Goal: Communication & Community: Answer question/provide support

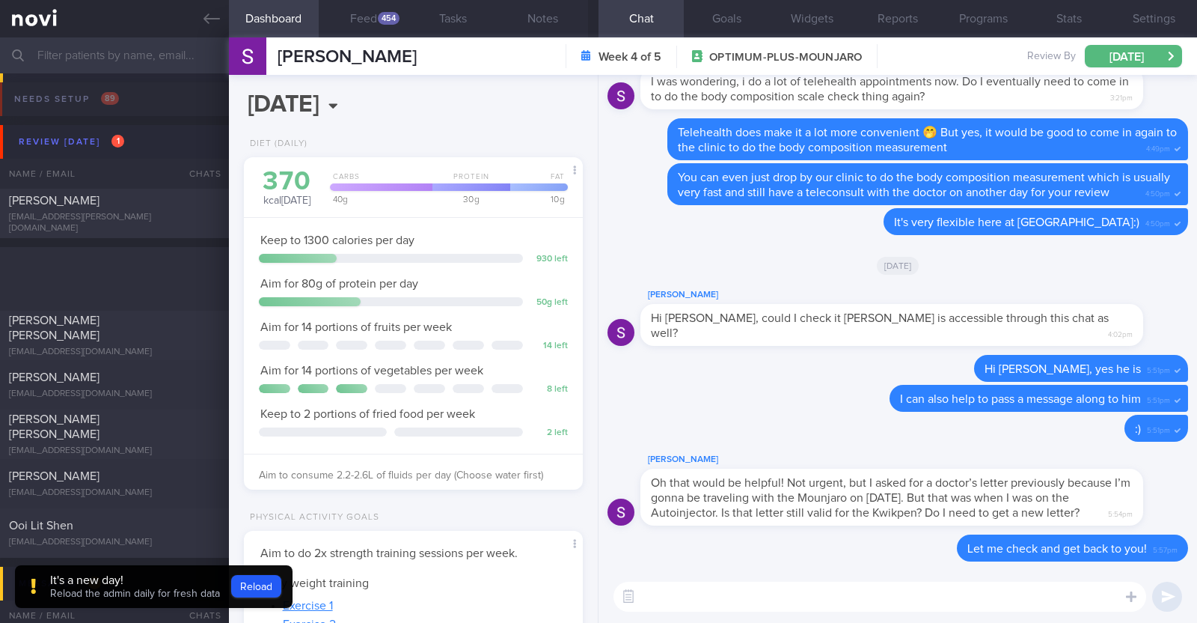
select select "8"
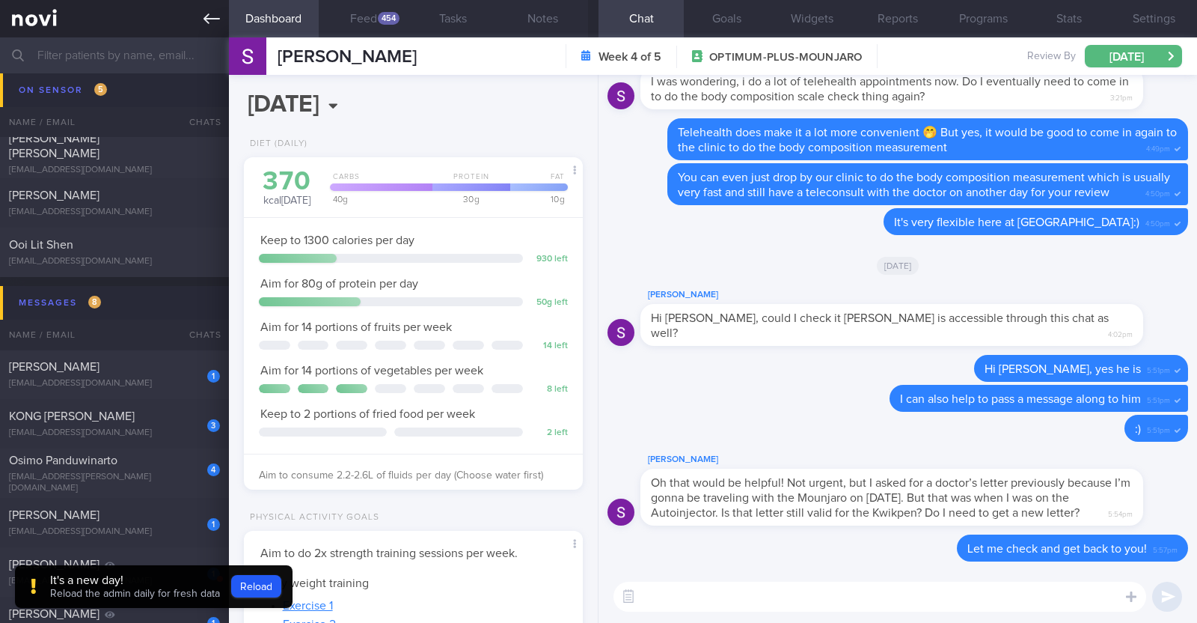
click at [215, 19] on icon at bounding box center [212, 18] width 16 height 16
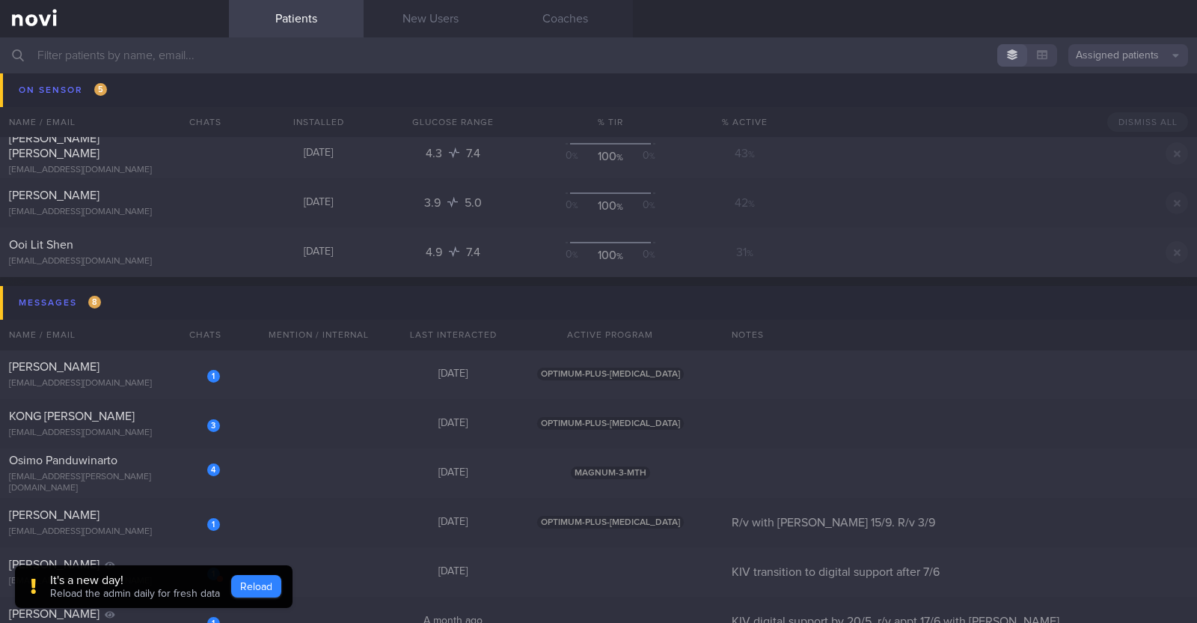
click at [242, 584] on button "Reload" at bounding box center [256, 586] width 50 height 22
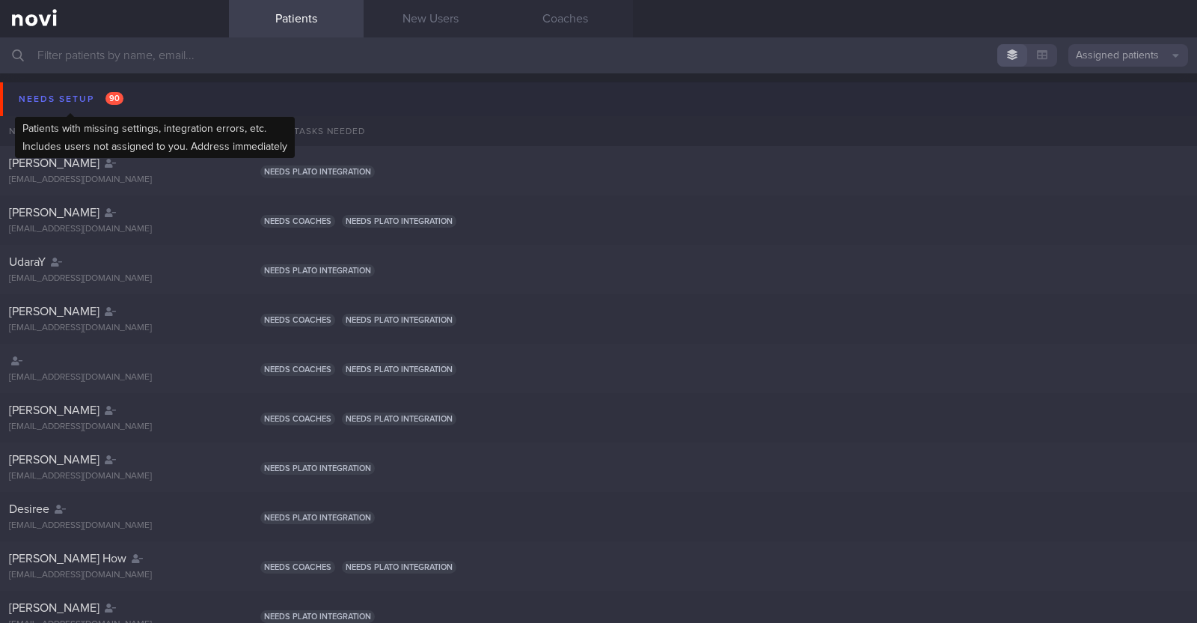
click at [77, 95] on div "Needs setup 90" at bounding box center [71, 99] width 112 height 20
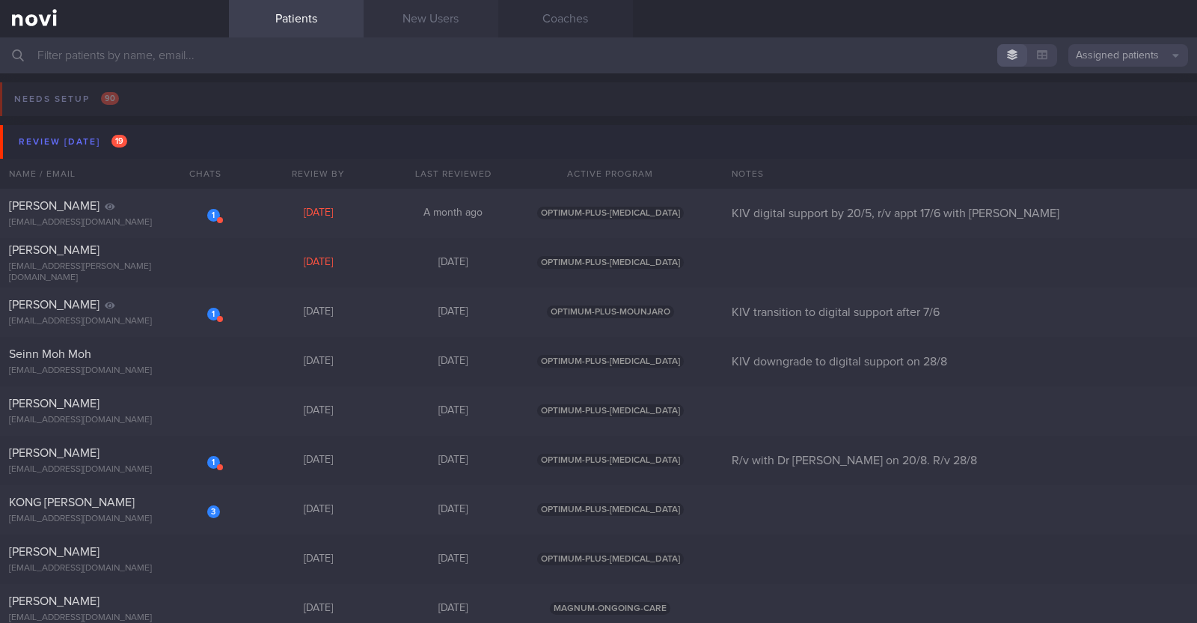
click at [430, 25] on link "New Users" at bounding box center [431, 18] width 135 height 37
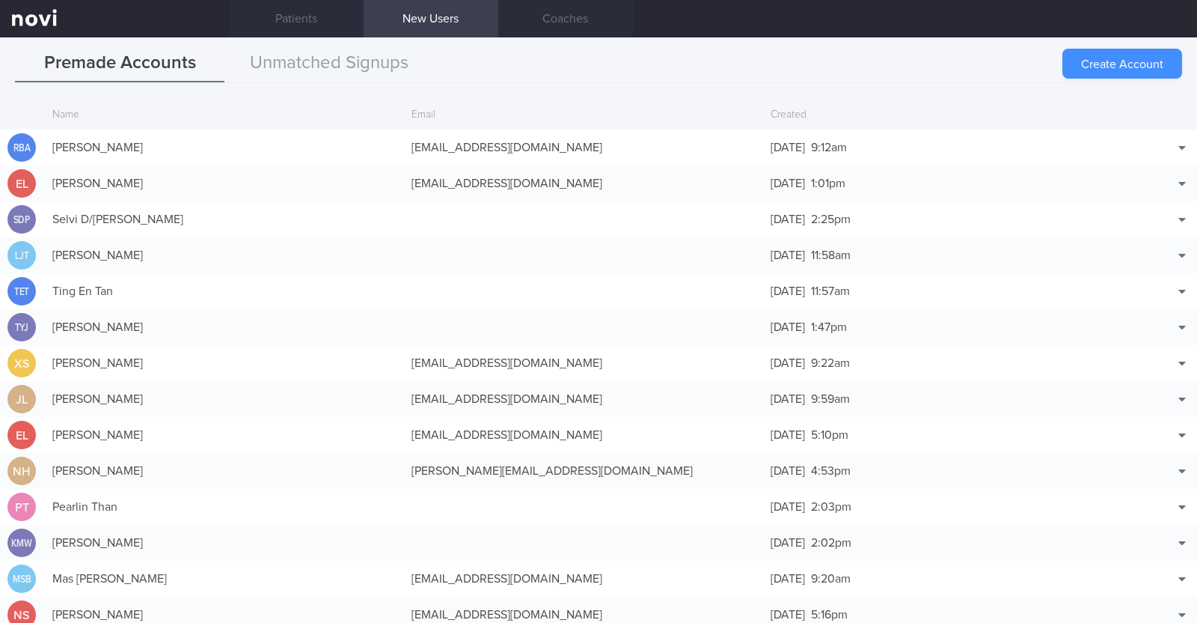
click at [1119, 68] on button "Create Account" at bounding box center [1123, 64] width 120 height 30
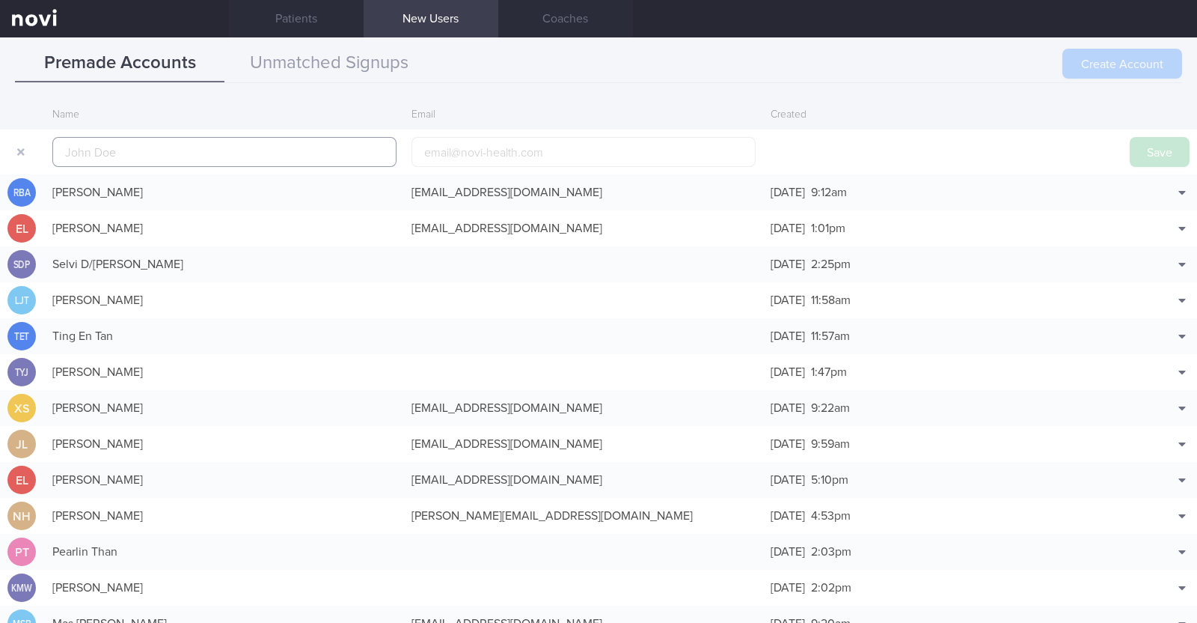
scroll to position [36, 0]
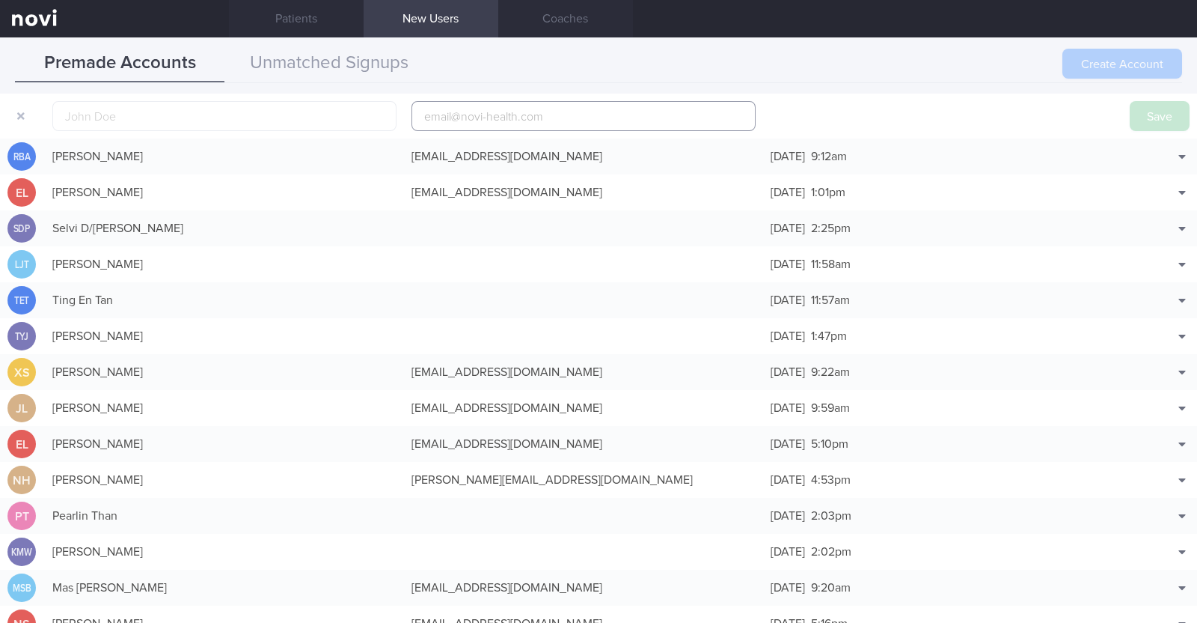
click at [440, 121] on input "email" at bounding box center [584, 116] width 344 height 30
paste input "Carissa Lee"
type input "Carissa Lee"
click at [316, 121] on input "text" at bounding box center [224, 116] width 344 height 30
paste input "Carissa Lee"
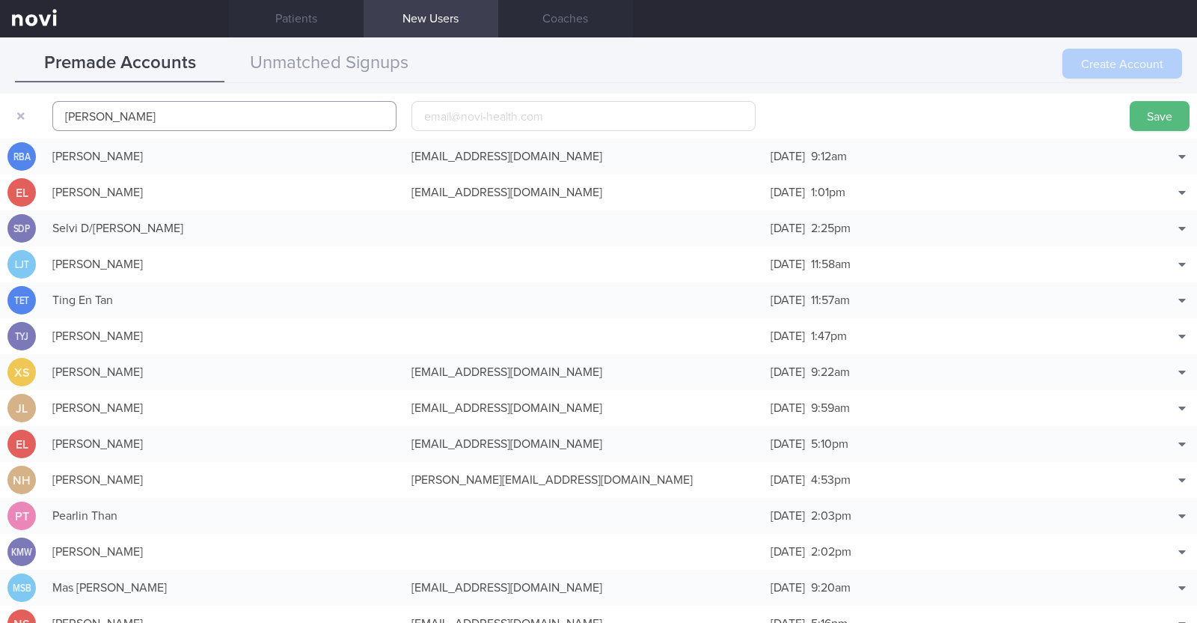
type input "Carissa Lee"
click at [445, 114] on input "email" at bounding box center [584, 116] width 344 height 30
paste input "assirac@gmail.com"
click at [454, 114] on input "assirac@gmail.com" at bounding box center [584, 116] width 344 height 30
type input "assirac1@gmail.com"
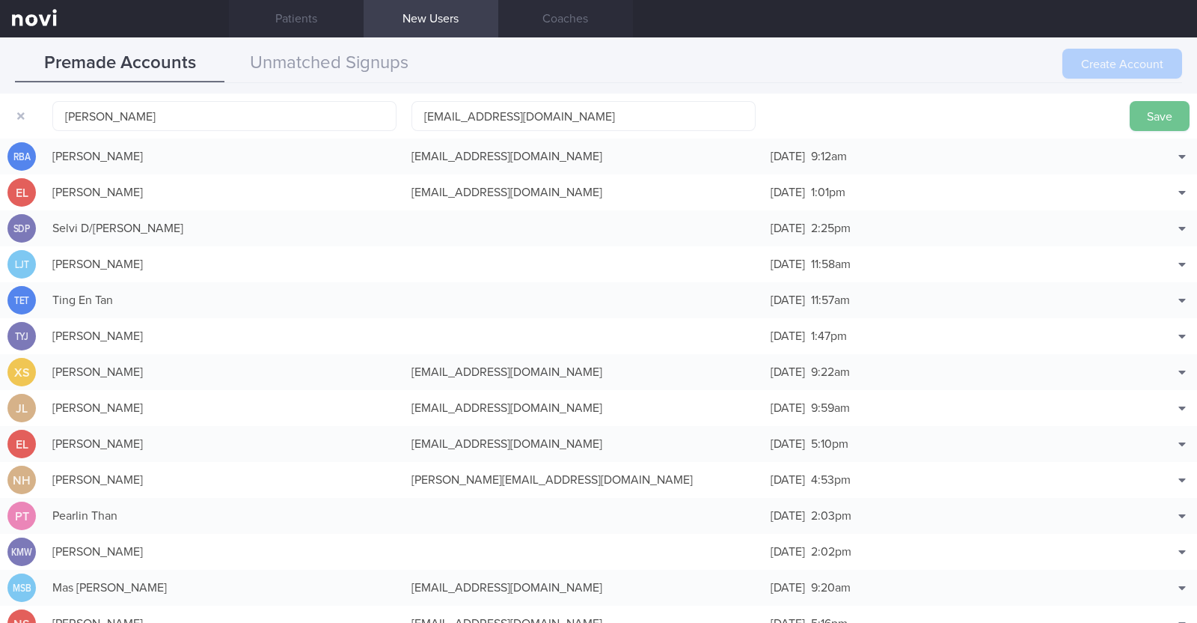
click at [1138, 106] on button "Save" at bounding box center [1160, 116] width 60 height 30
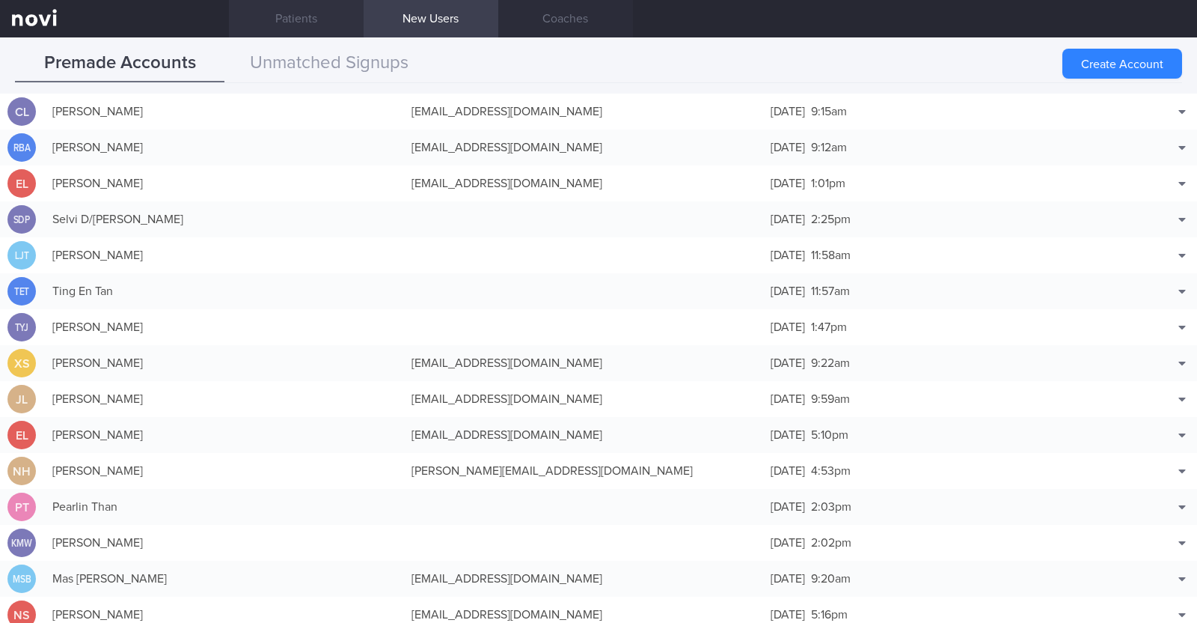
click at [268, 23] on link "Patients" at bounding box center [296, 18] width 135 height 37
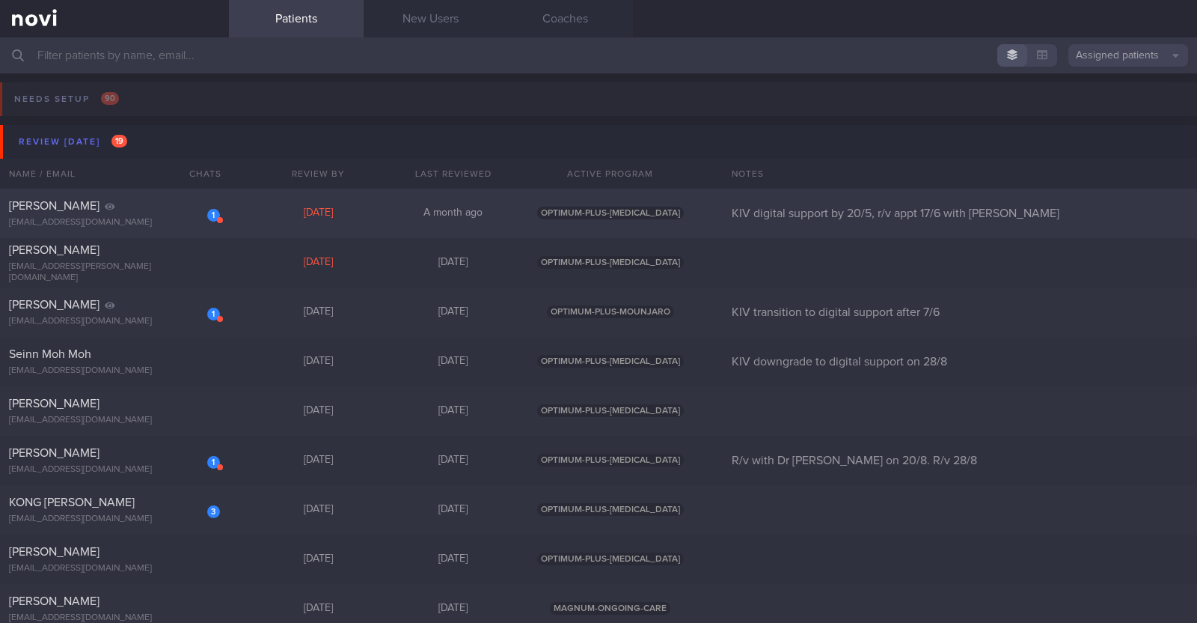
click at [100, 209] on span "LIYANAGE NELUKA MIHIRENE" at bounding box center [54, 206] width 91 height 12
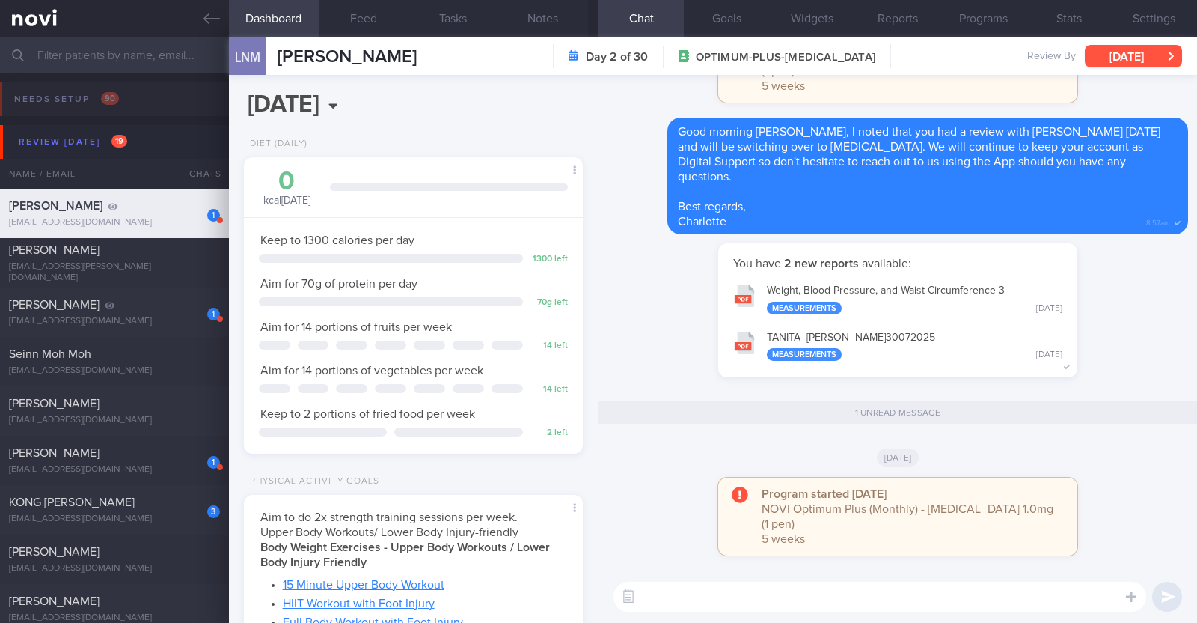
click at [1117, 54] on button "Wed, 27 Aug" at bounding box center [1133, 56] width 97 height 22
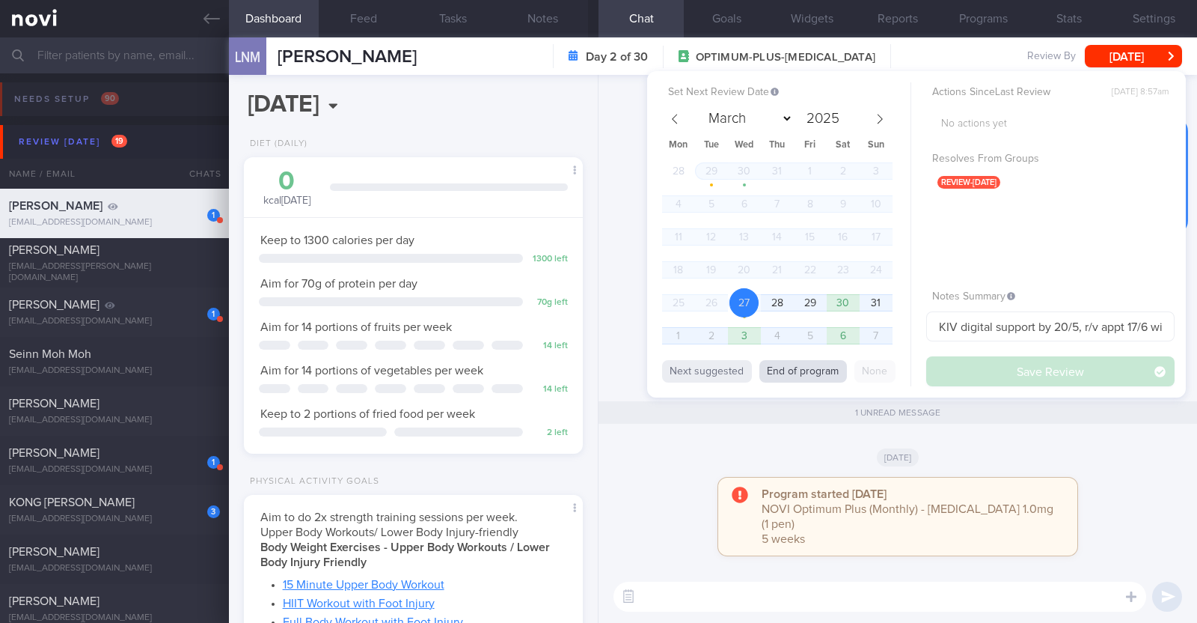
click at [800, 367] on button "End of program" at bounding box center [804, 371] width 88 height 22
select select "8"
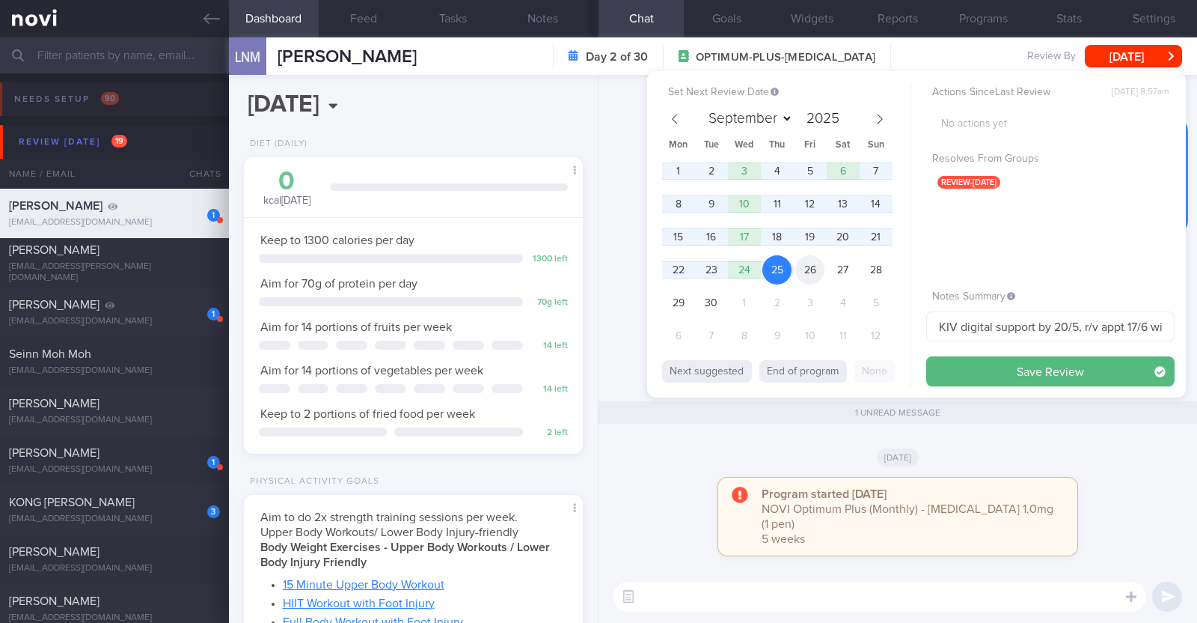
click at [812, 272] on span "26" at bounding box center [810, 269] width 29 height 29
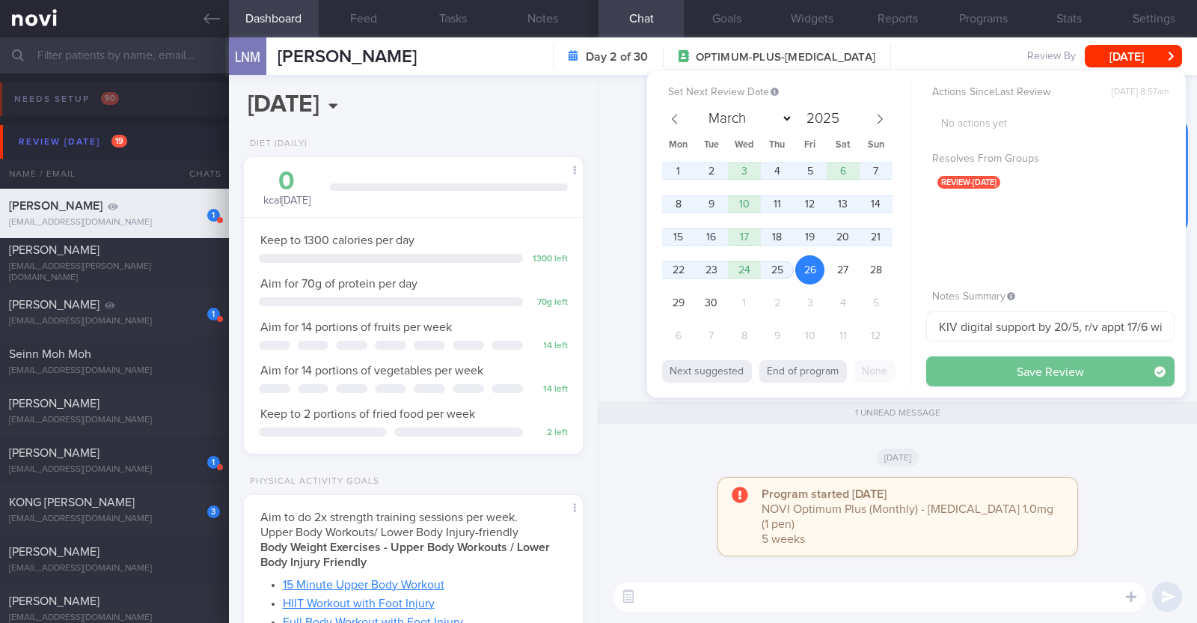
click at [965, 373] on button "Save Review" at bounding box center [1051, 371] width 248 height 30
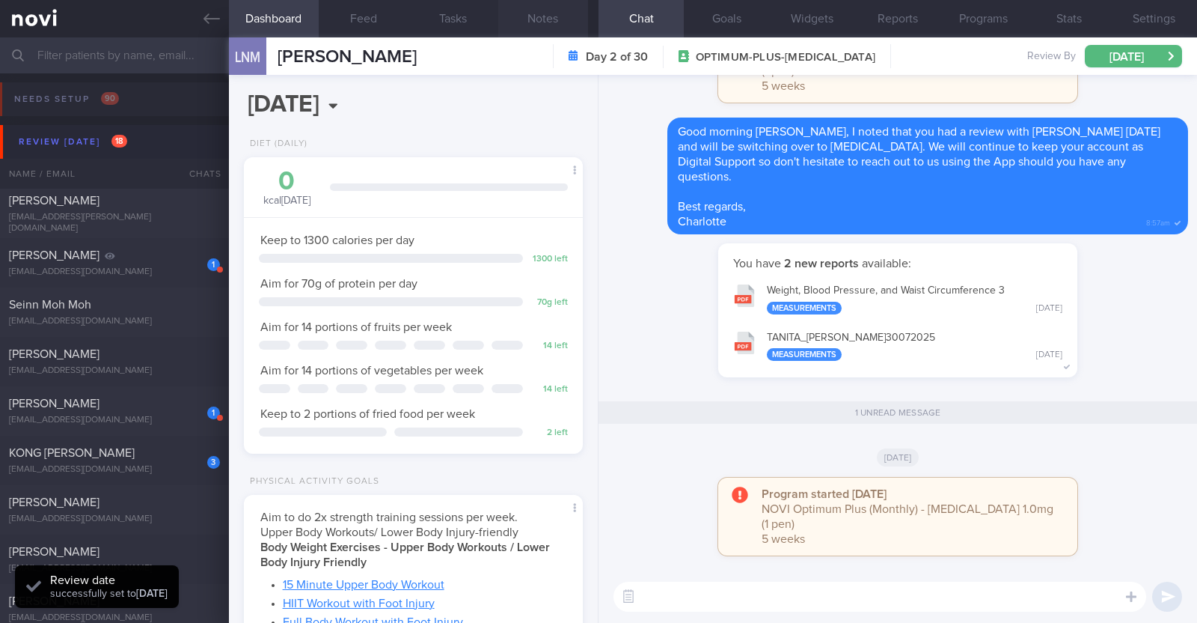
click at [552, 20] on button "Notes" at bounding box center [543, 18] width 90 height 37
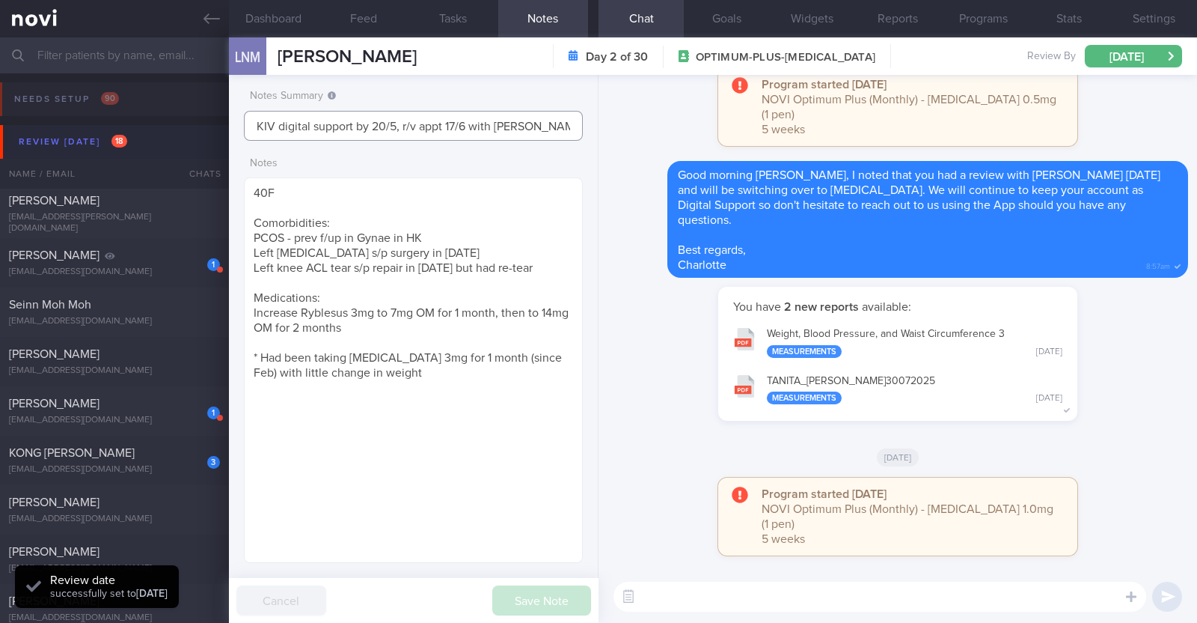
drag, startPoint x: 543, startPoint y: 126, endPoint x: 213, endPoint y: 127, distance: 330.0
click at [213, 127] on div "Patients New Users Coaches Assigned patients Assigned patients All active patie…" at bounding box center [598, 329] width 1197 height 585
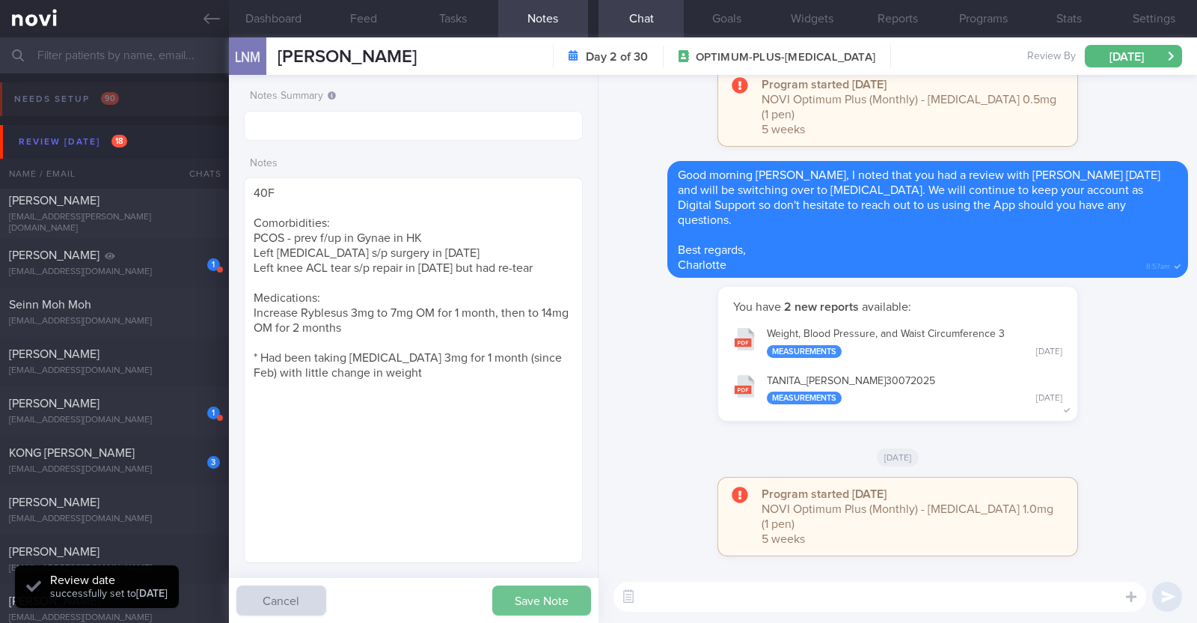
click at [517, 607] on button "Save Note" at bounding box center [541, 600] width 99 height 30
click at [156, 267] on div "ong.ningxi@gmail.com" at bounding box center [114, 271] width 211 height 11
type input "KIV transition to digital support after 7/6"
type textarea "40F Comorbidities: Hepatitis B carrier, inactive - diagnosed on routine health …"
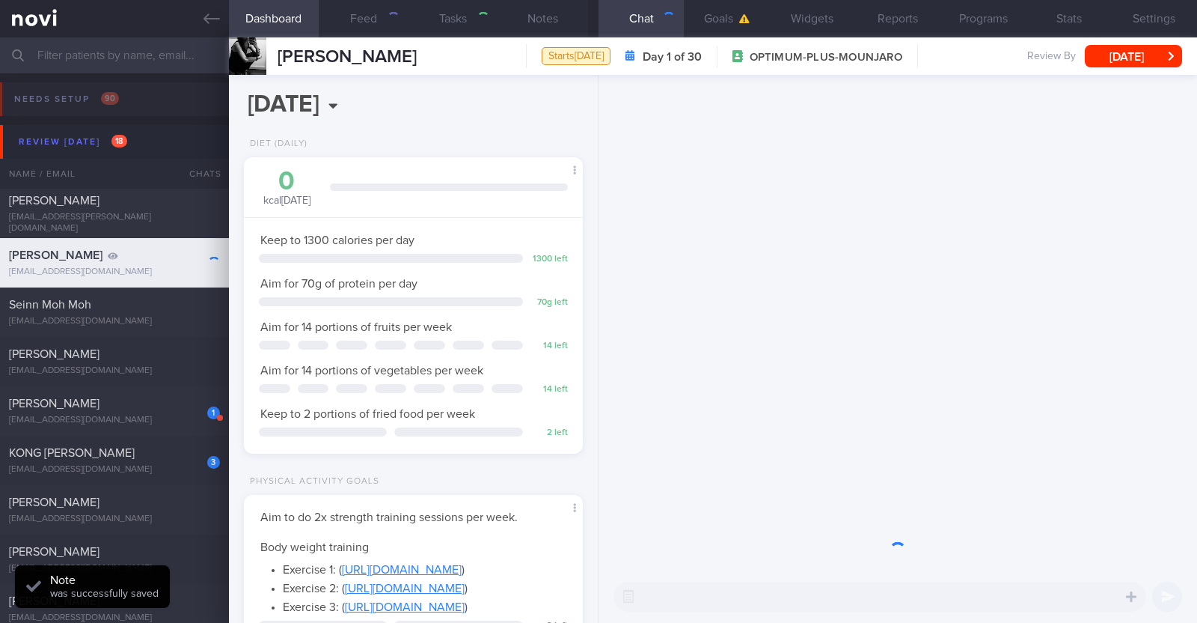
scroll to position [748213, 748086]
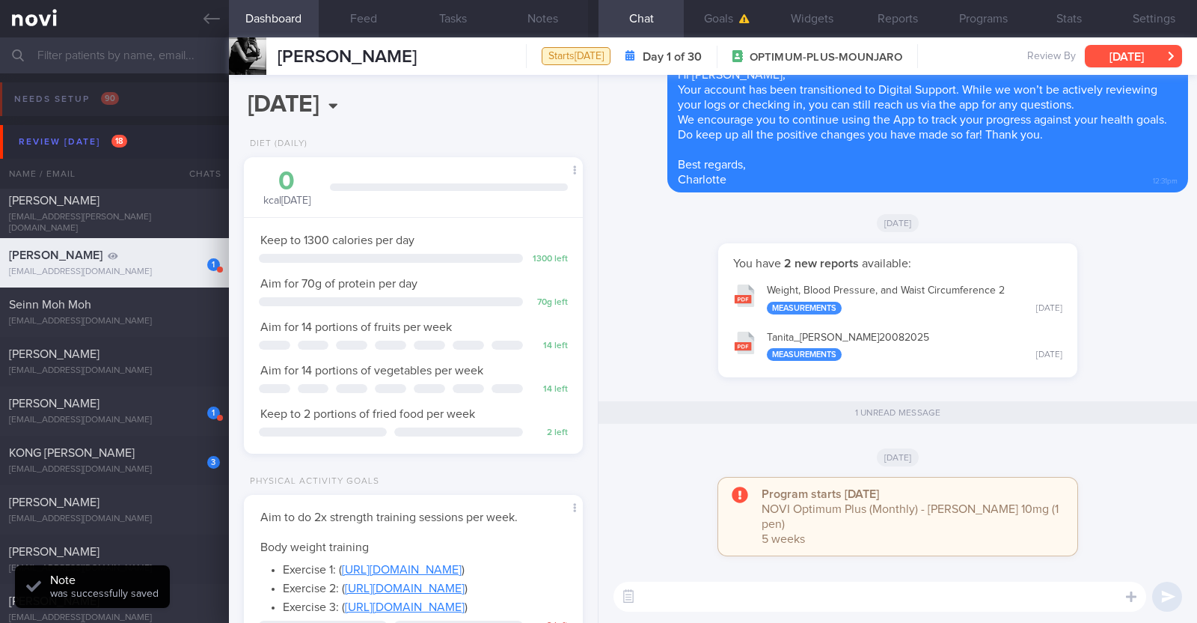
click at [1129, 56] on button "[DATE]" at bounding box center [1133, 56] width 97 height 22
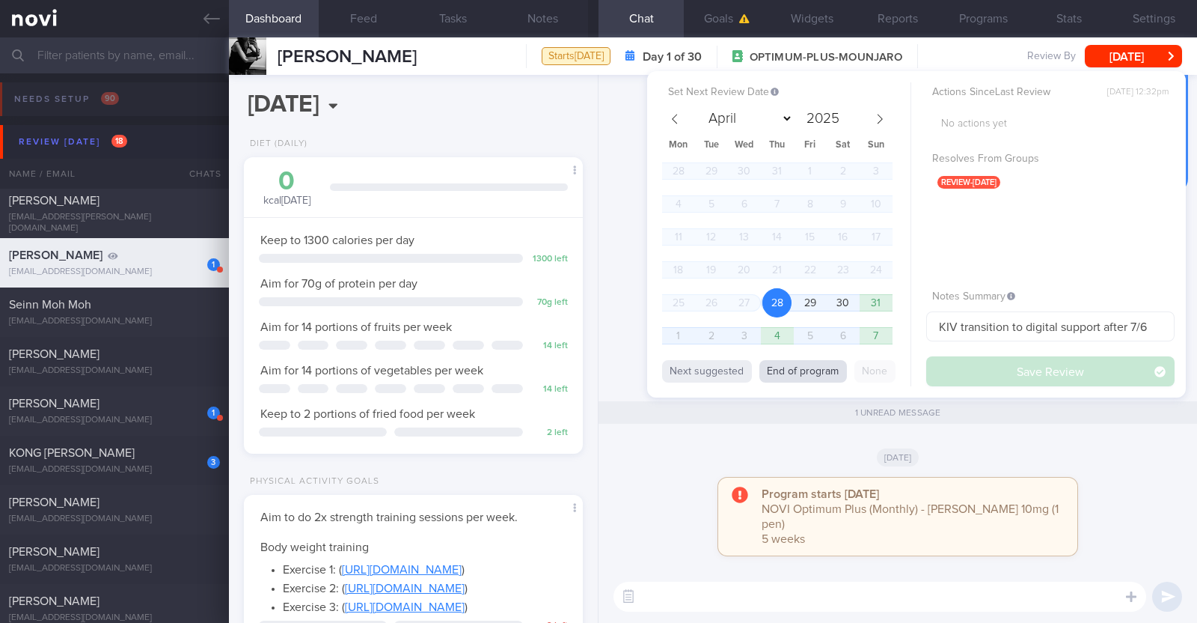
click at [830, 378] on button "End of program" at bounding box center [804, 371] width 88 height 22
select select "8"
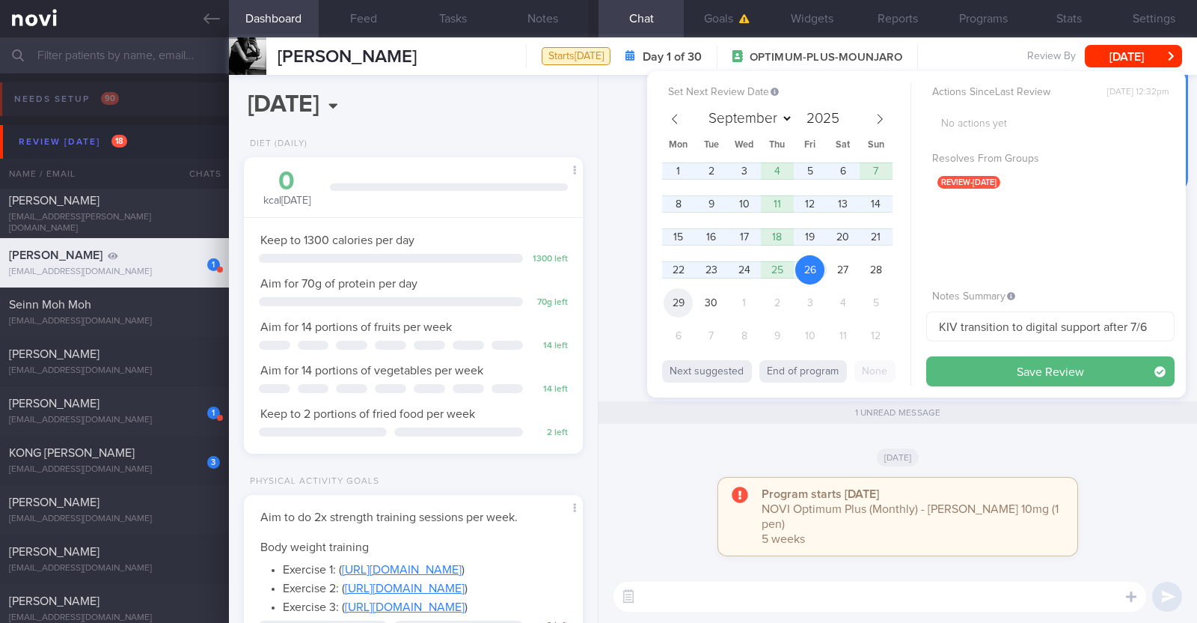
click at [682, 297] on span "29" at bounding box center [678, 302] width 29 height 29
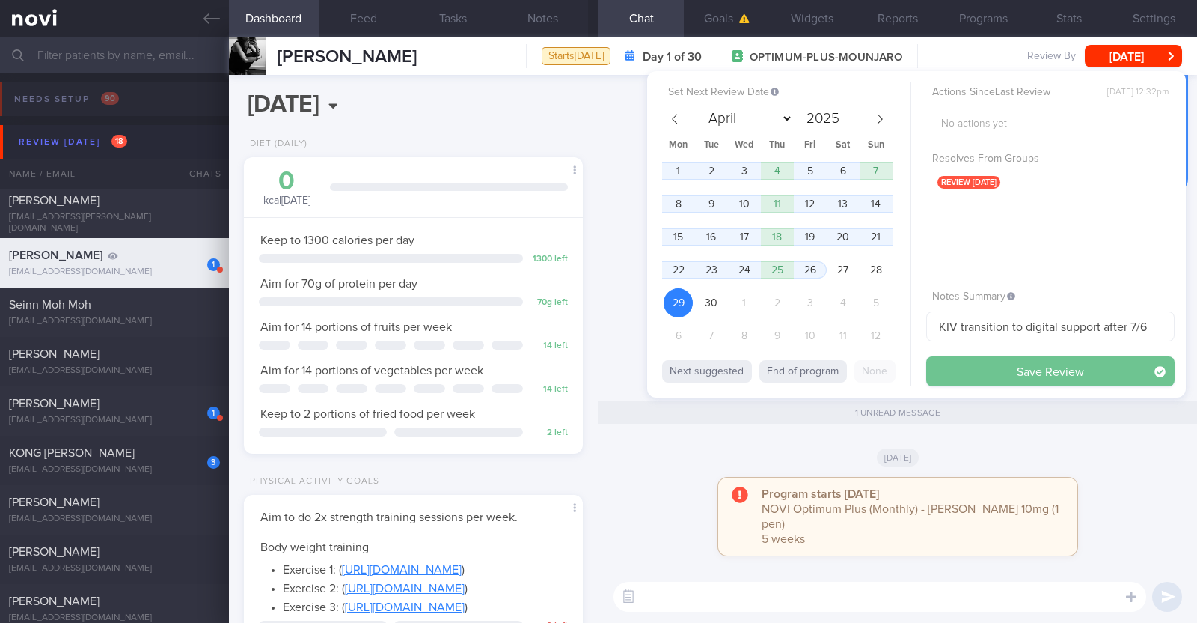
click at [962, 363] on button "Save Review" at bounding box center [1051, 371] width 248 height 30
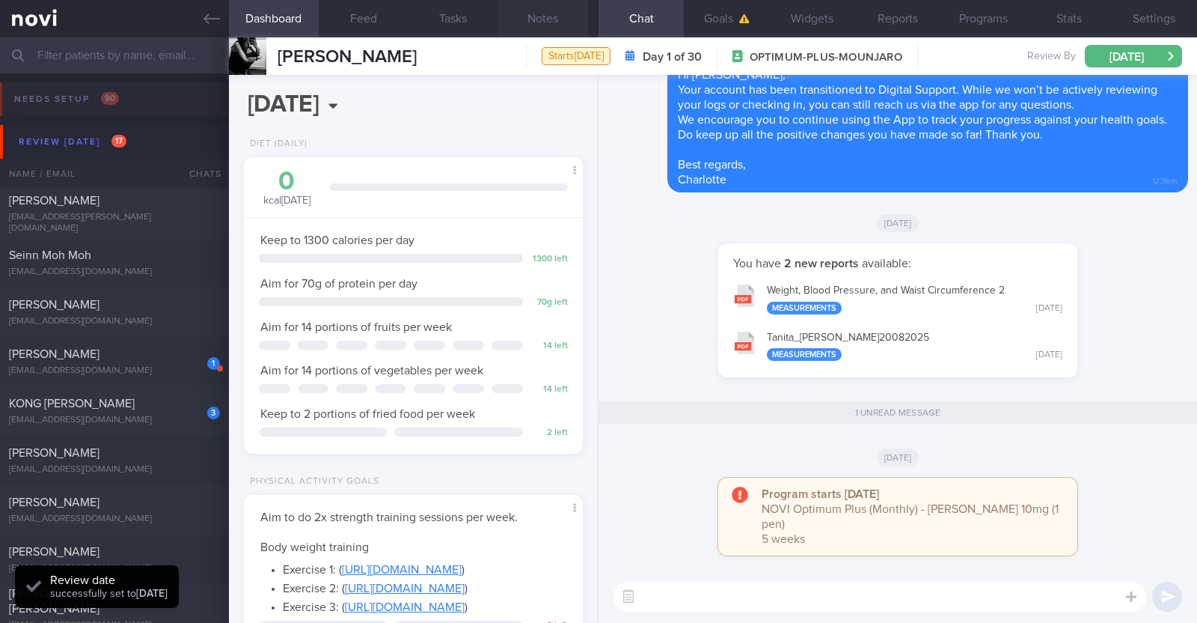
click at [551, 18] on button "Notes" at bounding box center [543, 18] width 90 height 37
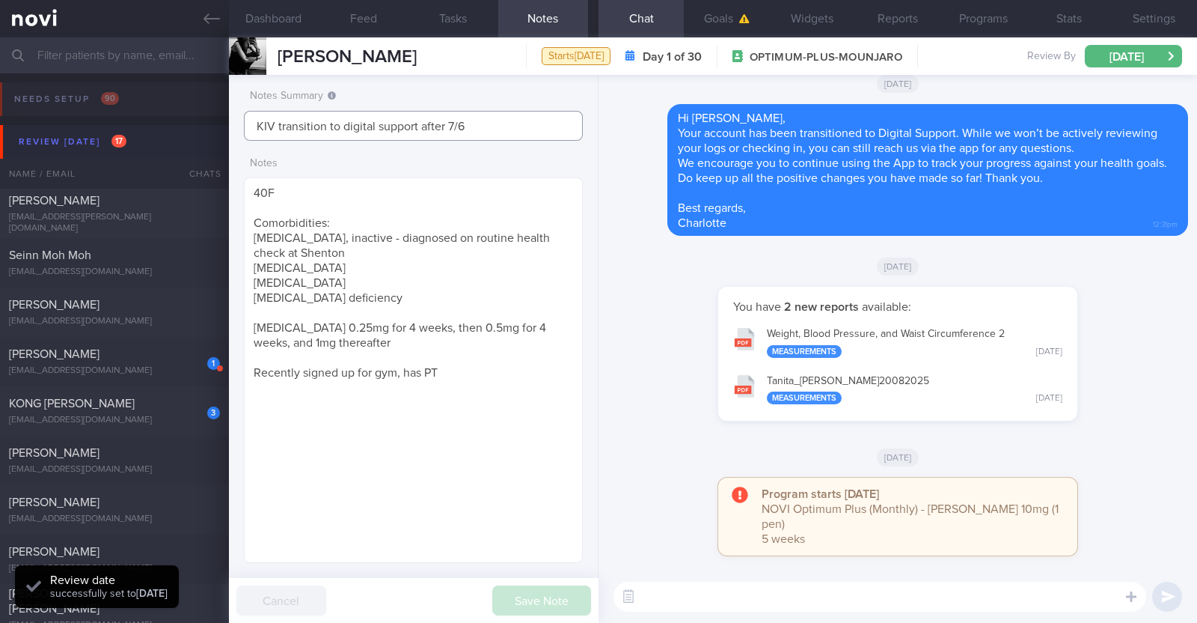
drag, startPoint x: 478, startPoint y: 132, endPoint x: 131, endPoint y: 130, distance: 347.3
click at [131, 130] on div "Patients New Users Coaches Assigned patients Assigned patients All active patie…" at bounding box center [598, 329] width 1197 height 585
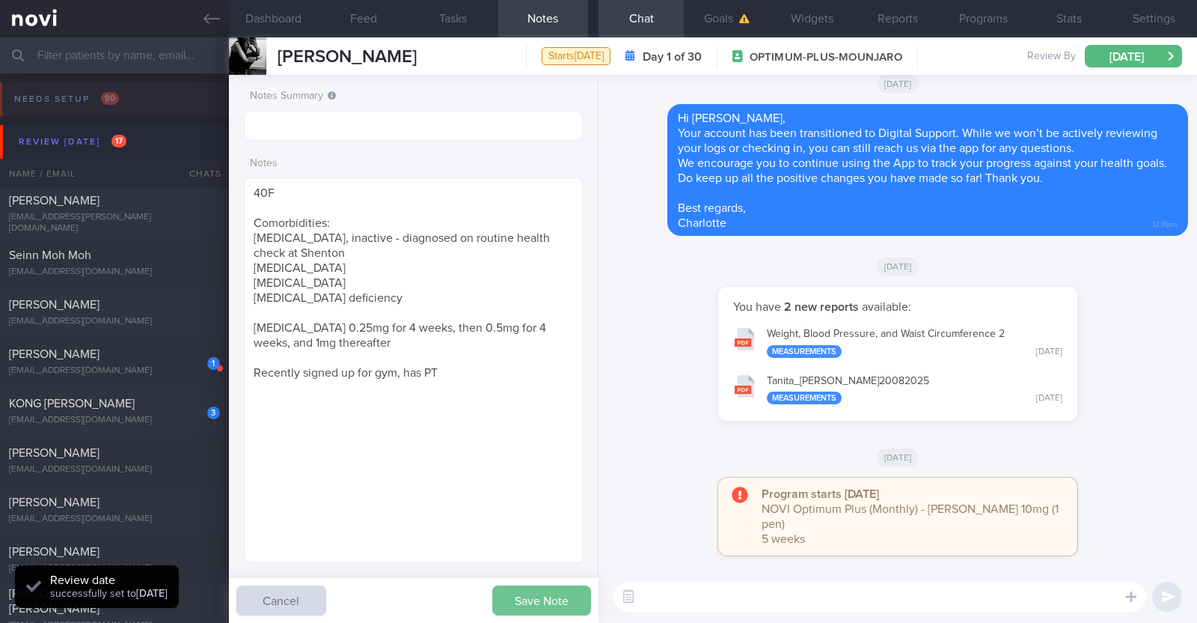
click at [501, 592] on button "Save Note" at bounding box center [541, 600] width 99 height 30
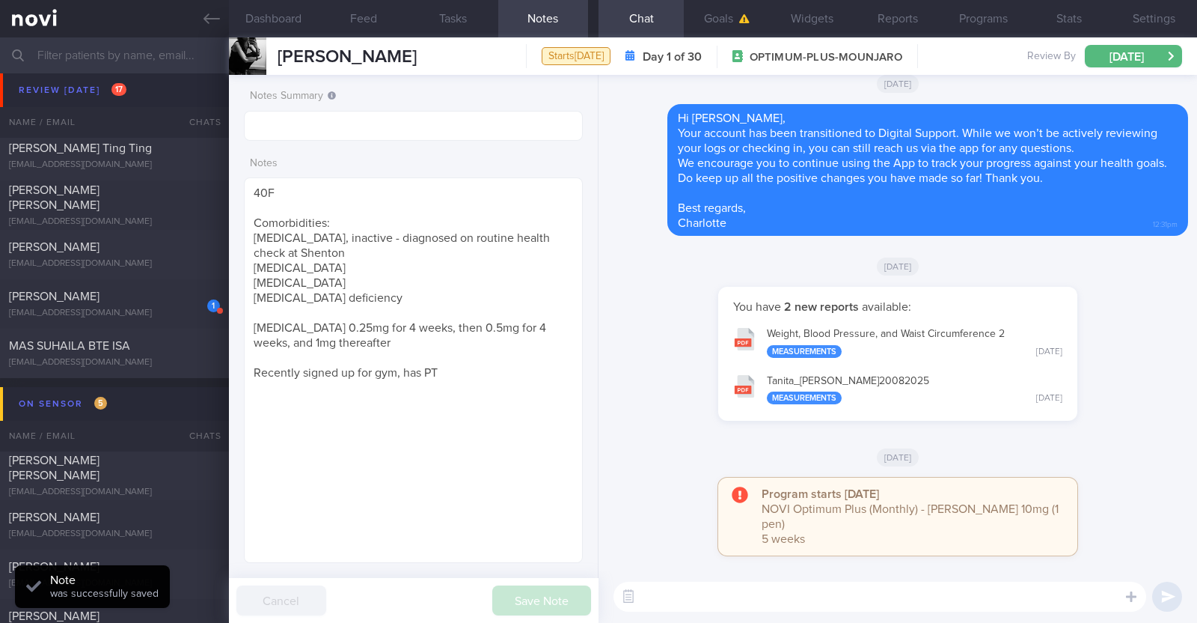
scroll to position [654, 0]
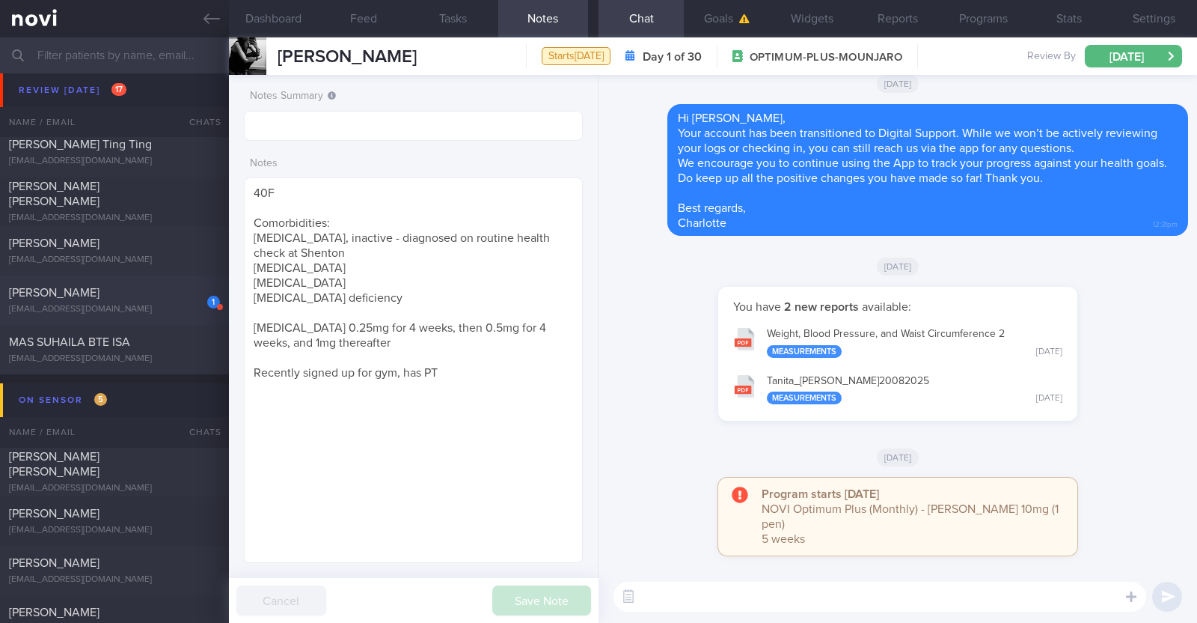
click at [182, 292] on div "Angelena Chan" at bounding box center [112, 292] width 207 height 15
type input "R/v with Dr Kyle on 1/9. R/v 2/9"
type textarea "59F Nil PMHx Mounjaro 10mg Walking the dog (30min) daily, Aqua spin (50-60min) …"
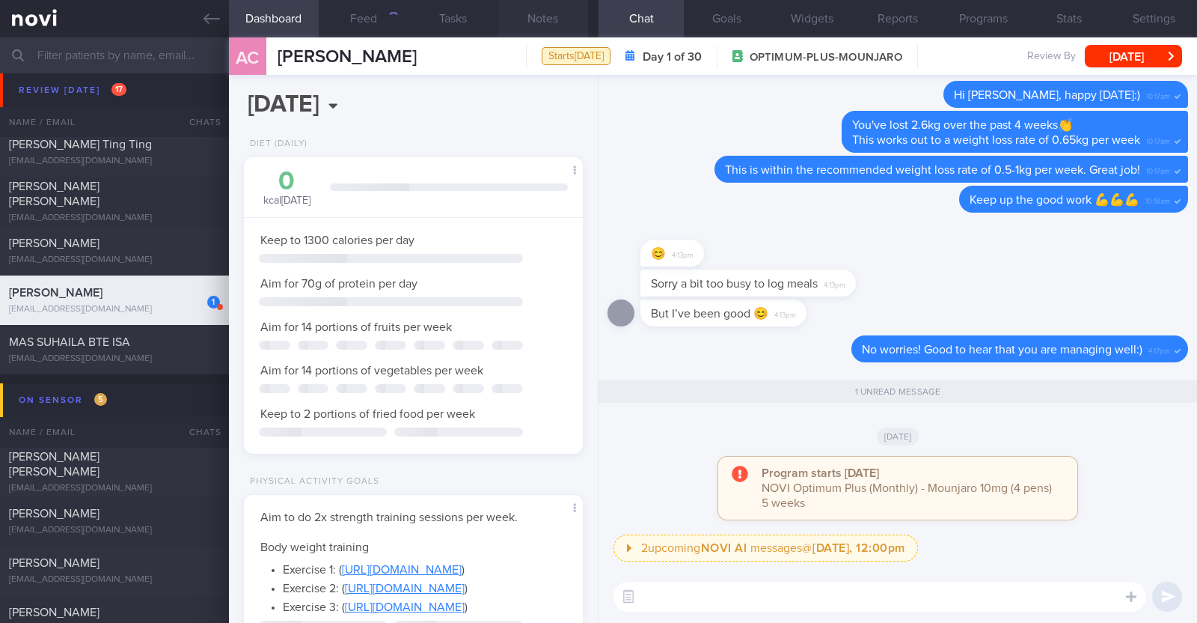
click at [554, 18] on button "Notes" at bounding box center [543, 18] width 90 height 37
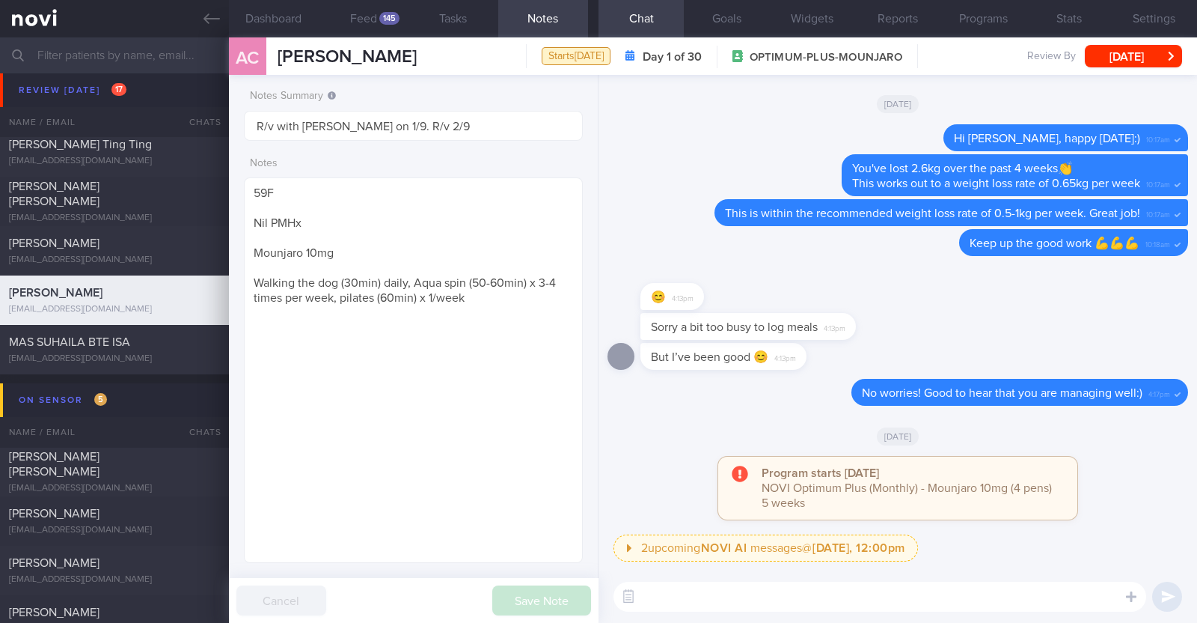
scroll to position [170, 298]
click at [1172, 58] on button "[DATE]" at bounding box center [1133, 56] width 97 height 22
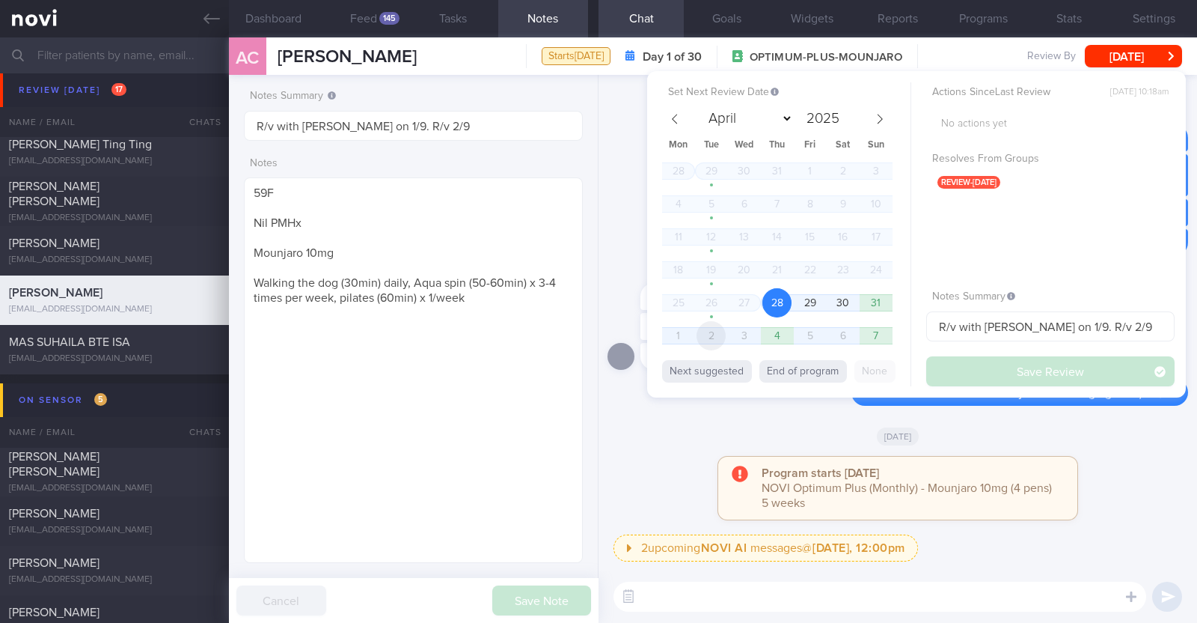
click at [711, 335] on span "2" at bounding box center [711, 335] width 29 height 29
select select "8"
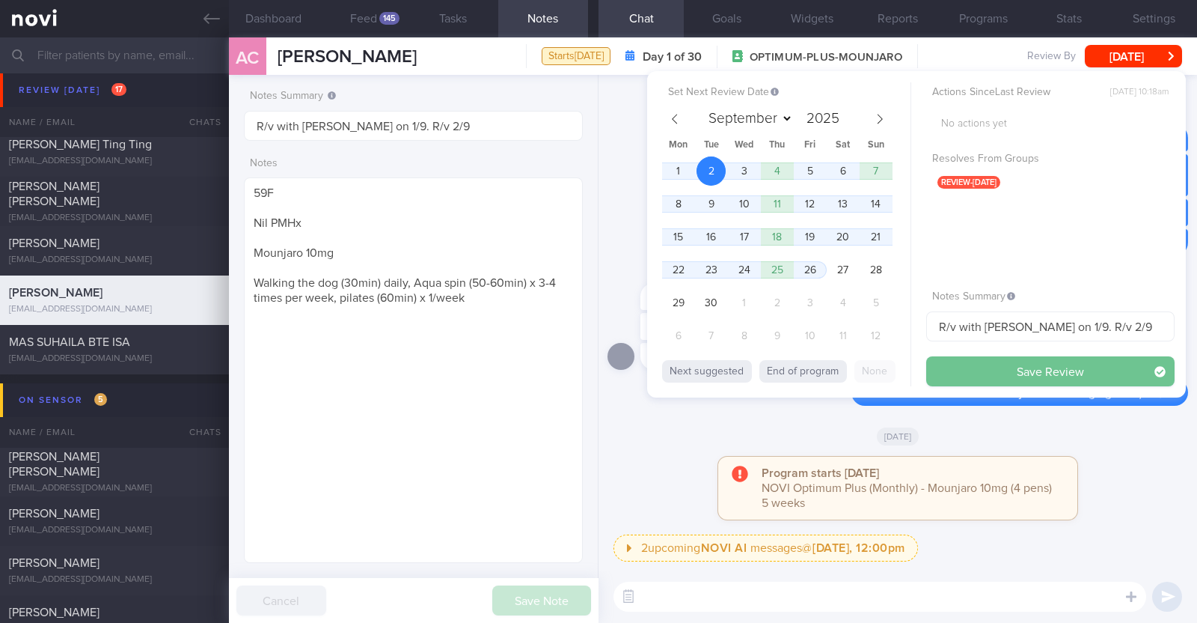
click at [1065, 370] on button "Save Review" at bounding box center [1051, 371] width 248 height 30
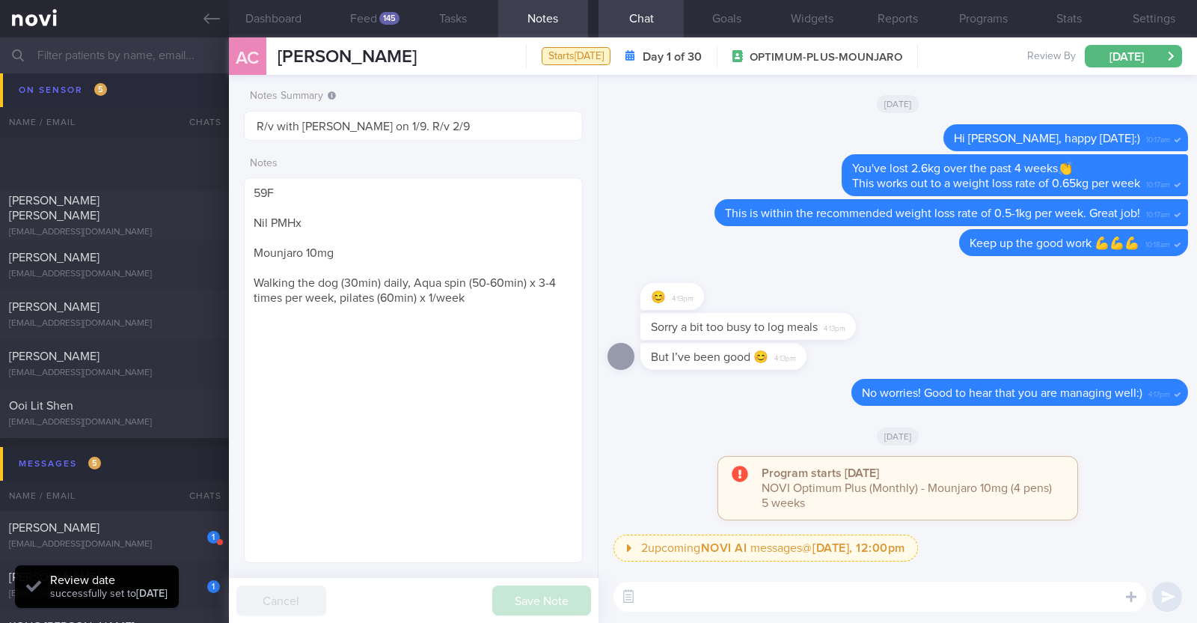
scroll to position [1123, 0]
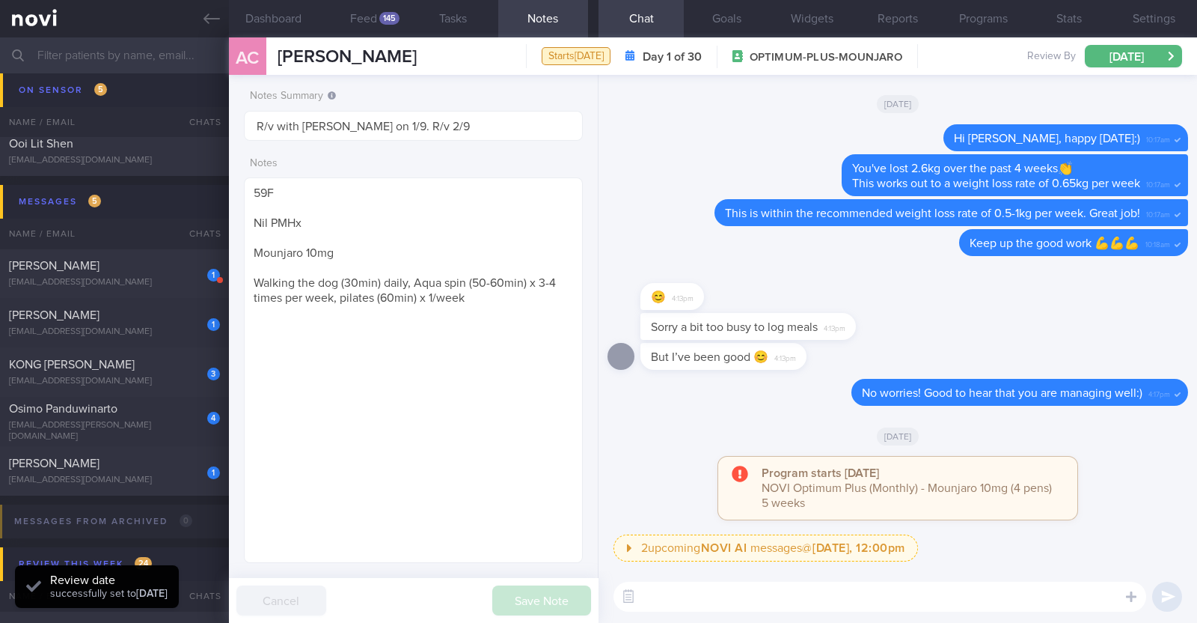
click at [198, 60] on input "text" at bounding box center [598, 55] width 1197 height 36
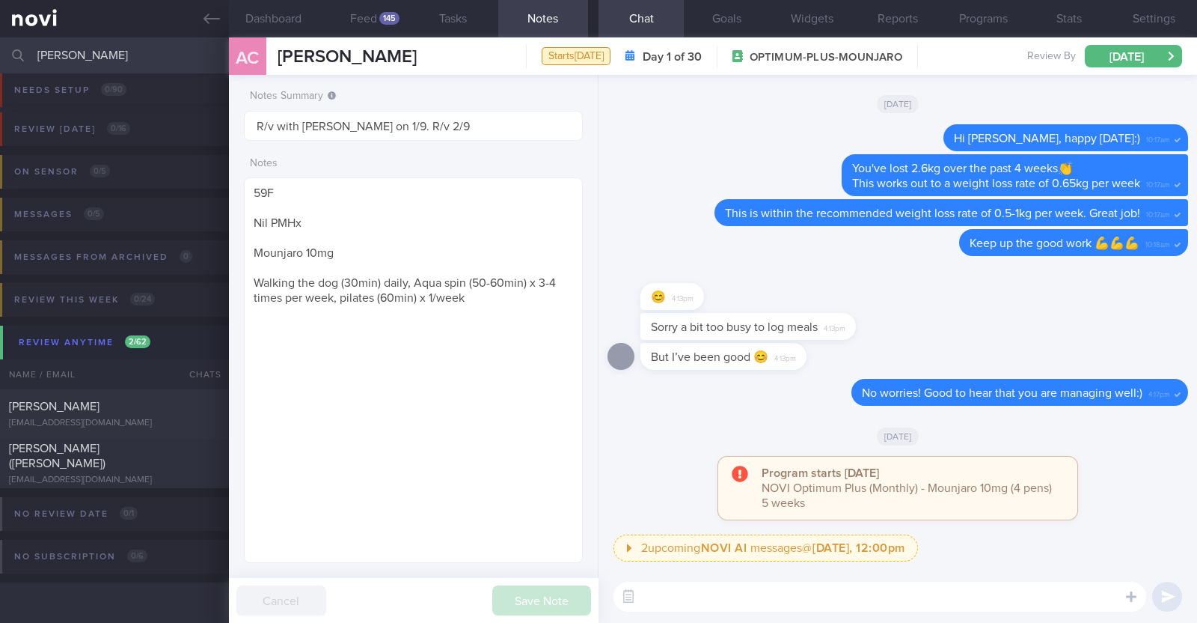
scroll to position [13, 0]
type input "sarah"
click at [114, 402] on div "[PERSON_NAME]" at bounding box center [112, 406] width 207 height 15
type input "r/v with [PERSON_NAME] 27/8."
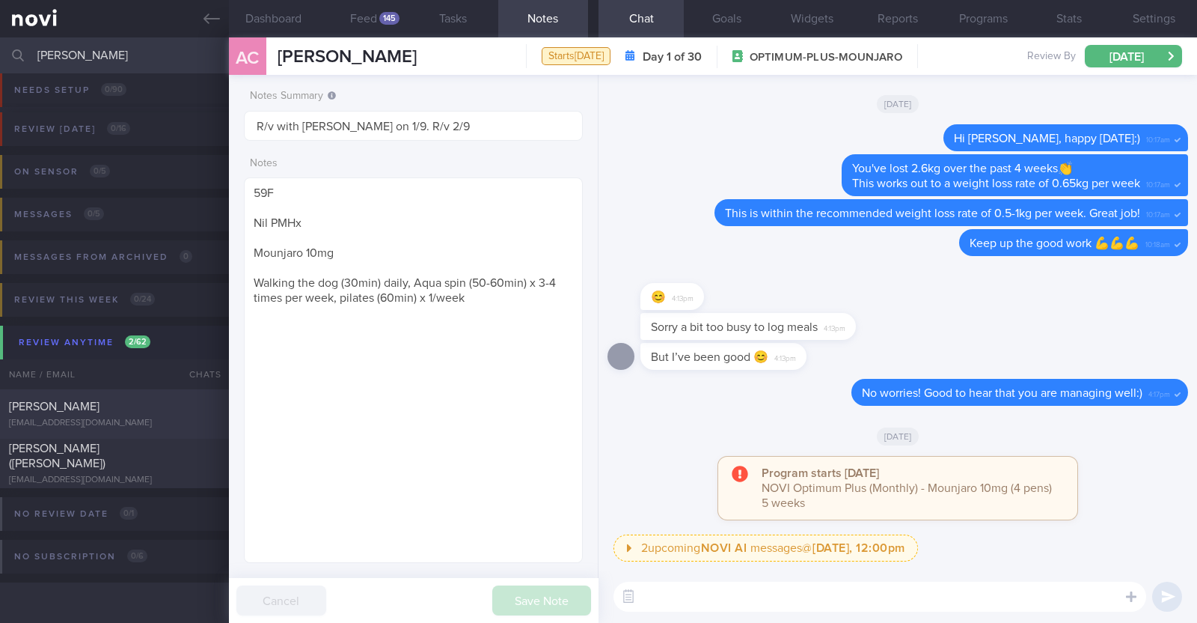
type textarea "33F Comorbidities: [MEDICAL_DATA] [MEDICAL_DATA] - dx at 20 Medication: Atorvas…"
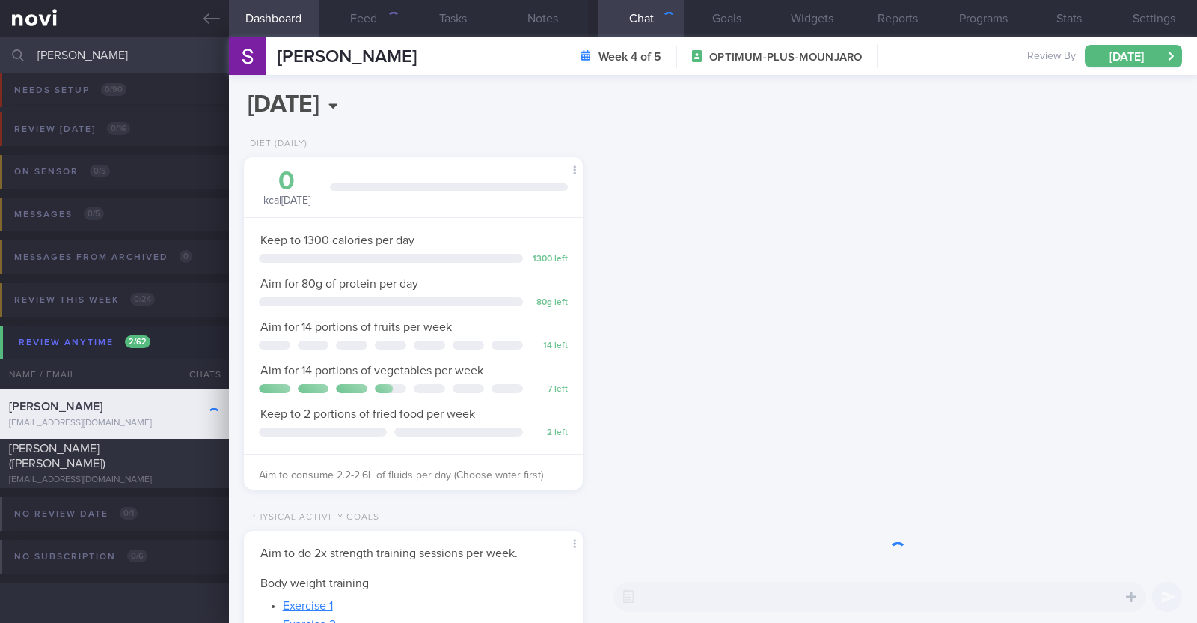
scroll to position [170, 298]
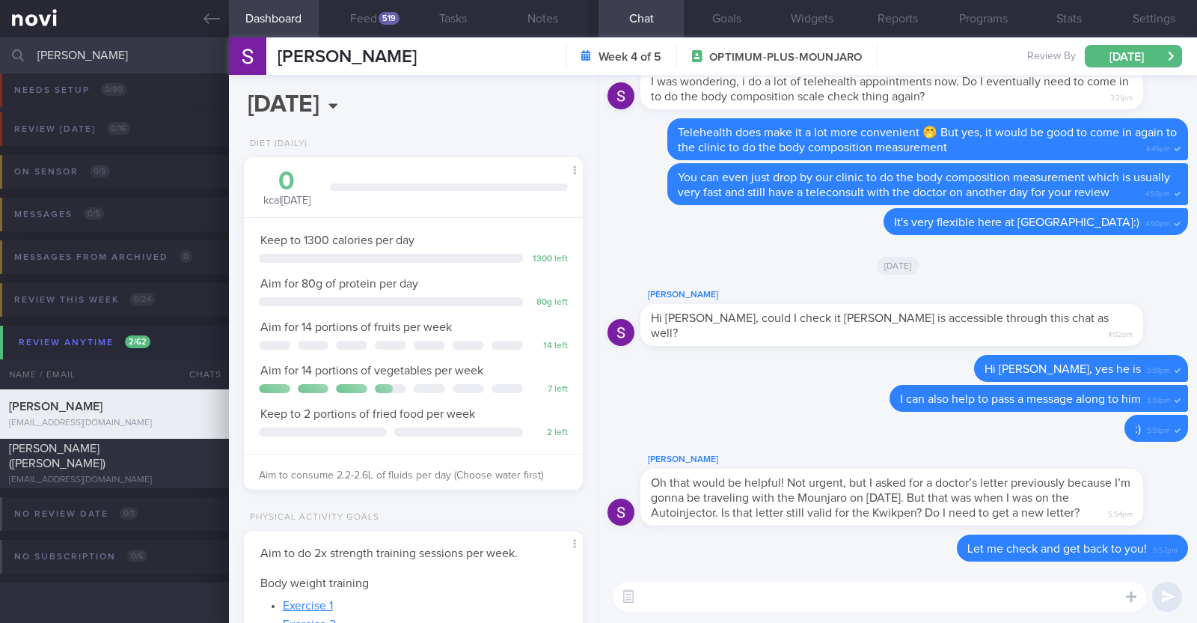
click at [851, 592] on textarea at bounding box center [880, 596] width 533 height 30
click at [718, 595] on textarea "Good morning sarah, I've informed my" at bounding box center [880, 596] width 533 height 30
click at [880, 599] on textarea "Good morning Sarah, I've informed my" at bounding box center [880, 596] width 533 height 30
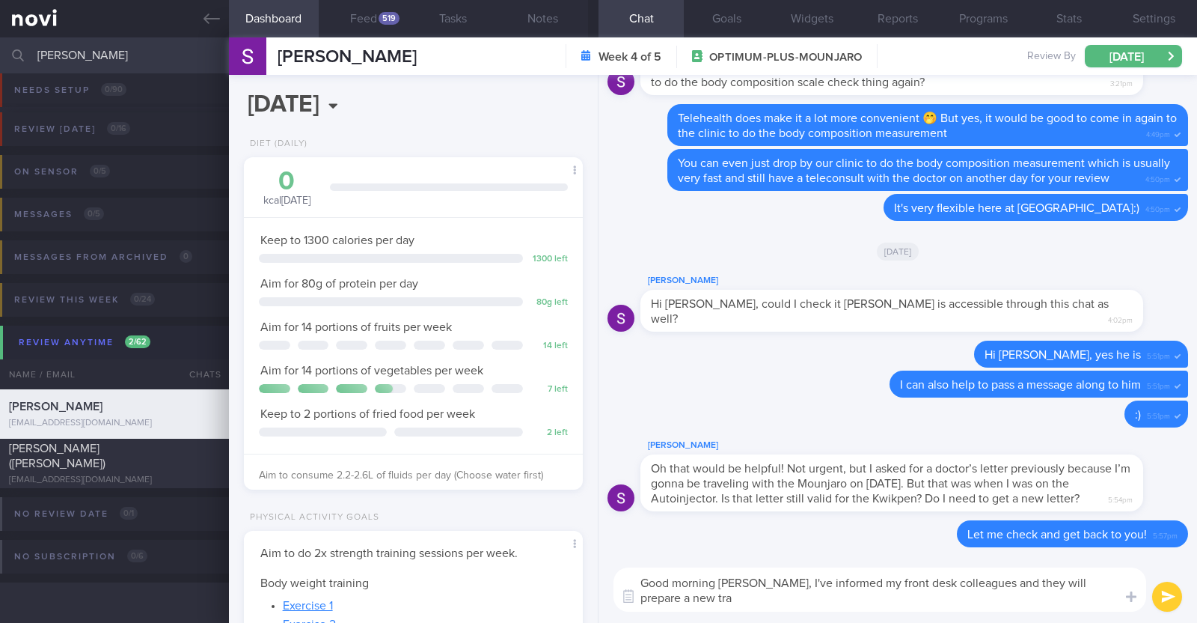
scroll to position [0, 0]
type textarea "Good morning [PERSON_NAME], I've informed my front desk colleagues and they wil…"
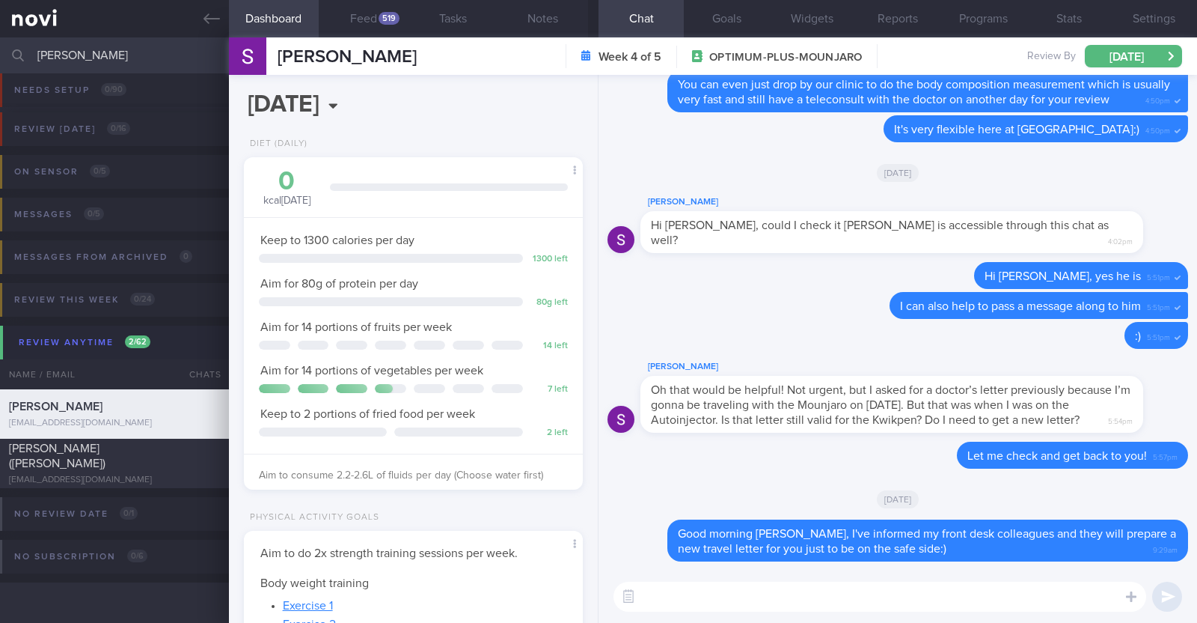
drag, startPoint x: 109, startPoint y: 62, endPoint x: 0, endPoint y: 43, distance: 111.0
click at [0, 43] on input "sarah" at bounding box center [598, 55] width 1197 height 36
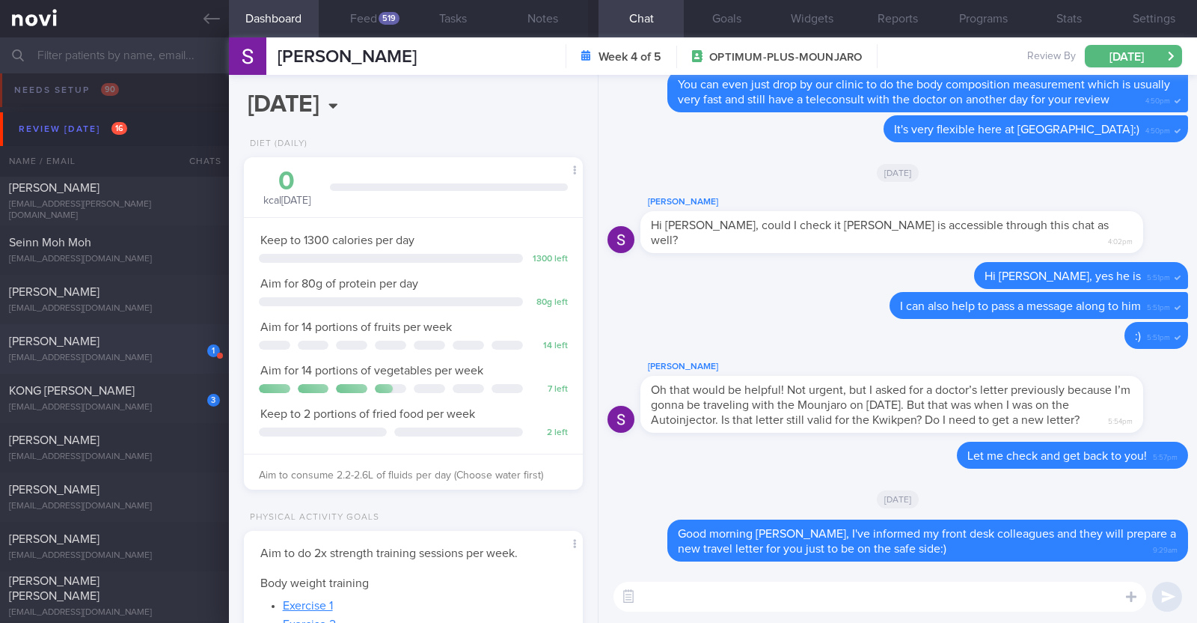
click at [176, 351] on div "1 Alan Teo xtraice4@gmail.com" at bounding box center [114, 349] width 229 height 30
type input "R/v with Dr [PERSON_NAME] on 20/8. R/v 28/8"
type textarea "48M Co-morbidities: IGT HTN Gout Medication/Supplements: Allopurinol 300mg OM A…"
select select "7"
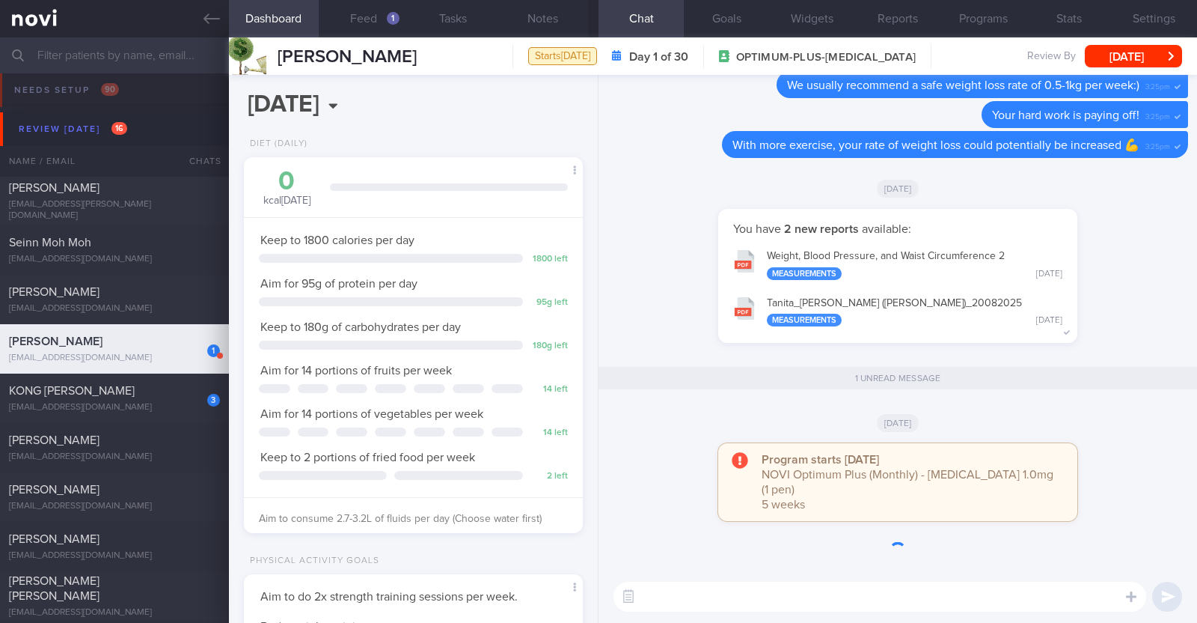
scroll to position [149, 298]
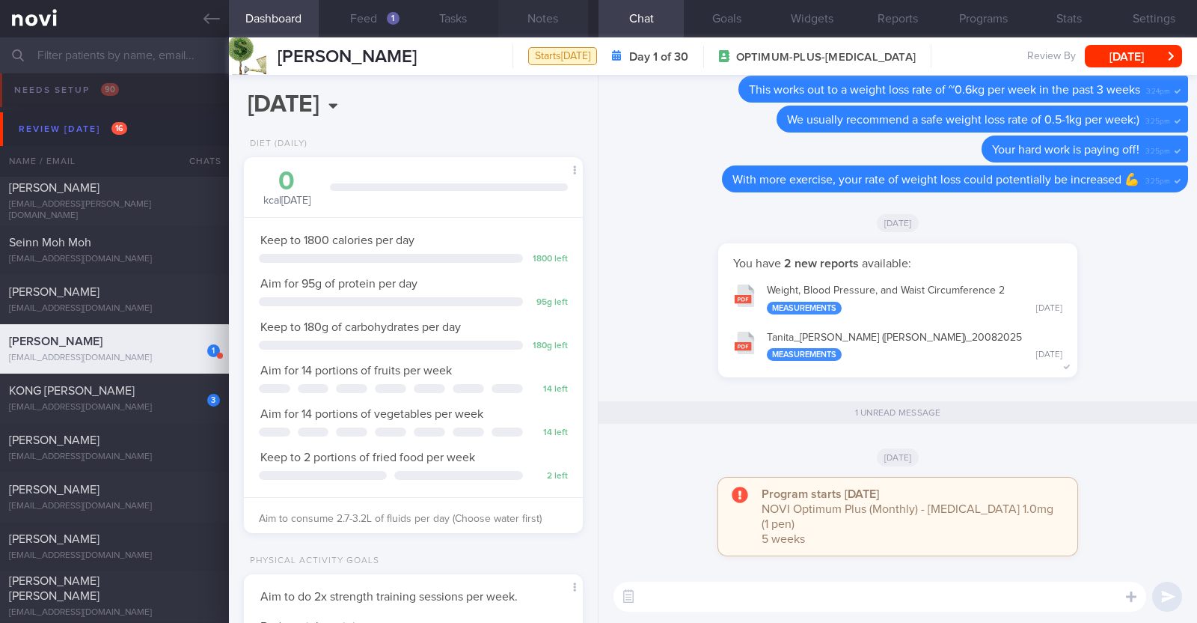
click at [541, 20] on button "Notes" at bounding box center [543, 18] width 90 height 37
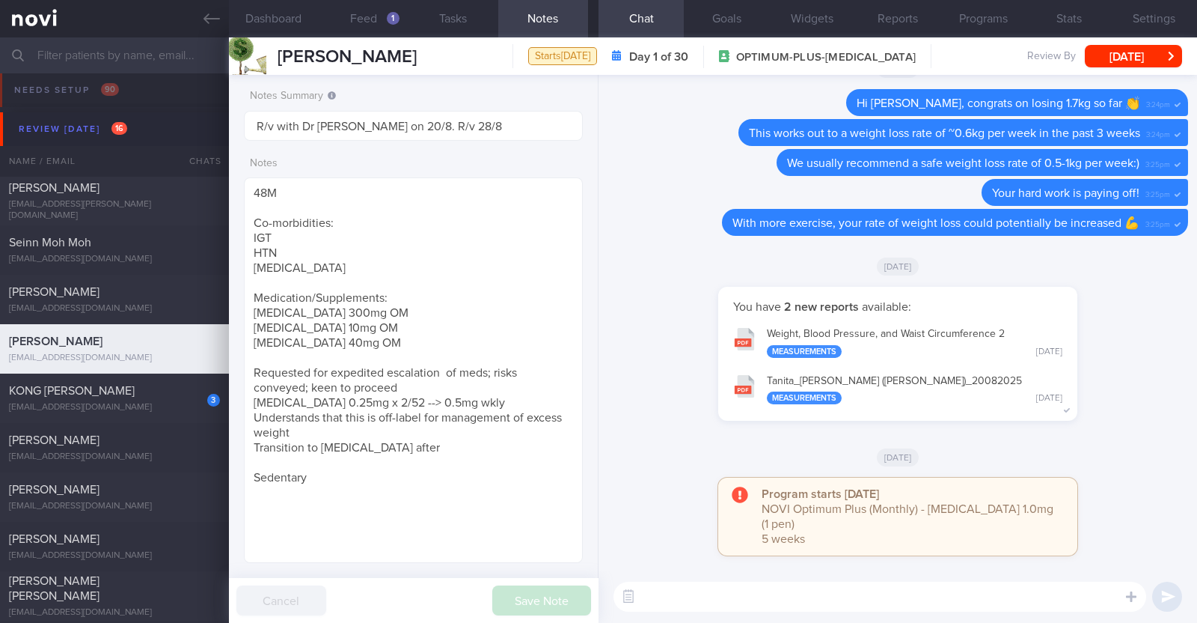
click at [515, 100] on label "Notes Summary" at bounding box center [413, 96] width 327 height 13
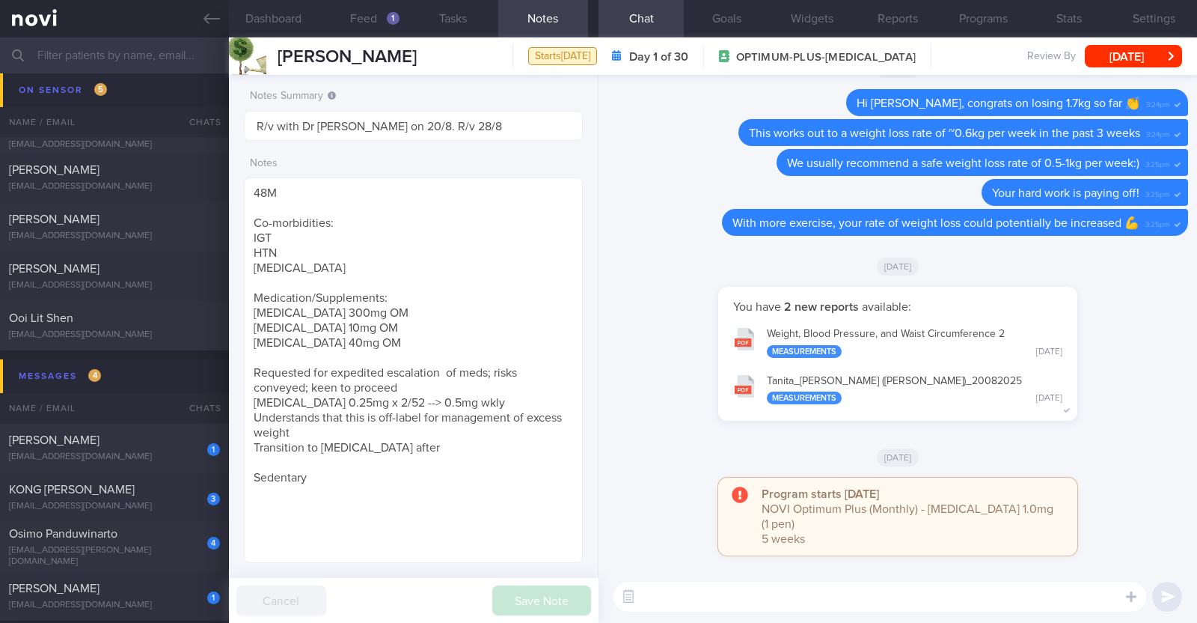
scroll to position [1135, 0]
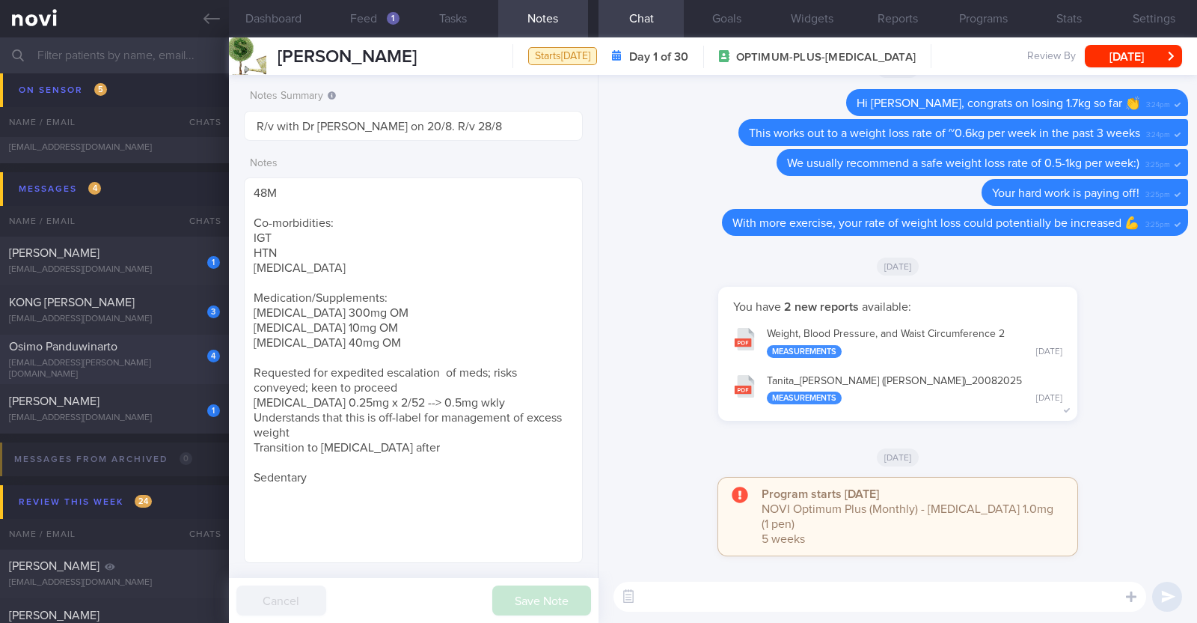
click at [153, 354] on div "Osimo Panduwinarto" at bounding box center [112, 346] width 207 height 15
type textarea "38M Comorbidities: Obesity Hypertension Hyperlipidemia Proteinuria Infertility/…"
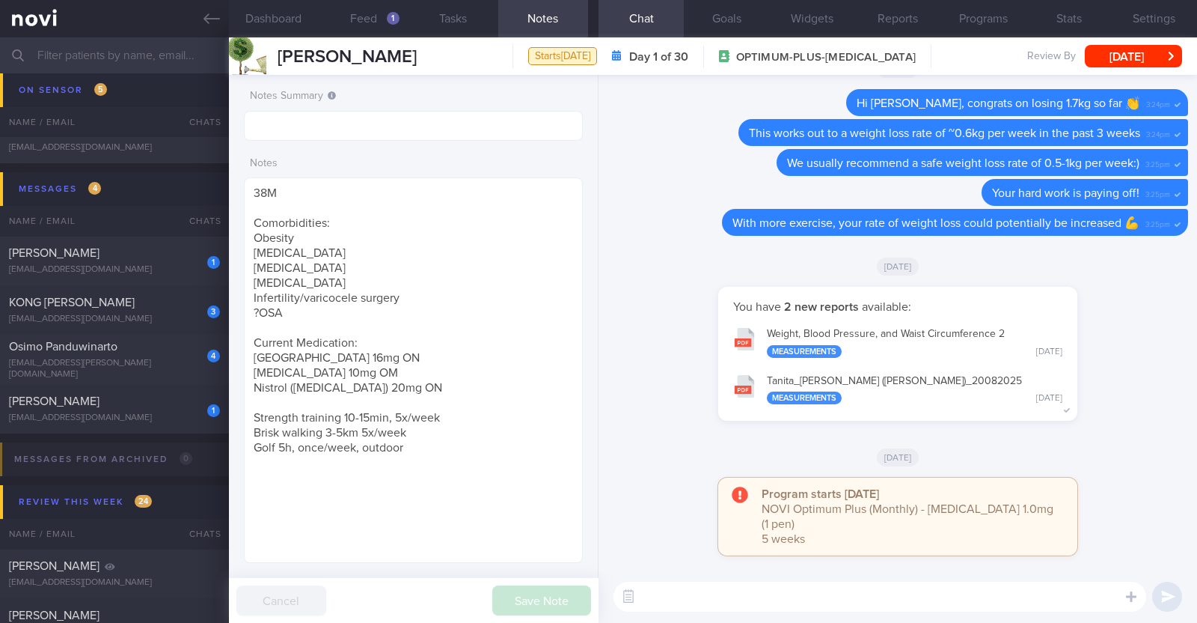
select select "8"
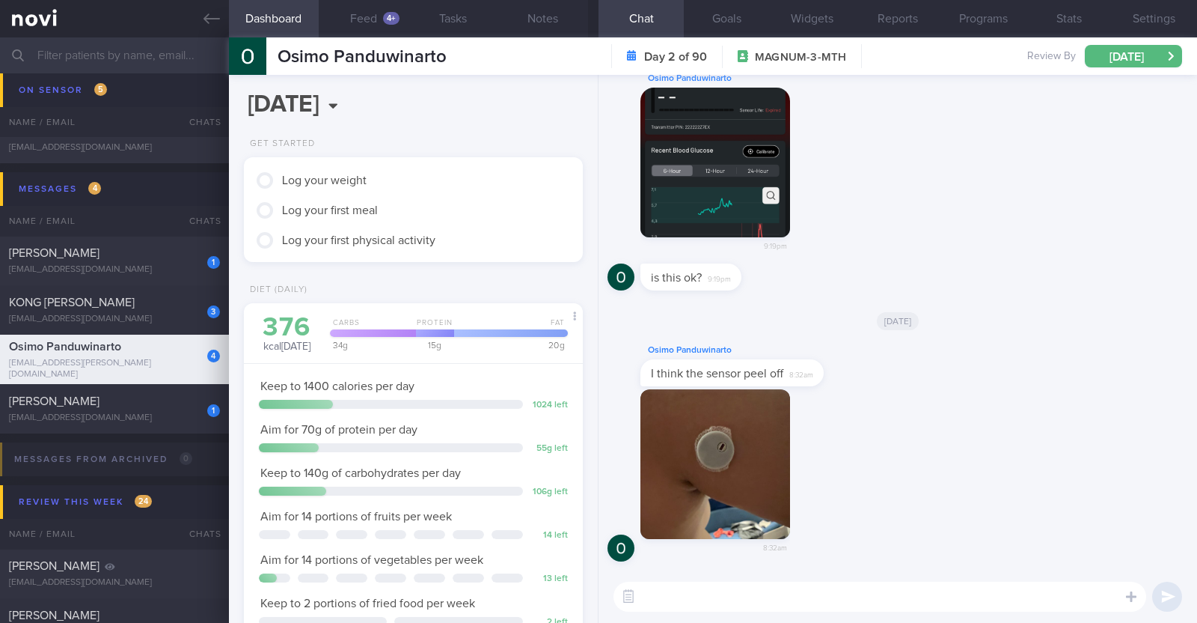
click at [727, 151] on button "button" at bounding box center [716, 163] width 150 height 150
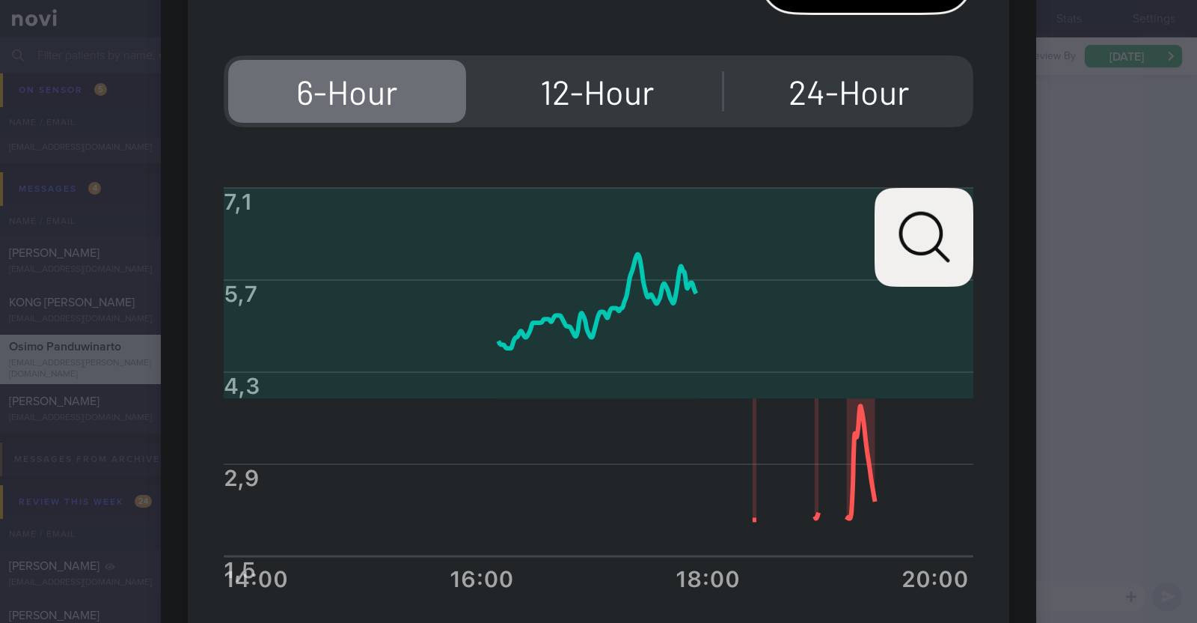
scroll to position [748, 0]
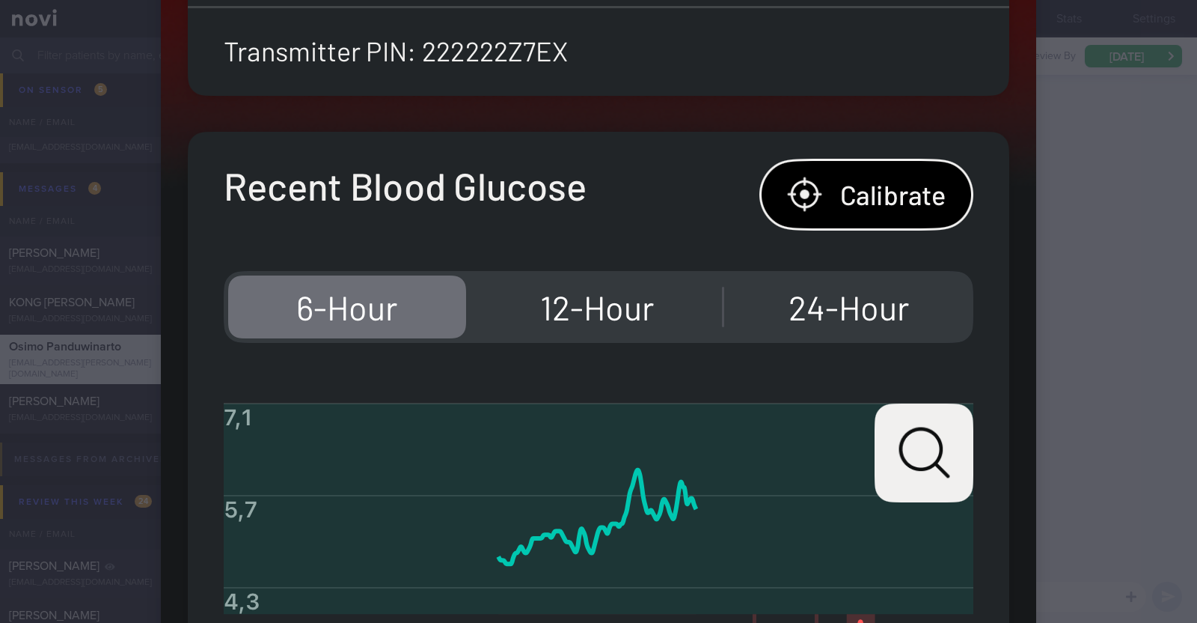
click at [1082, 358] on div at bounding box center [598, 259] width 995 height 2015
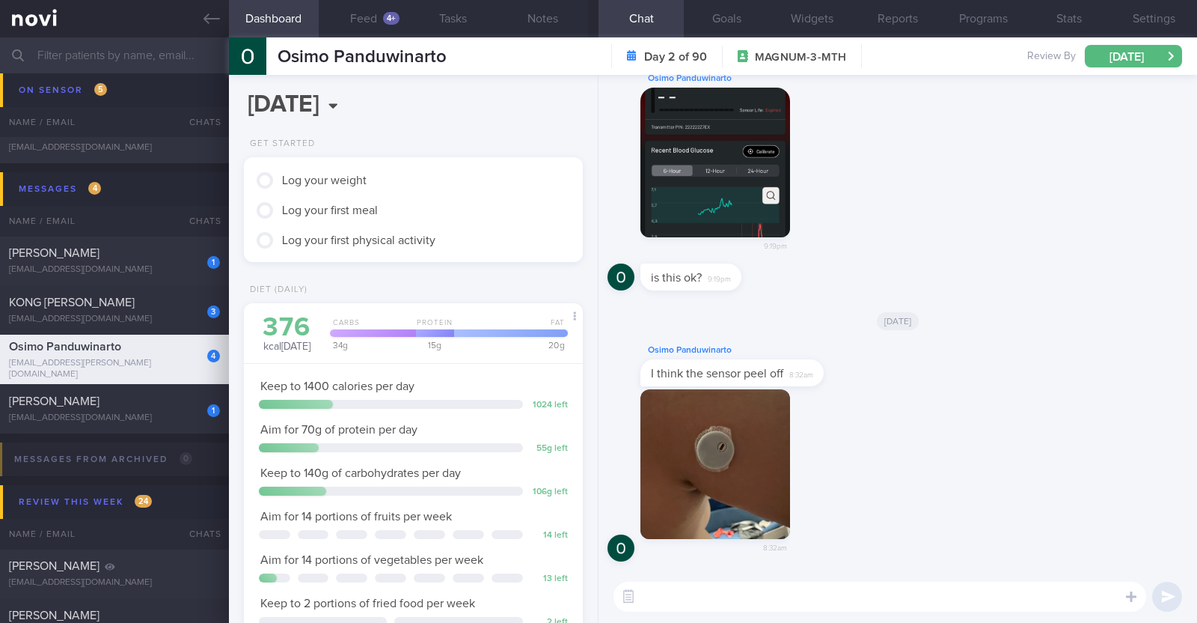
click at [680, 601] on textarea at bounding box center [880, 596] width 533 height 30
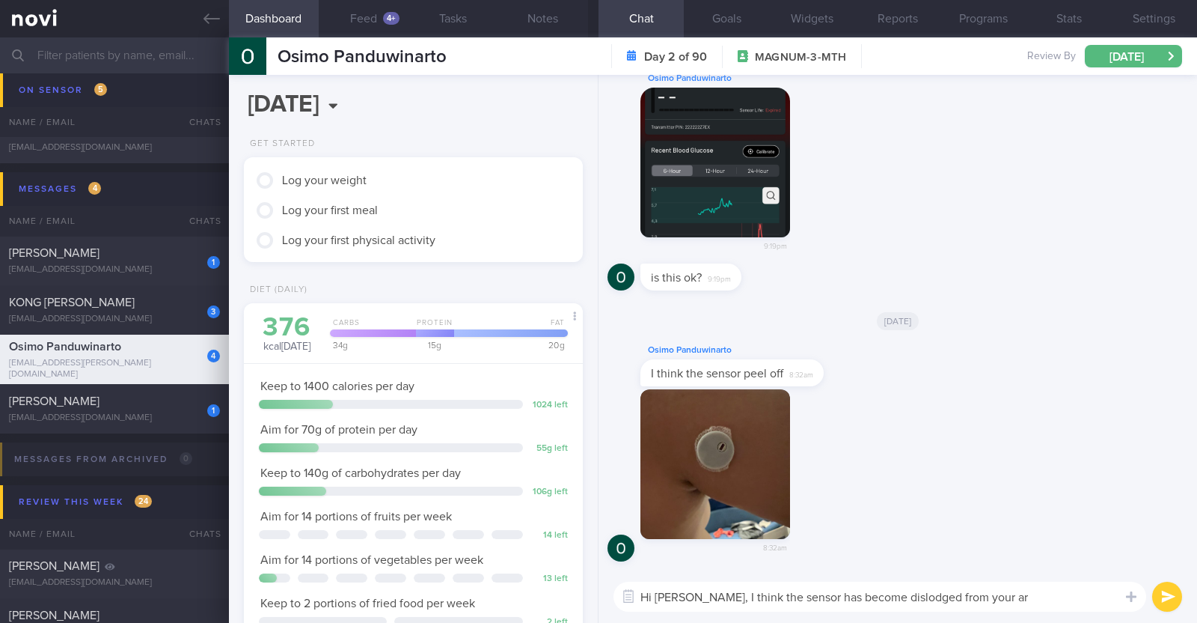
type textarea "Hi Osimo, I think the sensor has become dislodged from your arm"
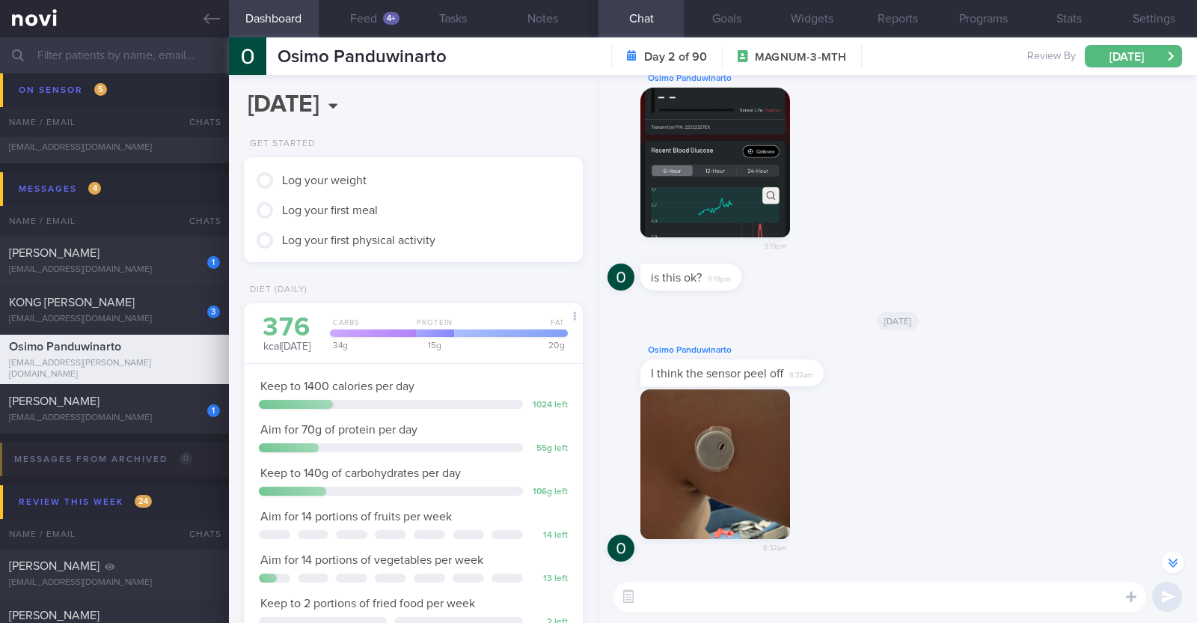
click at [692, 588] on textarea at bounding box center [880, 596] width 533 height 30
paste textarea "may I get the following information from you to help check if you will be eligi…"
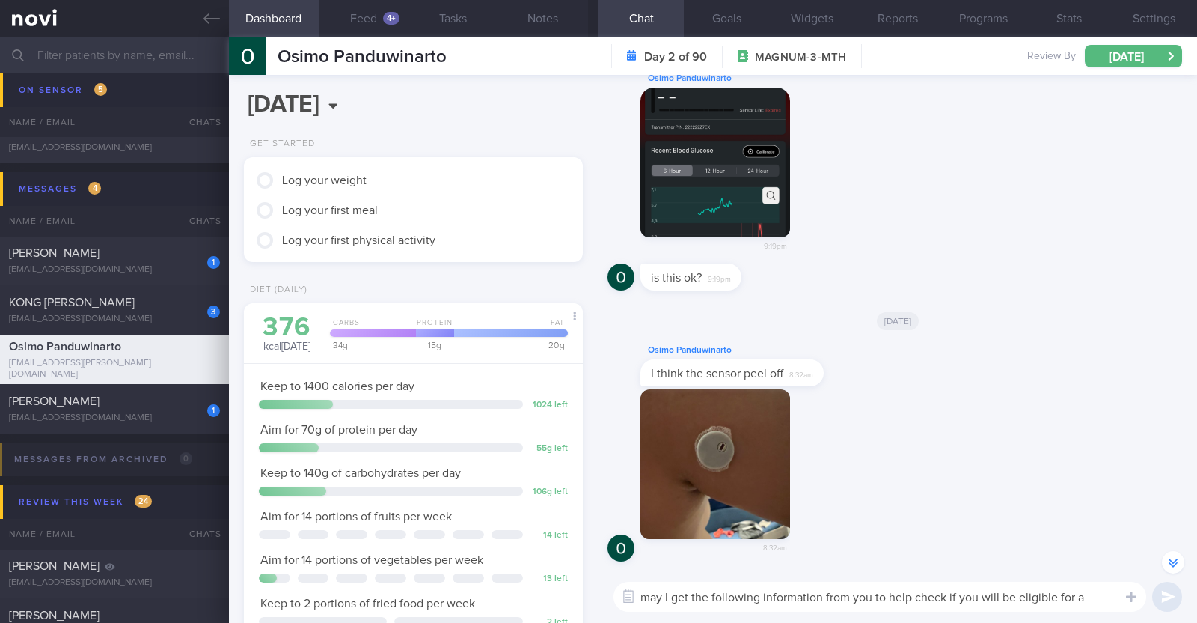
scroll to position [-123, 0]
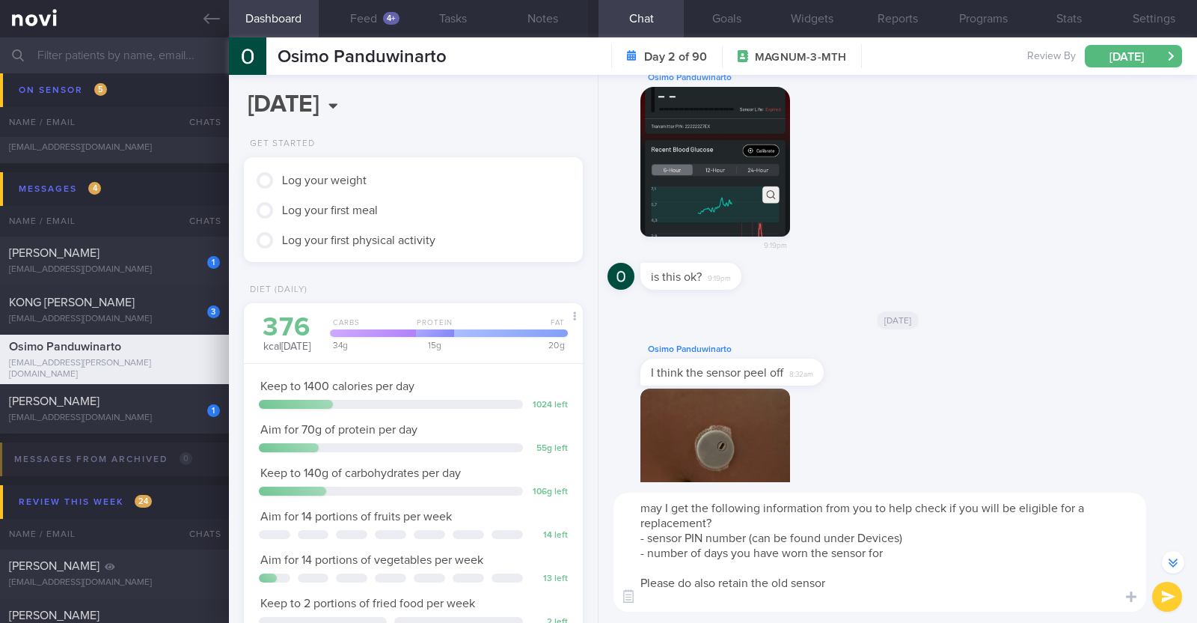
click at [649, 510] on textarea "may I get the following information from you to help check if you will be eligi…" at bounding box center [880, 551] width 533 height 119
type textarea "May I get the following information from you to help check if you will be eligi…"
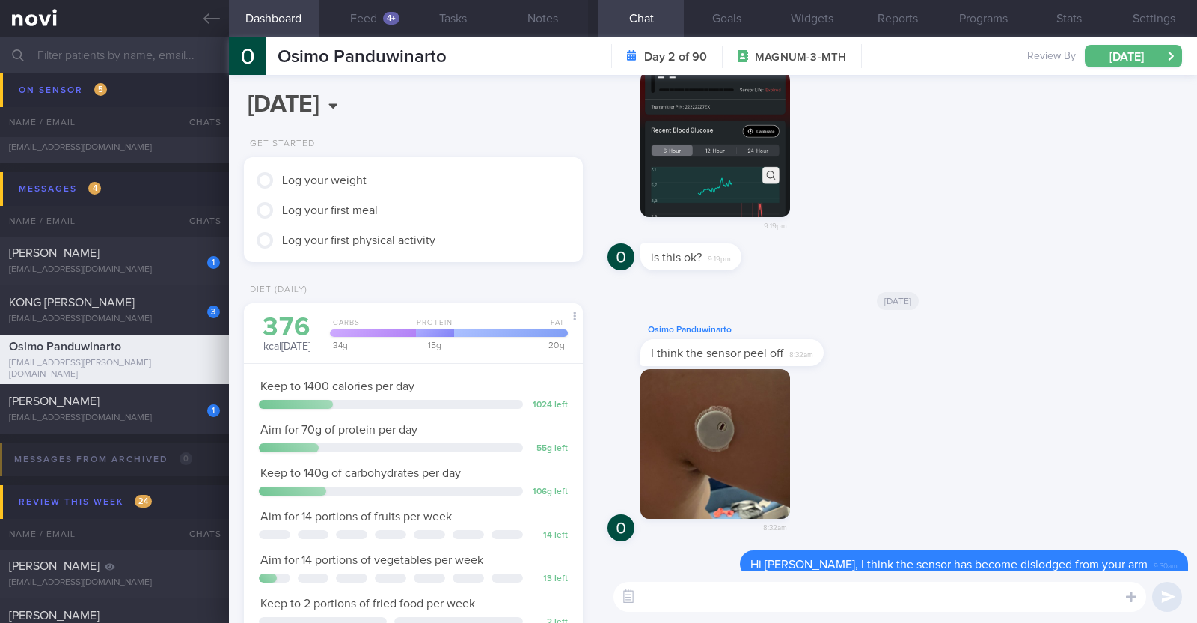
scroll to position [0, 0]
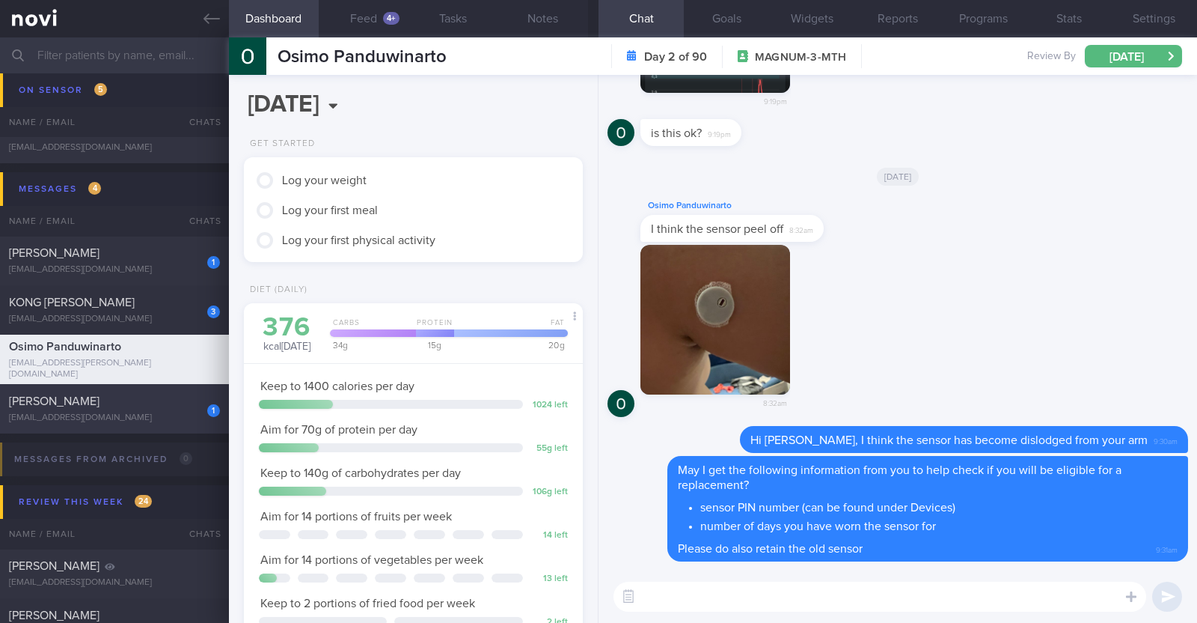
click at [95, 394] on div "Therasa Lee" at bounding box center [112, 401] width 207 height 15
type input "R/v with Dr Todd 15/9. R/v 3/9"
type textarea "52F Comorbidities: Hyperlipidemia - not on meds, not on f/up Left ACL tear, rig…"
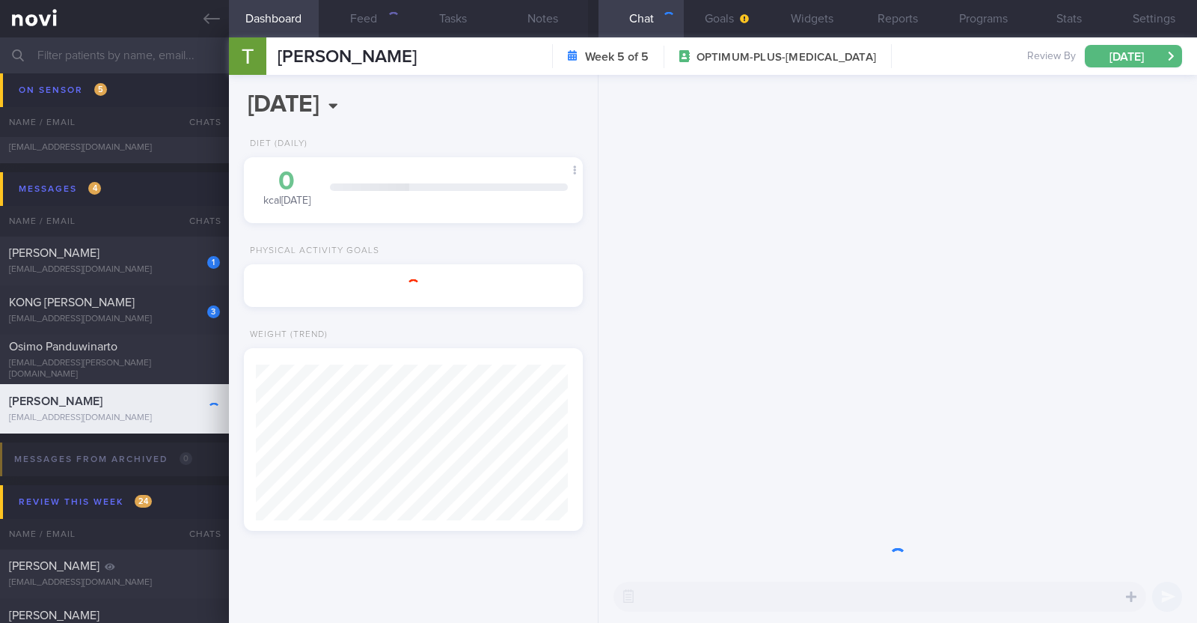
scroll to position [748213, 748086]
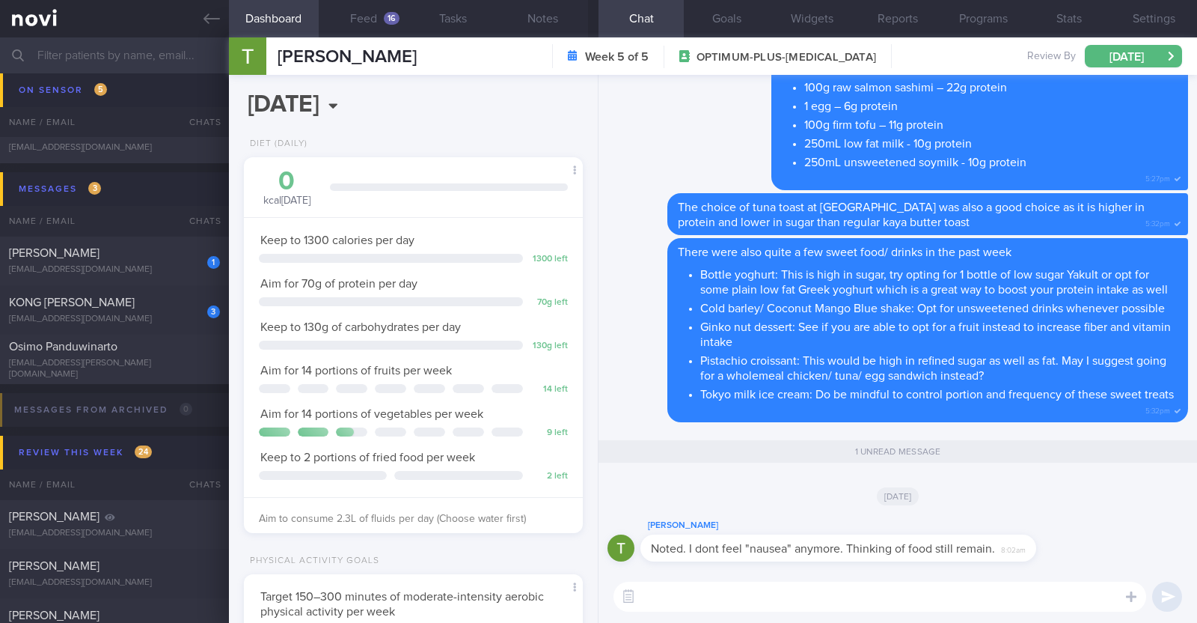
click at [655, 585] on textarea at bounding box center [880, 596] width 533 height 30
type textarea "Good to hear that the nausea has resolved"
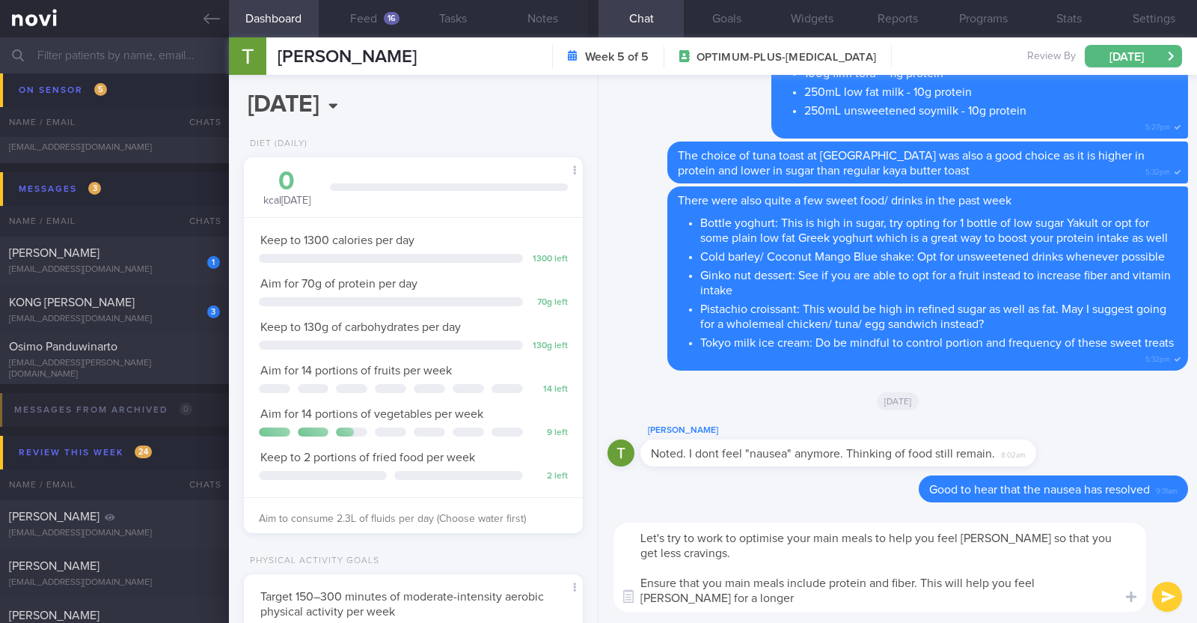
scroll to position [0, 0]
type textarea "Let's try to work to optimise your main meals to help you feel fuller so that y…"
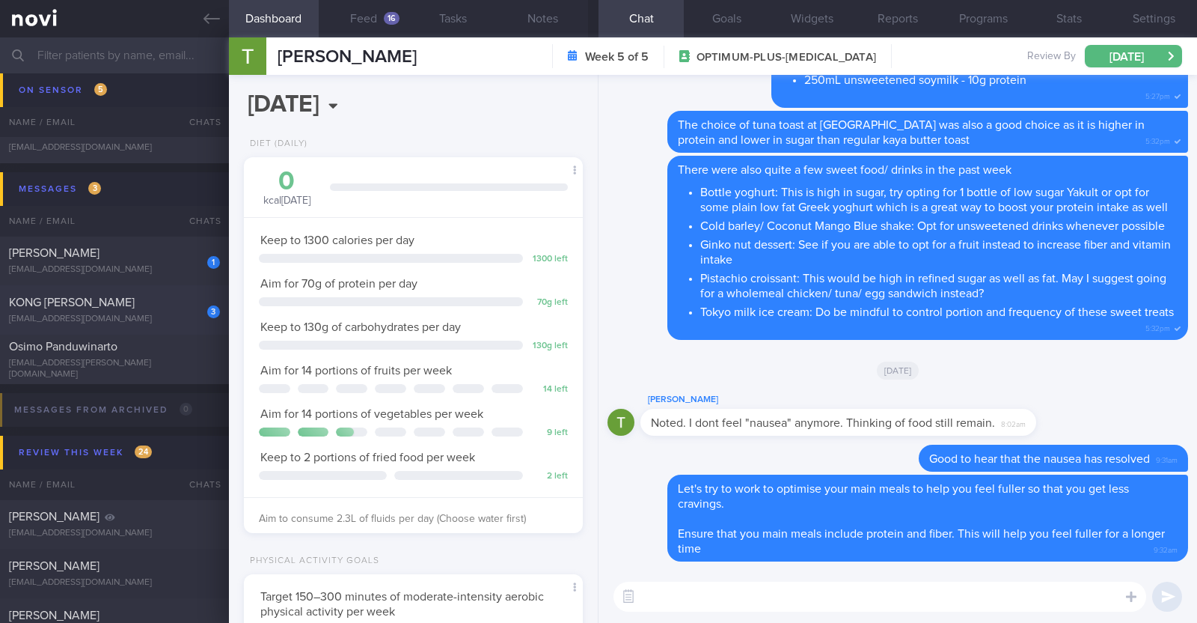
click at [136, 305] on div "KONG SIEW CHEONG" at bounding box center [112, 302] width 207 height 15
type textarea "61M Comorbidities: Fatty liver Pre-DM HTN ?OSA Medication: Exforge 80/5mg daily…"
select select "7"
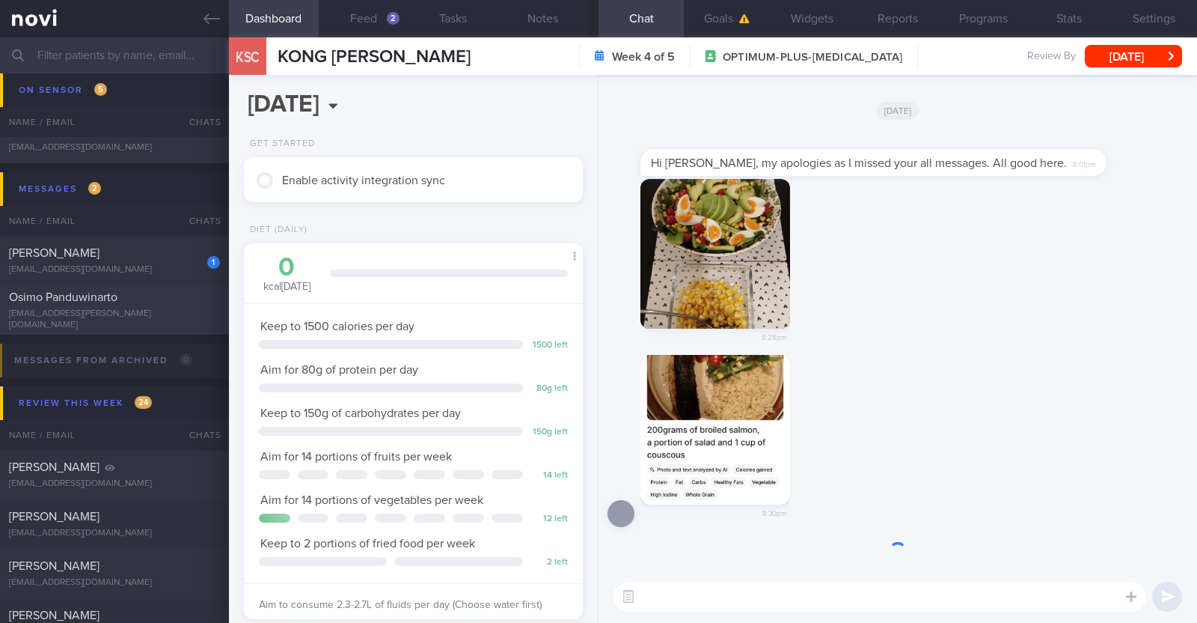
scroll to position [170, 298]
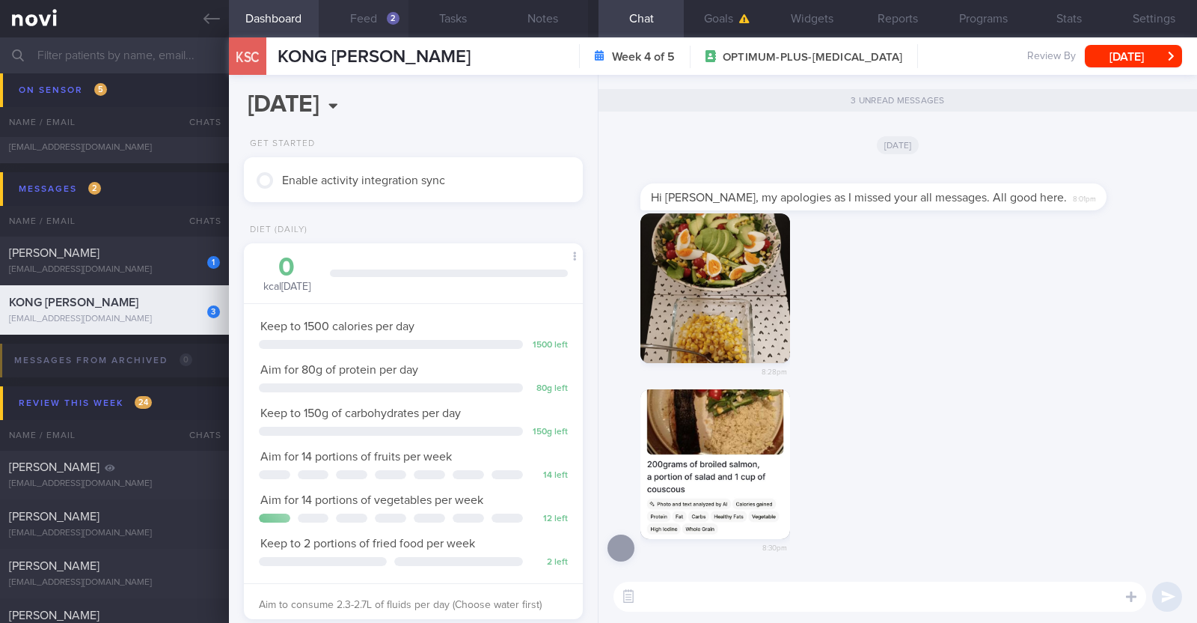
click at [344, 7] on button "Feed 2" at bounding box center [364, 18] width 90 height 37
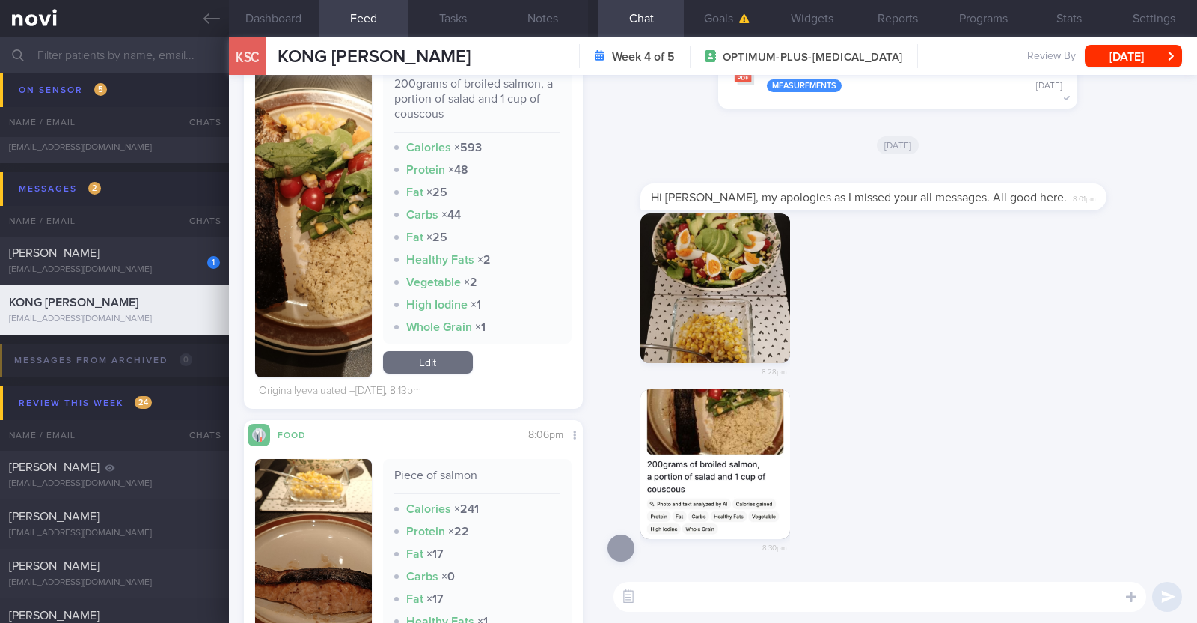
scroll to position [468, 0]
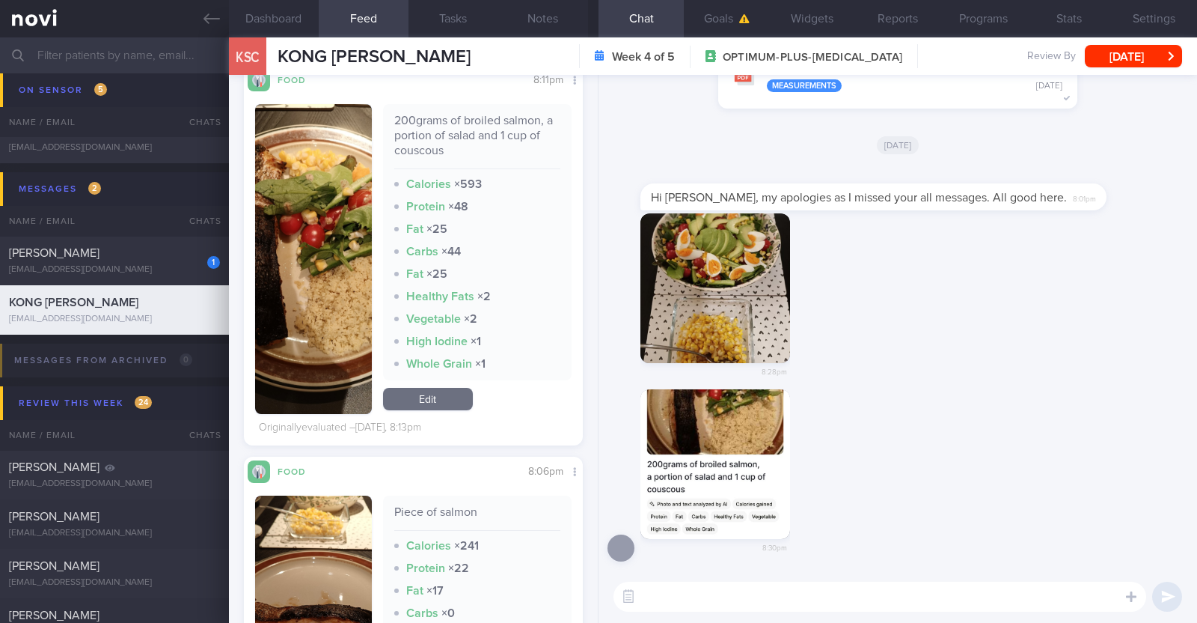
click at [345, 286] on button "button" at bounding box center [313, 259] width 117 height 310
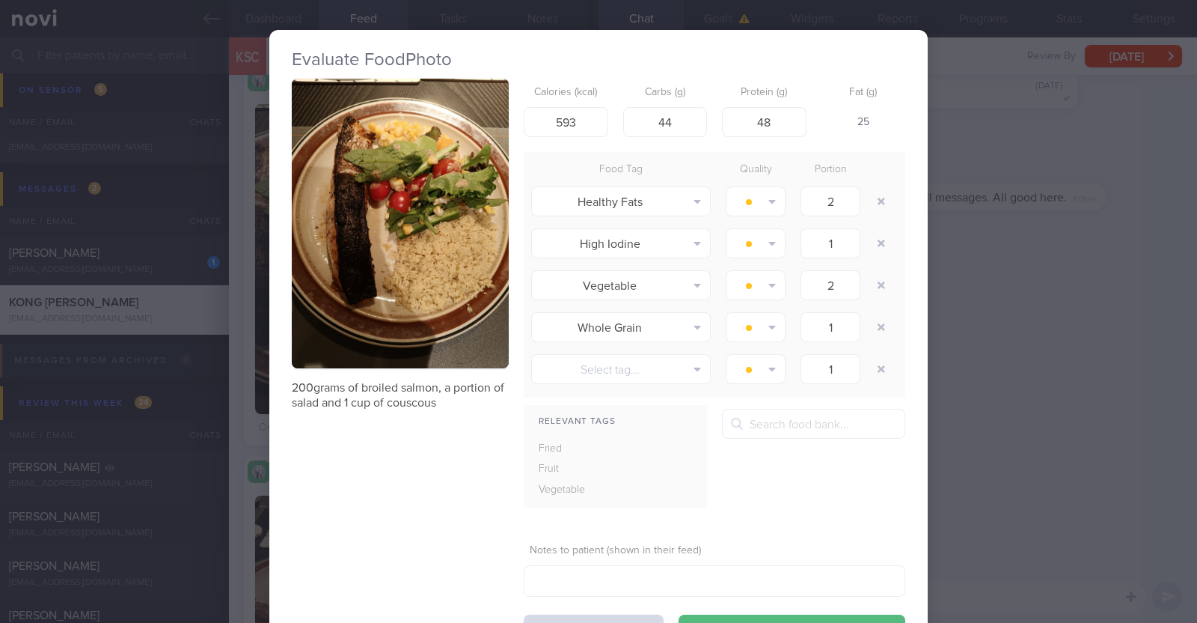
click at [232, 284] on div "Evaluate Food Photo 200grams of broiled salmon, a portion of salad and 1 cup of…" at bounding box center [598, 311] width 1197 height 623
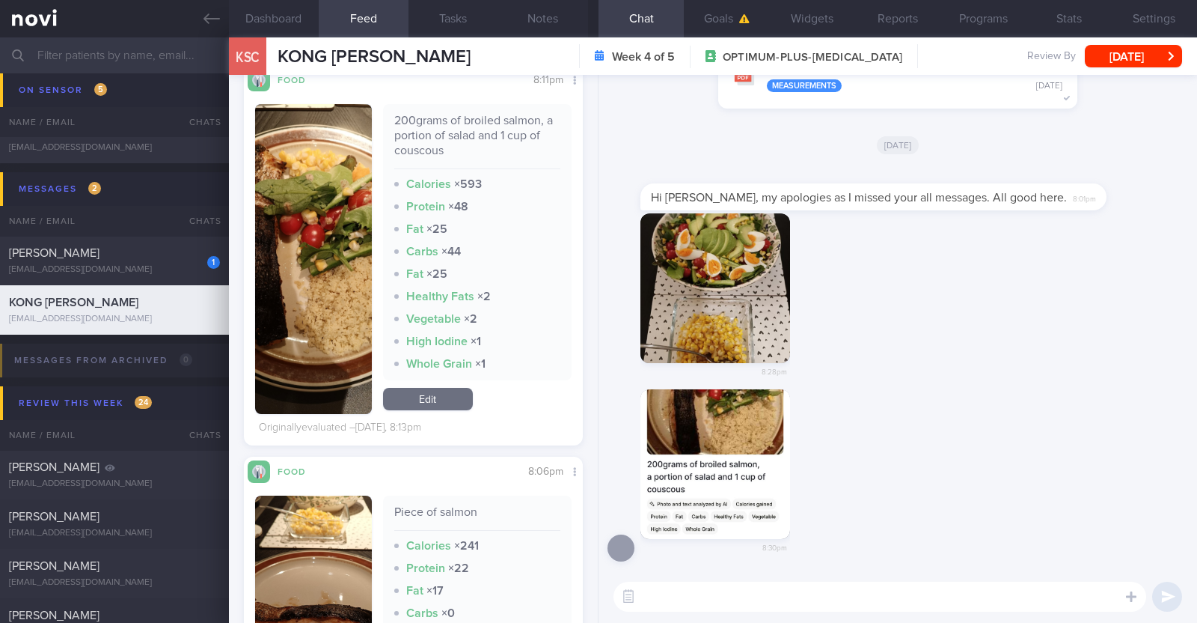
click at [321, 295] on button "button" at bounding box center [313, 259] width 117 height 310
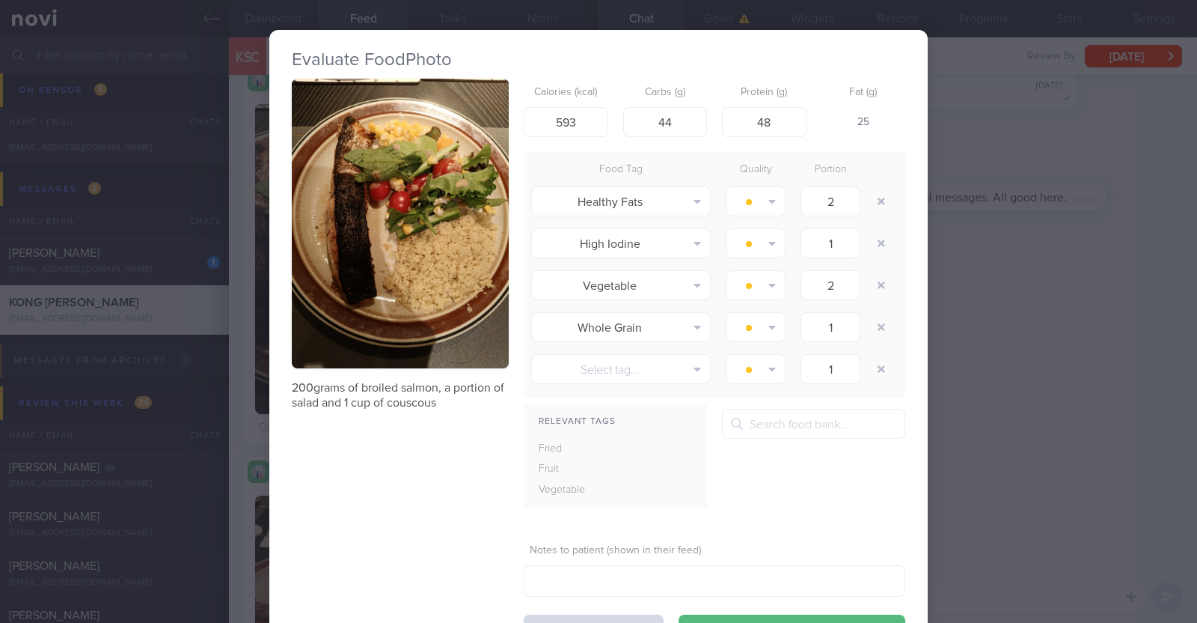
click at [243, 315] on div "Evaluate Food Photo 200grams of broiled salmon, a portion of salad and 1 cup of…" at bounding box center [598, 311] width 1197 height 623
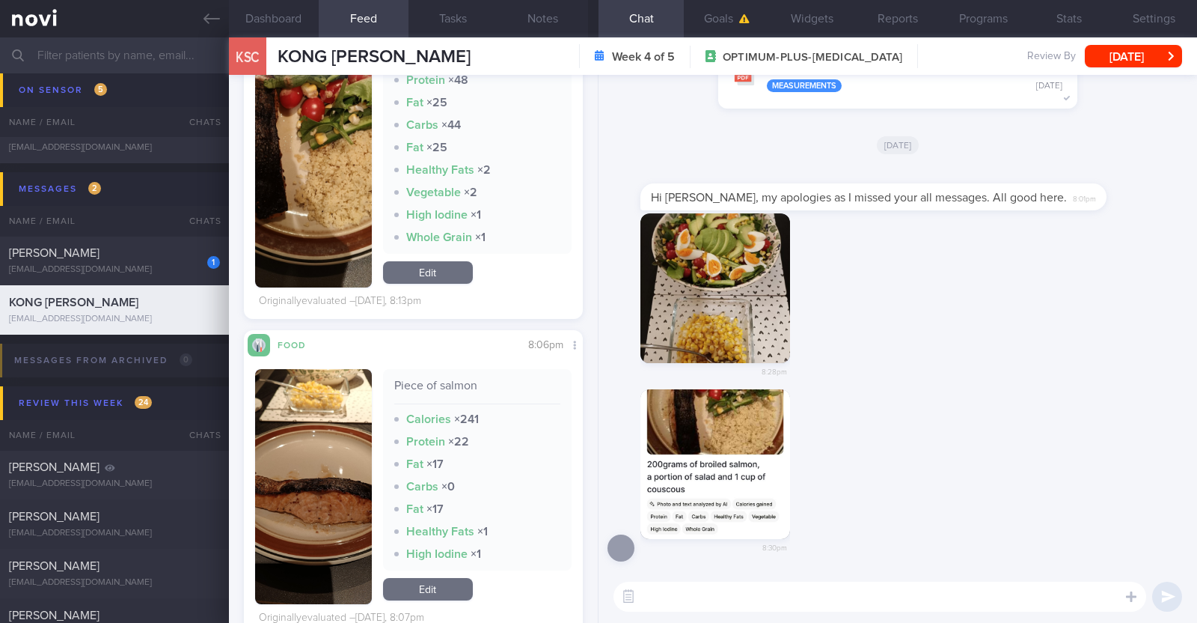
scroll to position [654, 0]
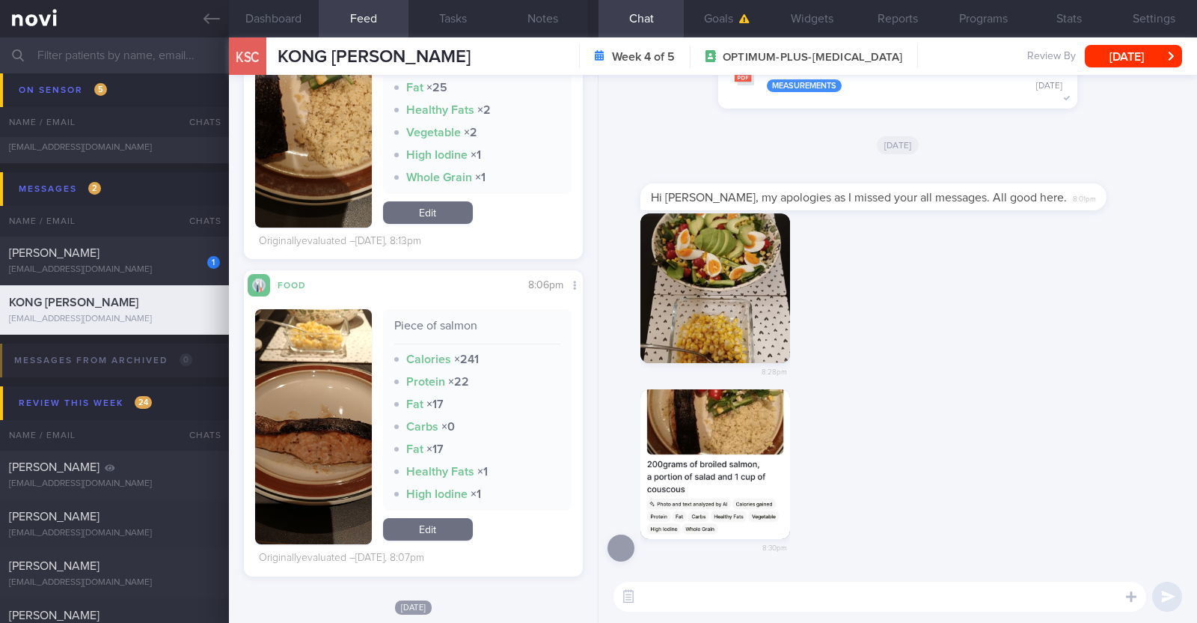
click at [286, 404] on button "button" at bounding box center [313, 426] width 117 height 235
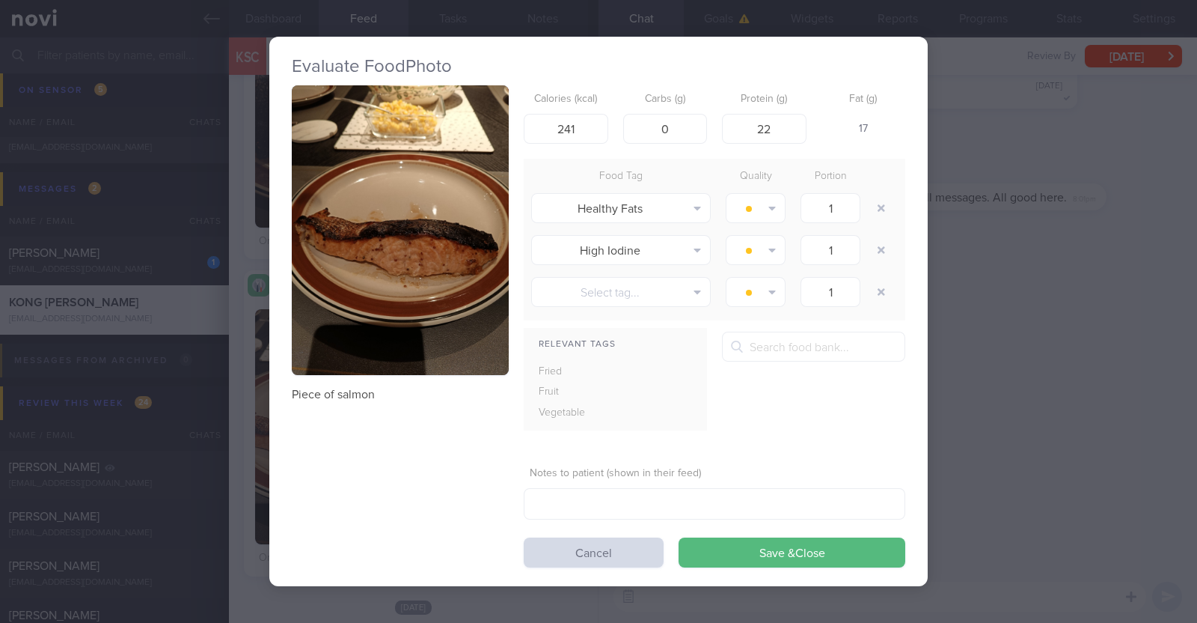
click at [245, 409] on div "Evaluate Food Photo Piece of salmon Calories (kcal) 241 Carbs (g) 0 Protein (g)…" at bounding box center [598, 311] width 1197 height 623
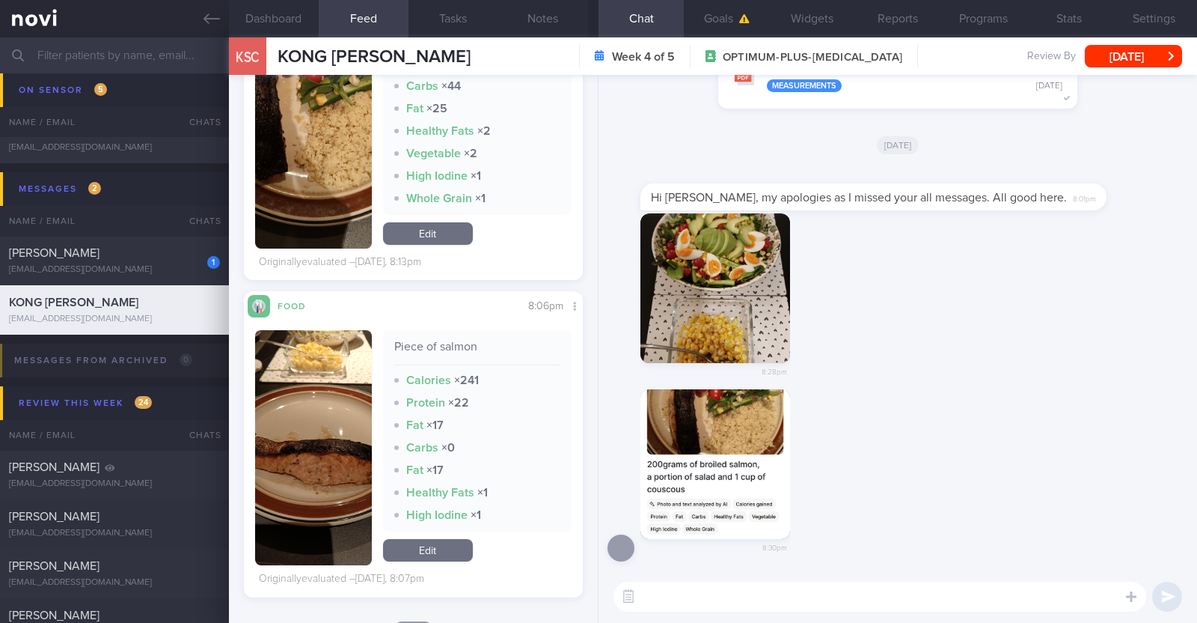
scroll to position [748, 0]
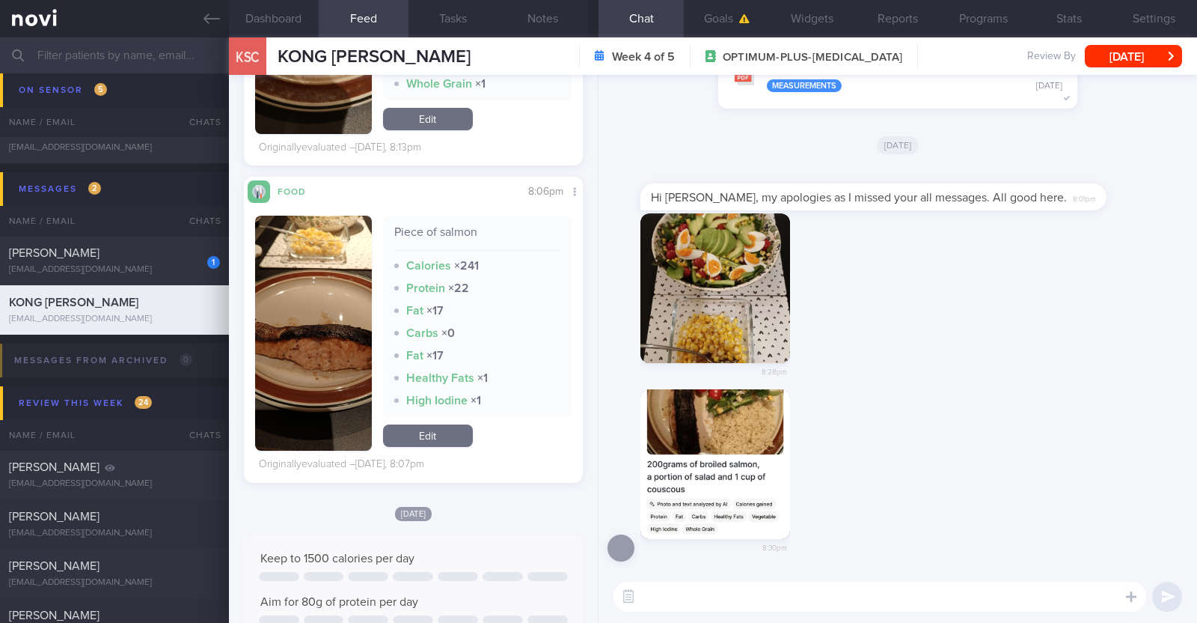
click at [706, 412] on button "button" at bounding box center [716, 464] width 150 height 150
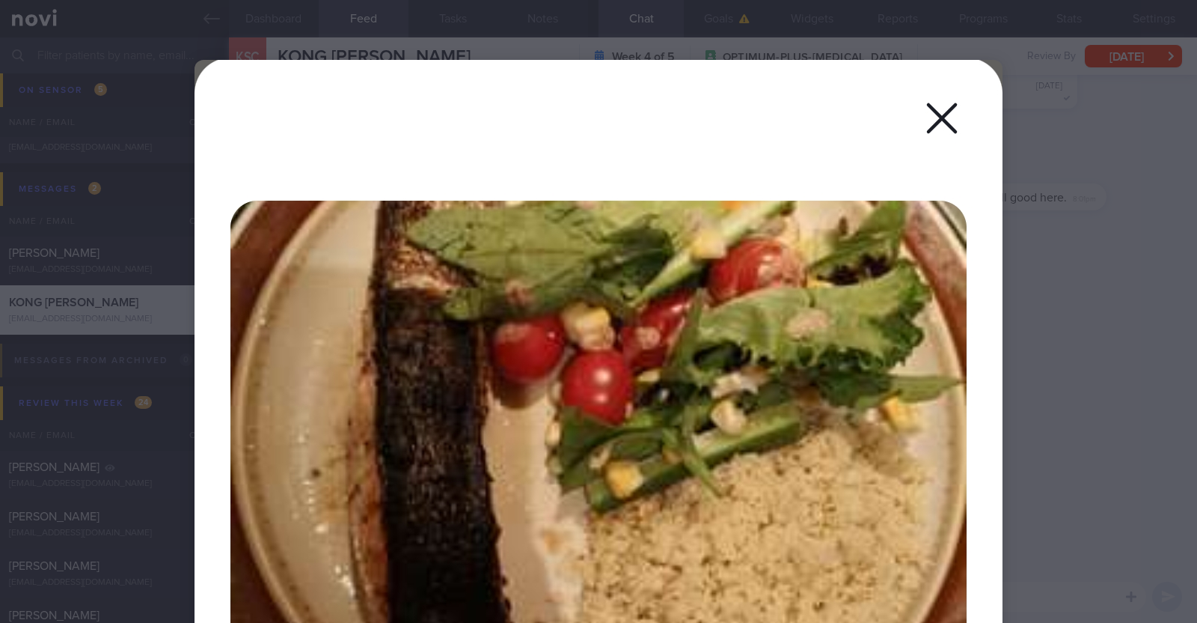
click at [1126, 406] on div at bounding box center [598, 311] width 1197 height 623
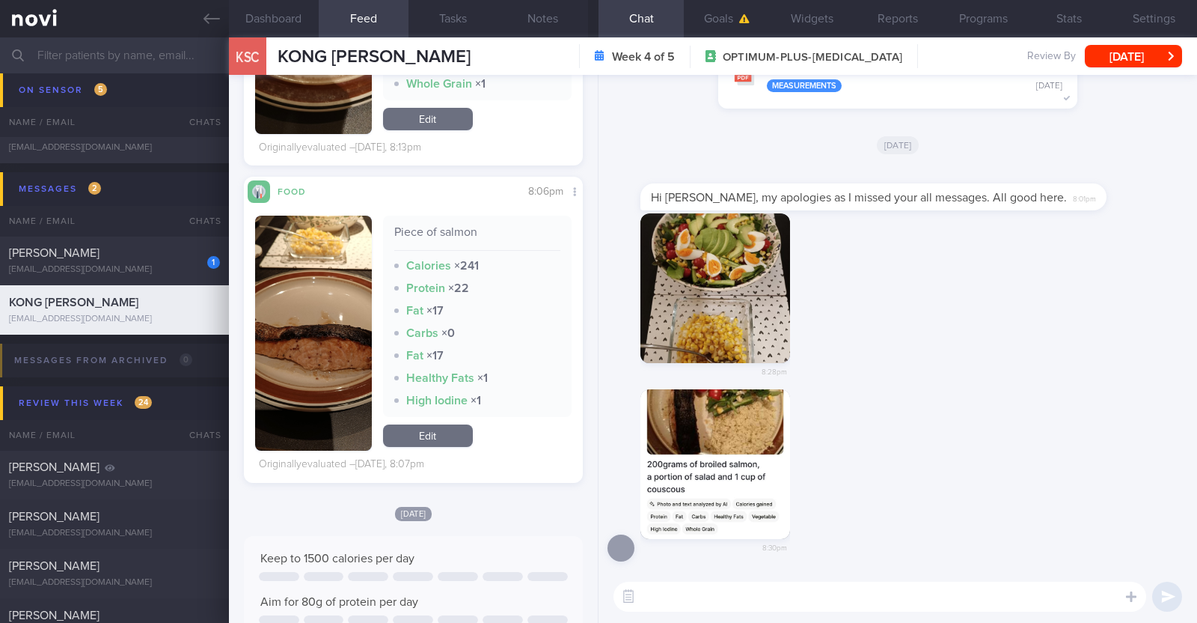
click at [775, 591] on textarea at bounding box center [880, 596] width 533 height 30
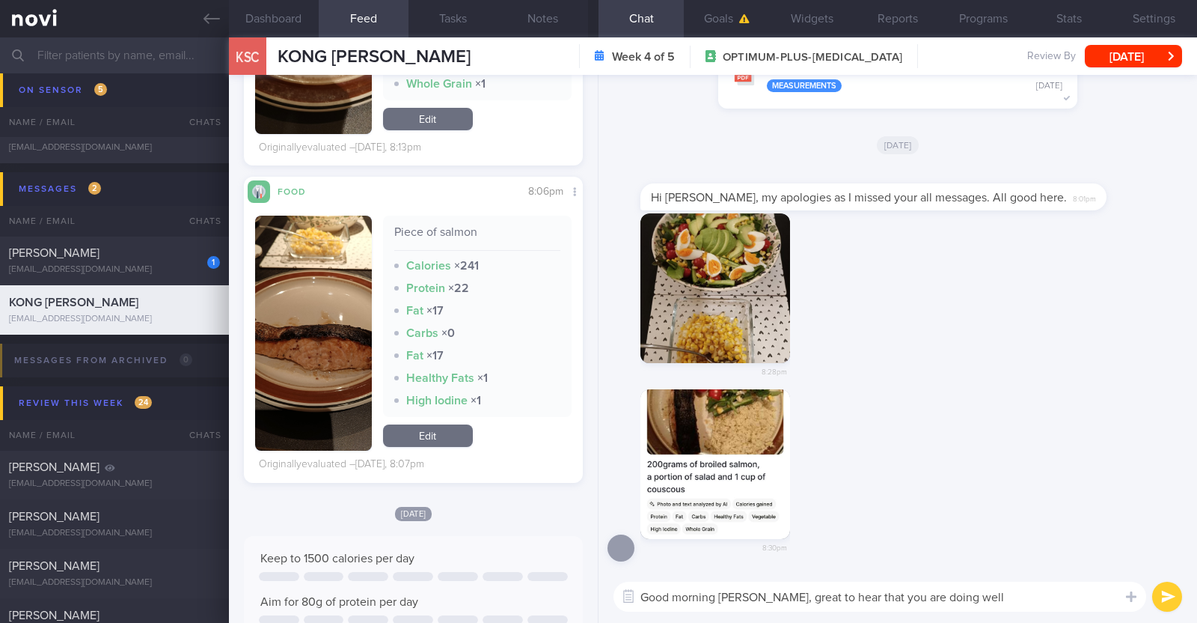
type textarea "Good morning Siew Cheong, great to hear that you are doing well!"
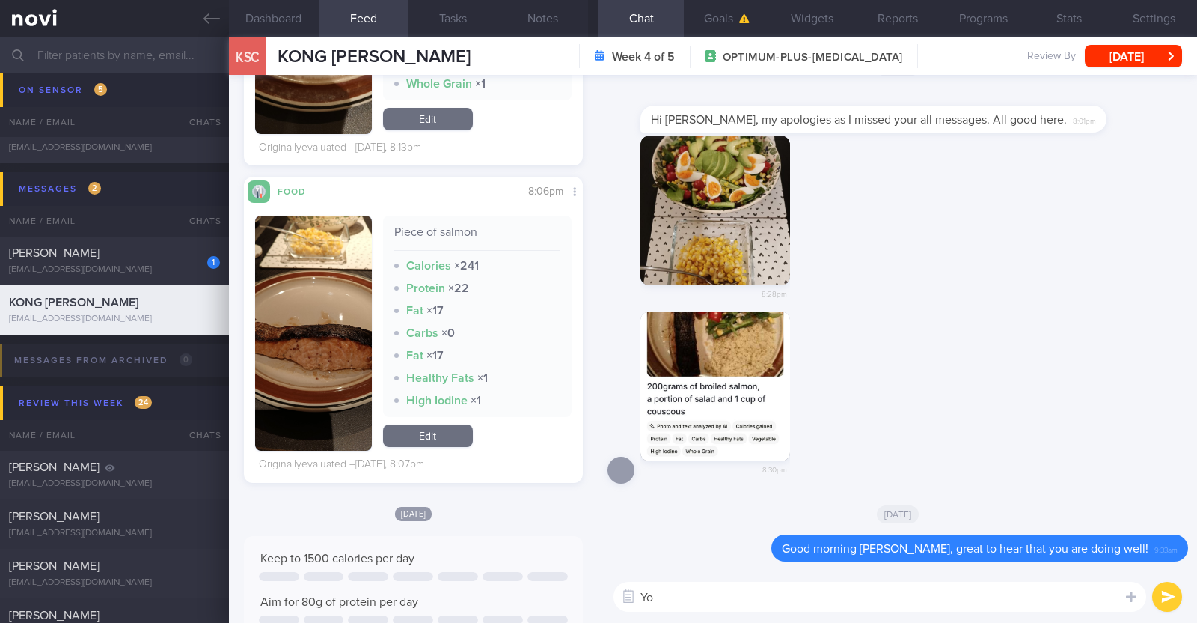
type textarea "Y"
click at [755, 595] on textarea "Thank you for loggin gyour meals" at bounding box center [880, 596] width 533 height 30
click at [823, 590] on textarea "Thank you for logging your meals" at bounding box center [880, 596] width 533 height 30
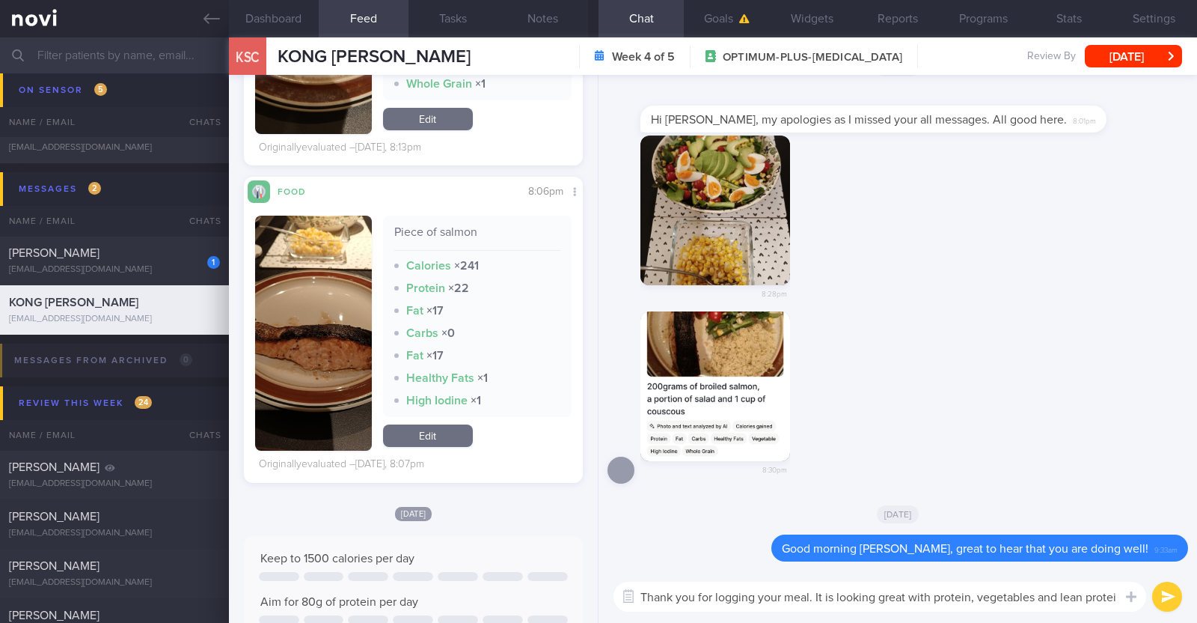
type textarea "Thank you for logging your meal. It is looking great with protein, vegetables a…"
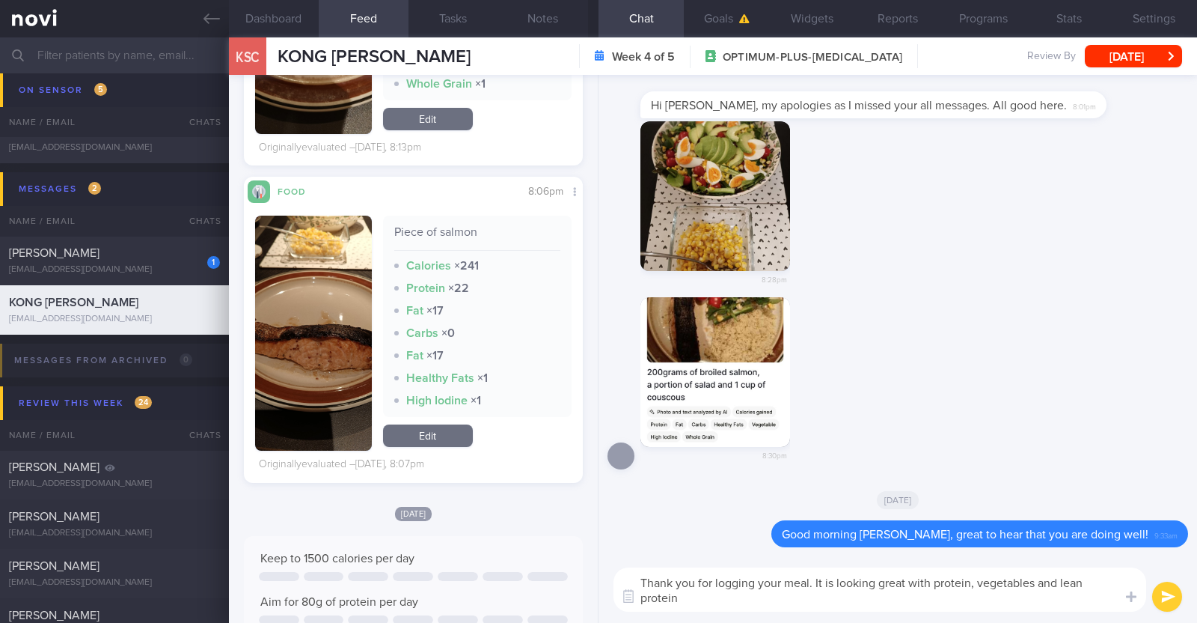
scroll to position [0, 0]
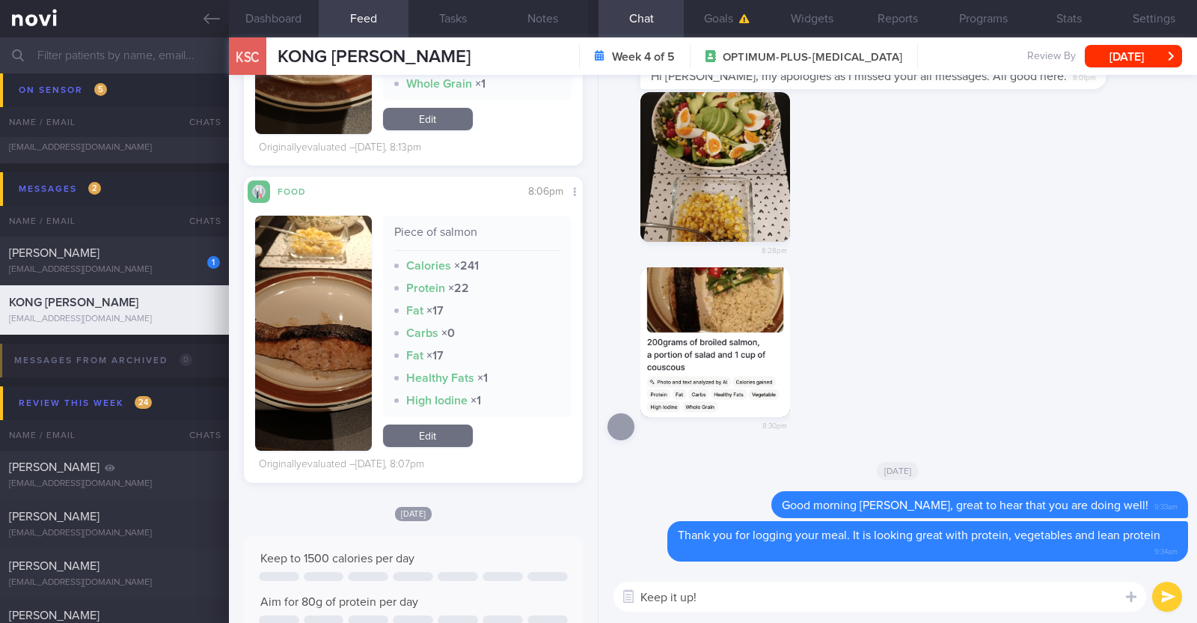
paste textarea "😀"
type textarea "Keep it up! 😀"
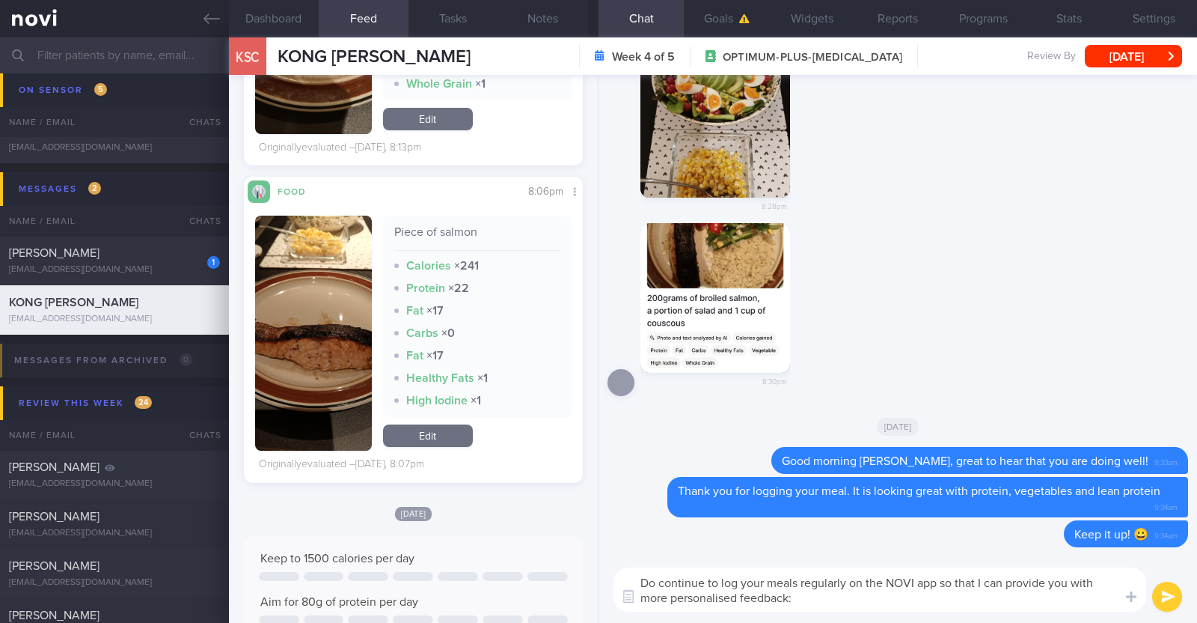
type textarea "Do continue to log your meals regularly on the NOVI app so that I can provide y…"
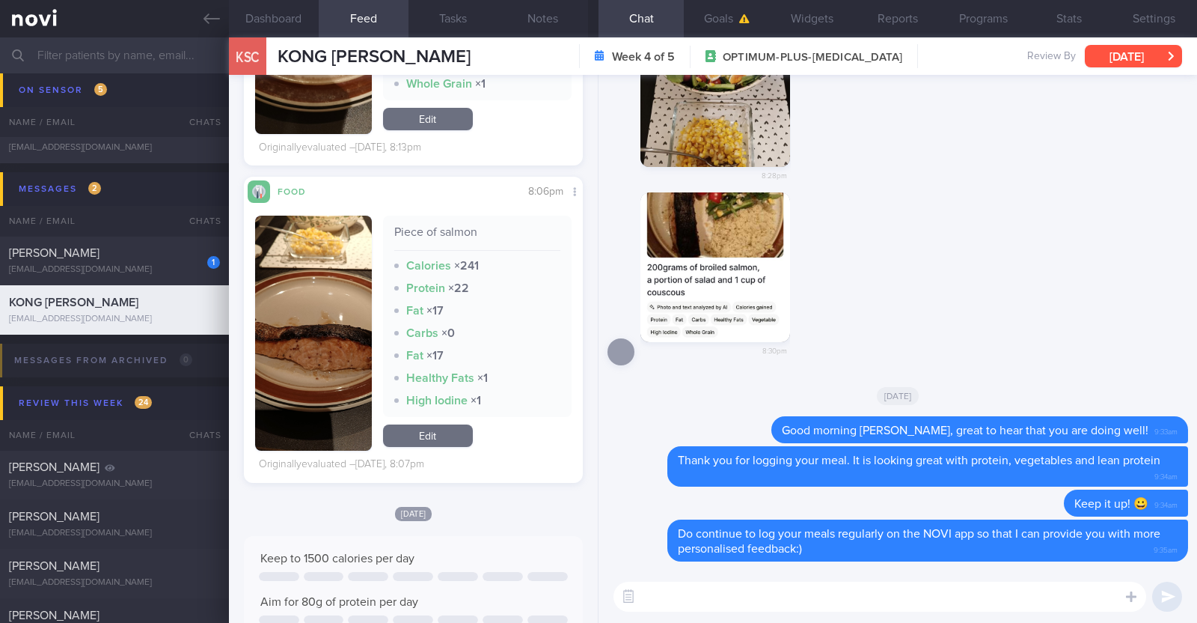
click at [1111, 58] on button "[DATE]" at bounding box center [1133, 56] width 97 height 22
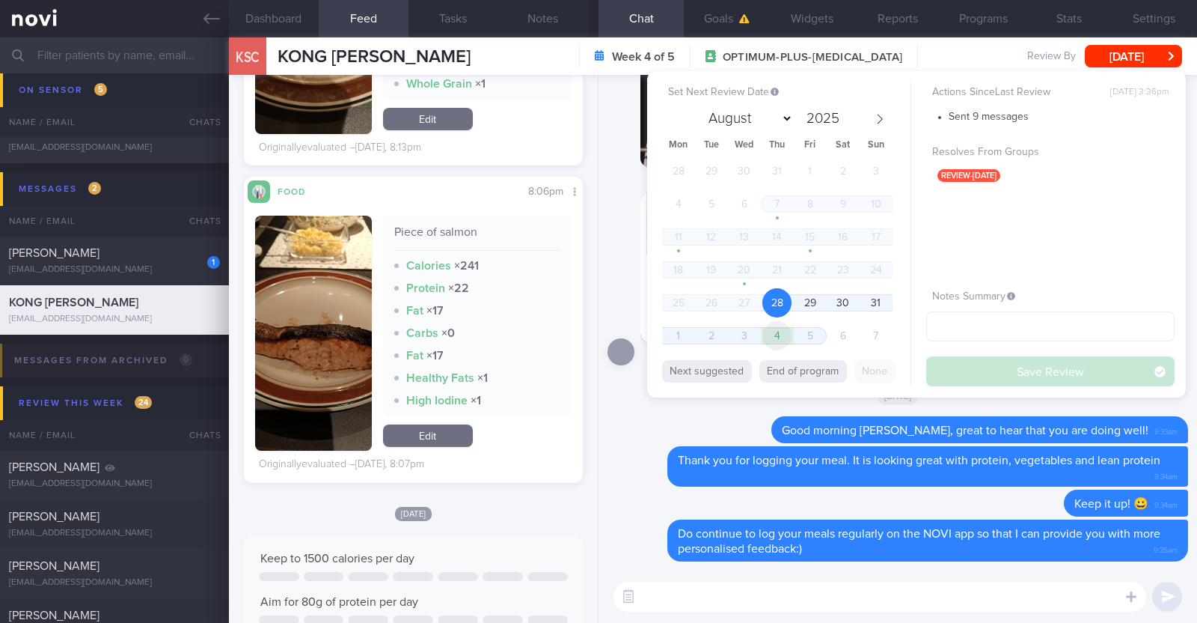
click at [770, 326] on span "4" at bounding box center [777, 335] width 29 height 29
select select "8"
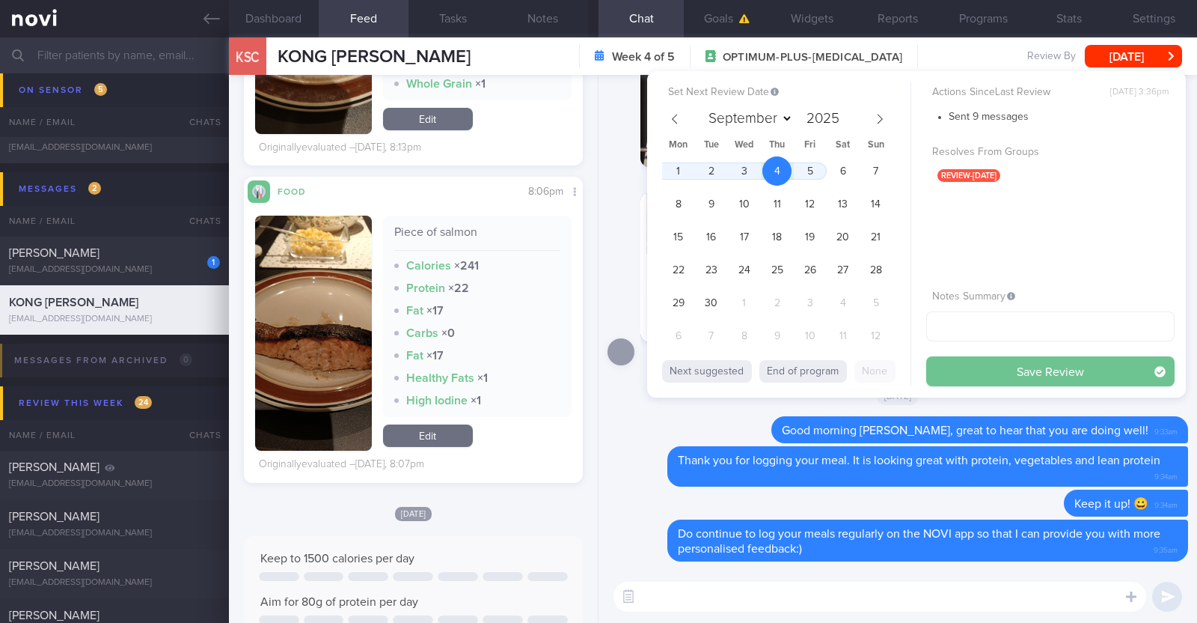
click at [965, 367] on button "Save Review" at bounding box center [1051, 371] width 248 height 30
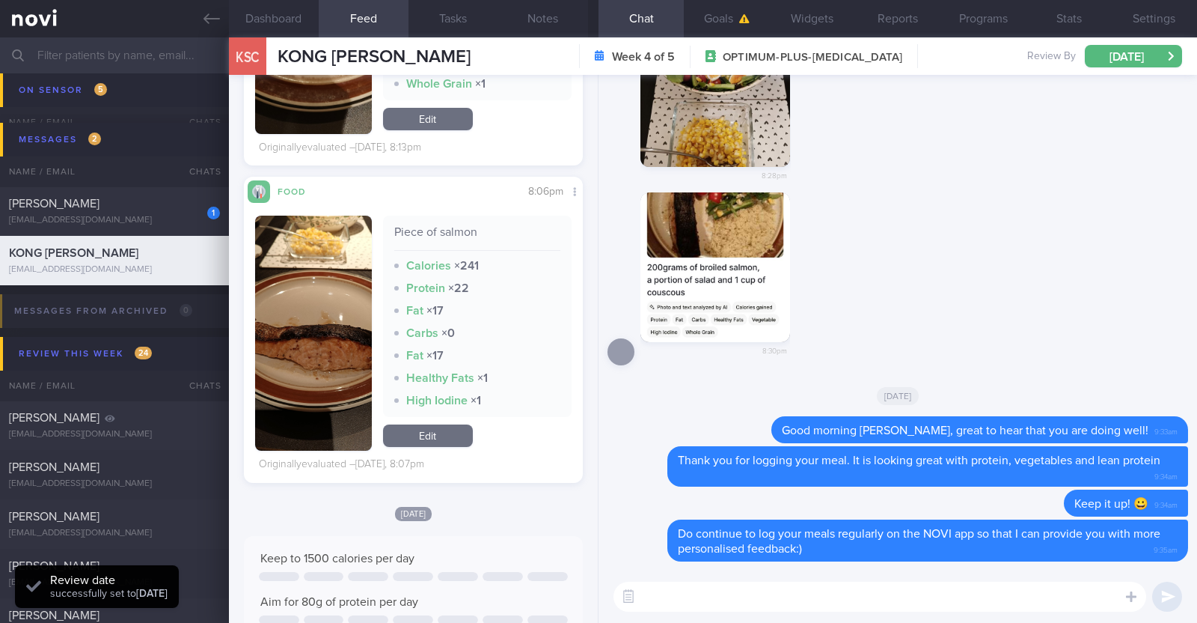
scroll to position [1086, 0]
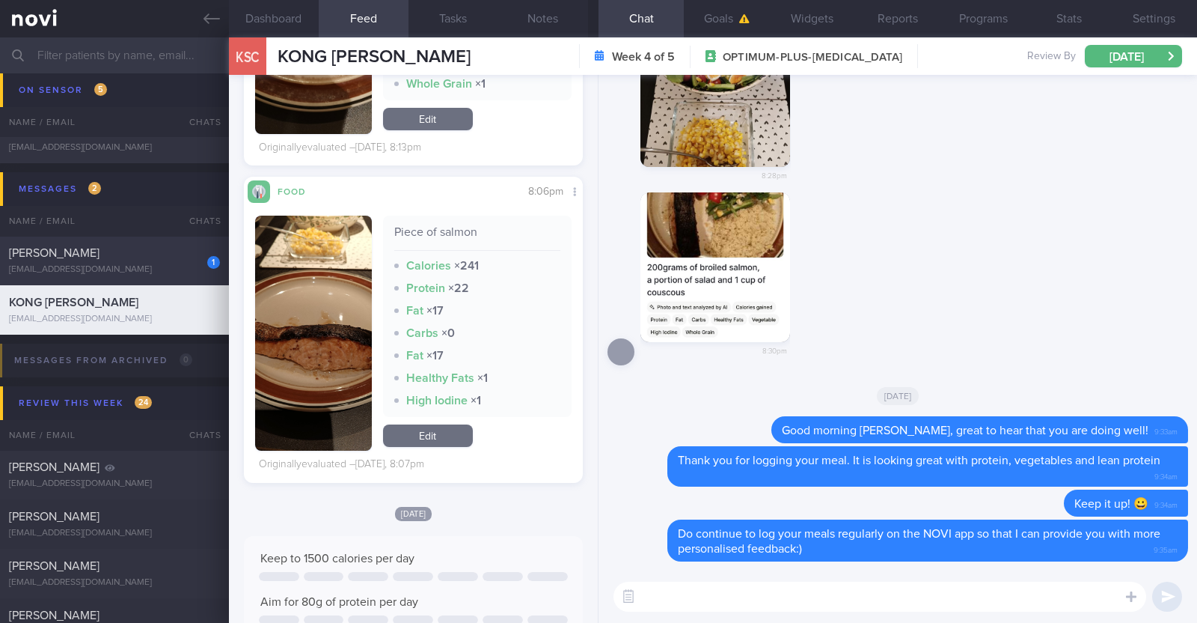
click at [112, 264] on div "[EMAIL_ADDRESS][DOMAIN_NAME]" at bounding box center [114, 269] width 211 height 11
type textarea "35F Comorbidities: Hypertension (white coat syndrome) Hyperlipidemia Fatty live…"
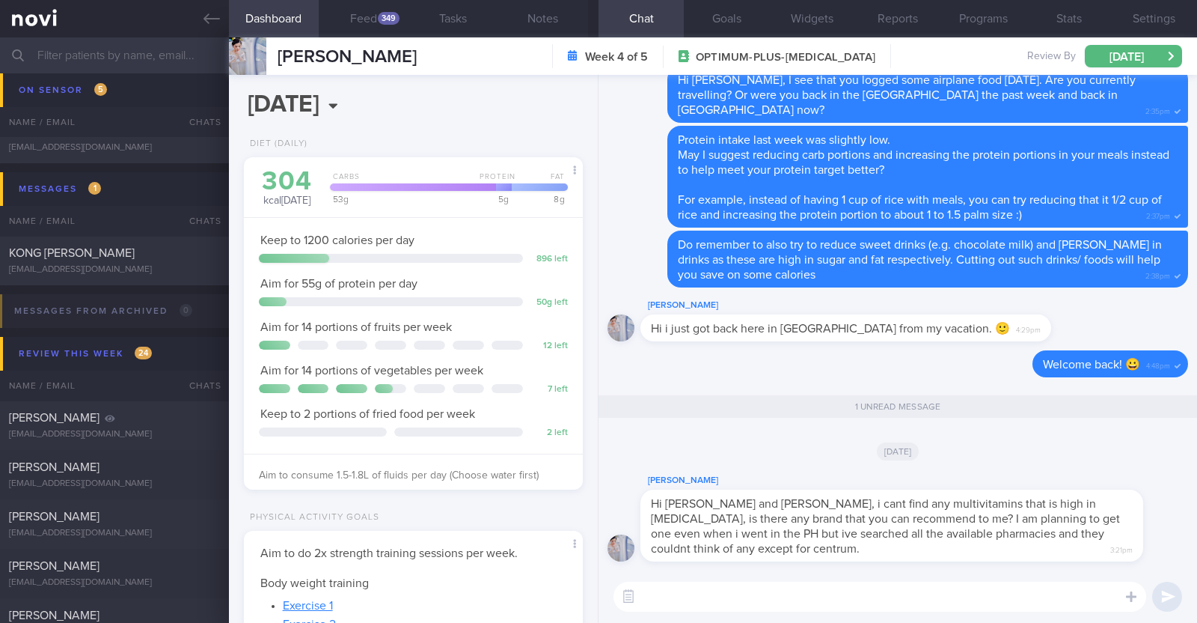
scroll to position [149, 298]
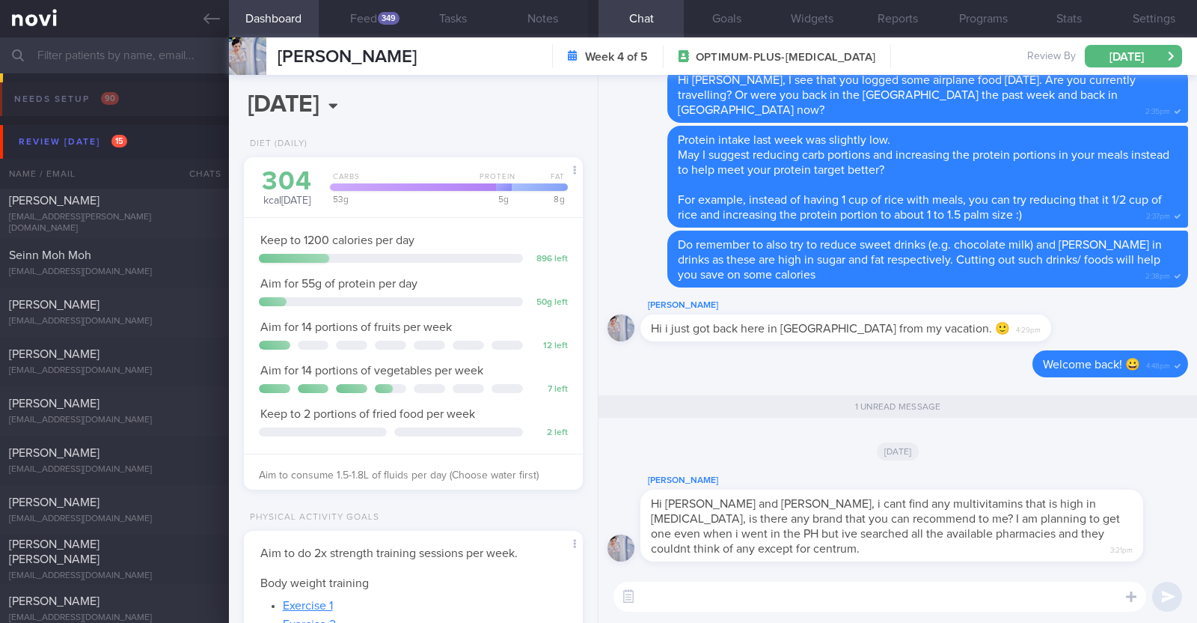
select select "8"
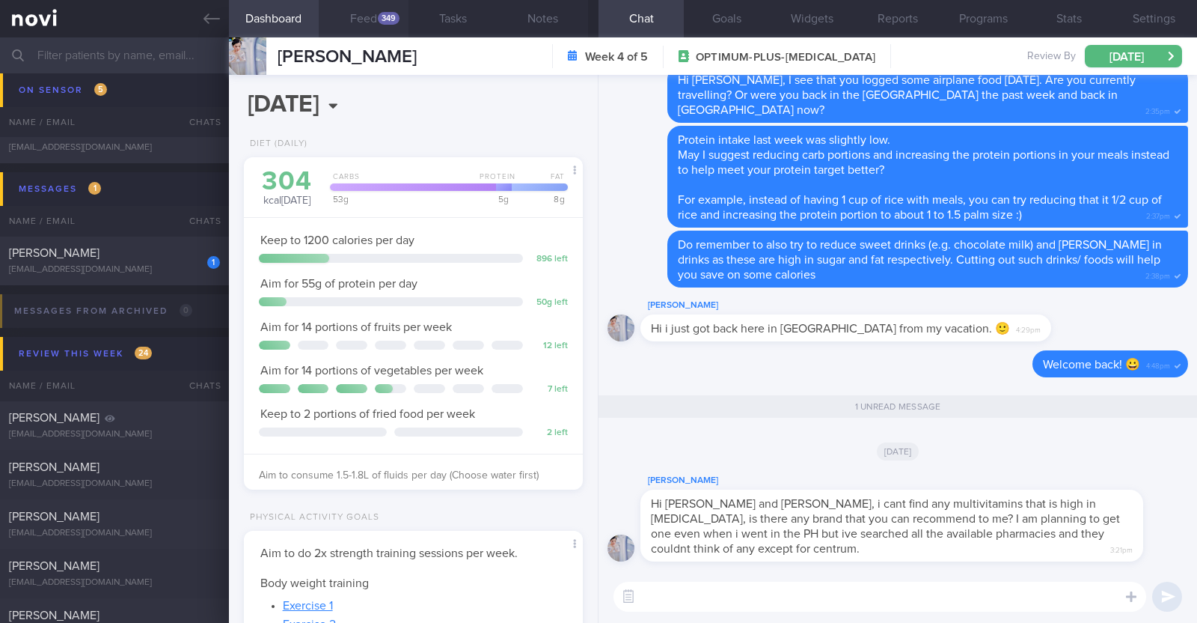
click at [389, 13] on div "349" at bounding box center [389, 18] width 22 height 13
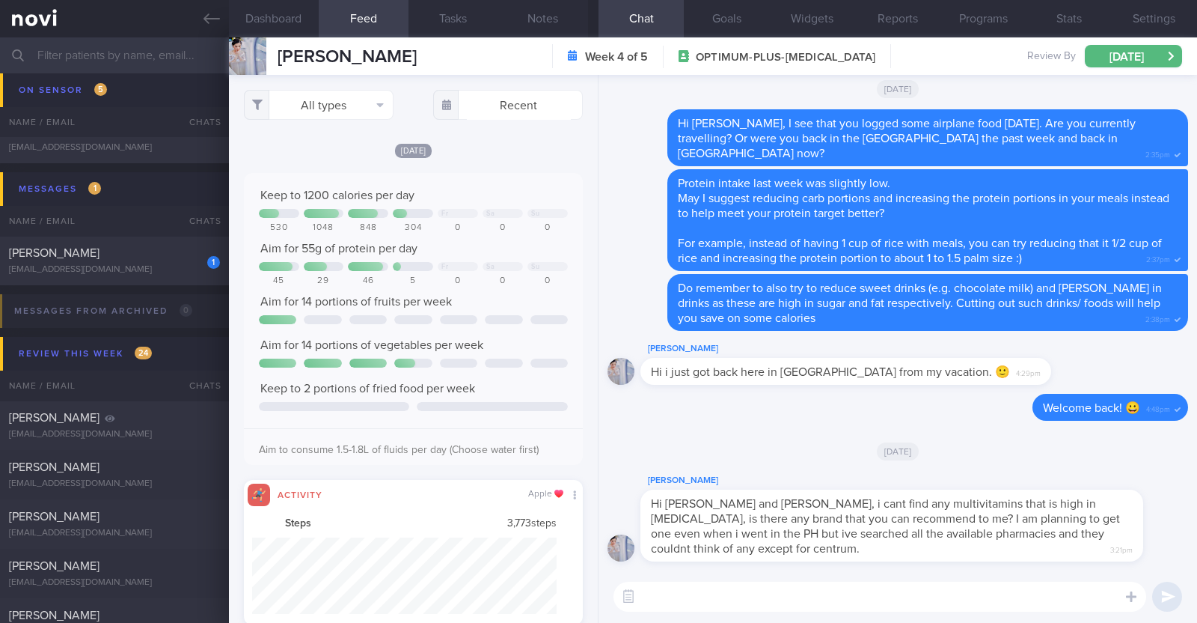
click at [700, 594] on textarea at bounding box center [880, 596] width 533 height 30
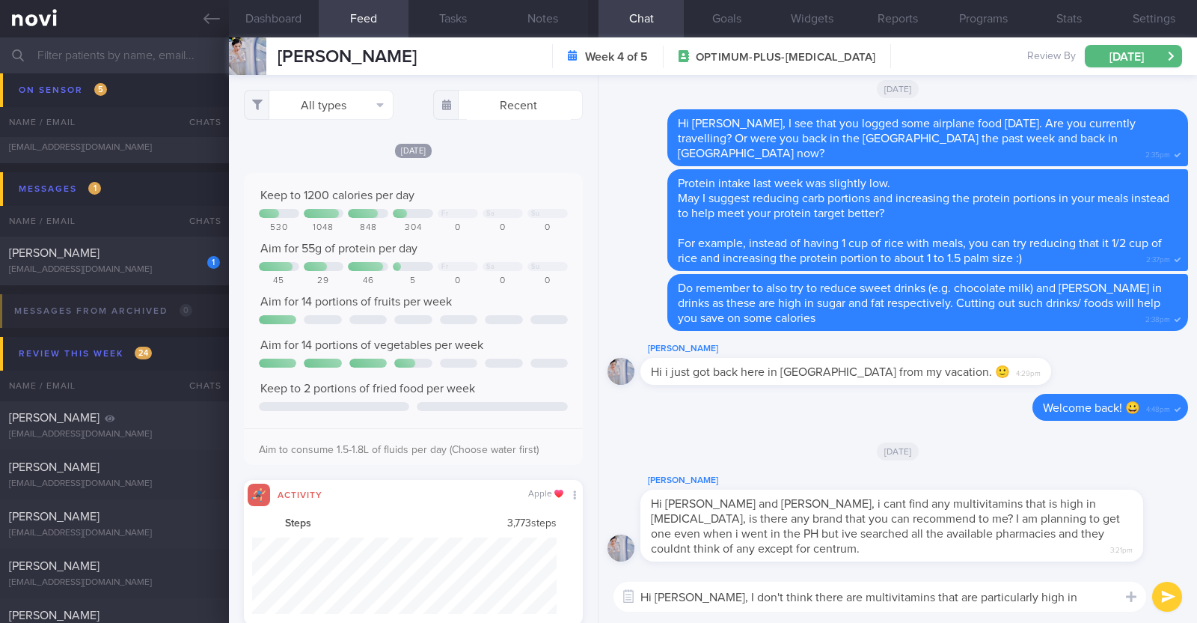
type textarea "Hi Charlaine, I don't think there are multivitamins that are particularly high …"
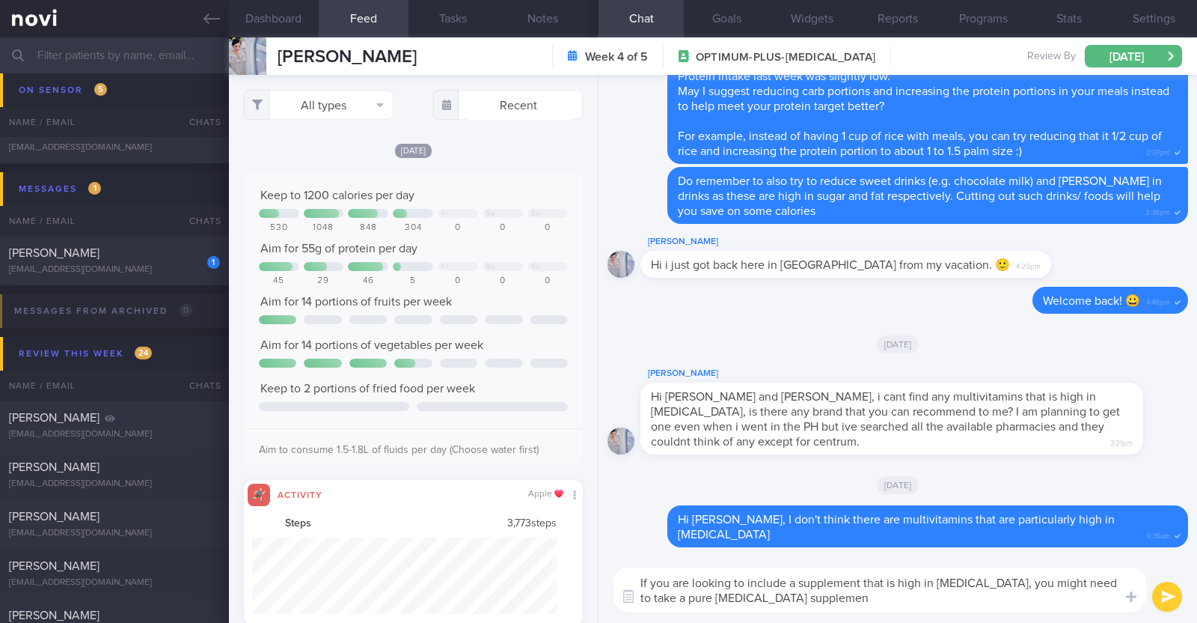
type textarea "If you are looking to include a supplement that is high in vitamin D, you might…"
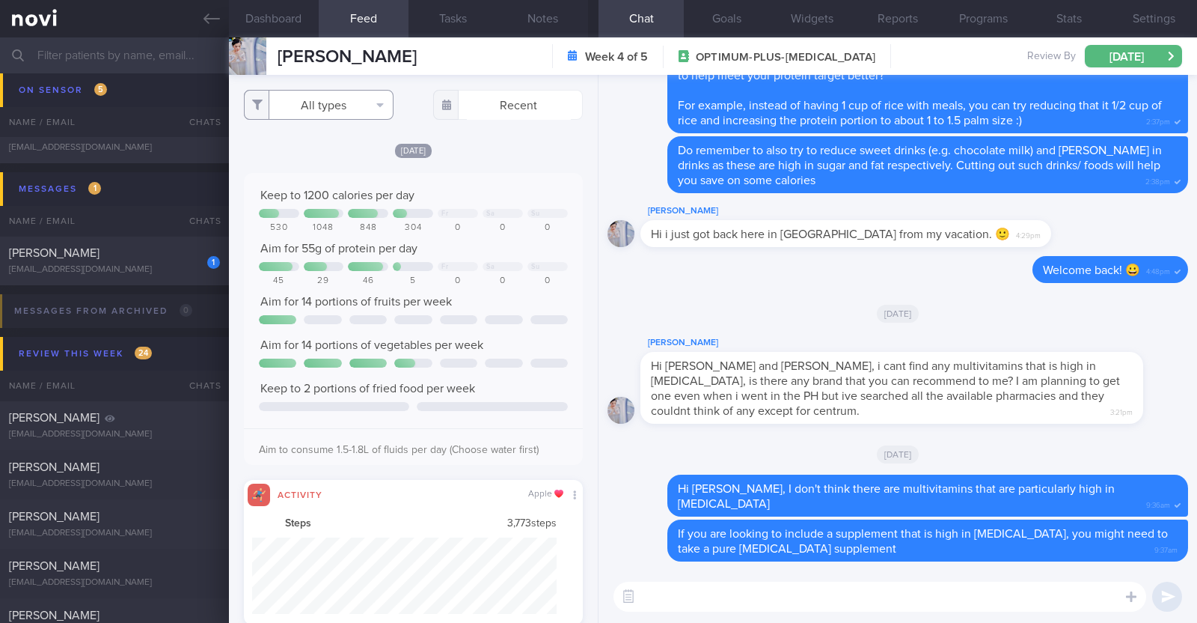
click at [366, 114] on button "All types" at bounding box center [319, 105] width 150 height 30
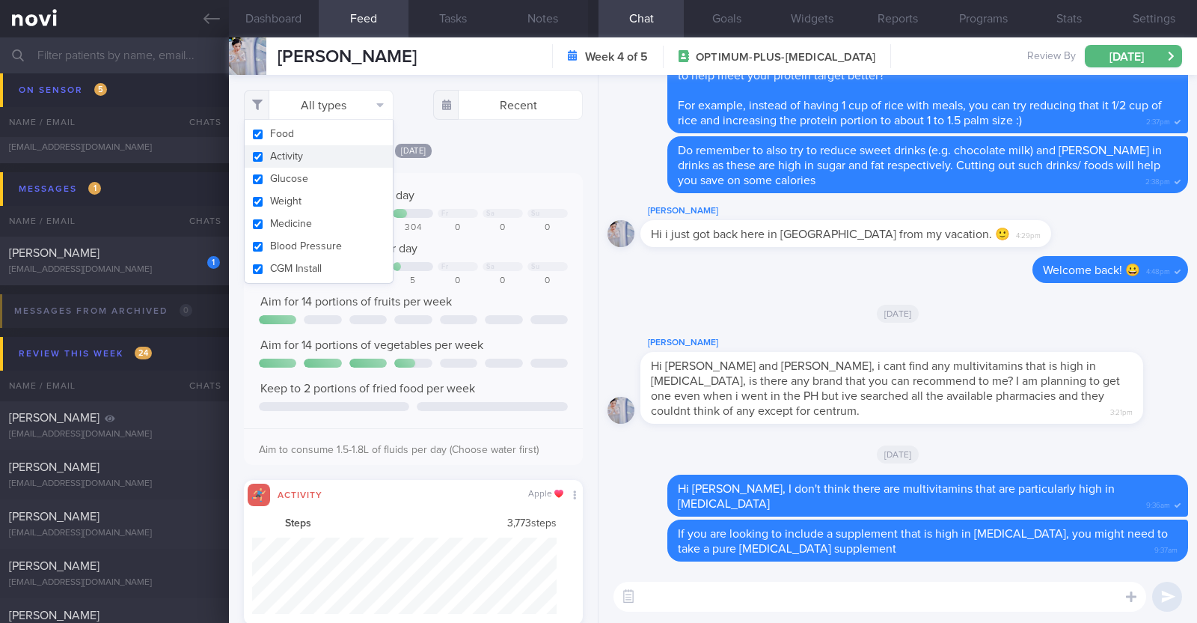
click at [313, 151] on button "Activity" at bounding box center [319, 156] width 148 height 22
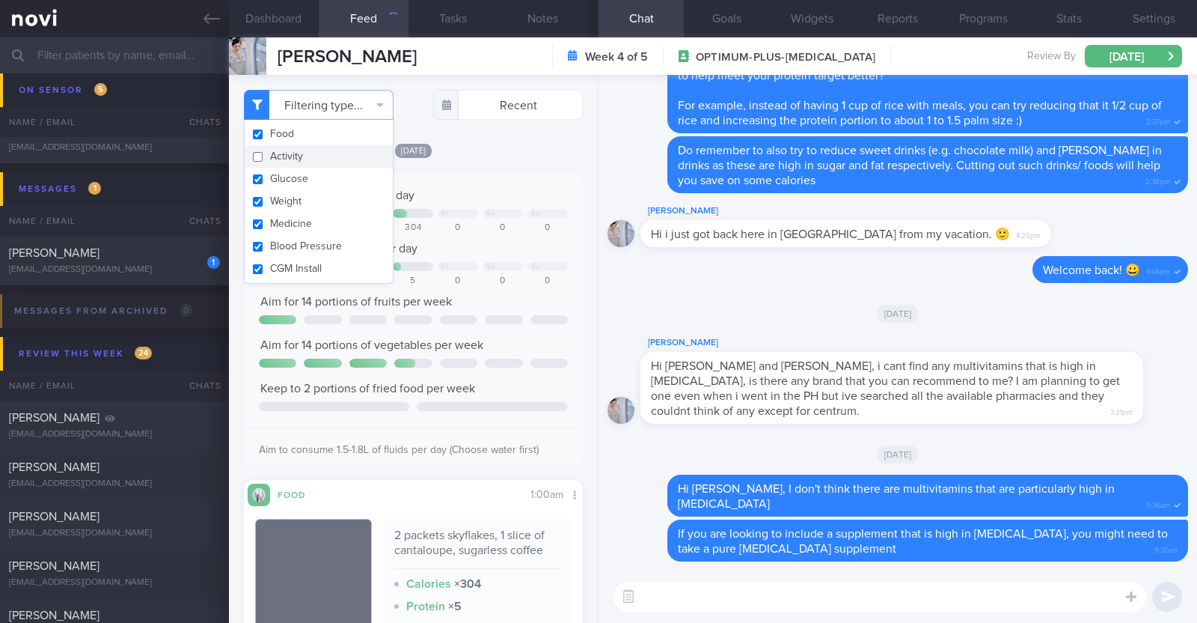
checkbox input "false"
click at [526, 147] on div "[DATE]" at bounding box center [413, 150] width 339 height 16
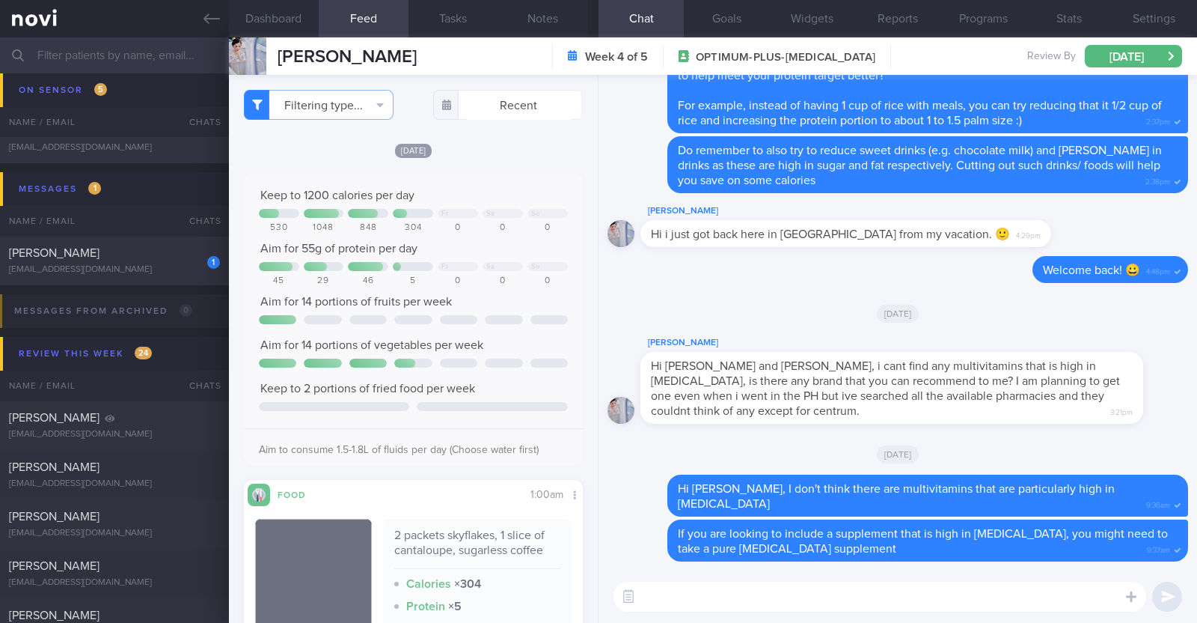
click at [557, 138] on div "Filtering type... Food Activity Glucose Weight Medicine Blood Pressure CGM Inst…" at bounding box center [413, 349] width 369 height 548
click at [700, 611] on textarea at bounding box center [880, 596] width 533 height 30
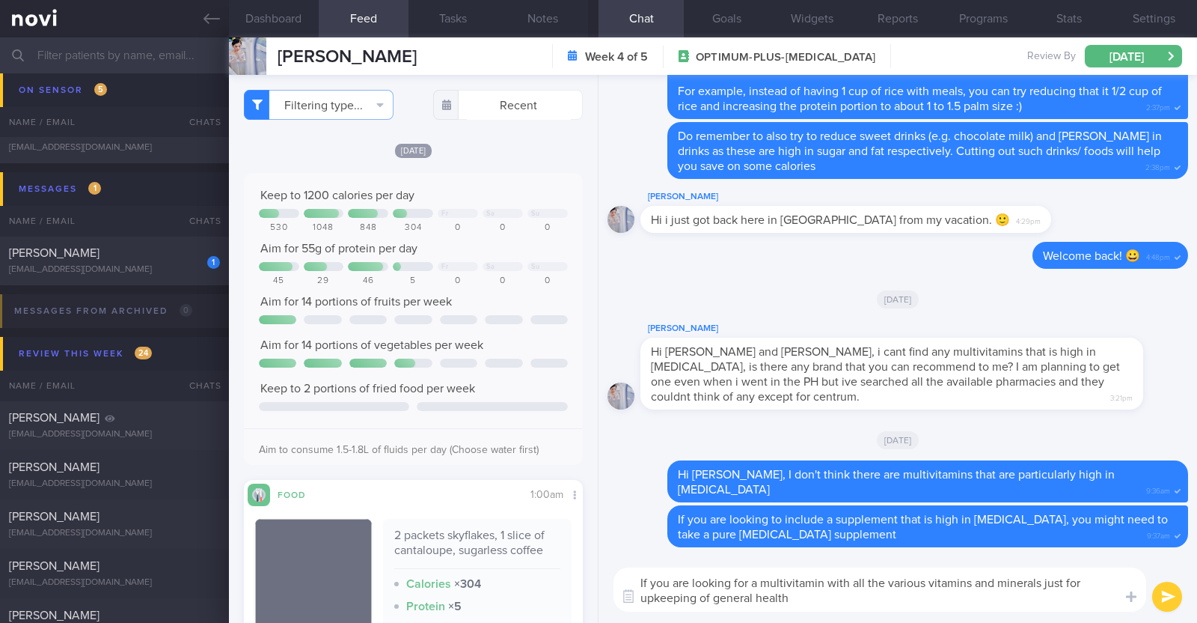
drag, startPoint x: 763, startPoint y: 581, endPoint x: 822, endPoint y: 581, distance: 59.1
click at [822, 581] on textarea "If you are looking for a multivitamin with all the various vitamins and mineral…" at bounding box center [880, 589] width 533 height 44
drag, startPoint x: 852, startPoint y: 576, endPoint x: 883, endPoint y: 579, distance: 31.5
click at [883, 579] on textarea "If you are looking for a supplement with all the various vitamins and minerals …" at bounding box center [880, 589] width 533 height 44
click at [796, 604] on textarea "If you are looking for a supplement with various vitamins and minerals just for…" at bounding box center [880, 589] width 533 height 44
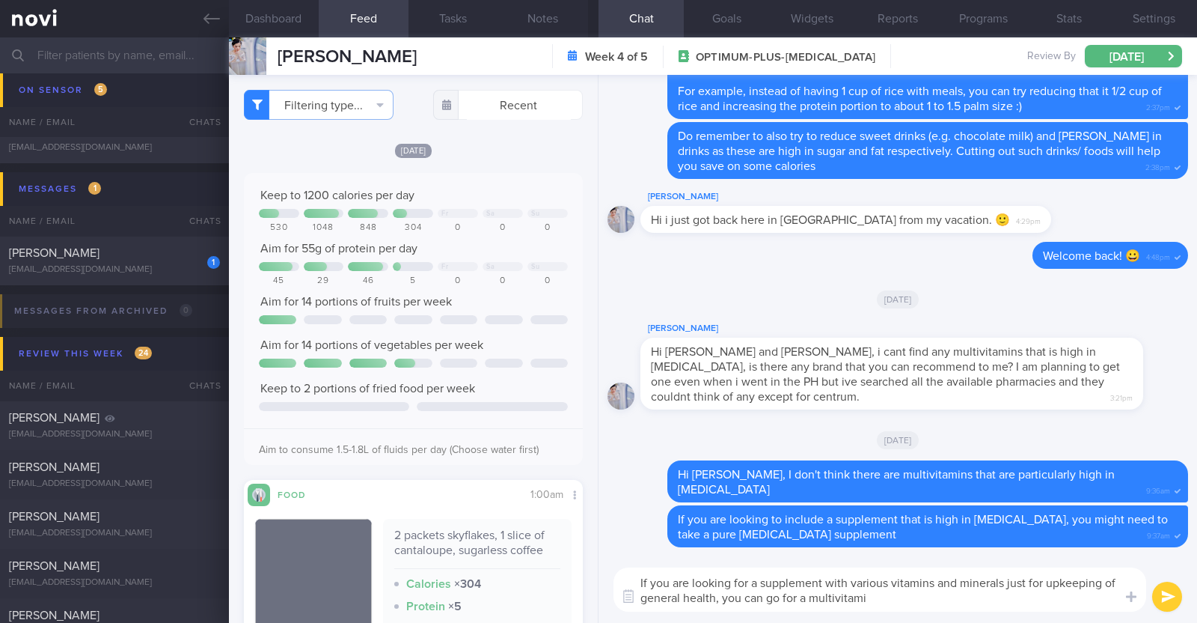
type textarea "If you are looking for a supplement with various vitamins and minerals just for…"
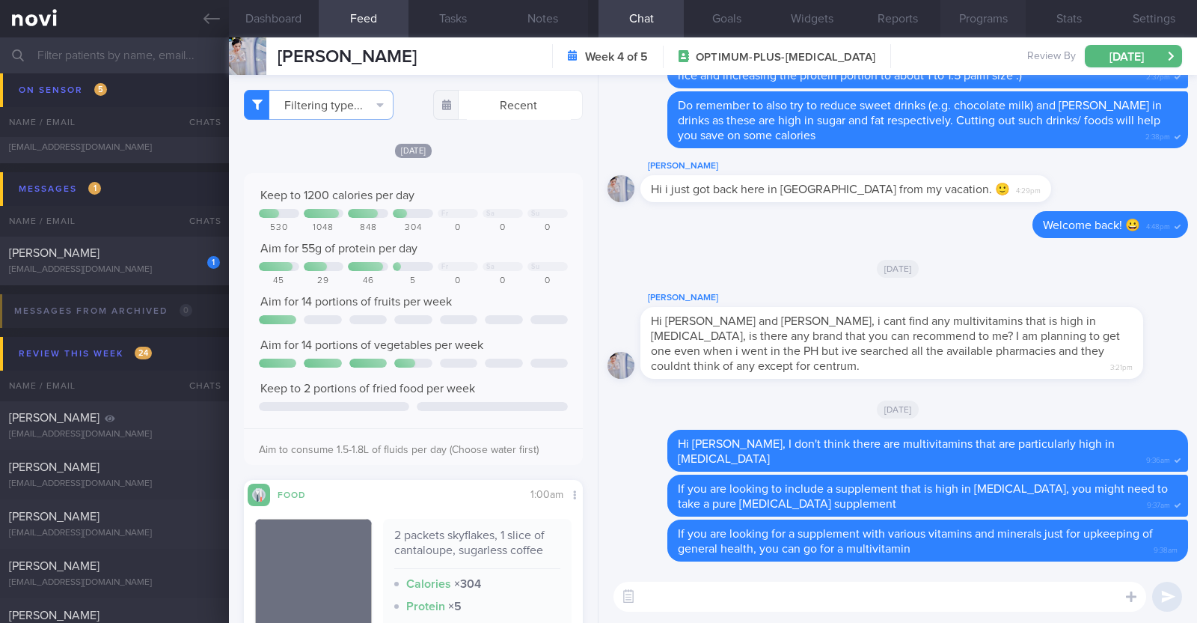
click at [982, 16] on button "Programs" at bounding box center [983, 18] width 85 height 37
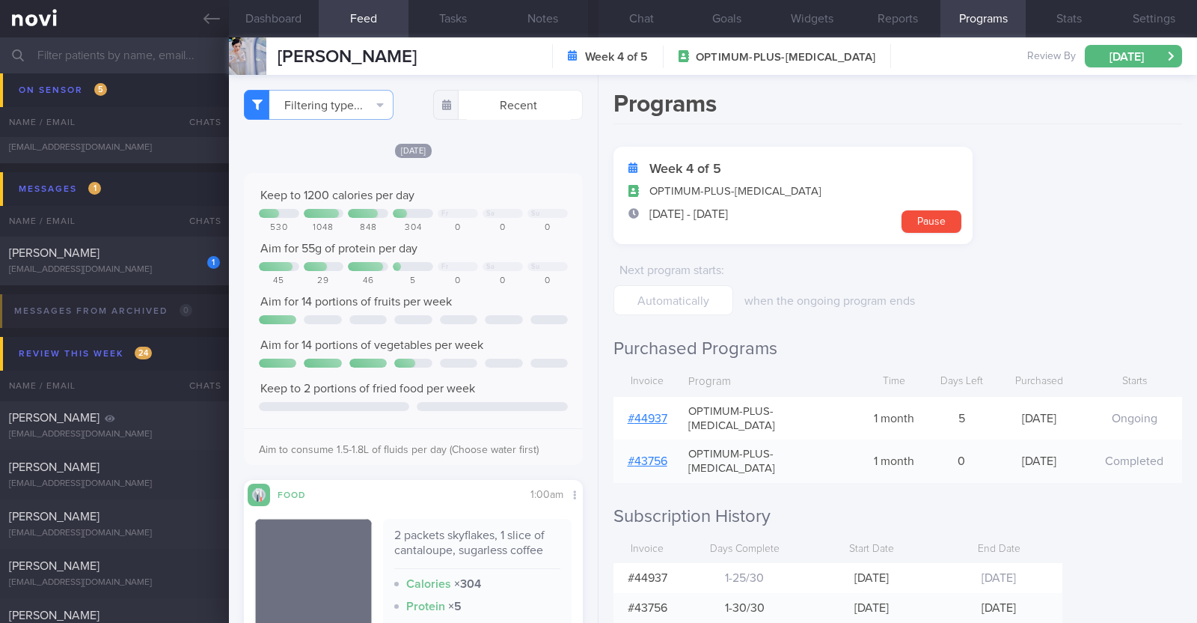
click at [649, 412] on link "# 44937" at bounding box center [648, 418] width 40 height 12
click at [638, 22] on button "Chat" at bounding box center [641, 18] width 85 height 37
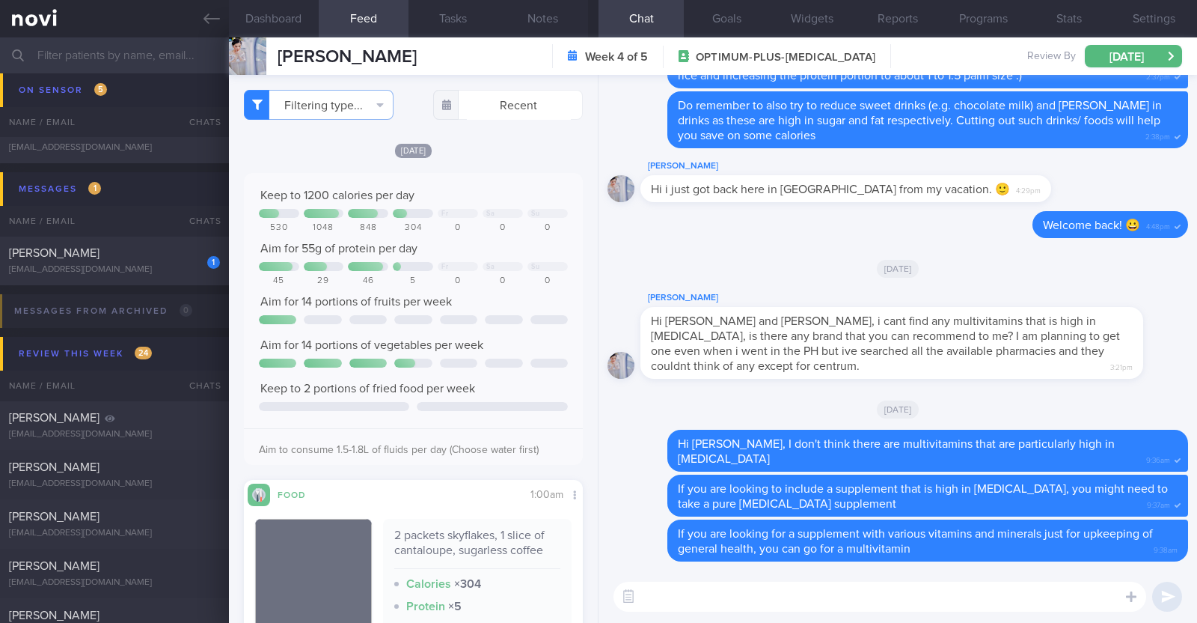
click at [852, 601] on textarea at bounding box center [880, 596] width 533 height 30
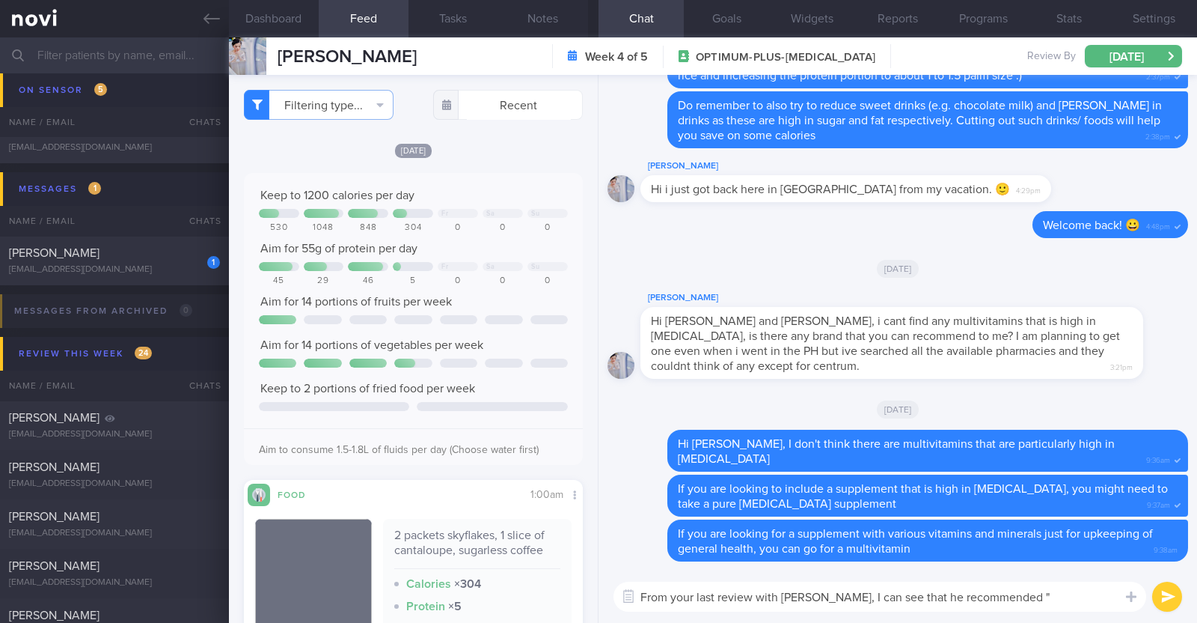
paste textarea "advised to take women's multivitamin + Vit D 1000IU/day"
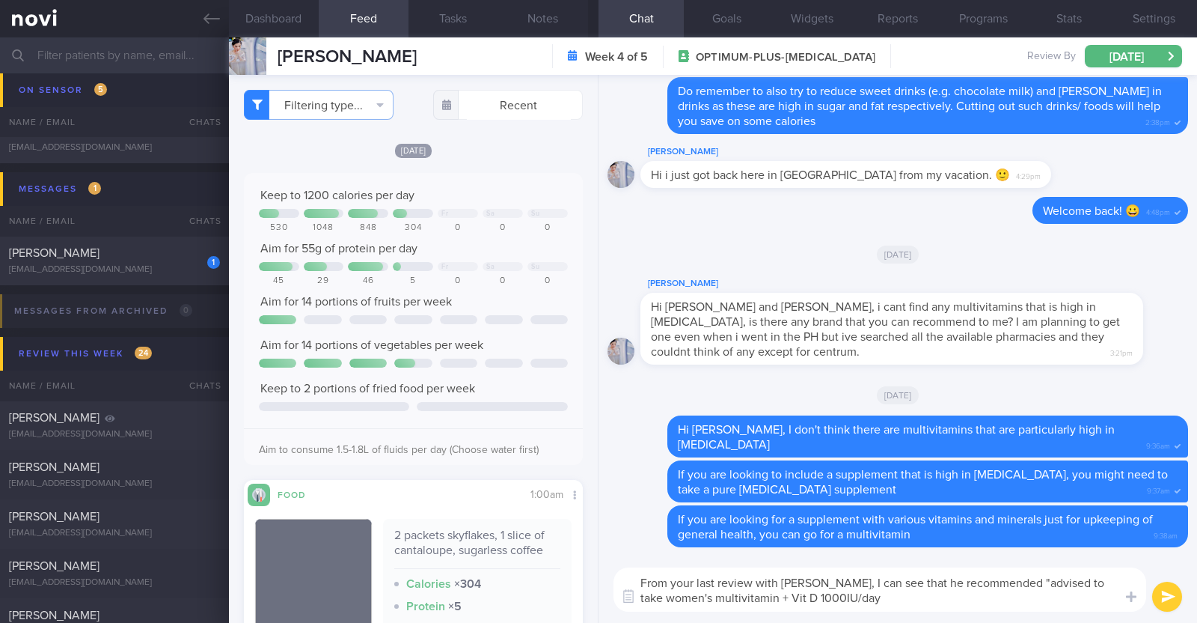
drag, startPoint x: 993, startPoint y: 578, endPoint x: 901, endPoint y: 577, distance: 92.1
click at [901, 577] on textarea "From your last review with Dr Todd, I can see that he recommended "advised to t…" at bounding box center [880, 589] width 533 height 44
click at [879, 596] on textarea "From your last review with Dr Todd, I can see that this was his recommendation …" at bounding box center [880, 589] width 533 height 44
type textarea "From your last review with Dr Todd, I can see that this was his recommendation …"
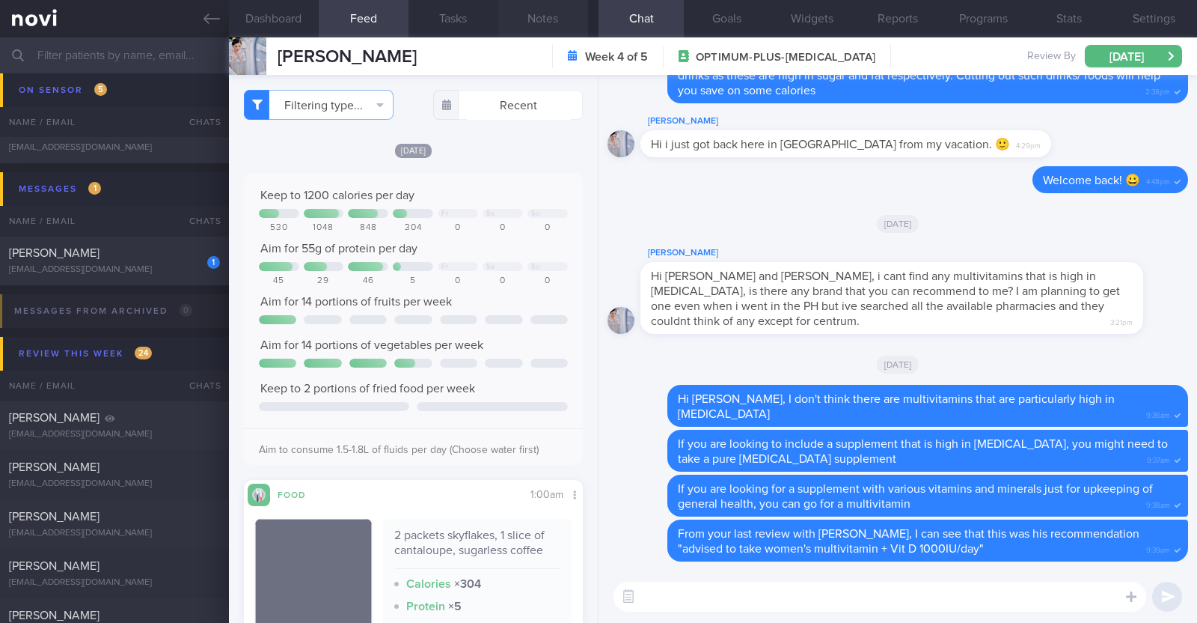
click at [540, 15] on button "Notes" at bounding box center [543, 18] width 90 height 37
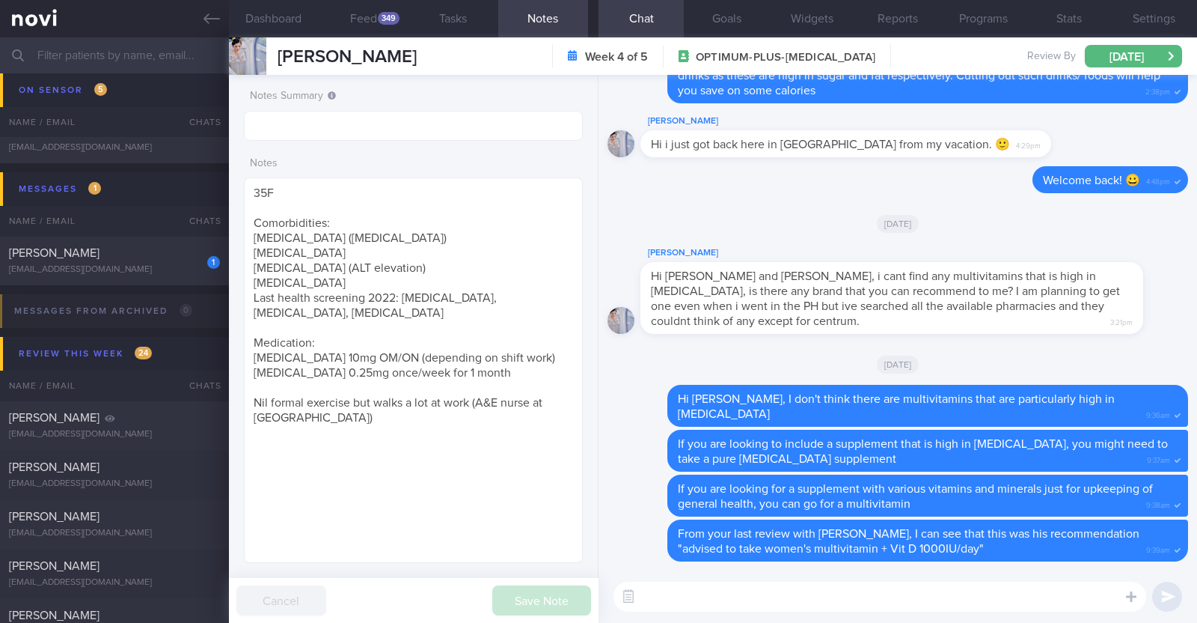
click at [733, 589] on textarea at bounding box center [880, 596] width 533 height 30
paste textarea "https://www.watsons.com.sg/centrum-women-60-tablets/p/BP_18293?gad_source=1&gad…"
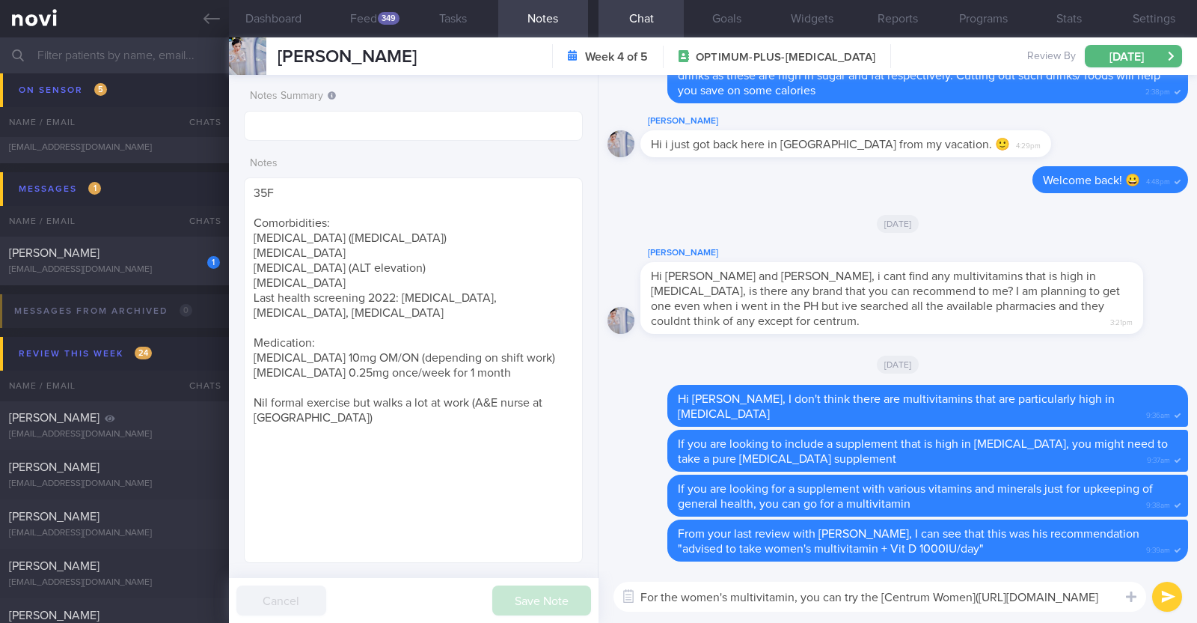
scroll to position [15, 0]
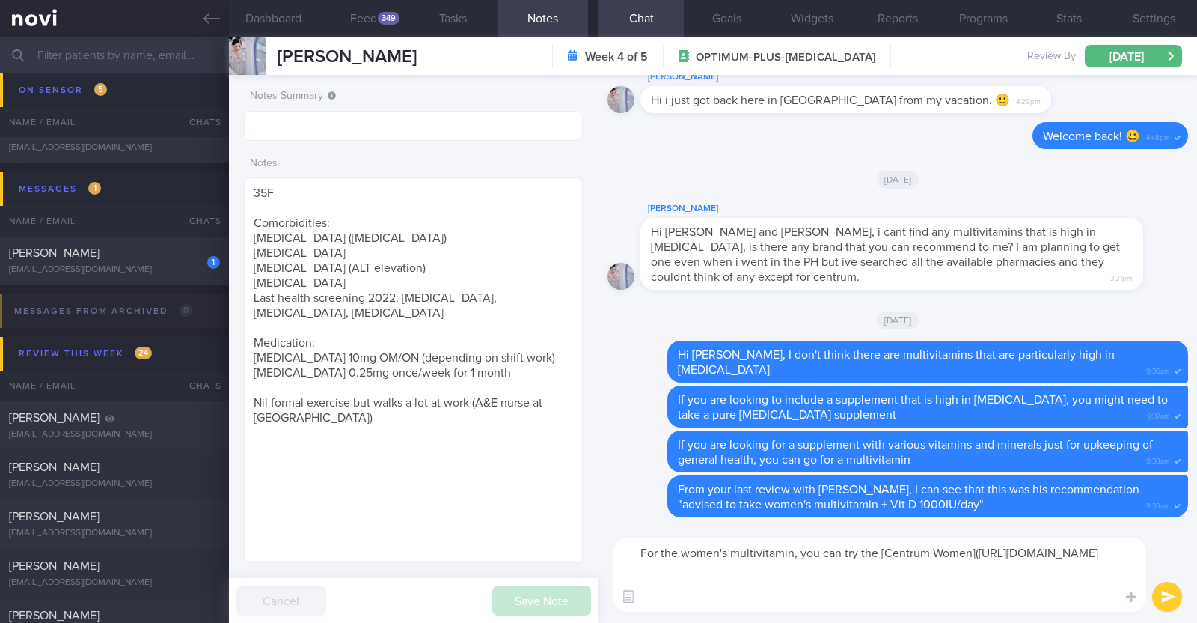
type textarea "For the women's multivitamin, you can try the [Centrum Women](https://www.watso…"
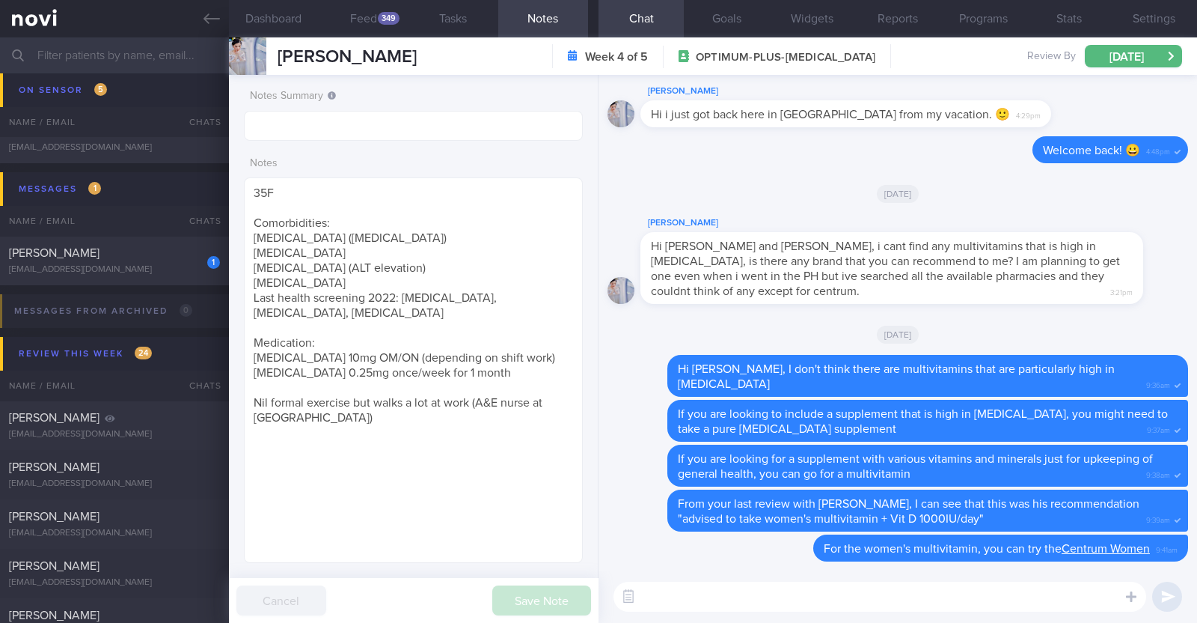
scroll to position [0, 0]
click at [729, 587] on textarea at bounding box center [880, 596] width 533 height 30
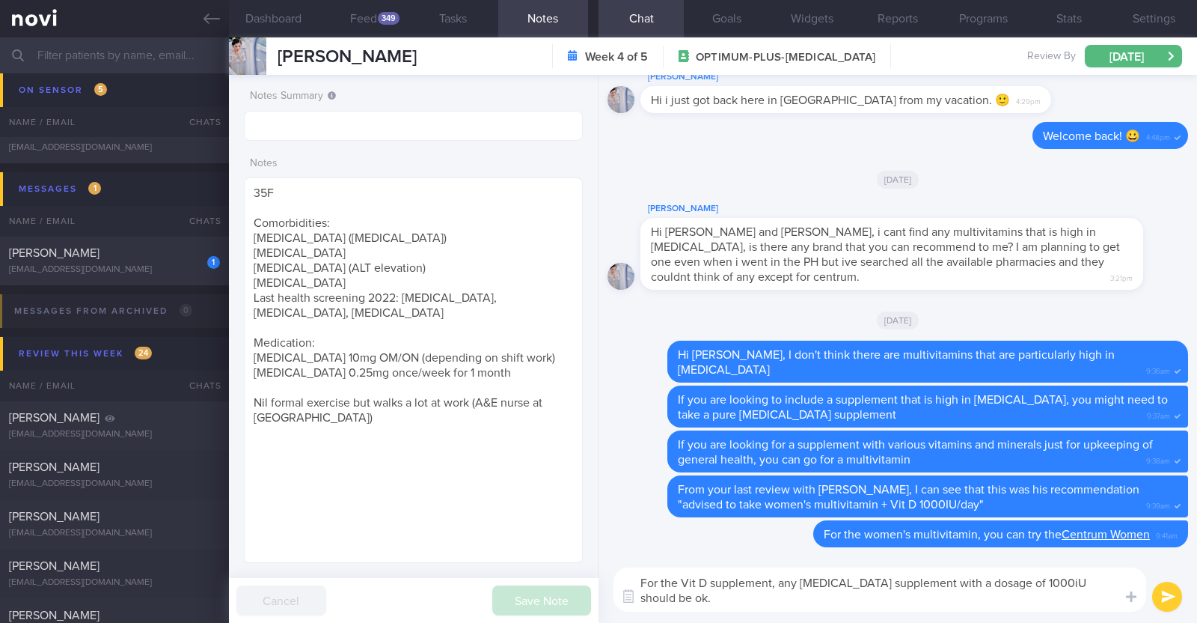
scroll to position [15, 0]
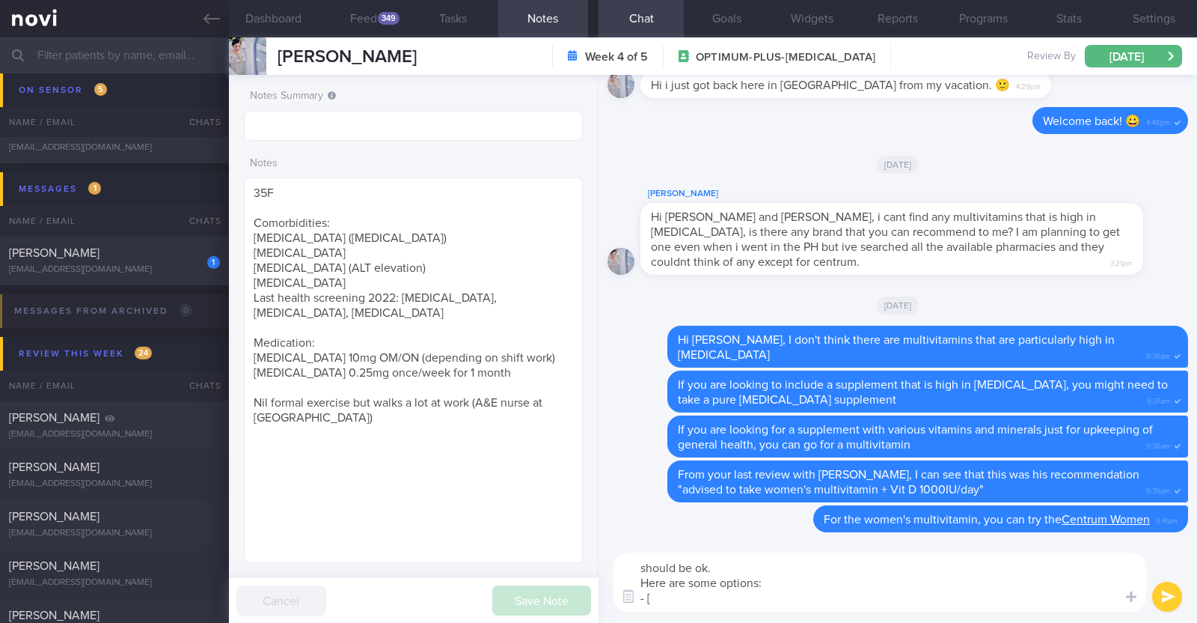
paste textarea "HOLISTIC WAY Vitamin D3 1000IU Capsules"
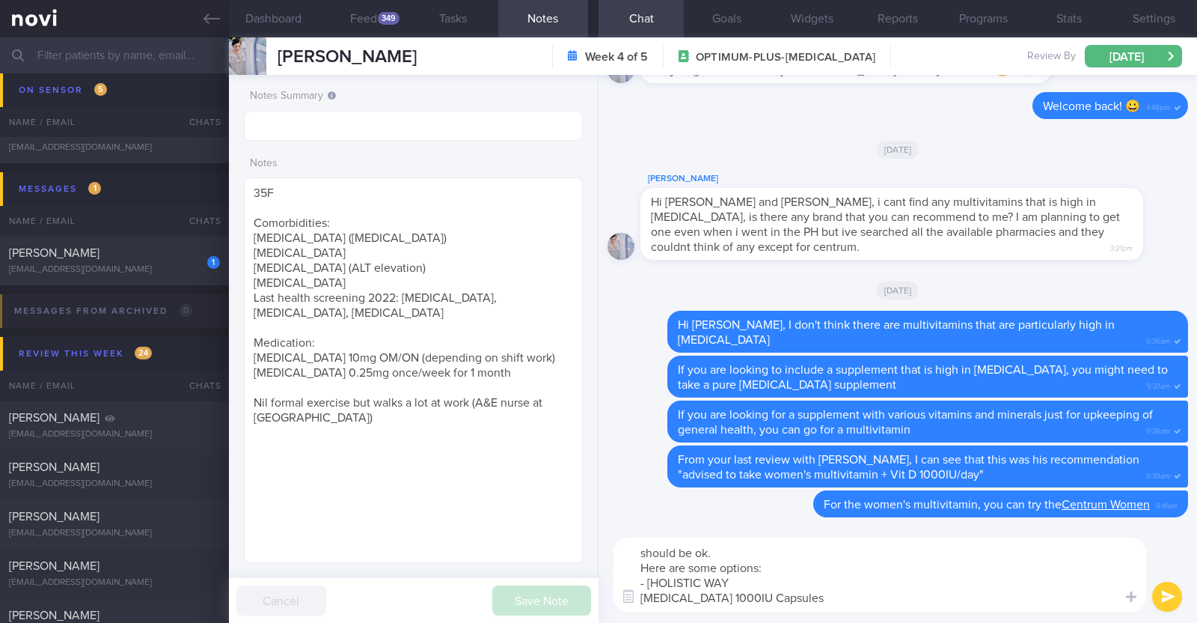
click at [744, 582] on textarea "For the Vit D supplement, any vitamin D supplement with a dosage of 1000iU shou…" at bounding box center [880, 574] width 533 height 74
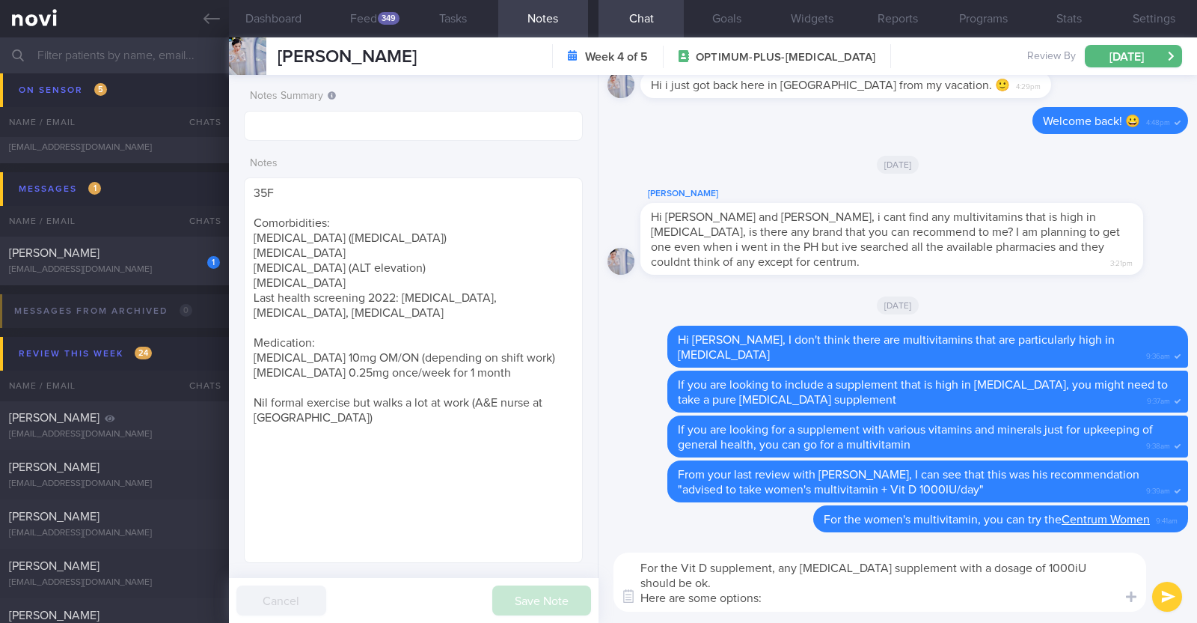
click at [885, 594] on textarea "For the Vit D supplement, any vitamin D supplement with a dosage of 1000iU shou…" at bounding box center [880, 581] width 533 height 59
paste textarea "https://www.watsons.com.sg/holistic-way-vitamin-d3-1000iu-capsules-100s/p/BP_48…"
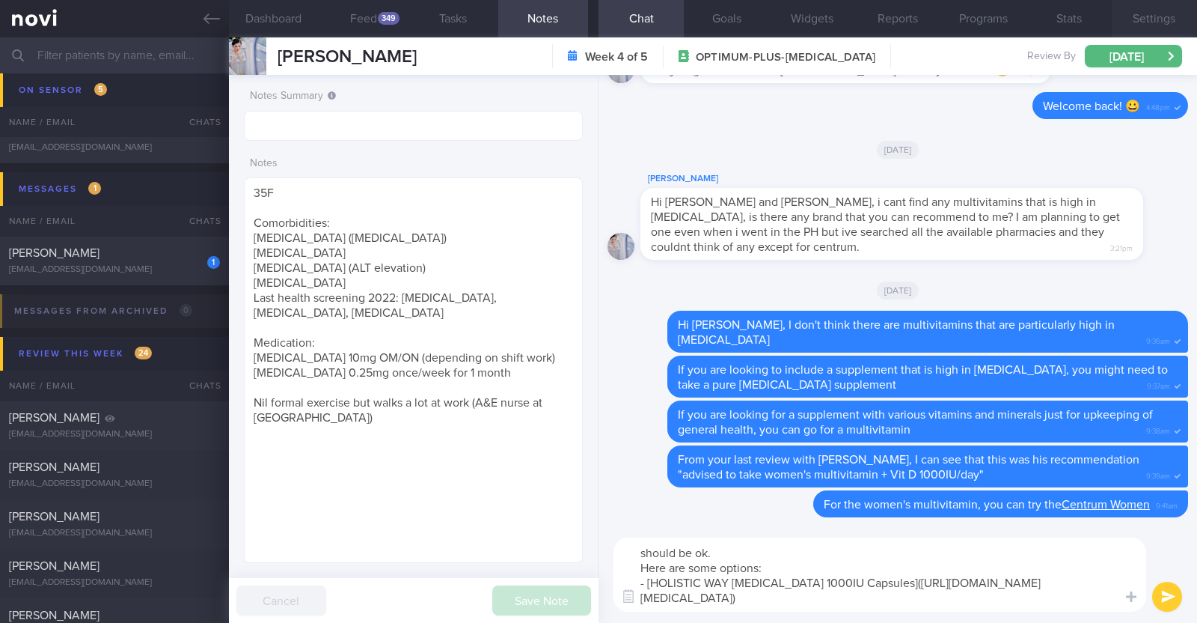
scroll to position [15, 0]
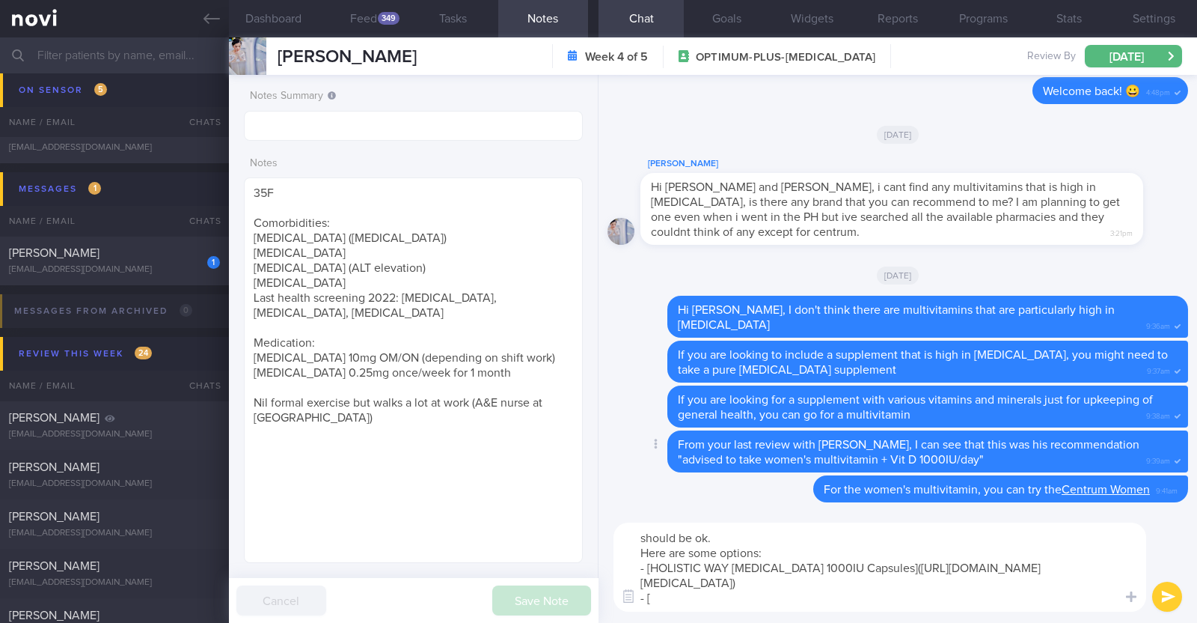
paste textarea "Swisse Ultiboost Vitamin D3"
paste textarea "https://guardian.com.sg/swisse-ultiboost-vitamin-d3-60-caps-621688.html"
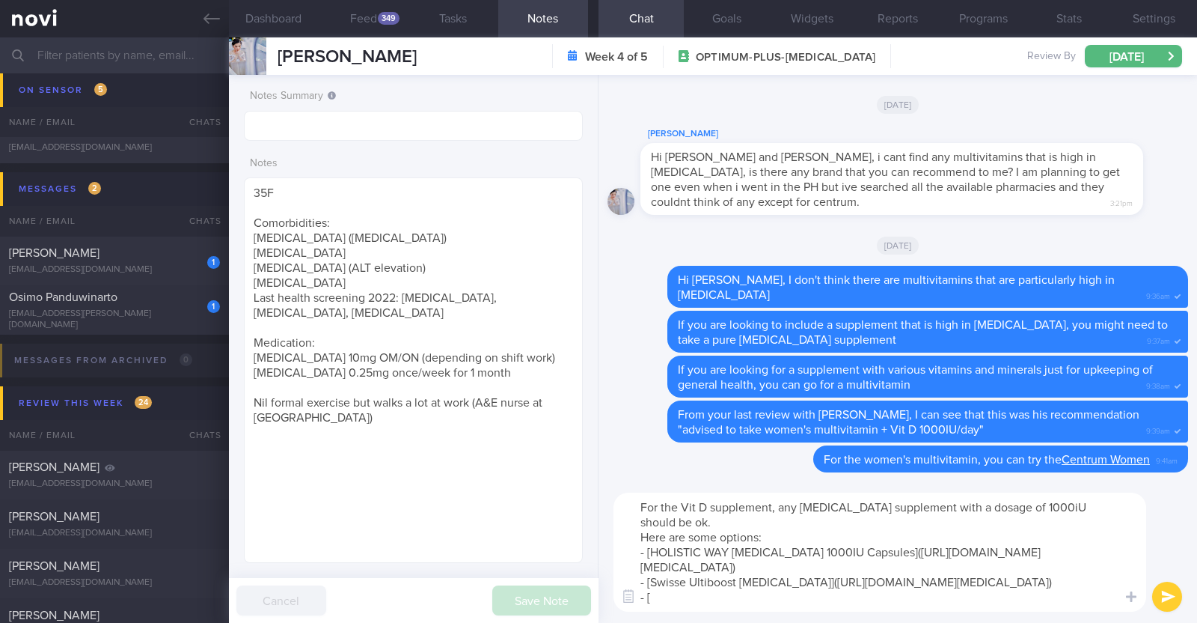
paste textarea "Caltrate Vitamin D 1000IU"
paste textarea "https://guardian.com.sg/caltrate-vitamin-d-1000iu-60-tablets-160702.html"
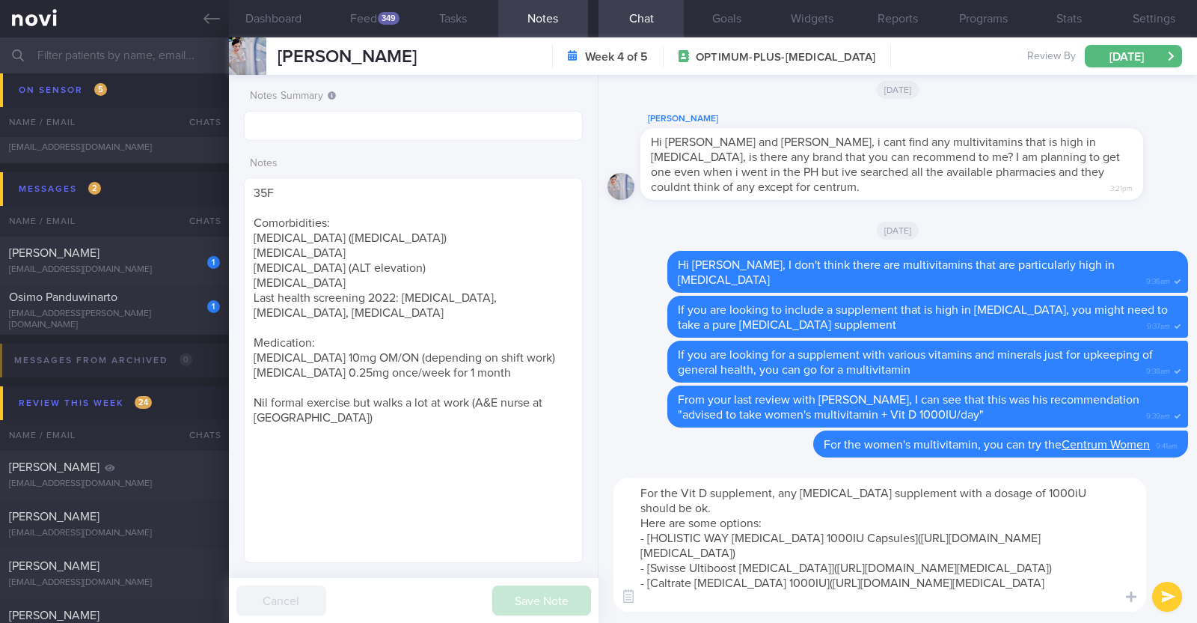
type textarea "For the Vit D supplement, any vitamin D supplement with a dosage of 1000iU shou…"
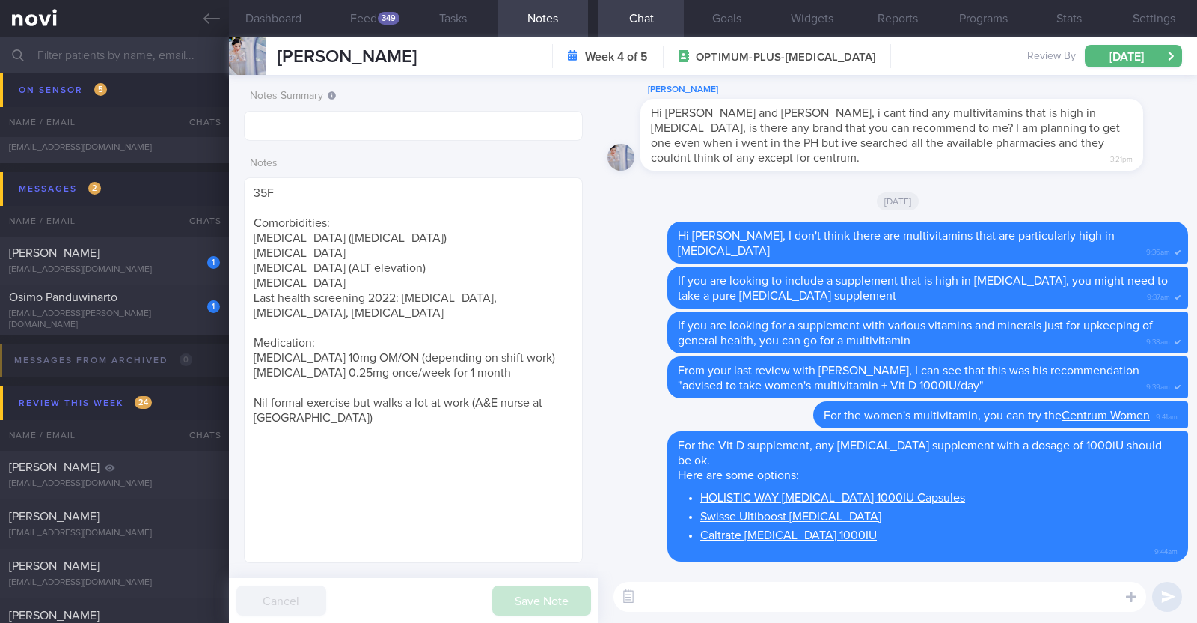
scroll to position [0, 0]
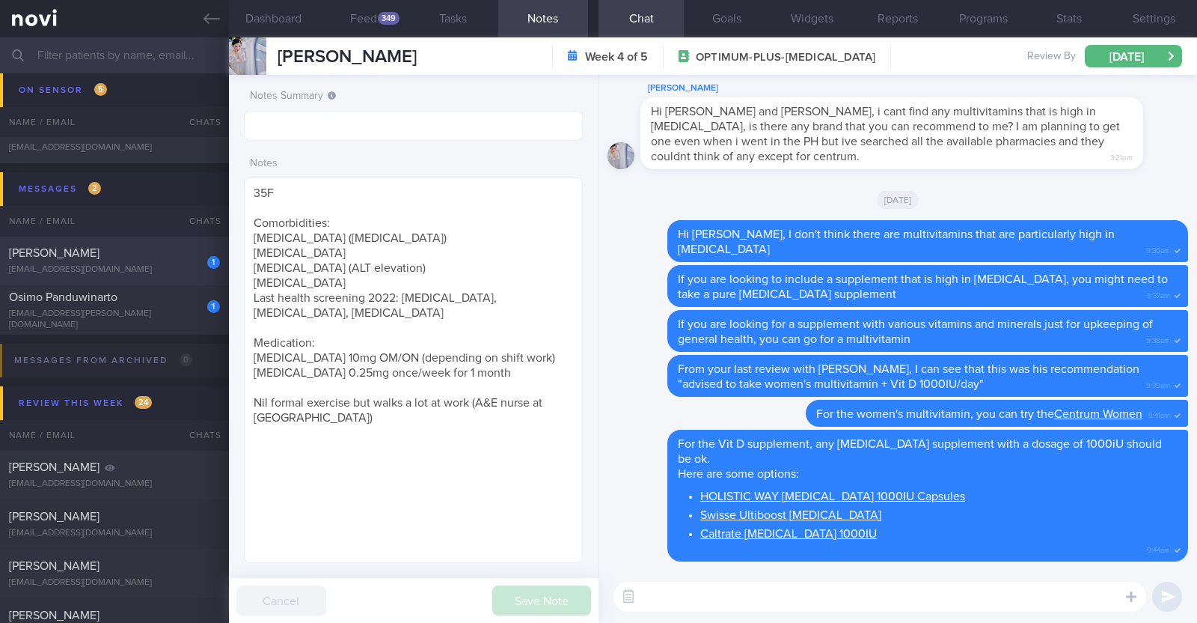
click at [125, 259] on div "[PERSON_NAME]" at bounding box center [112, 252] width 207 height 15
type input "r/v with [PERSON_NAME] 27/8."
type textarea "33F Comorbidities: High Cholesterol Polycystic ovarian syndrome - dx at 20 Medi…"
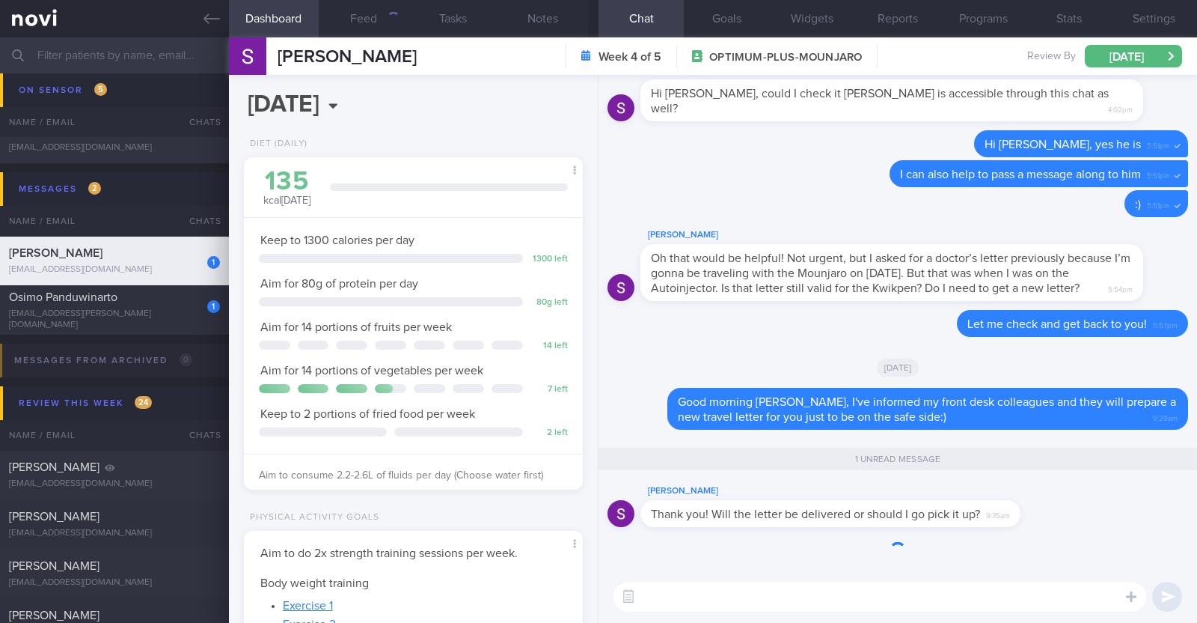
scroll to position [170, 298]
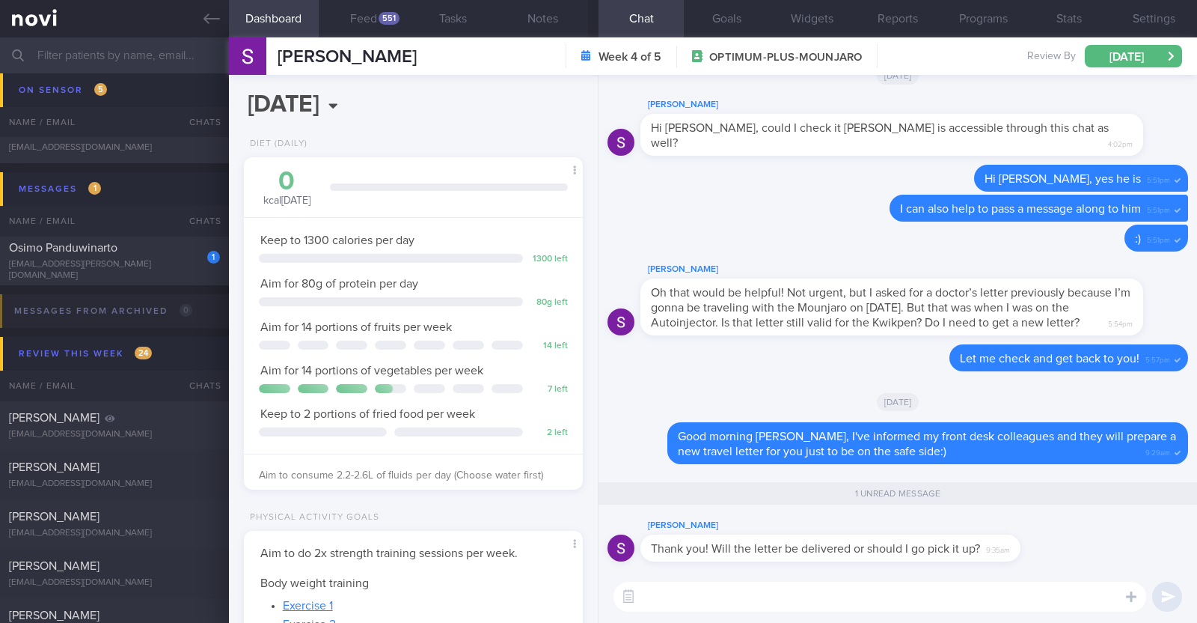
click at [696, 599] on textarea at bounding box center [880, 596] width 533 height 30
type textarea "It will usually be sent to you:)"
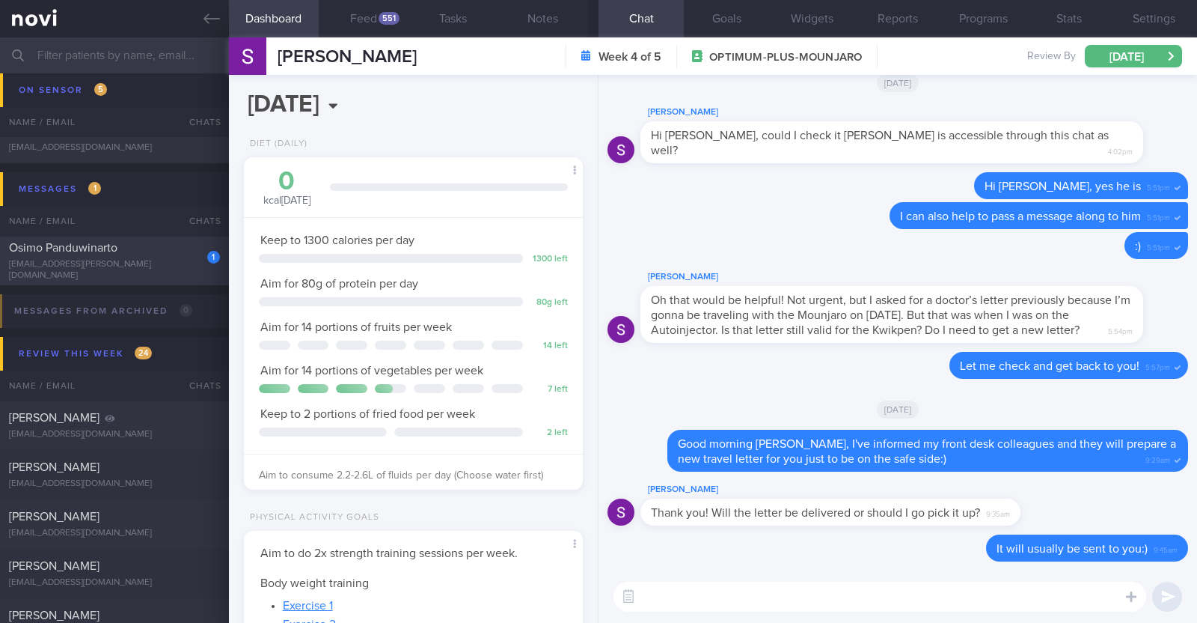
click at [32, 247] on span "Osimo Panduwinarto" at bounding box center [63, 248] width 109 height 12
type textarea "38M Comorbidities: Obesity Hypertension Hyperlipidemia Proteinuria Infertility/…"
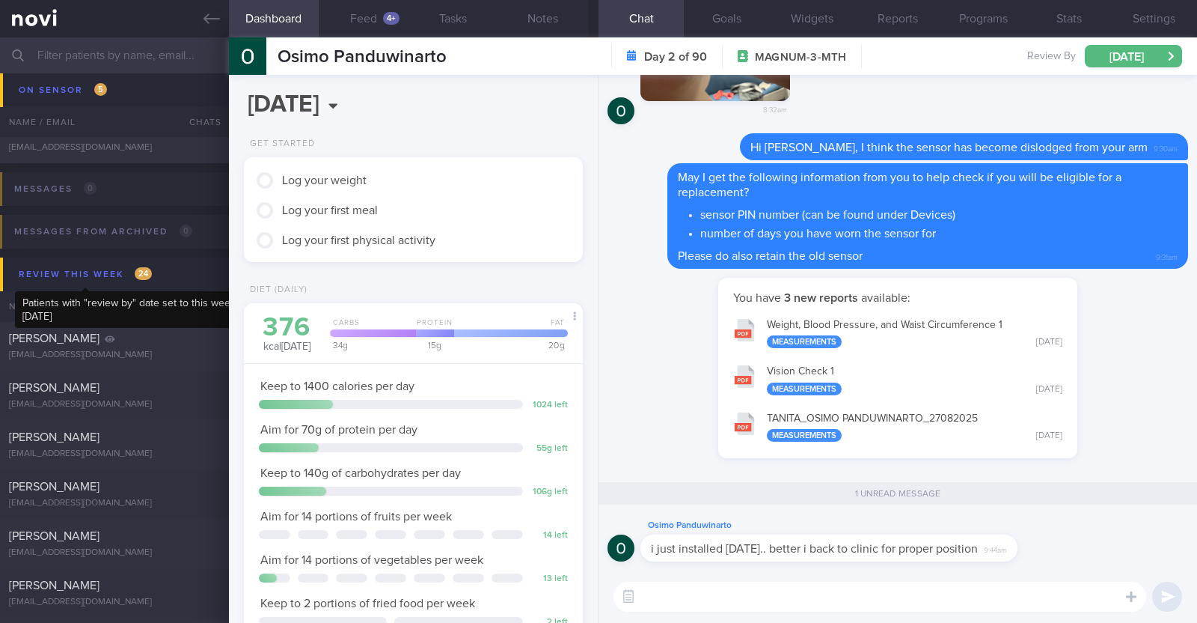
scroll to position [151, 303]
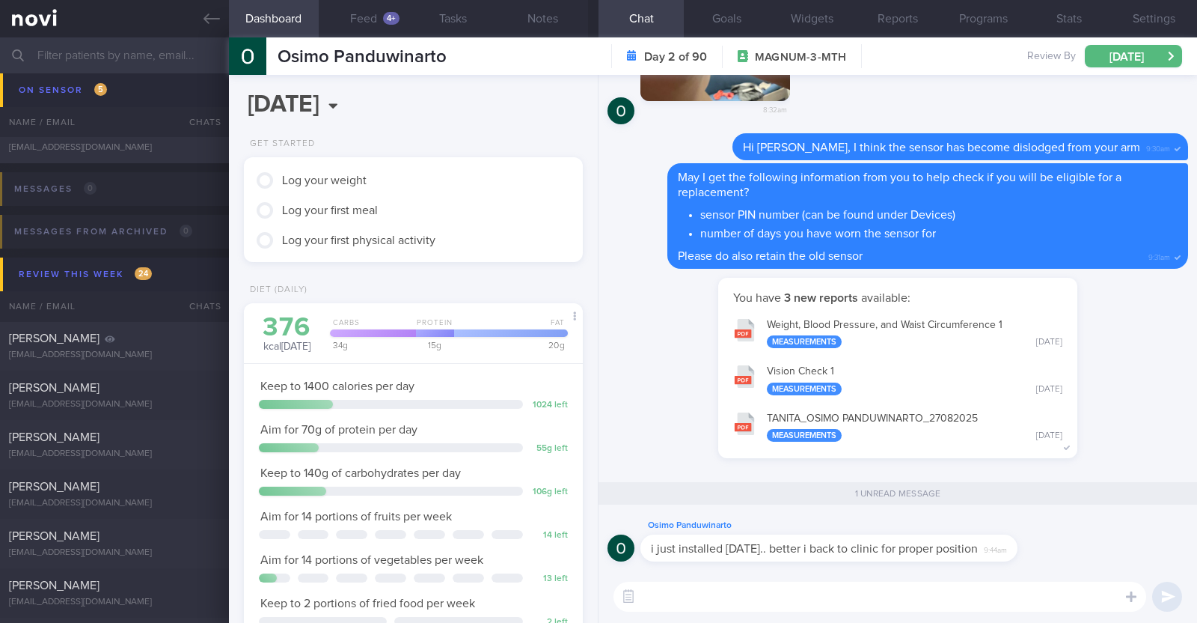
click at [957, 590] on textarea at bounding box center [880, 596] width 533 height 30
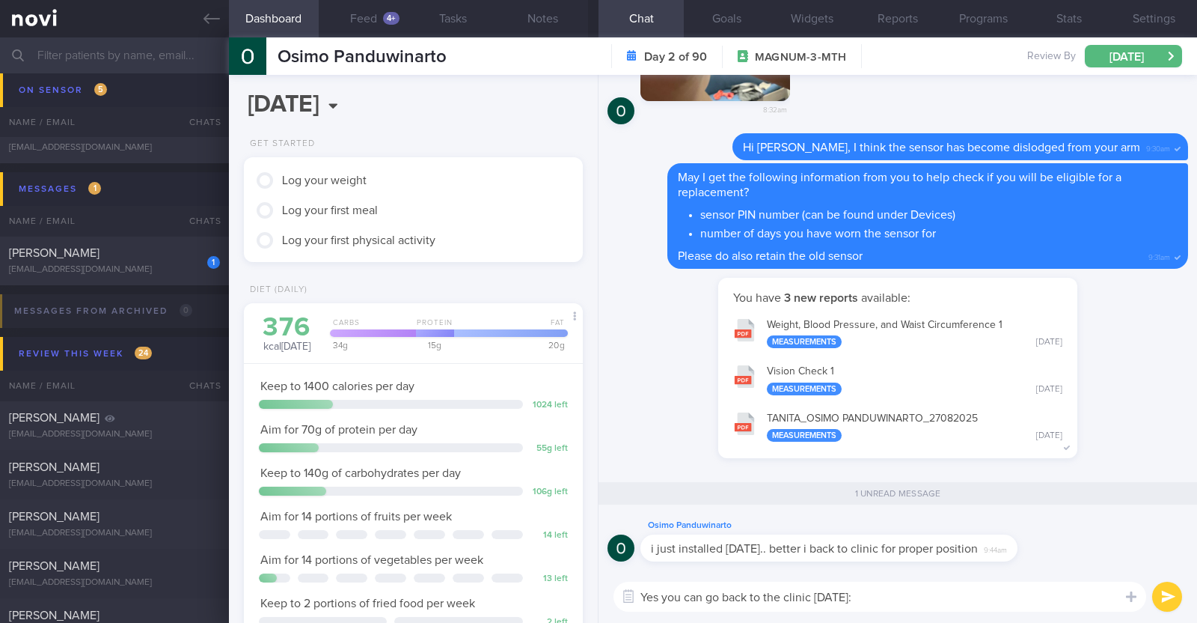
type textarea "Yes you can go back to the clinic today:)"
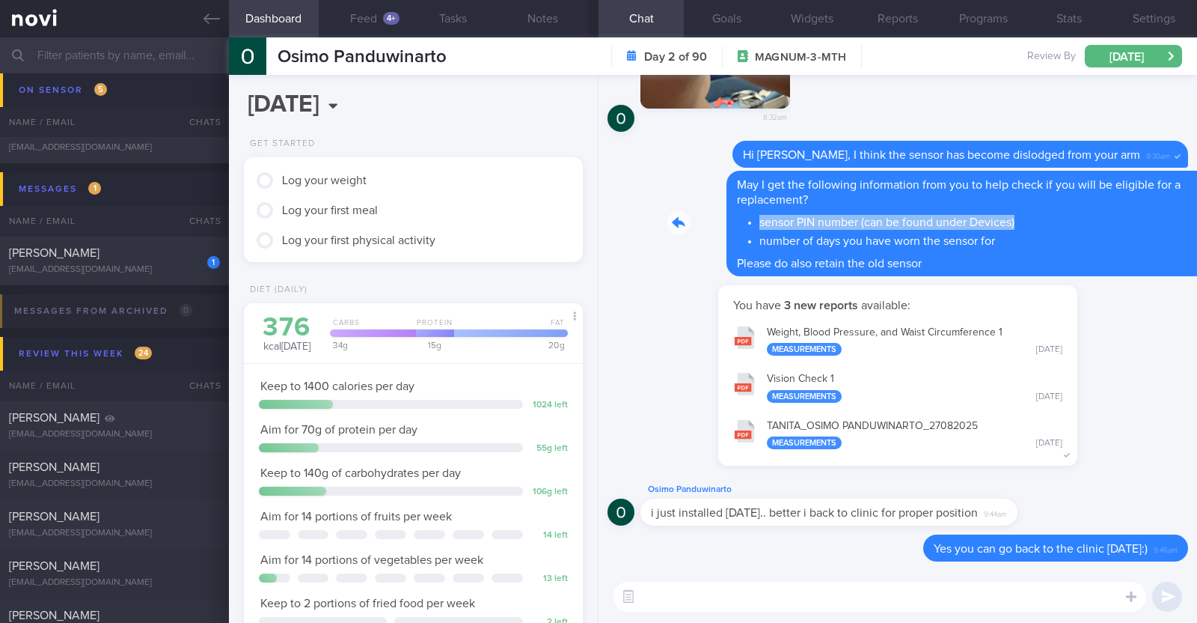
drag, startPoint x: 866, startPoint y: 203, endPoint x: 1028, endPoint y: 218, distance: 163.1
click at [1028, 218] on div "Delete May I get the following information from you to help check if you will b…" at bounding box center [898, 224] width 581 height 106
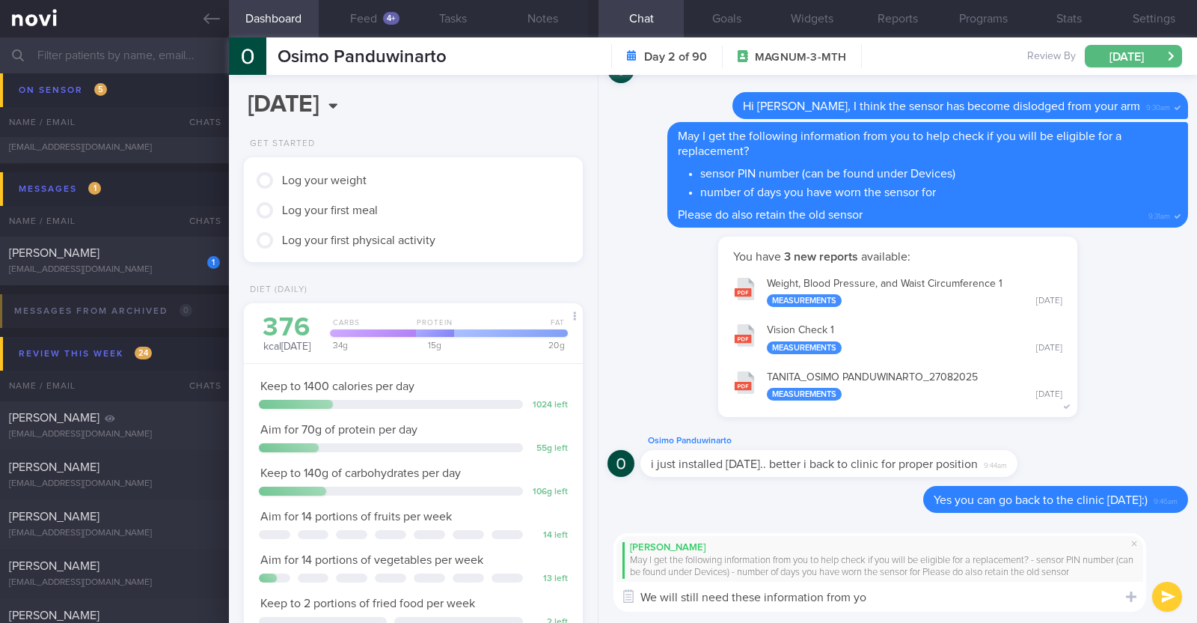
type textarea "We will still need these information from you"
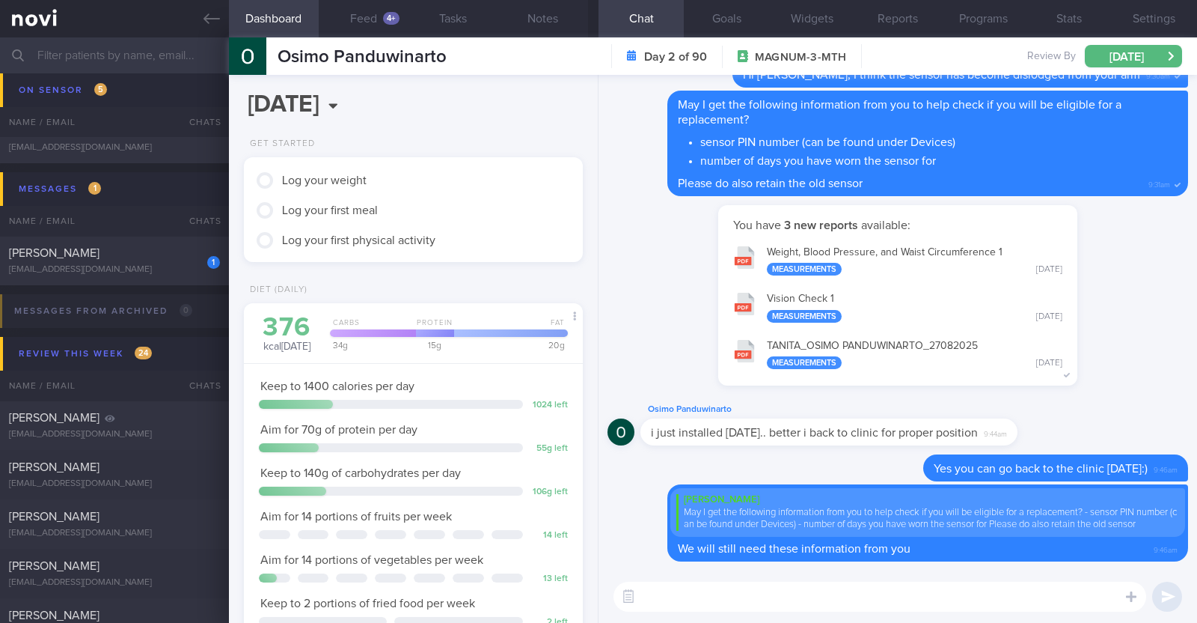
click at [707, 602] on textarea at bounding box center [880, 596] width 533 height 30
type textarea "May I trouble you to go to your Buzud app -> un"
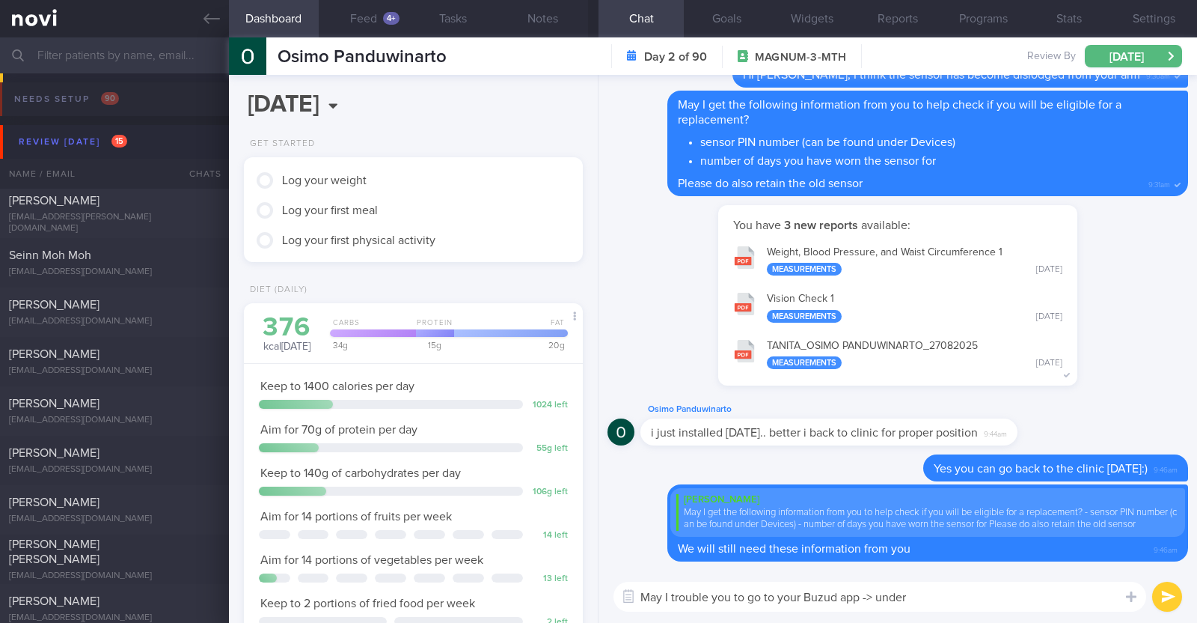
select select "8"
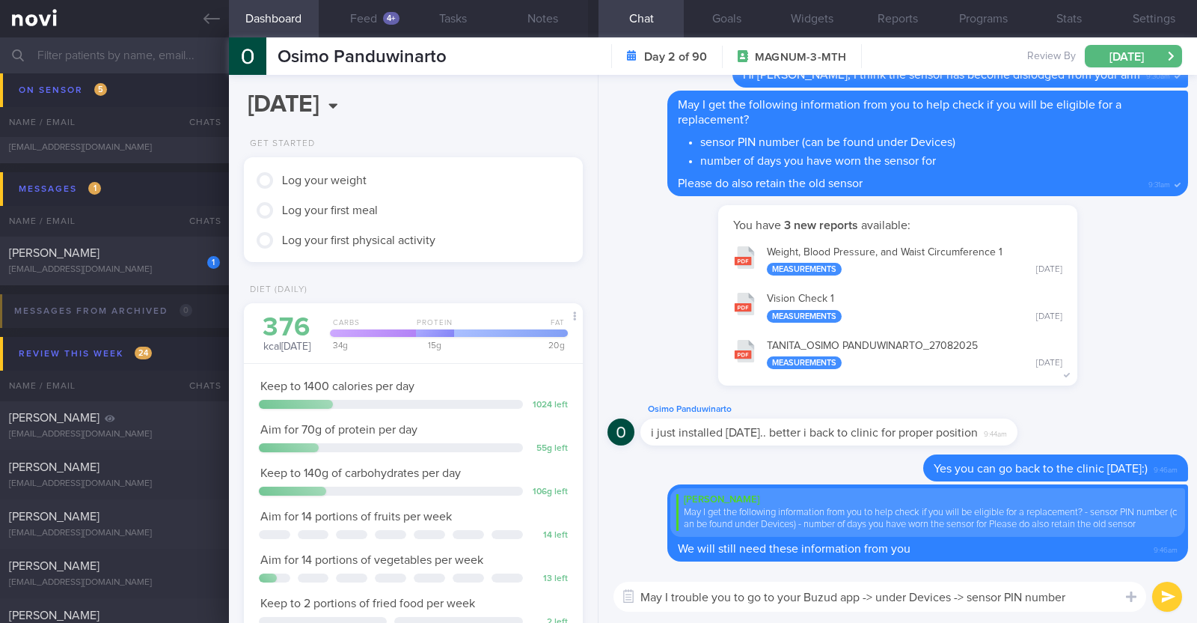
type textarea "May I trouble you to go to your Buzud app -> under Devices -> sensor PIN number?"
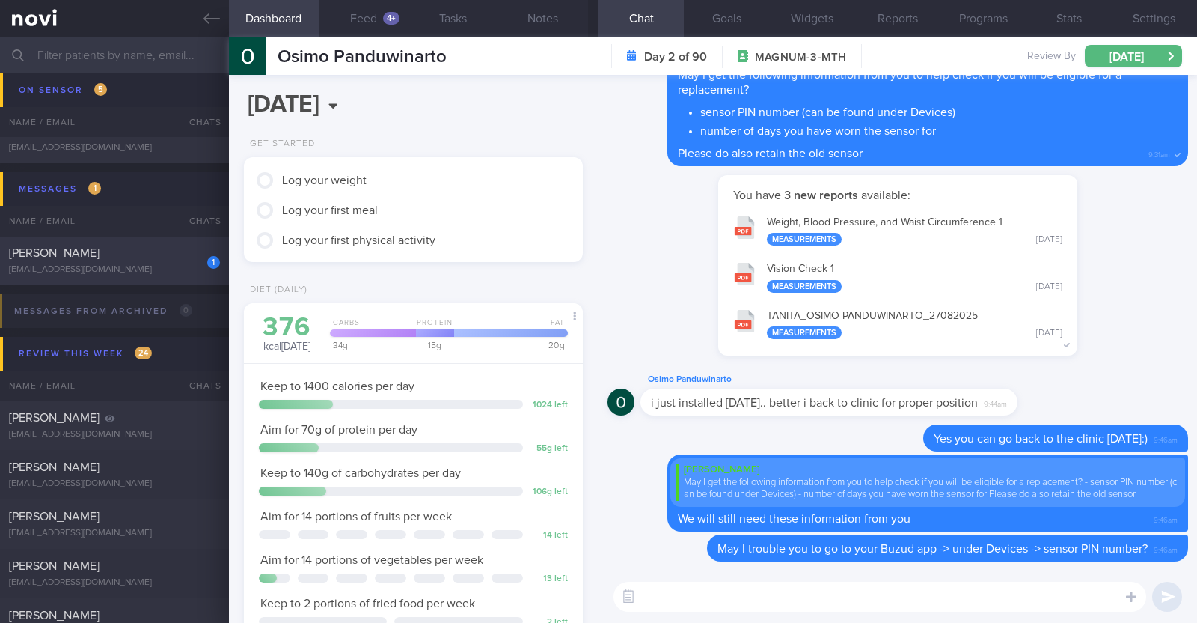
click at [62, 248] on span "[PERSON_NAME]" at bounding box center [54, 253] width 91 height 12
type input "r/v with [PERSON_NAME] 27/8."
type textarea "33F Comorbidities: [MEDICAL_DATA] [MEDICAL_DATA] - dx at 20 Medication: Atorvas…"
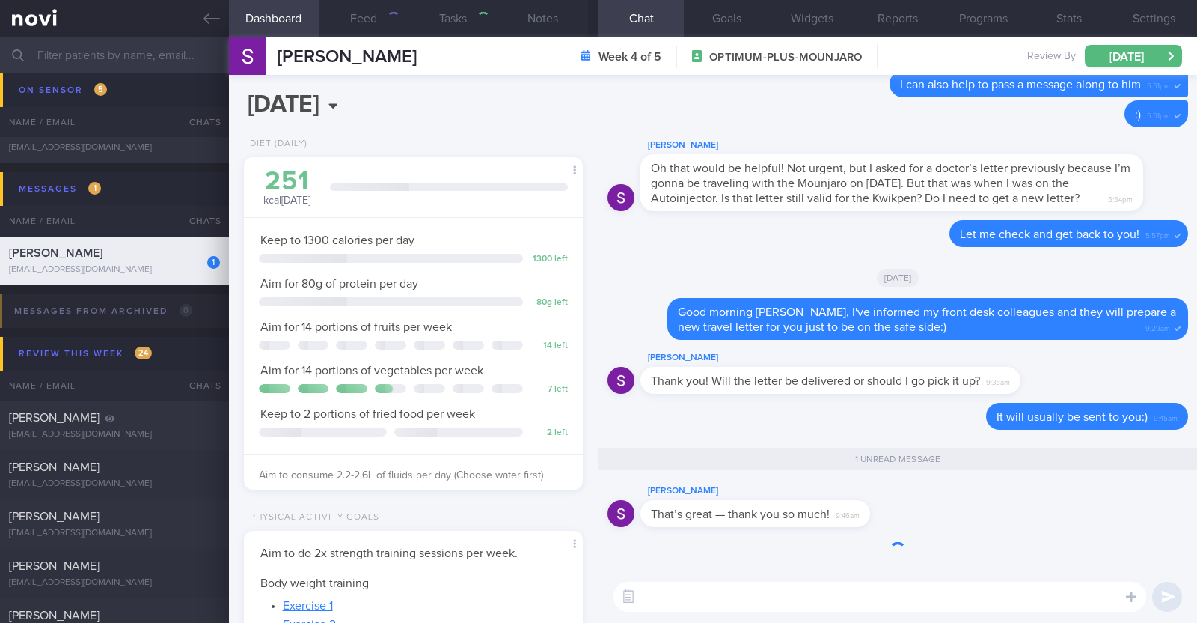
scroll to position [170, 298]
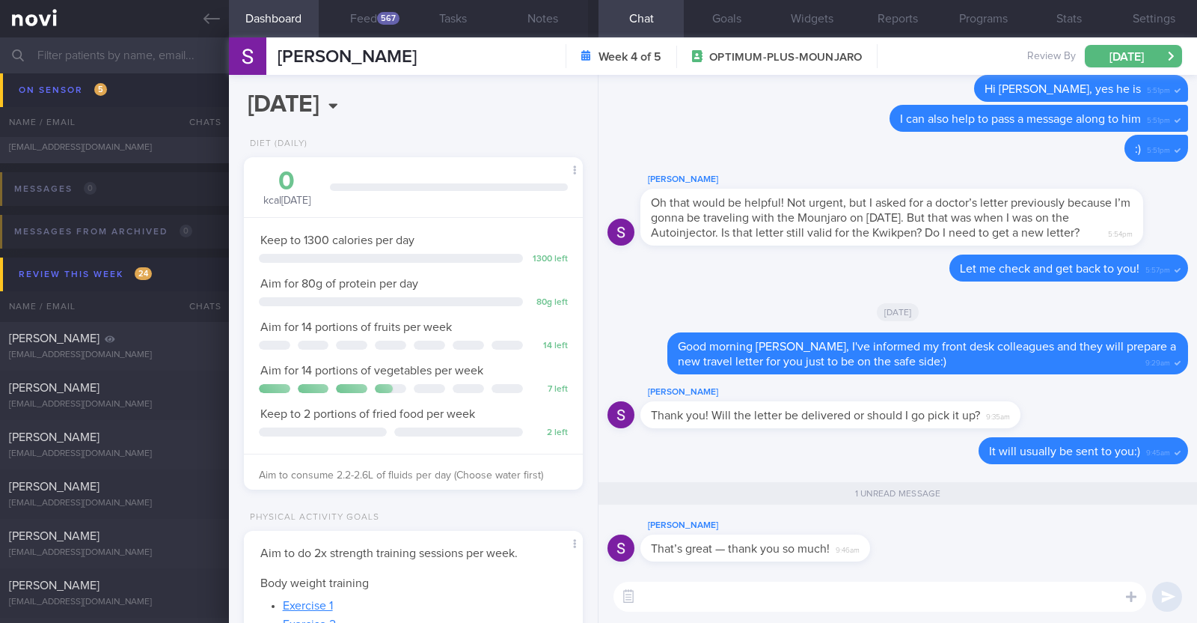
click at [764, 585] on textarea at bounding box center [880, 596] width 533 height 30
type textarea "No worries at all!"
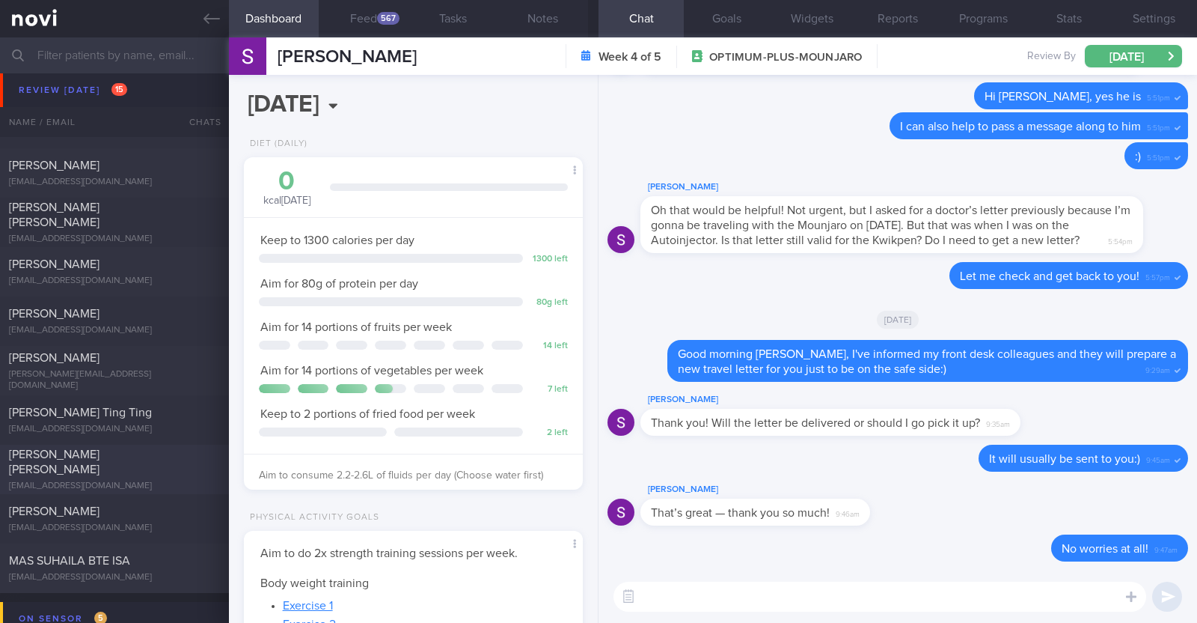
scroll to position [186, 0]
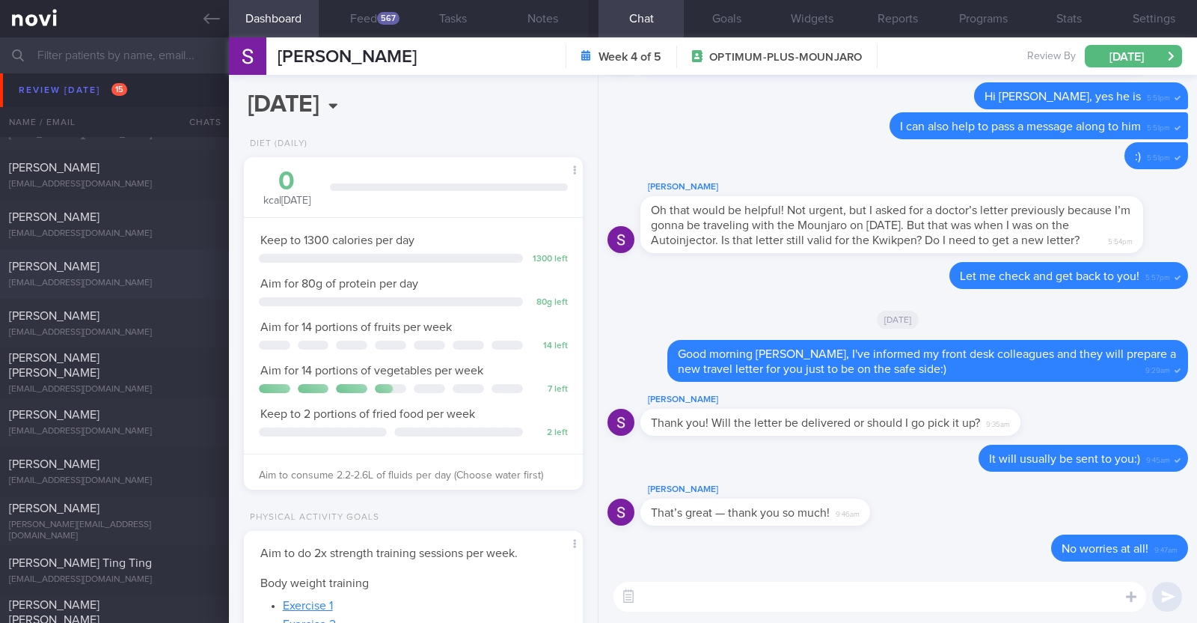
click at [123, 259] on div "[PERSON_NAME]" at bounding box center [112, 266] width 207 height 15
type textarea "50F Comorbidities: HLD [MEDICAL_DATA] on [MEDICAL_DATA] for >5 years Medication…"
select select "7"
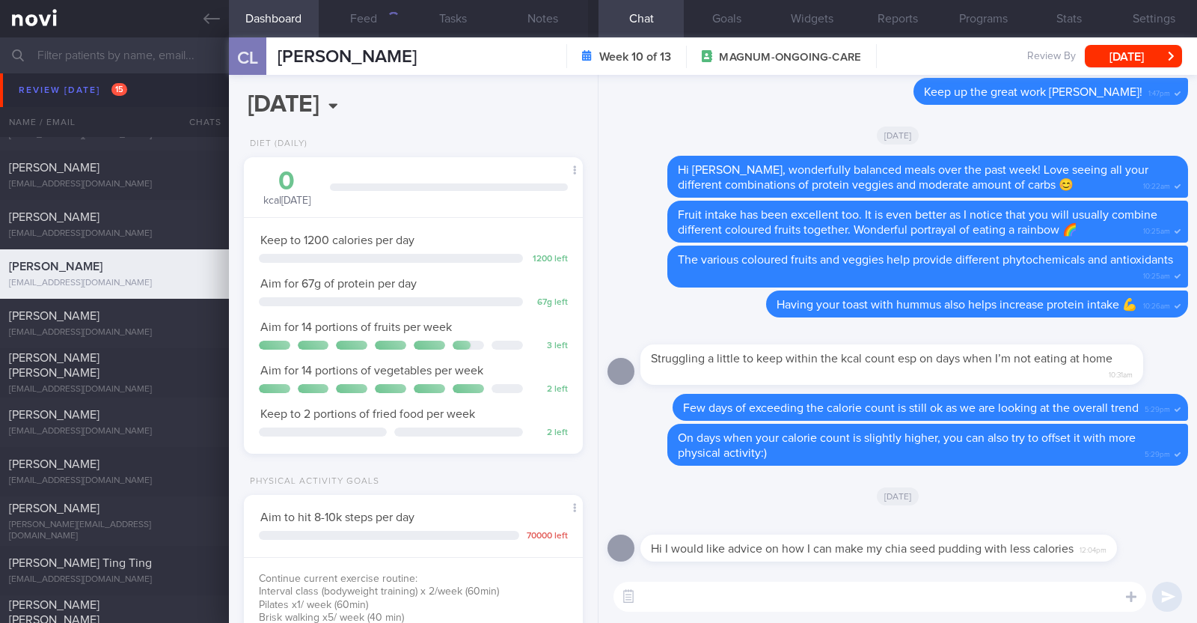
scroll to position [170, 298]
click at [761, 601] on textarea at bounding box center [880, 596] width 533 height 30
type textarea "Good morning [PERSON_NAME]:)"
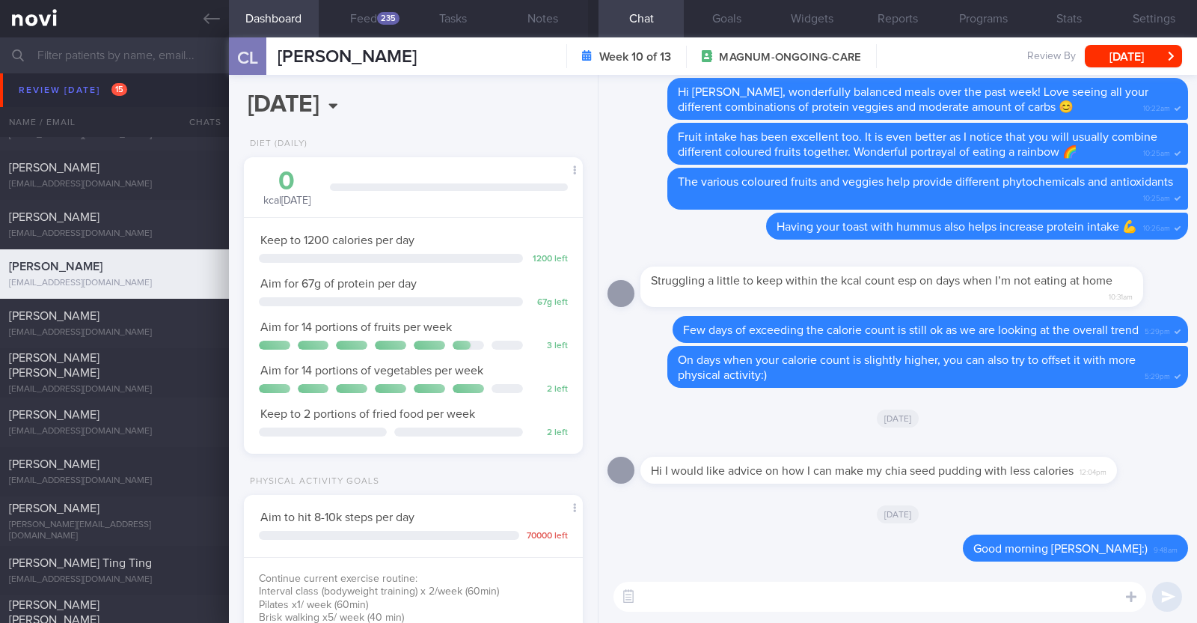
click at [655, 608] on textarea at bounding box center [880, 596] width 533 height 30
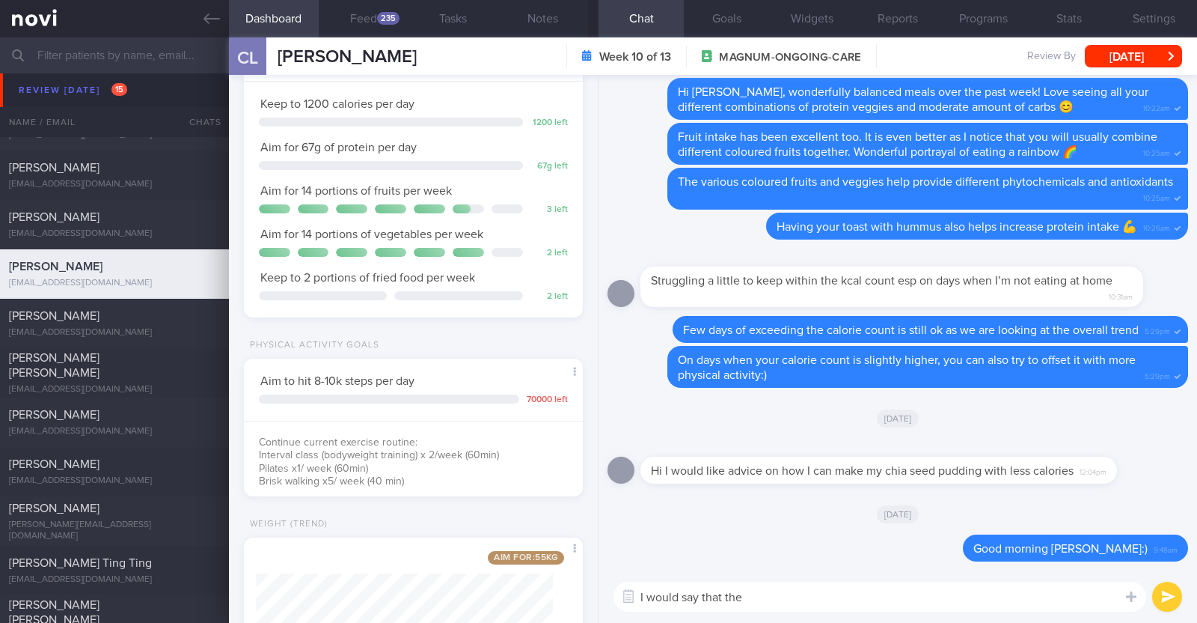
scroll to position [283, 0]
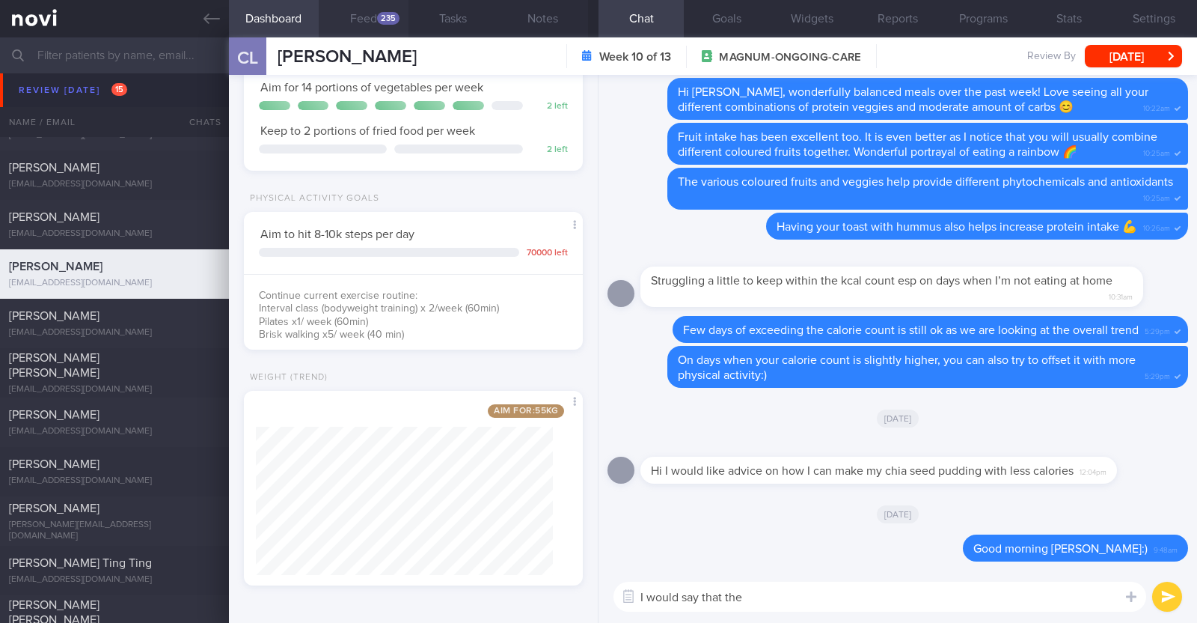
type textarea "I would say that the"
click at [377, 13] on button "Feed 235" at bounding box center [364, 18] width 90 height 37
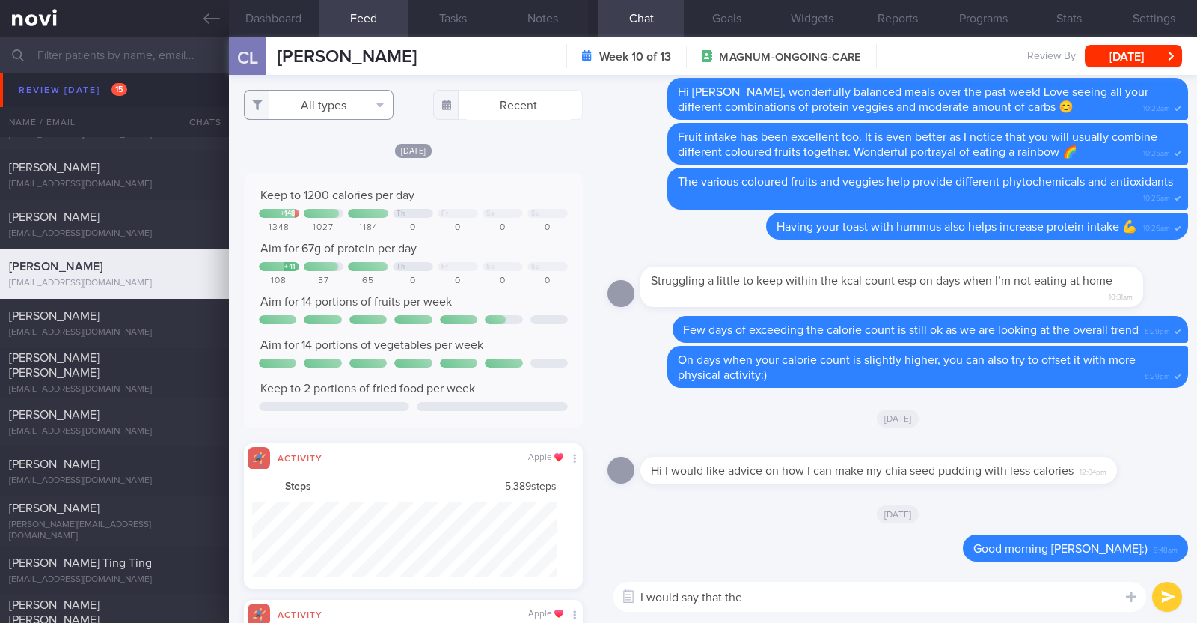
click at [321, 111] on button "All types" at bounding box center [319, 105] width 150 height 30
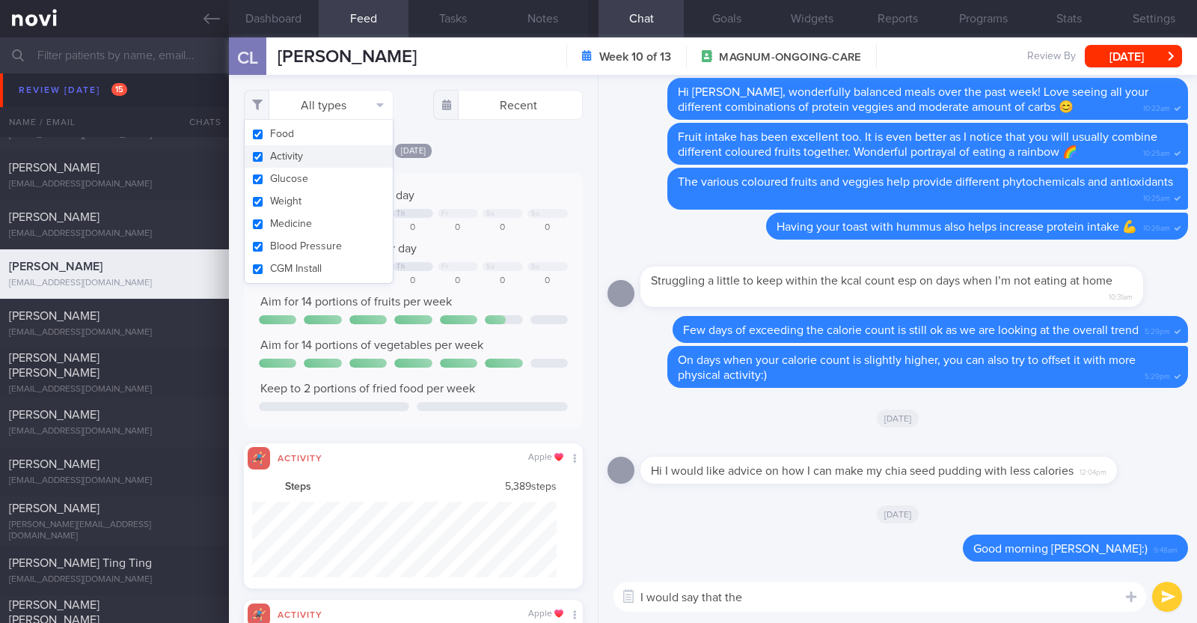
click at [316, 146] on button "Activity" at bounding box center [319, 156] width 148 height 22
checkbox input "false"
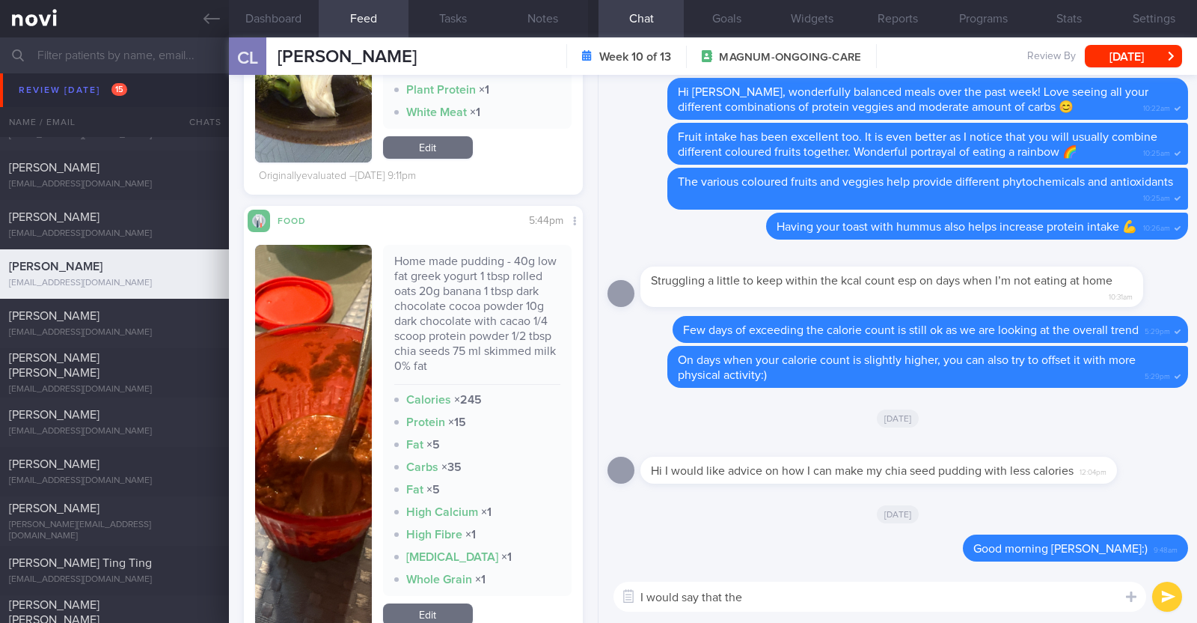
scroll to position [6361, 0]
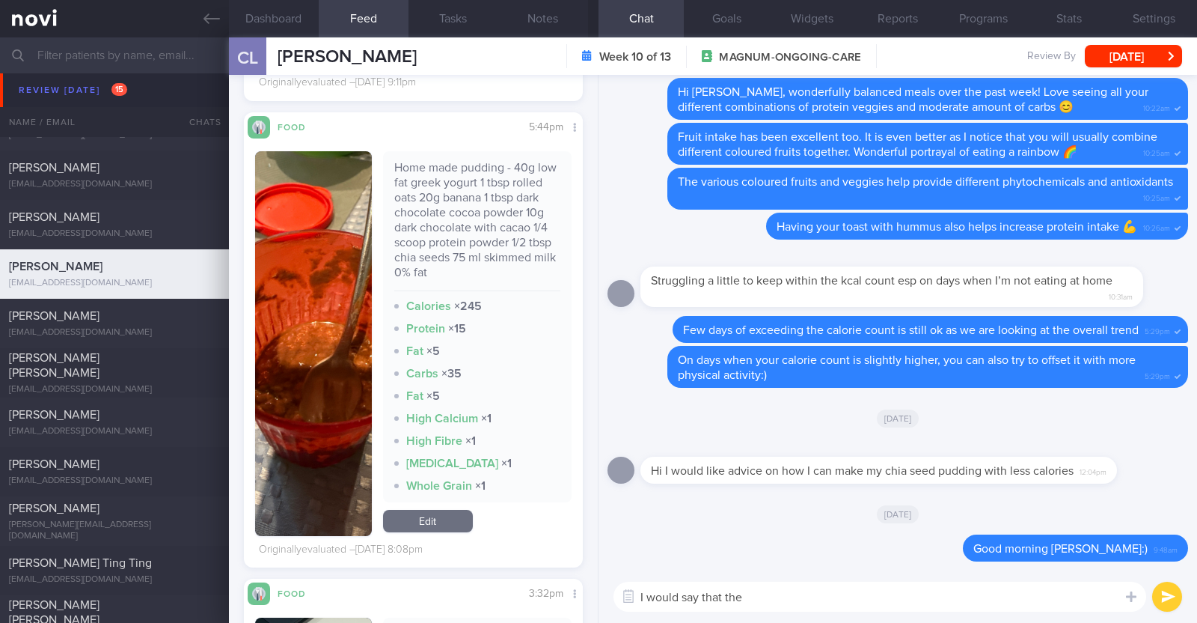
drag, startPoint x: 750, startPoint y: 605, endPoint x: 361, endPoint y: 566, distance: 391.2
click at [361, 566] on div "Dashboard Feed 235 Tasks Notes Chat Goals Widgets Reports Programs Stats Settin…" at bounding box center [713, 329] width 968 height 585
drag, startPoint x: 1130, startPoint y: 587, endPoint x: 1126, endPoint y: 574, distance: 14.0
click at [1130, 587] on div at bounding box center [1131, 595] width 27 height 28
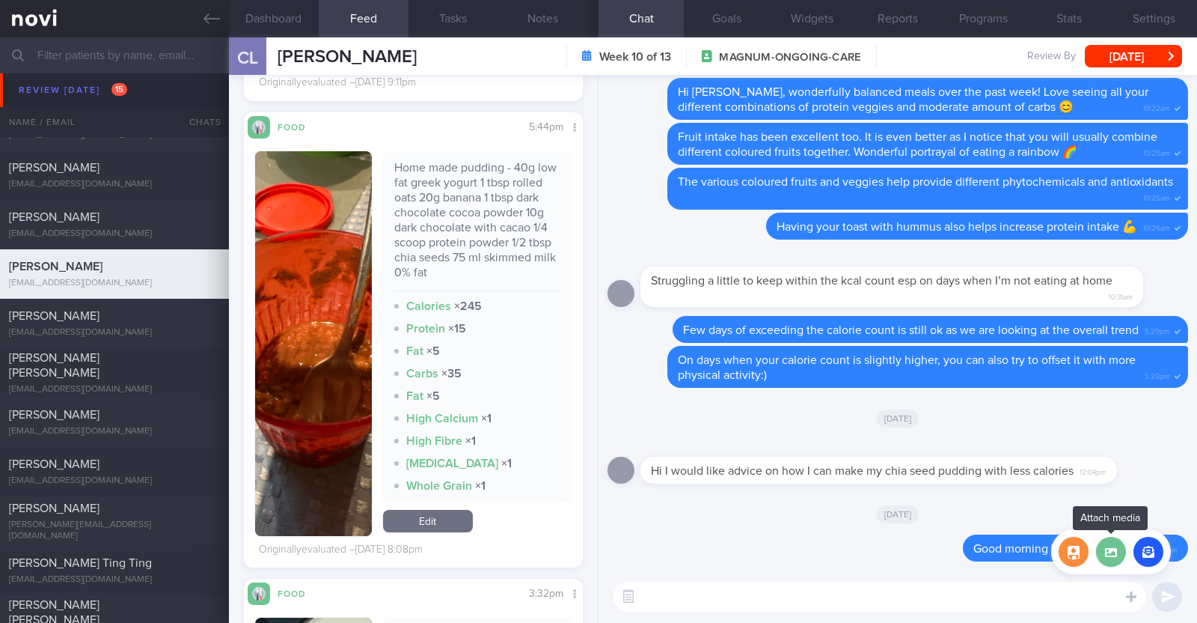
click at [1115, 555] on label at bounding box center [1111, 552] width 30 height 30
click at [0, 0] on input "file" at bounding box center [0, 0] width 0 height 0
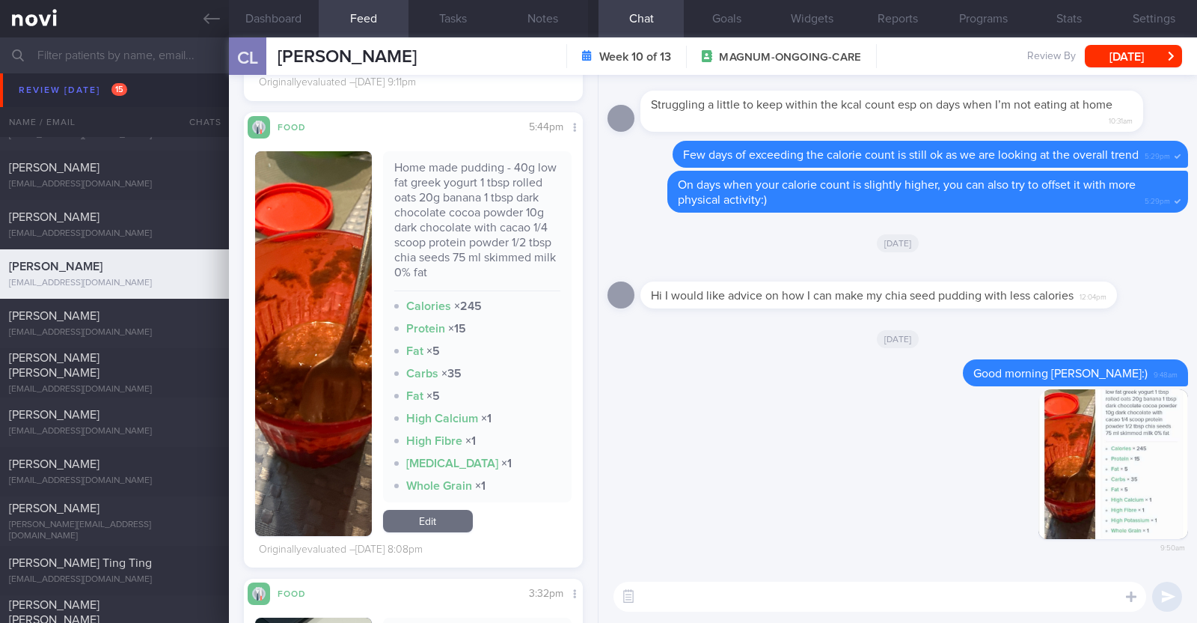
click at [712, 590] on textarea at bounding box center [880, 596] width 533 height 30
type textarea "May I just confirm that this is the pudding recipe you're referring to?"
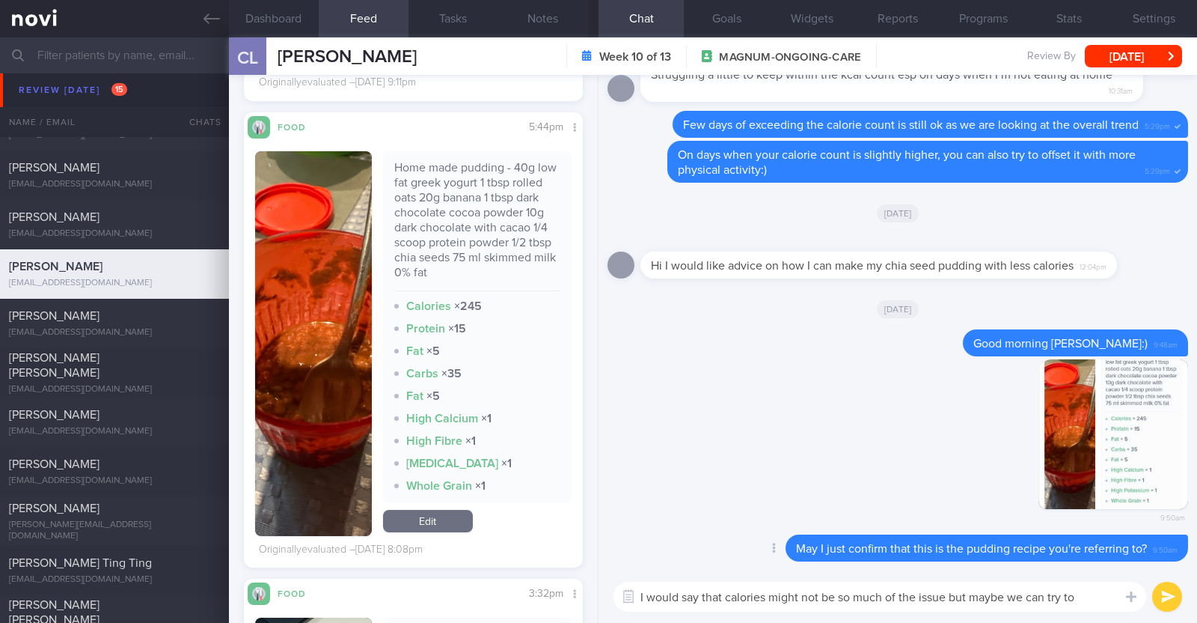
scroll to position [0, 0]
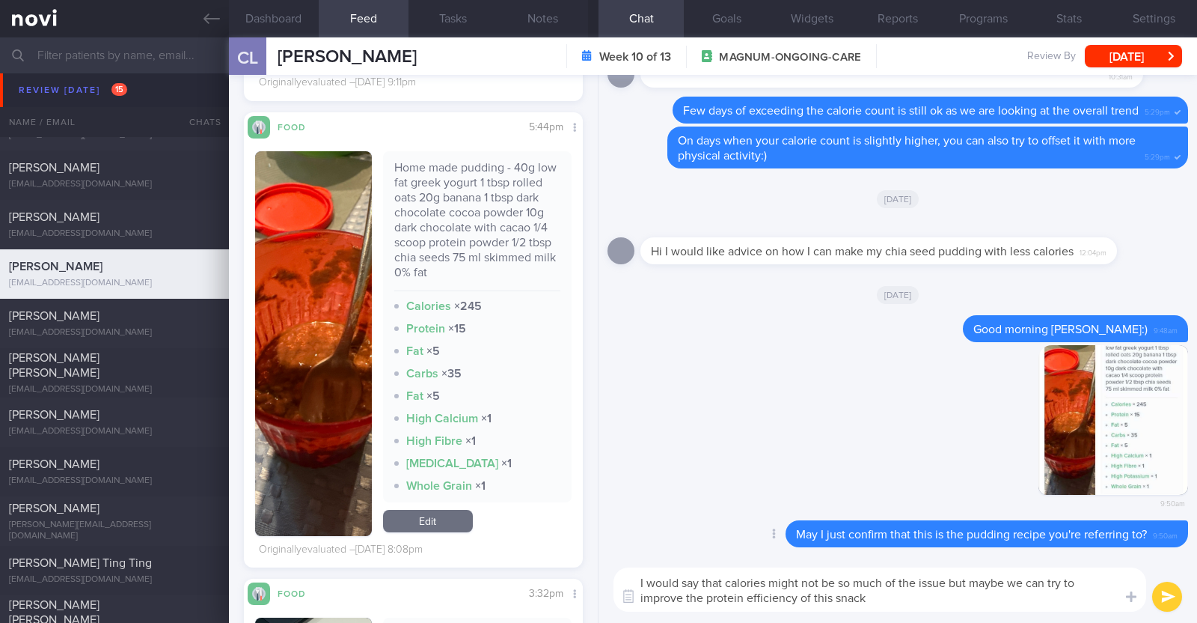
type textarea "I would say that calories might not be so much of the issue but maybe we can tr…"
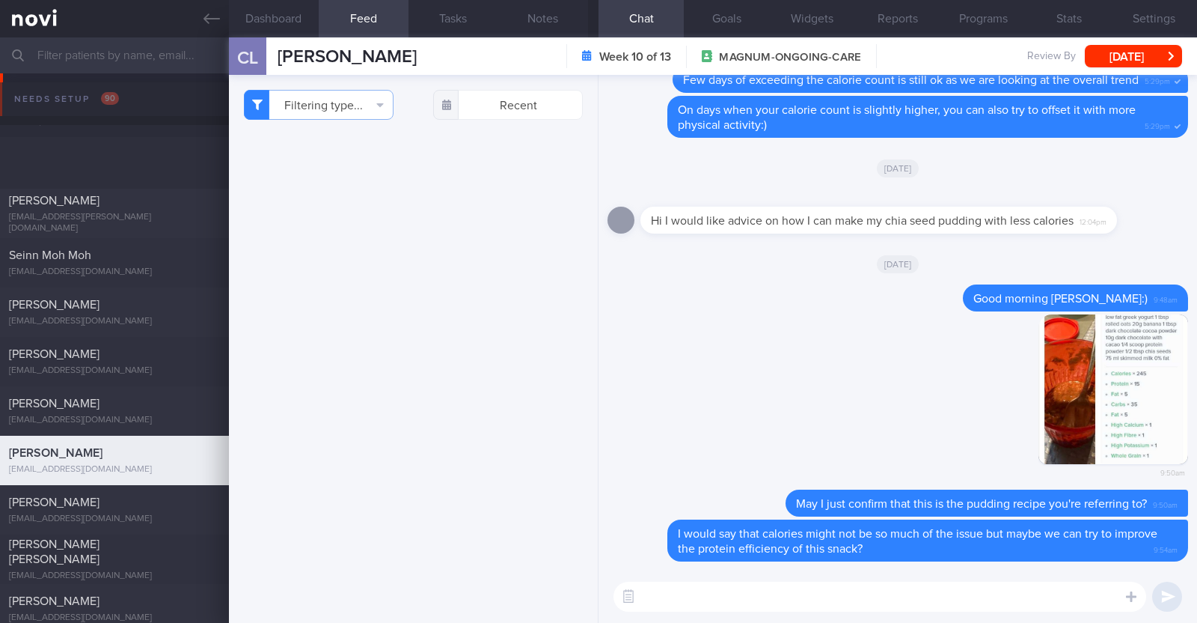
select select "7"
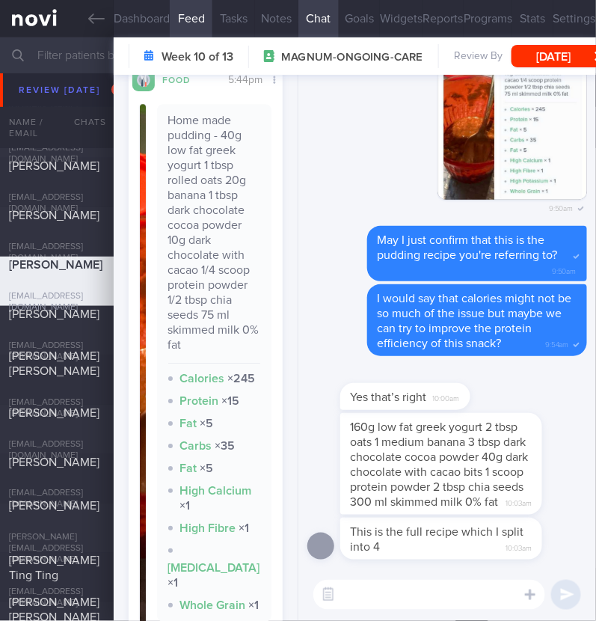
click at [479, 602] on textarea at bounding box center [430, 595] width 232 height 30
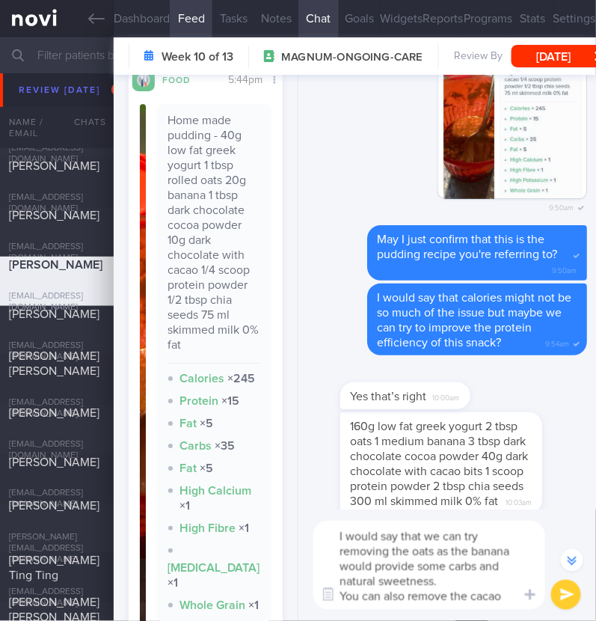
scroll to position [-73, 0]
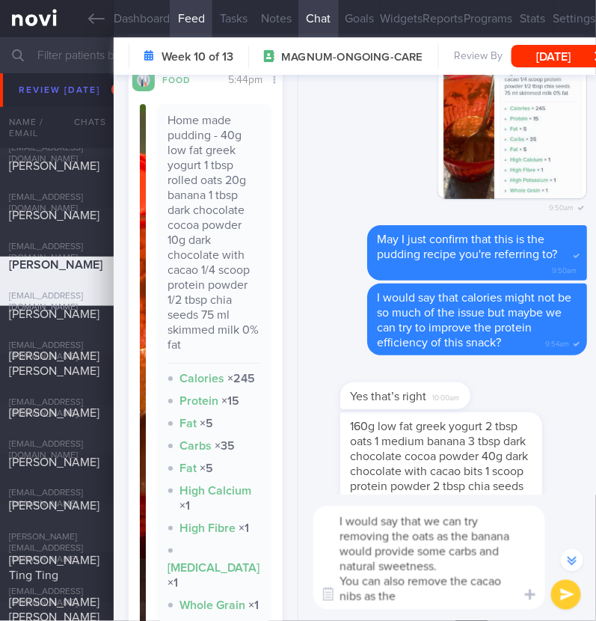
click at [471, 581] on textarea "I would say that we can try removing the oats as the banana would provide some …" at bounding box center [430, 558] width 232 height 104
click at [505, 595] on textarea "I would say that we can try removing the oats as the banana would provide some …" at bounding box center [430, 558] width 232 height 104
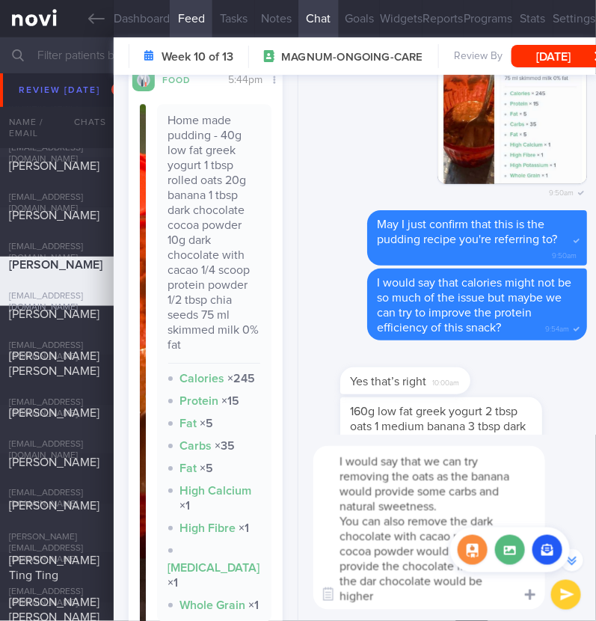
scroll to position [-132, 0]
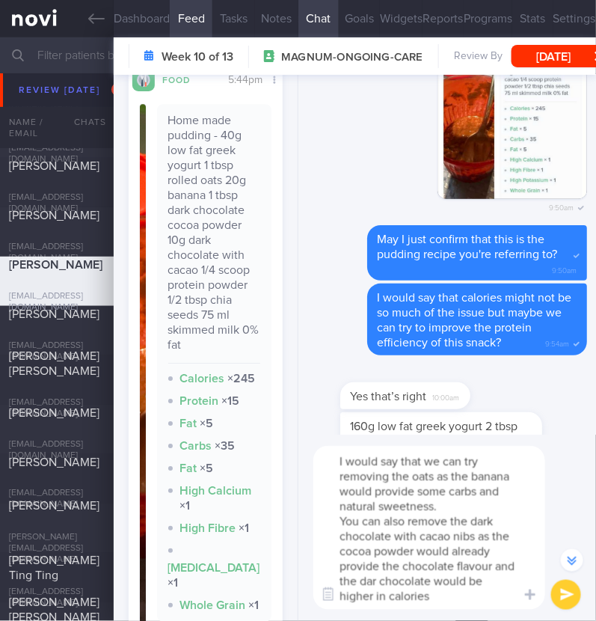
click at [379, 579] on textarea "I would say that we can try removing the oats as the banana would provide some …" at bounding box center [430, 528] width 232 height 164
click at [338, 463] on textarea "I would say that we can try removing the oats as the banana would provide some …" at bounding box center [430, 528] width 232 height 164
click at [338, 516] on textarea "- I would say that we can try removing the oats as the banana would provide som…" at bounding box center [430, 528] width 232 height 164
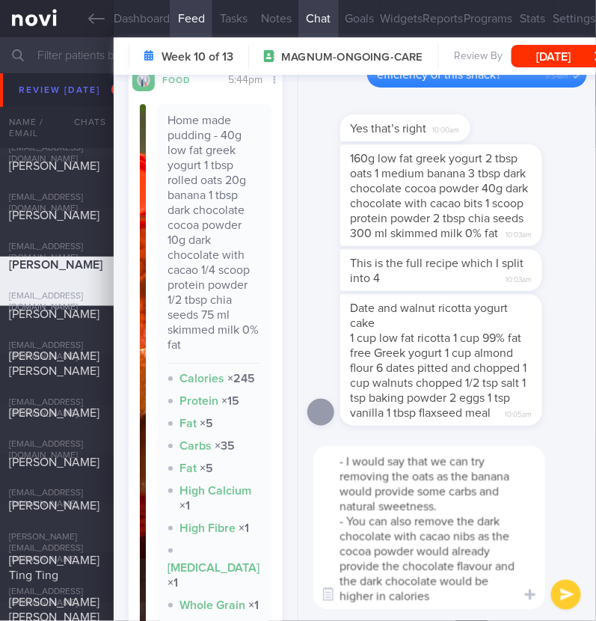
scroll to position [0, 0]
click at [474, 602] on textarea "- I would say that we can try removing the oats as the banana would provide som…" at bounding box center [430, 528] width 232 height 164
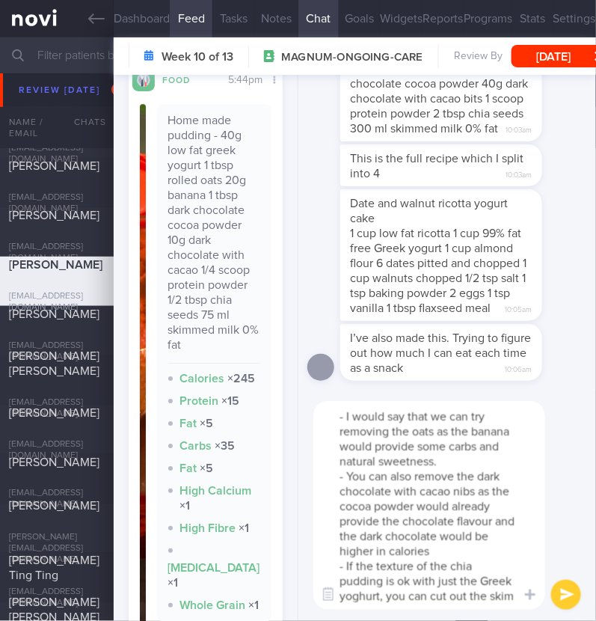
type textarea "- I would say that we can try removing the oats as the banana would provide som…"
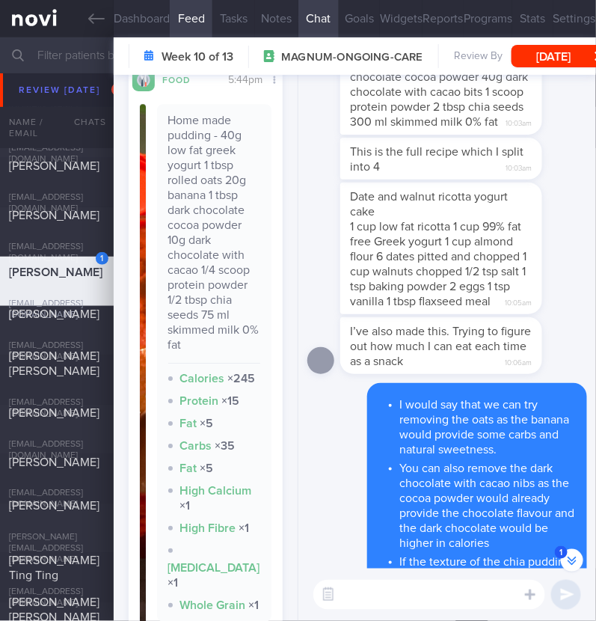
scroll to position [-314, 0]
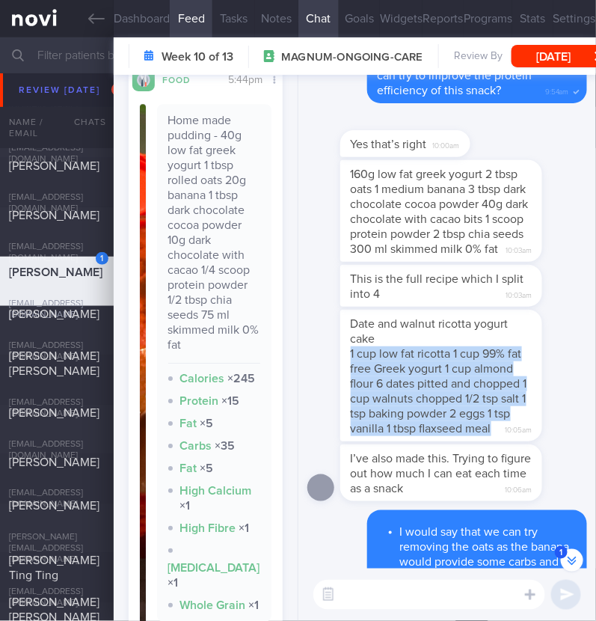
drag, startPoint x: 352, startPoint y: 312, endPoint x: 491, endPoint y: 407, distance: 168.6
click at [491, 407] on div "Date and walnut ricotta yogurt cake 1 cup low fat ricotta 1 cup 99% fat free Gr…" at bounding box center [442, 376] width 202 height 132
copy div "1 cup low fat ricotta 1 cup 99% fat free Greek yogurt 1 cup almond flour 6 date…"
click at [545, 393] on div "Date and walnut ricotta yogurt cake 1 cup low fat ricotta 1 cup 99% fat free Gr…" at bounding box center [464, 376] width 247 height 132
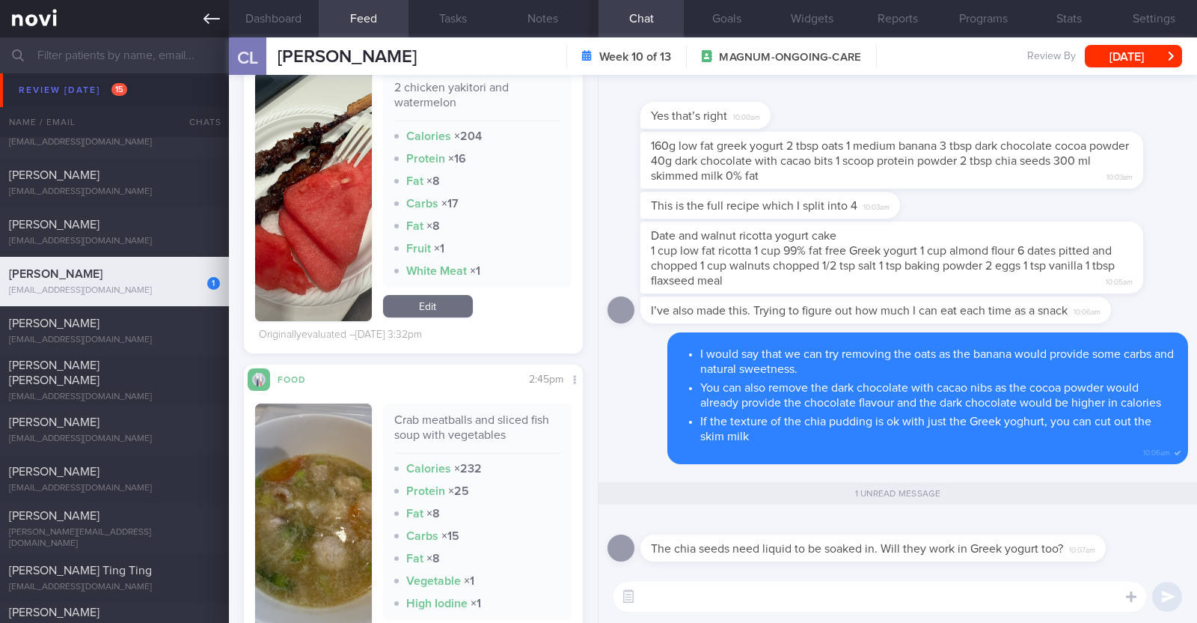
scroll to position [170, 298]
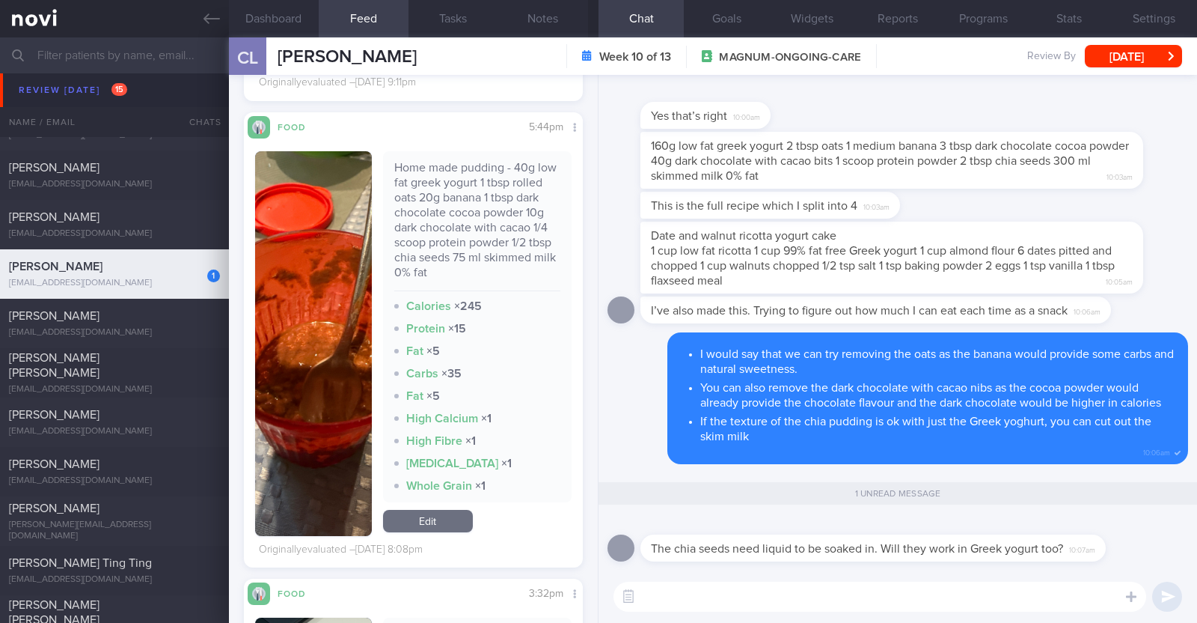
click at [863, 596] on textarea at bounding box center [880, 596] width 533 height 30
paste textarea "😅"
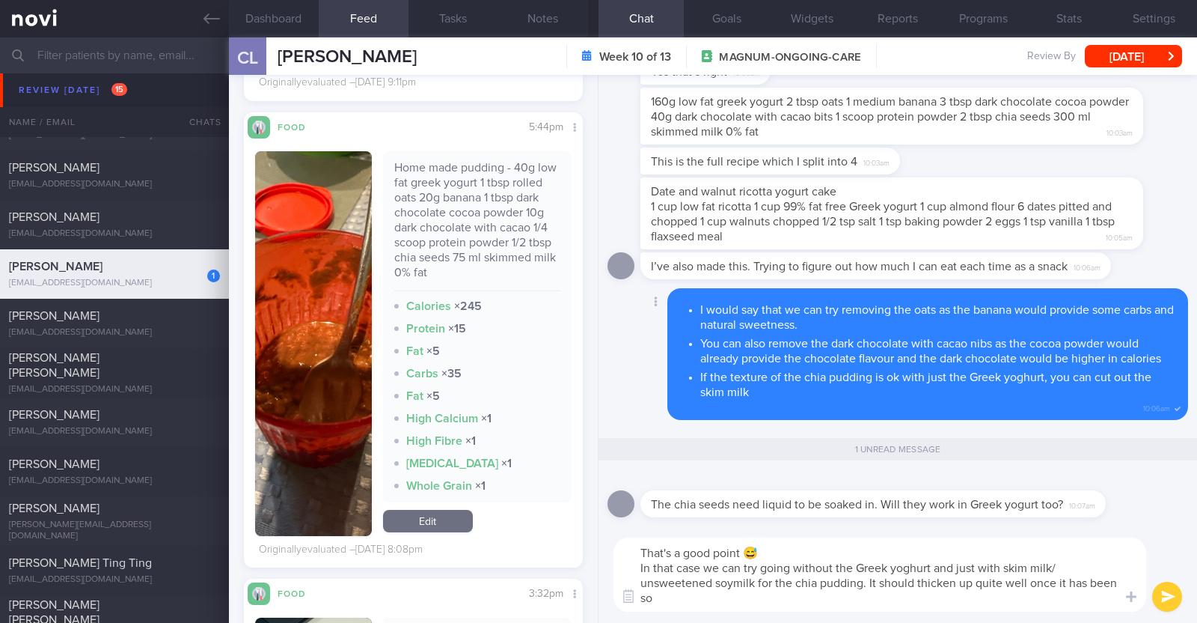
scroll to position [0, 0]
type textarea "That's a good point 😅 In that case we can try going without the Greek yoghurt a…"
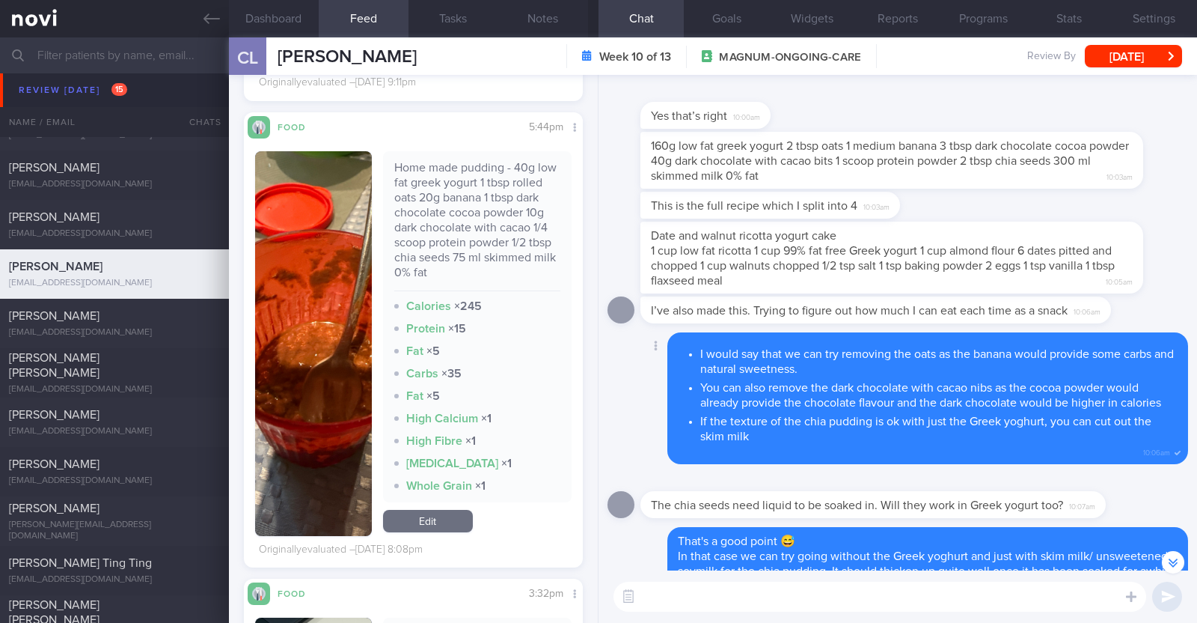
scroll to position [-93, 0]
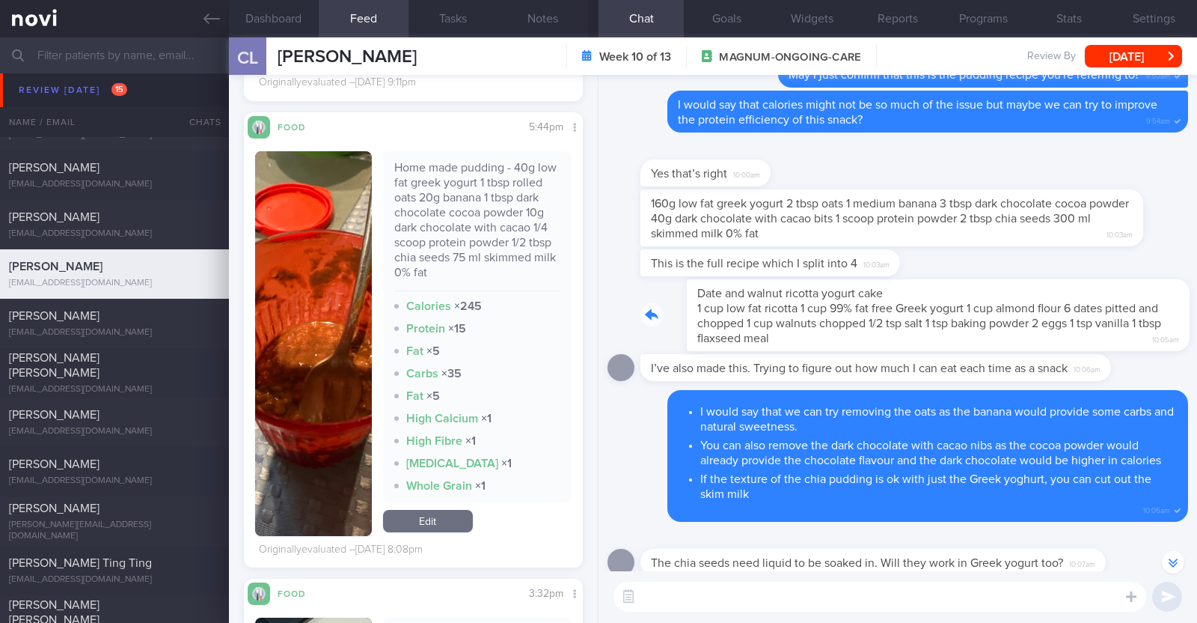
drag, startPoint x: 1111, startPoint y: 301, endPoint x: 1164, endPoint y: 305, distance: 54.1
click at [1164, 305] on div "Date and walnut ricotta yogurt cake 1 cup low fat ricotta 1 cup 99% fat free Gr…" at bounding box center [915, 315] width 548 height 72
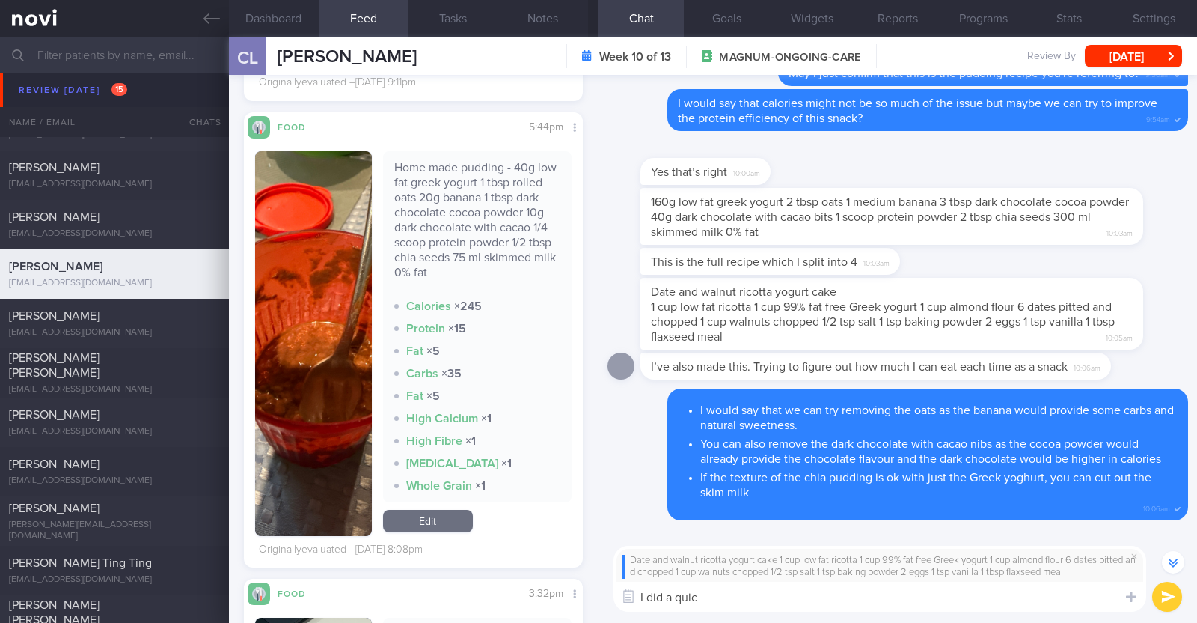
type textarea "I did a quick"
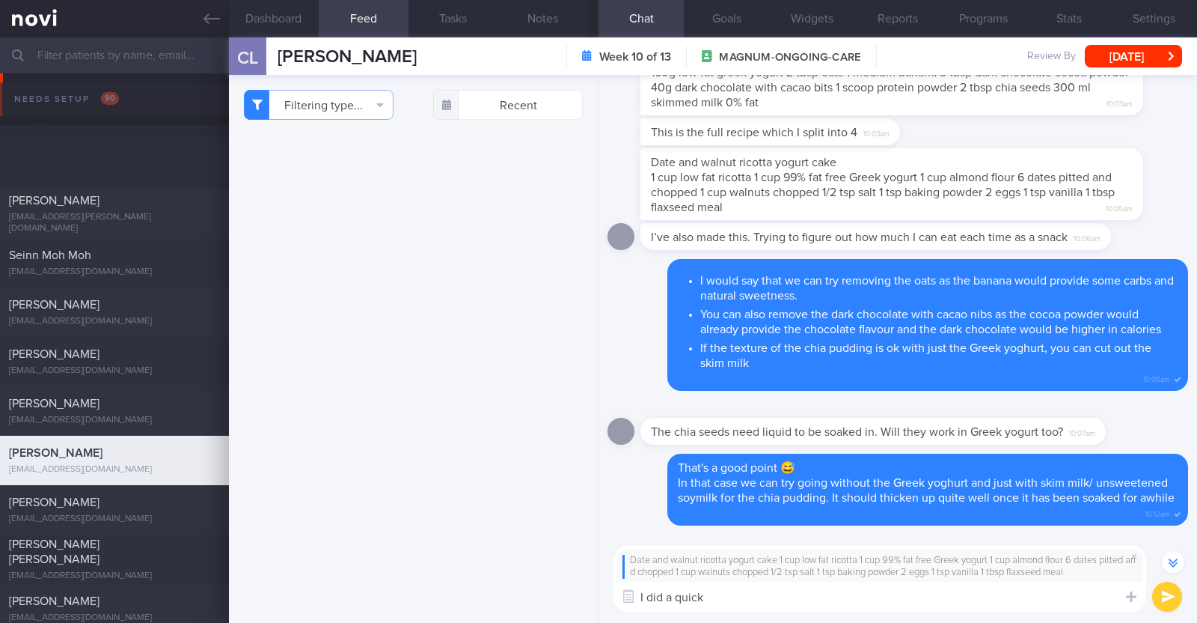
select select "7"
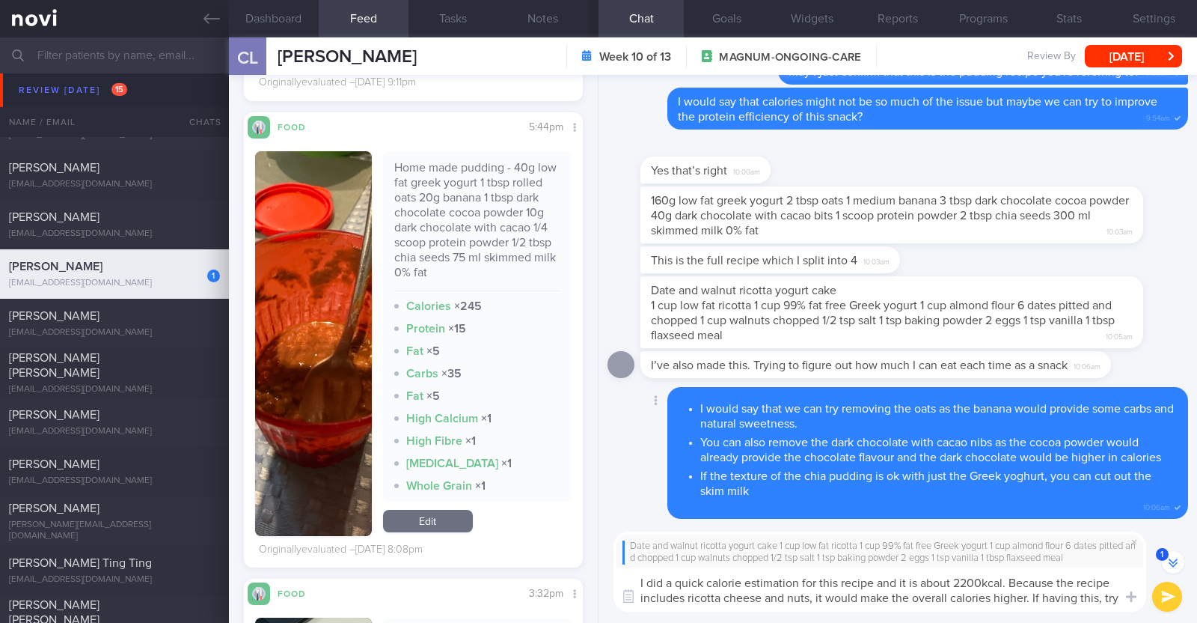
scroll to position [-269, 0]
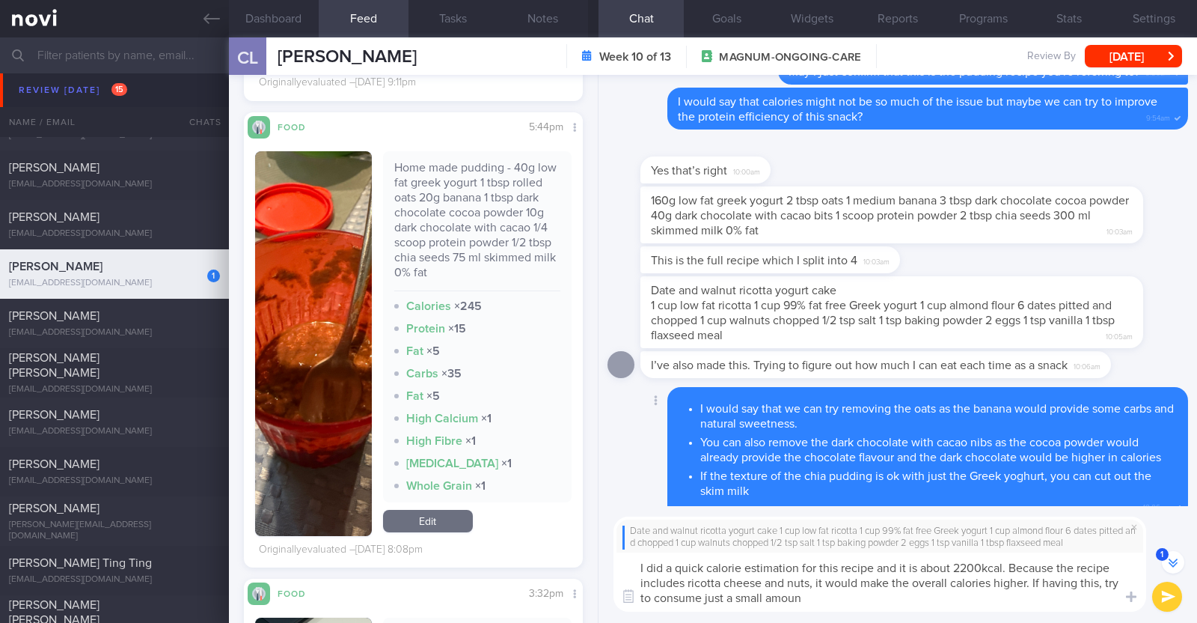
type textarea "I did a quick calorie estimation for this recipe and it is about 2200kcal. Beca…"
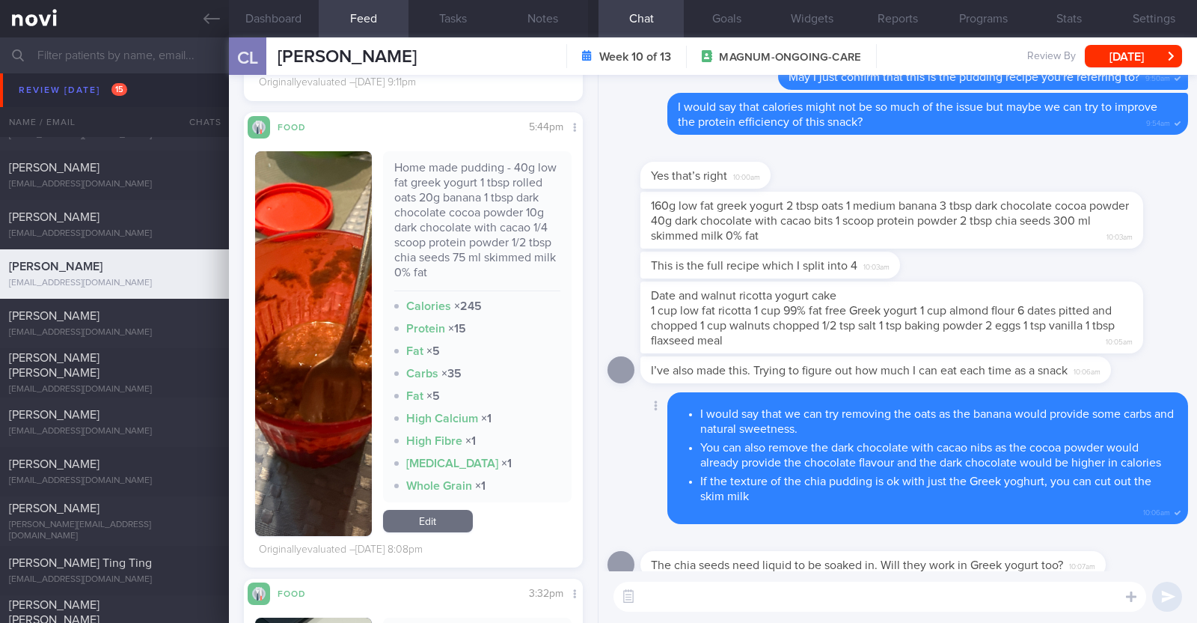
scroll to position [0, 0]
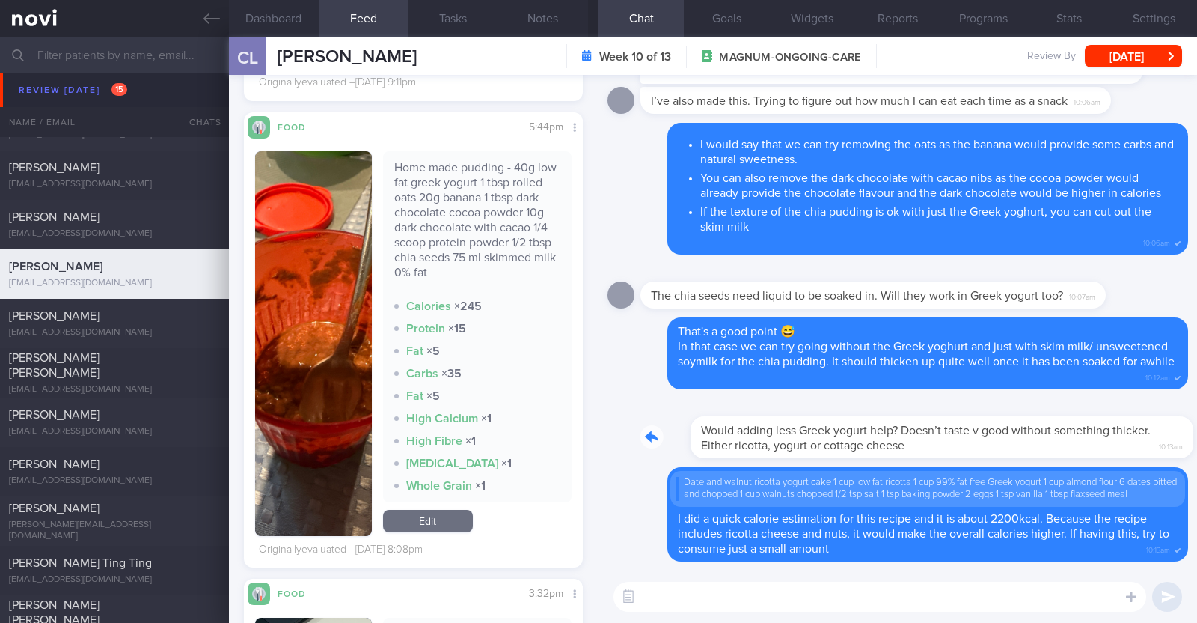
drag, startPoint x: 1119, startPoint y: 418, endPoint x: 1188, endPoint y: 424, distance: 69.9
click at [1188, 424] on div "Delete Date and walnut ricotta yogurt cake 1 cup low fat ricotta 1 cup 99% fat …" at bounding box center [898, 322] width 599 height 495
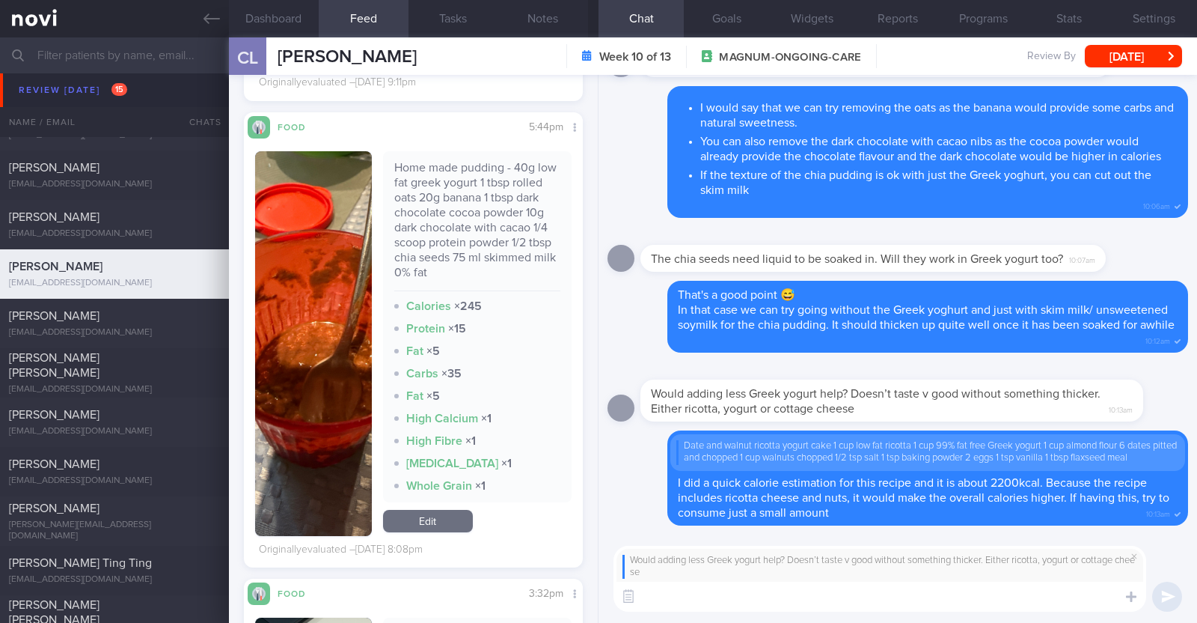
click at [901, 597] on textarea at bounding box center [880, 596] width 533 height 30
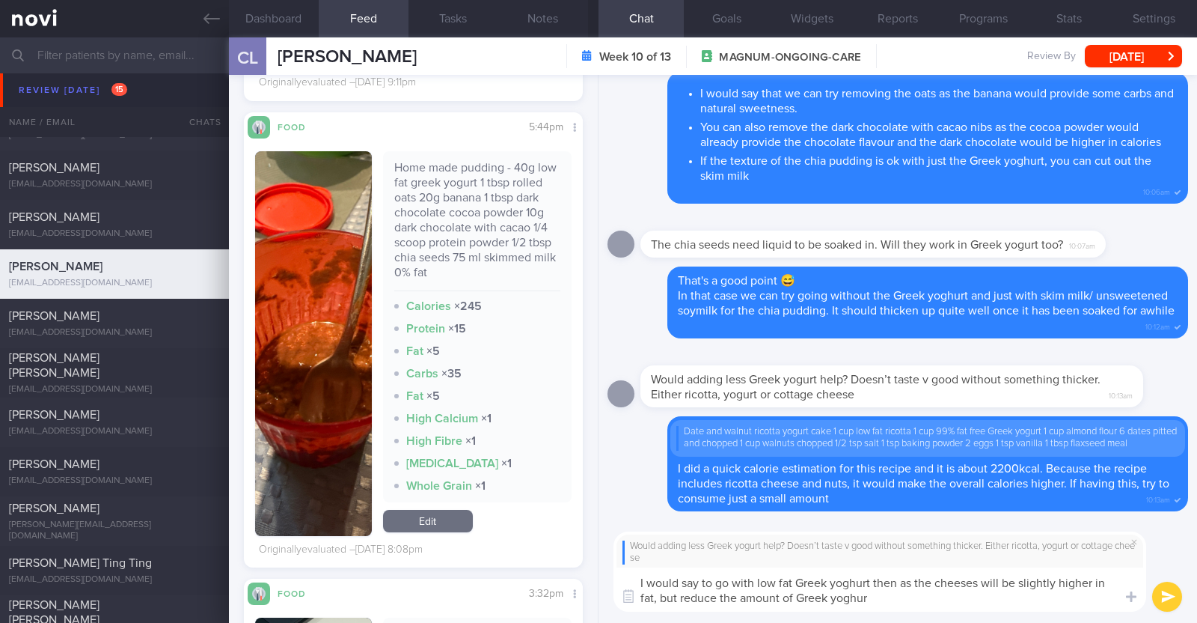
type textarea "I would say to go with low fat Greek yoghurt then as the cheeses will be slight…"
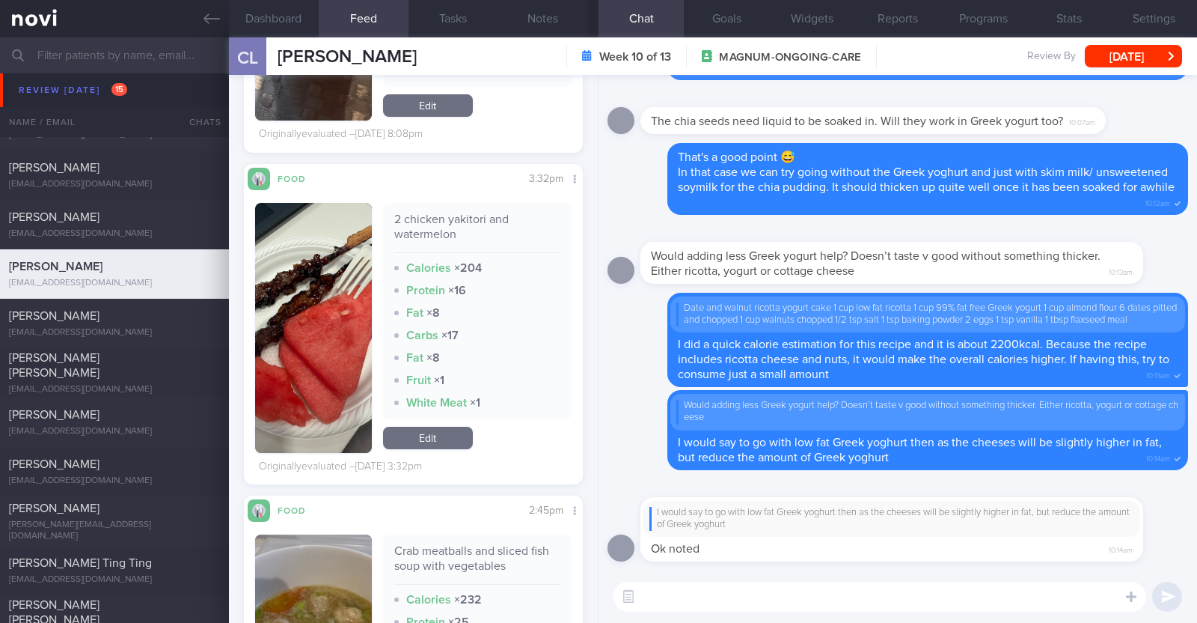
scroll to position [6829, 0]
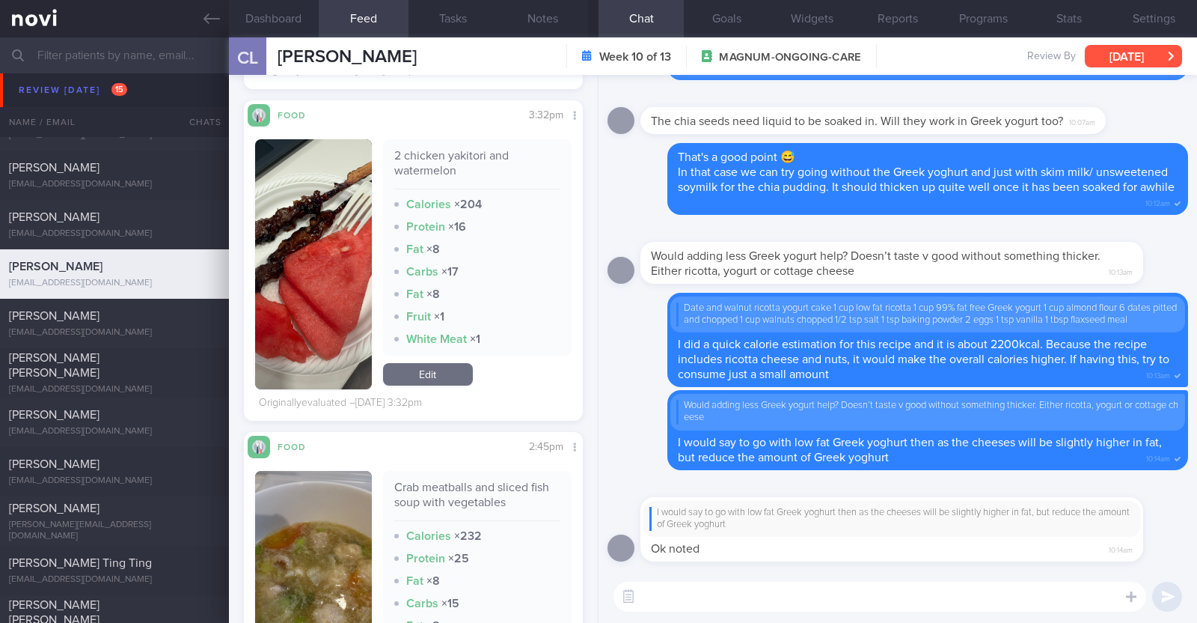
click at [1144, 54] on button "[DATE]" at bounding box center [1133, 56] width 97 height 22
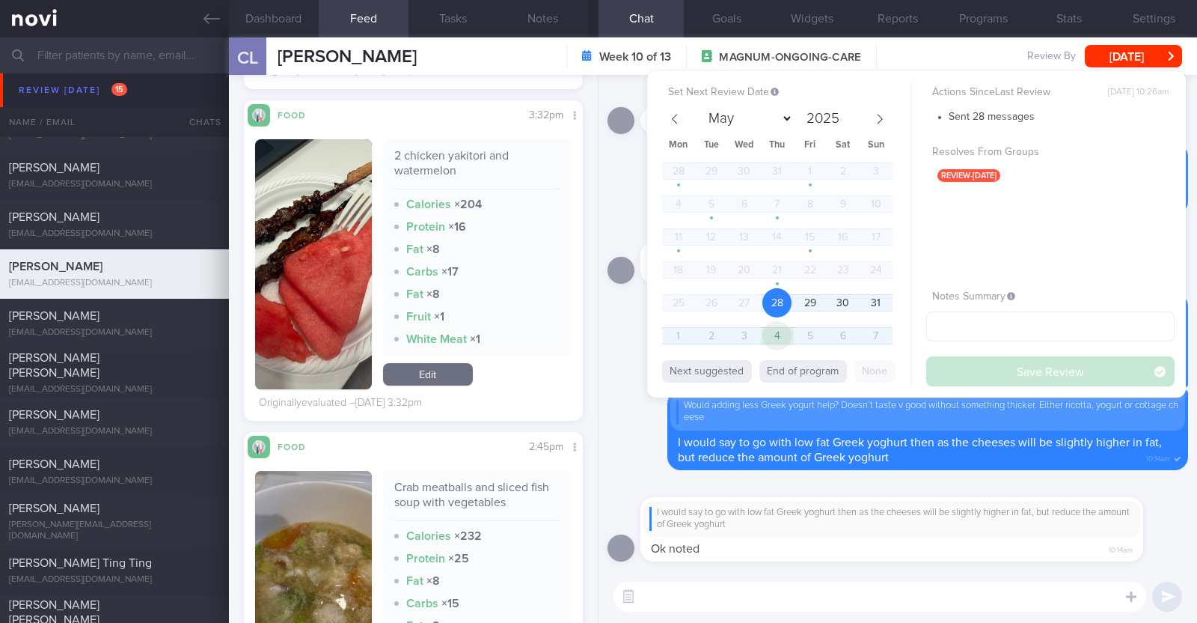
click at [784, 340] on span "4" at bounding box center [777, 335] width 29 height 29
select select "8"
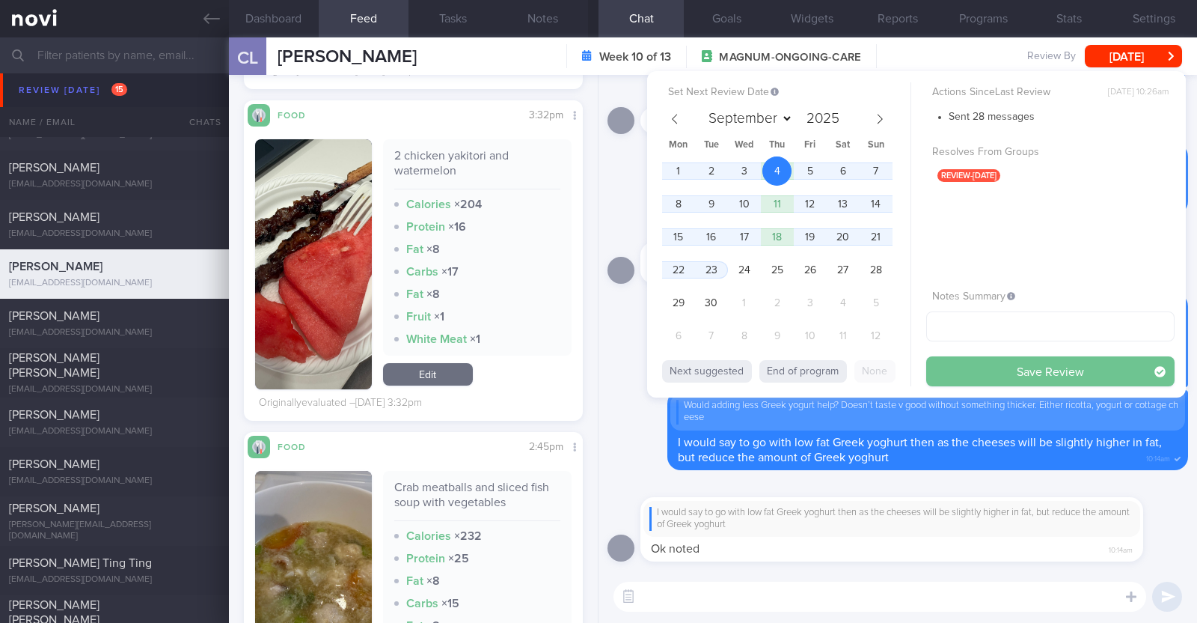
click at [961, 364] on button "Save Review" at bounding box center [1051, 371] width 248 height 30
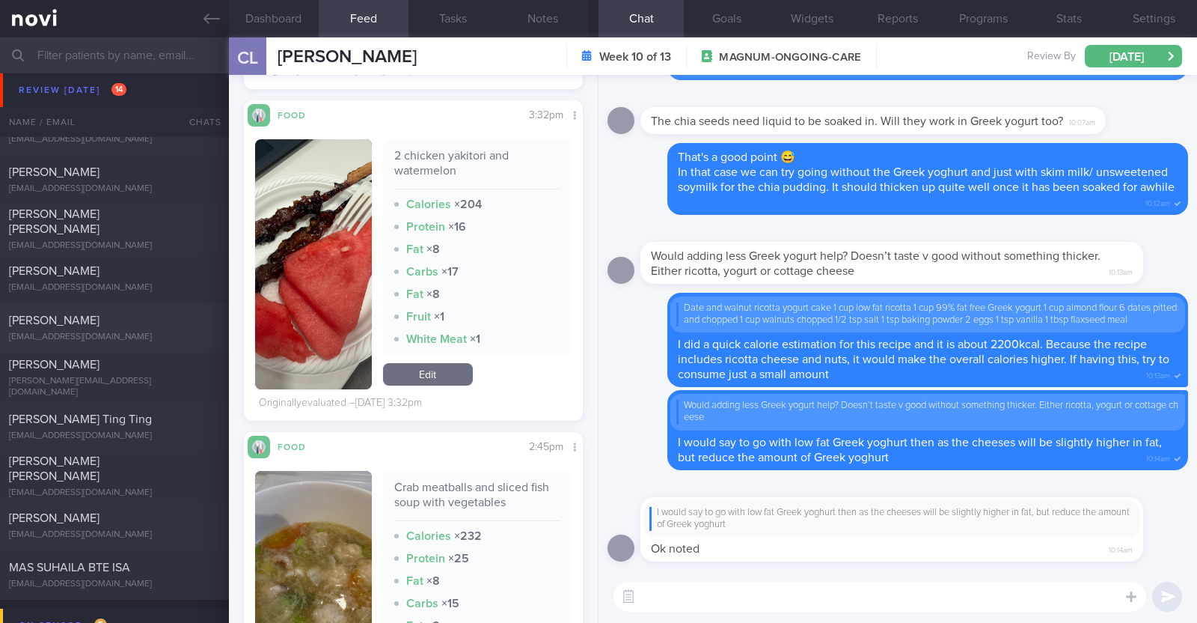
scroll to position [0, 0]
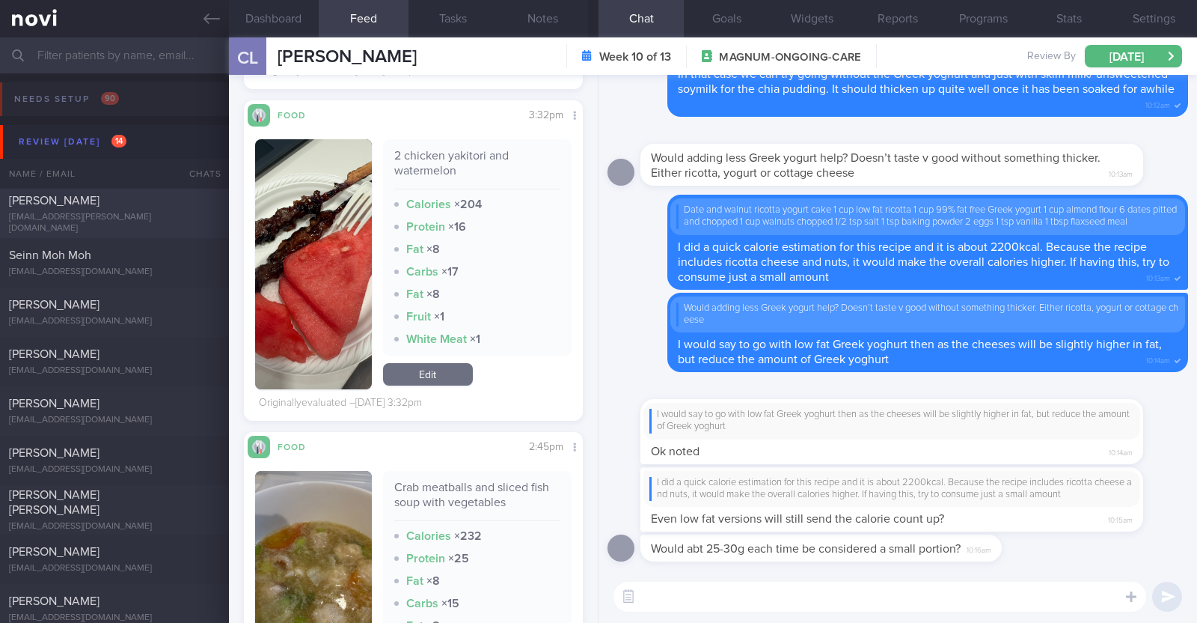
click at [166, 193] on div "[PERSON_NAME] [EMAIL_ADDRESS][PERSON_NAME][DOMAIN_NAME] [DATE] [DATE] OPTIMUM-P…" at bounding box center [598, 213] width 1197 height 49
type textarea "34M Nil PMHx [MEDICAL_DATA] 1.7mg then 2.4mg"
select select "7"
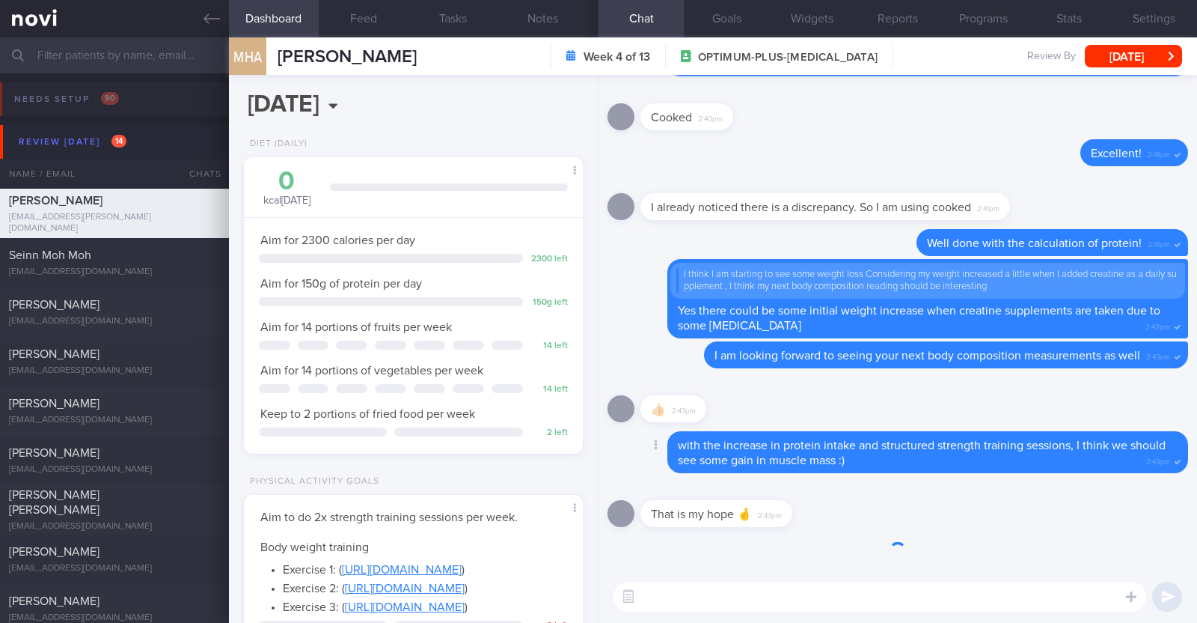
scroll to position [170, 298]
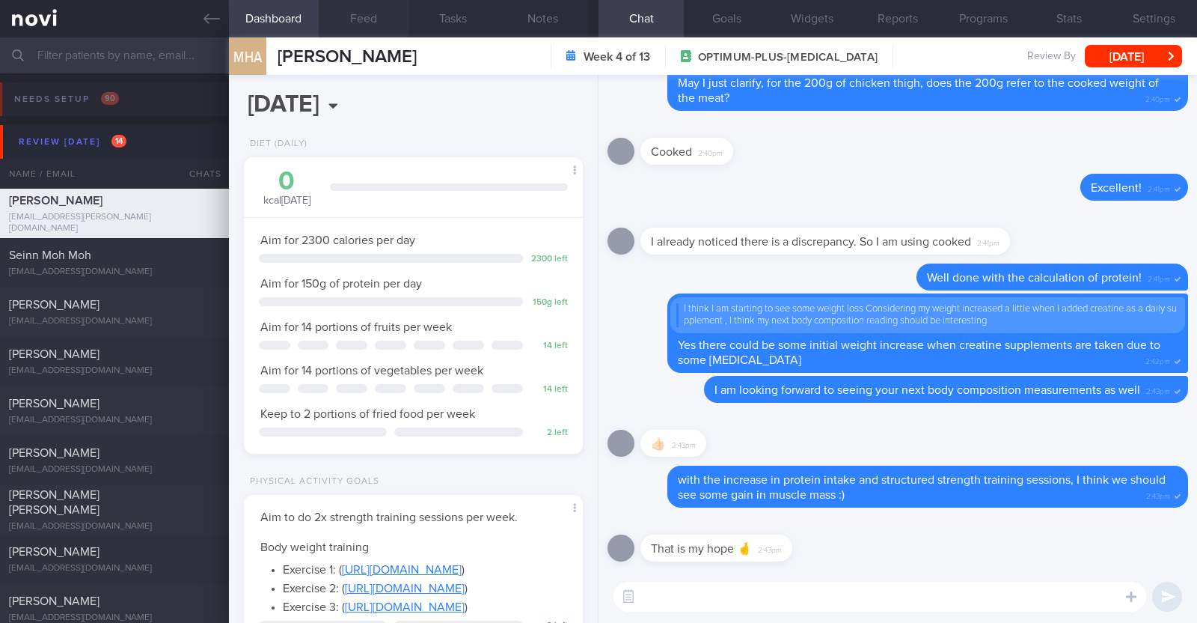
click at [359, 24] on button "Feed" at bounding box center [364, 18] width 90 height 37
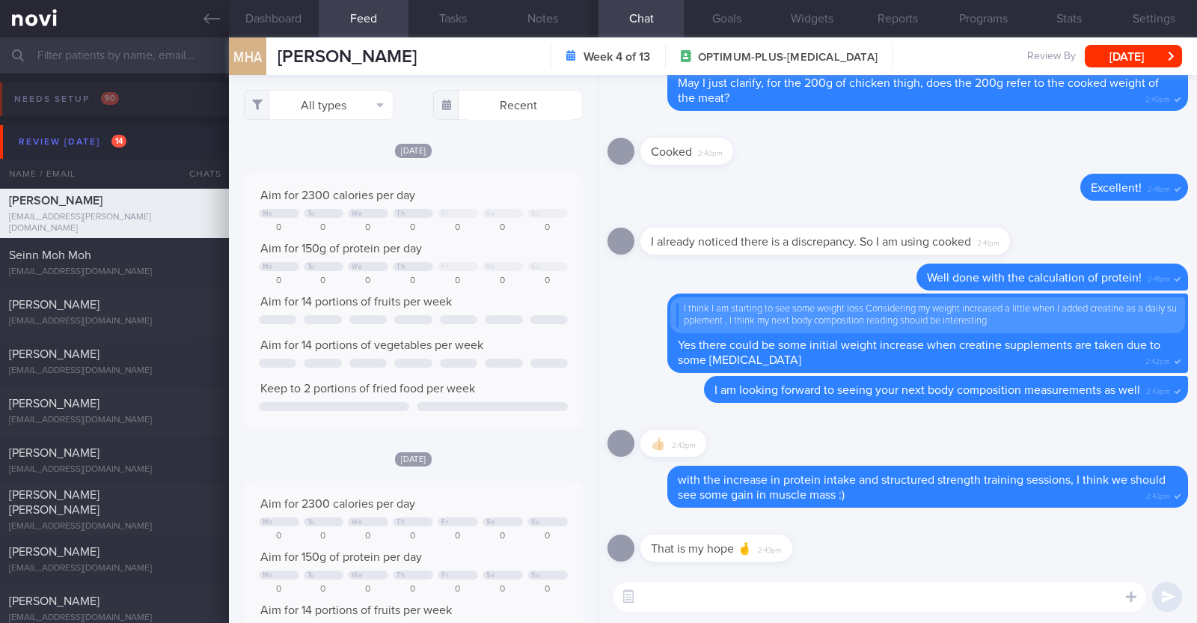
click at [777, 589] on textarea at bounding box center [880, 596] width 533 height 30
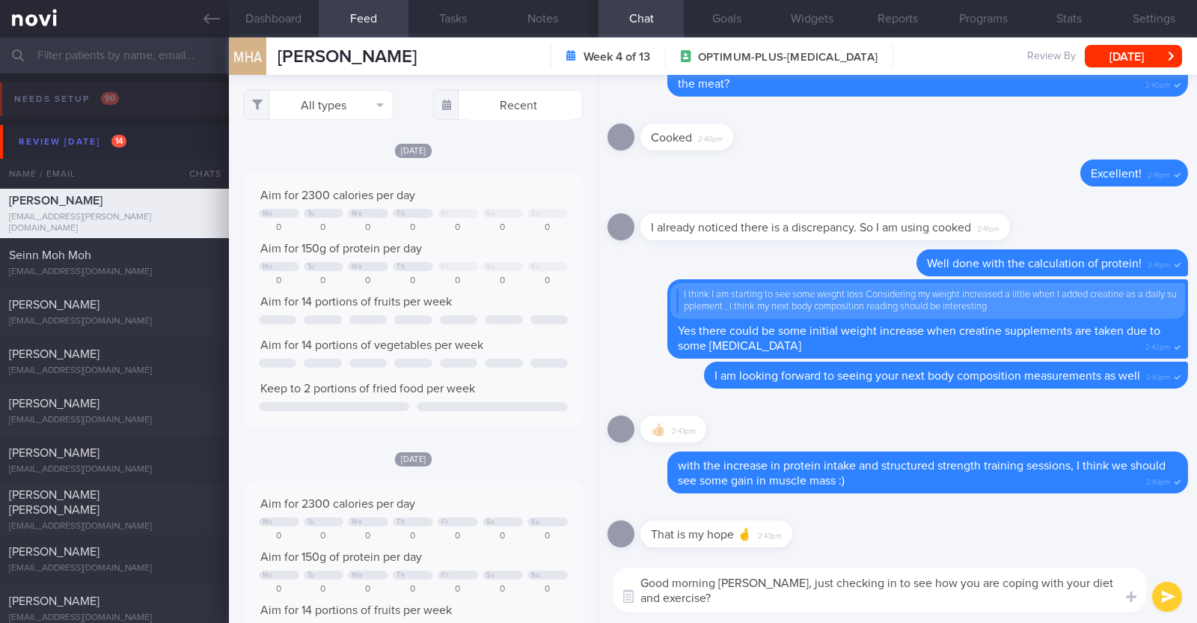
click at [763, 584] on textarea "Good morning [PERSON_NAME], just checking in to see how you are coping with you…" at bounding box center [880, 589] width 533 height 44
paste textarea "🤗"
type textarea "Good morning [PERSON_NAME] 🤗, just checking in to see how you are coping with y…"
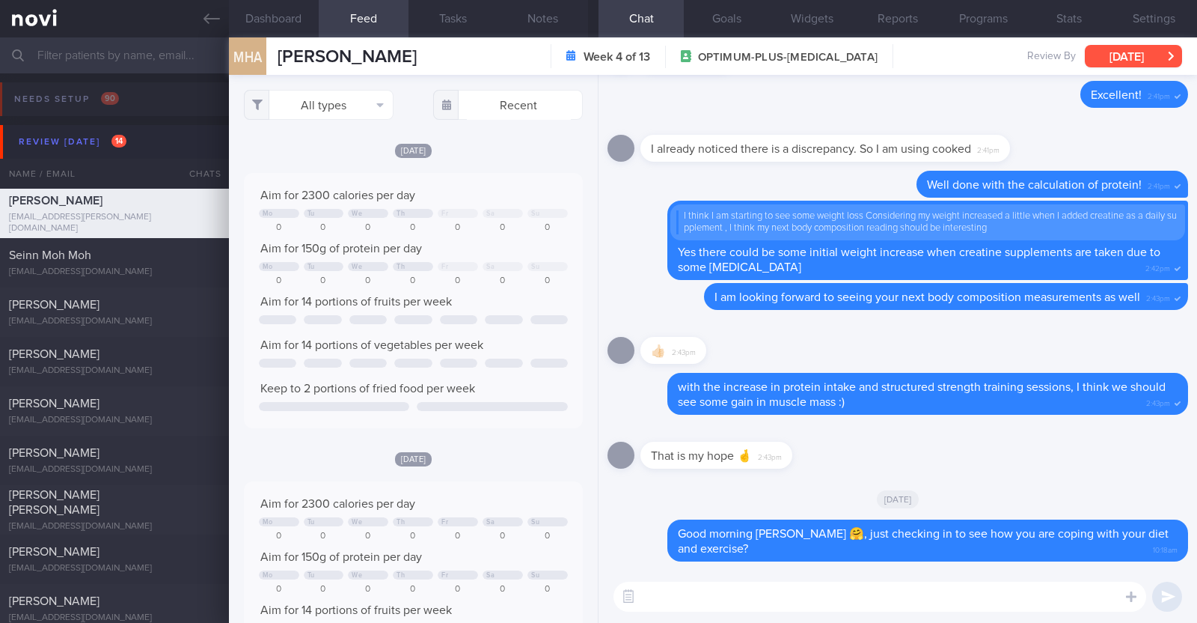
click at [1112, 58] on button "[DATE]" at bounding box center [1133, 56] width 97 height 22
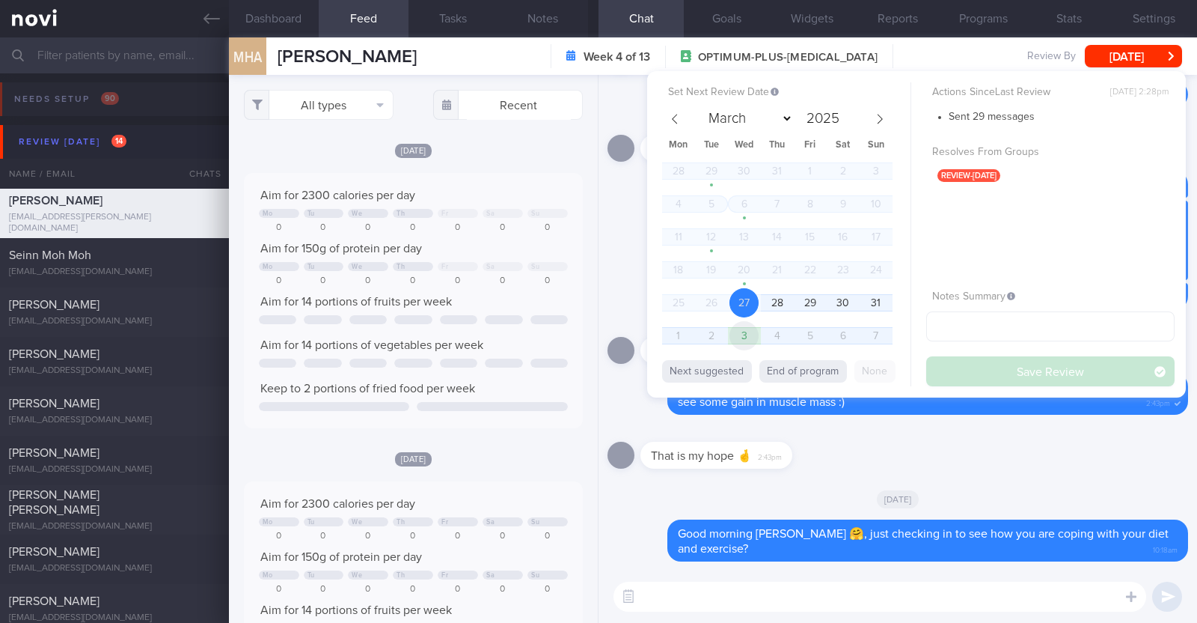
click at [750, 330] on span "3" at bounding box center [744, 335] width 29 height 29
select select "8"
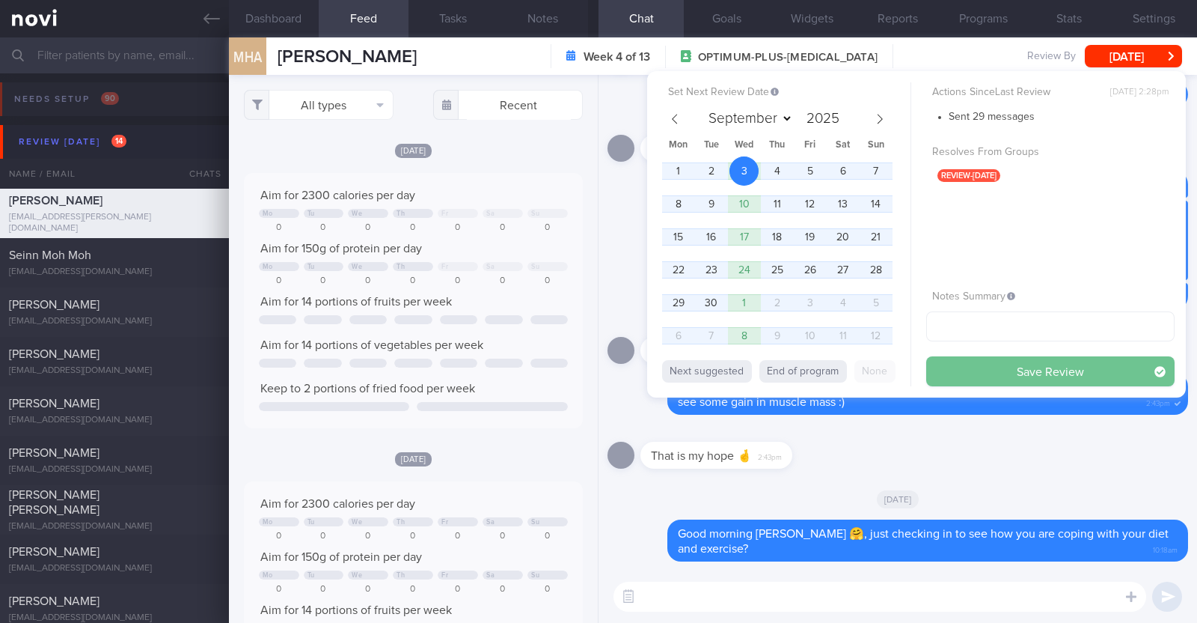
click at [1021, 364] on button "Save Review" at bounding box center [1051, 371] width 248 height 30
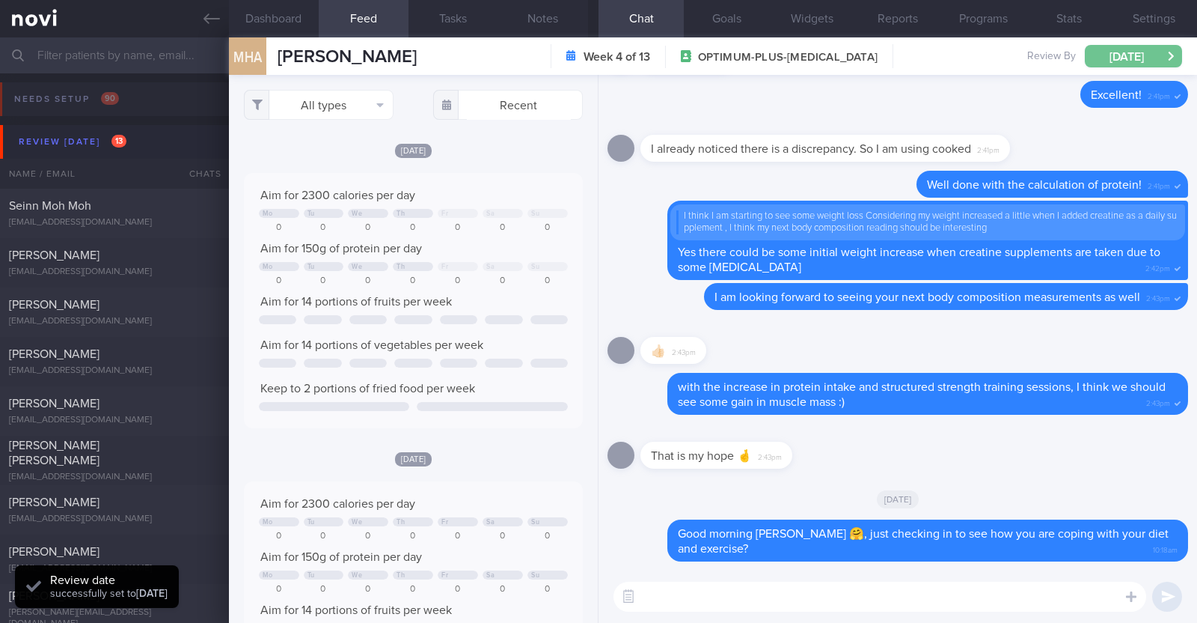
click at [1099, 61] on button "[DATE]" at bounding box center [1133, 56] width 97 height 22
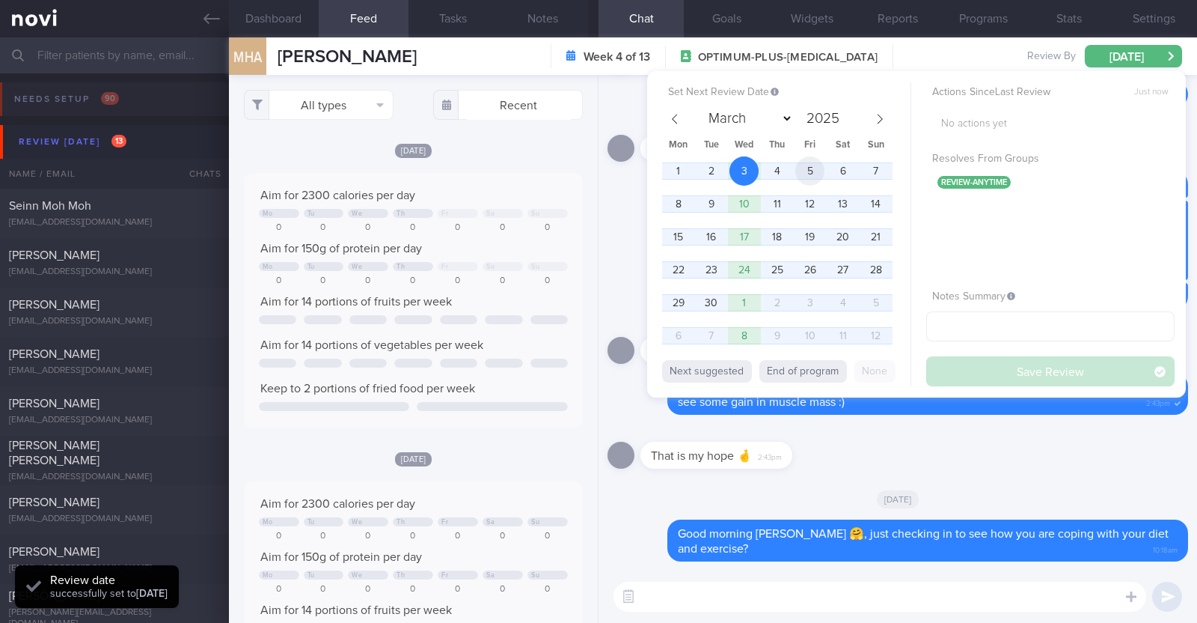
click at [811, 165] on span "5" at bounding box center [810, 170] width 29 height 29
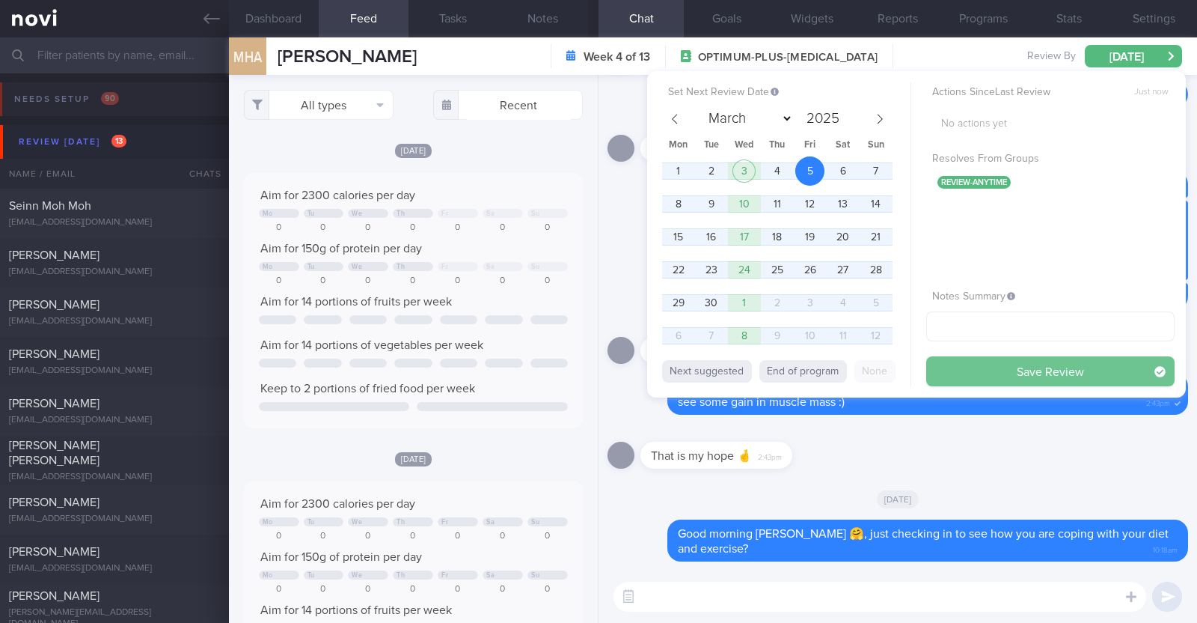
click at [1015, 369] on button "Save Review" at bounding box center [1051, 371] width 248 height 30
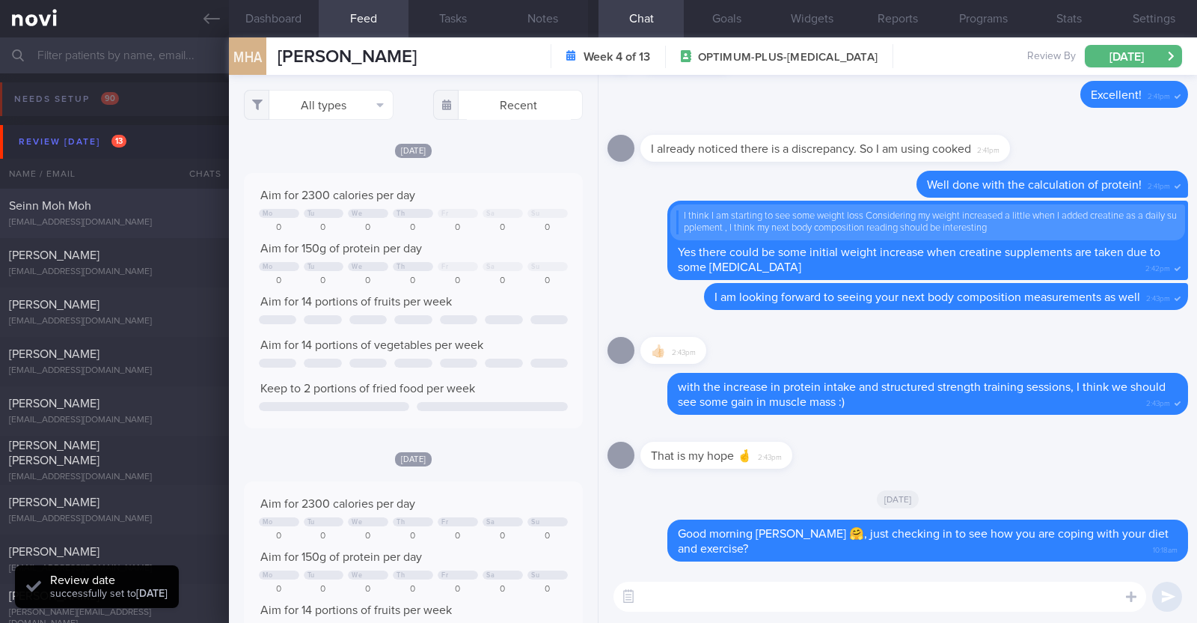
click at [115, 217] on div "[EMAIL_ADDRESS][DOMAIN_NAME]" at bounding box center [114, 222] width 211 height 11
type input "KIV downgrade to digital support on 28/8"
type textarea "41F Nil PMHx Ryblesus 3.5mg for 10days, then 7mg for 1 month and 14mg thereafte…"
select select "7"
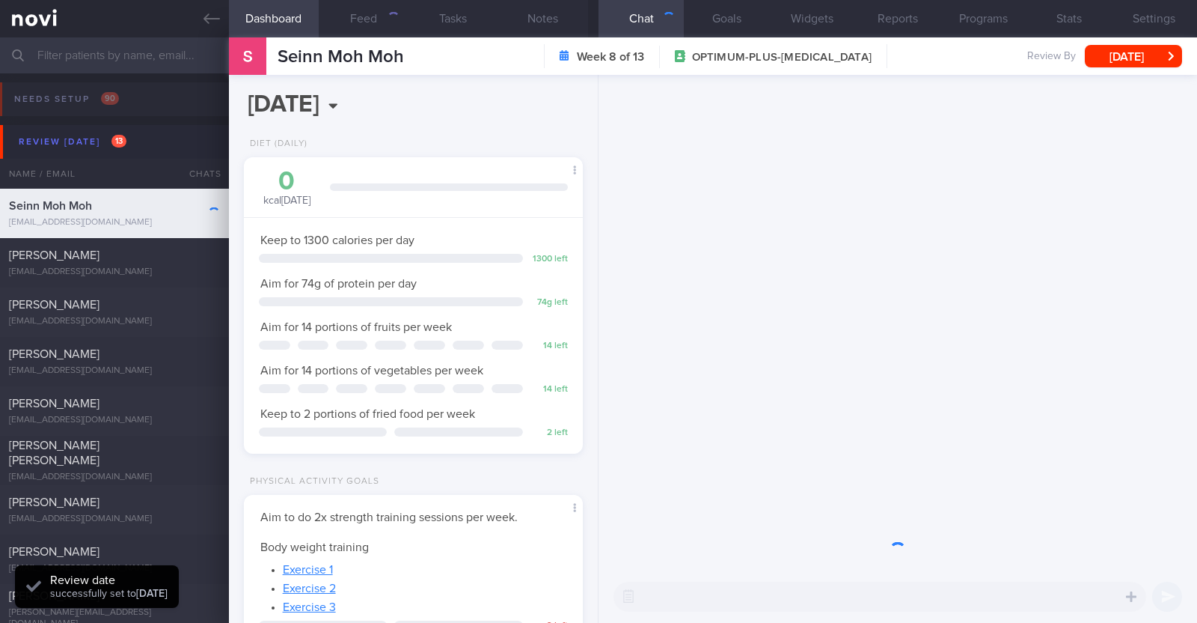
scroll to position [170, 298]
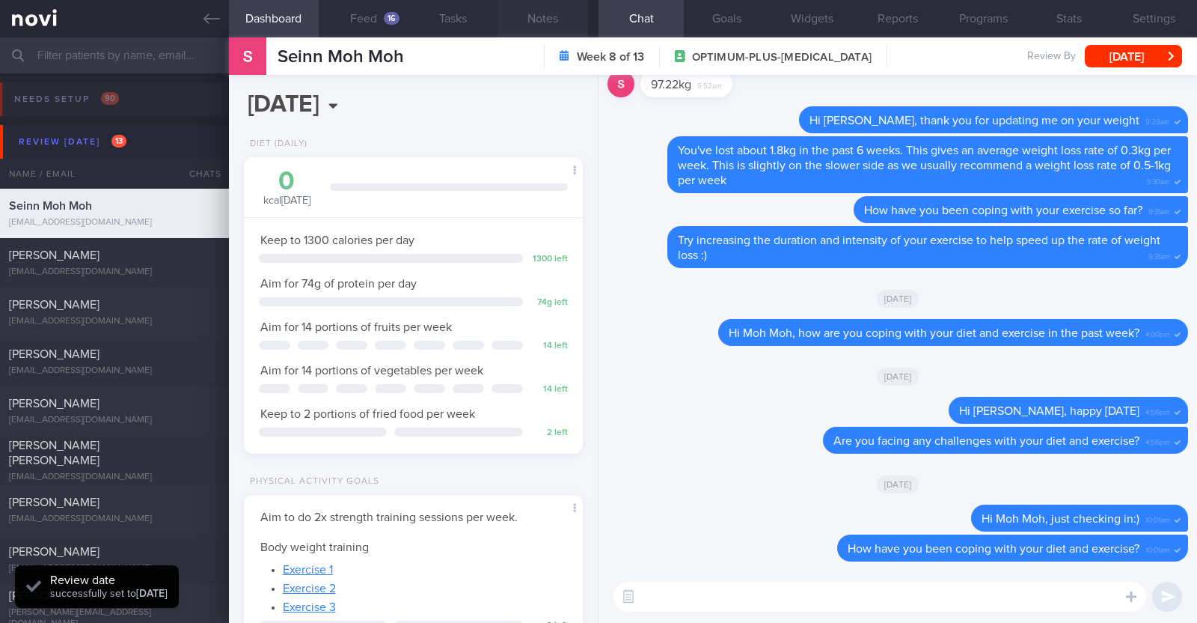
click at [528, 13] on button "Notes" at bounding box center [543, 18] width 90 height 37
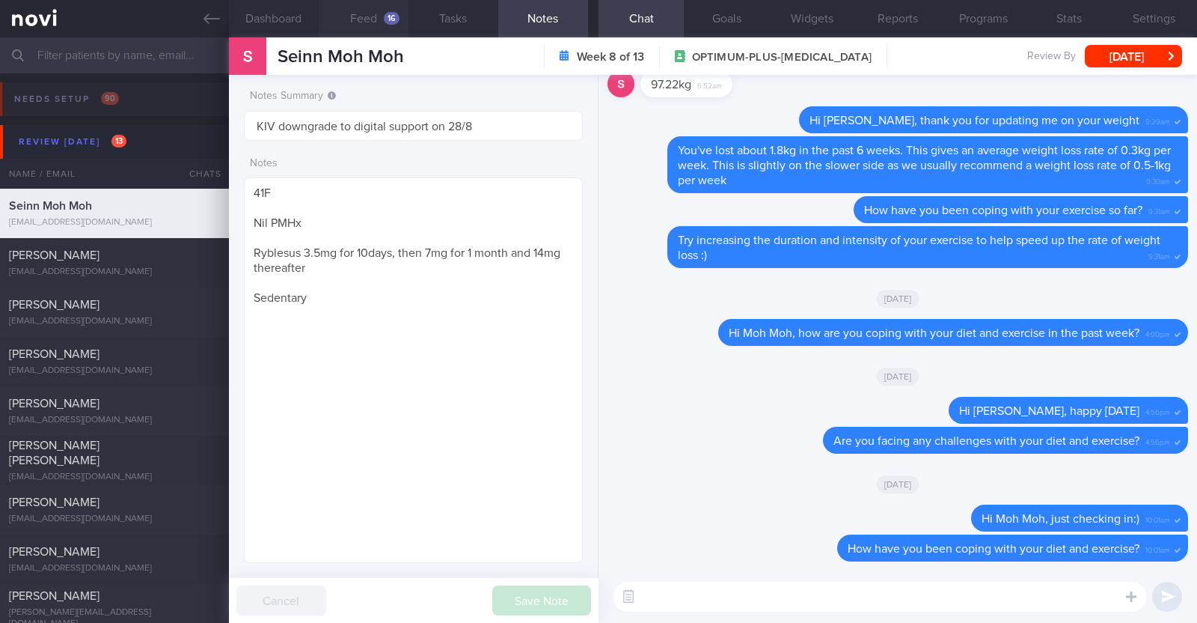
click at [370, 13] on button "Feed 16" at bounding box center [364, 18] width 90 height 37
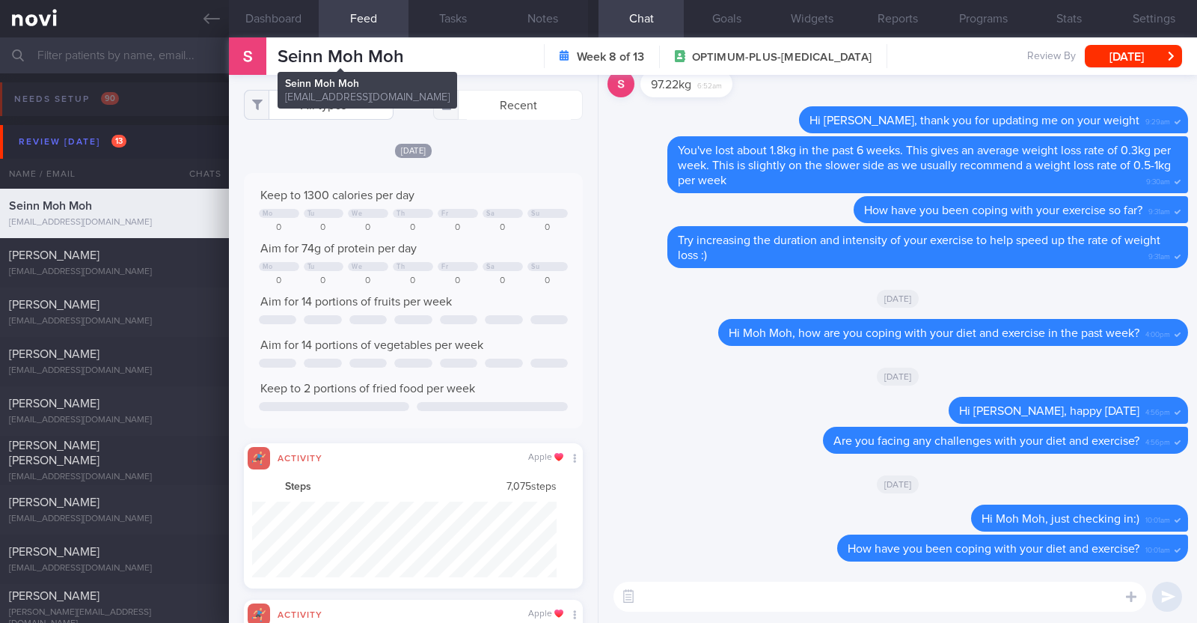
scroll to position [76, 305]
click at [347, 104] on button "All types" at bounding box center [319, 105] width 150 height 30
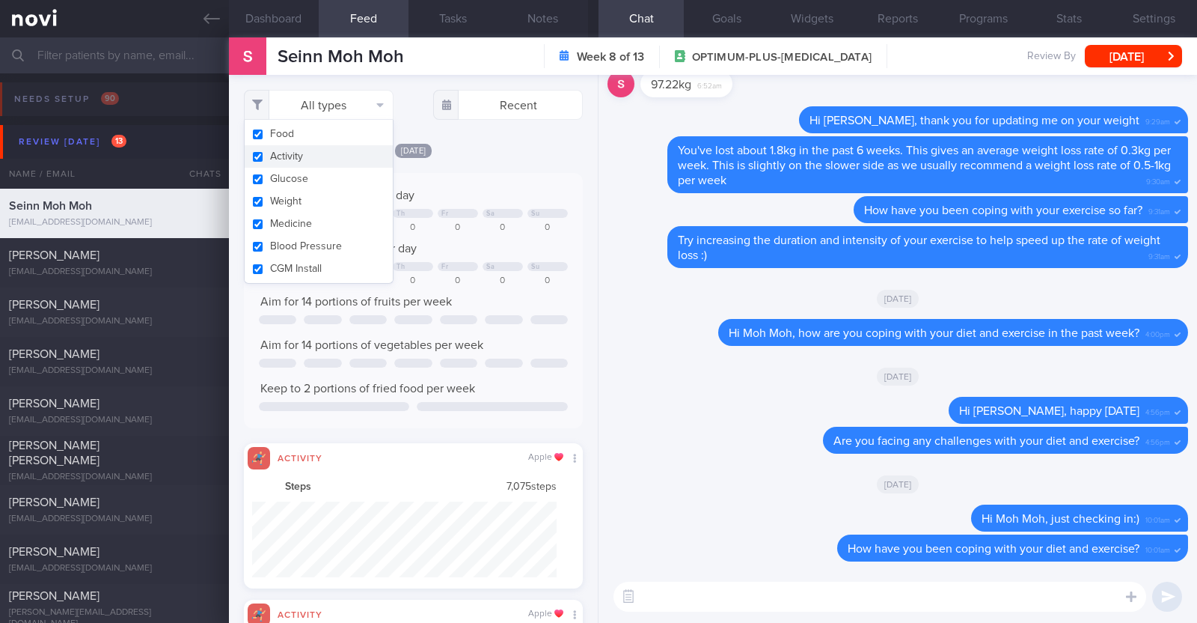
click at [314, 151] on button "Activity" at bounding box center [319, 156] width 148 height 22
checkbox input "false"
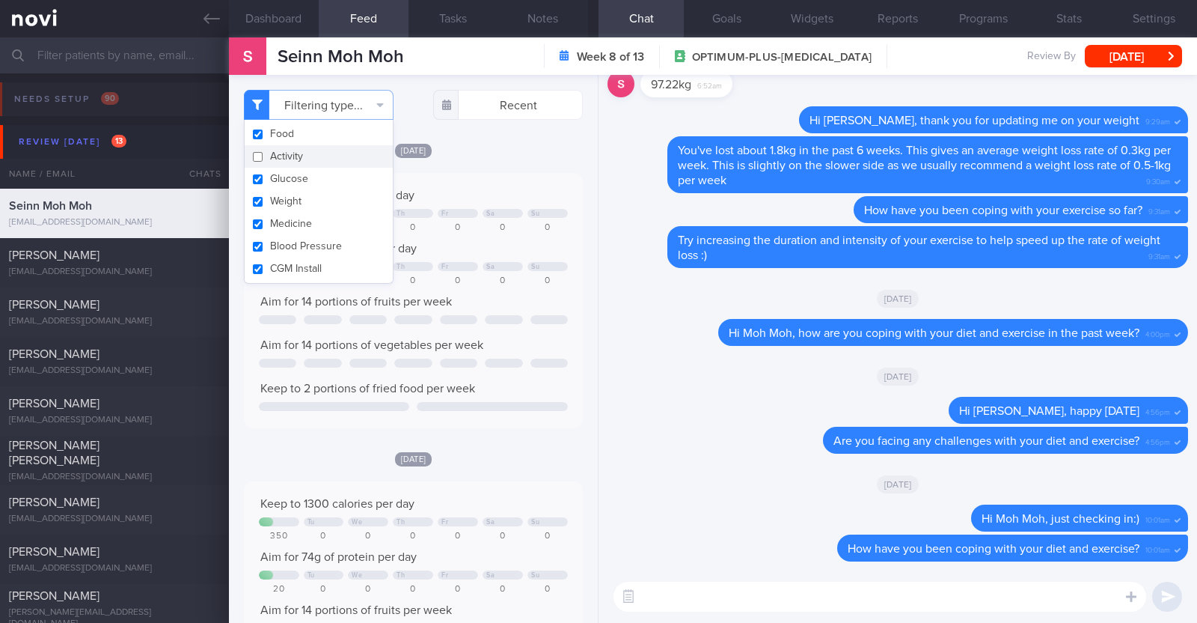
click at [477, 154] on div "[DATE]" at bounding box center [413, 150] width 339 height 16
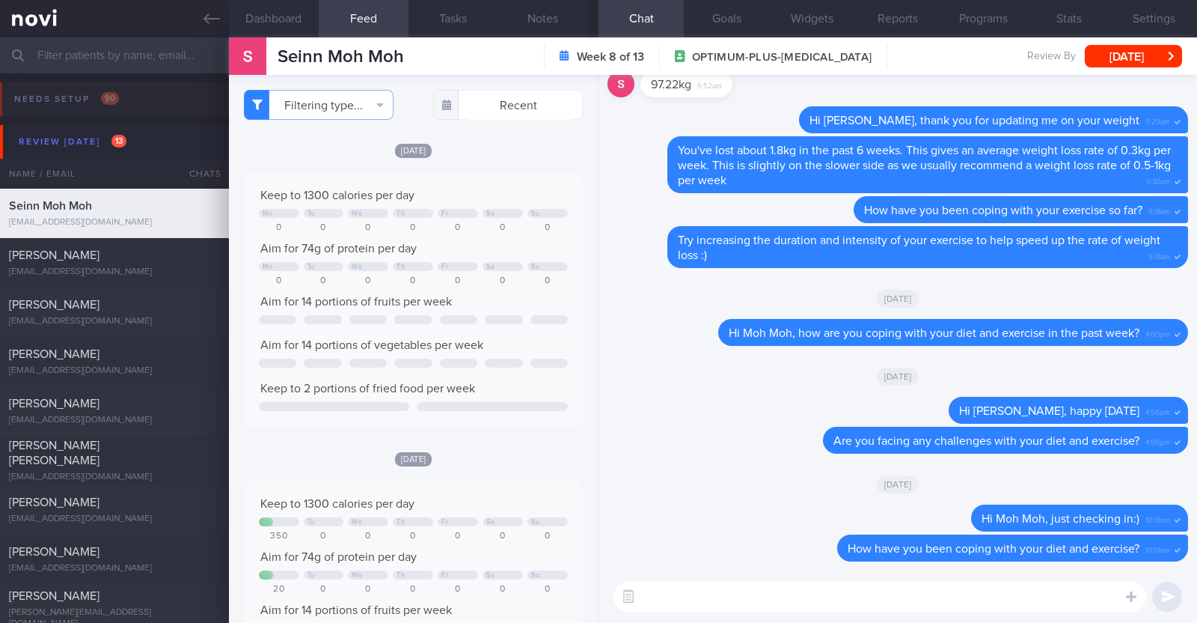
click at [705, 603] on textarea at bounding box center [880, 596] width 533 height 30
paste textarea "Hi [Patient's Name], We noticed there haven’t been any food or workout logs rec…"
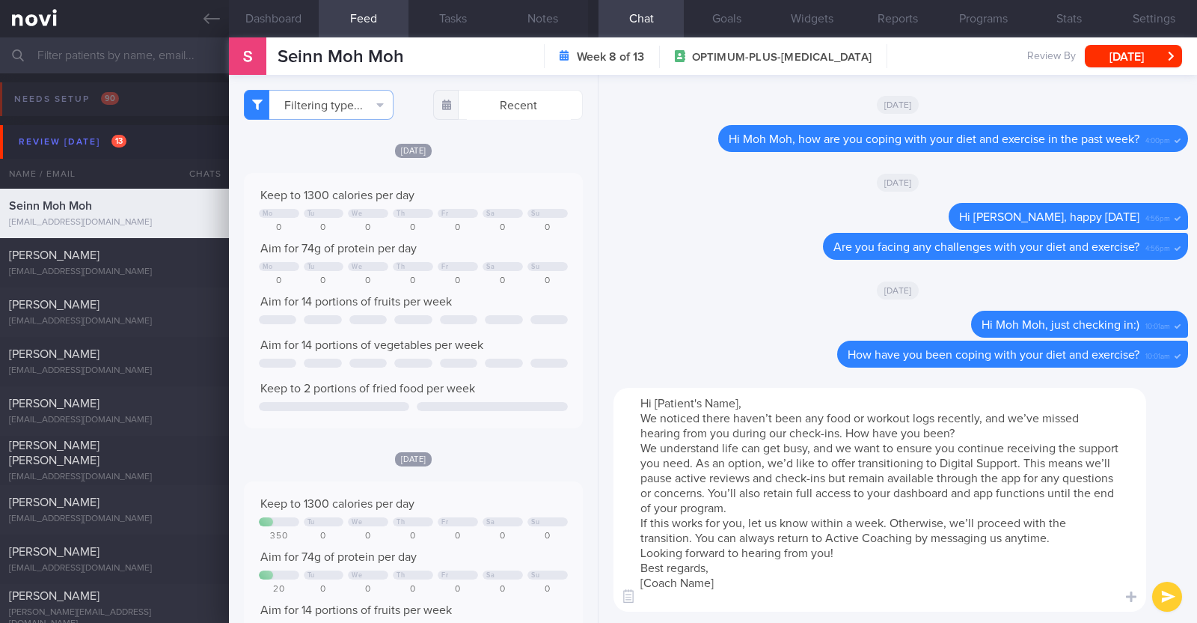
click at [737, 403] on textarea "Hi [Patient's Name], We noticed there haven’t been any food or workout logs rec…" at bounding box center [880, 500] width 533 height 224
click at [737, 506] on textarea "Hi Moh Moh, We noticed there haven’t been any food or workout logs recently, an…" at bounding box center [880, 500] width 533 height 224
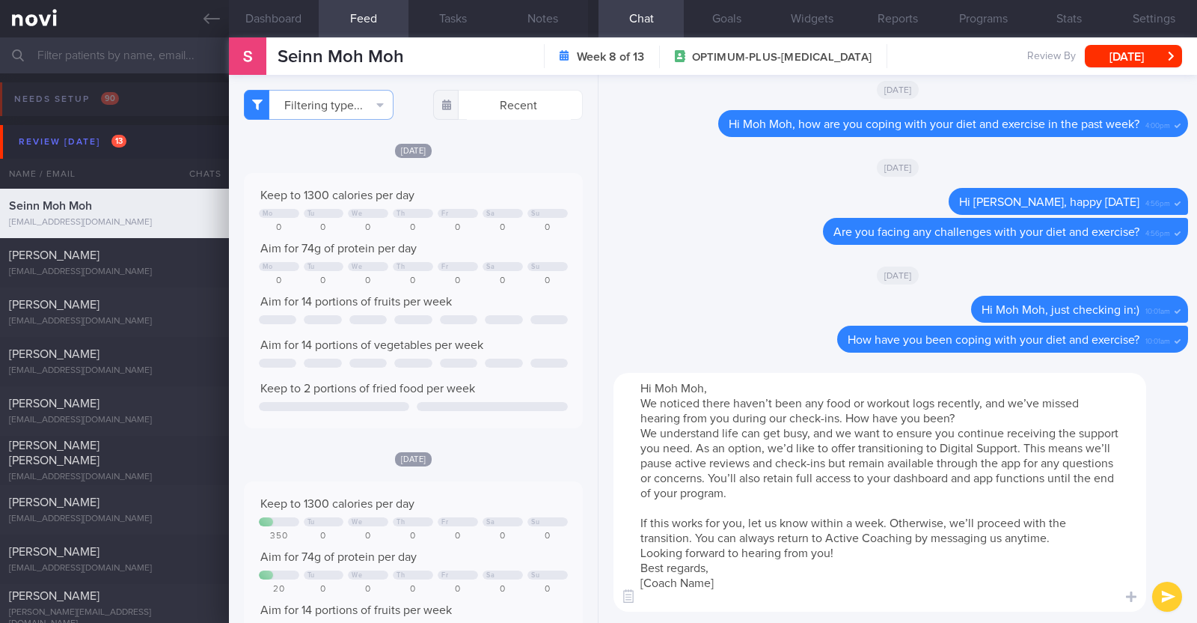
click at [857, 559] on textarea "Hi Moh Moh, We noticed there haven’t been any food or workout logs recently, an…" at bounding box center [880, 492] width 533 height 239
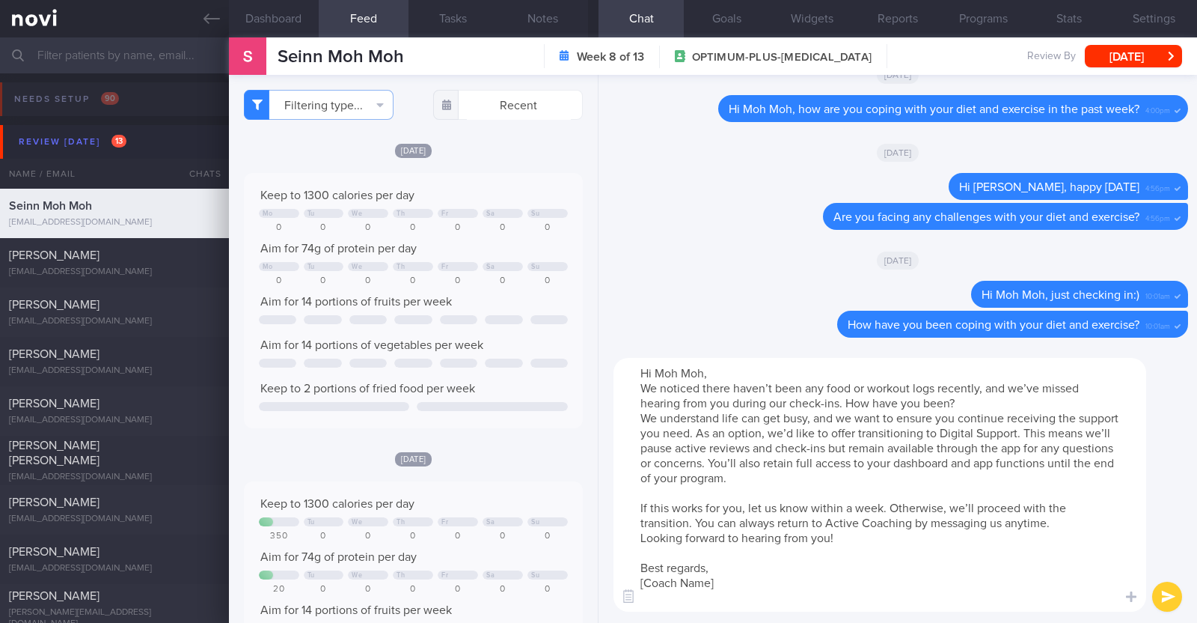
drag, startPoint x: 727, startPoint y: 587, endPoint x: 573, endPoint y: 581, distance: 155.0
click at [573, 581] on div "Dashboard Feed 16 Tasks Notes Chat Goals Widgets Reports Programs Stats Setting…" at bounding box center [713, 329] width 968 height 585
type textarea "Hi Moh Moh, We noticed there haven’t been any food or workout logs recently, an…"
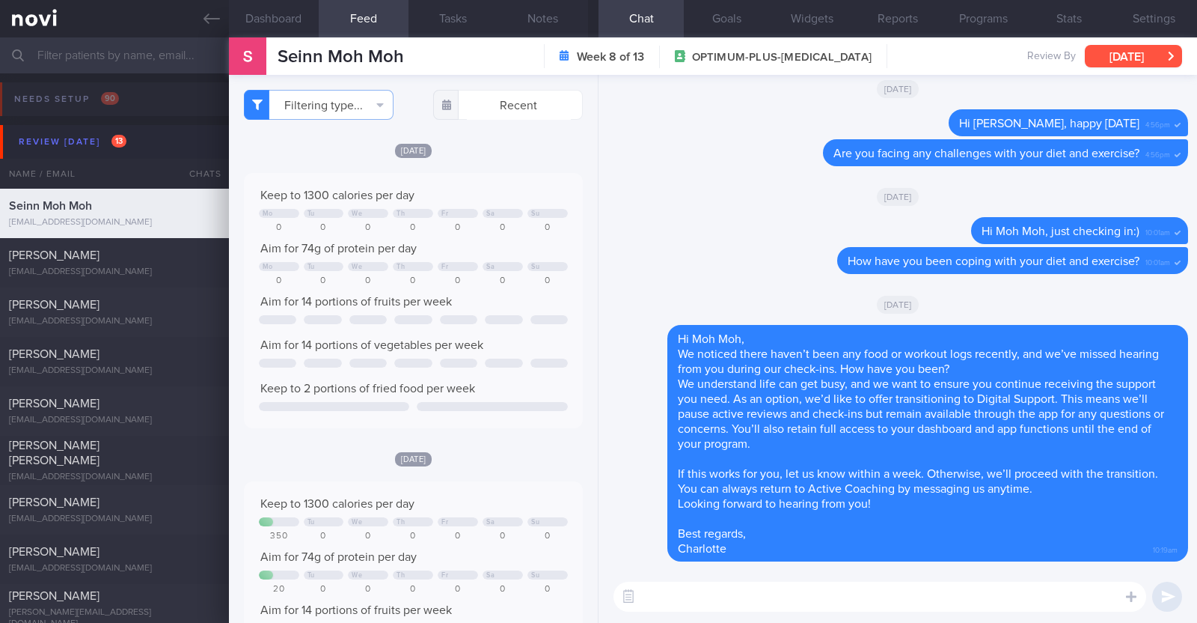
click at [1138, 54] on button "[DATE]" at bounding box center [1133, 56] width 97 height 22
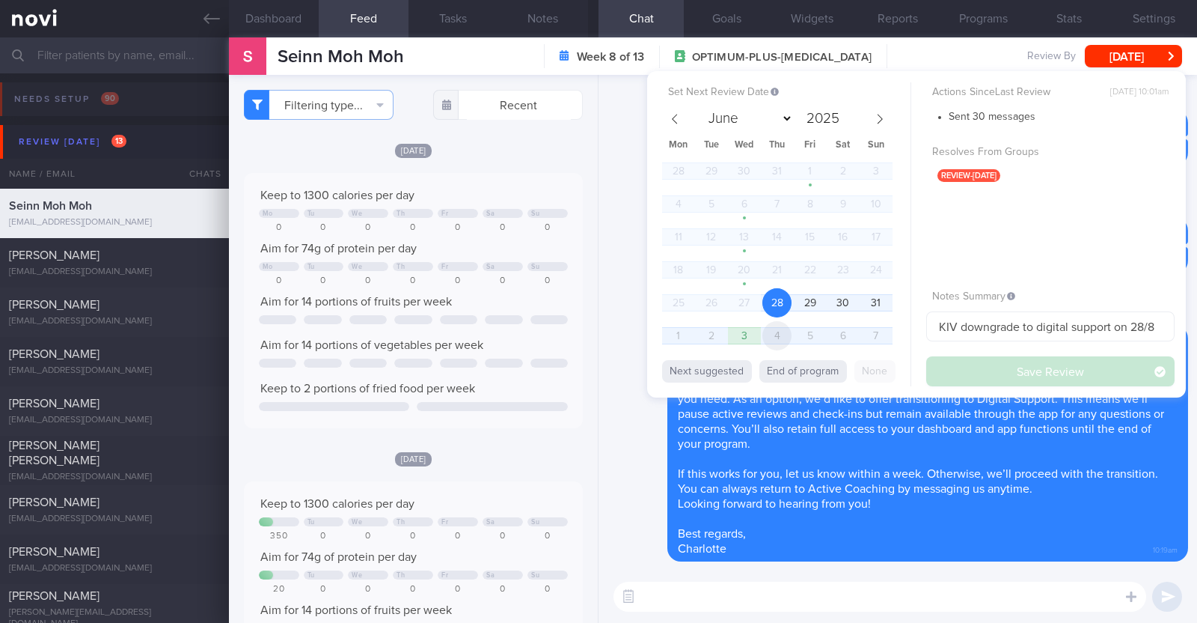
click at [781, 338] on span "4" at bounding box center [777, 335] width 29 height 29
select select "8"
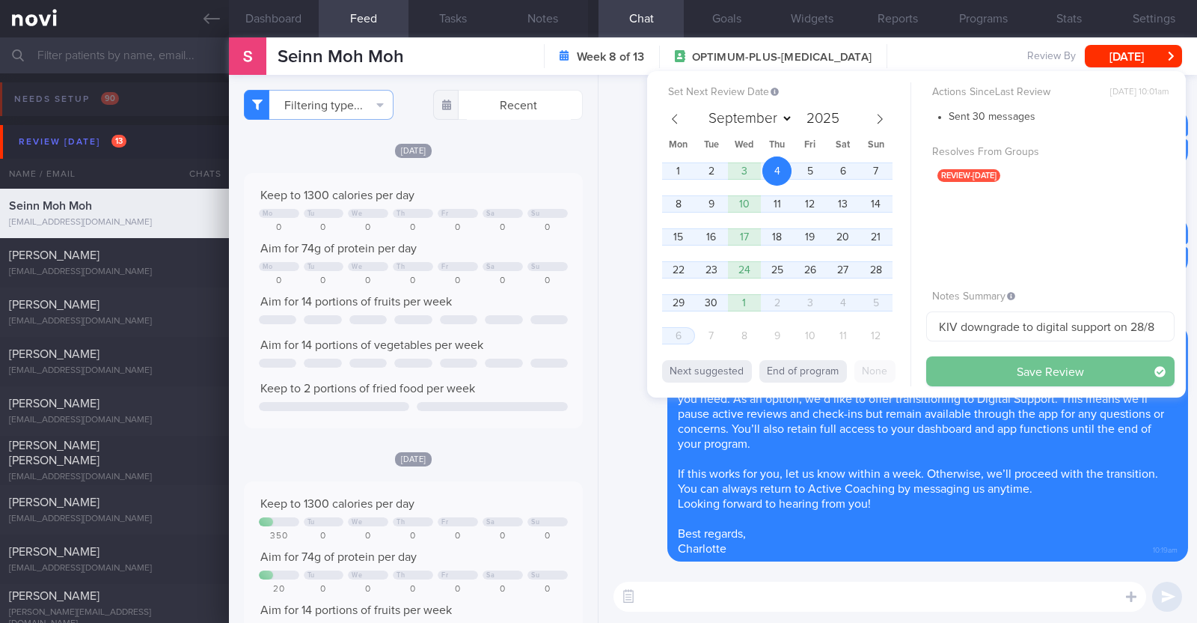
click at [1025, 376] on button "Save Review" at bounding box center [1051, 371] width 248 height 30
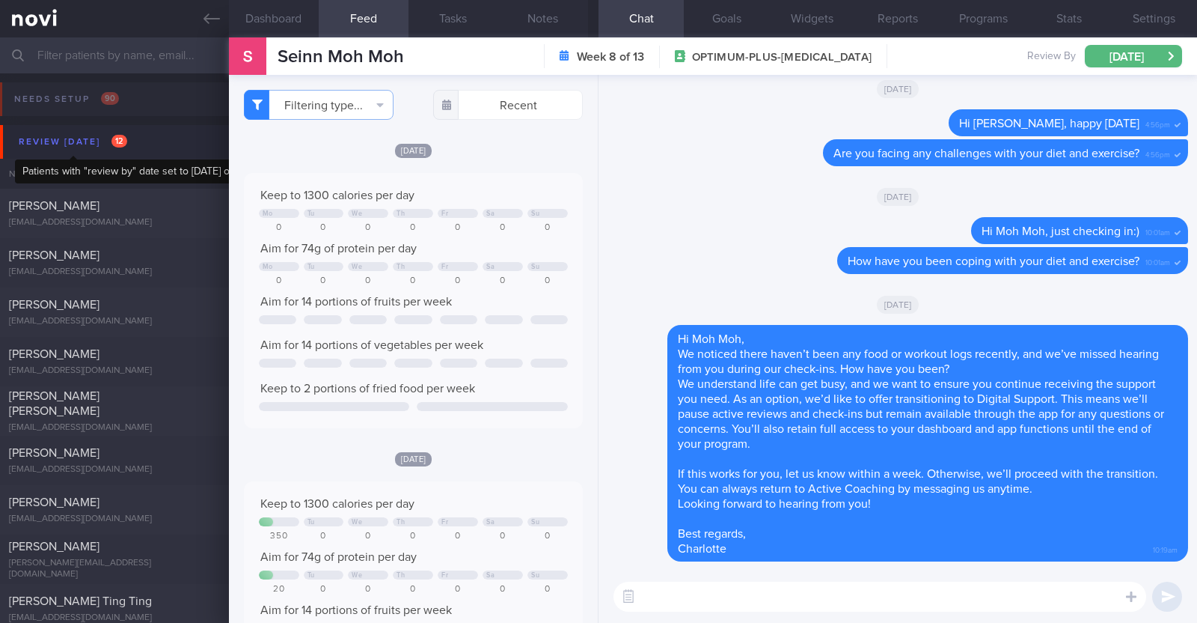
select select "8"
click at [97, 454] on span "[PERSON_NAME]" at bounding box center [54, 453] width 91 height 12
type input "R/v with [PERSON_NAME] on 17/9. R/v 28/8"
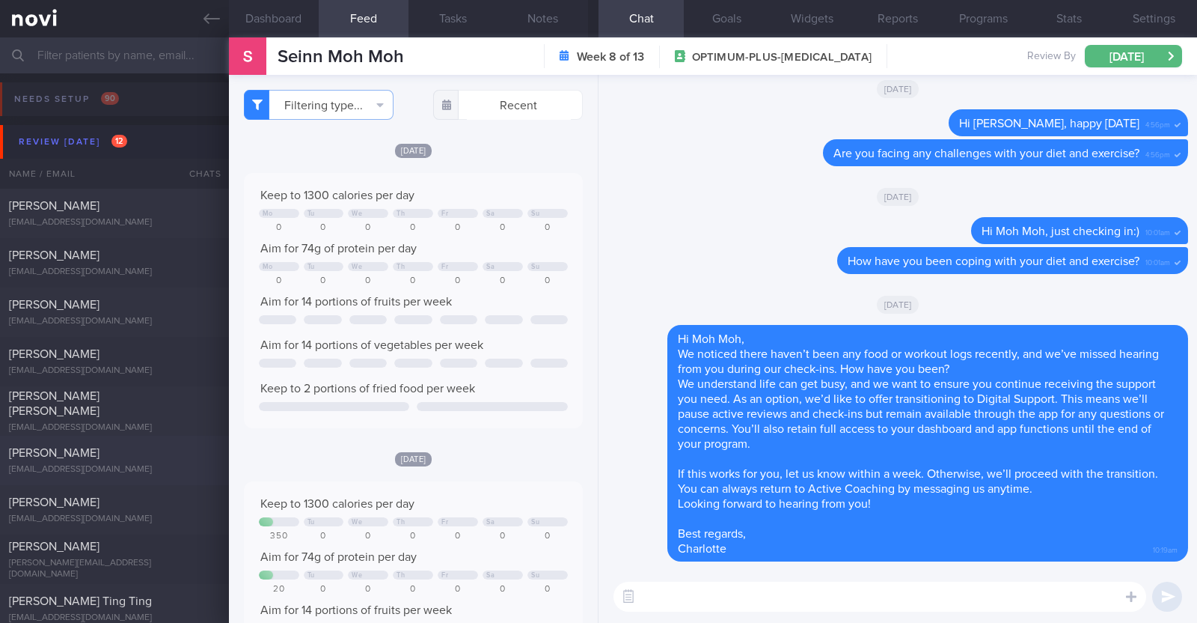
type textarea "43F Comorbidities: [MEDICAL_DATA] (2016) Nil meds/ supplements Mounjaro 2.5mg M…"
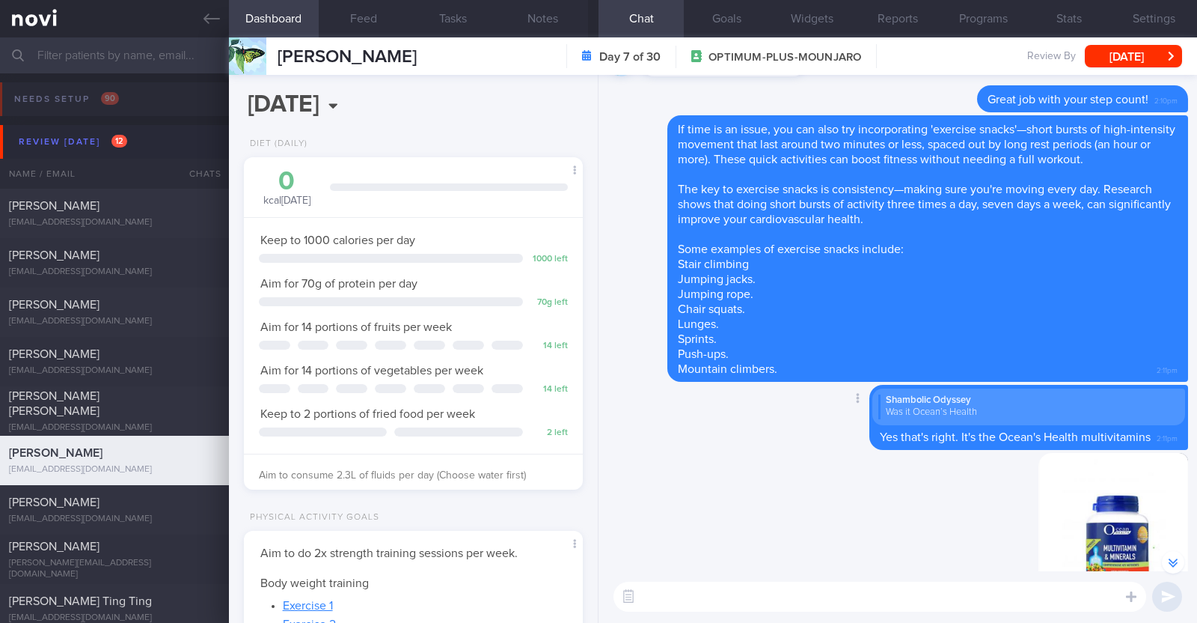
scroll to position [-280, 0]
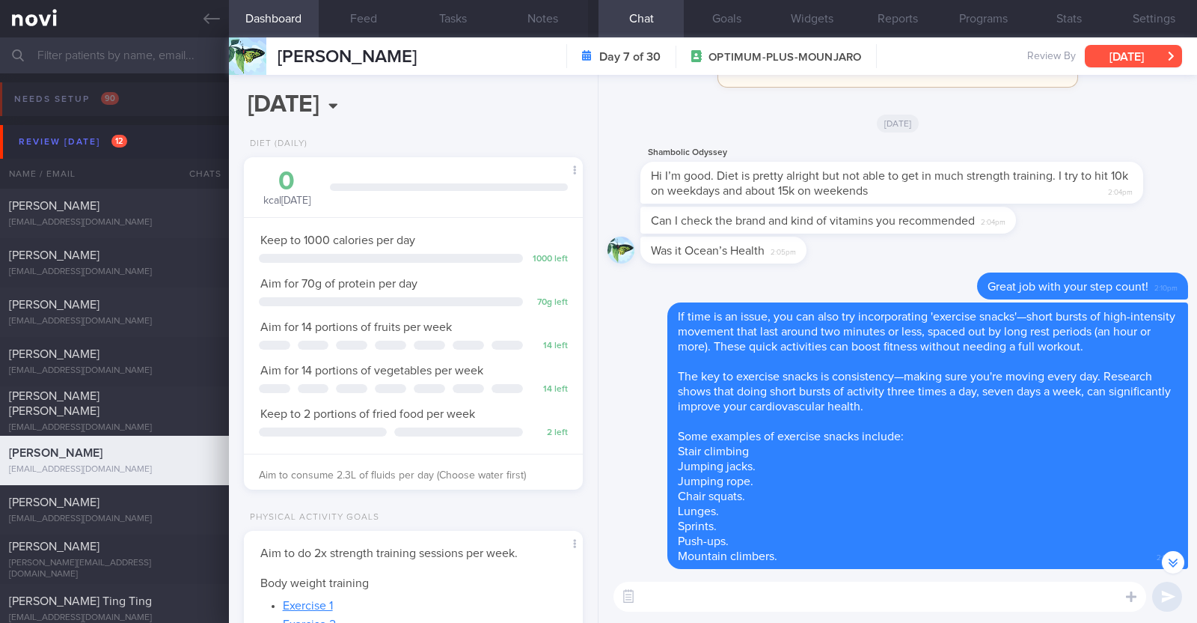
click at [1126, 46] on button "[DATE]" at bounding box center [1133, 56] width 97 height 22
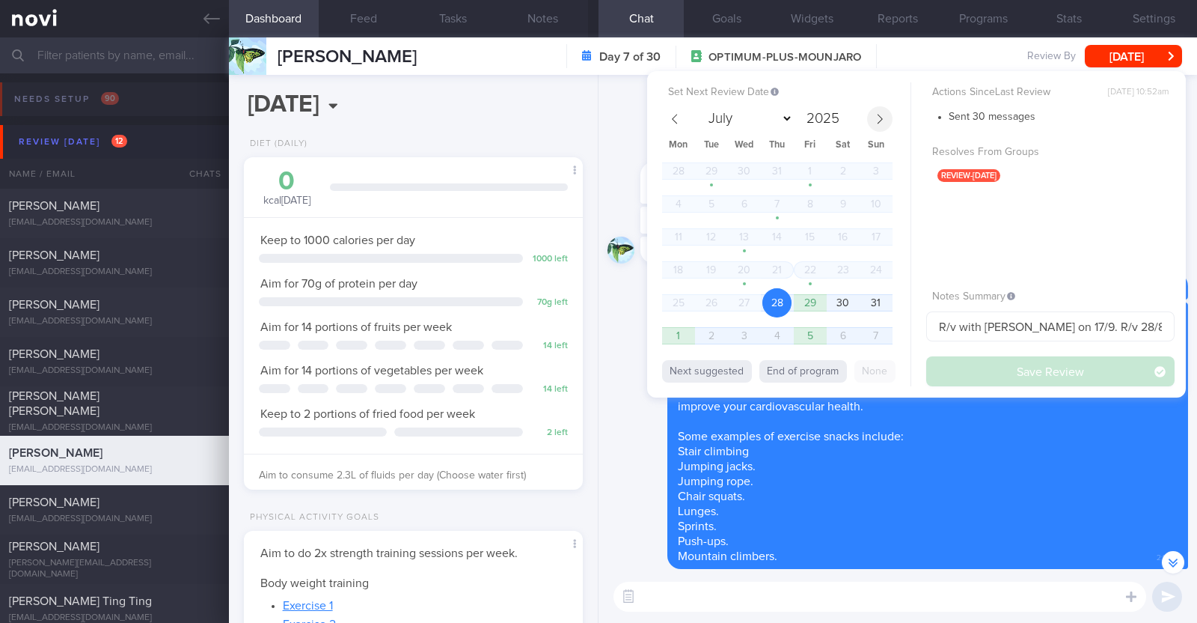
click at [882, 117] on icon at bounding box center [880, 119] width 5 height 10
select select "8"
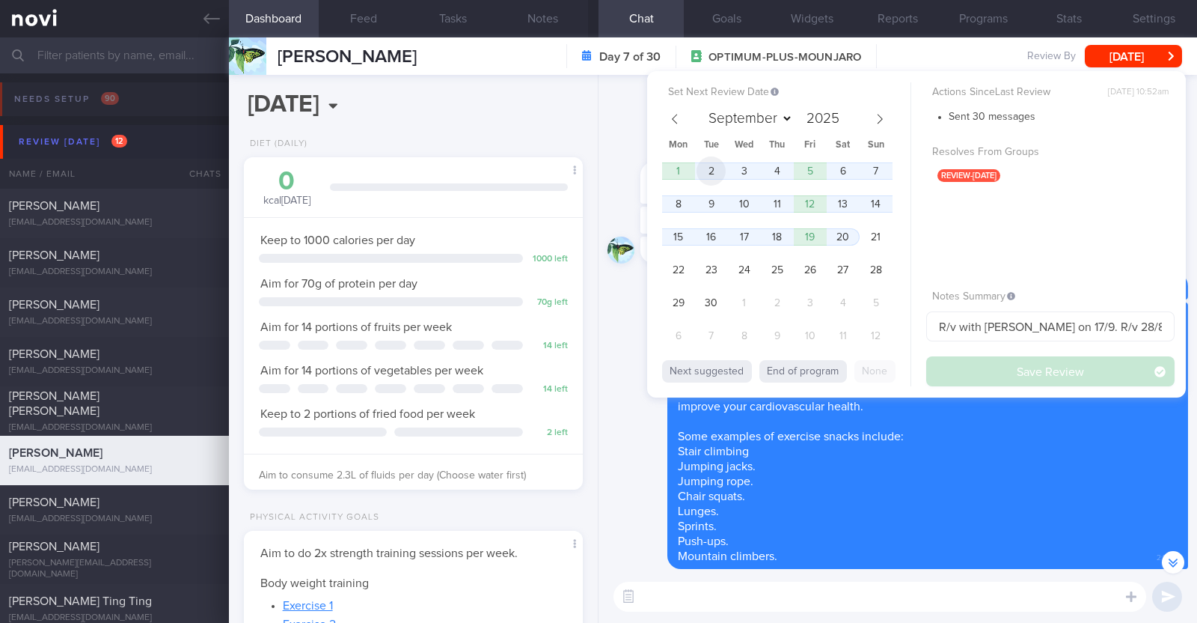
click at [712, 166] on span "2" at bounding box center [711, 170] width 29 height 29
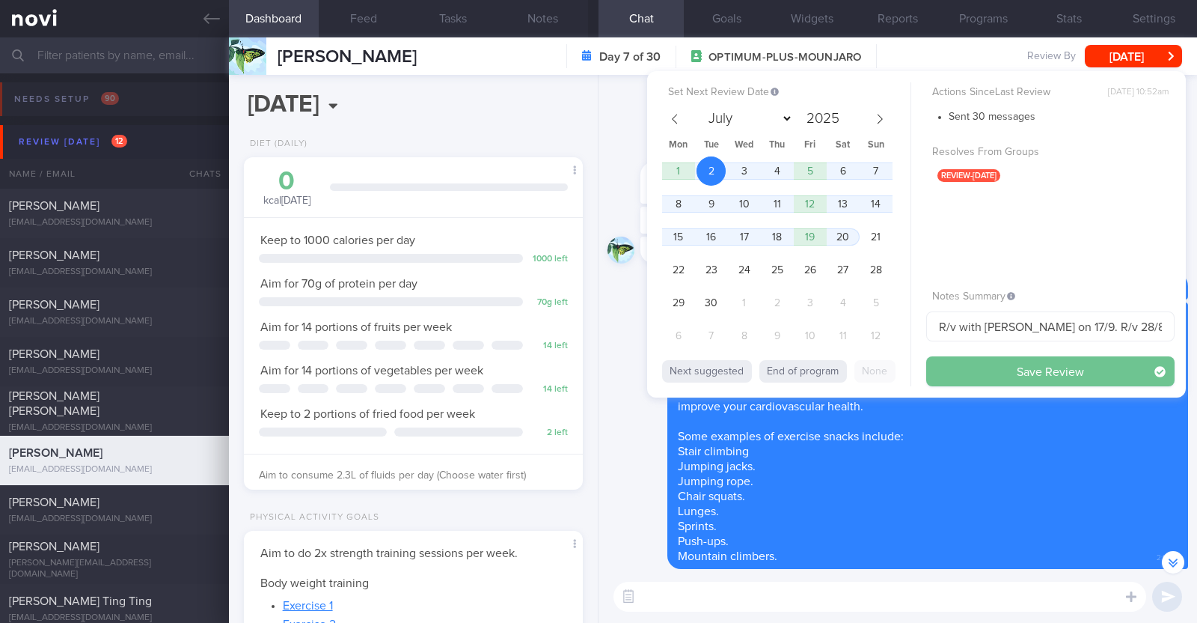
click at [1055, 377] on button "Save Review" at bounding box center [1051, 371] width 248 height 30
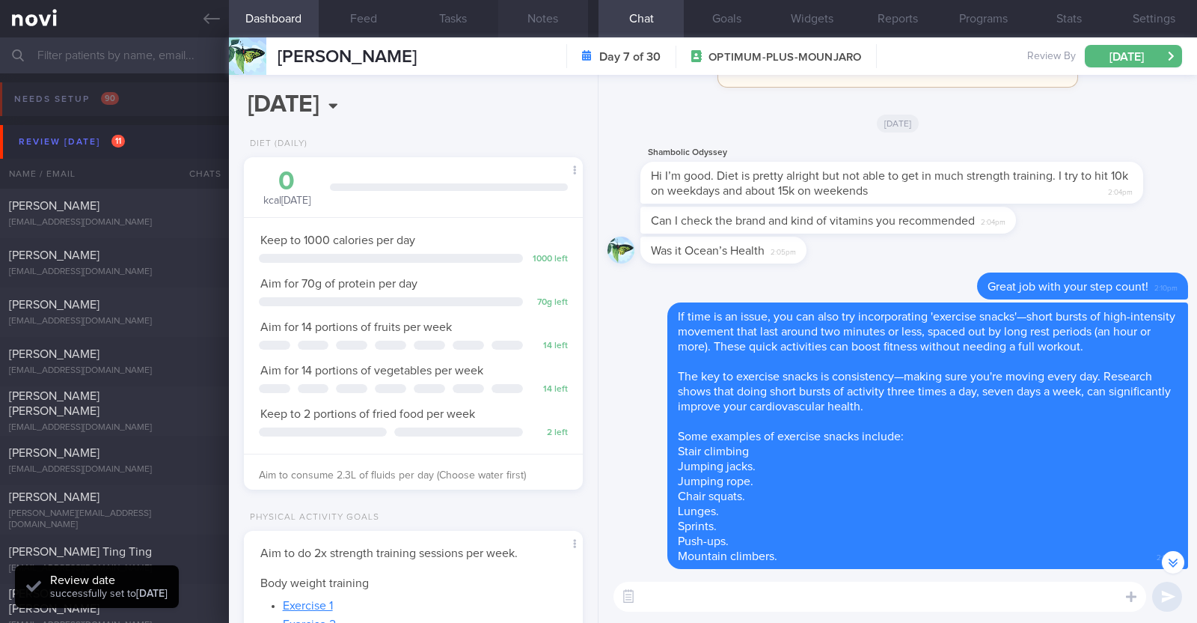
click at [514, 16] on button "Notes" at bounding box center [543, 18] width 90 height 37
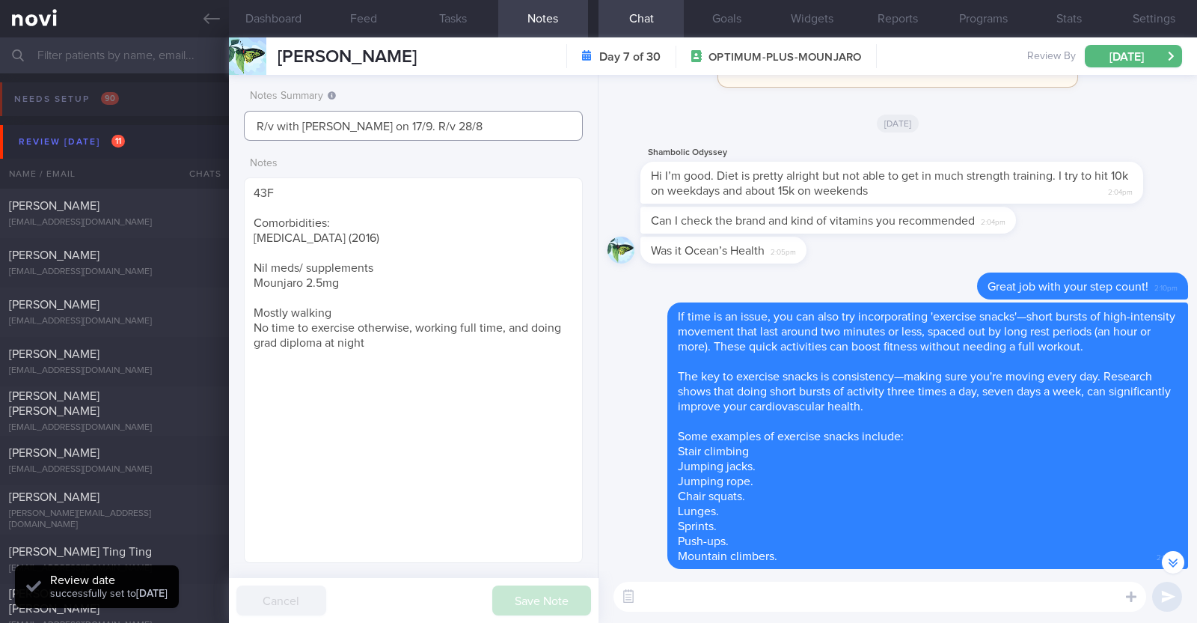
drag, startPoint x: 446, startPoint y: 123, endPoint x: 380, endPoint y: 127, distance: 66.0
click at [380, 127] on input "R/v with [PERSON_NAME] on 17/9. R/v 28/8" at bounding box center [413, 126] width 339 height 30
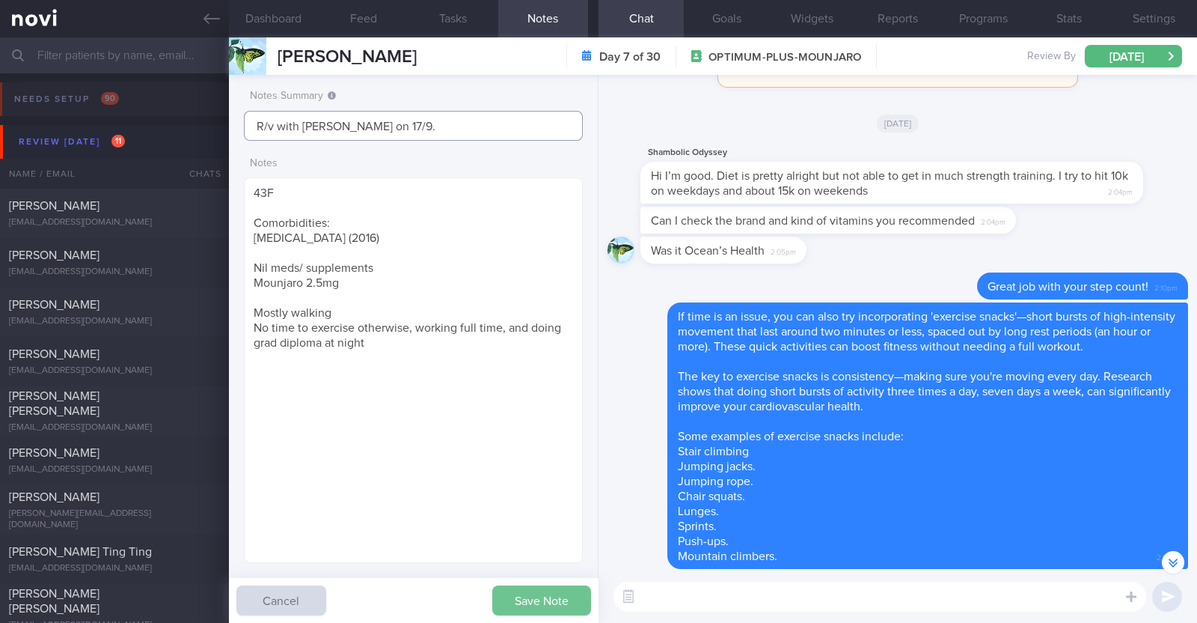
type input "R/v with [PERSON_NAME] on 17/9."
click at [534, 594] on button "Save Note" at bounding box center [541, 600] width 99 height 30
type input "R/v with [PERSON_NAME] on 17/9."
click at [148, 221] on div "[EMAIL_ADDRESS][DOMAIN_NAME]" at bounding box center [114, 222] width 211 height 11
type textarea "28F Comorbidities: [MEDICAL_DATA] ([DATE]) [MEDICAL_DATA] ([DATE]) [MEDICAL_DAT…"
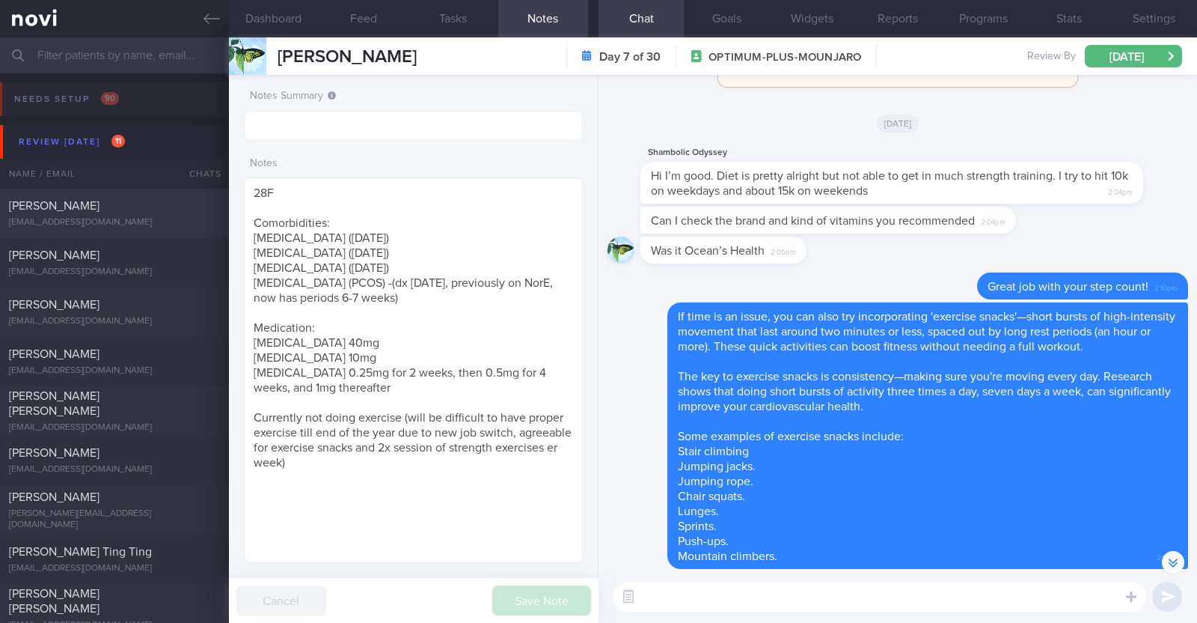
select select "7"
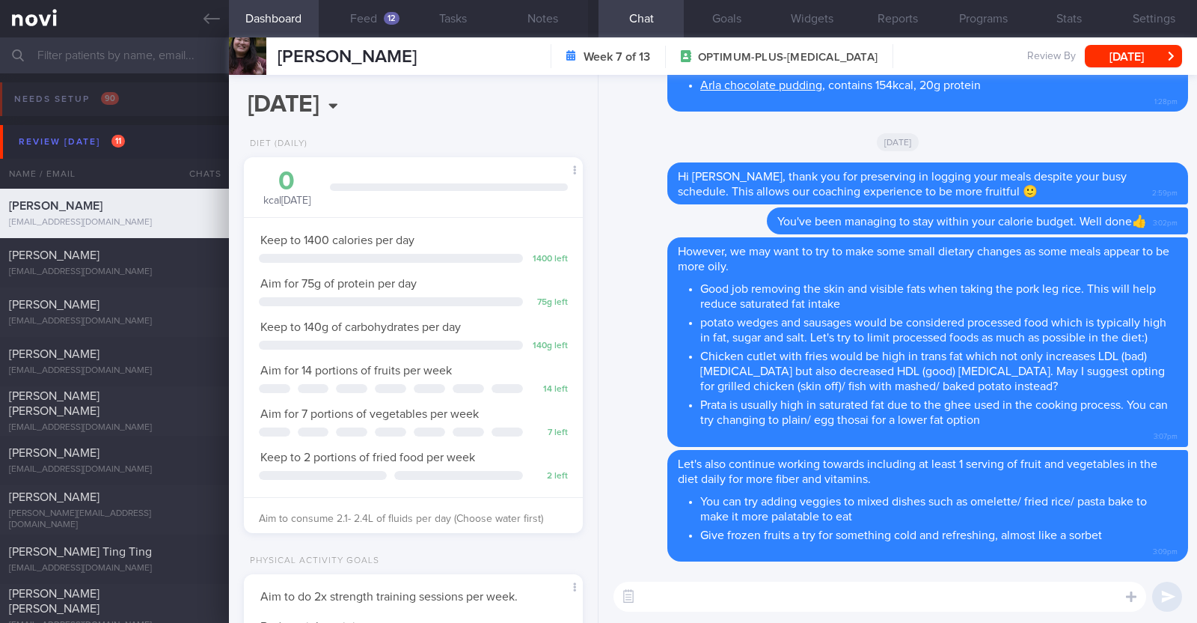
scroll to position [151, 303]
select select "7"
click at [374, 6] on button "Feed 12" at bounding box center [364, 18] width 90 height 37
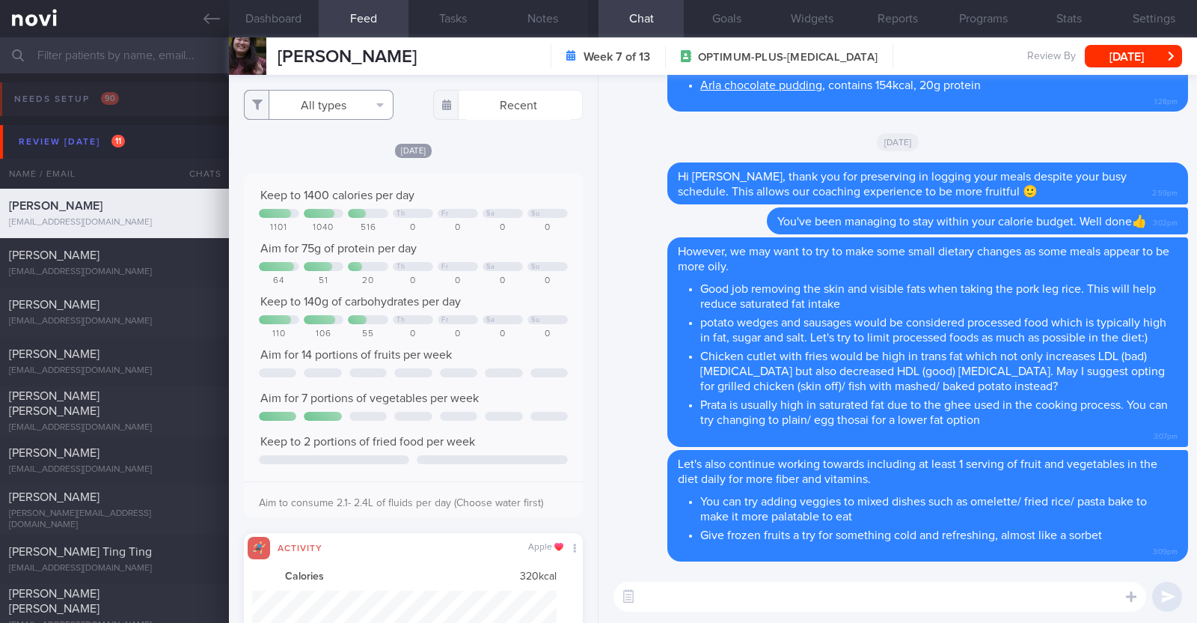
click at [381, 100] on button "All types" at bounding box center [319, 105] width 150 height 30
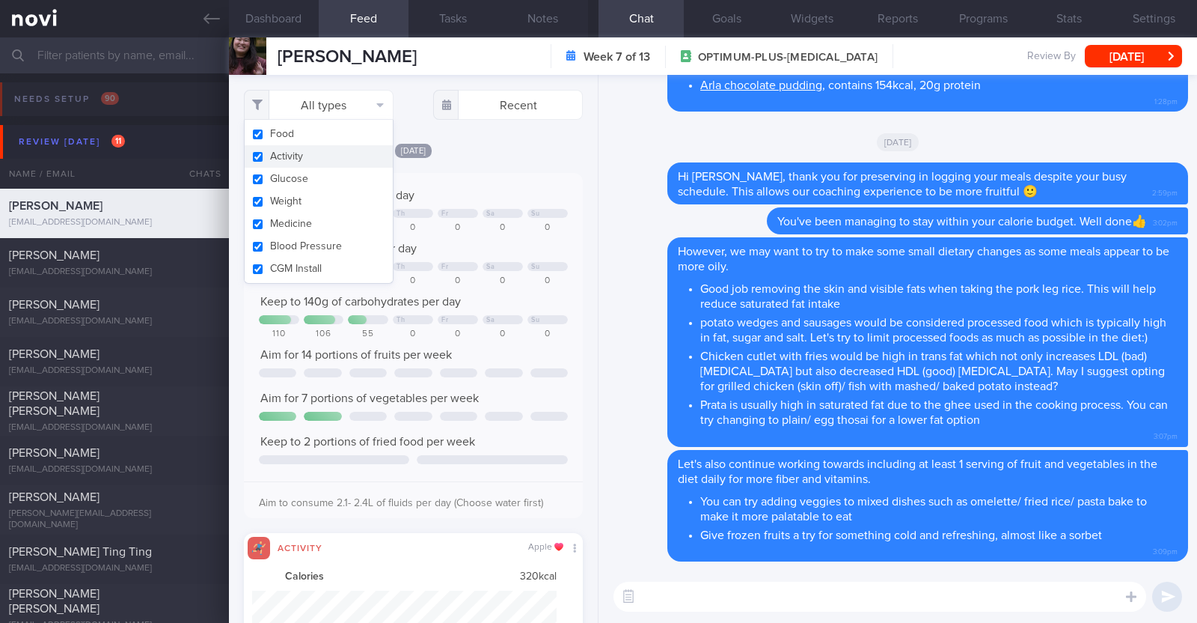
click at [321, 156] on button "Activity" at bounding box center [319, 156] width 148 height 22
checkbox input "false"
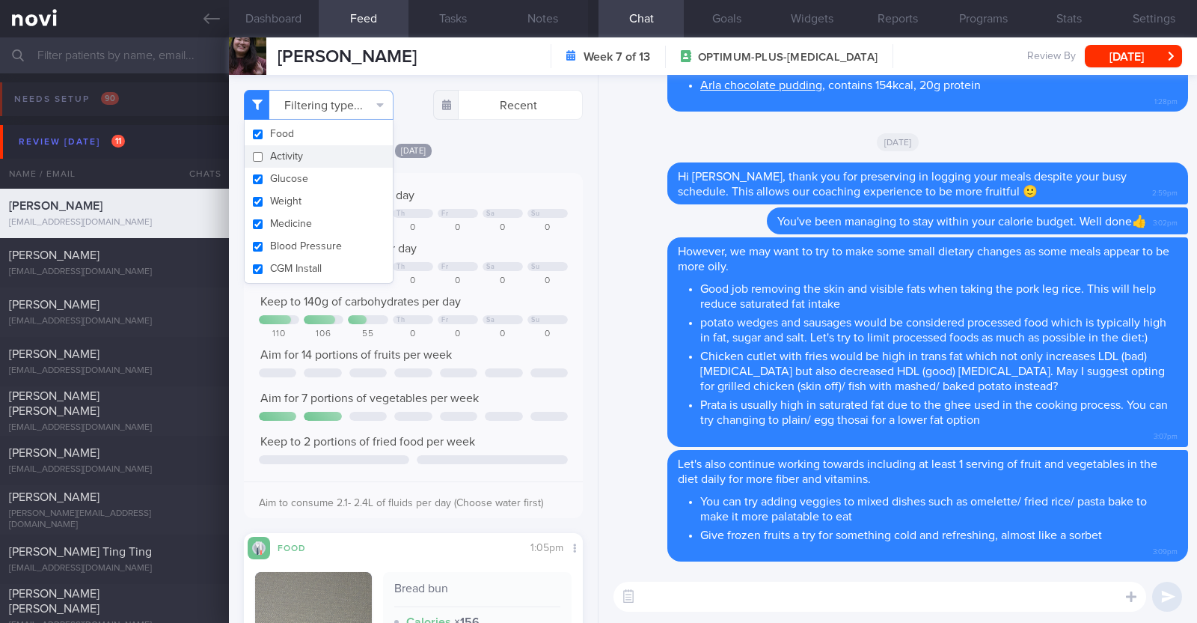
scroll to position [151, 303]
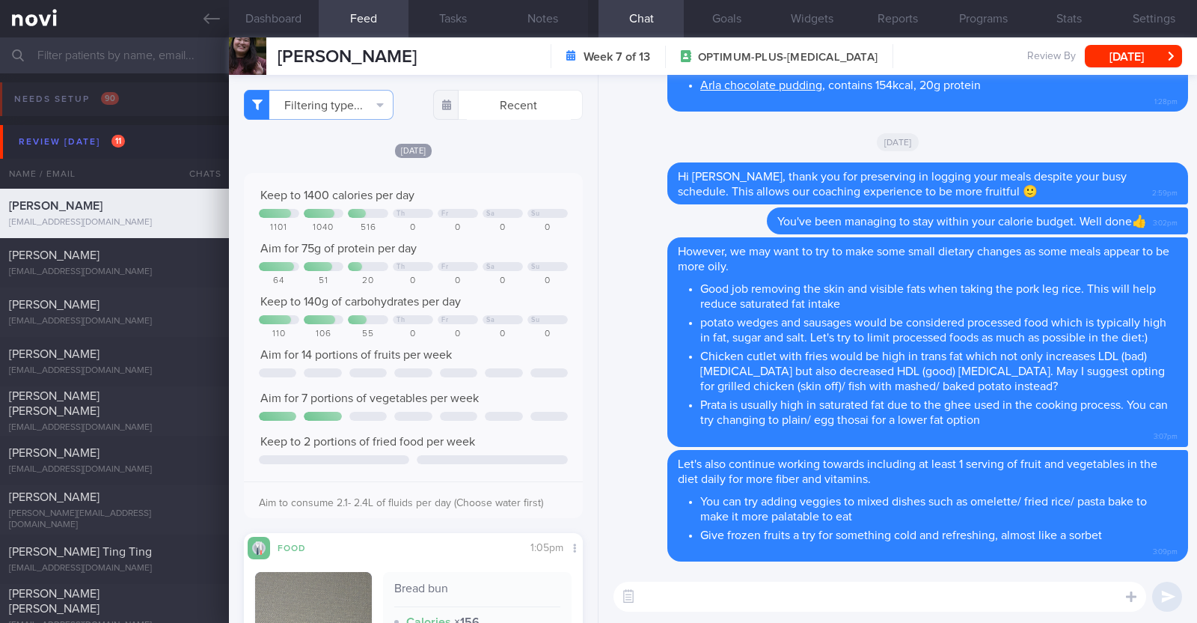
click at [475, 151] on div "[DATE]" at bounding box center [413, 150] width 339 height 16
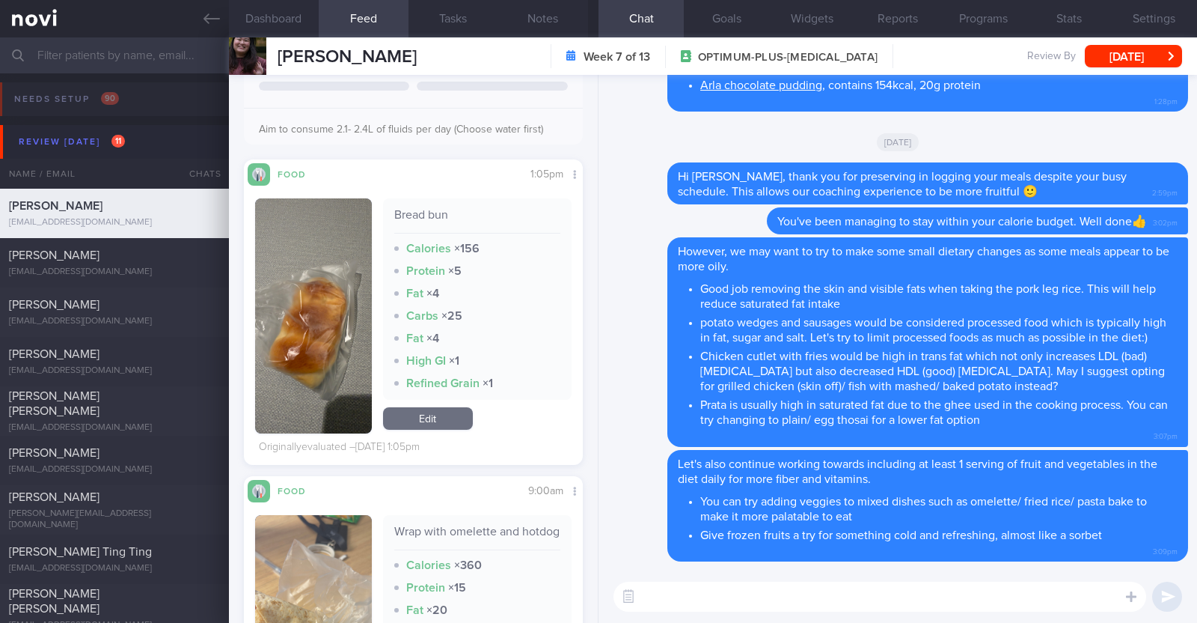
scroll to position [0, 0]
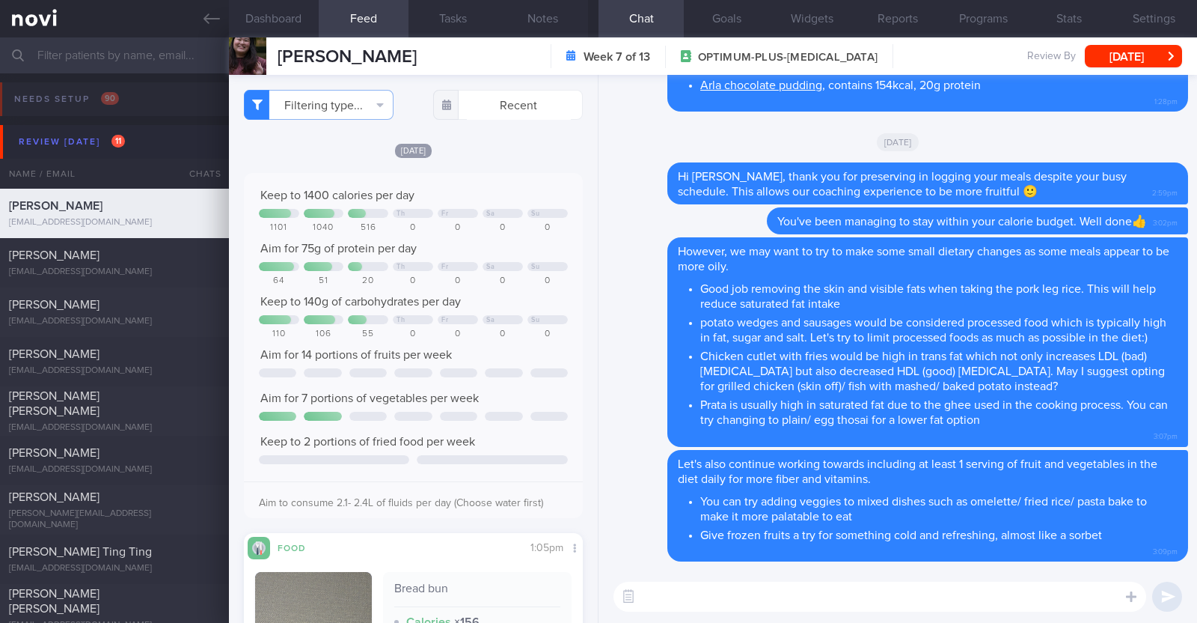
click at [714, 588] on textarea at bounding box center [880, 596] width 533 height 30
type textarea "Hi Hui Min, just checking in:)"
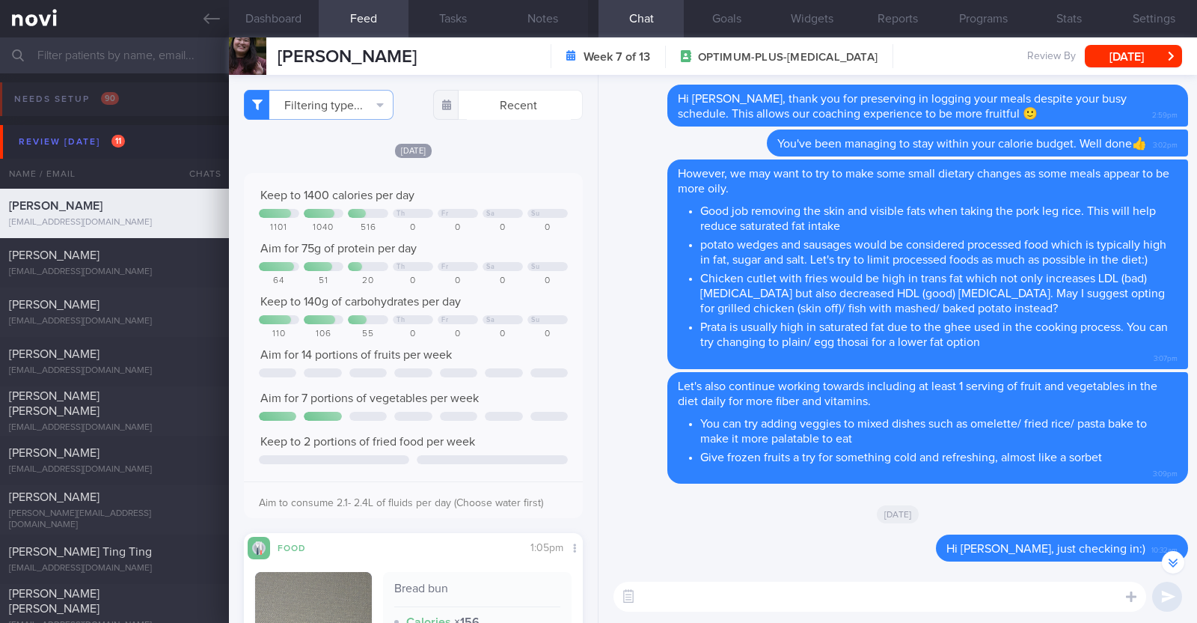
scroll to position [-77, 0]
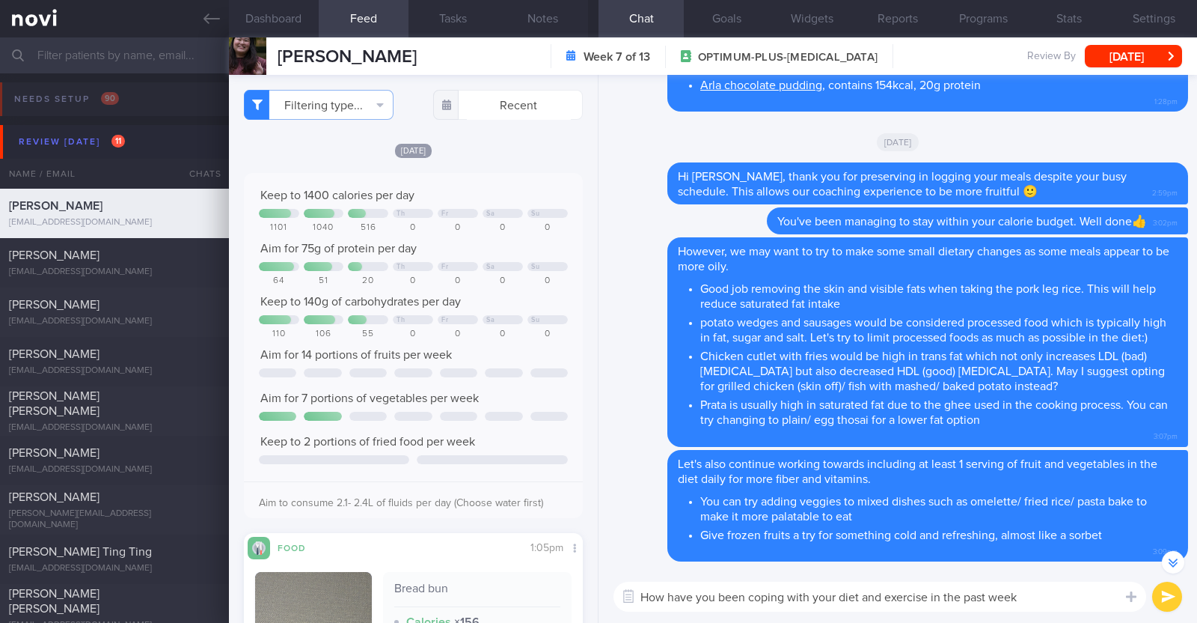
type textarea "How have you been coping with your diet and exercise in the past week?"
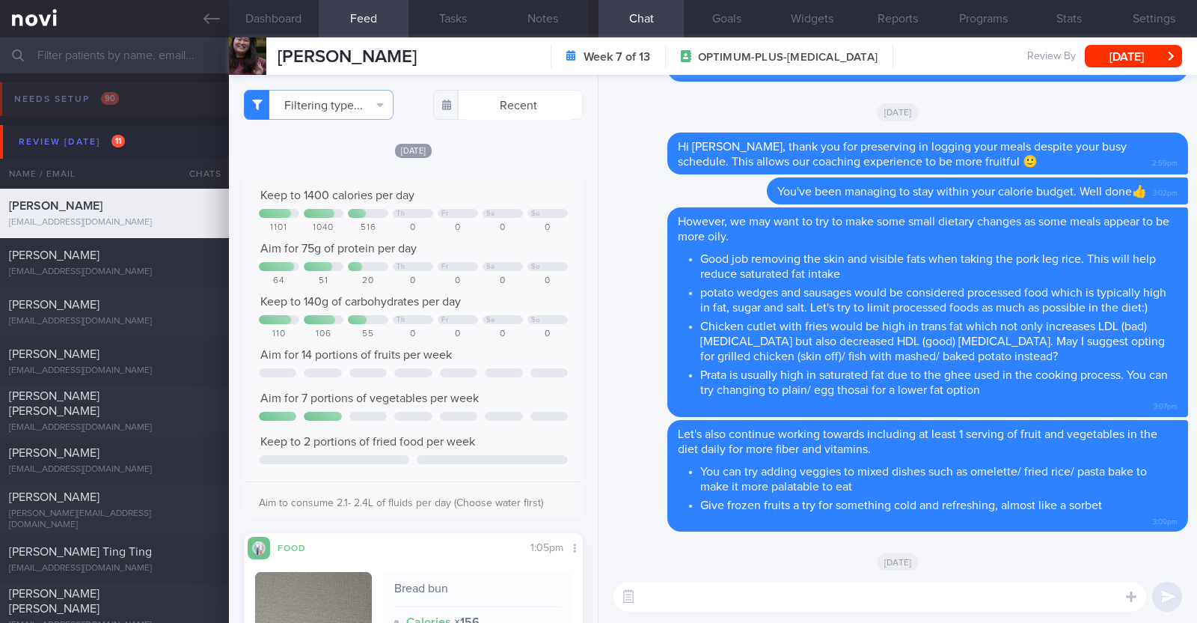
scroll to position [0, 0]
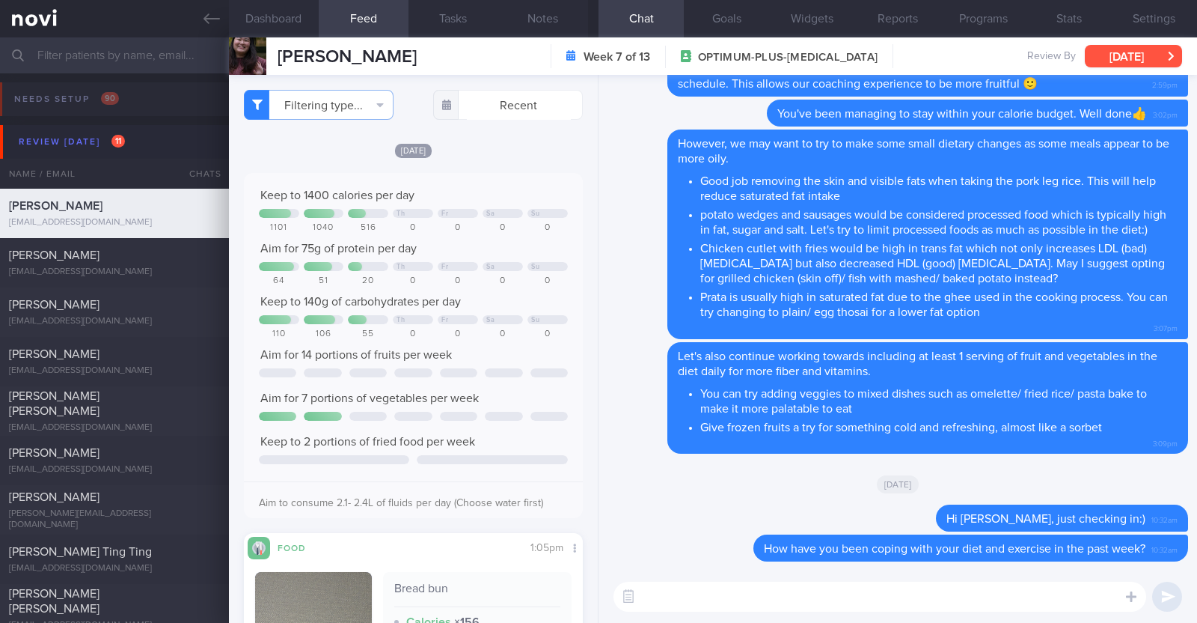
click at [1113, 64] on button "[DATE]" at bounding box center [1133, 56] width 97 height 22
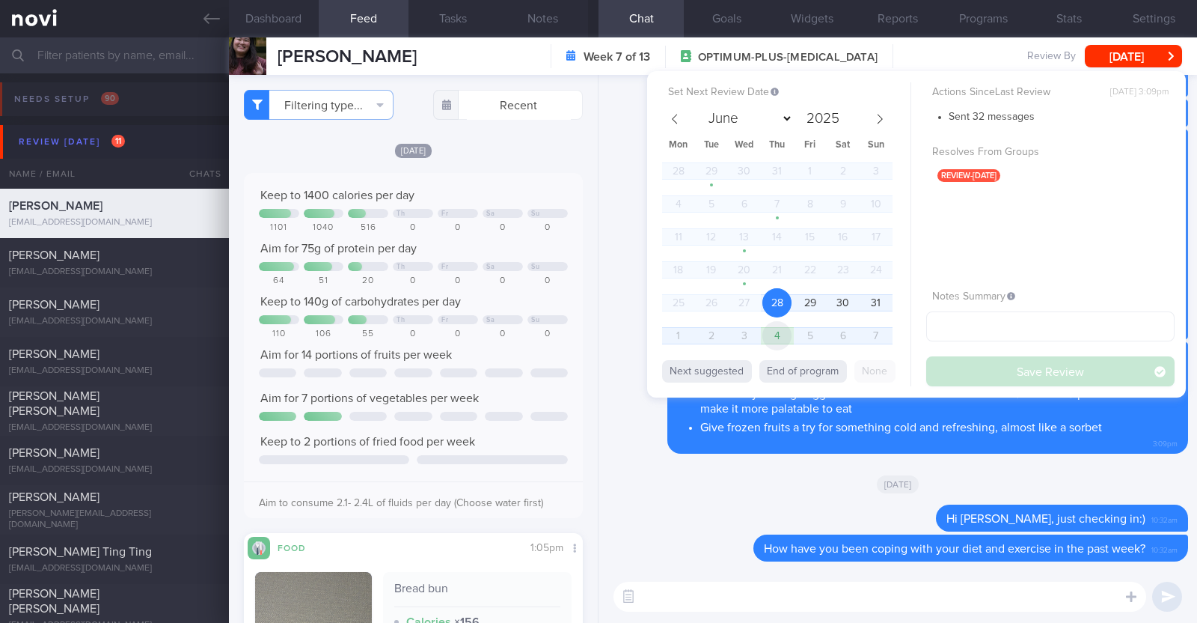
click at [774, 344] on span "4" at bounding box center [777, 335] width 29 height 29
select select "8"
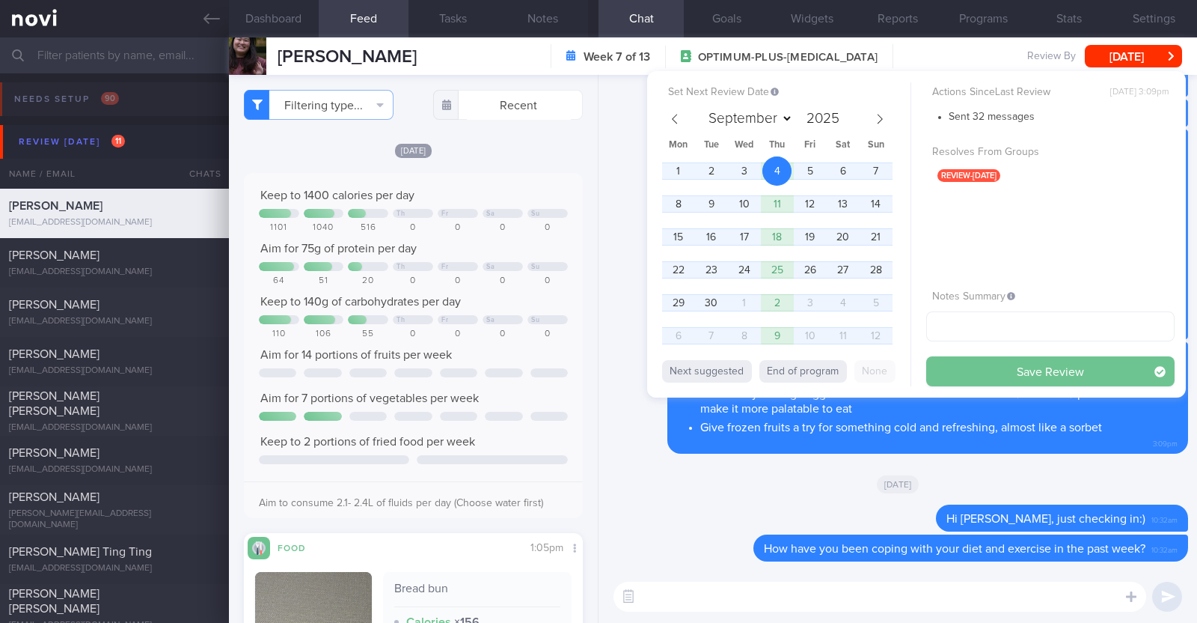
click at [950, 367] on button "Save Review" at bounding box center [1051, 371] width 248 height 30
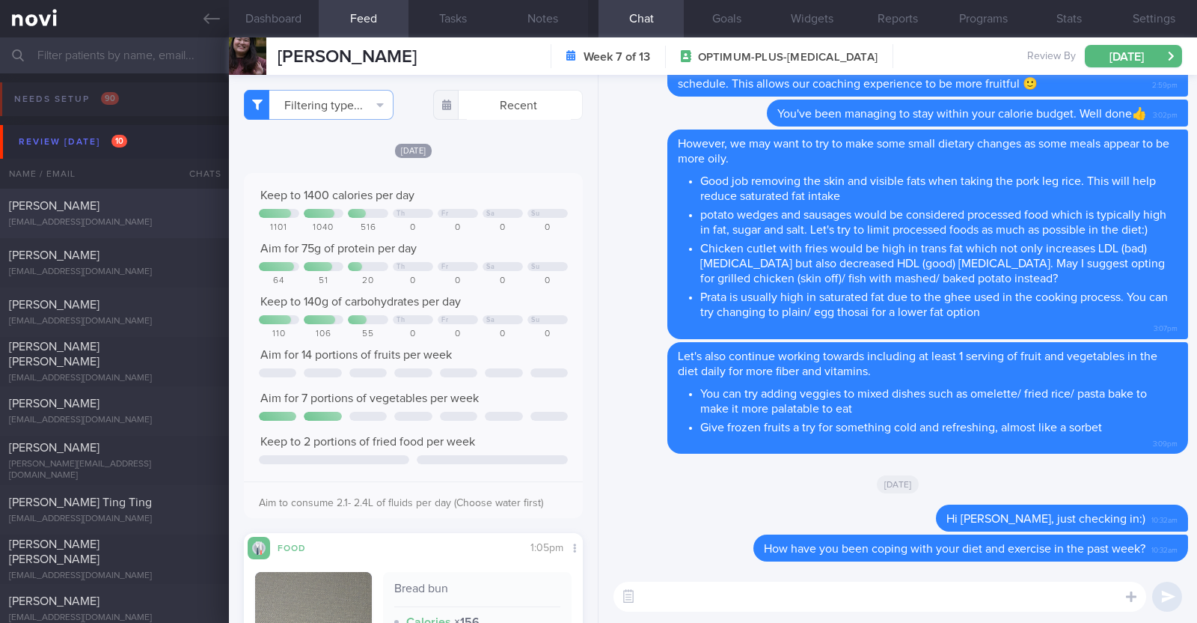
click at [82, 213] on div "[PERSON_NAME]" at bounding box center [112, 205] width 207 height 15
type input "R/v with Dr [PERSON_NAME] on 20/8. R/v 28/8"
type textarea "48M Co-morbidities: IGT HTN [MEDICAL_DATA] Medication/Supplements: [MEDICAL_DAT…"
select select "7"
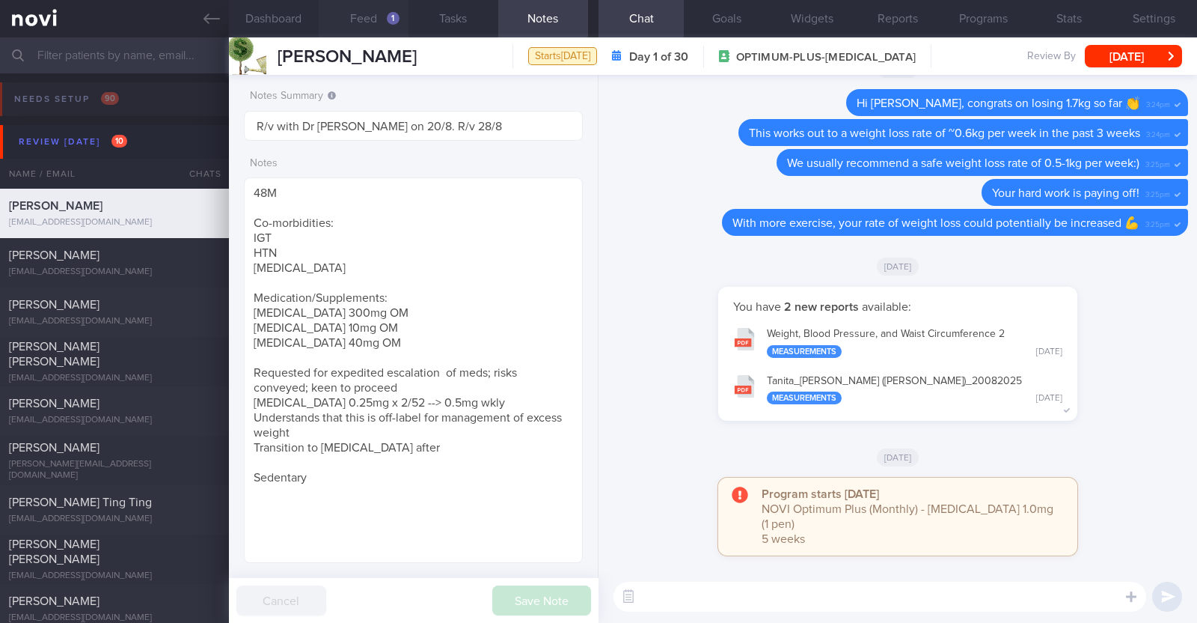
click at [352, 18] on button "Feed 1" at bounding box center [364, 18] width 90 height 37
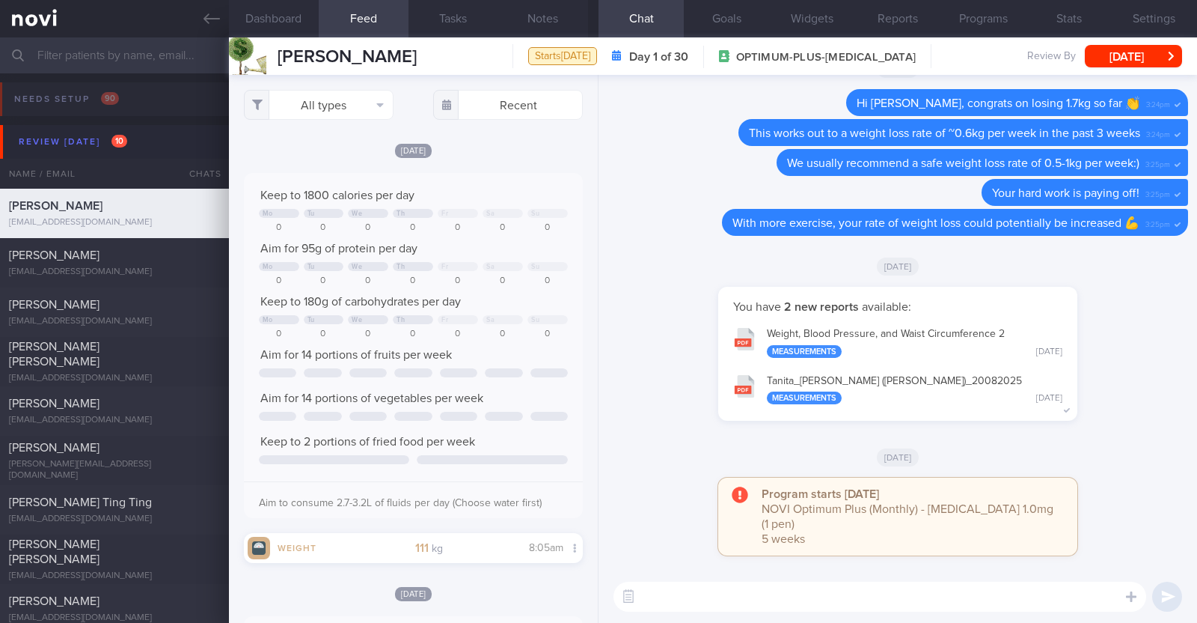
select select "7"
click at [808, 582] on textarea at bounding box center [880, 596] width 533 height 30
type textarea "Hi [PERSON_NAME], happy [DATE]:)"
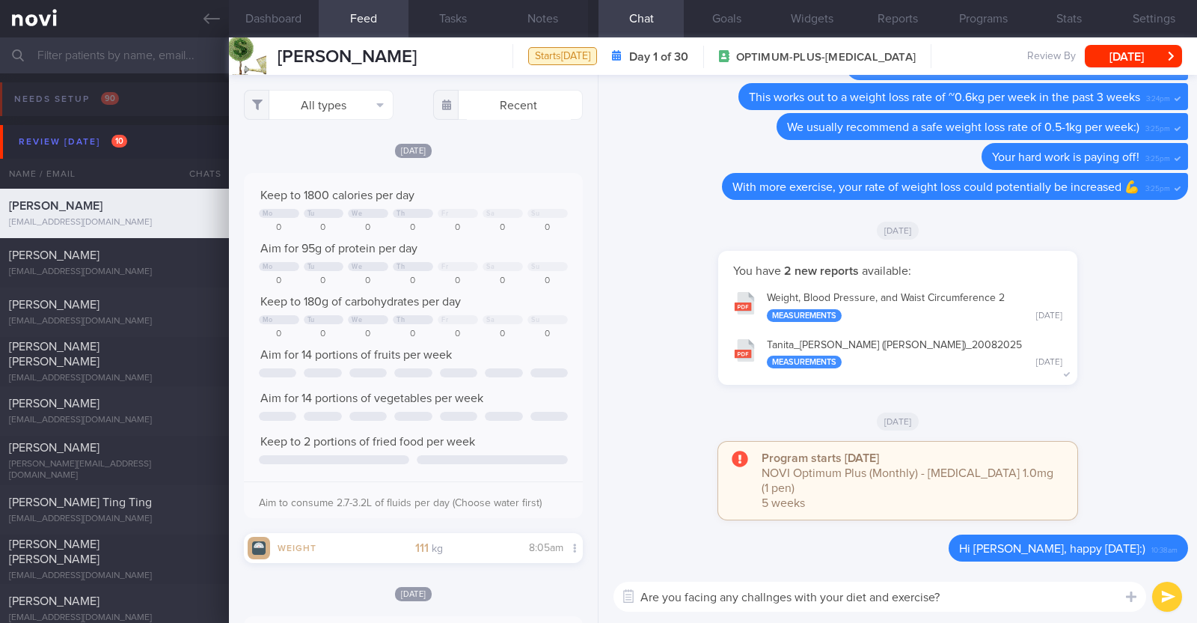
type textarea "Are you facing any challenges with your diet and exercise?"
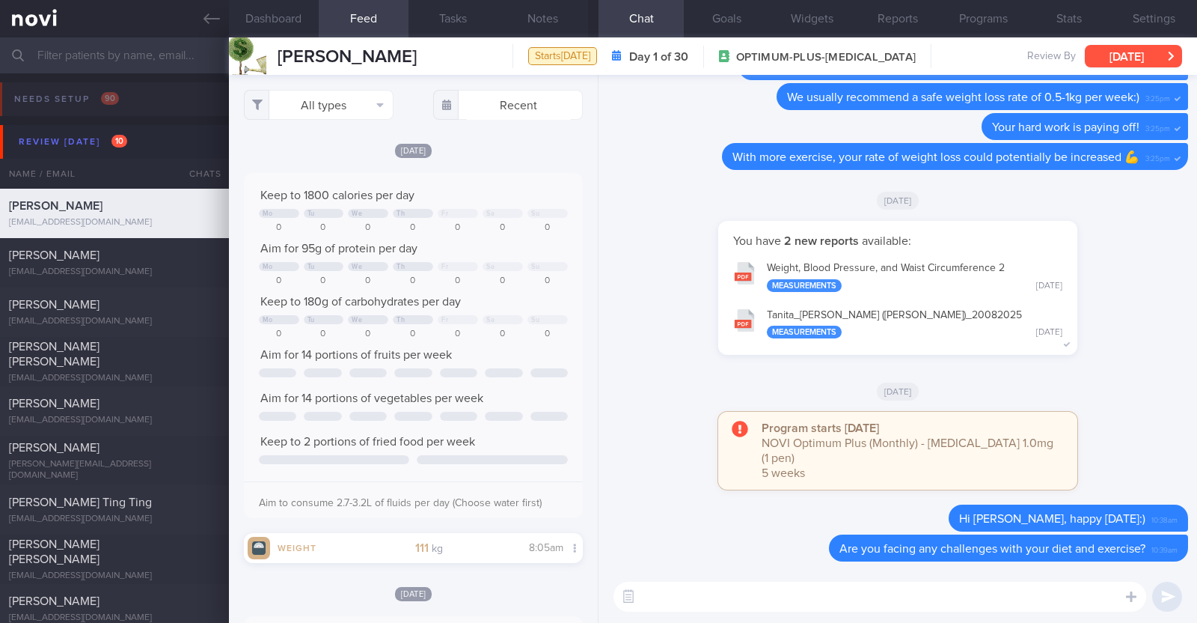
click at [1108, 54] on button "[DATE]" at bounding box center [1133, 56] width 97 height 22
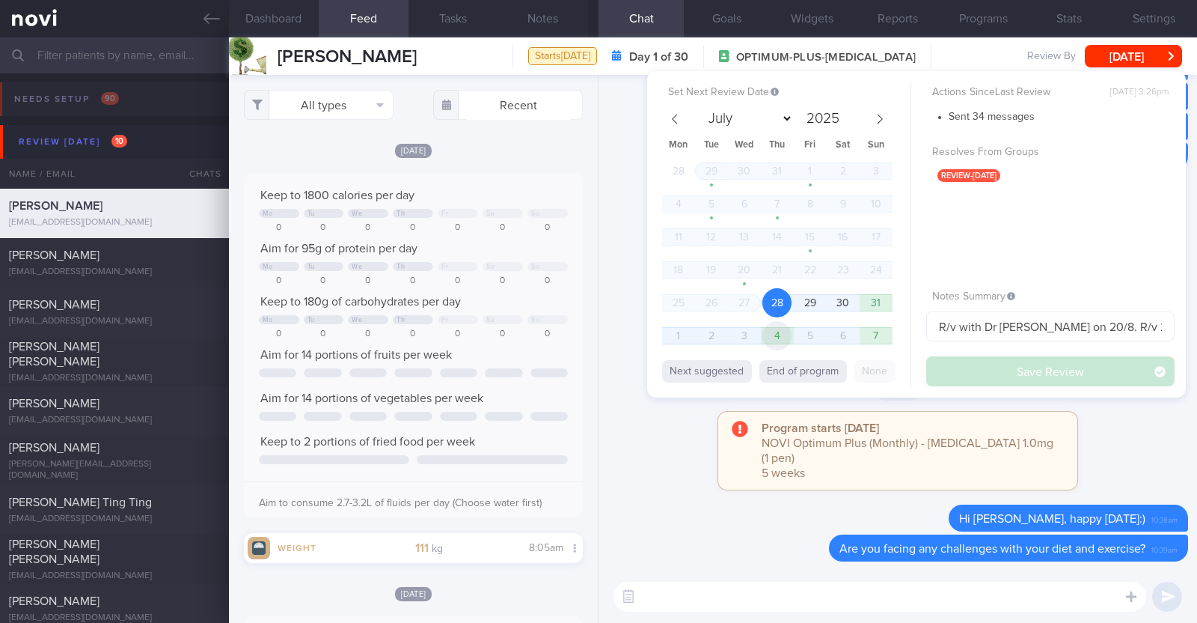
click at [776, 344] on span "4" at bounding box center [777, 335] width 29 height 29
select select "8"
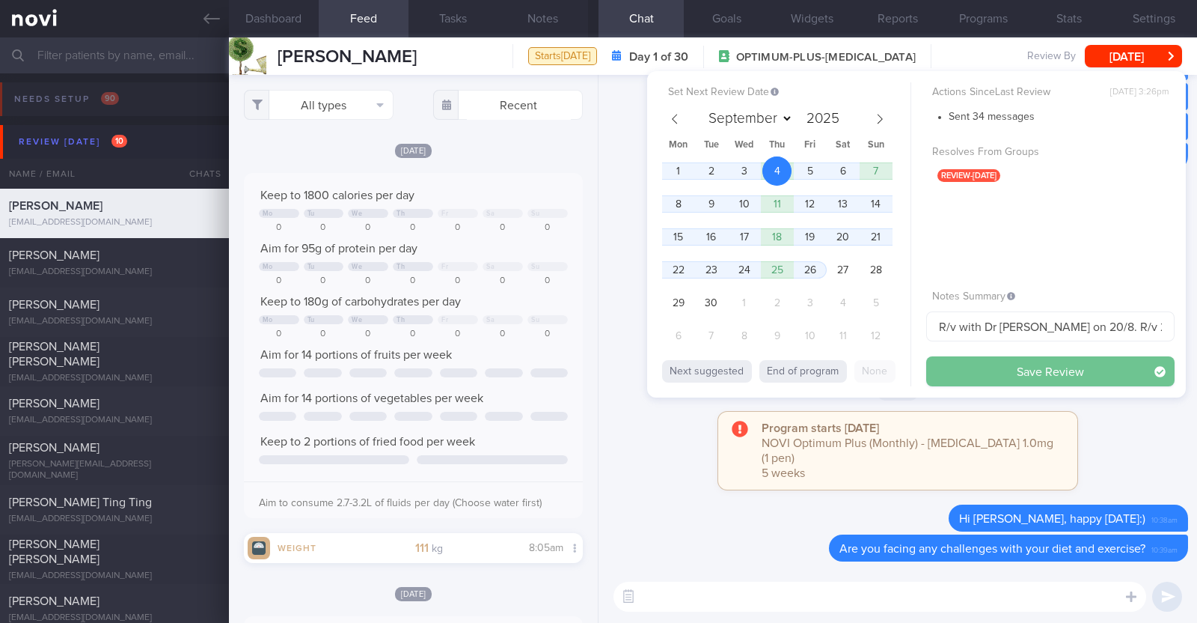
click at [970, 375] on button "Save Review" at bounding box center [1051, 371] width 248 height 30
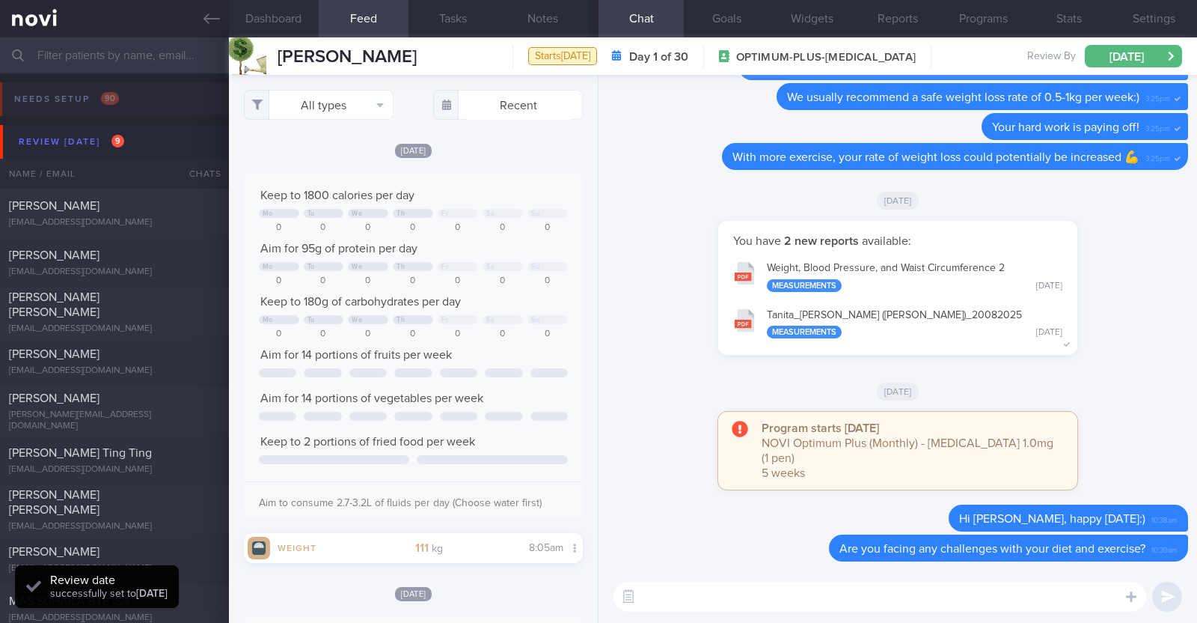
click at [649, 447] on div "Program starts today NOVI Optimum Plus (Monthly) - Wegovy 1.0mg (1 pen) 5 weeks" at bounding box center [898, 458] width 581 height 93
click at [656, 388] on div "[DATE]" at bounding box center [898, 391] width 581 height 42
click at [539, 19] on button "Notes" at bounding box center [543, 18] width 90 height 37
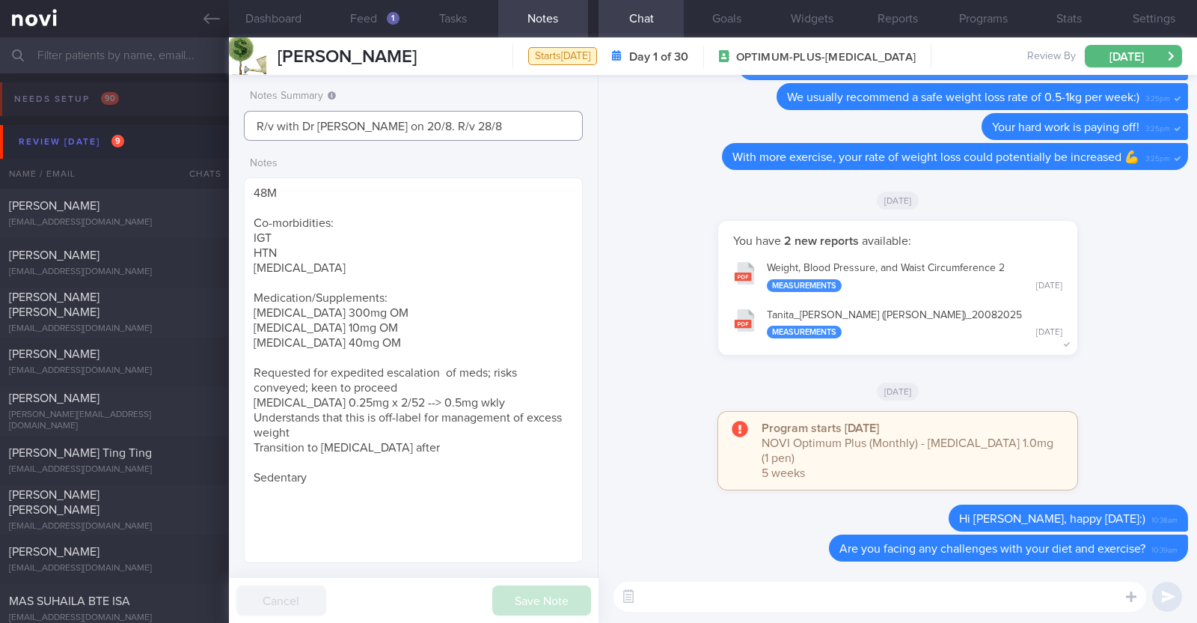
click at [456, 123] on input "R/v with Dr JJ on 20/8. R/v 28/8" at bounding box center [413, 126] width 339 height 30
drag, startPoint x: 451, startPoint y: 129, endPoint x: 380, endPoint y: 123, distance: 70.5
click at [380, 123] on input "R/v with Dr JJ on 20/8. R/v 28/8" at bounding box center [413, 126] width 339 height 30
type input "R/v with Dr JJ on 20/8. KIV downgrade to digital support on 15/9"
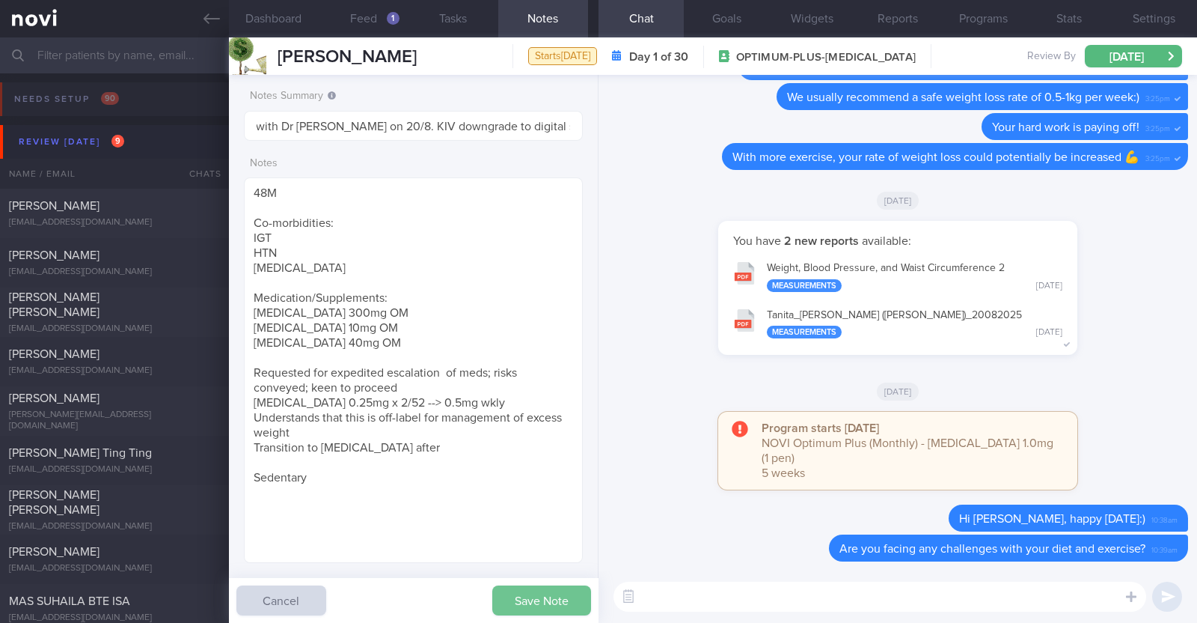
scroll to position [0, 0]
click at [531, 608] on button "Save Note" at bounding box center [541, 600] width 99 height 30
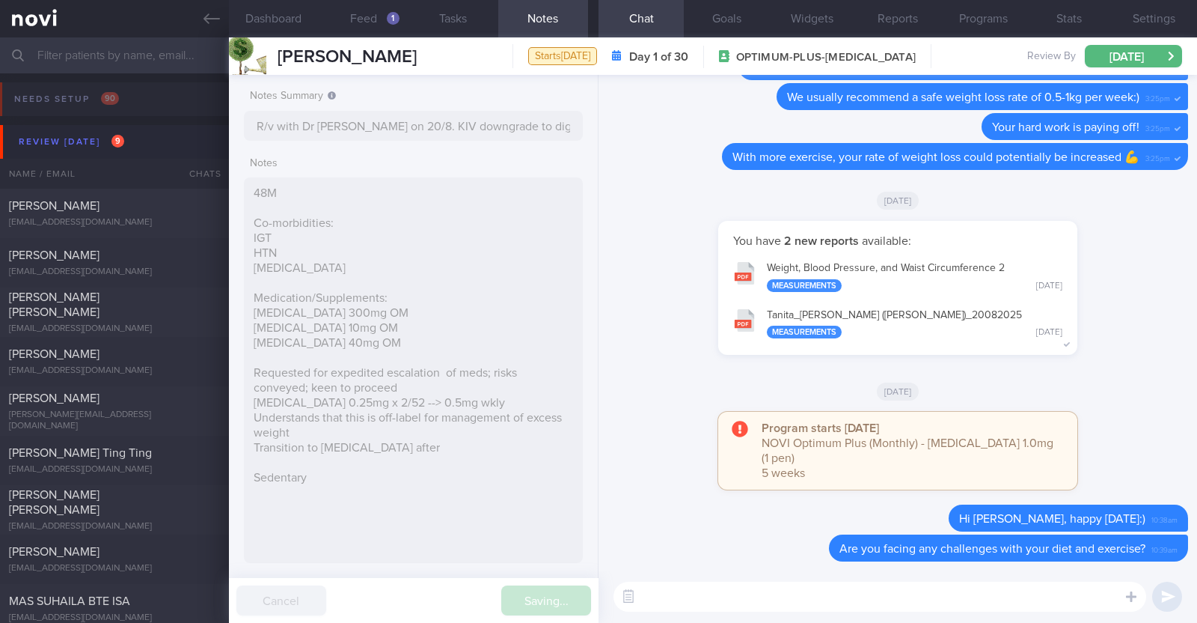
type input "R/v with Dr JJ on 20/8. KIV downgrade to digital support on 15/9"
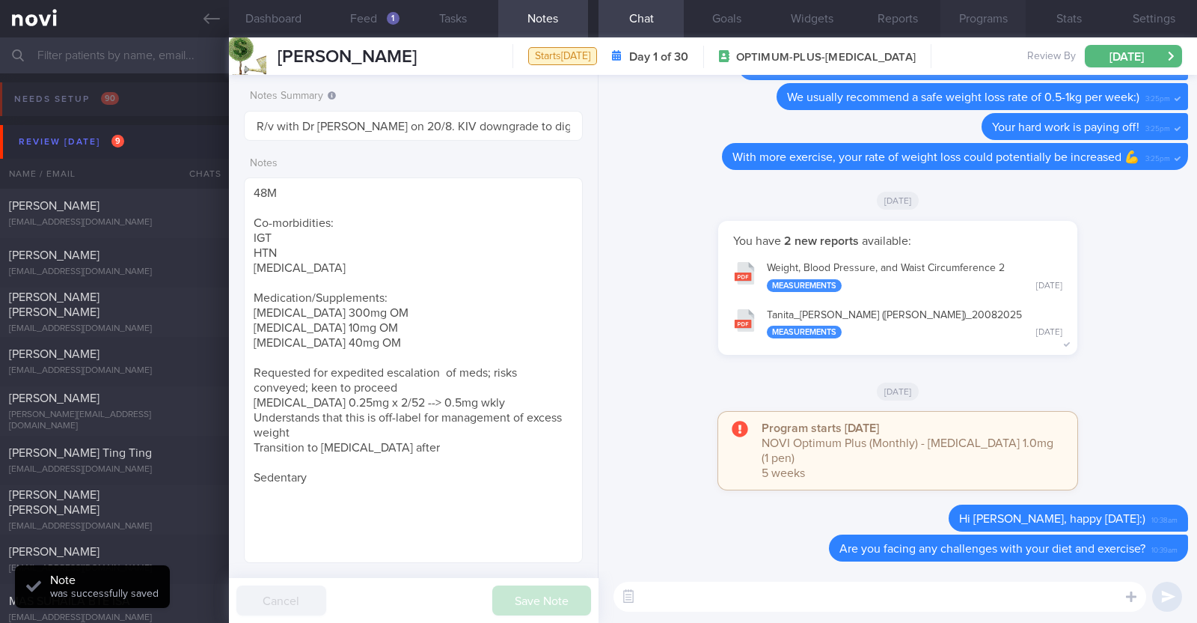
click at [980, 18] on button "Programs" at bounding box center [983, 18] width 85 height 37
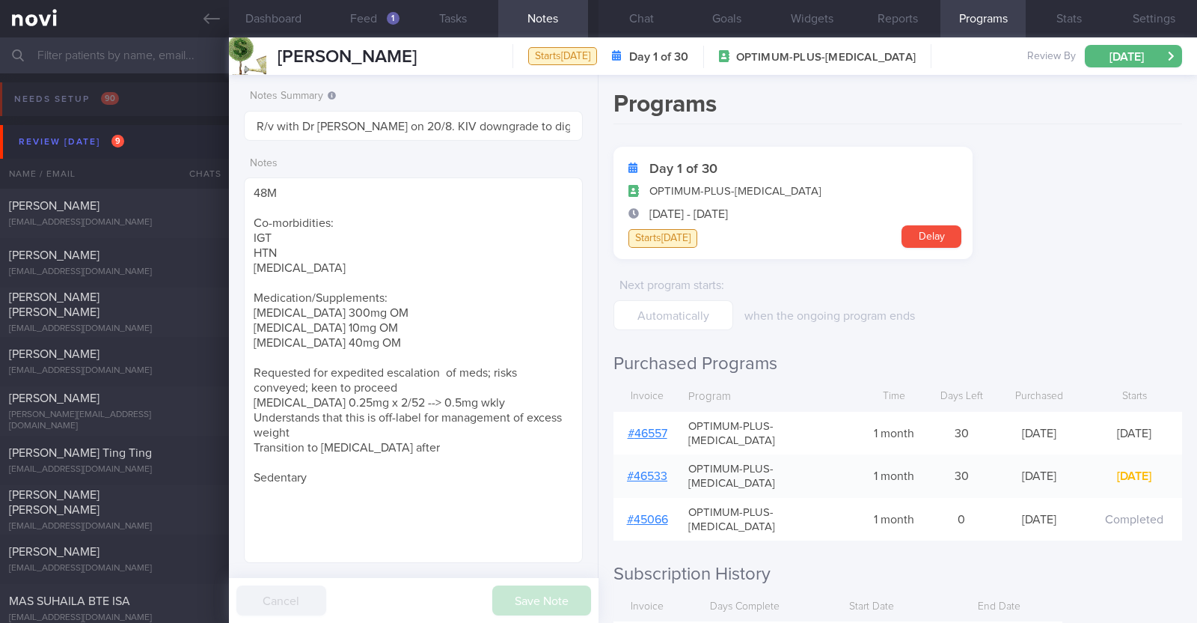
click at [646, 427] on link "# 46557" at bounding box center [648, 433] width 40 height 12
click at [812, 21] on button "Widgets" at bounding box center [812, 18] width 85 height 37
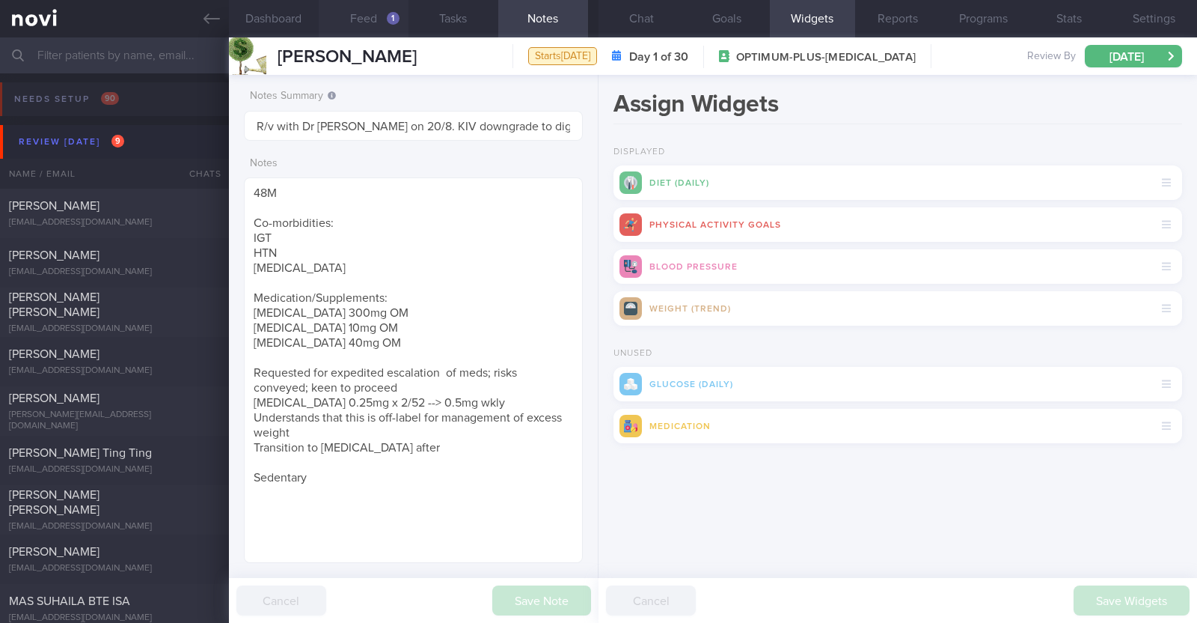
click at [384, 19] on button "Feed 1" at bounding box center [364, 18] width 90 height 37
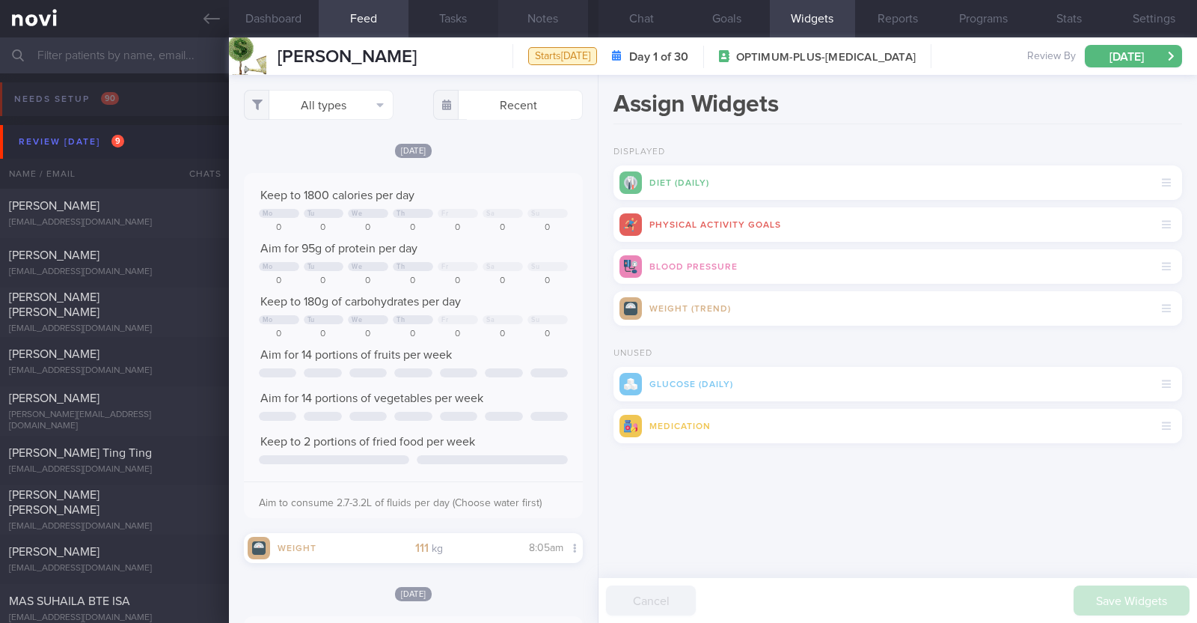
click at [539, 16] on button "Notes" at bounding box center [543, 18] width 90 height 37
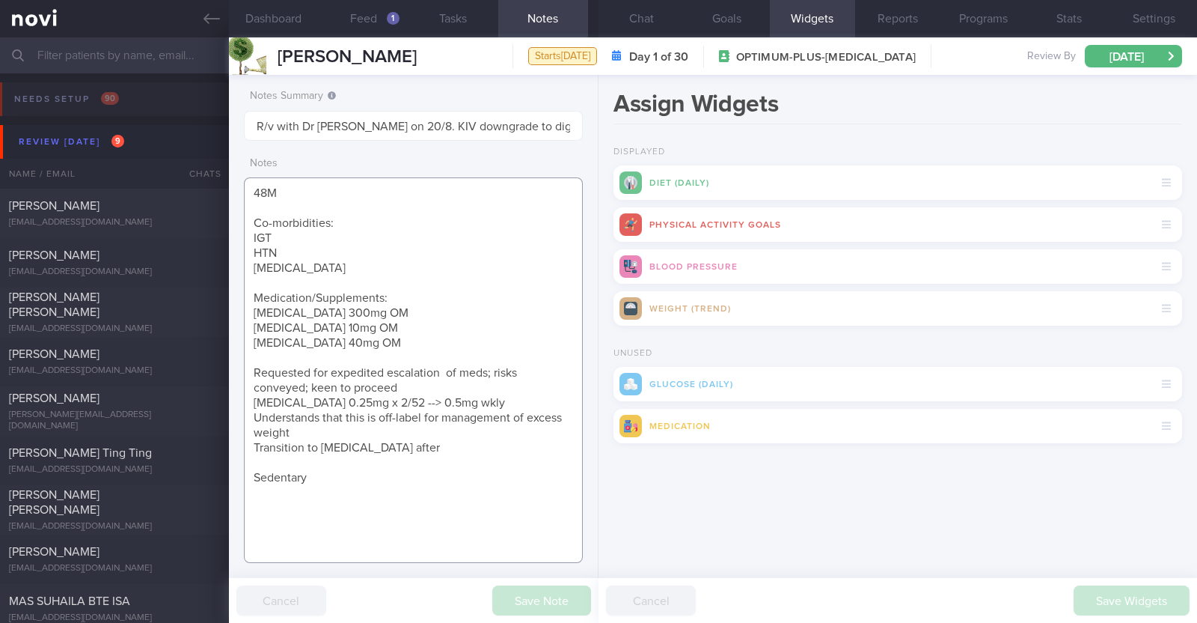
drag, startPoint x: 255, startPoint y: 405, endPoint x: 471, endPoint y: 447, distance: 220.3
click at [471, 447] on textarea "48M Co-morbidities: IGT HTN Gout Medication/Supplements: Allopurinol 300mg OM A…" at bounding box center [413, 369] width 339 height 385
paste textarea "Wegovy 1mg wkly"
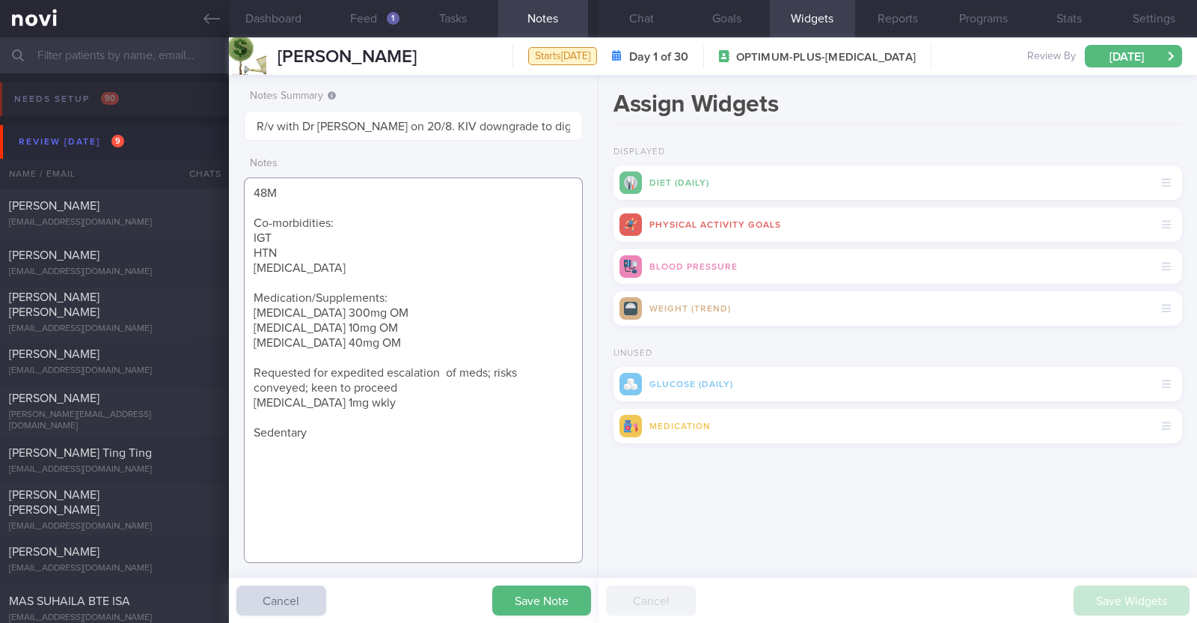
click at [420, 411] on textarea "48M Co-morbidities: IGT HTN Gout Medication/Supplements: Allopurinol 300mg OM A…" at bounding box center [413, 369] width 339 height 385
drag, startPoint x: 402, startPoint y: 383, endPoint x: 257, endPoint y: 361, distance: 146.2
click at [257, 361] on textarea "48M Co-morbidities: IGT HTN Gout Medication/Supplements: Allopurinol 300mg OM A…" at bounding box center [413, 369] width 339 height 385
click at [362, 407] on textarea "48M Co-morbidities: IGT HTN Gout Medication/Supplements: Allopurinol 300mg OM A…" at bounding box center [413, 369] width 339 height 385
drag, startPoint x: 361, startPoint y: 373, endPoint x: 243, endPoint y: 372, distance: 118.3
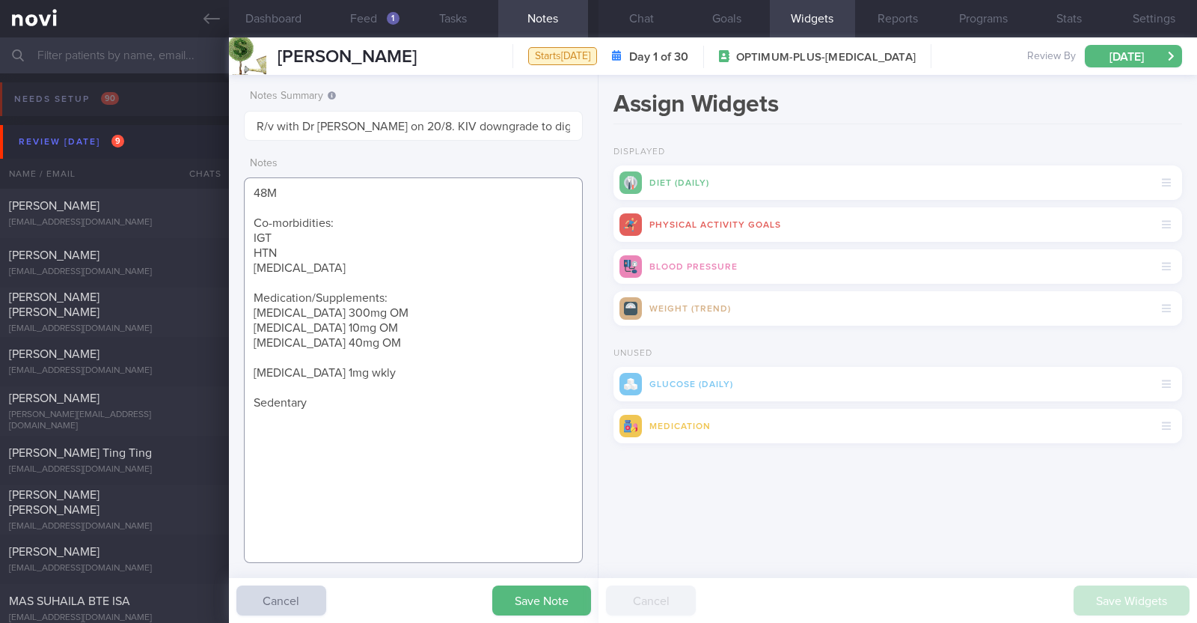
click at [244, 372] on textarea "48M Co-morbidities: IGT HTN Gout Medication/Supplements: Allopurinol 300mg OM A…" at bounding box center [413, 369] width 339 height 385
type textarea "48M Co-morbidities: IGT HTN Gout Medication/Supplements: Allopurinol 300mg OM A…"
click at [523, 596] on button "Save Note" at bounding box center [541, 600] width 99 height 30
click at [145, 210] on div "[PERSON_NAME]" at bounding box center [112, 205] width 207 height 15
type textarea "31F Comorbidities: PCOS (diagnosed at 13 years) Medication: [MEDICAL_DATA] ([ME…"
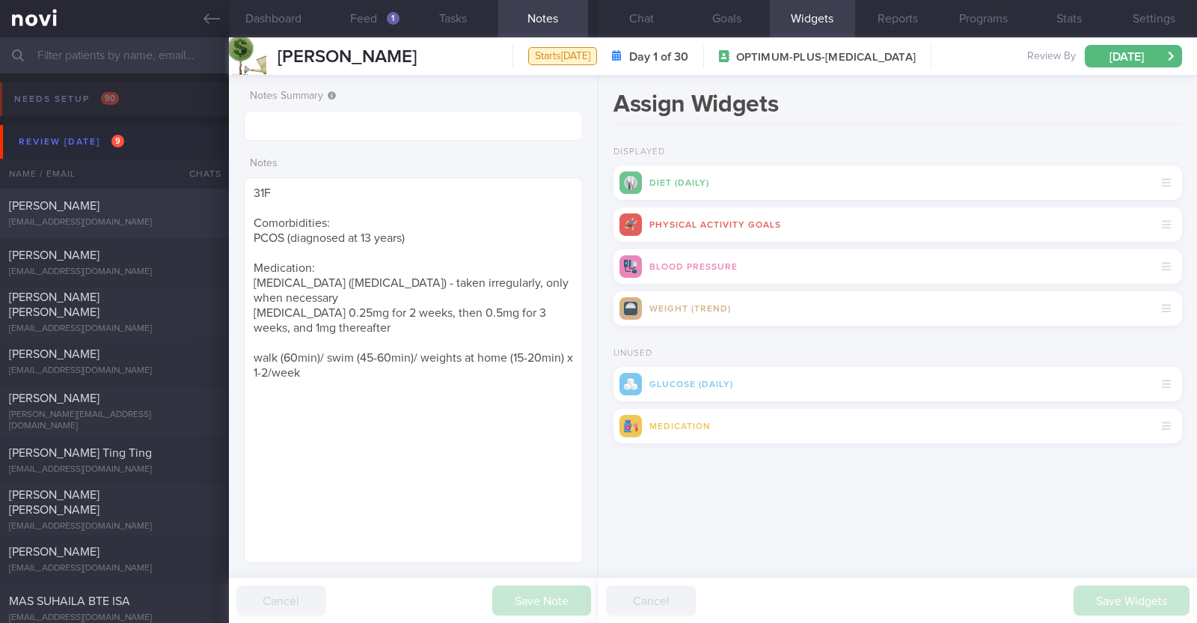
select select "7"
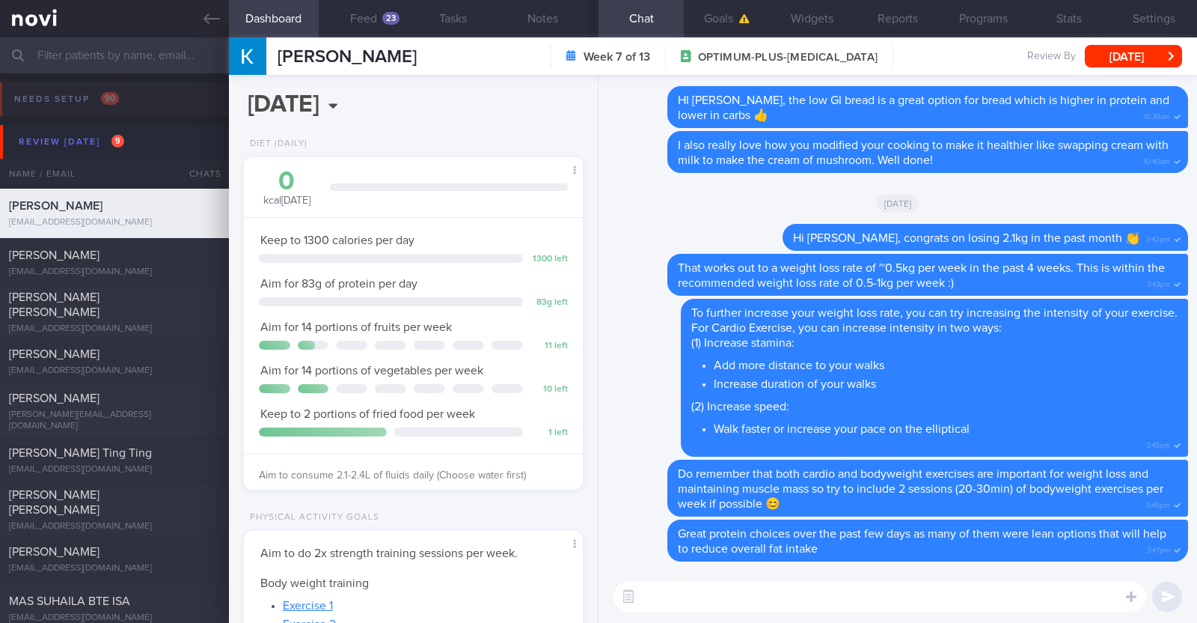
scroll to position [170, 298]
click at [365, 26] on button "Feed 23" at bounding box center [364, 18] width 90 height 37
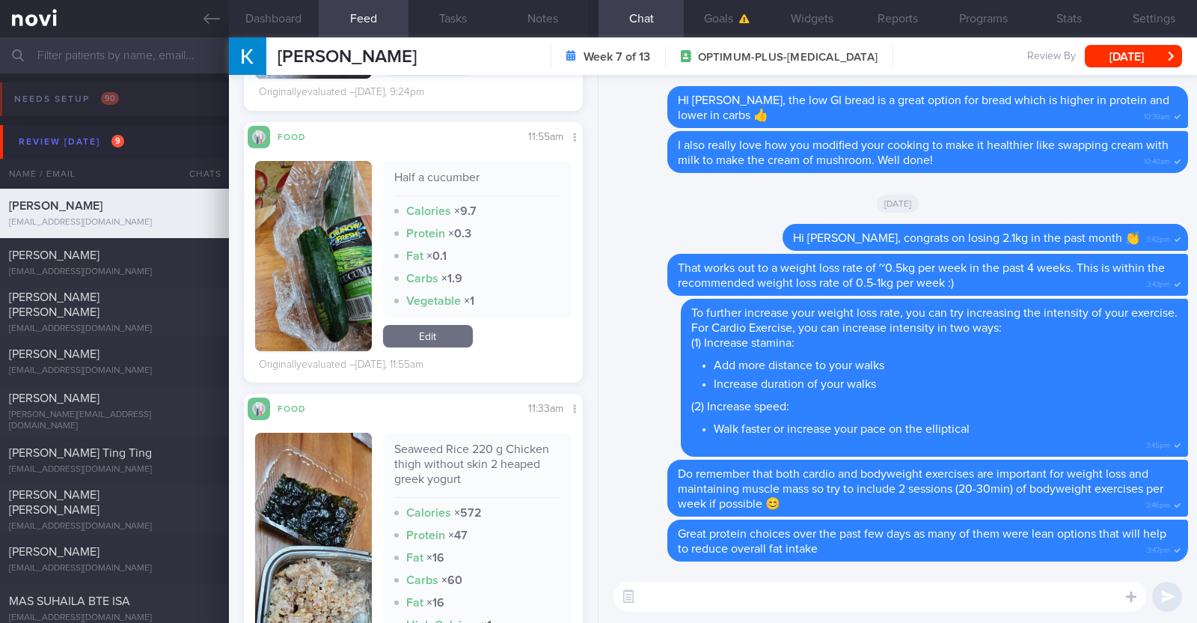
scroll to position [1123, 0]
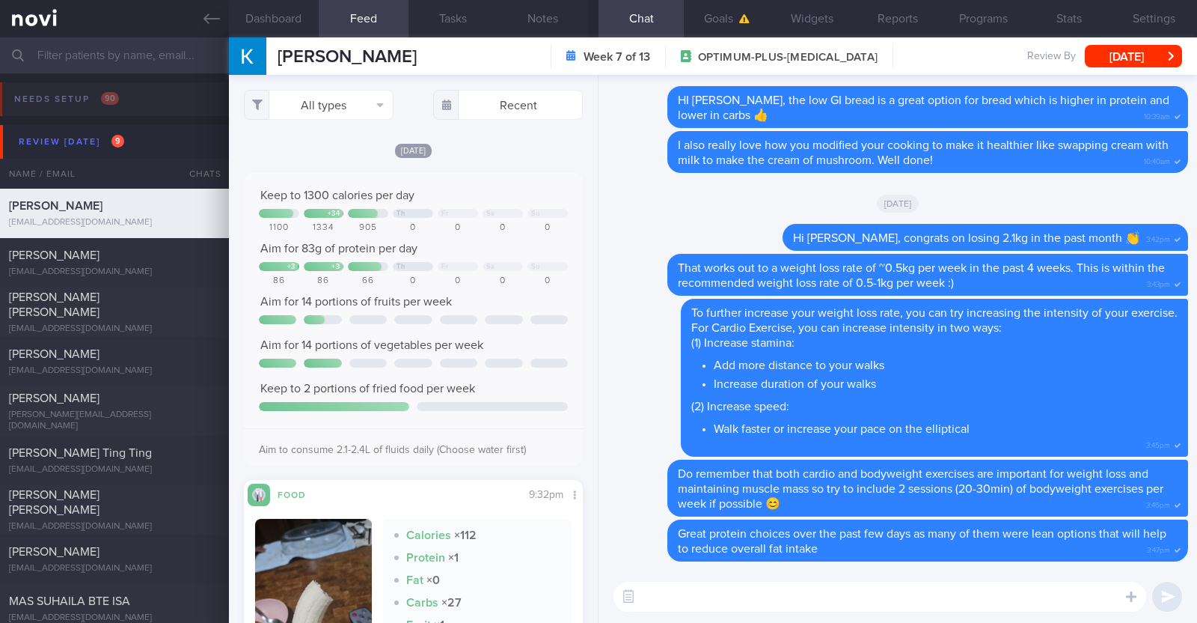
select select "7"
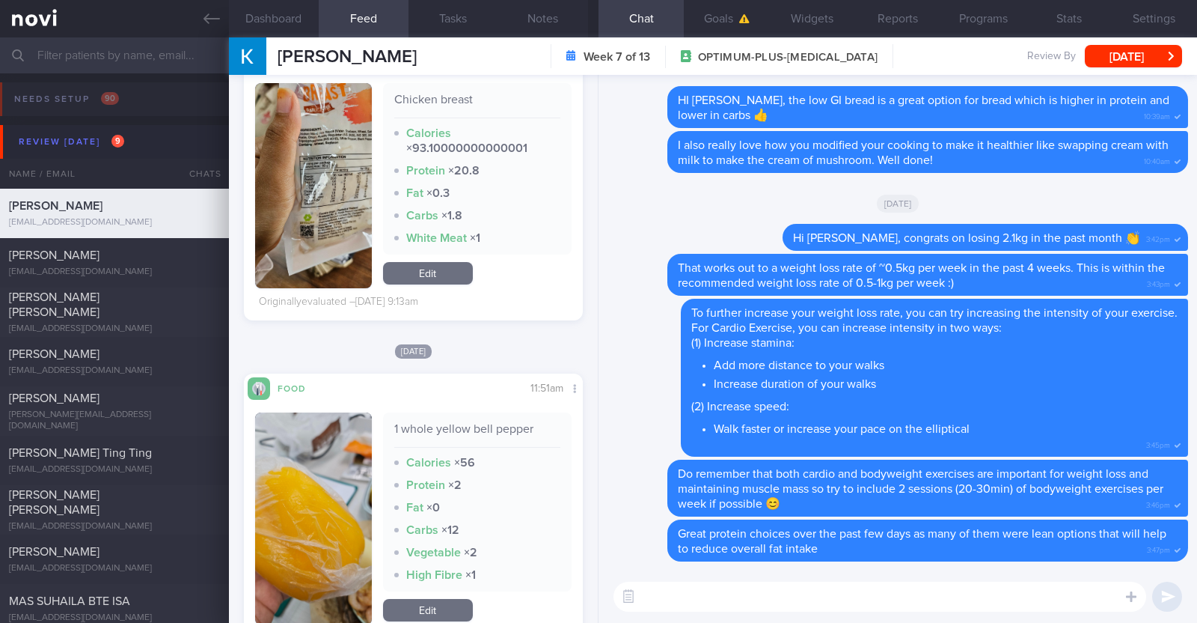
scroll to position [5519, 0]
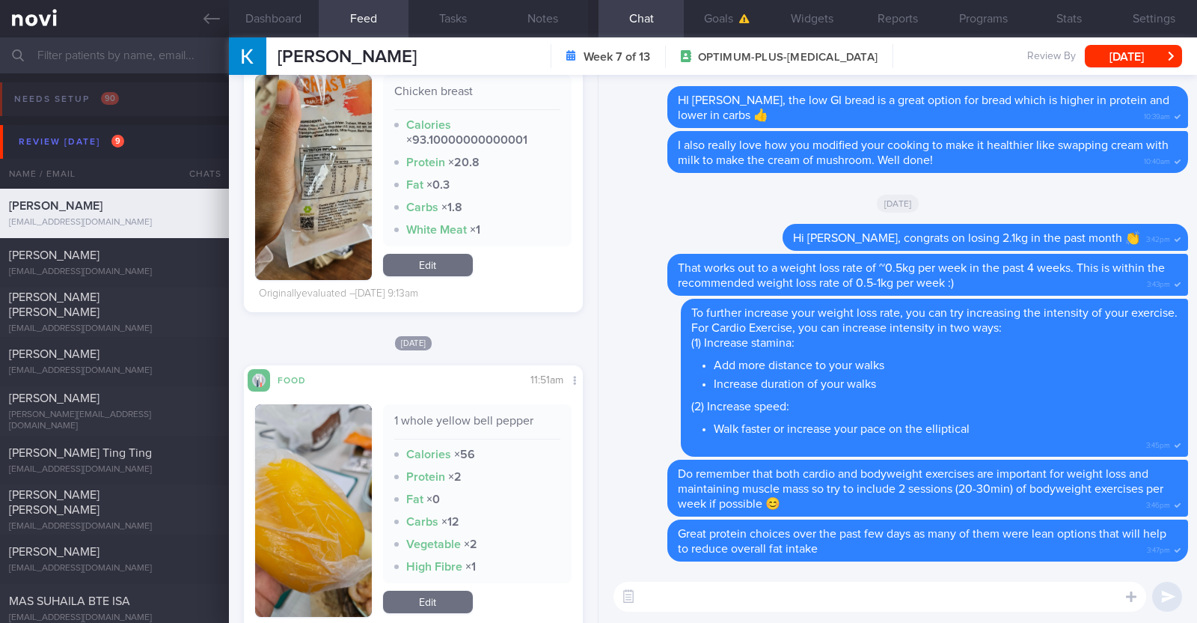
click at [685, 593] on textarea at bounding box center [880, 596] width 533 height 30
type textarea "Hi [PERSON_NAME], happy [DATE]:)"
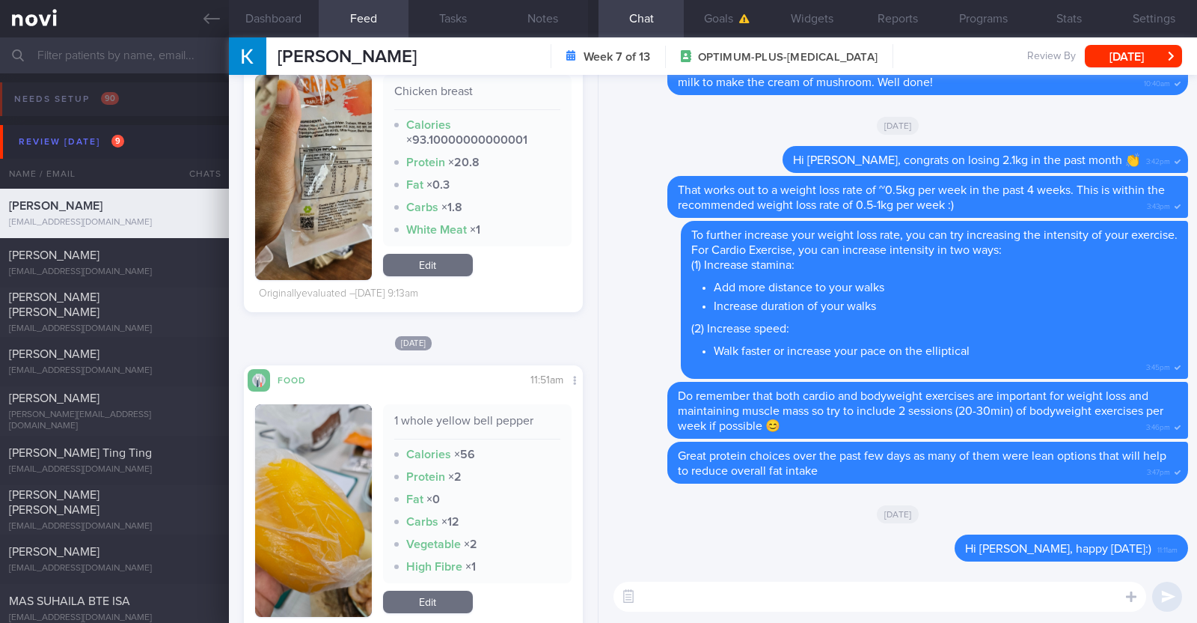
type textarea "I"
type textarea "Protein intake has been good the past couple of days!"
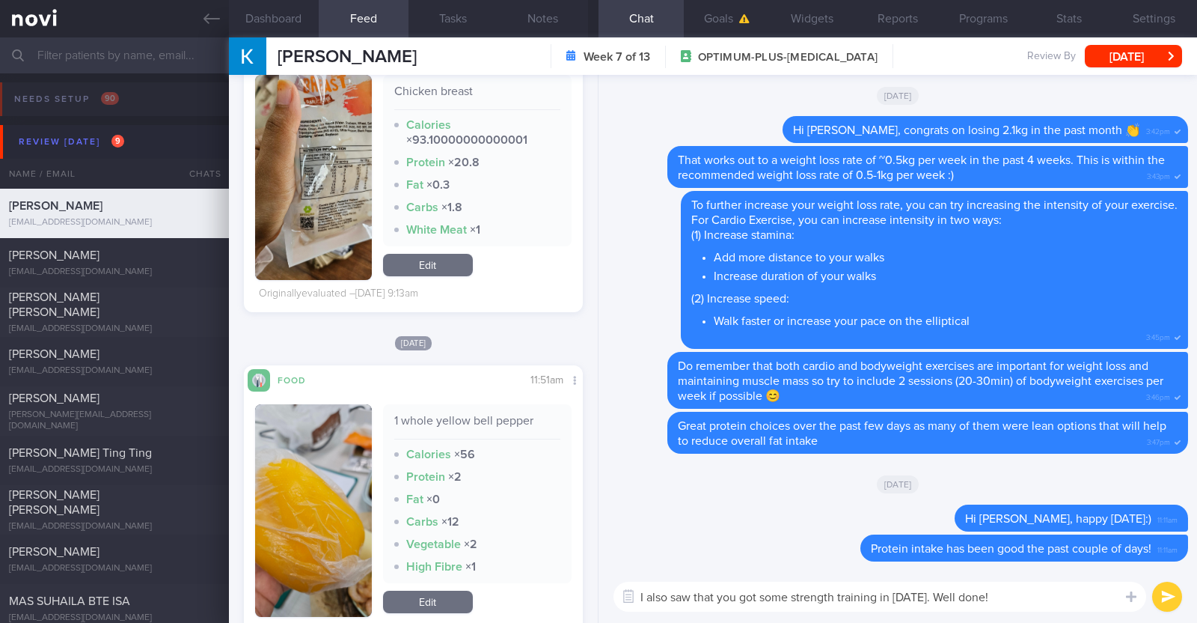
type textarea "I also saw that you got some strength training in [DATE]. Well done!"
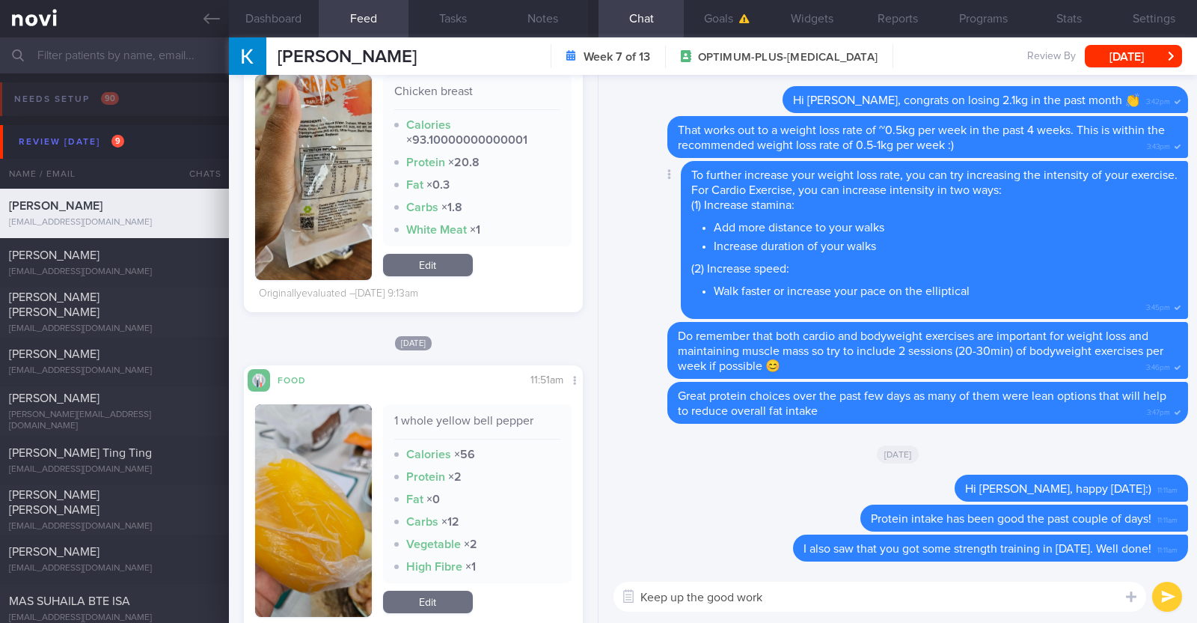
drag, startPoint x: 582, startPoint y: 318, endPoint x: 739, endPoint y: 237, distance: 176.1
drag, startPoint x: 739, startPoint y: 237, endPoint x: 543, endPoint y: 329, distance: 216.3
click at [543, 329] on div "All types Food Activity Glucose Weight Medicine Blood Pressure [MEDICAL_DATA] I…" at bounding box center [413, 349] width 369 height 548
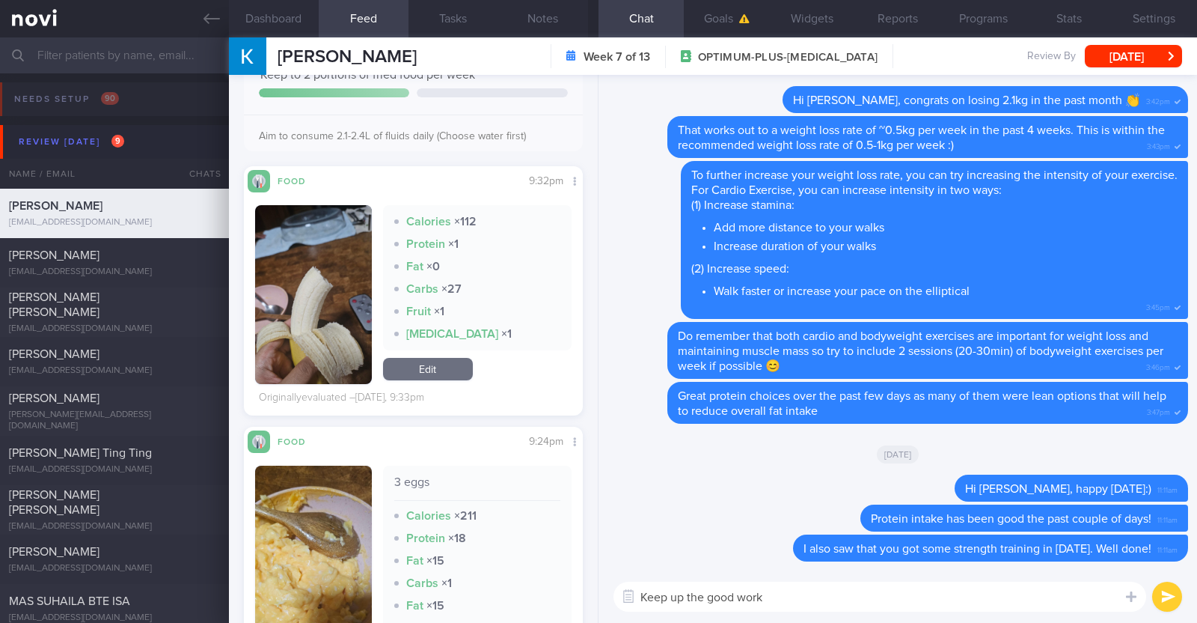
scroll to position [561, 0]
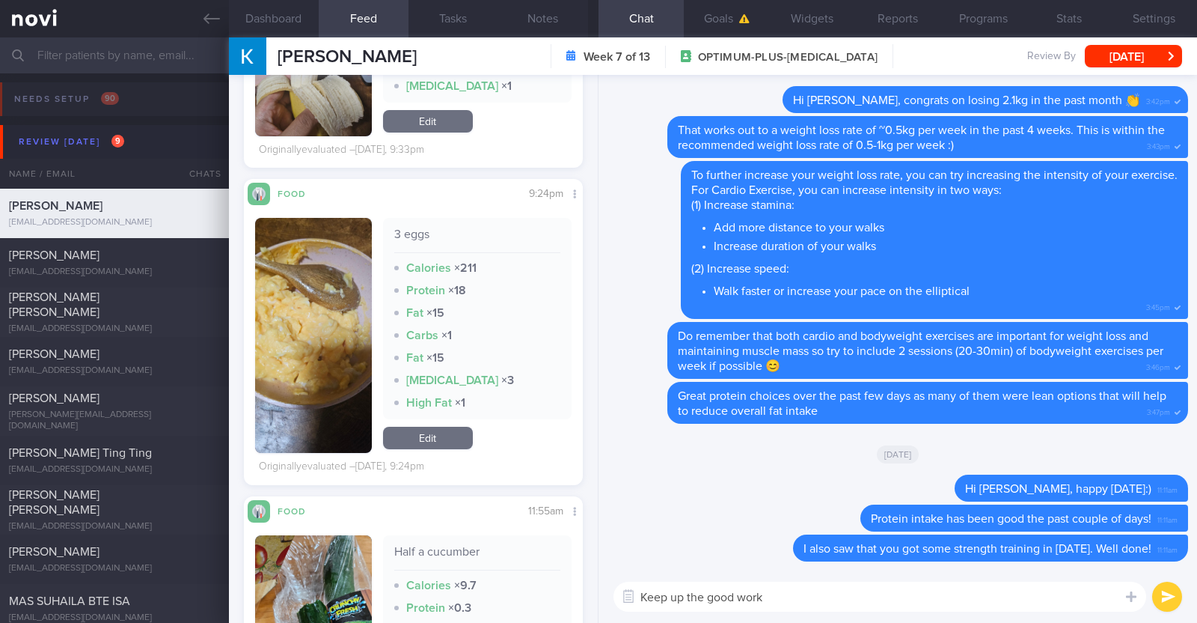
click at [816, 599] on textarea "Keep up the good work" at bounding box center [880, 596] width 533 height 30
paste textarea "💪"
type textarea "Keep up the good work 💪💪💪"
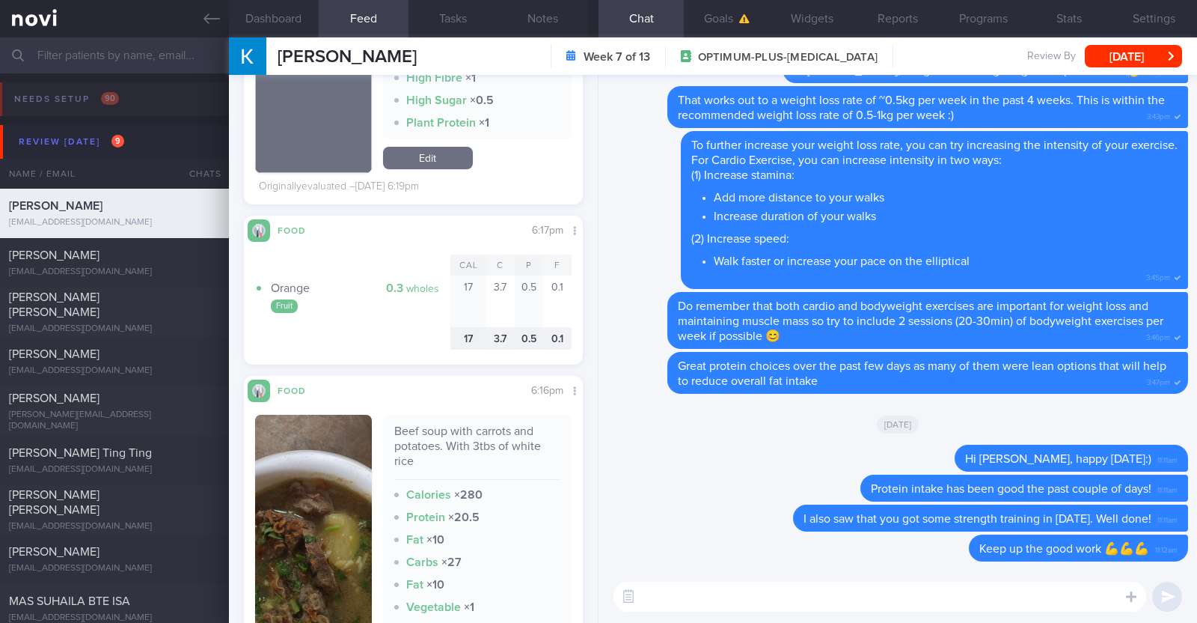
scroll to position [7764, 0]
click at [1126, 51] on button "[DATE]" at bounding box center [1133, 56] width 97 height 22
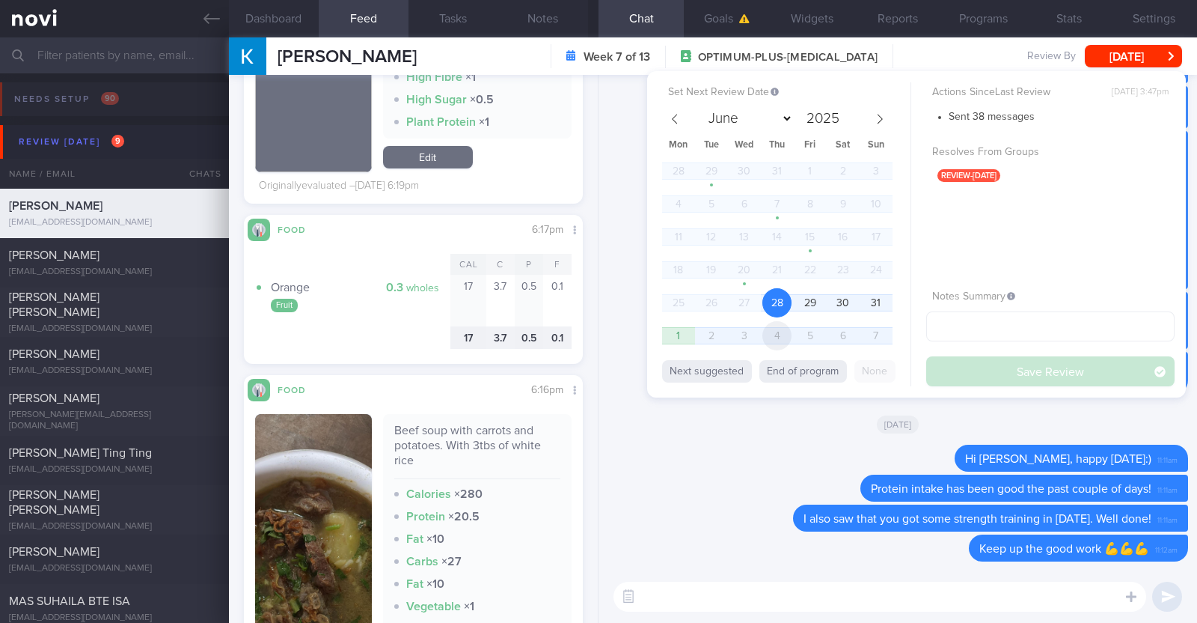
click at [775, 333] on span "4" at bounding box center [777, 335] width 29 height 29
select select "8"
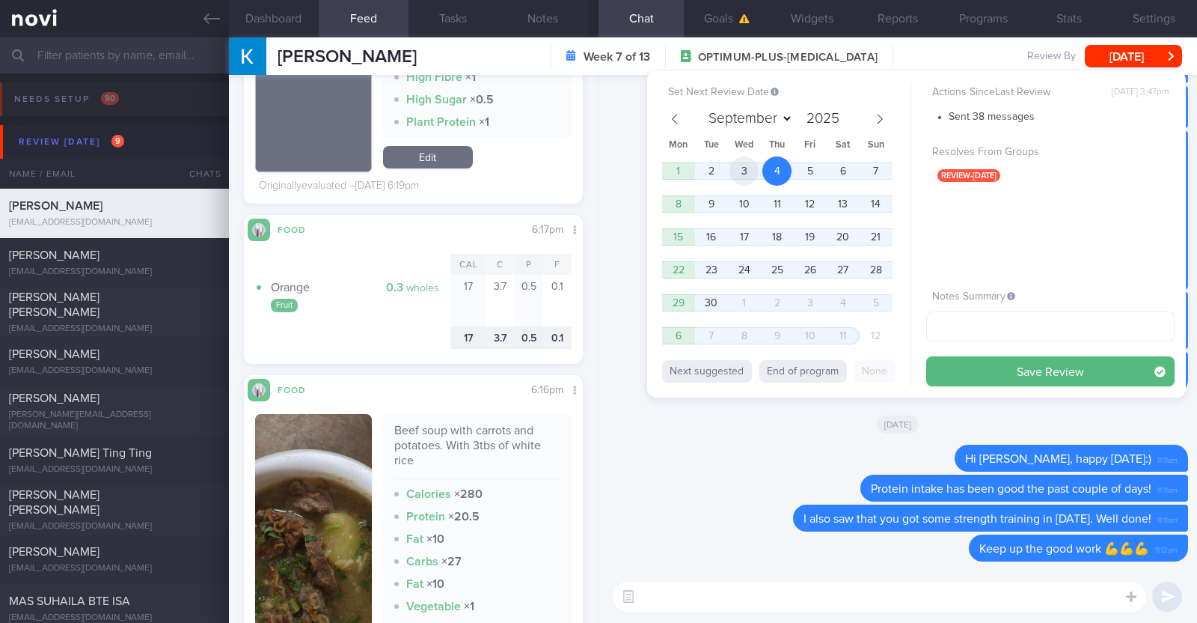
click at [752, 168] on span "3" at bounding box center [744, 170] width 29 height 29
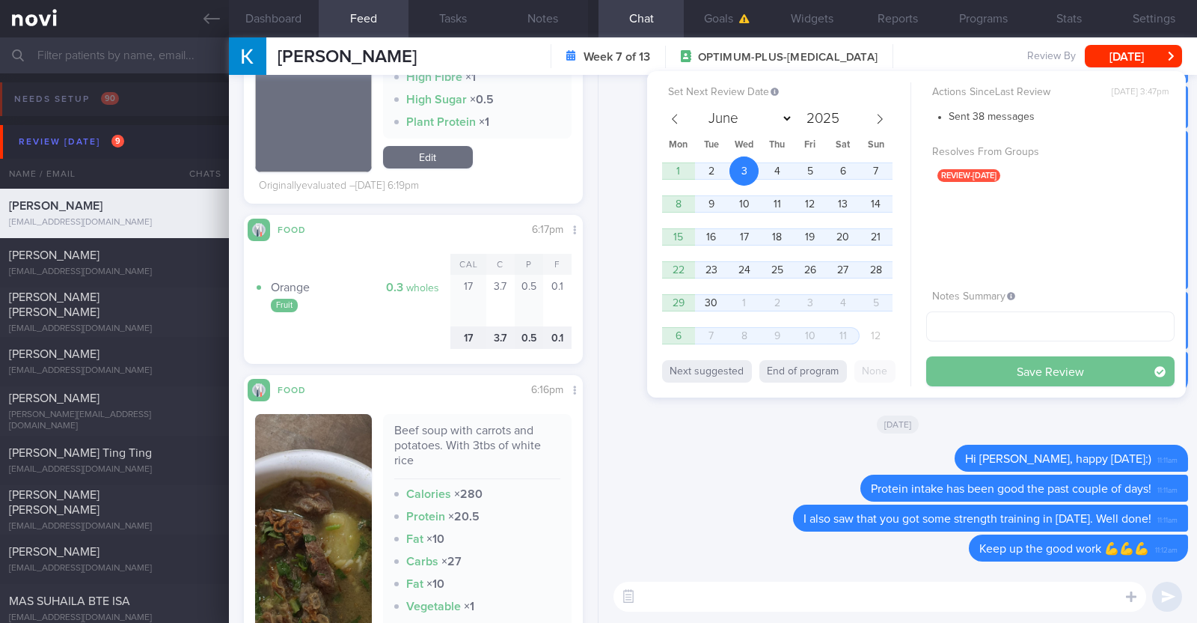
click at [992, 383] on button "Save Review" at bounding box center [1051, 371] width 248 height 30
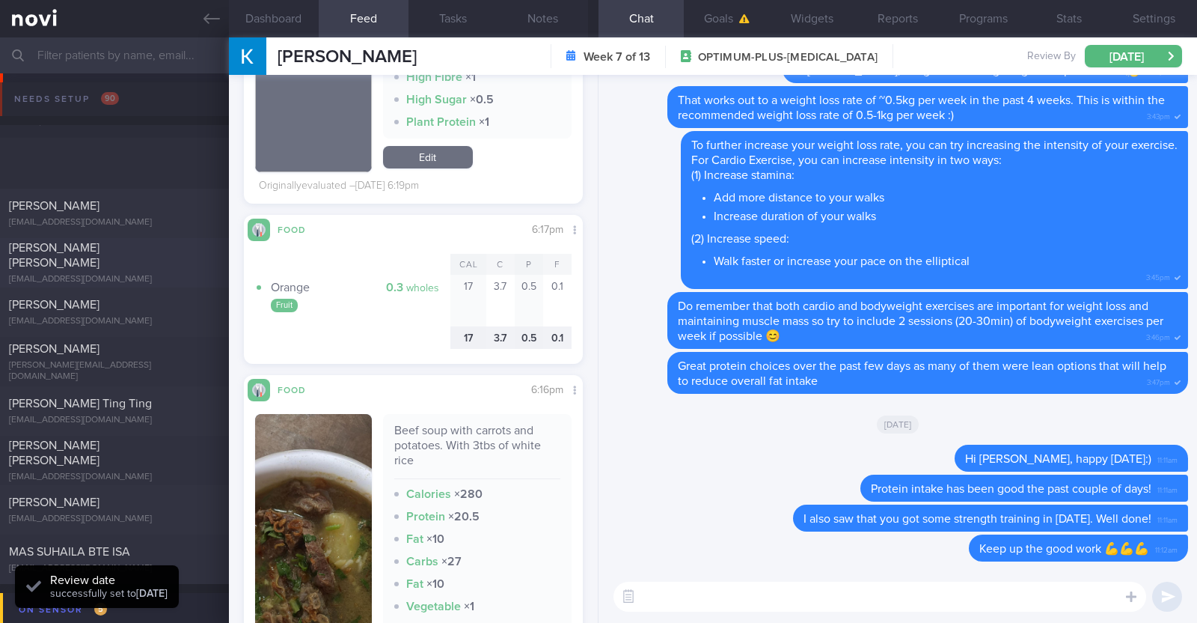
scroll to position [93, 0]
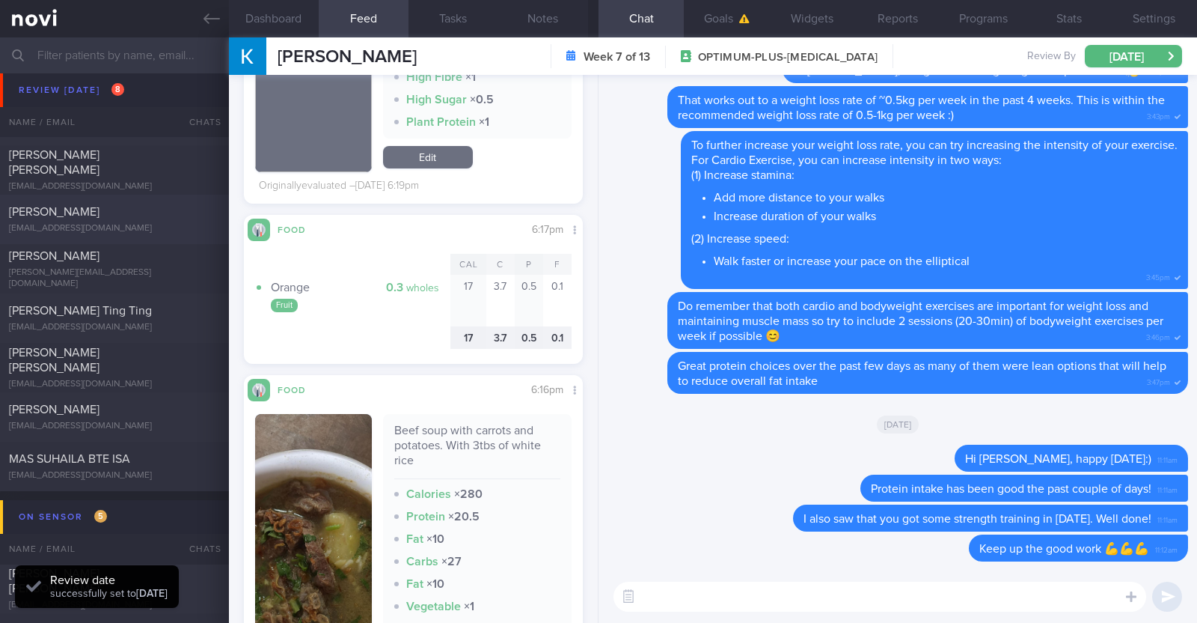
click at [120, 207] on div "[PERSON_NAME]" at bounding box center [112, 211] width 207 height 15
type input "Nil r/v with Dr scheduled. R/v 28/8"
type textarea "28F Co-morbidities: [MEDICAL_DATA] [MEDICAL_DATA] Medication/Supplements: [MEDI…"
select select "7"
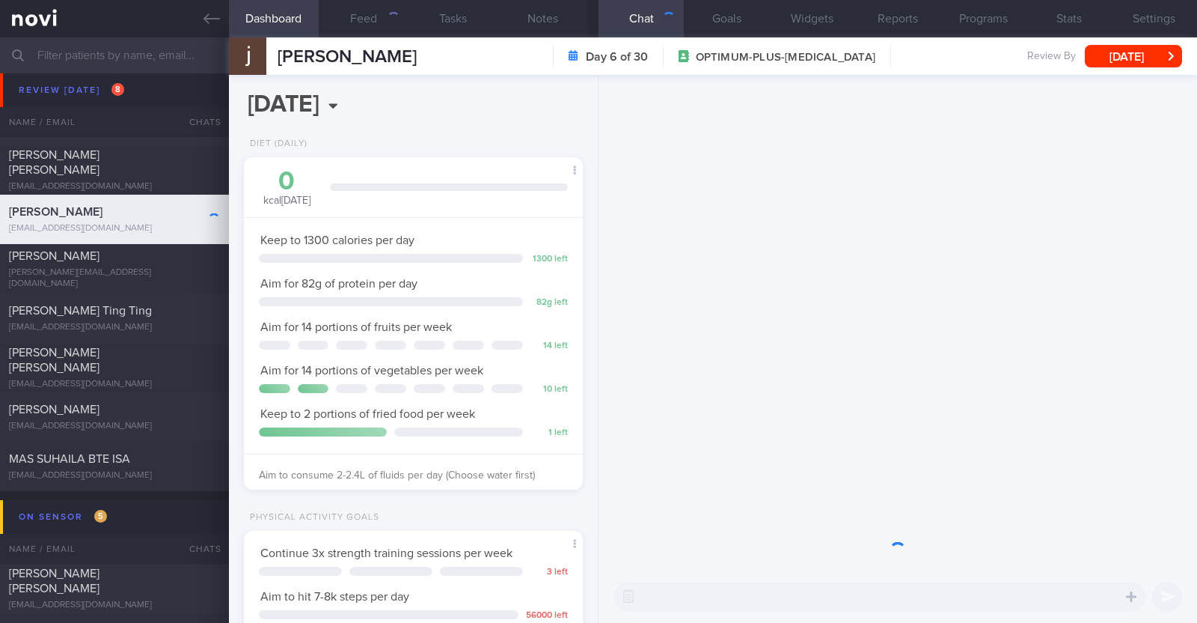
scroll to position [748213, 748086]
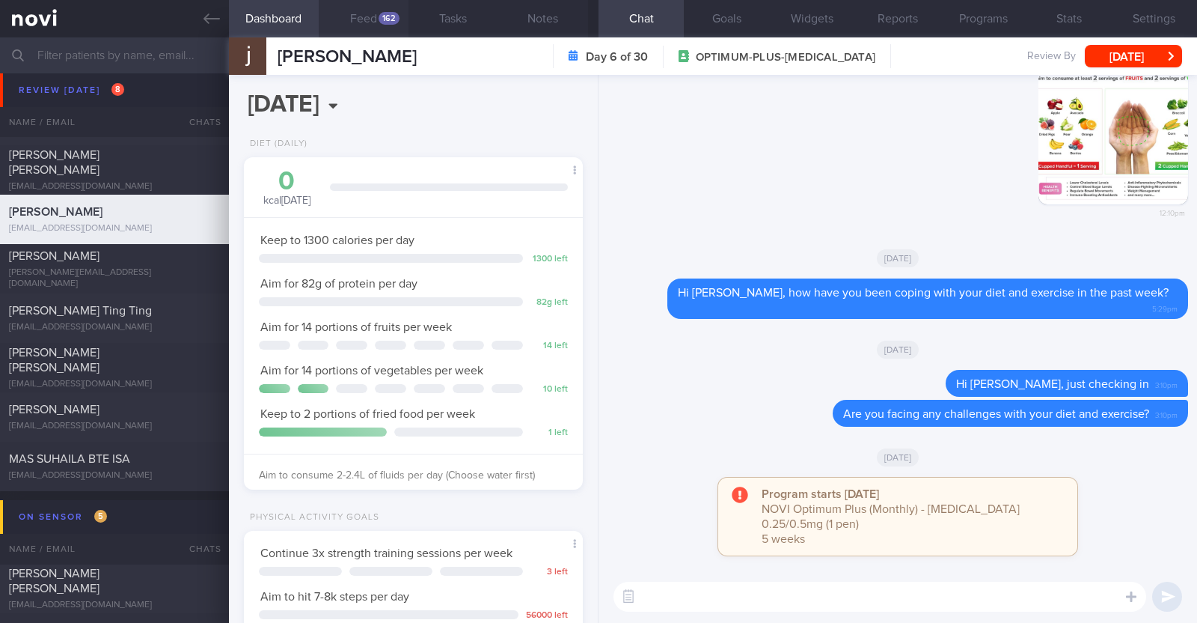
click at [359, 20] on button "Feed 162" at bounding box center [364, 18] width 90 height 37
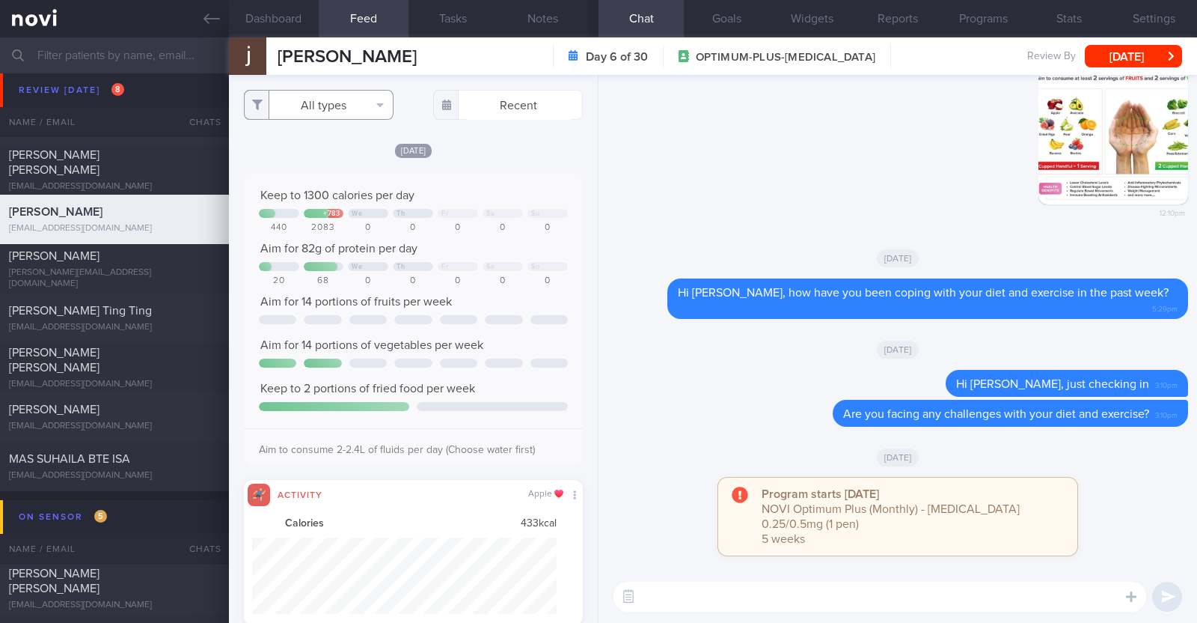
click at [359, 110] on button "All types" at bounding box center [319, 105] width 150 height 30
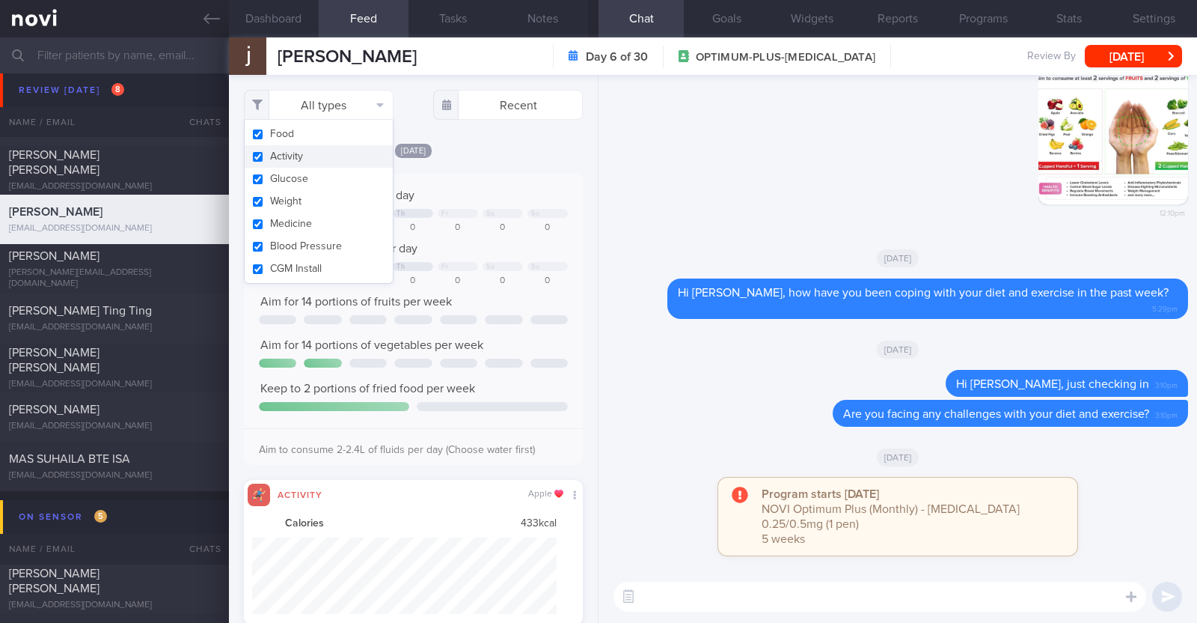
click at [319, 157] on button "Activity" at bounding box center [319, 156] width 148 height 22
checkbox input "false"
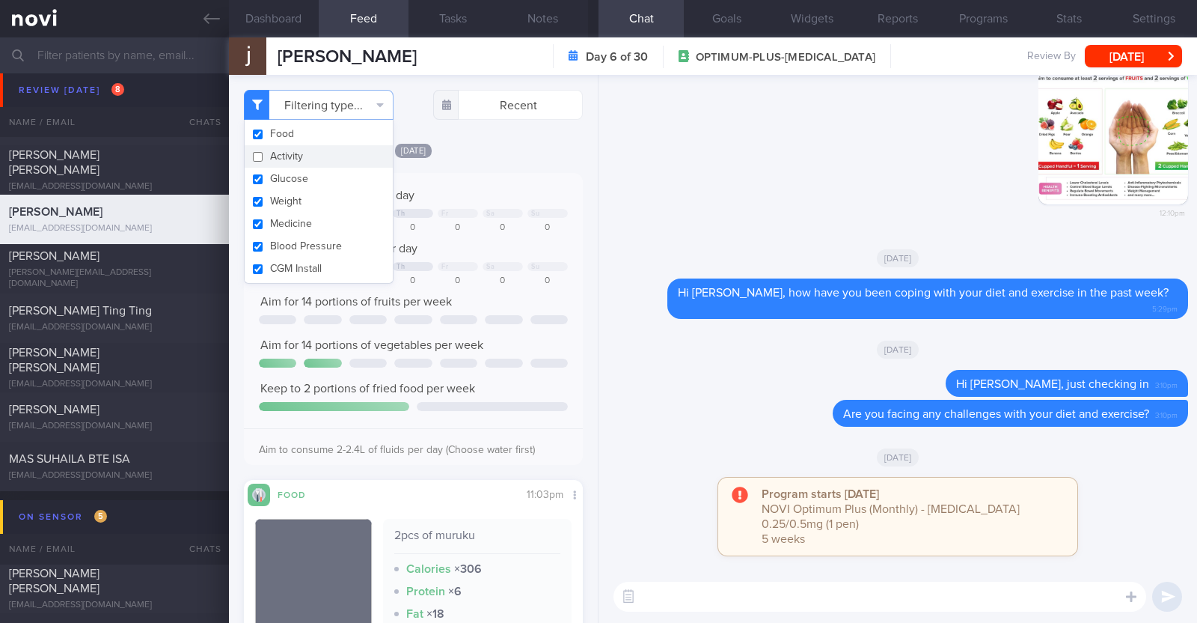
click at [492, 162] on div "Tue, 26 Aug Keep to 1300 calories per day + 783 We Th Fr Sa Su 440 2083 0 0 0 0…" at bounding box center [413, 463] width 339 height 643
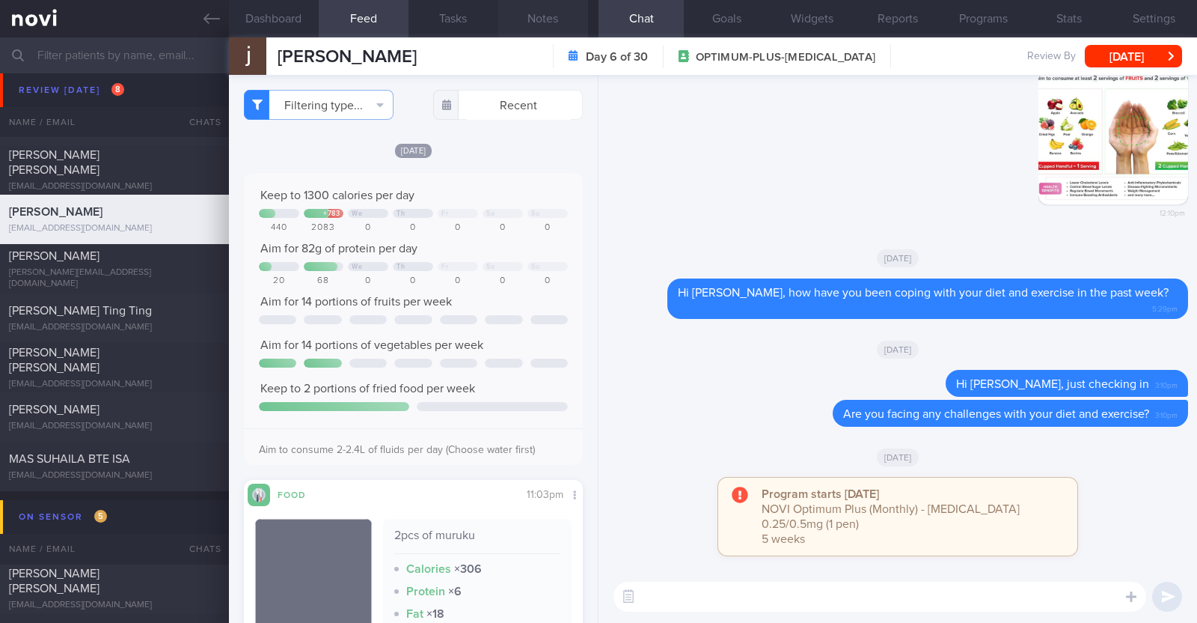
click at [549, 16] on button "Notes" at bounding box center [543, 18] width 90 height 37
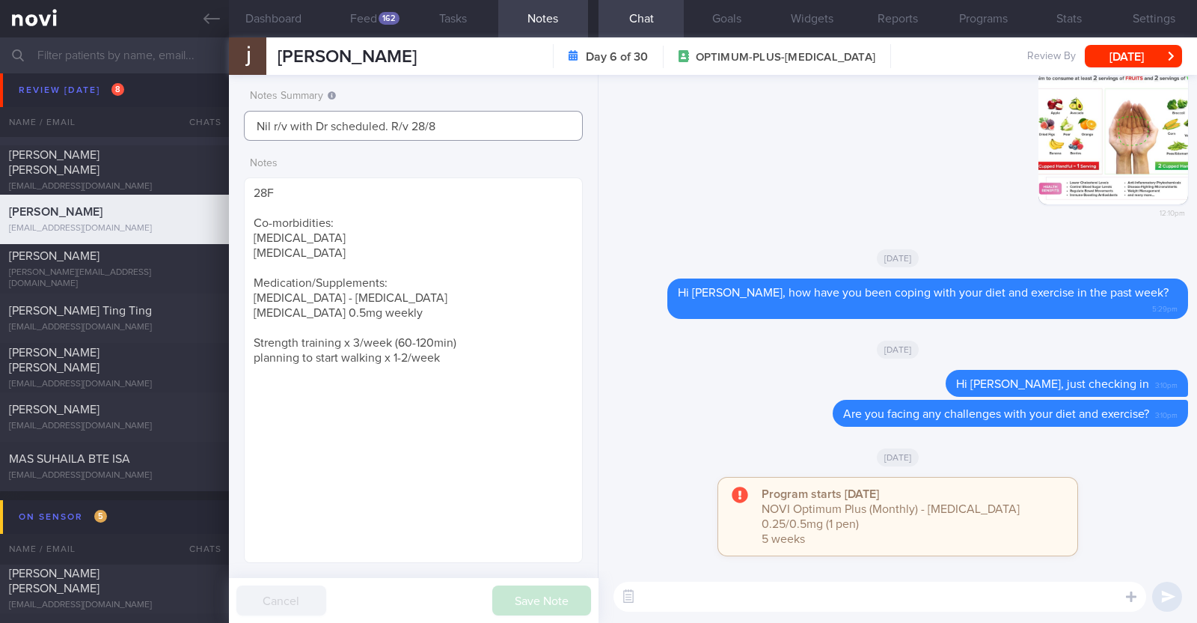
drag, startPoint x: 465, startPoint y: 121, endPoint x: 66, endPoint y: 117, distance: 398.9
click at [66, 117] on div "Patients New Users Coaches Assigned patients Assigned patients All active patie…" at bounding box center [598, 329] width 1197 height 585
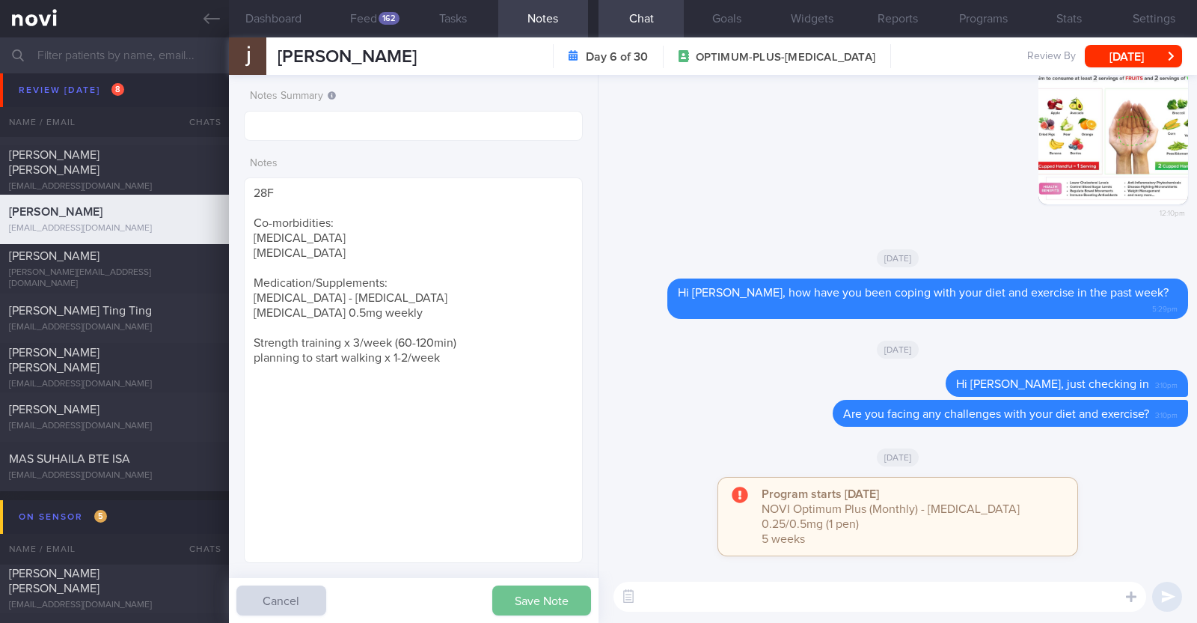
click at [534, 590] on button "Save Note" at bounding box center [541, 600] width 99 height 30
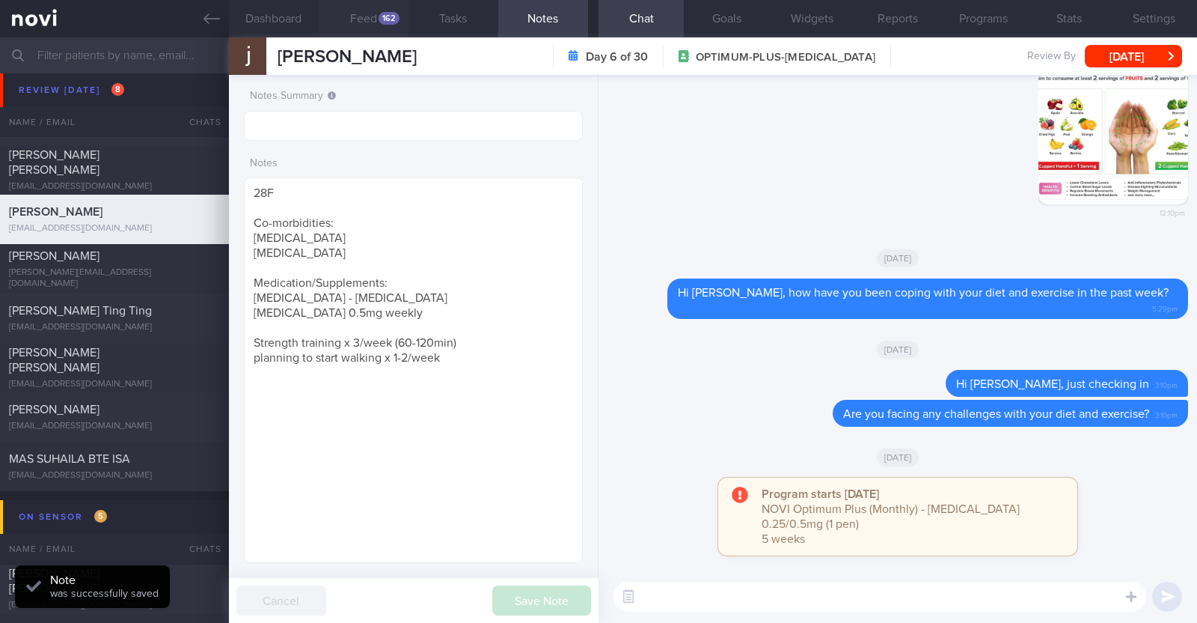
click at [383, 22] on div "162" at bounding box center [389, 18] width 21 height 13
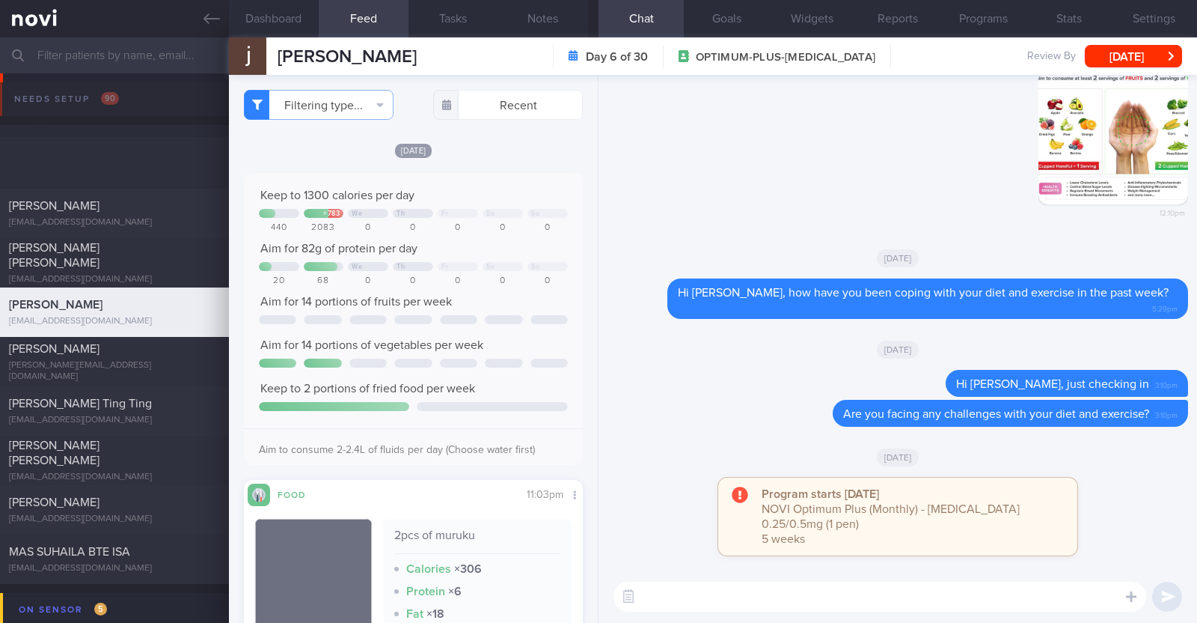
select select "7"
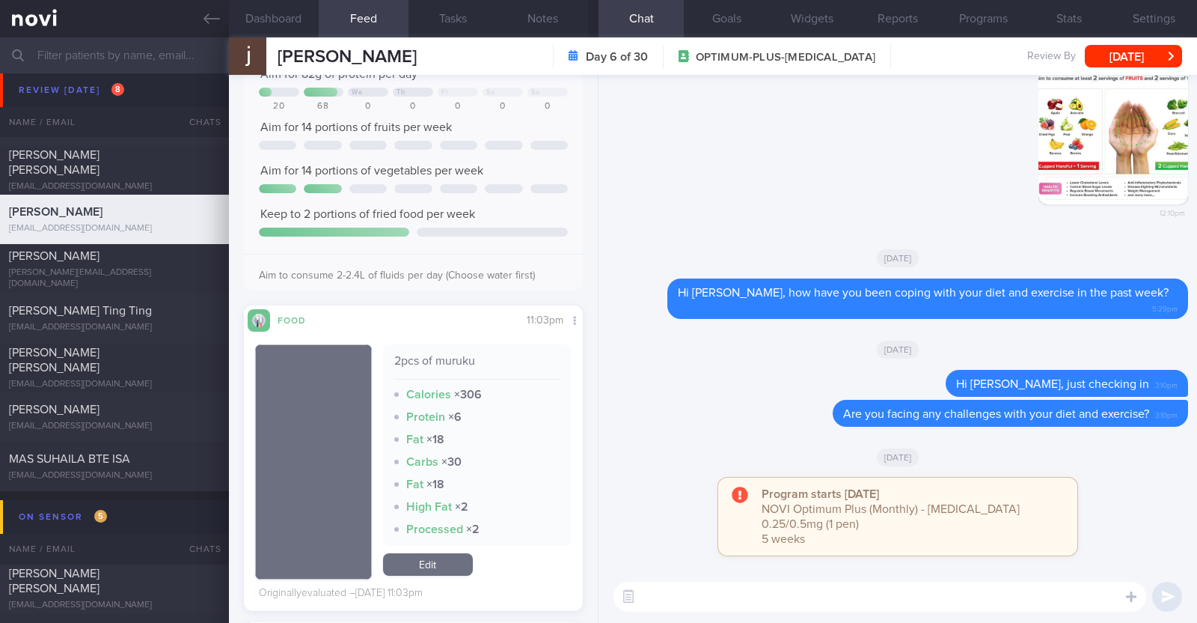
scroll to position [332, 0]
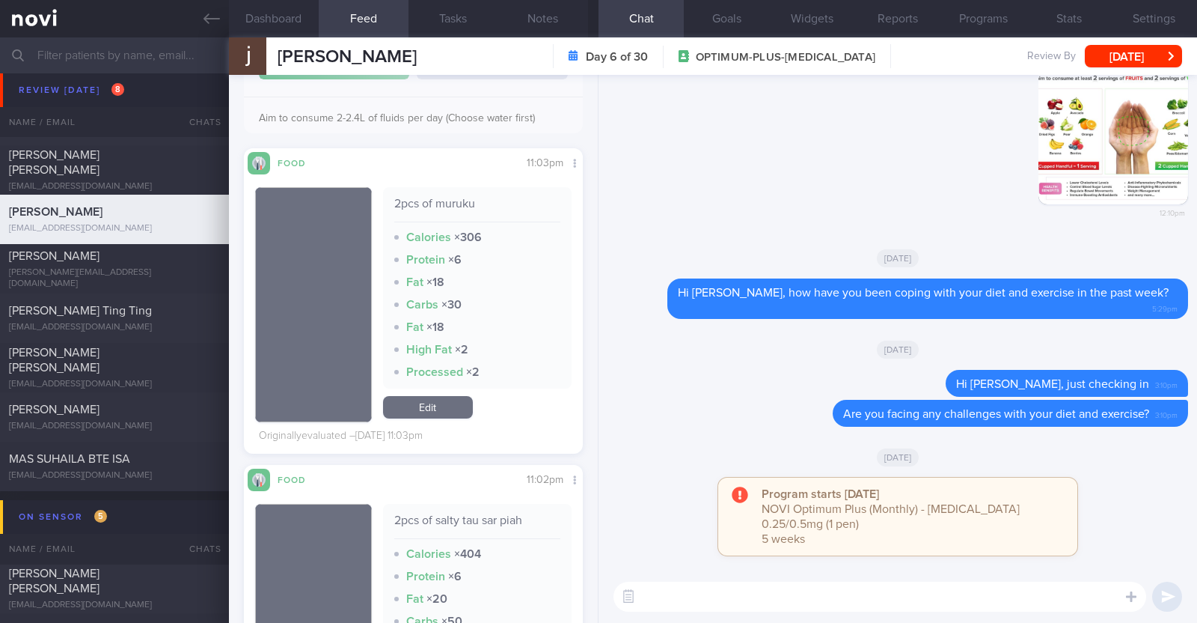
click at [435, 404] on link "Edit" at bounding box center [428, 407] width 90 height 22
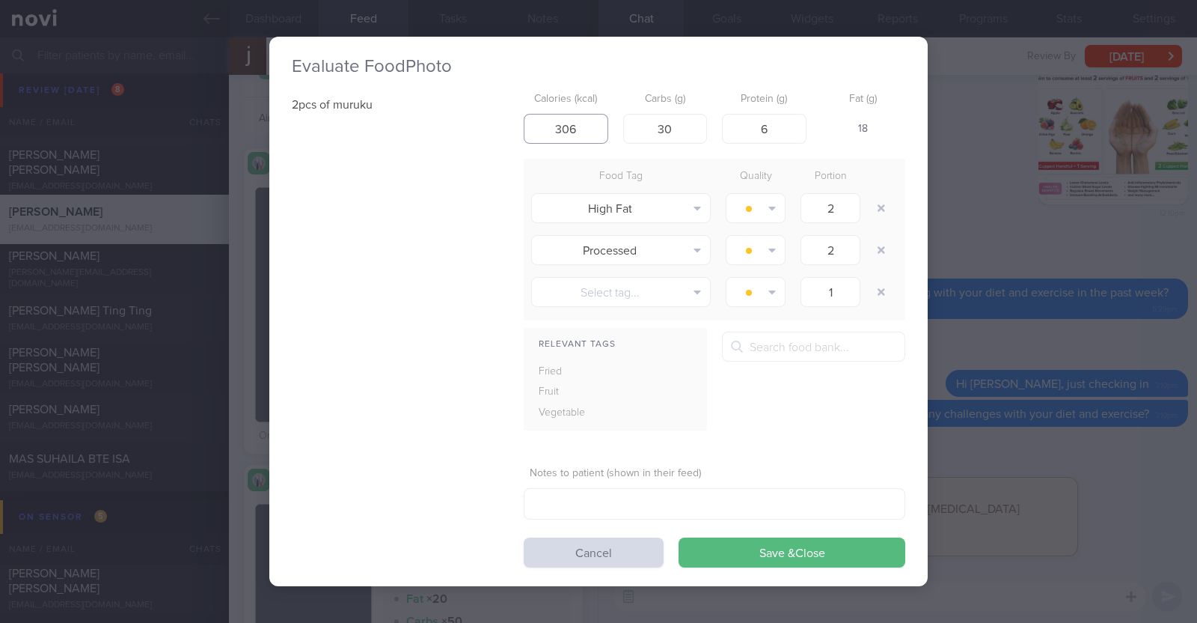
drag, startPoint x: 587, startPoint y: 136, endPoint x: 481, endPoint y: 118, distance: 107.0
click at [481, 118] on div "2pcs of muruku Calories (kcal) 306 Carbs (g) 30 Protein (g) 6 Fat (g) 18 Food T…" at bounding box center [599, 326] width 614 height 482
type input "150"
drag, startPoint x: 685, startPoint y: 138, endPoint x: 608, endPoint y: 112, distance: 80.5
click at [608, 112] on div "Calories (kcal) 150 Carbs (g) 30 Protein (g) 6 Fat (g) 1" at bounding box center [715, 114] width 382 height 59
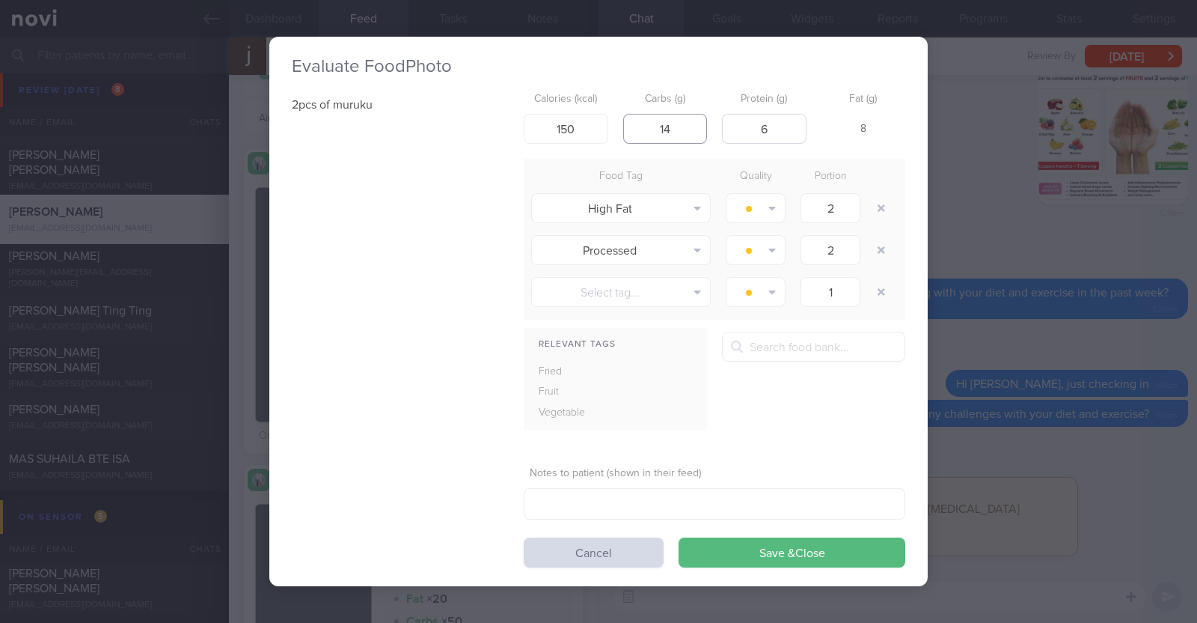
type input "14"
drag, startPoint x: 791, startPoint y: 134, endPoint x: 676, endPoint y: 90, distance: 123.4
click at [682, 95] on div "Calories (kcal) 150 Carbs (g) 14 Protein (g) 6 Fat (g) 8" at bounding box center [715, 114] width 382 height 59
click at [498, 276] on div "2pcs of muruku Calories (kcal) 150 Carbs (g) 14 Protein (g) 6 Fat (g) 8 Food Ta…" at bounding box center [599, 326] width 614 height 482
click at [848, 559] on button "Save & Close" at bounding box center [792, 552] width 227 height 30
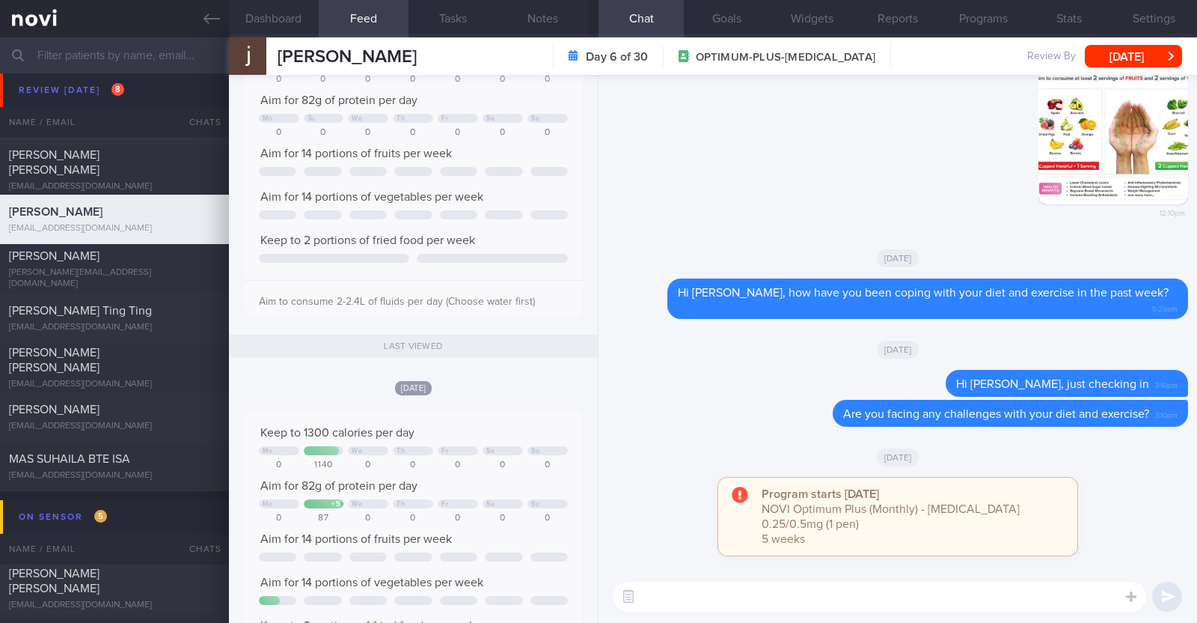
scroll to position [2670, 0]
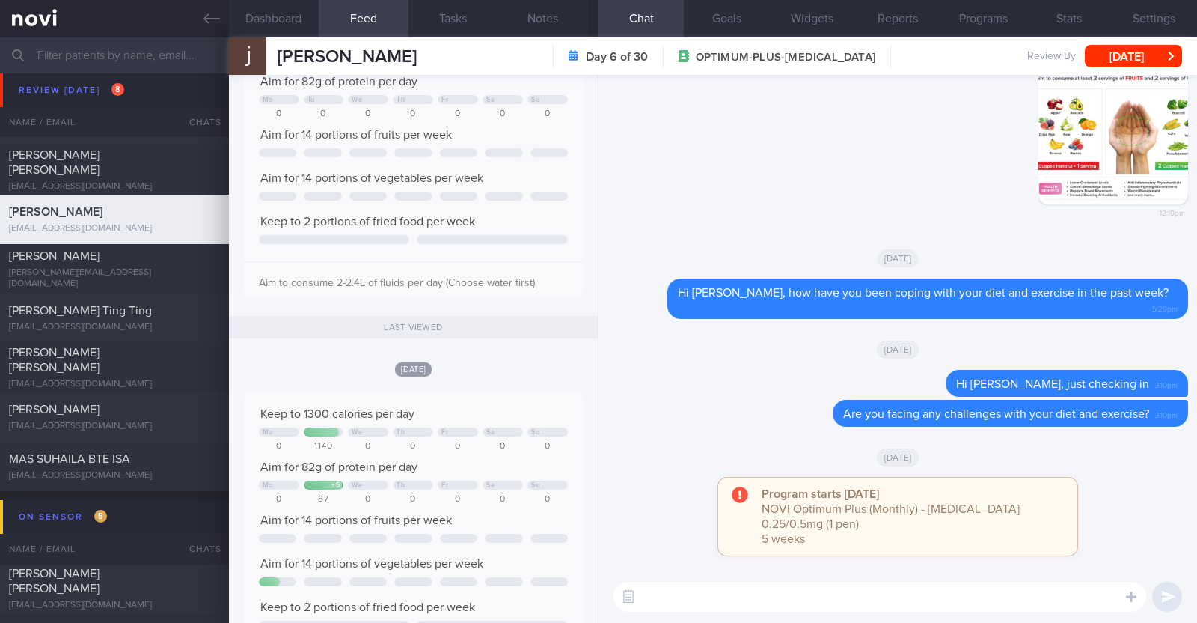
click at [702, 598] on textarea at bounding box center [880, 596] width 533 height 30
type textarea "Hi [PERSON_NAME], happy [DATE]:)"
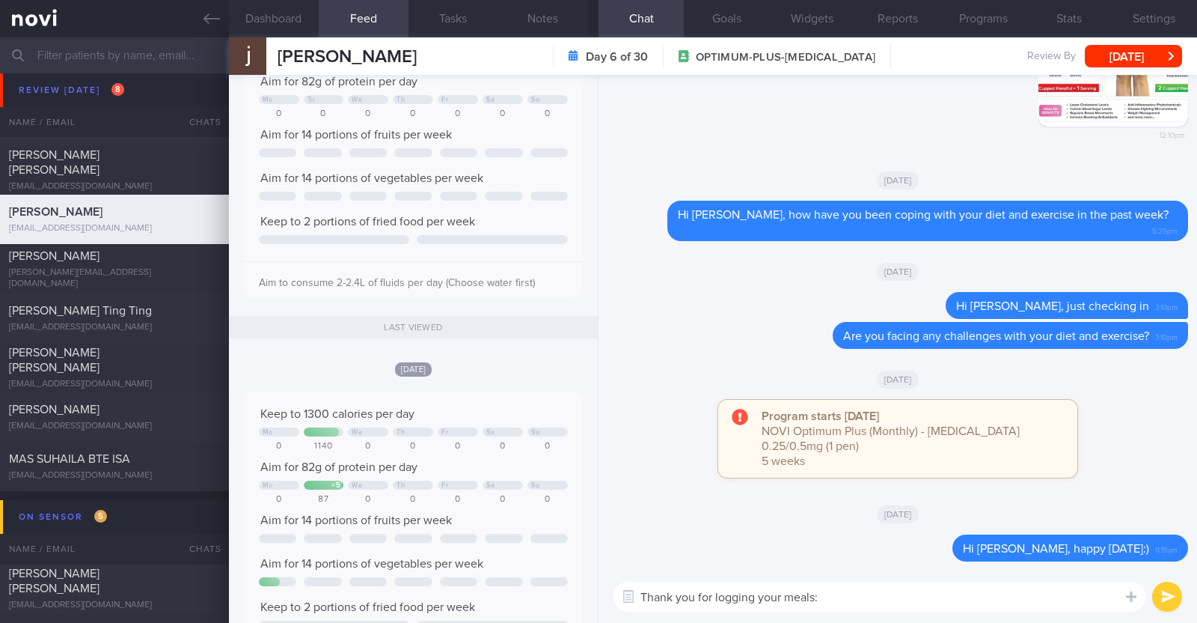
type textarea "Thank you for logging your meals:)"
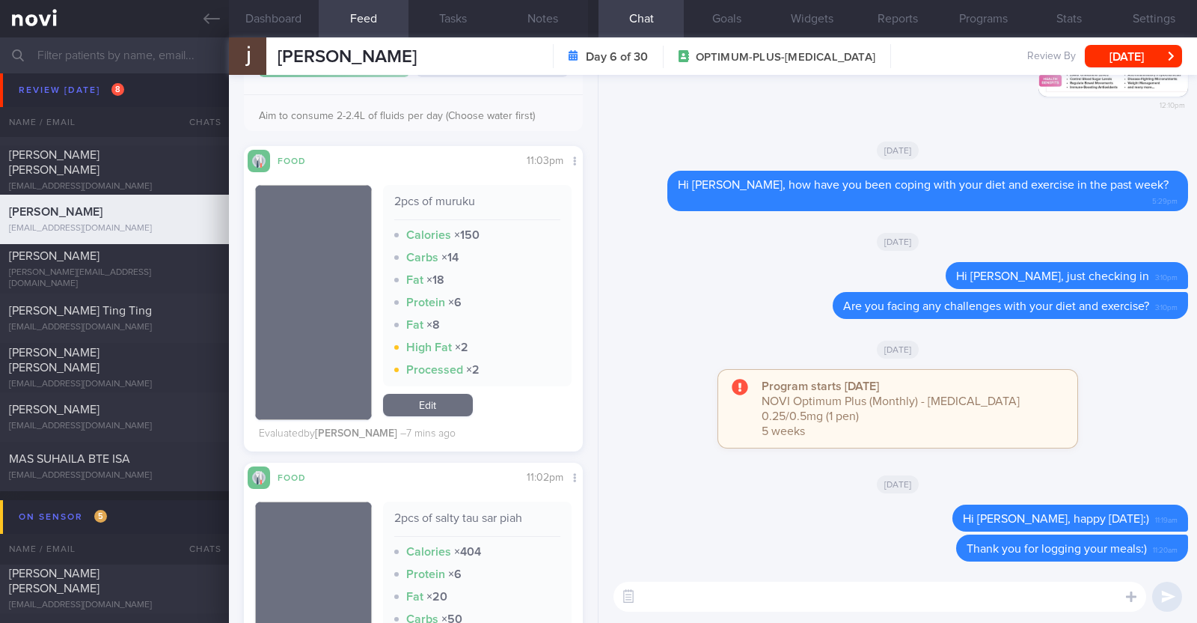
scroll to position [373, 0]
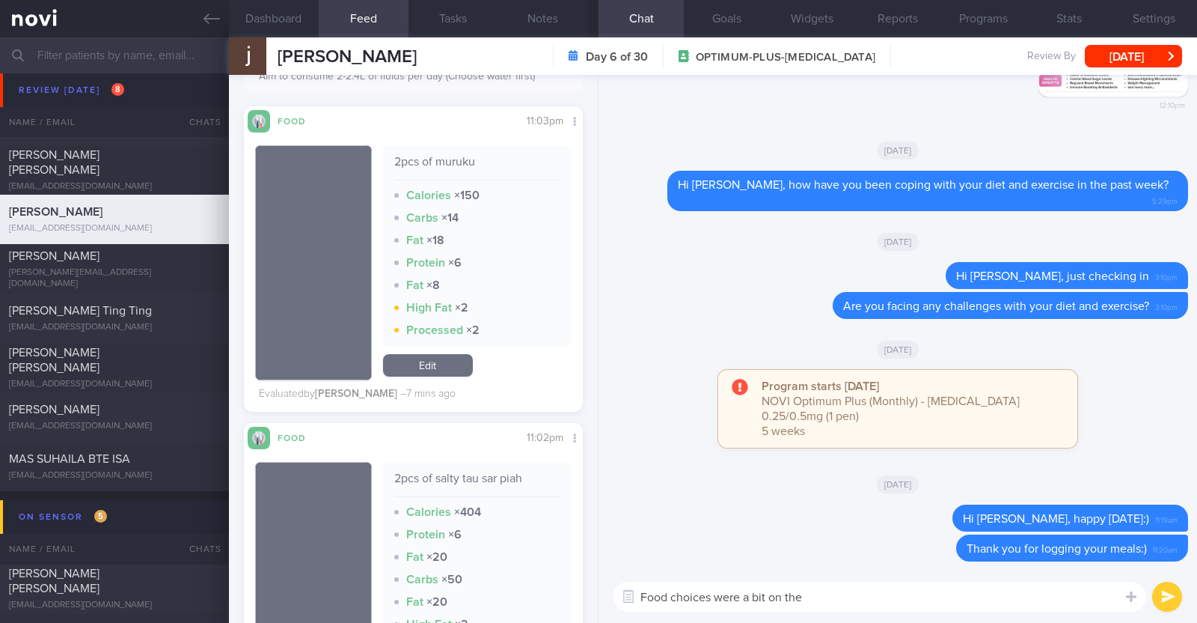
type textarea "Food choices were a bit on the"
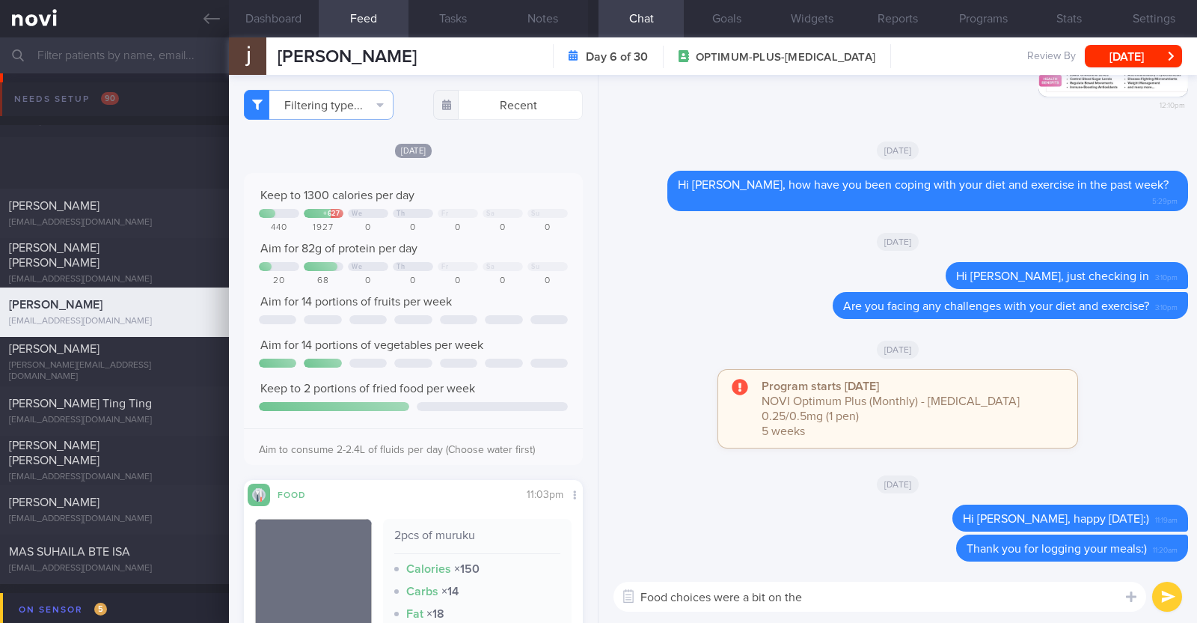
select select "7"
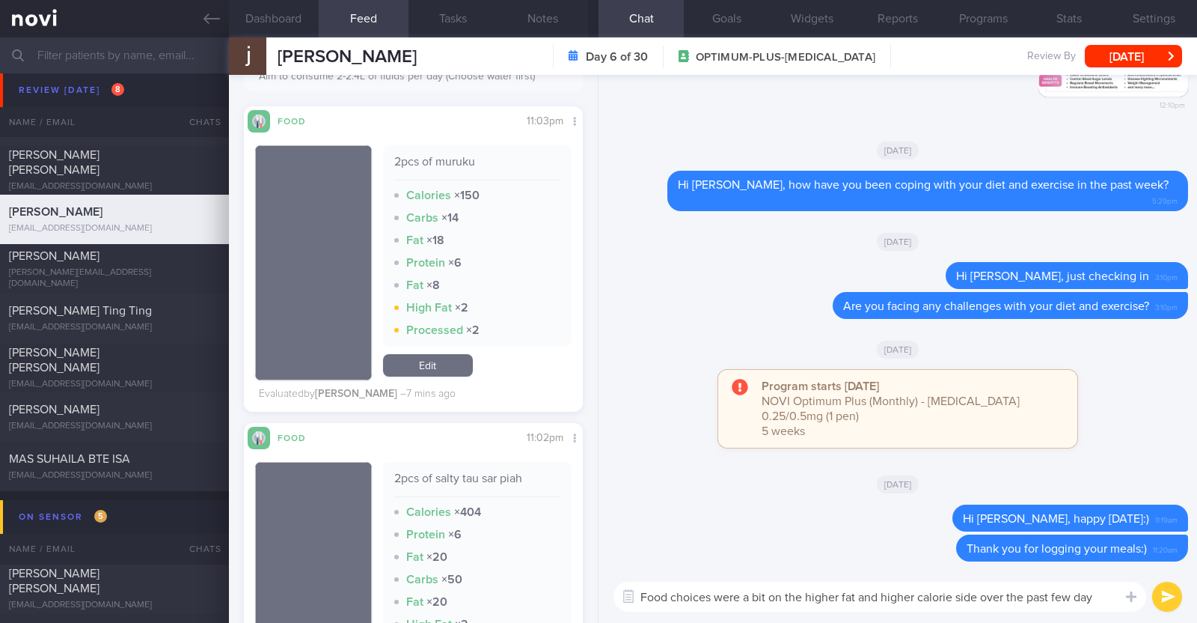
type textarea "Food choices were a bit on the higher fat and higher calorie side over the past…"
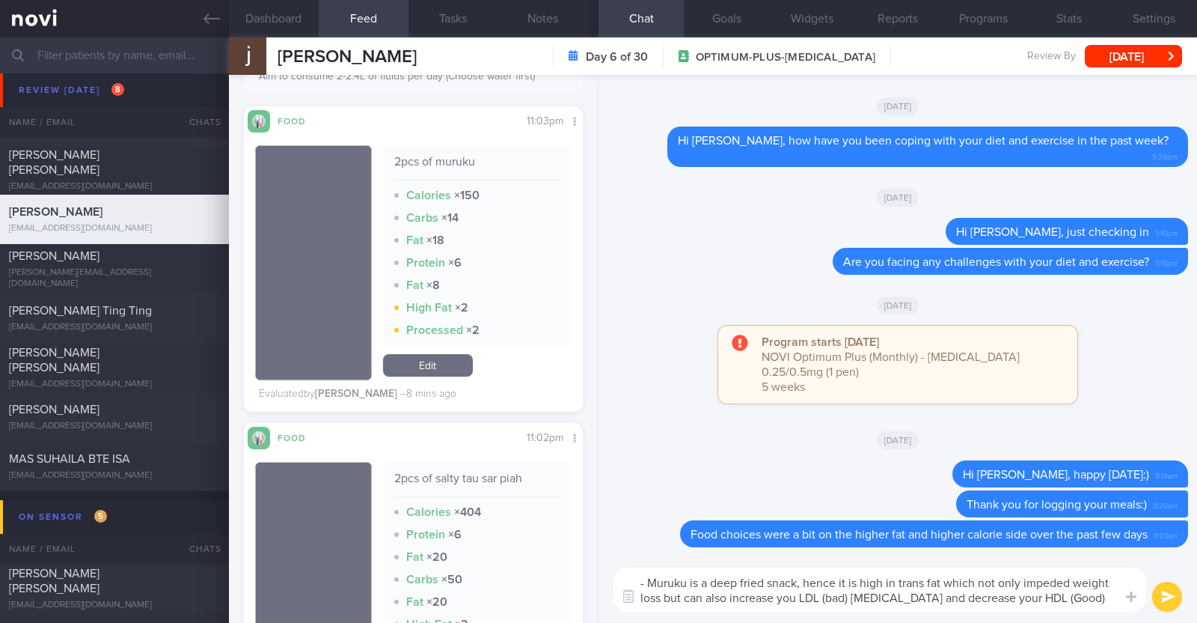
scroll to position [0, 0]
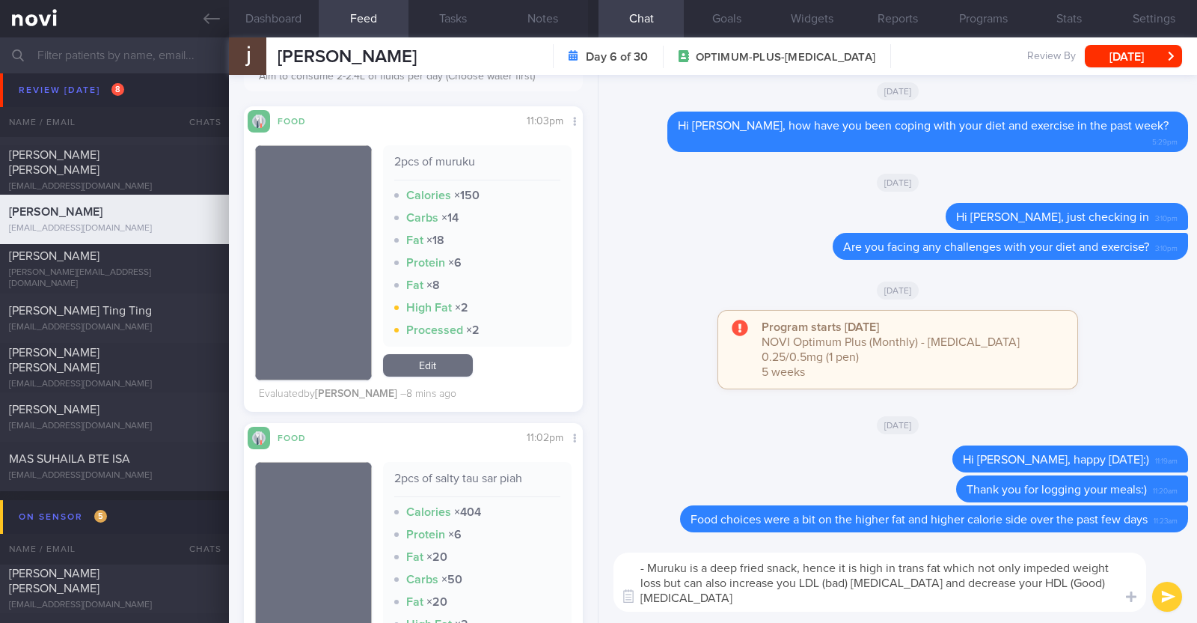
click at [1053, 582] on textarea "- Muruku is a deep fried snack, hence it is high in trans fat which not only im…" at bounding box center [880, 581] width 533 height 59
click at [741, 596] on textarea "- Muruku is a deep fried snack, hence it is high in trans fat which not only im…" at bounding box center [880, 581] width 533 height 59
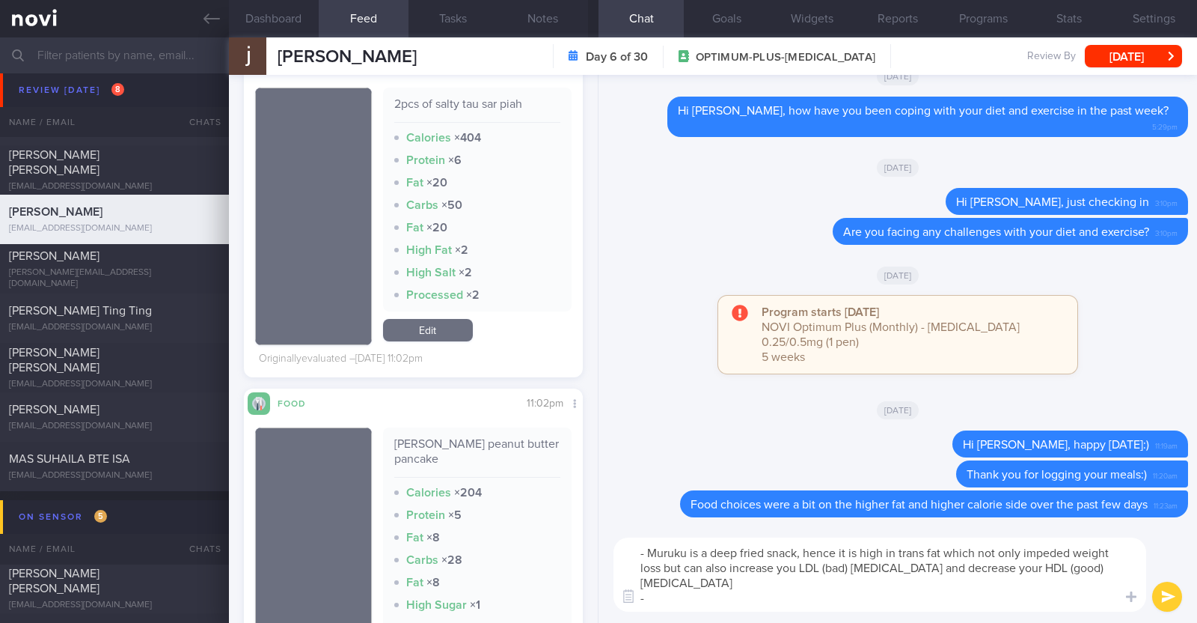
scroll to position [1123, 0]
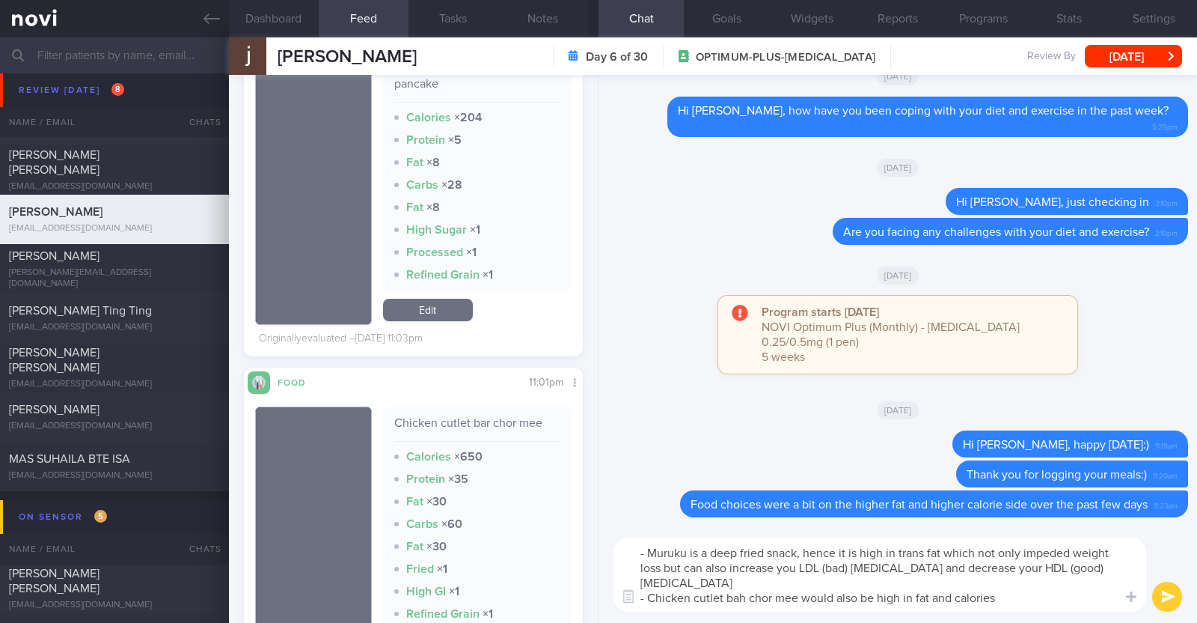
click at [803, 600] on textarea "- Muruku is a deep fried snack, hence it is high in trans fat which not only im…" at bounding box center [880, 574] width 533 height 74
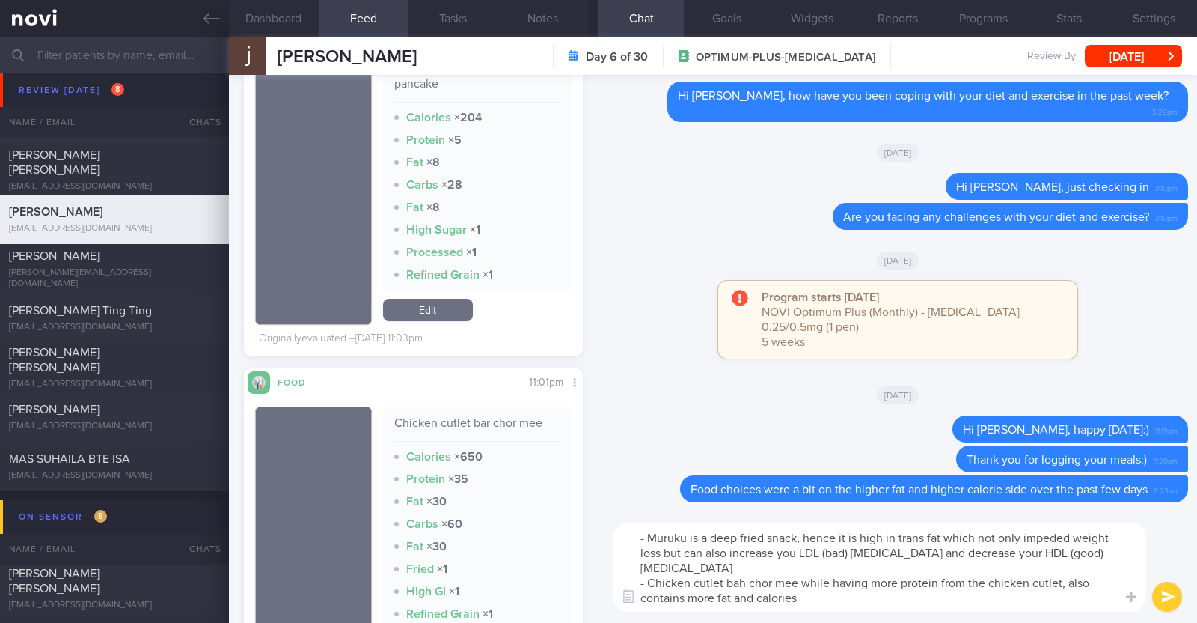
click at [803, 600] on textarea "- Muruku is a deep fried snack, hence it is high in trans fat which not only im…" at bounding box center [880, 566] width 533 height 89
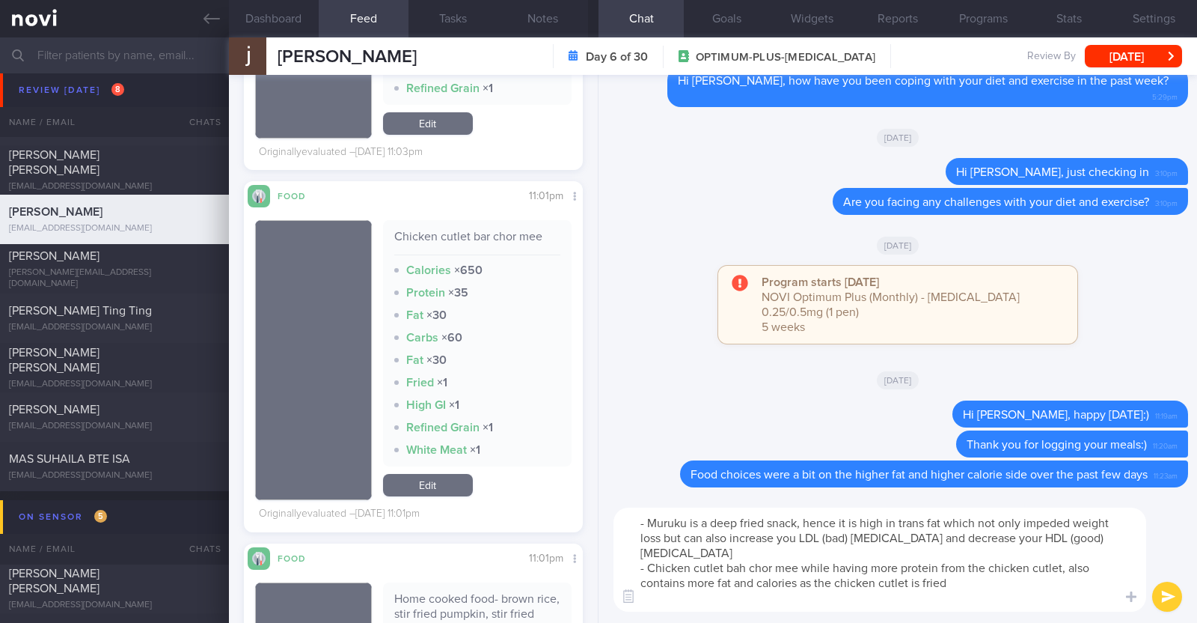
scroll to position [0, 0]
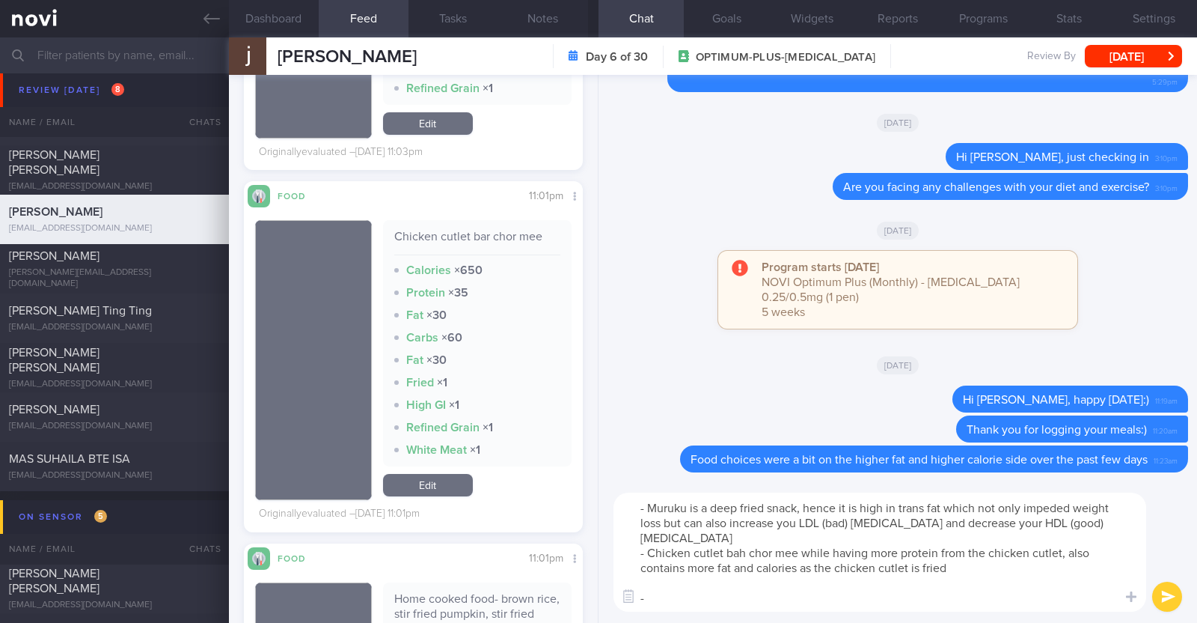
paste textarea "consider the following if you're looking for a more balanced noodle dish outsid…"
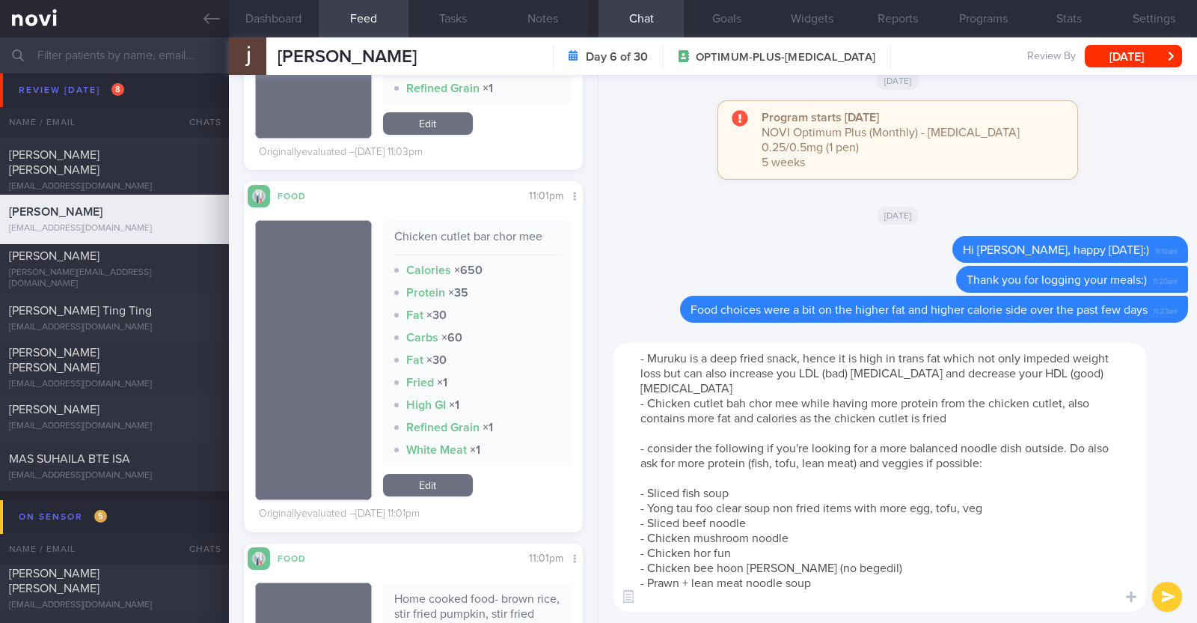
click at [647, 439] on textarea "- Muruku is a deep fried snack, hence it is high in trans fat which not only im…" at bounding box center [880, 477] width 533 height 269
click at [651, 451] on textarea "- Muruku is a deep fried snack, hence it is high in trans fat which not only im…" at bounding box center [880, 477] width 533 height 269
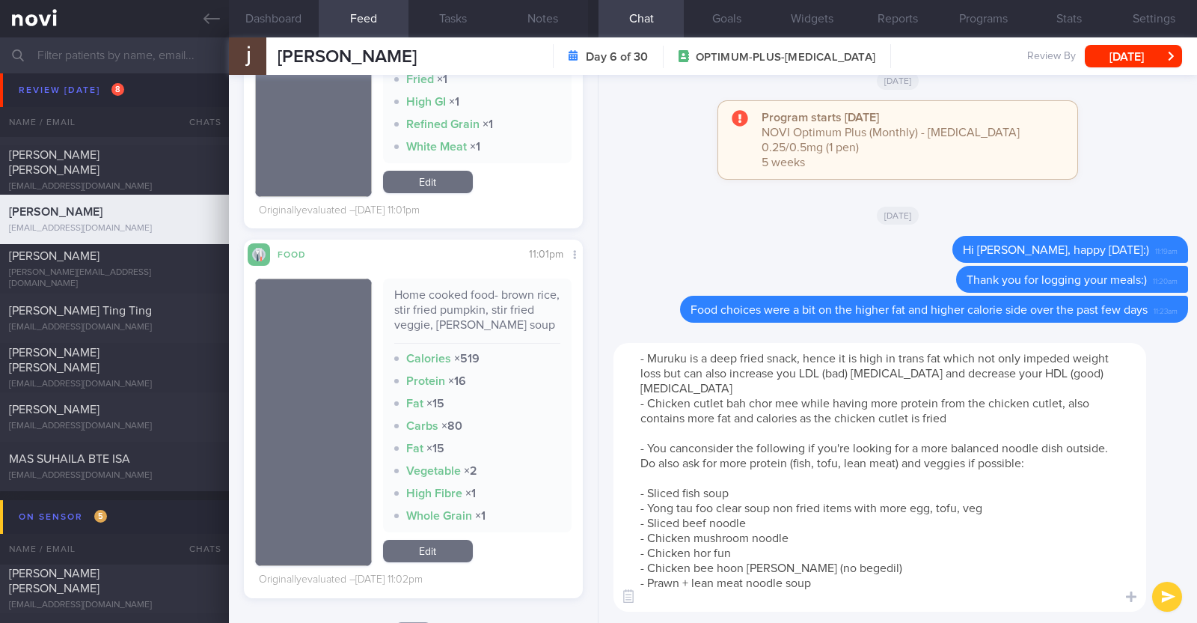
scroll to position [2058, 0]
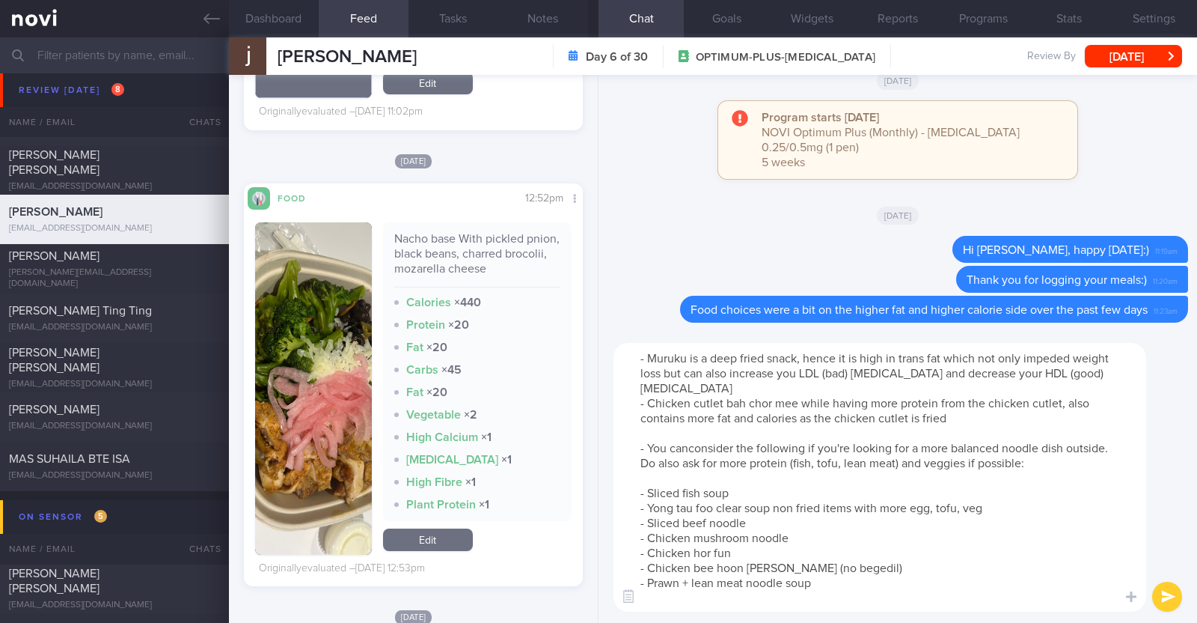
click at [700, 391] on textarea "- Muruku is a deep fried snack, hence it is high in trans fat which not only im…" at bounding box center [880, 477] width 533 height 269
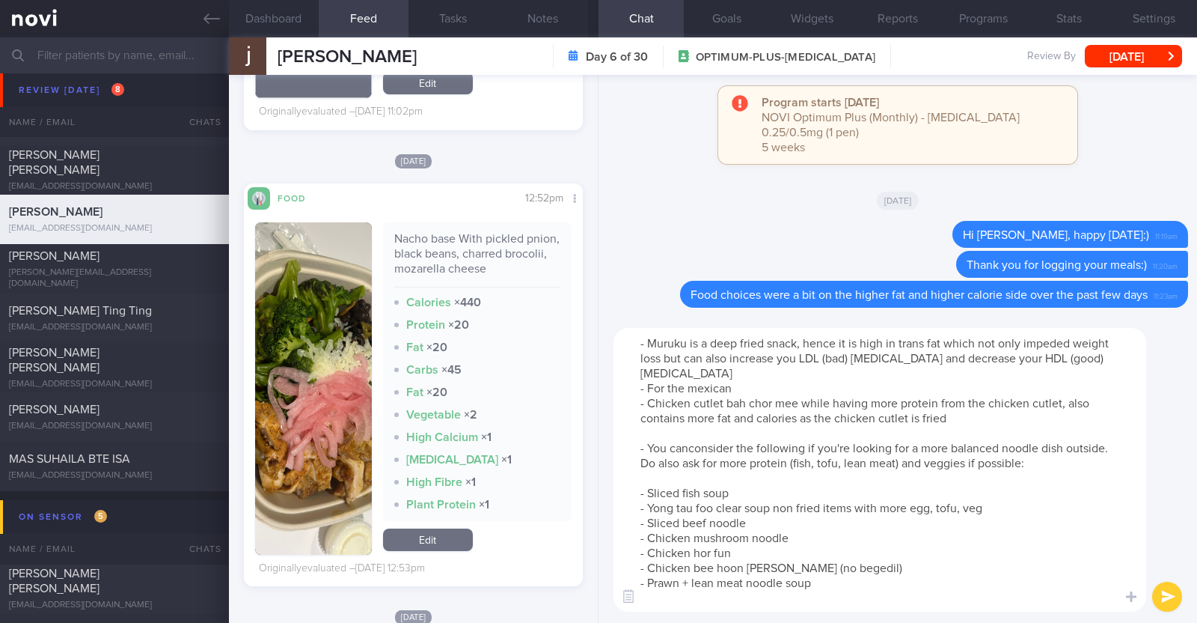
click at [703, 387] on textarea "- Muruku is a deep fried snack, hence it is high in trans fat which not only im…" at bounding box center [880, 470] width 533 height 284
click at [742, 384] on textarea "- Muruku is a deep fried snack, hence it is high in trans fat which not only im…" at bounding box center [880, 470] width 533 height 284
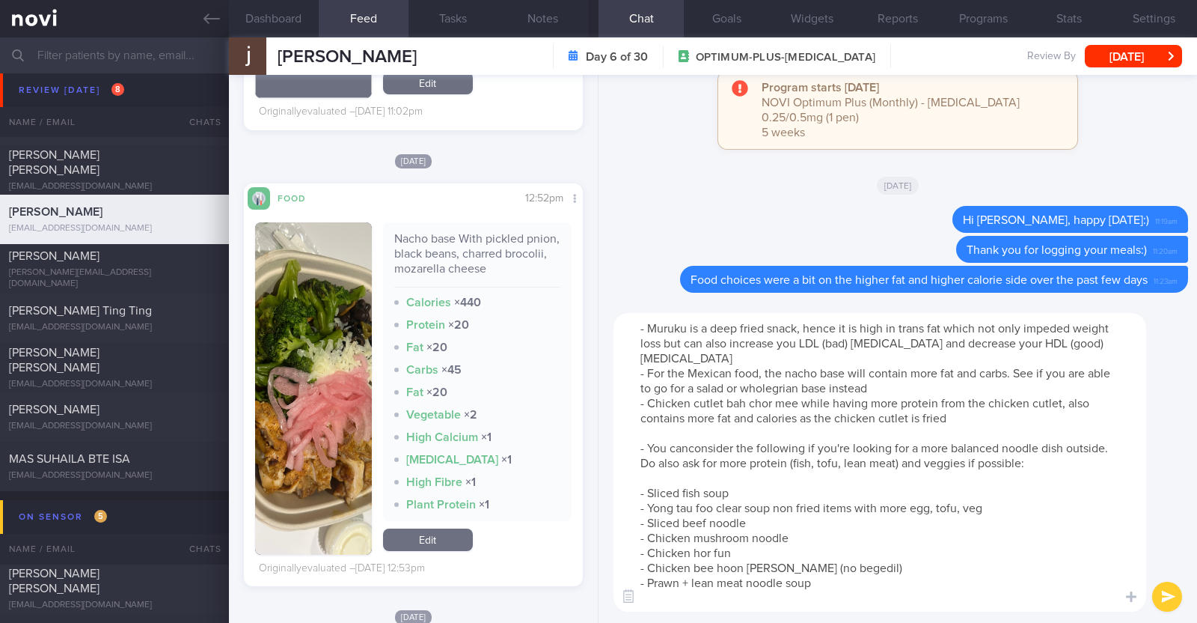
type textarea "- Muruku is a deep fried snack, hence it is high in trans fat which not only im…"
click at [1162, 594] on button "submit" at bounding box center [1168, 596] width 30 height 30
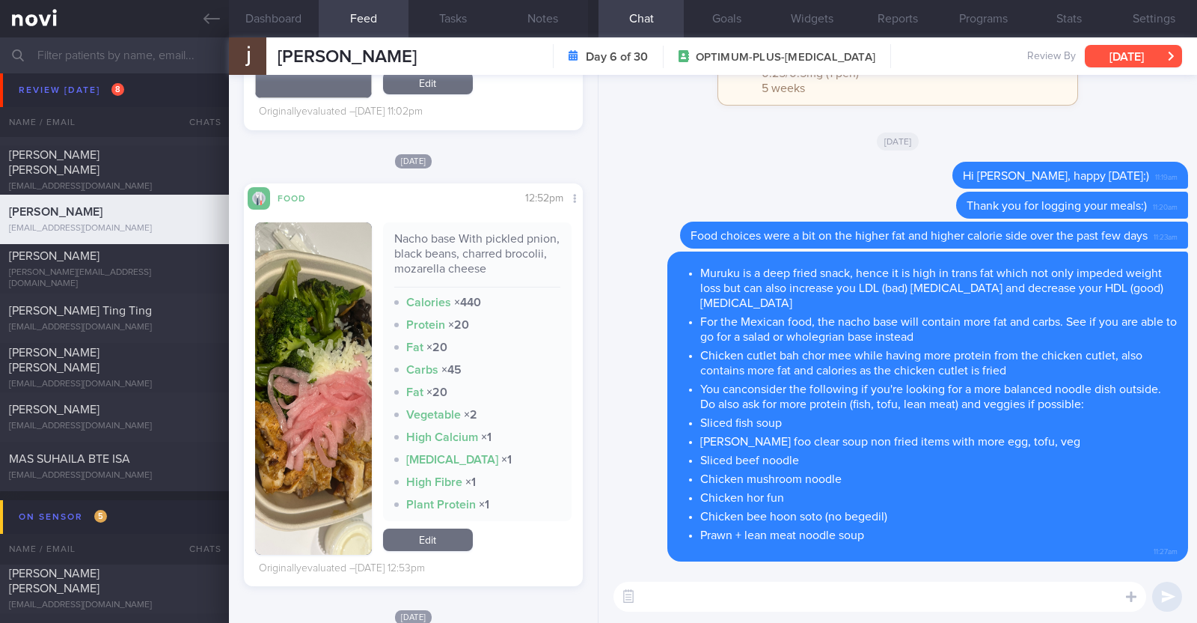
click at [1120, 49] on button "[DATE]" at bounding box center [1133, 56] width 97 height 22
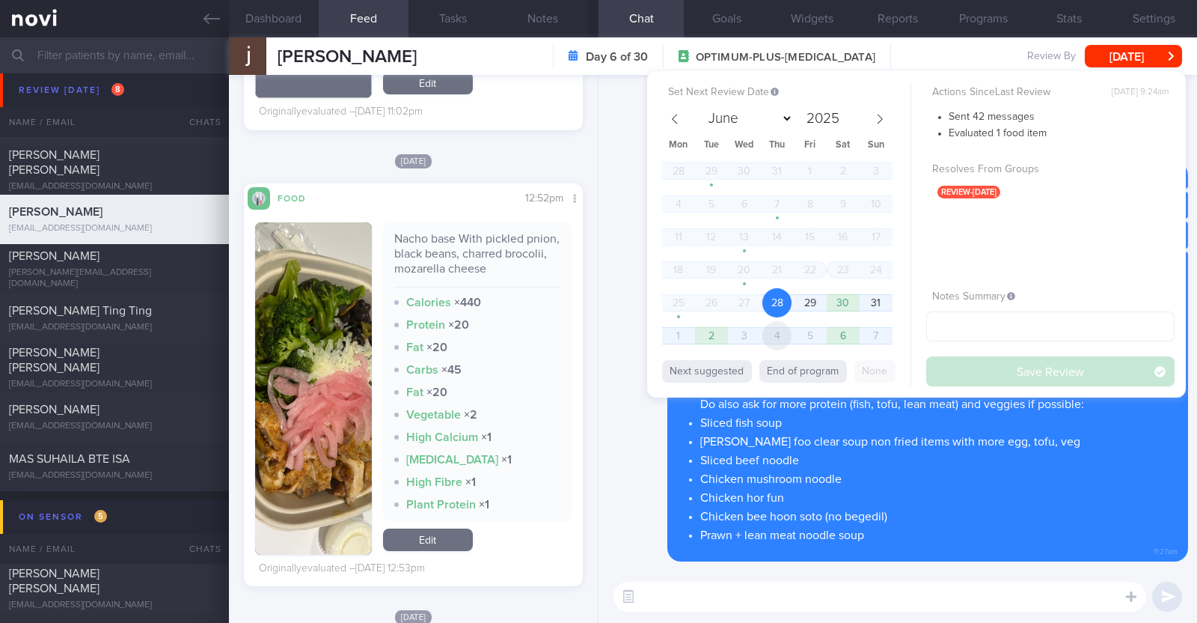
click at [778, 341] on span "4" at bounding box center [777, 335] width 29 height 29
select select "8"
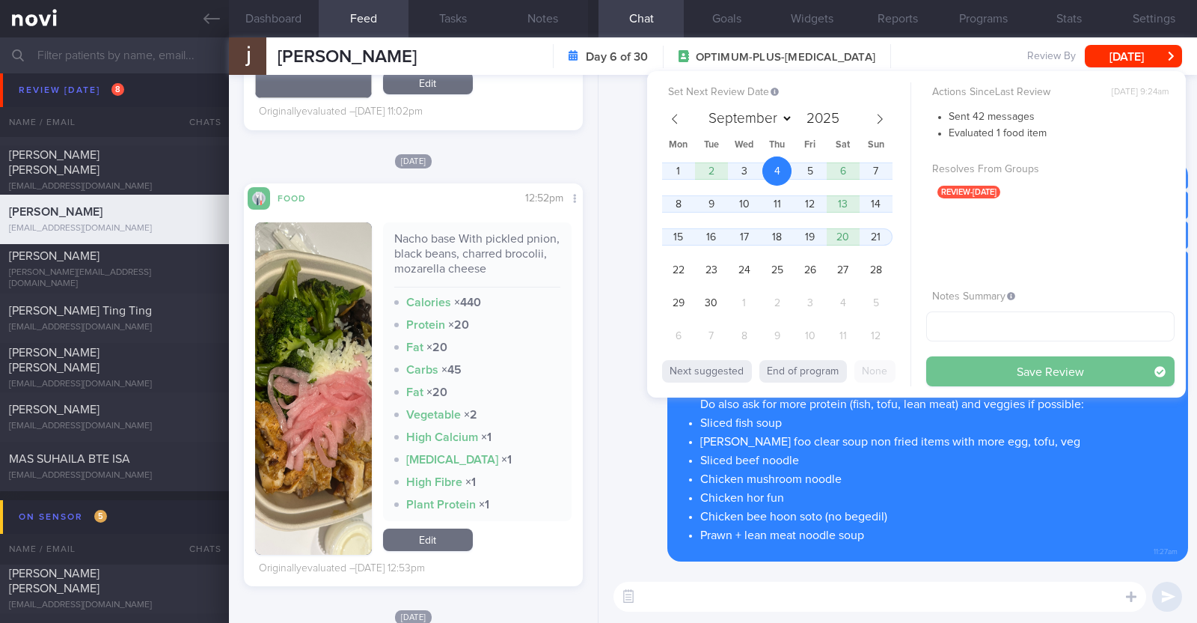
click at [979, 377] on button "Save Review" at bounding box center [1051, 371] width 248 height 30
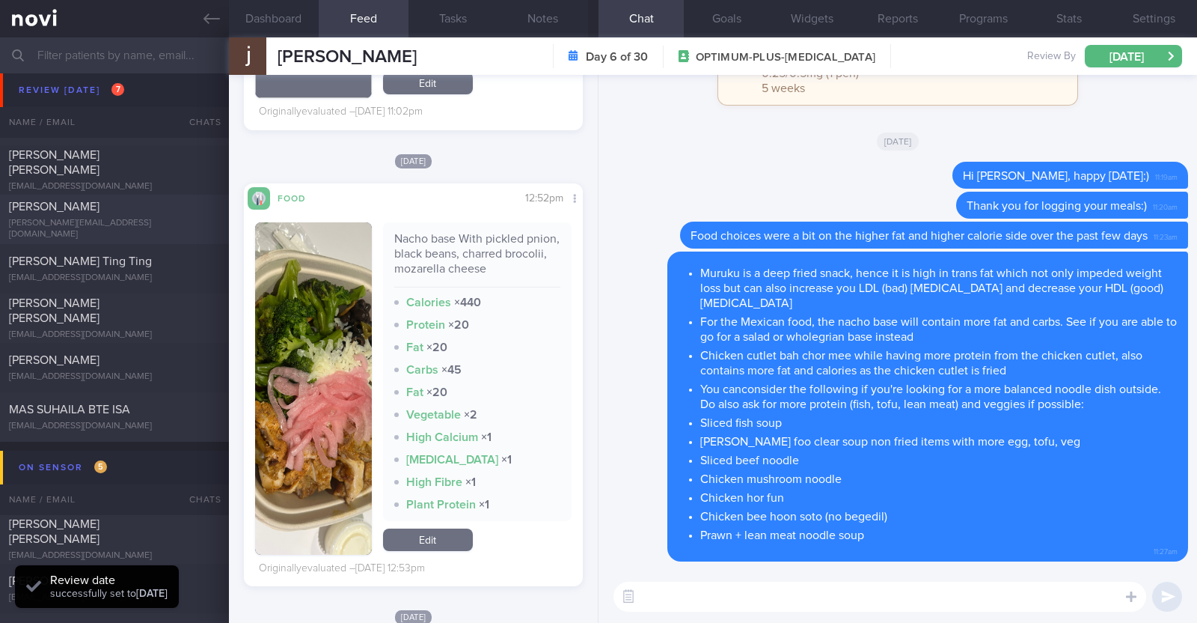
click at [146, 214] on div "Gill Burns" at bounding box center [112, 206] width 207 height 15
type textarea "66F Comorbidities: Ischemic heart disease (CHD) with a history of 6 stents Had …"
select select "7"
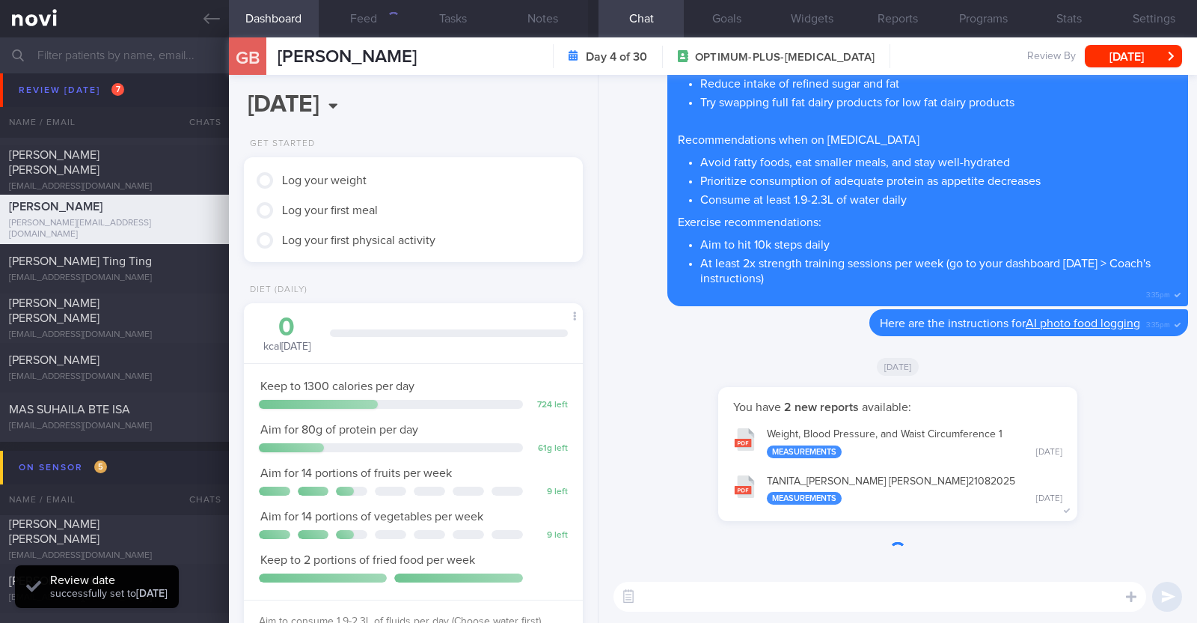
scroll to position [170, 298]
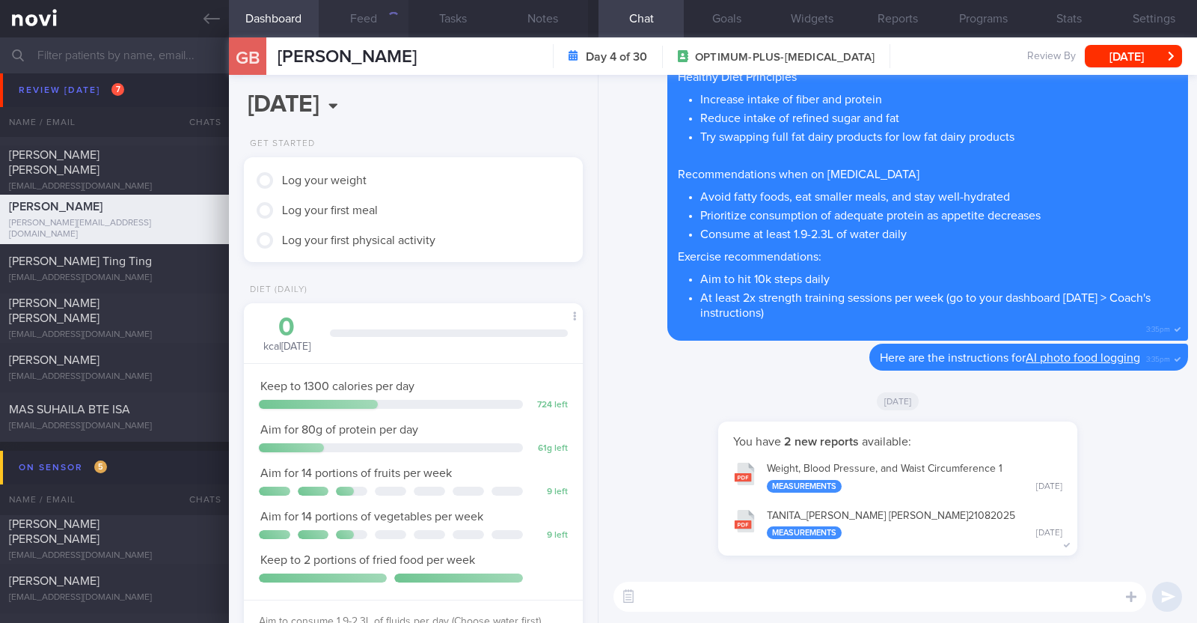
click at [382, 21] on button "Feed" at bounding box center [364, 18] width 90 height 37
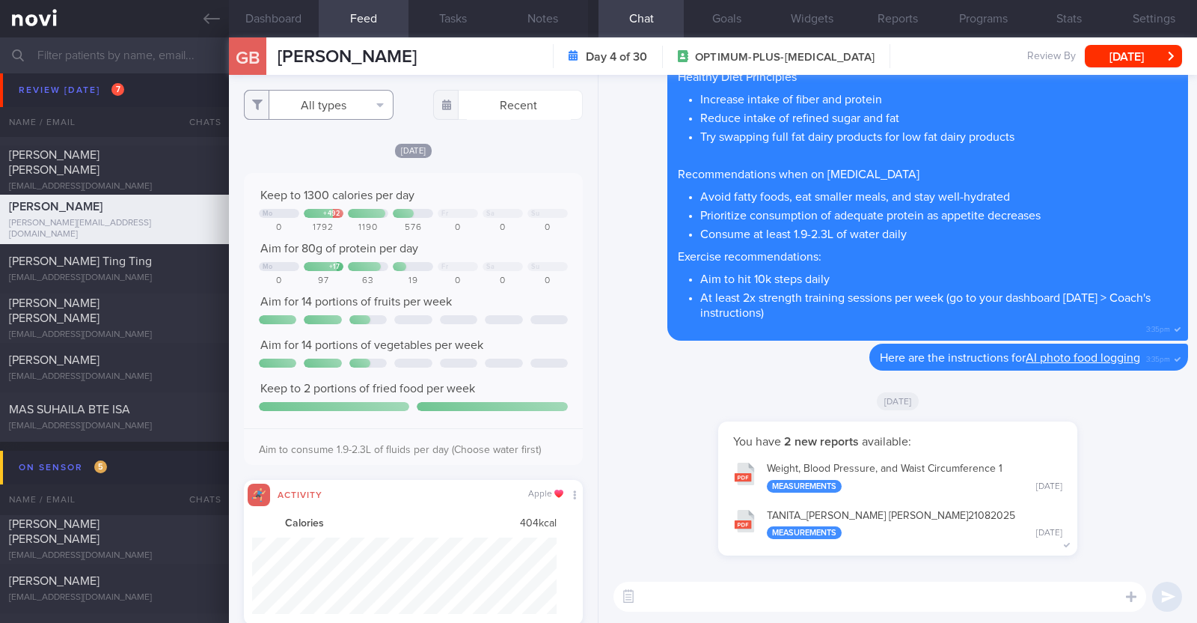
click at [299, 109] on button "All types" at bounding box center [319, 105] width 150 height 30
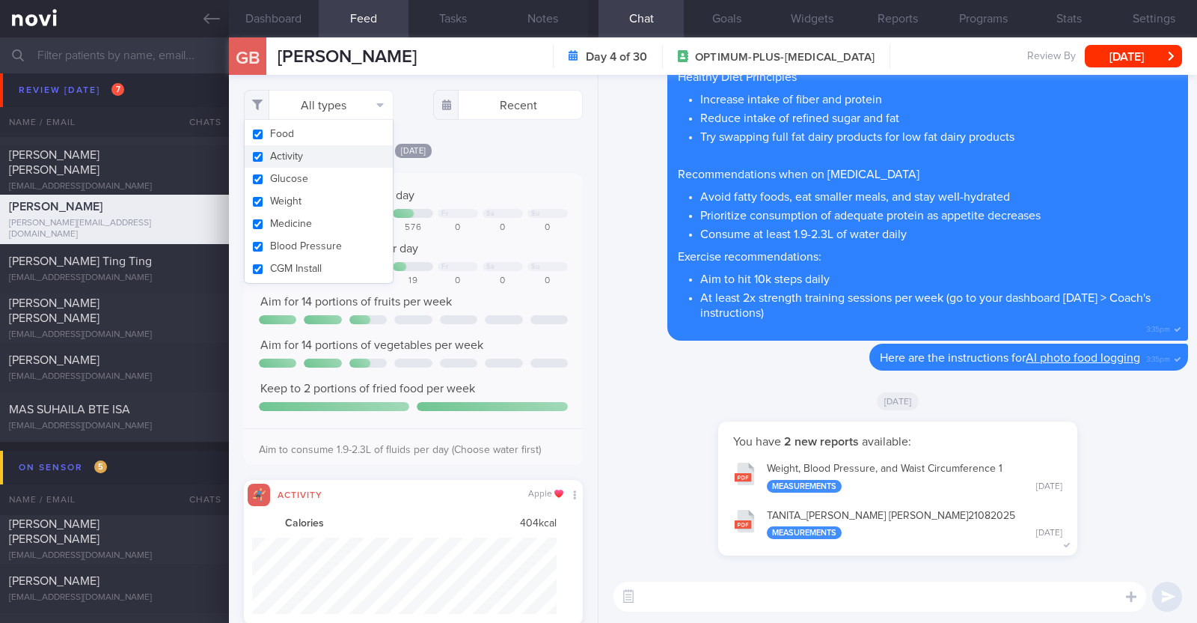
click at [292, 156] on button "Activity" at bounding box center [319, 156] width 148 height 22
checkbox input "false"
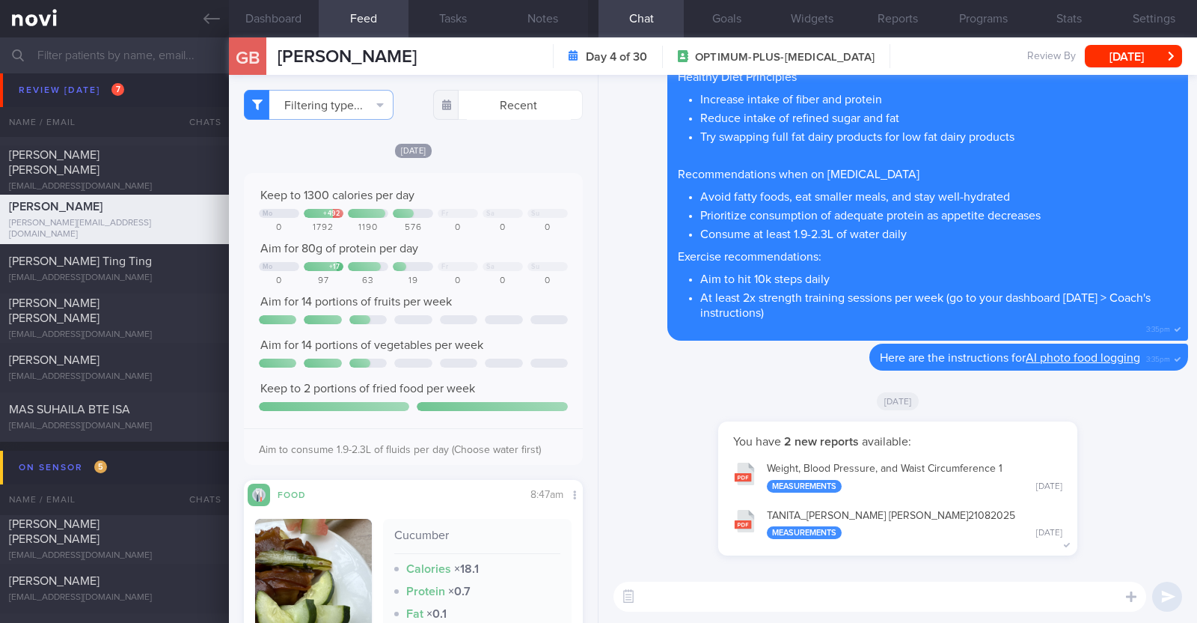
click at [513, 144] on div "[DATE]" at bounding box center [413, 150] width 339 height 16
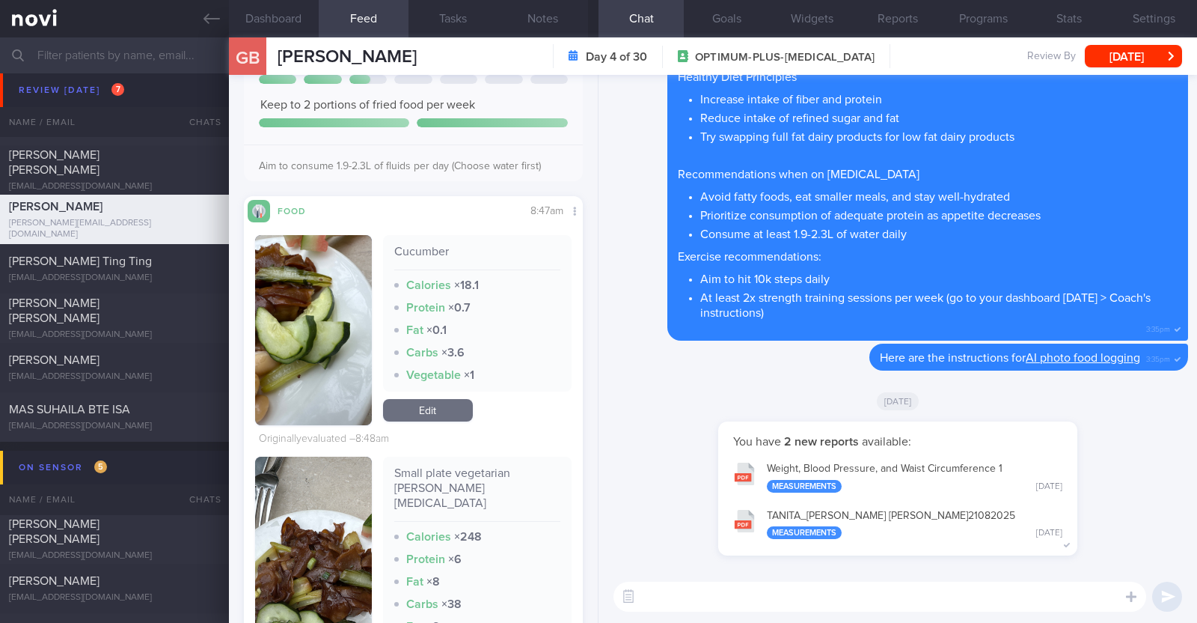
scroll to position [373, 0]
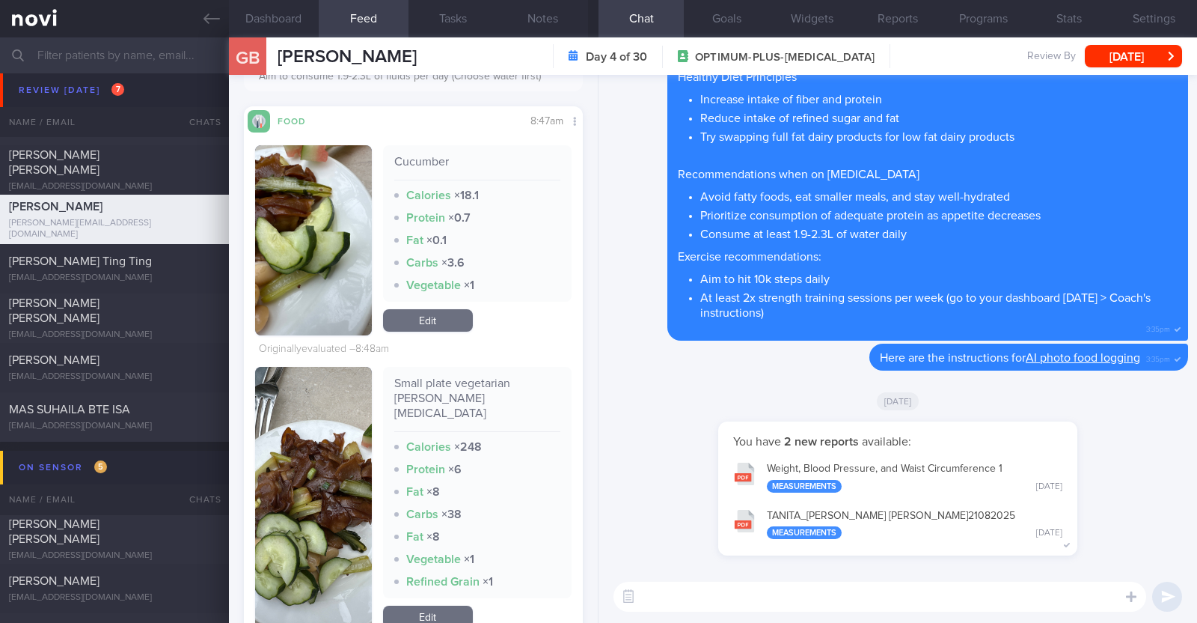
click at [292, 234] on button "button" at bounding box center [313, 240] width 117 height 190
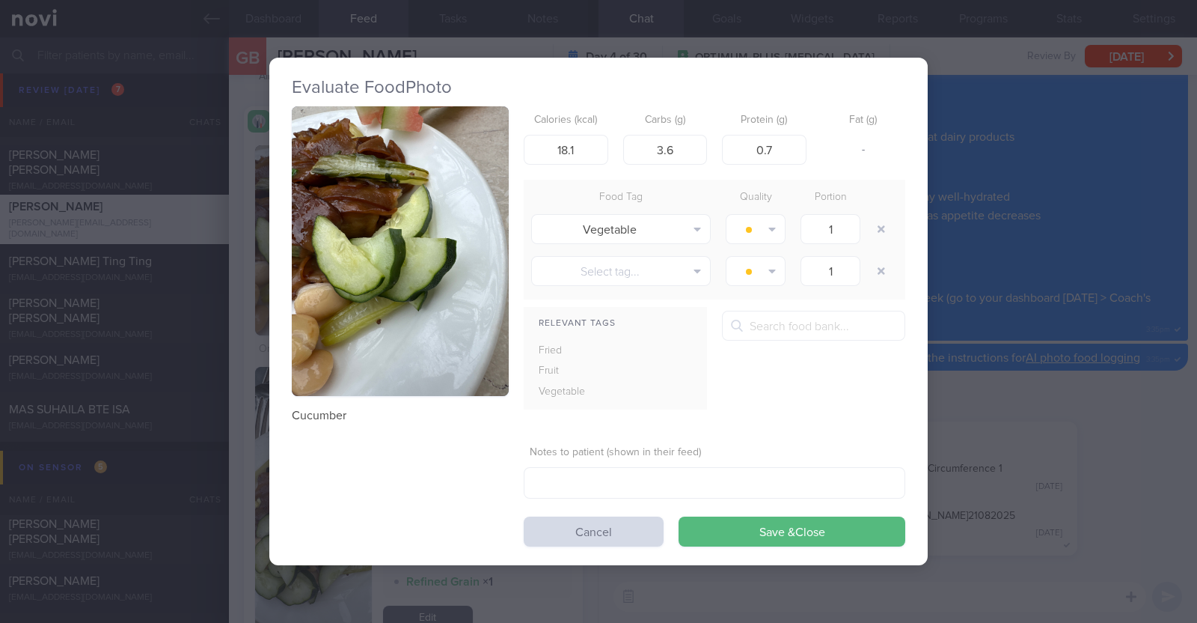
click at [251, 257] on div "Evaluate Food Photo Cucumber Calories (kcal) 18.1 Carbs (g) 3.6 Protein (g) 0.7…" at bounding box center [598, 311] width 1197 height 623
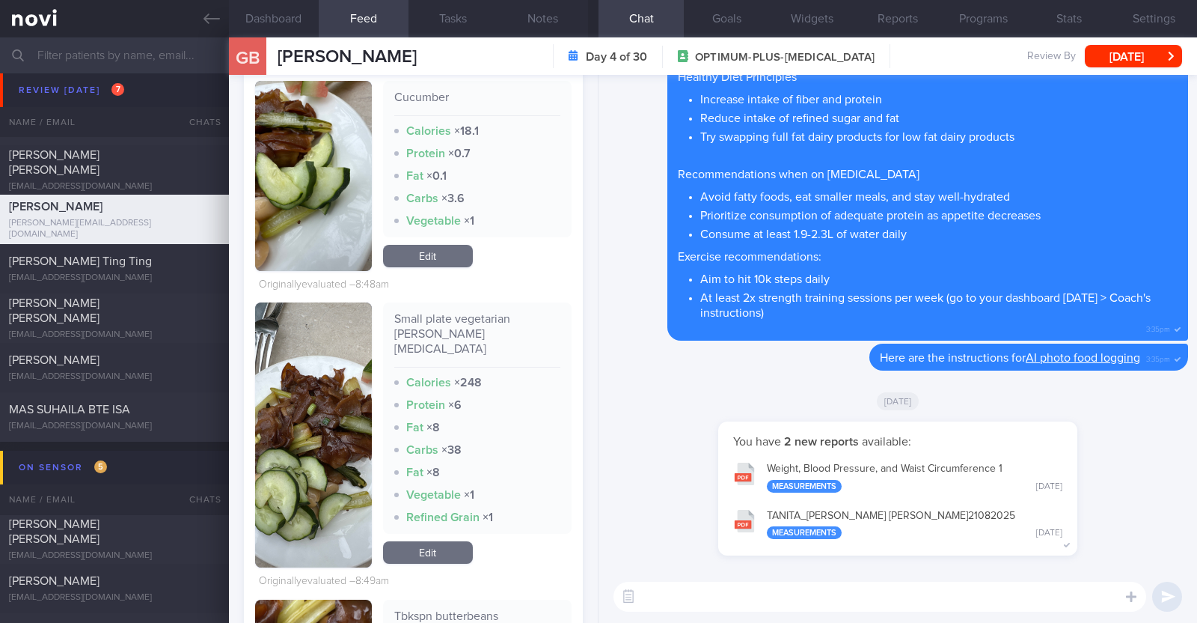
scroll to position [468, 0]
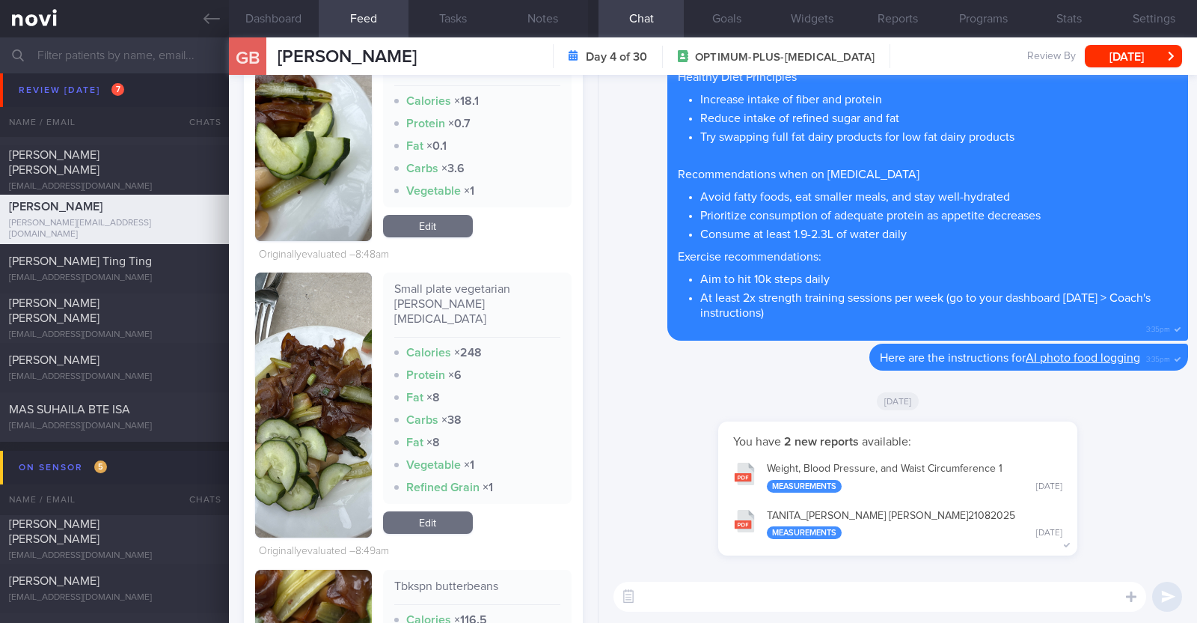
click at [329, 384] on button "button" at bounding box center [313, 404] width 117 height 265
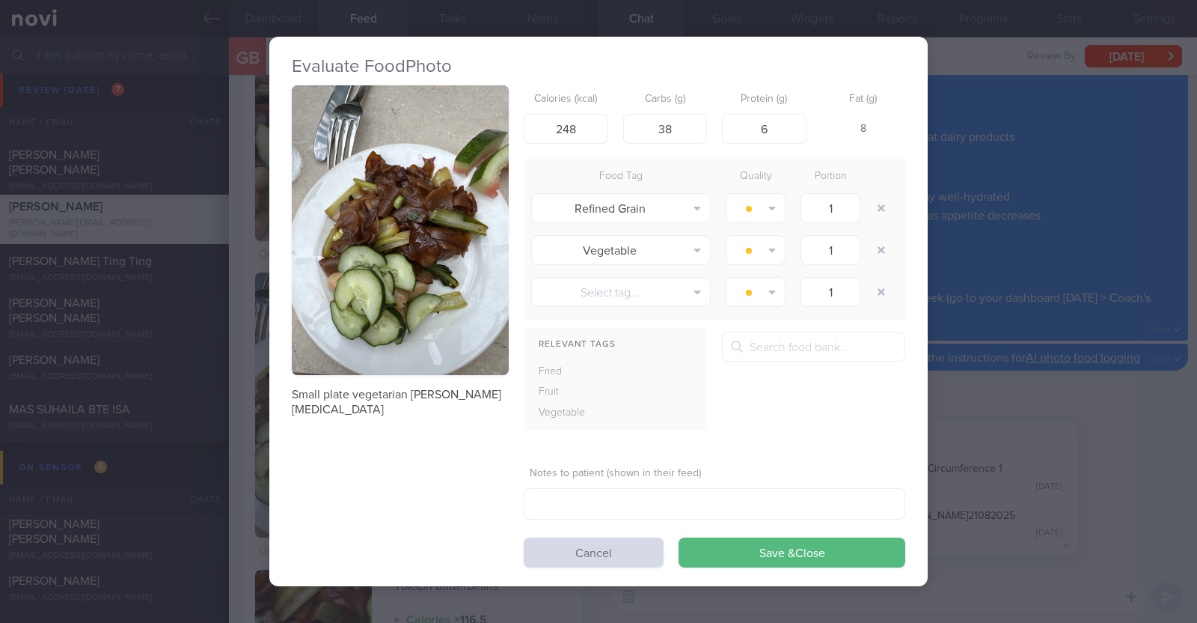
click at [238, 395] on div "Evaluate Food Photo Small plate vegetarian kway tao Calories (kcal) 248 Carbs (…" at bounding box center [598, 311] width 1197 height 623
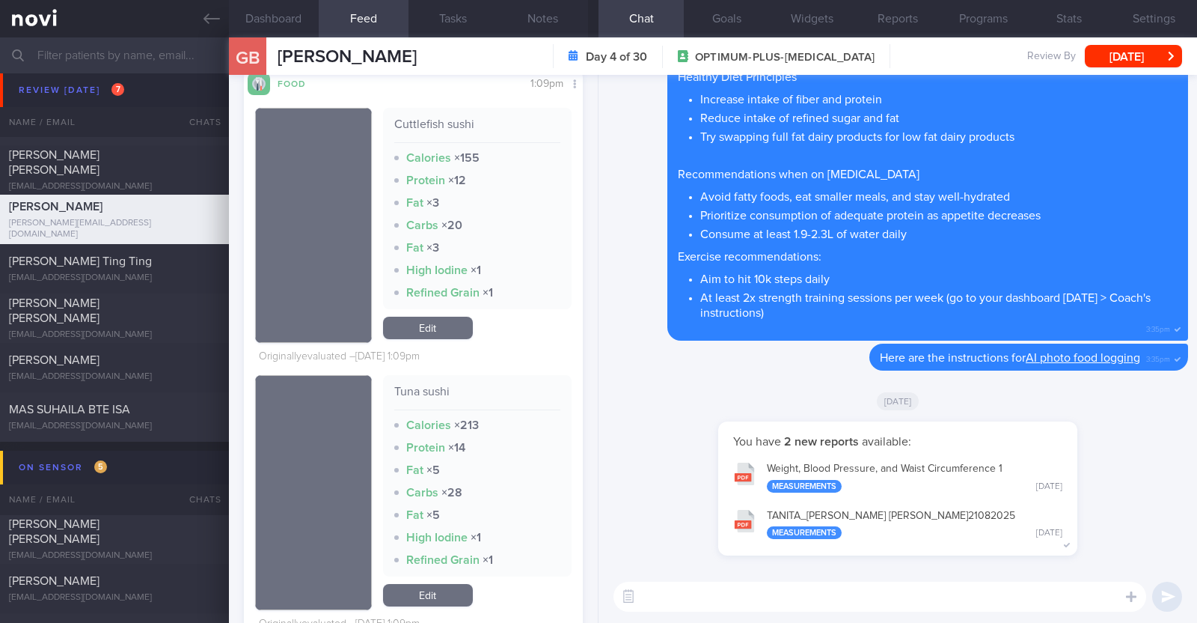
scroll to position [4457, 0]
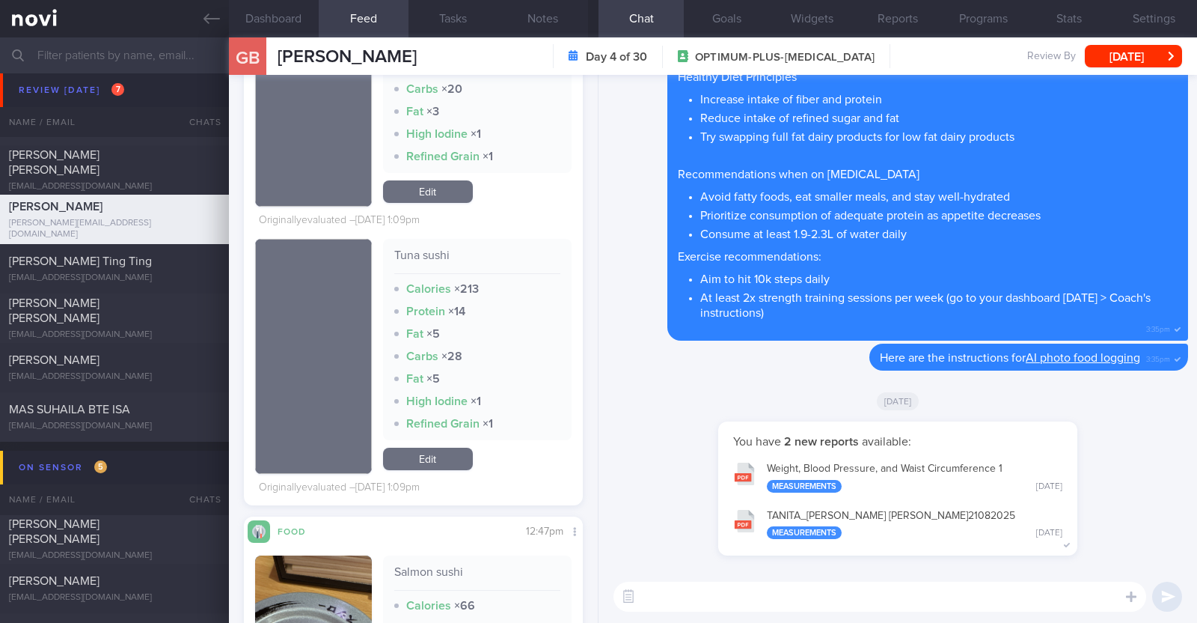
click at [424, 465] on link "Edit" at bounding box center [428, 459] width 90 height 22
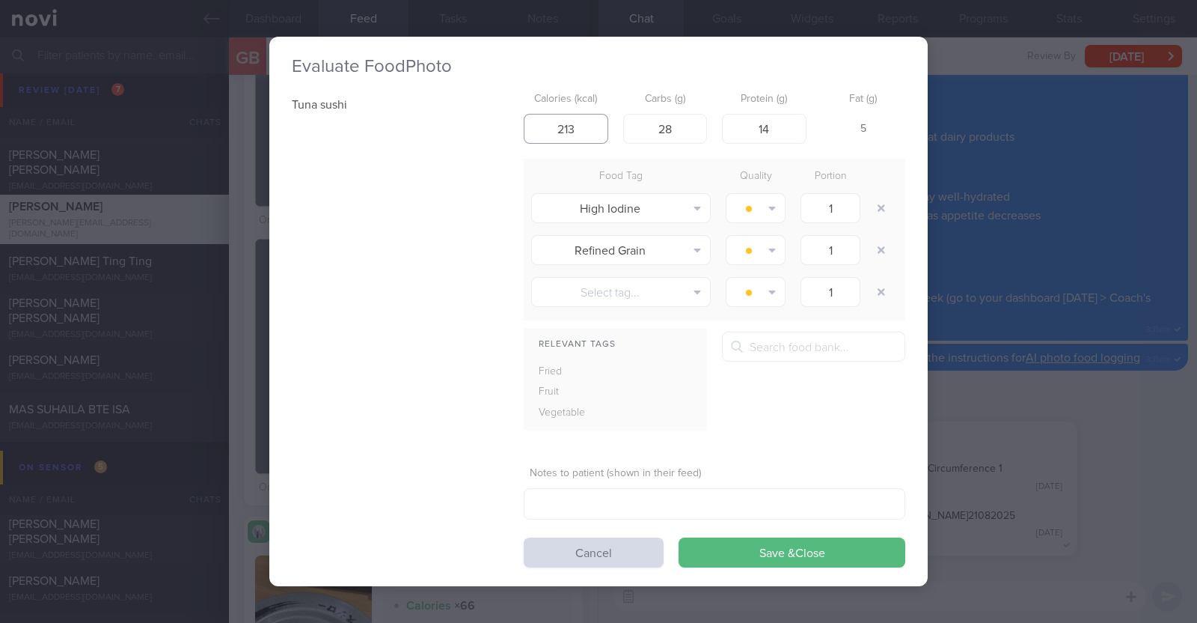
drag, startPoint x: 584, startPoint y: 117, endPoint x: 499, endPoint y: 106, distance: 85.3
click at [499, 106] on div "Tuna sushi Calories (kcal) 213 Carbs (g) 28 Protein (g) 14 Fat (g) 5 Food Tag Q…" at bounding box center [599, 326] width 614 height 482
type input "77"
drag, startPoint x: 675, startPoint y: 131, endPoint x: 632, endPoint y: 123, distance: 44.2
click at [632, 123] on input "28" at bounding box center [665, 129] width 85 height 30
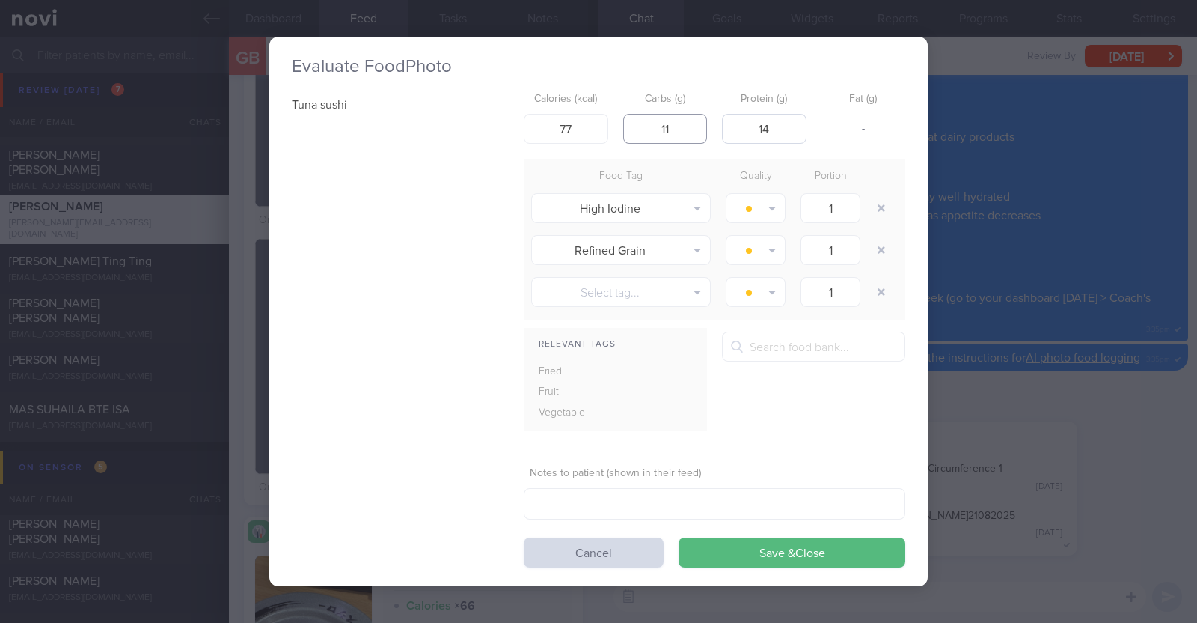
type input "11"
drag, startPoint x: 782, startPoint y: 128, endPoint x: 693, endPoint y: 121, distance: 89.3
click at [697, 123] on div "Calories (kcal) 77 Carbs (g) 11 Protein (g) 14 Fat (g) -" at bounding box center [715, 114] width 382 height 59
type input "2.7"
click at [419, 382] on div "Tuna sushi Calories (kcal) 77 Carbs (g) 11 Protein (g) 2.7 Fat (g) 2 Food Tag Q…" at bounding box center [599, 326] width 614 height 482
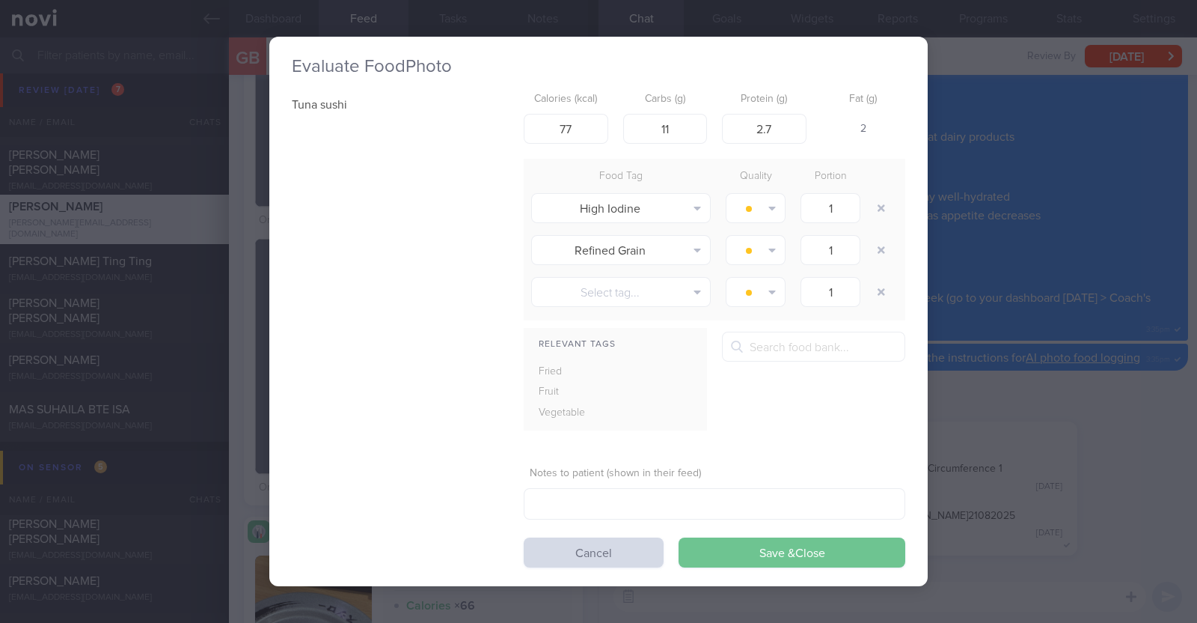
click at [843, 546] on button "Save & Close" at bounding box center [792, 552] width 227 height 30
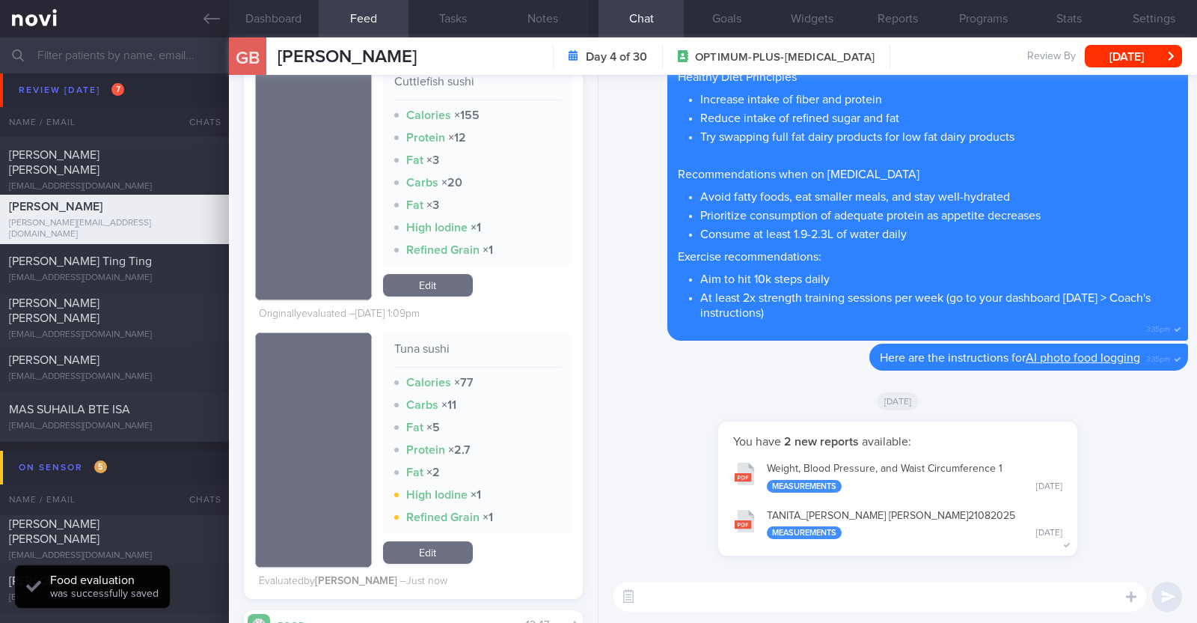
scroll to position [4176, 0]
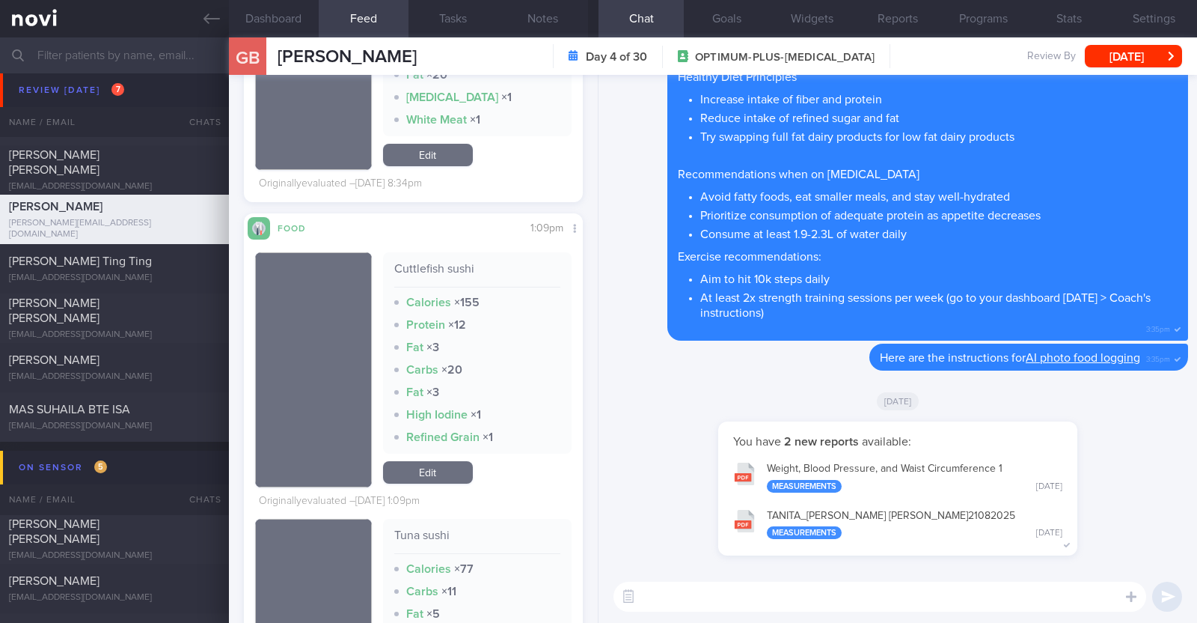
click at [433, 465] on link "Edit" at bounding box center [428, 472] width 90 height 22
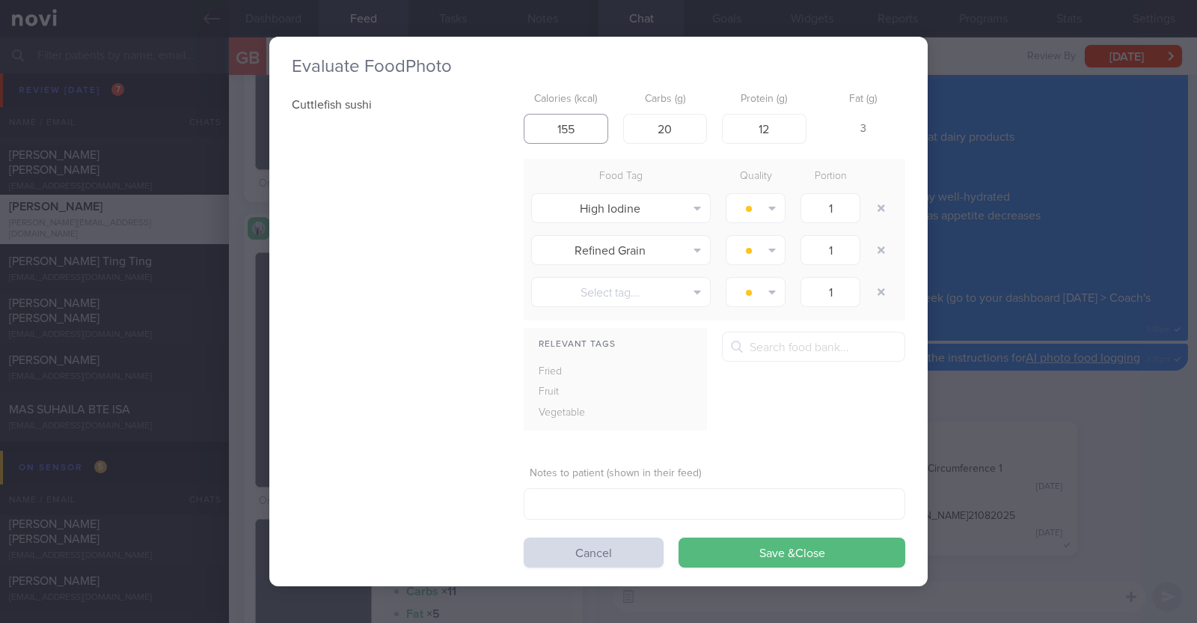
drag, startPoint x: 587, startPoint y: 136, endPoint x: 391, endPoint y: 79, distance: 205.1
click at [391, 79] on div "Evaluate Food Photo Cuttlefish sushi Calories (kcal) 155 Carbs (g) 20 Protein (…" at bounding box center [598, 311] width 659 height 549
type input "36"
drag, startPoint x: 700, startPoint y: 120, endPoint x: 648, endPoint y: 104, distance: 54.2
click at [649, 105] on div "Carbs (g) 20" at bounding box center [665, 114] width 85 height 58
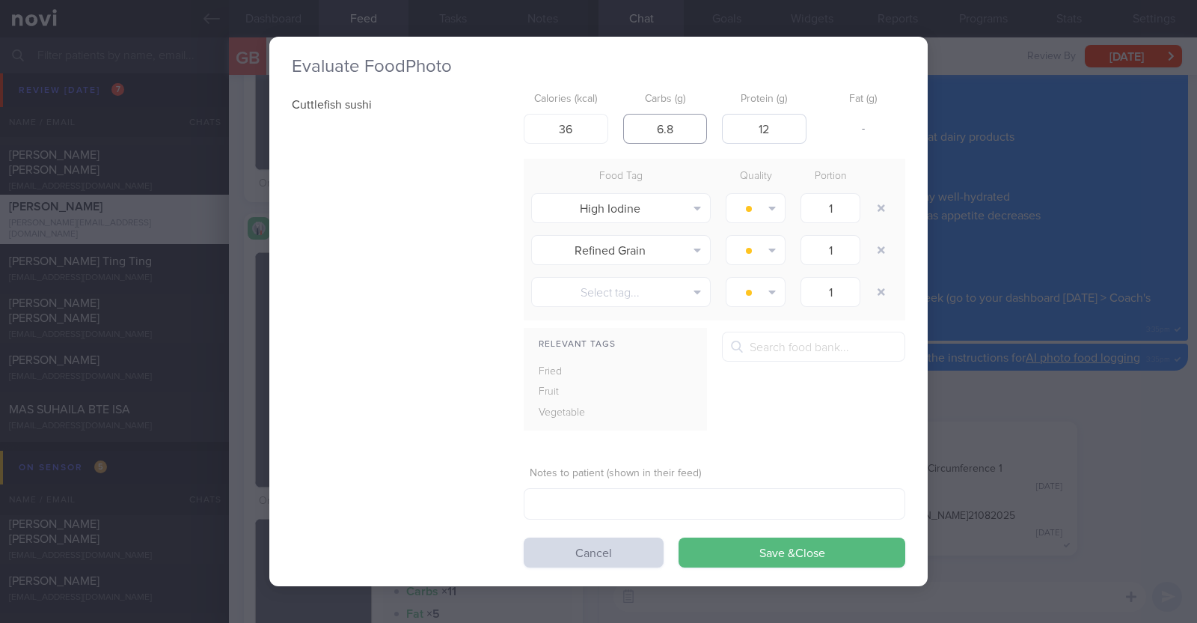
type input "6.8"
drag, startPoint x: 788, startPoint y: 129, endPoint x: 732, endPoint y: 112, distance: 58.5
click at [732, 112] on div "Protein (g) 12" at bounding box center [764, 114] width 85 height 58
type input "1.9"
click at [448, 331] on div "Cuttlefish sushi Calories (kcal) 36 Carbs (g) 6.8 Protein (g) 1.9 Fat (g) - Foo…" at bounding box center [599, 326] width 614 height 482
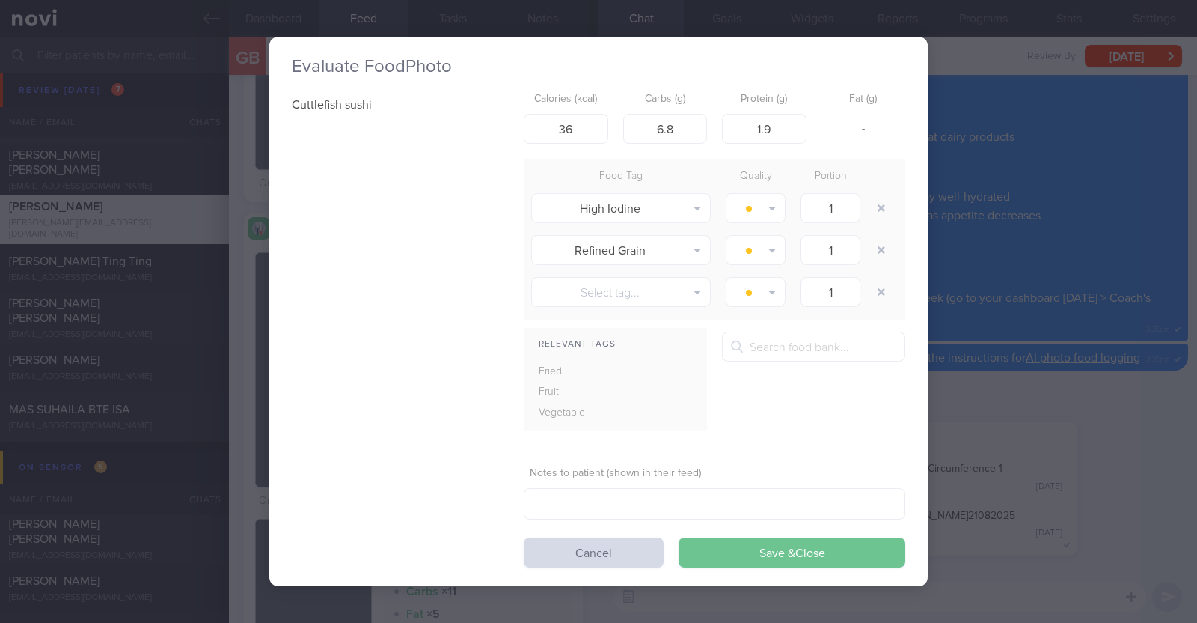
click at [831, 552] on button "Save & Close" at bounding box center [792, 552] width 227 height 30
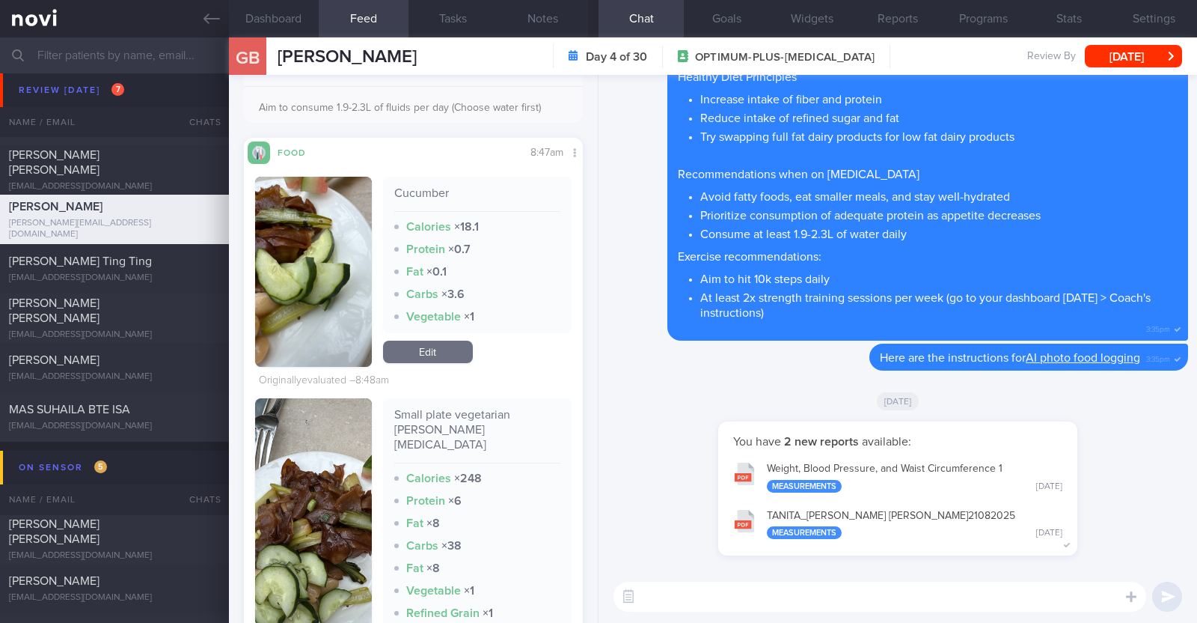
scroll to position [186, 0]
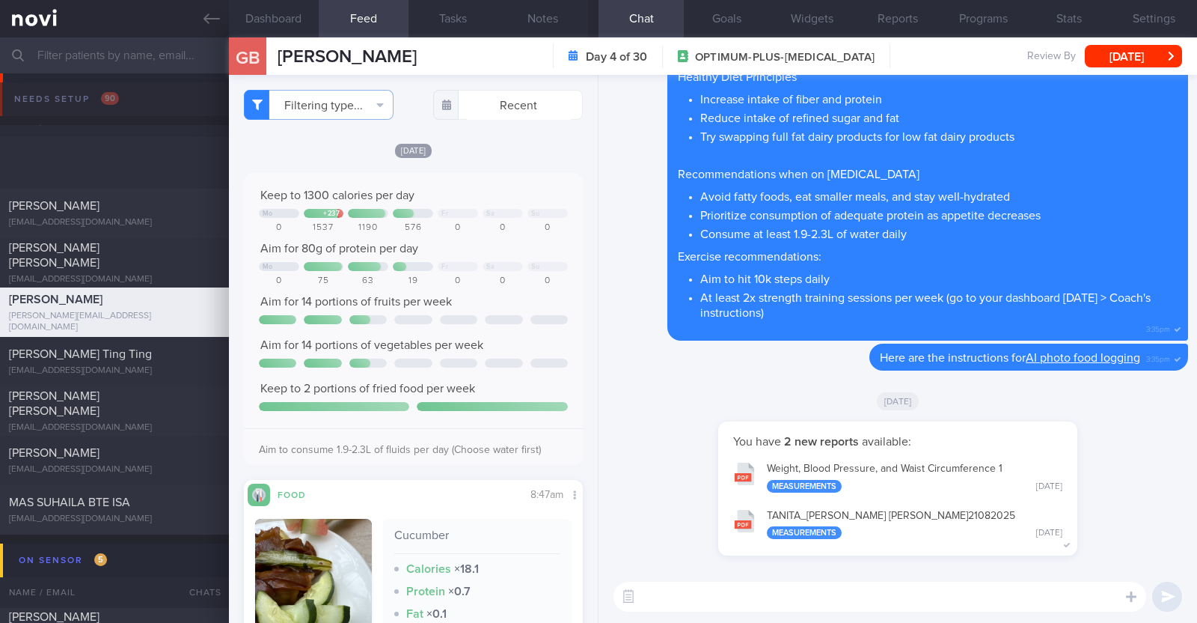
scroll to position [170, 298]
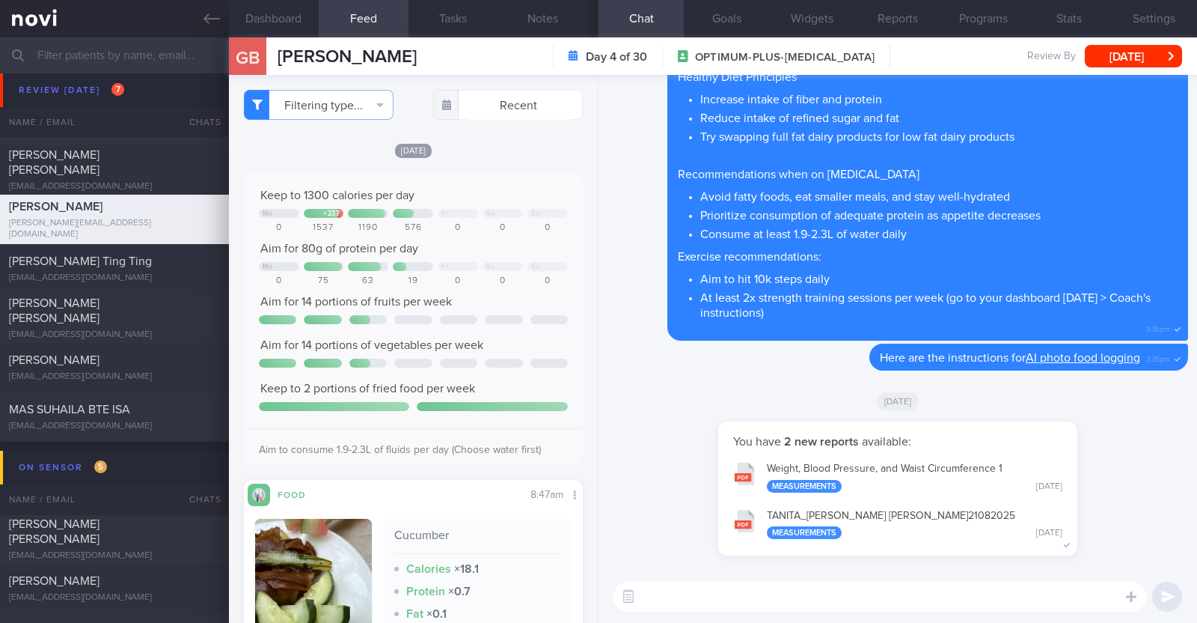
click at [726, 586] on textarea at bounding box center [880, 596] width 533 height 30
type textarea "Hi Gill, thank you for logging your meals!"
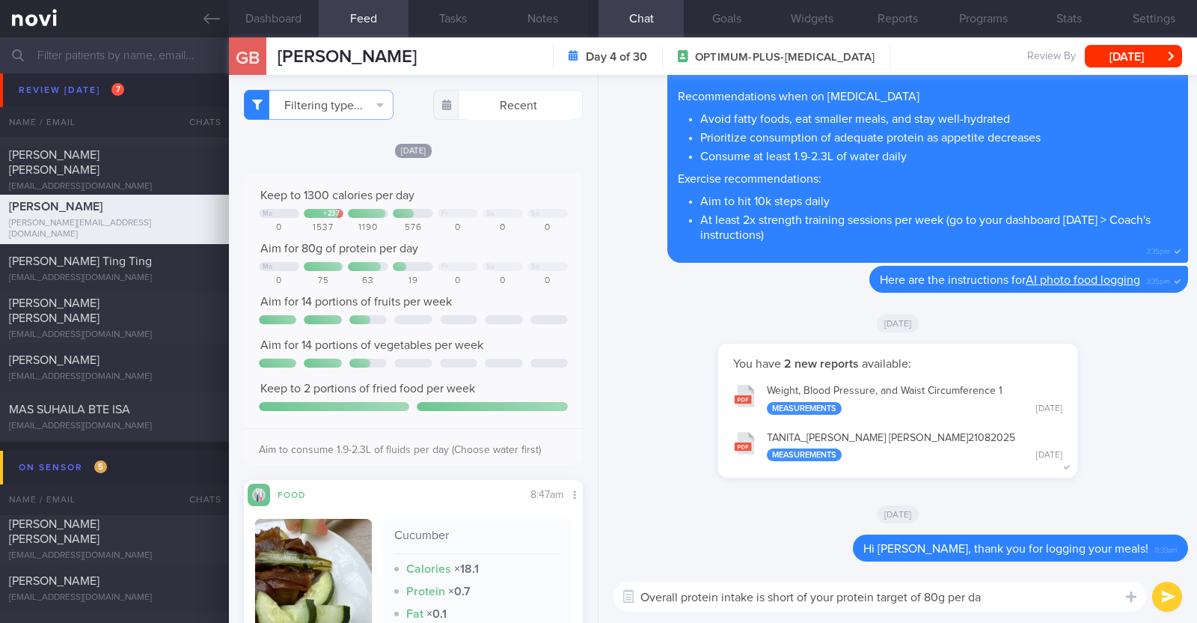
type textarea "Overall protein intake is short of your protein target of 80g per day"
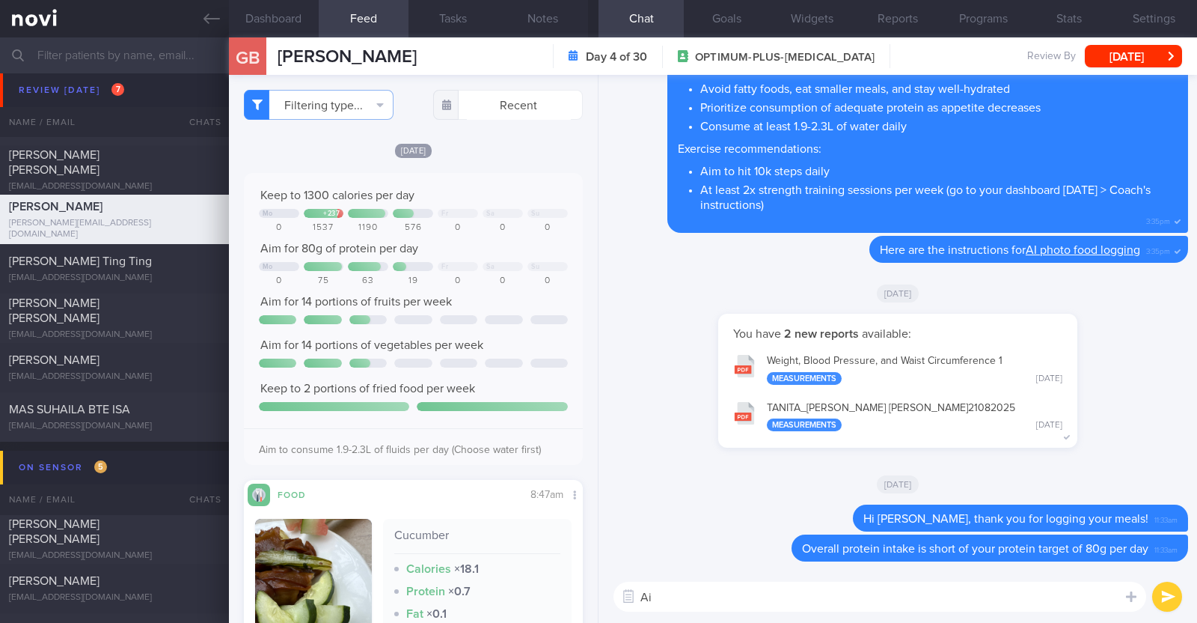
type textarea "A"
paste textarea "Here are some examples of how much protein is contained in various foods: - 150…"
type textarea "Here are some examples of how much protein is contained in various foods: - 150…"
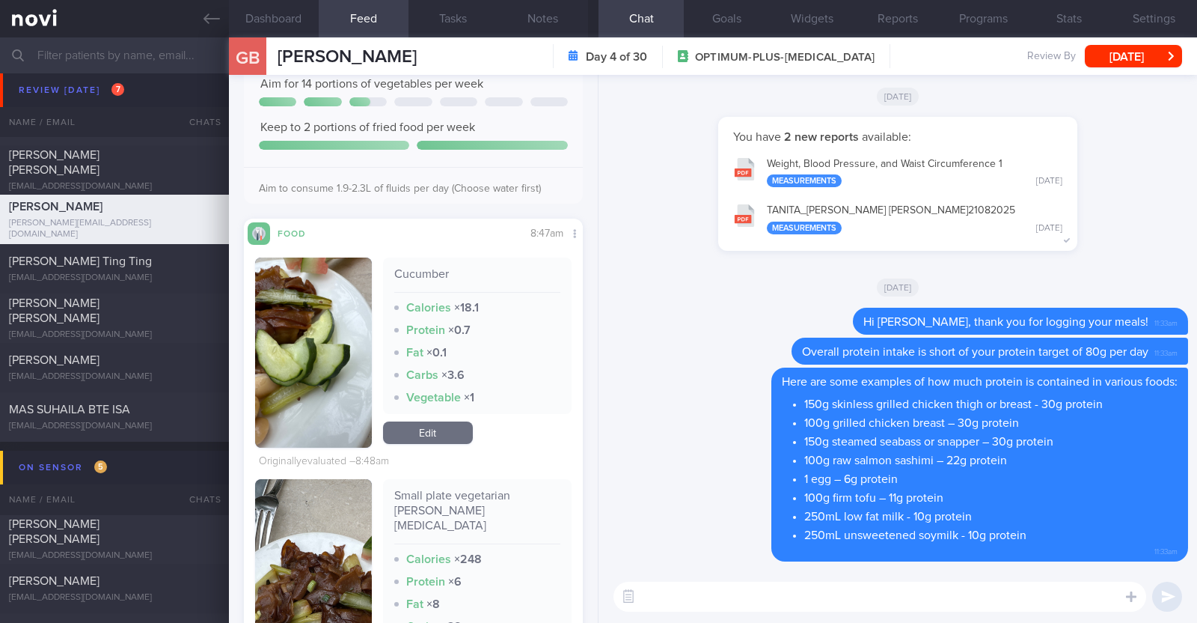
scroll to position [0, 0]
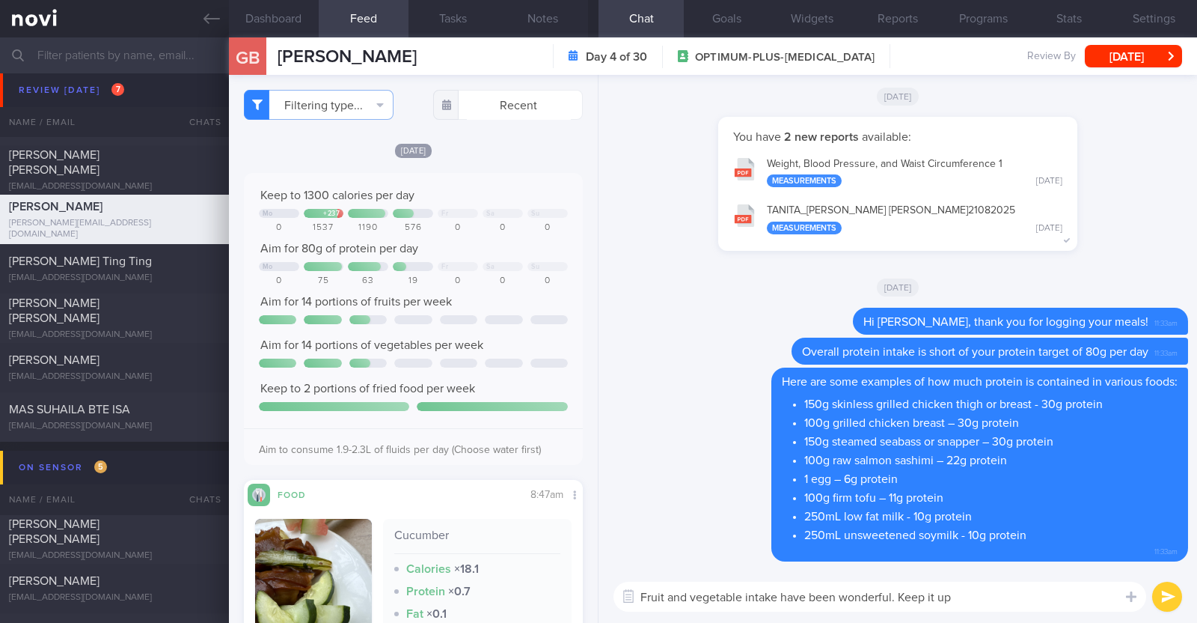
type textarea "Fruit and vegetable intake have been wonderful. Keep it up!"
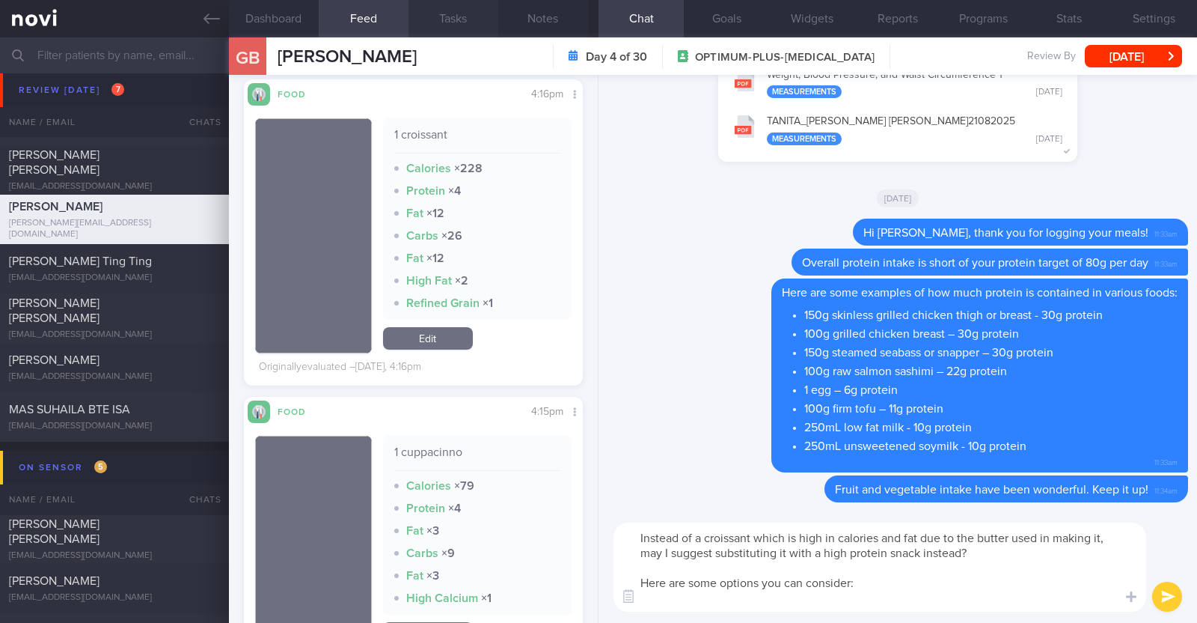
paste textarea "her protein snacks like - Hard boiled egg - Unsalted edamame - Unsweetened soy …"
type textarea "Instead of a croissant which is high in calories and fat due to the butter used…"
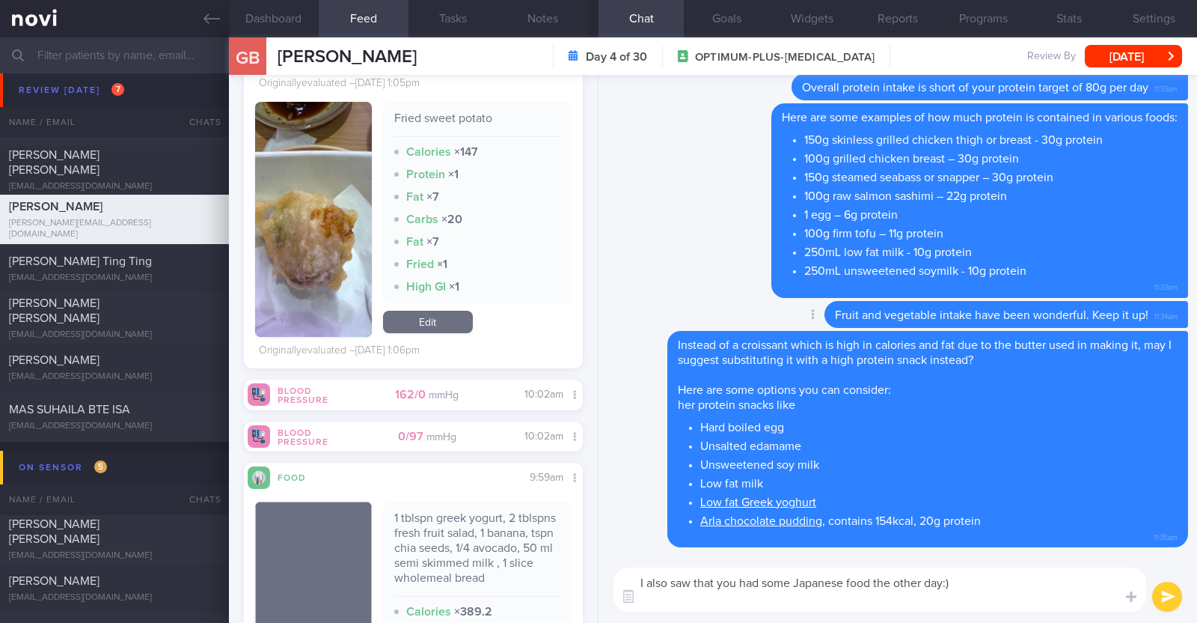
paste textarea "Here are some higher protein/fibre, controlled carb options you can consider fo…"
type textarea "I also saw that you had some Japanese food the other day:) Here are some higher…"
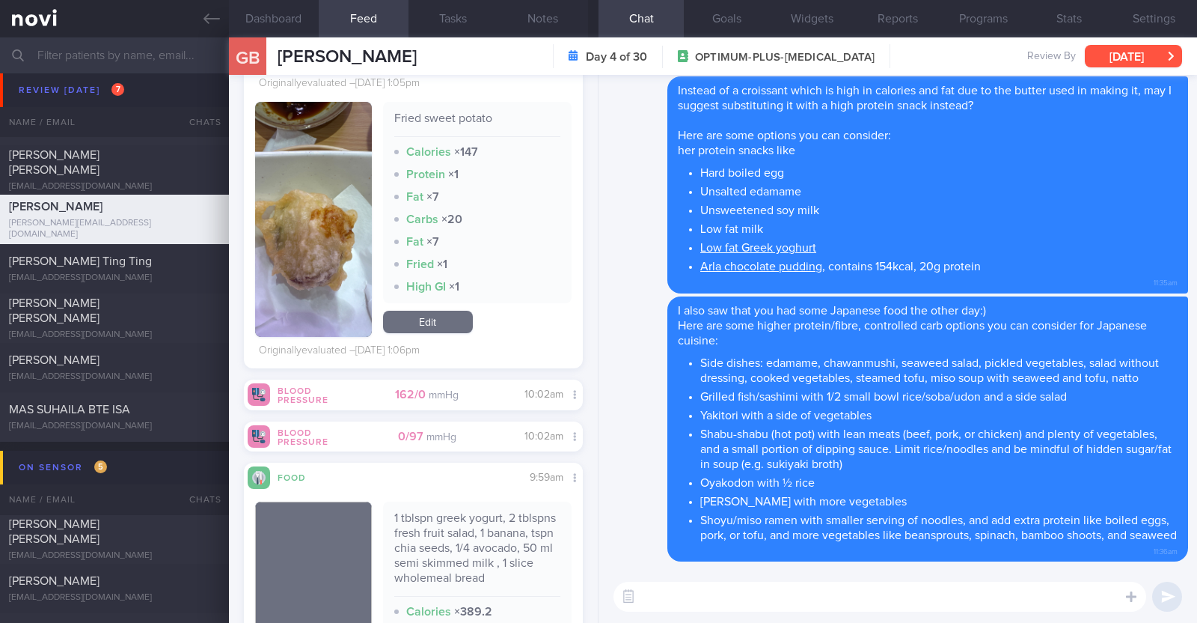
click at [1145, 61] on button "[DATE]" at bounding box center [1133, 56] width 97 height 22
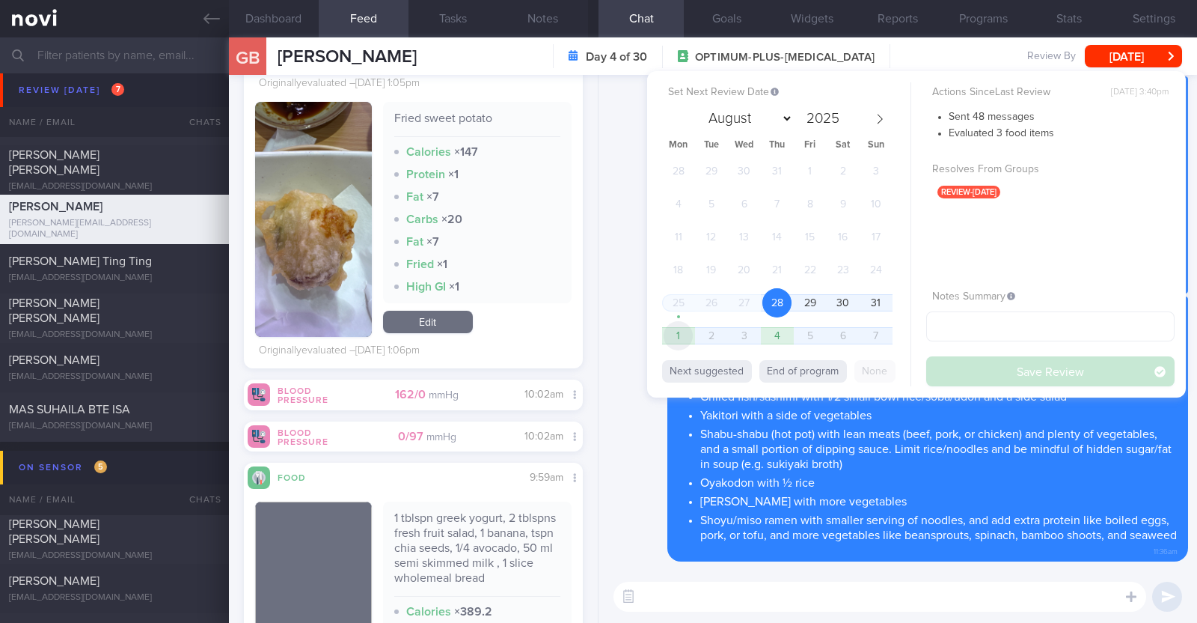
click at [680, 328] on span "1" at bounding box center [678, 335] width 29 height 29
select select "8"
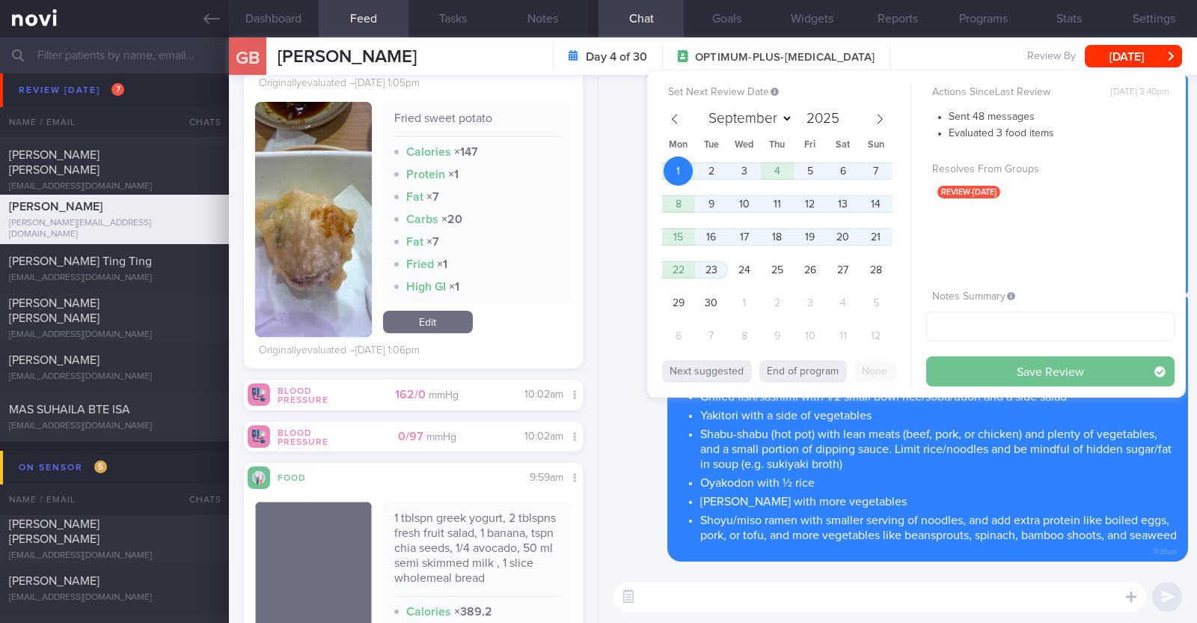
click at [988, 369] on button "Save Review" at bounding box center [1051, 371] width 248 height 30
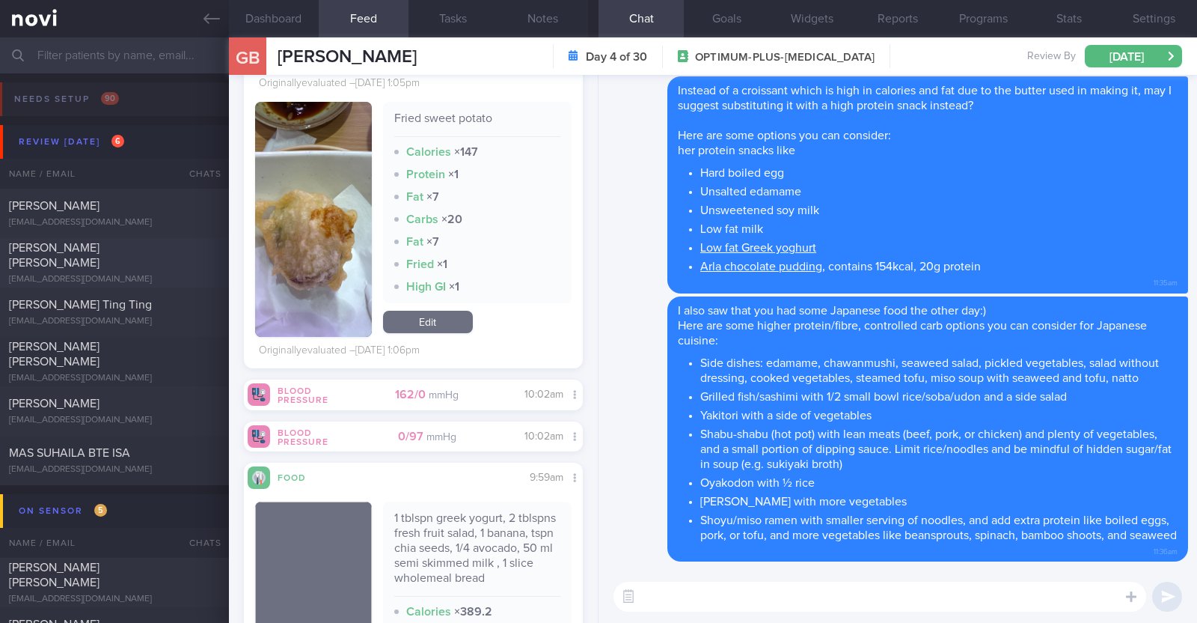
click at [140, 248] on div "Zarina Yamaguchi Roberson" at bounding box center [112, 255] width 207 height 30
type textarea "44F Comorbidities: Asthma Gastritis - H pylori eGD on 5/4/2025: stomach pangast…"
select select "7"
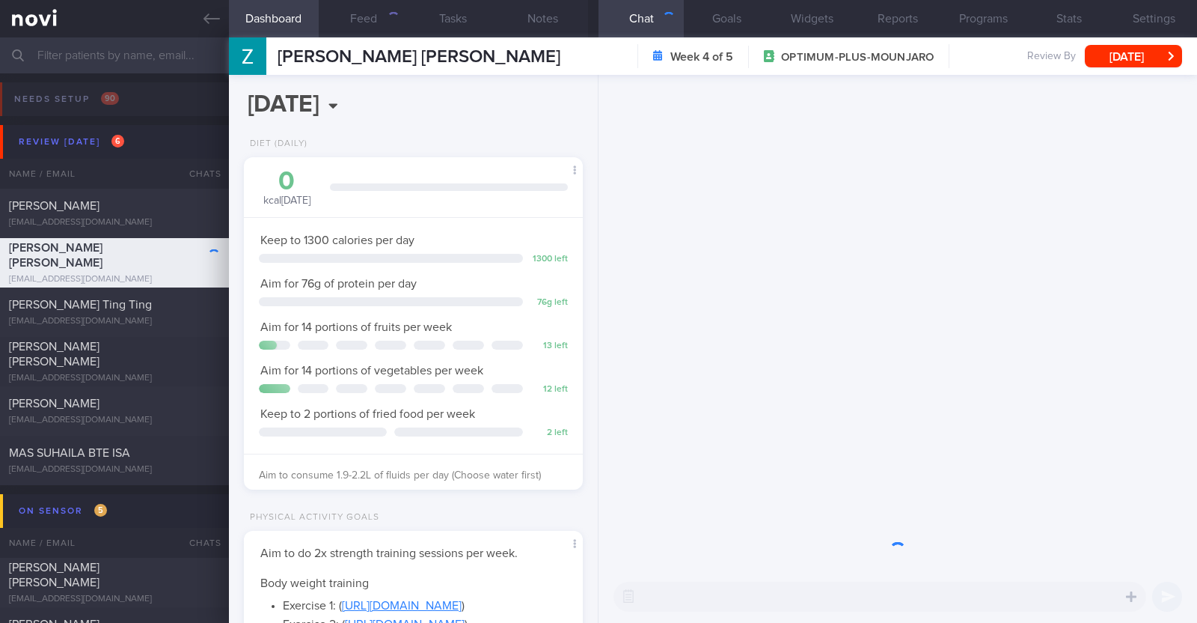
scroll to position [170, 298]
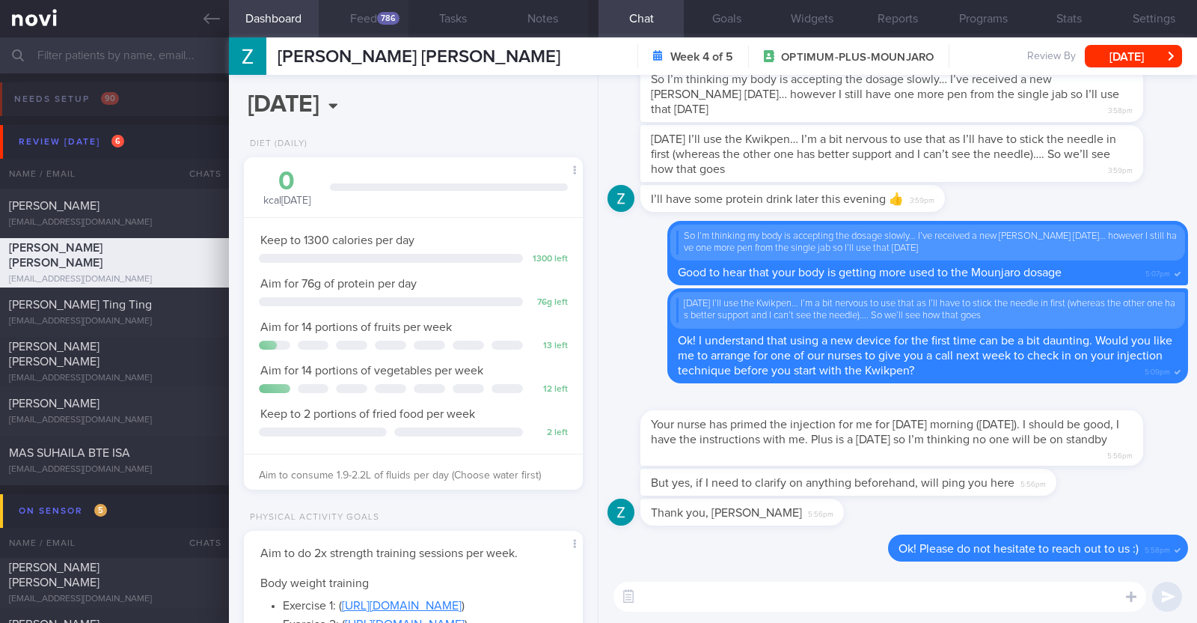
click at [371, 28] on button "Feed 786" at bounding box center [364, 18] width 90 height 37
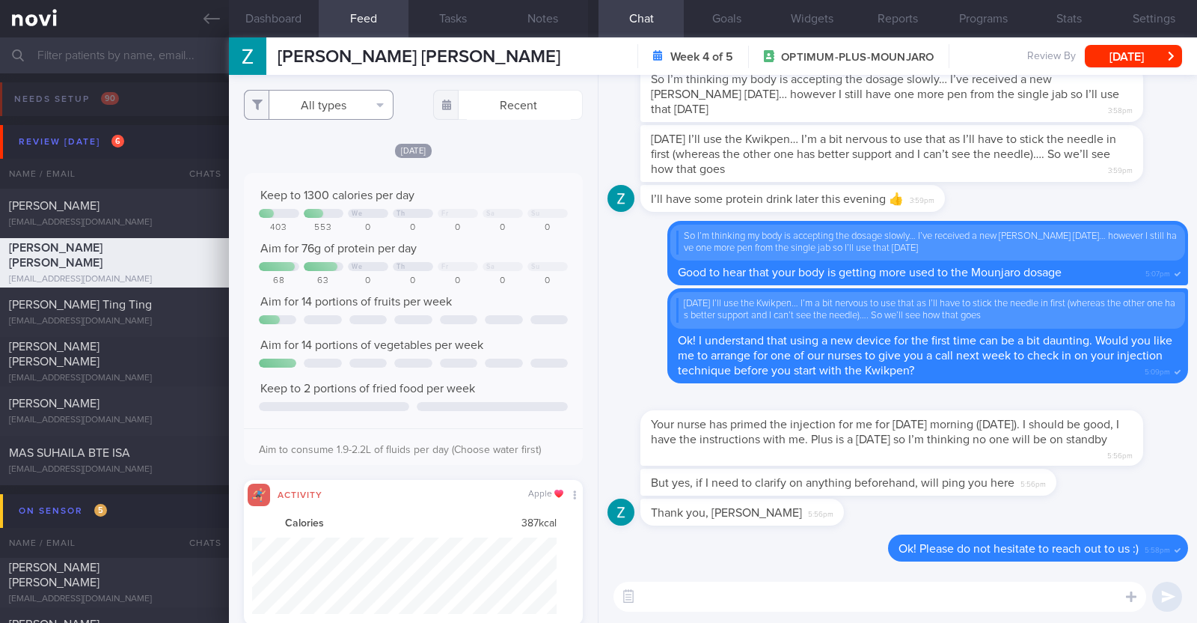
click at [349, 112] on button "All types" at bounding box center [319, 105] width 150 height 30
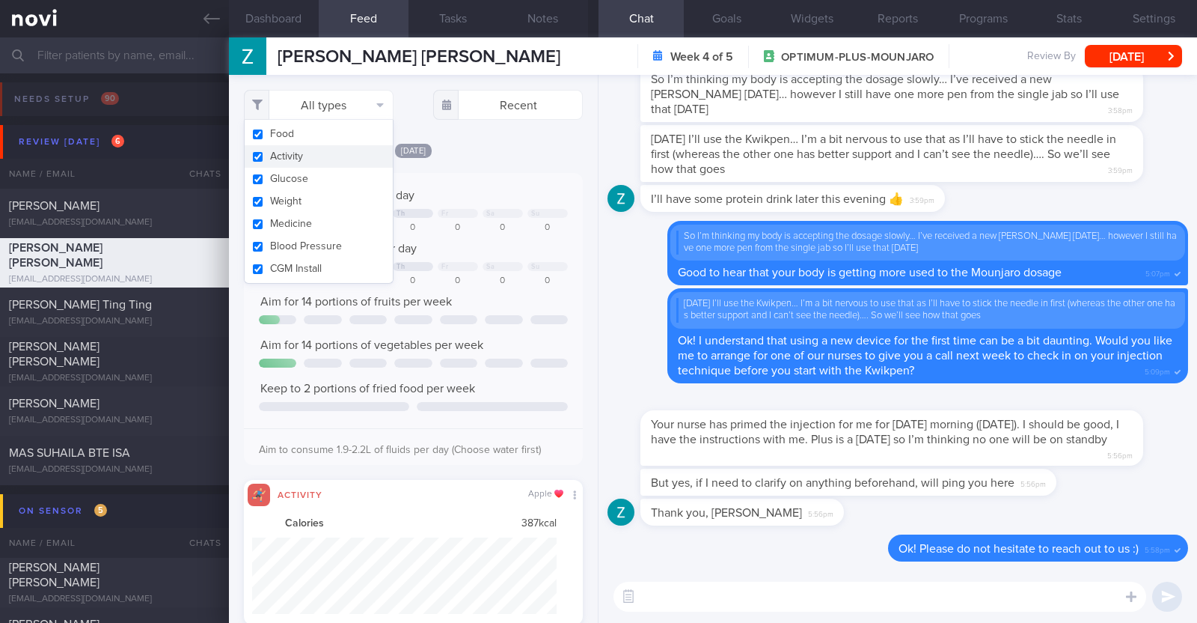
click at [330, 151] on button "Activity" at bounding box center [319, 156] width 148 height 22
checkbox input "false"
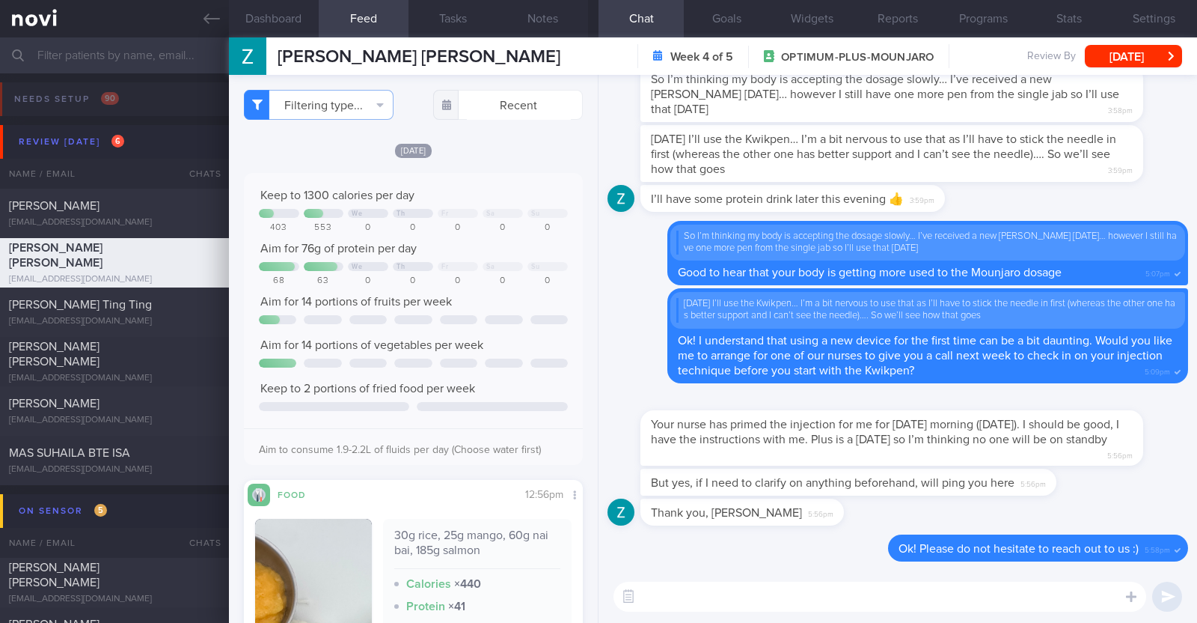
click at [495, 142] on div "[DATE]" at bounding box center [413, 150] width 339 height 16
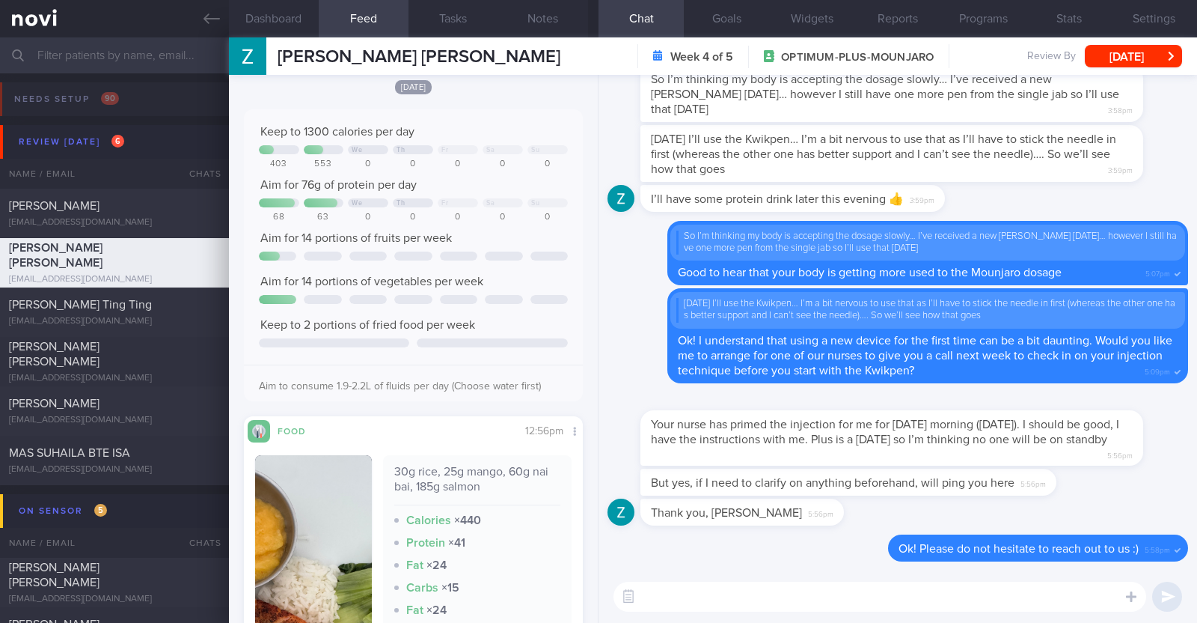
scroll to position [93, 0]
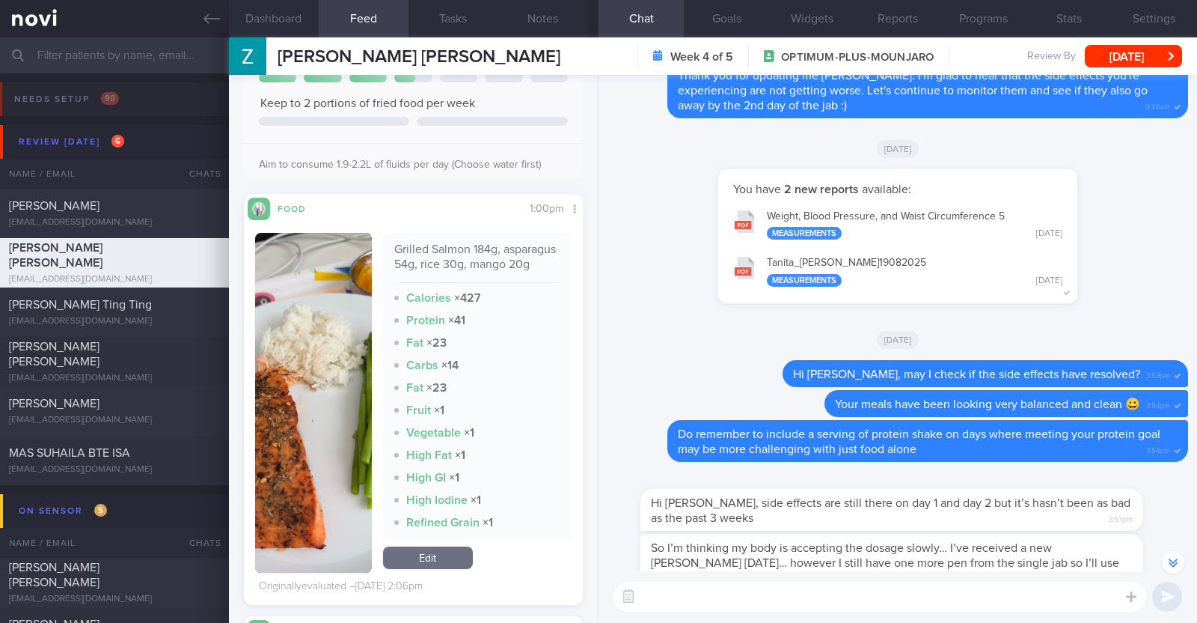
click at [688, 604] on textarea at bounding box center [880, 596] width 533 height 30
click at [287, 498] on img "button" at bounding box center [313, 403] width 117 height 340
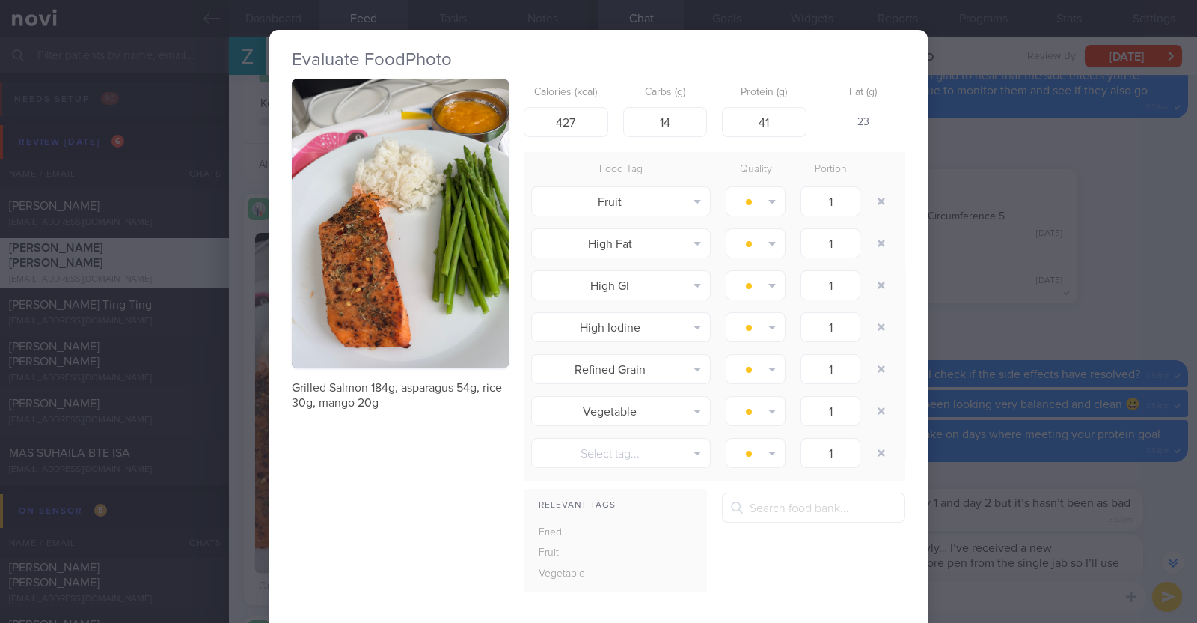
click at [381, 256] on button "button" at bounding box center [400, 224] width 217 height 290
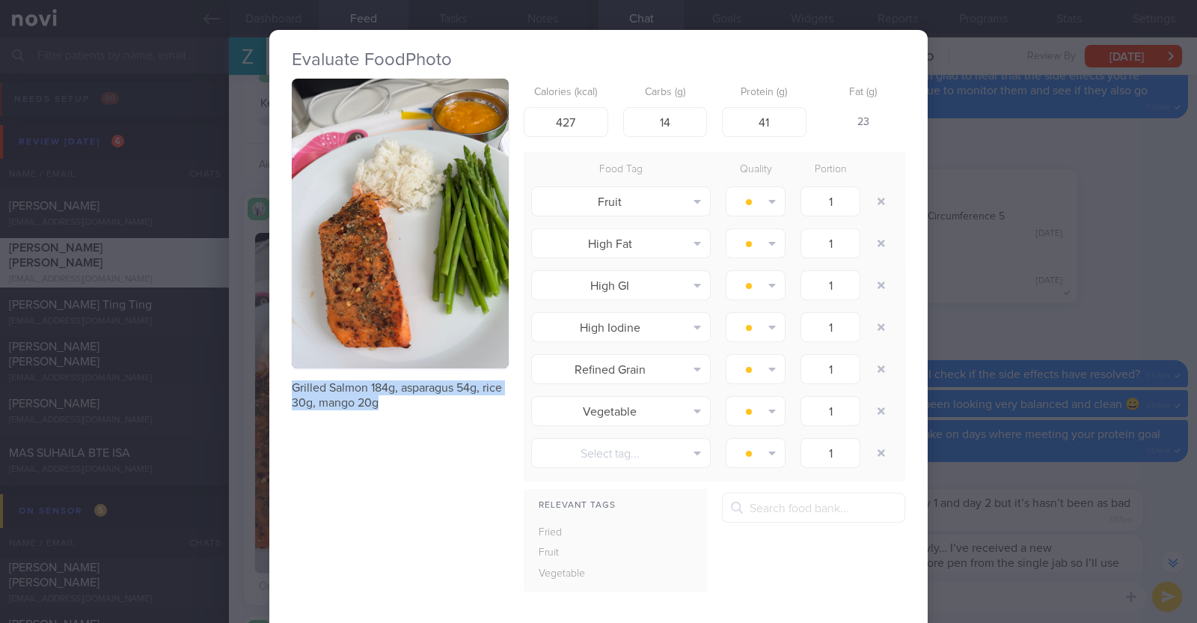
drag, startPoint x: 379, startPoint y: 396, endPoint x: 275, endPoint y: 379, distance: 104.7
click at [275, 379] on div "Evaluate Food Photo Grilled Salmon 184g, asparagus 54g, rice 30g, mango 20g Cal…" at bounding box center [598, 388] width 659 height 717
copy p "Grilled Salmon 184g, asparagus 54g, rice 30g, mango 20g"
click at [237, 363] on div "Evaluate Food Photo Grilled Salmon 184g, asparagus 54g, rice 30g, mango 20g Cal…" at bounding box center [598, 311] width 1197 height 623
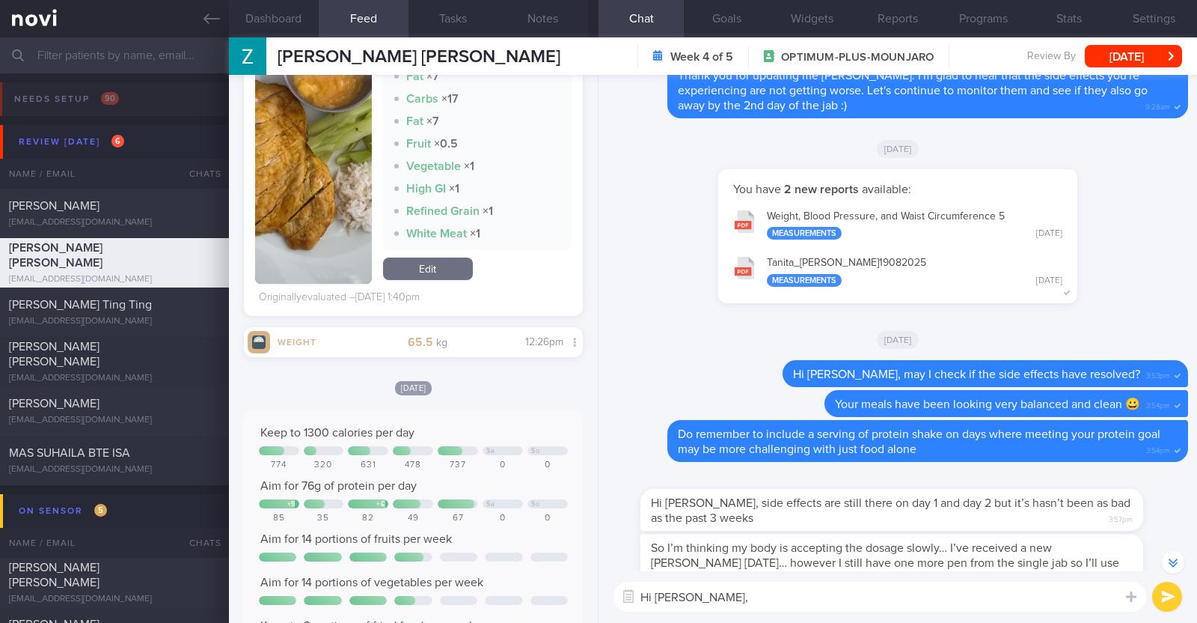
scroll to position [1111, 0]
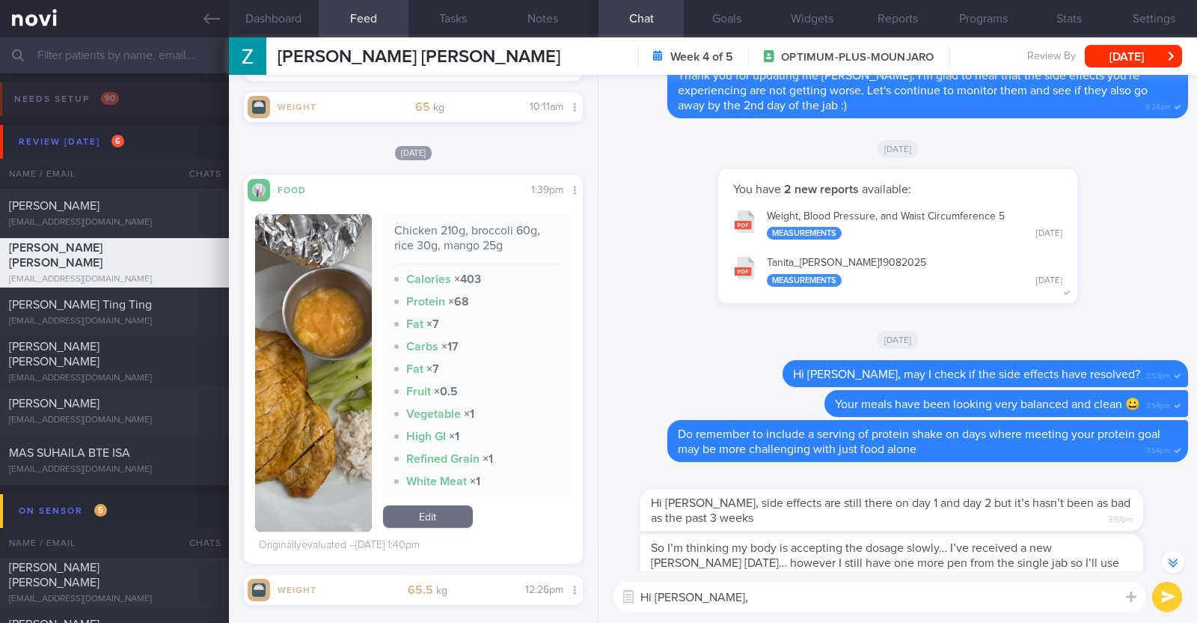
click at [318, 357] on button "button" at bounding box center [313, 372] width 117 height 317
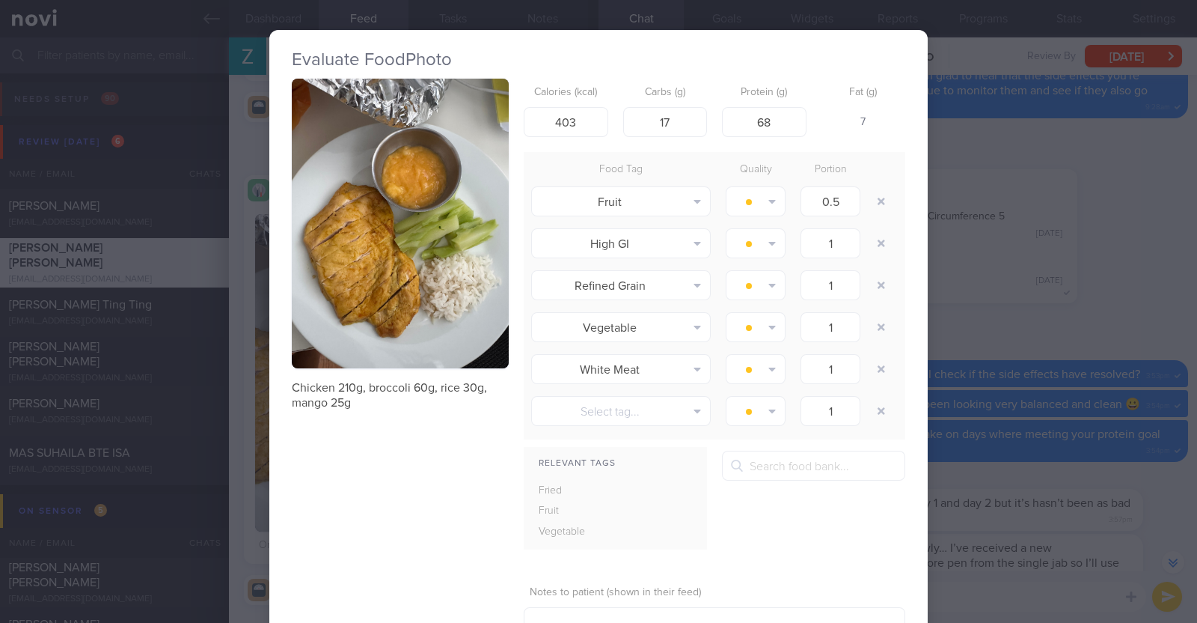
click at [248, 462] on div "Evaluate Food Photo Chicken 210g, broccoli 60g, rice 30g, mango 25g Calories (k…" at bounding box center [598, 311] width 1197 height 623
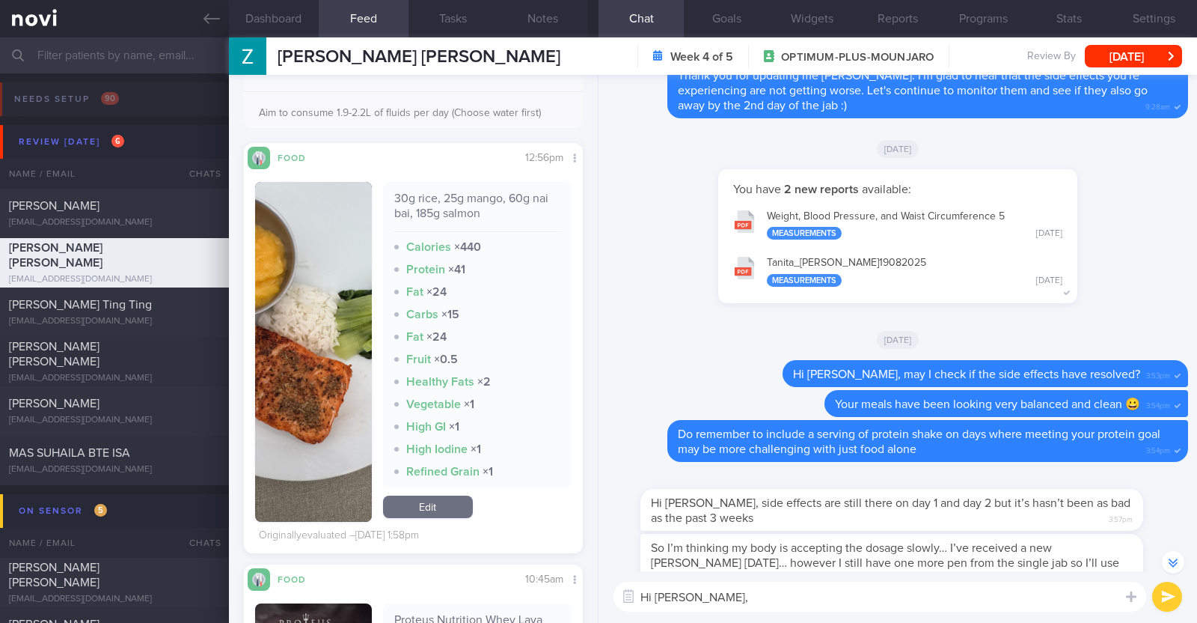
scroll to position [269, 0]
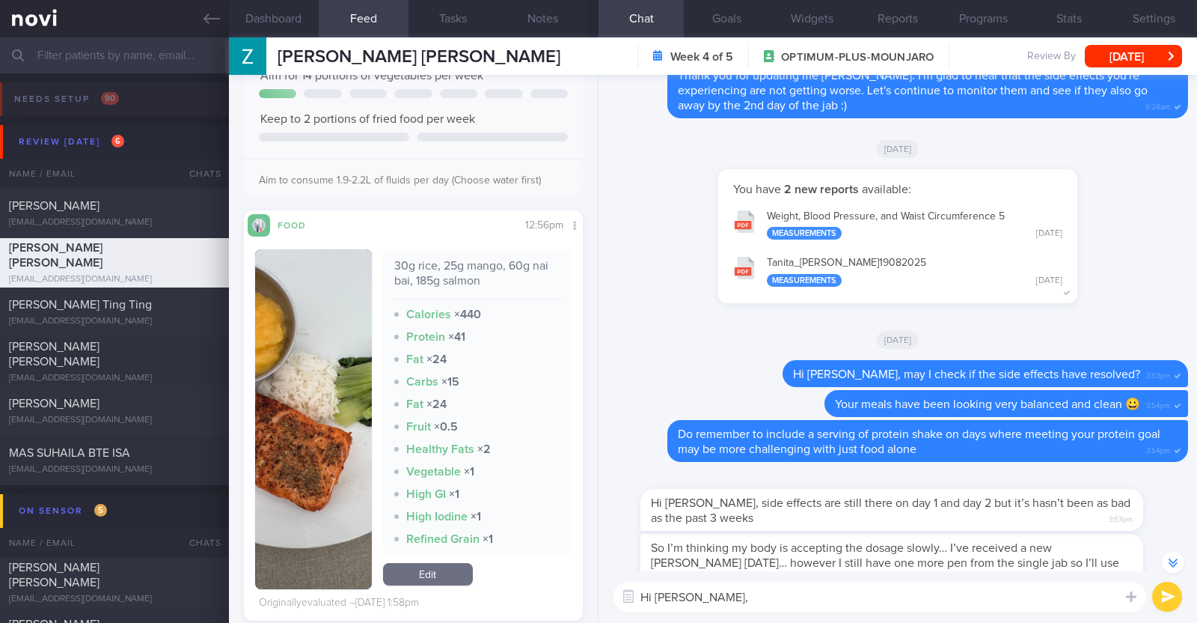
click at [726, 588] on textarea "Hi Zarina," at bounding box center [880, 596] width 533 height 30
paste textarea "🤗"
type textarea "Hi Zarina, meals are all looking well balanced and healthy 🤗"
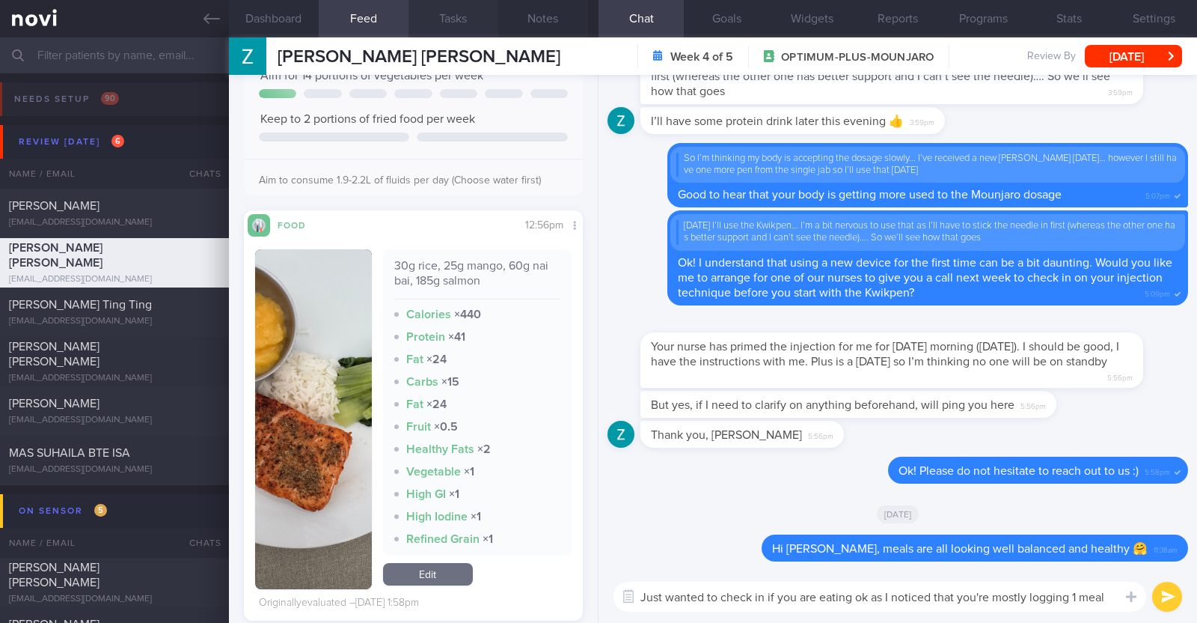
scroll to position [0, 0]
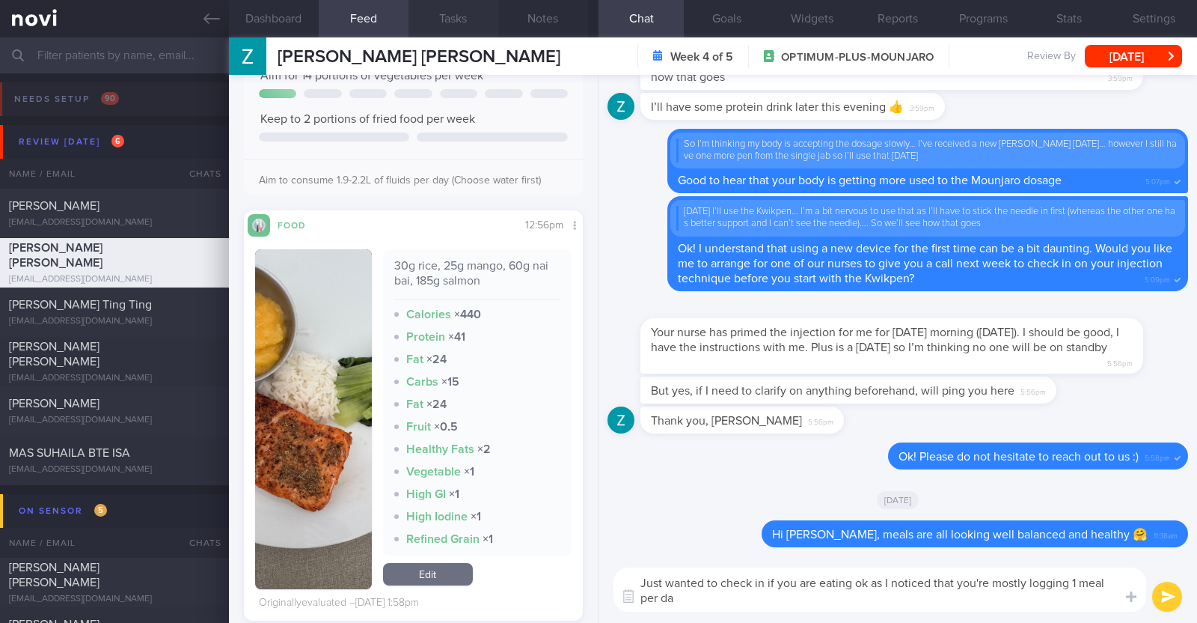
type textarea "Just wanted to check in if you are eating ok as I noticed that you're mostly lo…"
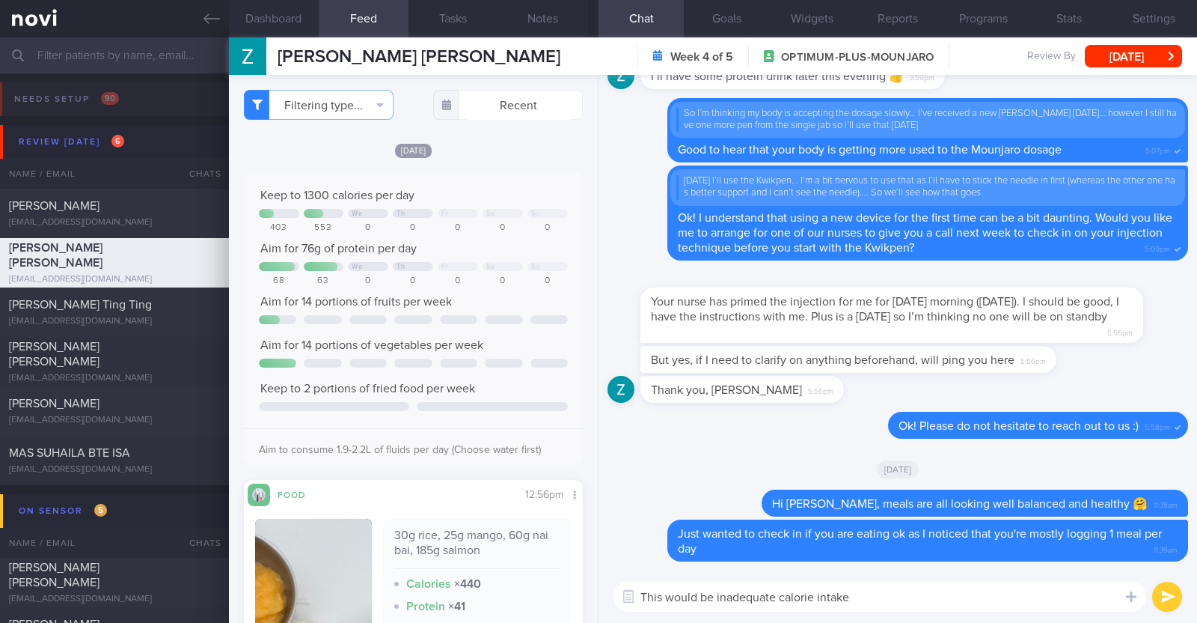
click at [714, 589] on textarea "This would be inadequate calorie intake" at bounding box center [880, 596] width 533 height 30
click at [778, 601] on textarea "This would be inadequate calorie intake" at bounding box center [880, 596] width 533 height 30
click at [913, 602] on textarea "This would be inadequate overall calorie intake" at bounding box center [880, 596] width 533 height 30
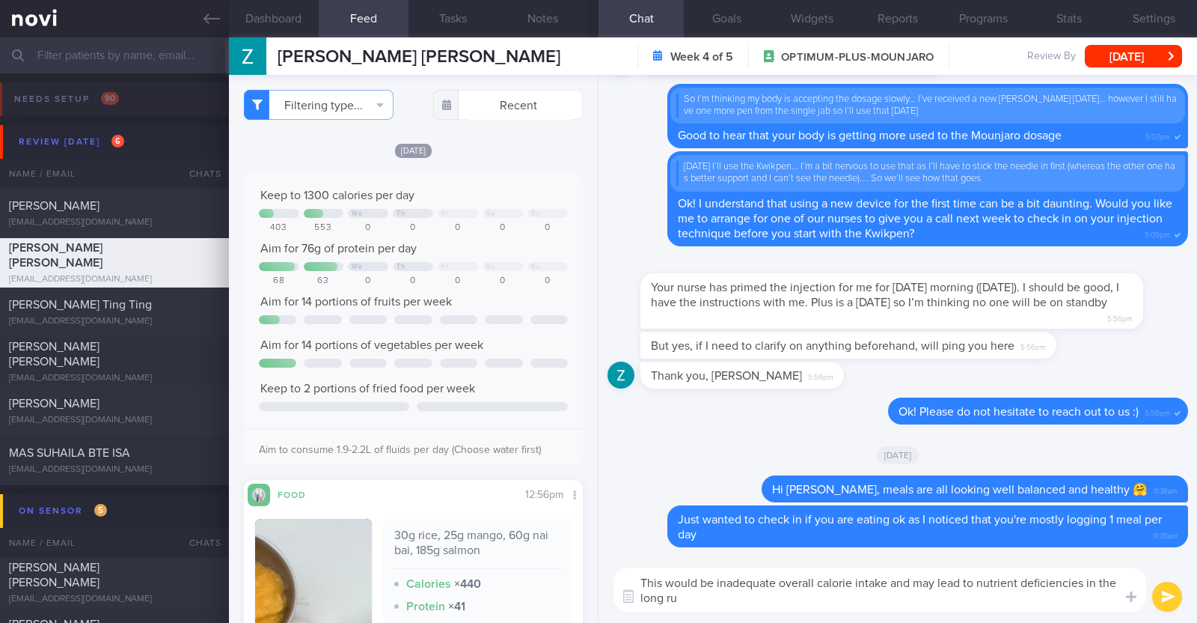
type textarea "This would be inadequate overall calorie intake and may lead to nutrient defici…"
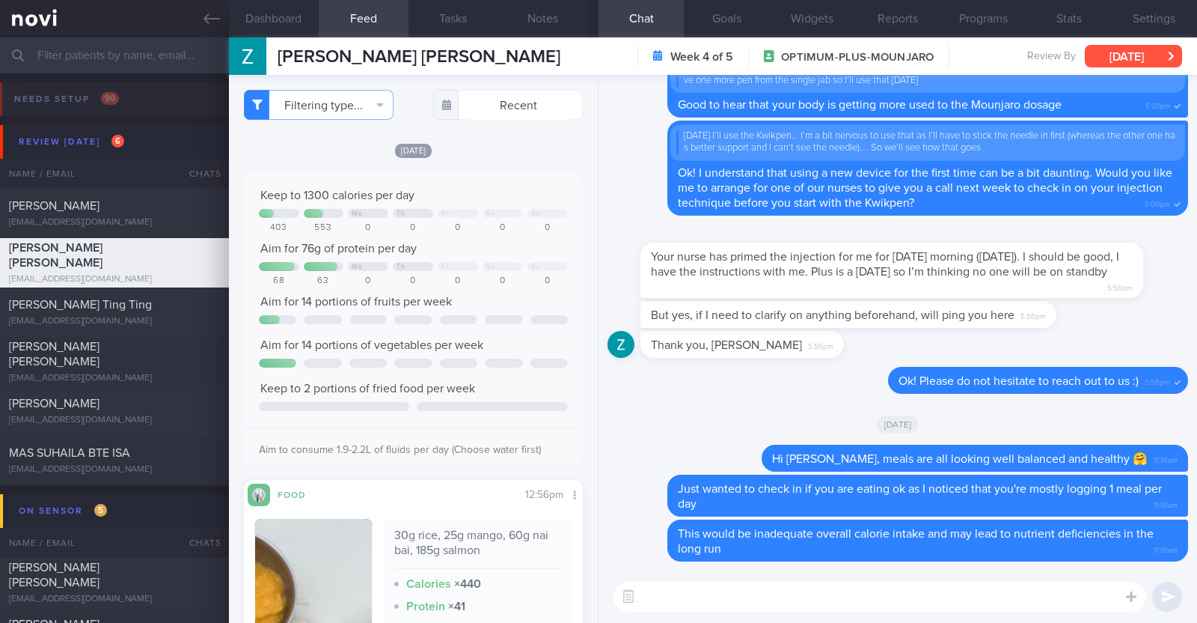
click at [1111, 54] on button "[DATE]" at bounding box center [1133, 56] width 97 height 22
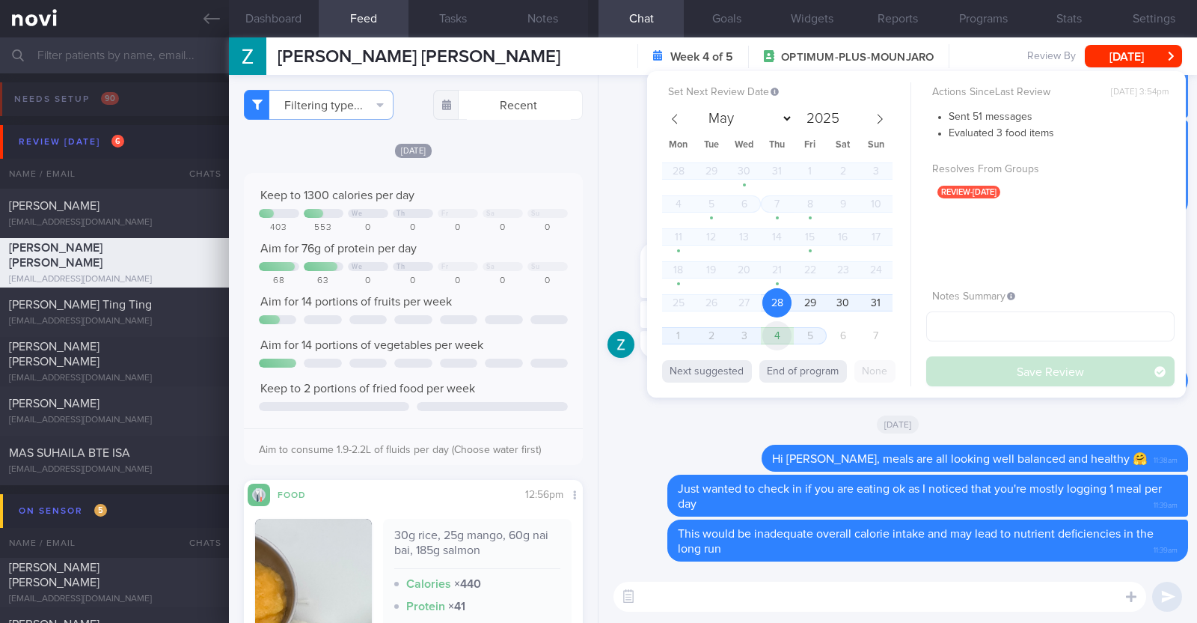
click at [784, 339] on span "4" at bounding box center [777, 335] width 29 height 29
select select "8"
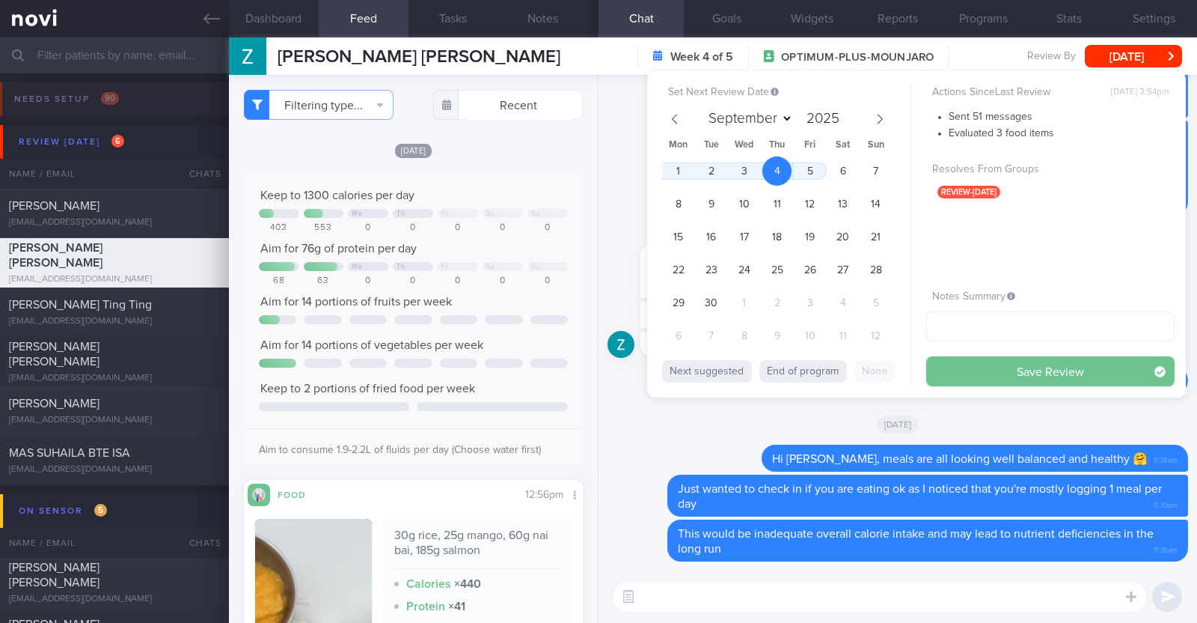
click at [961, 372] on button "Save Review" at bounding box center [1051, 371] width 248 height 30
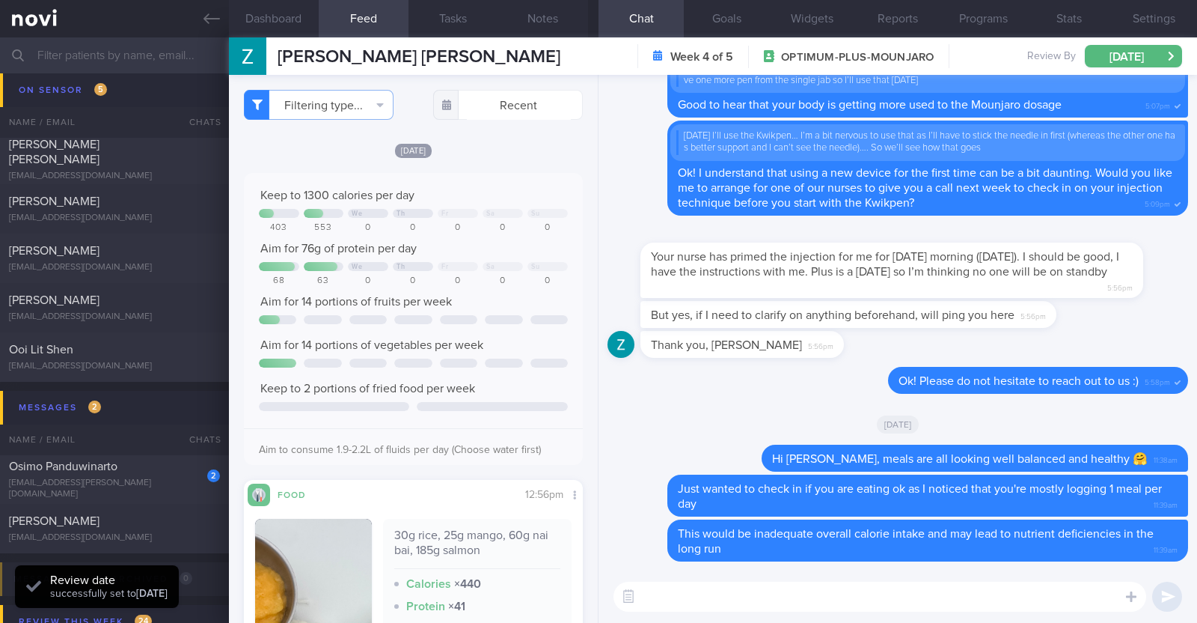
scroll to position [468, 0]
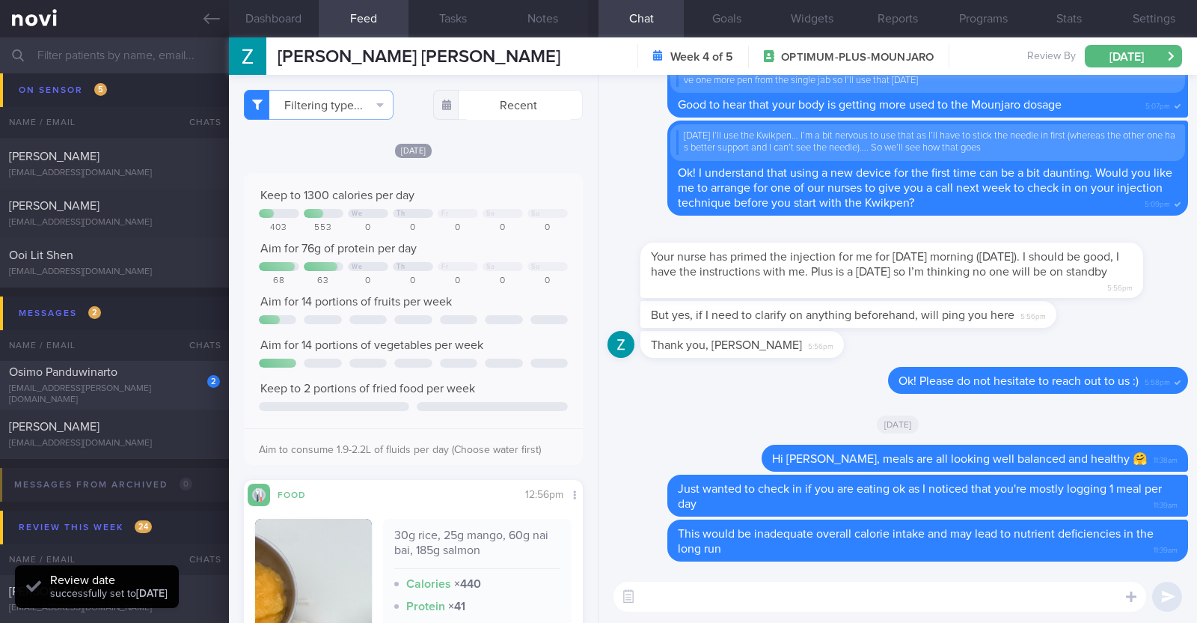
click at [142, 377] on div "Osimo Panduwinarto" at bounding box center [112, 371] width 207 height 15
type textarea "38M Comorbidities: Obesity Hypertension Hyperlipidemia Proteinuria Infertility/…"
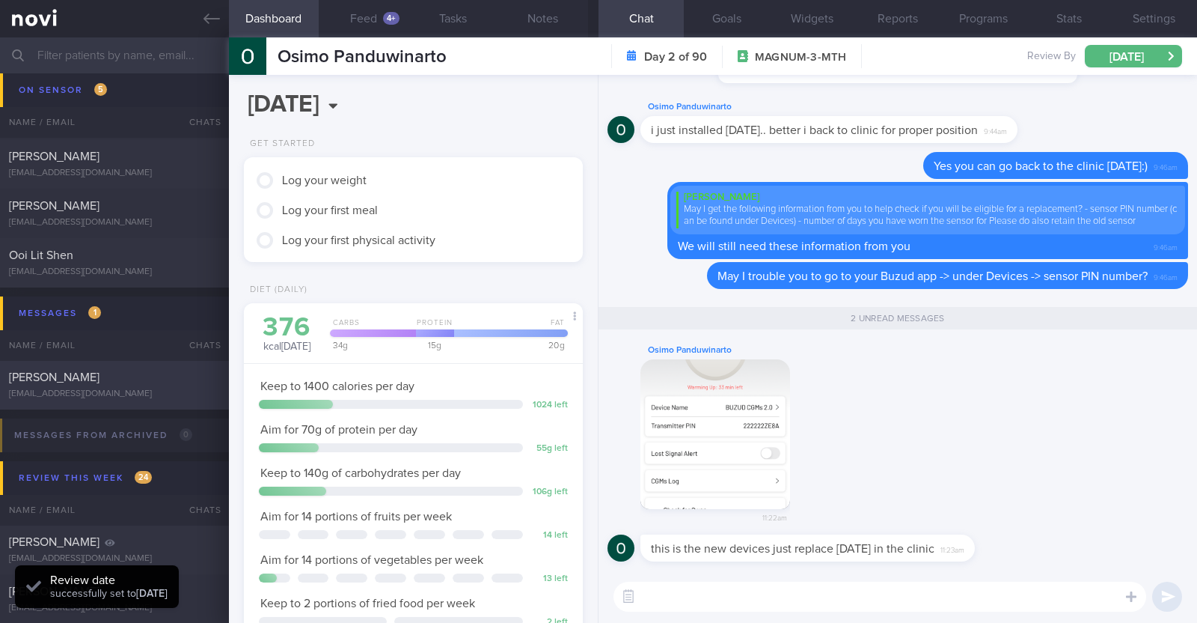
scroll to position [151, 303]
click at [753, 596] on textarea at bounding box center [880, 596] width 533 height 30
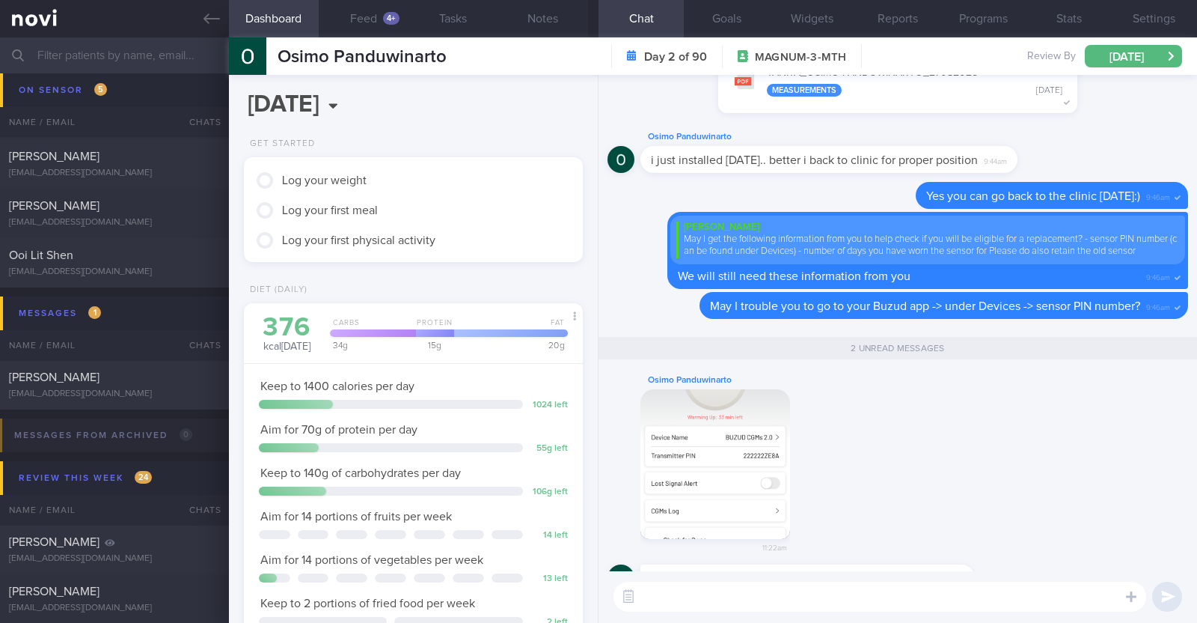
scroll to position [0, 0]
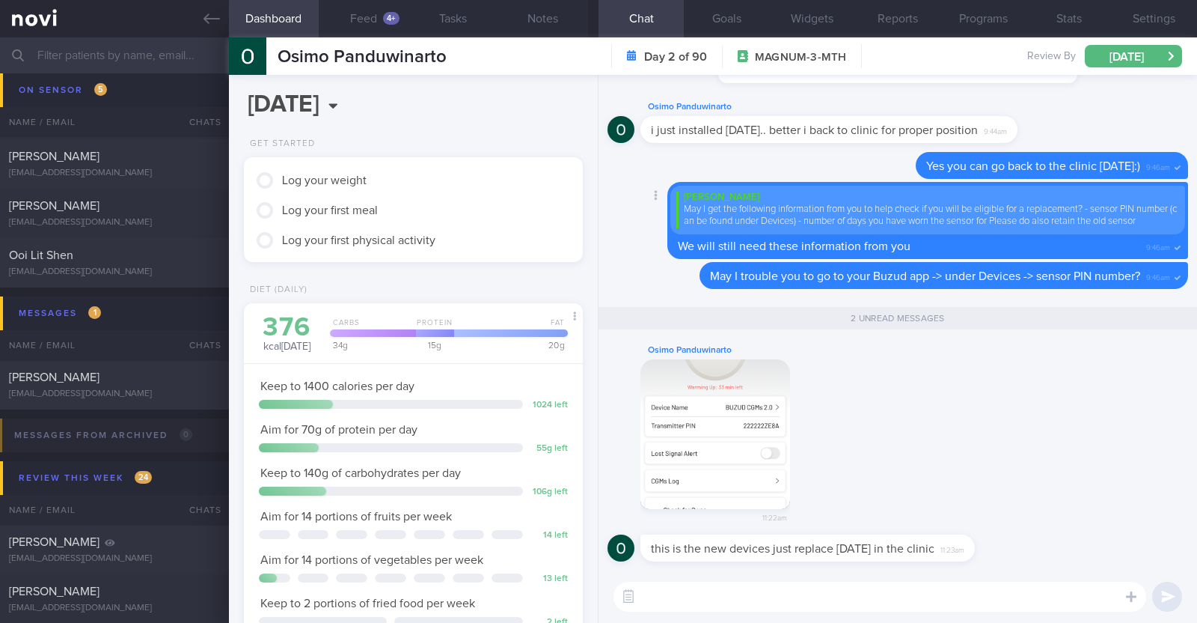
paste textarea "👍"
type textarea "👍"
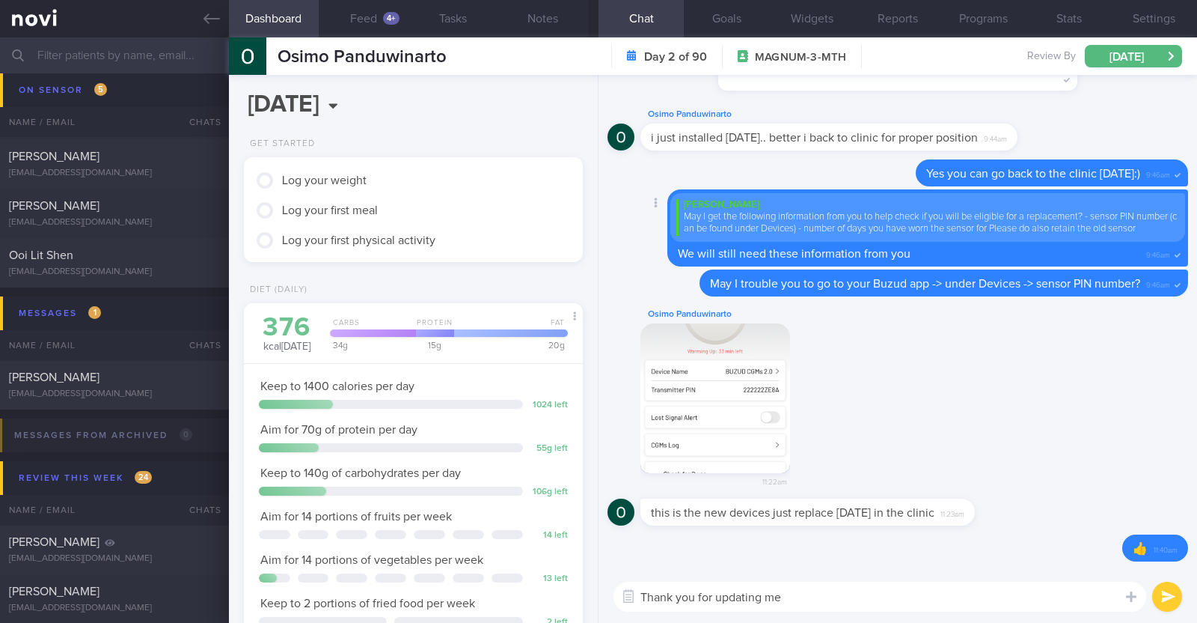
type textarea "Thank you for updating me!"
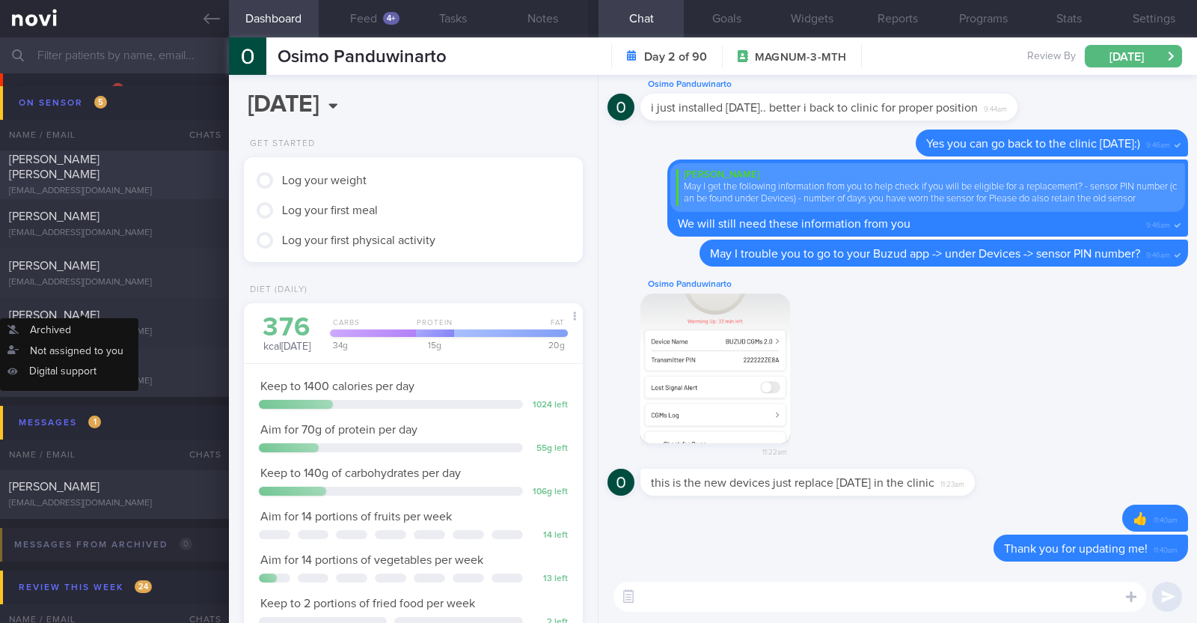
scroll to position [186, 0]
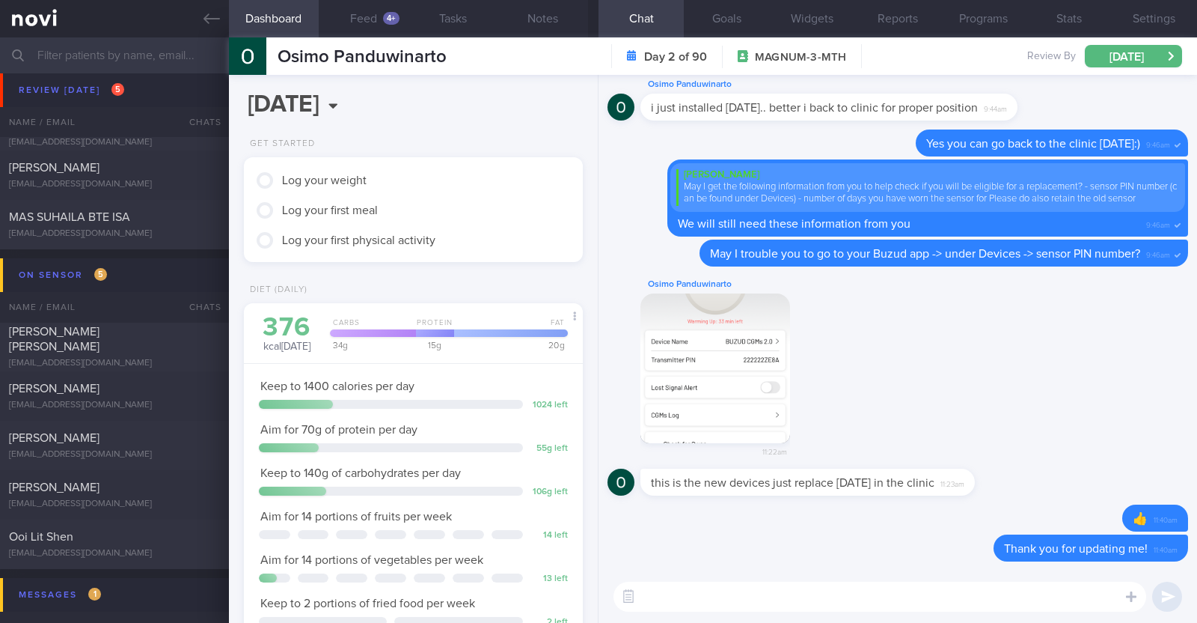
click at [134, 54] on input "text" at bounding box center [598, 55] width 1197 height 36
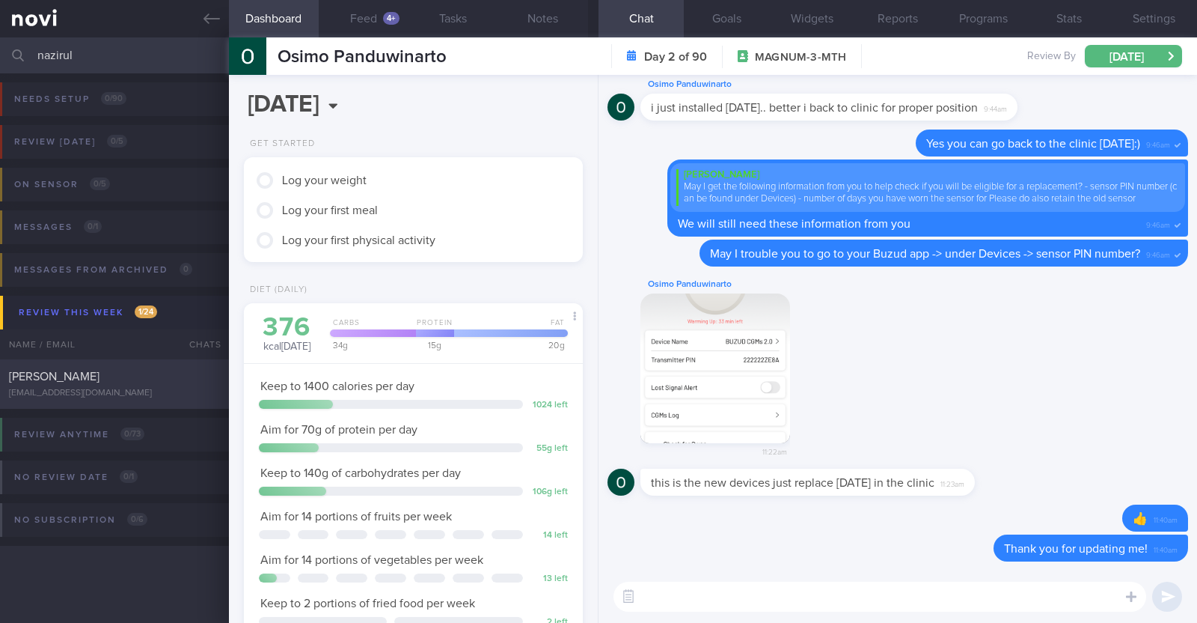
type input "nazirul"
click at [101, 382] on div "[PERSON_NAME]" at bounding box center [112, 376] width 207 height 15
type textarea "36M Nil PMHx/ Meds Long run 2-3 x week (45 mins) Treadmill run + gym 2-3 x week…"
select select "7"
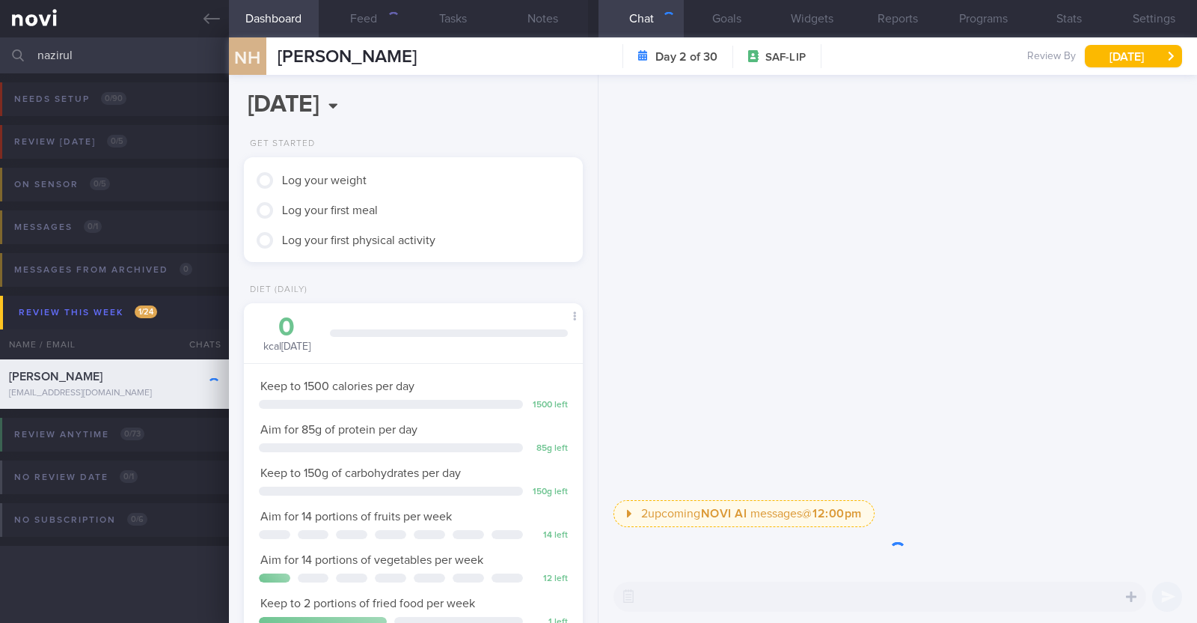
scroll to position [151, 303]
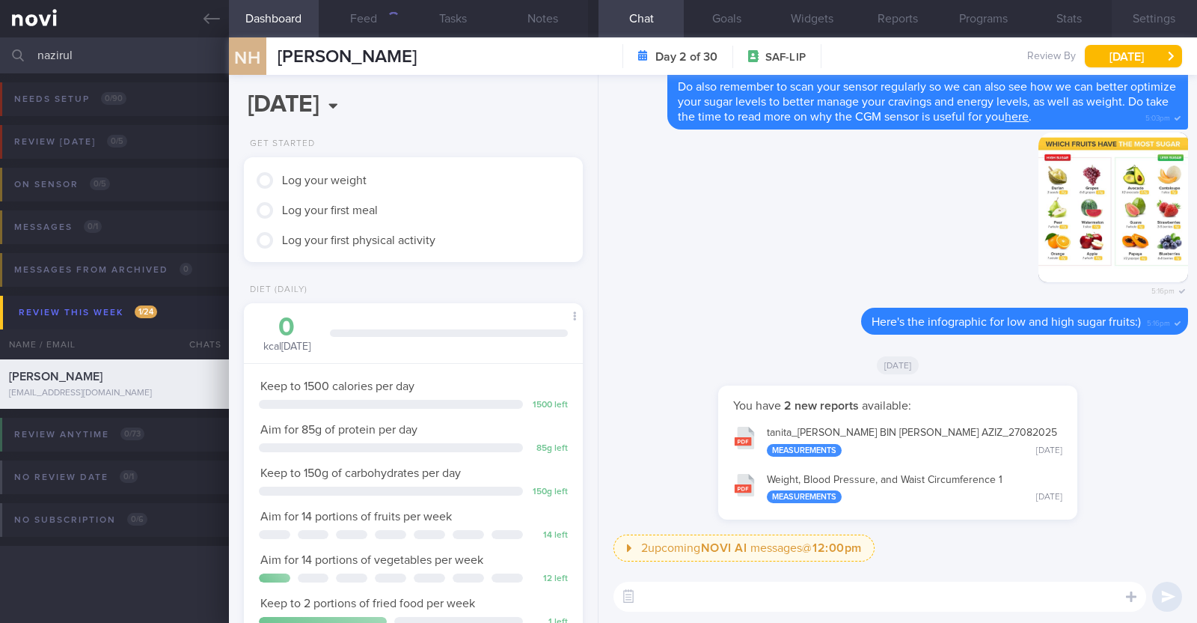
click at [1170, 20] on button "Settings" at bounding box center [1154, 18] width 85 height 37
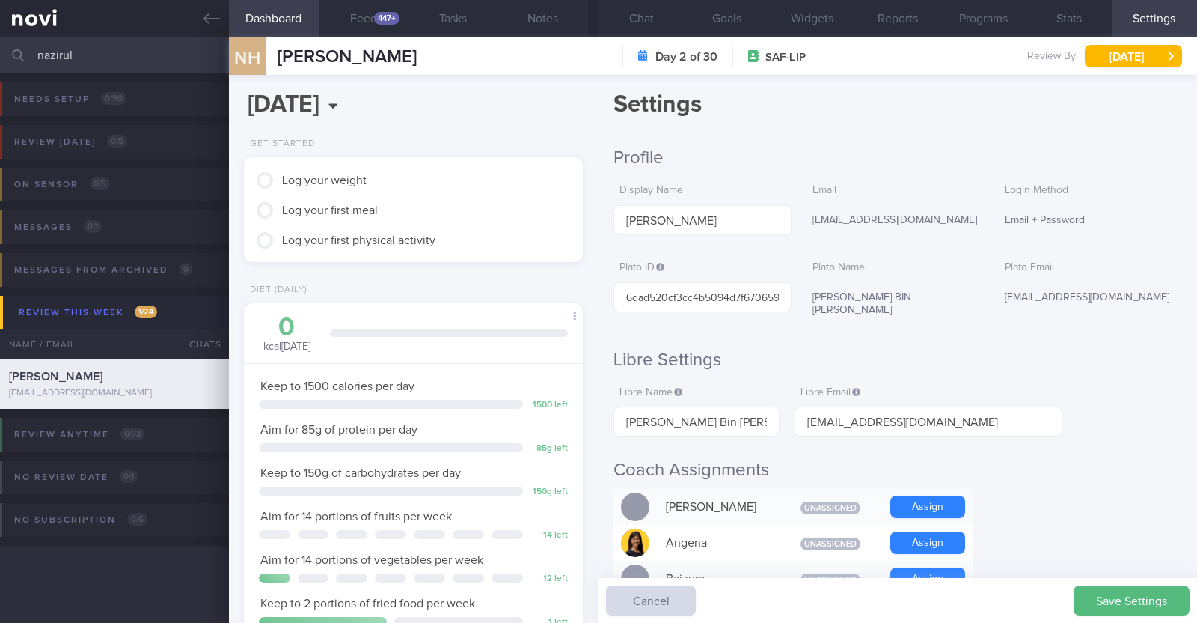
scroll to position [0, 18]
type input "[PERSON_NAME] Bin [PERSON_NAME]"
drag, startPoint x: 971, startPoint y: 430, endPoint x: 761, endPoint y: 413, distance: 210.2
click at [761, 413] on div "Libre Name [PERSON_NAME] Bin [PERSON_NAME] Libre Email LibreView users will be …" at bounding box center [838, 408] width 449 height 58
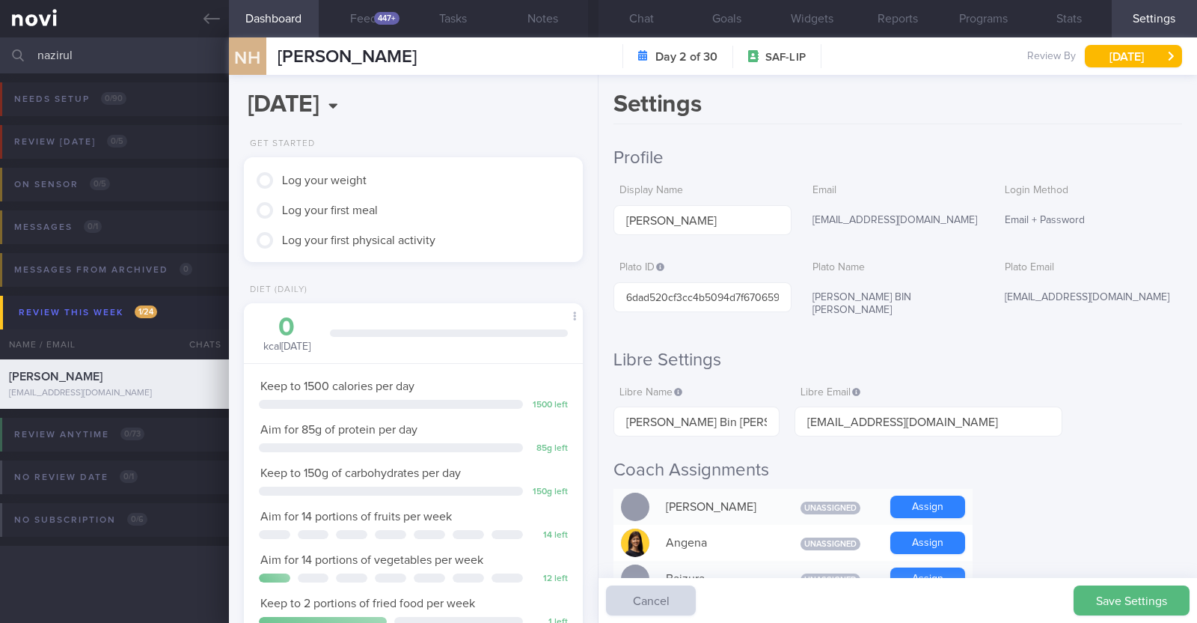
click at [1022, 465] on h2 "Coach Assignments" at bounding box center [898, 470] width 569 height 22
click at [1102, 596] on button "Save Settings" at bounding box center [1132, 600] width 116 height 30
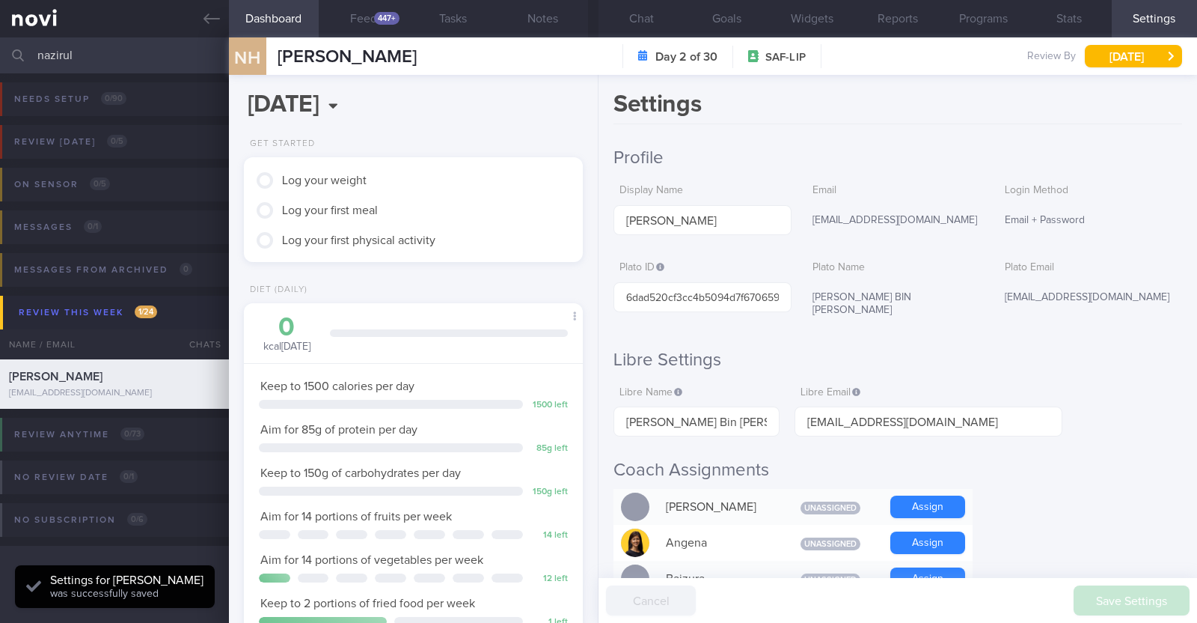
scroll to position [151, 303]
drag, startPoint x: 135, startPoint y: 56, endPoint x: 1, endPoint y: 46, distance: 133.6
click at [1, 46] on div "nazirul Assigned patients Assigned patients All active patients Archived patien…" at bounding box center [598, 55] width 1197 height 36
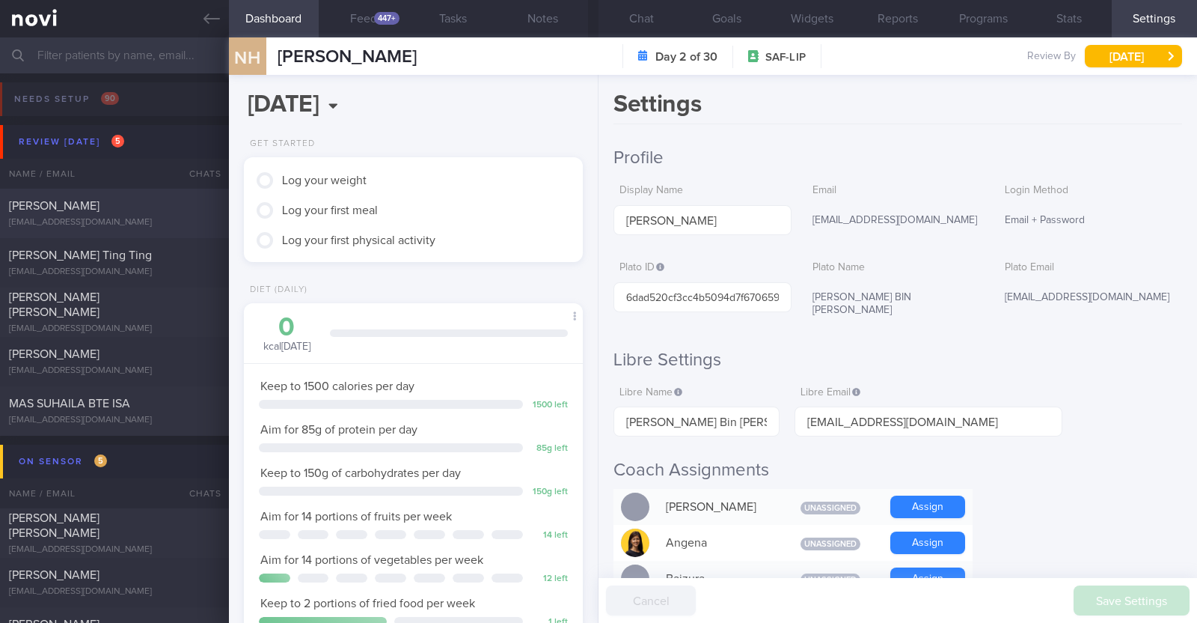
click at [156, 211] on div "[PERSON_NAME]" at bounding box center [112, 205] width 207 height 15
type textarea "44F Comorbidities: HTN Medications: Ryblesus 3.5mg for 10 days, then 7mg for 1 …"
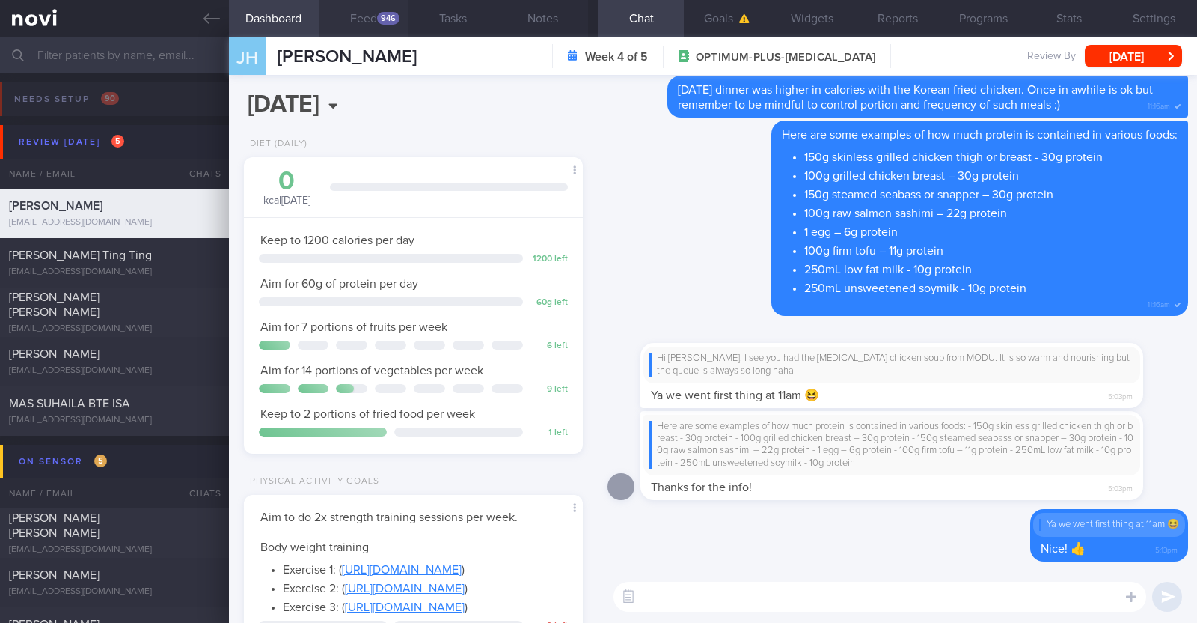
click at [375, 13] on button "Feed 946" at bounding box center [364, 18] width 90 height 37
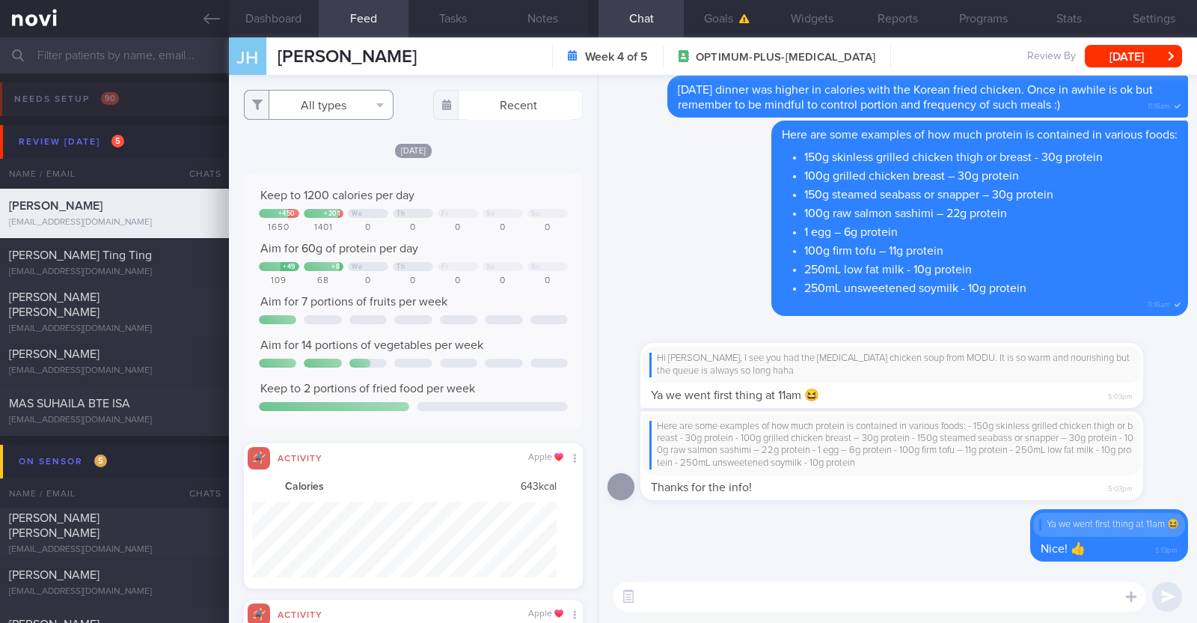
click at [360, 100] on button "All types" at bounding box center [319, 105] width 150 height 30
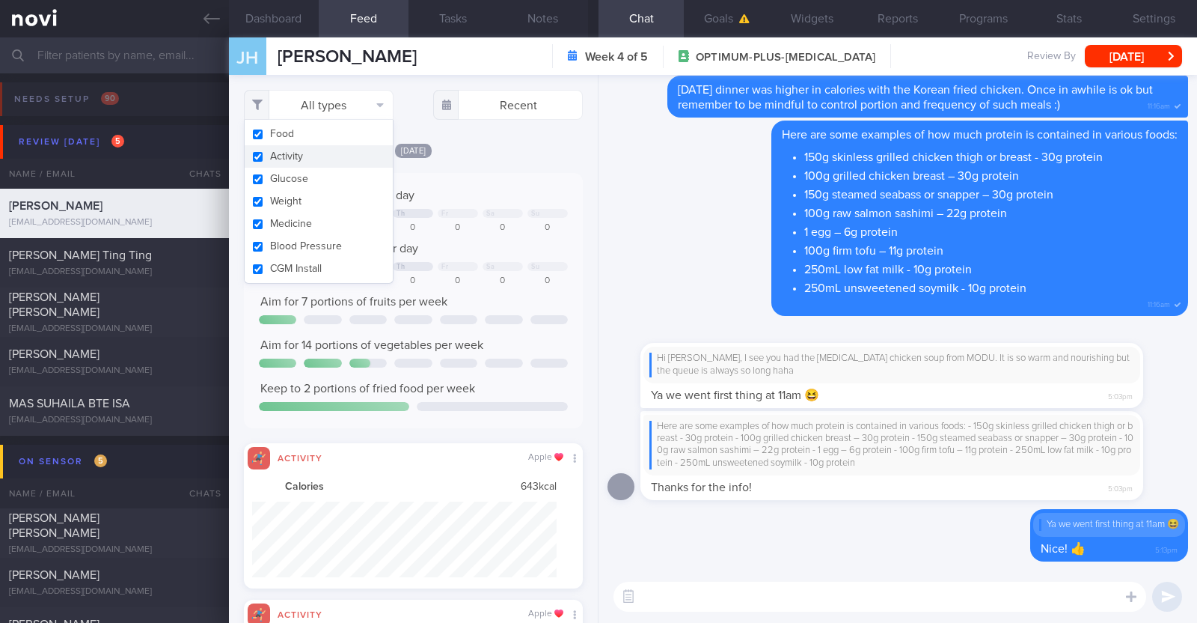
click at [328, 153] on button "Activity" at bounding box center [319, 156] width 148 height 22
checkbox input "false"
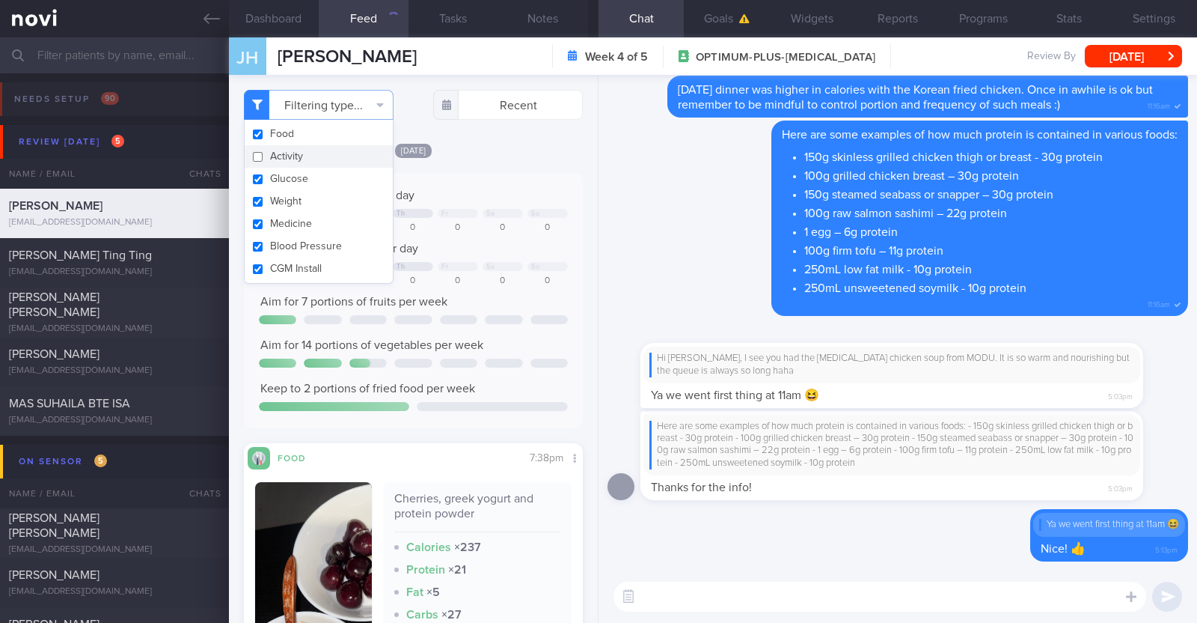
click at [498, 154] on div "[DATE]" at bounding box center [413, 150] width 339 height 16
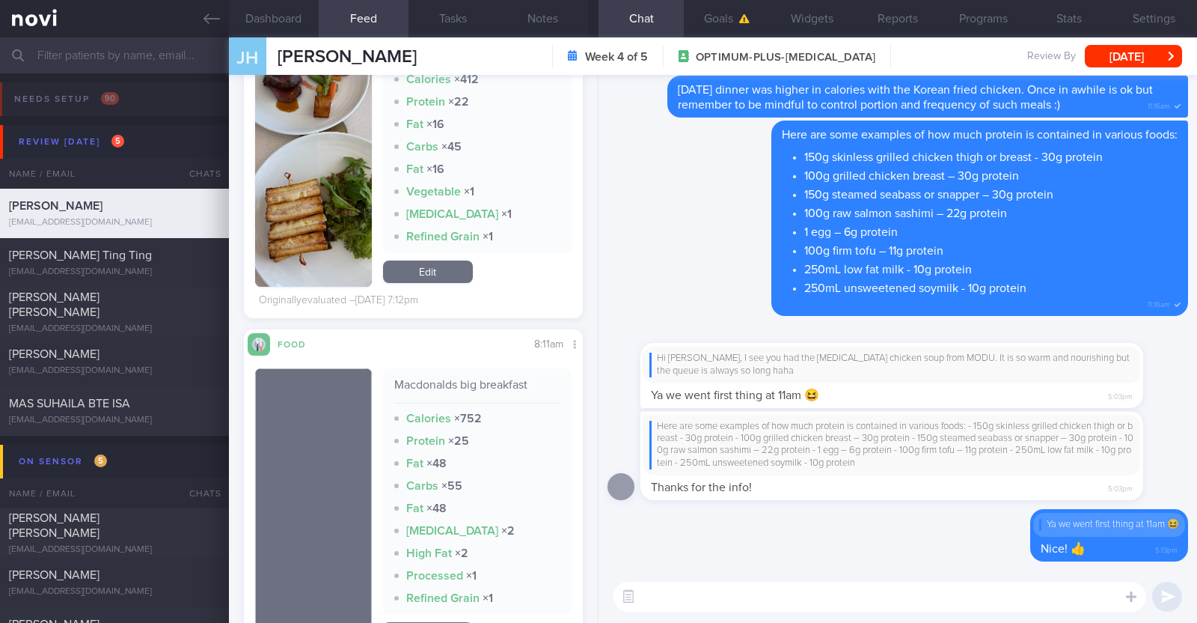
scroll to position [935, 0]
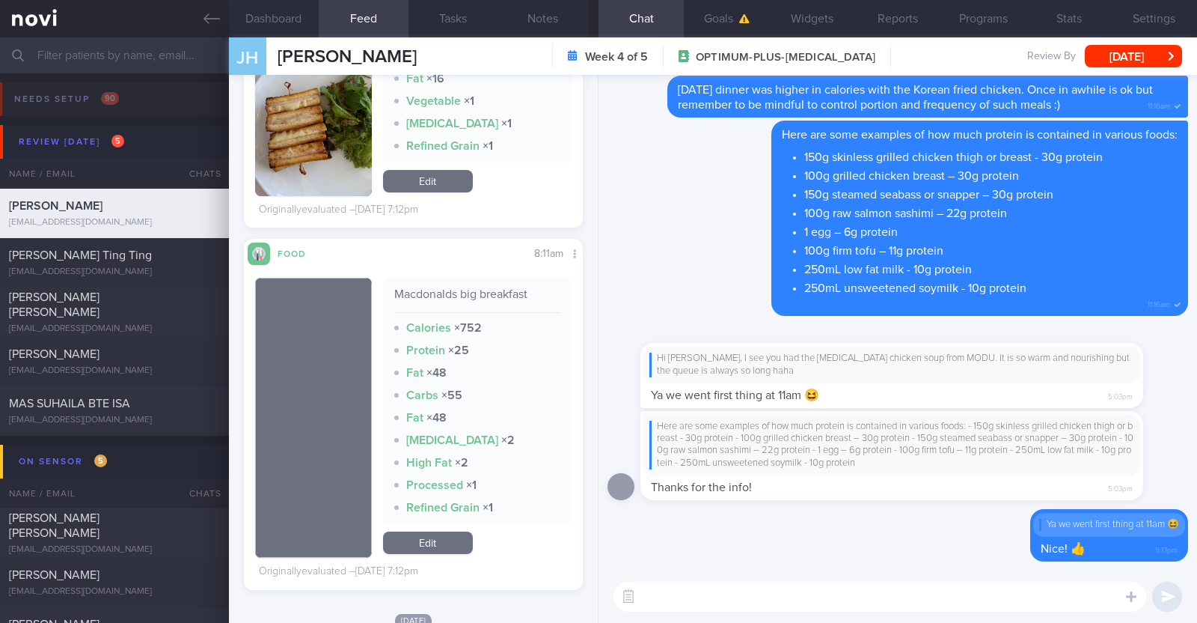
click at [436, 530] on div "Macdonalds big breakfast Calories × 752 Protein × 25 Fat × 48 Carbs × 55 Fat × …" at bounding box center [477, 418] width 189 height 280
click at [434, 537] on link "Edit" at bounding box center [428, 542] width 90 height 22
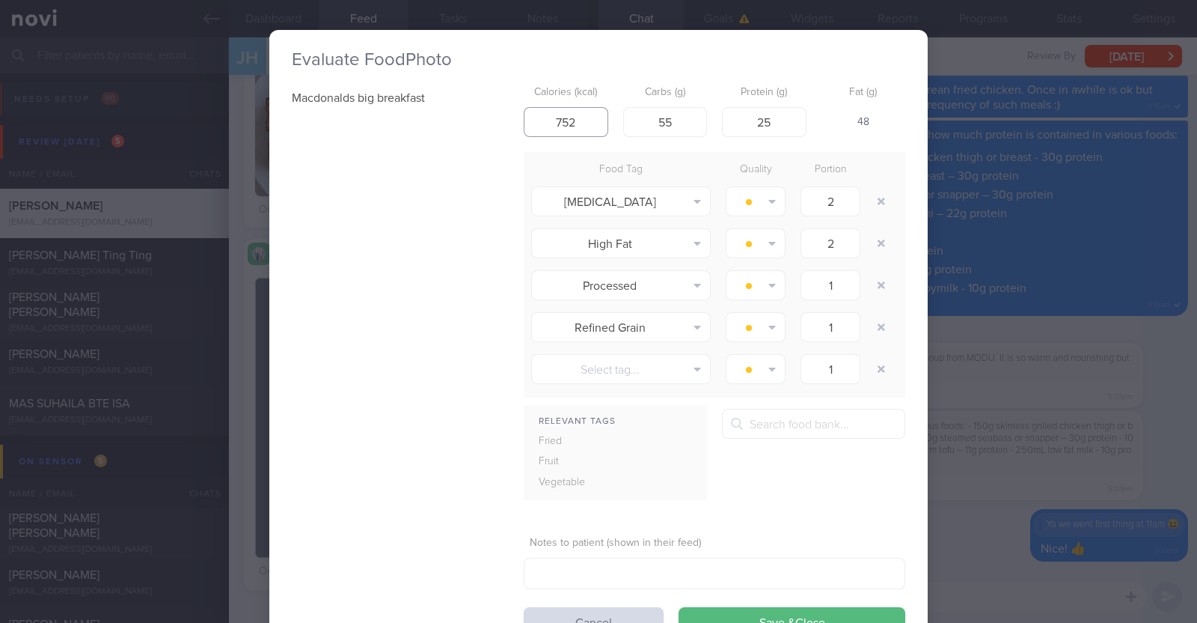
drag, startPoint x: 591, startPoint y: 132, endPoint x: 501, endPoint y: 109, distance: 93.7
click at [501, 109] on div "Macdonalds big breakfast Calories (kcal) 752 Carbs (g) 55 Protein (g) 25 Fat (g…" at bounding box center [599, 358] width 614 height 558
type input "660"
drag, startPoint x: 672, startPoint y: 117, endPoint x: 579, endPoint y: 103, distance: 94.6
click at [579, 103] on div "Calories (kcal) 660 Carbs (g) 55 Protein (g) 25 Fat (g) 38" at bounding box center [715, 108] width 382 height 59
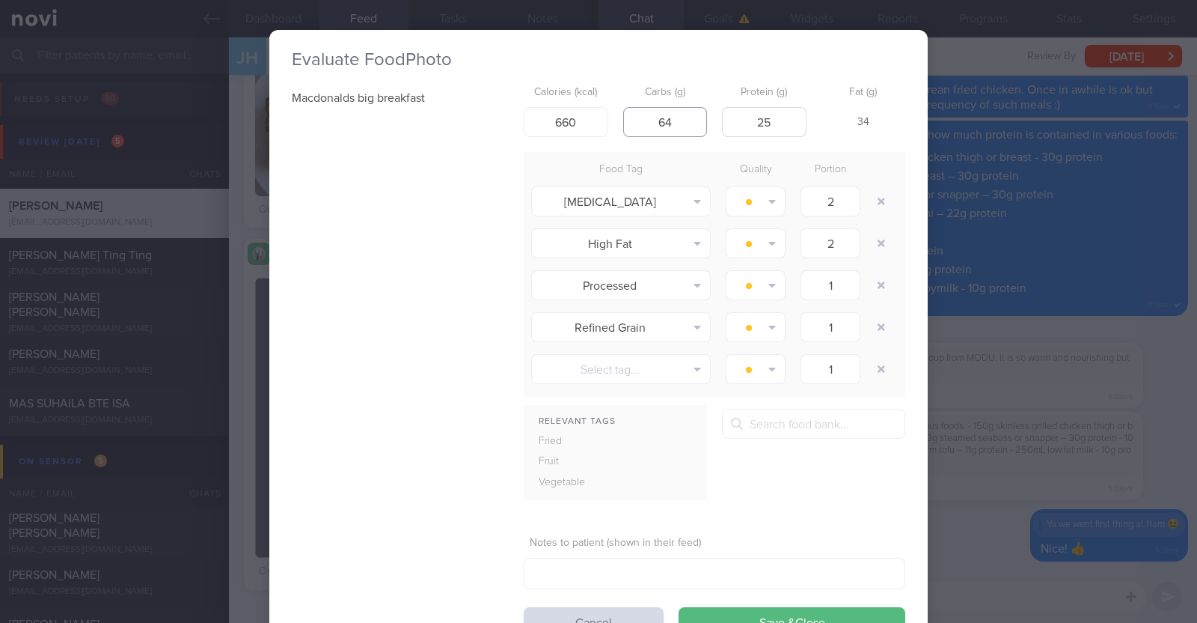
type input "64"
drag, startPoint x: 786, startPoint y: 127, endPoint x: 709, endPoint y: 114, distance: 77.5
click at [709, 114] on div "Calories (kcal) 660 Carbs (g) 64 Protein (g) 25 Fat (g) 34" at bounding box center [715, 108] width 382 height 59
type input "28"
click at [370, 265] on div "Macdonalds big breakfast Calories (kcal) 660 Carbs (g) 64 Protein (g) 28 Fat (g…" at bounding box center [599, 358] width 614 height 558
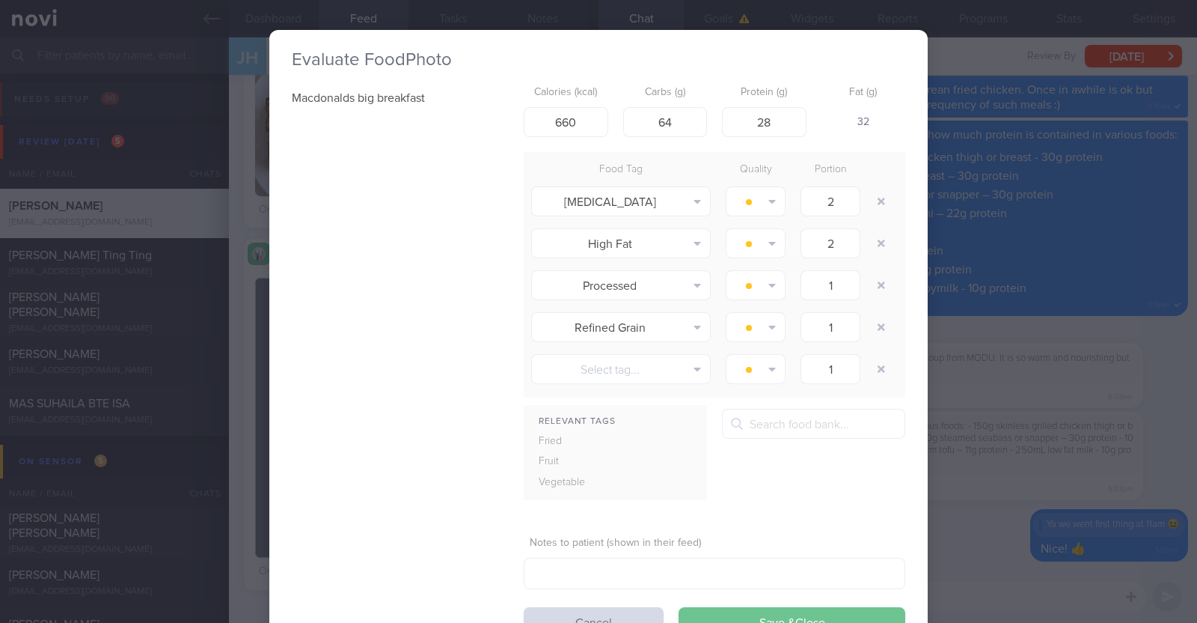
click at [767, 614] on button "Save & Close" at bounding box center [792, 622] width 227 height 30
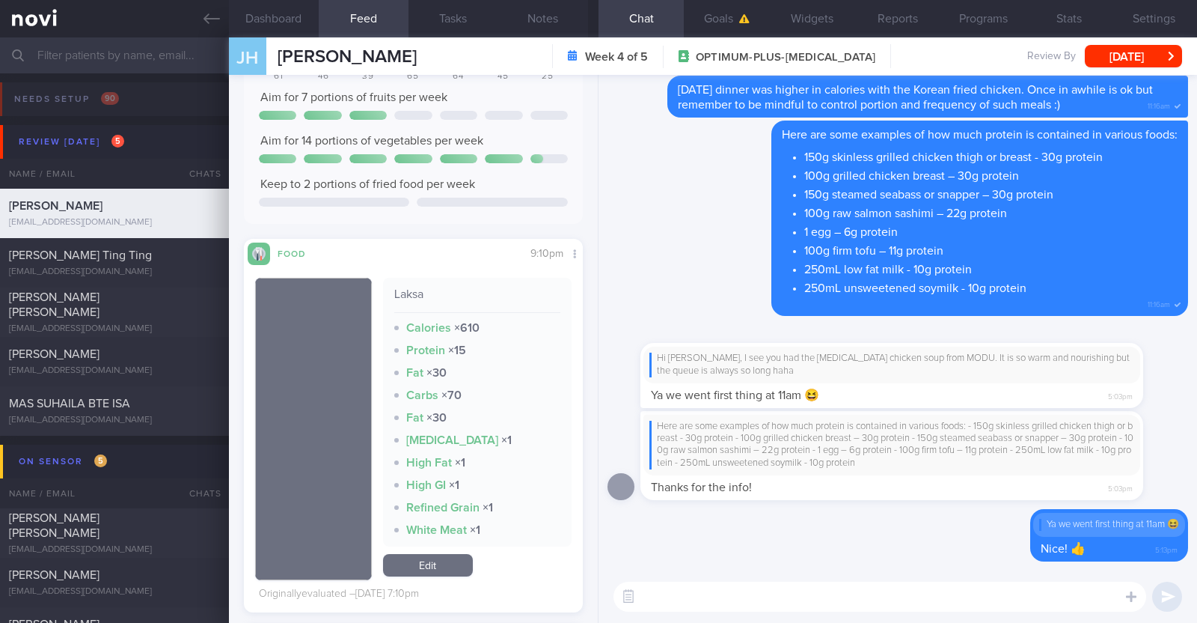
scroll to position [2899, 0]
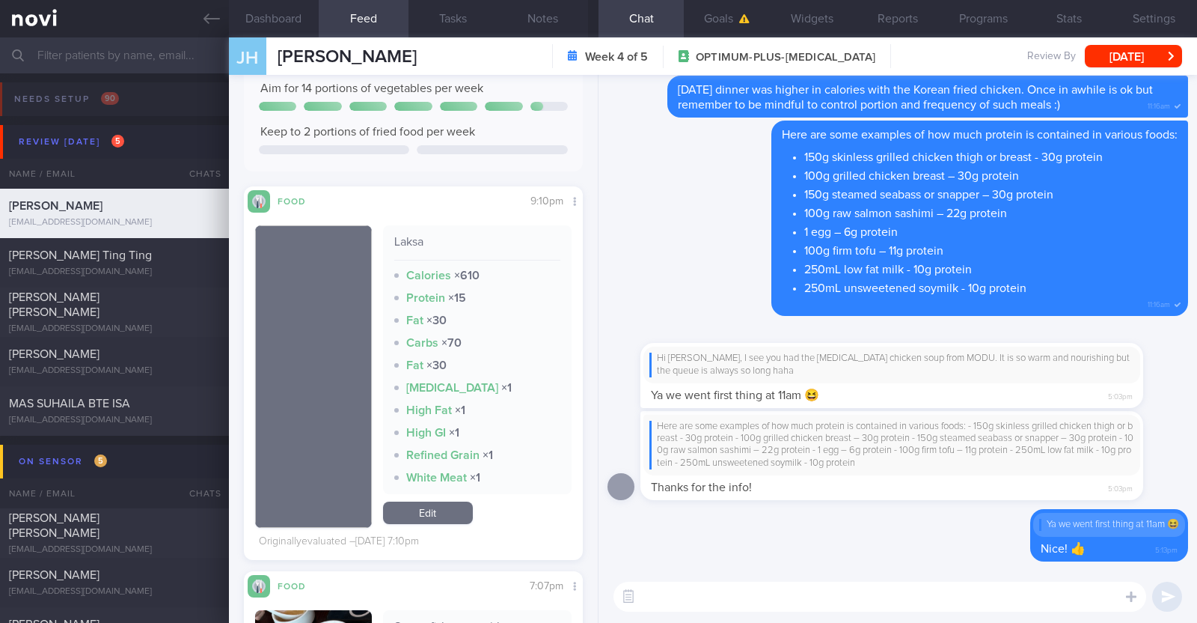
click at [427, 503] on link "Edit" at bounding box center [428, 512] width 90 height 22
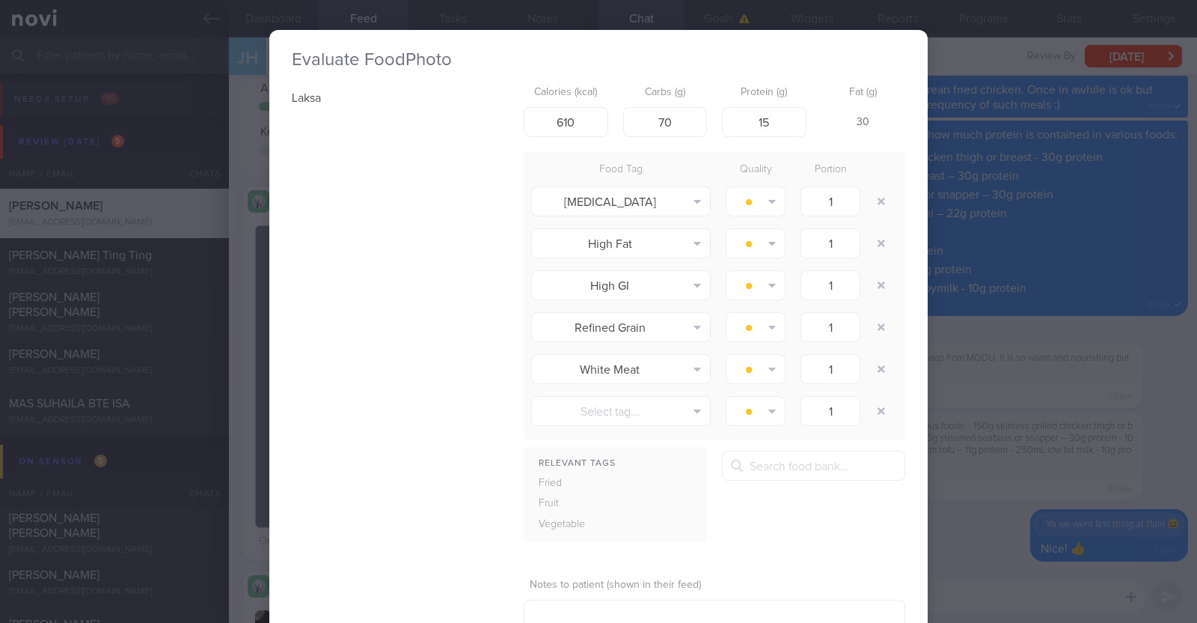
click at [574, 140] on form "Calories (kcal) 610 Carbs (g) 70 Protein (g) 15 Fat (g) 30 Food Tag Quality Por…" at bounding box center [715, 379] width 382 height 600
click at [578, 128] on input "610" at bounding box center [566, 122] width 85 height 30
type input "610"
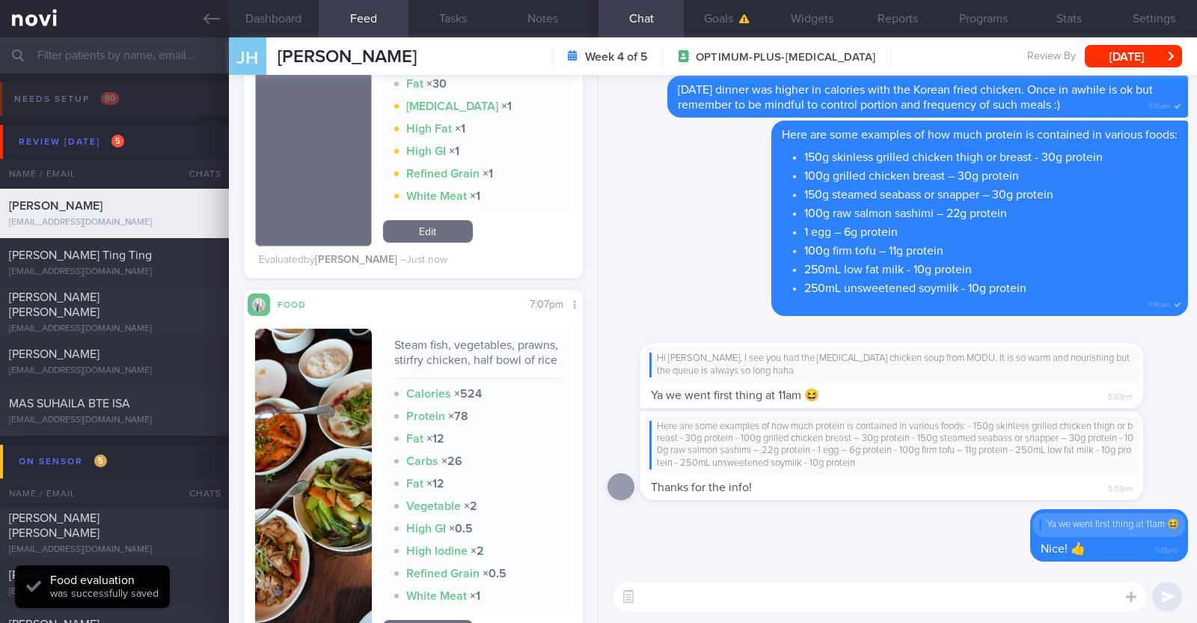
scroll to position [3368, 0]
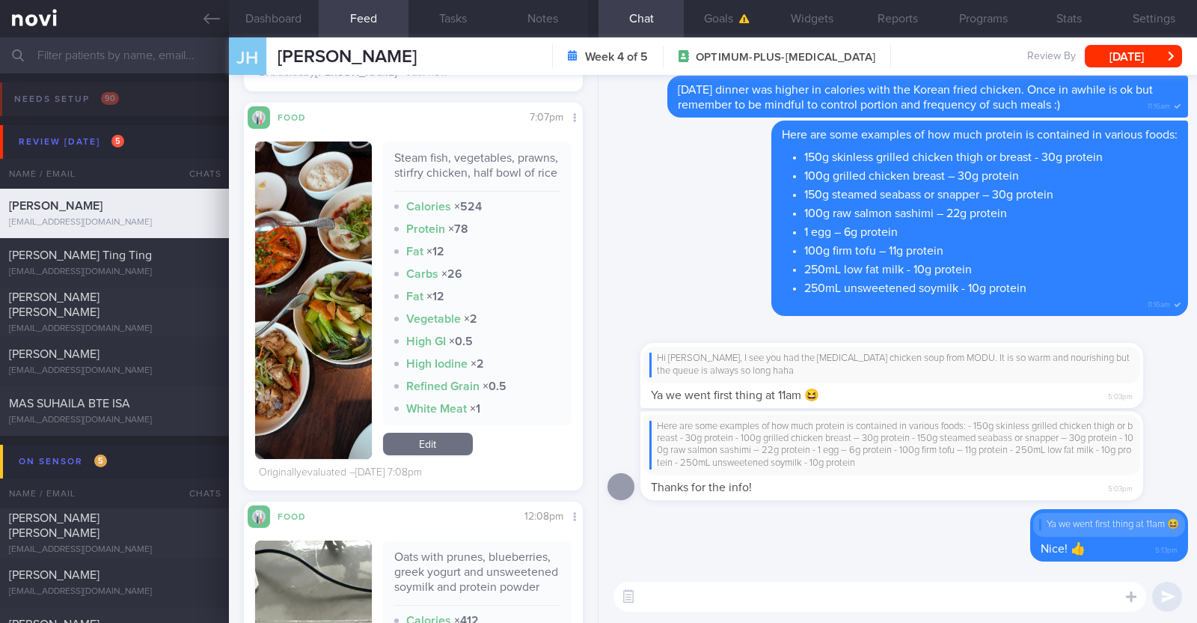
drag, startPoint x: 436, startPoint y: 444, endPoint x: 440, endPoint y: 415, distance: 29.4
click at [436, 444] on link "Edit" at bounding box center [428, 444] width 90 height 22
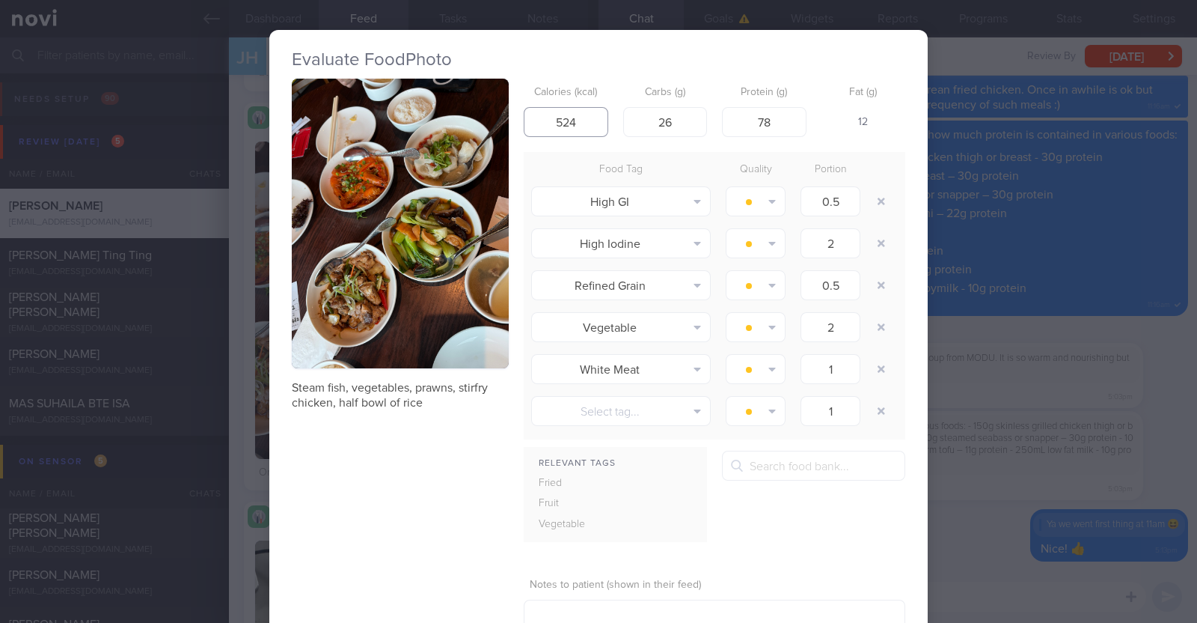
click at [572, 121] on input "524" at bounding box center [566, 122] width 85 height 30
type input "524"
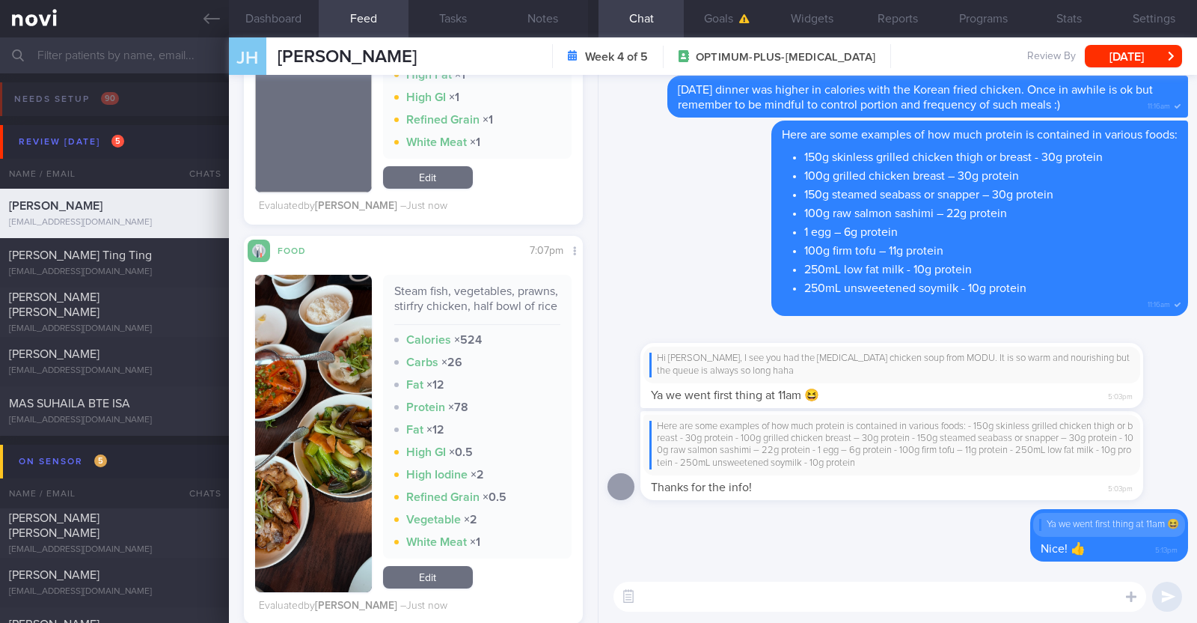
scroll to position [3368, 0]
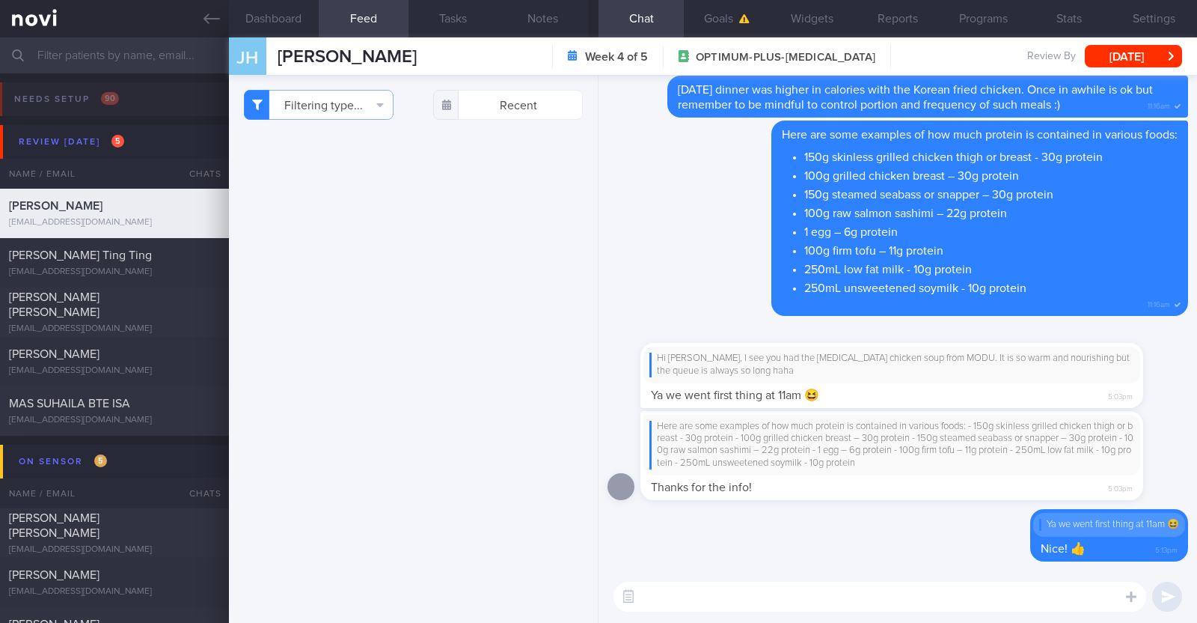
select select "7"
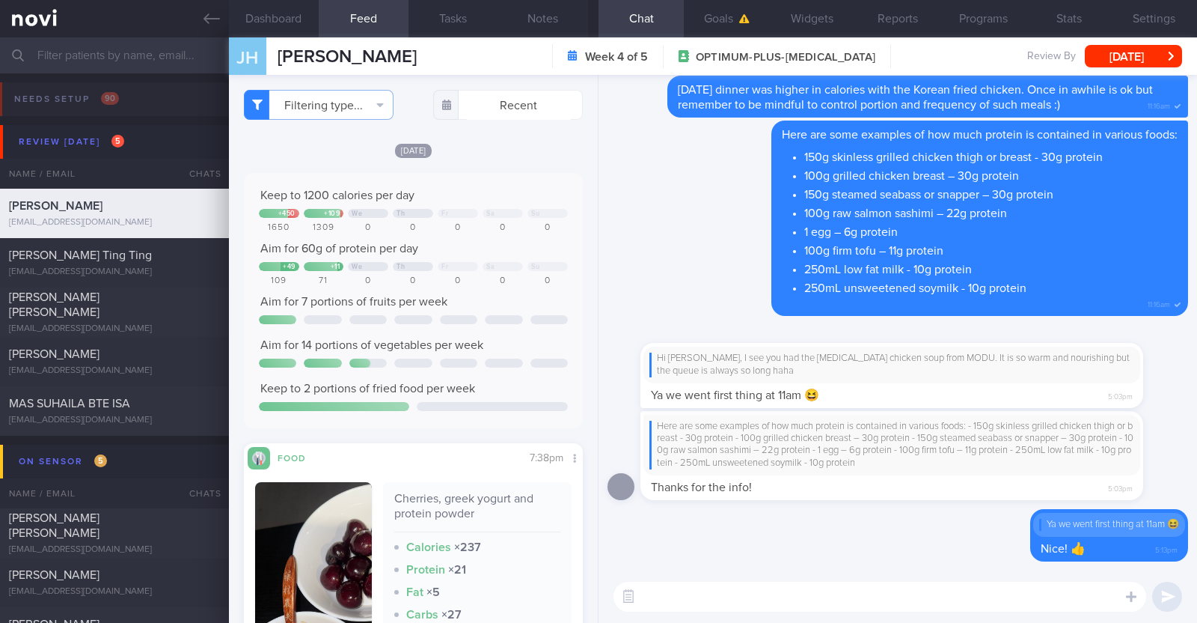
click at [1007, 590] on textarea at bounding box center [880, 596] width 533 height 30
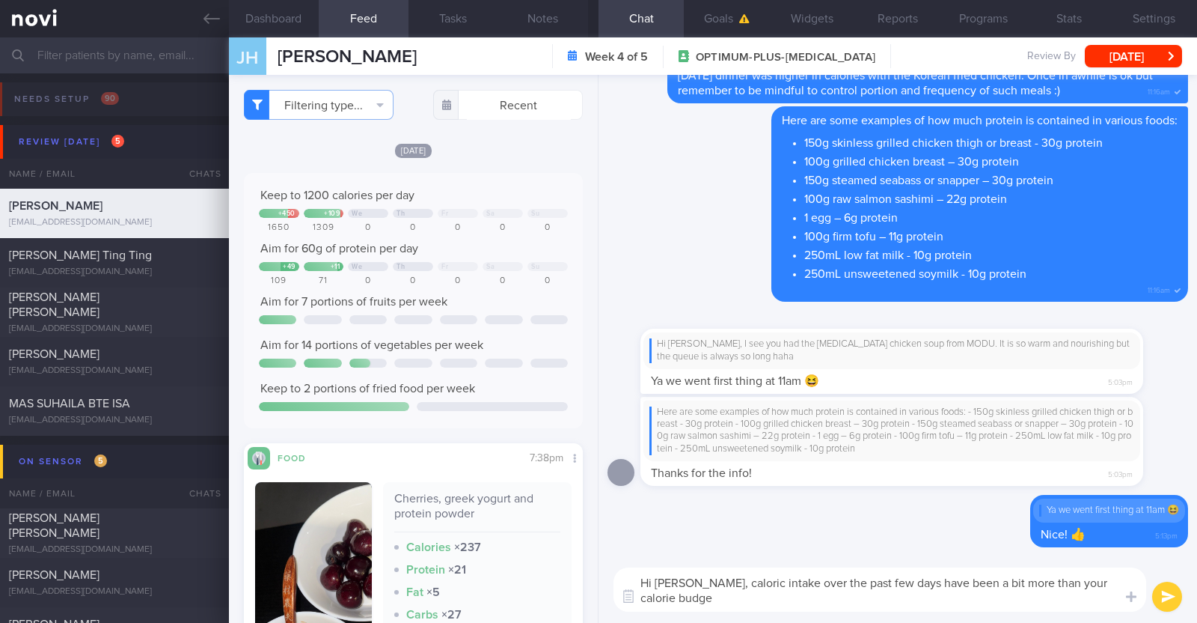
type textarea "Hi [PERSON_NAME], caloric intake over the past few days have been a bit more th…"
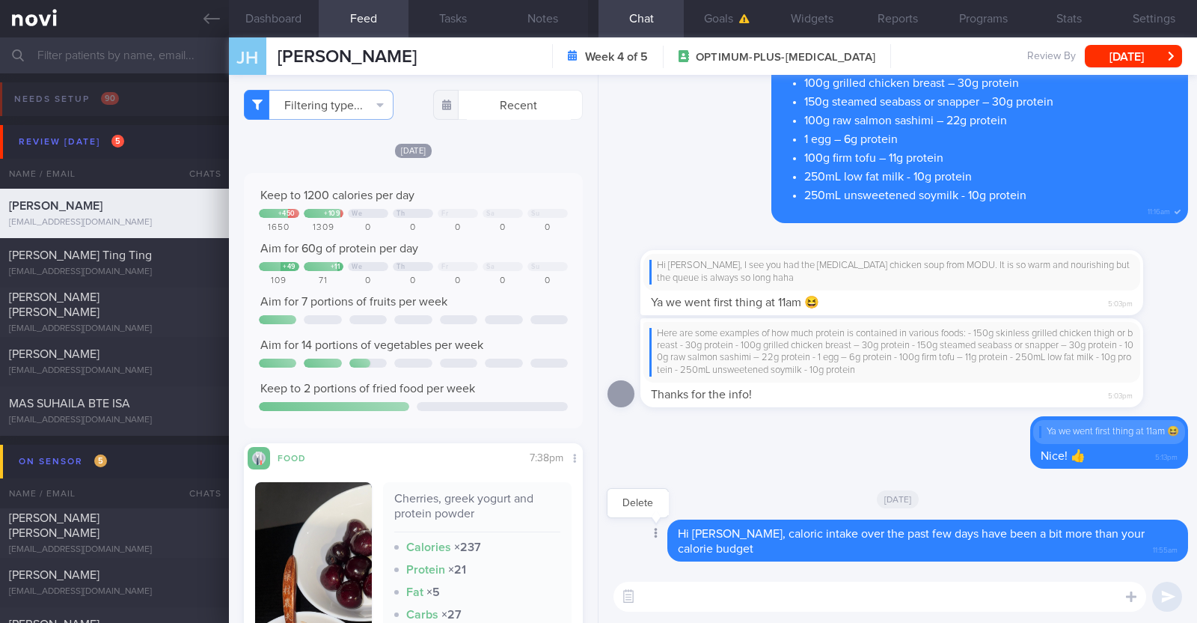
click at [652, 531] on div at bounding box center [654, 534] width 27 height 28
drag, startPoint x: 739, startPoint y: 555, endPoint x: 718, endPoint y: 548, distance: 22.3
click at [718, 548] on div "Hi [PERSON_NAME], caloric intake over the past few days have been a bit more th…" at bounding box center [928, 540] width 521 height 42
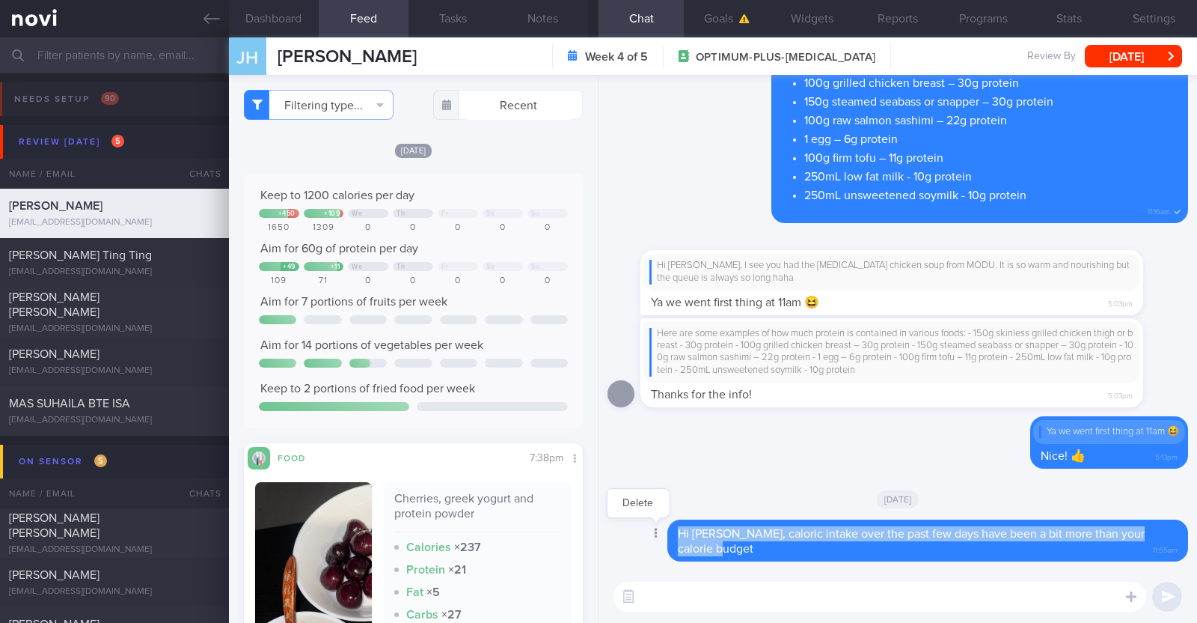
drag, startPoint x: 715, startPoint y: 548, endPoint x: 666, endPoint y: 537, distance: 49.9
click at [666, 537] on div "Delete Hi [PERSON_NAME], caloric intake over the past few days have been a bit …" at bounding box center [898, 540] width 581 height 42
copy span "Hi [PERSON_NAME], caloric intake over the past few days have been a bit more th…"
click at [647, 509] on button "Delete" at bounding box center [638, 503] width 61 height 22
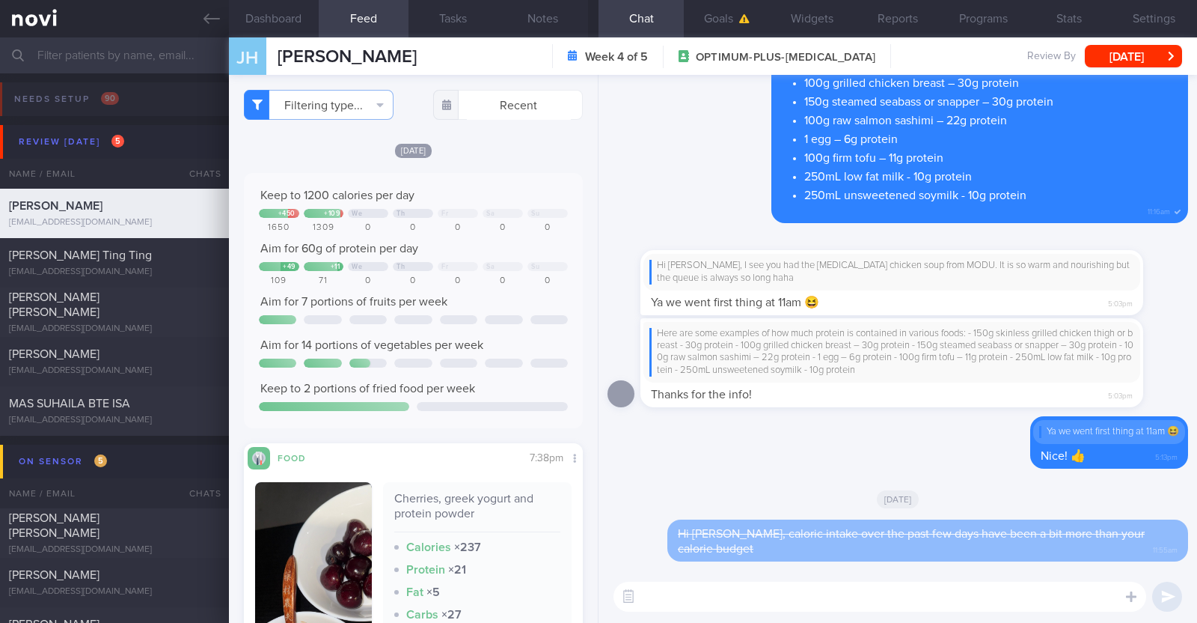
click at [718, 593] on textarea at bounding box center [880, 596] width 533 height 30
paste textarea "Hi [PERSON_NAME], caloric intake over the past few days have been a bit more th…"
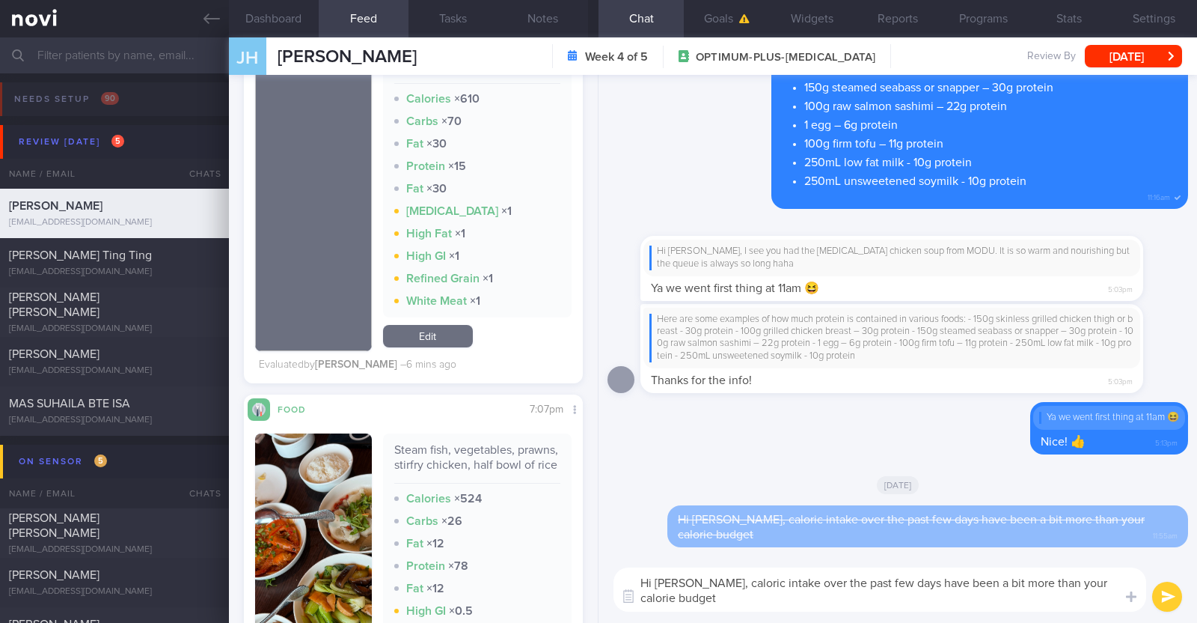
scroll to position [2619, 0]
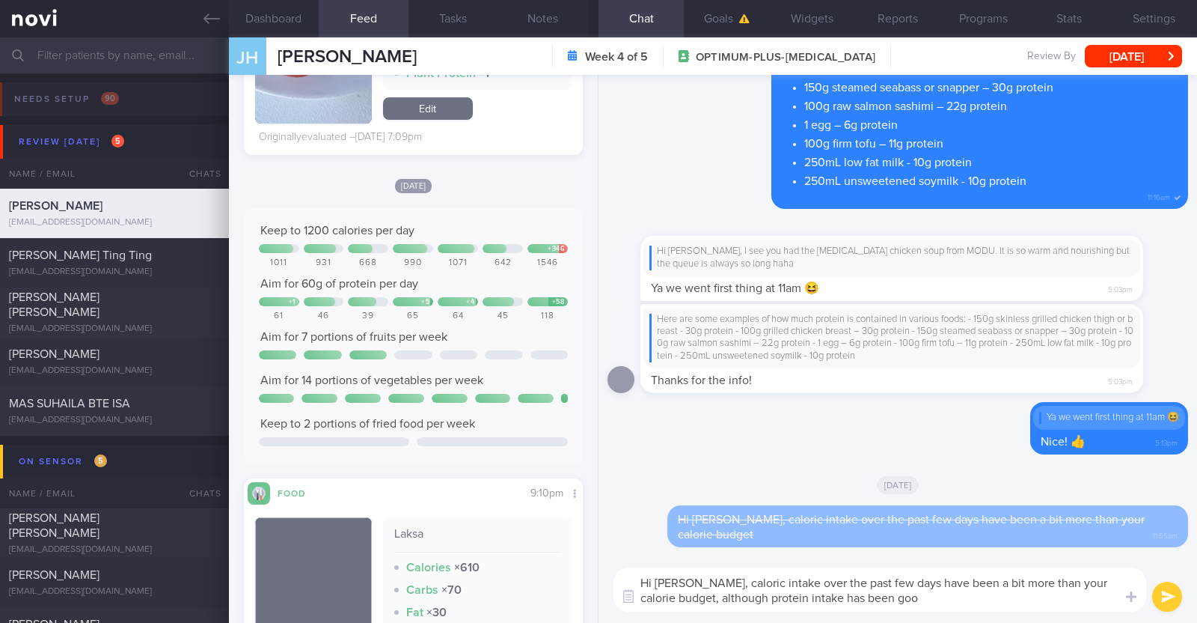
type textarea "Hi [PERSON_NAME], caloric intake over the past few days have been a bit more th…"
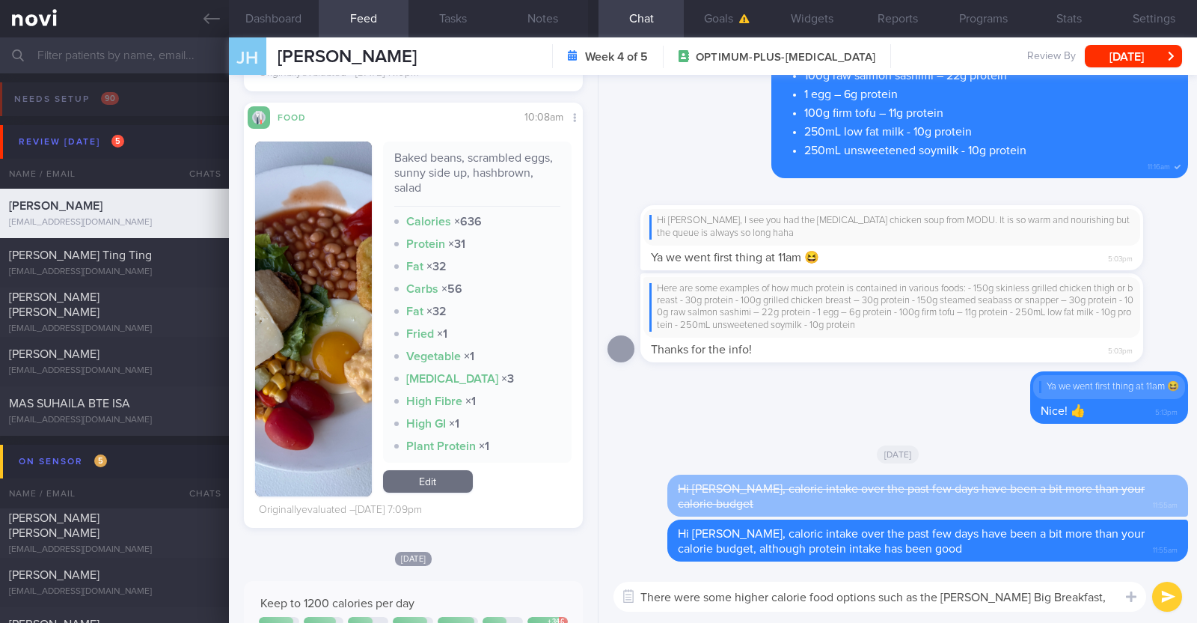
scroll to position [2152, 0]
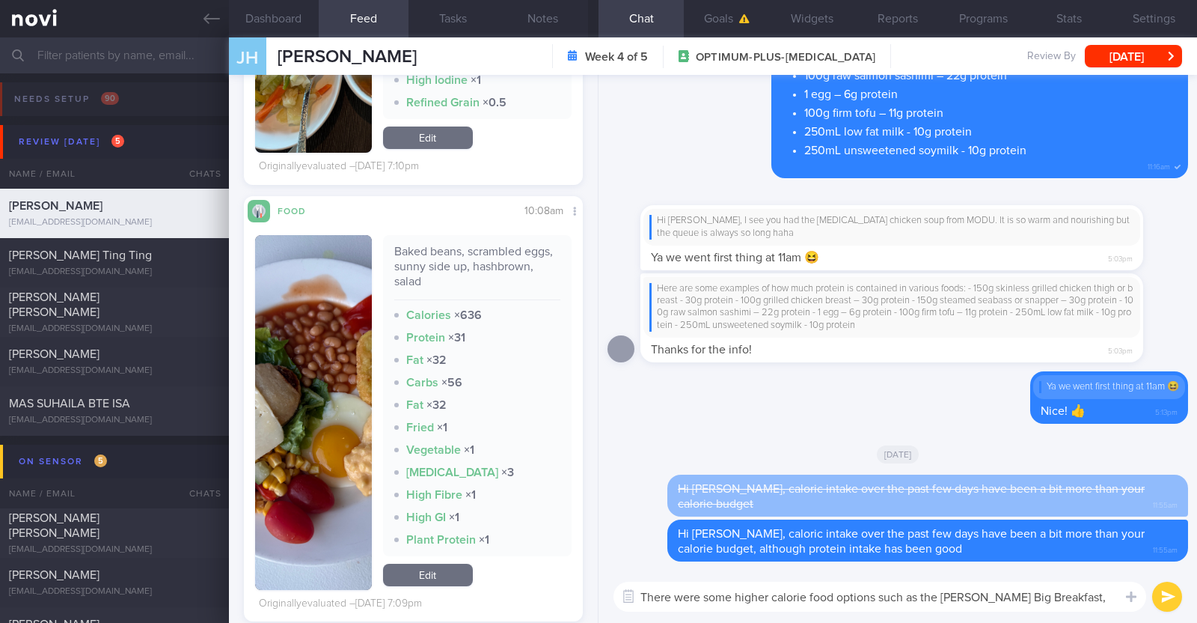
click at [320, 408] on button "button" at bounding box center [313, 412] width 117 height 355
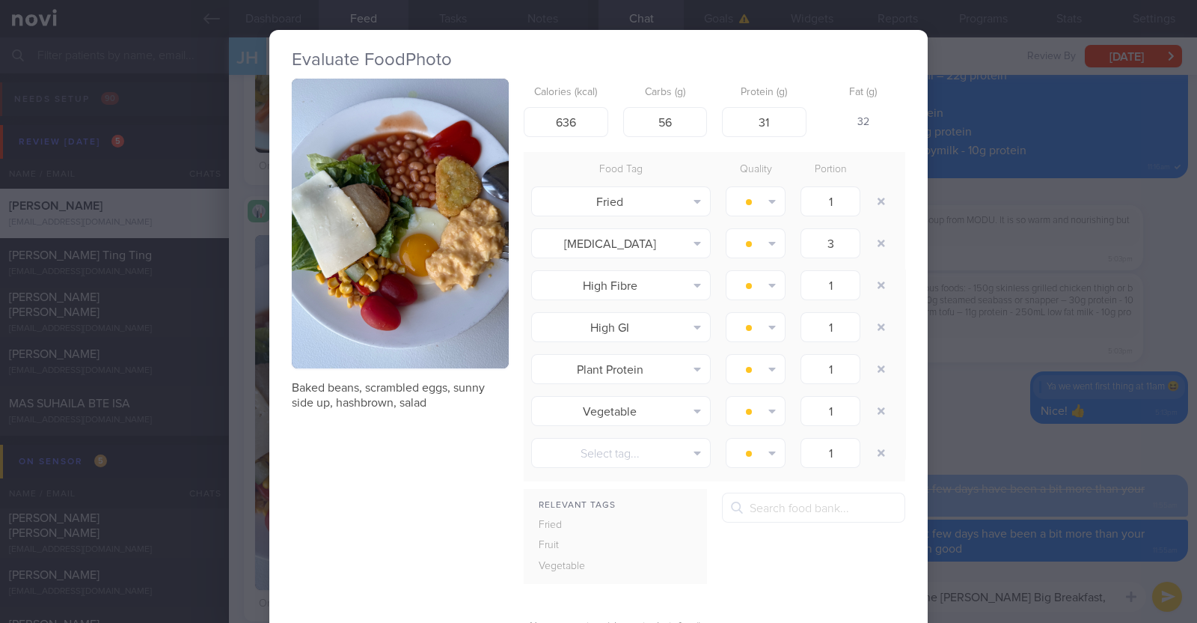
click at [244, 400] on div "Evaluate Food Photo Baked beans, scrambled eggs, sunny side up, hashbrown, sala…" at bounding box center [598, 311] width 1197 height 623
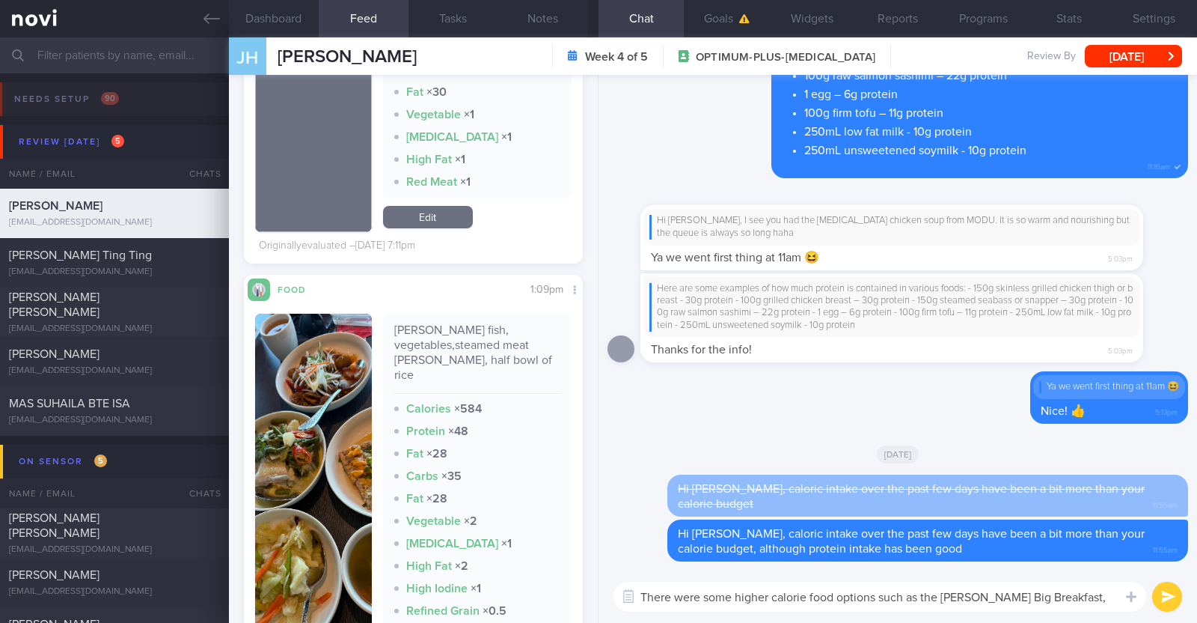
scroll to position [1684, 0]
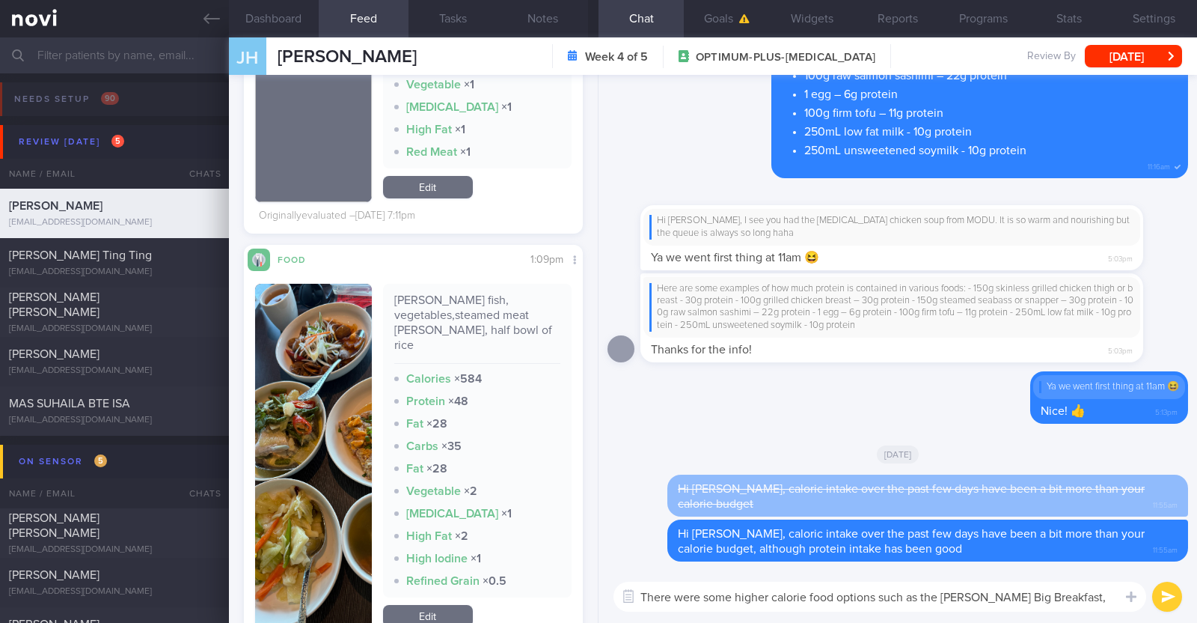
click at [348, 463] on button "button" at bounding box center [313, 457] width 117 height 347
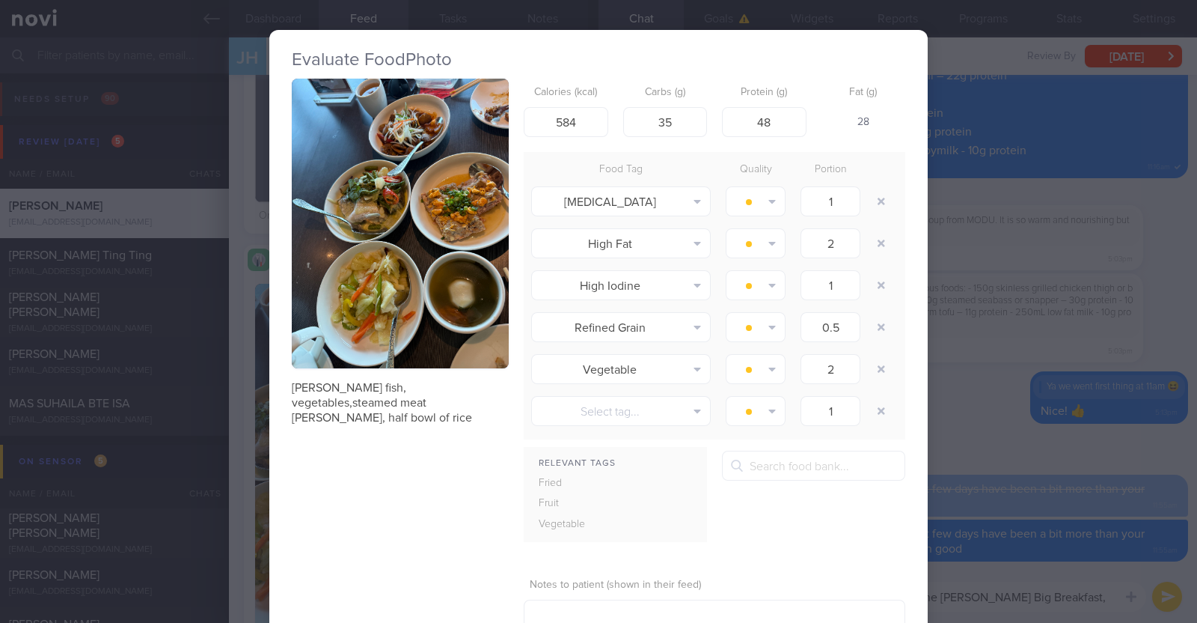
click at [245, 394] on div "Evaluate Food Photo [PERSON_NAME] fish, vegetables,steamed meat [PERSON_NAME], …" at bounding box center [598, 311] width 1197 height 623
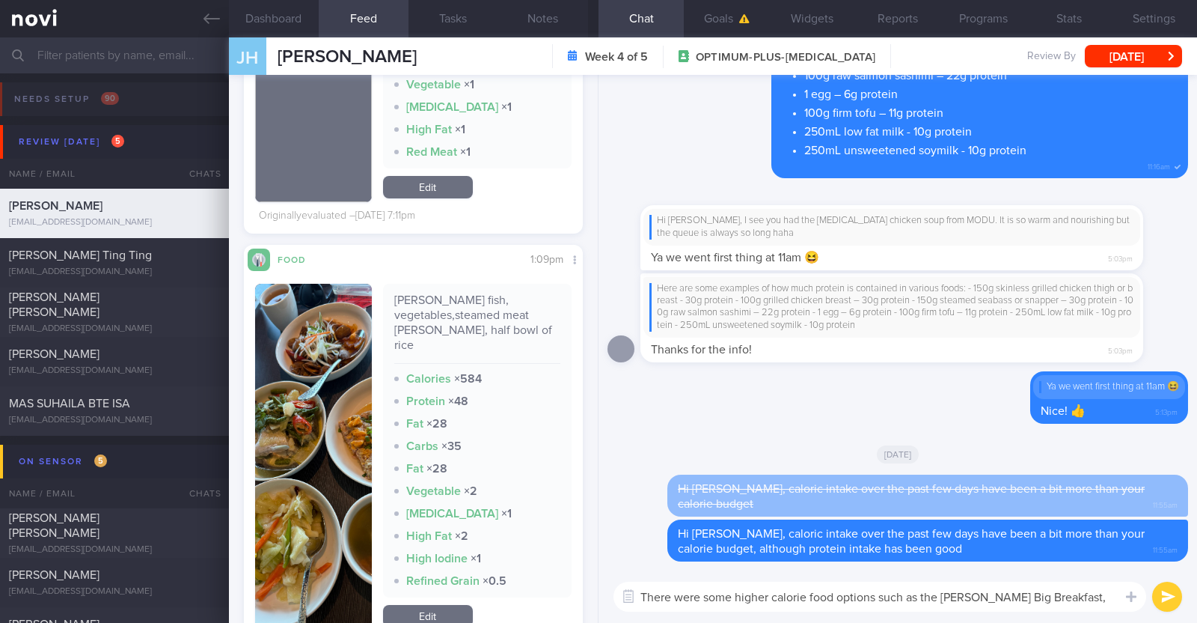
scroll to position [1777, 0]
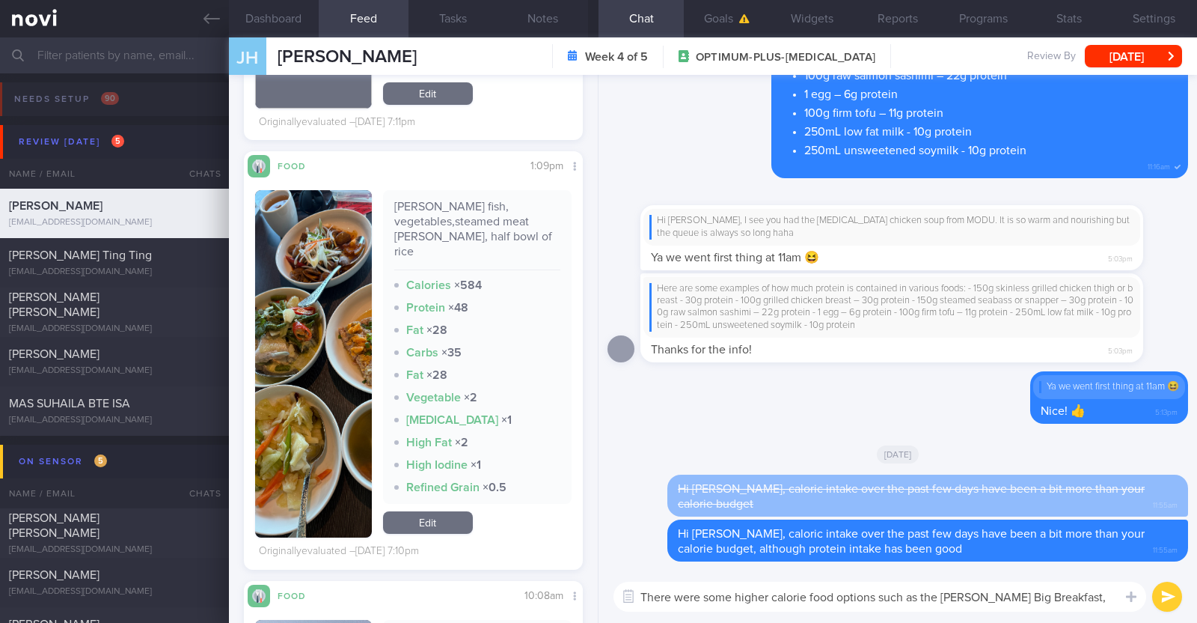
click at [1116, 597] on textarea "There were some higher calorie food options such as the [PERSON_NAME] Big Break…" at bounding box center [880, 596] width 533 height 30
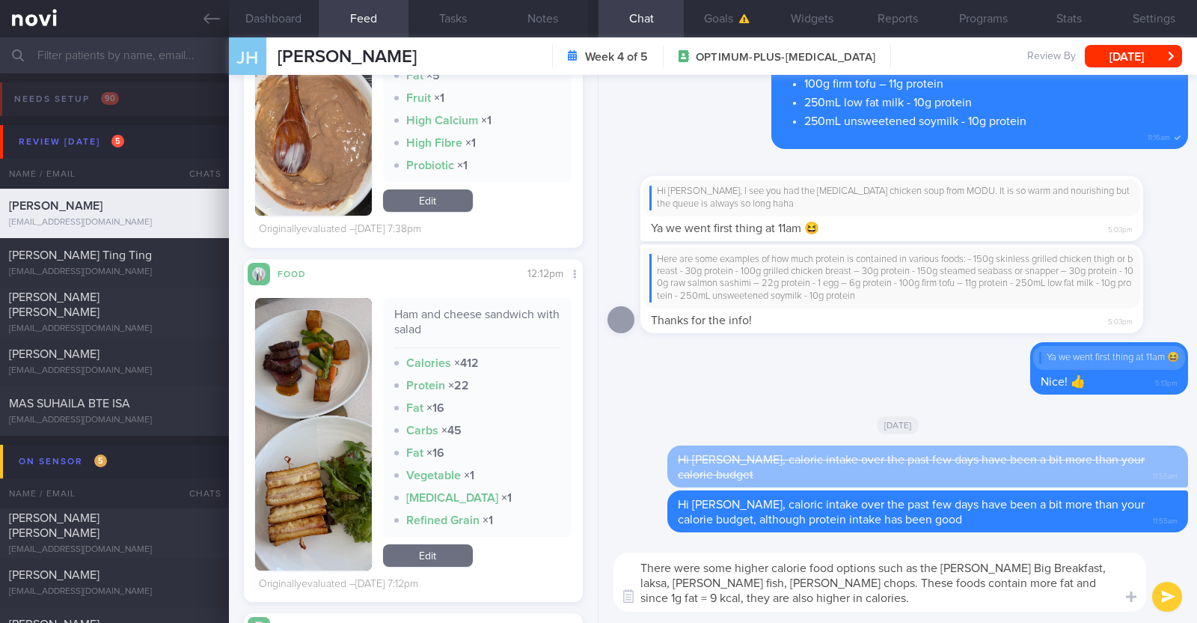
scroll to position [1029, 0]
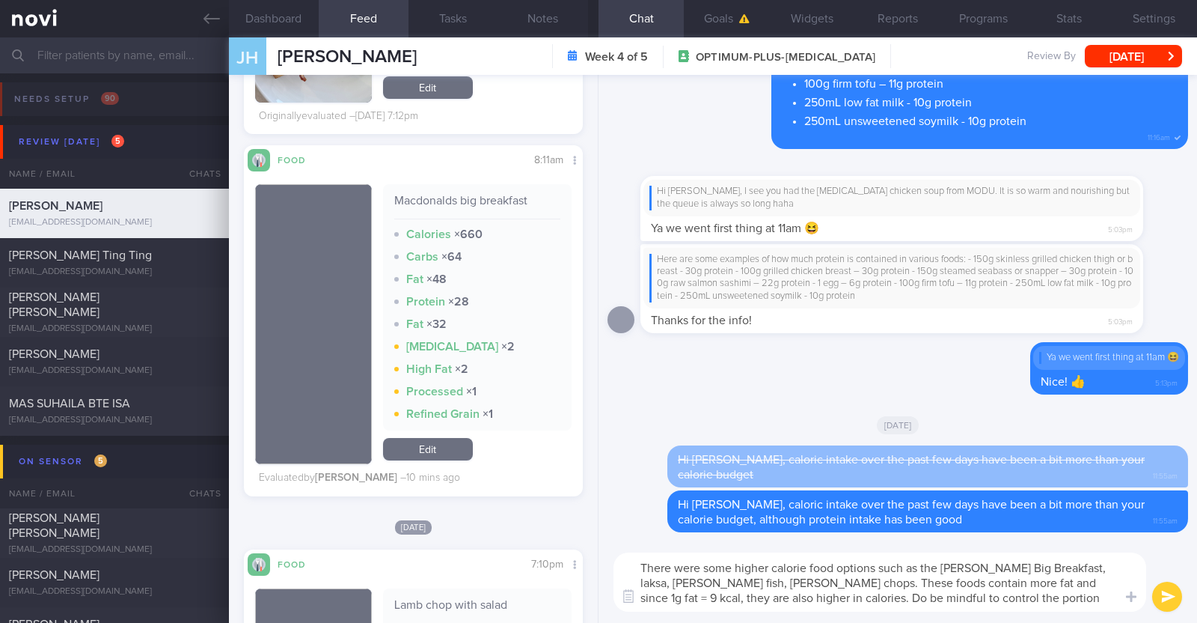
type textarea "There were some higher calorie food options such as the [PERSON_NAME] Big Break…"
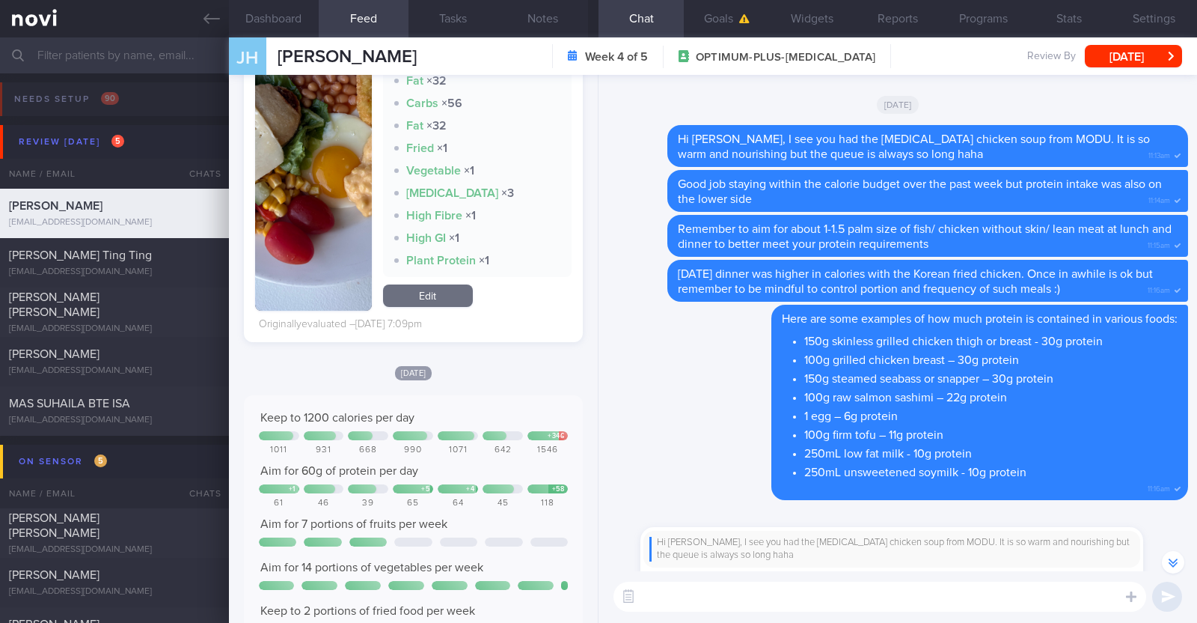
scroll to position [0, 0]
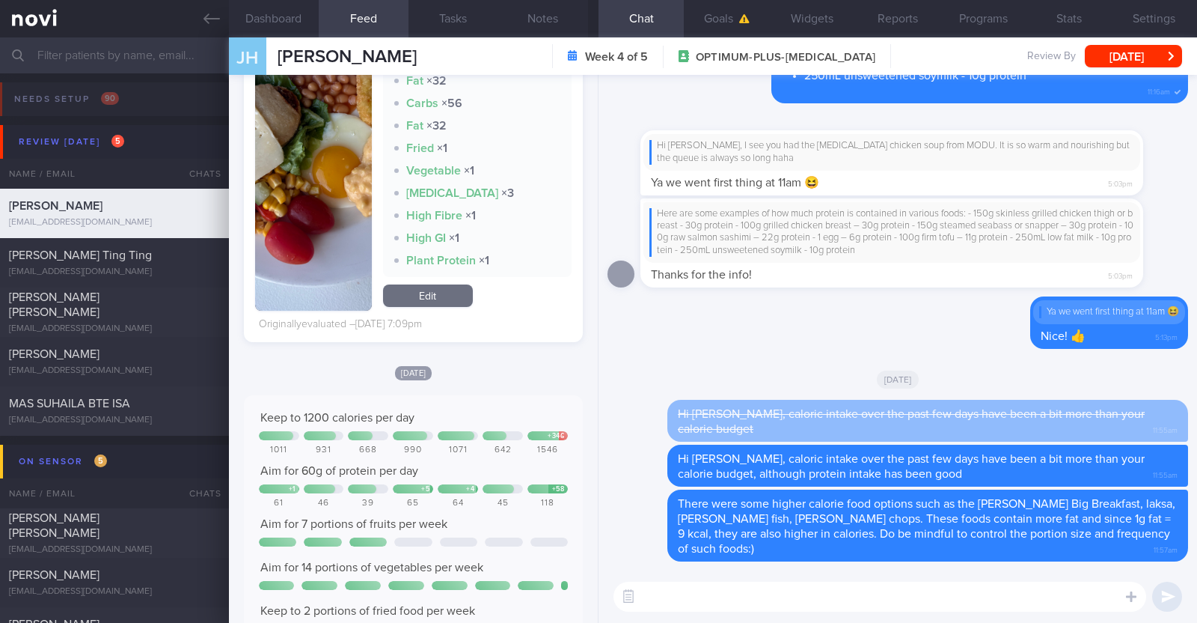
click at [721, 597] on textarea at bounding box center [880, 596] width 533 height 30
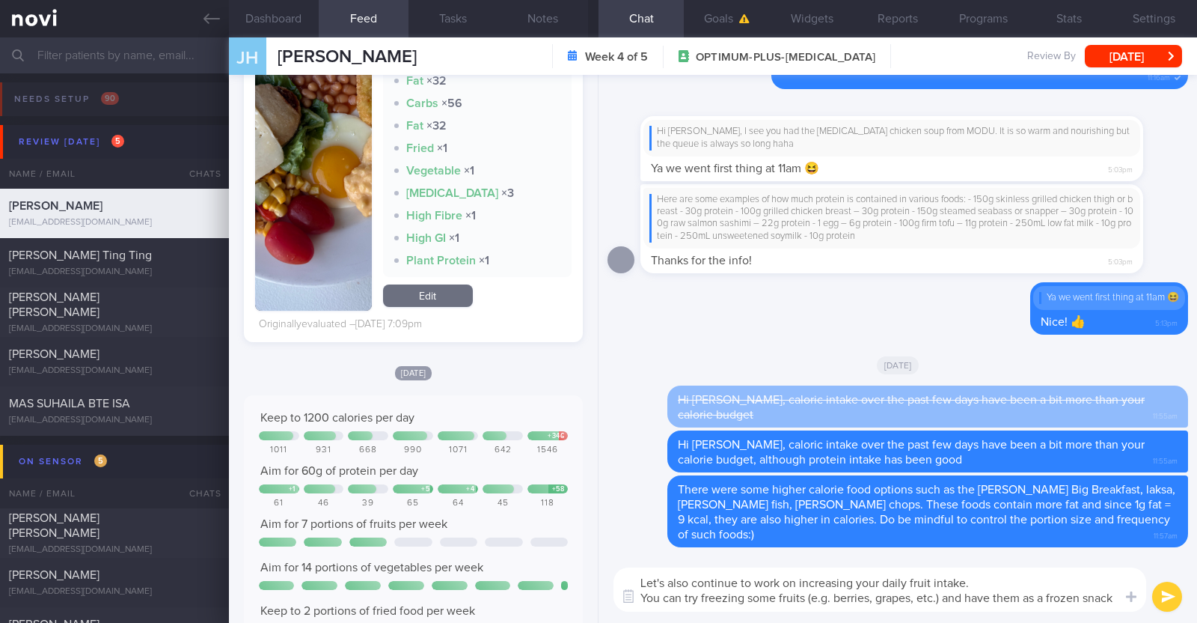
type textarea "Let's also continue to work on increasing your daily fruit intake. You can try …"
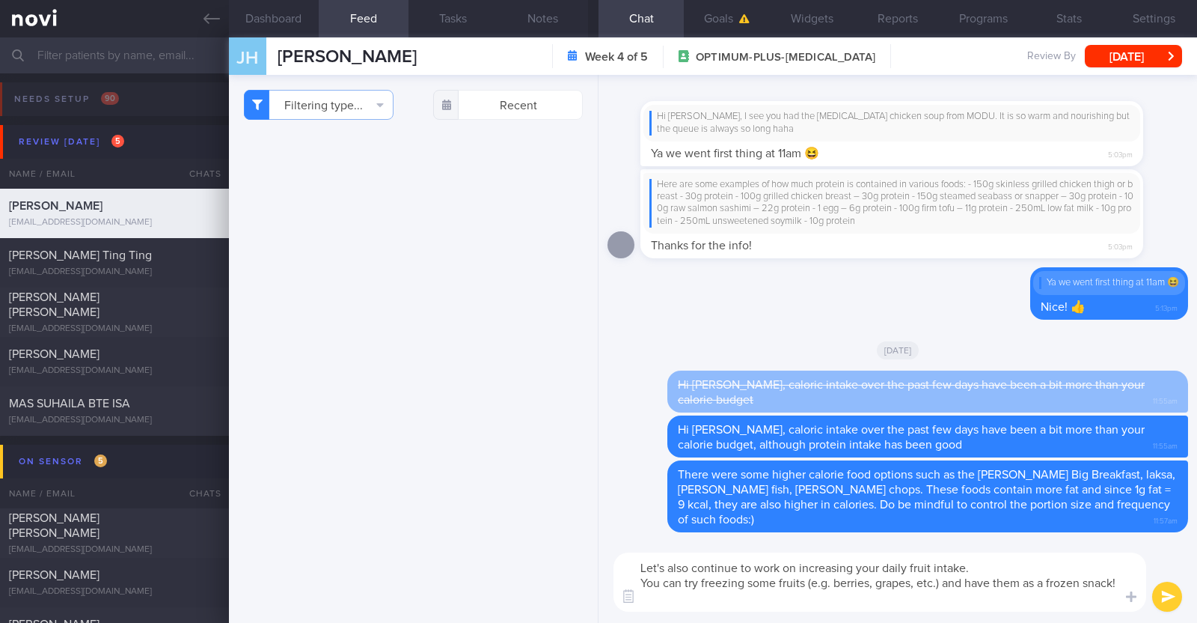
select select "7"
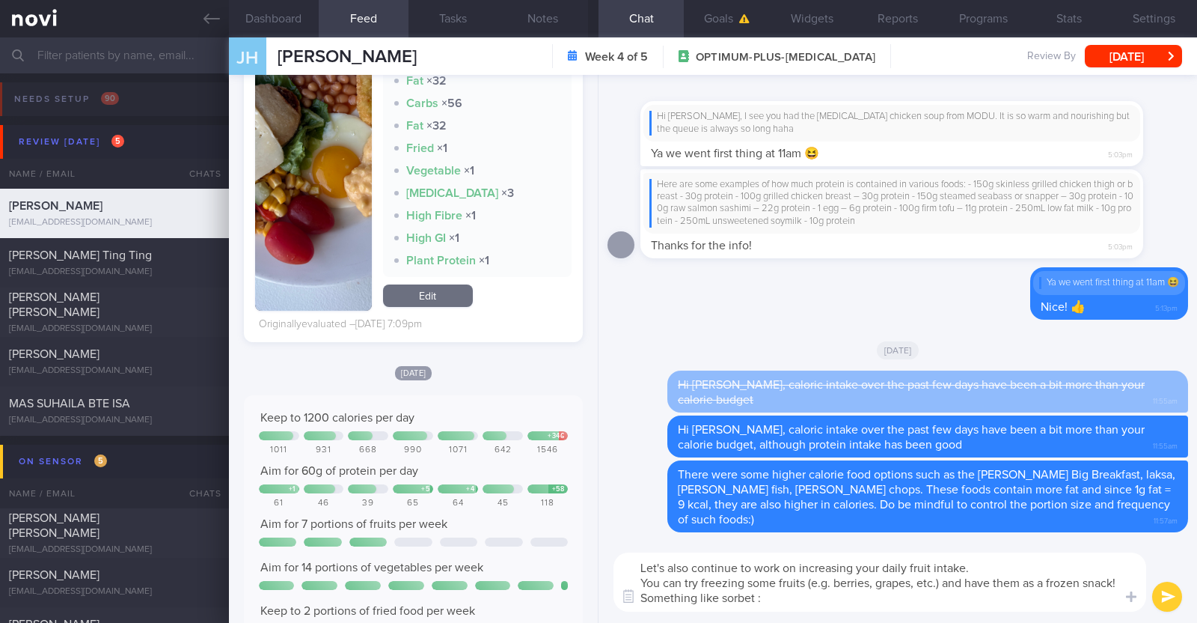
type textarea "Let's also continue to work on increasing your daily fruit intake. You can try …"
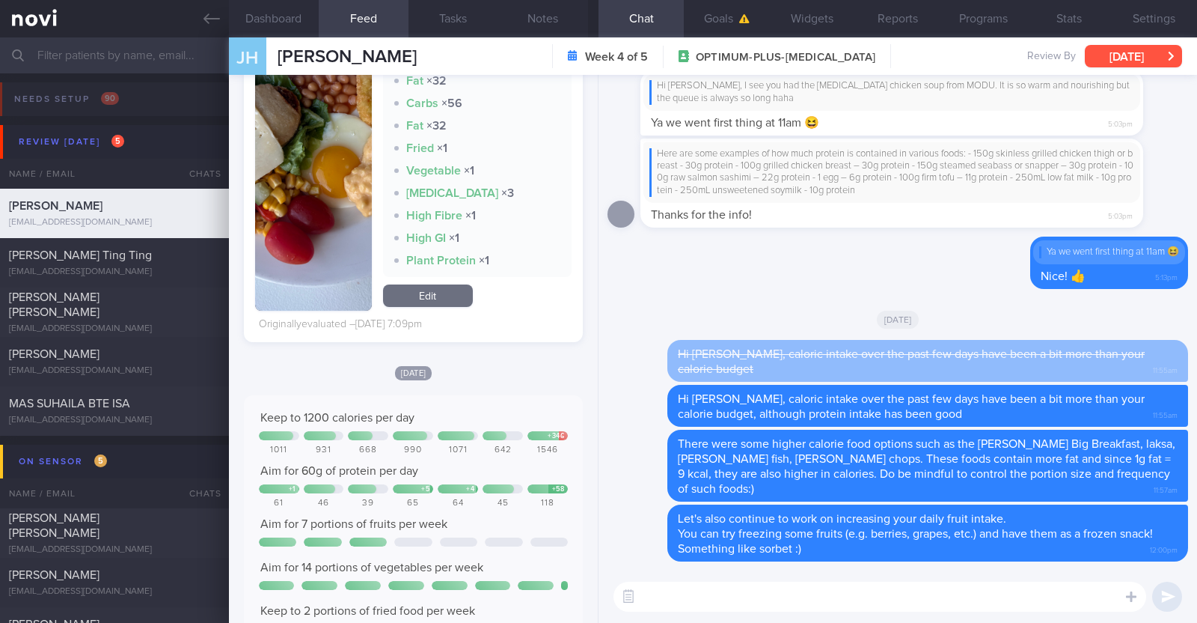
click at [1134, 58] on button "[DATE]" at bounding box center [1133, 56] width 97 height 22
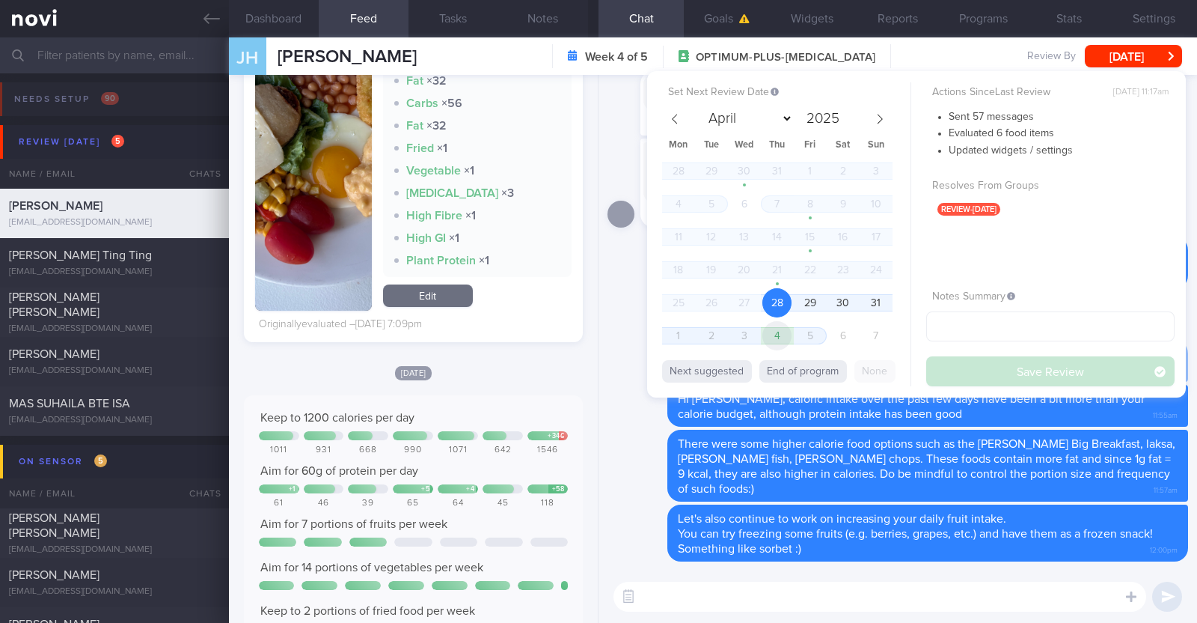
click at [780, 338] on span "4" at bounding box center [777, 335] width 29 height 29
select select "8"
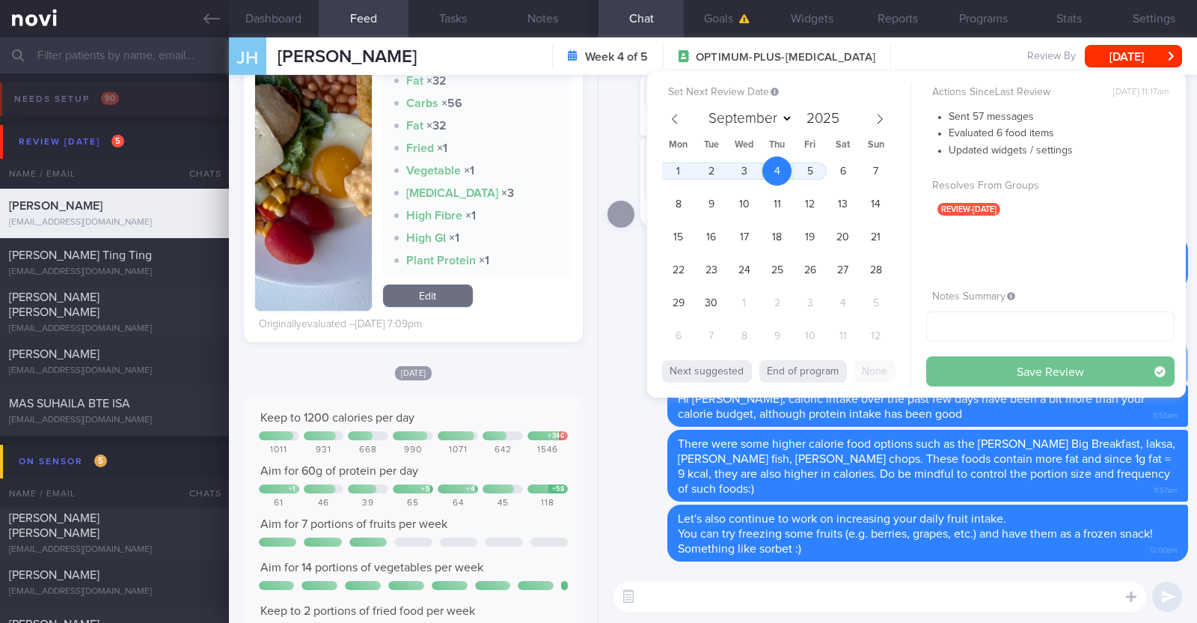
click at [950, 370] on button "Save Review" at bounding box center [1051, 371] width 248 height 30
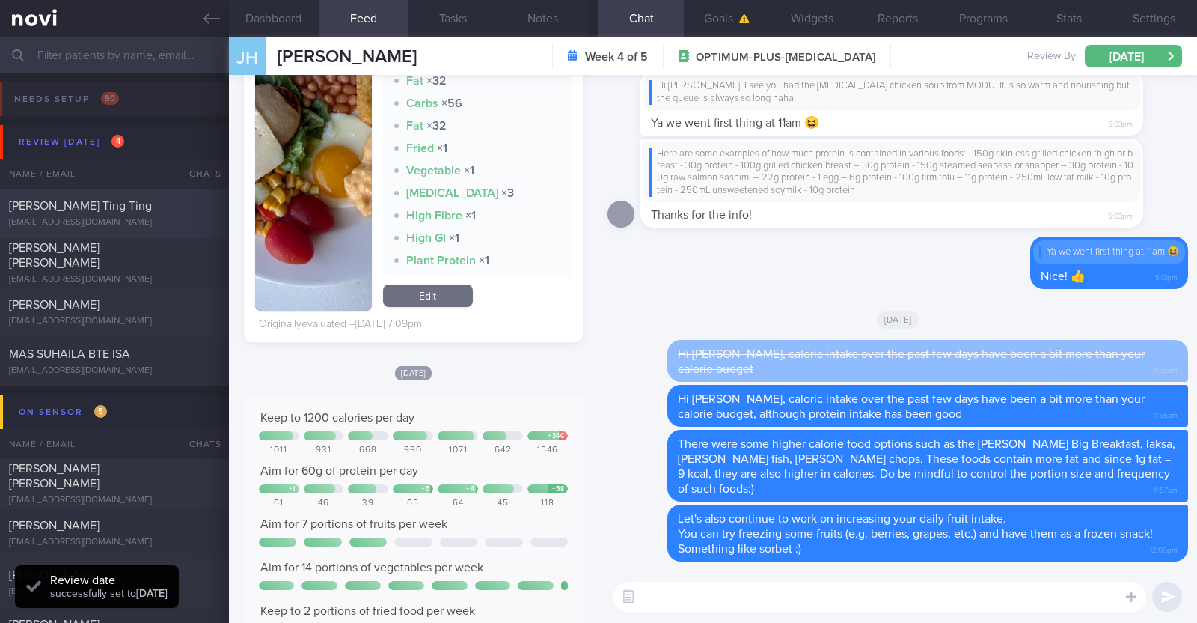
click at [160, 209] on div "[PERSON_NAME] Ting Ting" at bounding box center [112, 205] width 207 height 15
type textarea "52F Co-morbidities: HTN Hepatic [MEDICAL_DATA] [MEDICAL_DATA] Recent [MEDICAL_D…"
select select "7"
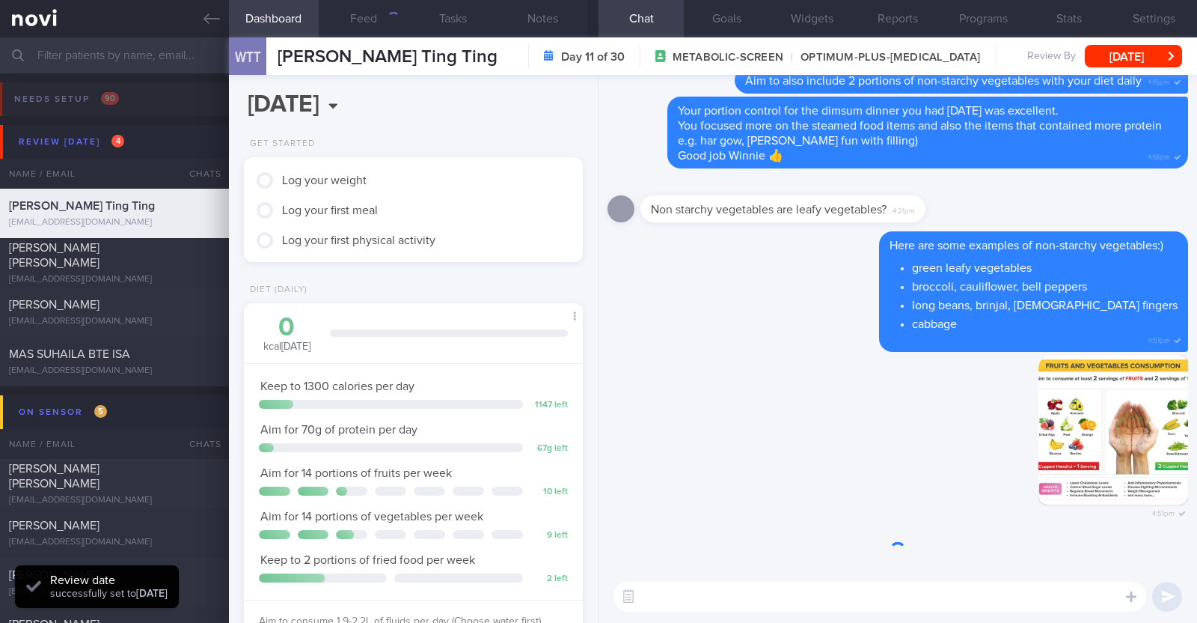
scroll to position [170, 298]
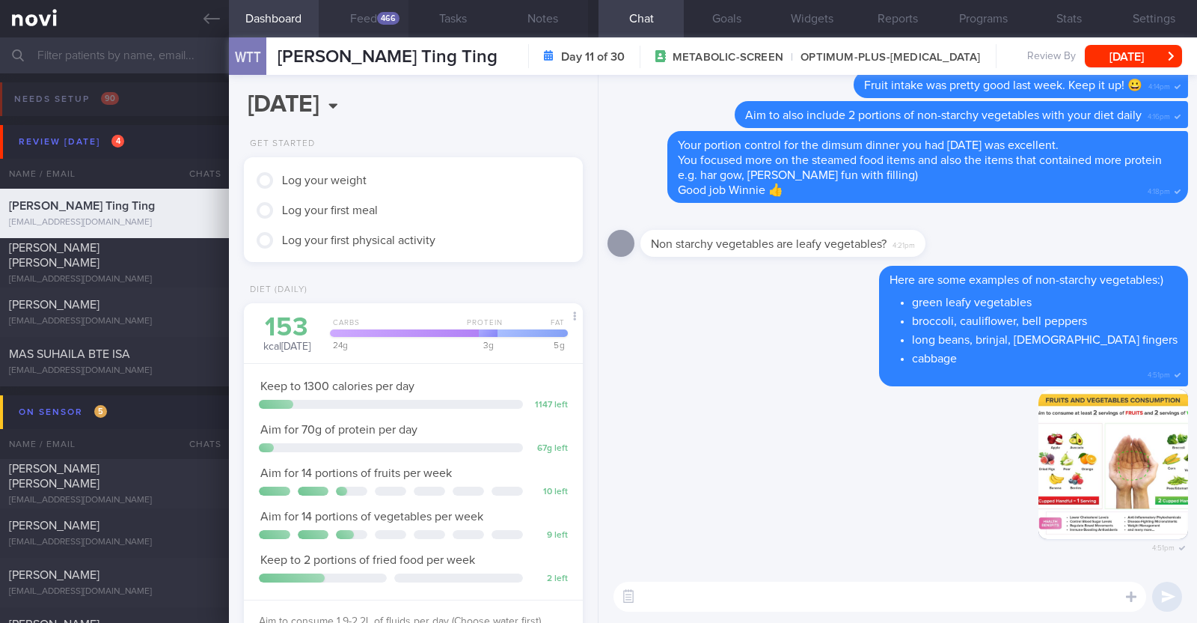
click at [377, 19] on div "466" at bounding box center [388, 18] width 22 height 13
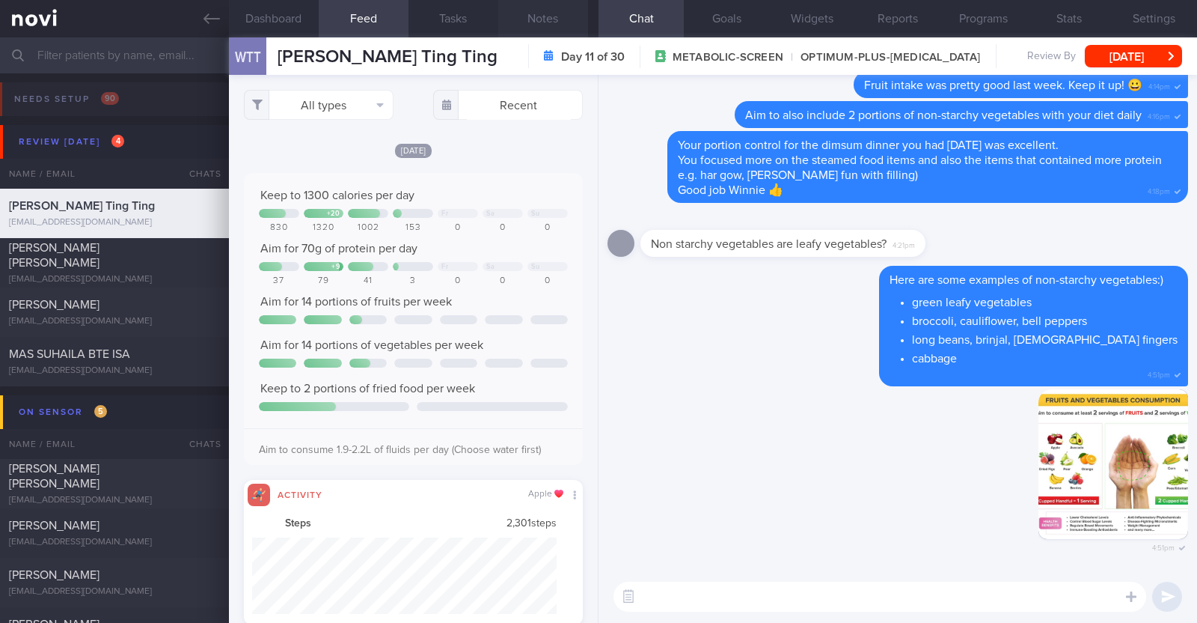
click at [537, 22] on button "Notes" at bounding box center [543, 18] width 90 height 37
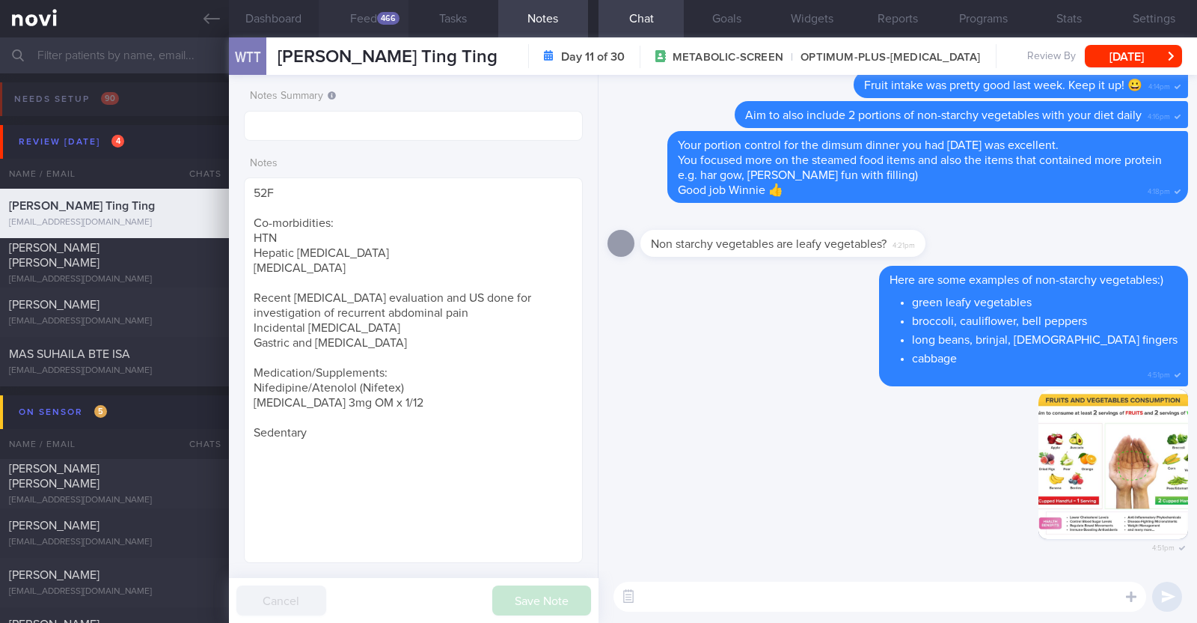
click at [390, 20] on div "466" at bounding box center [388, 18] width 22 height 13
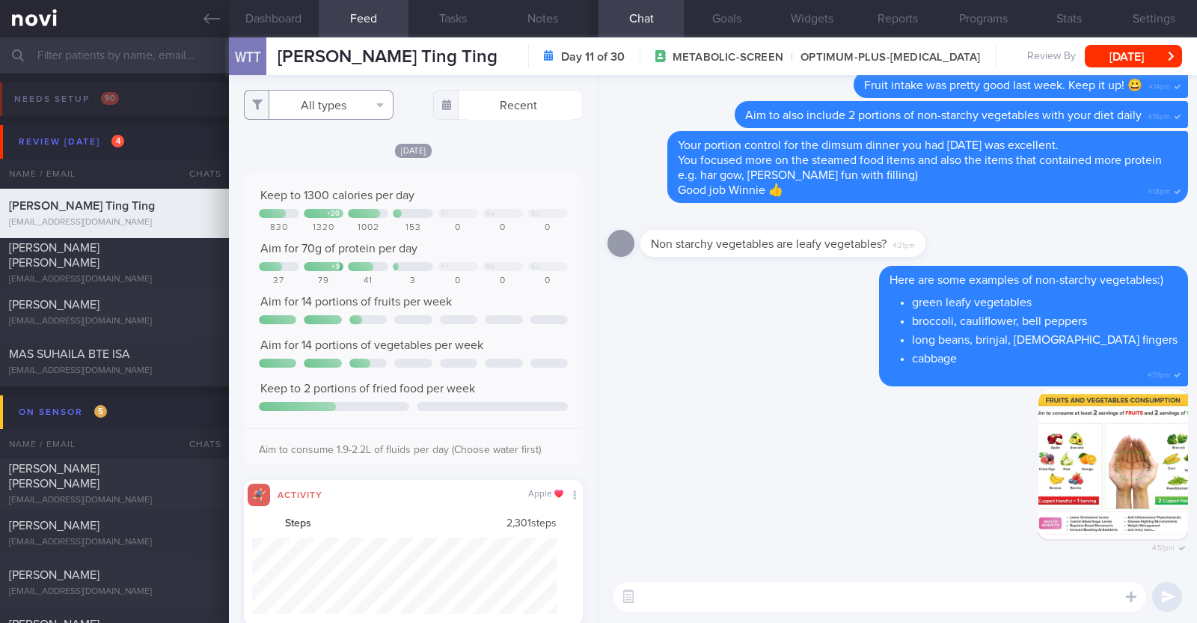
click at [365, 112] on button "All types" at bounding box center [319, 105] width 150 height 30
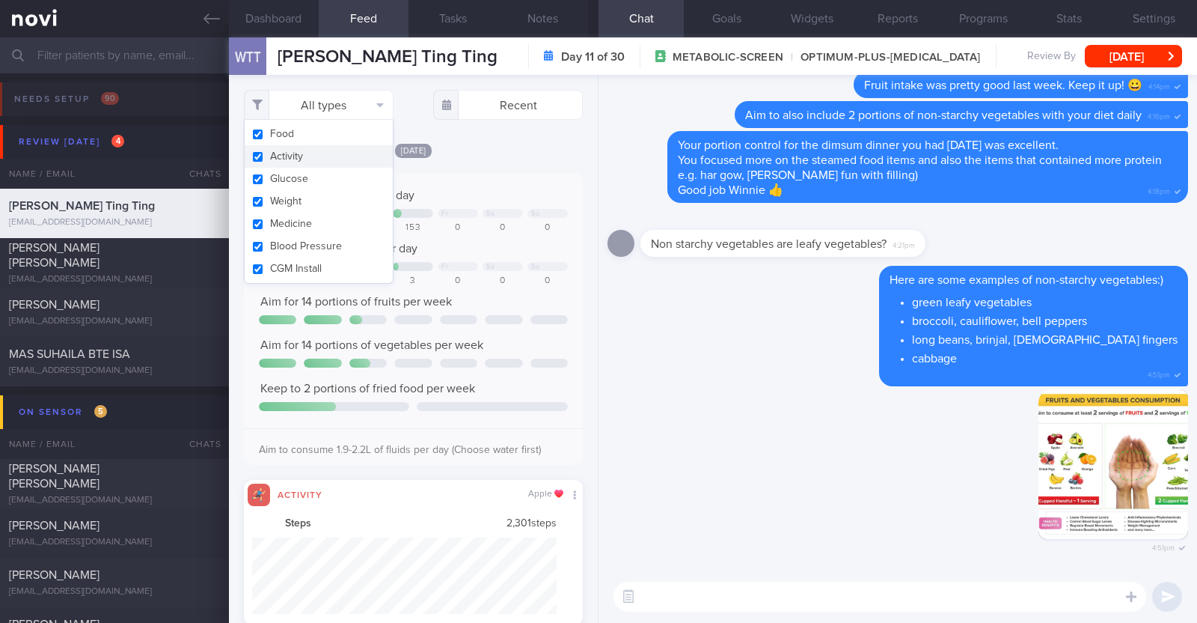
click at [352, 159] on button "Activity" at bounding box center [319, 156] width 148 height 22
checkbox input "false"
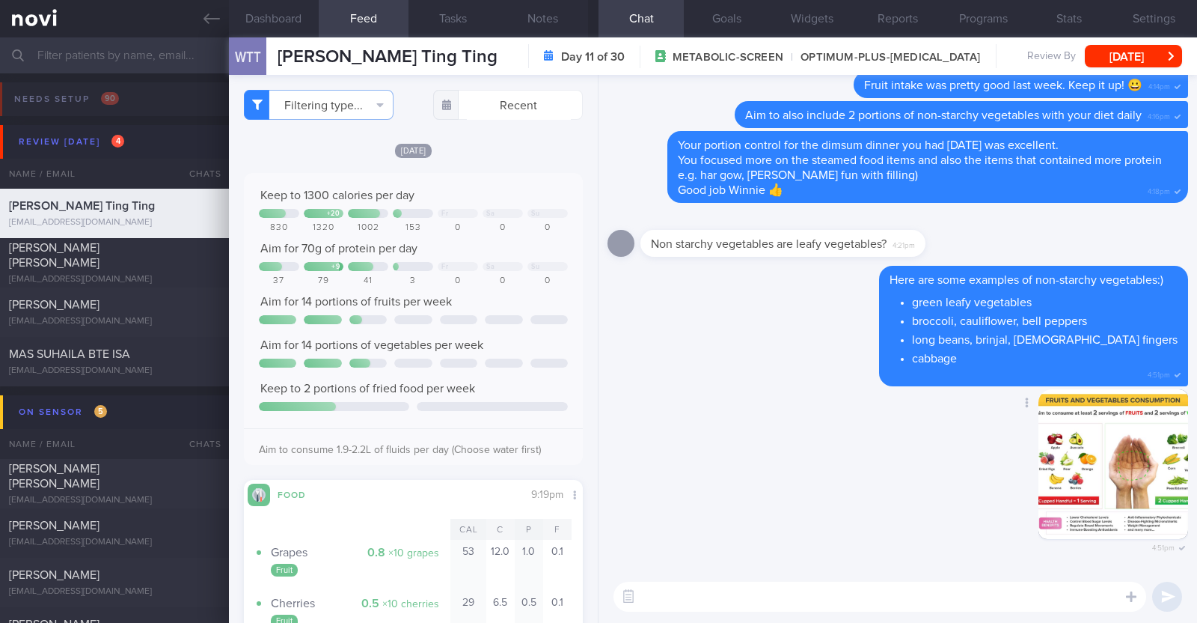
click at [760, 498] on div "Delete 4:51pm" at bounding box center [898, 480] width 581 height 182
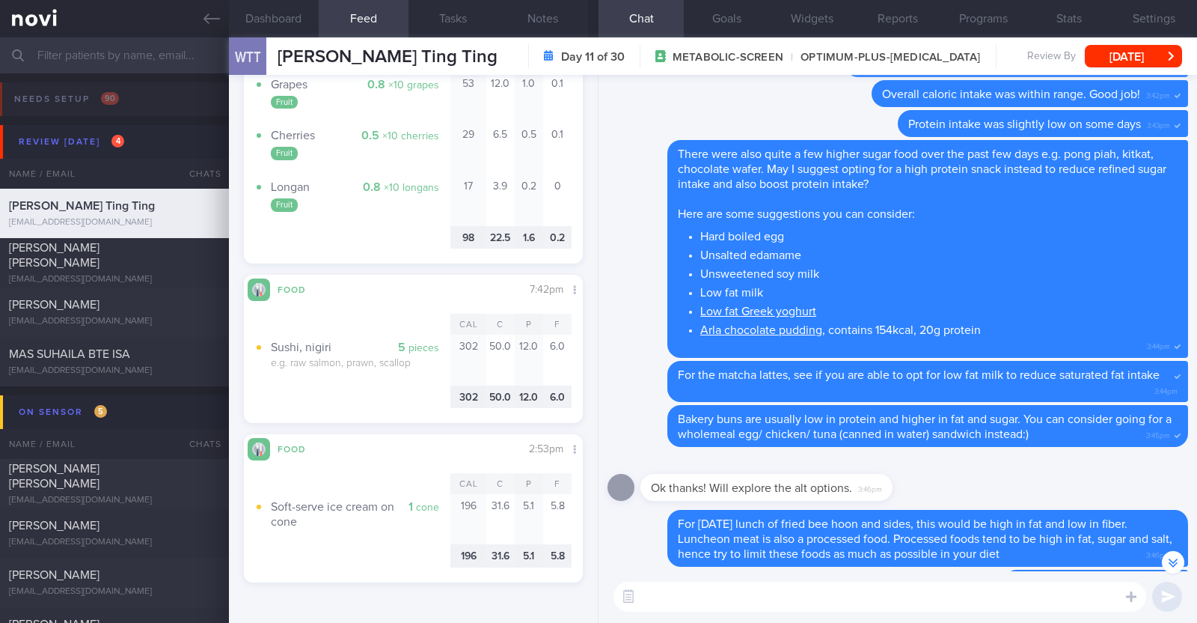
scroll to position [93, 0]
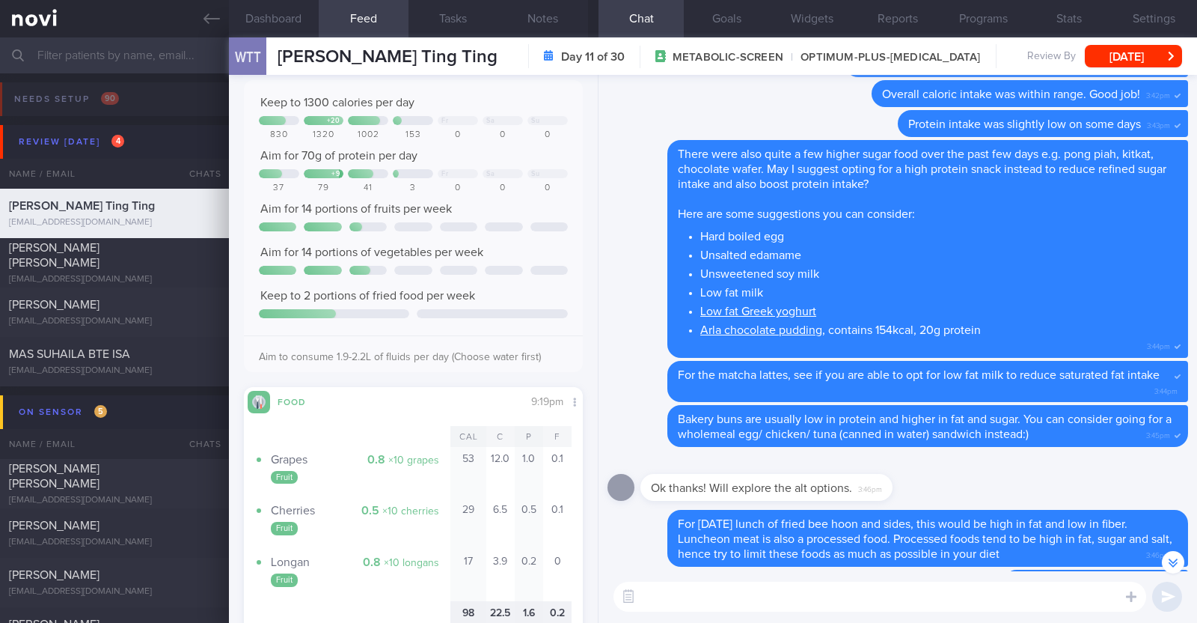
click at [703, 591] on textarea at bounding box center [880, 596] width 533 height 30
type textarea "G"
type textarea "HI [PERSON_NAME], happy [DATE]:)"
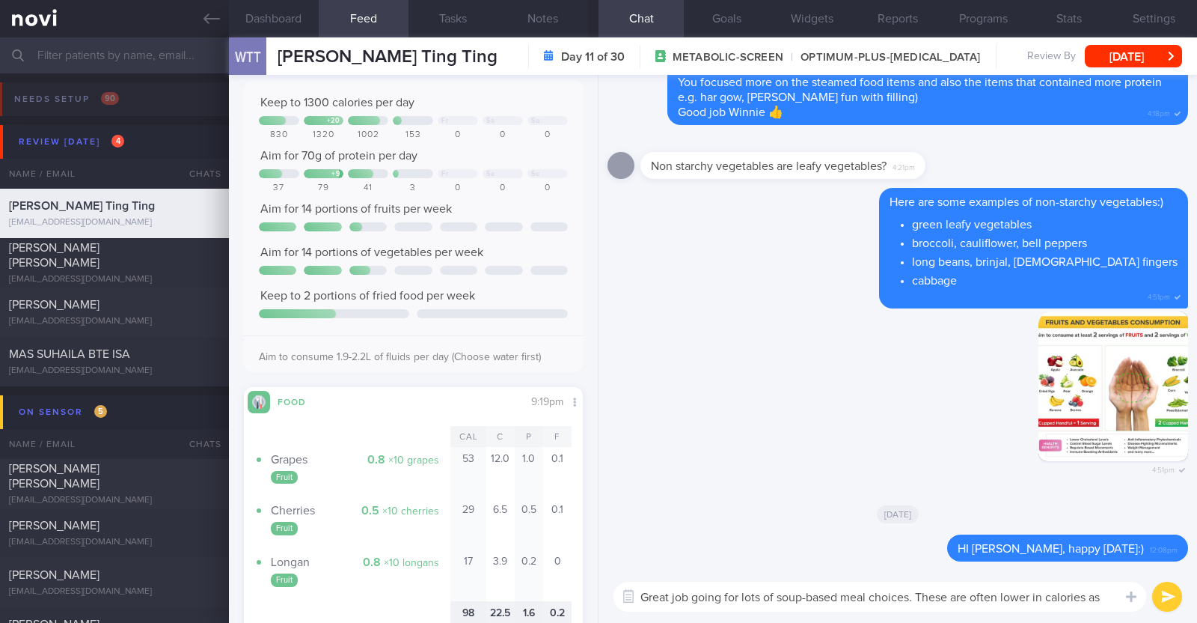
scroll to position [0, 0]
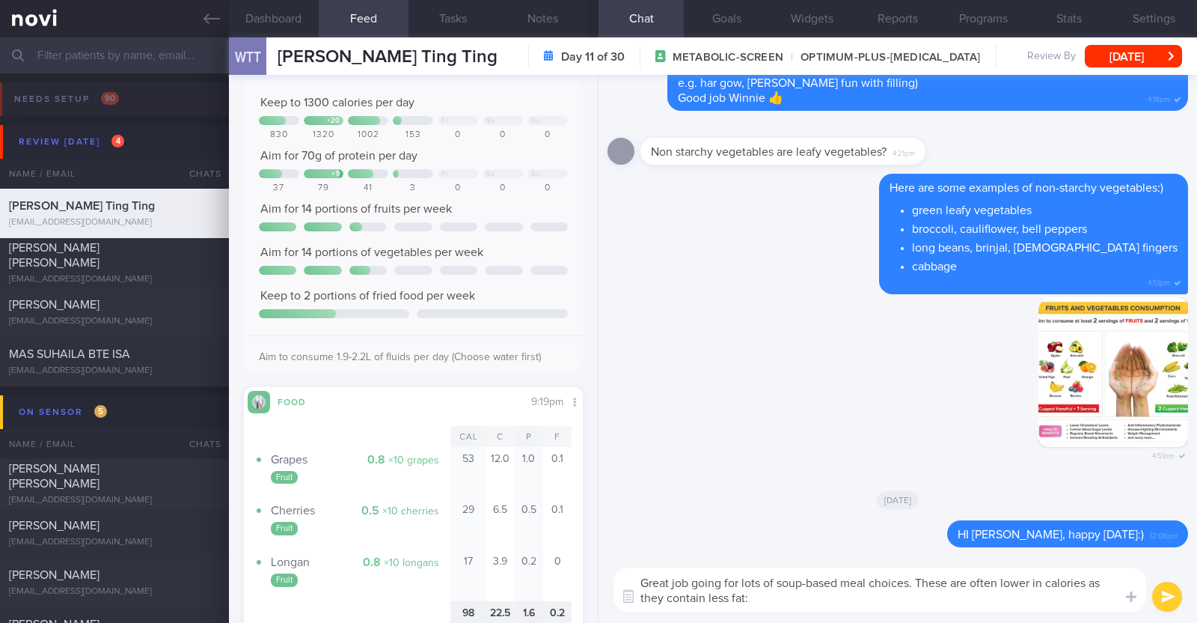
type textarea "Great job going for lots of soup-based meal choices. These are often lower in c…"
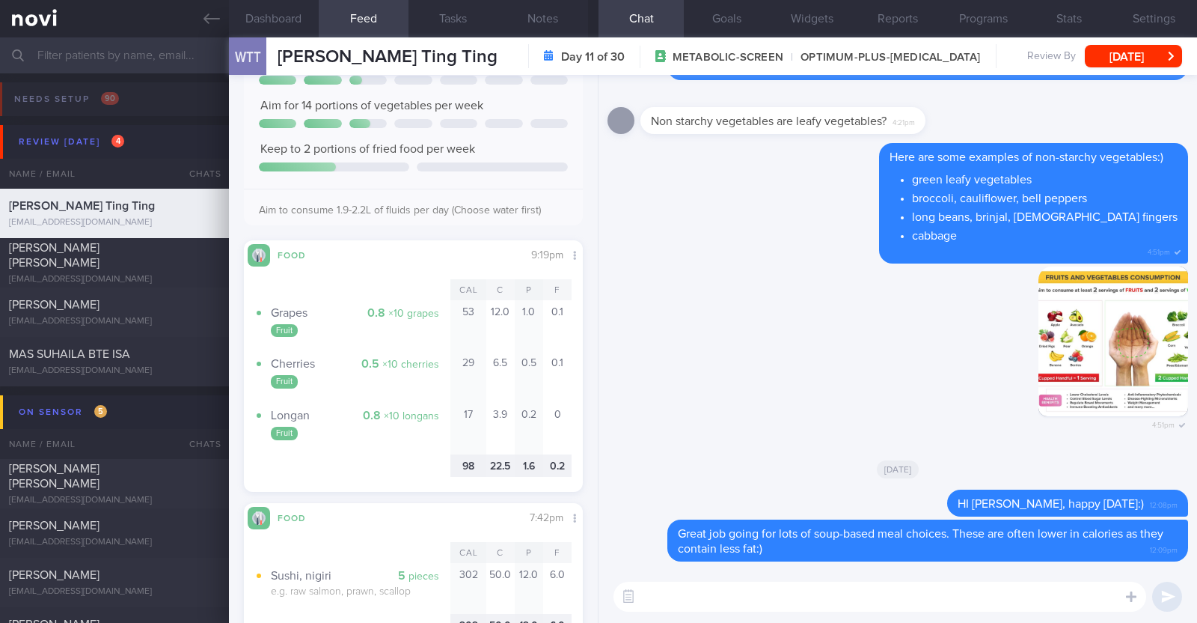
scroll to position [373, 0]
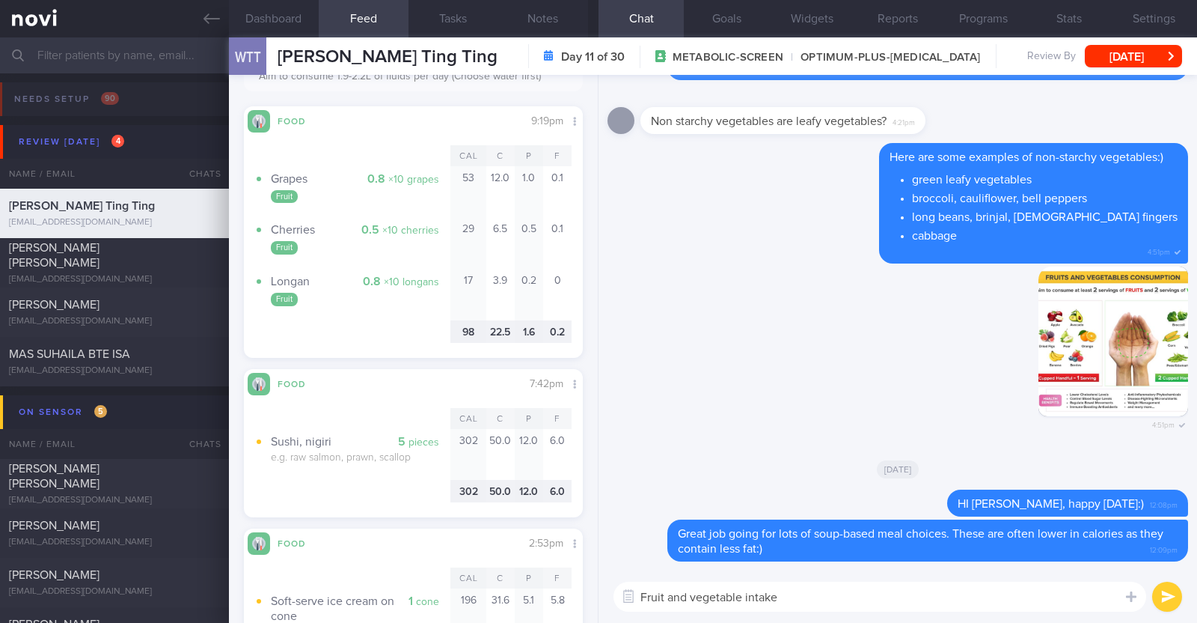
type textarea "Fruit and vegetable intake"
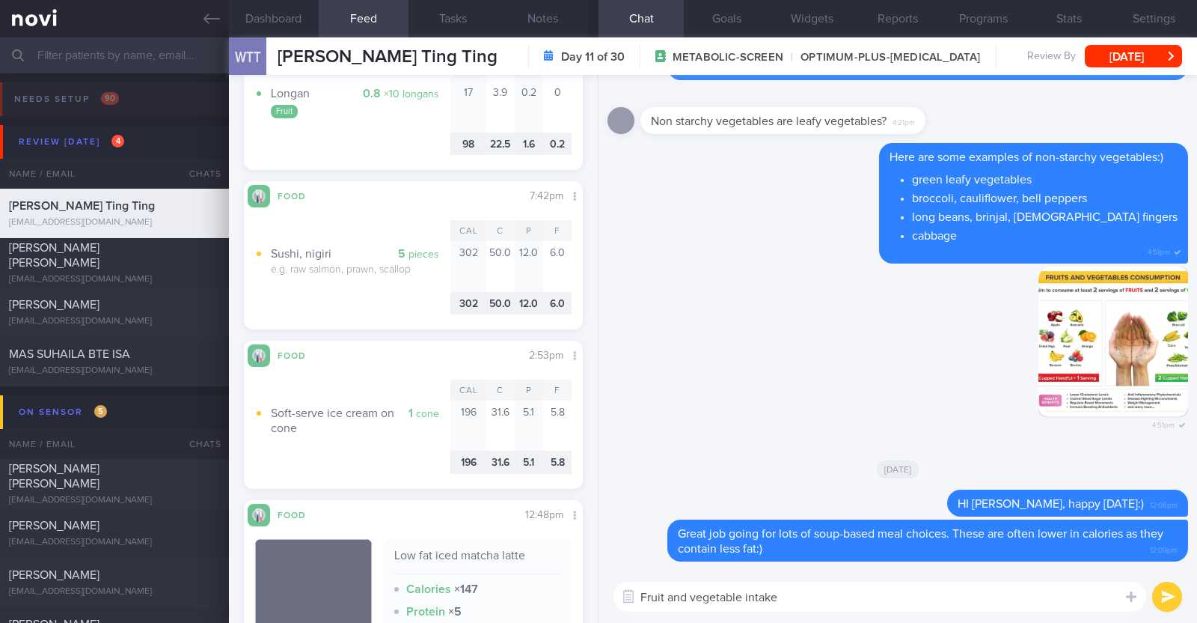
scroll to position [654, 0]
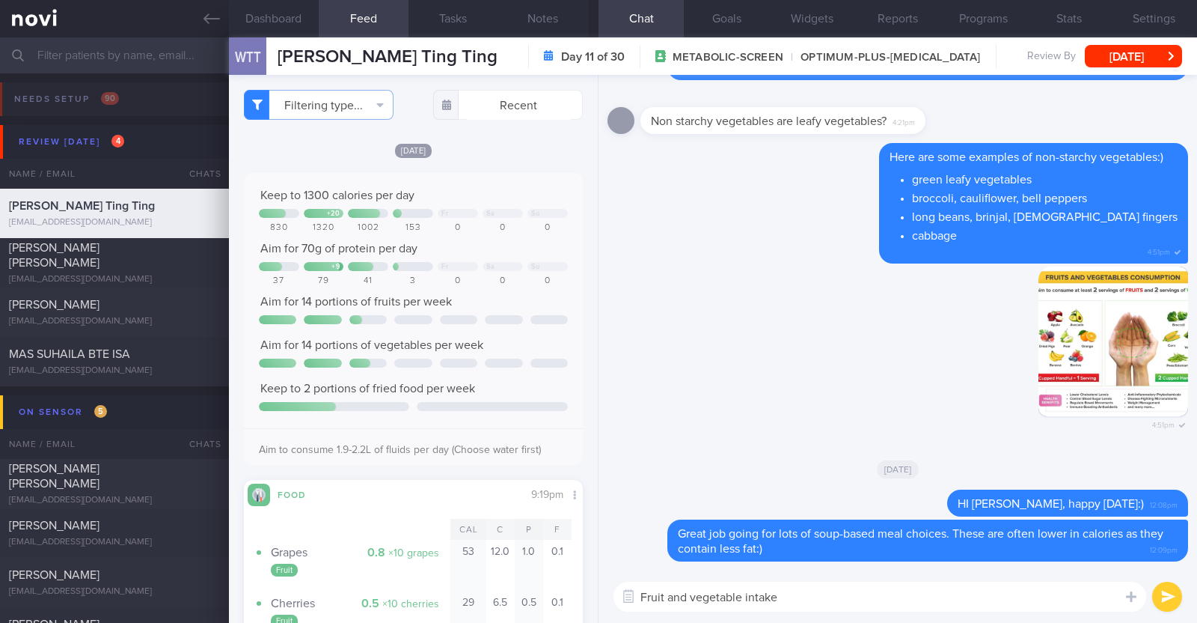
scroll to position [654, 0]
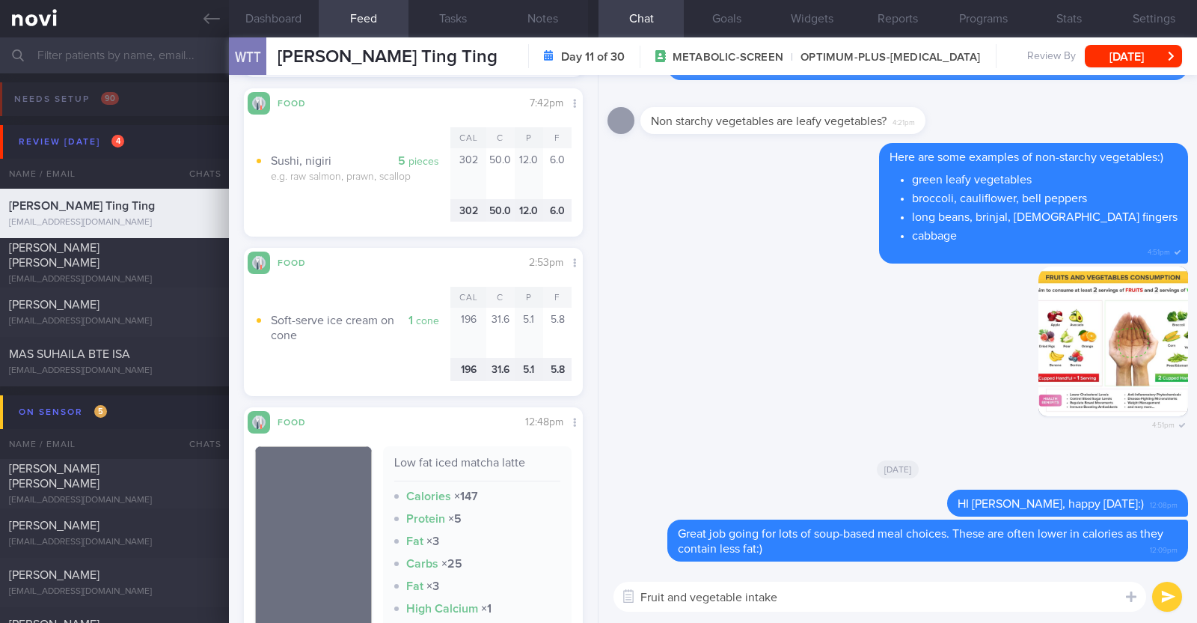
drag, startPoint x: 778, startPoint y: 593, endPoint x: 498, endPoint y: 581, distance: 280.2
click at [498, 581] on div "Dashboard Feed 466 Tasks Notes Chat Goals Widgets Reports Programs Stats Settin…" at bounding box center [713, 329] width 968 height 585
paste textarea "👍"
type textarea "You also did well opting for low fat milk in your matcha latte 👍"
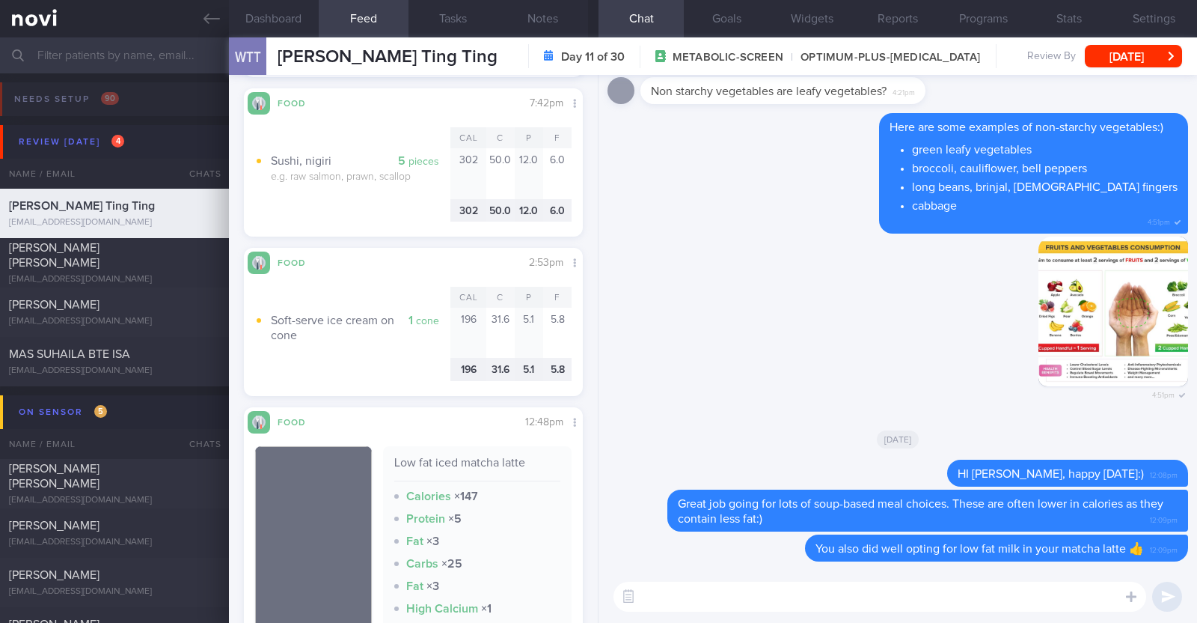
click at [723, 602] on textarea at bounding box center [880, 596] width 533 height 30
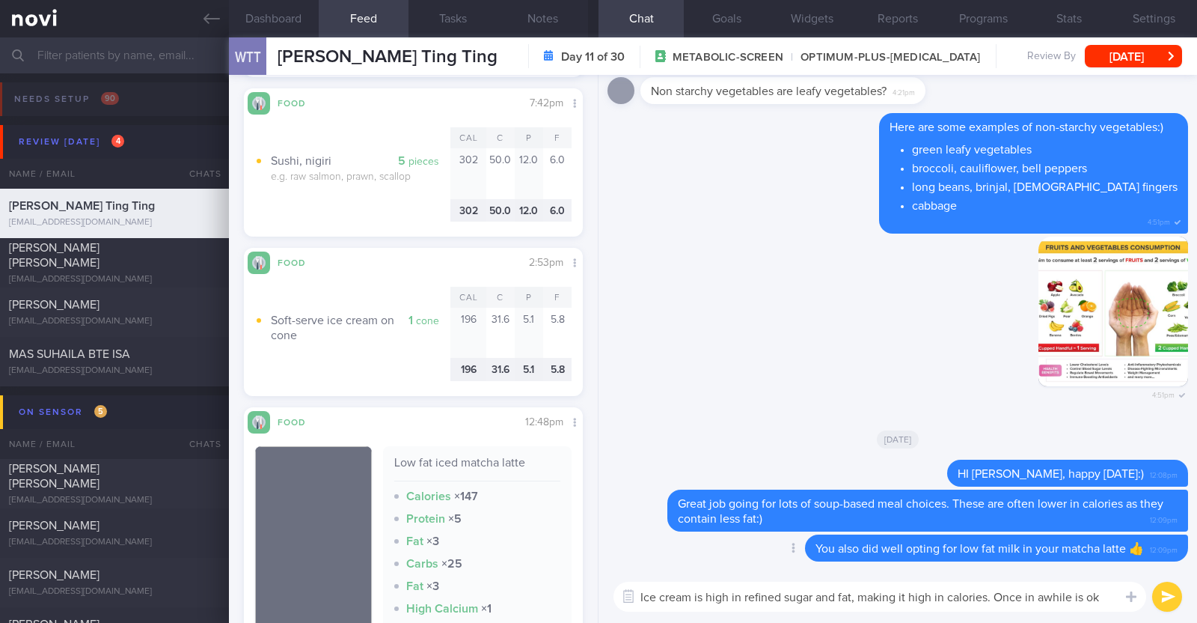
scroll to position [0, 0]
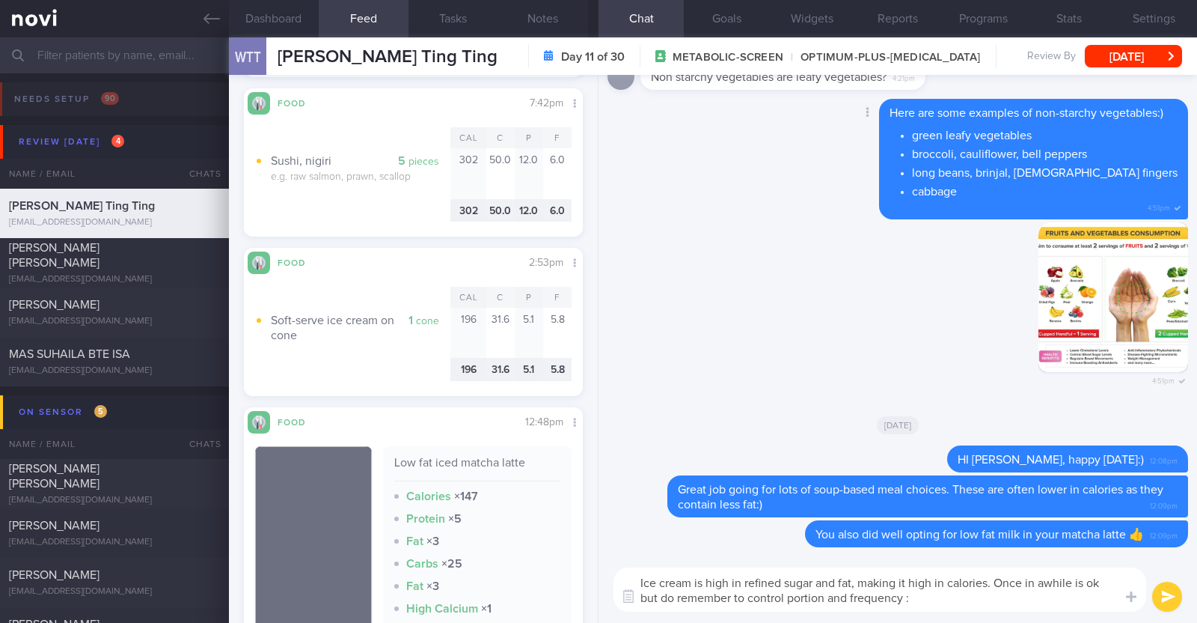
type textarea "Ice cream is high in refined sugar and fat, making it high in calories. Once in…"
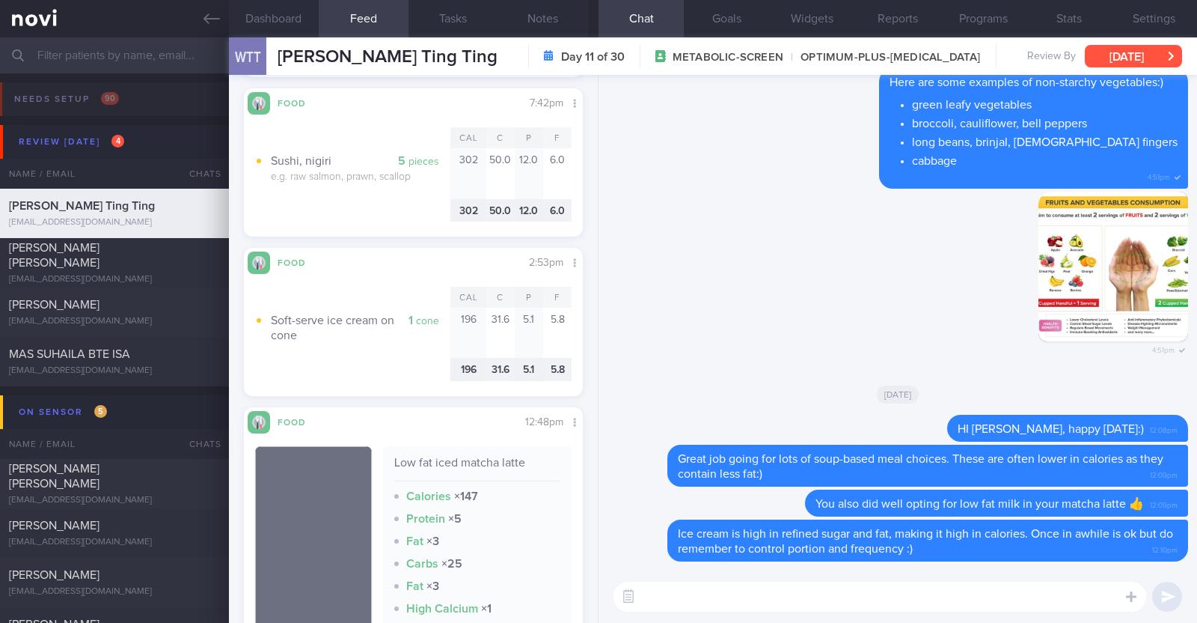
click at [1123, 65] on button "[DATE]" at bounding box center [1133, 56] width 97 height 22
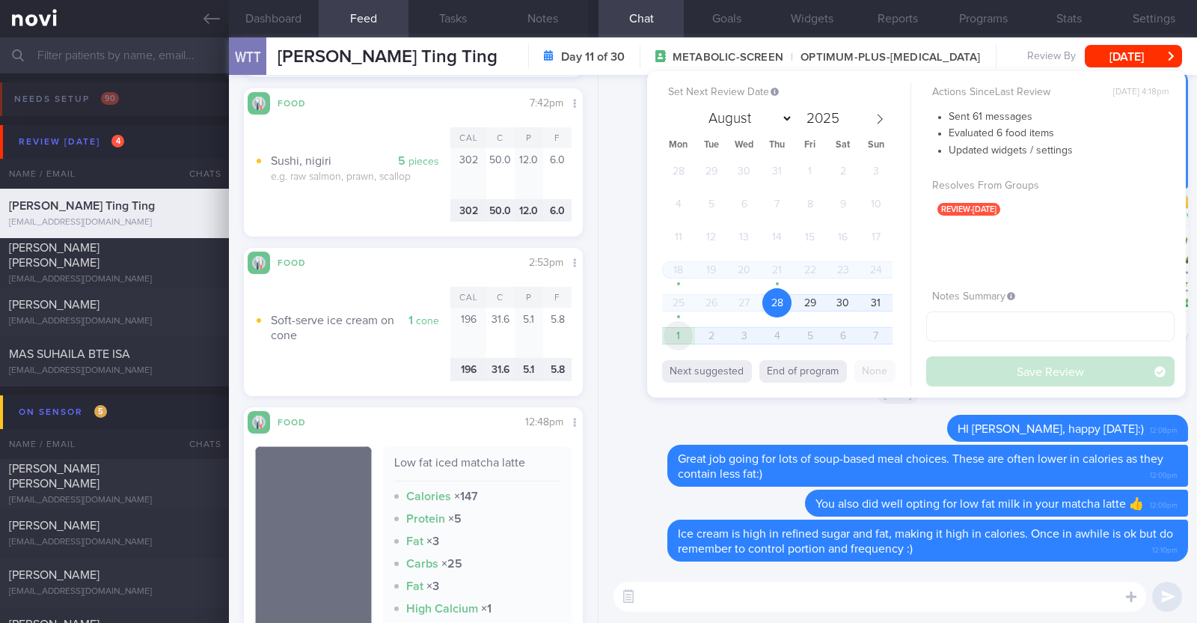
click at [692, 331] on span "1" at bounding box center [678, 335] width 29 height 29
select select "8"
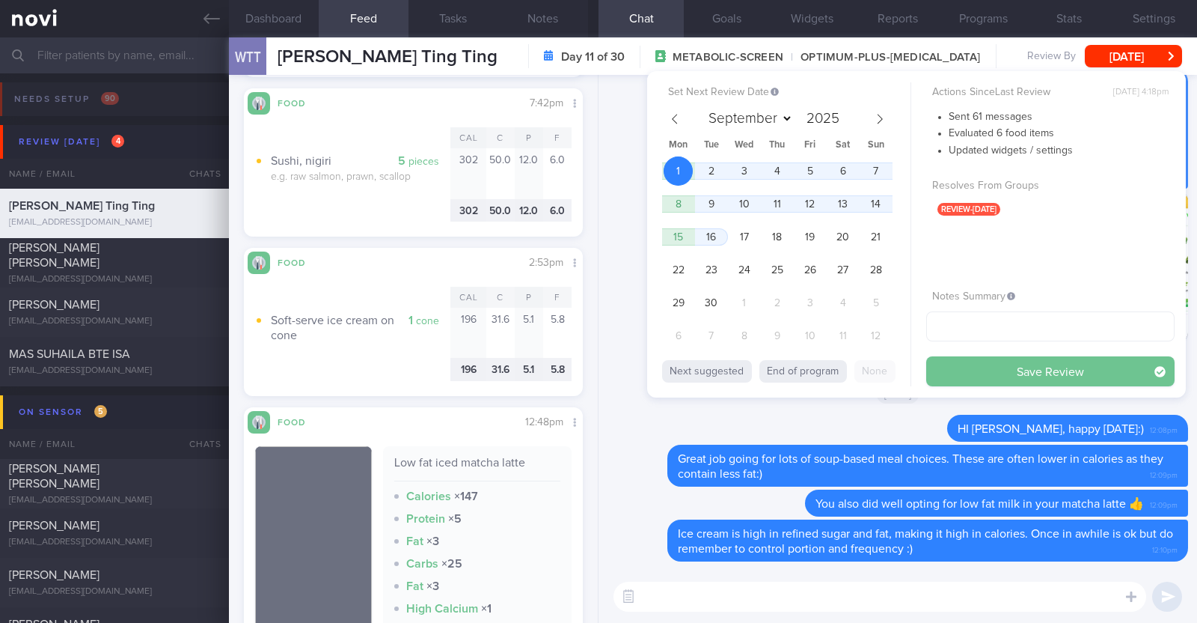
click at [1040, 364] on button "Save Review" at bounding box center [1051, 371] width 248 height 30
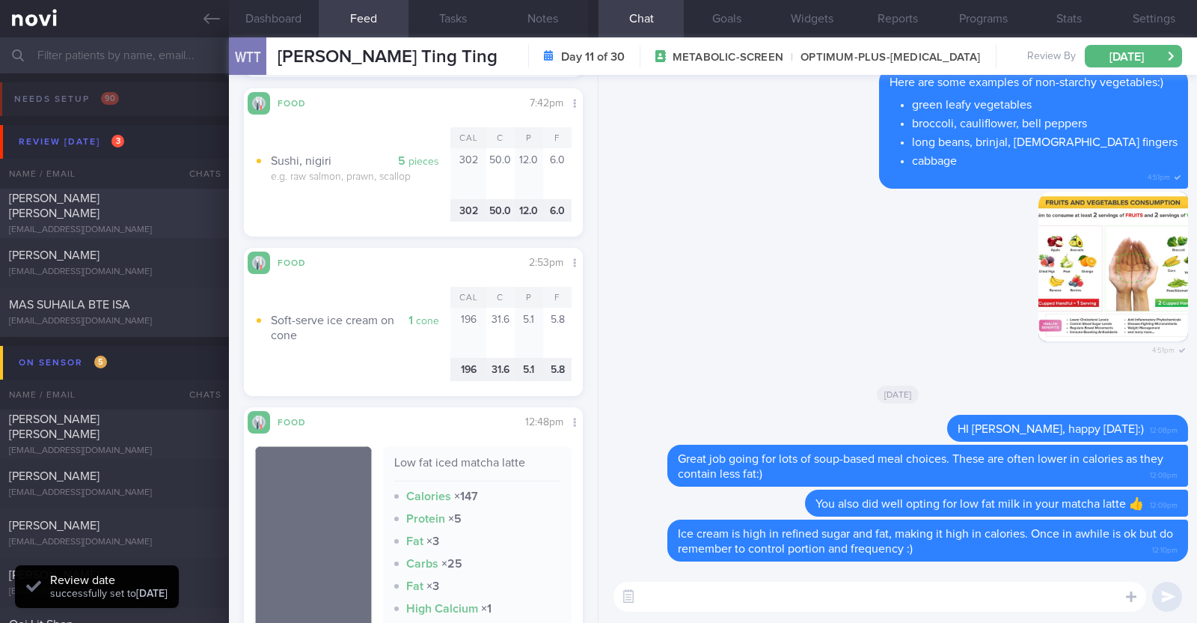
click at [149, 206] on div "[PERSON_NAME] [PERSON_NAME]" at bounding box center [112, 206] width 207 height 30
type textarea "45M Comorbidities: HLD (diagnosed [DATE], does not want to start on meds) Nil m…"
select select "7"
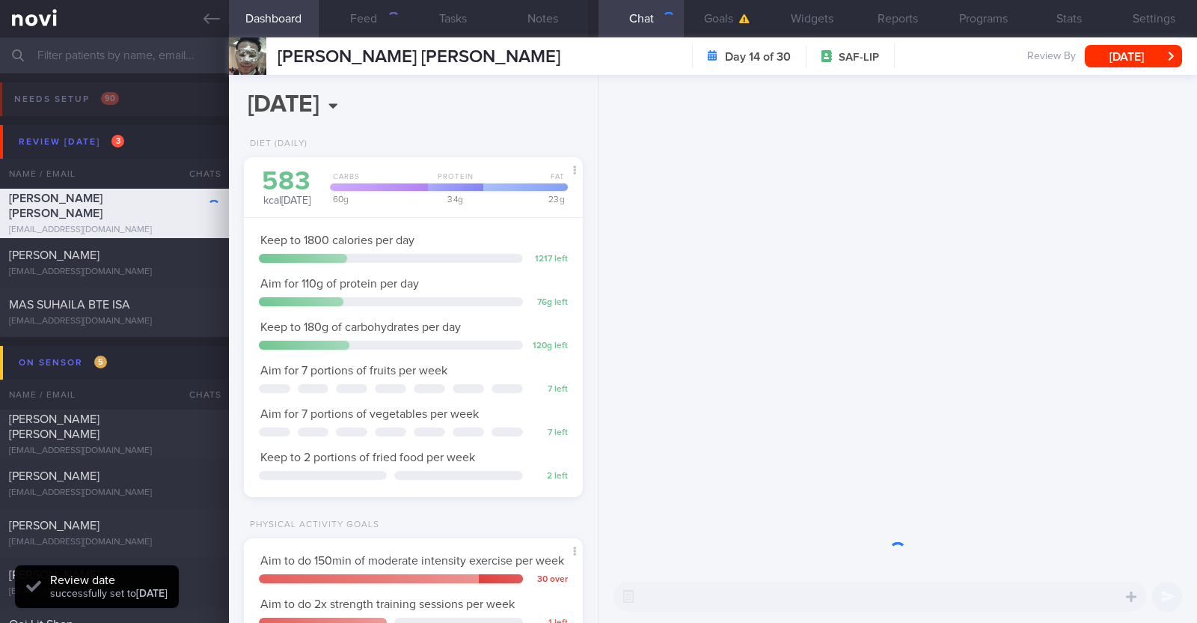
scroll to position [151, 303]
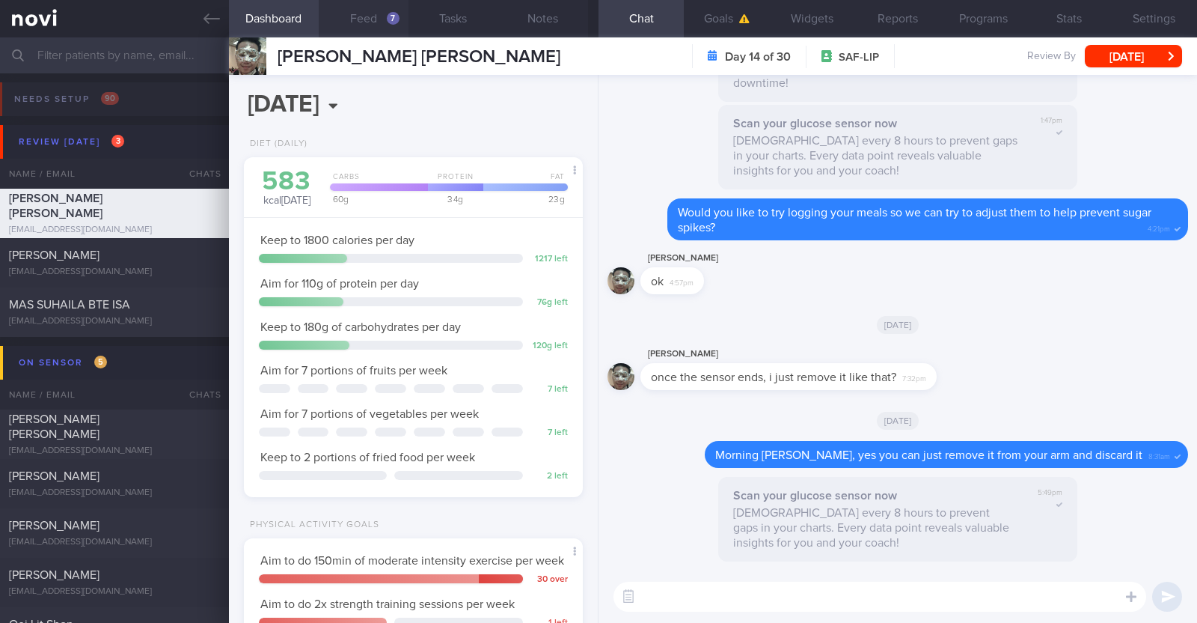
click at [370, 14] on button "Feed 7" at bounding box center [364, 18] width 90 height 37
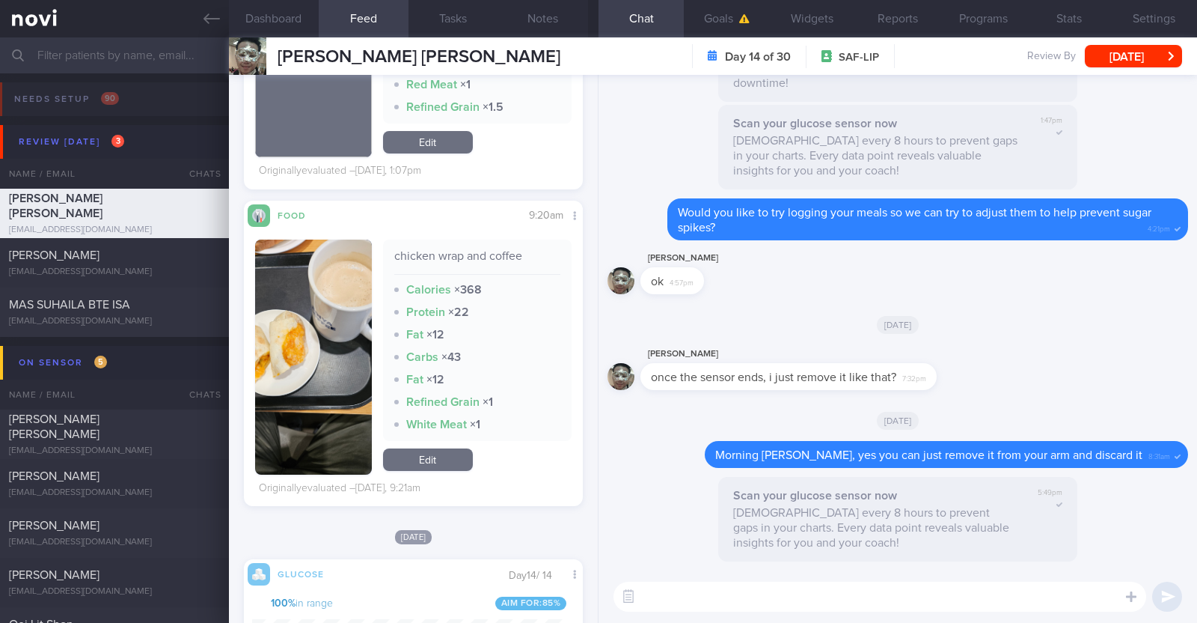
click at [299, 385] on button "button" at bounding box center [313, 356] width 117 height 235
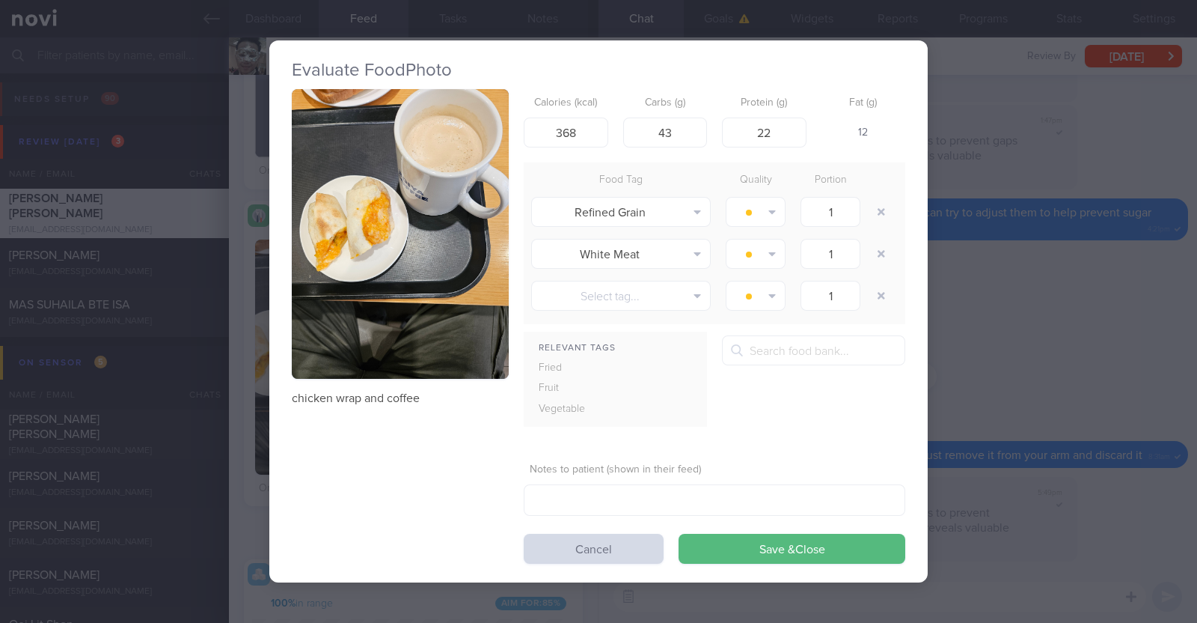
click at [400, 273] on button "button" at bounding box center [400, 234] width 217 height 290
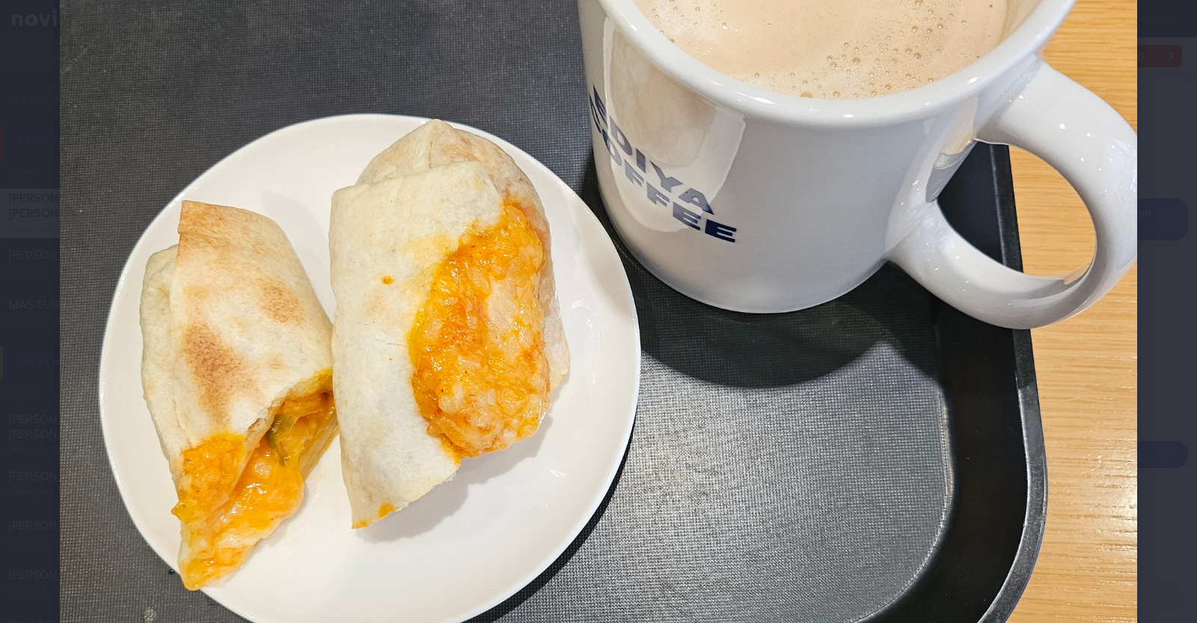
click at [20, 333] on div at bounding box center [598, 405] width 1197 height 1557
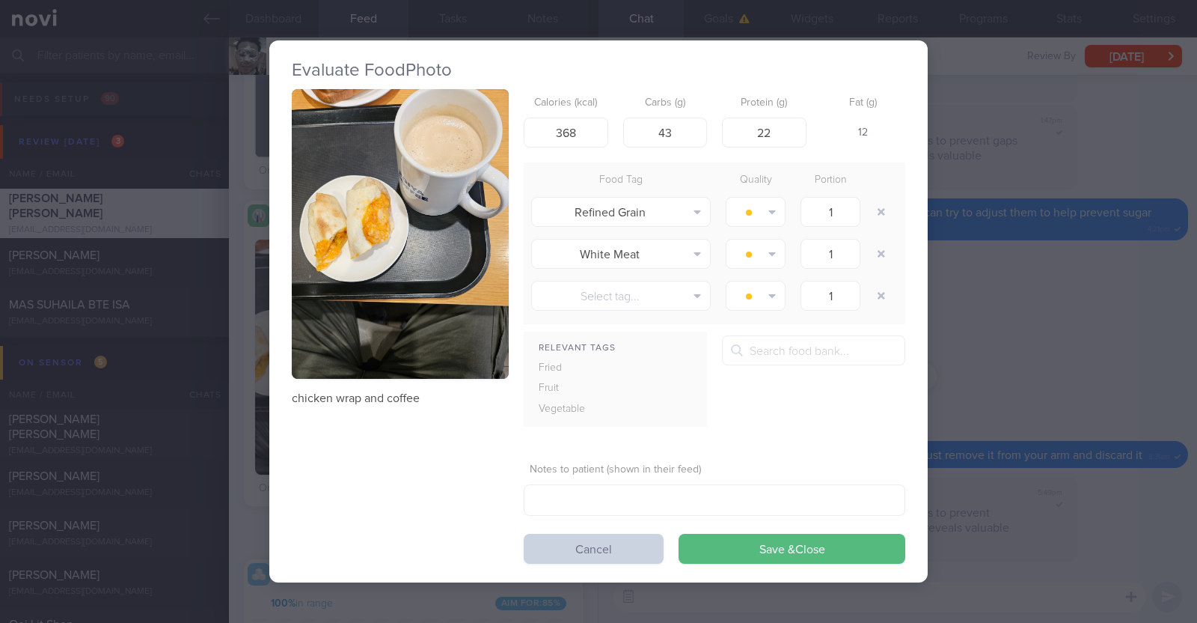
click at [662, 559] on button "Cancel" at bounding box center [594, 549] width 140 height 30
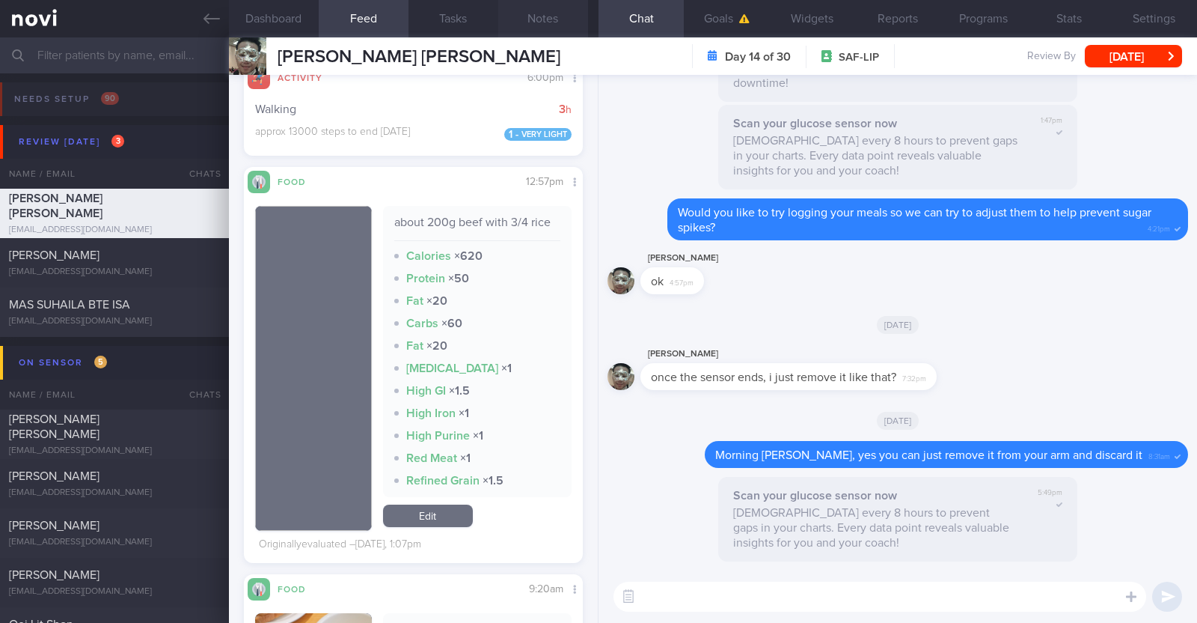
click at [563, 16] on button "Notes" at bounding box center [543, 18] width 90 height 37
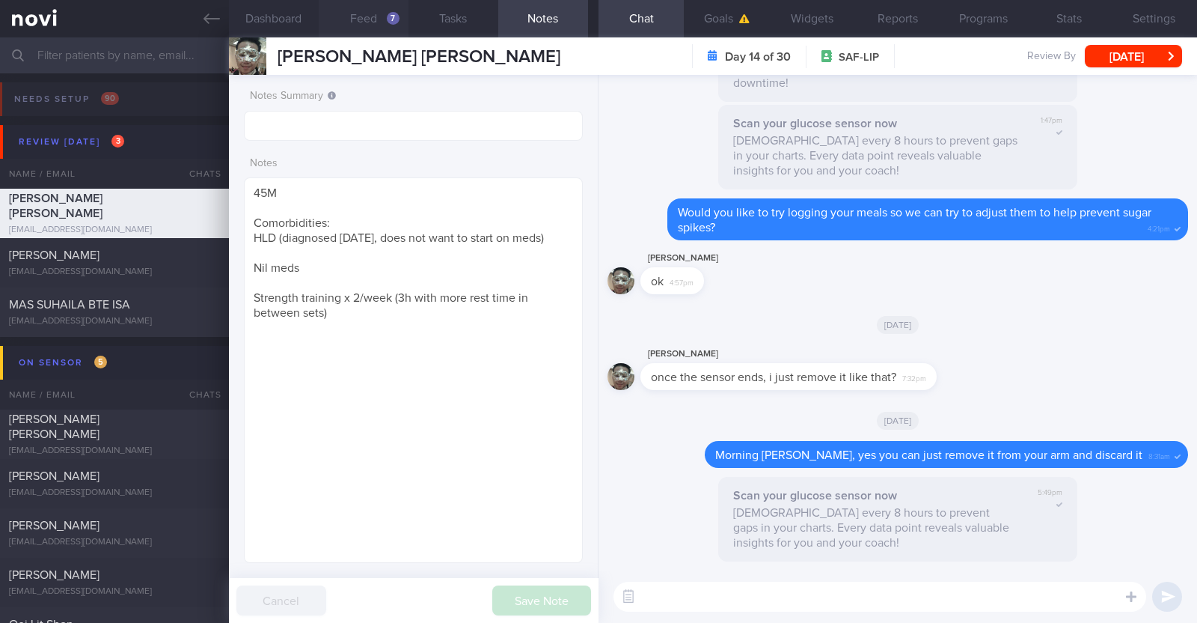
click at [361, 18] on button "Feed 7" at bounding box center [364, 18] width 90 height 37
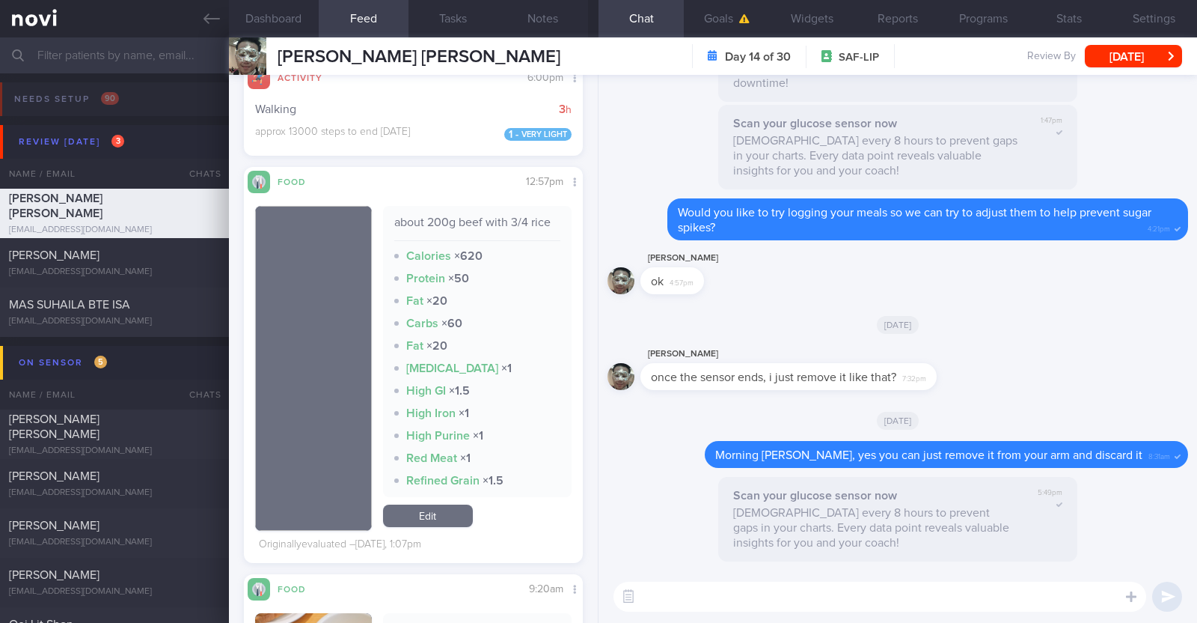
click at [711, 589] on textarea at bounding box center [880, 596] width 533 height 30
click at [692, 601] on textarea "Hi Jonatha, thank you for logging your meals:)" at bounding box center [880, 596] width 533 height 30
click at [937, 598] on textarea "Hi Jonathan, thank you for logging your meals:)" at bounding box center [880, 596] width 533 height 30
type textarea "Hi Jonathan, thank you for logging your meals:)"
click at [674, 511] on div "Scan your glucose sensor now Scan every 8 hours to prevent gaps in your charts.…" at bounding box center [898, 524] width 581 height 94
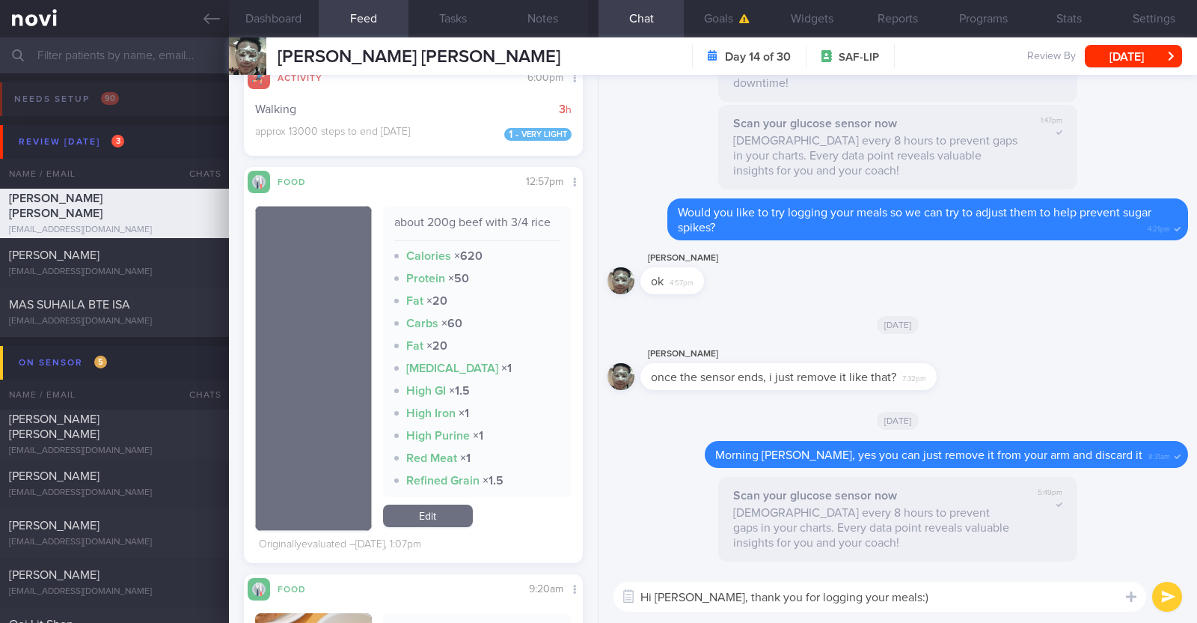
click at [926, 603] on textarea "Hi Jonathan, thank you for logging your meals:)" at bounding box center [880, 596] width 533 height 30
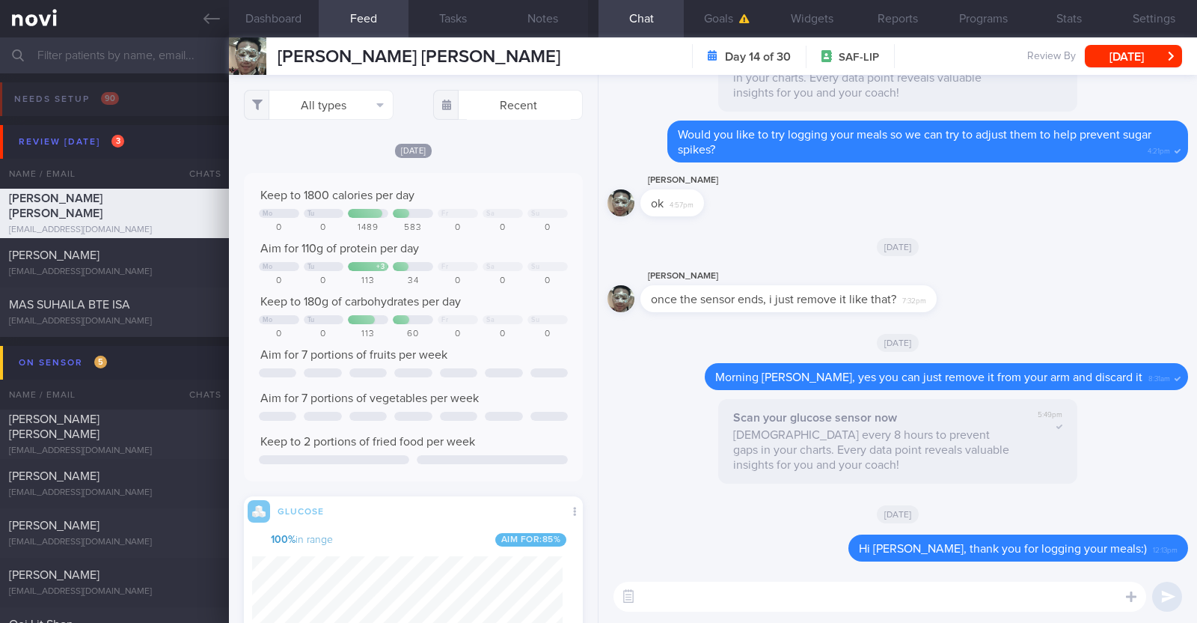
click at [721, 587] on textarea at bounding box center [880, 596] width 533 height 30
paste textarea "👍"
type textarea "Great job with your protein intake yesterday 👍"
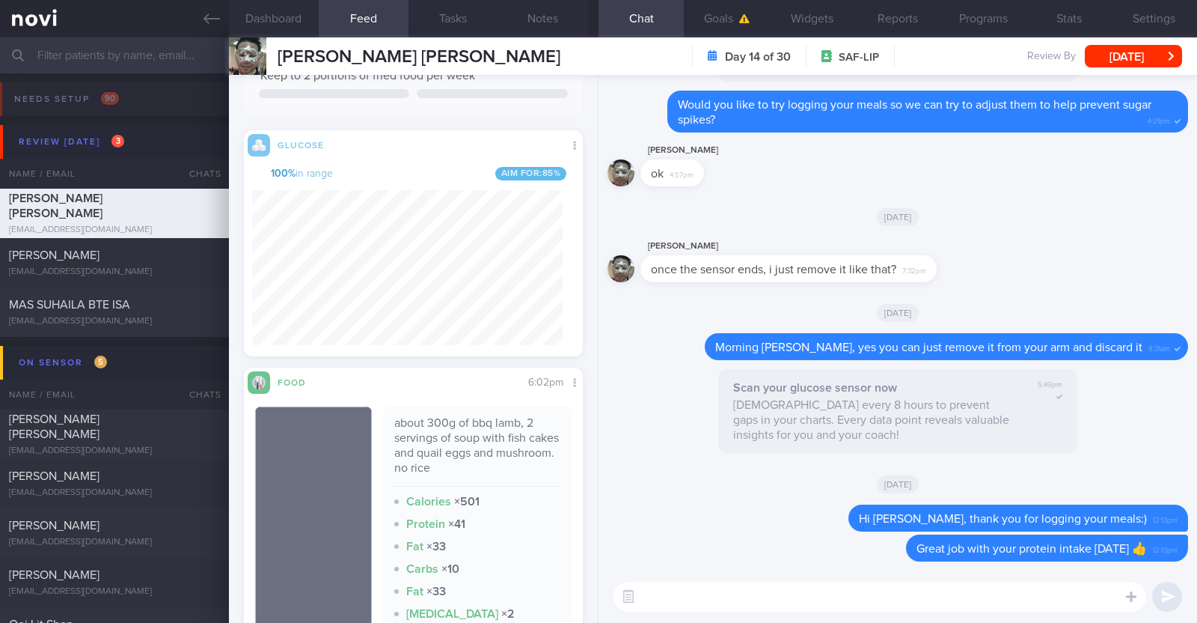
scroll to position [373, 0]
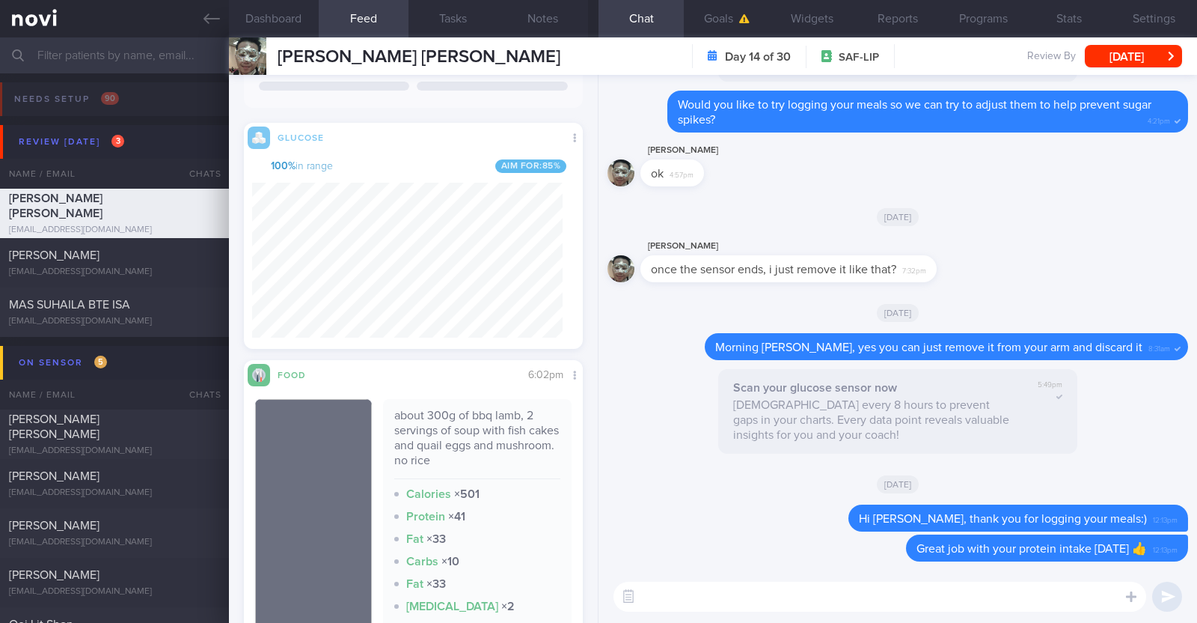
click at [772, 585] on textarea at bounding box center [880, 596] width 533 height 30
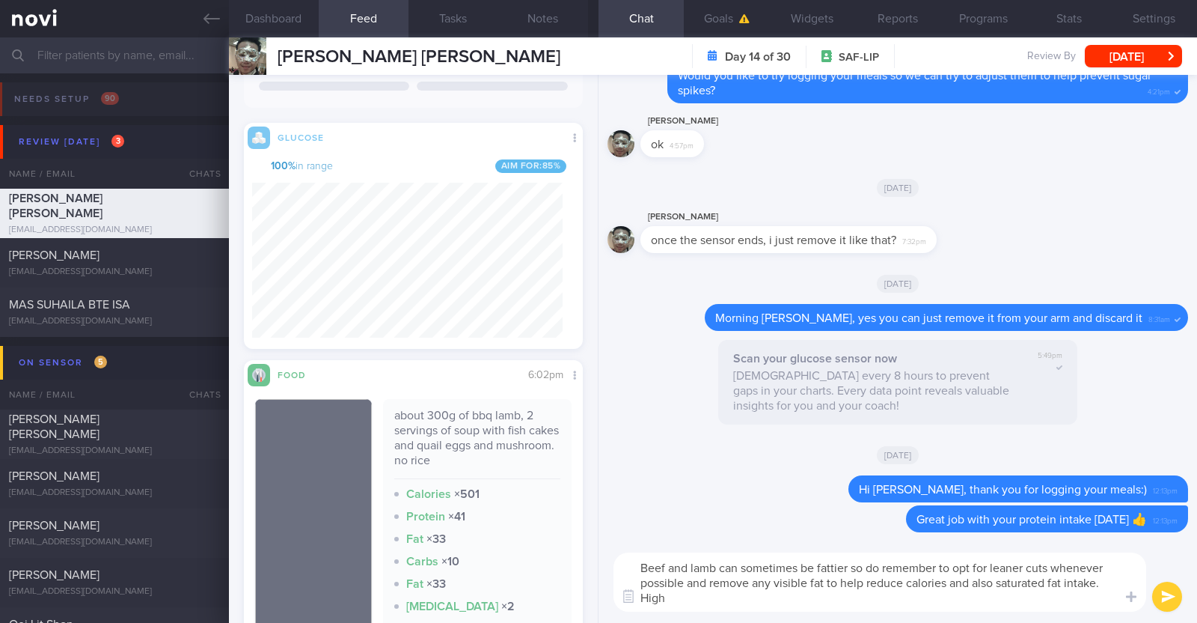
scroll to position [0, 0]
type textarea "Beef and lamb can sometimes be fattier so do remember to opt for leaner cuts wh…"
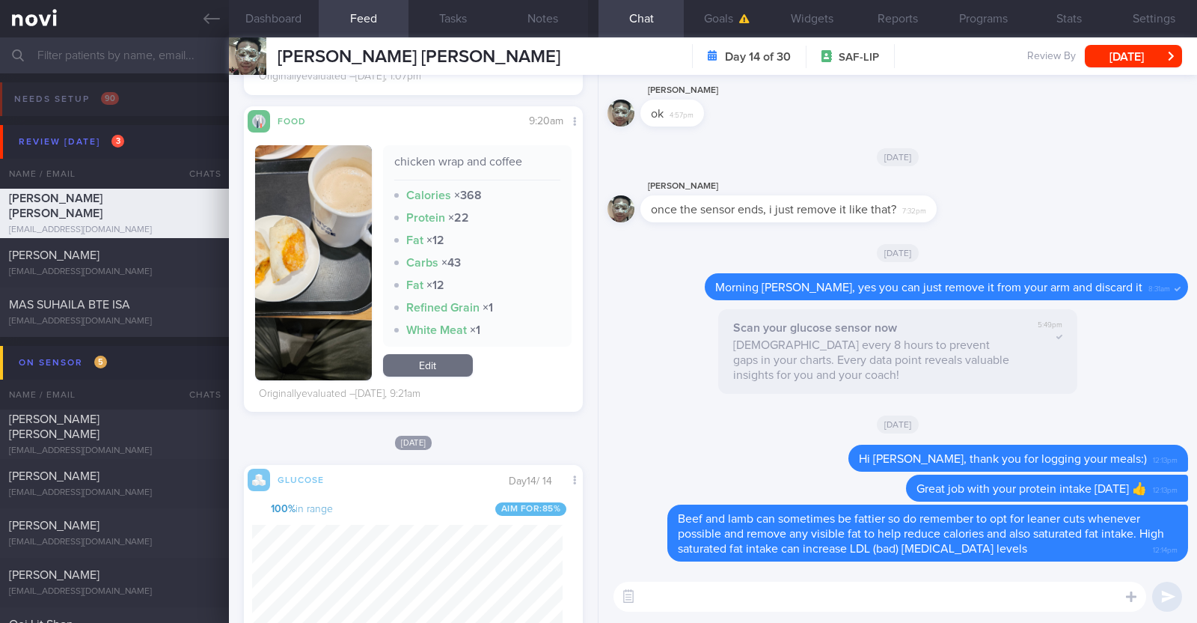
scroll to position [206, 311]
click at [670, 595] on textarea at bounding box center [880, 596] width 533 height 30
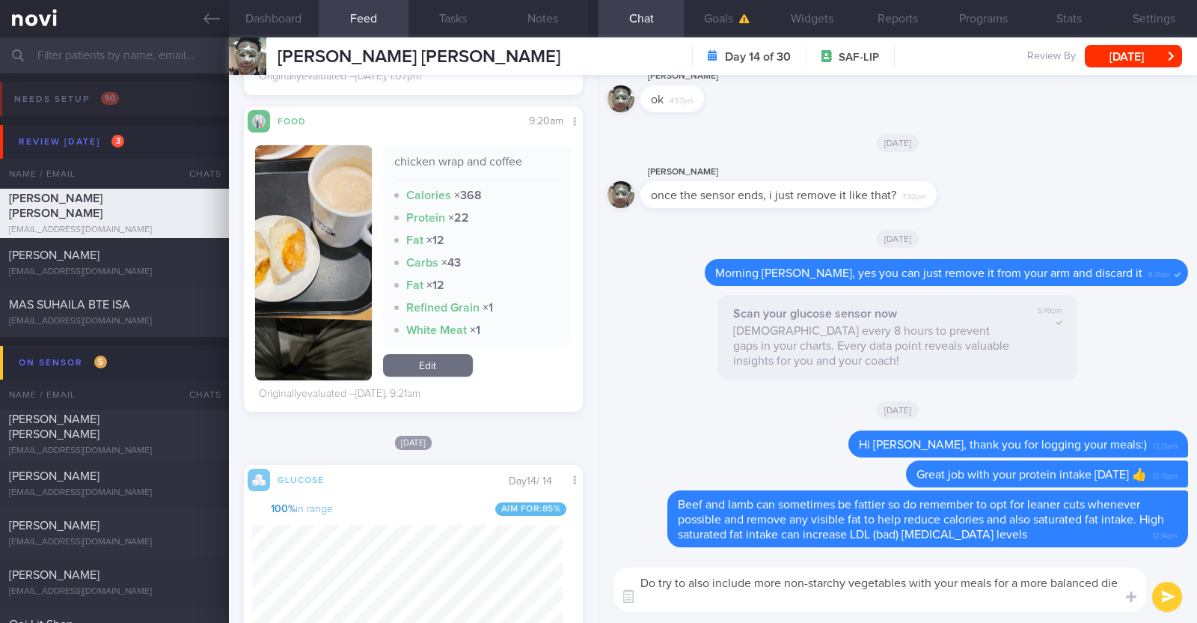
scroll to position [0, 0]
click at [904, 578] on textarea "Do try to also include more non-starchy vegetables with your meals for a more b…" at bounding box center [880, 589] width 533 height 44
paste textarea "green leafy vegetables, broccoli, cauliflower, bell peppers, long beans, brinja…"
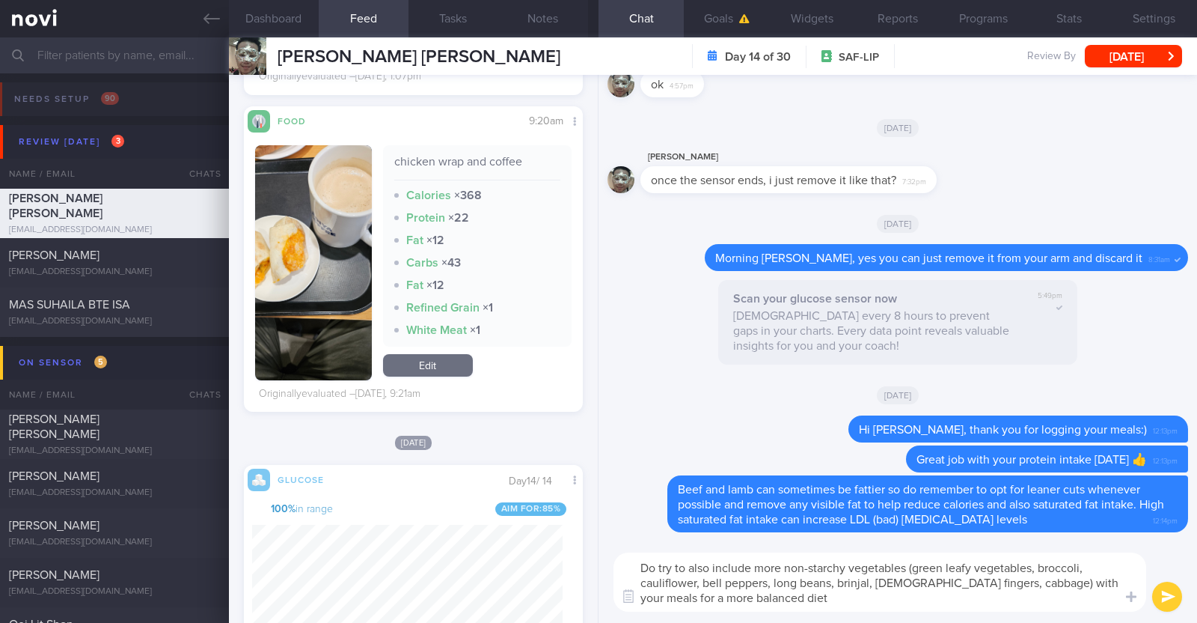
click at [757, 596] on textarea "Do try to also include more non-starchy vegetables (green leafy vegetables, bro…" at bounding box center [880, 581] width 533 height 59
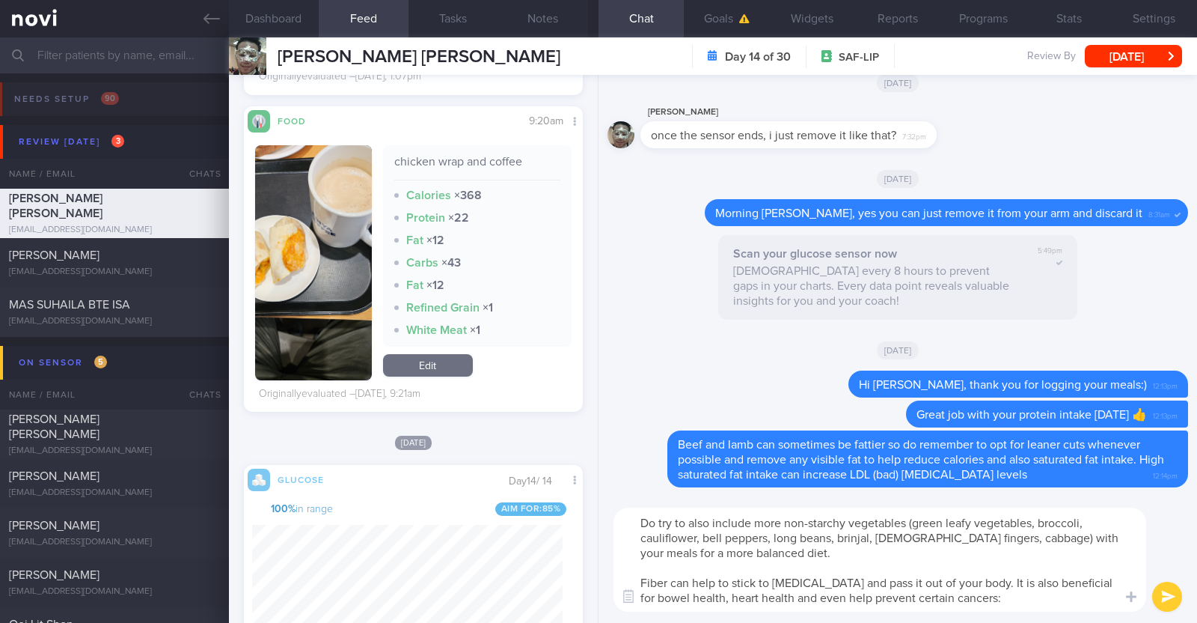
type textarea "Do try to also include more non-starchy vegetables (green leafy vegetables, bro…"
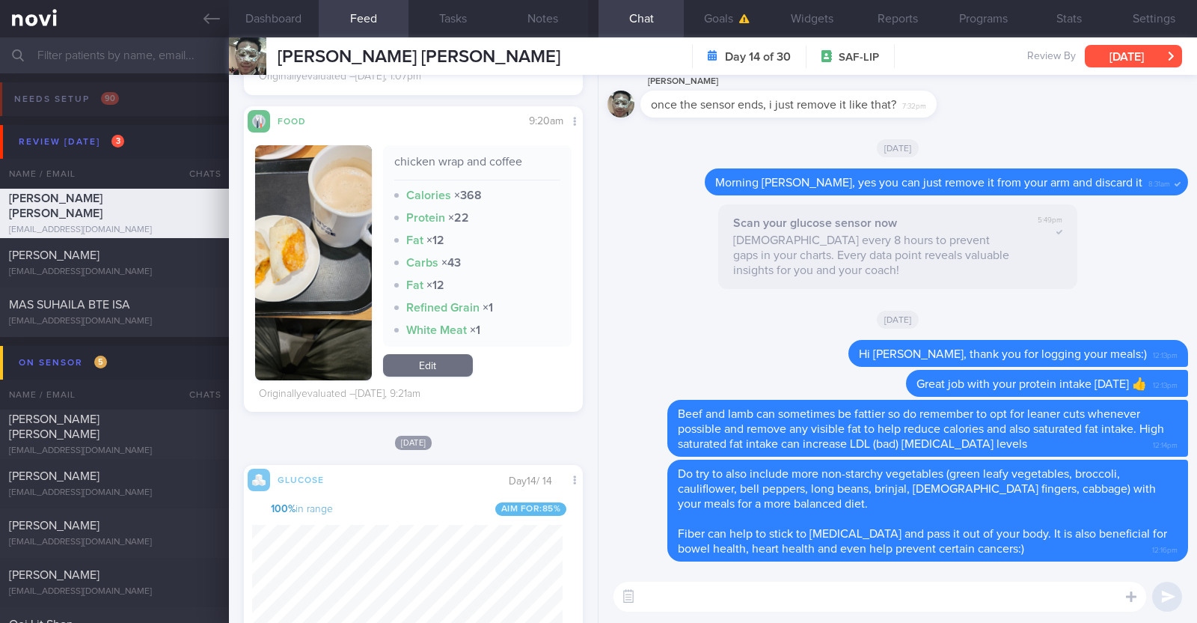
click at [1149, 58] on button "[DATE]" at bounding box center [1133, 56] width 97 height 22
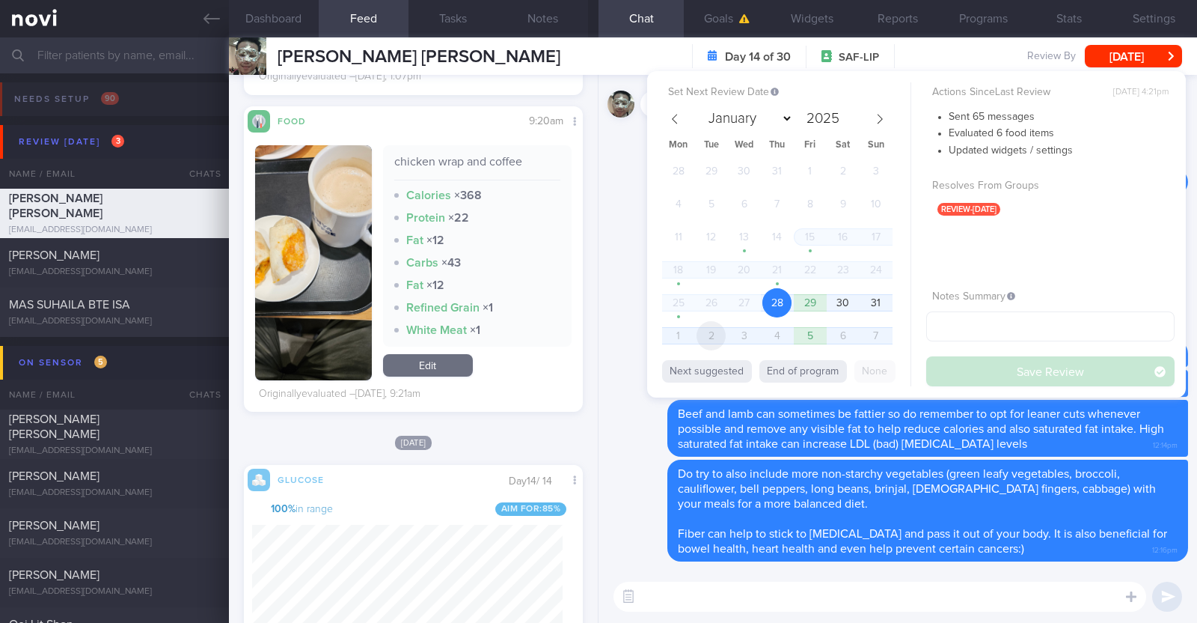
click at [711, 327] on span "2" at bounding box center [711, 335] width 29 height 29
select select "8"
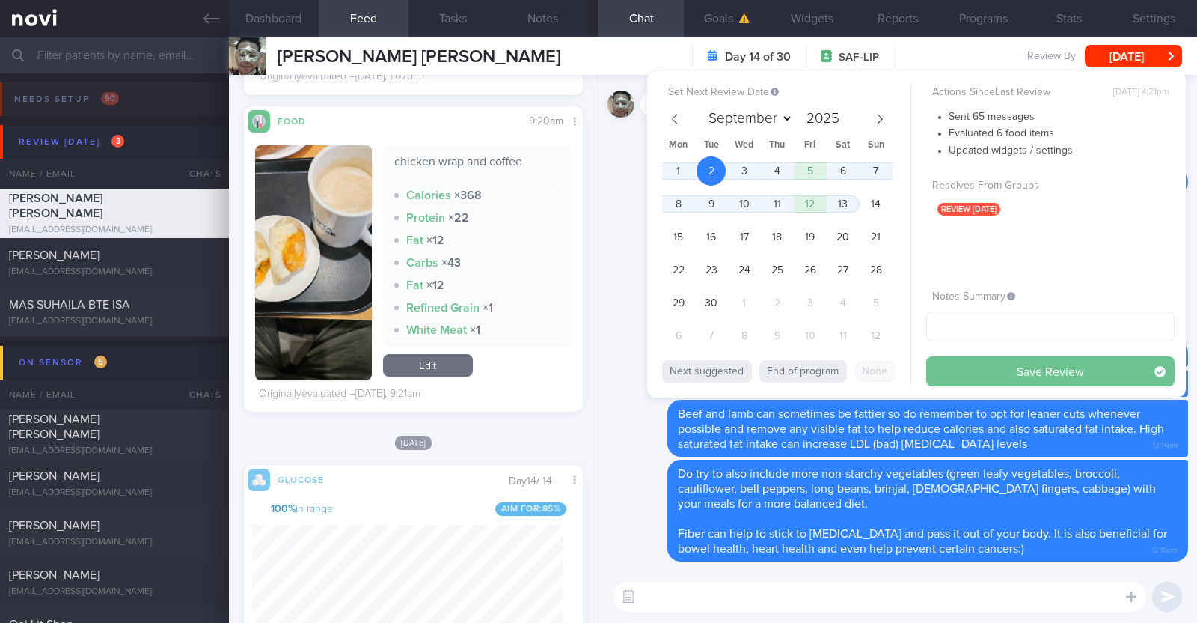
click at [1040, 379] on button "Save Review" at bounding box center [1051, 371] width 248 height 30
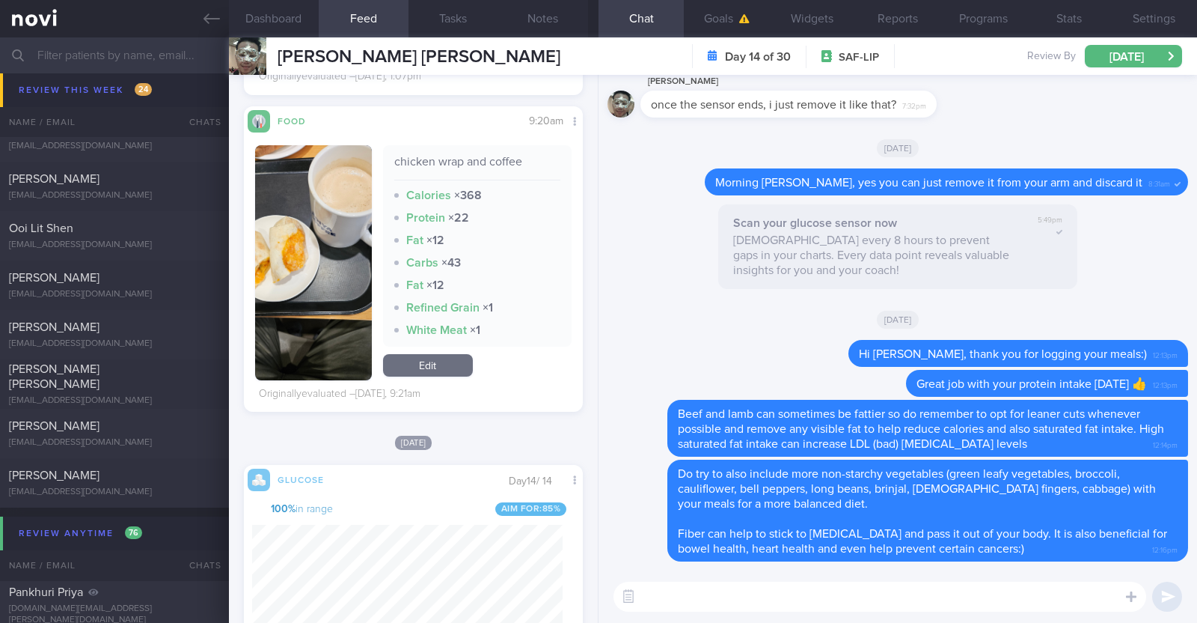
scroll to position [1590, 0]
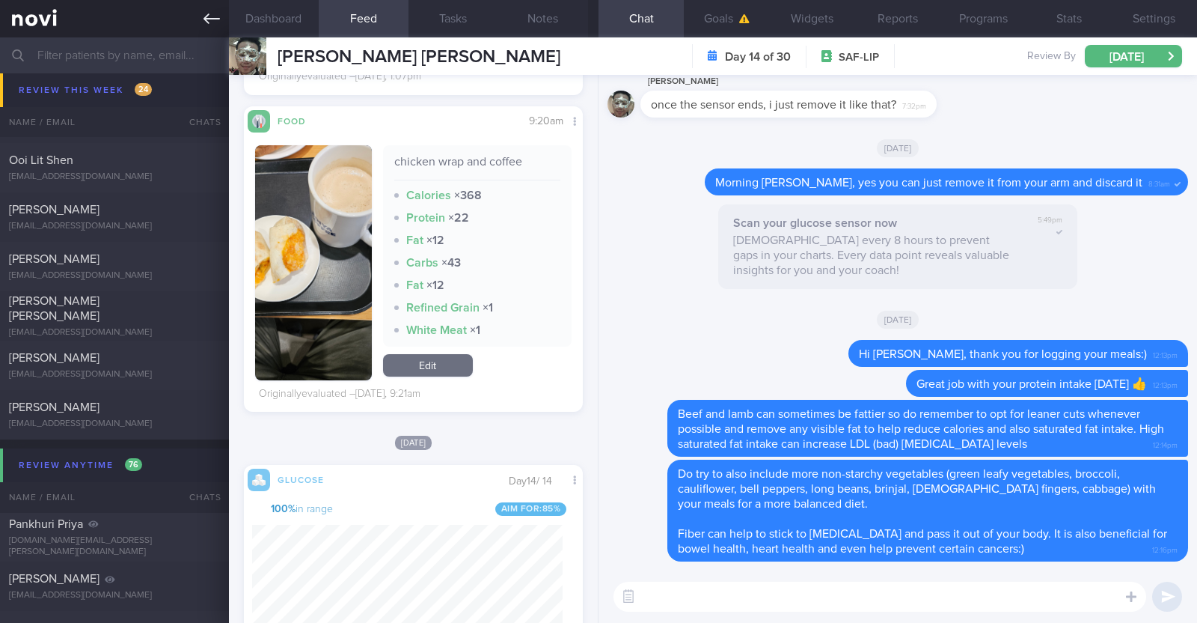
click at [223, 26] on link at bounding box center [114, 18] width 229 height 37
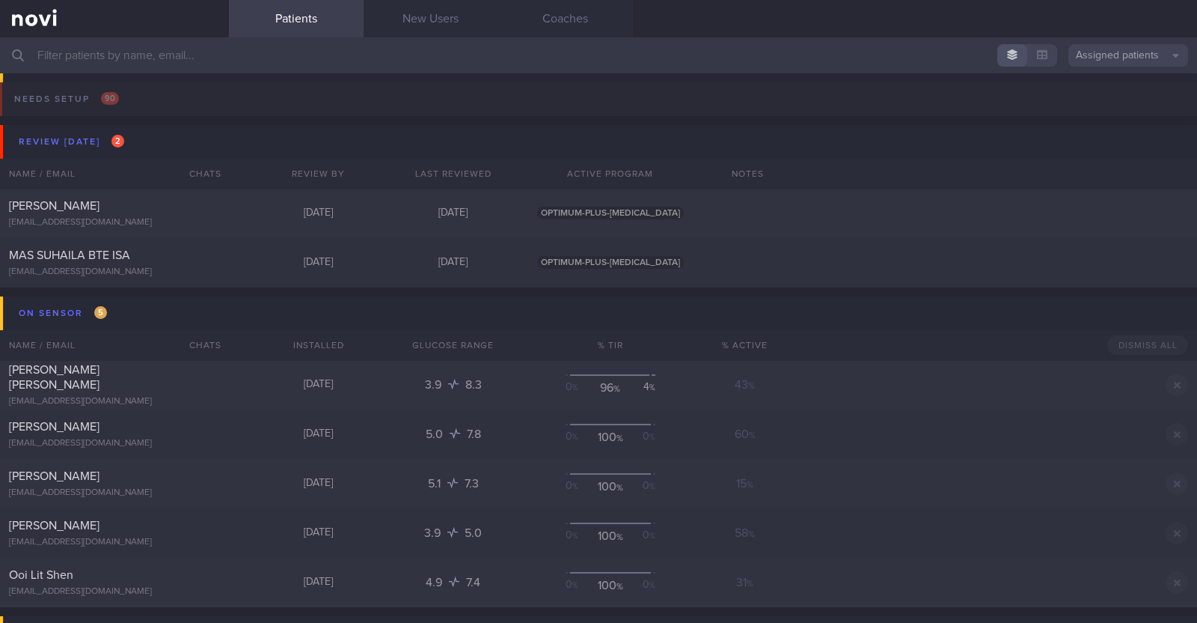
scroll to position [1590, 0]
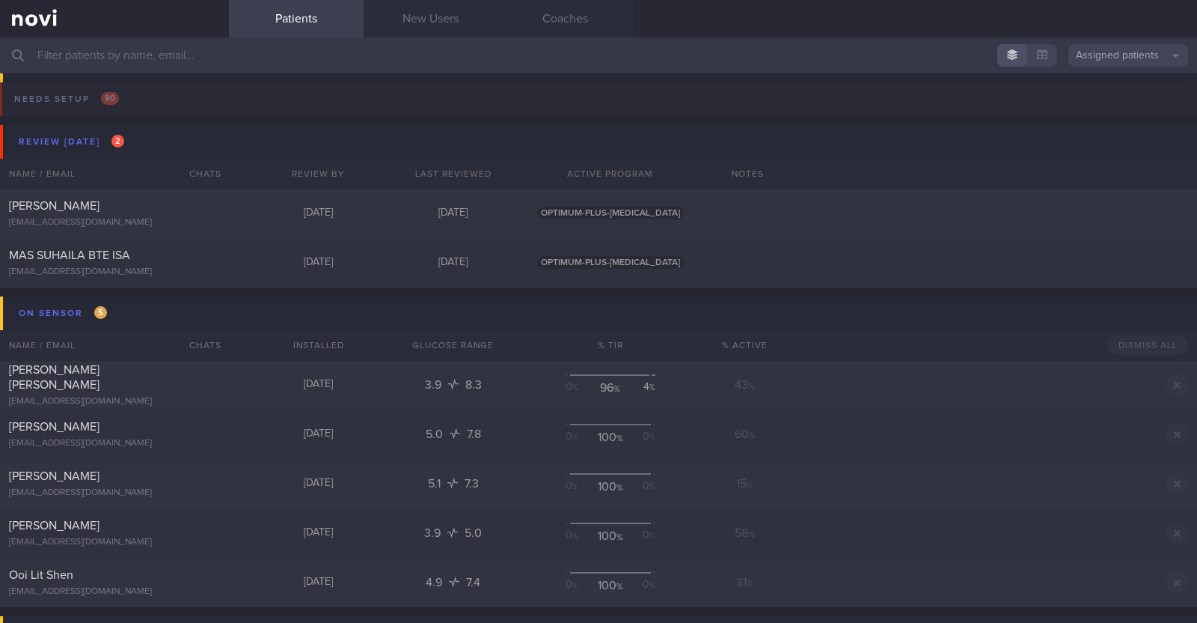
scroll to position [1590, 0]
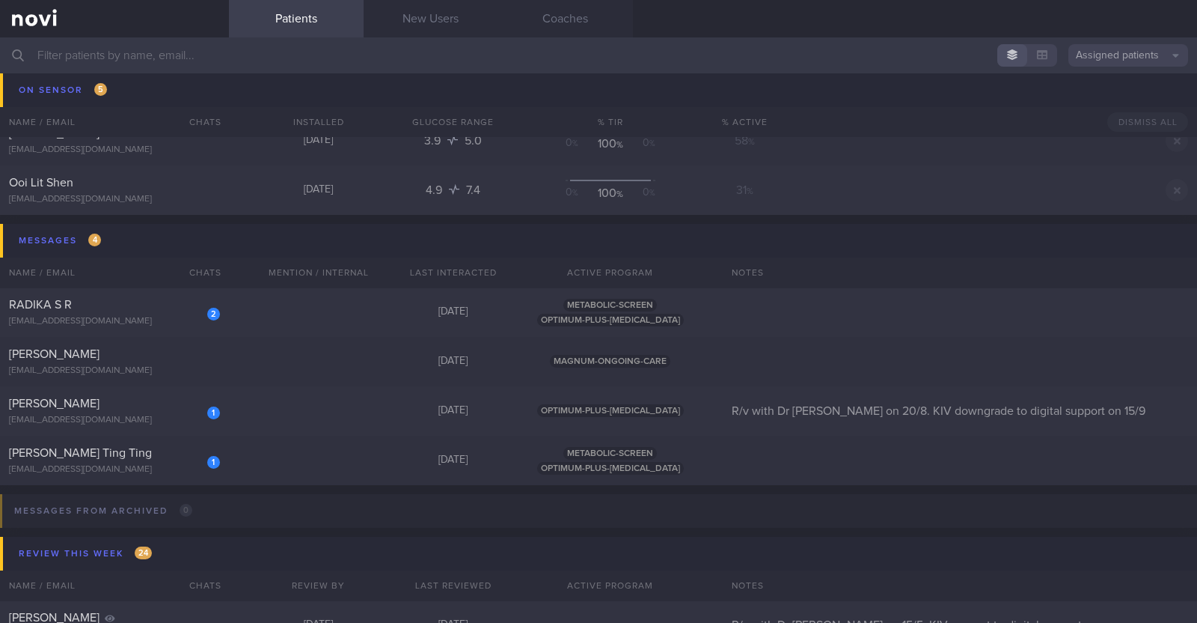
scroll to position [389, 0]
click at [481, 413] on div "[DATE]" at bounding box center [453, 413] width 135 height 13
select select "8"
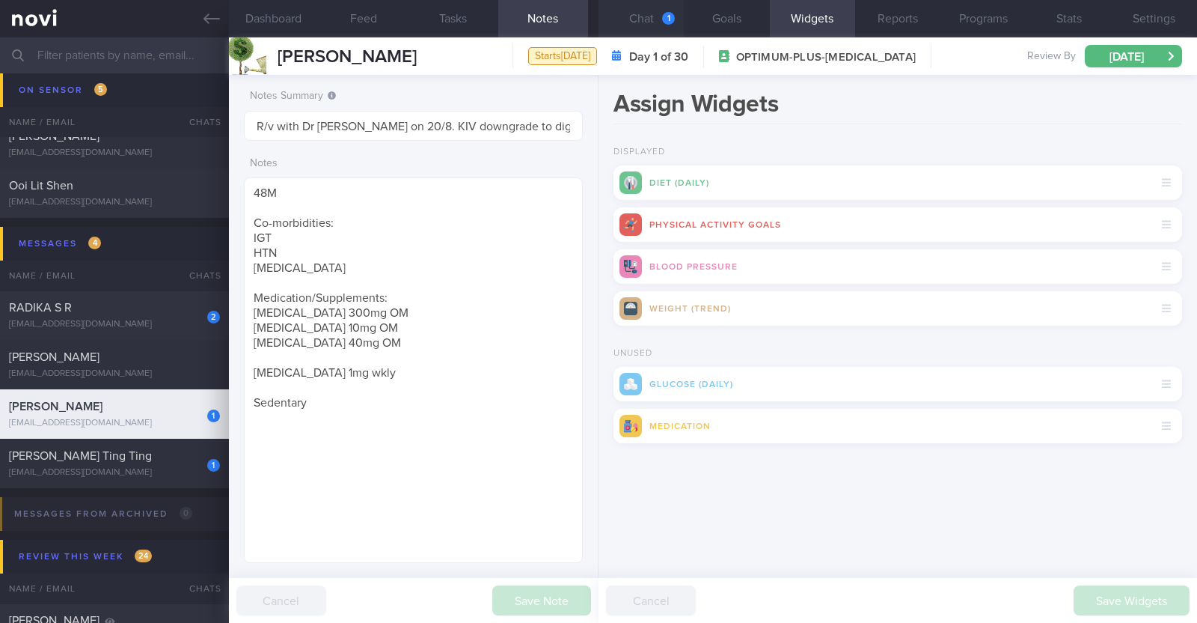
click at [643, 14] on button "Chat 1" at bounding box center [641, 18] width 85 height 37
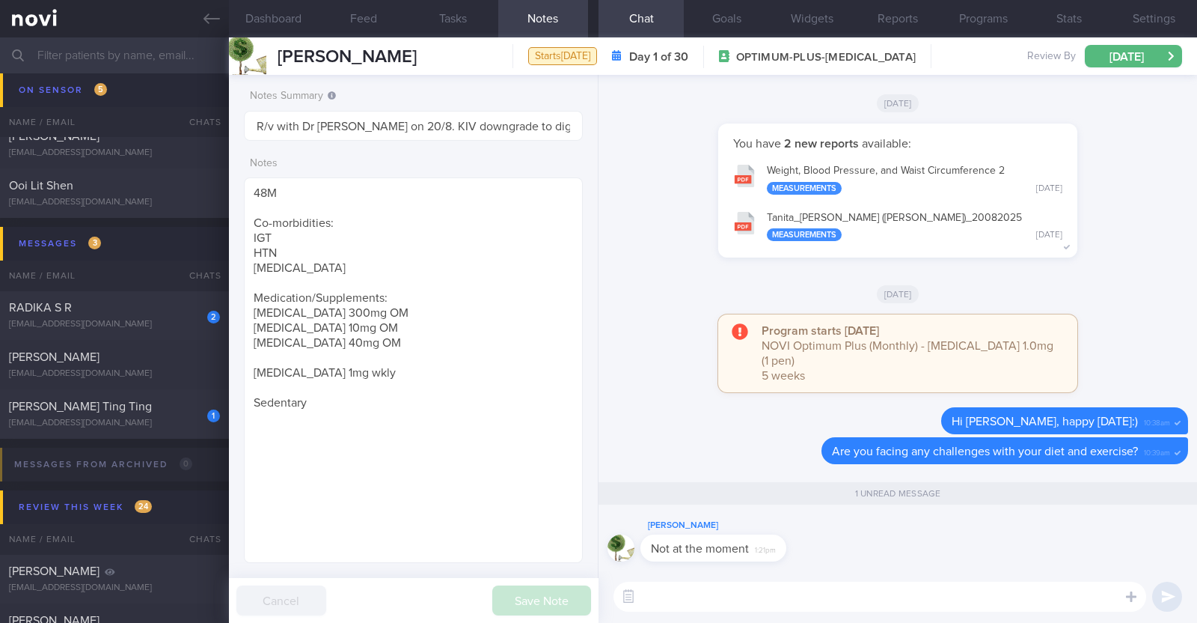
click at [687, 604] on textarea at bounding box center [880, 596] width 533 height 30
click at [677, 596] on textarea "Glad ot hear that you're managing well" at bounding box center [880, 596] width 533 height 30
click at [868, 593] on textarea "Glad to hear that you're managing well" at bounding box center [880, 596] width 533 height 30
paste textarea "🙂"
type textarea "Glad to hear that you're managing well 🙂"
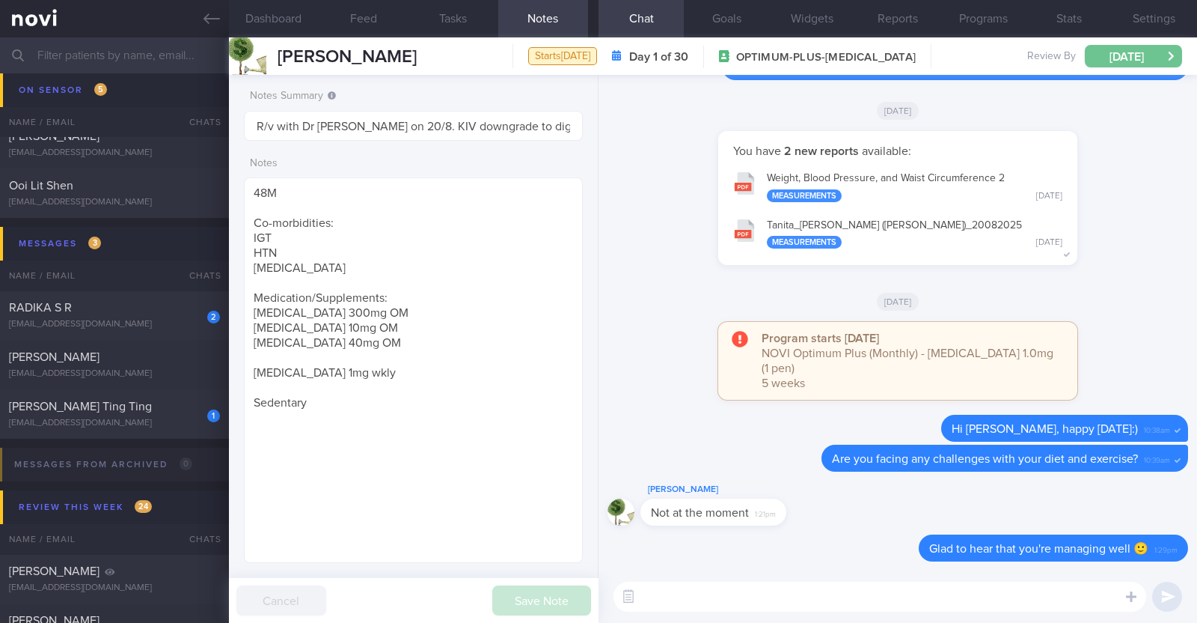
click at [1106, 59] on button "[DATE]" at bounding box center [1133, 56] width 97 height 22
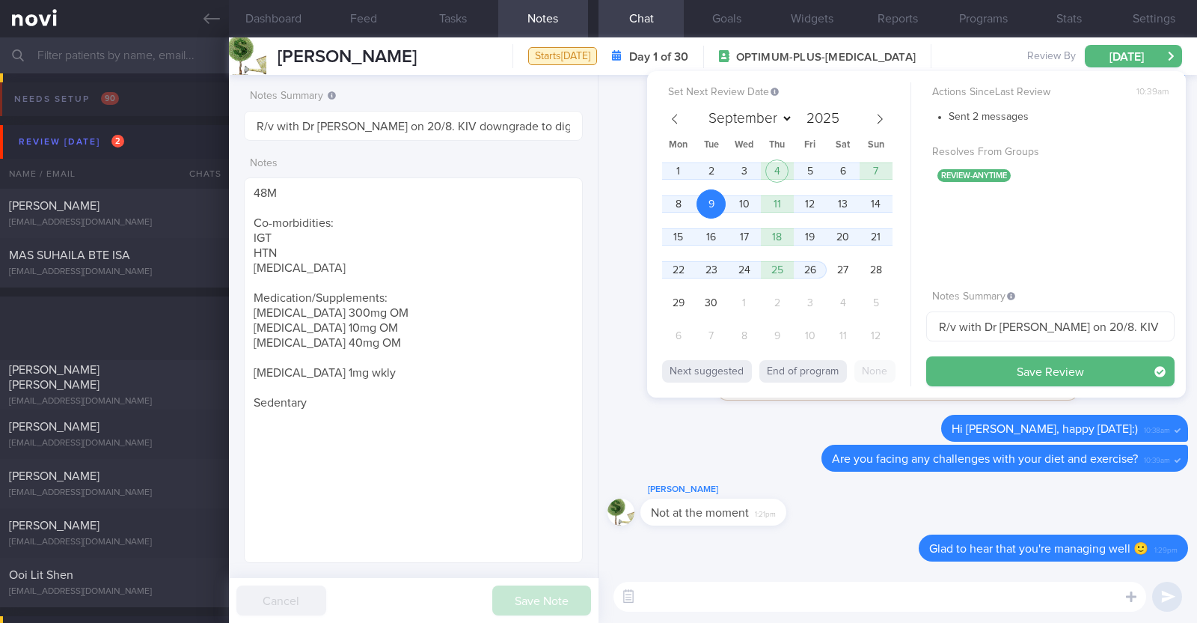
select select "8"
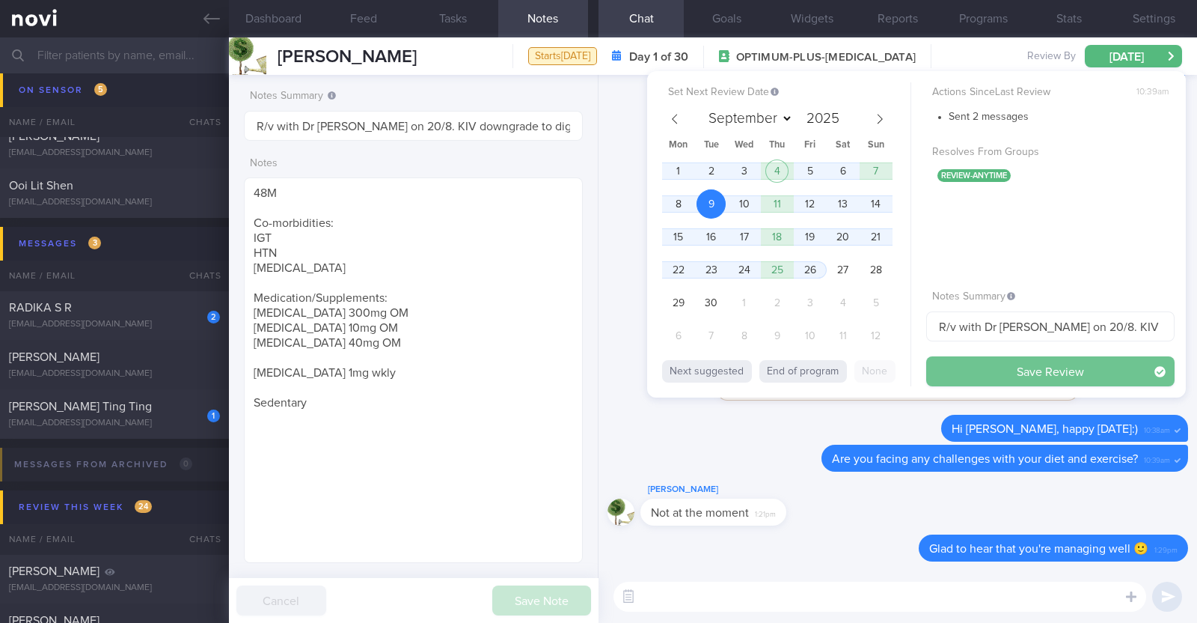
click at [978, 380] on button "Save Review" at bounding box center [1051, 371] width 248 height 30
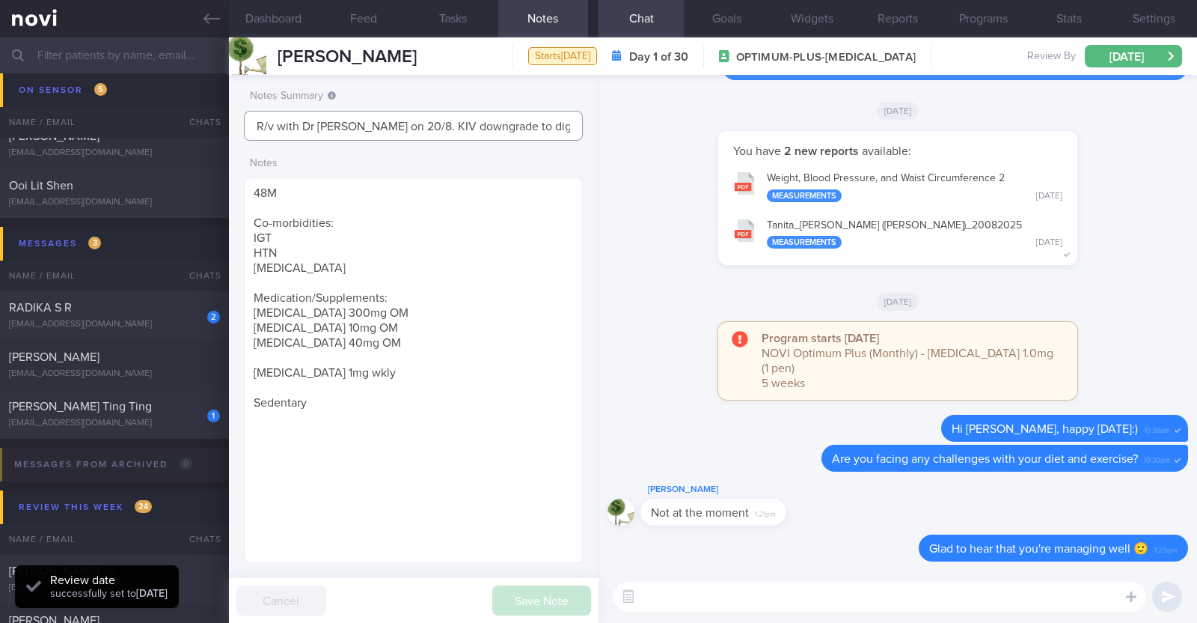
scroll to position [0, 21]
drag, startPoint x: 378, startPoint y: 123, endPoint x: 706, endPoint y: 126, distance: 328.6
click at [706, 126] on div "Dashboard Feed Tasks Notes Chat Goals Widgets Reports Programs Stats Settings […" at bounding box center [713, 329] width 968 height 585
type input "R/v with Dr [PERSON_NAME] on 20/8."
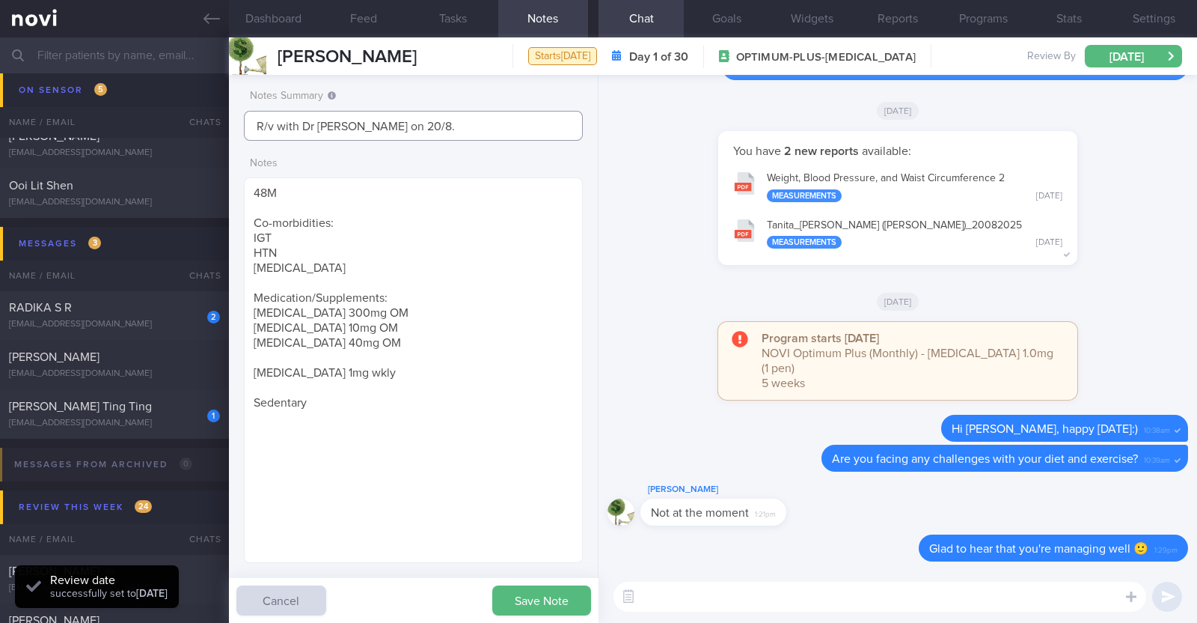
scroll to position [0, 0]
drag, startPoint x: 409, startPoint y: 129, endPoint x: 130, endPoint y: 145, distance: 279.6
click at [130, 145] on div "Patients New Users Coaches Assigned patients Assigned patients All active patie…" at bounding box center [598, 329] width 1197 height 585
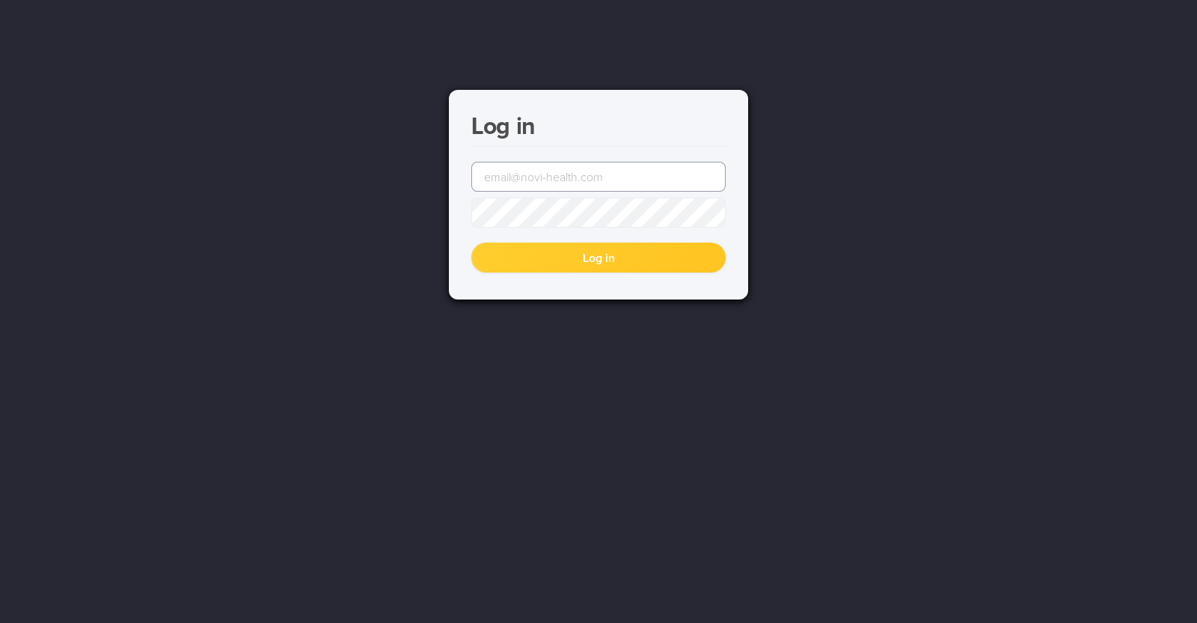
type input "[PERSON_NAME][EMAIL_ADDRESS][DOMAIN_NAME]"
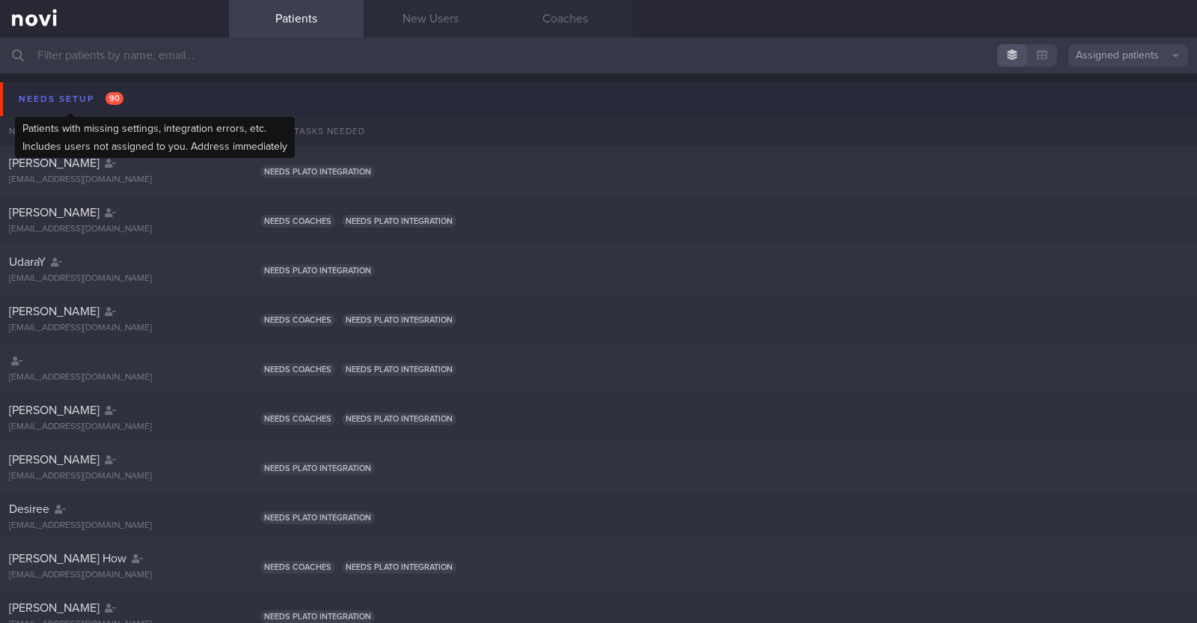
drag, startPoint x: 58, startPoint y: 97, endPoint x: 69, endPoint y: 97, distance: 10.5
click at [69, 97] on div "Needs setup 90" at bounding box center [71, 99] width 112 height 20
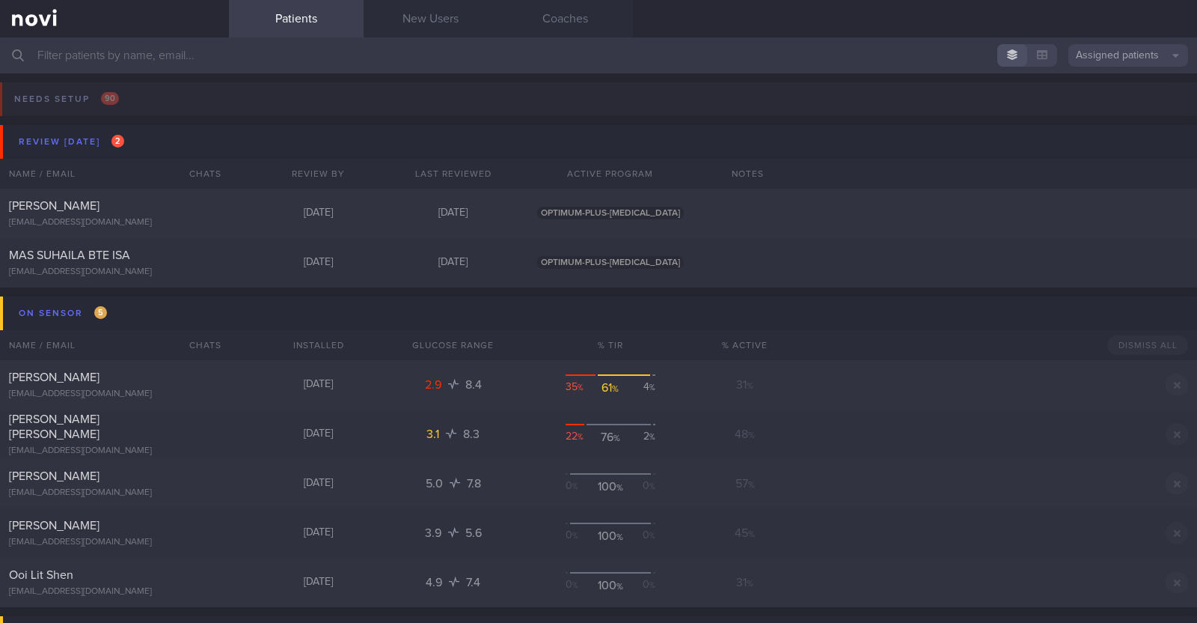
click at [296, 49] on input "text" at bounding box center [598, 55] width 1197 height 36
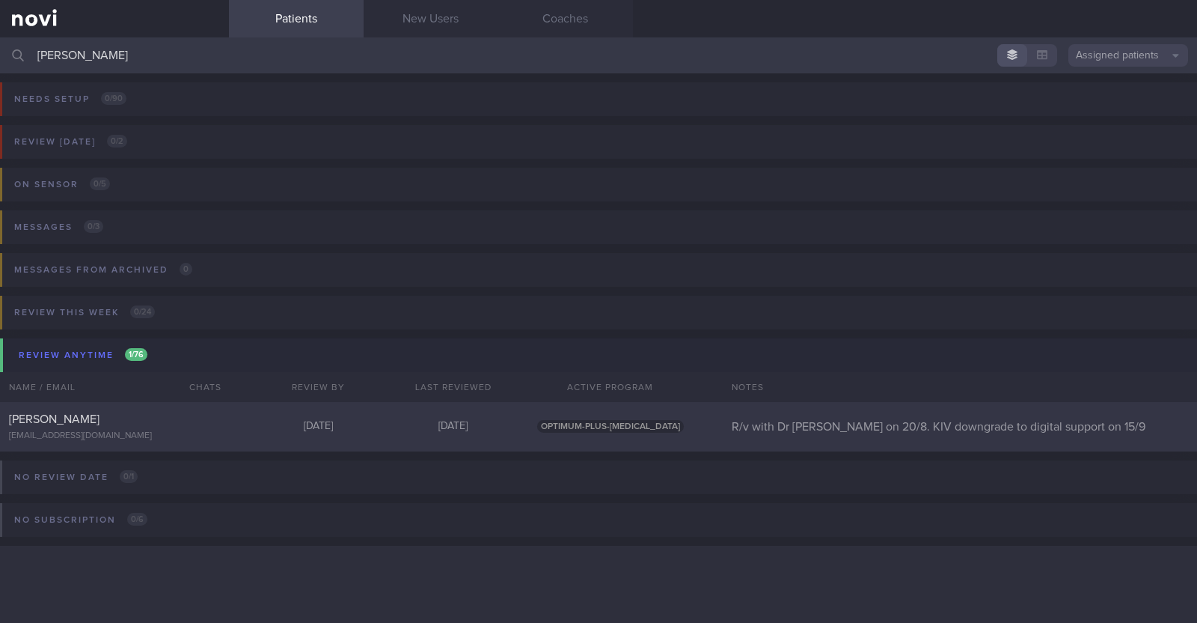
type input "alan"
click at [82, 432] on div "xtraice4@gmail.com" at bounding box center [114, 435] width 211 height 11
select select "8"
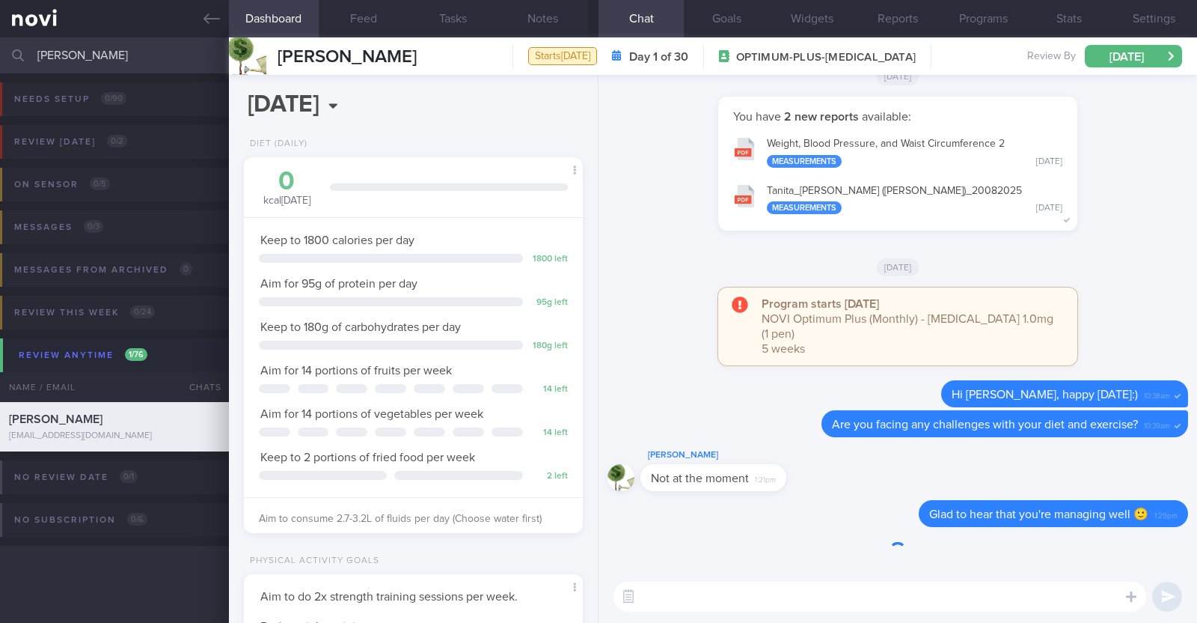
scroll to position [170, 298]
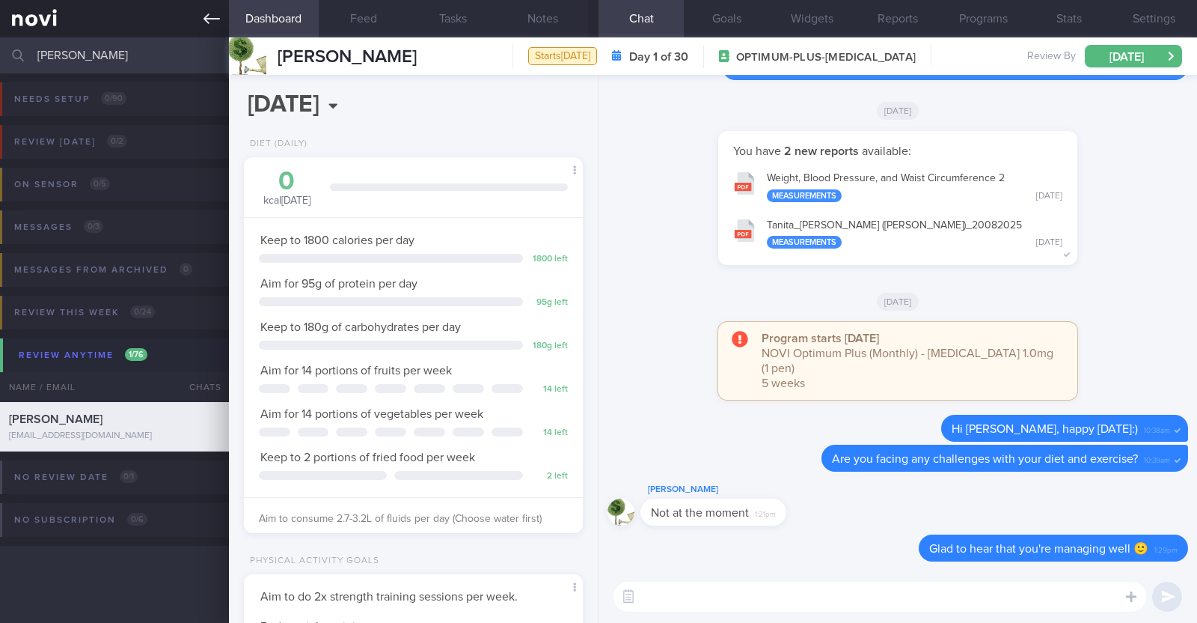
click at [201, 18] on link at bounding box center [114, 18] width 229 height 37
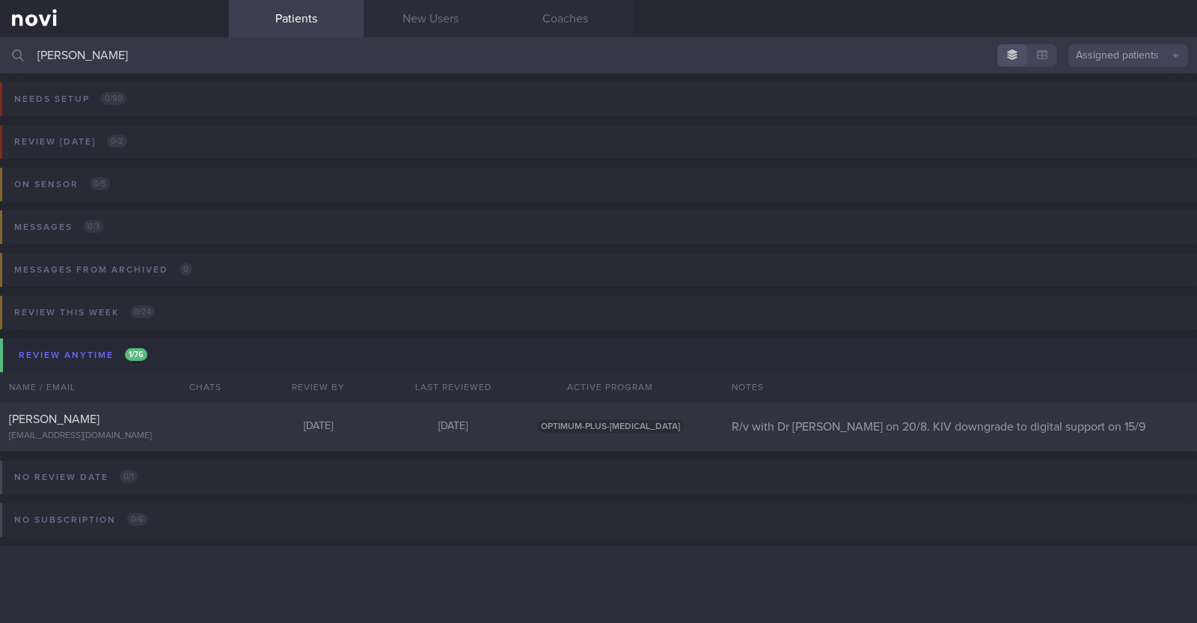
drag, startPoint x: 90, startPoint y: 54, endPoint x: 0, endPoint y: 67, distance: 90.8
click at [0, 67] on input "alan" at bounding box center [598, 55] width 1197 height 36
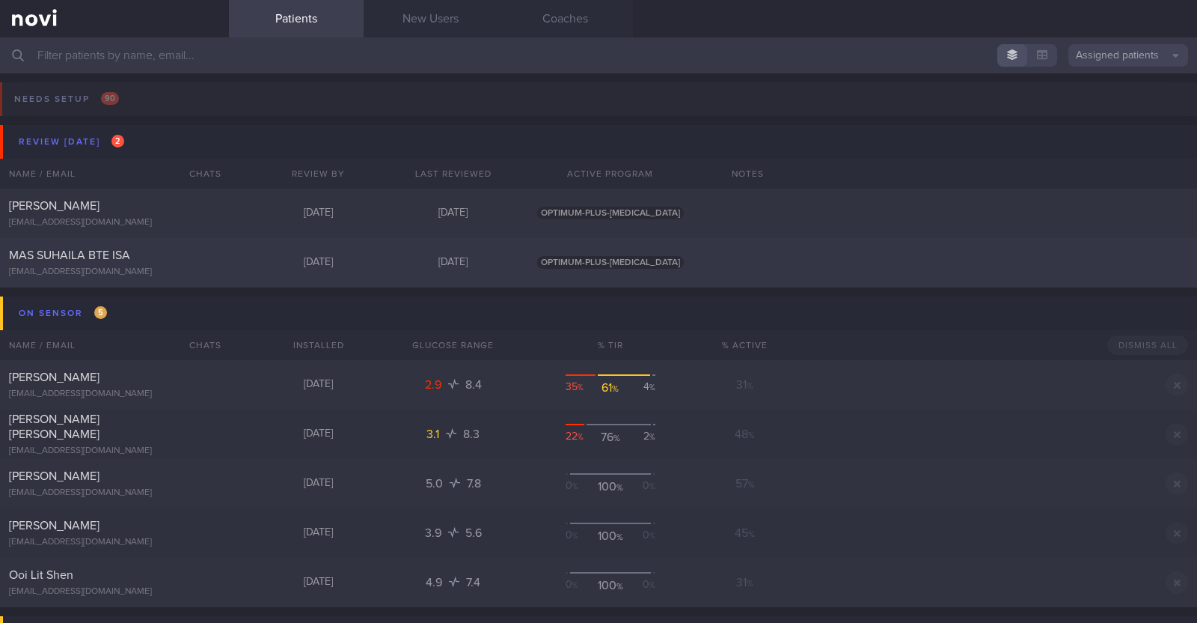
click at [183, 278] on div "MAS SUHAILA BTE ISA massuhailaisa@gmail.com Today 3 days ago OPTIMUM-PLUS-RYBEL…" at bounding box center [598, 262] width 1197 height 49
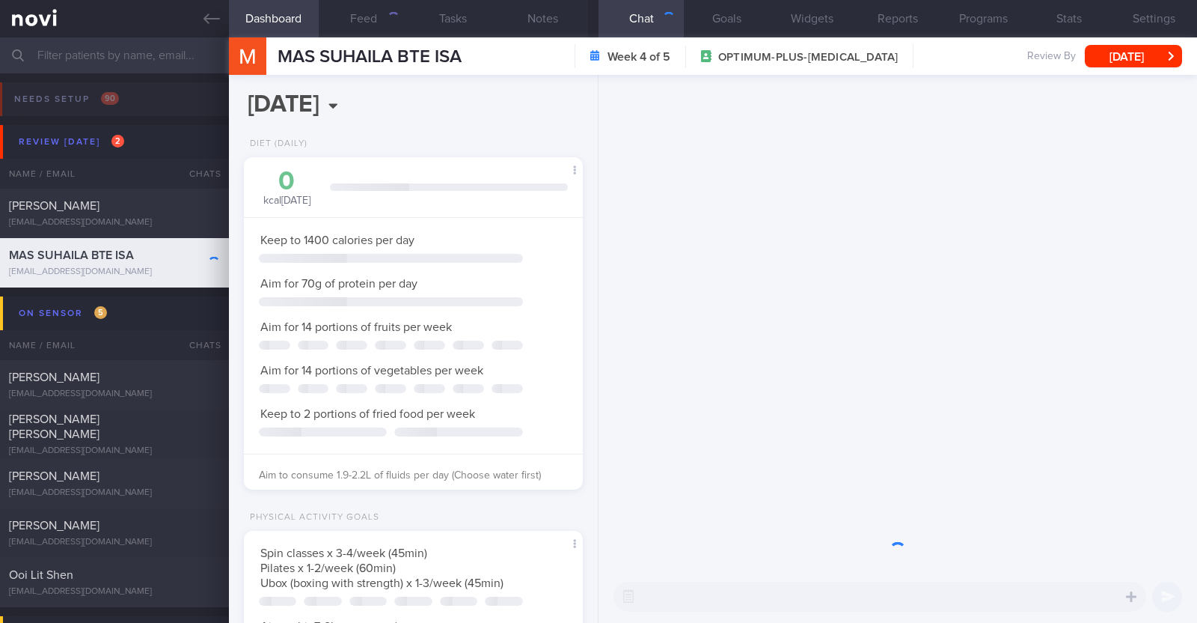
scroll to position [170, 298]
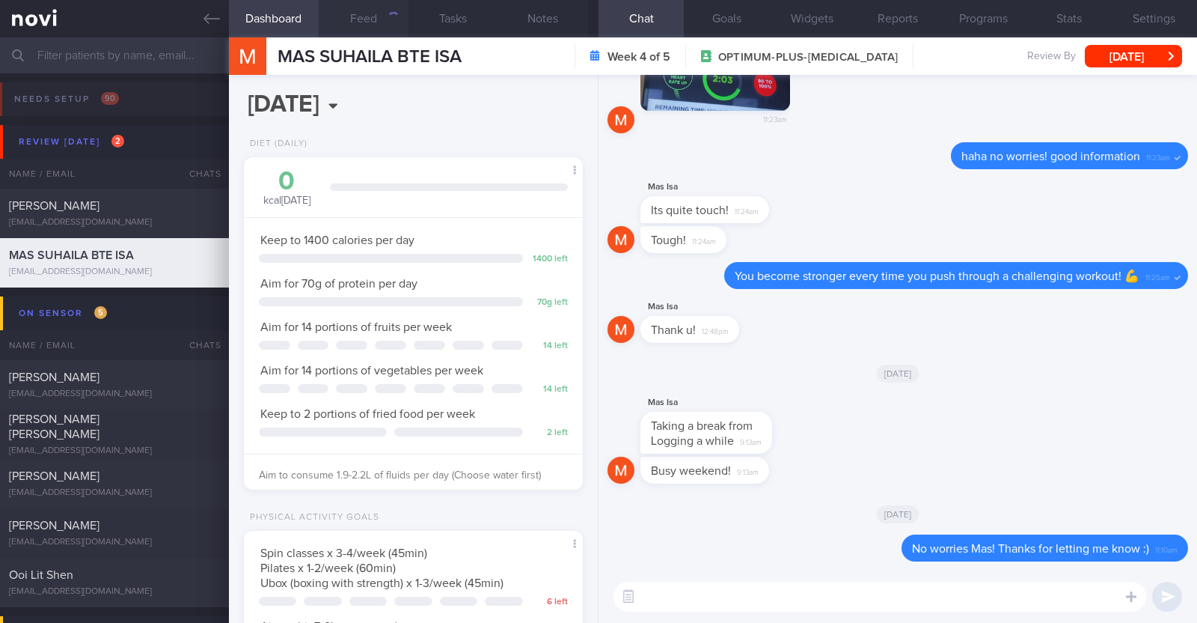
click at [356, 24] on button "Feed" at bounding box center [364, 18] width 90 height 37
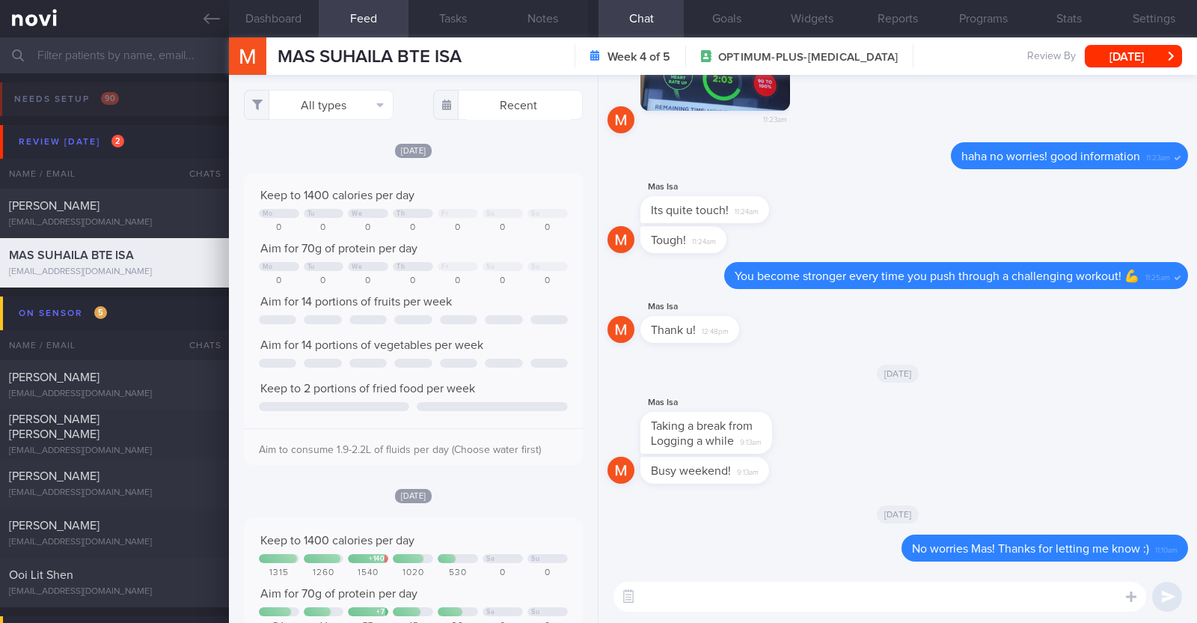
click at [775, 607] on textarea at bounding box center [880, 596] width 533 height 30
type textarea "H"
click at [1164, 50] on button "[DATE]" at bounding box center [1133, 56] width 97 height 22
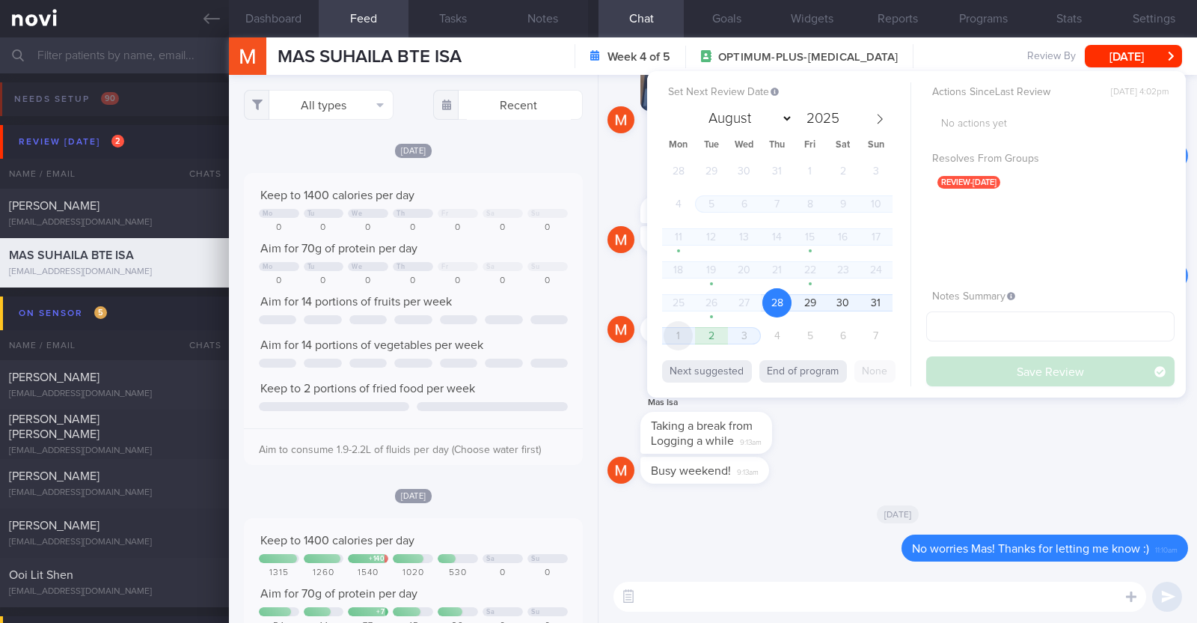
click at [678, 331] on span "1" at bounding box center [678, 335] width 29 height 29
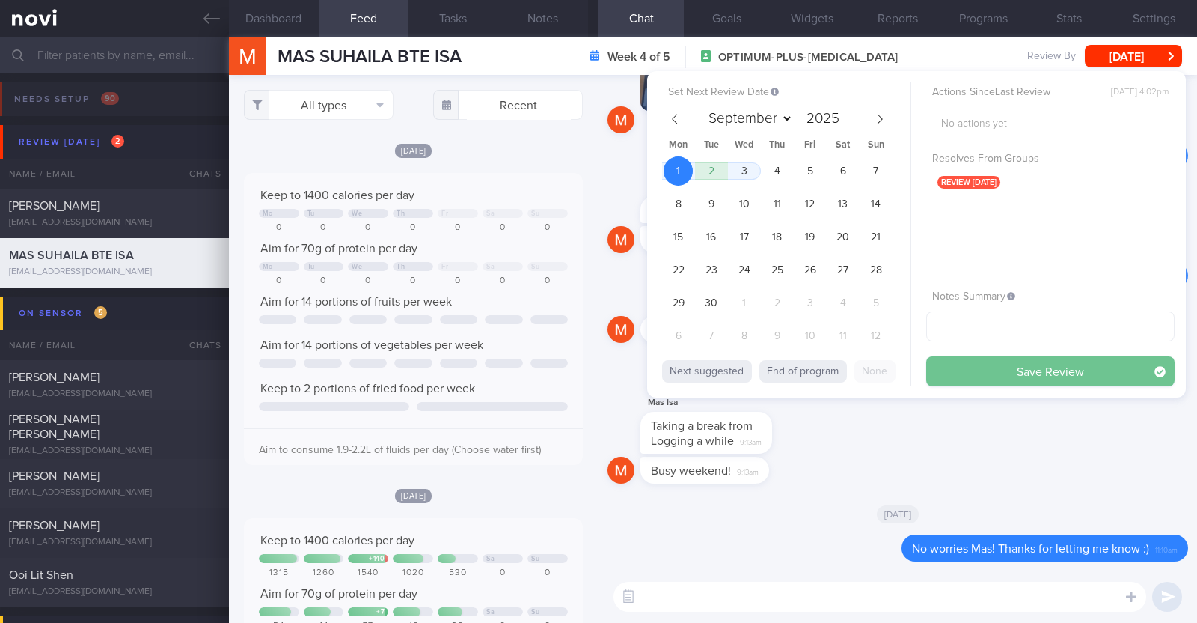
click at [977, 379] on button "Save Review" at bounding box center [1051, 371] width 248 height 30
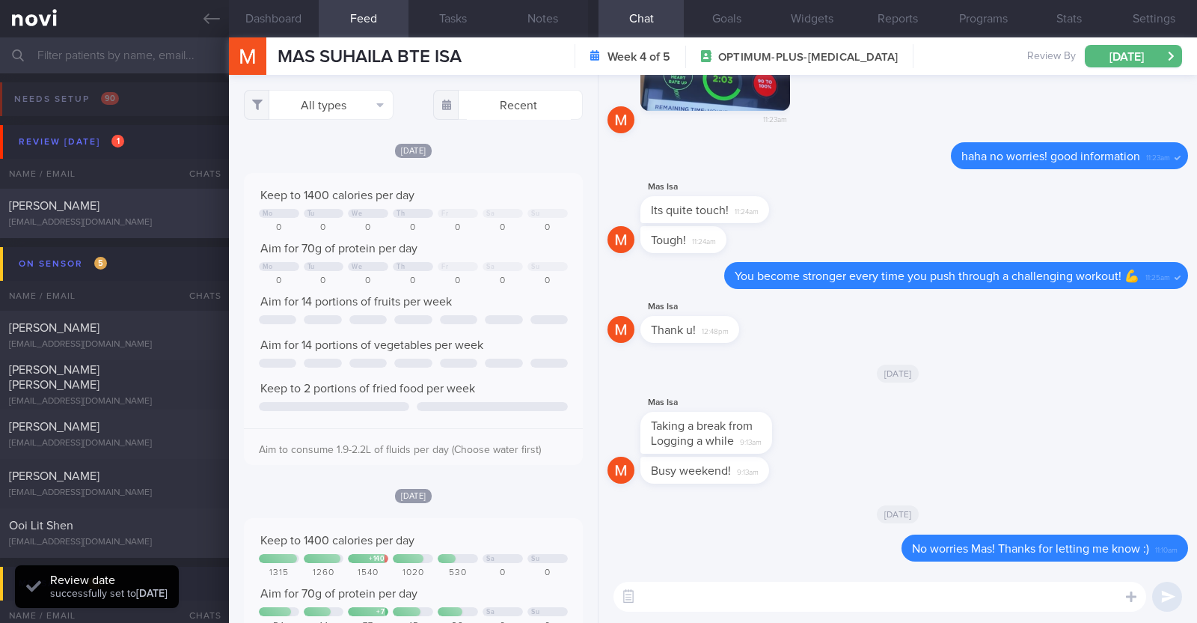
click at [139, 222] on div "lim_ming_jing@hotmail.com" at bounding box center [114, 222] width 211 height 11
select select "7"
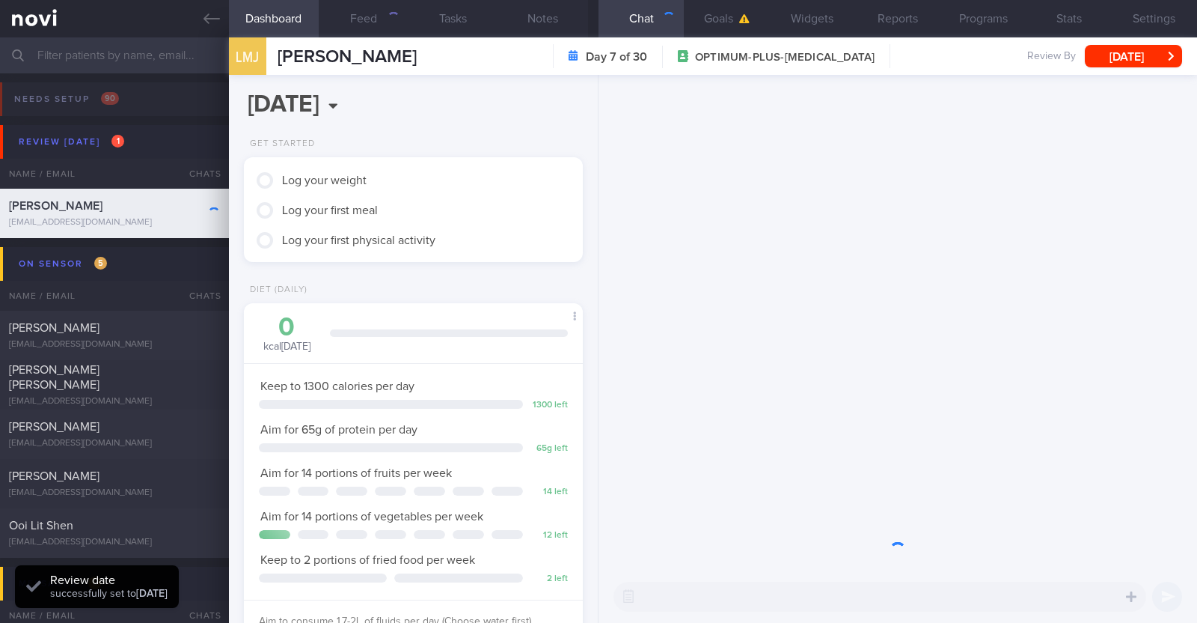
scroll to position [170, 298]
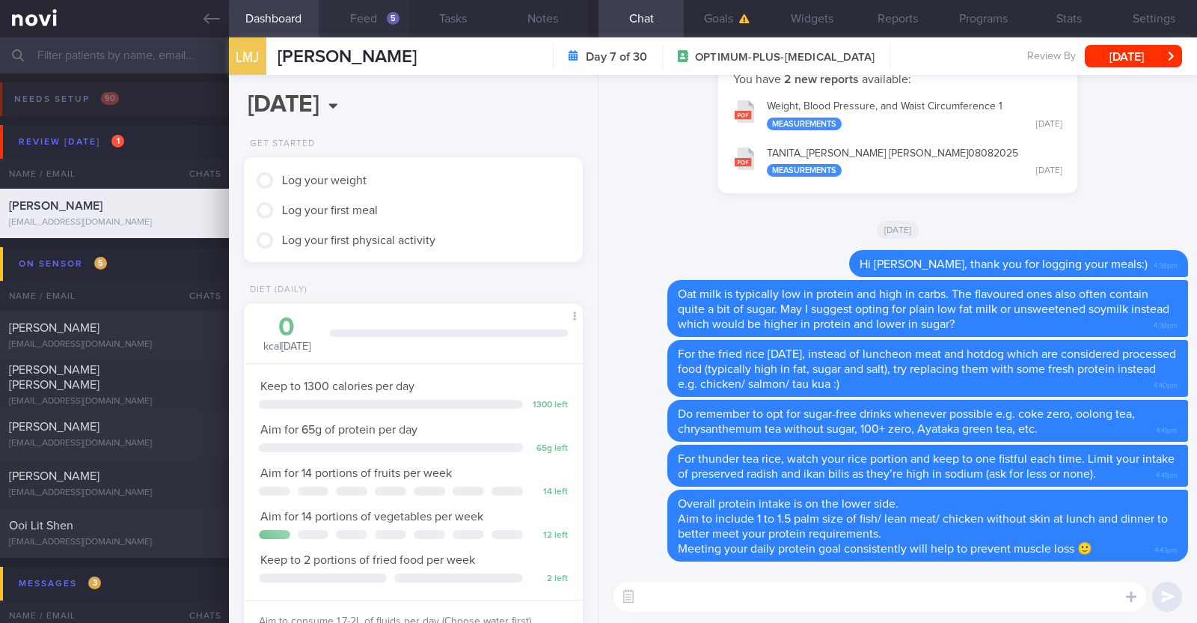
click at [364, 13] on button "Feed 5" at bounding box center [364, 18] width 90 height 37
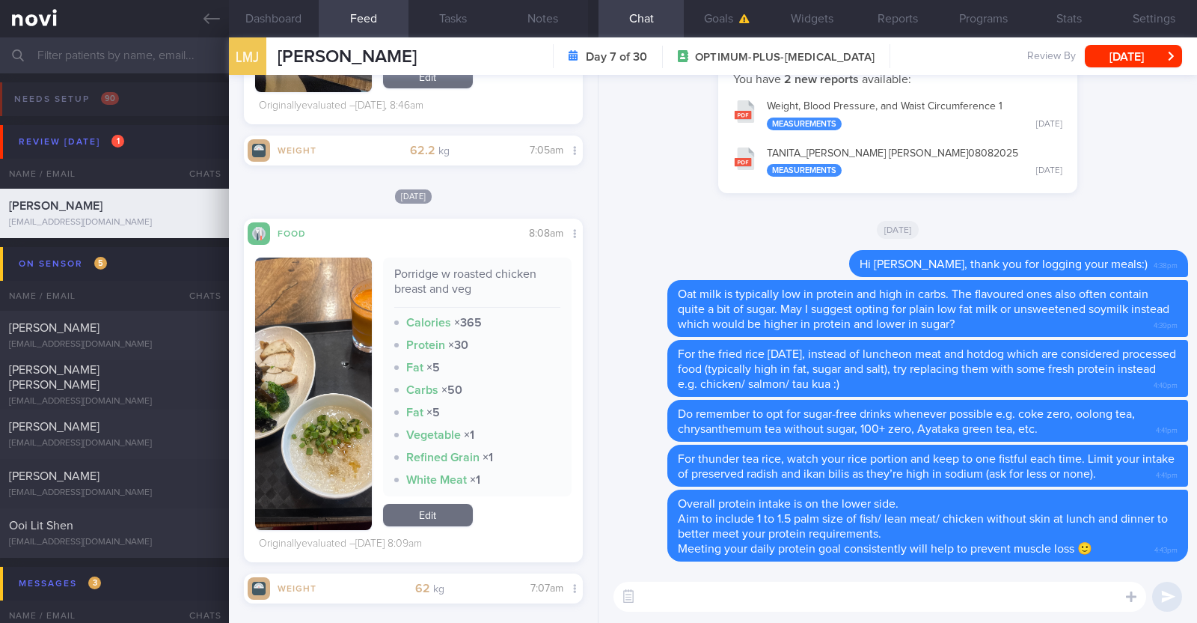
scroll to position [769, 0]
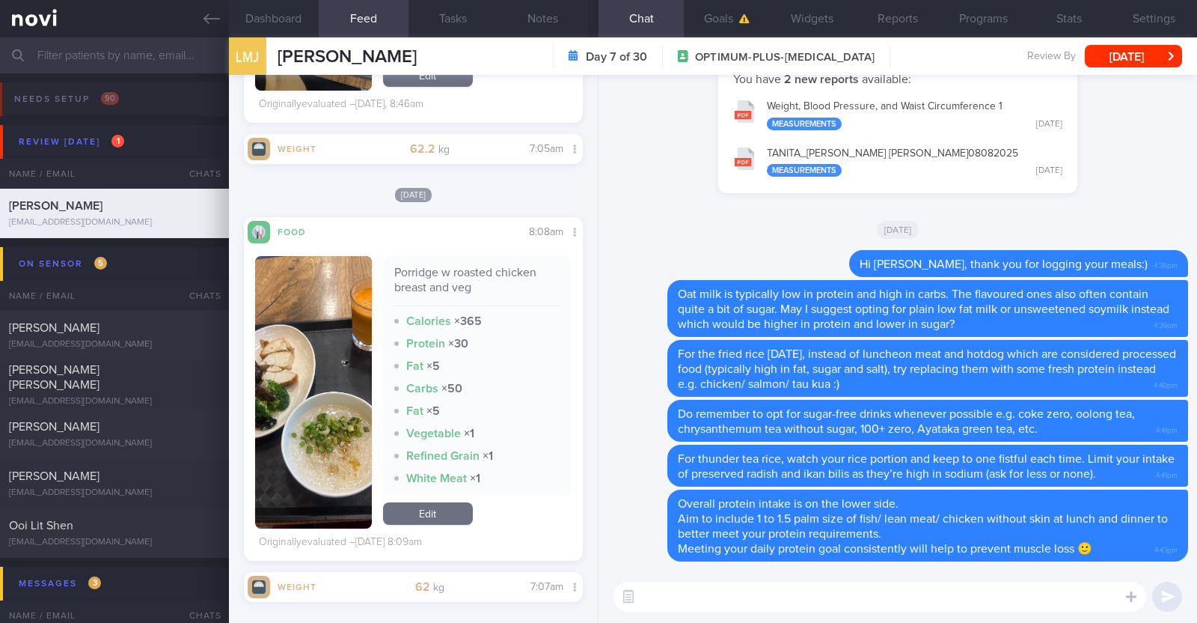
click at [335, 361] on button "button" at bounding box center [313, 392] width 117 height 272
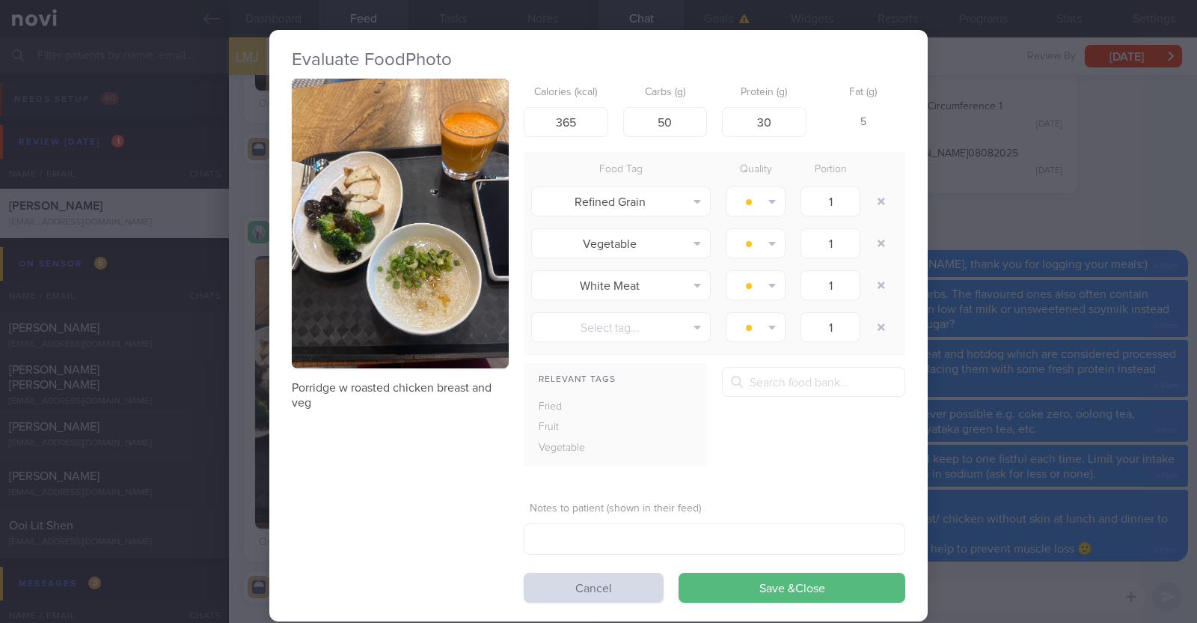
click at [233, 388] on div "Evaluate Food Photo Porridge w roasted chicken breast and veg Calories (kcal) 3…" at bounding box center [598, 311] width 1197 height 623
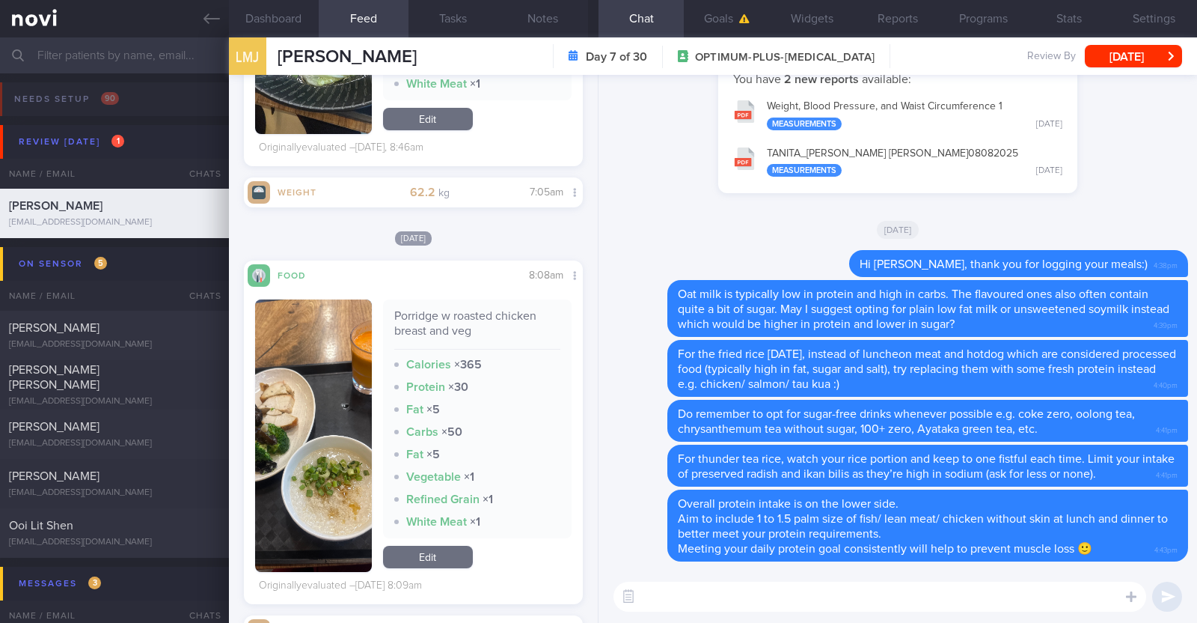
scroll to position [725, 0]
click at [676, 590] on textarea at bounding box center [880, 596] width 533 height 30
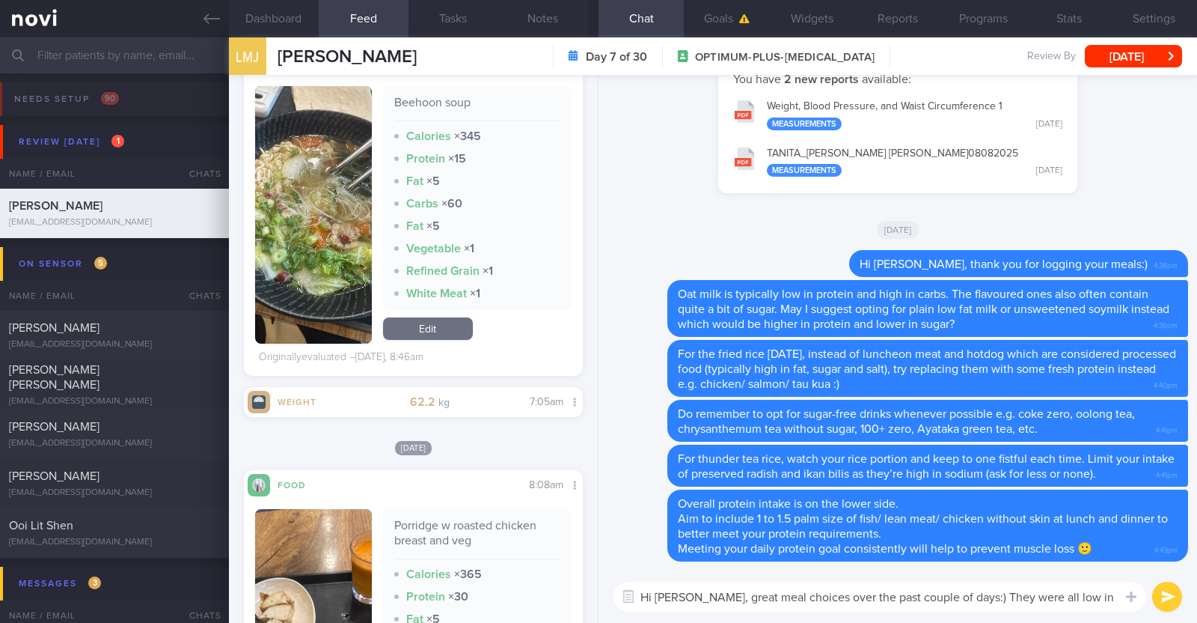
scroll to position [0, 0]
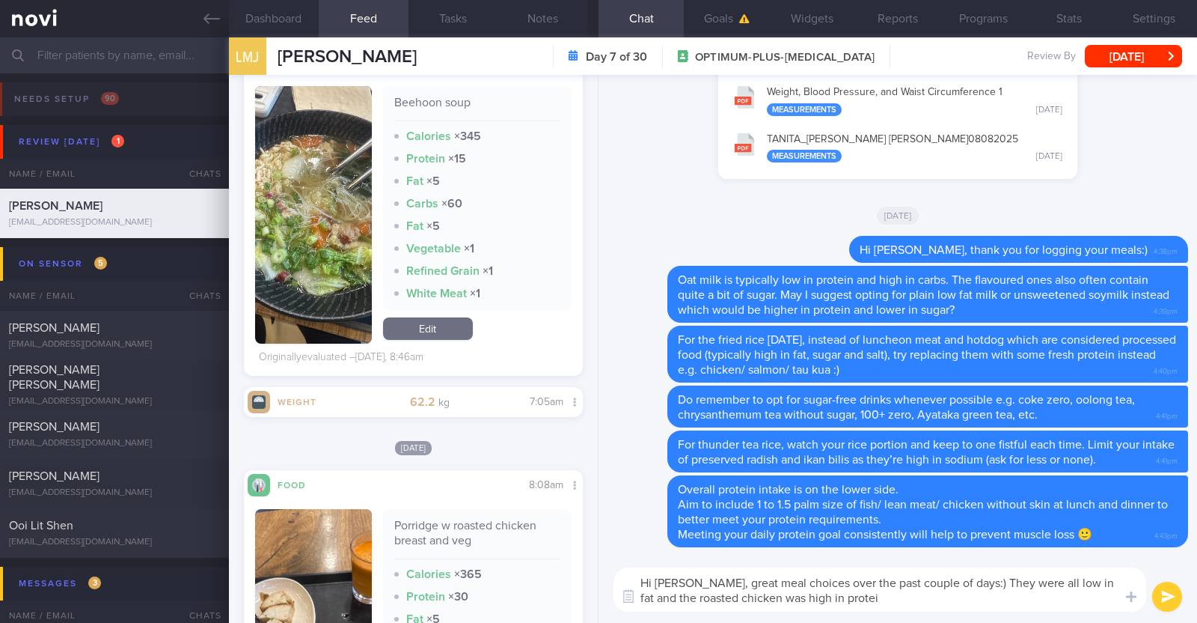
type textarea "Hi Ming Jing, great meal choices over the past couple of days:) They were all l…"
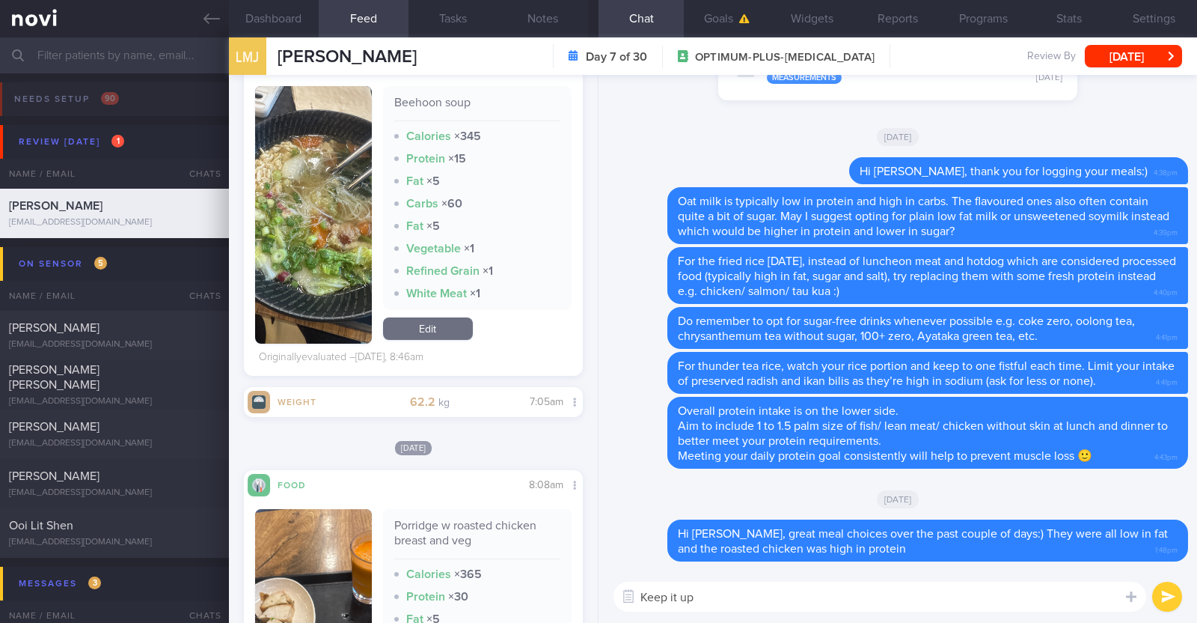
type textarea "Keep it up!"
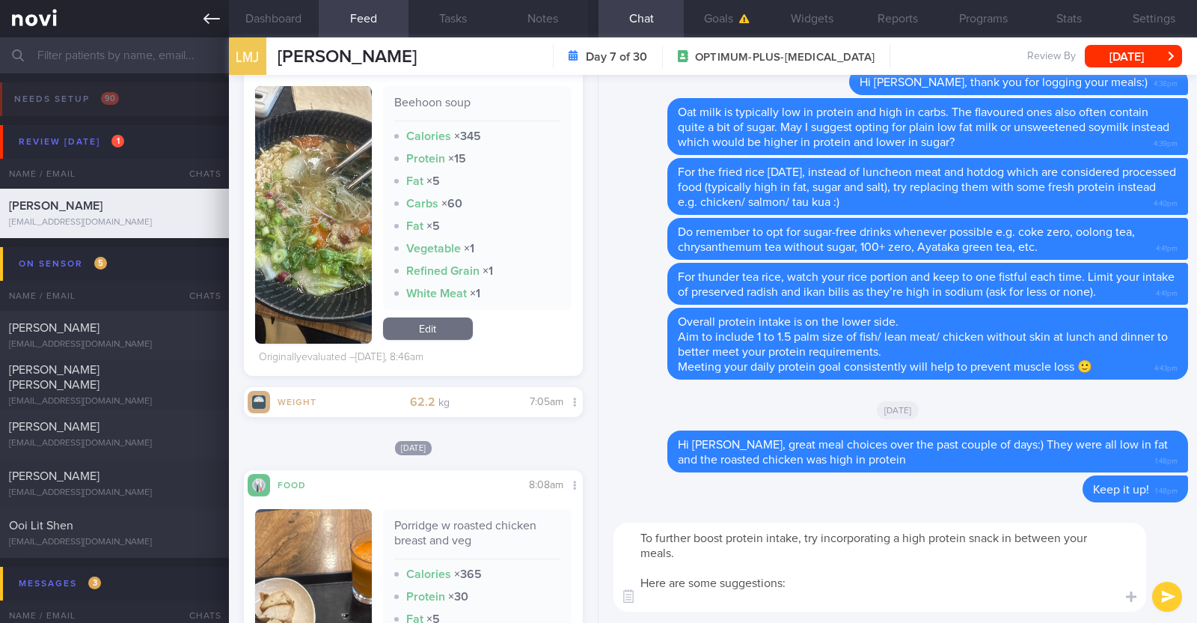
paste textarea "- Hard boiled egg - Unsalted edamame - Unsweetened soy milk - Low fat milk - [L…"
type textarea "To further boost protein intake, try incorporating a high protein snack in betw…"
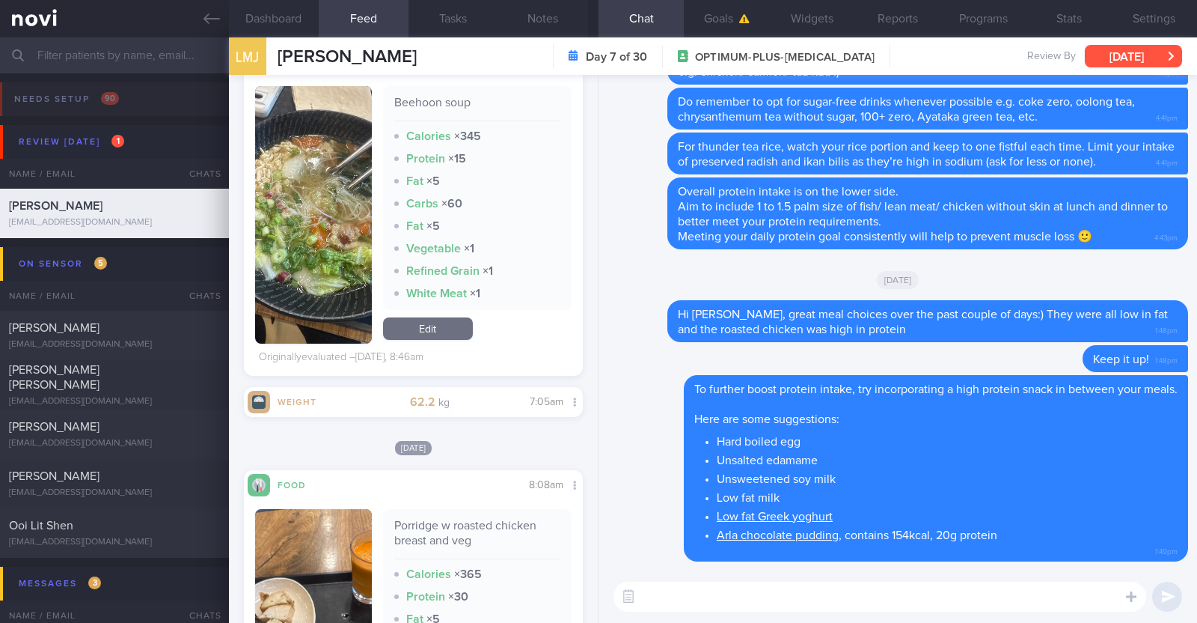
click at [1115, 52] on button "[DATE]" at bounding box center [1133, 56] width 97 height 22
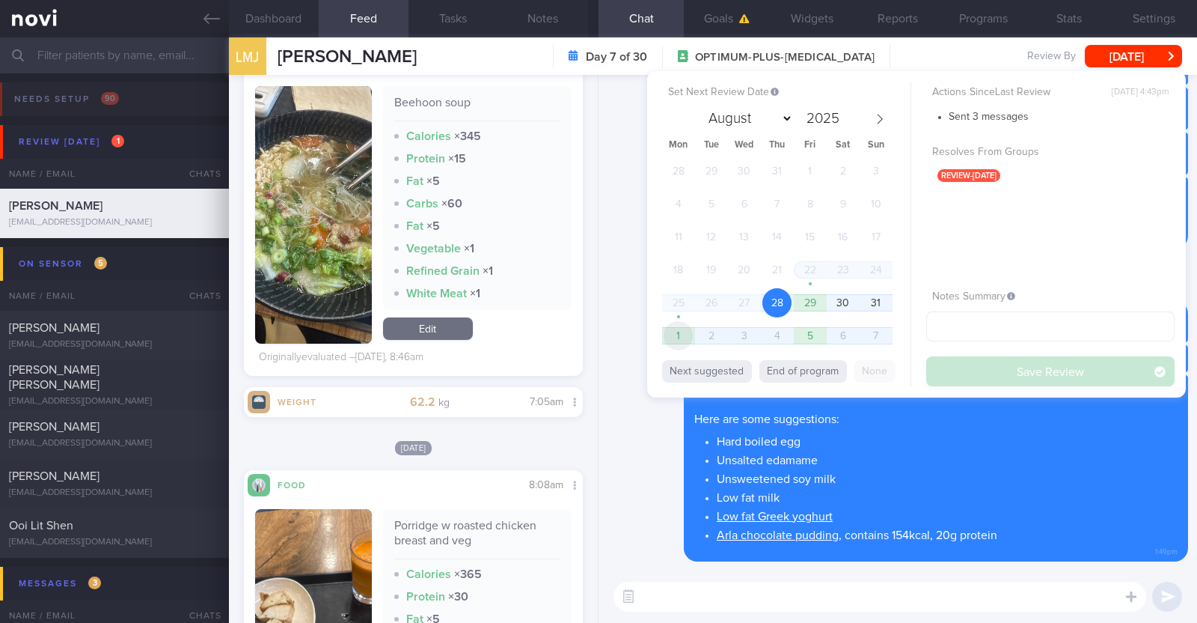
click at [680, 329] on span "1" at bounding box center [678, 335] width 29 height 29
select select "8"
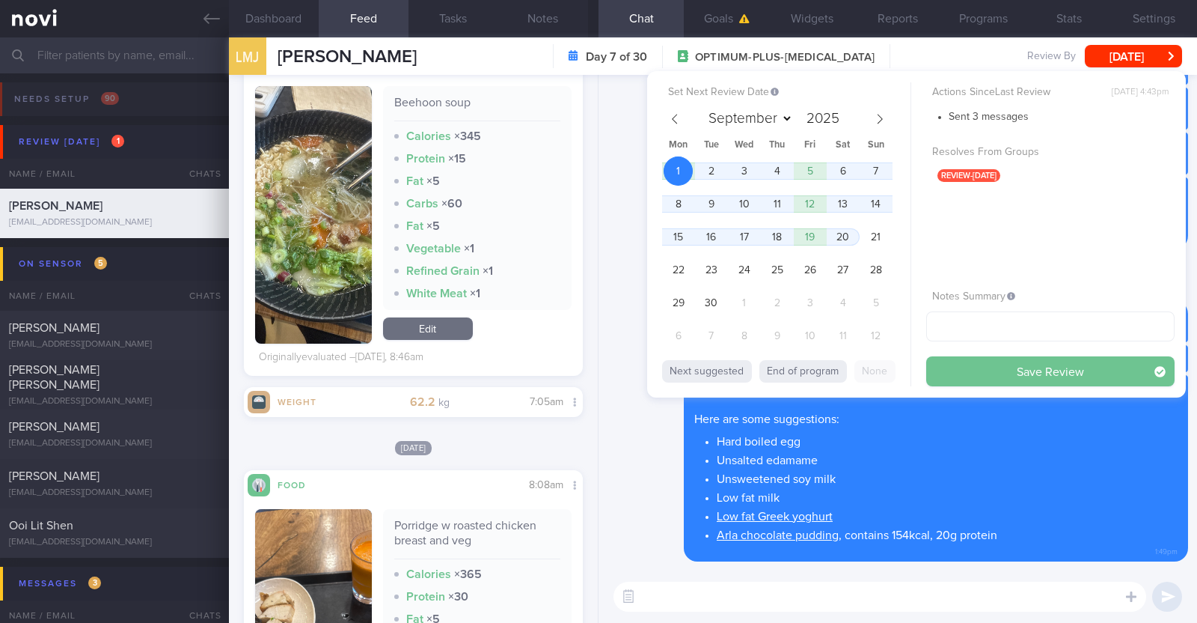
click at [986, 370] on button "Save Review" at bounding box center [1051, 371] width 248 height 30
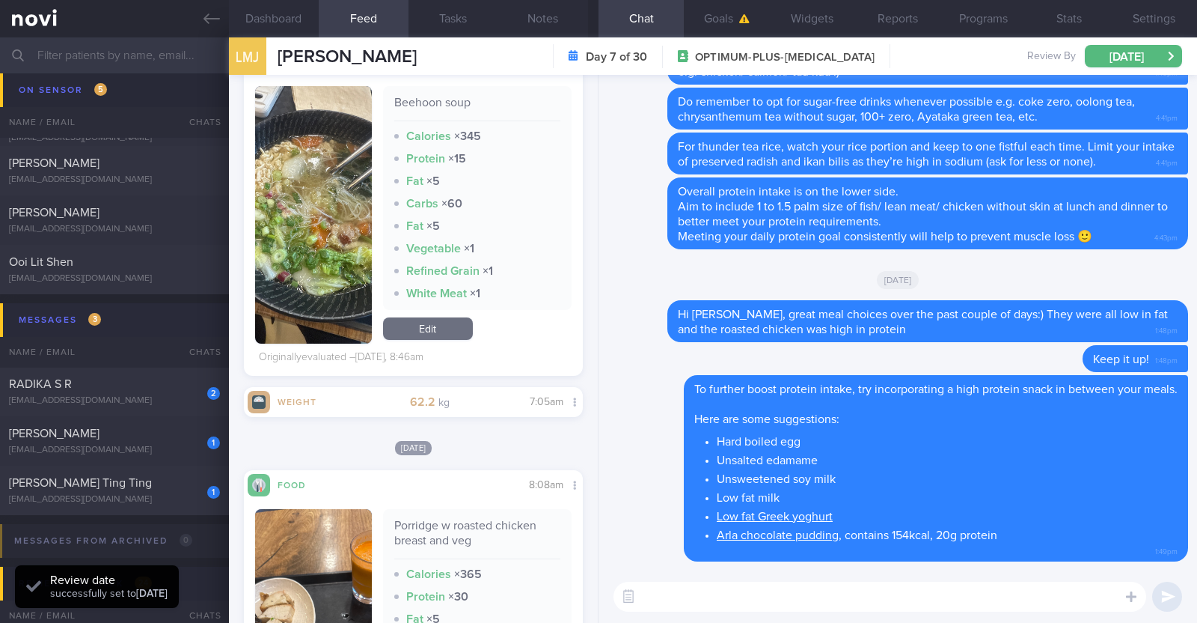
scroll to position [185, 0]
click at [131, 483] on div "Winnie Tan Ting Ting" at bounding box center [112, 481] width 207 height 15
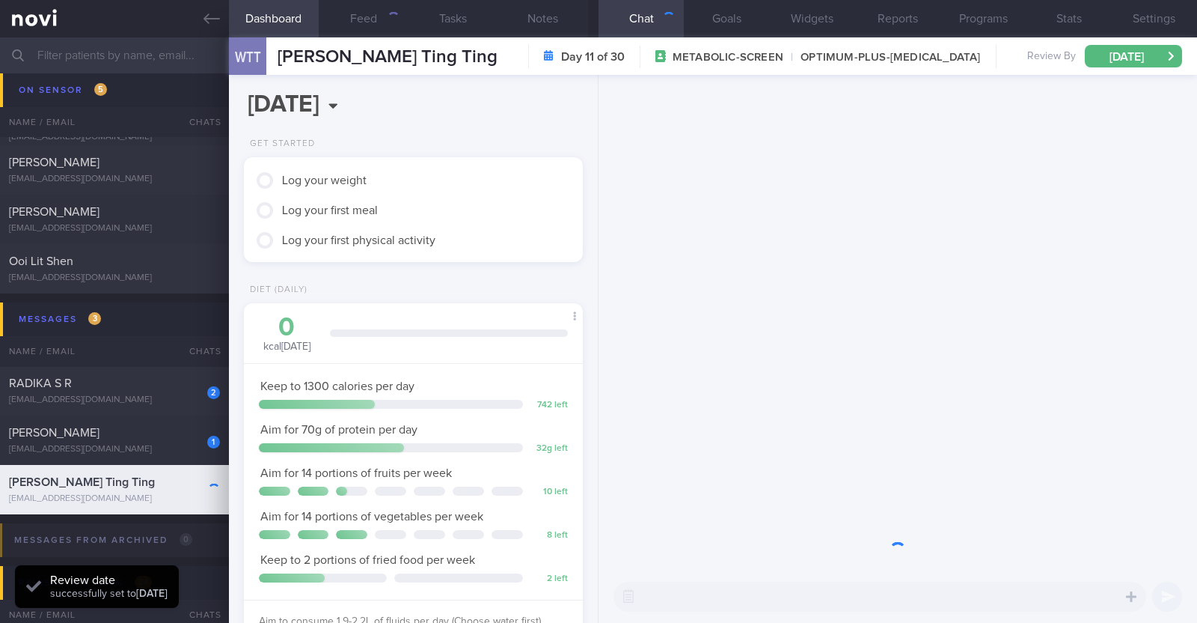
scroll to position [170, 298]
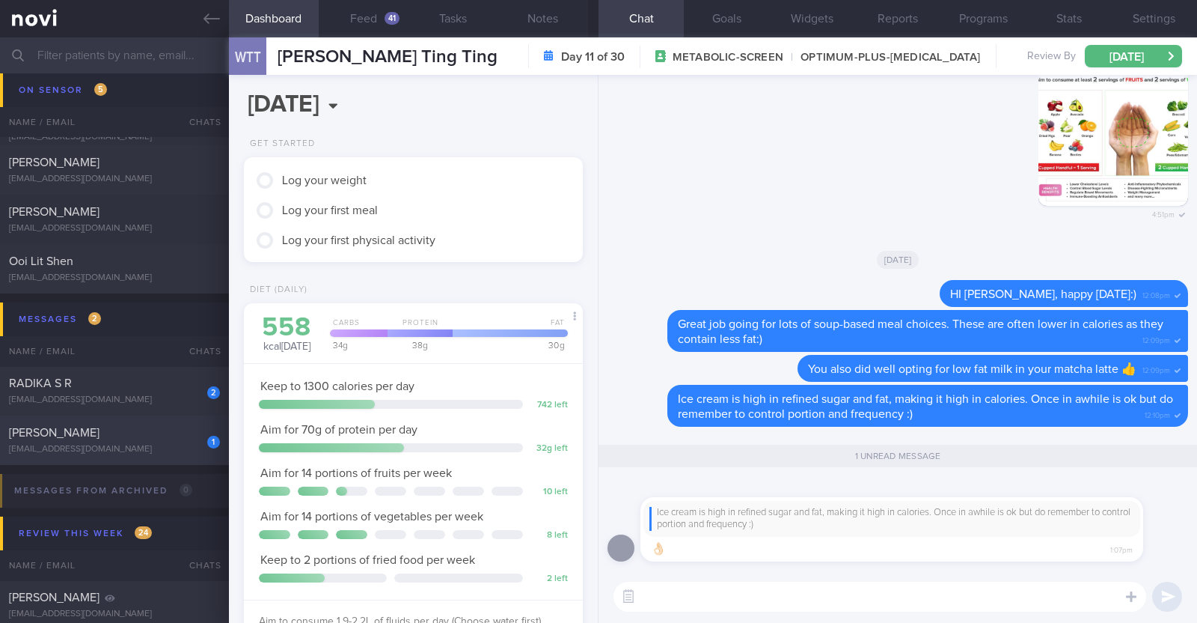
click at [144, 441] on div "1 Carol Liew cgull74@gmail.com" at bounding box center [114, 440] width 229 height 30
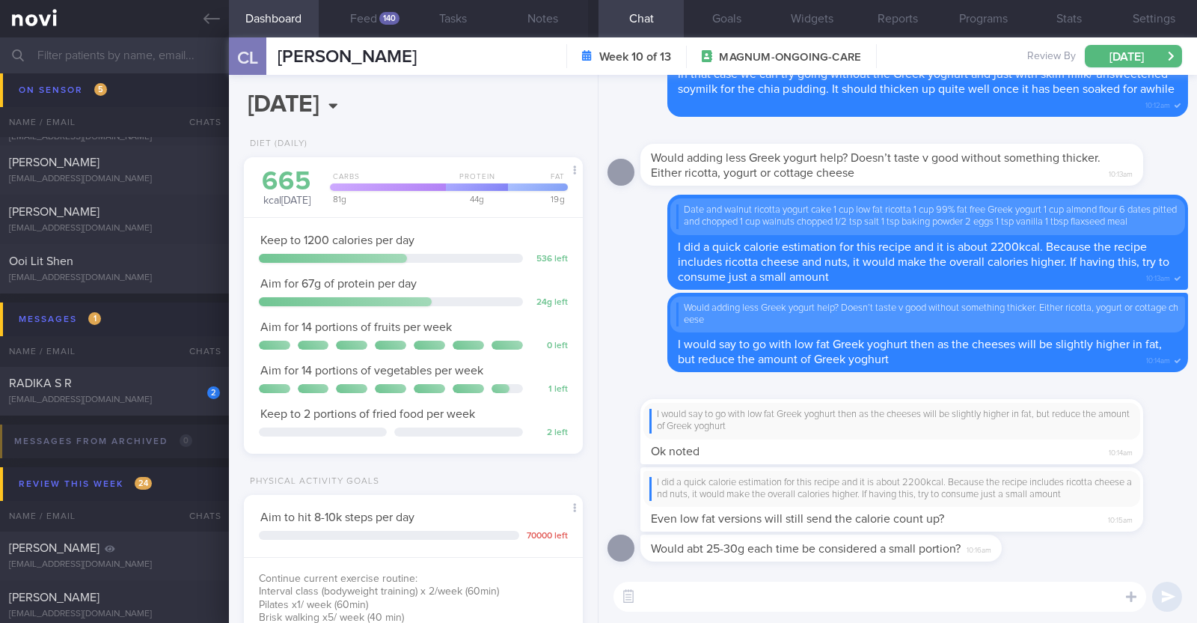
click at [723, 601] on textarea at bounding box center [880, 596] width 533 height 30
type textarea "1 cup of low fat ricotta is about 300+kcal"
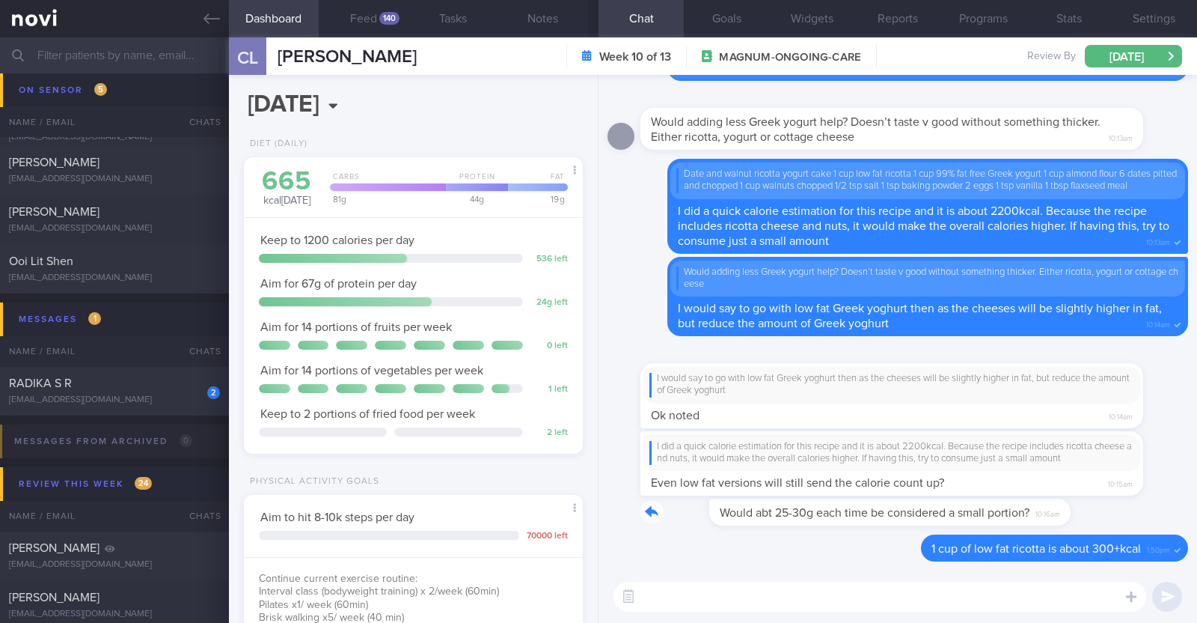
drag, startPoint x: 1000, startPoint y: 516, endPoint x: 1165, endPoint y: 525, distance: 165.6
click at [1165, 525] on div "Would abt 25-30g each time be considered a small portion? 10:16am" at bounding box center [898, 516] width 581 height 36
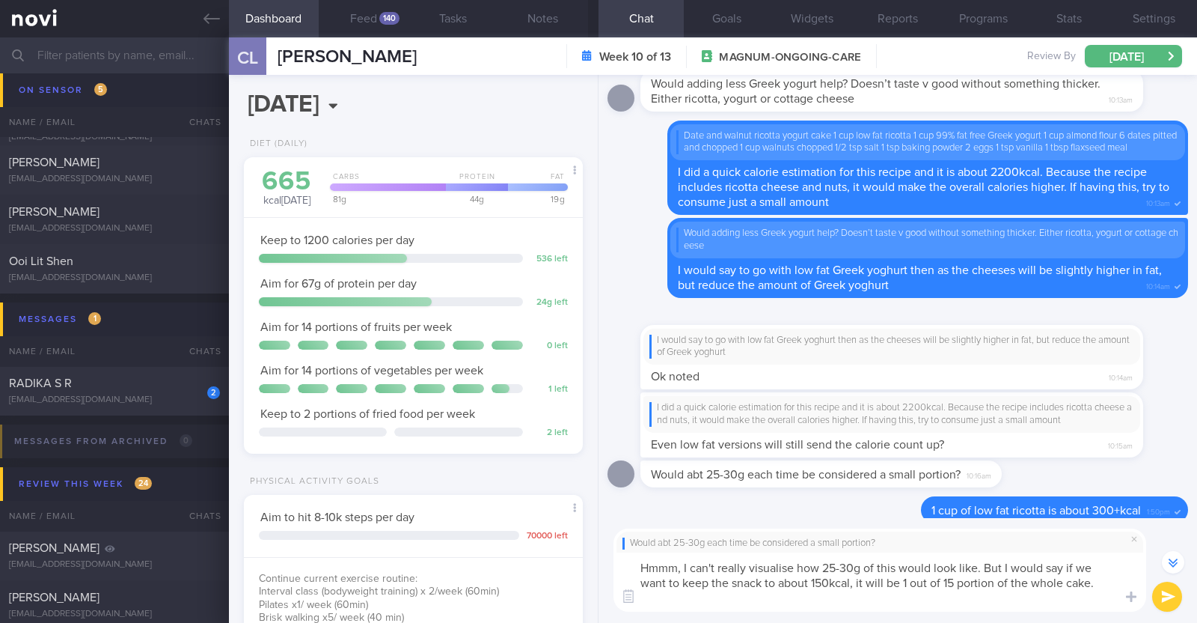
scroll to position [-29, 0]
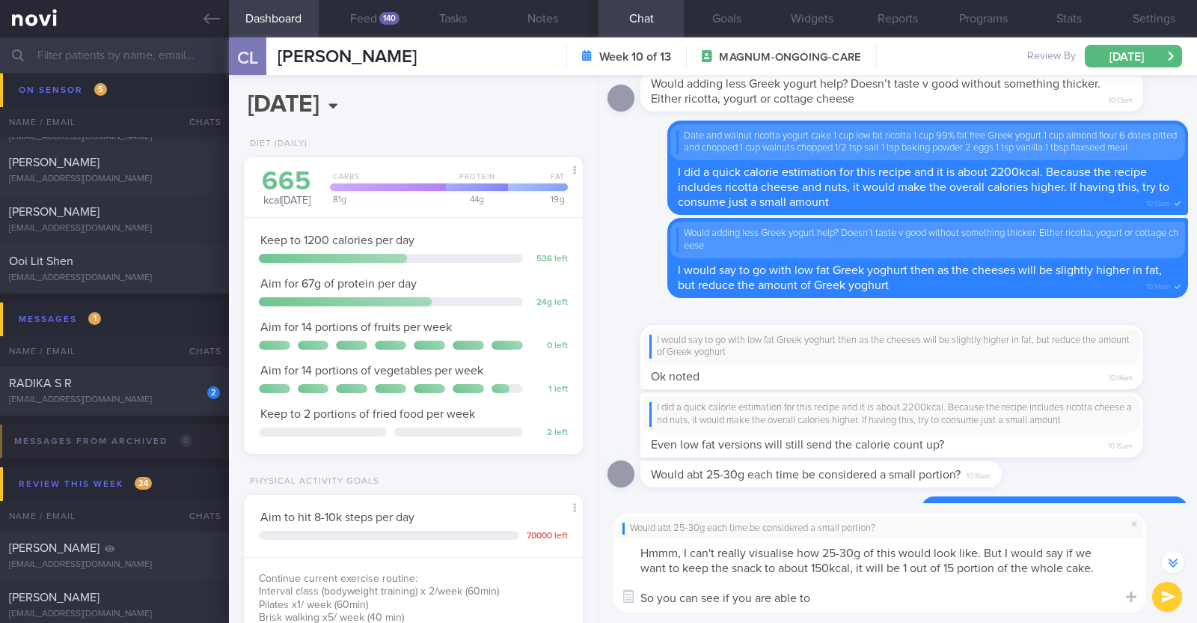
type textarea "Hmmm, I can't really visualise how 25-30g of this would look like. But I would …"
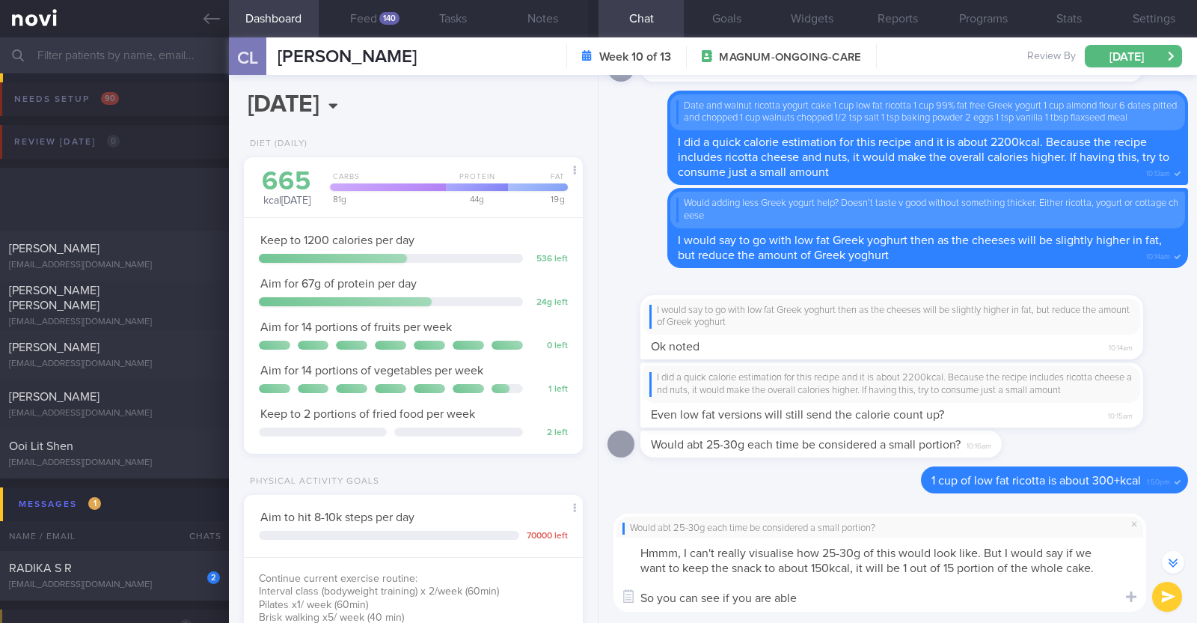
select select "8"
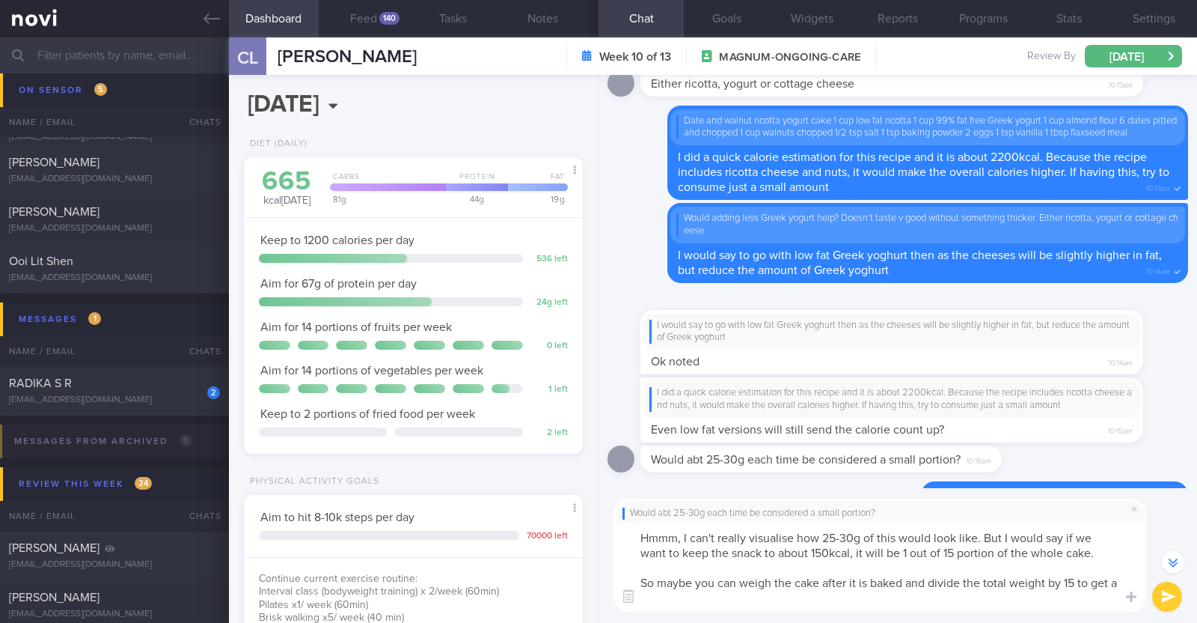
scroll to position [-44, 0]
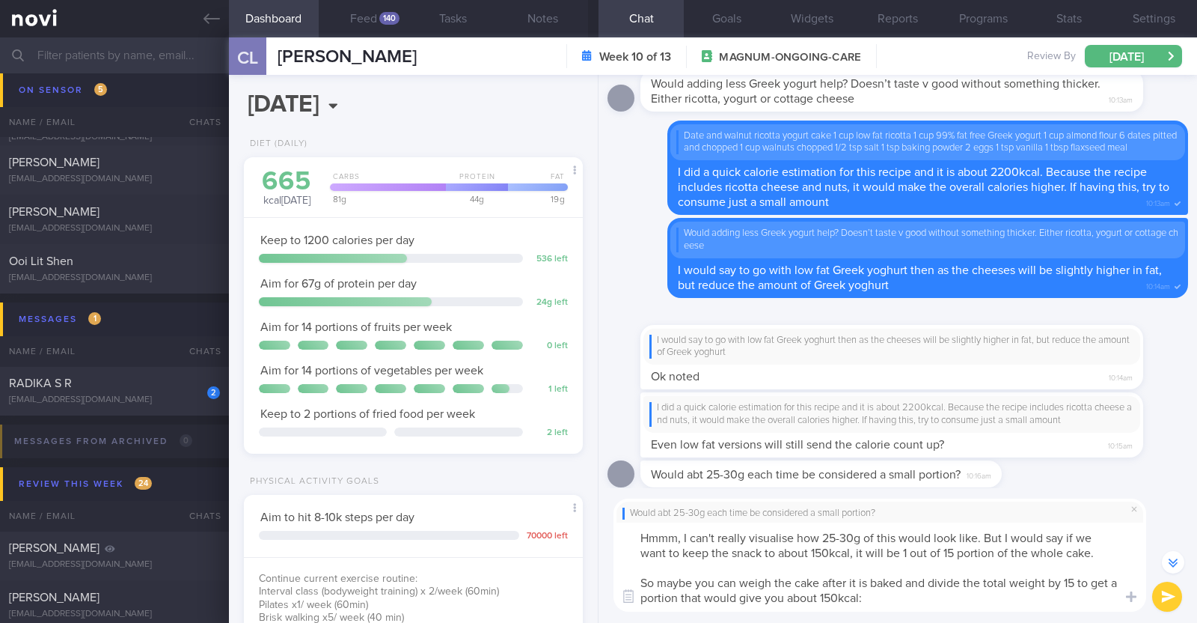
type textarea "Hmmm, I can't really visualise how 25-30g of this would look like. But I would …"
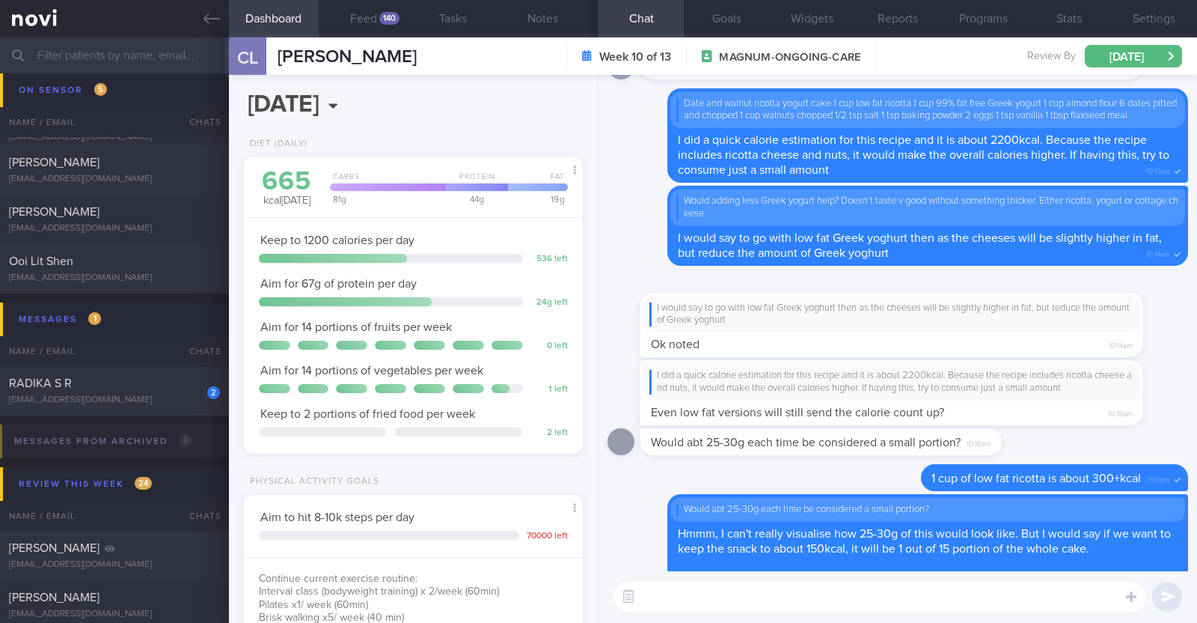
scroll to position [0, 0]
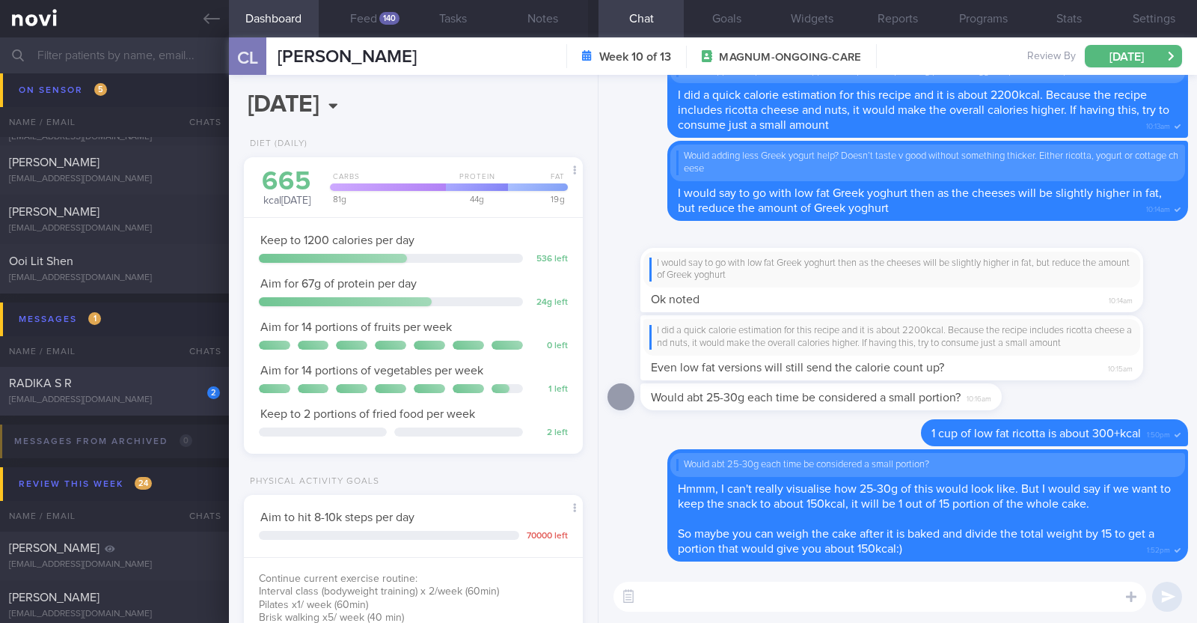
click at [150, 376] on div "RADIKA S R" at bounding box center [112, 383] width 207 height 15
select select "7"
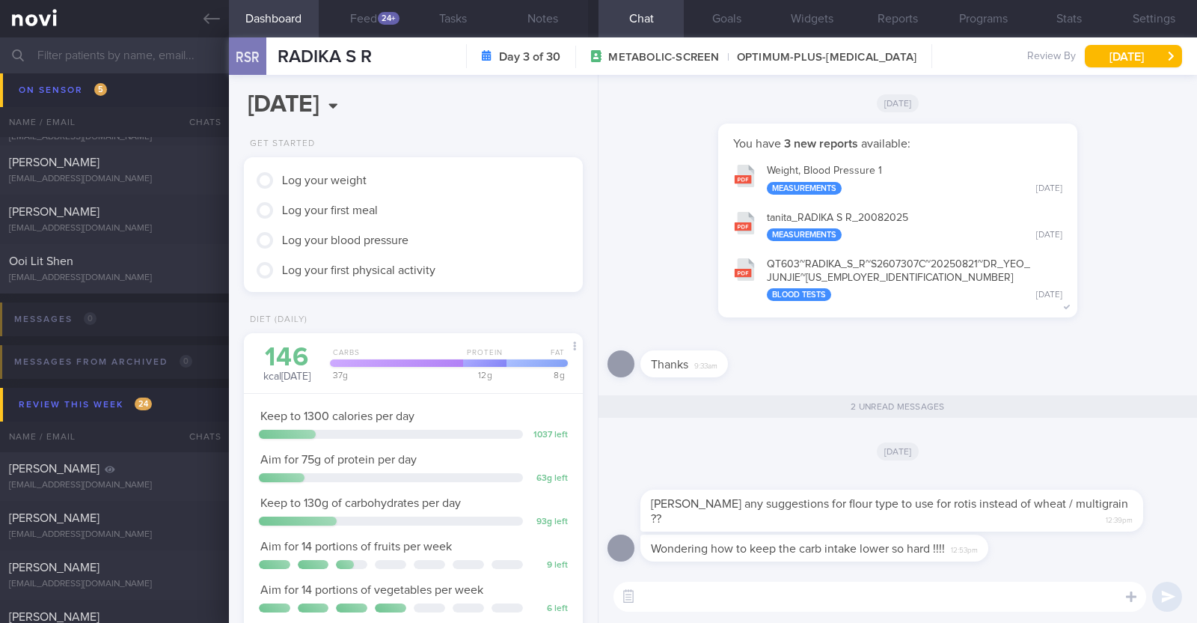
scroll to position [149, 298]
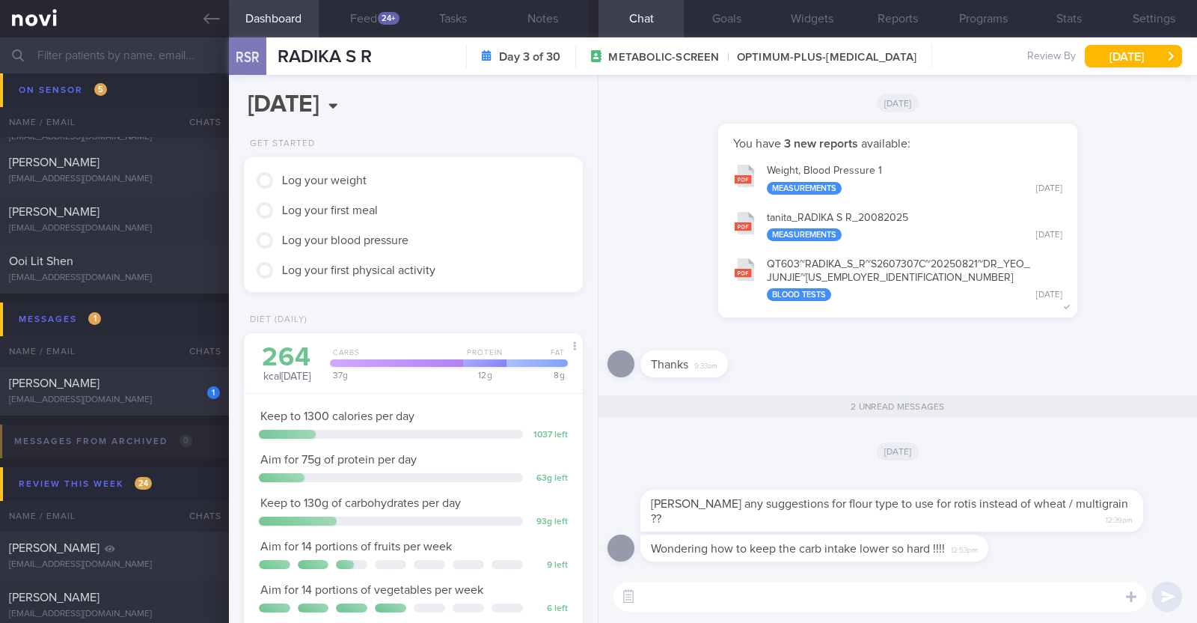
click at [678, 587] on textarea at bounding box center [880, 596] width 533 height 30
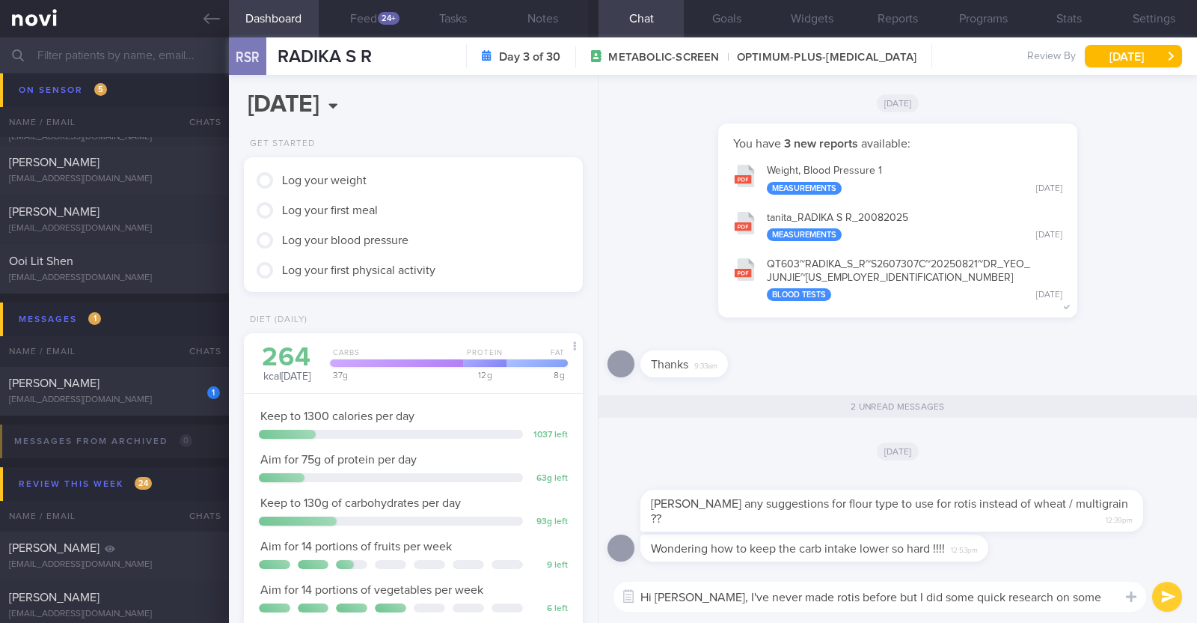
scroll to position [0, 0]
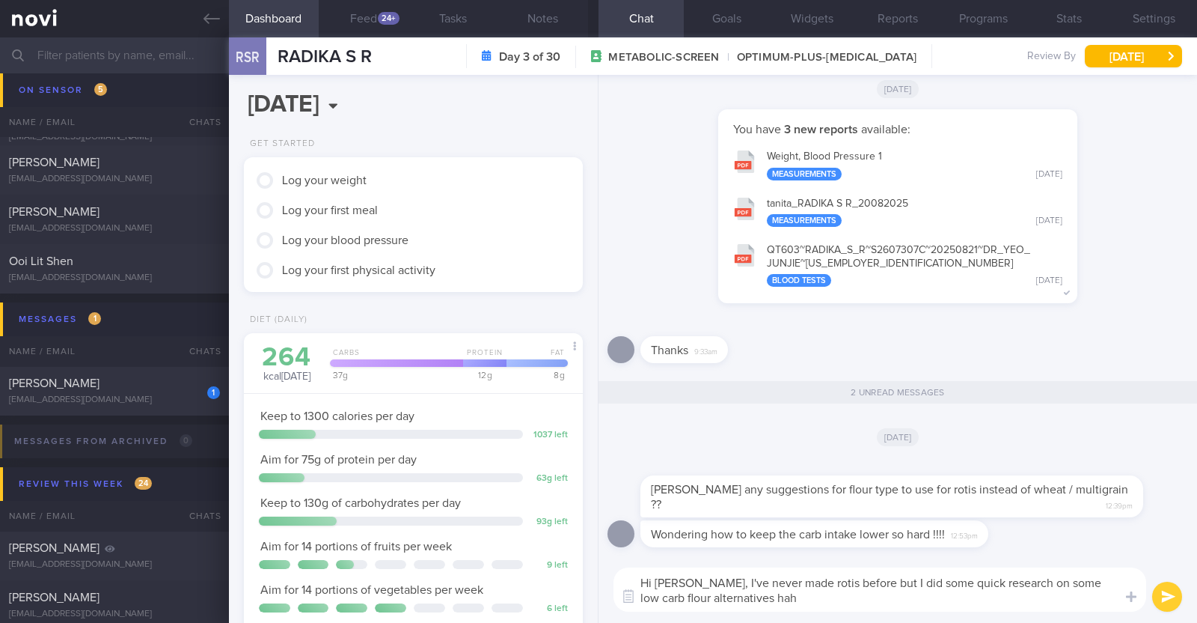
type textarea "Hi [PERSON_NAME], I've never made rotis before but I did some quick research on…"
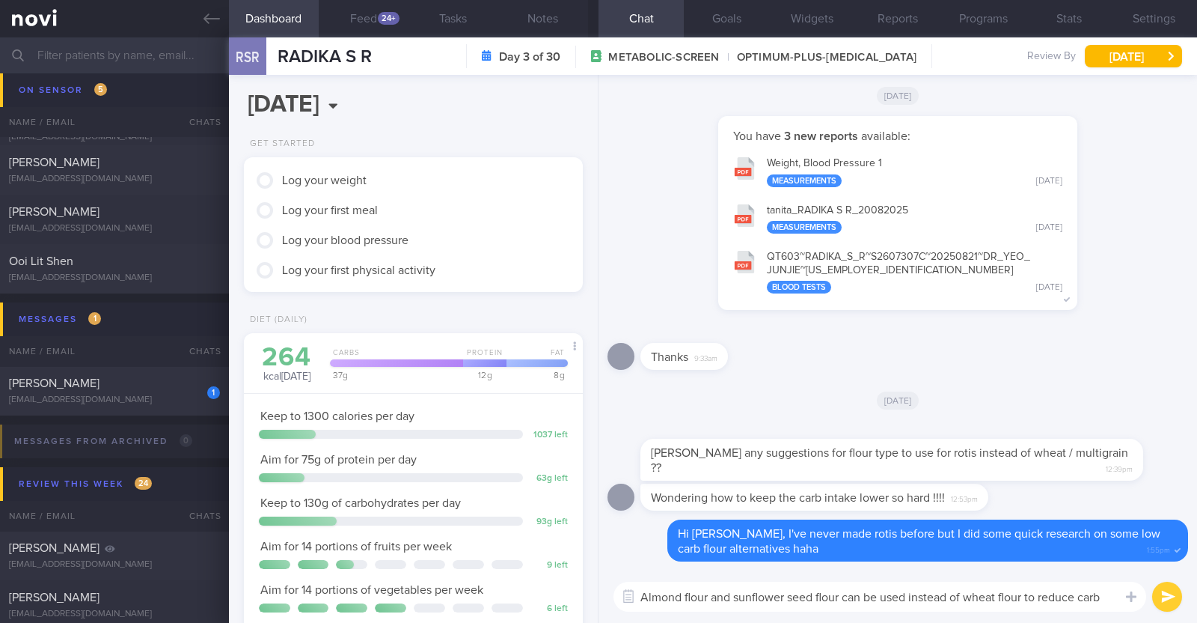
type textarea "Almond flour and sunflower seed flour can be used instead of wheat flour to red…"
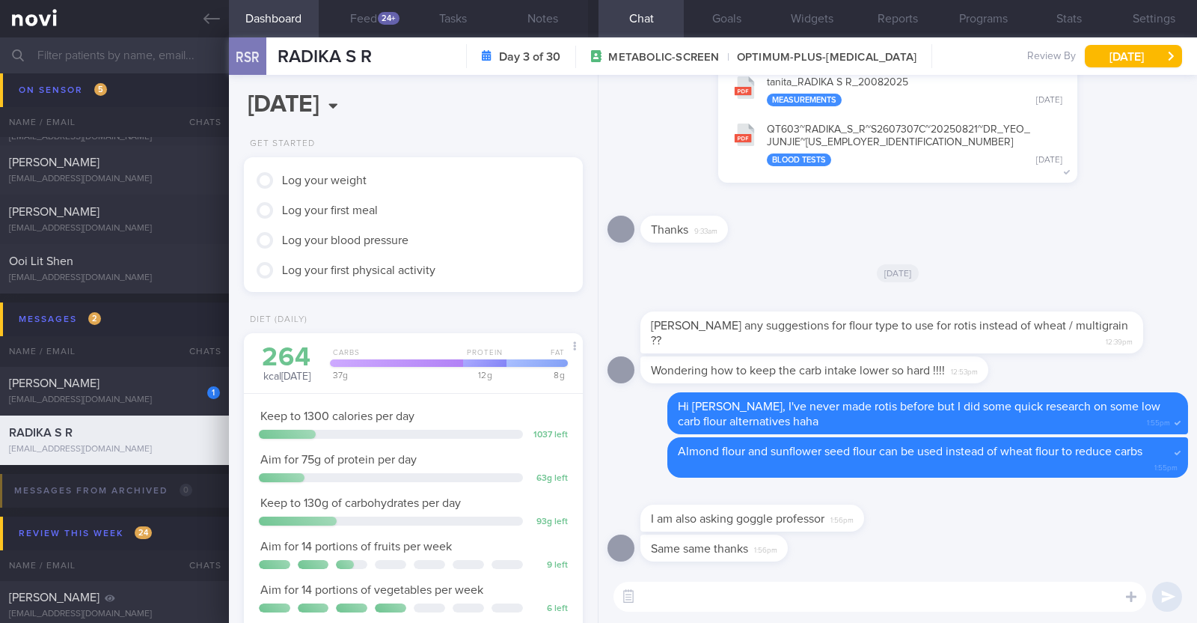
click at [718, 599] on textarea at bounding box center [880, 596] width 533 height 30
paste textarea "Because low-carb flours lack gluten"
click at [696, 596] on textarea "However, Because low-carb flours lack gluten" at bounding box center [880, 596] width 533 height 30
drag, startPoint x: 908, startPoint y: 603, endPoint x: 932, endPoint y: 596, distance: 25.1
click at [932, 596] on textarea "However, because low-carb flours lack gluten" at bounding box center [880, 596] width 533 height 30
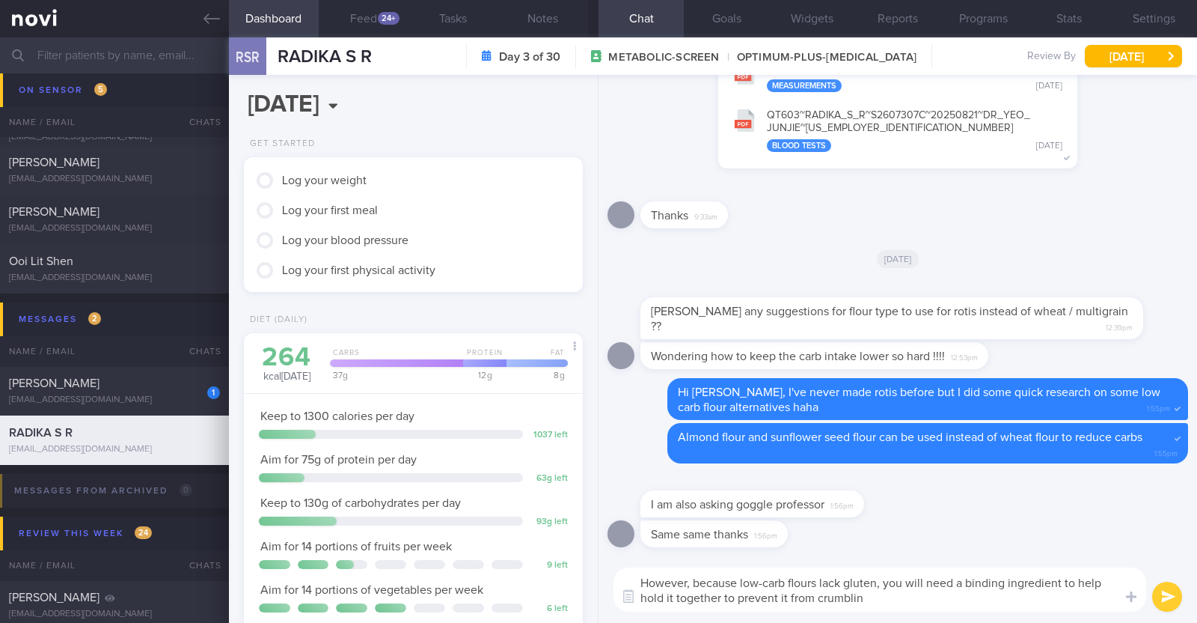
type textarea "However, because low-carb flours lack gluten, you will need a binding ingredien…"
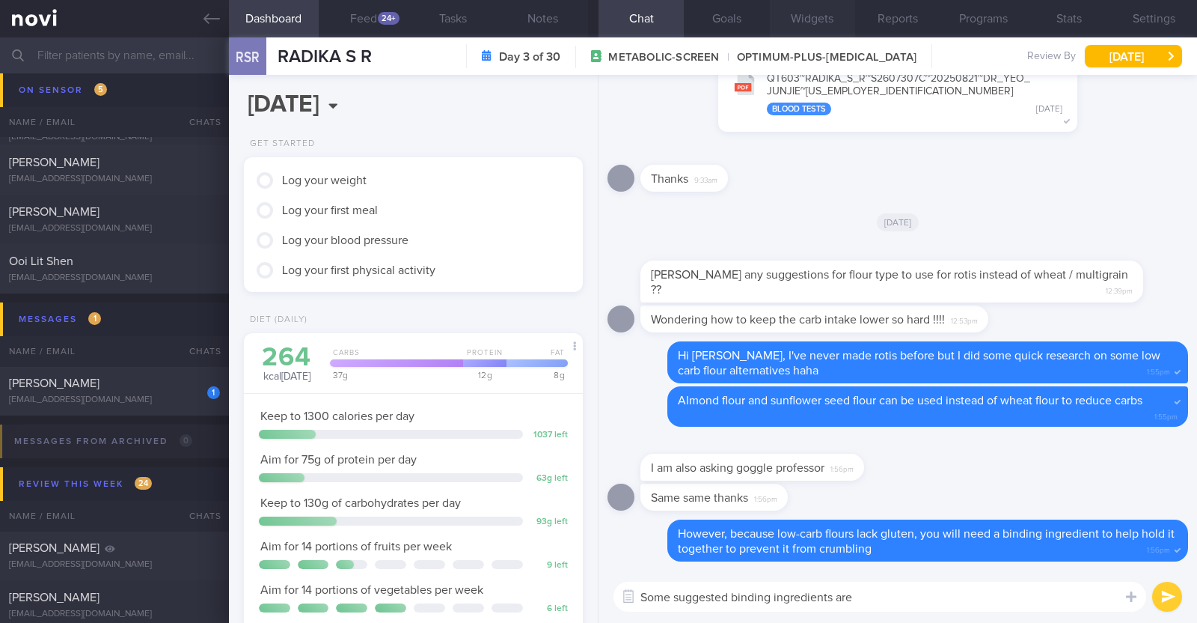
paste textarea "Psyllium Husk"
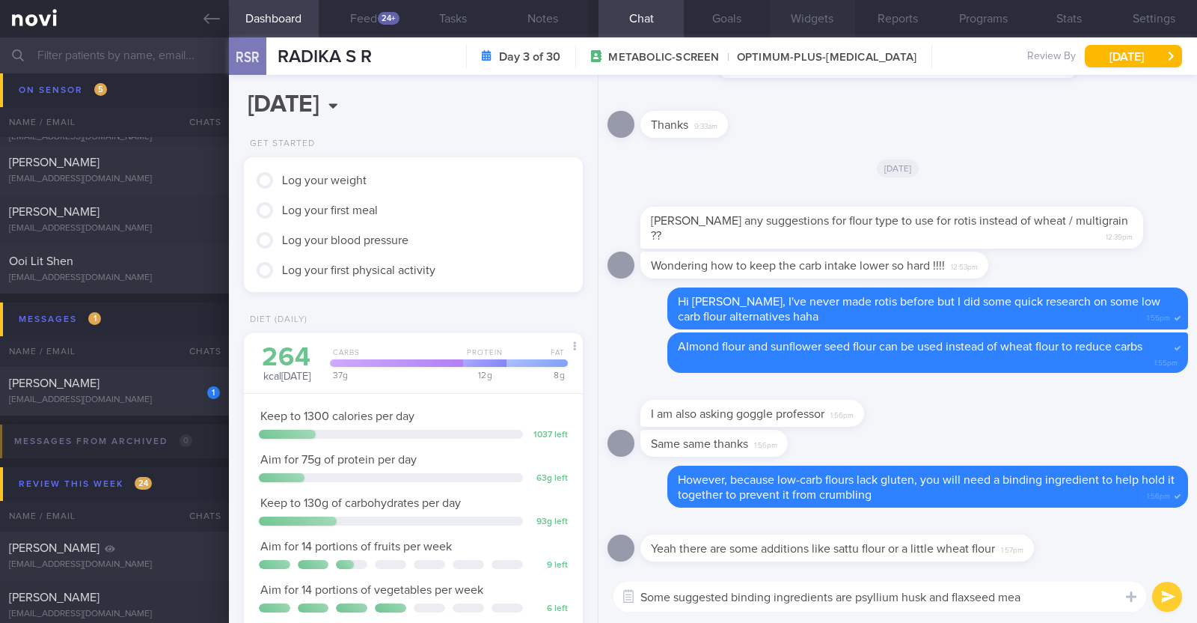
type textarea "Some suggested binding ingredients are psyllium husk and flaxseed meal"
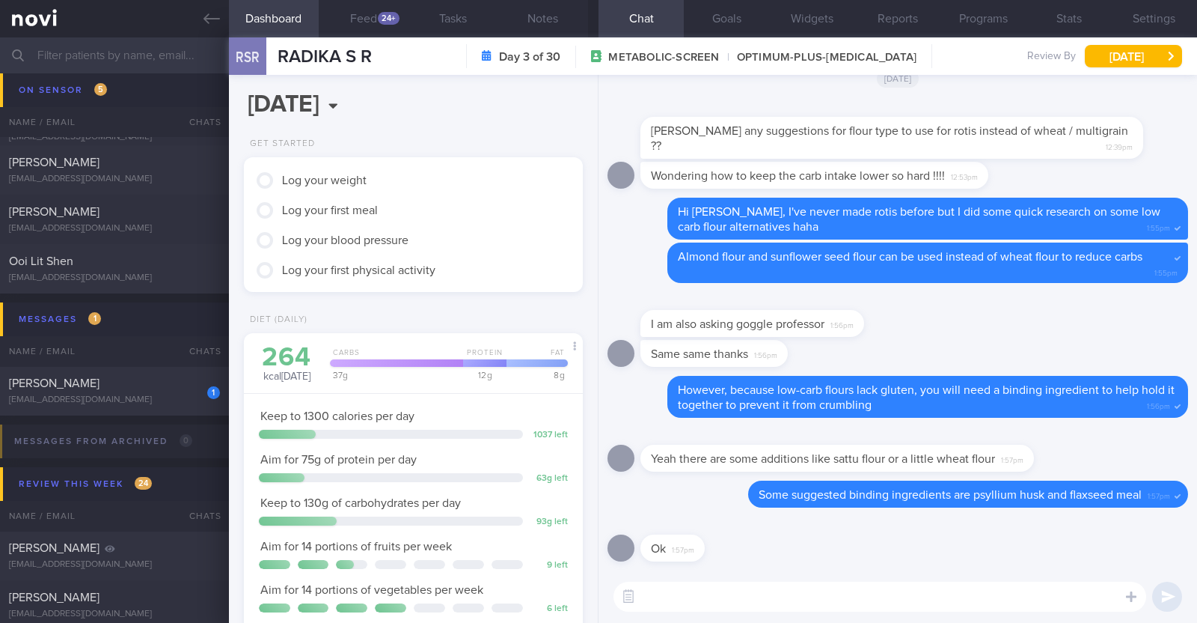
click at [816, 603] on textarea at bounding box center [880, 596] width 533 height 30
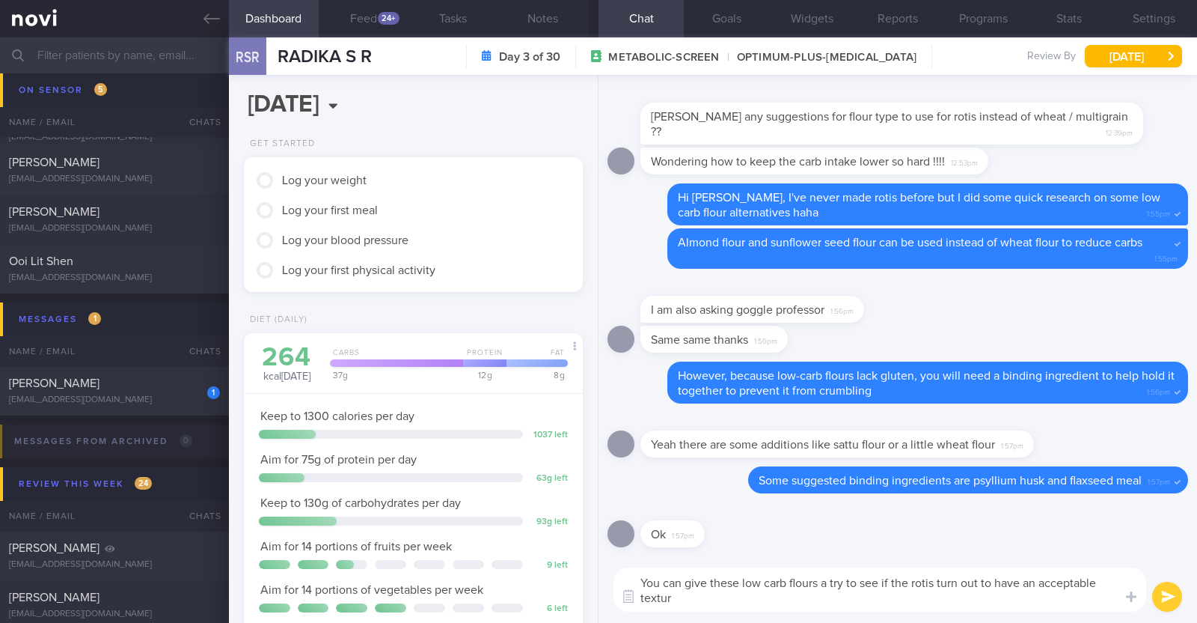
type textarea "You can give these low carb flours a try to see if the rotis turn out to have a…"
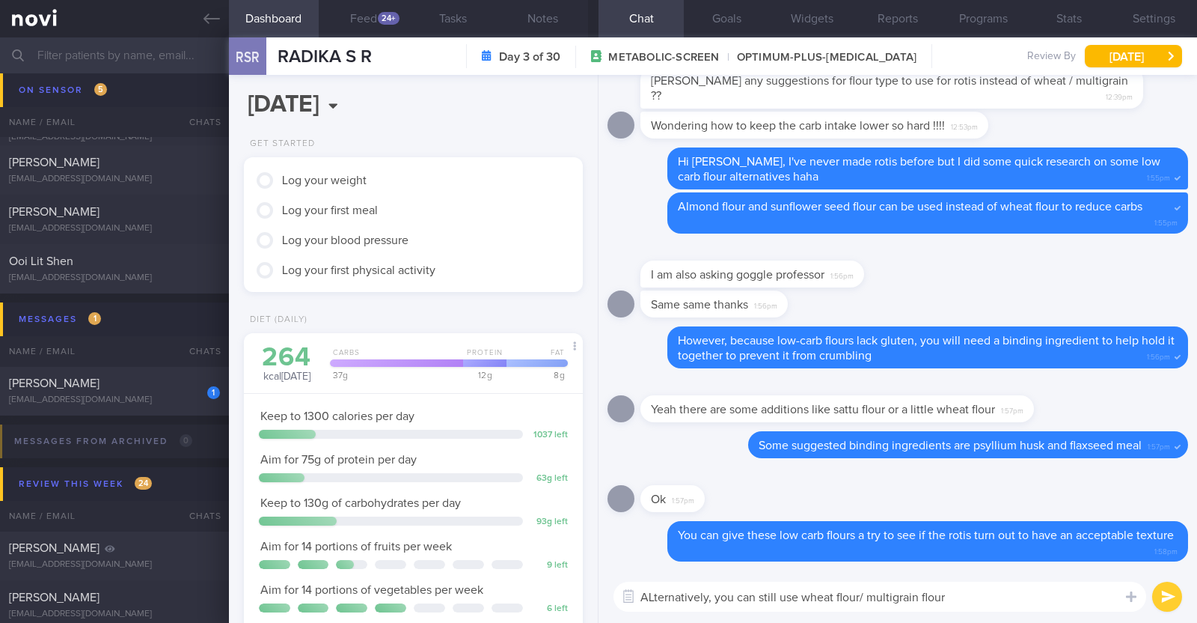
click at [648, 597] on textarea "ALternatively, you can still use wheat flour/ multigrain flour" at bounding box center [880, 596] width 533 height 30
click at [946, 589] on textarea "Alternatively, you can still use wheat flour/ multigrain flour" at bounding box center [880, 596] width 533 height 30
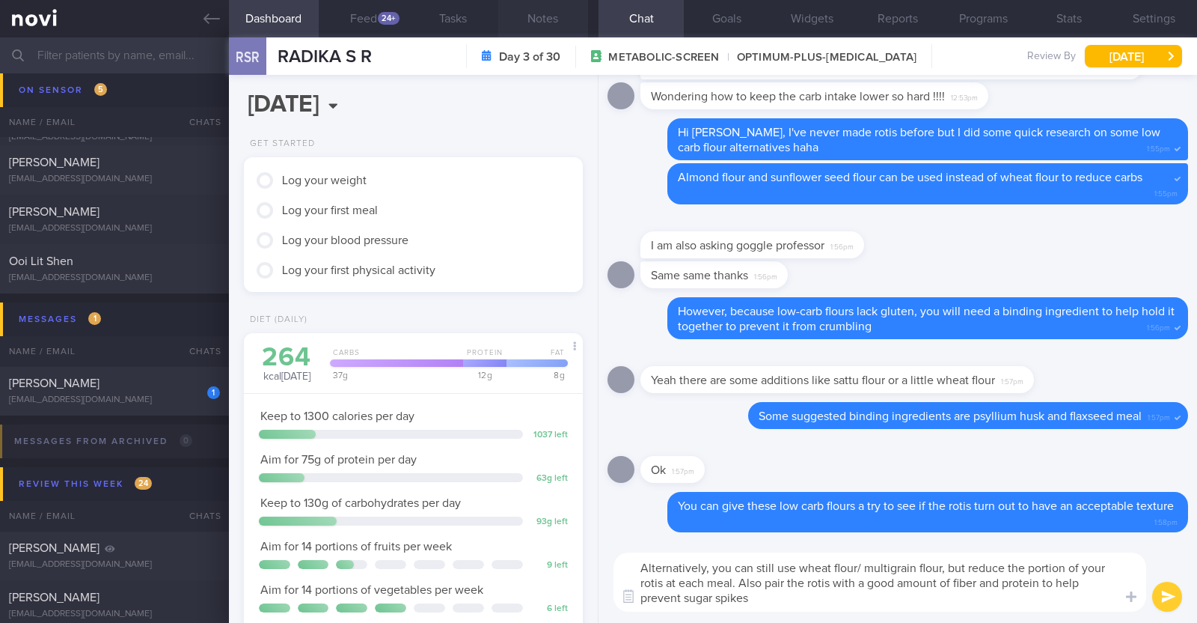
type textarea "Alternatively, you can still use wheat flour/ multigrain flour, but reduce the …"
click at [563, 22] on button "Notes" at bounding box center [543, 18] width 90 height 37
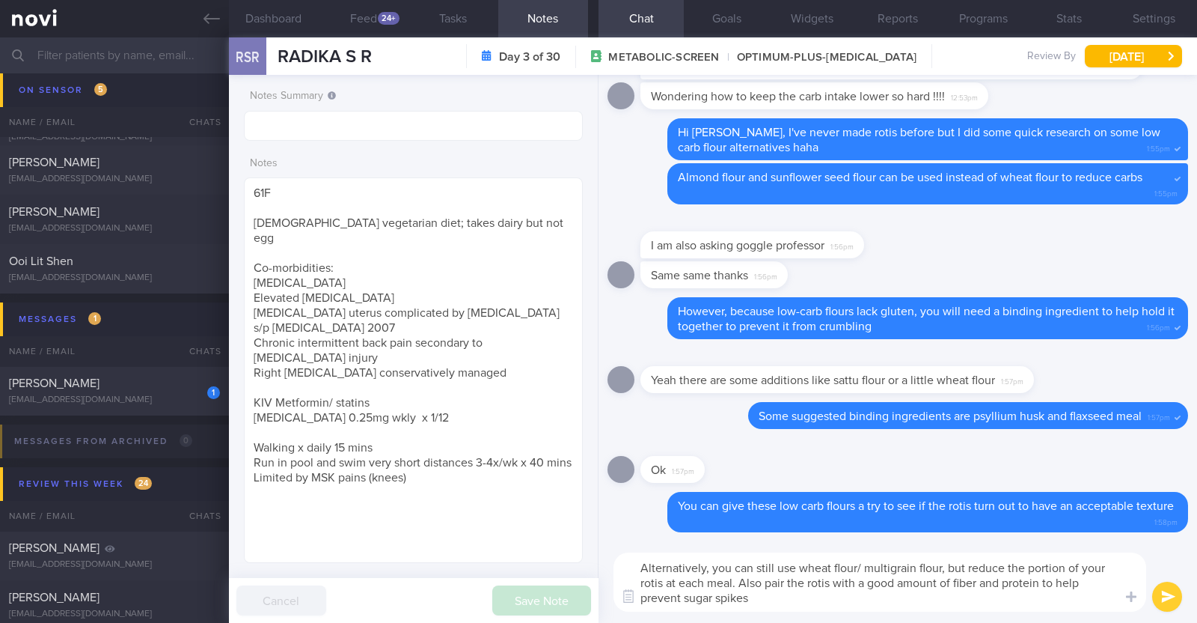
click at [1164, 594] on button "submit" at bounding box center [1168, 596] width 30 height 30
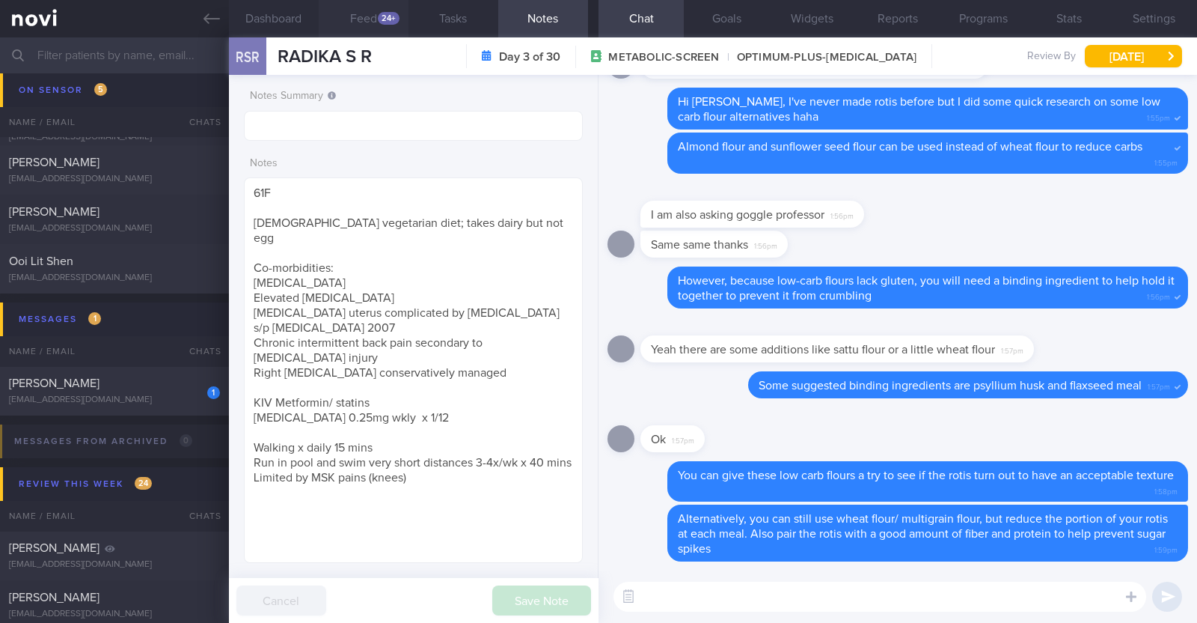
click at [361, 24] on button "Feed 24+" at bounding box center [364, 18] width 90 height 37
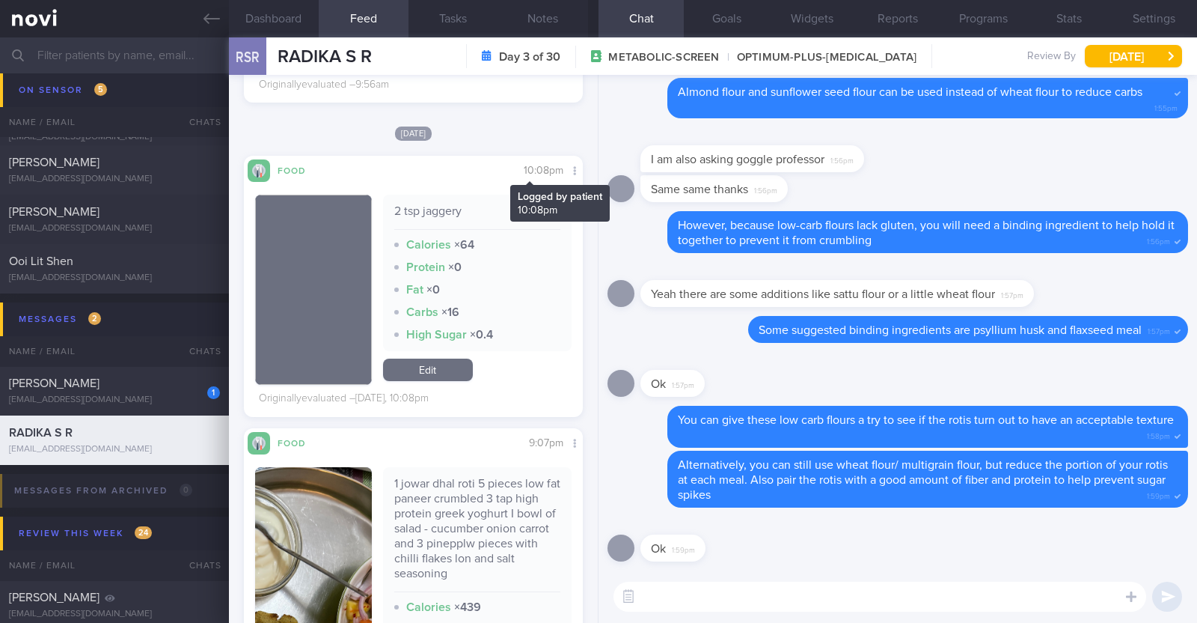
scroll to position [1841, 0]
click at [695, 599] on textarea at bounding box center [880, 596] width 533 height 30
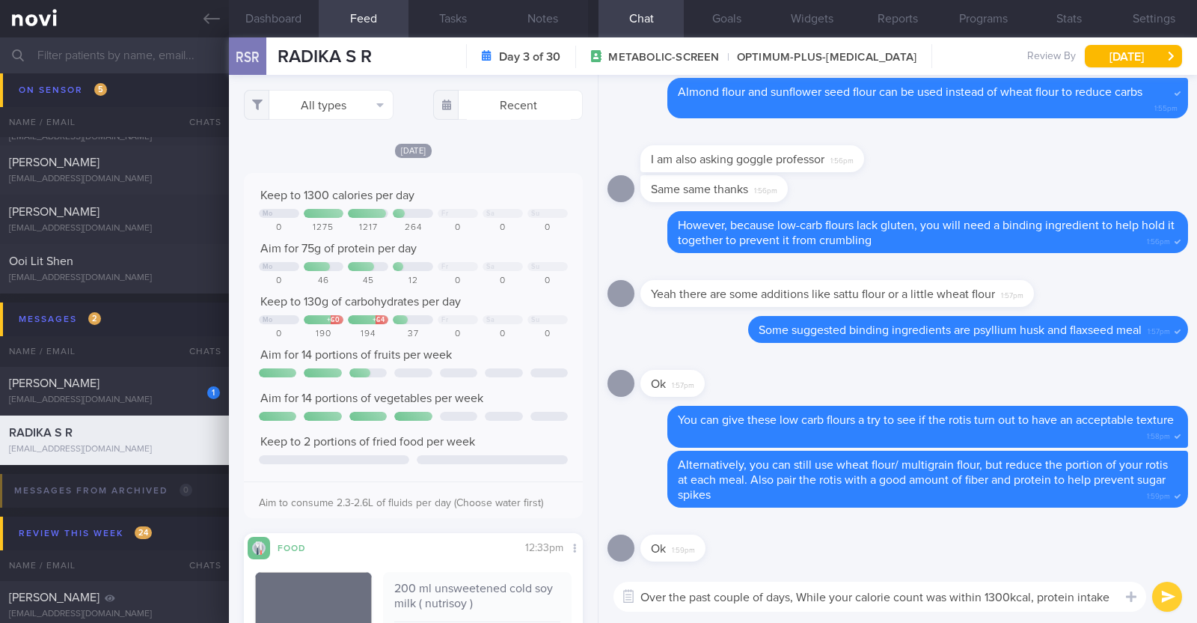
scroll to position [0, 0]
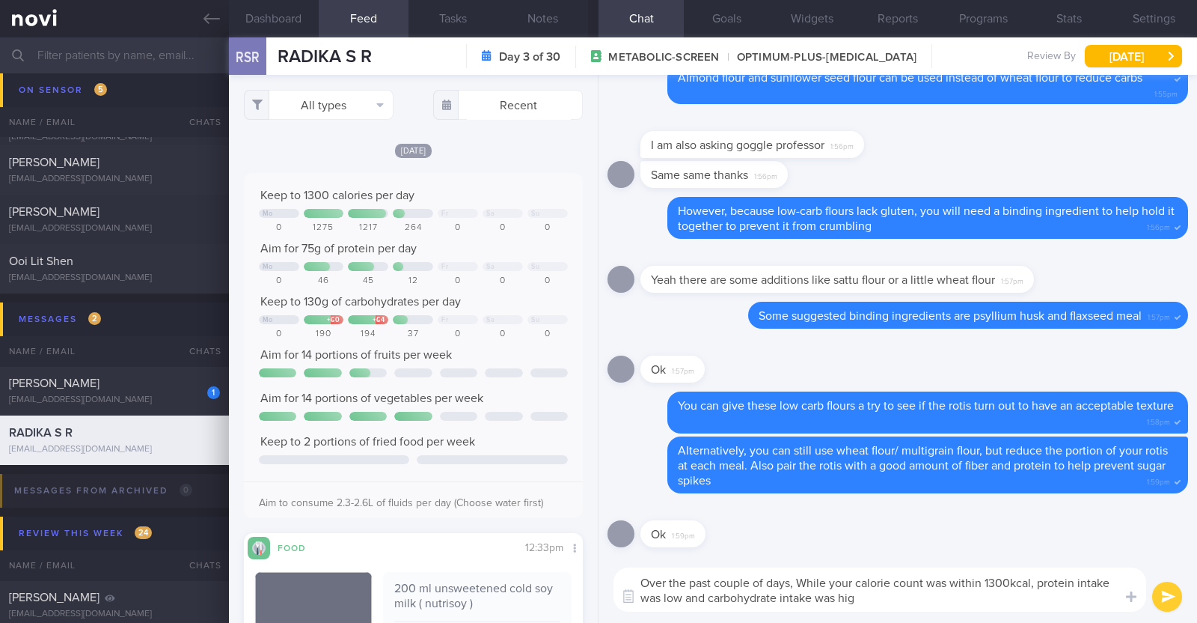
type textarea "Over the past couple of days, While your calorie count was within 1300kcal, pro…"
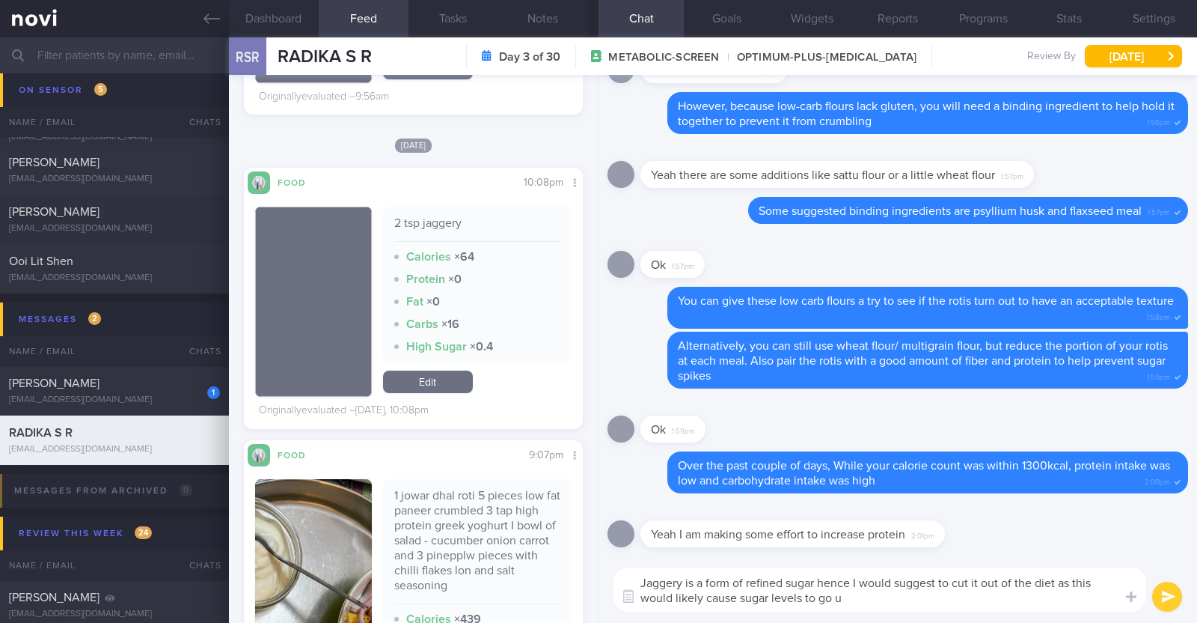
type textarea "Jaggery is a form of refined sugar hence I would suggest to cut it out of the d…"
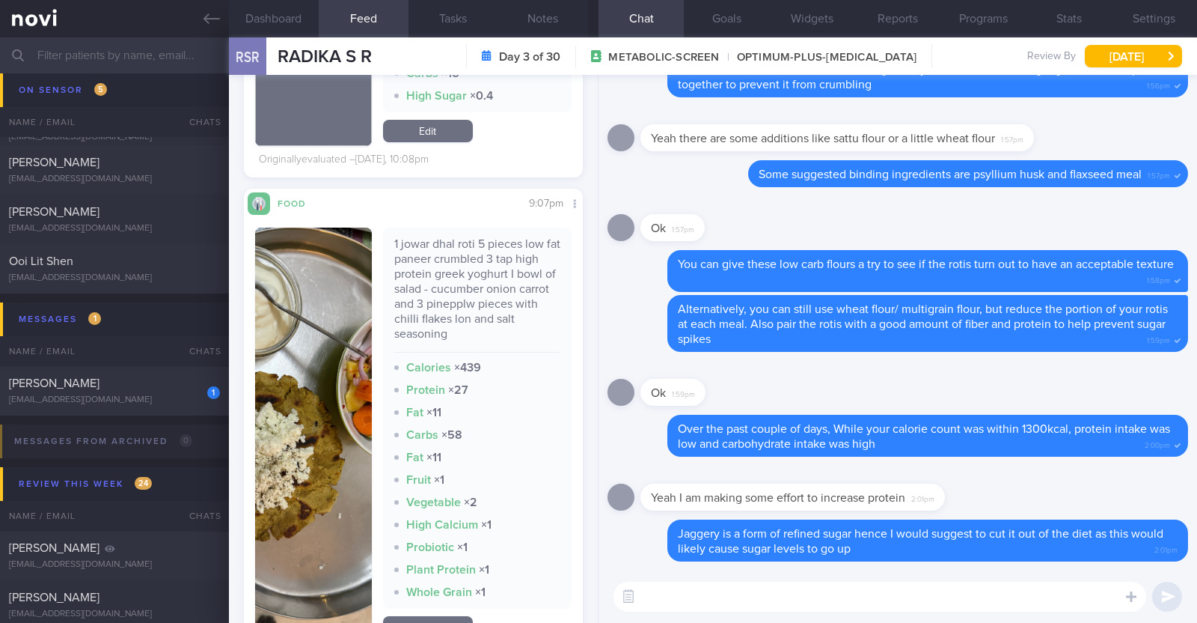
scroll to position [2081, 0]
click at [337, 446] on button "button" at bounding box center [313, 433] width 117 height 415
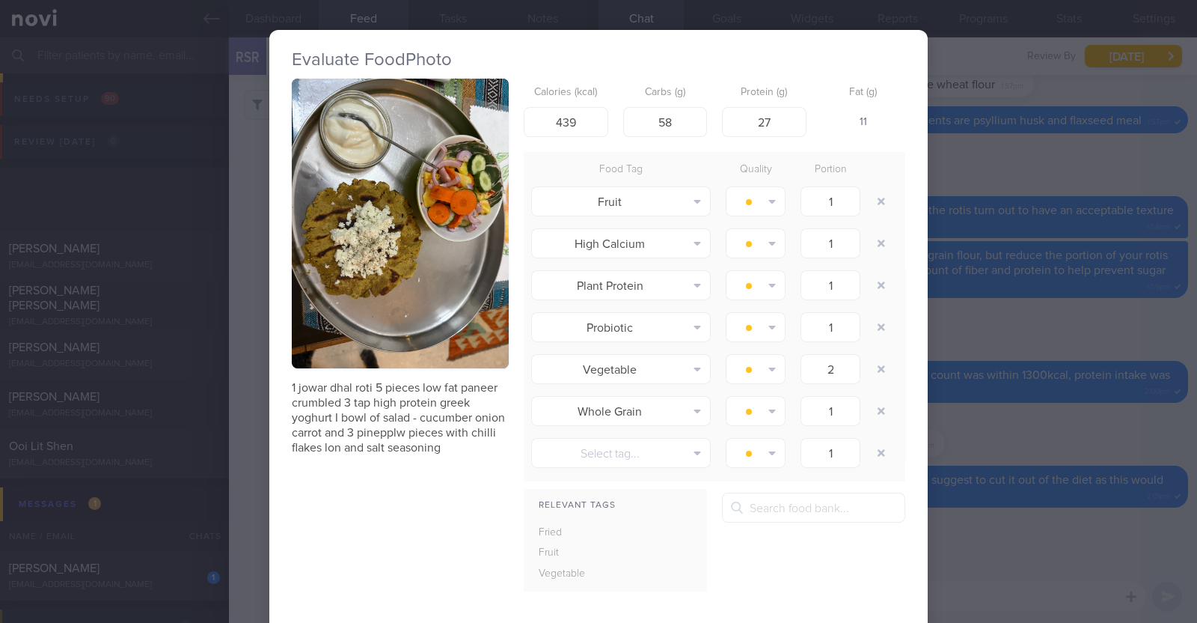
scroll to position [2081, 0]
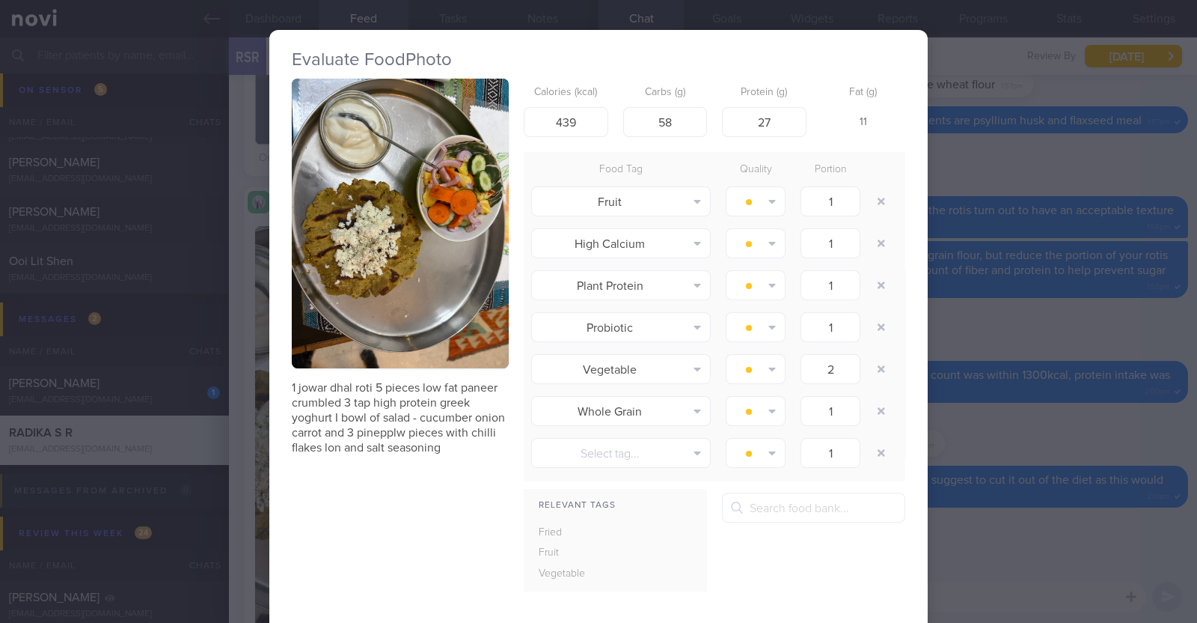
click at [236, 419] on div "Evaluate Food Photo 1 jowar dhal roti 5 pieces low fat paneer crumbled 3 tap hi…" at bounding box center [598, 311] width 1197 height 623
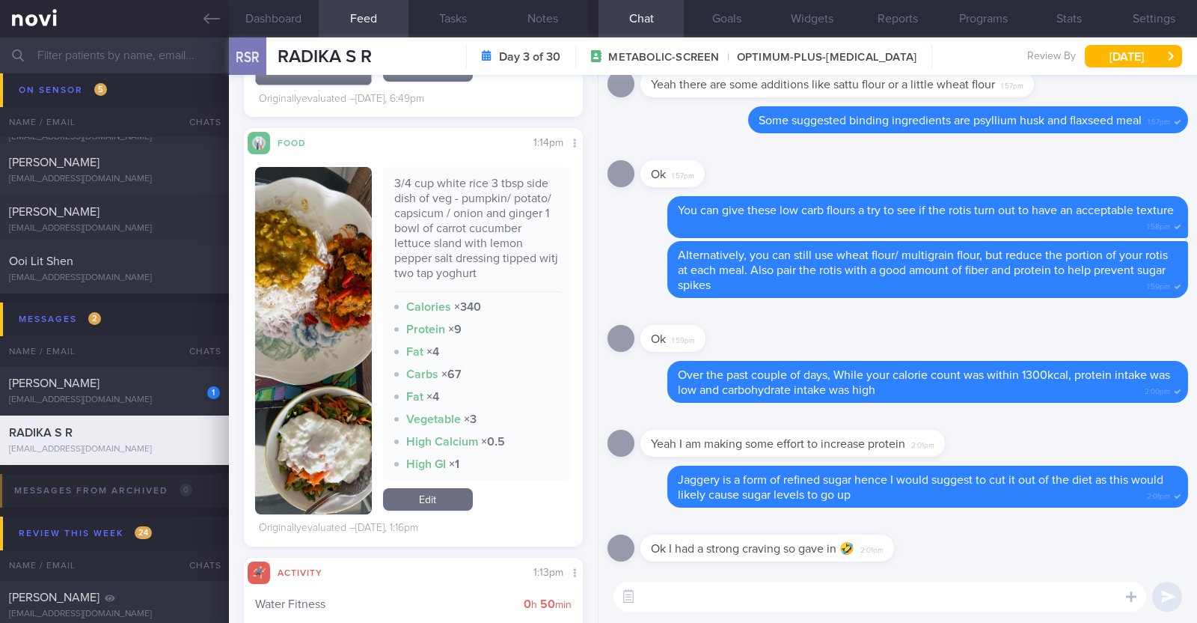
scroll to position [3217, 0]
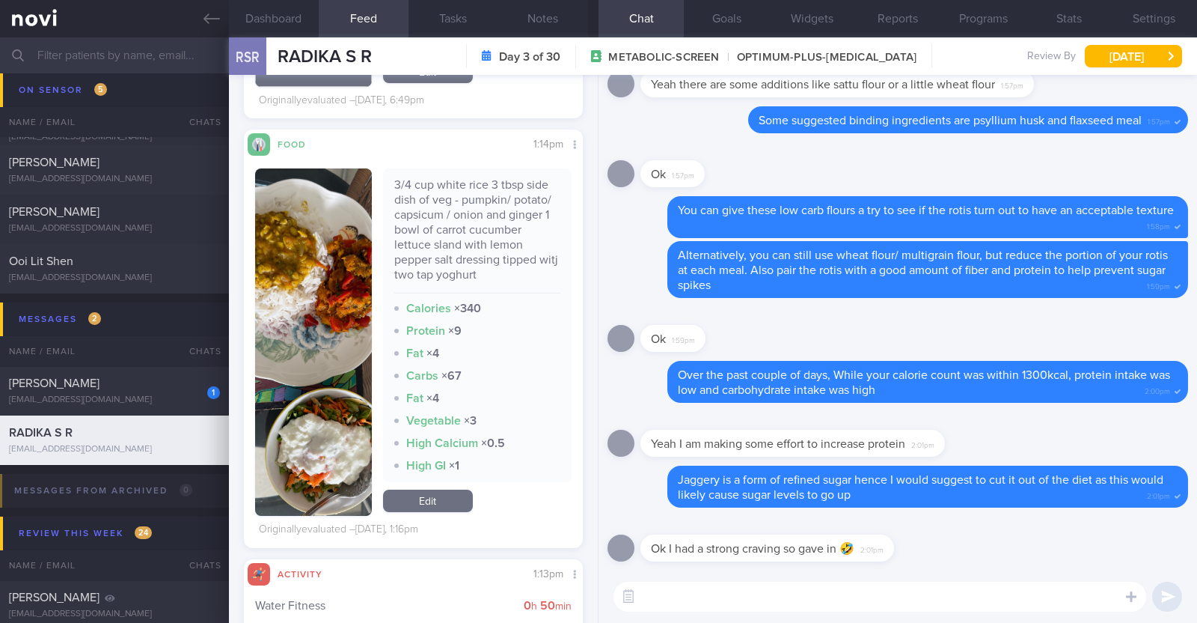
click at [884, 541] on span "2:01pm" at bounding box center [872, 548] width 23 height 14
click at [898, 549] on div "Ok I had a strong craving so gave in 🤣 2:01pm" at bounding box center [790, 538] width 299 height 45
drag, startPoint x: 894, startPoint y: 550, endPoint x: 1164, endPoint y: 551, distance: 270.2
click at [1164, 551] on div "Ok I had a strong craving so gave in 🤣 2:01pm" at bounding box center [898, 543] width 581 height 54
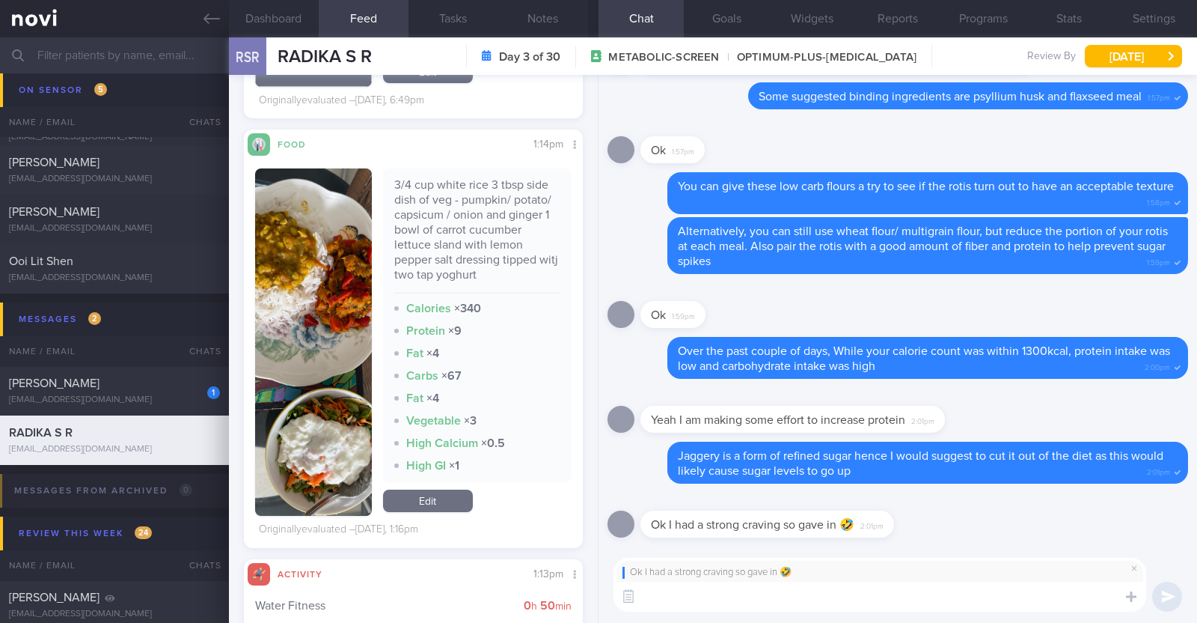
click at [932, 585] on textarea at bounding box center [880, 596] width 533 height 30
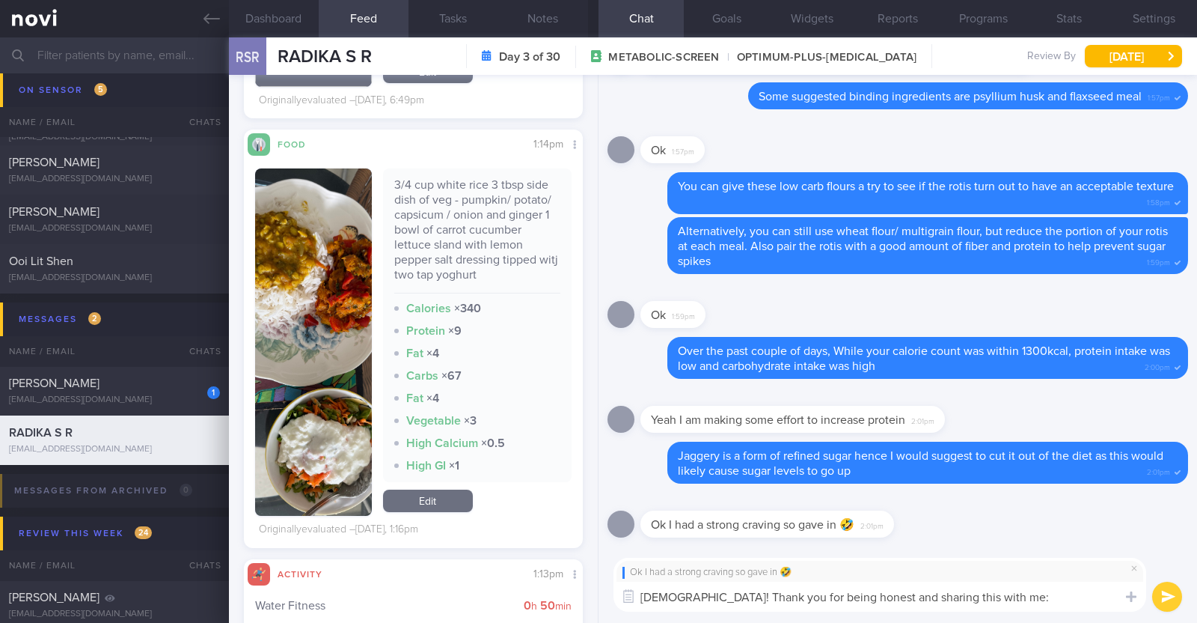
type textarea "[DEMOGRAPHIC_DATA]! Thank you for being honest and sharing this with me:)"
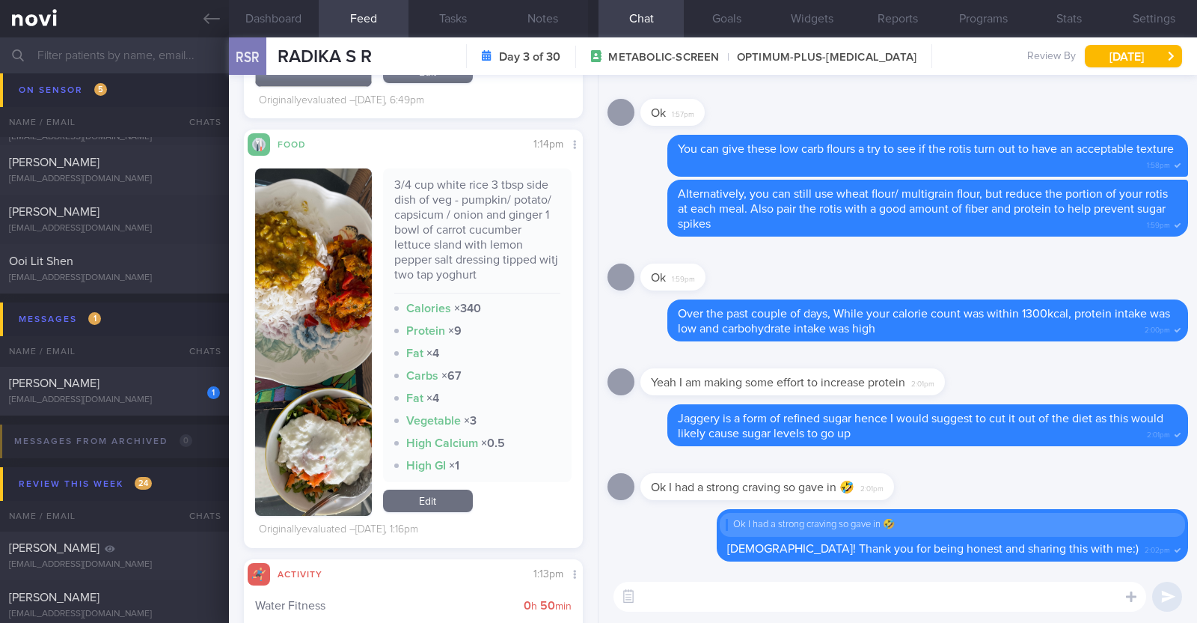
click at [737, 608] on textarea at bounding box center [880, 596] width 533 height 30
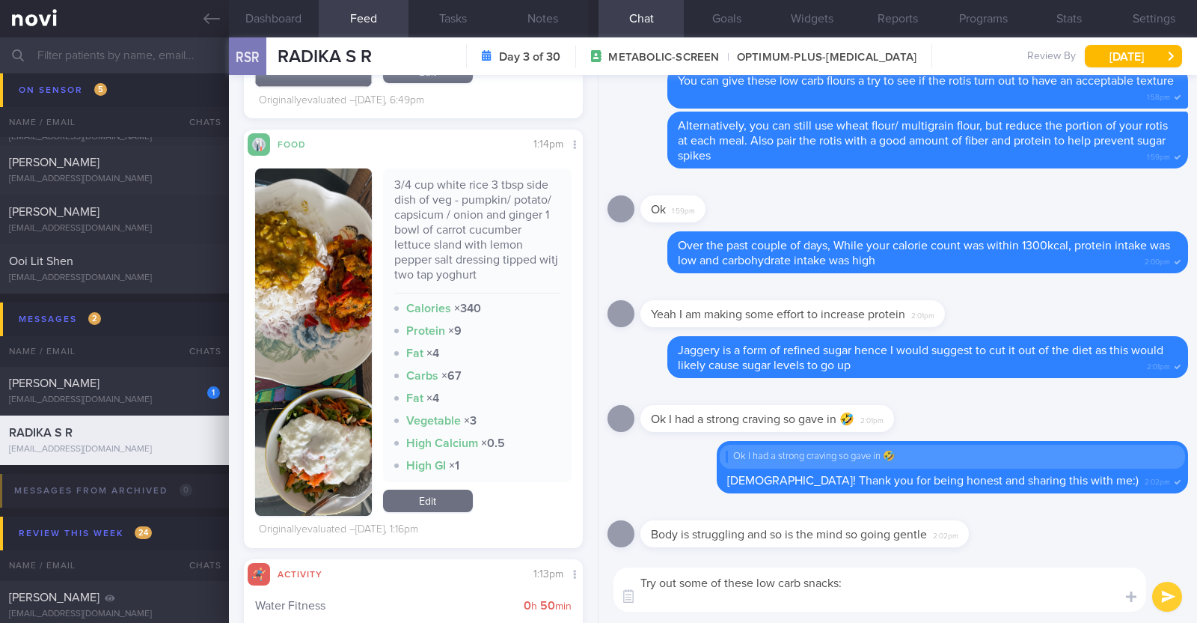
paste textarea "Try these low carbohydrate snacks: - Strawberries - Lightly salted popcorn - Eg…"
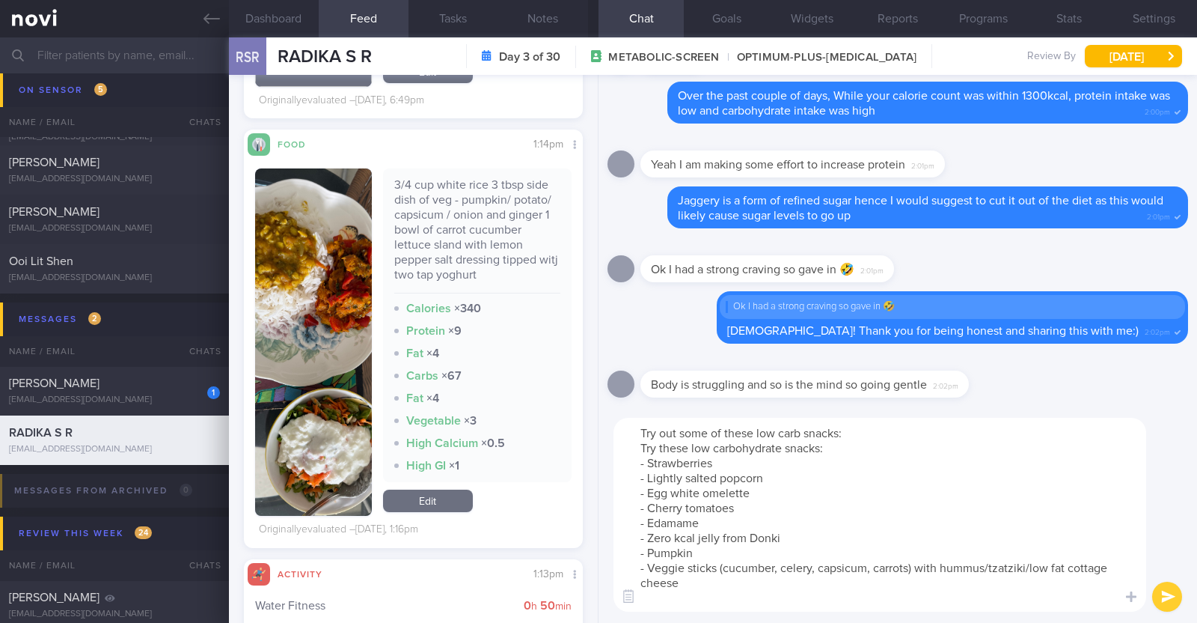
scroll to position [0, 0]
drag, startPoint x: 640, startPoint y: 450, endPoint x: 857, endPoint y: 447, distance: 217.1
click at [857, 447] on textarea "Try out some of these low carb snacks: Try these low carbohydrate snacks: - Str…" at bounding box center [880, 515] width 533 height 194
type textarea "Try out some of these low carb snacks: - Strawberries - Lightly salted popcorn …"
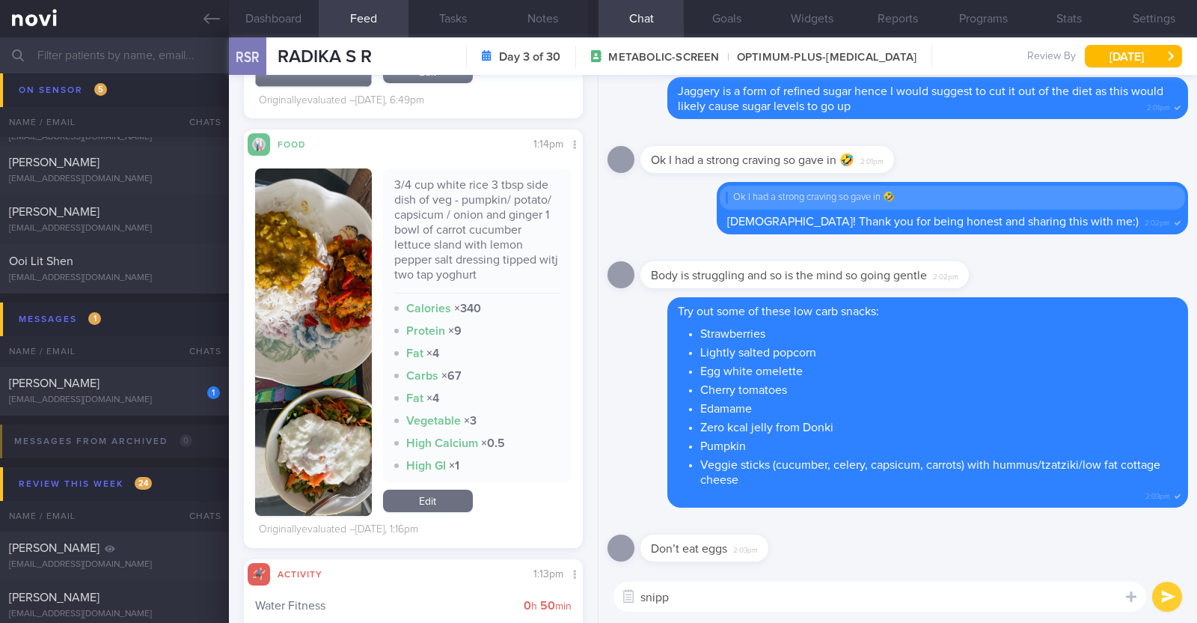
click at [726, 599] on textarea "snipp" at bounding box center [880, 596] width 533 height 30
drag, startPoint x: 724, startPoint y: 615, endPoint x: 677, endPoint y: 608, distance: 47.7
click at [677, 608] on div "snipp snipp ​ snipp ​" at bounding box center [898, 596] width 599 height 52
drag, startPoint x: 677, startPoint y: 608, endPoint x: 583, endPoint y: 583, distance: 97.5
click at [583, 583] on div "Dashboard Feed 24+ Tasks Notes Chat Goals Widgets Reports Programs Stats Settin…" at bounding box center [713, 329] width 968 height 585
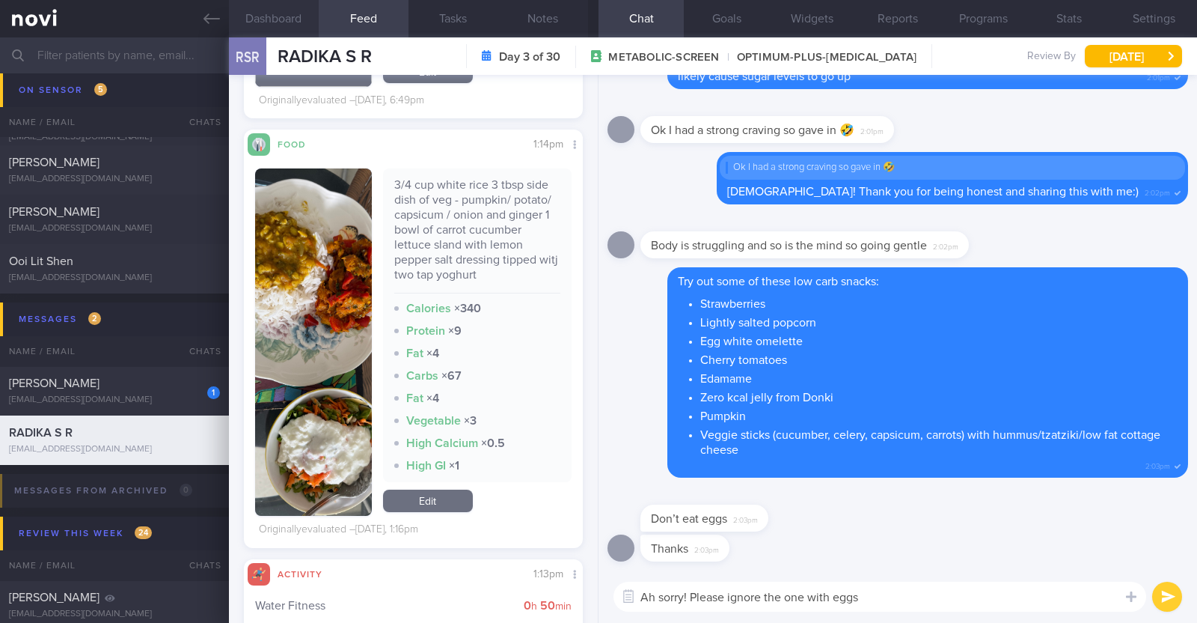
paste textarea "😅"
type textarea "Ah sorry! Please ignore the one with eggs 😅"
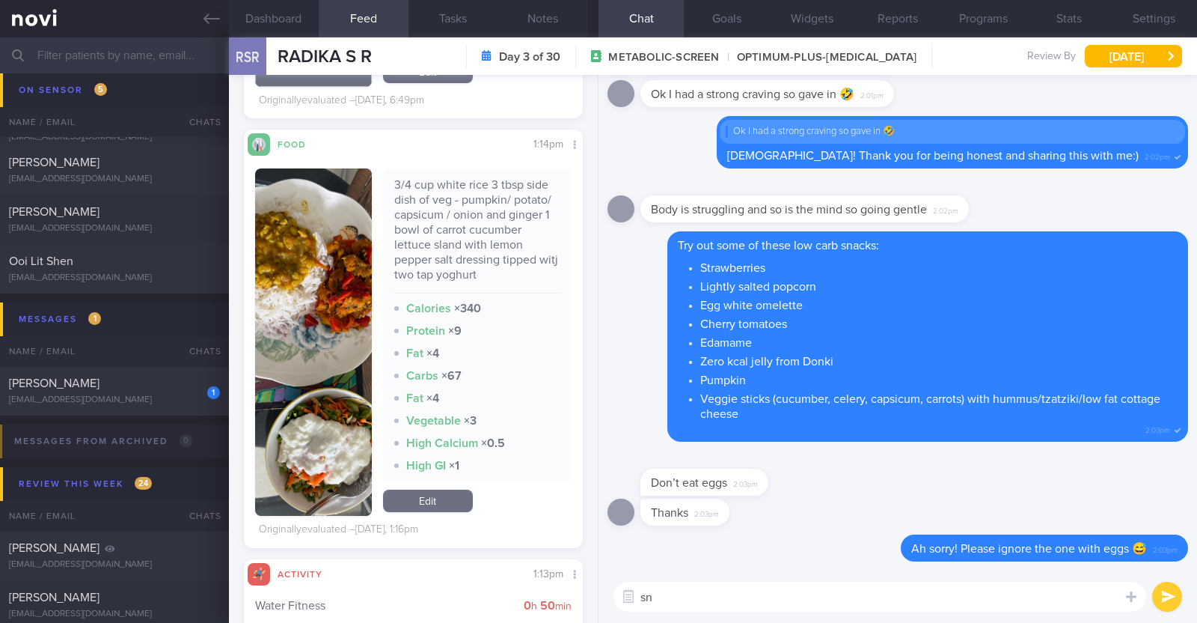
type textarea "s"
click at [1045, 101] on div "Ok I had a strong craving so gave in 🤣 2:01pm" at bounding box center [898, 89] width 581 height 54
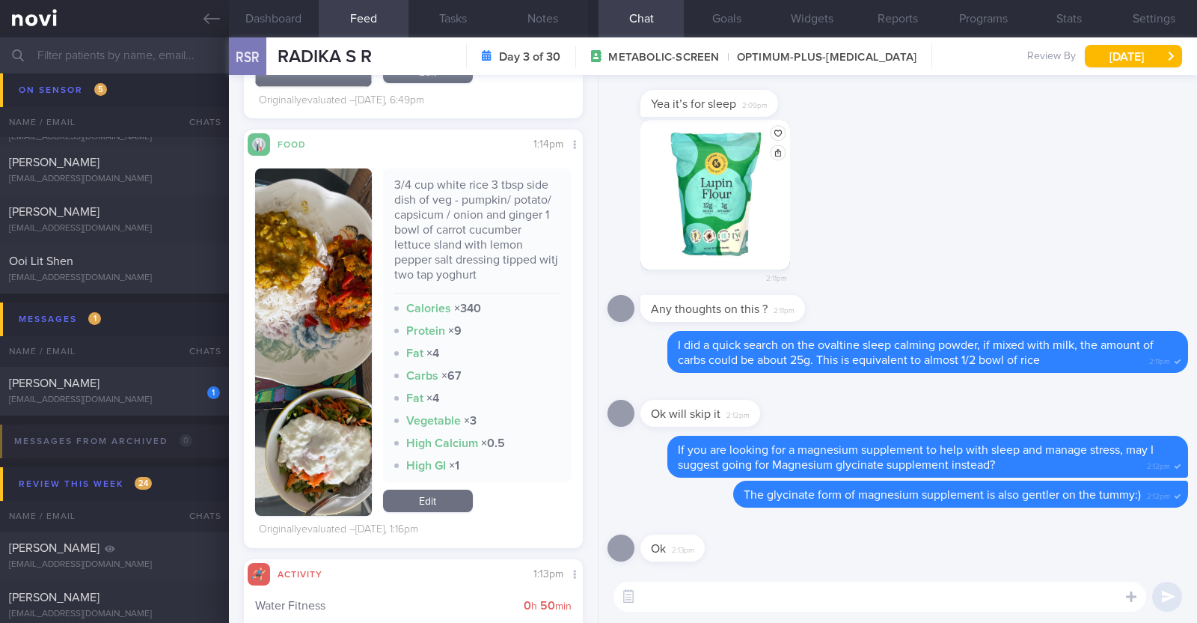
select select "8"
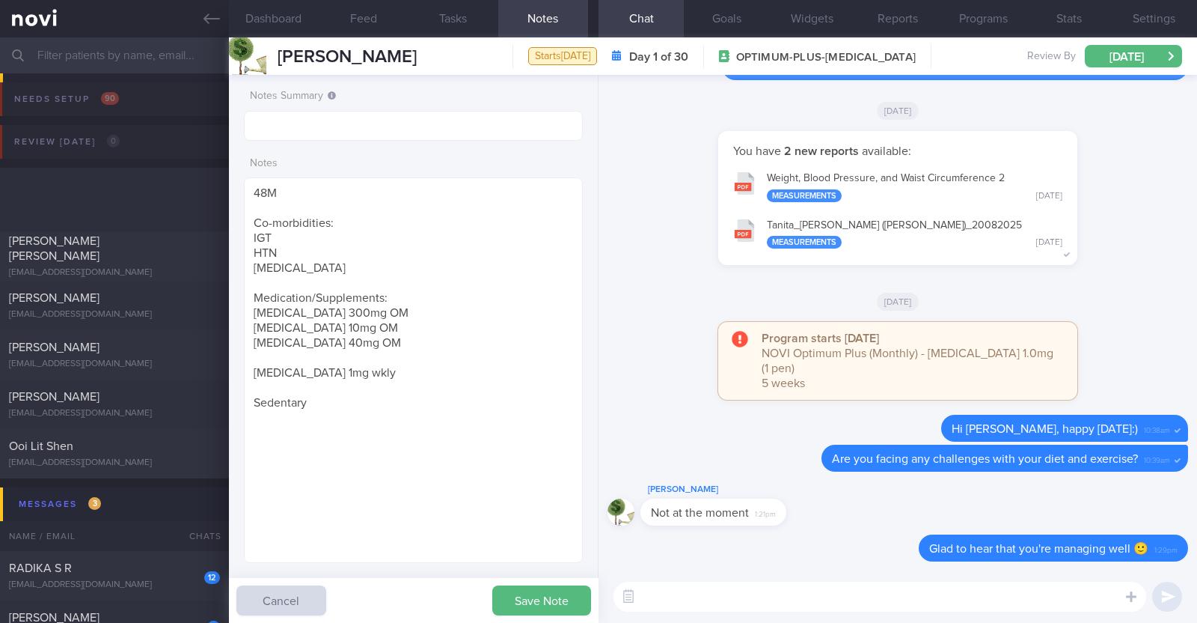
select select "8"
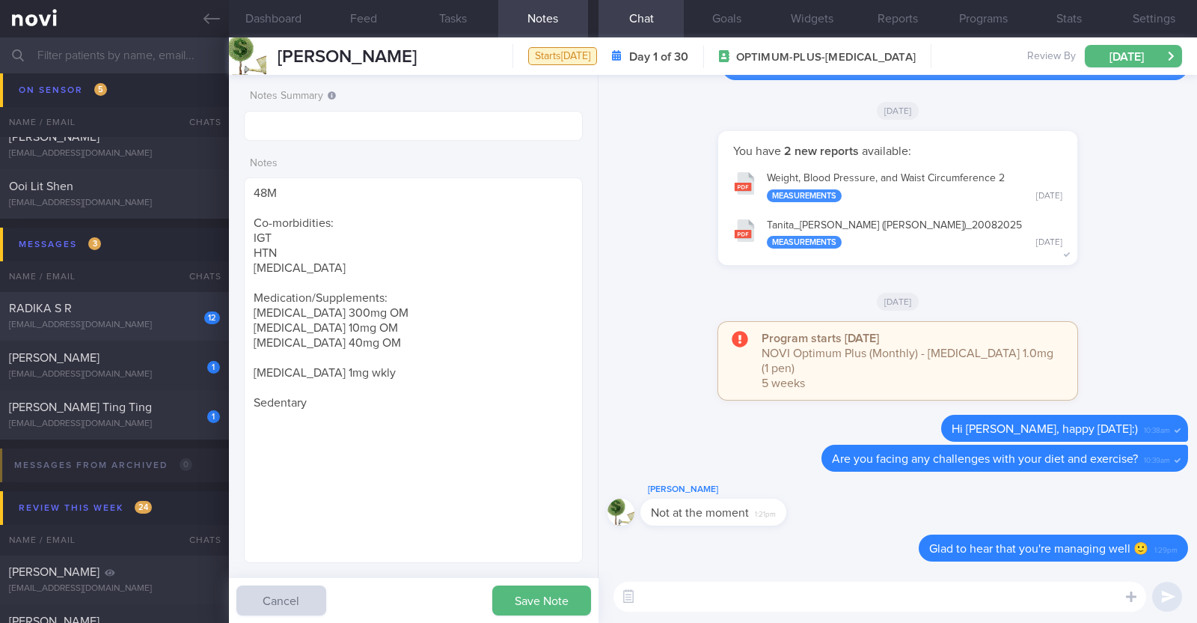
click at [140, 314] on div "RADIKA S R" at bounding box center [112, 308] width 207 height 15
type textarea "61F [DEMOGRAPHIC_DATA] vegetarian diet; takes dairy but not egg Co-morbidities:…"
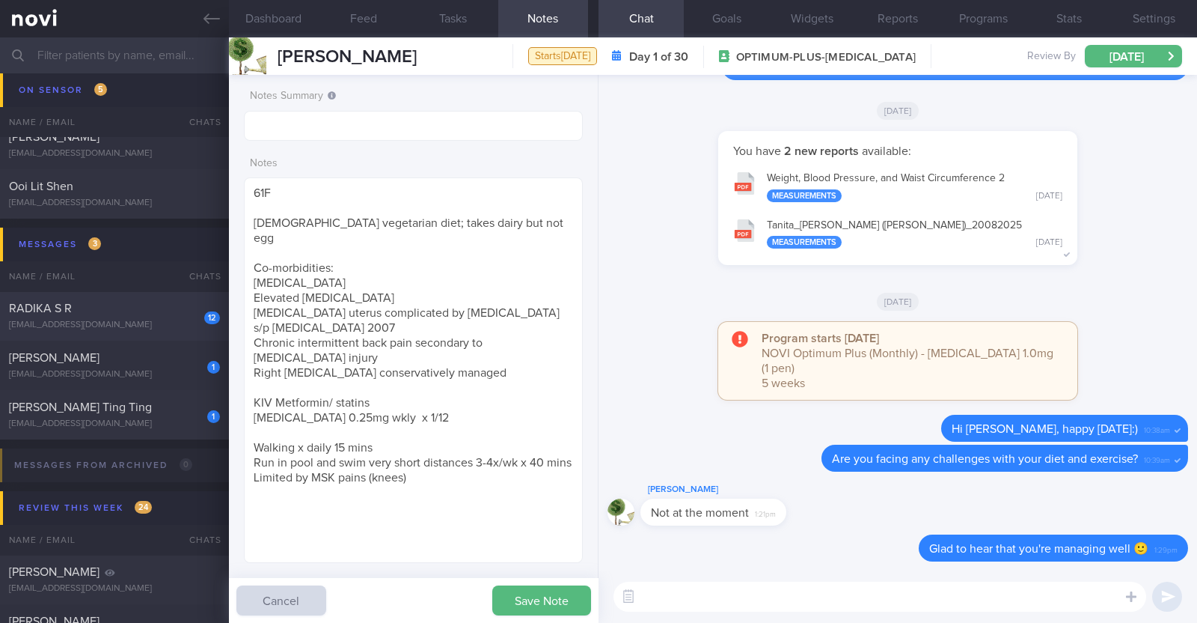
select select "7"
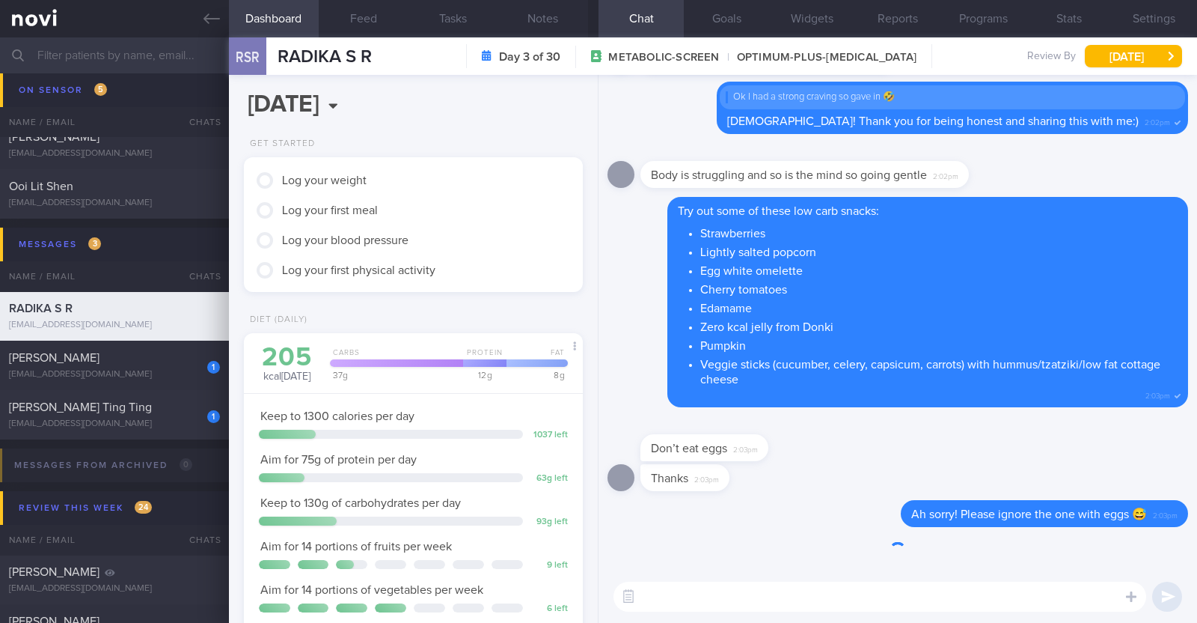
scroll to position [170, 298]
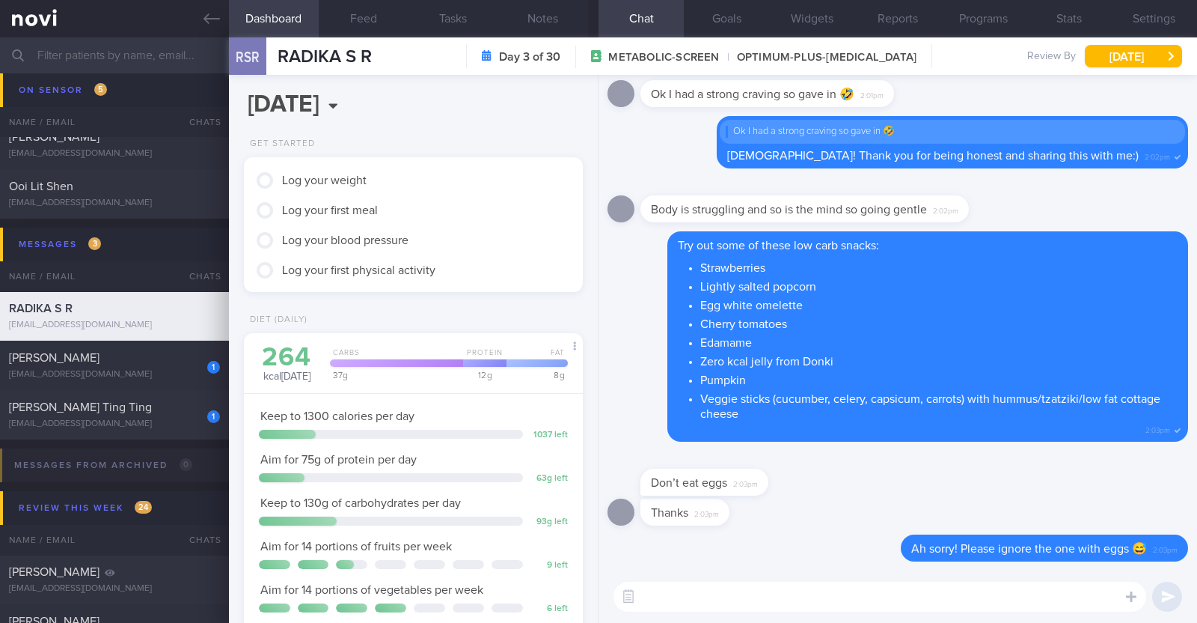
click at [1052, 462] on div "Don’t eat eggs 2:03pm" at bounding box center [898, 475] width 581 height 48
click at [1117, 565] on label at bounding box center [1111, 552] width 30 height 30
click at [0, 0] on input "file" at bounding box center [0, 0] width 0 height 0
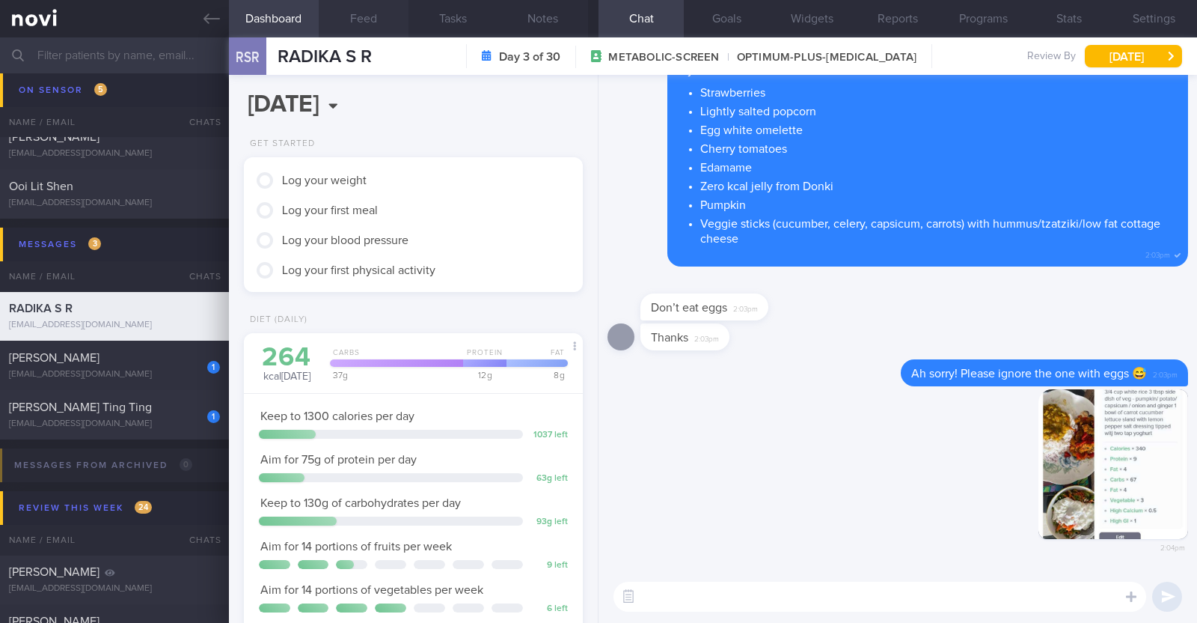
click at [359, 7] on button "Feed" at bounding box center [364, 18] width 90 height 37
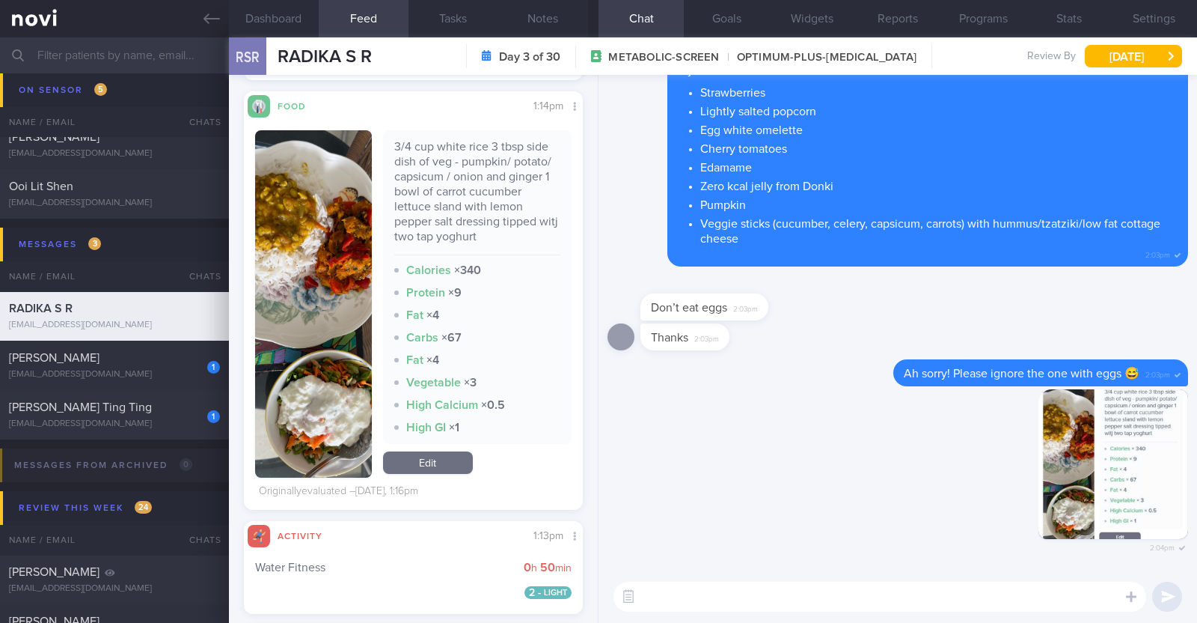
scroll to position [3241, 0]
click at [686, 600] on textarea at bounding box center [880, 596] width 533 height 30
type textarea "T"
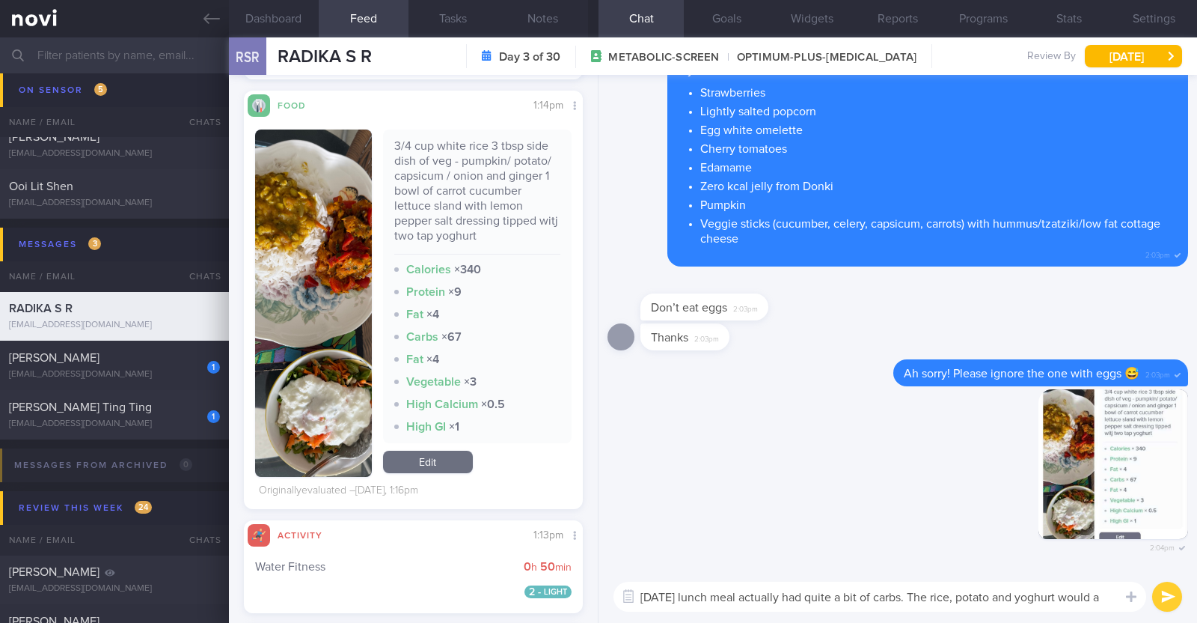
scroll to position [0, 0]
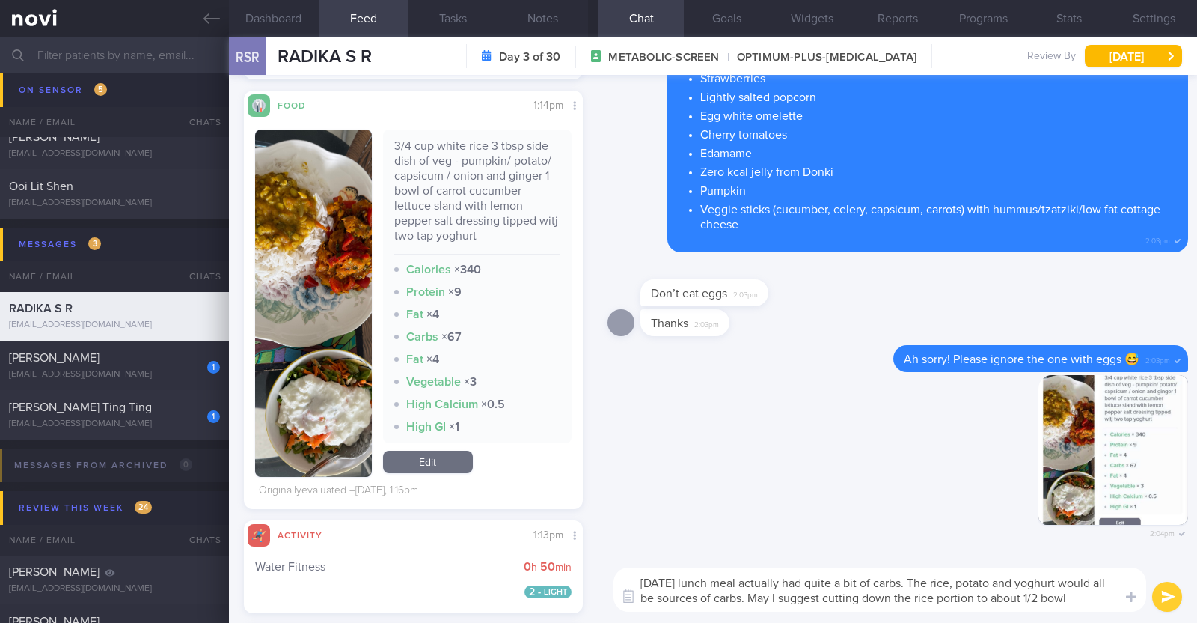
type textarea "[DATE] lunch meal actually had quite a bit of carbs. The rice, potato and yoghu…"
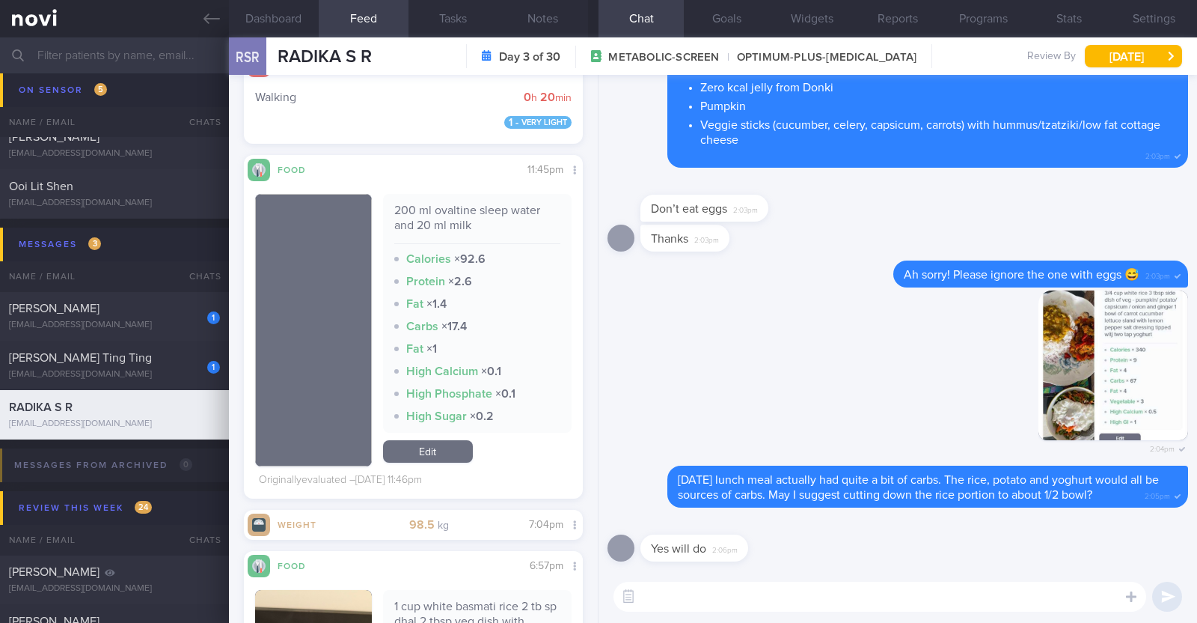
scroll to position [4645, 0]
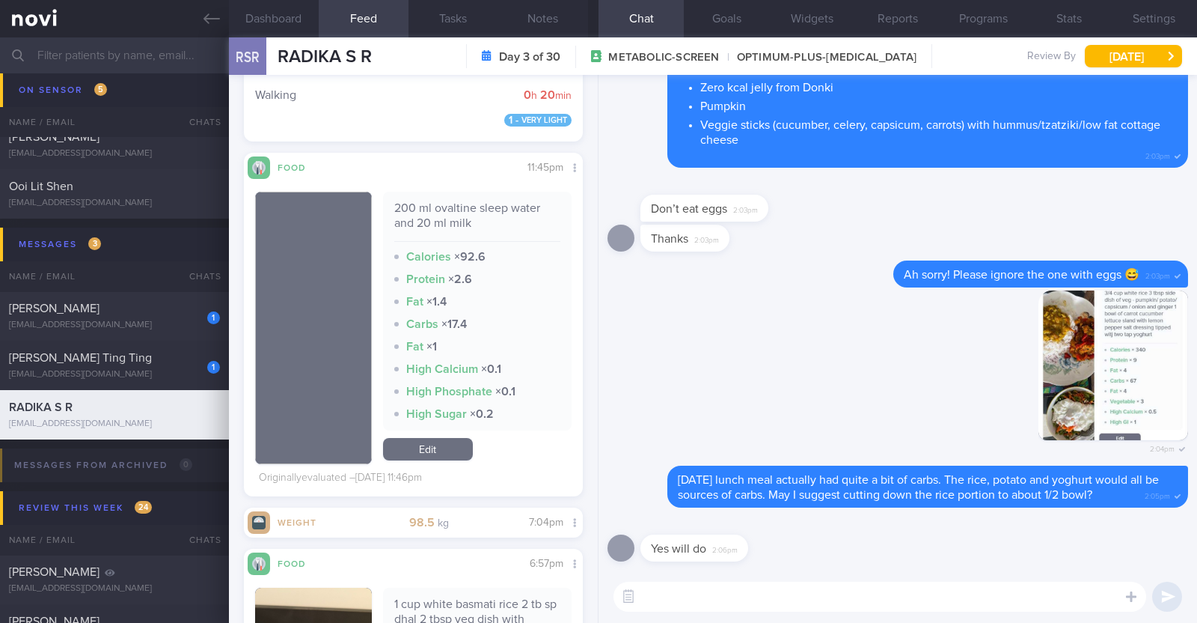
click at [741, 593] on textarea at bounding box center [880, 596] width 533 height 30
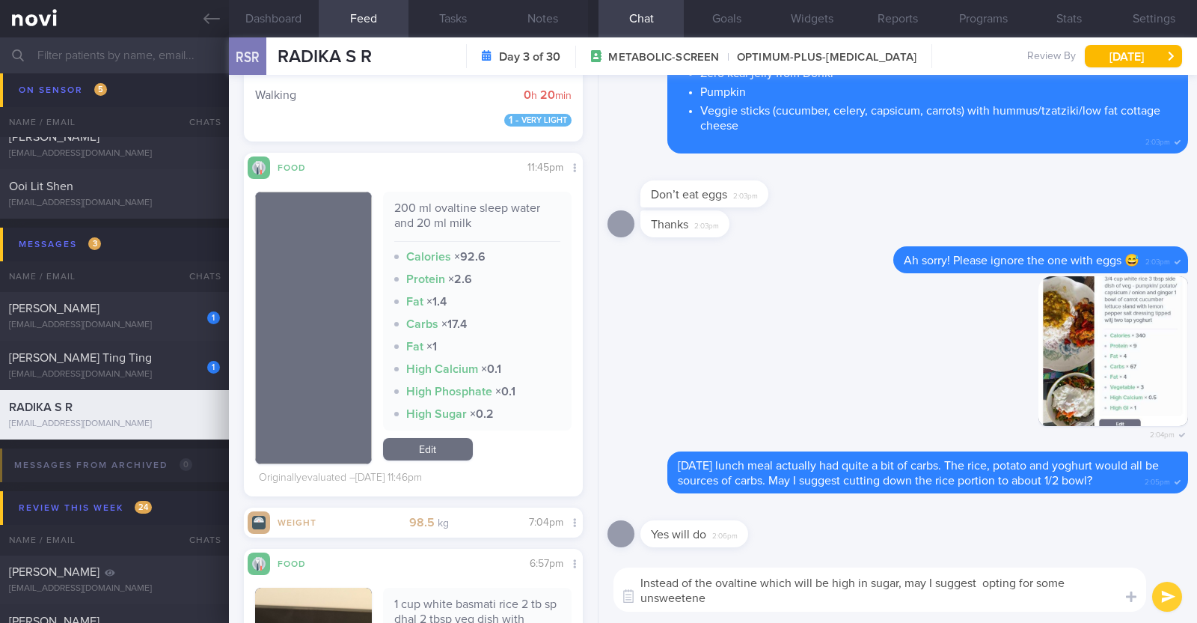
scroll to position [0, 0]
type textarea "Instead of the ovaltine which will be high in sugar, may I suggest opting for s…"
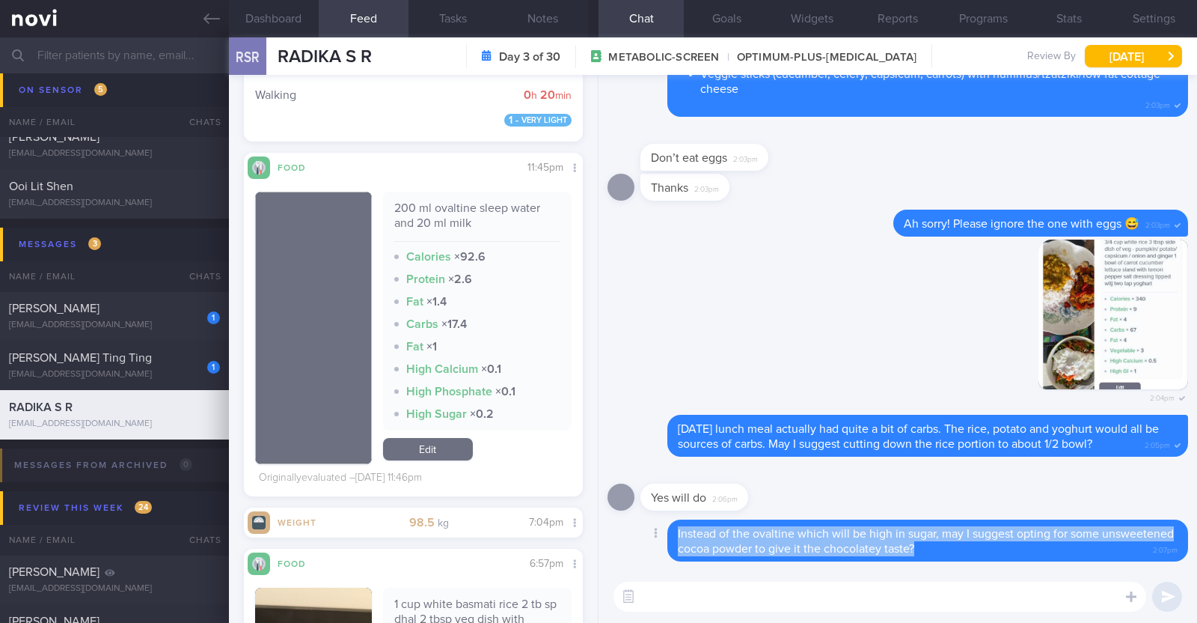
drag, startPoint x: 1007, startPoint y: 555, endPoint x: 671, endPoint y: 522, distance: 338.5
click at [671, 522] on div "Delete Instead of the ovaltine which will be high in sugar, may I suggest optin…" at bounding box center [898, 540] width 581 height 42
copy span "Instead of the ovaltine which will be high in sugar, may I suggest opting for s…"
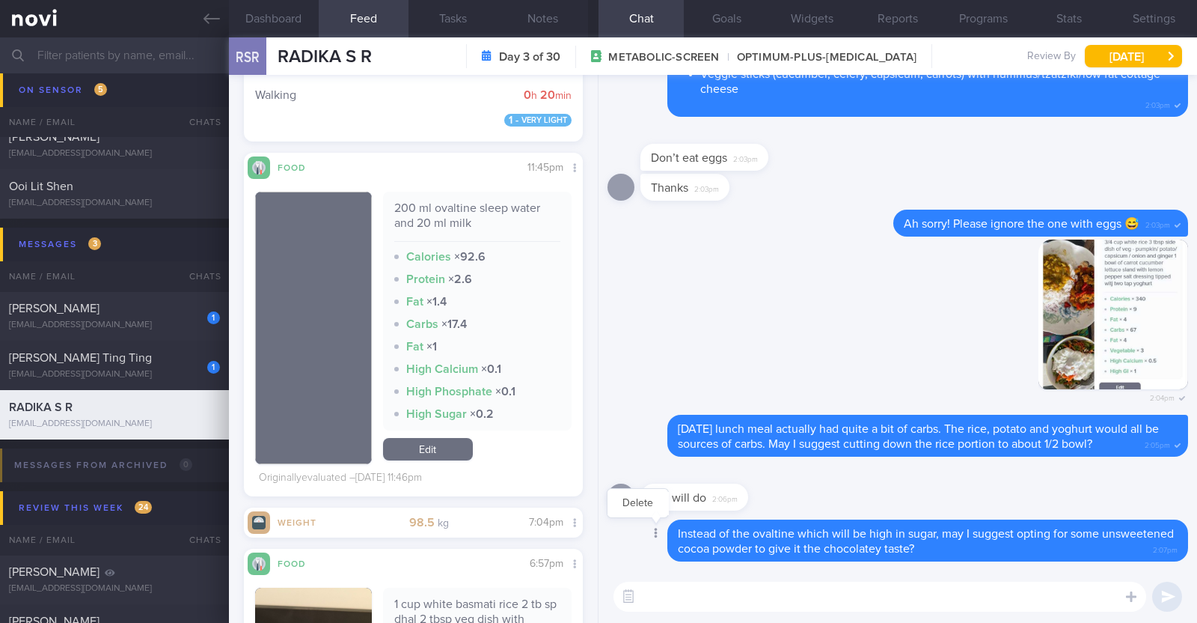
click at [662, 531] on div at bounding box center [654, 534] width 27 height 28
click at [650, 507] on button "Delete" at bounding box center [638, 503] width 61 height 22
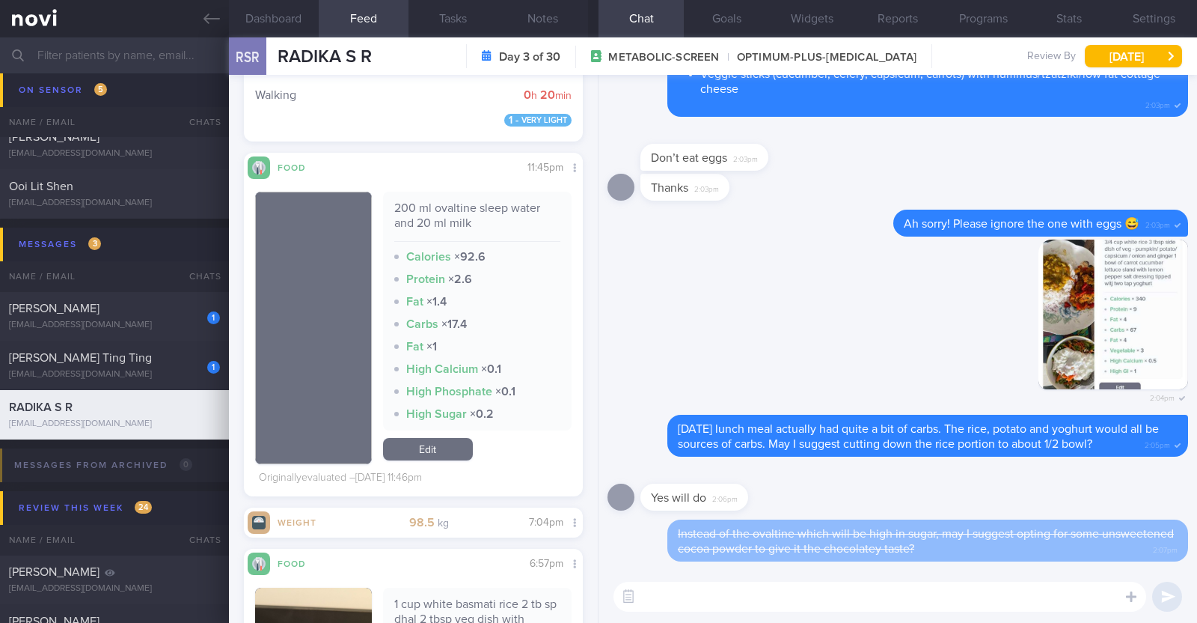
click at [692, 605] on textarea at bounding box center [880, 596] width 533 height 30
paste textarea "Instead of the ovaltine which will be high in sugar, may I suggest opting for s…"
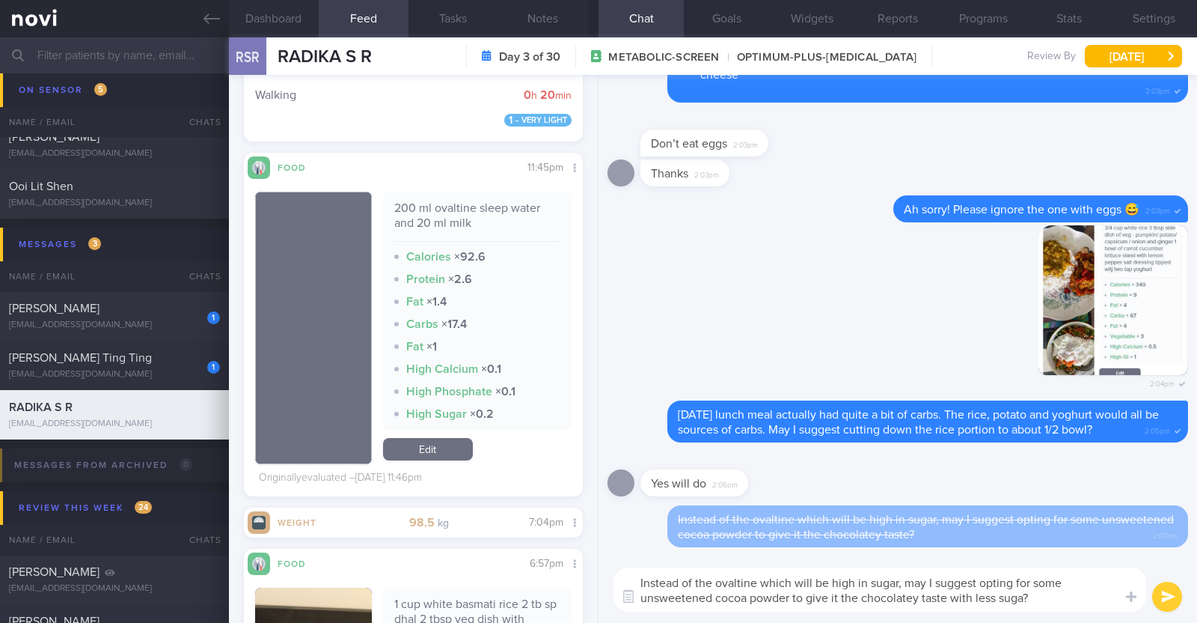
type textarea "Instead of the ovaltine which will be high in sugar, may I suggest opting for s…"
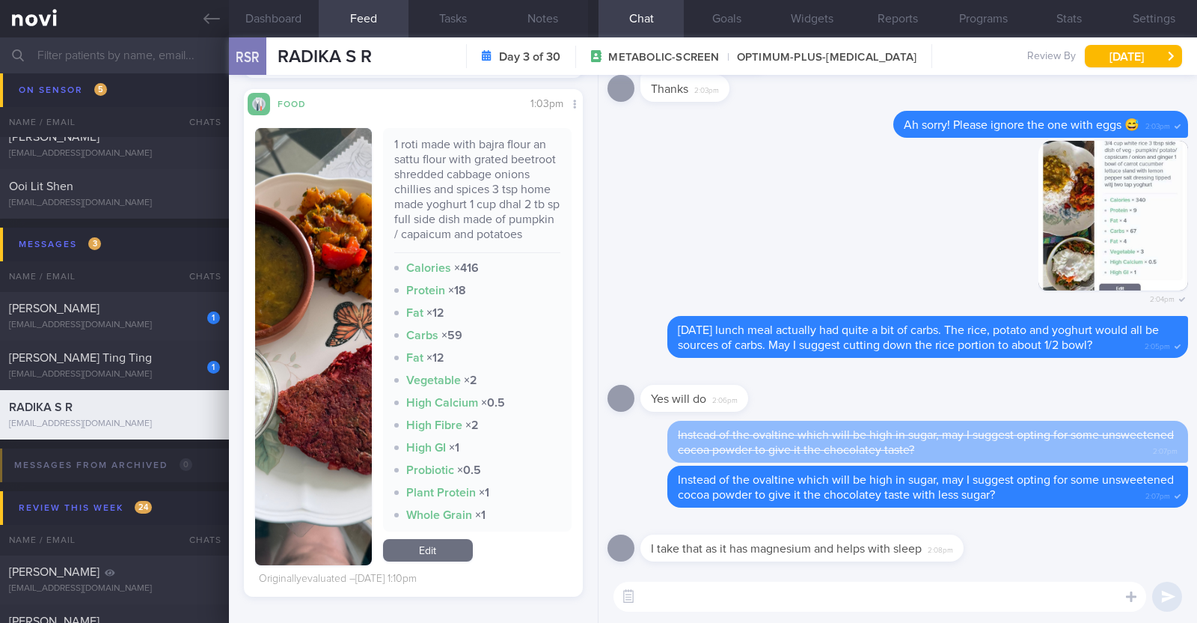
scroll to position [6503, 0]
click at [742, 607] on textarea at bounding box center [880, 596] width 533 height 30
type textarea "May I clarify if you mean that the ovaltine contains magnesium?"
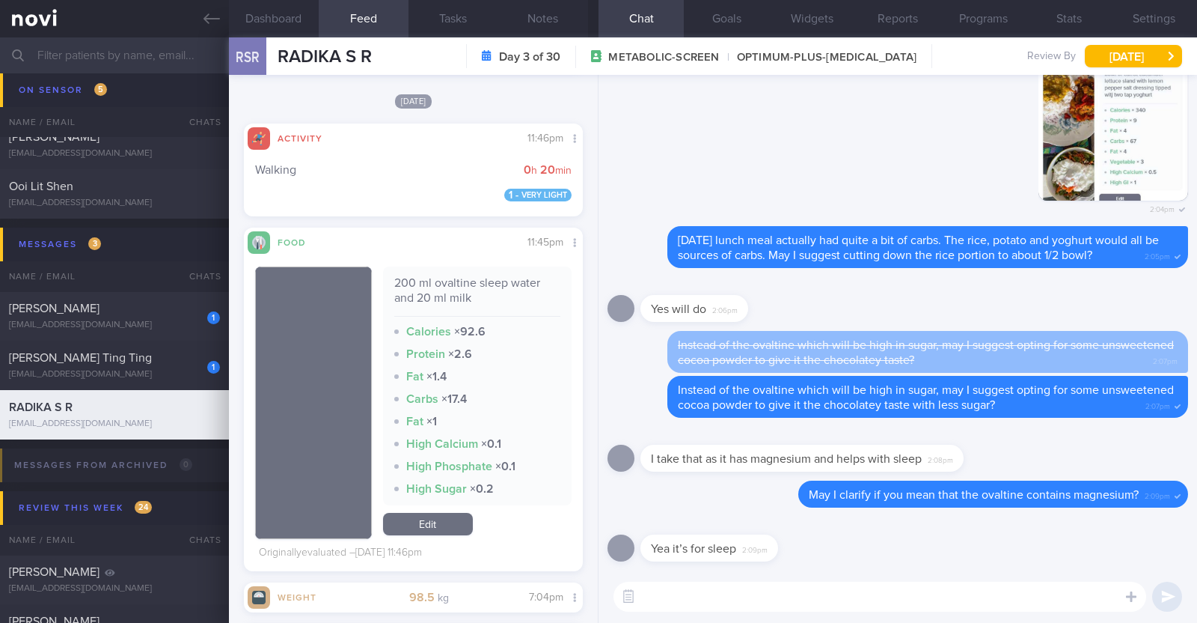
scroll to position [4570, 0]
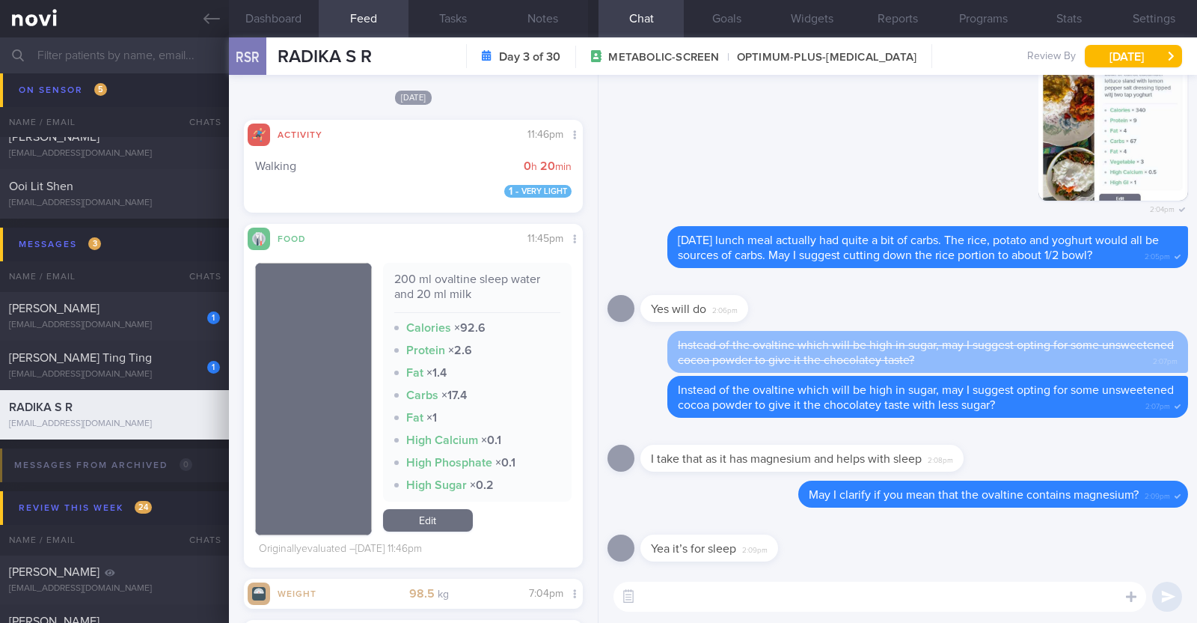
click at [700, 593] on textarea at bounding box center [880, 596] width 533 height 30
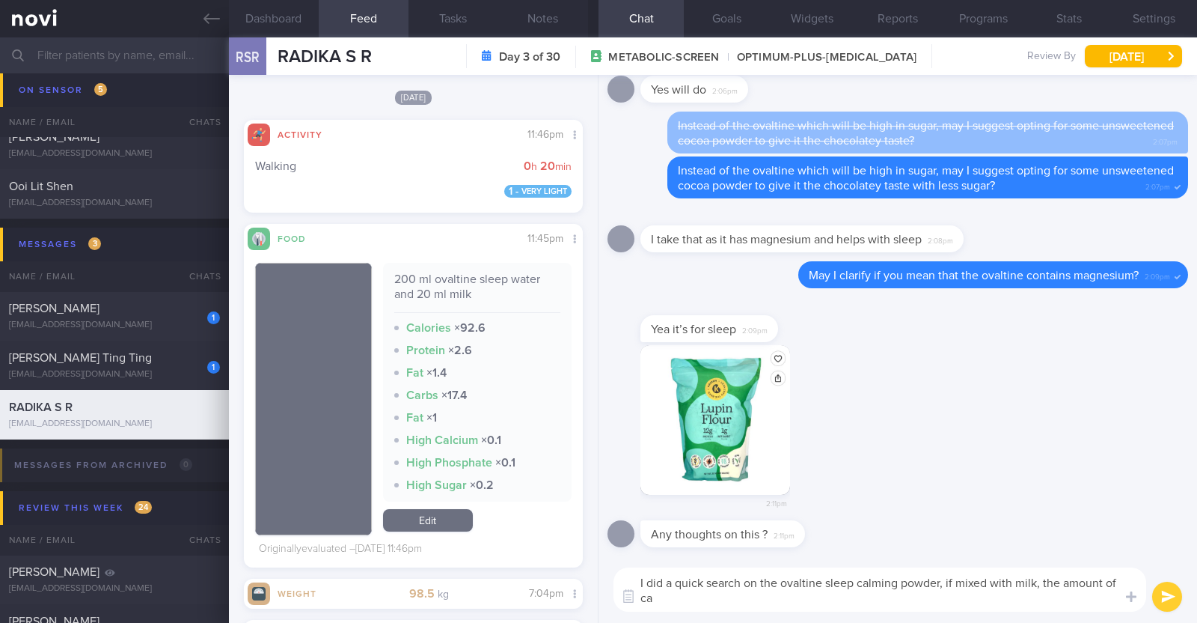
scroll to position [0, 0]
type textarea "I did a quick search on the ovaltine sleep calming powder, if mixed with milk, …"
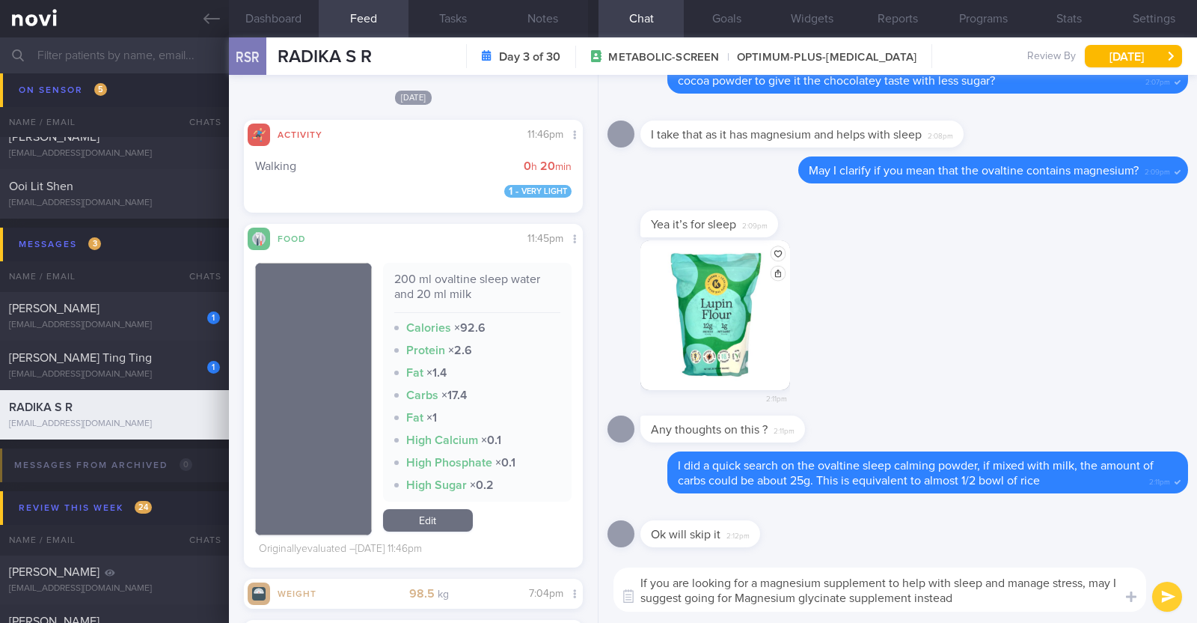
type textarea "If you are looking for a magnesium supplement to help with sleep and manage str…"
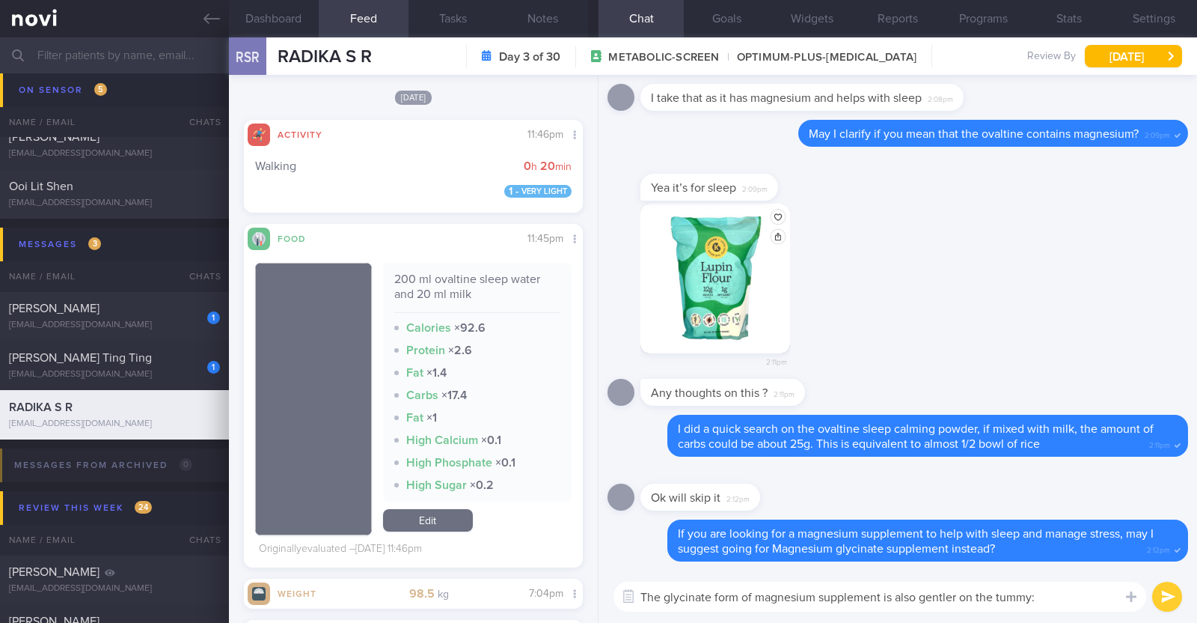
type textarea "The glycinate form of magnesium supplement is also gentler on the tummy:)"
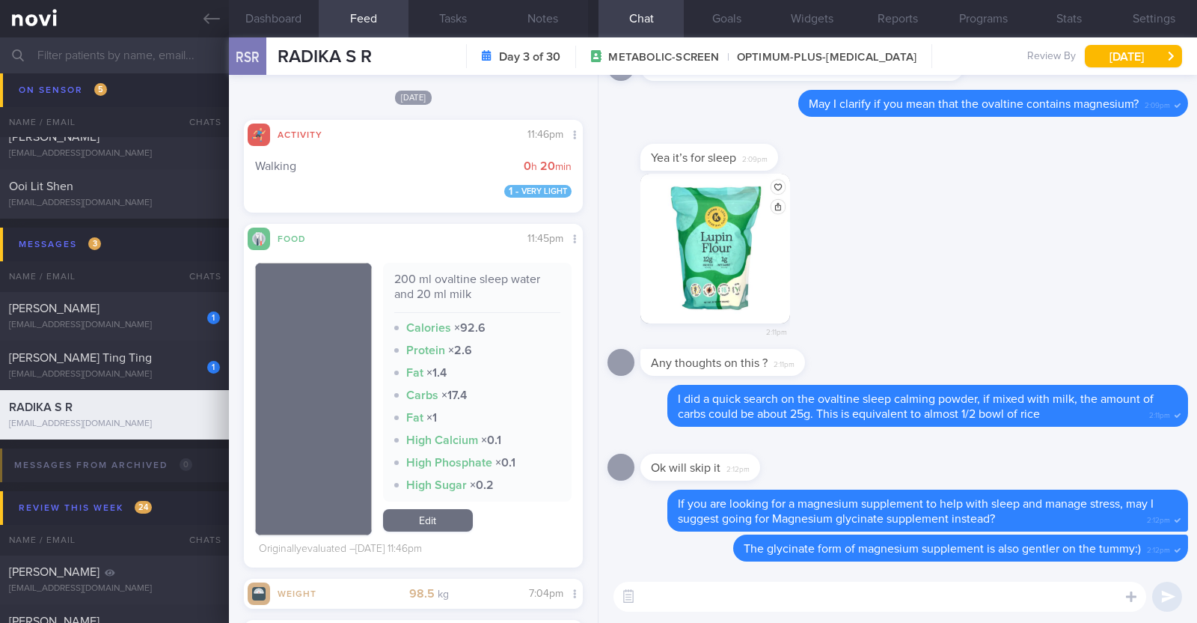
click at [727, 263] on button "button" at bounding box center [716, 249] width 150 height 150
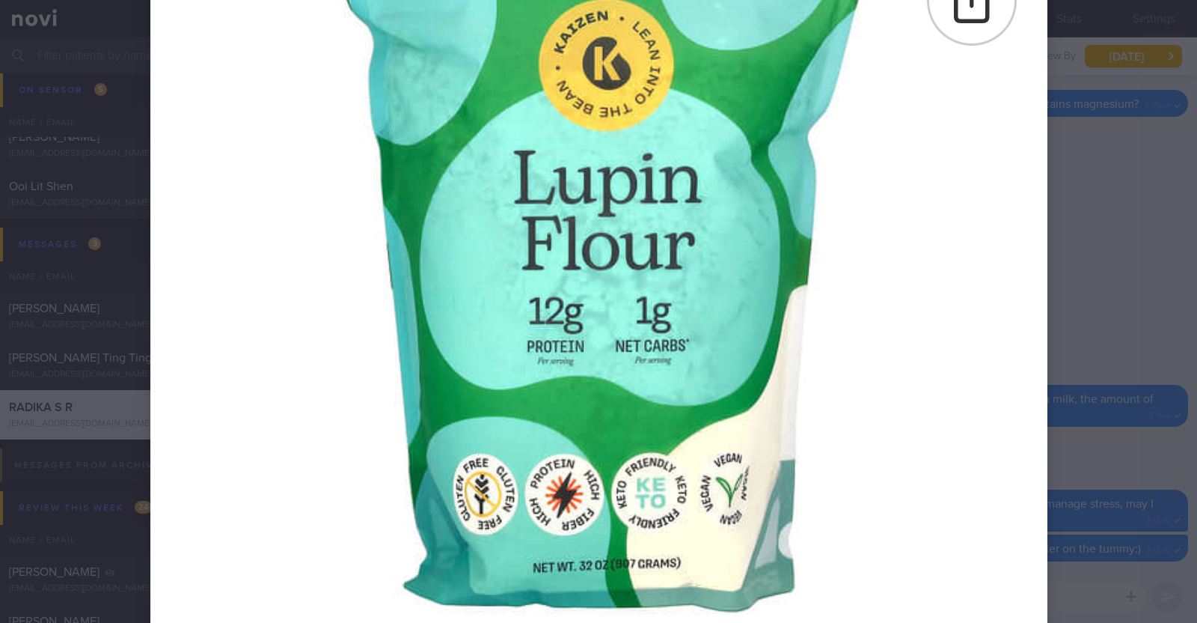
scroll to position [255, 0]
click at [1084, 264] on div at bounding box center [599, 248] width 1017 height 1007
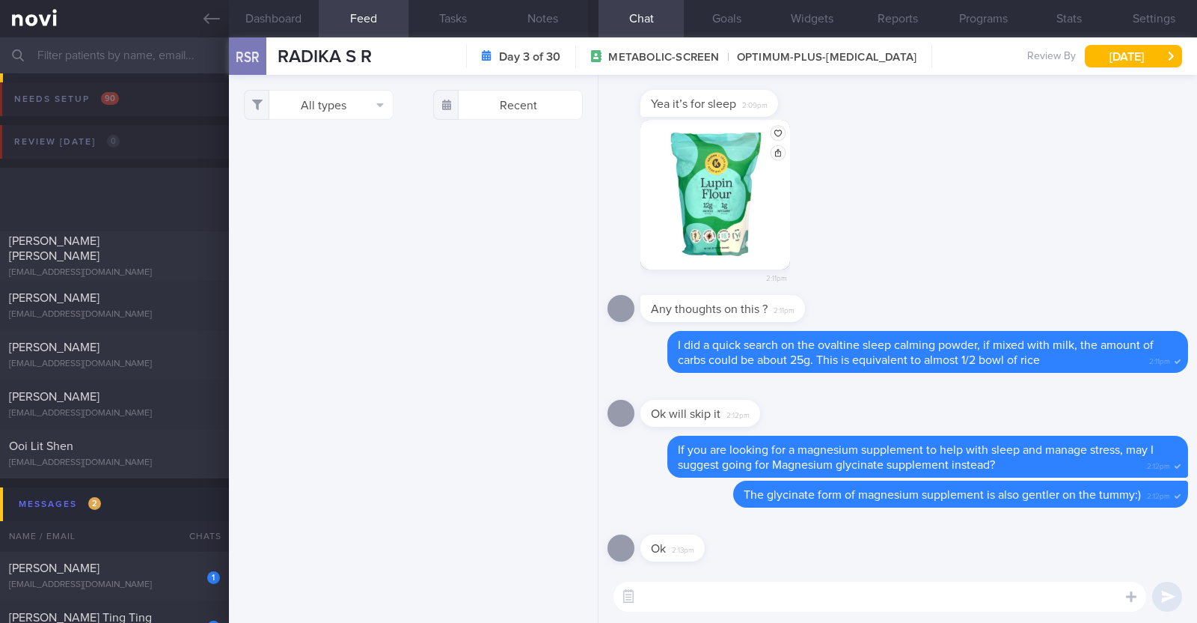
scroll to position [4570, 0]
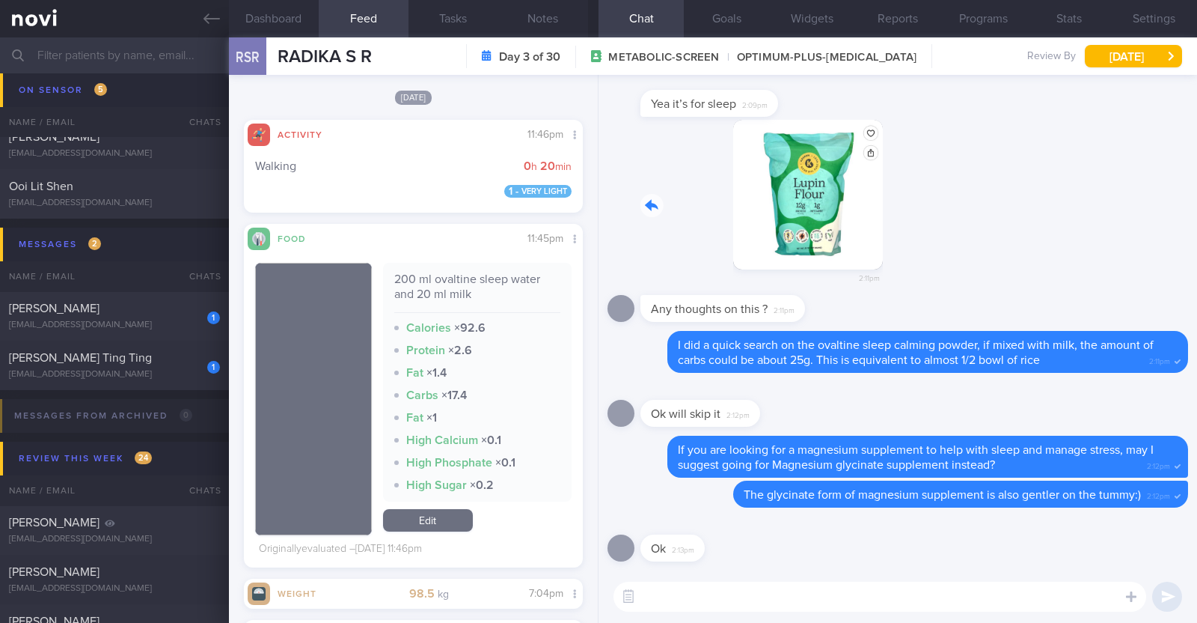
drag, startPoint x: 765, startPoint y: 211, endPoint x: 1054, endPoint y: 250, distance: 291.5
click at [1054, 250] on div "2:11pm" at bounding box center [898, 208] width 581 height 176
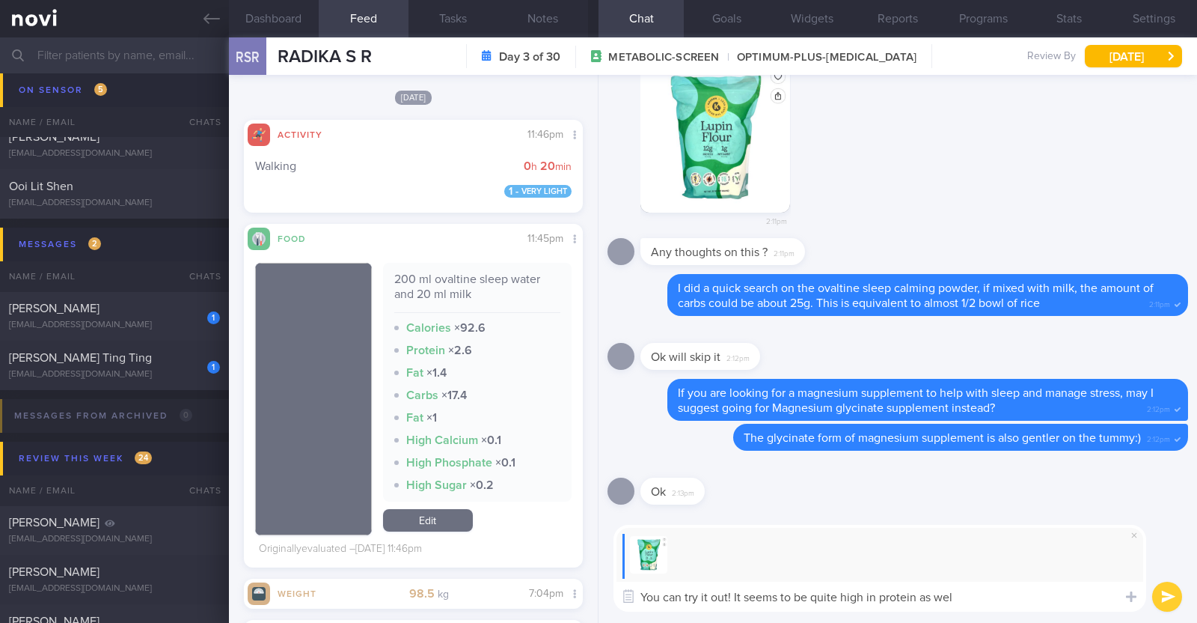
type textarea "You can try it out! It seems to be quite high in protein as well"
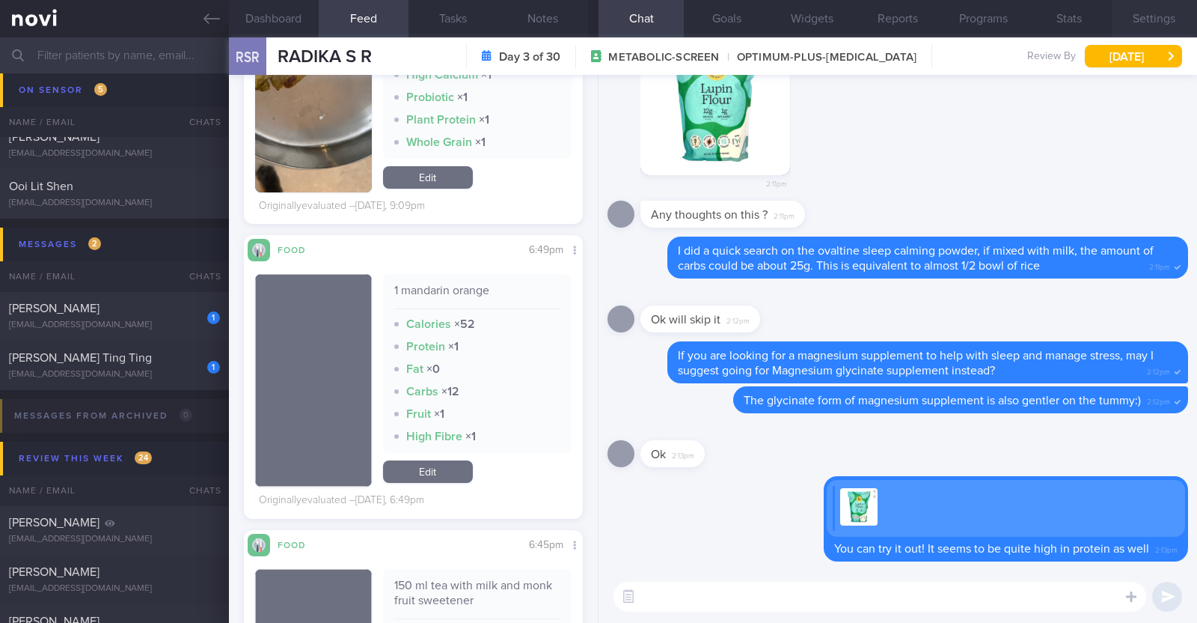
scroll to position [1889, 0]
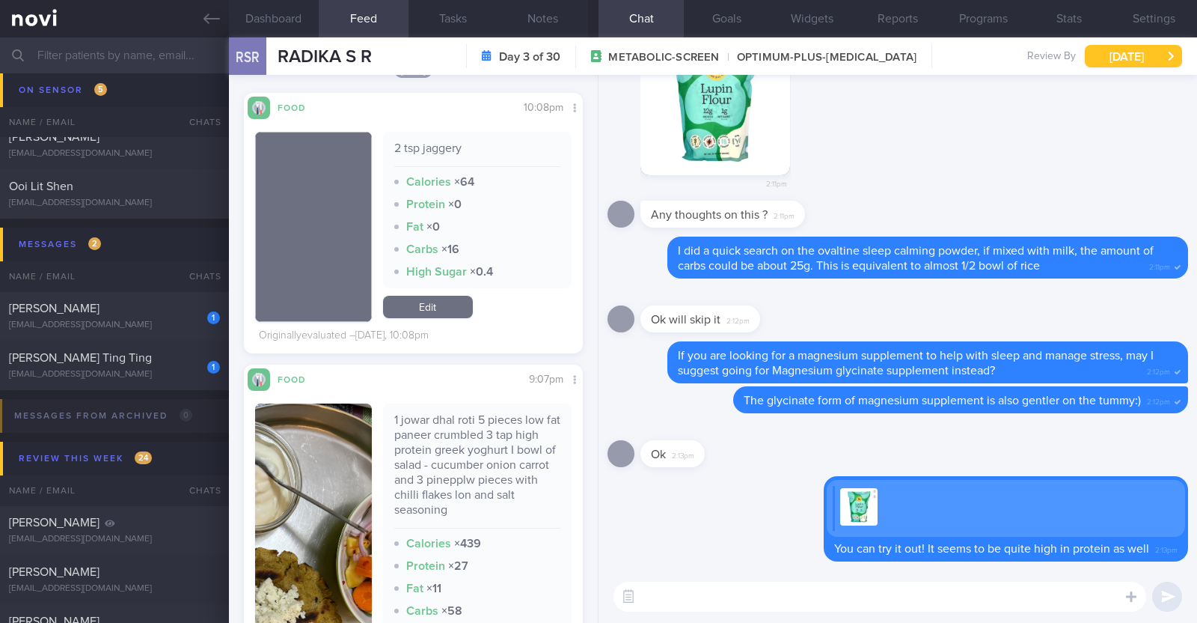
click at [1121, 61] on button "[DATE]" at bounding box center [1133, 56] width 97 height 22
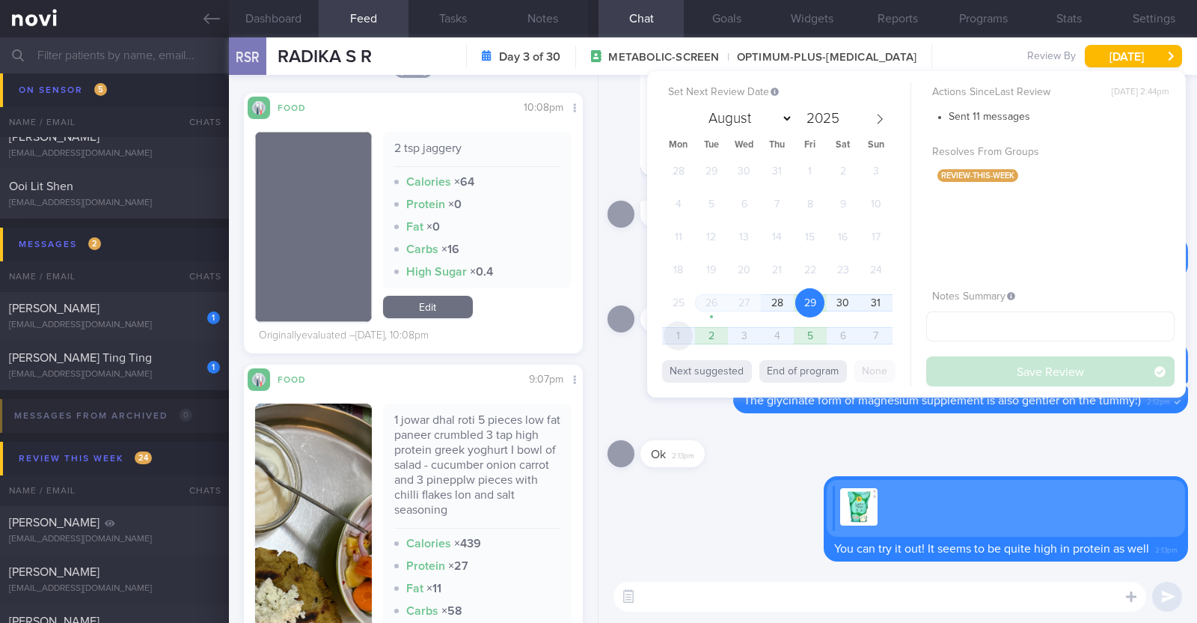
click at [672, 335] on span "1" at bounding box center [678, 335] width 29 height 29
select select "8"
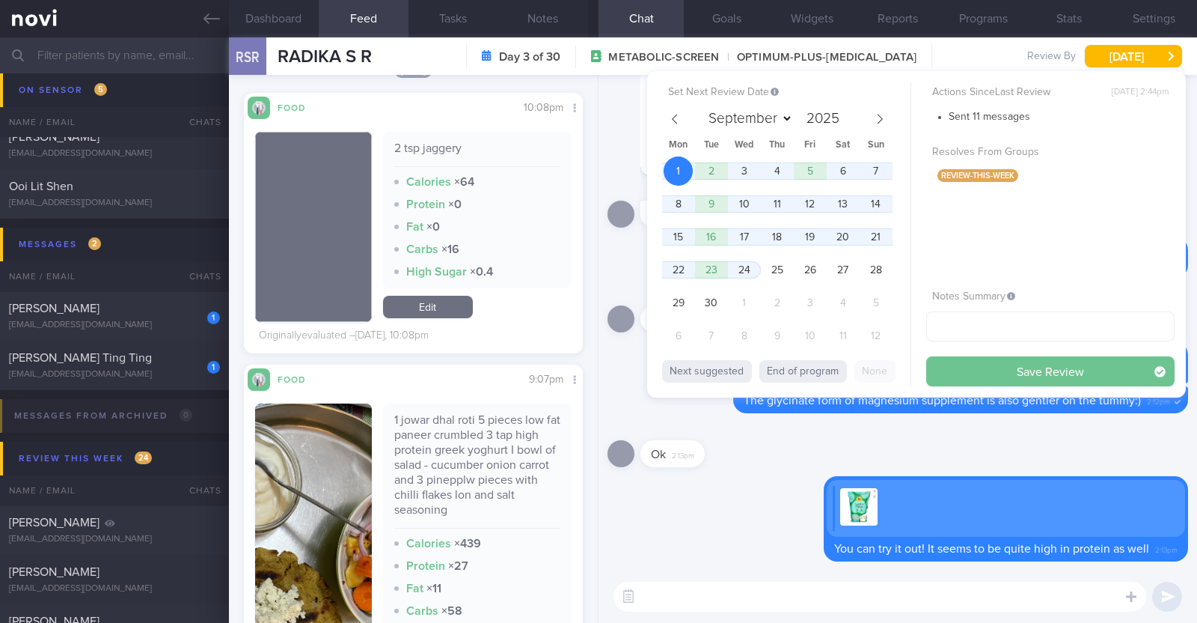
click at [983, 370] on button "Save Review" at bounding box center [1051, 371] width 248 height 30
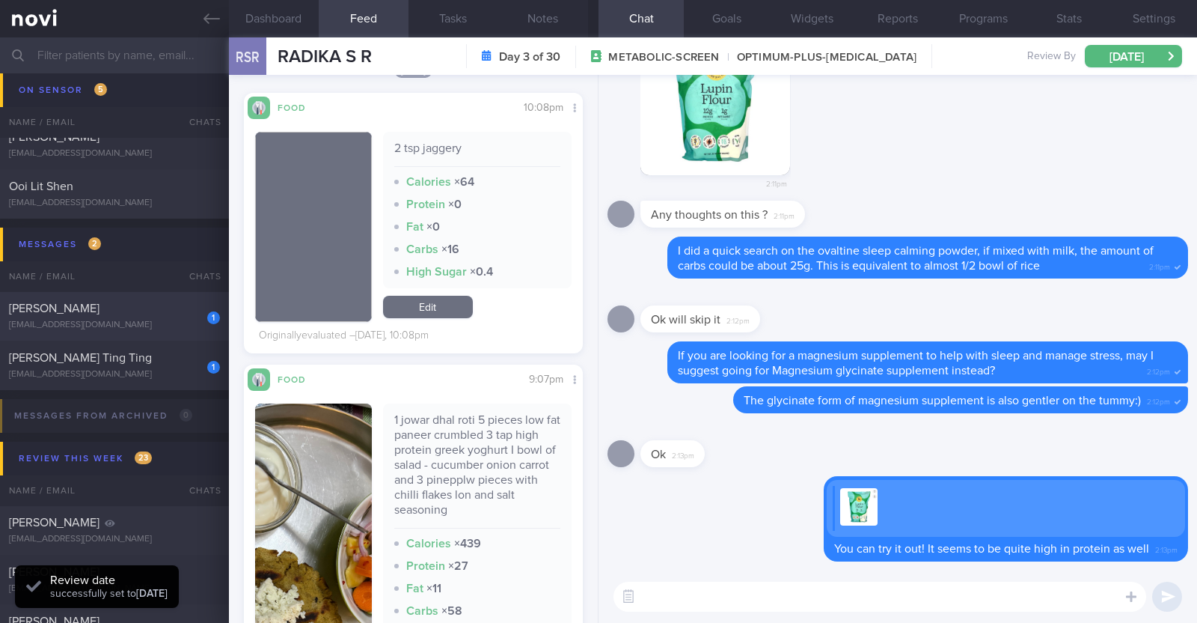
click at [150, 313] on div "[PERSON_NAME]" at bounding box center [112, 308] width 207 height 15
checkbox input "false"
type textarea "50F Comorbidities: HLD [MEDICAL_DATA] on [MEDICAL_DATA] for >5 years Medication…"
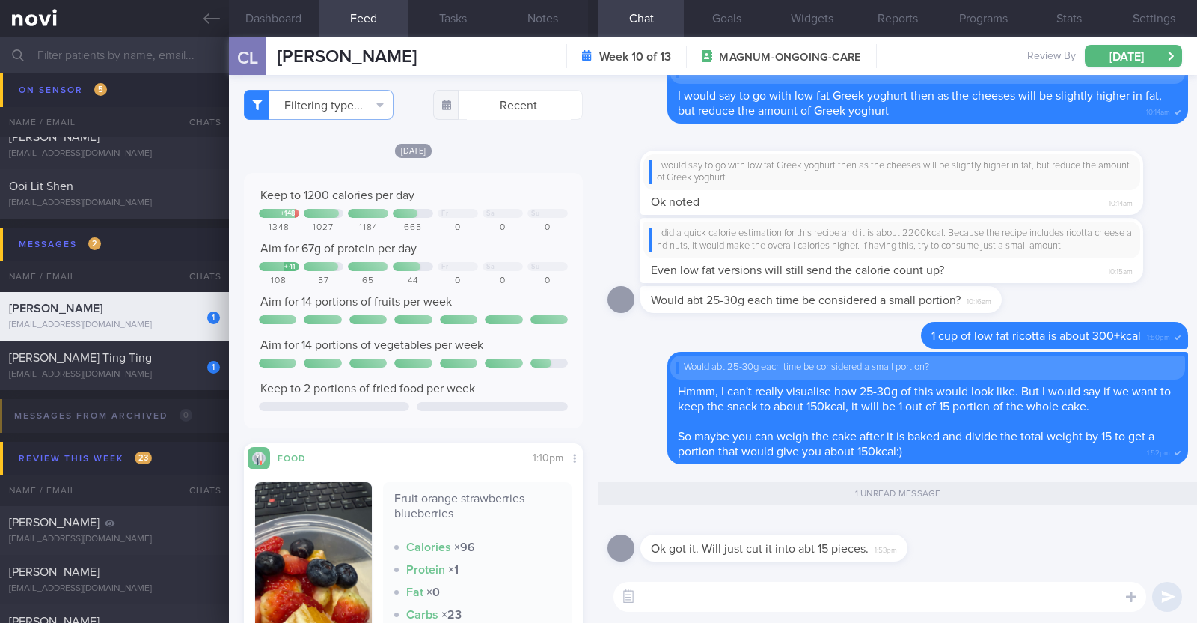
click at [760, 597] on textarea at bounding box center [880, 596] width 533 height 30
paste textarea "👍"
type textarea "👍"
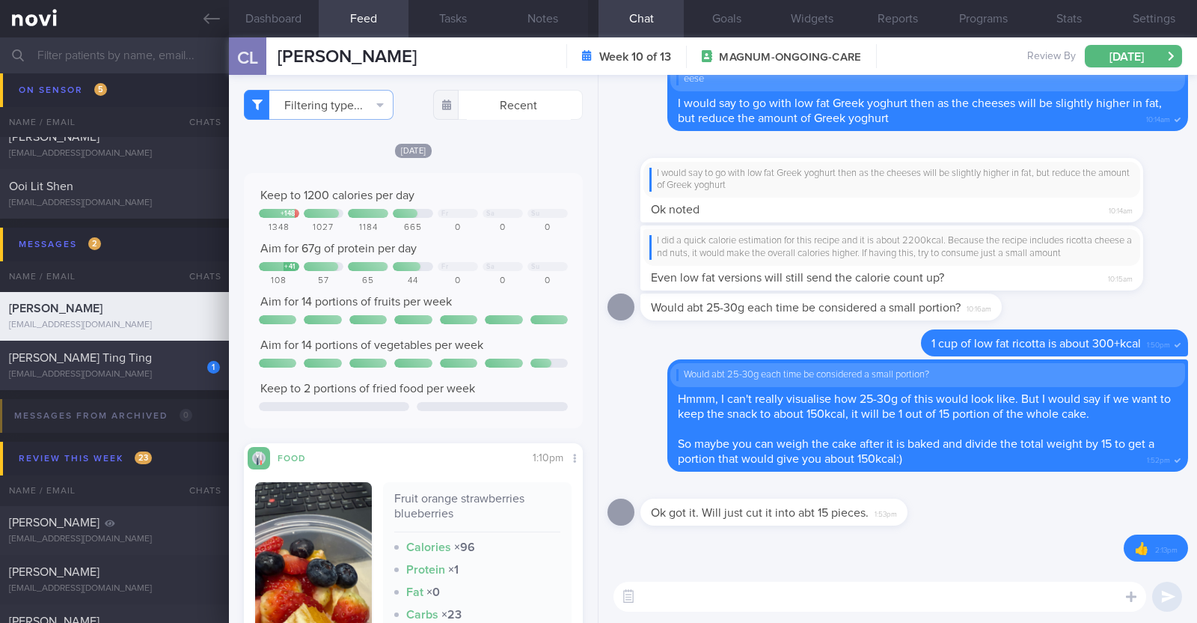
click at [155, 364] on div "1 [PERSON_NAME] Ting Ting [EMAIL_ADDRESS][DOMAIN_NAME]" at bounding box center [114, 365] width 229 height 30
type textarea "52F Co-morbidities: HTN Hepatic steatosis Gastritis Recent endoscopic evaluatio…"
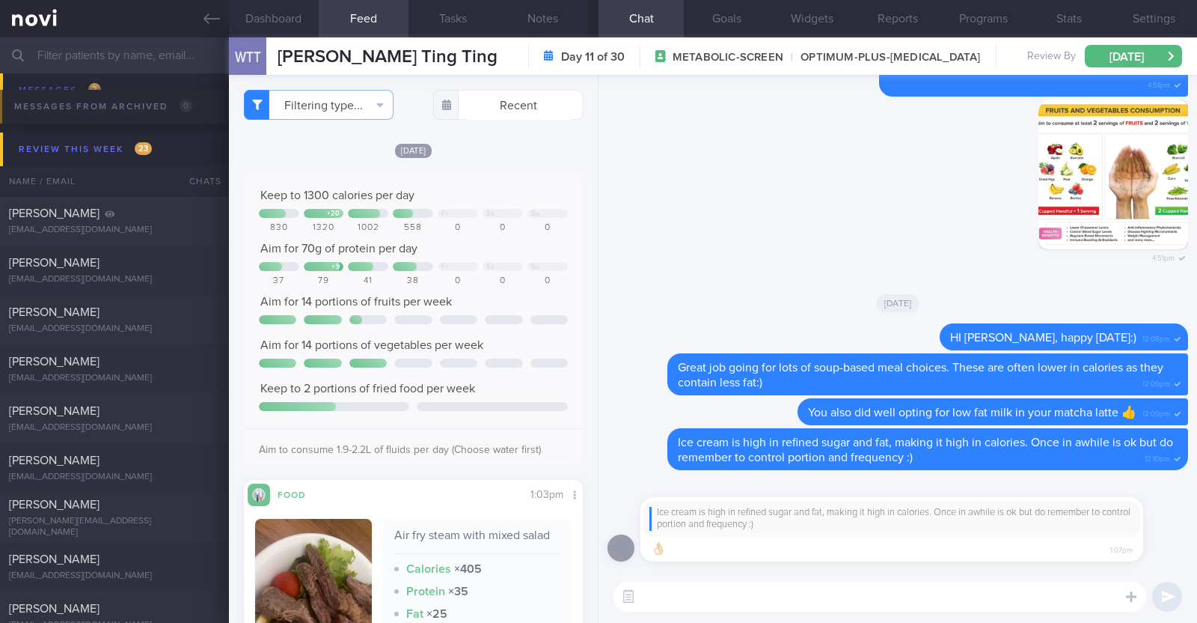
scroll to position [573, 0]
click at [140, 305] on div "[PERSON_NAME]" at bounding box center [112, 308] width 207 height 15
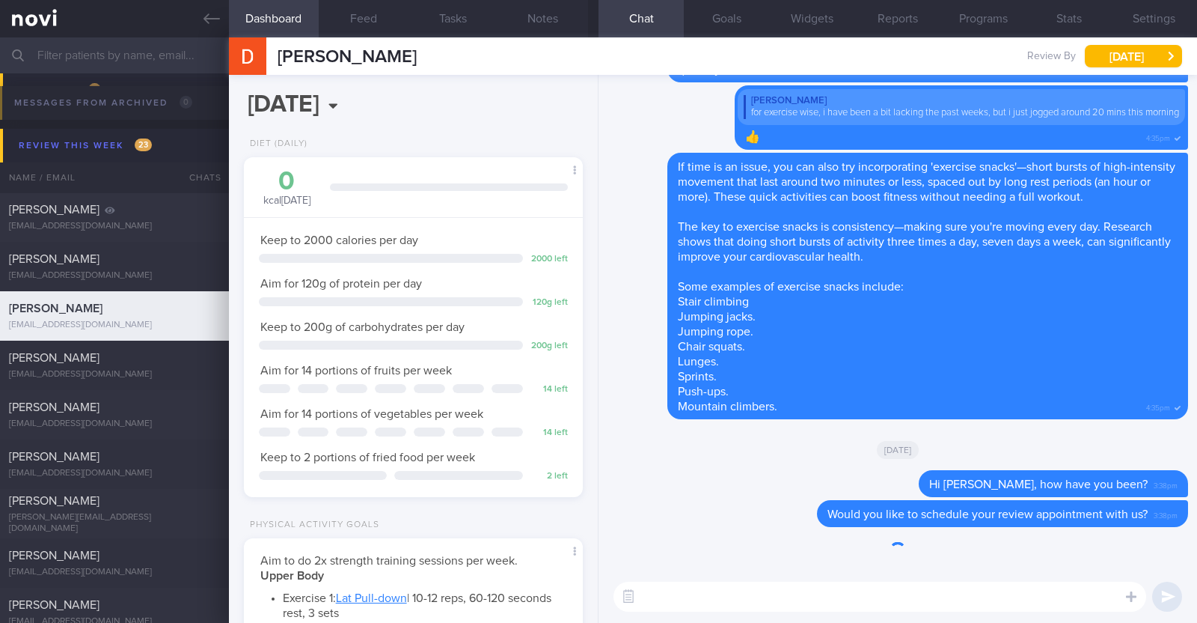
scroll to position [151, 303]
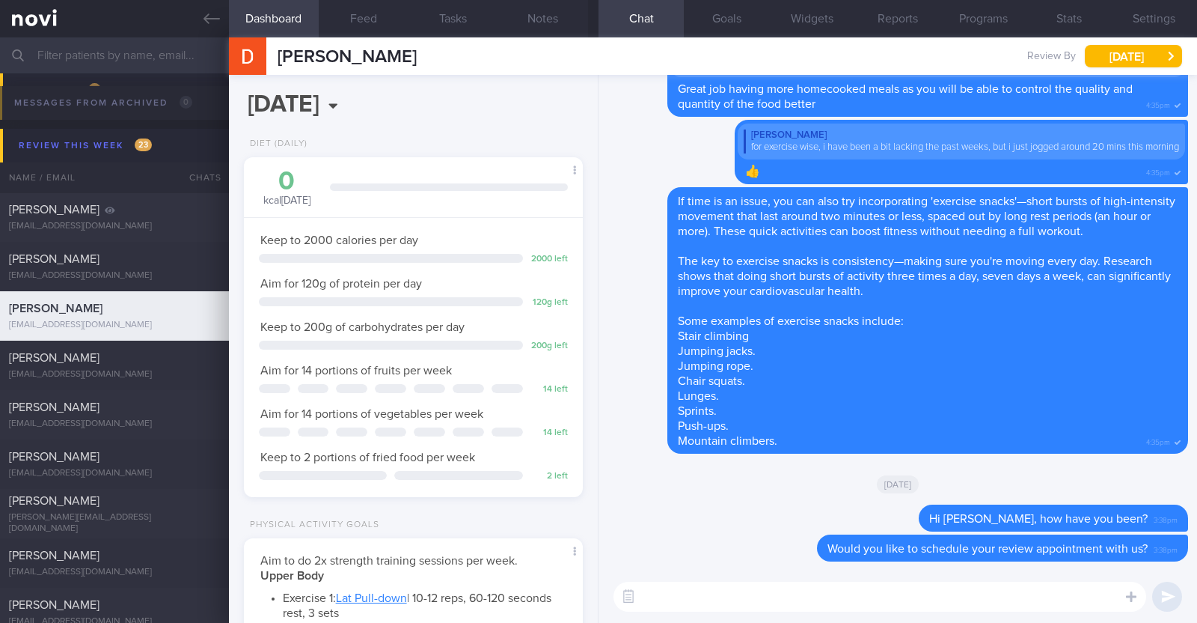
click at [429, 57] on div "Dominique Goh Review By Fri, 29 Aug Set Next Review Date 29 Aug 2025 June July …" at bounding box center [713, 55] width 968 height 37
click at [1108, 60] on button "[DATE]" at bounding box center [1133, 56] width 97 height 22
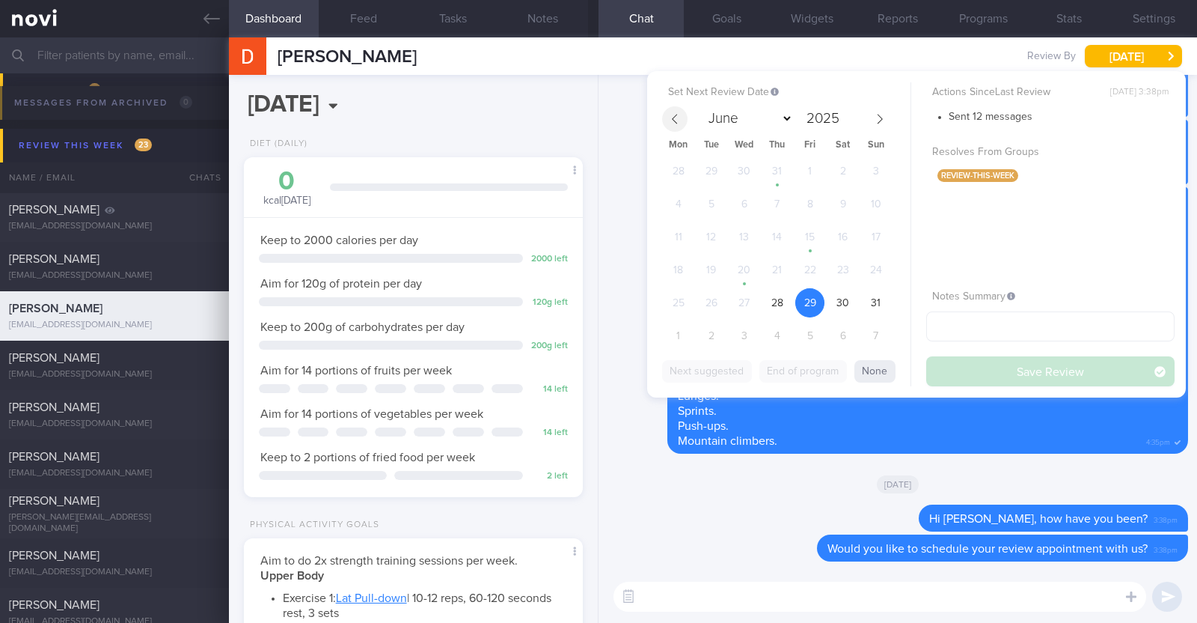
click at [674, 122] on icon at bounding box center [675, 119] width 10 height 10
click at [625, 159] on div "Delete Dominique Goh for exercise wise, i have been a bit lacking the past week…" at bounding box center [898, 154] width 581 height 68
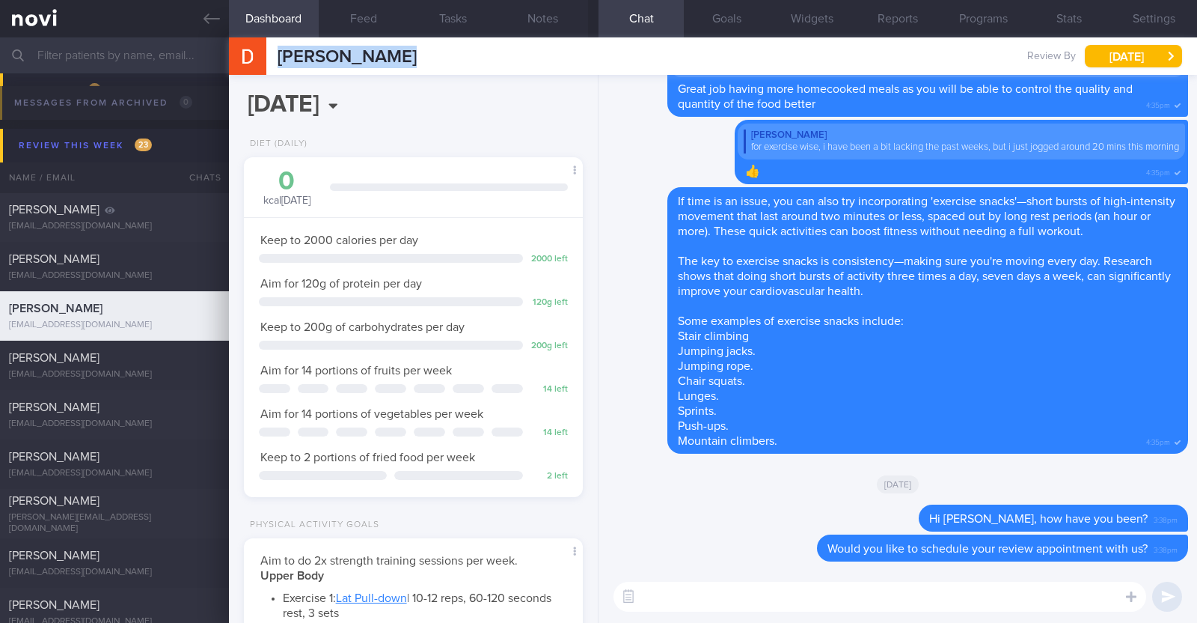
drag, startPoint x: 406, startPoint y: 61, endPoint x: 272, endPoint y: 56, distance: 133.3
click at [272, 56] on div "Dominique Goh Dominique Goh gohdominique0@gmail.com Review By Fri, 29 Aug Set N…" at bounding box center [713, 55] width 968 height 37
copy span "[PERSON_NAME]"
click at [1167, 55] on button "[DATE]" at bounding box center [1133, 56] width 97 height 22
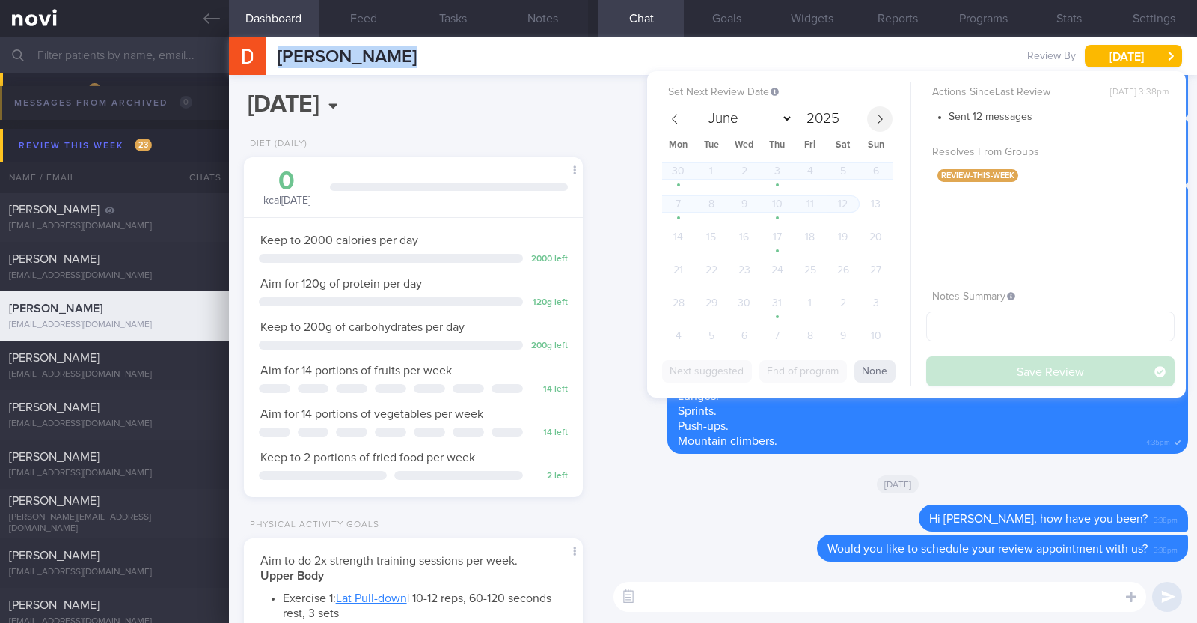
click at [885, 106] on span at bounding box center [879, 118] width 25 height 25
click at [808, 332] on span "5" at bounding box center [810, 335] width 29 height 29
select select "8"
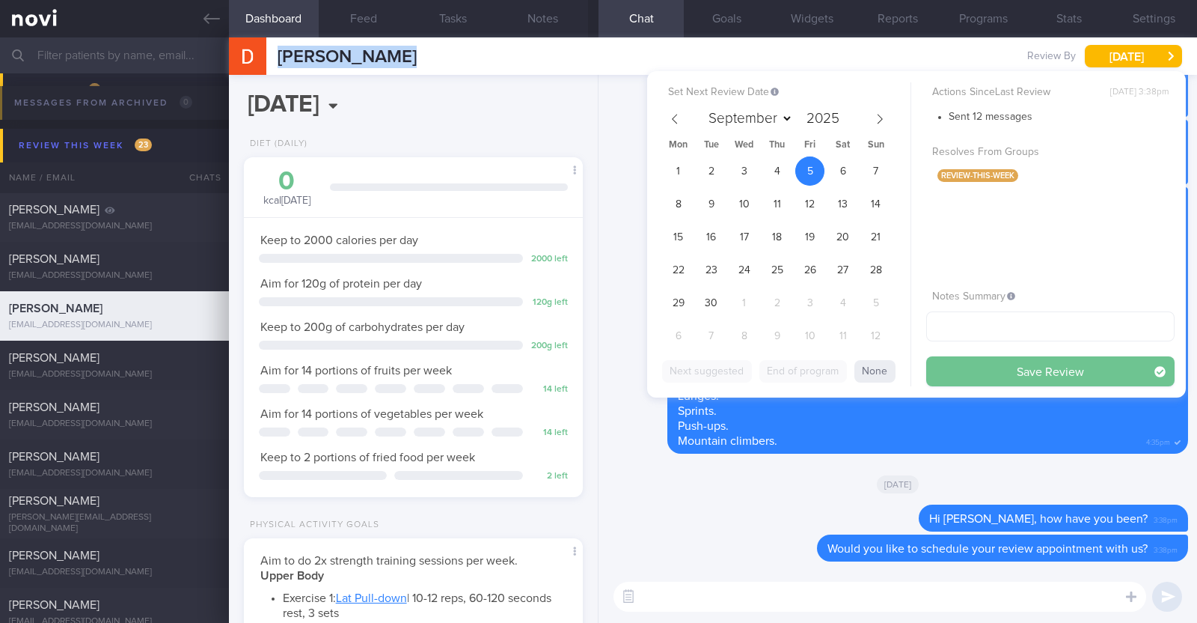
click at [956, 372] on button "Save Review" at bounding box center [1051, 371] width 248 height 30
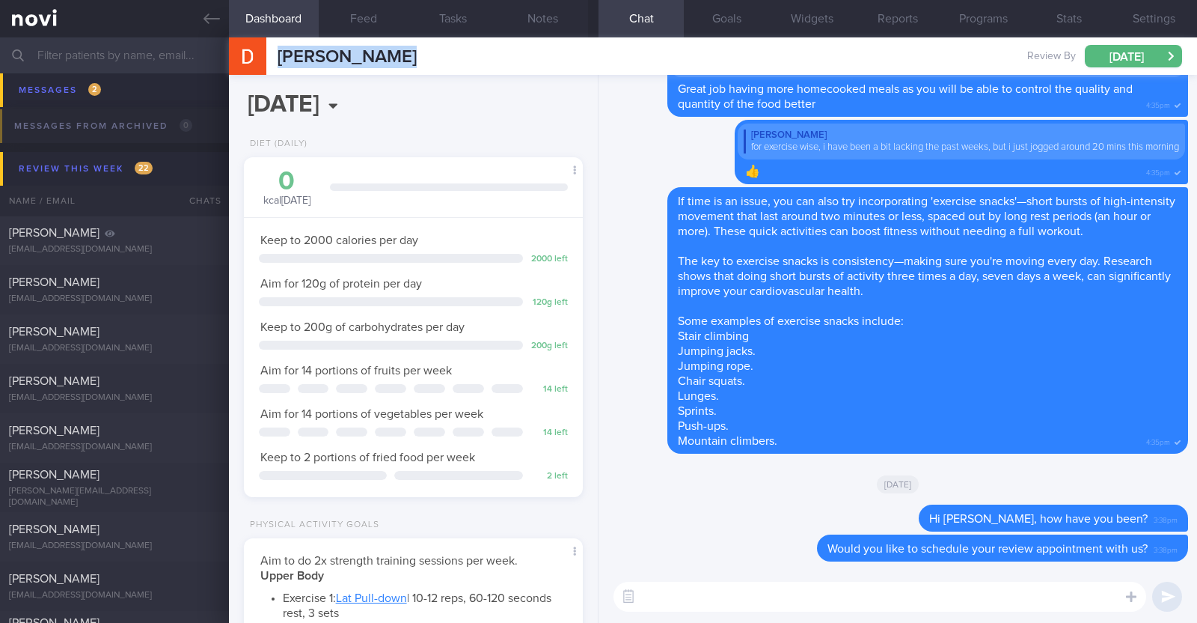
scroll to position [548, 0]
click at [86, 290] on div "Jade Erb" at bounding box center [112, 283] width 207 height 15
type textarea "20F Nil PMHx Medications: Ryblesus 3.5mg for 10 days, then 7mg for 1 month and …"
select select "7"
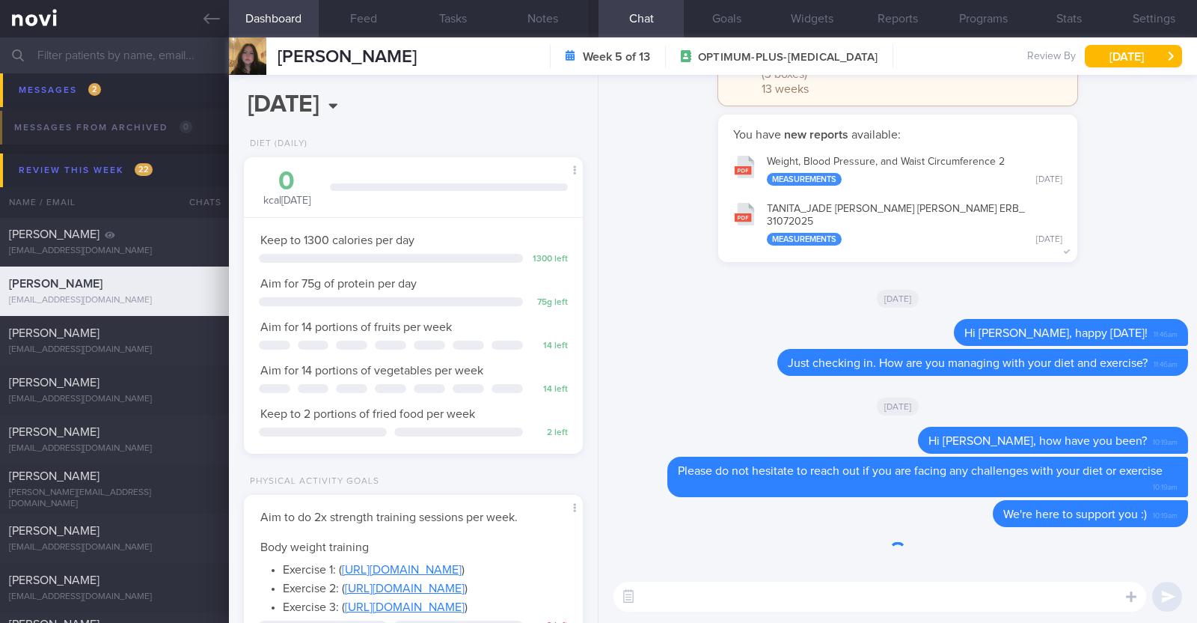
scroll to position [170, 298]
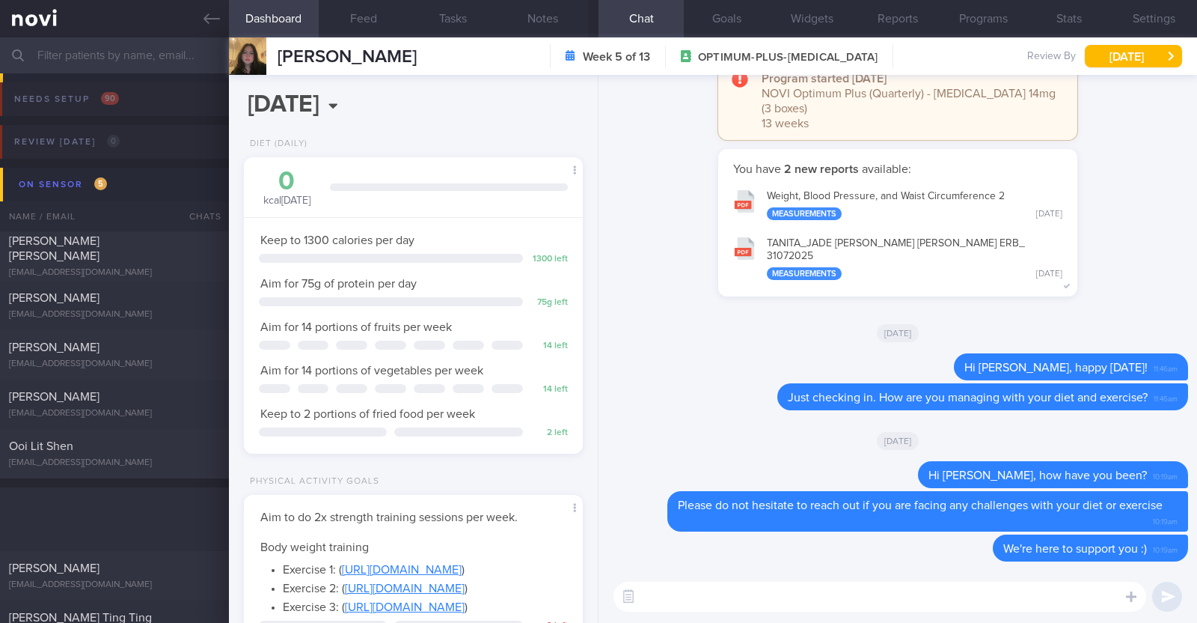
select select "7"
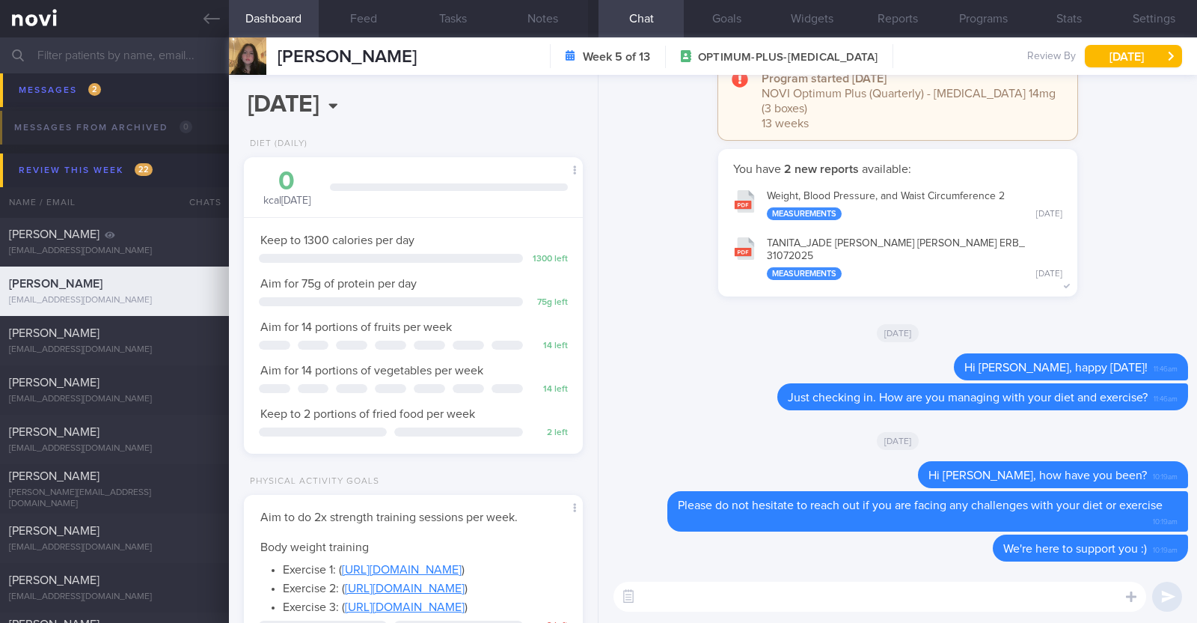
scroll to position [170, 298]
click at [355, 16] on button "Feed" at bounding box center [364, 18] width 90 height 37
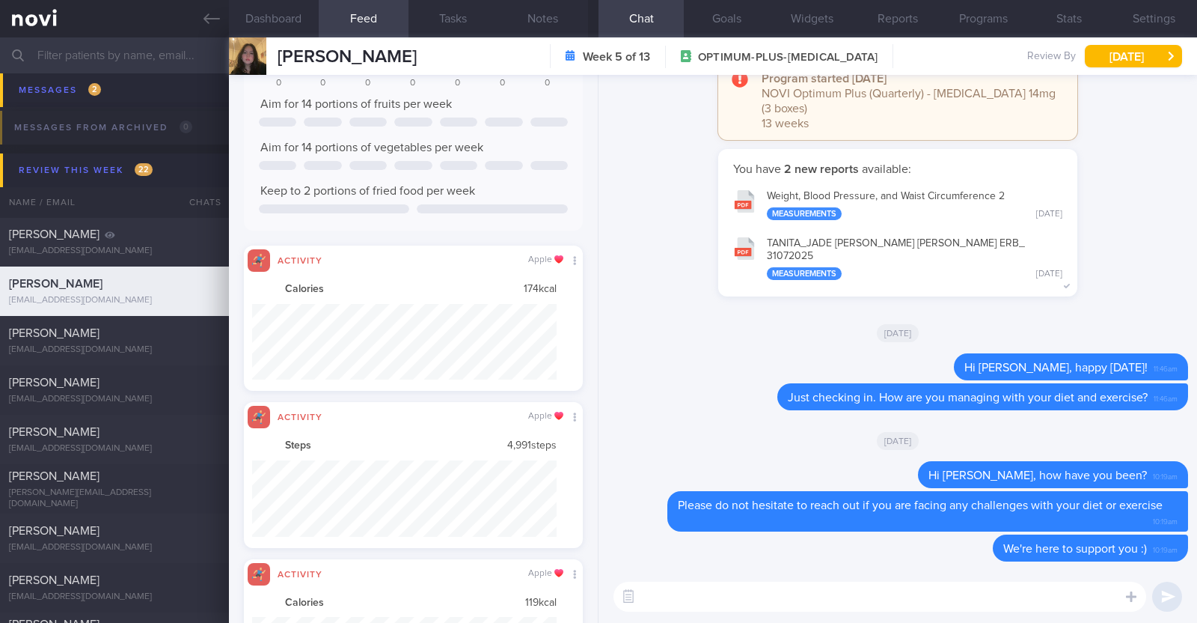
scroll to position [362, 0]
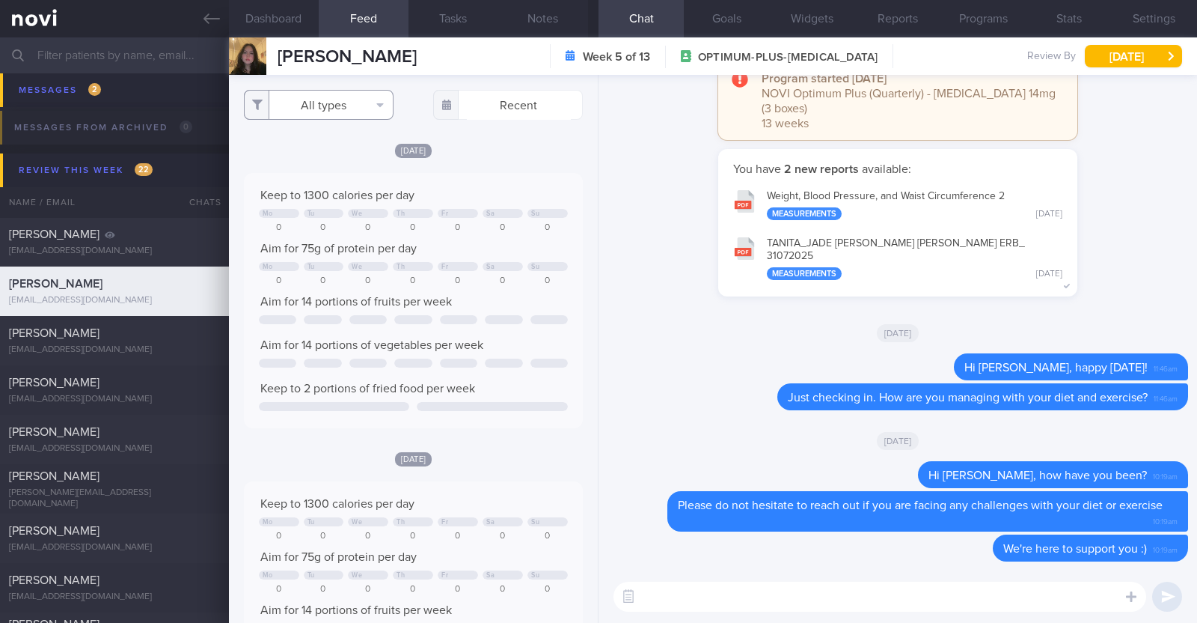
click at [329, 117] on button "All types" at bounding box center [319, 105] width 150 height 30
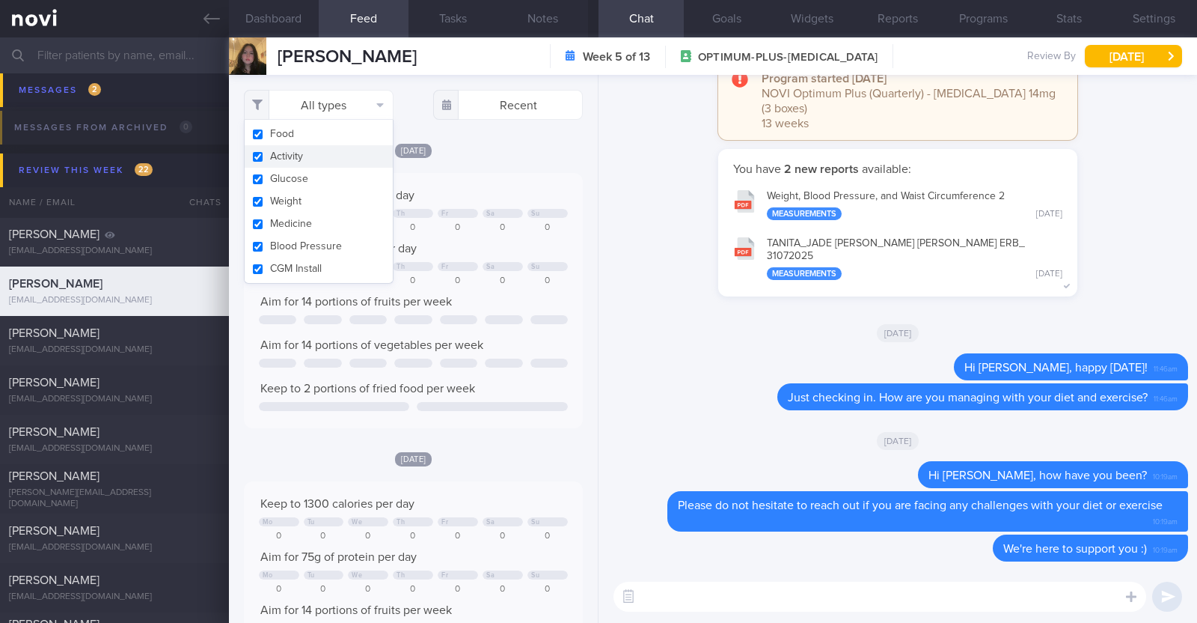
click at [320, 150] on button "Activity" at bounding box center [319, 156] width 148 height 22
checkbox input "false"
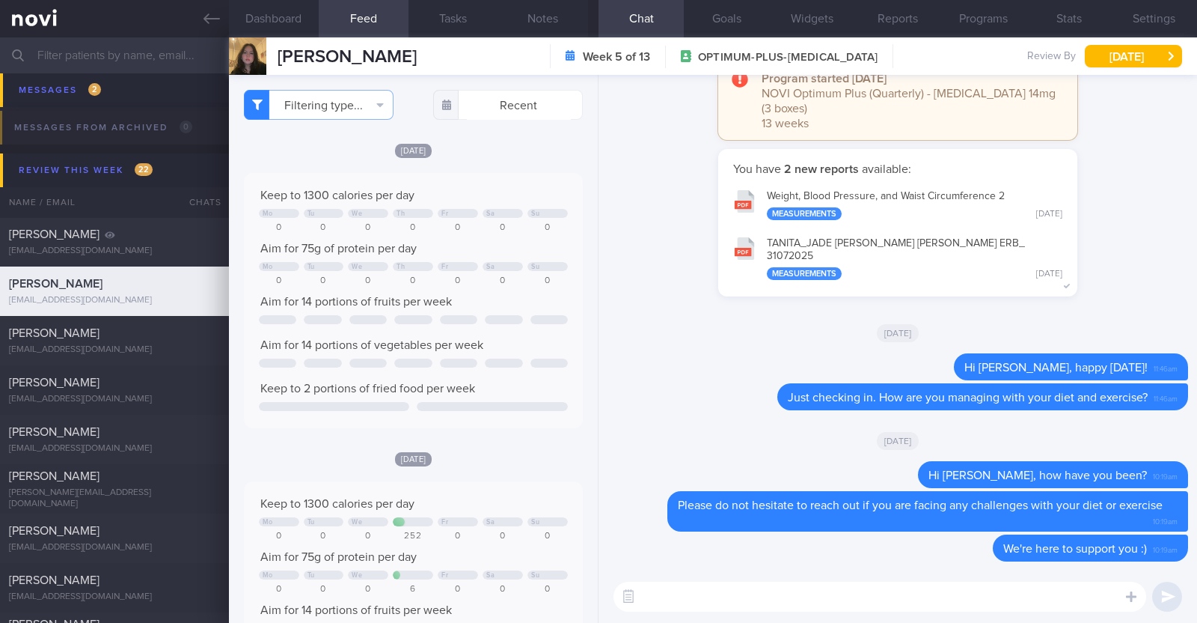
click at [505, 162] on div "Tue, 19 Aug Keep to 1300 calories per day Mo Tu We Th Fr Sa Su 0 0 0 0 0 0 0 Ai…" at bounding box center [413, 285] width 339 height 286
click at [706, 428] on div "[DATE]" at bounding box center [898, 440] width 581 height 42
click at [749, 593] on textarea at bounding box center [880, 596] width 533 height 30
paste textarea "Hi [Patient's Name], We noticed there haven’t been any food or workout logs rec…"
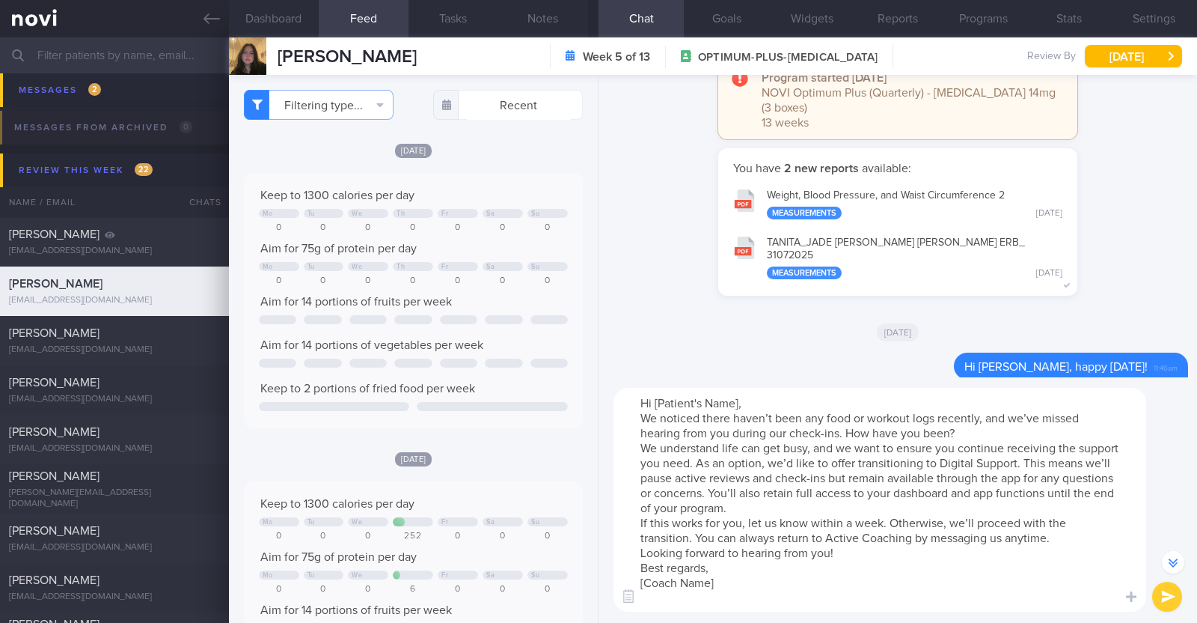
click at [736, 403] on textarea "Hi [Patient's Name], We noticed there haven’t been any food or workout logs rec…" at bounding box center [880, 500] width 533 height 224
click at [755, 501] on textarea "Hi Jade, We noticed there haven’t been any food or workout logs recently, and w…" at bounding box center [880, 500] width 533 height 224
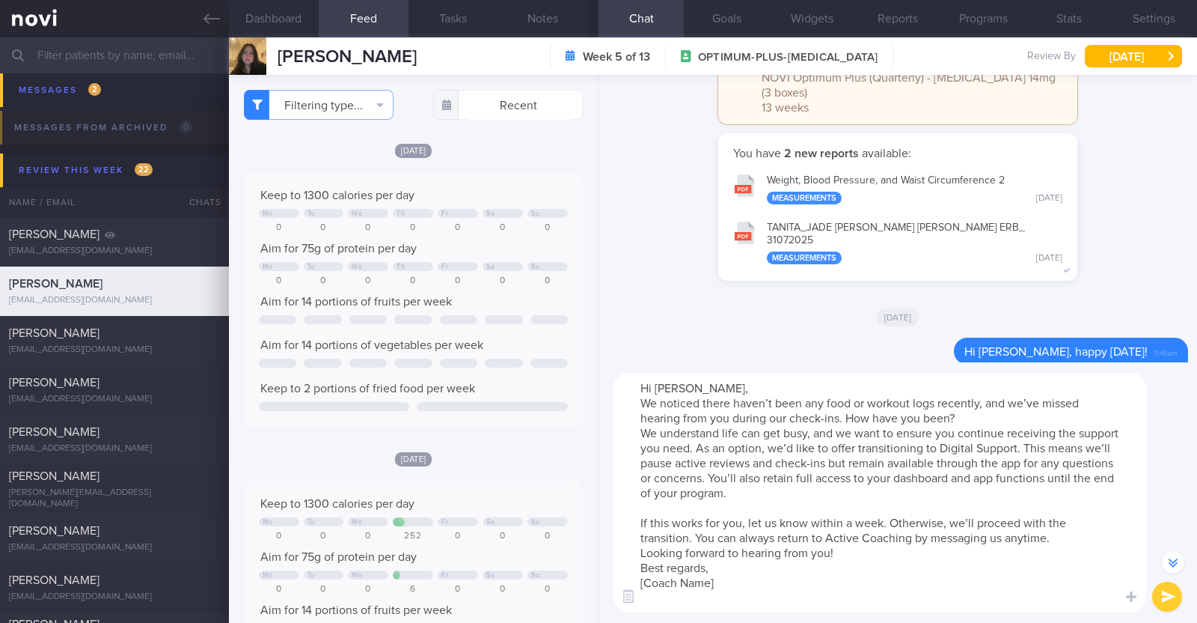
scroll to position [-207, 0]
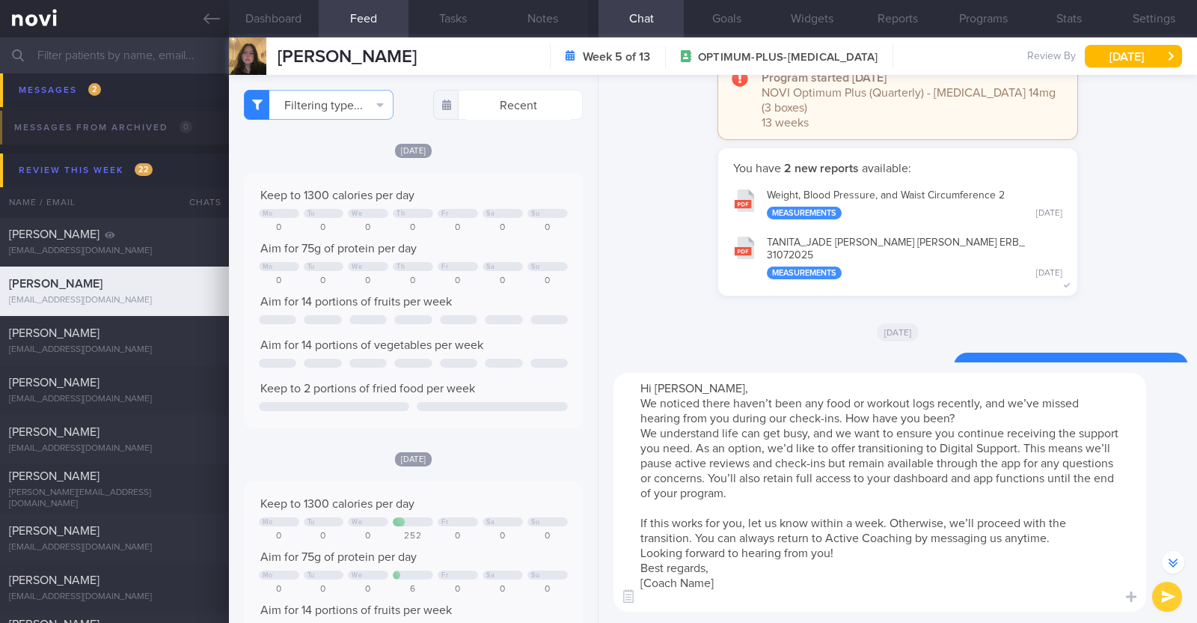
click at [875, 554] on textarea "Hi Jade, We noticed there haven’t been any food or workout logs recently, and w…" at bounding box center [880, 492] width 533 height 239
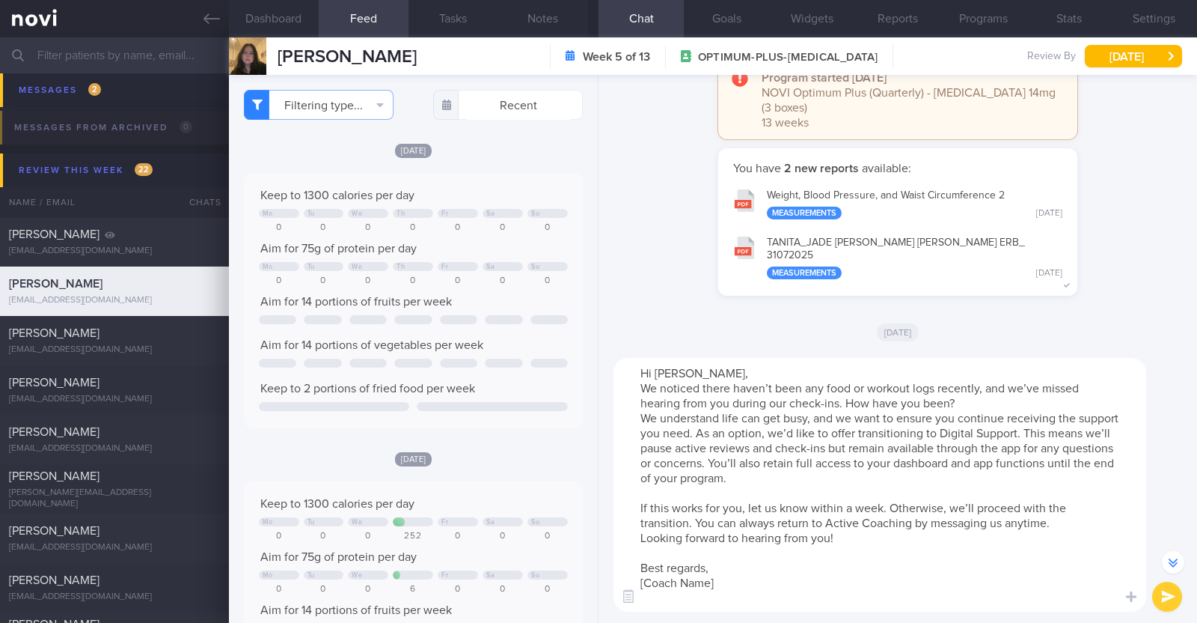
drag, startPoint x: 724, startPoint y: 583, endPoint x: 614, endPoint y: 589, distance: 110.9
click at [614, 589] on textarea "Hi Jade, We noticed there haven’t been any food or workout logs recently, and w…" at bounding box center [880, 485] width 533 height 254
type textarea "Hi Jade, We noticed there haven’t been any food or workout logs recently, and w…"
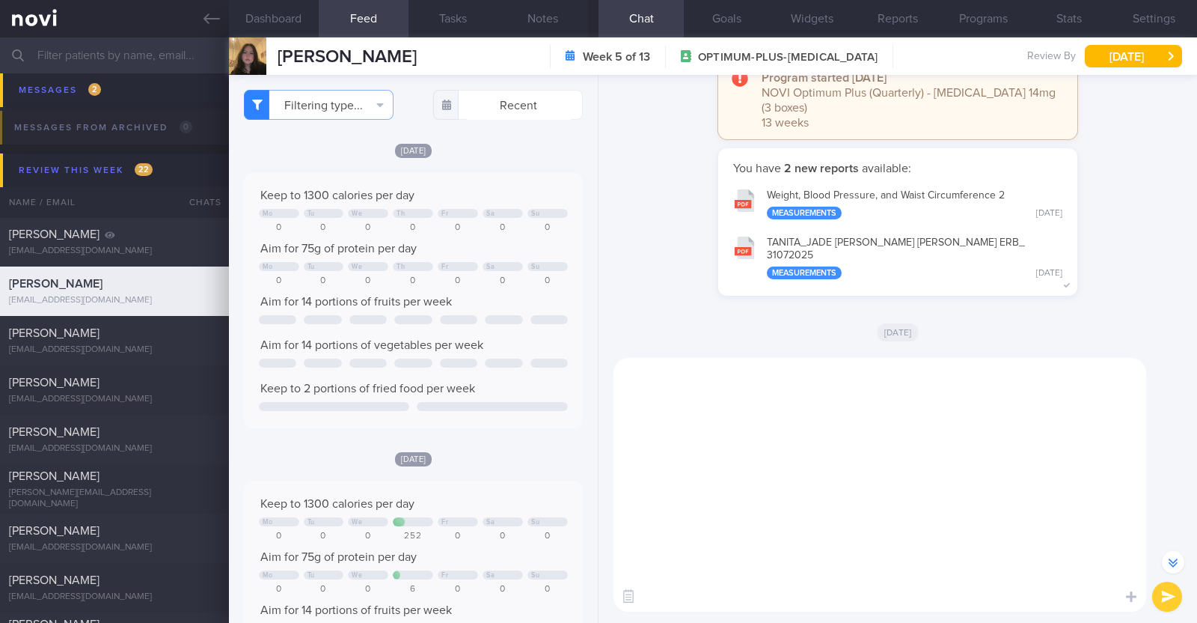
scroll to position [-63, 0]
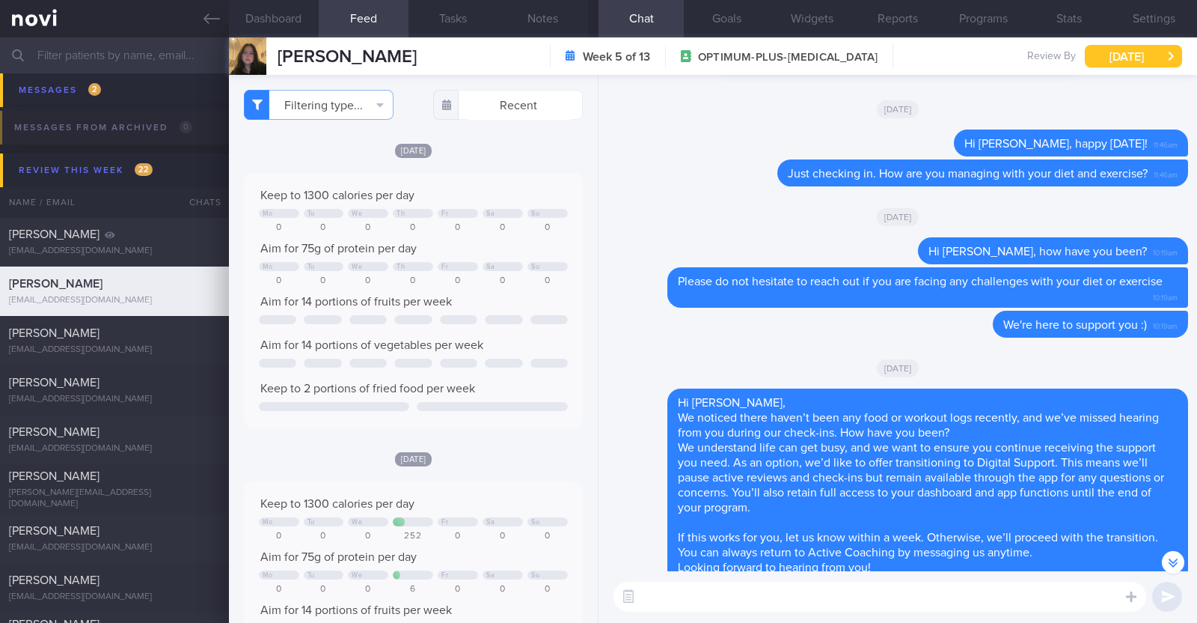
click at [1142, 55] on button "[DATE]" at bounding box center [1133, 56] width 97 height 22
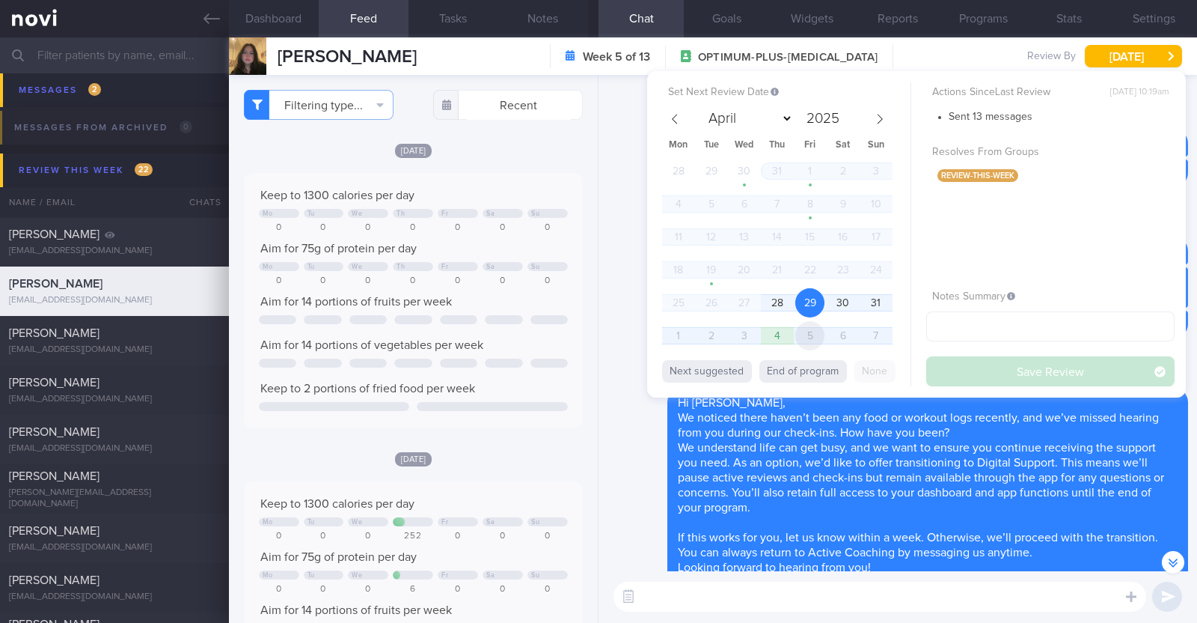
click at [812, 337] on span "5" at bounding box center [810, 335] width 29 height 29
select select "8"
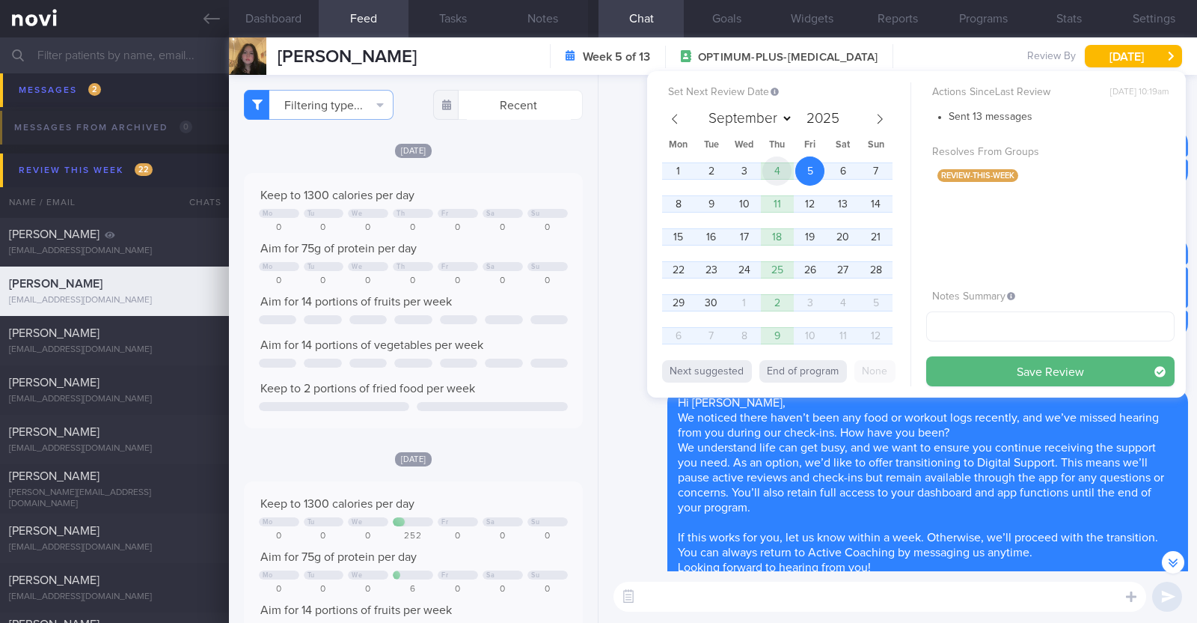
click at [776, 166] on span "4" at bounding box center [777, 170] width 29 height 29
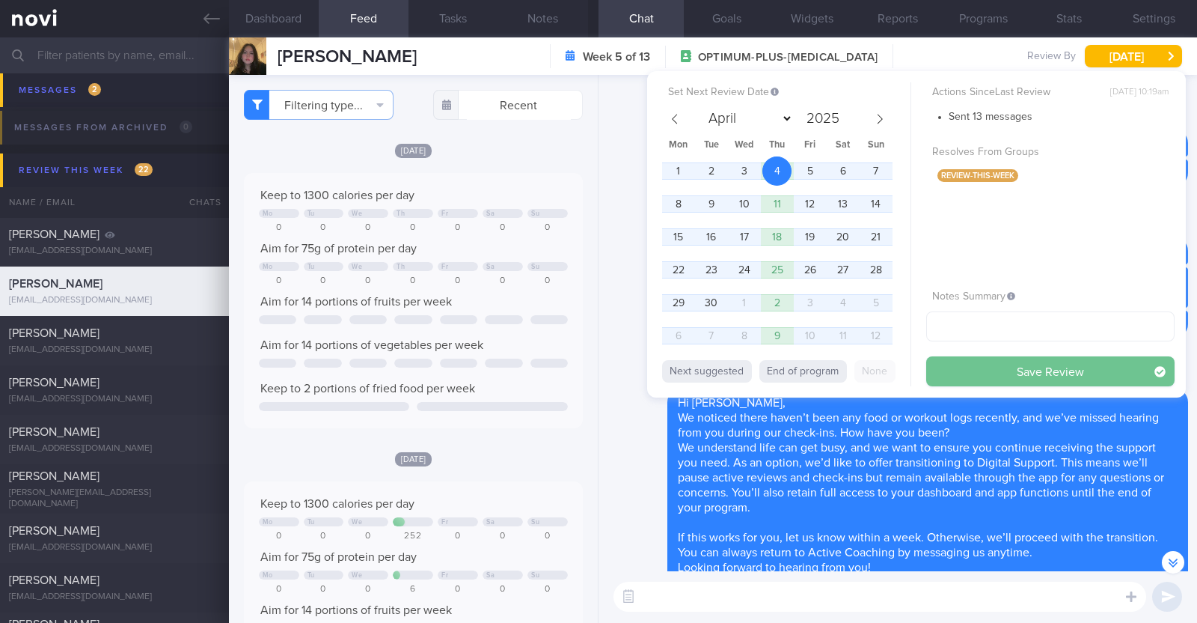
click at [974, 367] on button "Save Review" at bounding box center [1051, 371] width 248 height 30
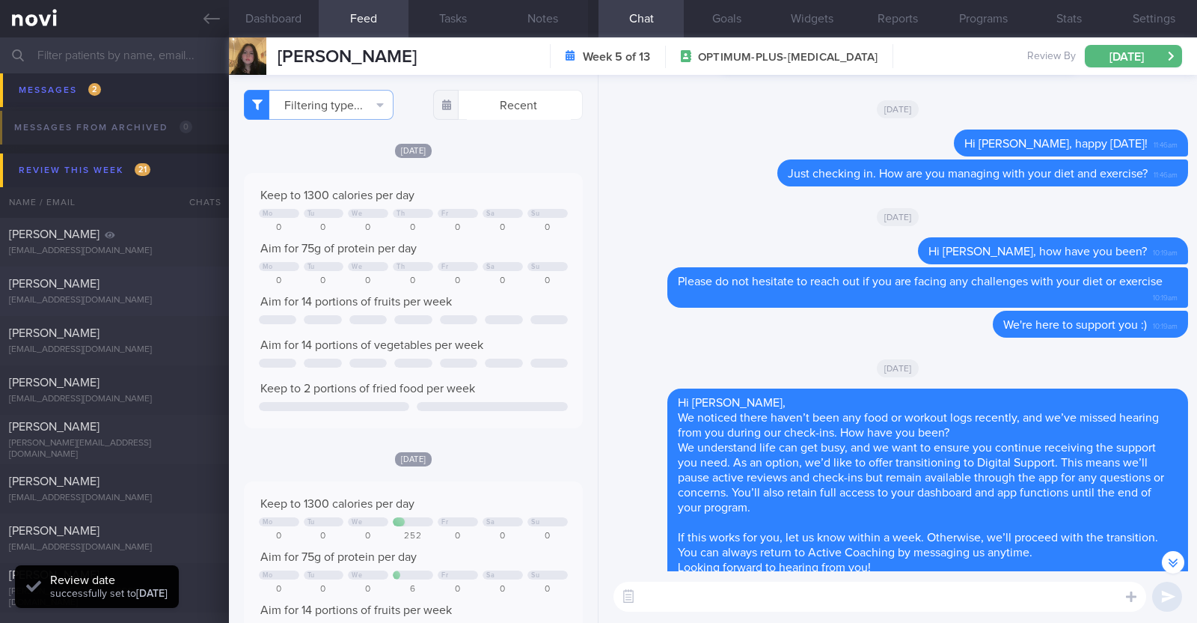
click at [105, 290] on div "Joish Paul joishpaul@gmail.com" at bounding box center [114, 291] width 229 height 30
type input "Staying on OP+ after r/v with Dr [PERSON_NAME]"
type textarea "44M Comorbidities: DM HTN HLD Hepatic steatosis Gout Androgenetic alopecia s/p …"
select select "7"
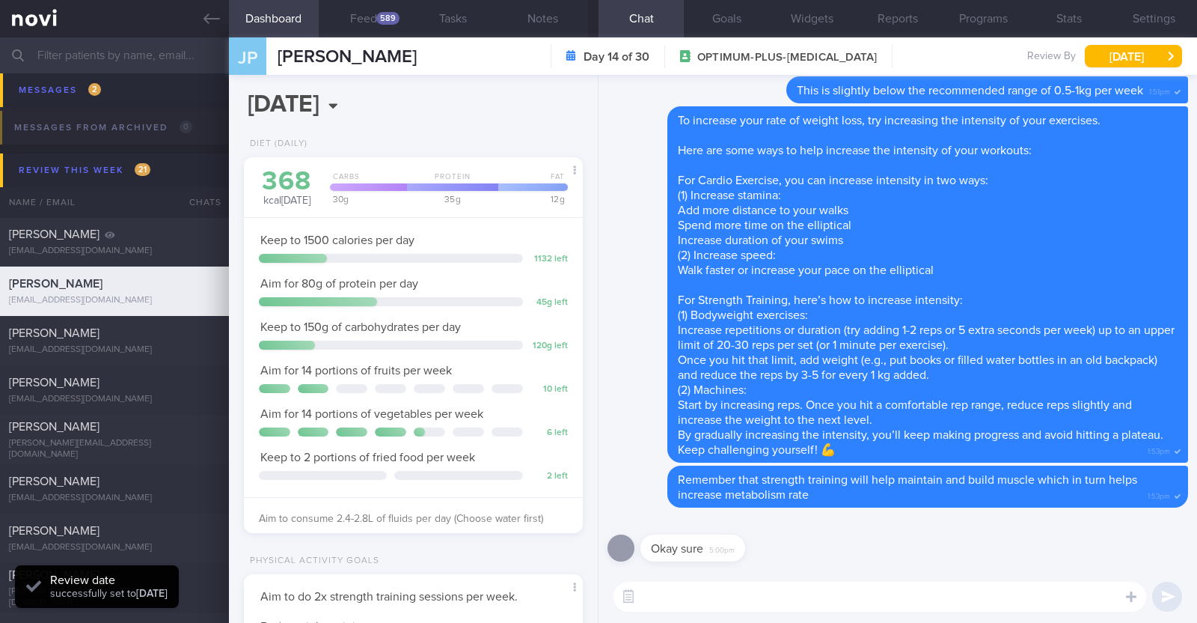
scroll to position [151, 303]
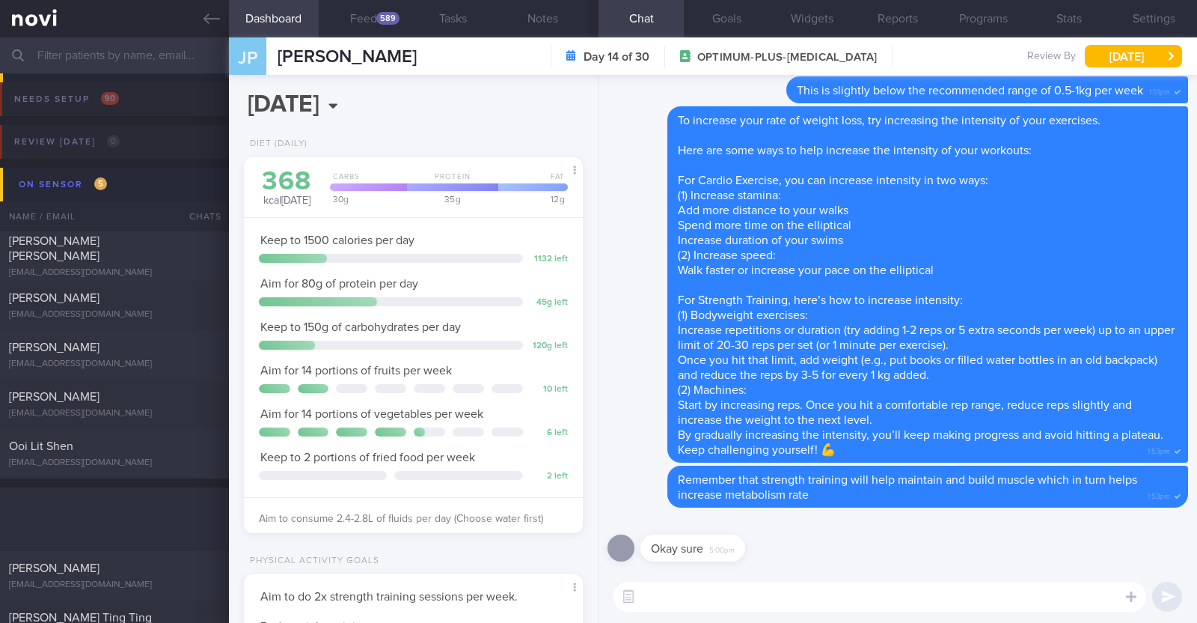
select select "7"
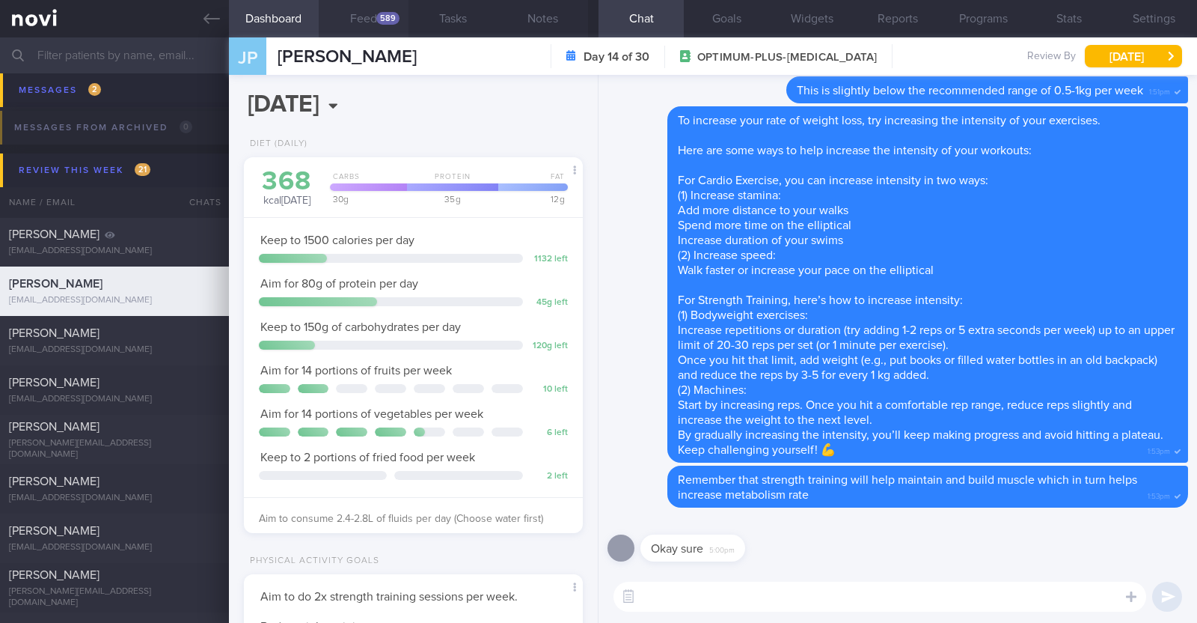
click at [366, 13] on button "Feed 589" at bounding box center [364, 18] width 90 height 37
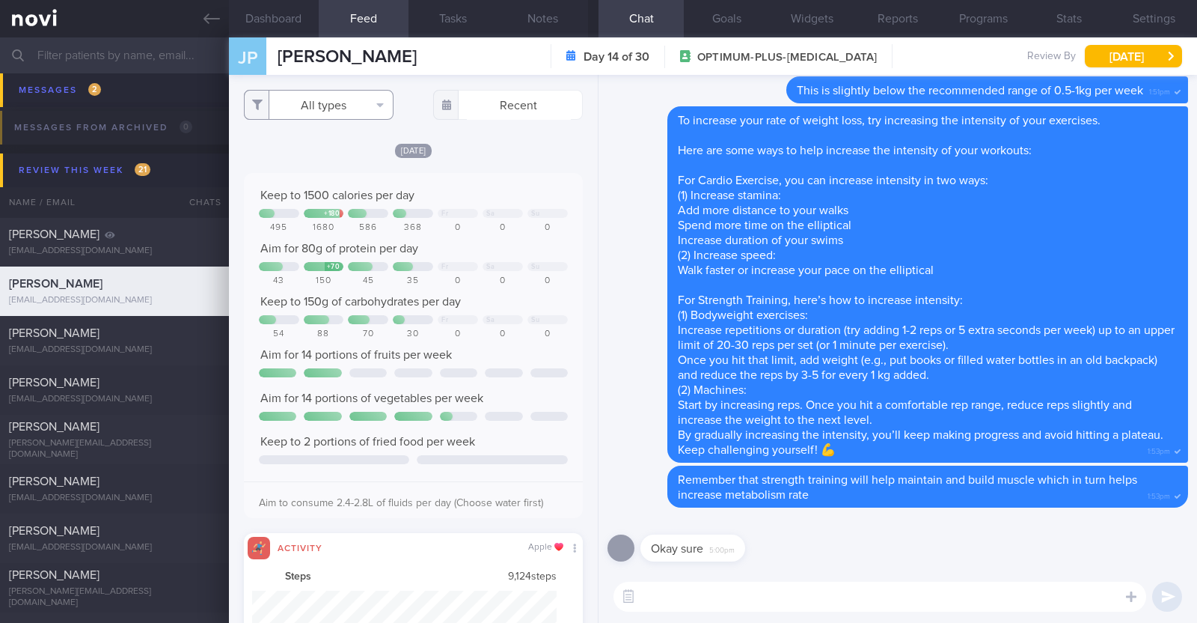
click at [356, 108] on button "All types" at bounding box center [319, 105] width 150 height 30
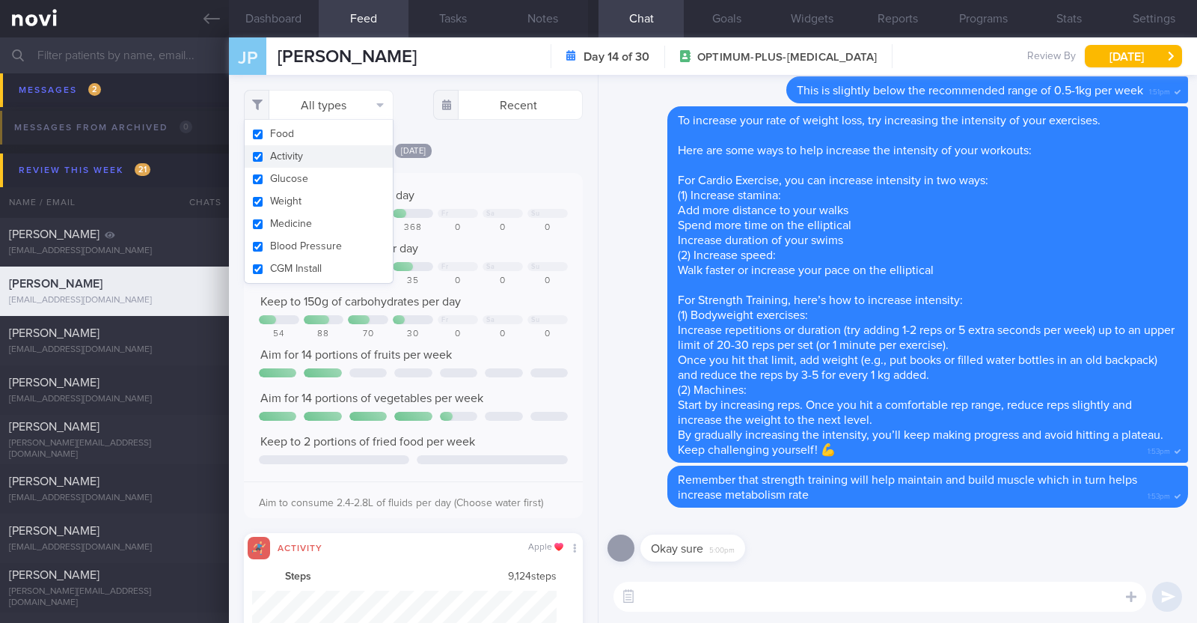
click at [311, 159] on button "Activity" at bounding box center [319, 156] width 148 height 22
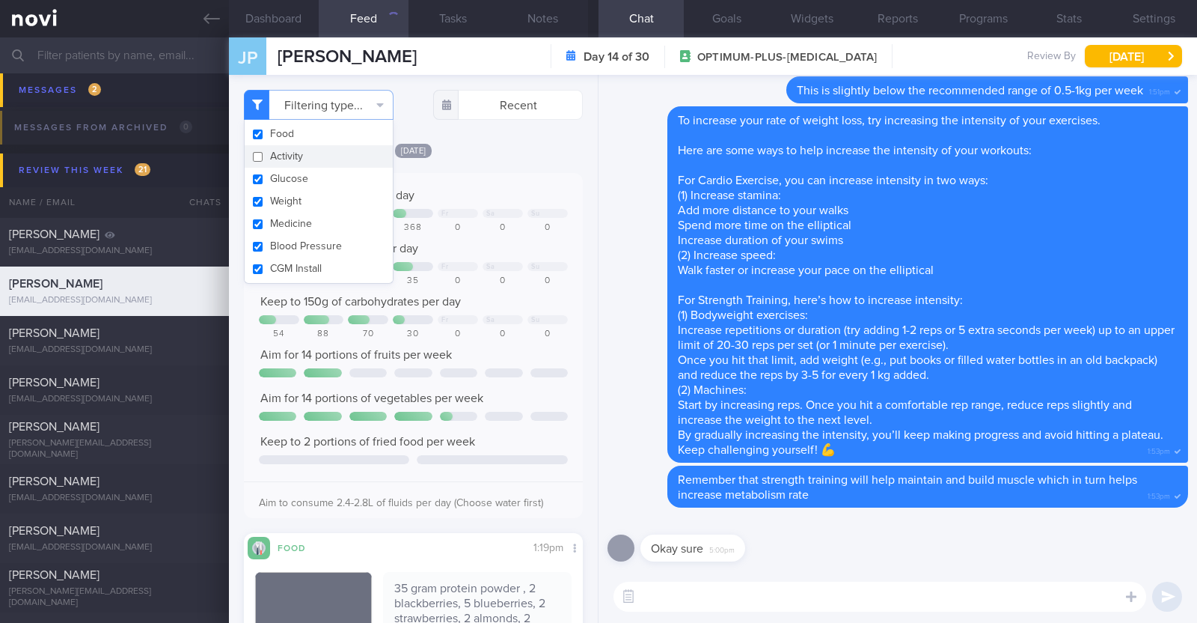
checkbox input "false"
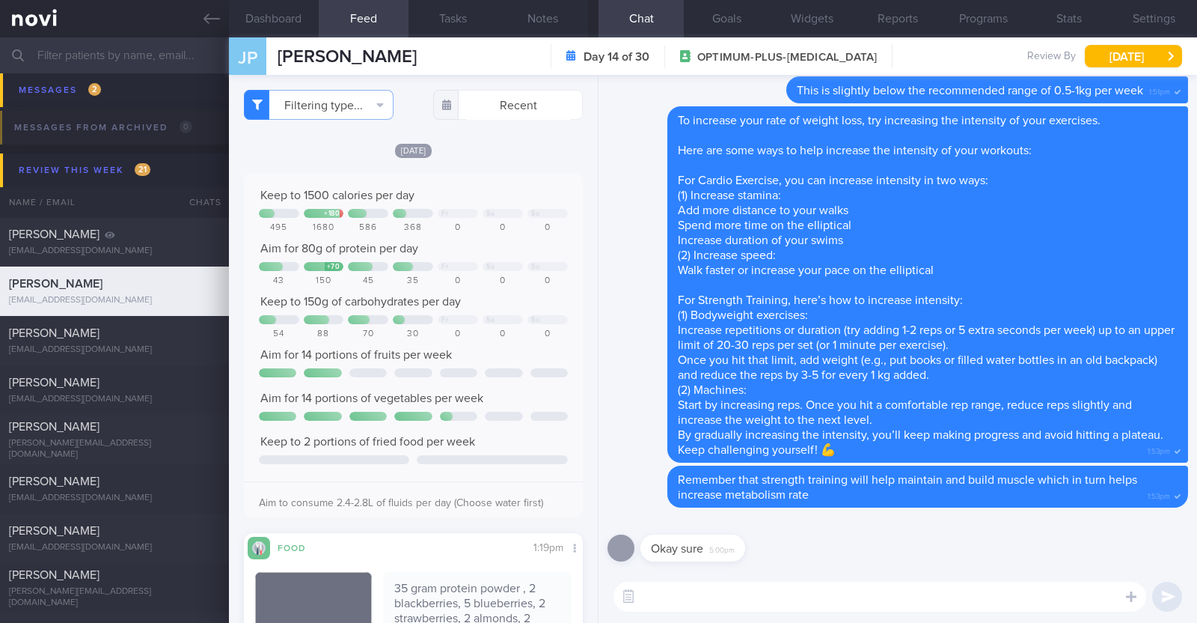
click at [509, 166] on div "Today Keep to 1500 calories per day + 180 Fr Sa Su 495 1680 586 368 0 0 0 Aim f…" at bounding box center [413, 542] width 339 height 801
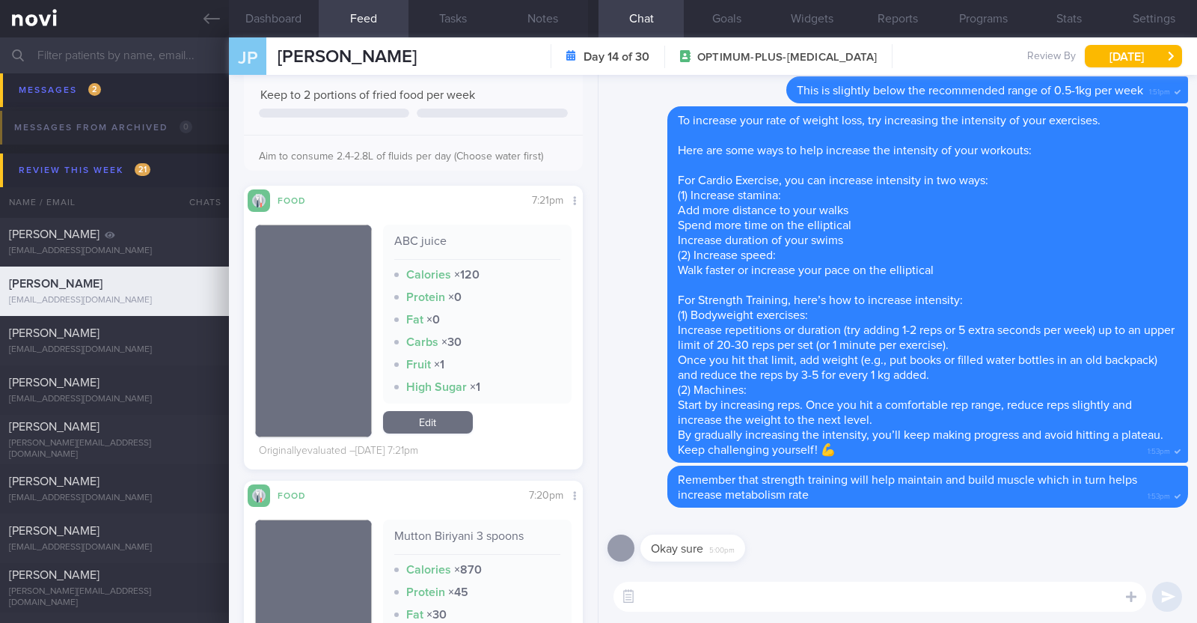
scroll to position [4348, 0]
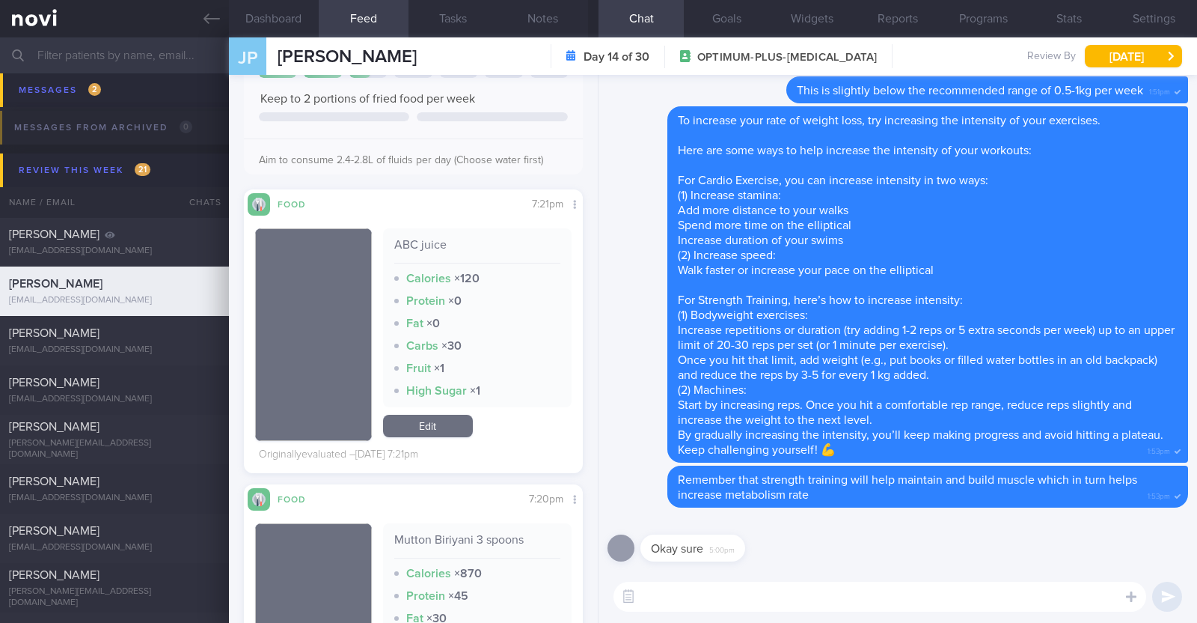
click at [733, 597] on textarea at bounding box center [880, 596] width 533 height 30
type textarea "Hi [PERSON_NAME], happy [DATE]:)"
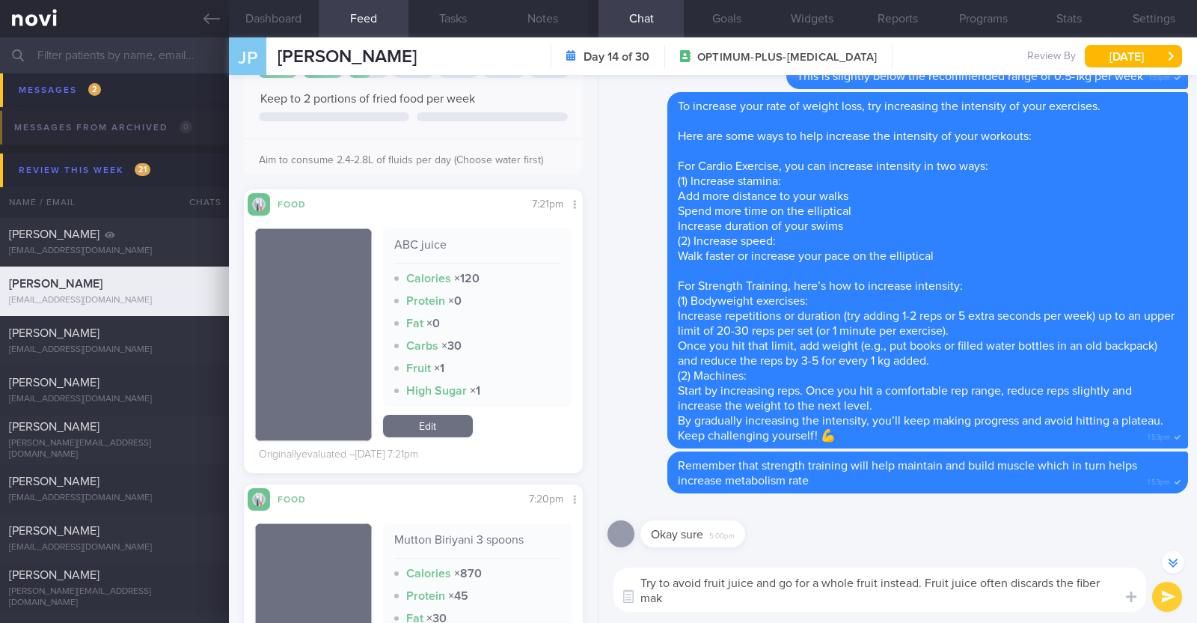
scroll to position [-91, 0]
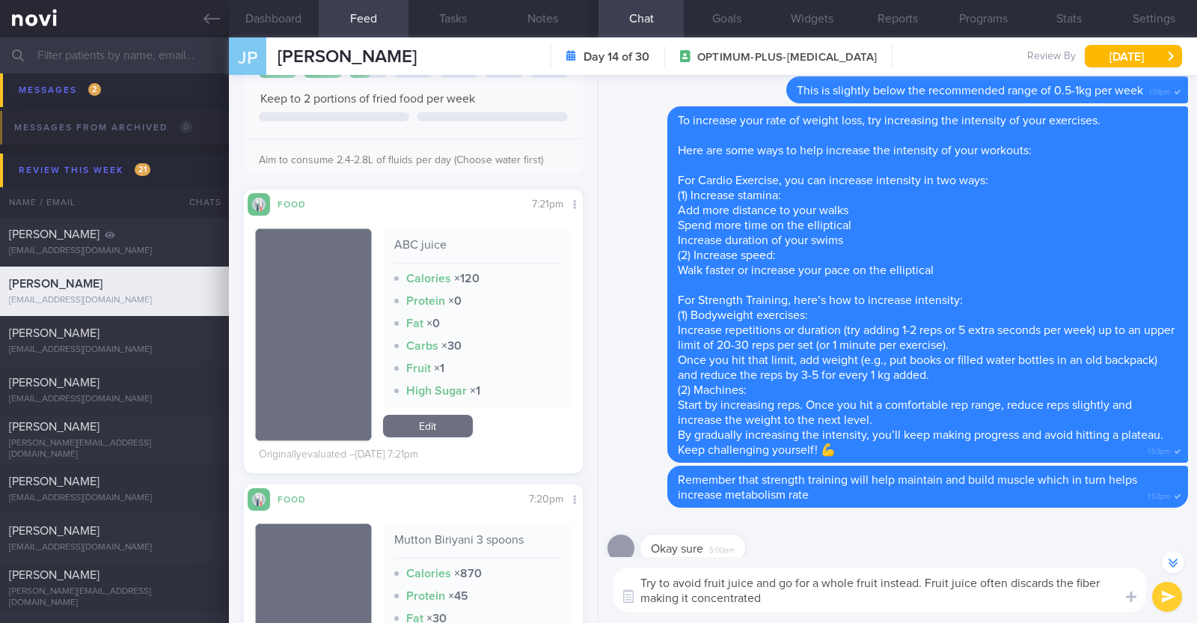
type textarea "Try to avoid fruit juice and go for a whole fruit instead. Fruit juice often di…"
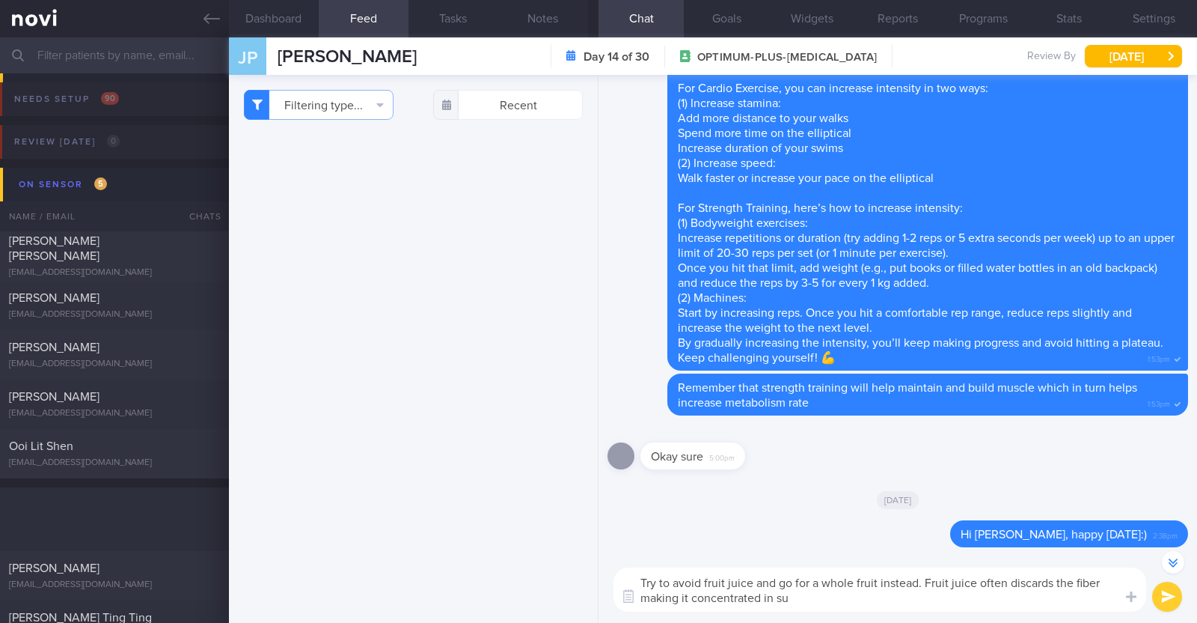
select select "7"
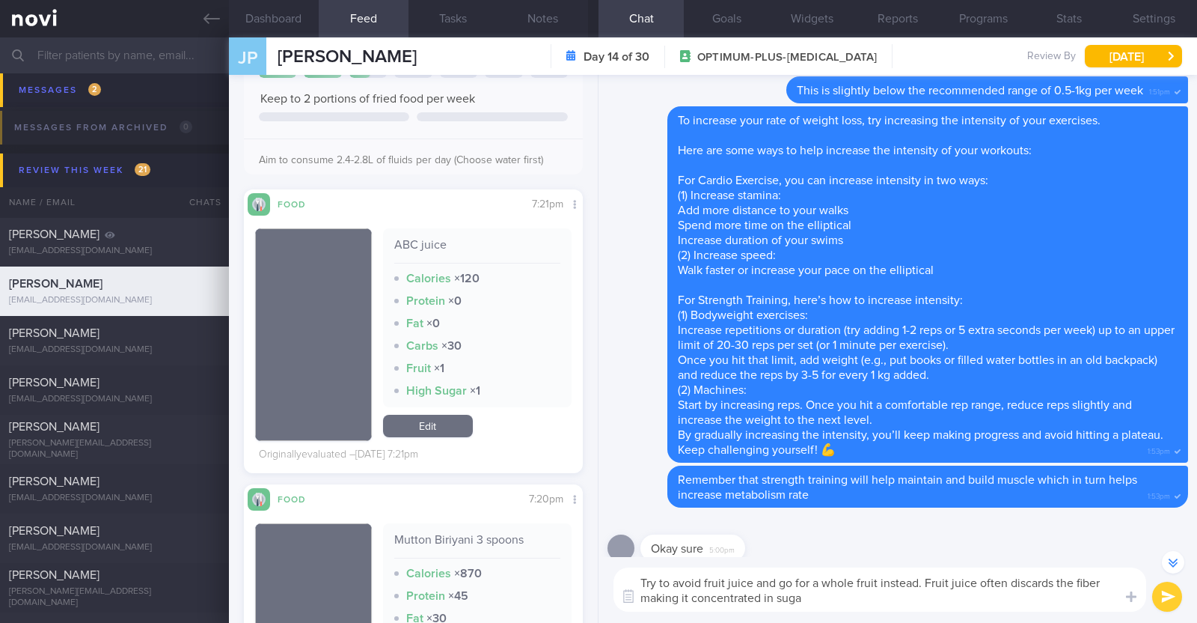
type textarea "Try to avoid fruit juice and go for a whole fruit instead. Fruit juice often di…"
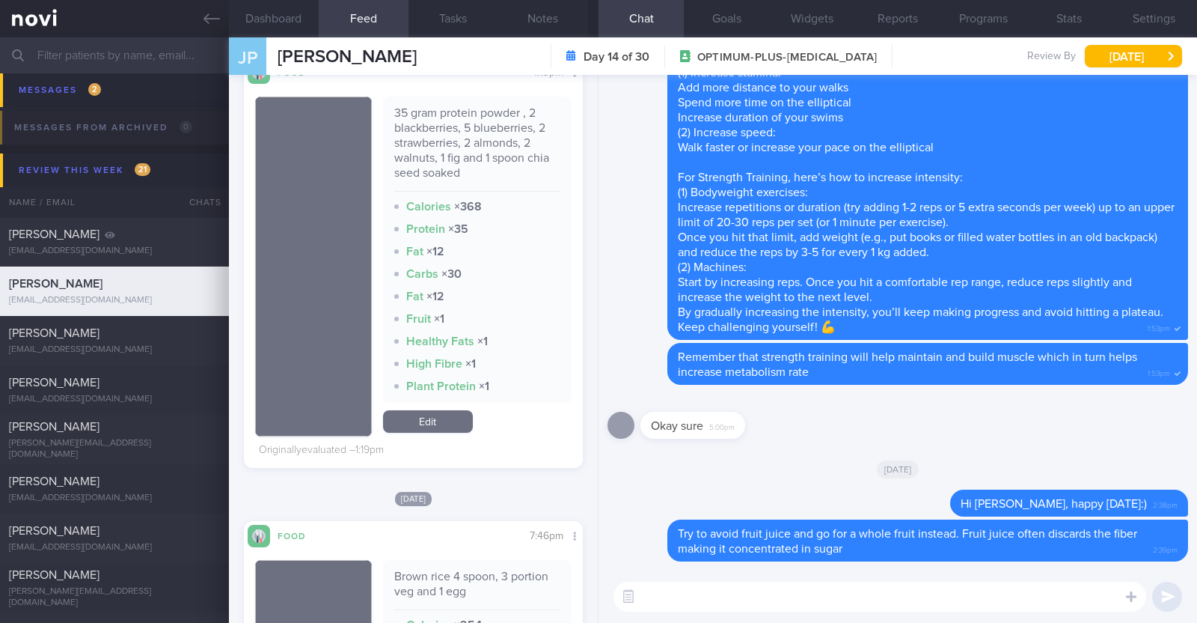
scroll to position [0, 0]
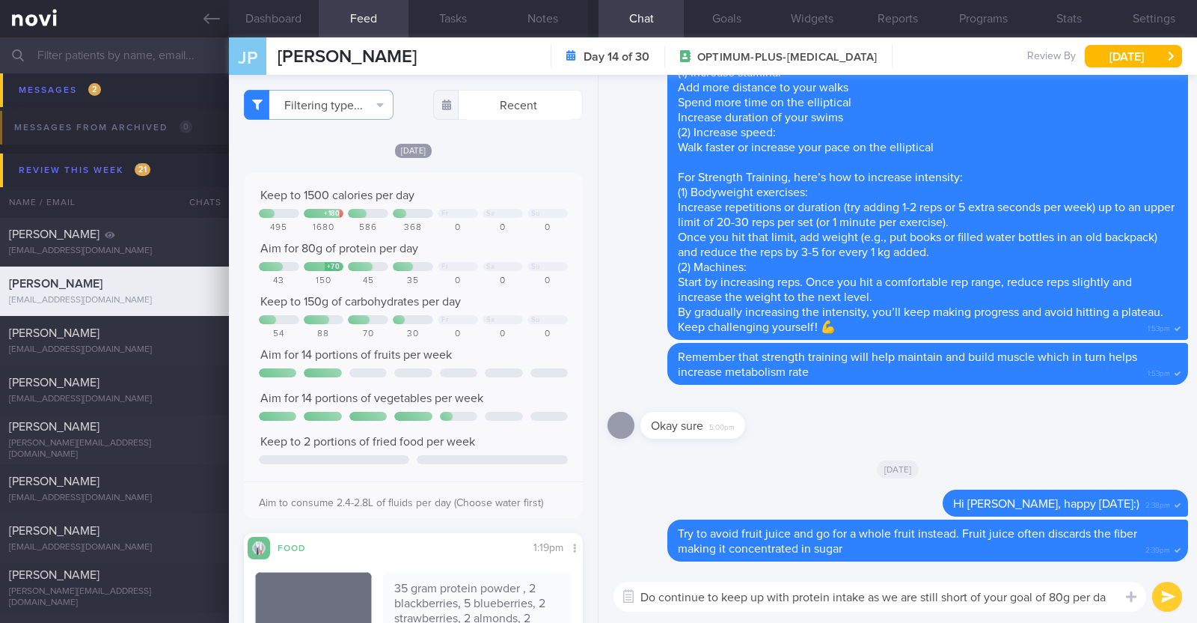
type textarea "Do continue to keep up with protein intake as we are still short of your goal o…"
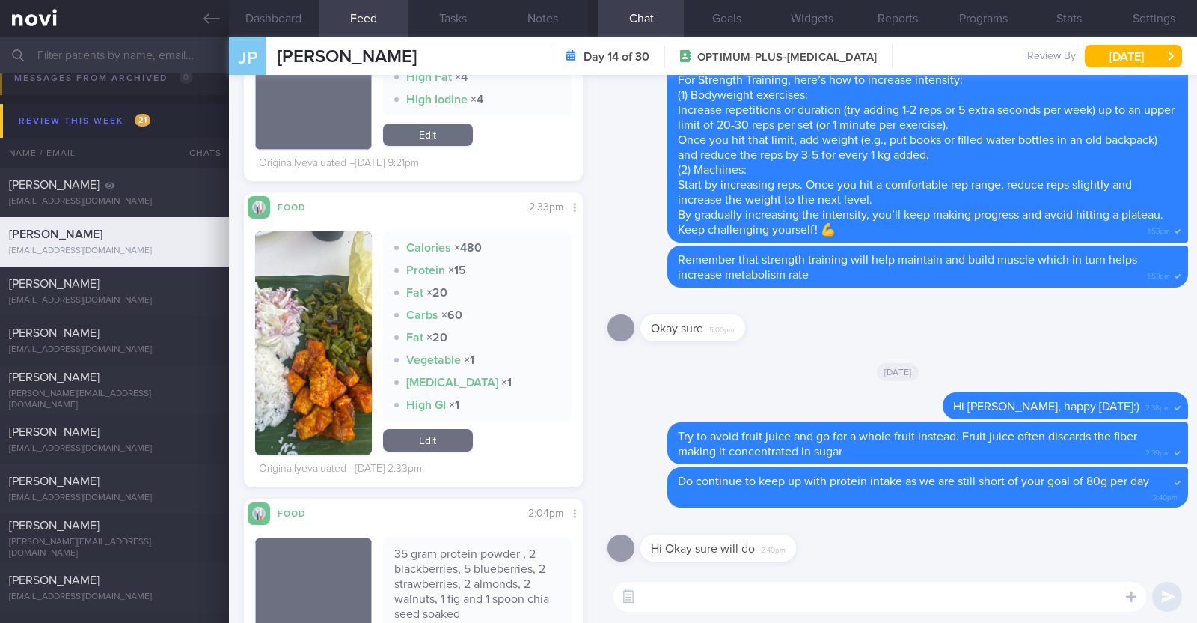
scroll to position [2223, 0]
click at [302, 432] on img "button" at bounding box center [313, 343] width 117 height 224
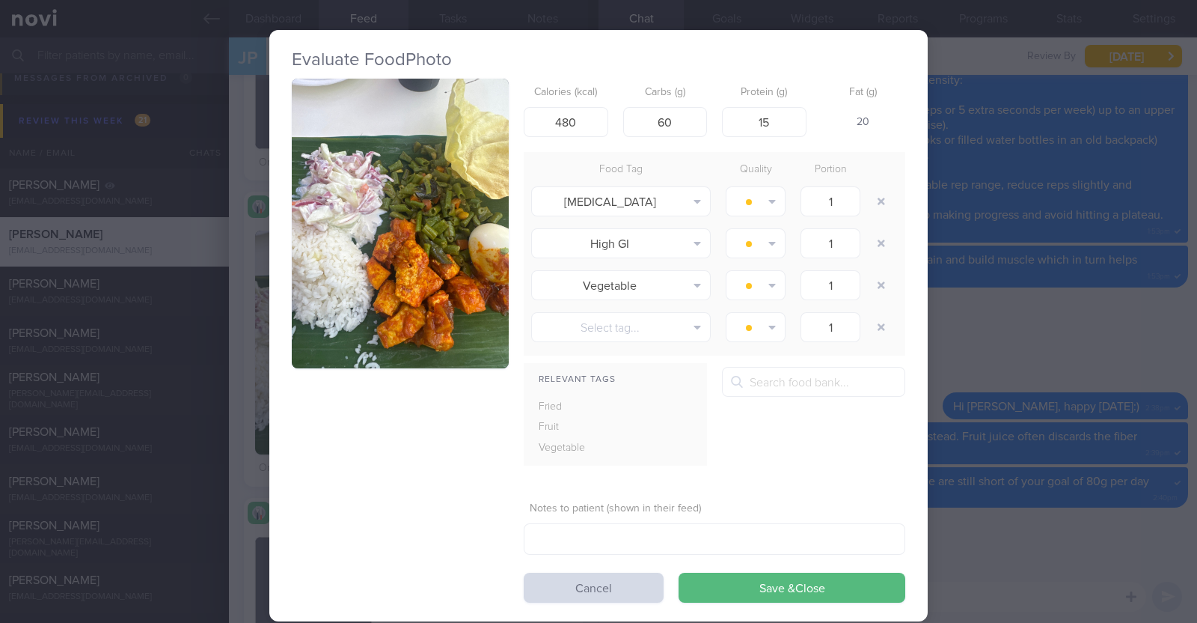
click at [242, 430] on div "Evaluate Food Photo Calories (kcal) 480 Carbs (g) 60 Protein (g) 15 Fat (g) 20 …" at bounding box center [598, 311] width 1197 height 623
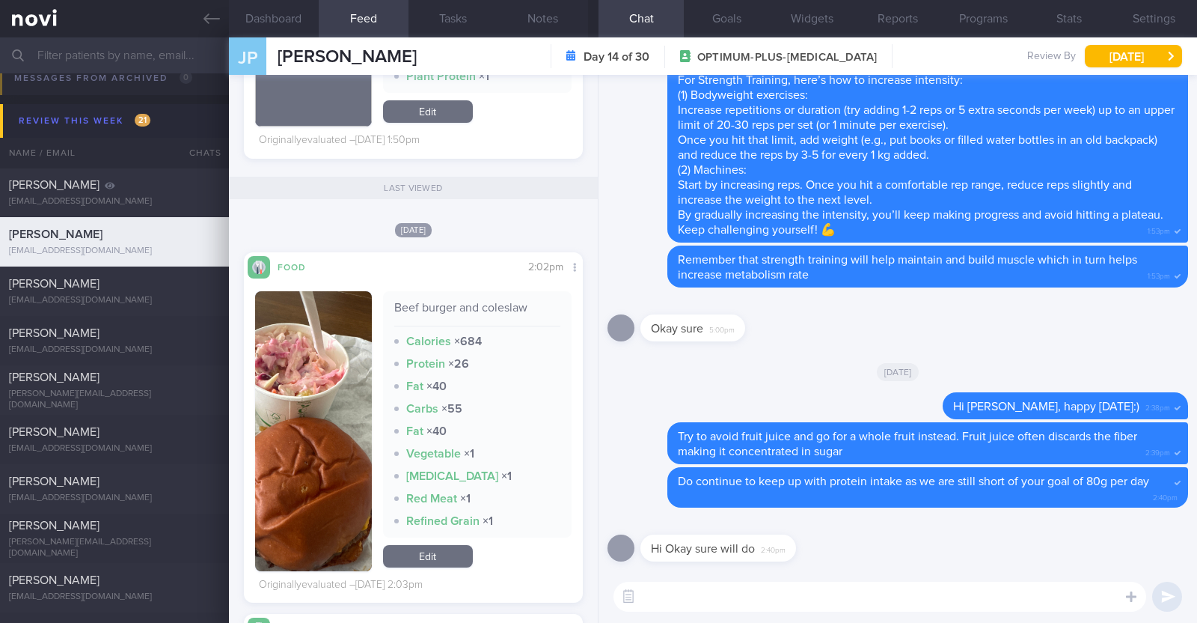
scroll to position [6525, 0]
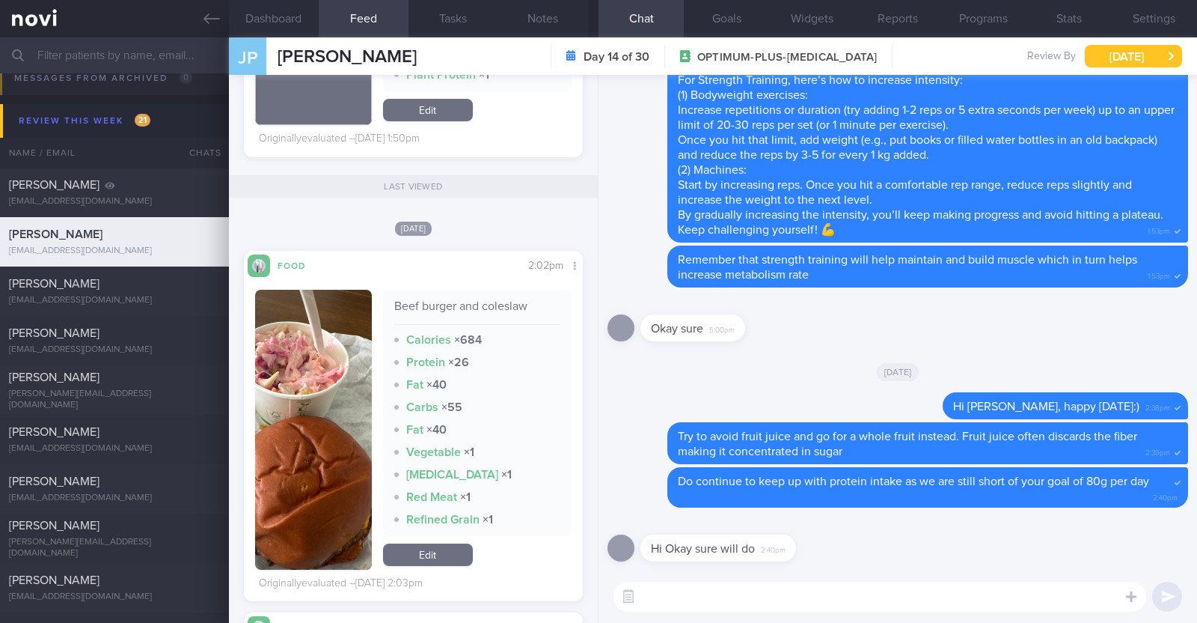
click at [1167, 50] on button "[DATE]" at bounding box center [1133, 56] width 97 height 22
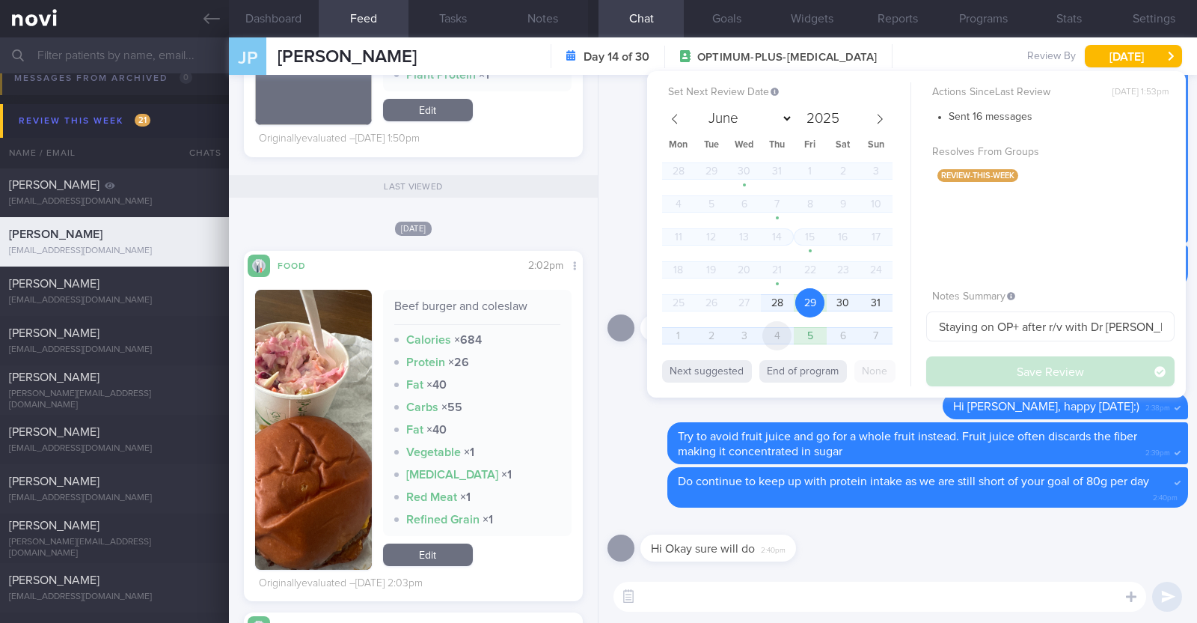
click at [786, 332] on span "4" at bounding box center [777, 335] width 29 height 29
select select "8"
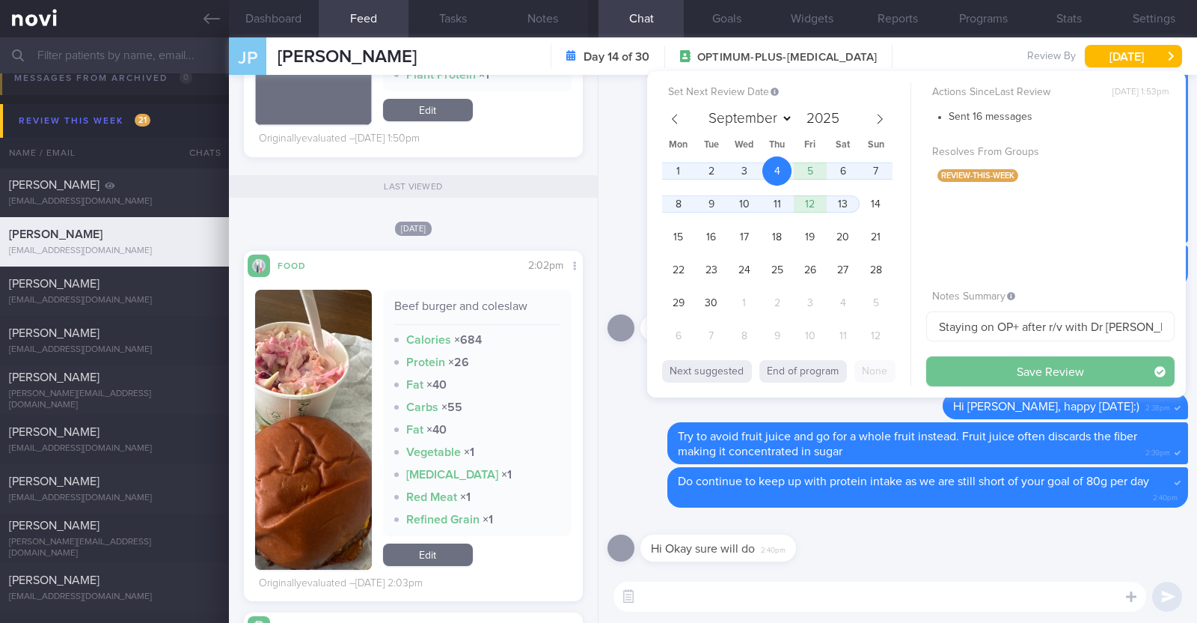
click at [979, 383] on button "Save Review" at bounding box center [1051, 371] width 248 height 30
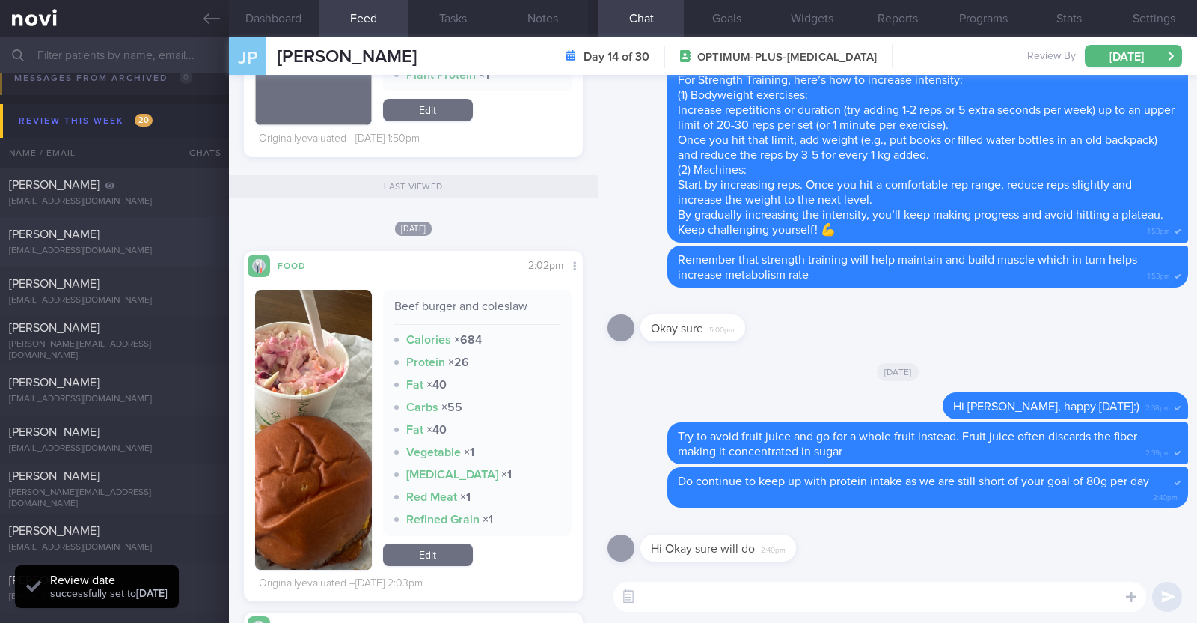
scroll to position [151, 303]
click at [93, 240] on div "[PERSON_NAME]" at bounding box center [112, 234] width 207 height 15
type input "R/v with Dr Kyle on 28/8. R/v 29/8"
type textarea "41F Comorbidities: Prediabetes Medication: Currently on Ozempic To change to Mo…"
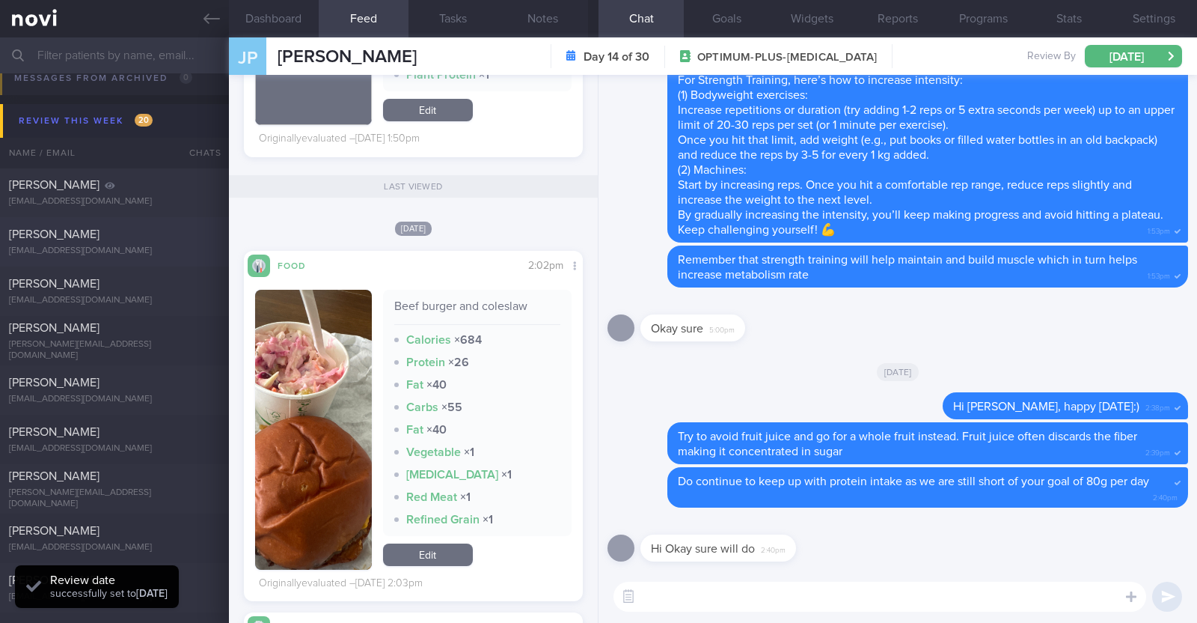
select select "7"
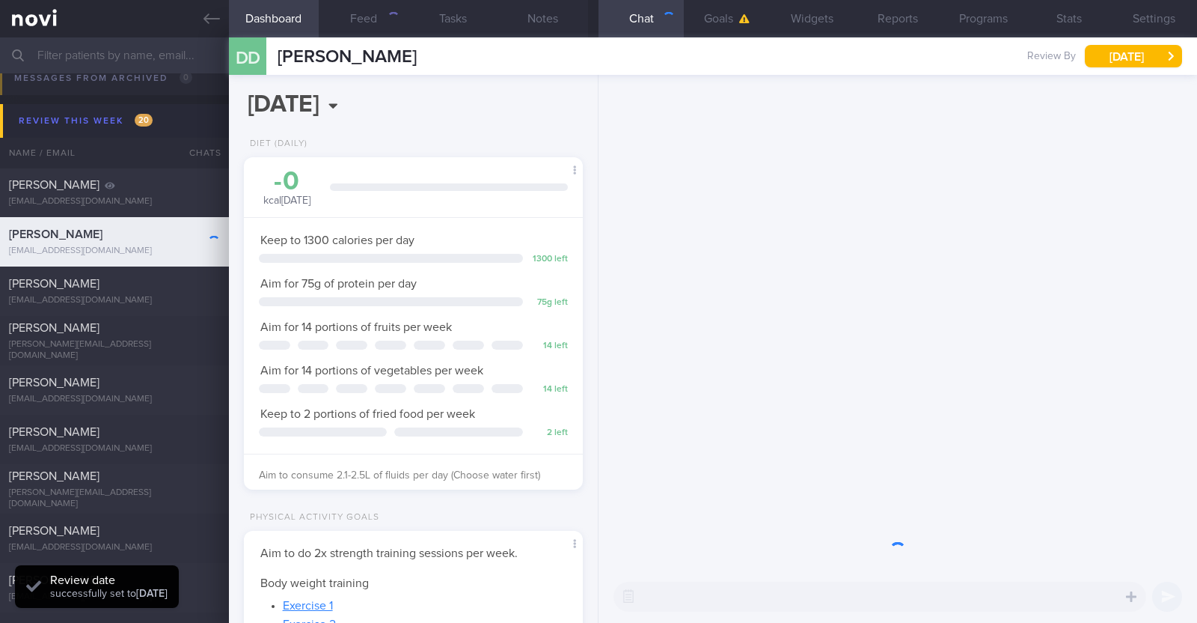
scroll to position [170, 298]
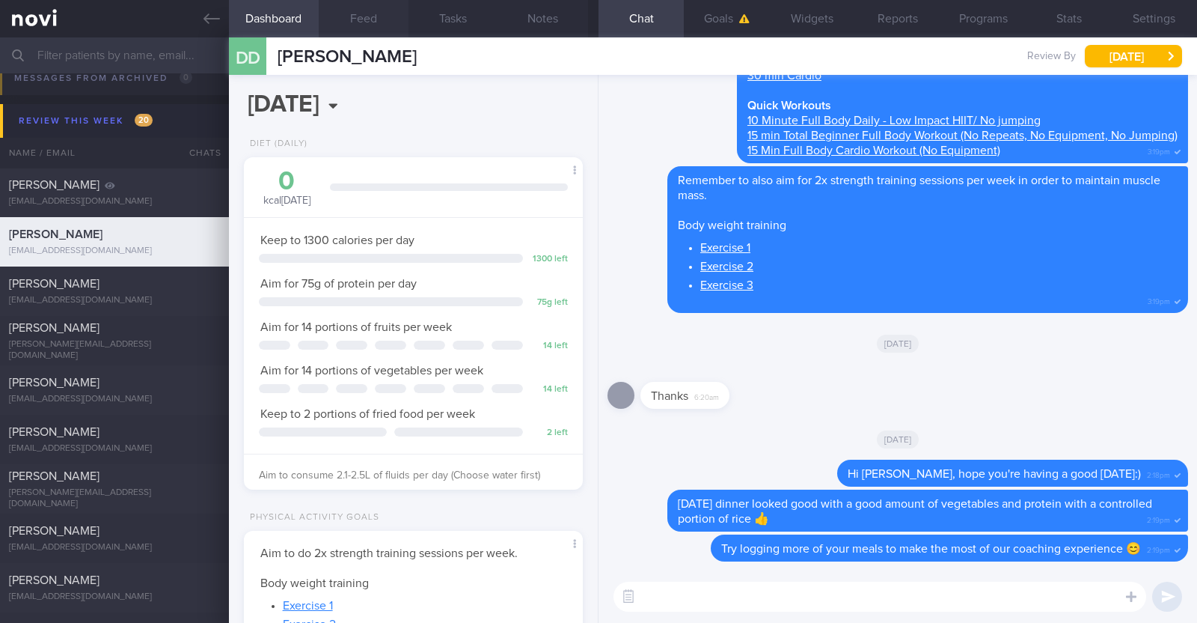
click at [389, 13] on button "Feed" at bounding box center [364, 18] width 90 height 37
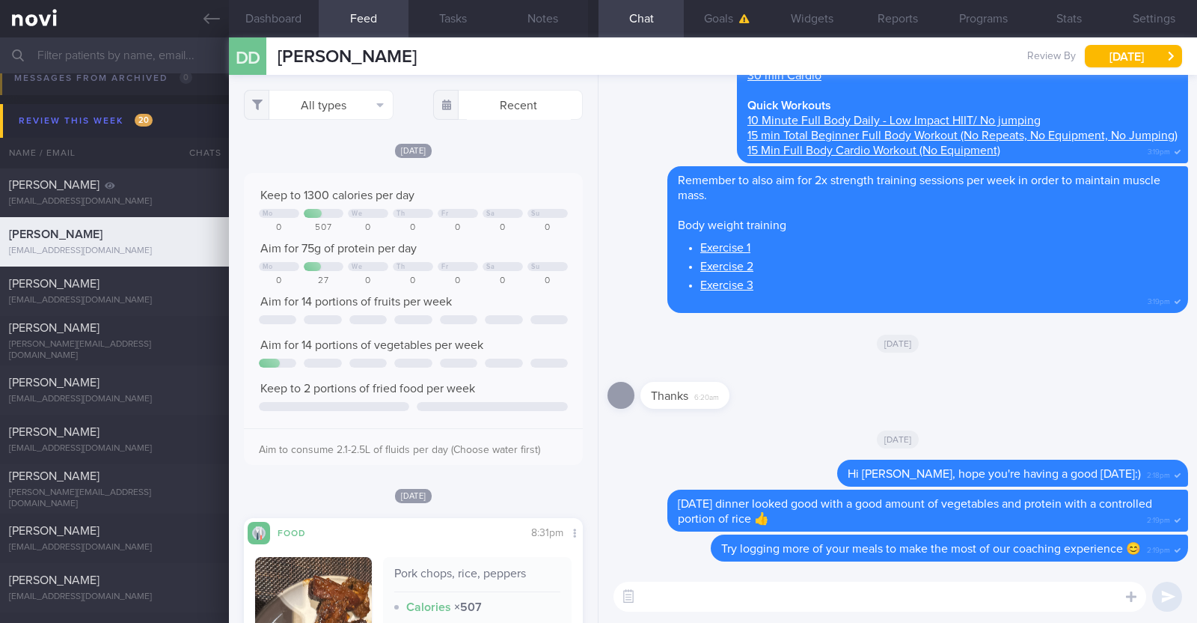
click at [773, 596] on textarea at bounding box center [880, 596] width 533 height 30
type textarea "Hi Damilola, just checking in:0"
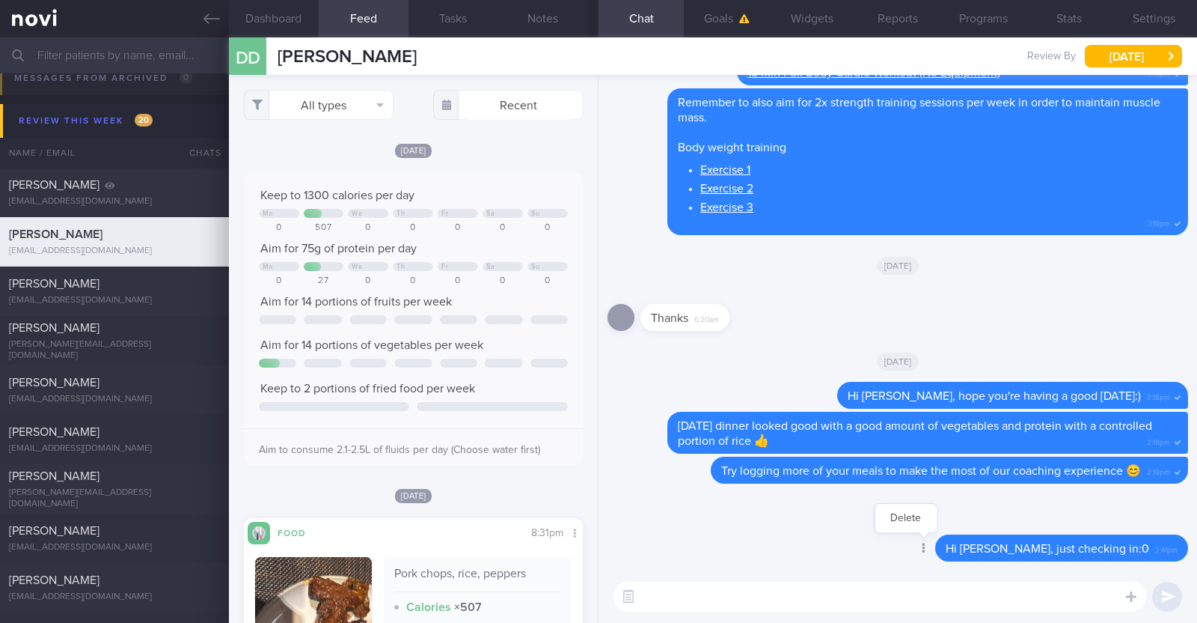
click at [936, 546] on div at bounding box center [922, 549] width 27 height 28
click at [936, 516] on button "Delete" at bounding box center [906, 518] width 61 height 22
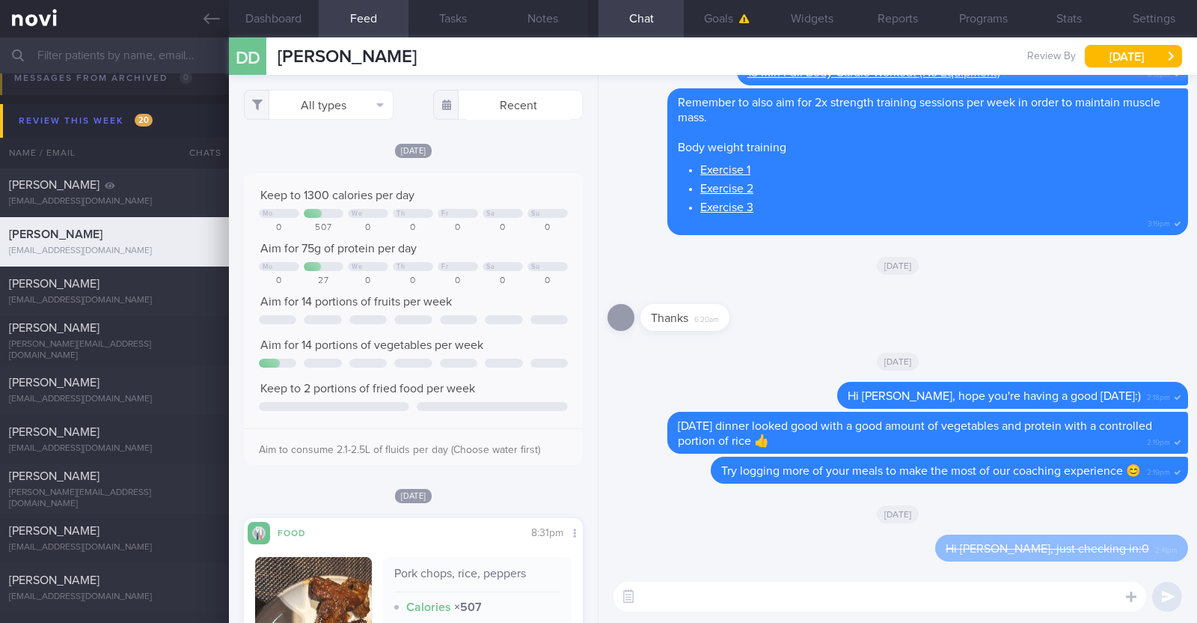
click at [692, 600] on textarea at bounding box center [880, 596] width 533 height 30
type textarea "Hi Damilola, just checking in:)"
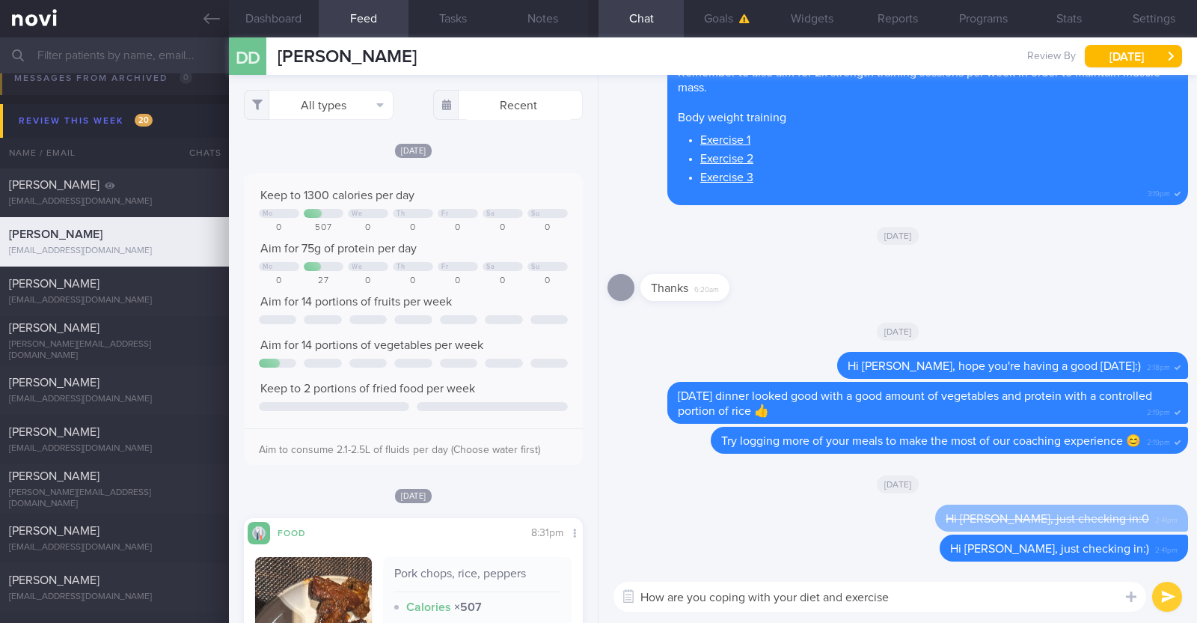
type textarea "How are you coping with your diet and exercise?"
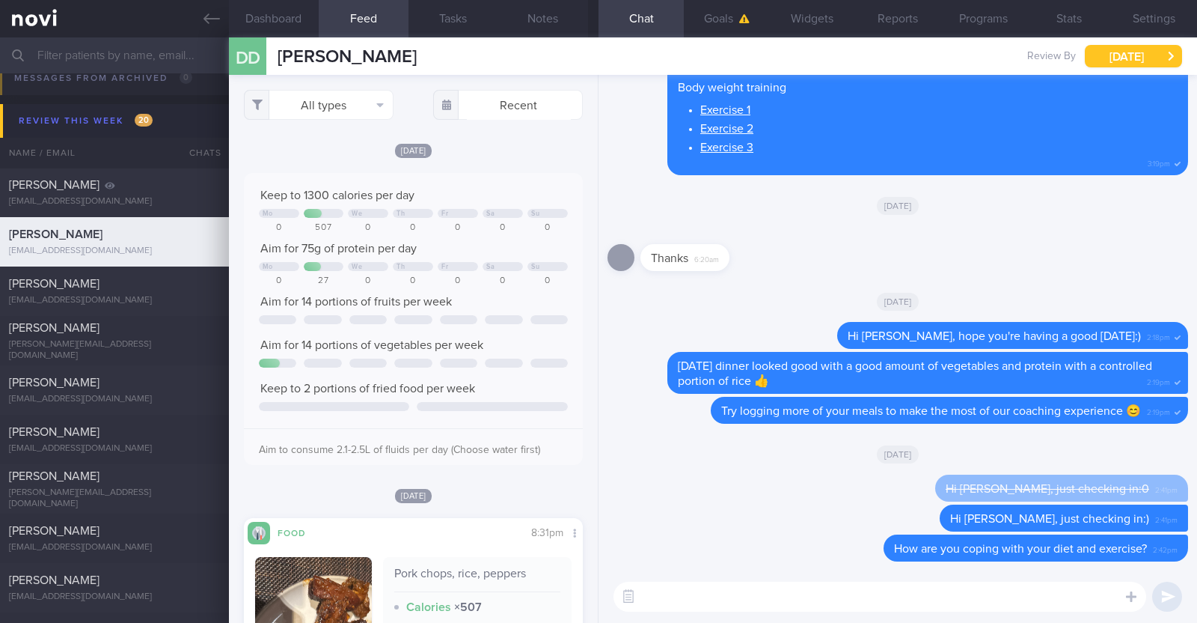
click at [1118, 53] on button "[DATE]" at bounding box center [1133, 56] width 97 height 22
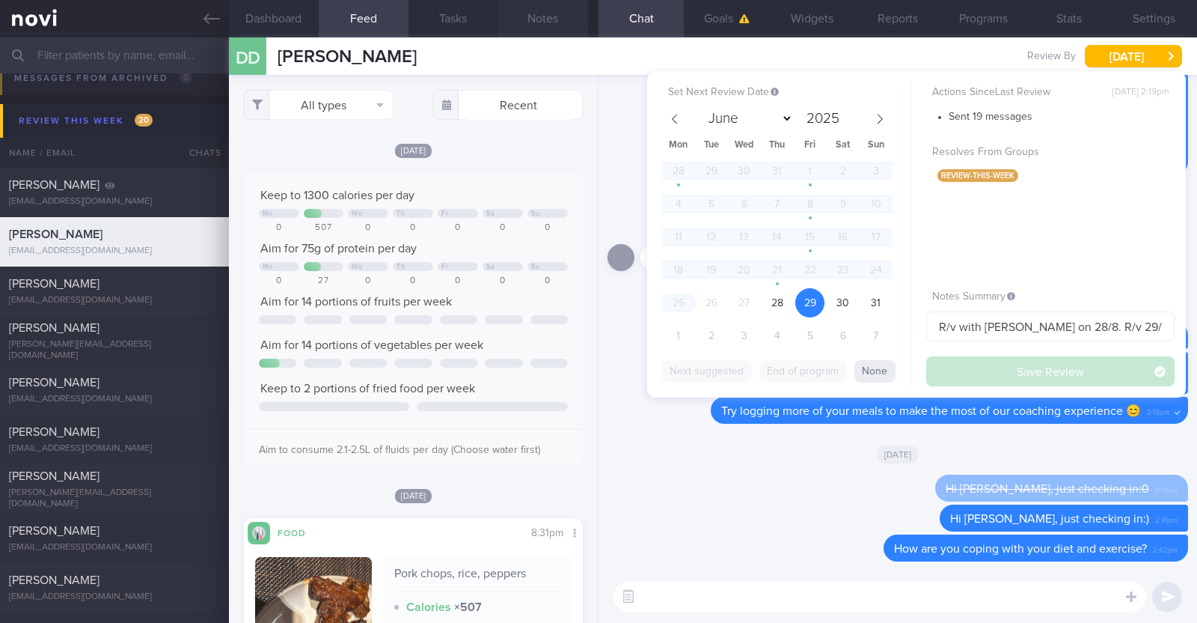
click at [546, 27] on button "Notes" at bounding box center [543, 18] width 90 height 37
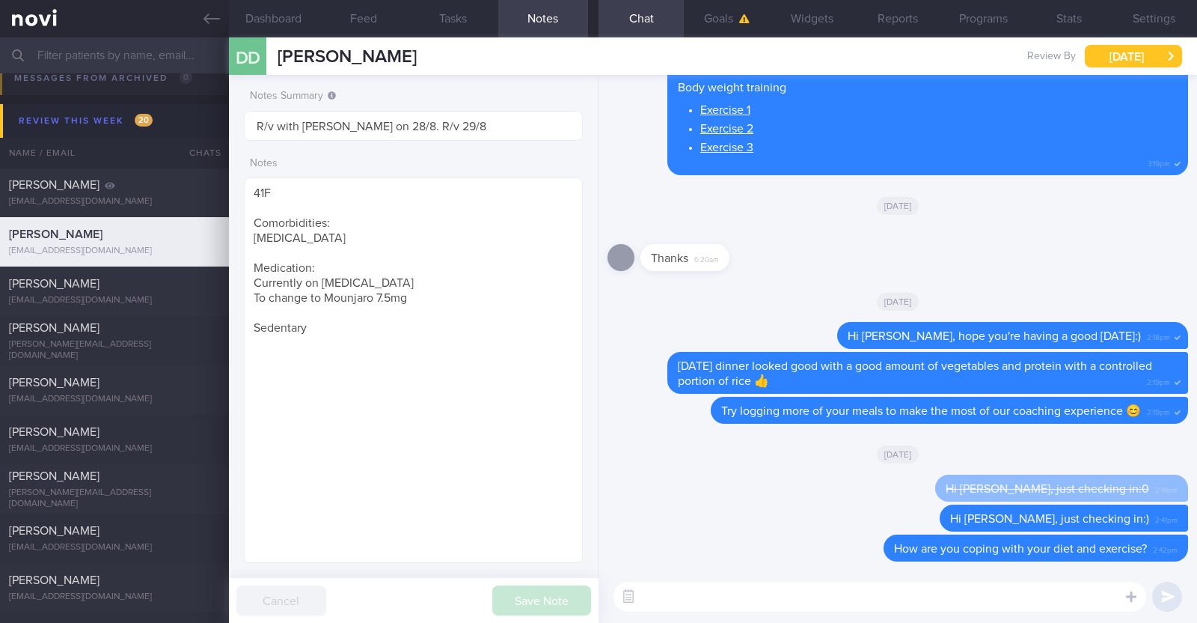
click at [1100, 55] on button "[DATE]" at bounding box center [1133, 56] width 97 height 22
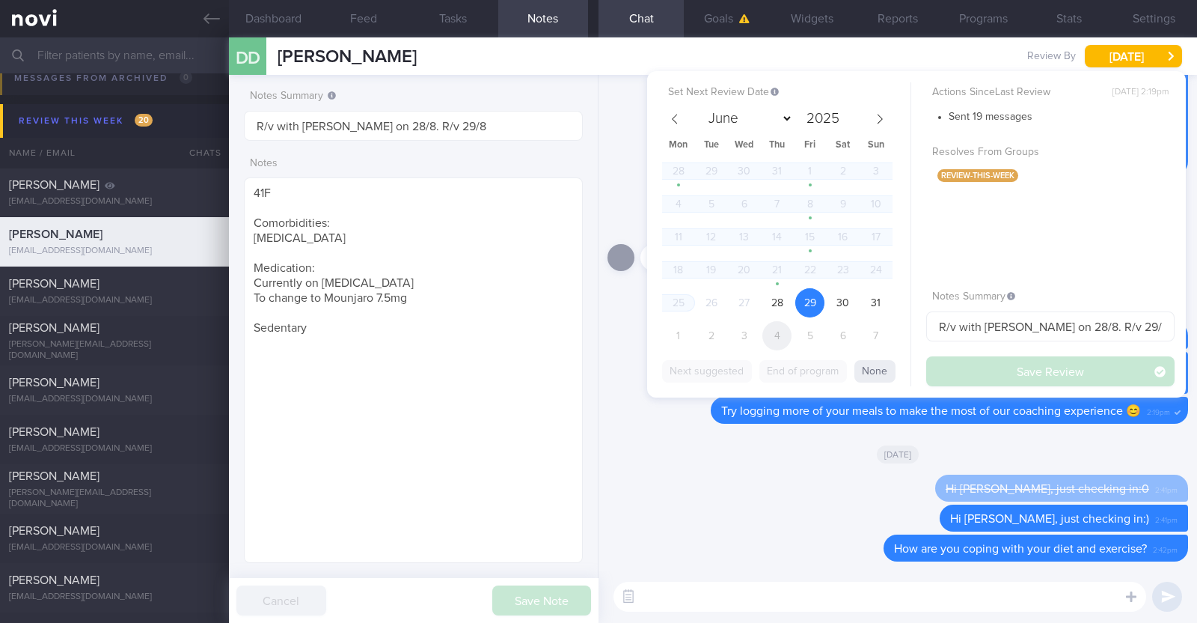
click at [790, 331] on span "4" at bounding box center [777, 335] width 29 height 29
select select "8"
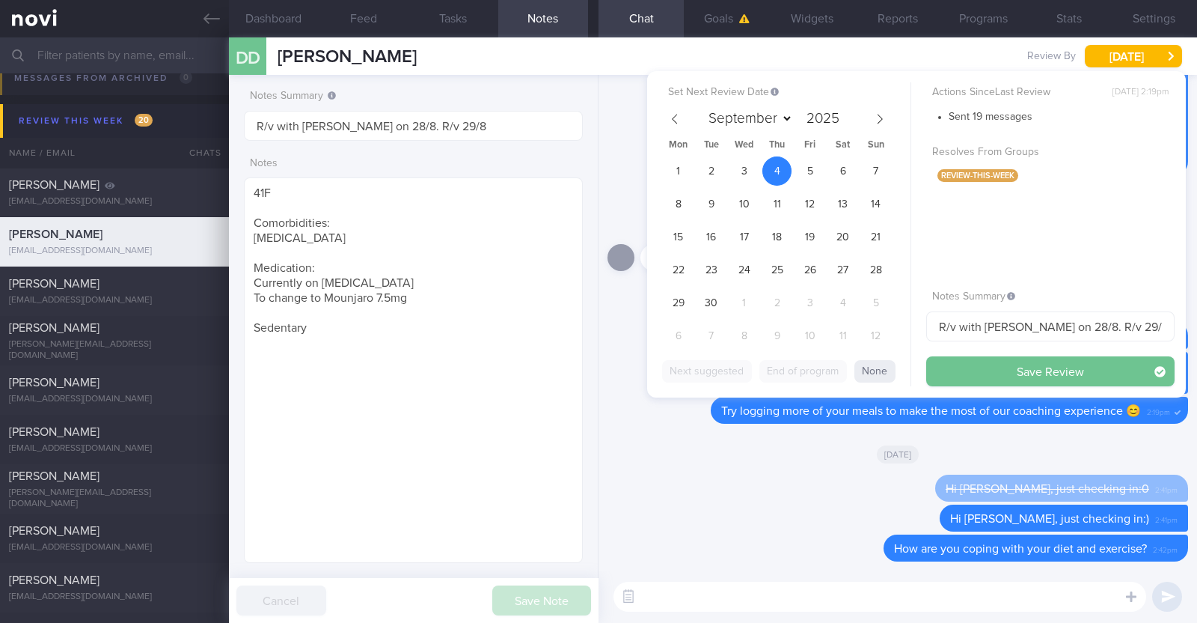
click at [941, 379] on button "Save Review" at bounding box center [1051, 371] width 248 height 30
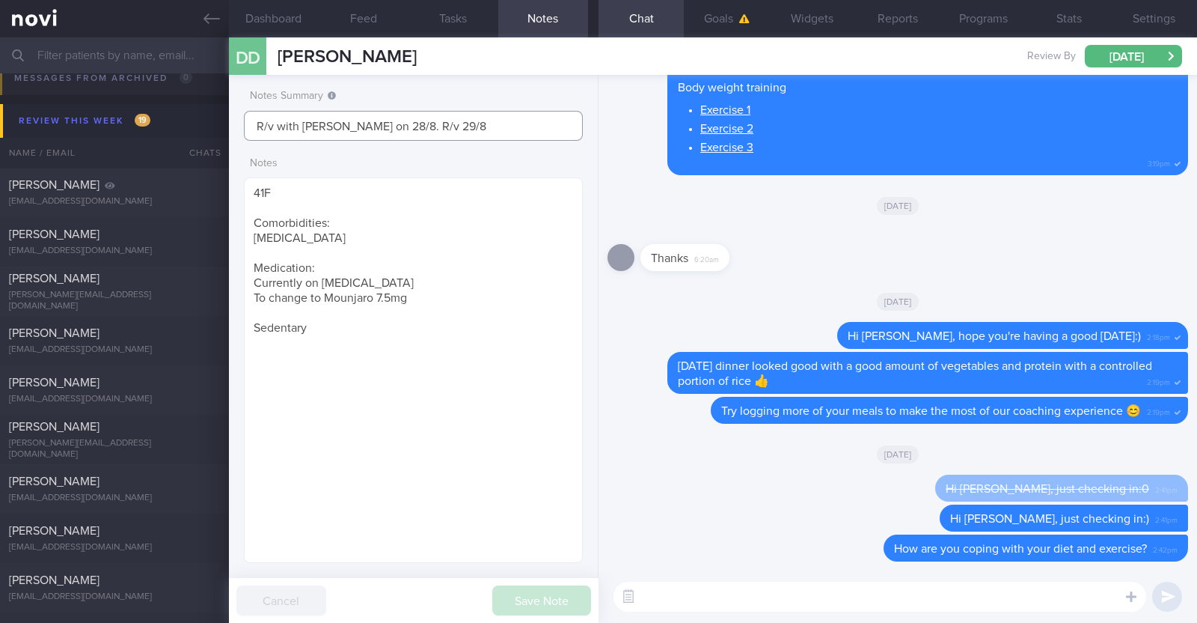
drag, startPoint x: 460, startPoint y: 125, endPoint x: 412, endPoint y: 136, distance: 49.9
click at [412, 136] on input "R/v with Dr Kyle on 28/8. R/v 29/8" at bounding box center [413, 126] width 339 height 30
type input "R/v with [PERSON_NAME] on 28/8. R/v 4/9"
click at [549, 581] on div "Save Note Cancel" at bounding box center [414, 600] width 370 height 45
click at [548, 591] on button "Save Note" at bounding box center [541, 600] width 99 height 30
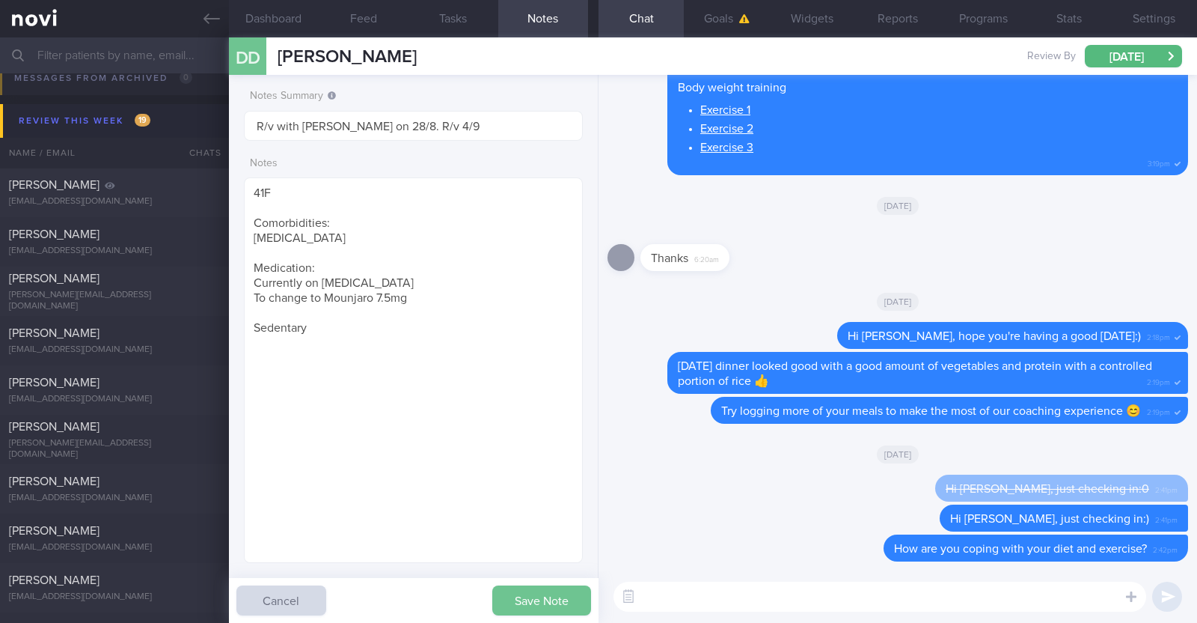
type input "R/v with [PERSON_NAME] on 28/8. R/v 4/9"
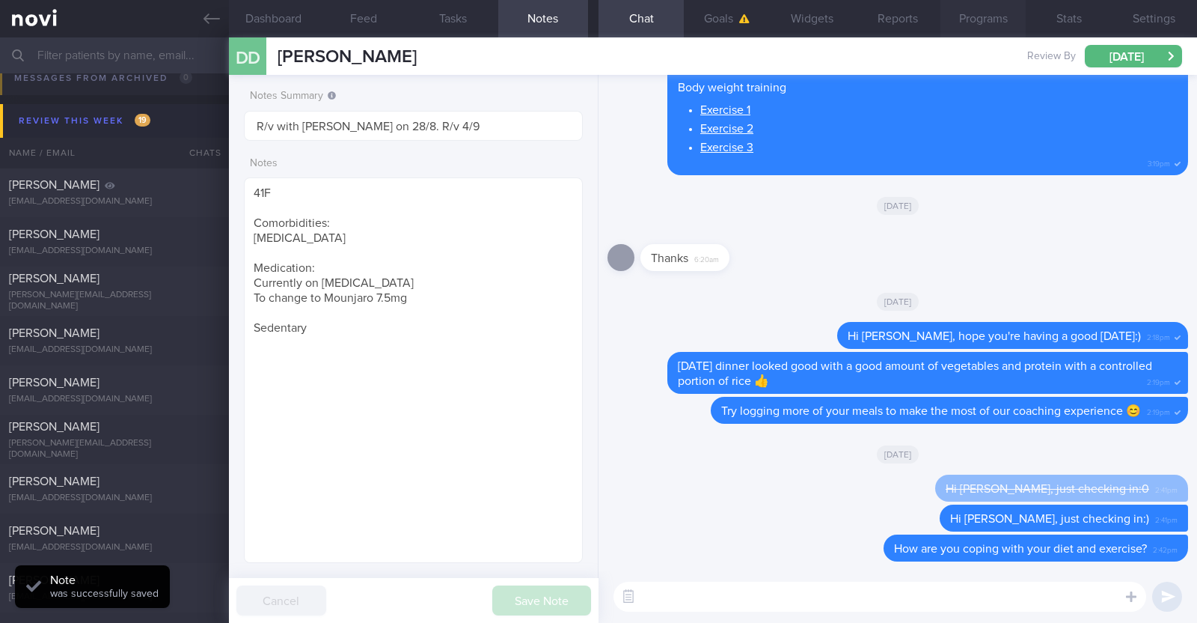
click at [992, 28] on button "Programs" at bounding box center [983, 18] width 85 height 37
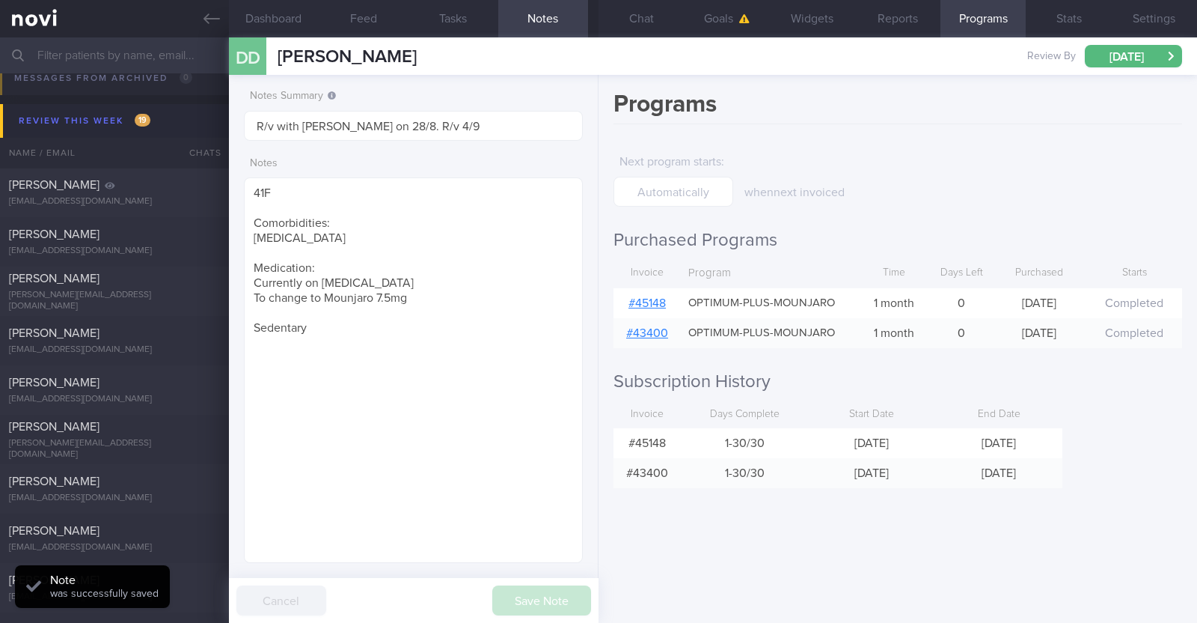
click at [651, 306] on link "# 45148" at bounding box center [647, 303] width 37 height 12
click at [638, 28] on button "Chat" at bounding box center [641, 18] width 85 height 37
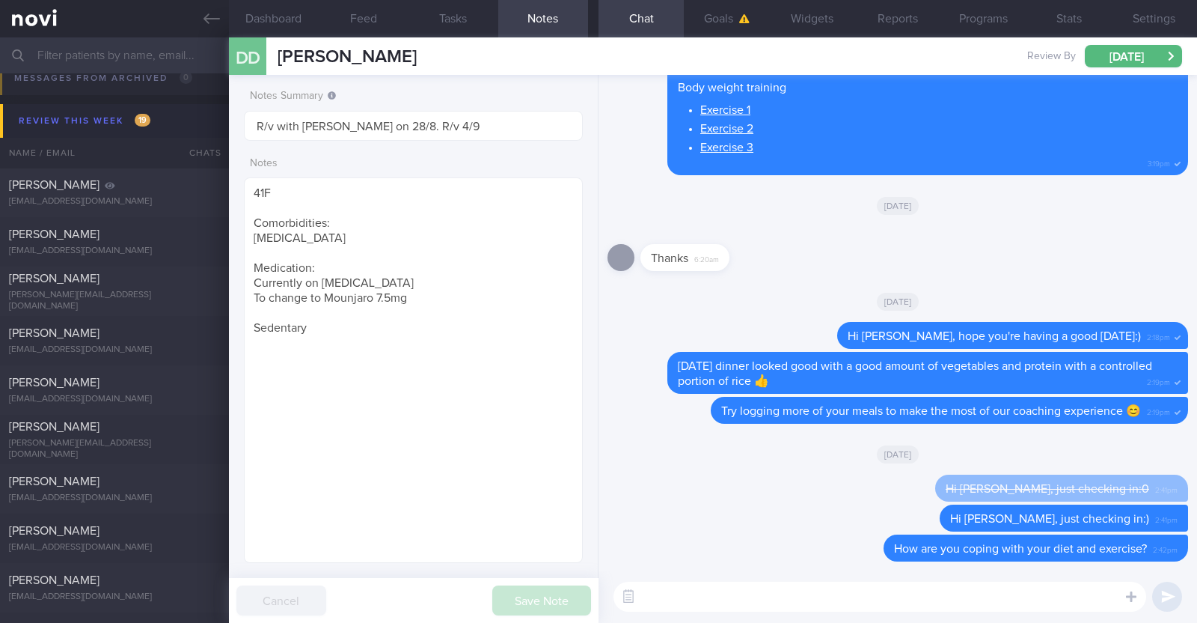
click at [164, 40] on input "text" at bounding box center [598, 55] width 1197 height 36
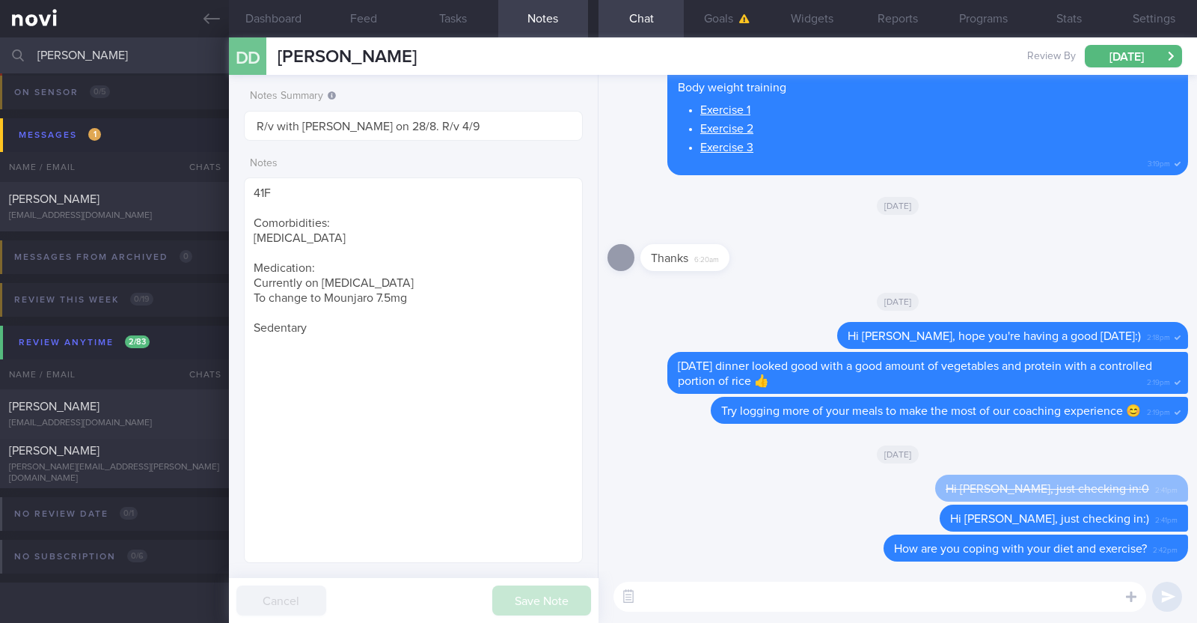
scroll to position [92, 0]
type input "paul"
click at [103, 463] on div "Paul Azzopardi paul.azzopardi@wozair.com" at bounding box center [114, 463] width 229 height 41
type input "No logs/ replies since 12/6/25. KIV downgrade to digital support"
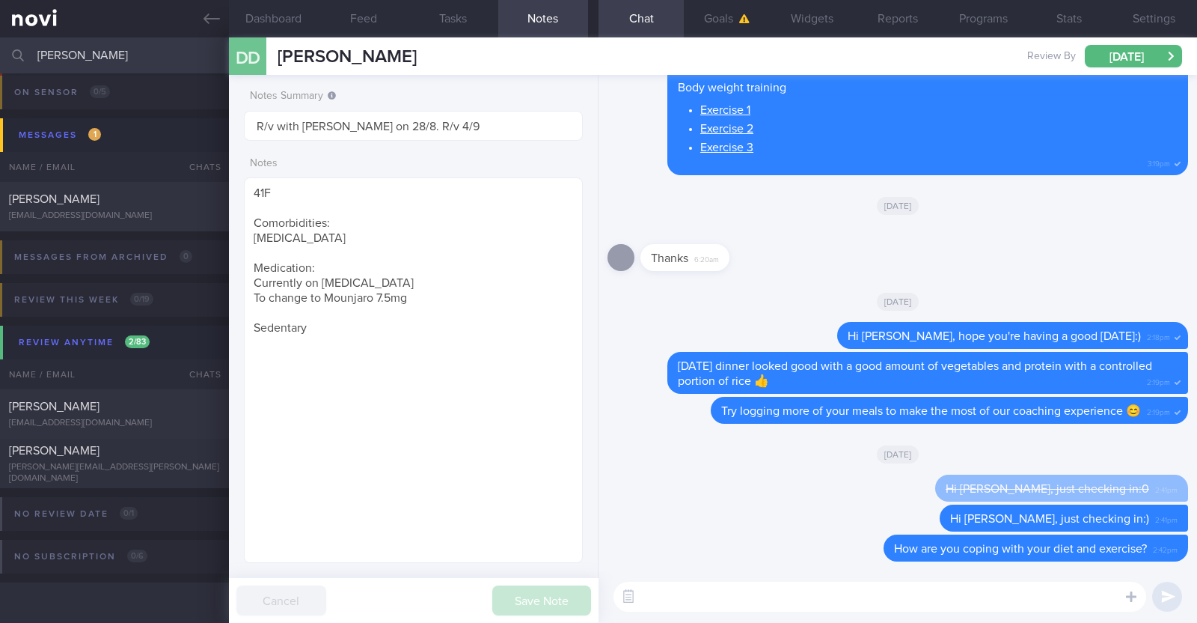
type textarea "66M Comorbidities: Diabetes High Blood Pressure High Cholesterol Medications: 1…"
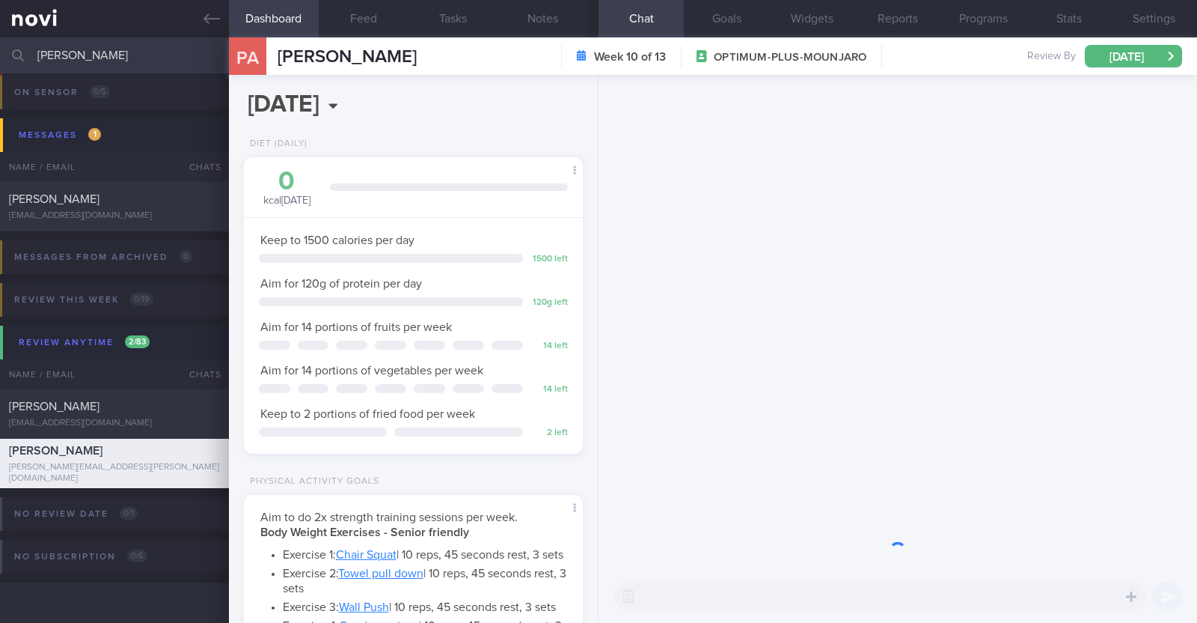
scroll to position [151, 303]
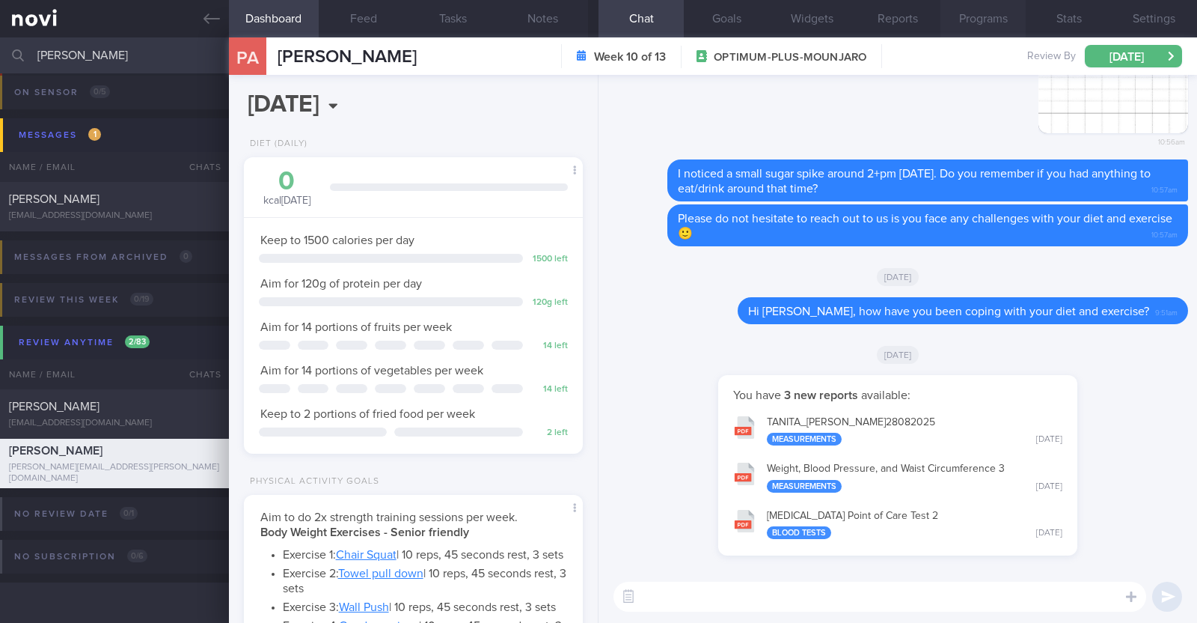
click at [970, 24] on button "Programs" at bounding box center [983, 18] width 85 height 37
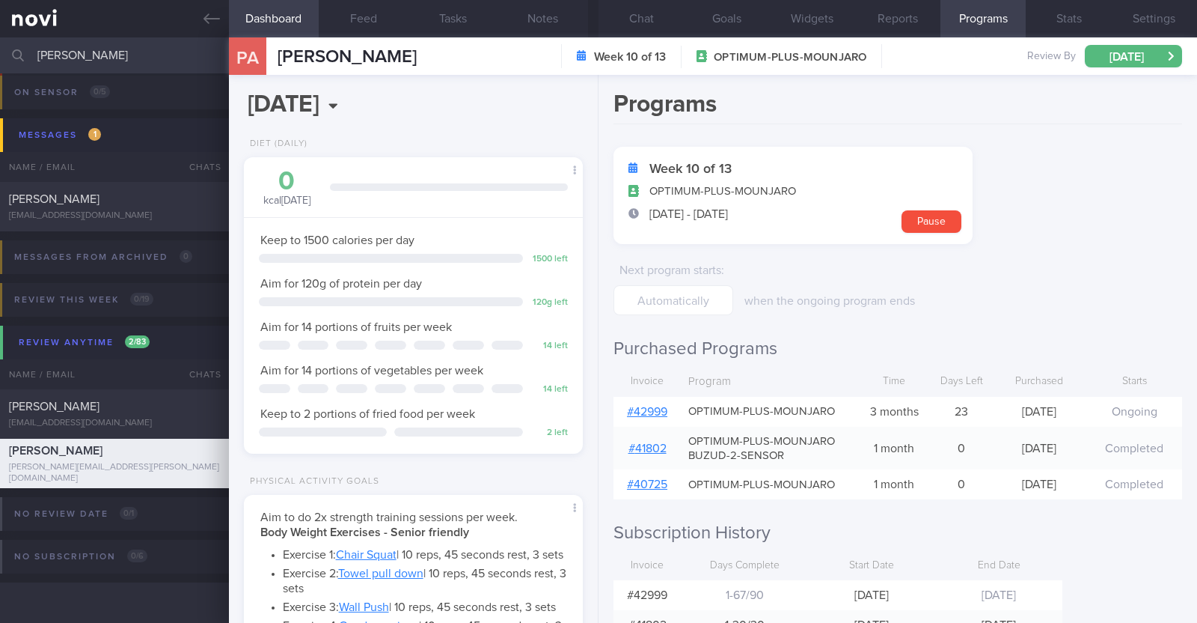
click at [639, 412] on link "# 42999" at bounding box center [647, 412] width 40 height 12
drag, startPoint x: 138, startPoint y: 47, endPoint x: 28, endPoint y: 67, distance: 111.9
click at [28, 67] on div "paul Assigned patients Assigned patients All active patients Archived patients" at bounding box center [598, 55] width 1197 height 36
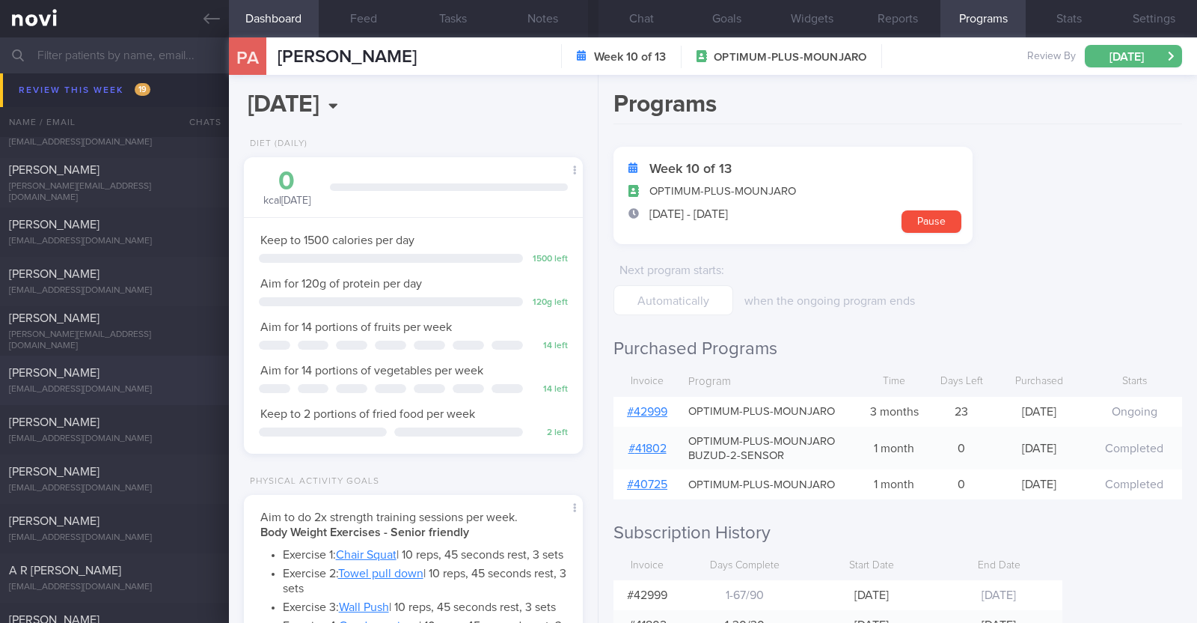
scroll to position [653, 0]
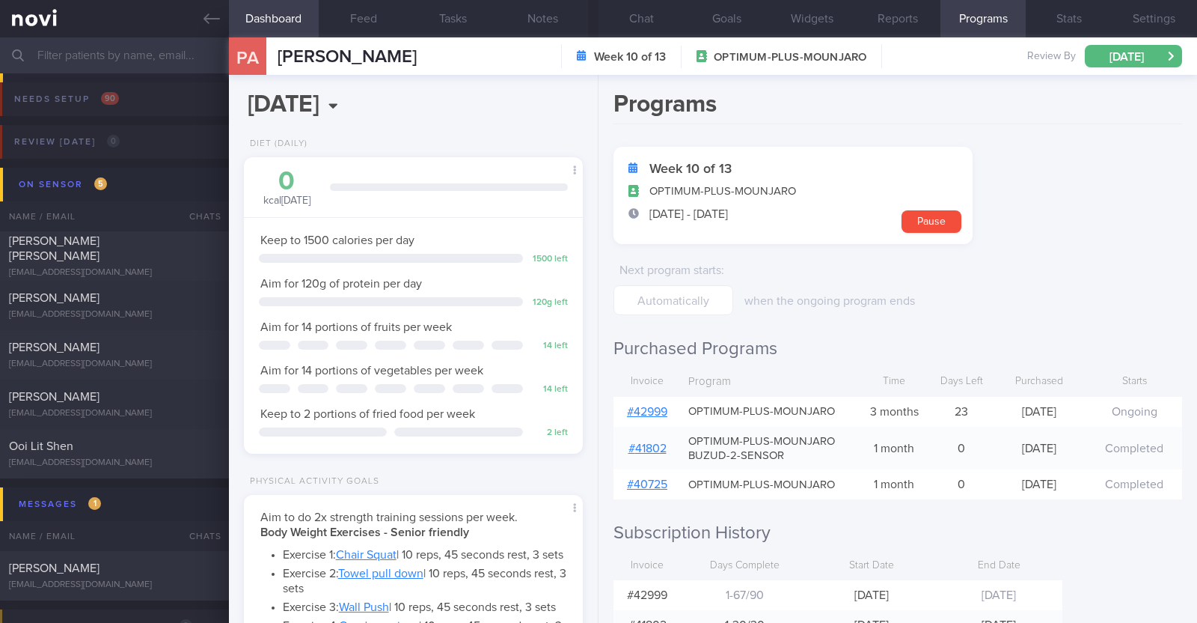
select select "8"
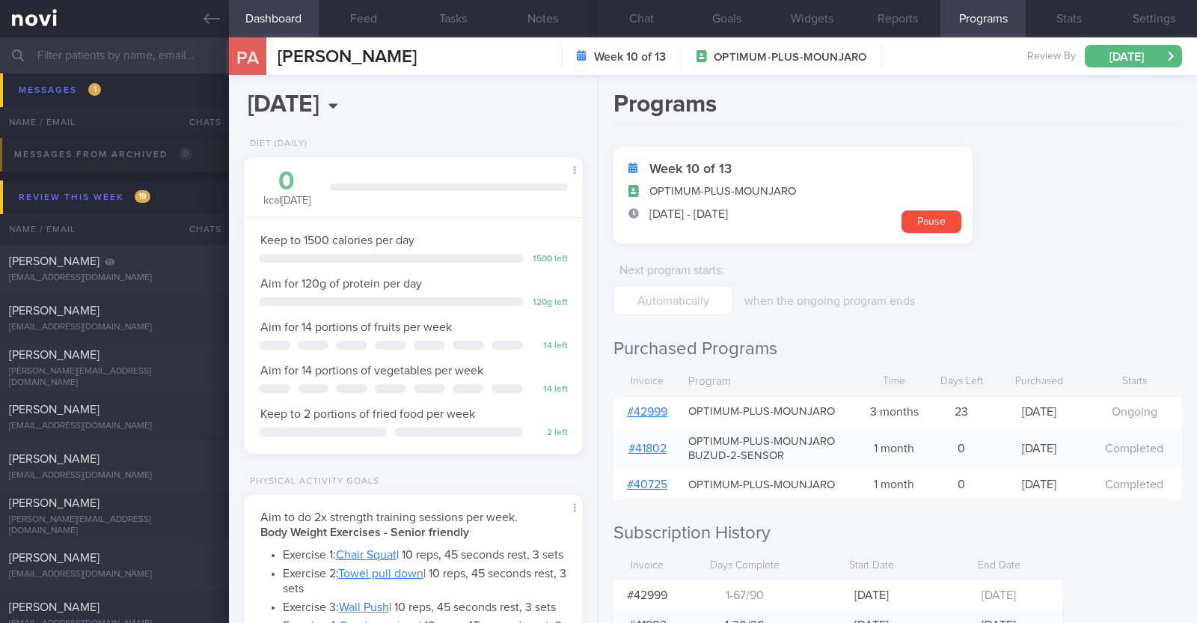
scroll to position [469, 0]
click at [187, 308] on div at bounding box center [203, 309] width 33 height 8
type textarea "45F Comorbidities: Borderline HTN Vit D deficiency [MEDICAL_DATA] Medication/ S…"
select select "7"
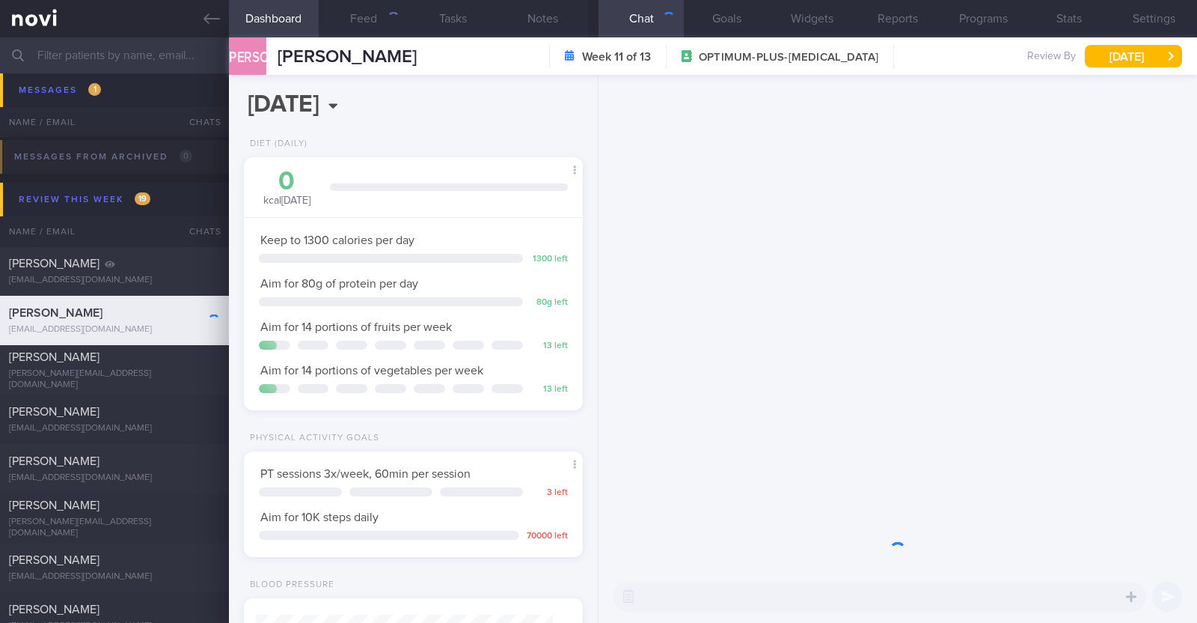
scroll to position [170, 298]
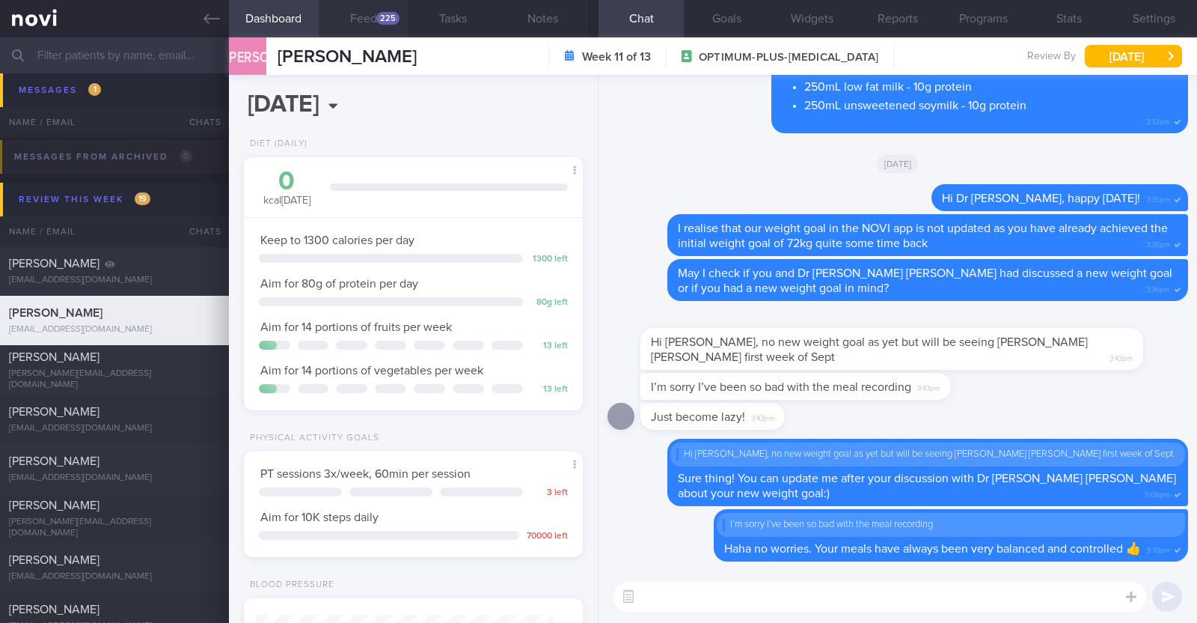
click at [370, 28] on button "Feed 225" at bounding box center [364, 18] width 90 height 37
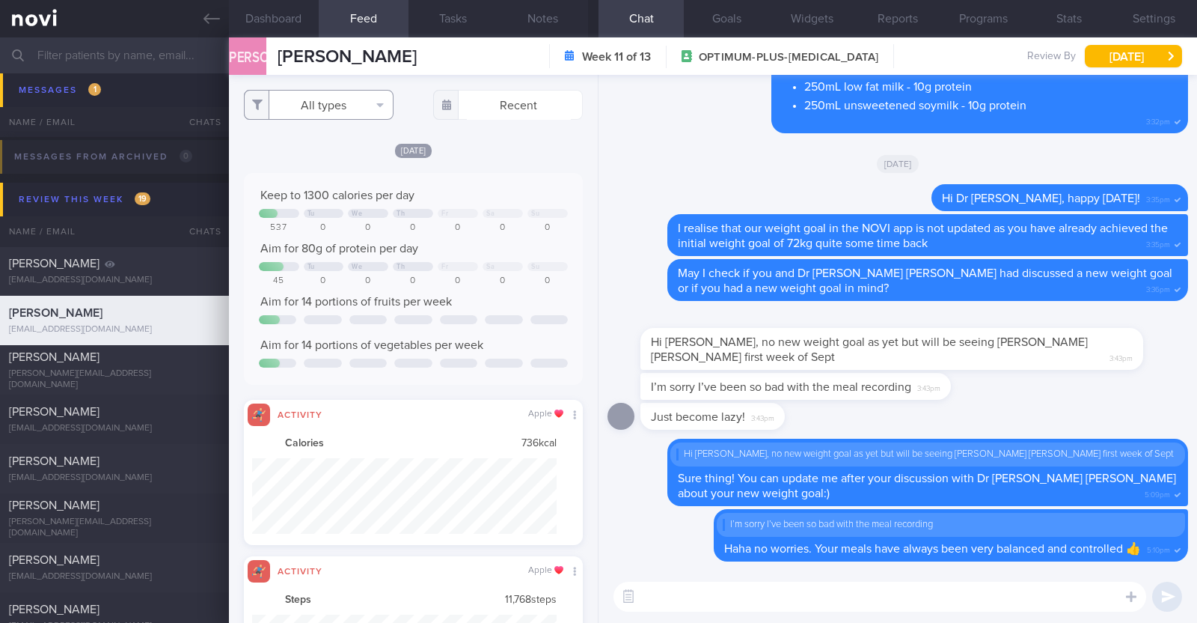
click at [341, 110] on button "All types" at bounding box center [319, 105] width 150 height 30
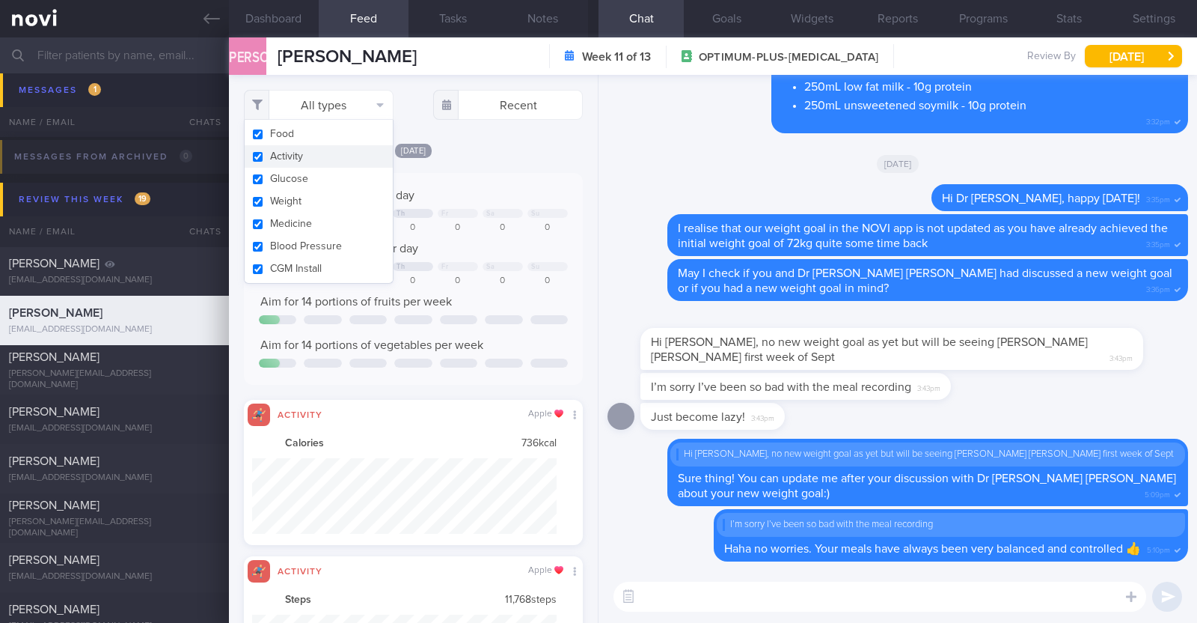
click at [335, 149] on button "Activity" at bounding box center [319, 156] width 148 height 22
checkbox input "false"
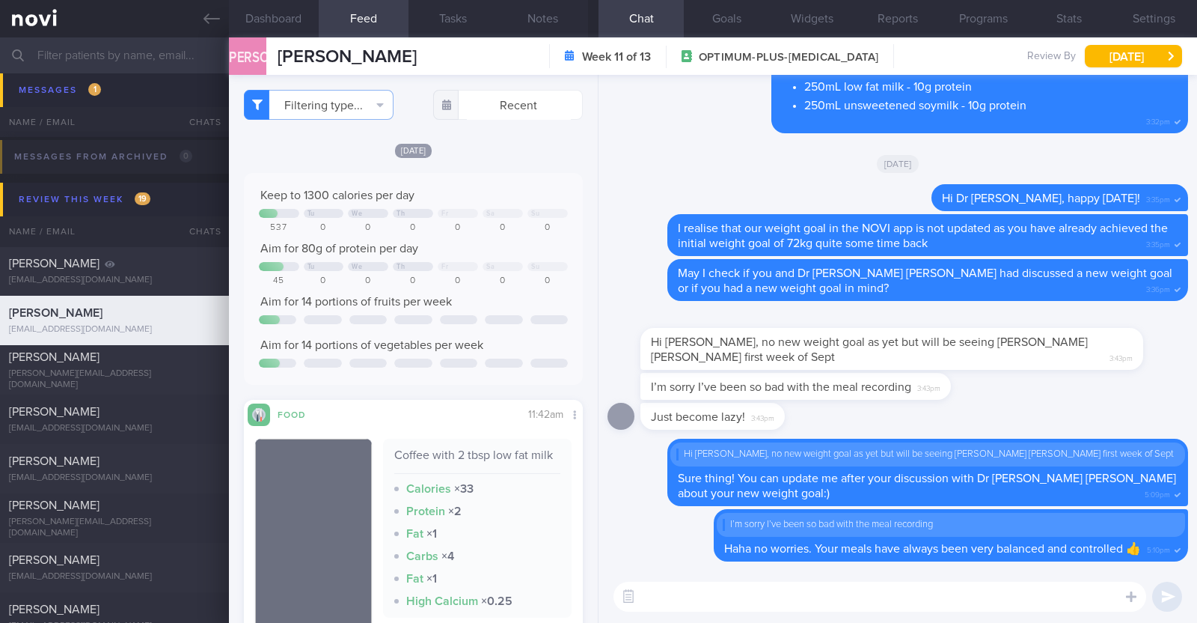
click at [483, 138] on div "Filtering type... Food Activity Glucose Weight Medicine Blood Pressure [MEDICAL…" at bounding box center [413, 349] width 369 height 548
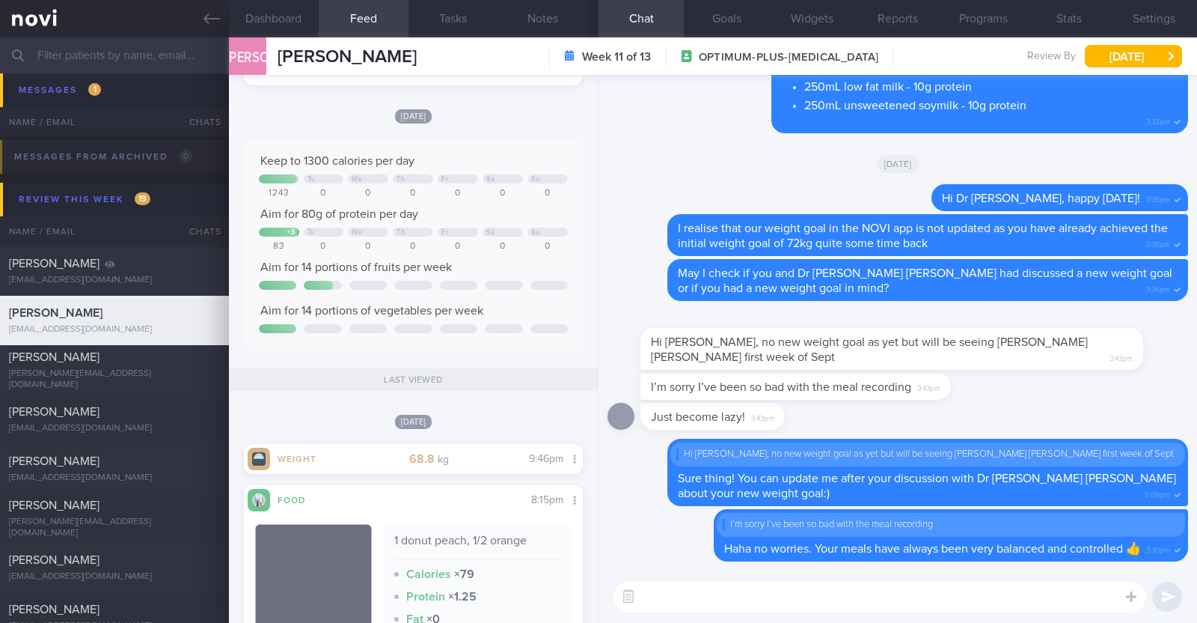
scroll to position [1374, 0]
click at [1027, 593] on textarea at bounding box center [880, 596] width 533 height 30
type textarea "Hi Dr [PERSON_NAME],"
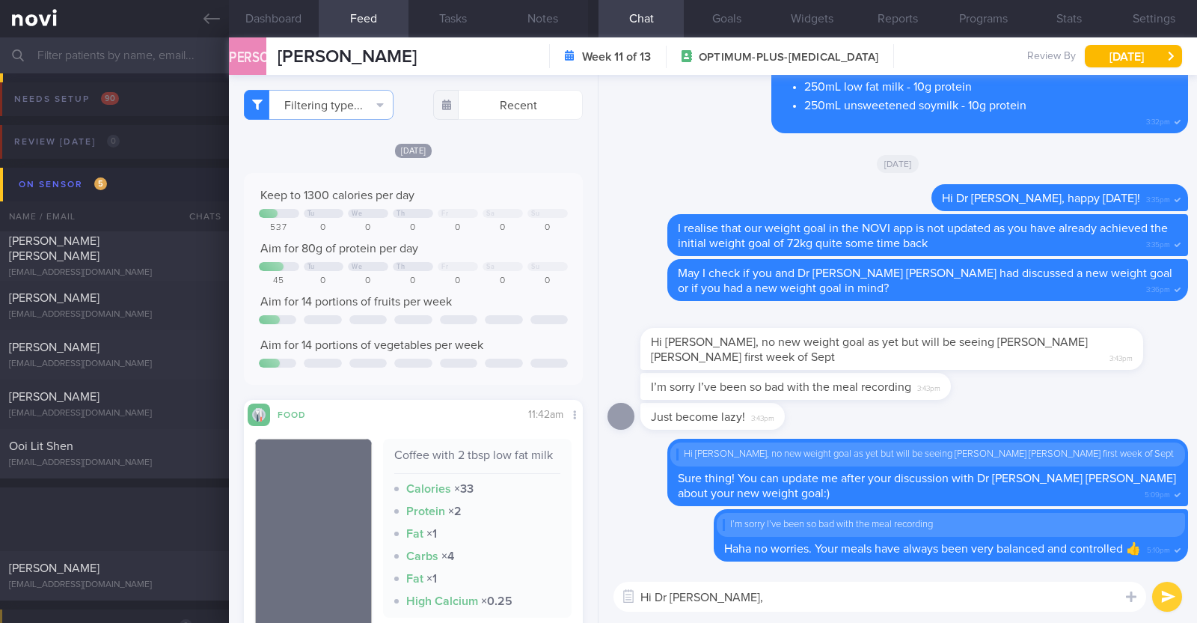
select select "7"
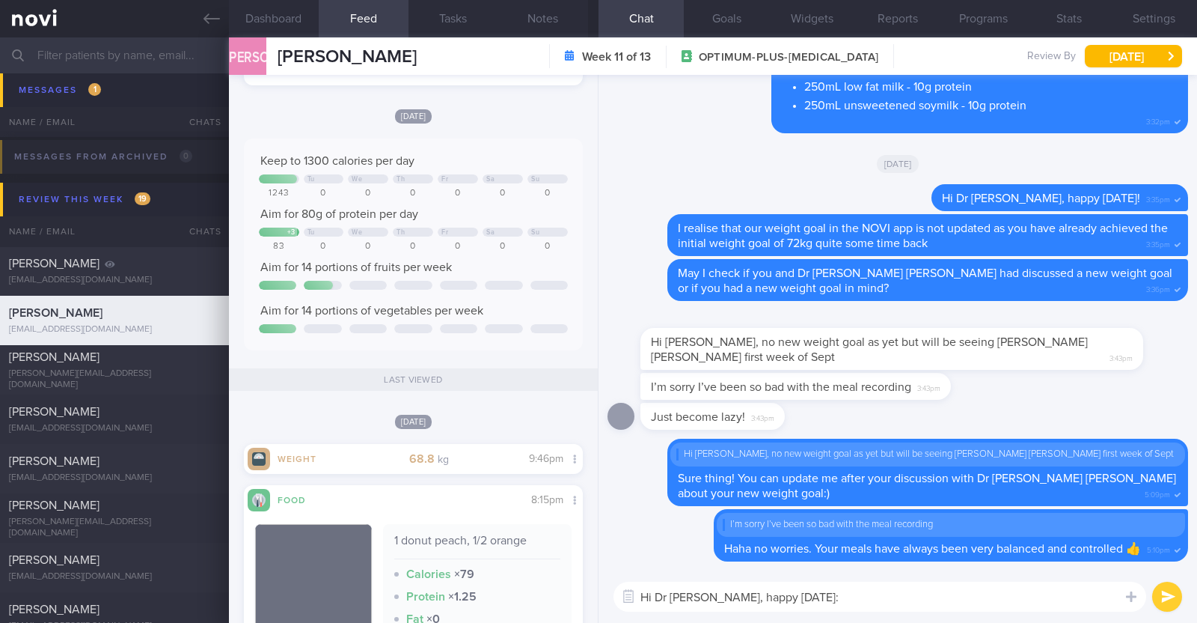
type textarea "Hi Dr Jacqueline, happy Thursday:)"
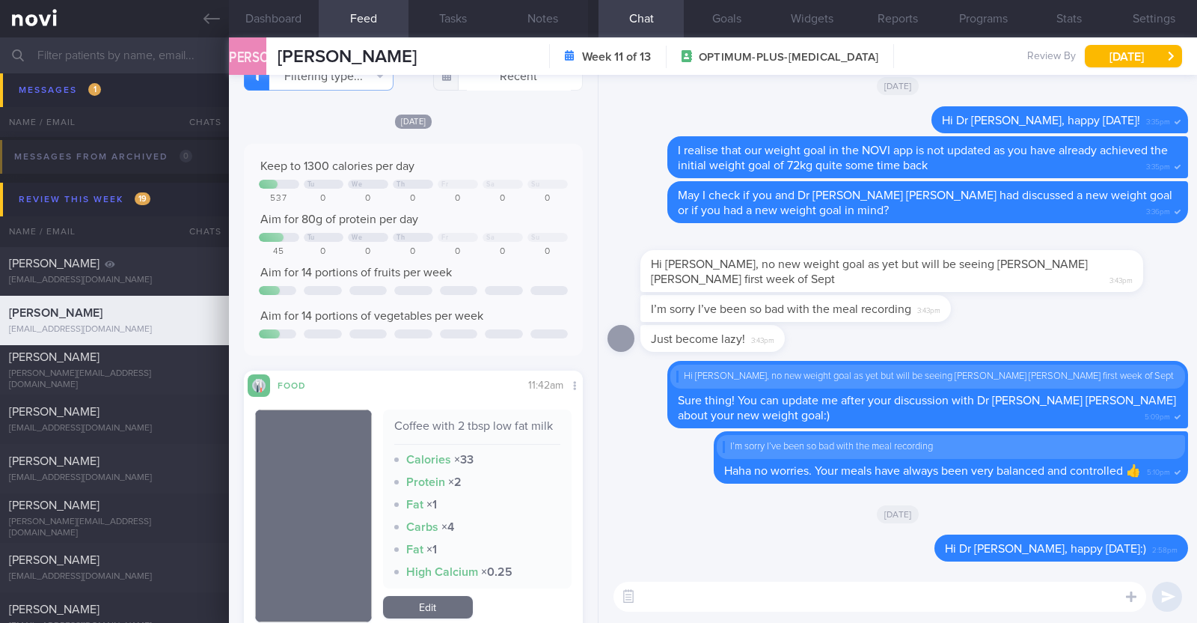
scroll to position [0, 0]
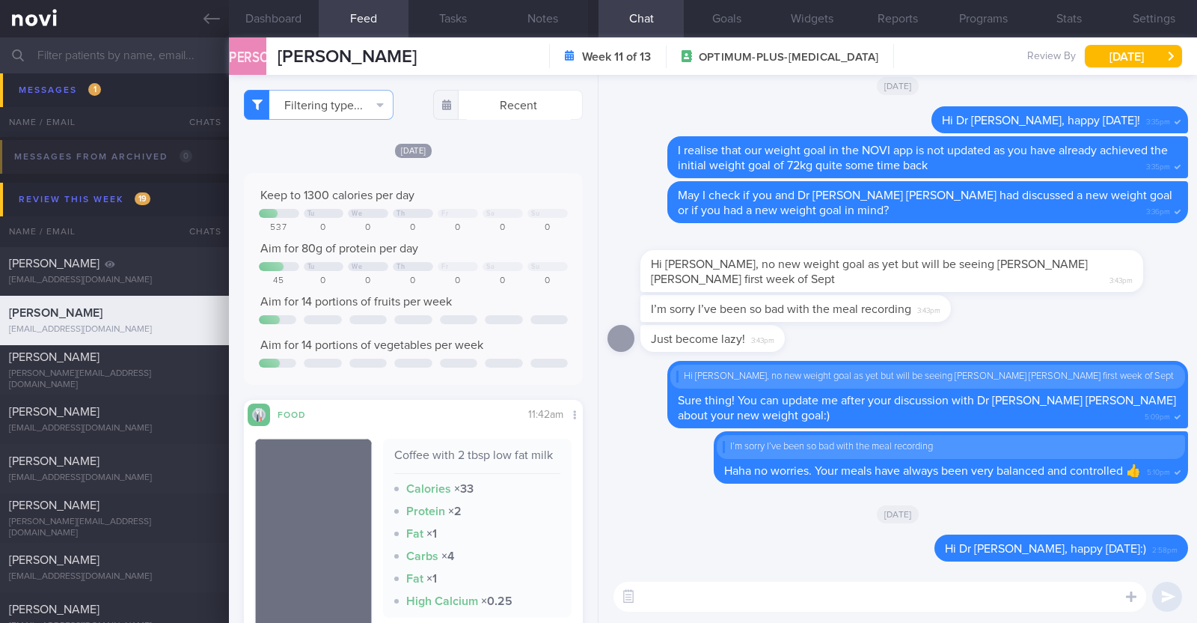
click at [685, 593] on textarea at bounding box center [880, 596] width 533 height 30
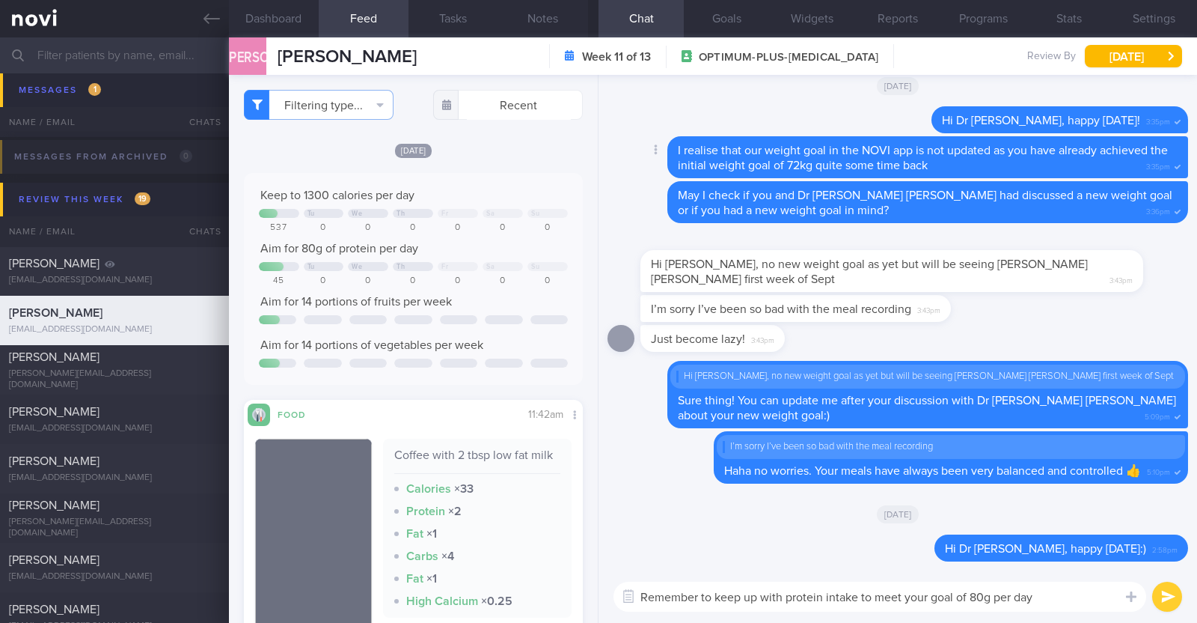
paste textarea "🤗"
type textarea "Remember to keep up with protein intake to meet your goal of 80g per day🤗"
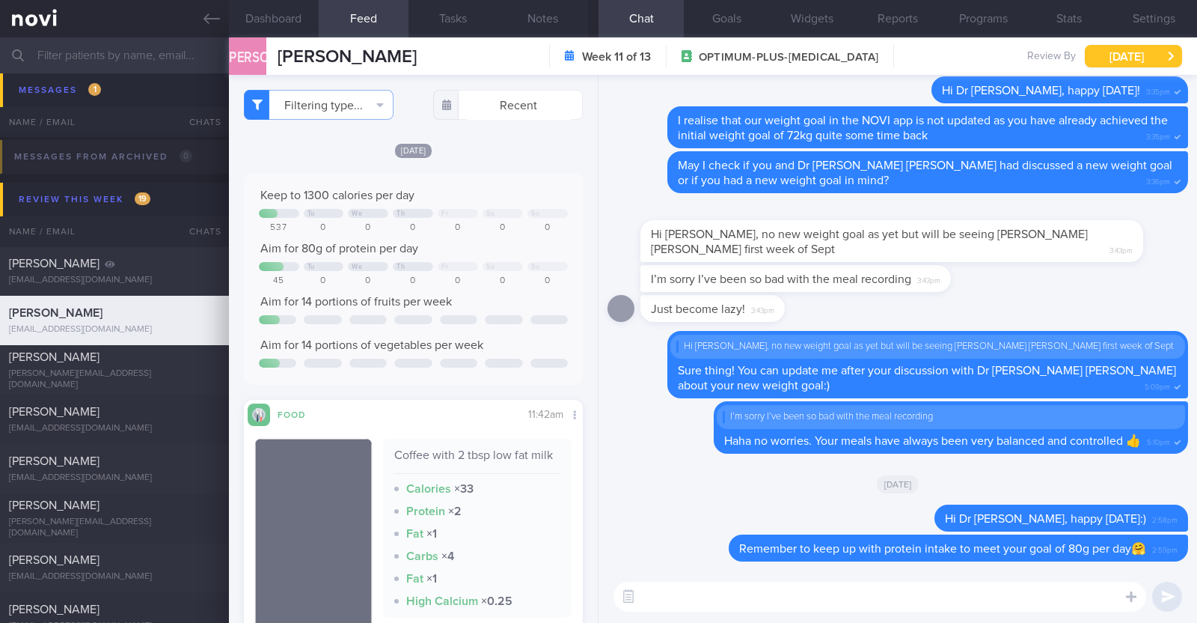
click at [1108, 61] on button "[DATE]" at bounding box center [1133, 56] width 97 height 22
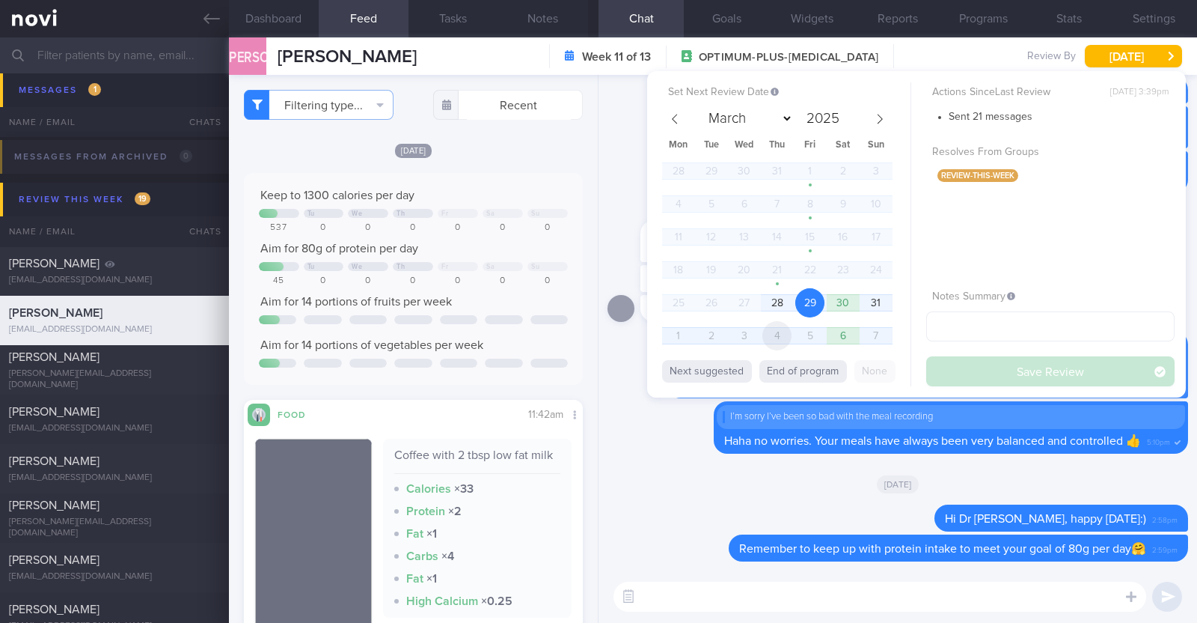
click at [774, 337] on span "4" at bounding box center [777, 335] width 29 height 29
select select "8"
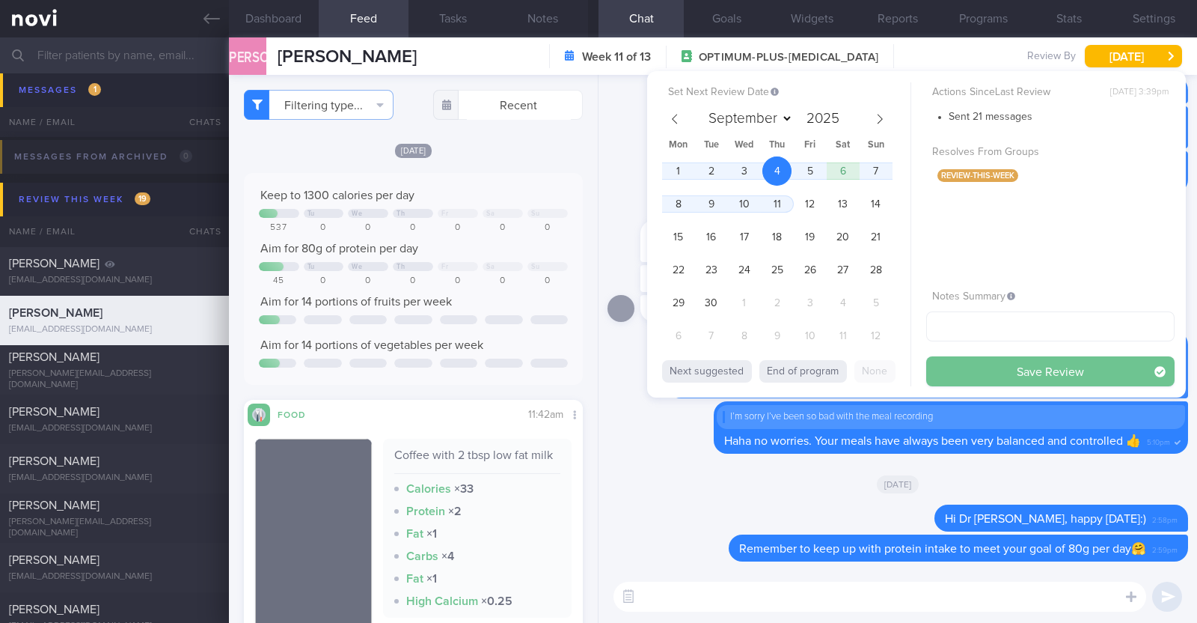
click at [986, 376] on button "Save Review" at bounding box center [1051, 371] width 248 height 30
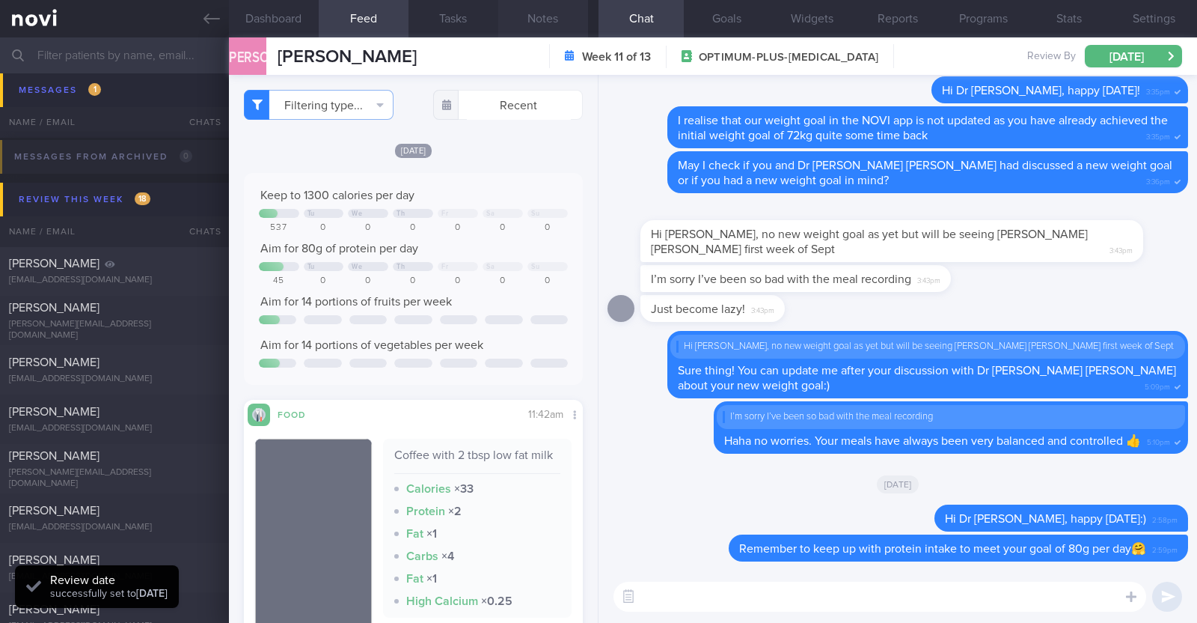
click at [561, 17] on button "Notes" at bounding box center [543, 18] width 90 height 37
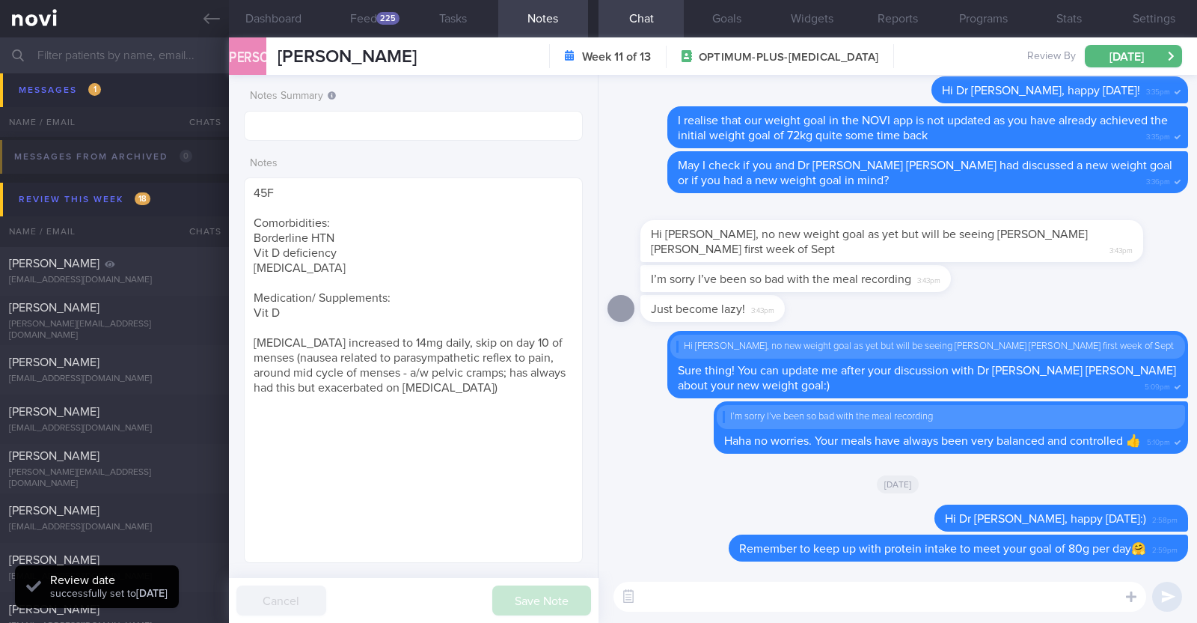
drag, startPoint x: 424, startPoint y: 54, endPoint x: 245, endPoint y: 58, distance: 178.9
click at [245, 58] on div "JOS JACQUELINE ONG SOO MAY JACQUELINE ONG SOO MAY rb2p7d56rh@privaterelay.apple…" at bounding box center [323, 55] width 188 height 37
copy span "JACQUELINE ONG"
click at [415, 137] on input "text" at bounding box center [413, 126] width 339 height 30
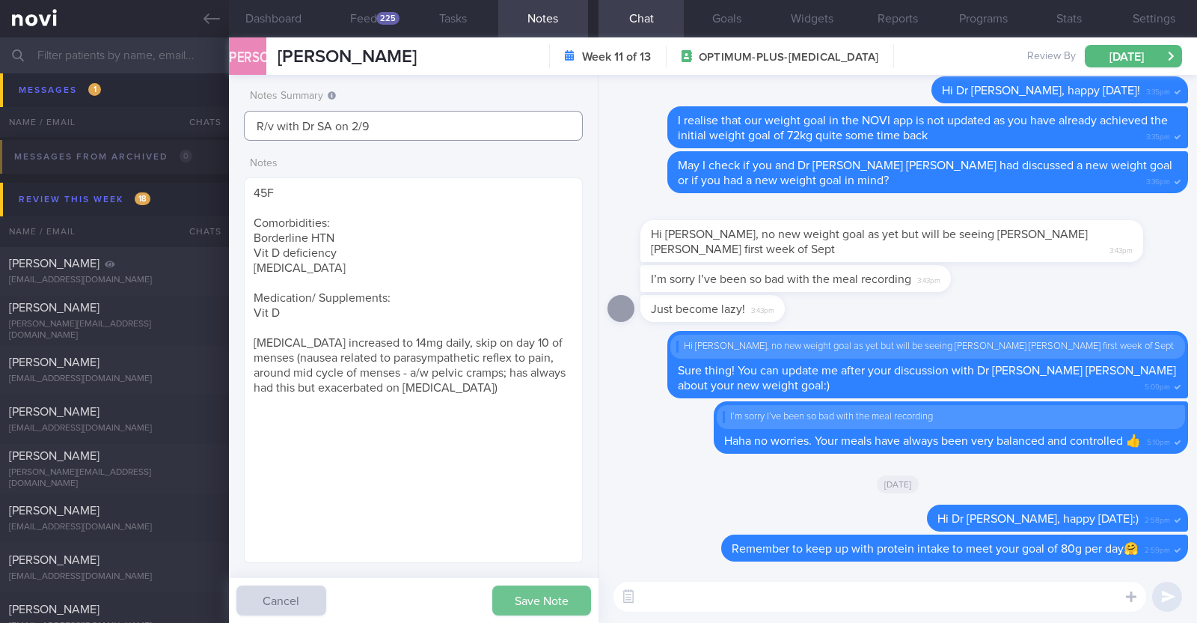
type input "R/v with Dr SA on 2/9"
click at [558, 599] on button "Save Note" at bounding box center [541, 600] width 99 height 30
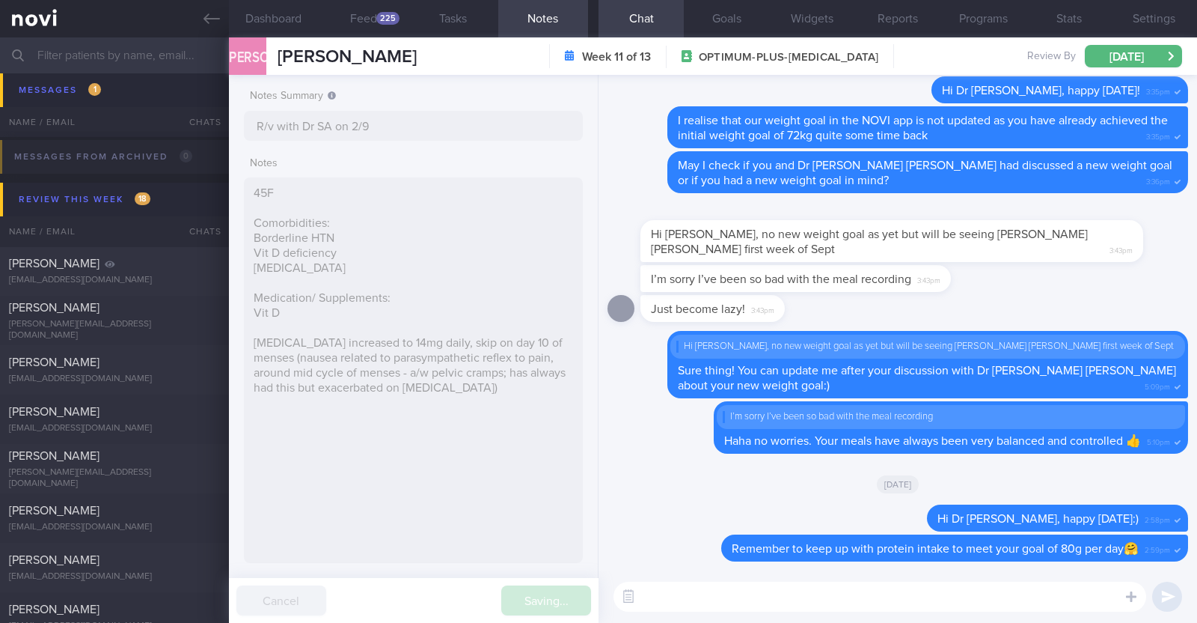
type input "R/v with Dr SA on 2/9"
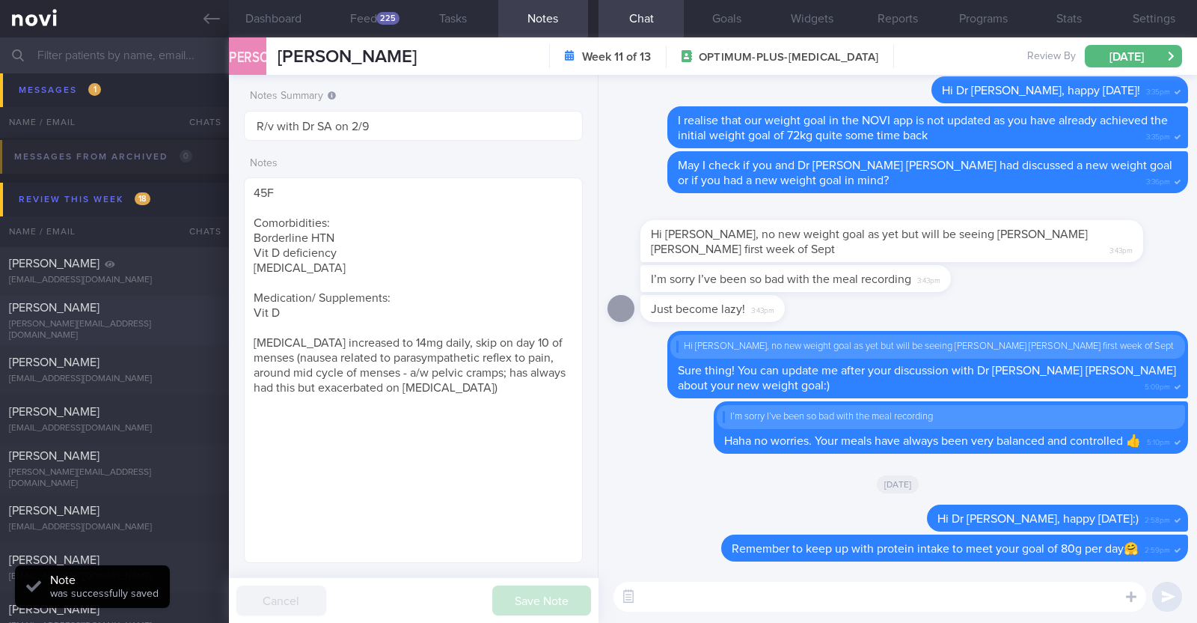
click at [146, 315] on div "[PERSON_NAME]" at bounding box center [112, 307] width 207 height 15
type textarea "48F Comorbidities: [MEDICAL_DATA] Anaemic ? HLD ? Blood sugar Nil meds [MEDICAL…"
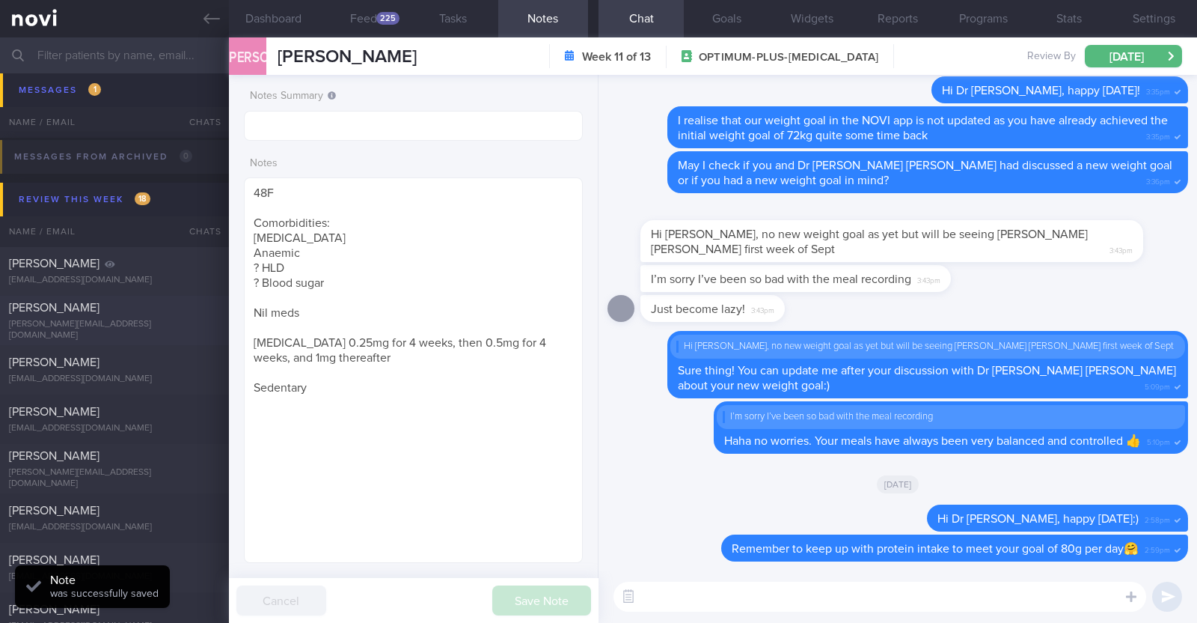
select select "7"
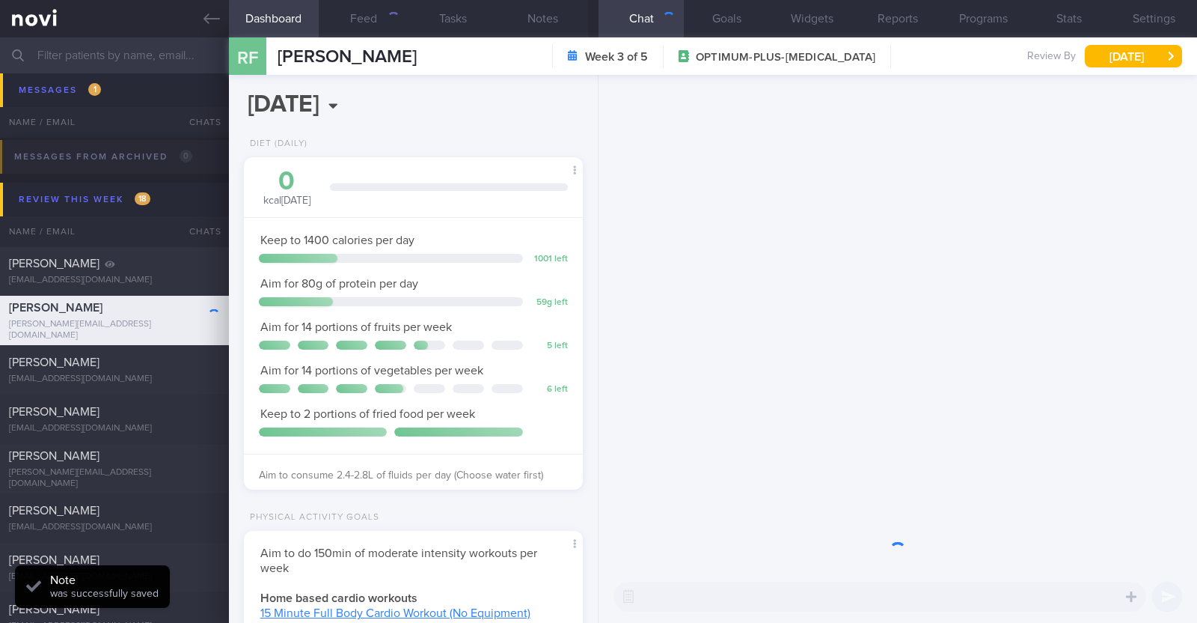
scroll to position [170, 298]
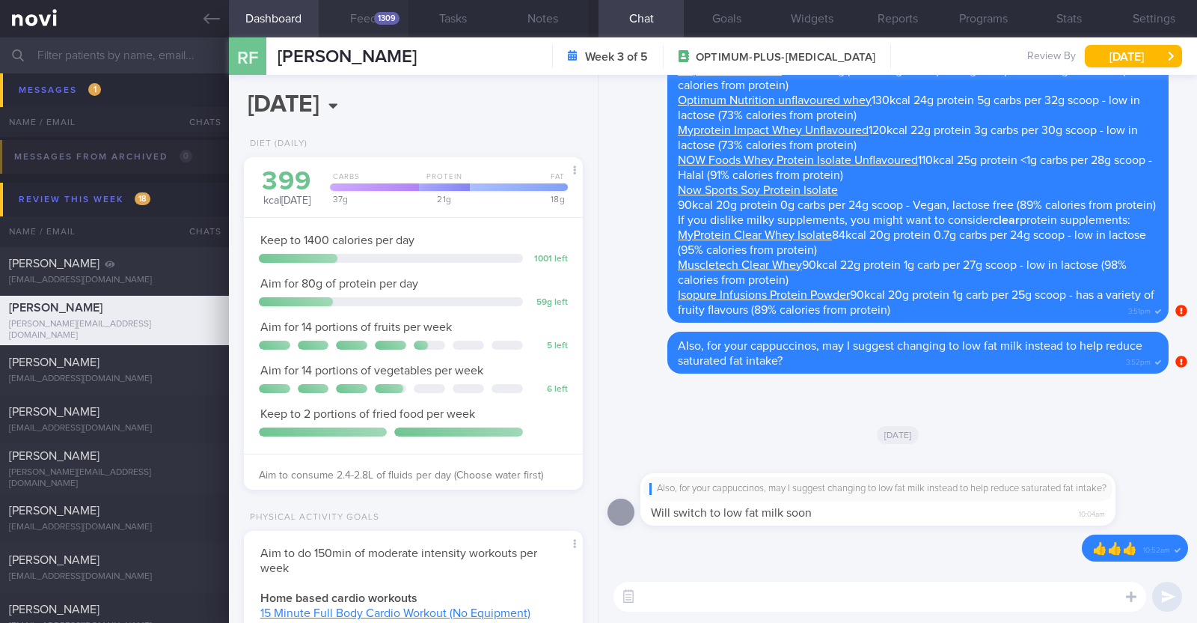
click at [399, 19] on div "1309" at bounding box center [386, 18] width 25 height 13
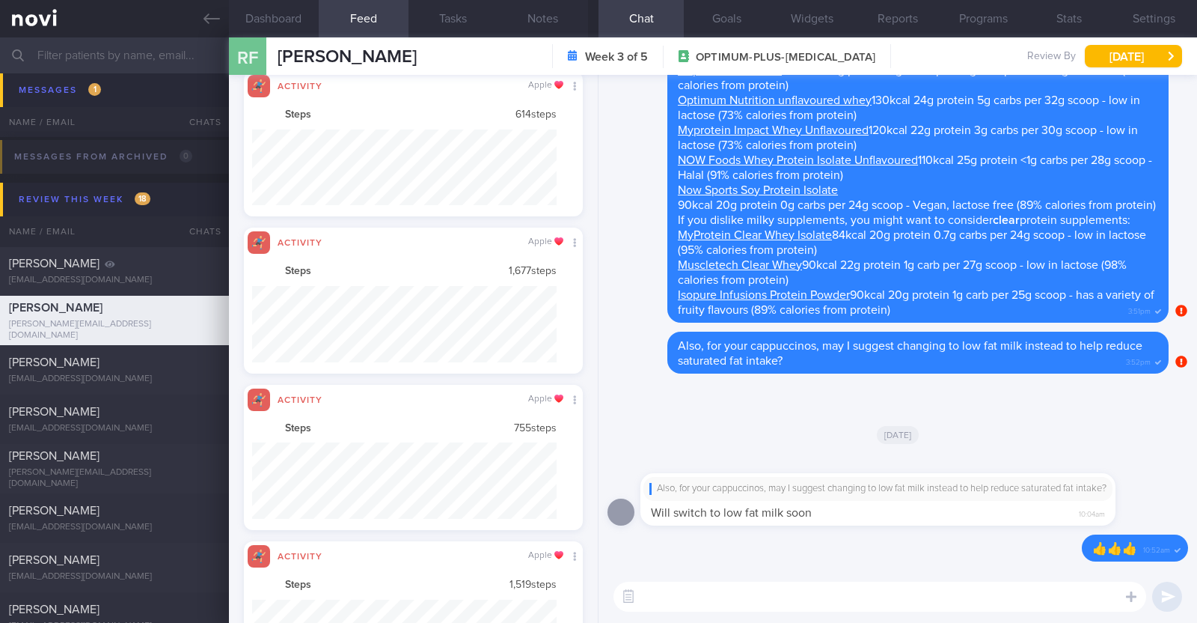
scroll to position [76, 305]
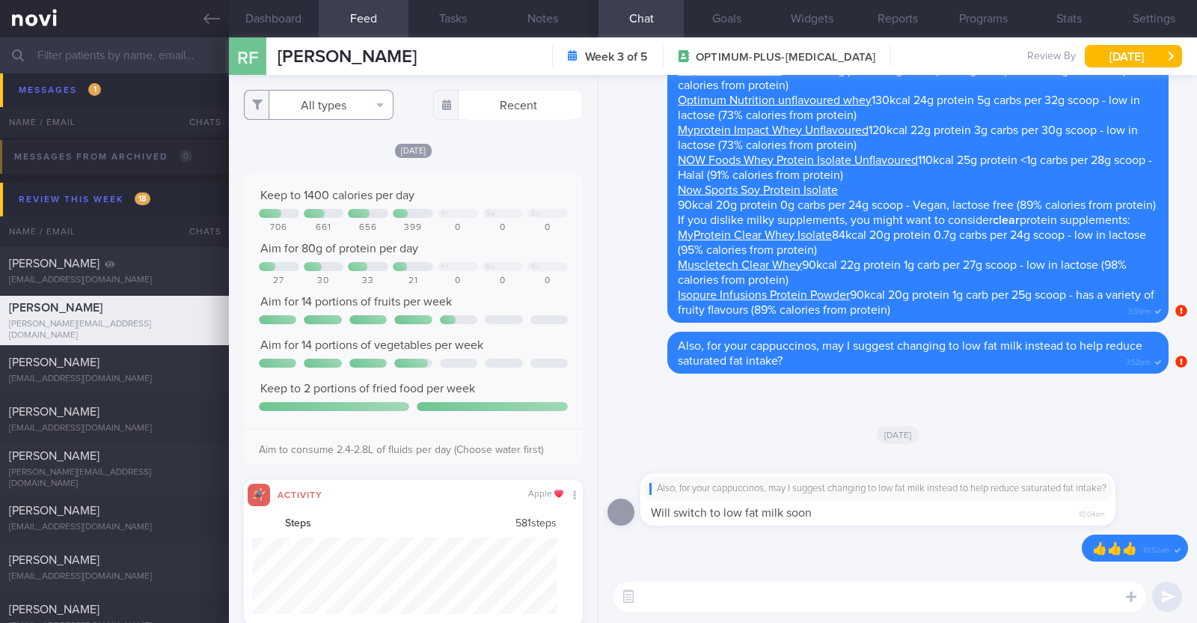
click at [361, 102] on button "All types" at bounding box center [319, 105] width 150 height 30
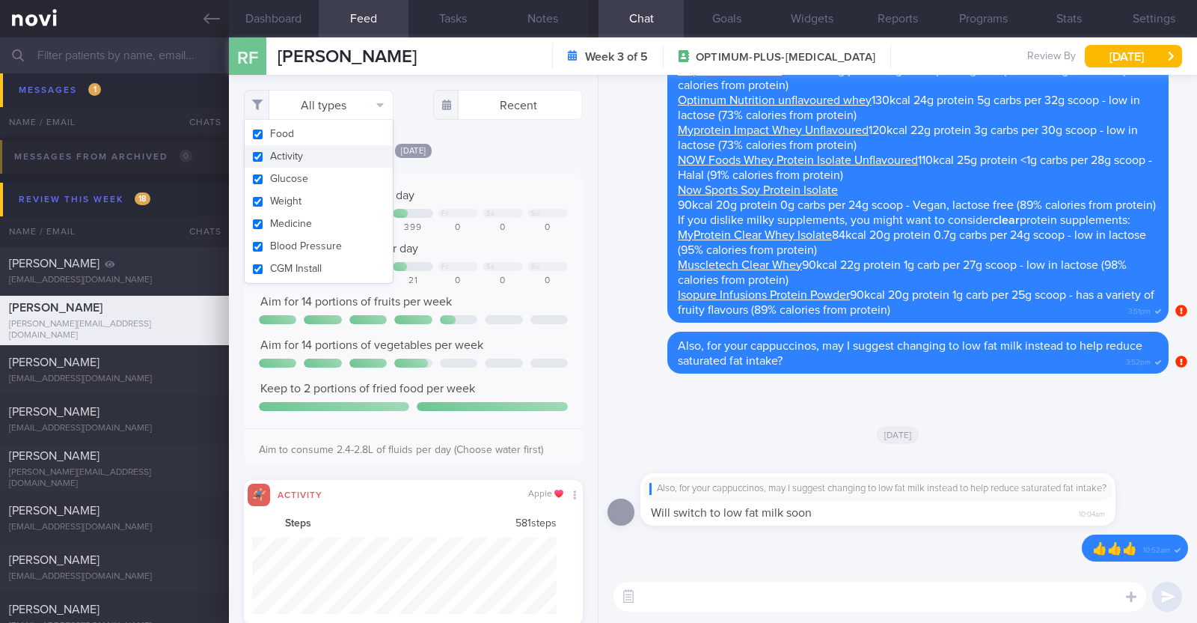
click at [333, 156] on button "Activity" at bounding box center [319, 156] width 148 height 22
checkbox input "false"
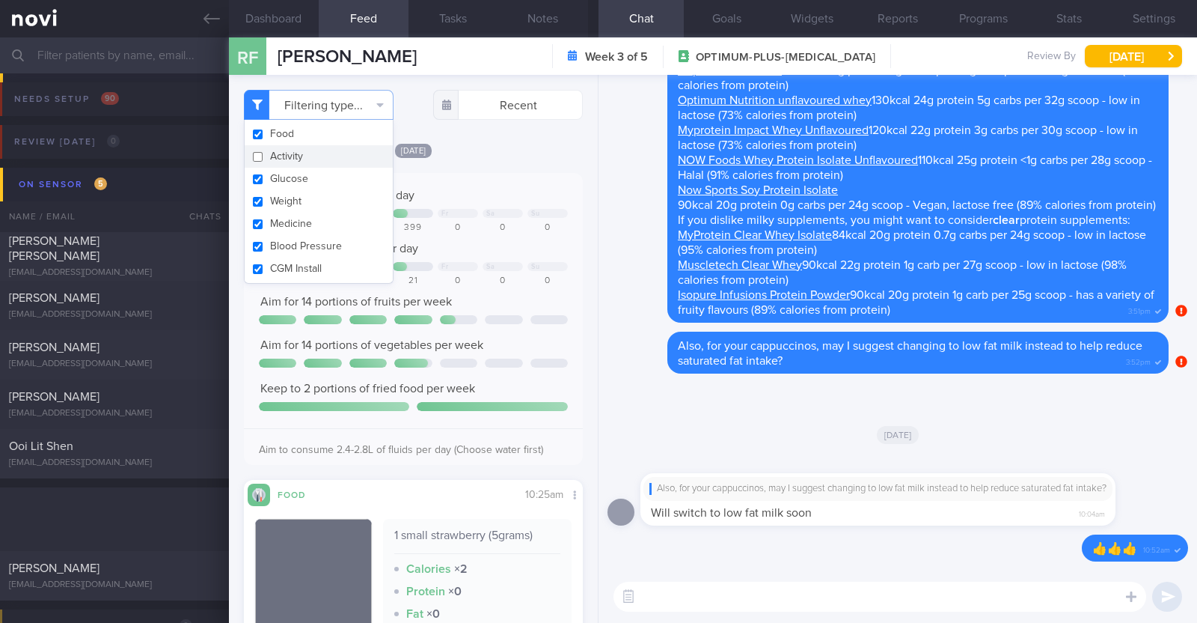
scroll to position [170, 298]
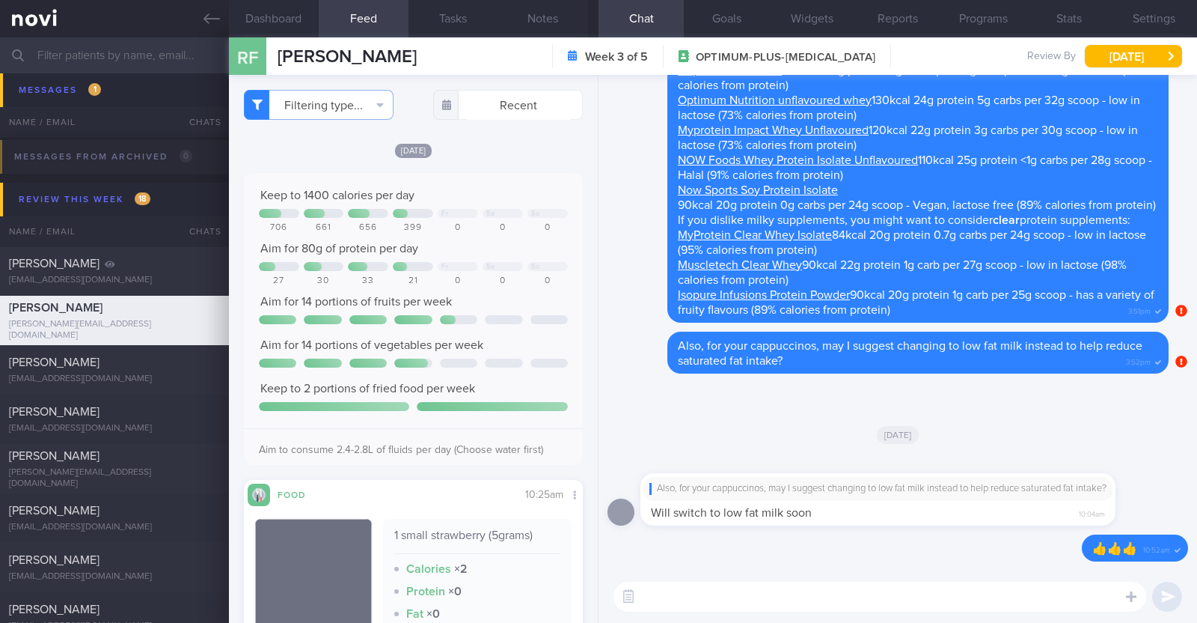
click at [570, 290] on div "Filtering type... Food Activity Glucose Weight Medicine Blood Pressure [MEDICAL…" at bounding box center [413, 349] width 369 height 548
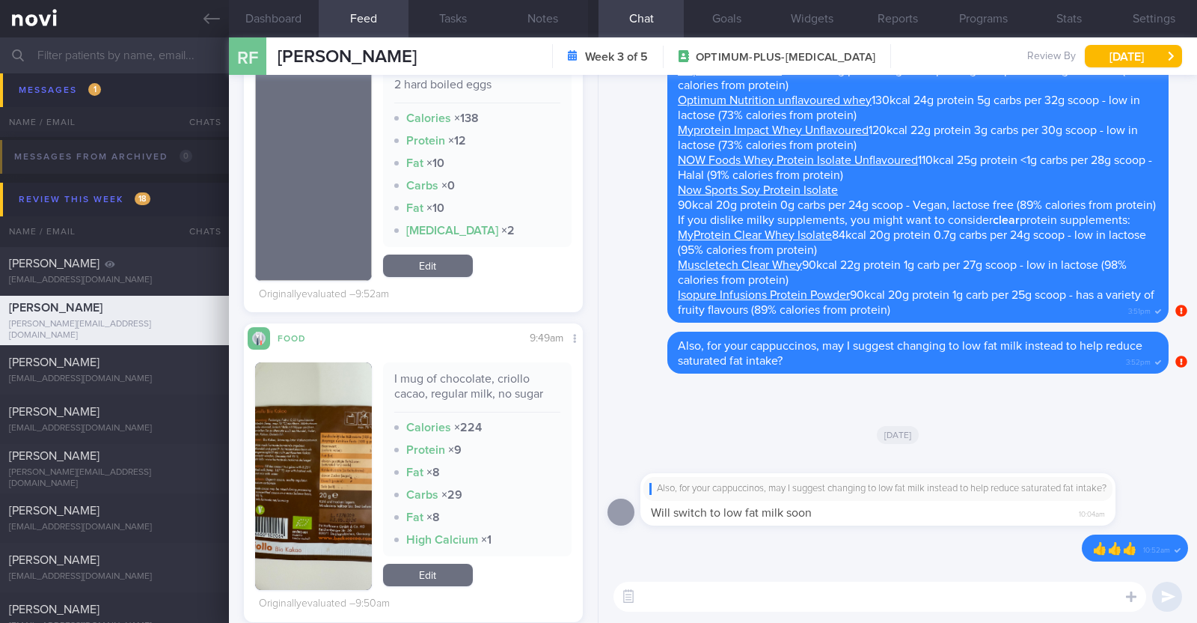
scroll to position [1831, 0]
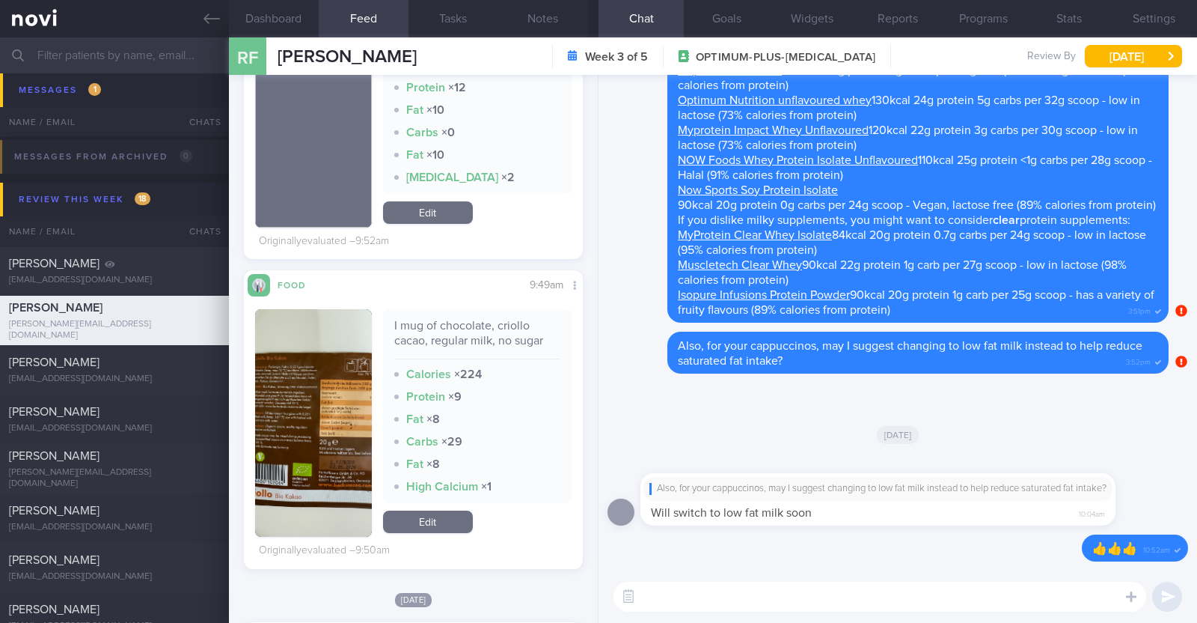
click at [319, 439] on button "button" at bounding box center [313, 423] width 117 height 228
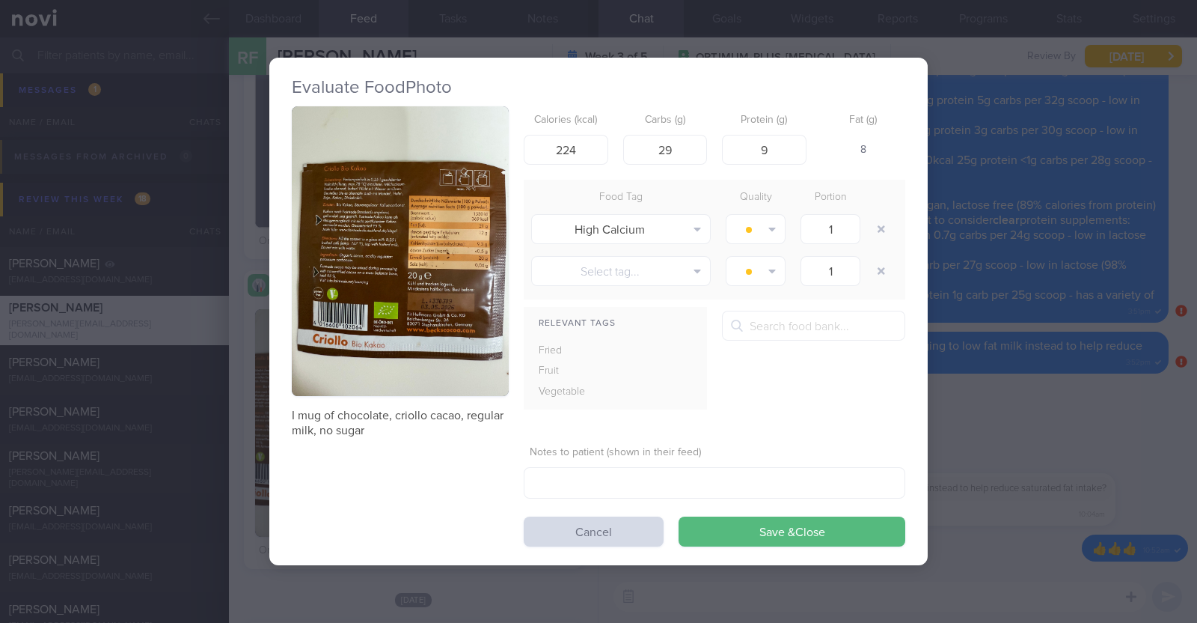
click at [413, 288] on button "button" at bounding box center [400, 251] width 217 height 290
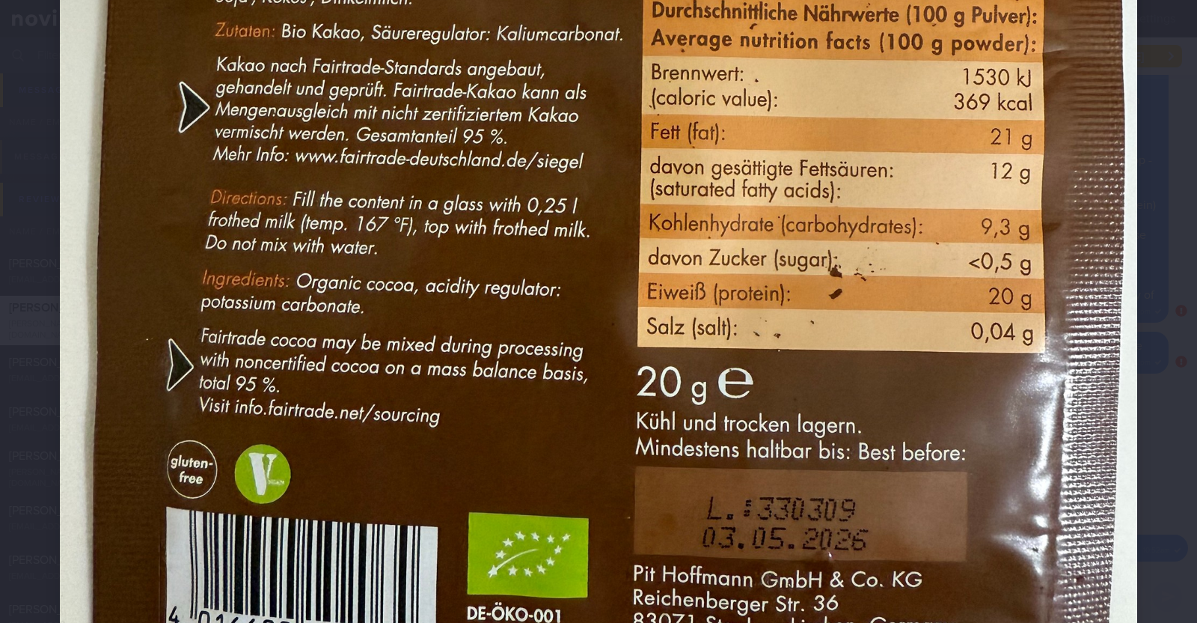
scroll to position [538, 0]
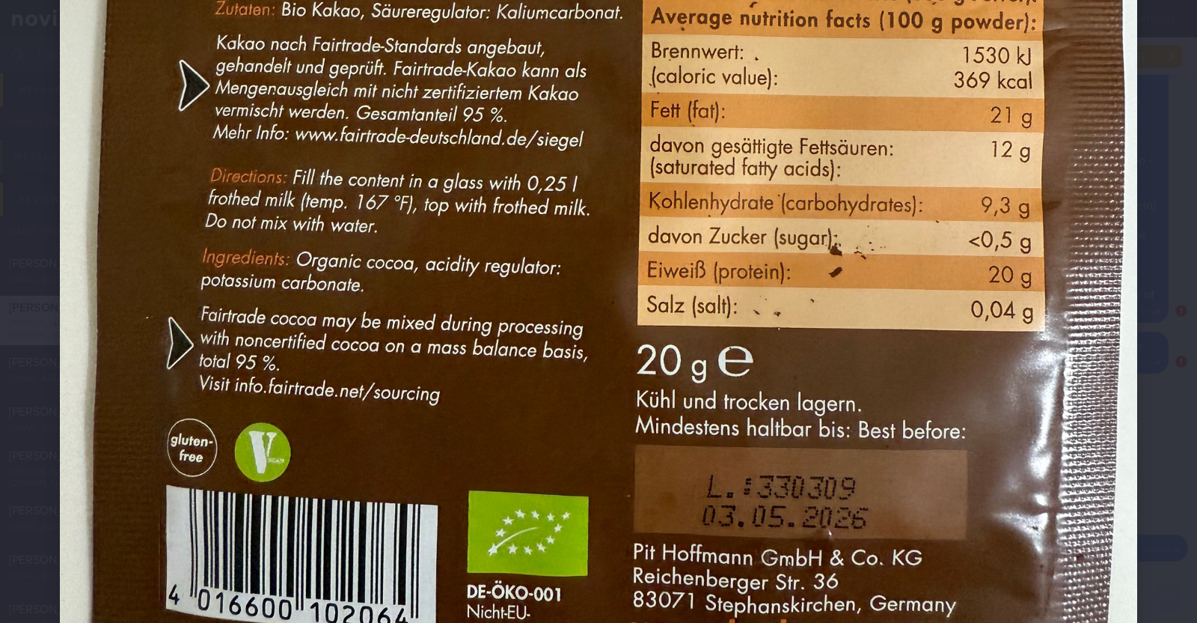
click at [1153, 343] on div at bounding box center [598, 240] width 1197 height 1557
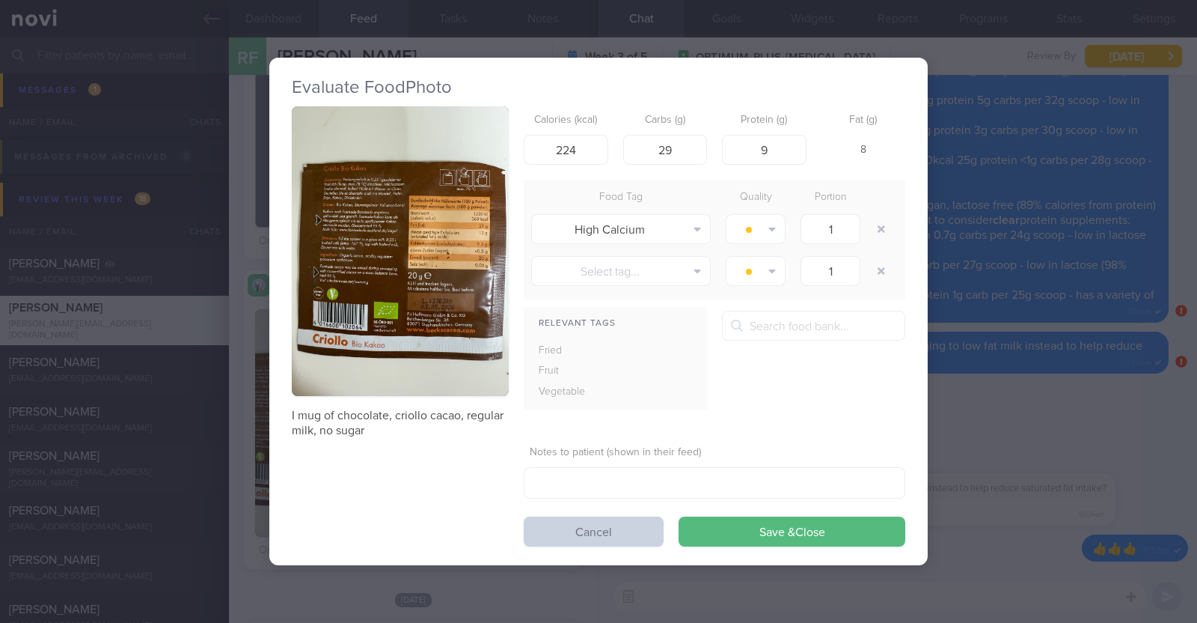
click at [576, 528] on button "Cancel" at bounding box center [594, 531] width 140 height 30
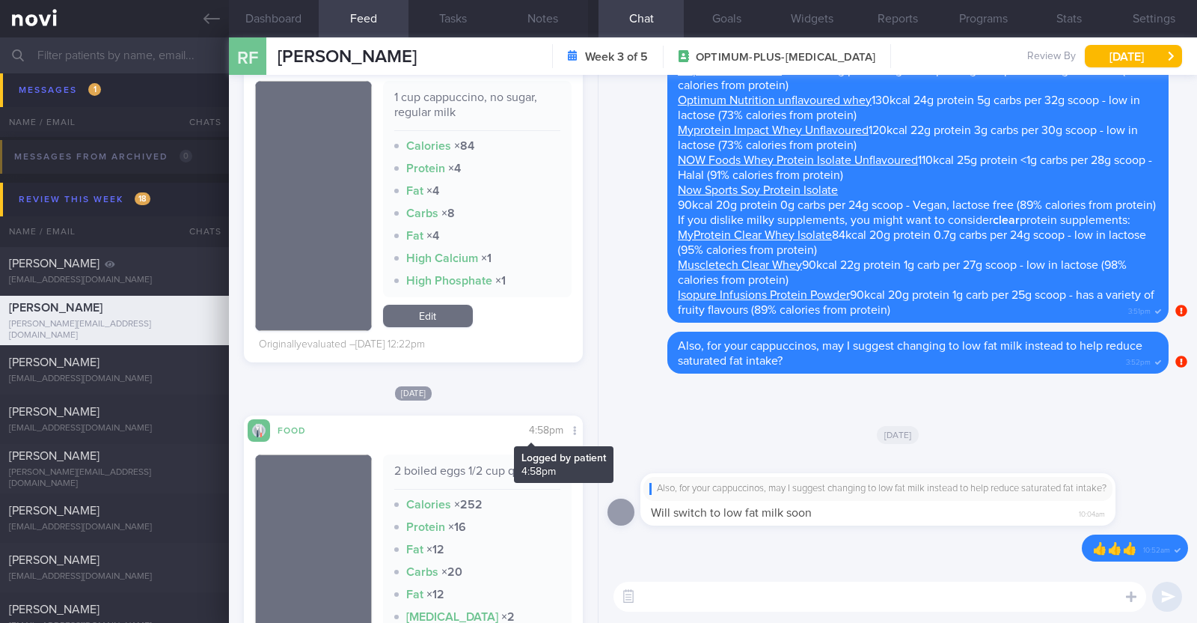
scroll to position [7387, 0]
click at [687, 597] on textarea at bounding box center [880, 596] width 533 height 30
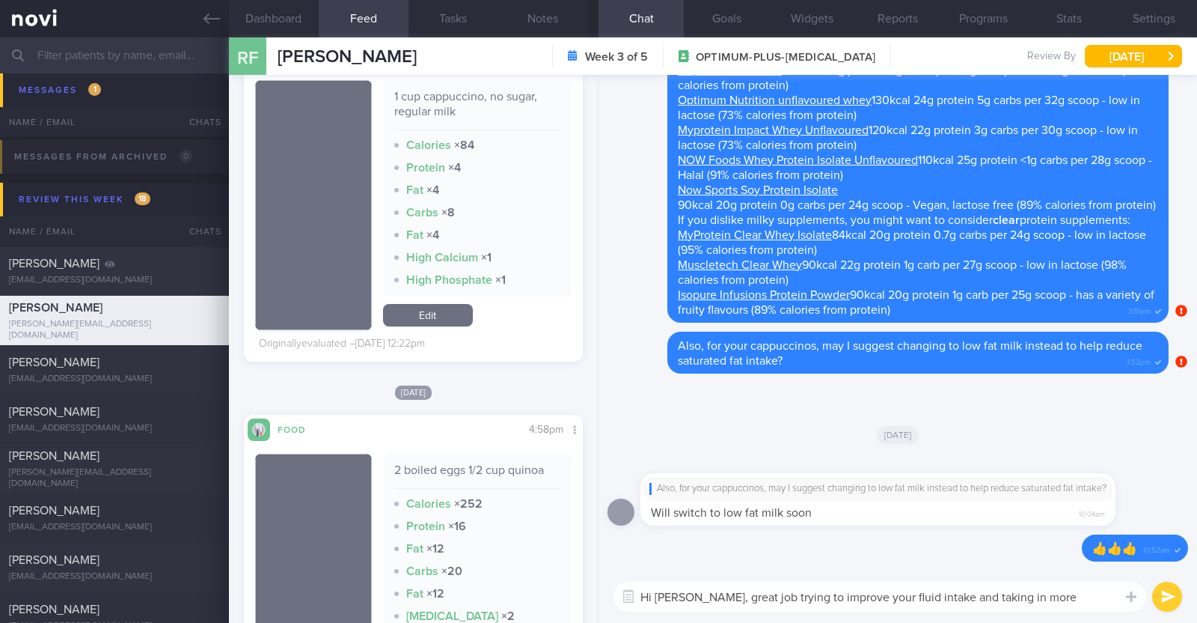
scroll to position [0, 0]
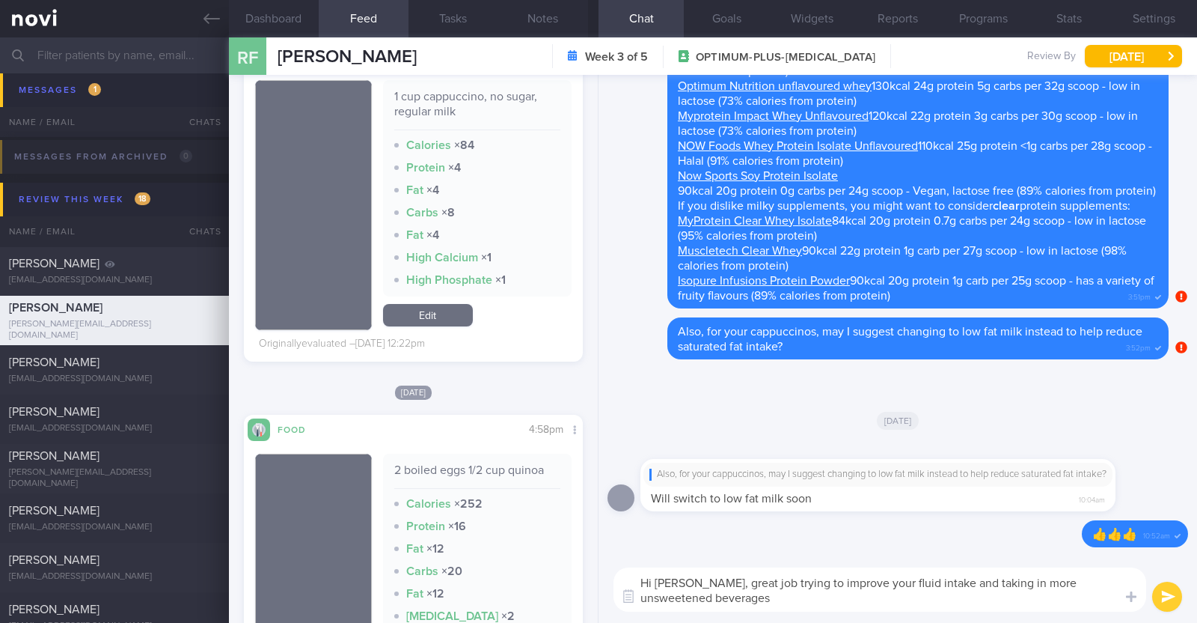
paste textarea "🙂"
type textarea "Hi [PERSON_NAME], great job trying to improve your fluid intake and taking in m…"
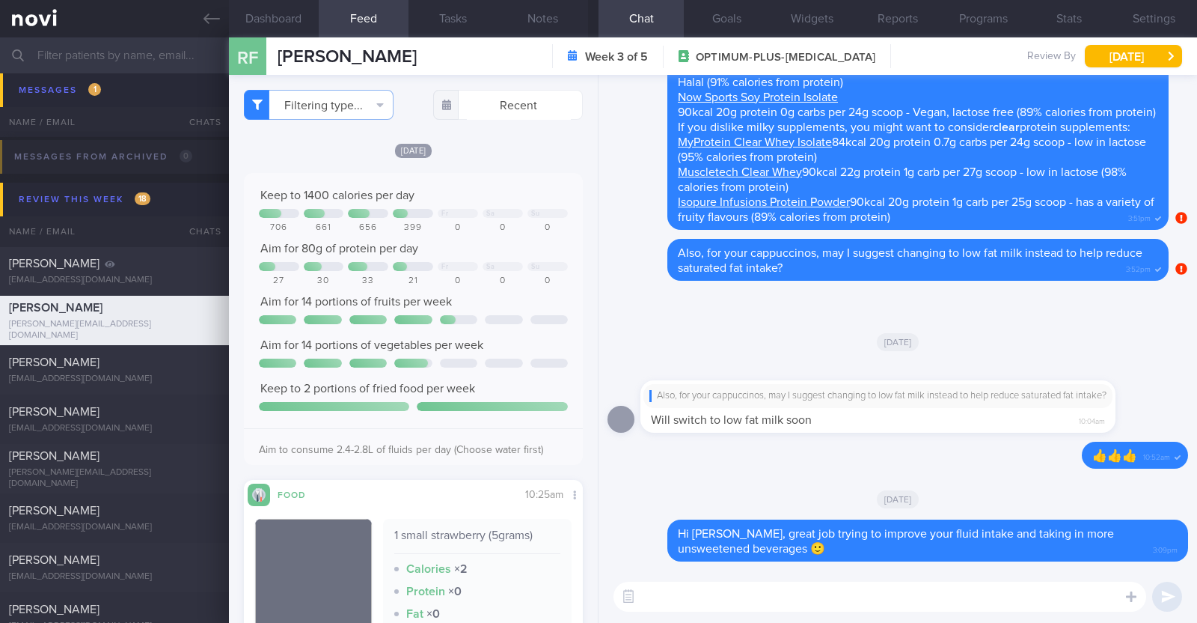
click at [692, 593] on textarea at bounding box center [880, 596] width 533 height 30
type textarea "Your fruit and vegetable intake has been excellent as well. Keep it up!"
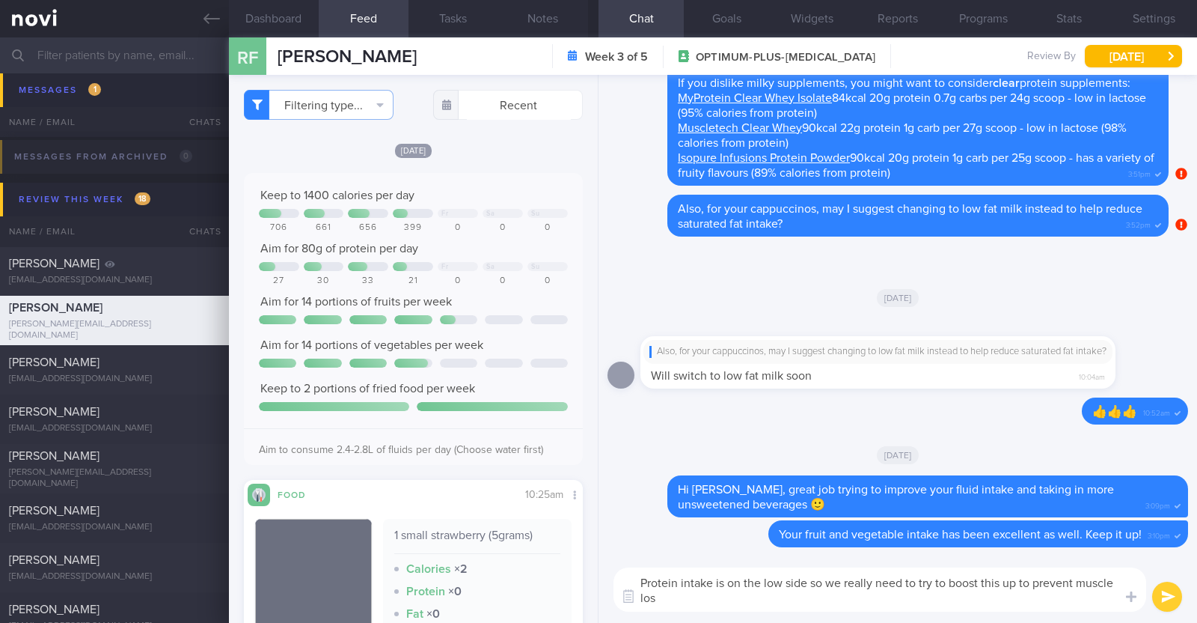
type textarea "Protein intake is on the low side so we really need to try to boost this up to …"
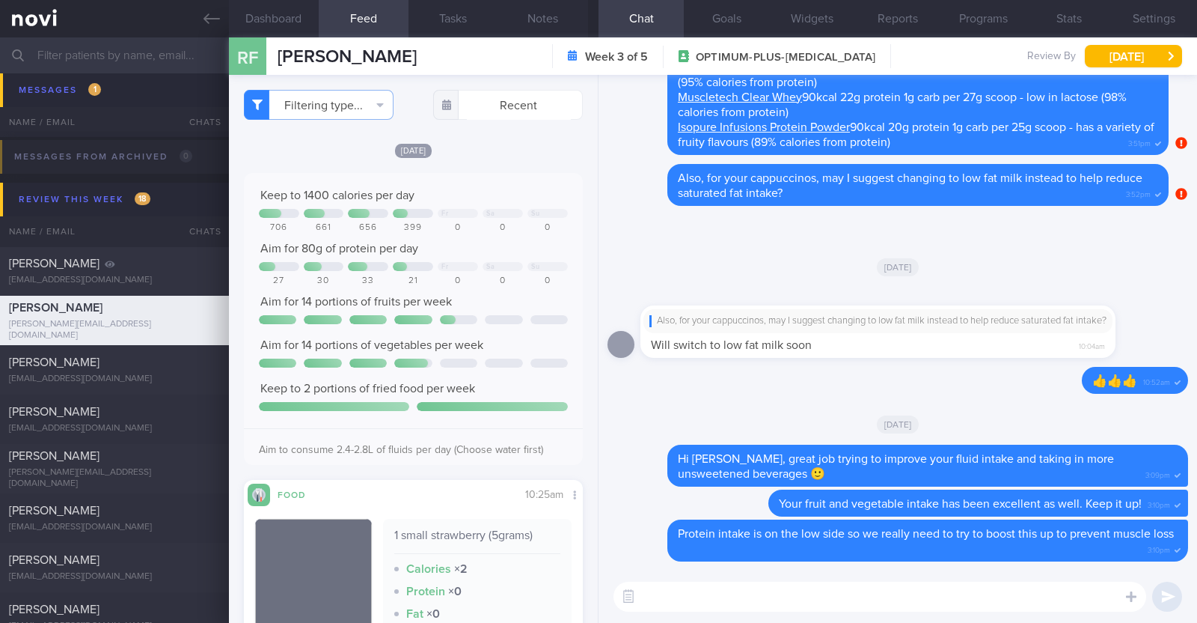
click at [674, 595] on textarea at bounding box center [880, 596] width 533 height 30
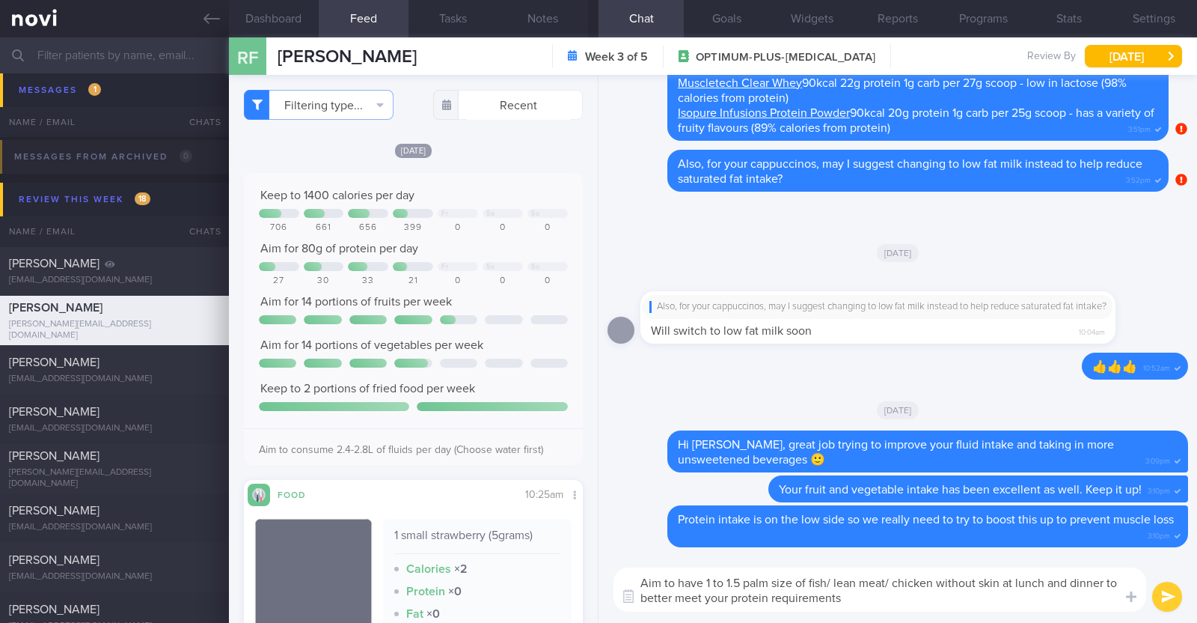
type textarea "Aim to have 1 to 1.5 palm size of fish/ lean meat/ chicken without skin at lunc…"
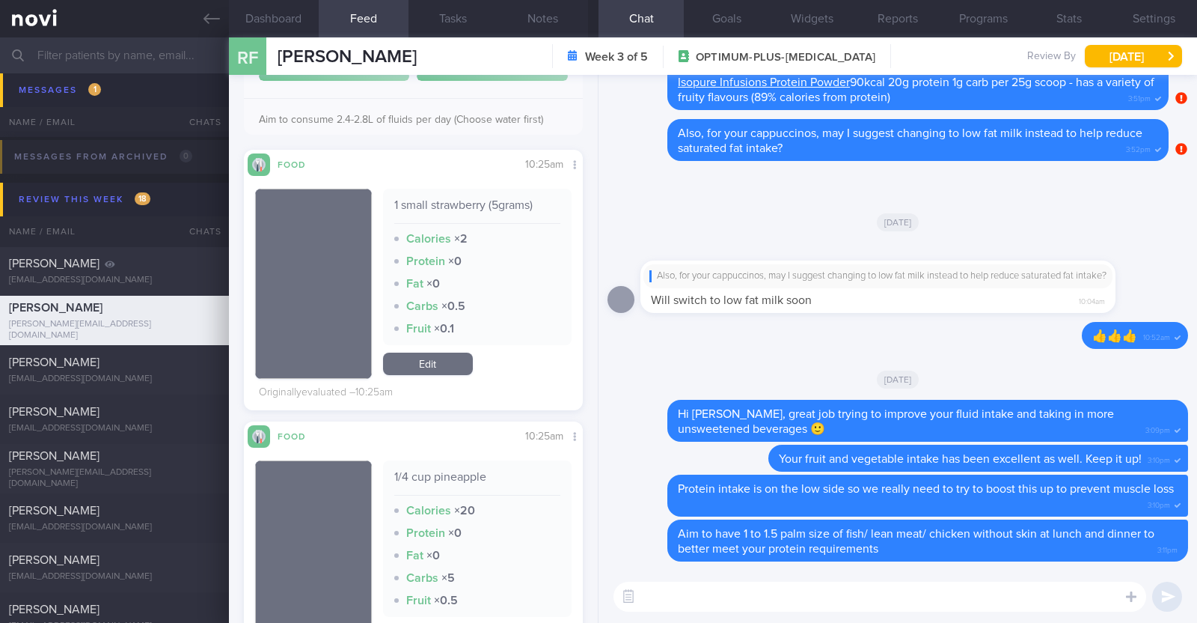
scroll to position [345, 0]
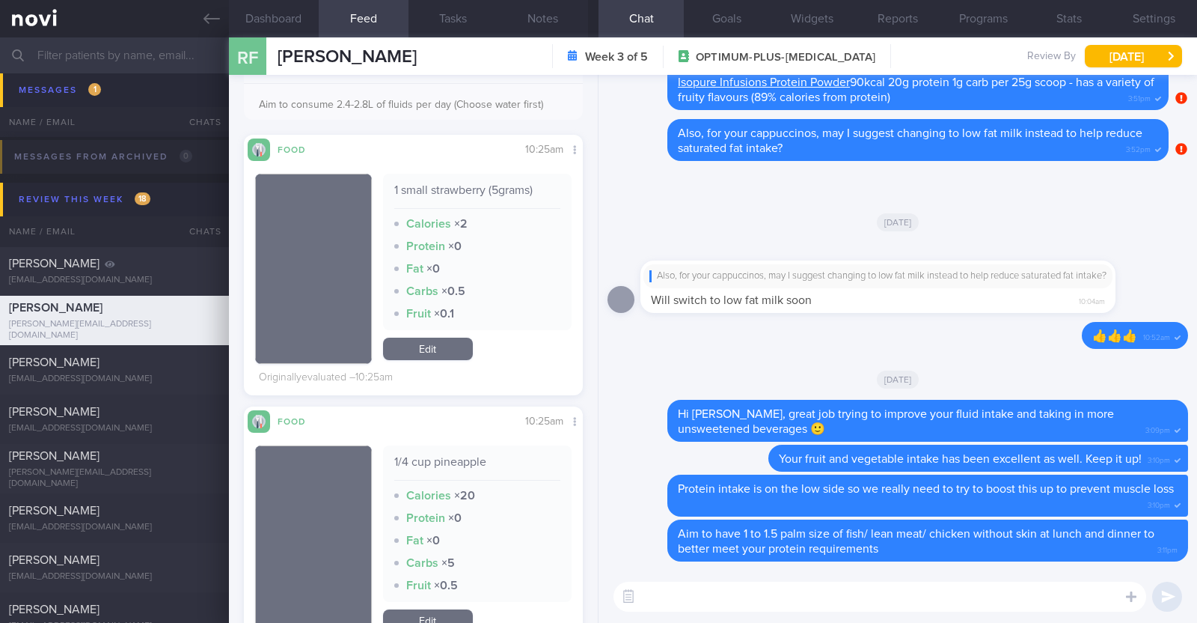
click at [794, 601] on textarea at bounding box center [880, 596] width 533 height 30
paste textarea "higher protein snacks like - Hard boiled egg - Unsalted edamame - Unsweetened s…"
type textarea "You can also try including some higher protein snacks like - Hard boiled egg - …"
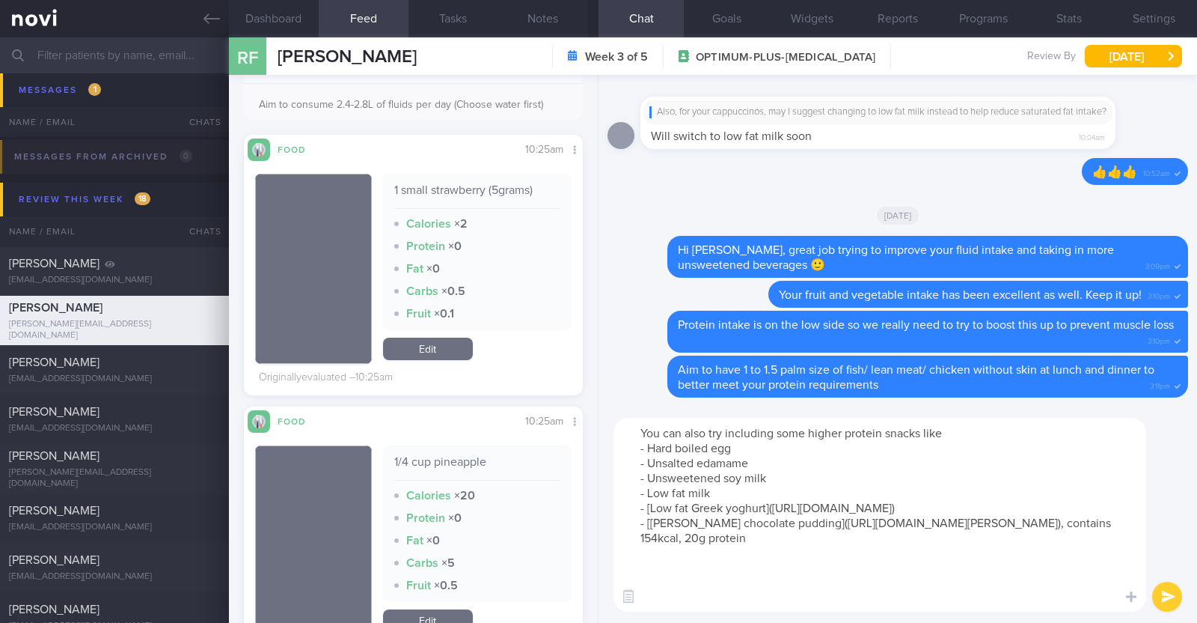
scroll to position [0, 0]
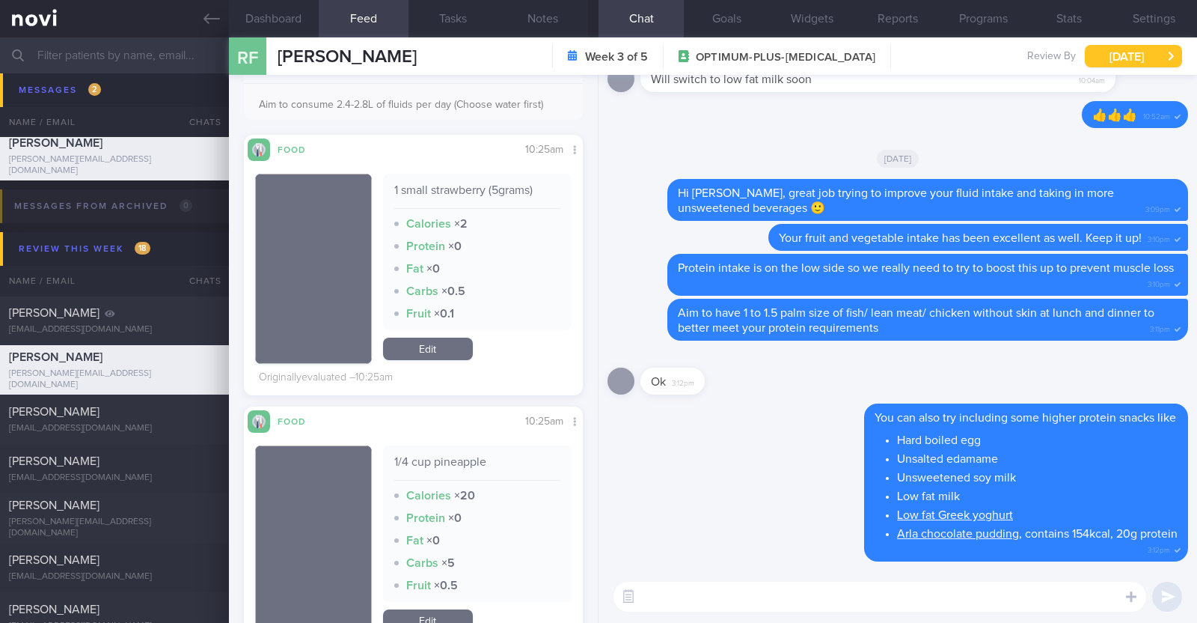
click at [1117, 61] on button "[DATE]" at bounding box center [1133, 56] width 97 height 22
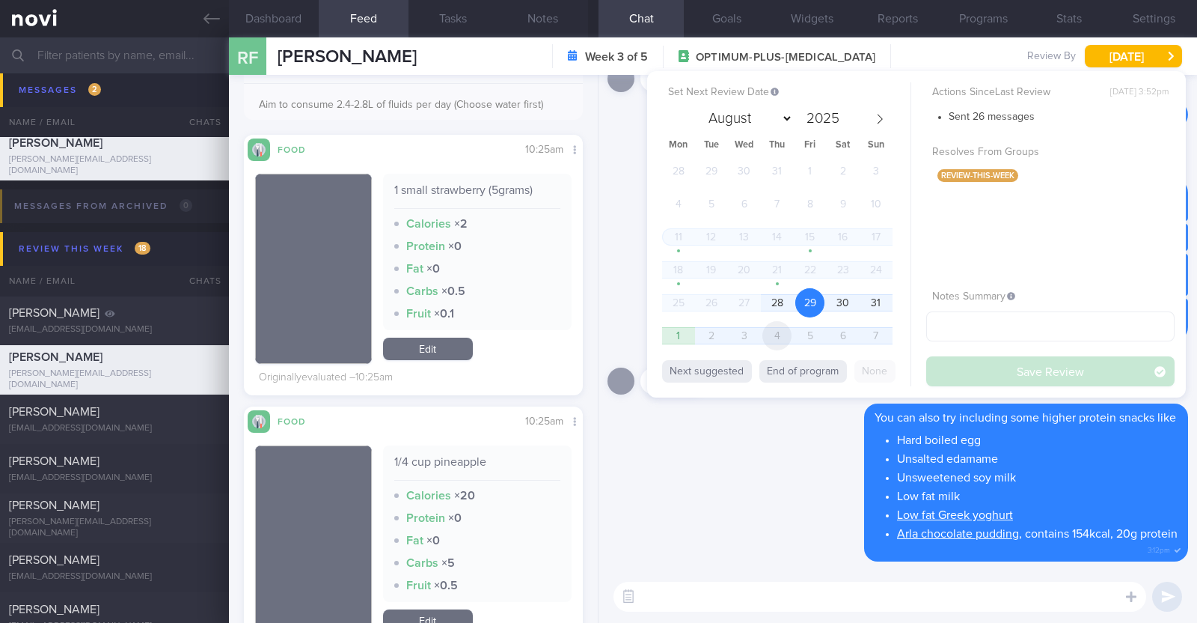
click at [787, 338] on span "4" at bounding box center [777, 335] width 29 height 29
select select "8"
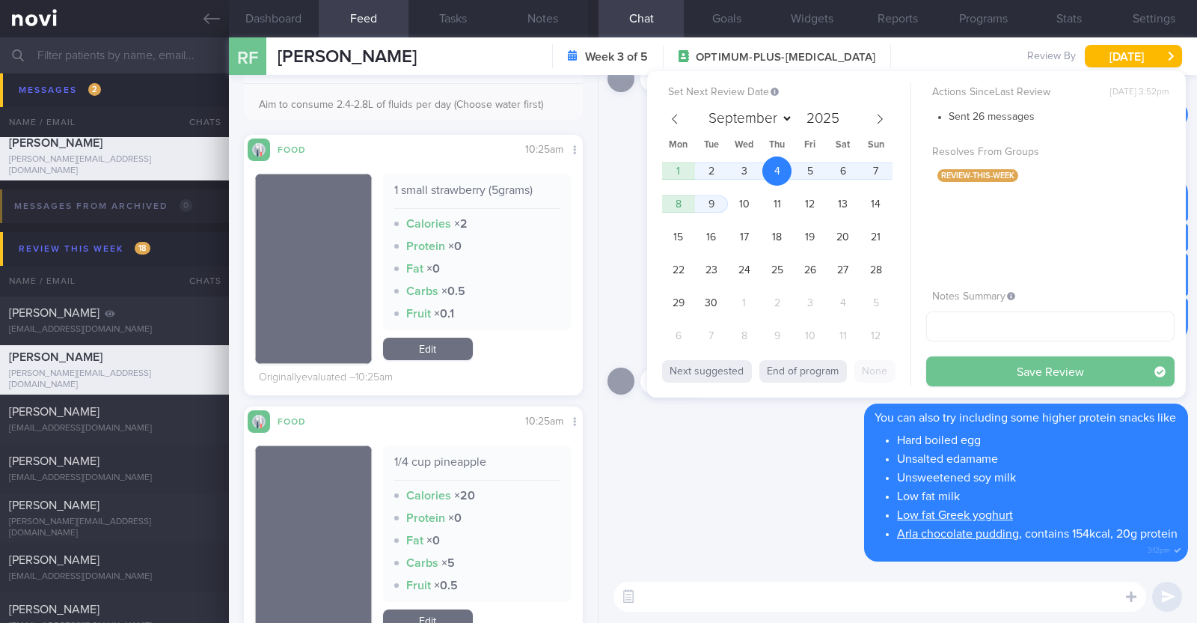
click at [951, 370] on button "Save Review" at bounding box center [1051, 371] width 248 height 30
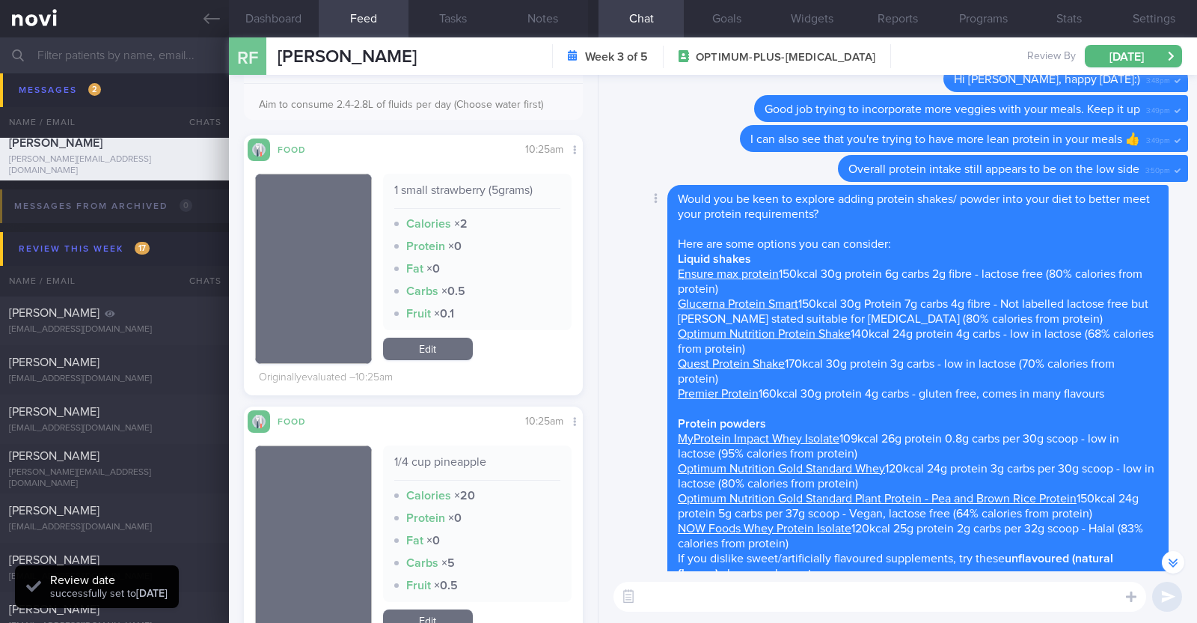
scroll to position [-952, 0]
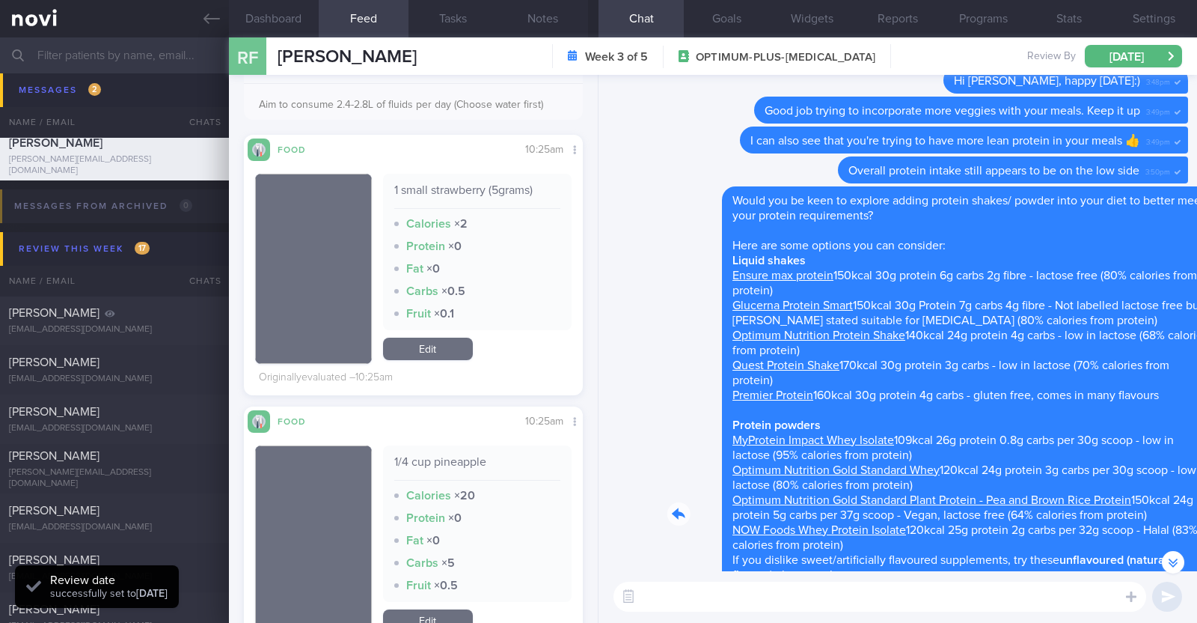
drag, startPoint x: 1102, startPoint y: 213, endPoint x: 1197, endPoint y: 216, distance: 94.3
click at [1197, 216] on div "Delete 👍👍👍 10:52am Also, for your cappuccinos, may I suggest changing to low fa…" at bounding box center [898, 322] width 599 height 495
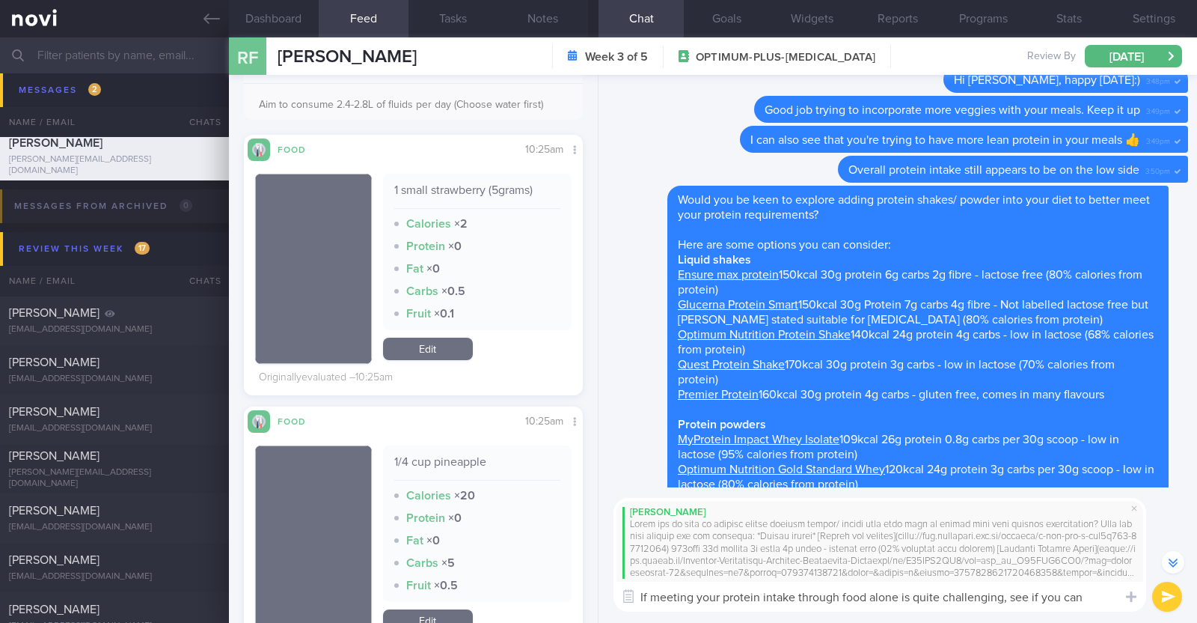
scroll to position [-1019, 0]
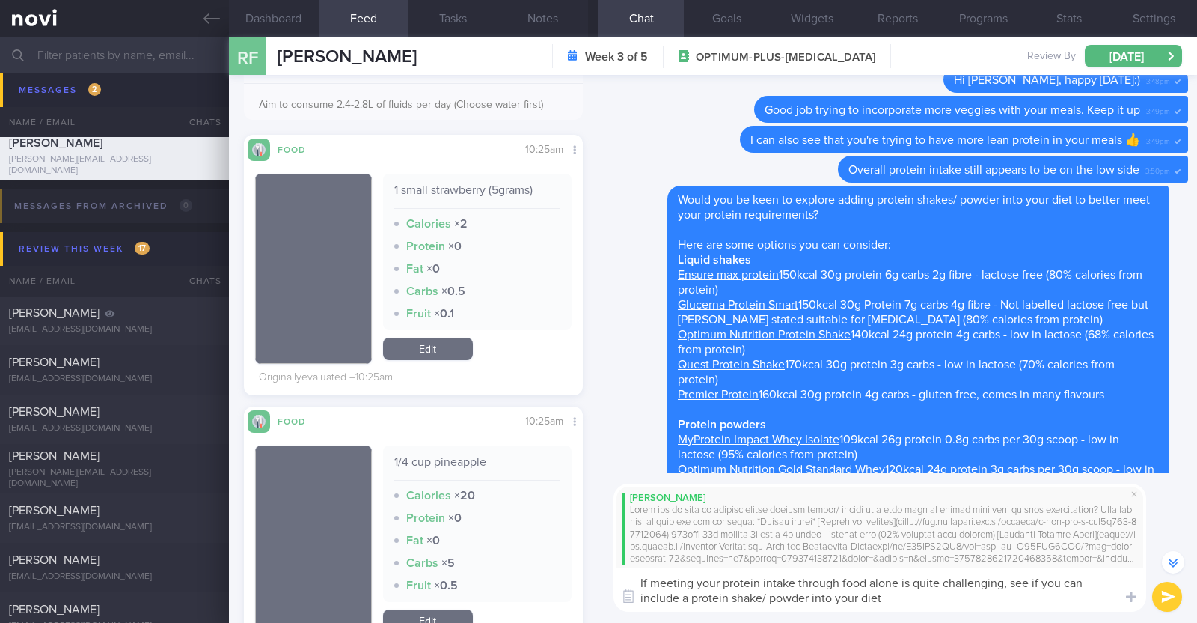
type textarea "If meeting your protein intake through food alone is quite challenging, see if …"
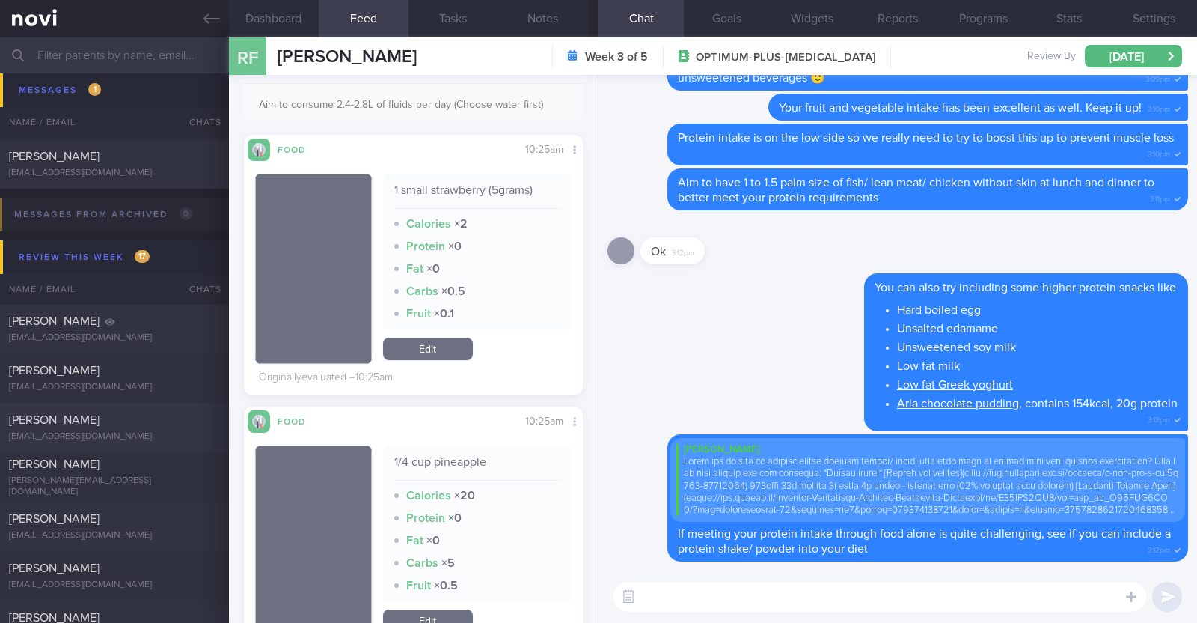
scroll to position [472, 0]
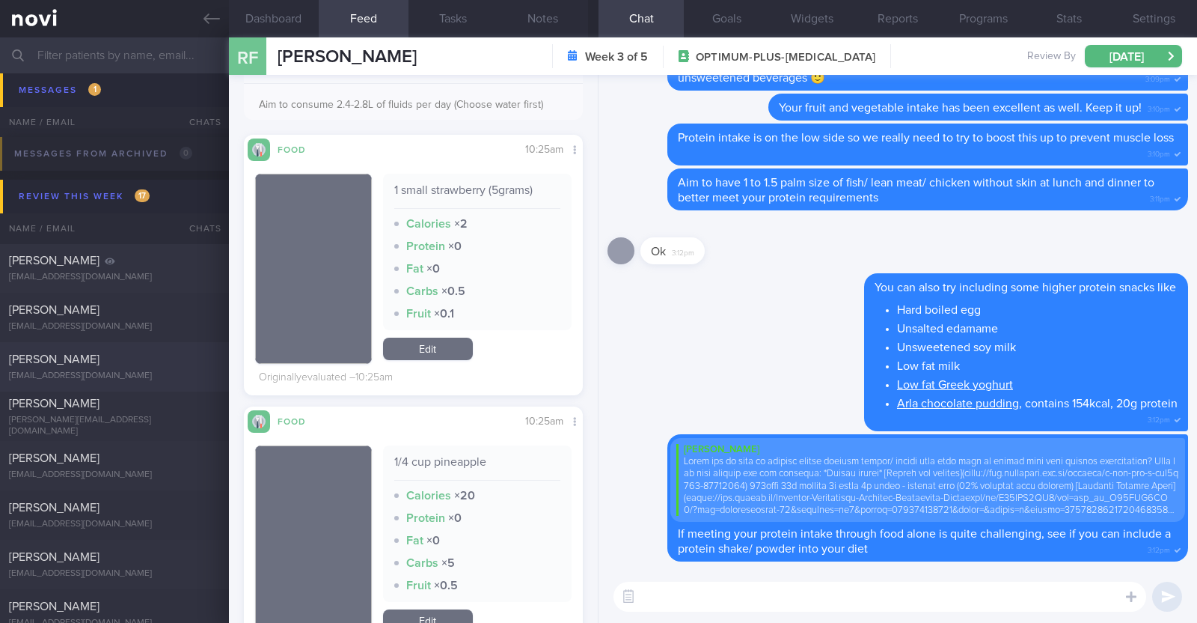
click at [127, 372] on div "[EMAIL_ADDRESS][DOMAIN_NAME]" at bounding box center [114, 375] width 211 height 11
type input "r/v 29/8"
type textarea "46F Co-morbidities HTN HLD Nil meds [MEDICAL_DATA] 0.25mg wkly Sedentary"
select select "7"
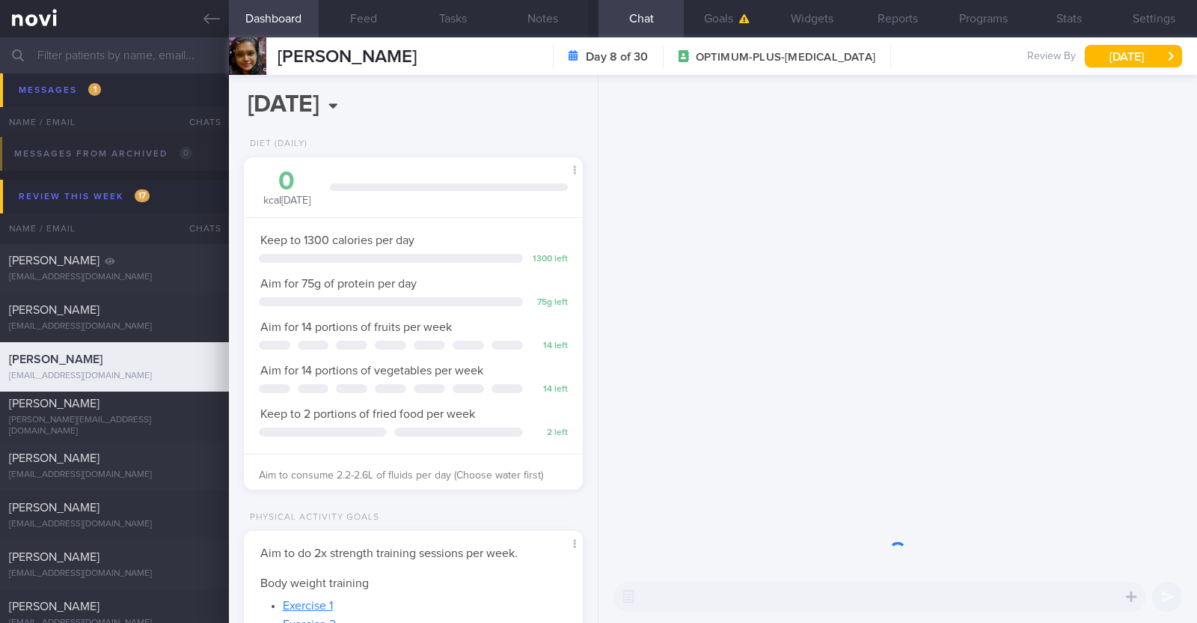
scroll to position [170, 298]
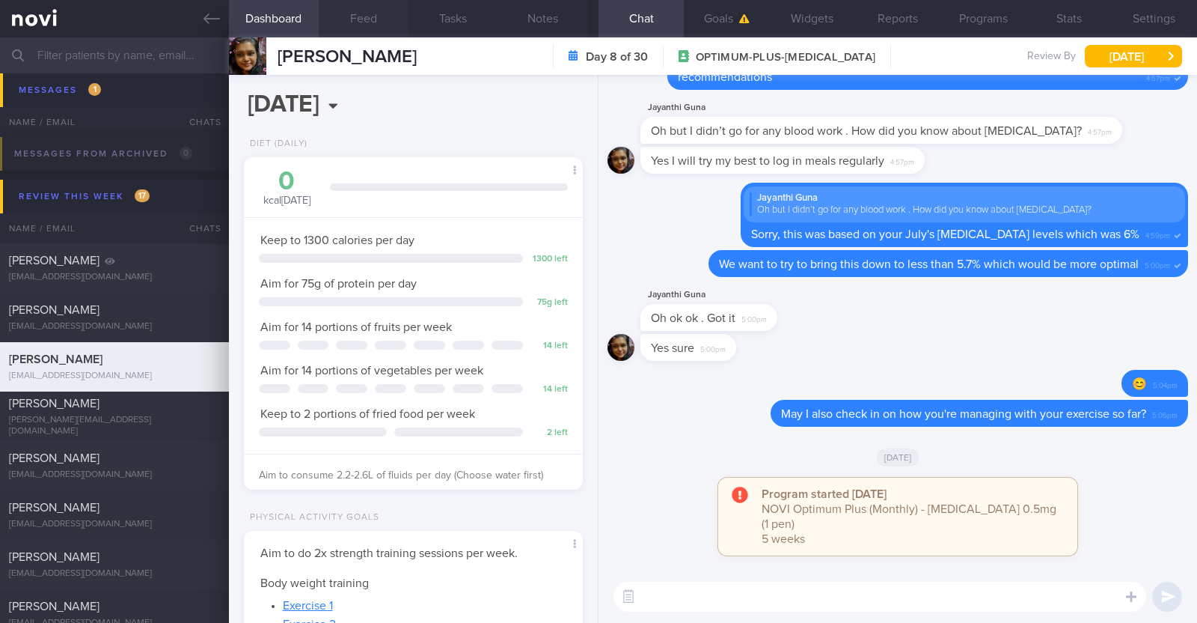
click at [367, 10] on button "Feed" at bounding box center [364, 18] width 90 height 37
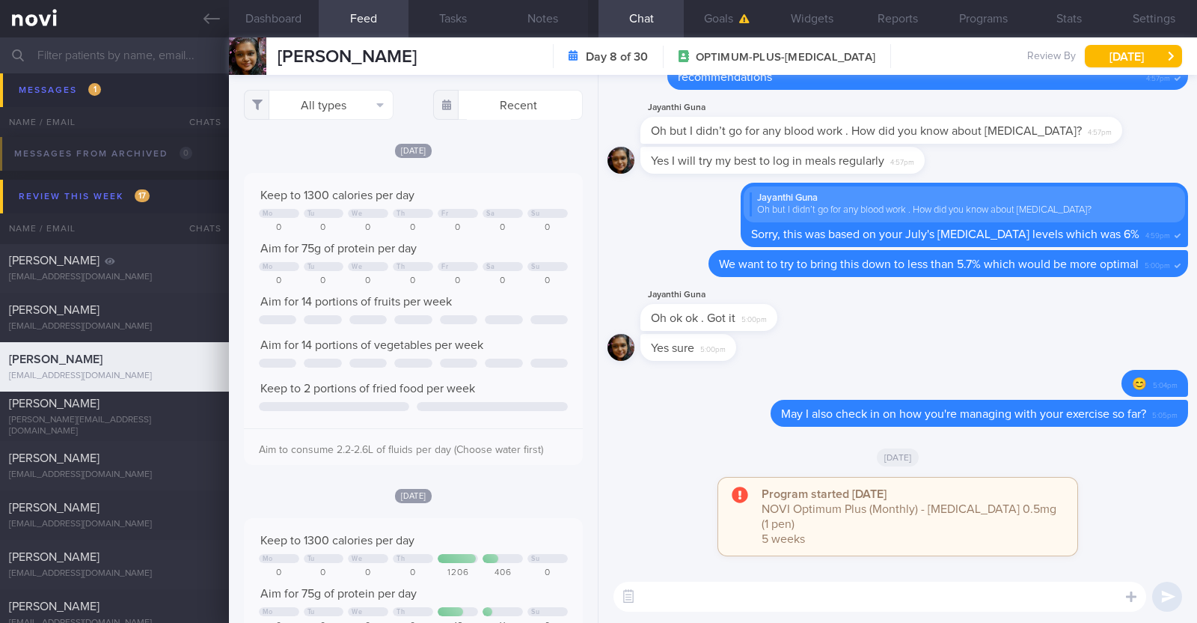
click at [367, 10] on button "Feed" at bounding box center [364, 18] width 90 height 37
click at [727, 599] on textarea at bounding box center [880, 596] width 533 height 30
type textarea "Hi [PERSON_NAME], happy [DATE]:)"
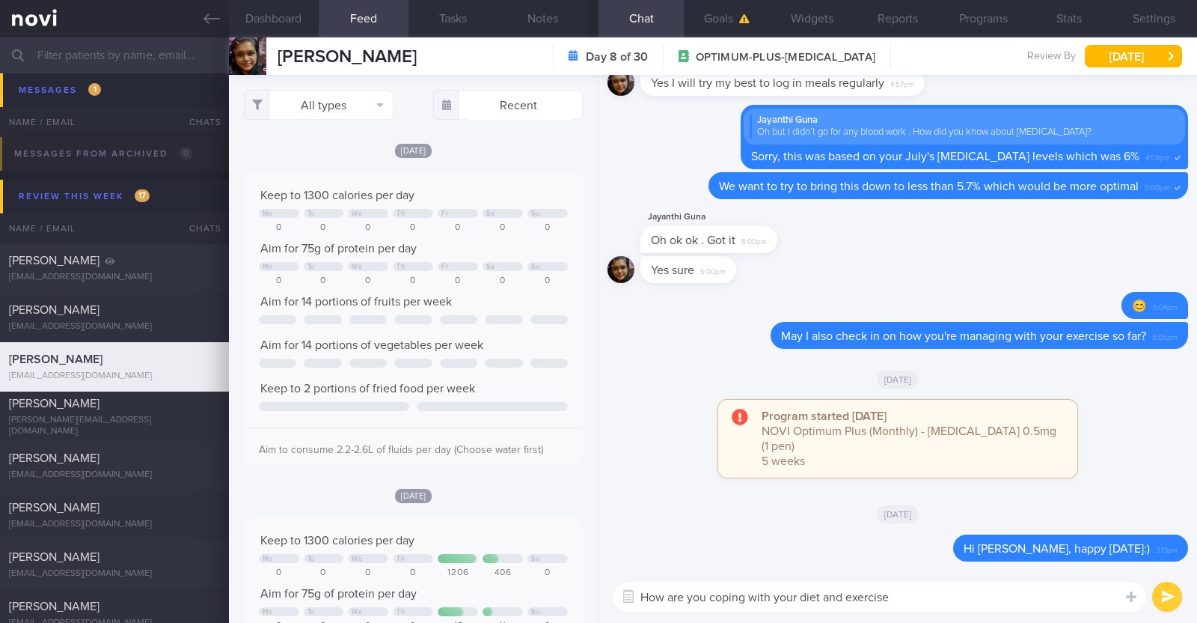
type textarea "How are you coping with your diet and exercise?"
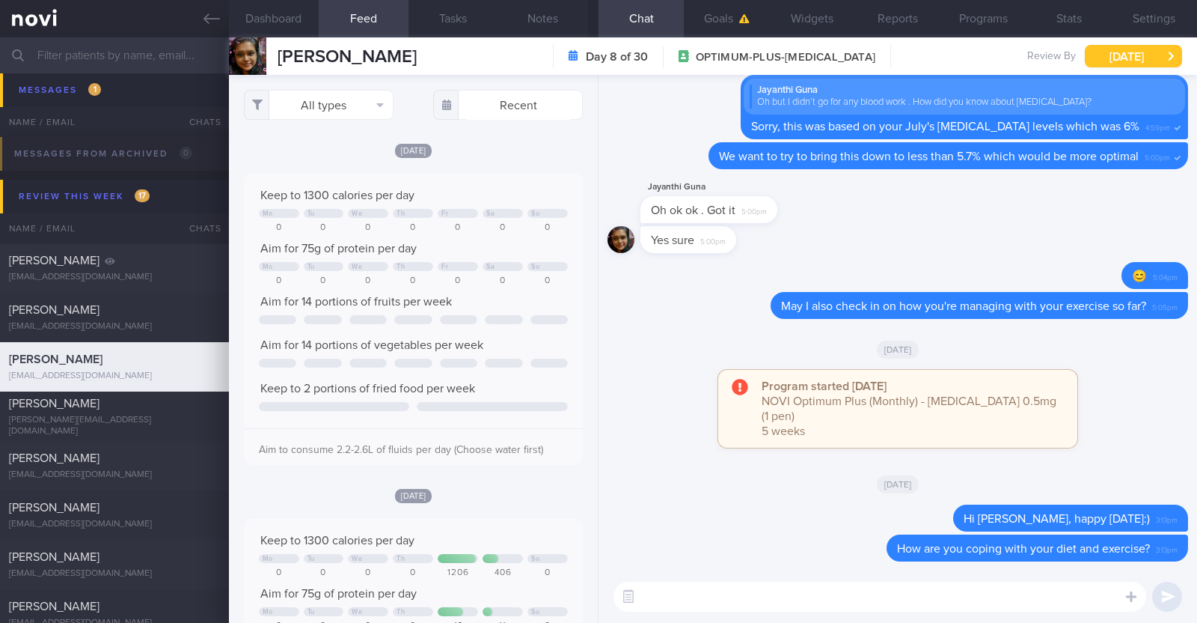
click at [1118, 52] on button "[DATE]" at bounding box center [1133, 56] width 97 height 22
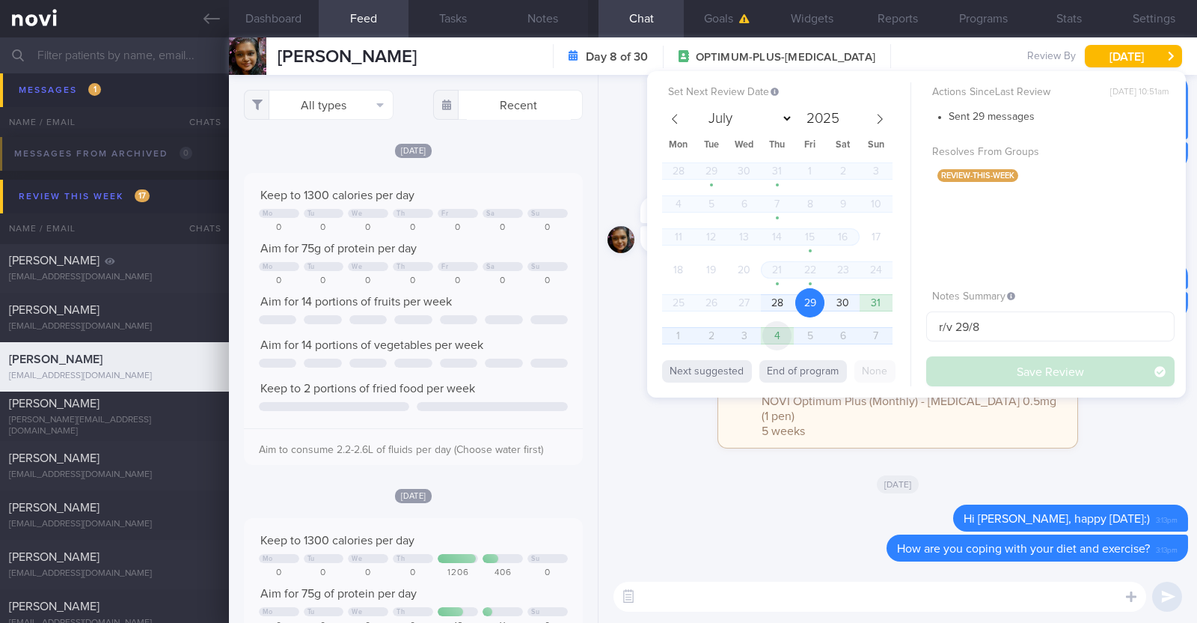
click at [776, 334] on span "4" at bounding box center [777, 335] width 29 height 29
select select "8"
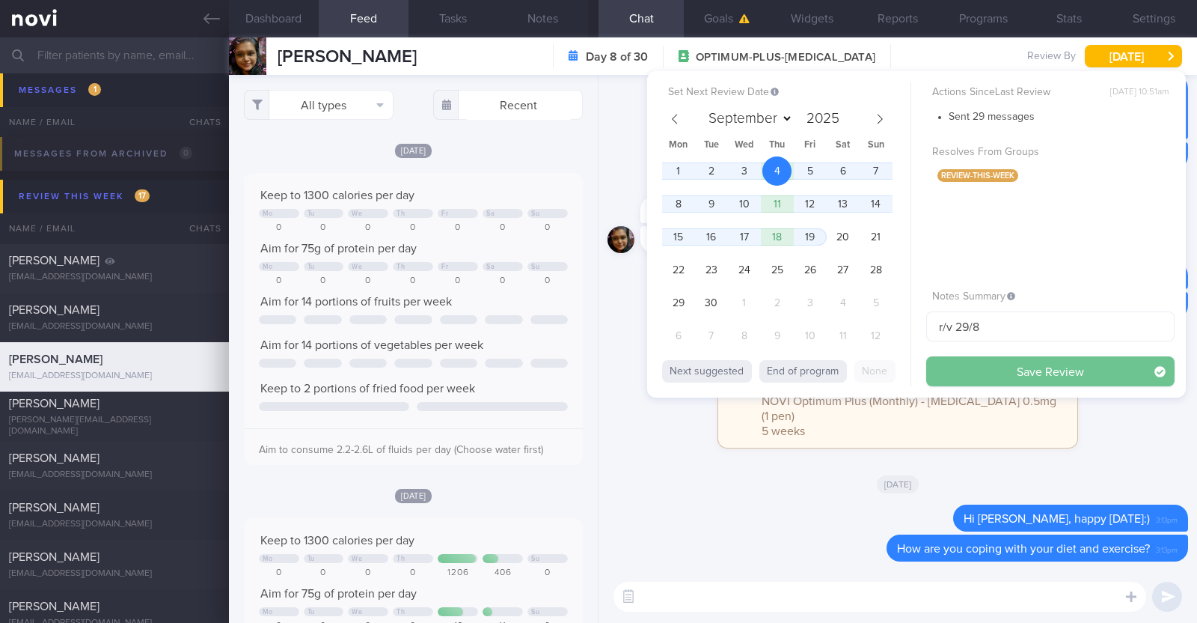
click at [962, 361] on button "Save Review" at bounding box center [1051, 371] width 248 height 30
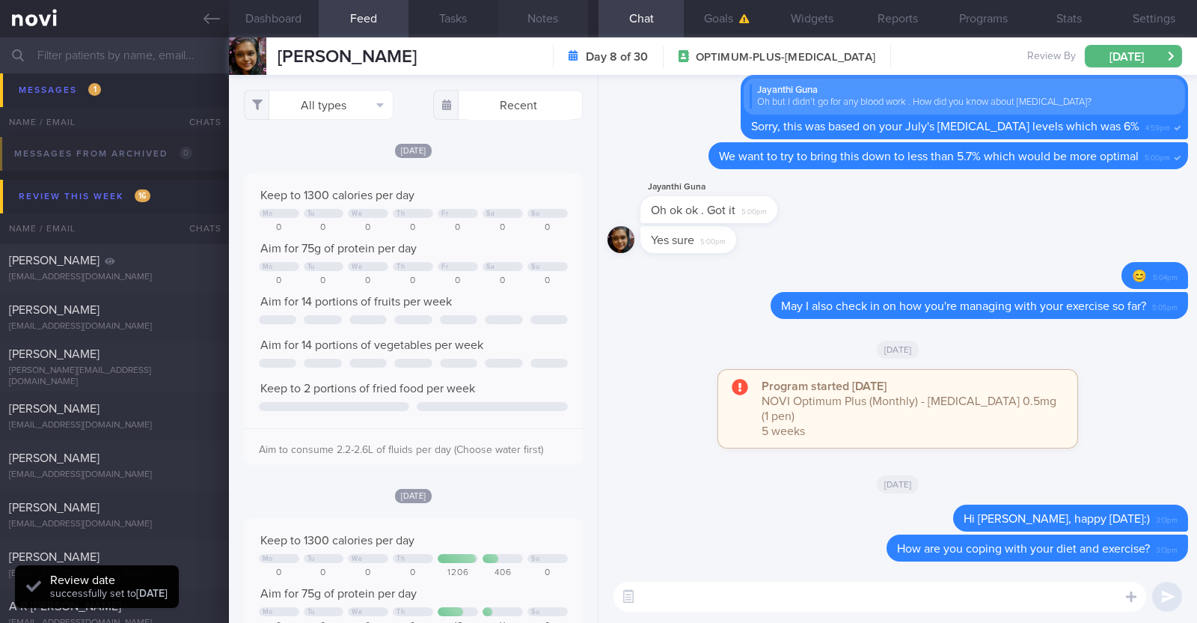
click at [518, 22] on button "Notes" at bounding box center [543, 18] width 90 height 37
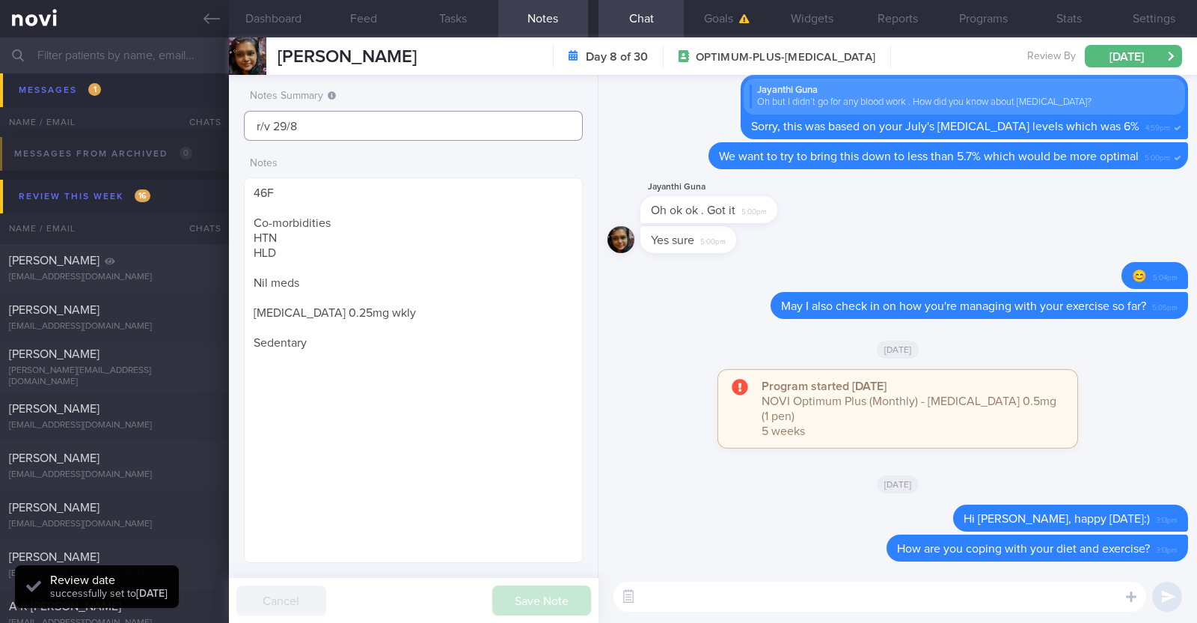
drag, startPoint x: 382, startPoint y: 120, endPoint x: 180, endPoint y: 112, distance: 201.5
click at [180, 112] on div "Patients New Users Coaches Assigned patients Assigned patients All active patie…" at bounding box center [598, 329] width 1197 height 585
click at [557, 596] on button "Save Note" at bounding box center [541, 600] width 99 height 30
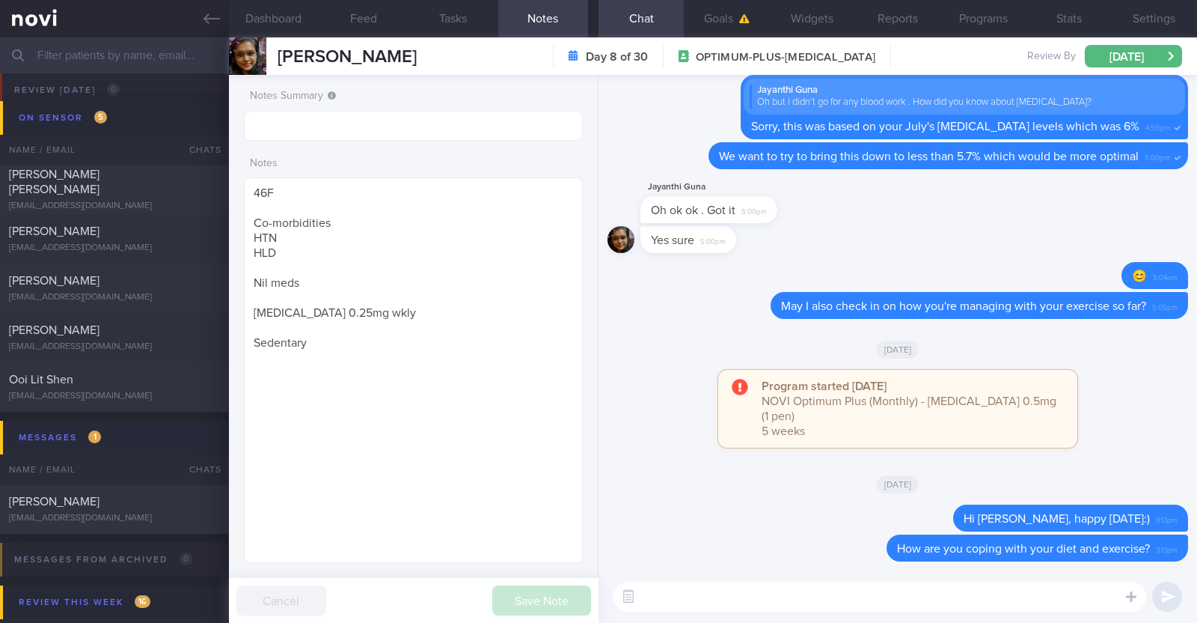
scroll to position [67, 0]
click at [173, 499] on div "[PERSON_NAME]" at bounding box center [112, 500] width 207 height 15
type input "Staying on OP+ after r/v with Dr [PERSON_NAME]"
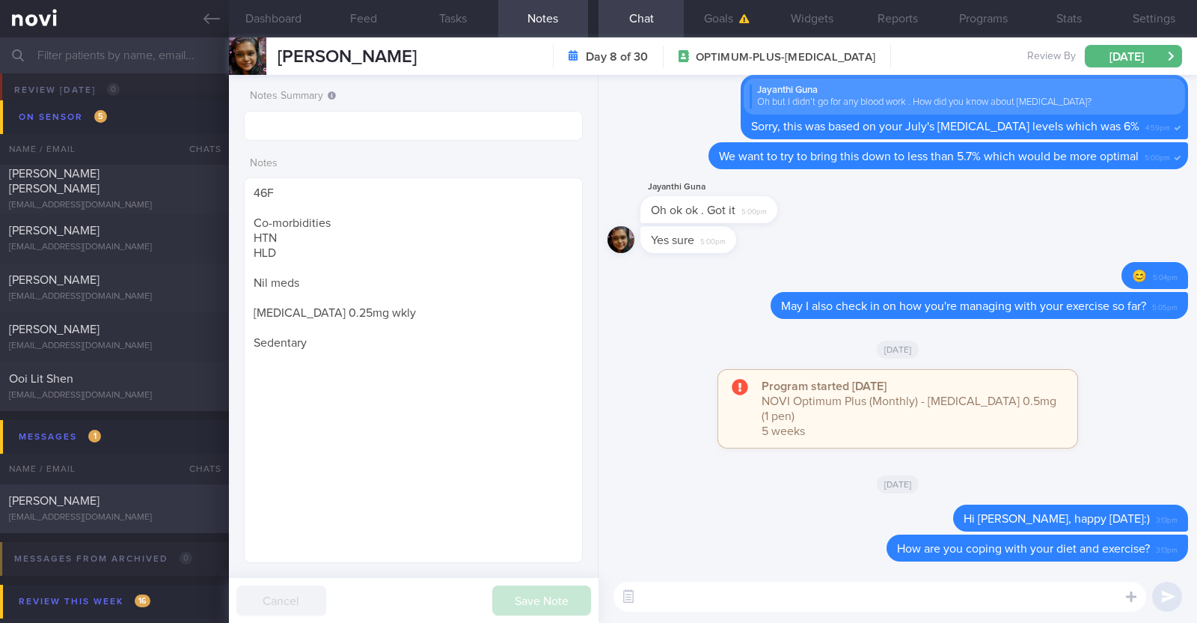
type textarea "44M Comorbidities: DM HTN HLD Hepatic [MEDICAL_DATA] [MEDICAL_DATA] Androgeneti…"
checkbox input "false"
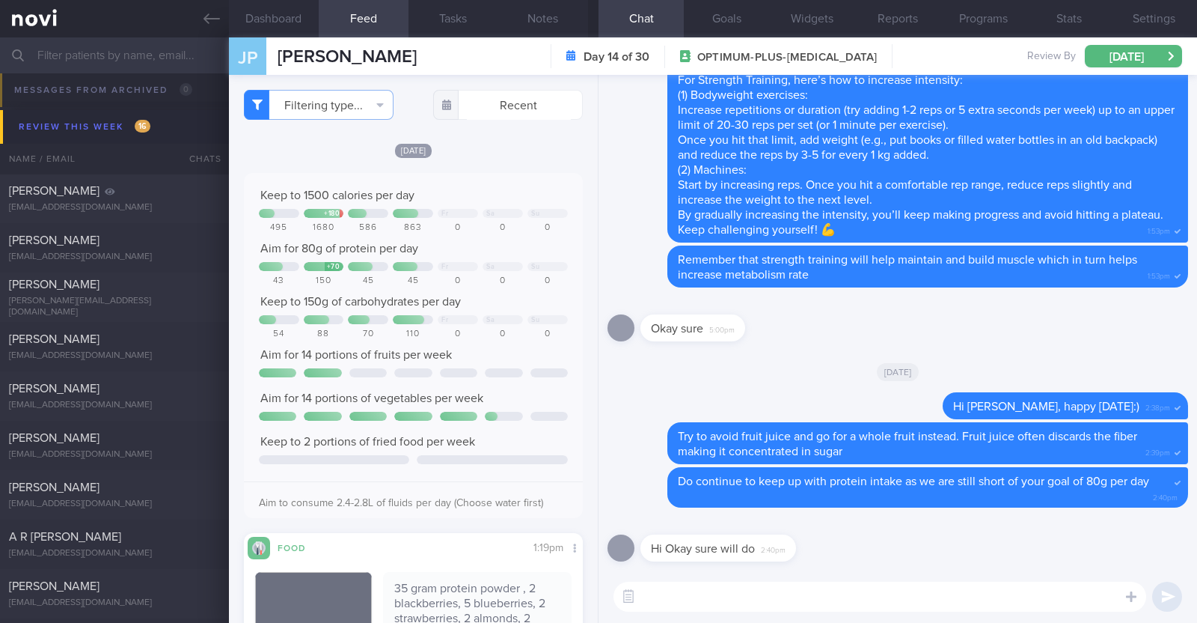
scroll to position [544, 0]
click at [131, 398] on div "[EMAIL_ADDRESS][DOMAIN_NAME]" at bounding box center [114, 402] width 211 height 11
type textarea "24F Comorbidities: [MEDICAL_DATA] (was diagnosed in [DATE]) did a 6 months life…"
select select "7"
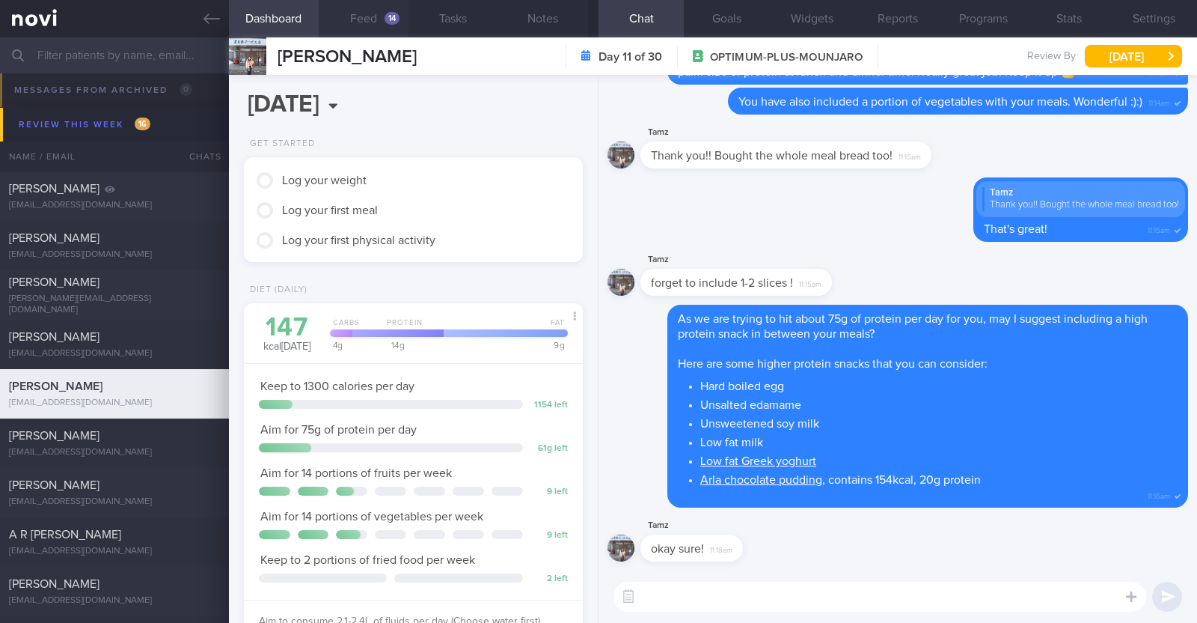
click at [364, 20] on button "Feed 14" at bounding box center [364, 18] width 90 height 37
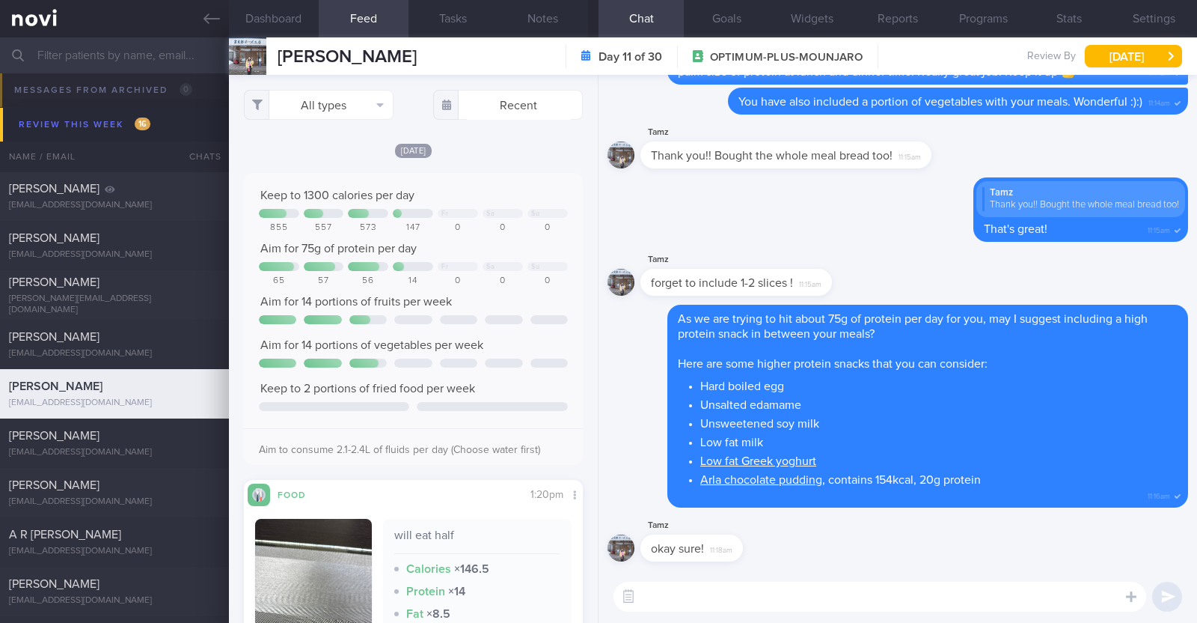
click at [472, 133] on div "All types Food Activity Glucose Weight Medicine Blood Pressure [MEDICAL_DATA] I…" at bounding box center [413, 349] width 369 height 548
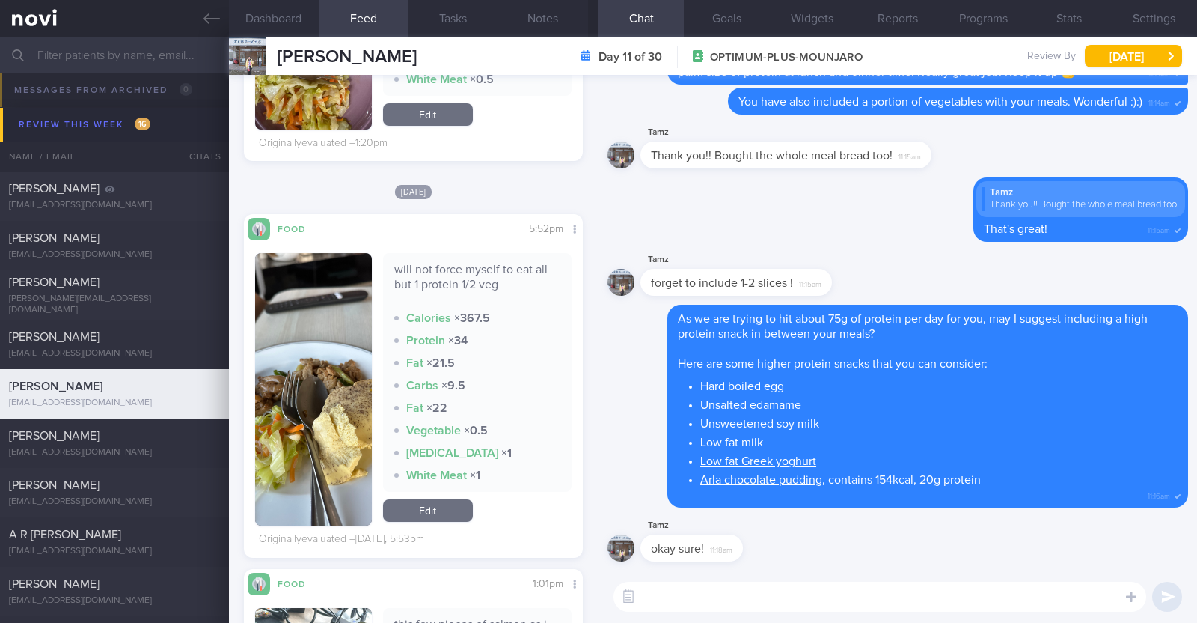
scroll to position [648, 0]
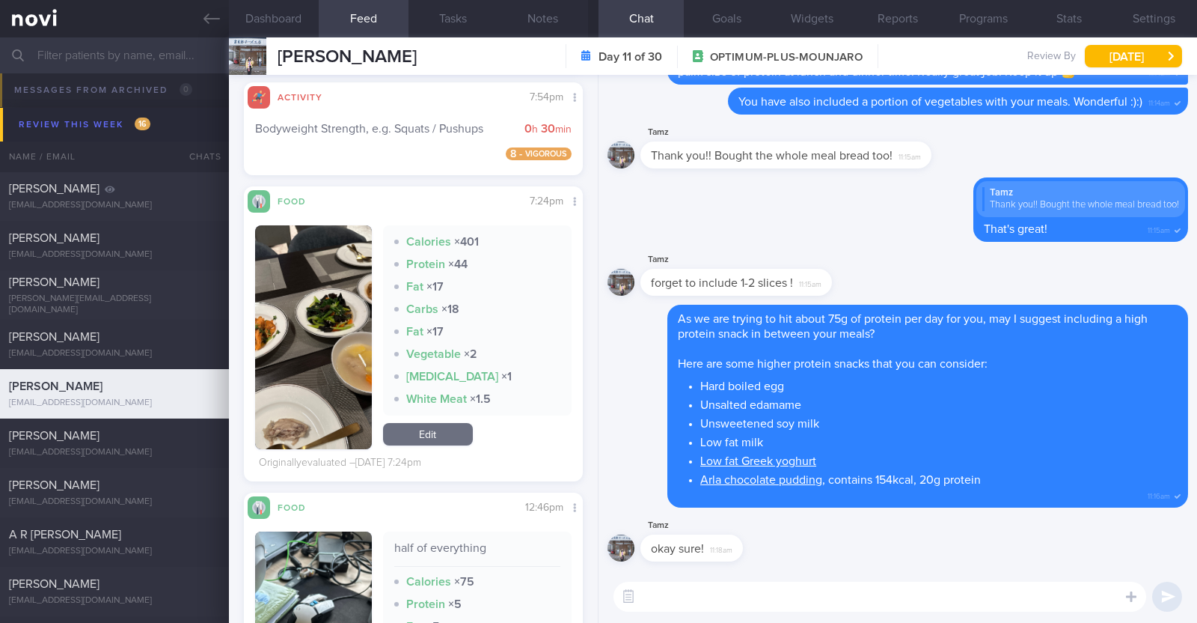
scroll to position [1819, 0]
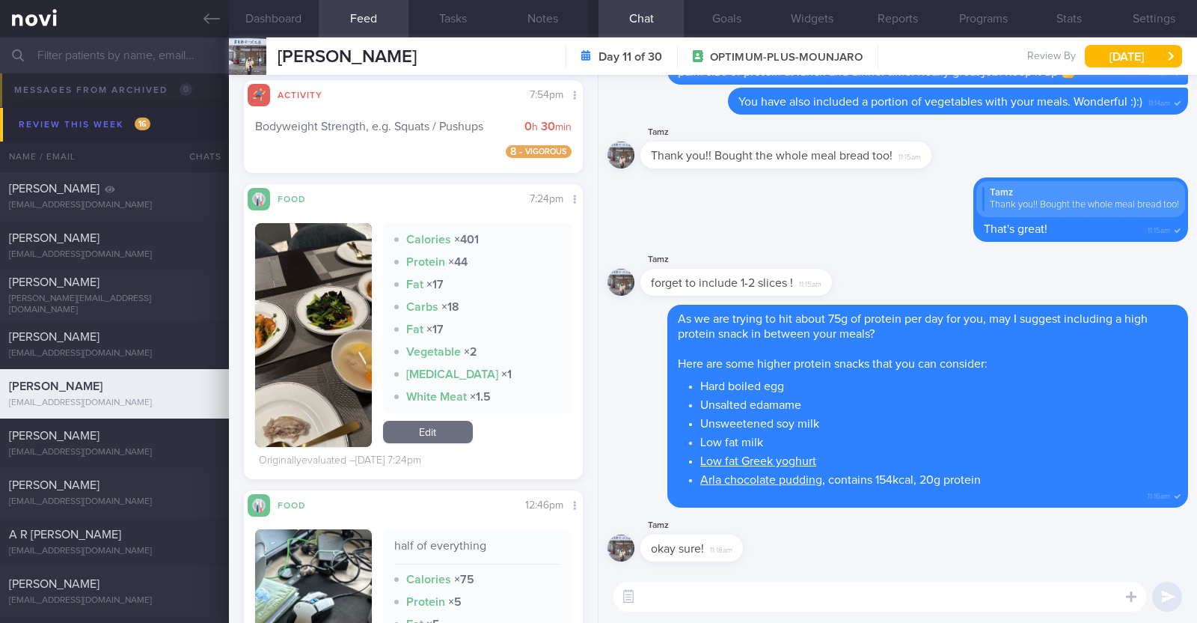
click at [743, 604] on textarea at bounding box center [880, 596] width 533 height 30
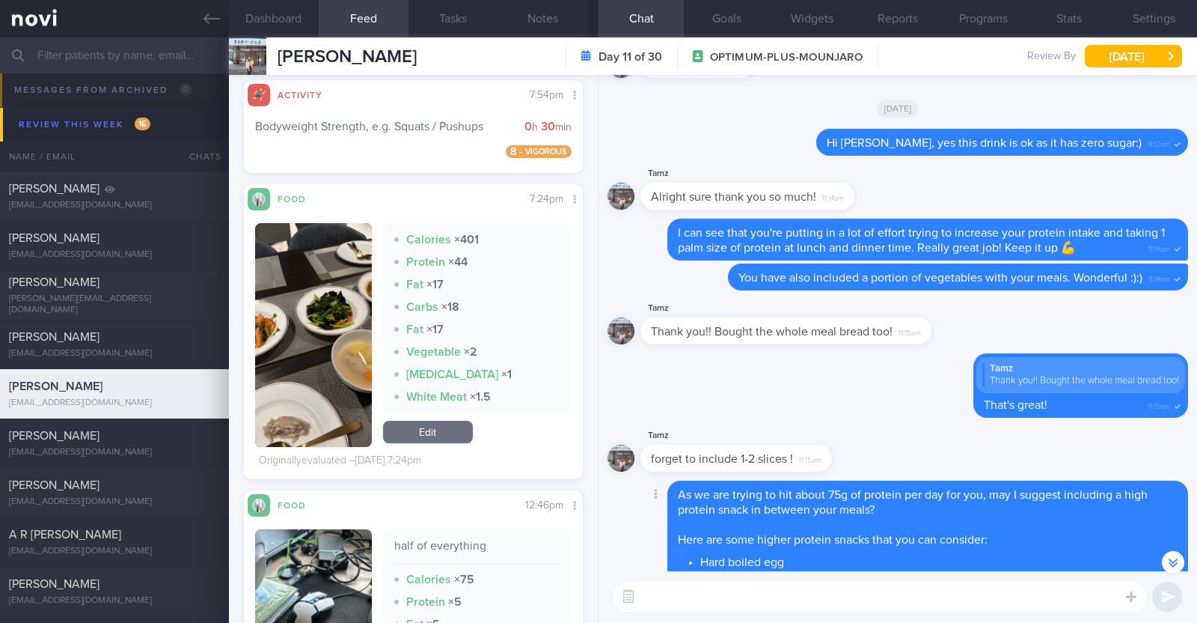
scroll to position [0, 0]
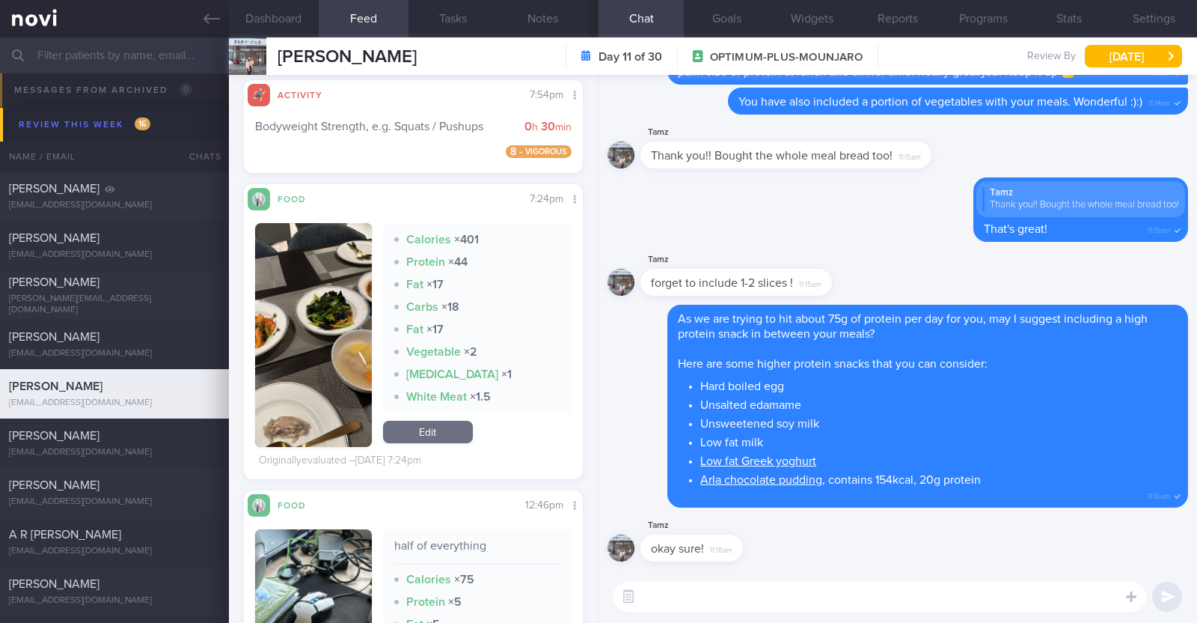
click at [876, 605] on textarea at bounding box center [880, 596] width 533 height 30
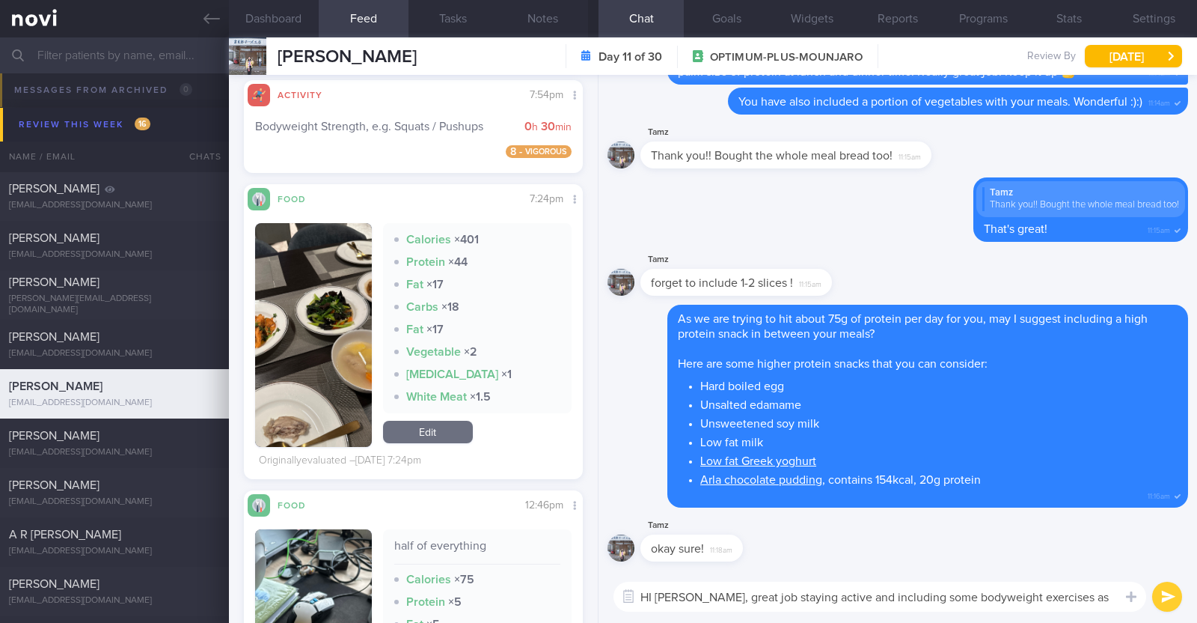
type textarea "HI [PERSON_NAME], great job staying active and including some bodyweight exerci…"
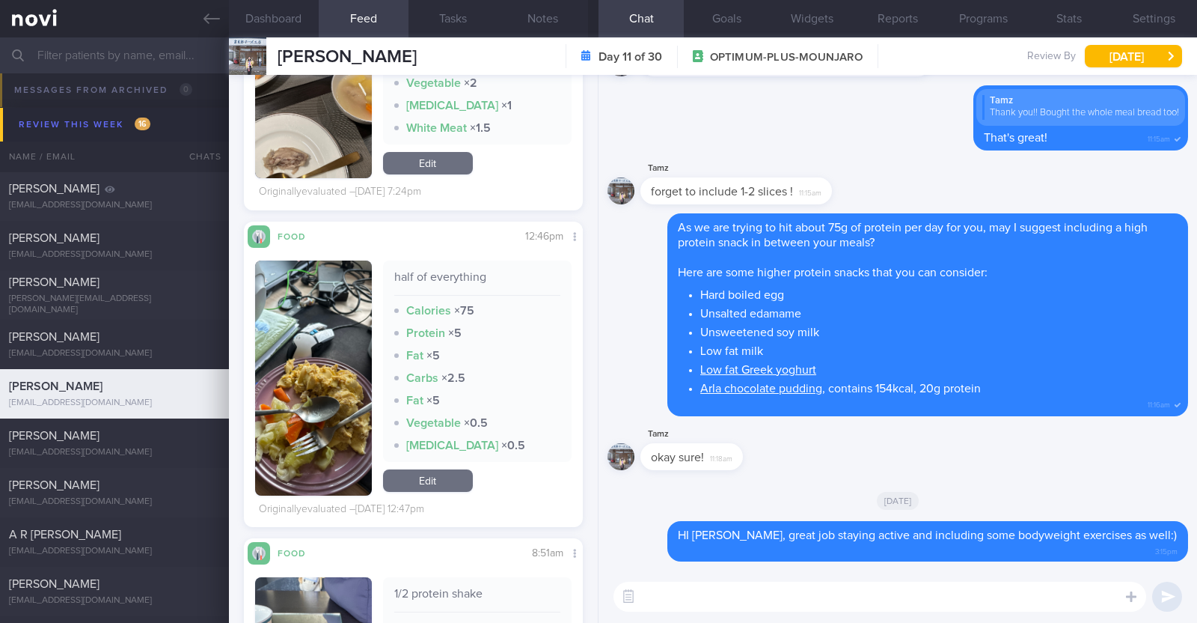
scroll to position [2082, 0]
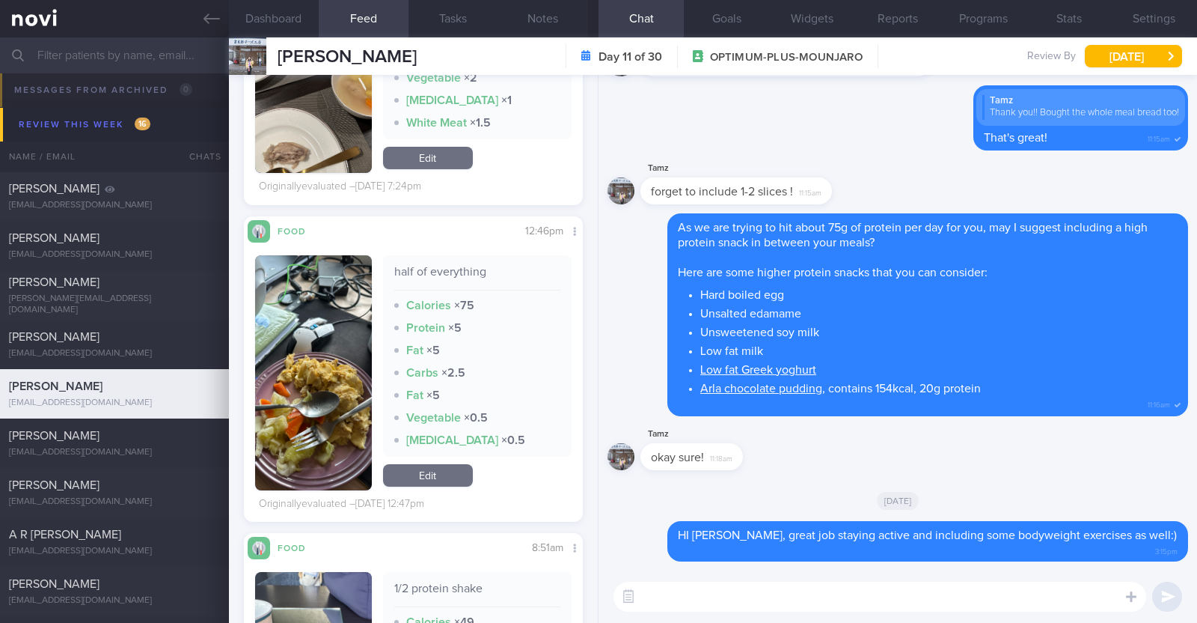
click at [332, 402] on button "button" at bounding box center [313, 372] width 117 height 235
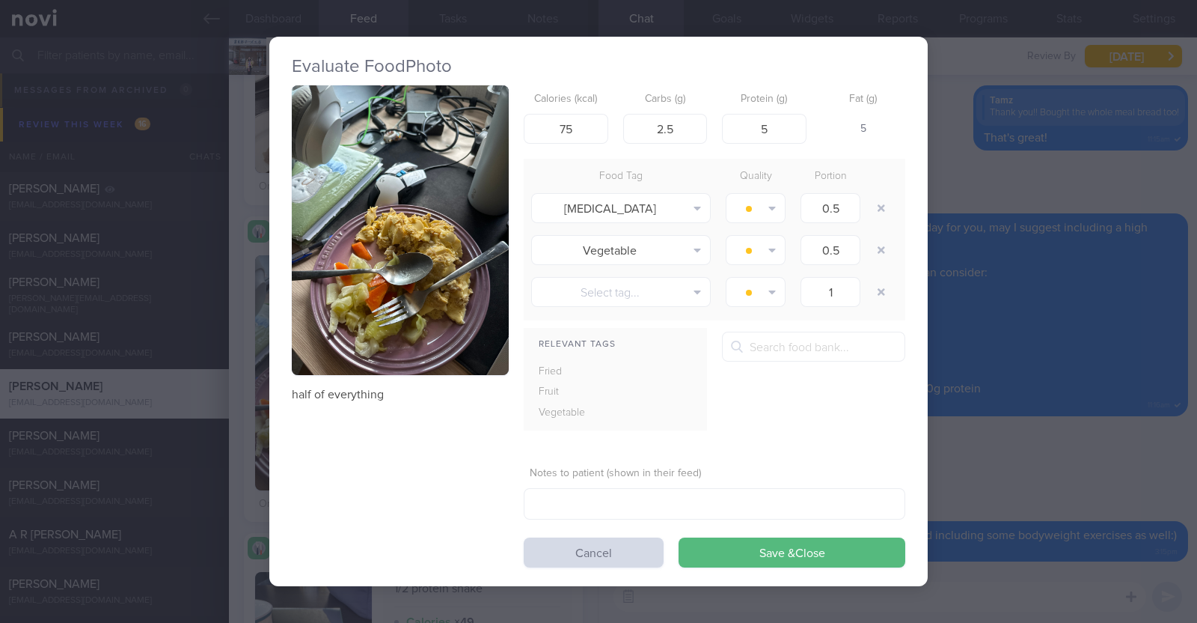
click at [237, 395] on div "Evaluate Food Photo half of everything Calories (kcal) 75 Carbs (g) 2.5 Protein…" at bounding box center [598, 311] width 1197 height 623
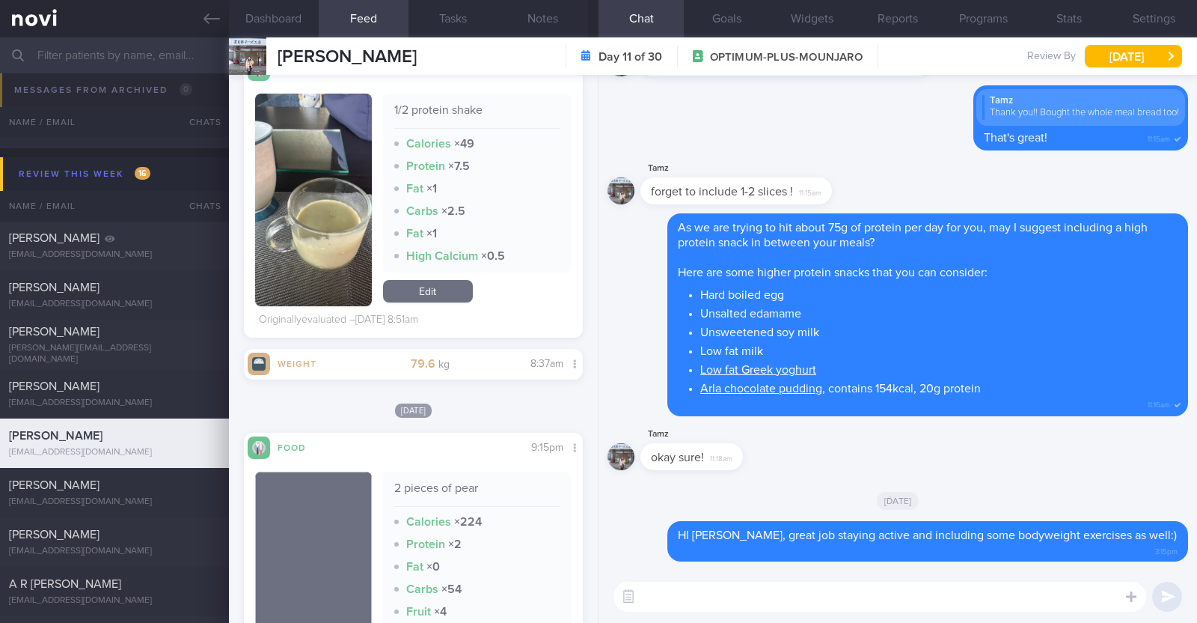
click at [730, 585] on textarea at bounding box center [880, 596] width 533 height 30
type textarea "I see that you also had some protein shake"
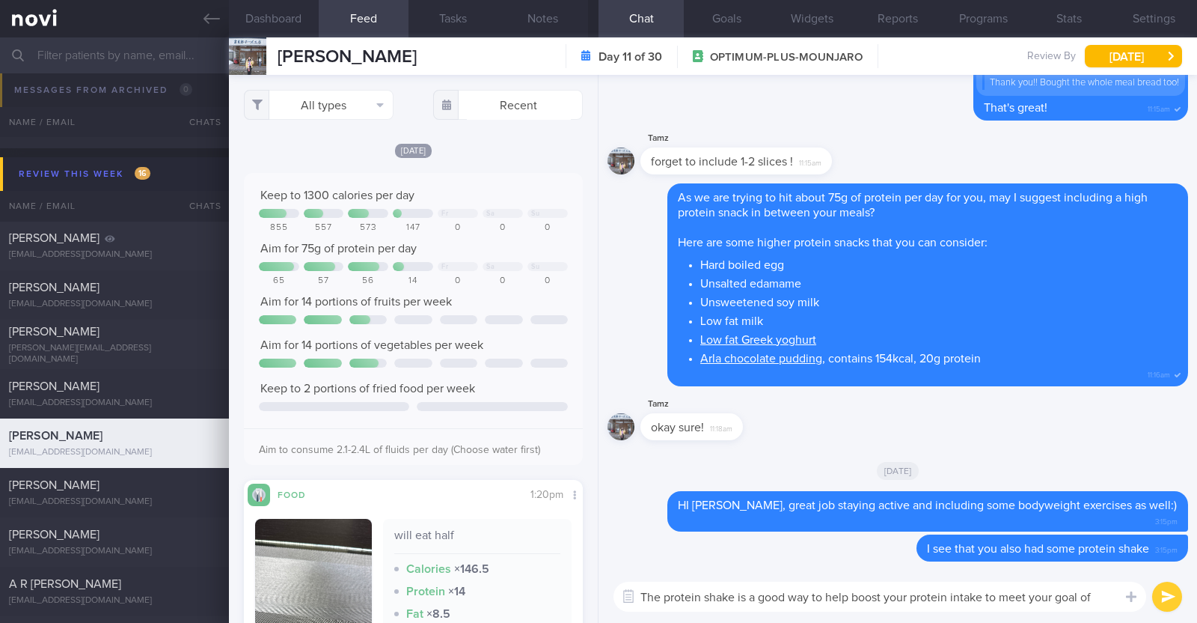
scroll to position [1, 0]
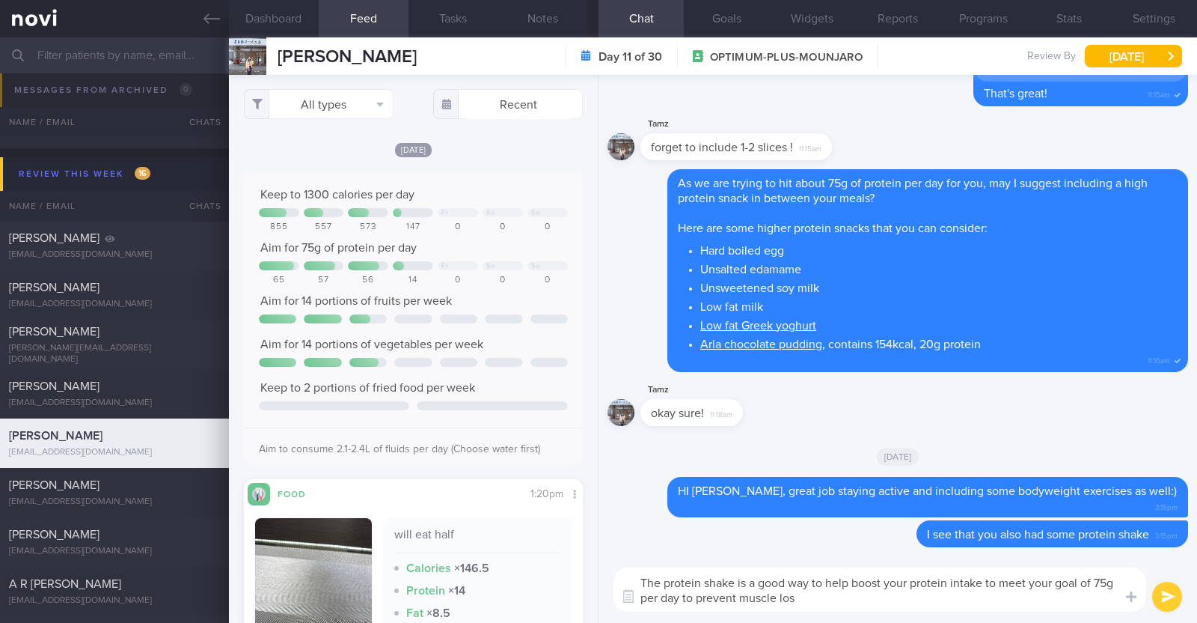
type textarea "The protein shake is a good way to help boost your protein intake to meet your …"
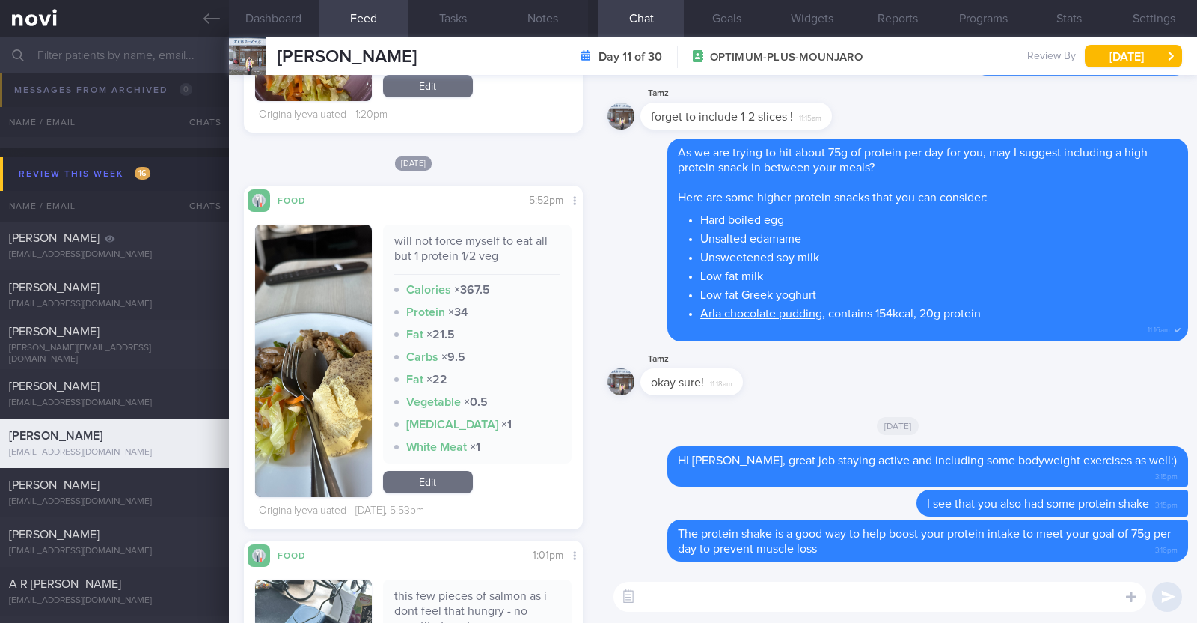
scroll to position [674, 0]
type textarea "I can see that most of your meals don't have any carbs"
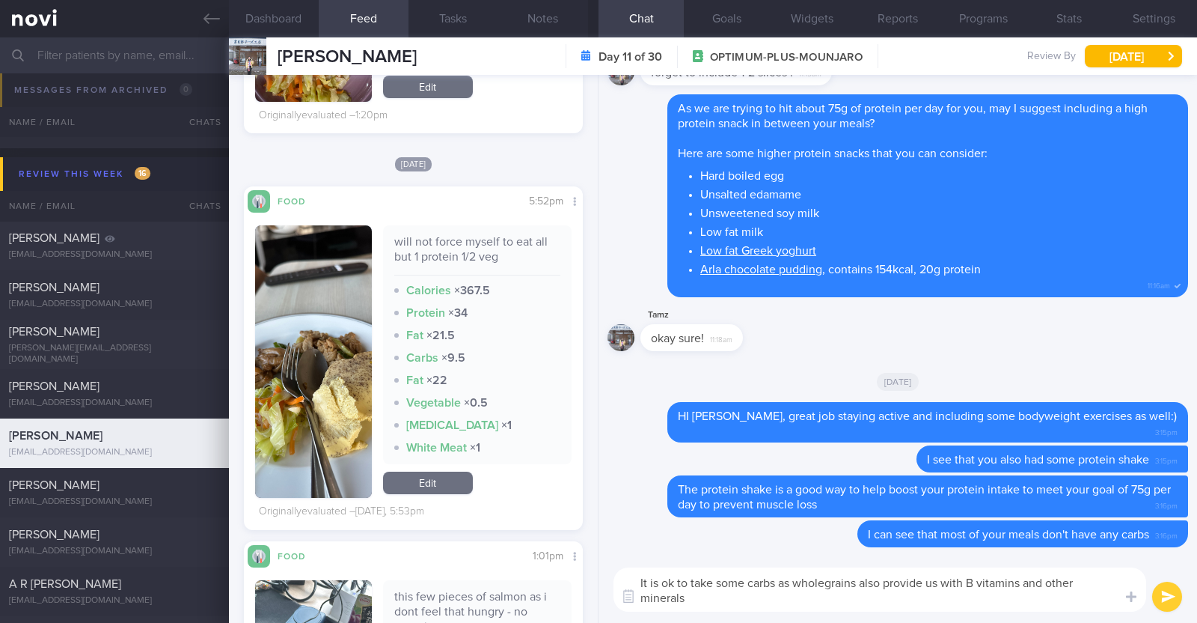
scroll to position [0, 0]
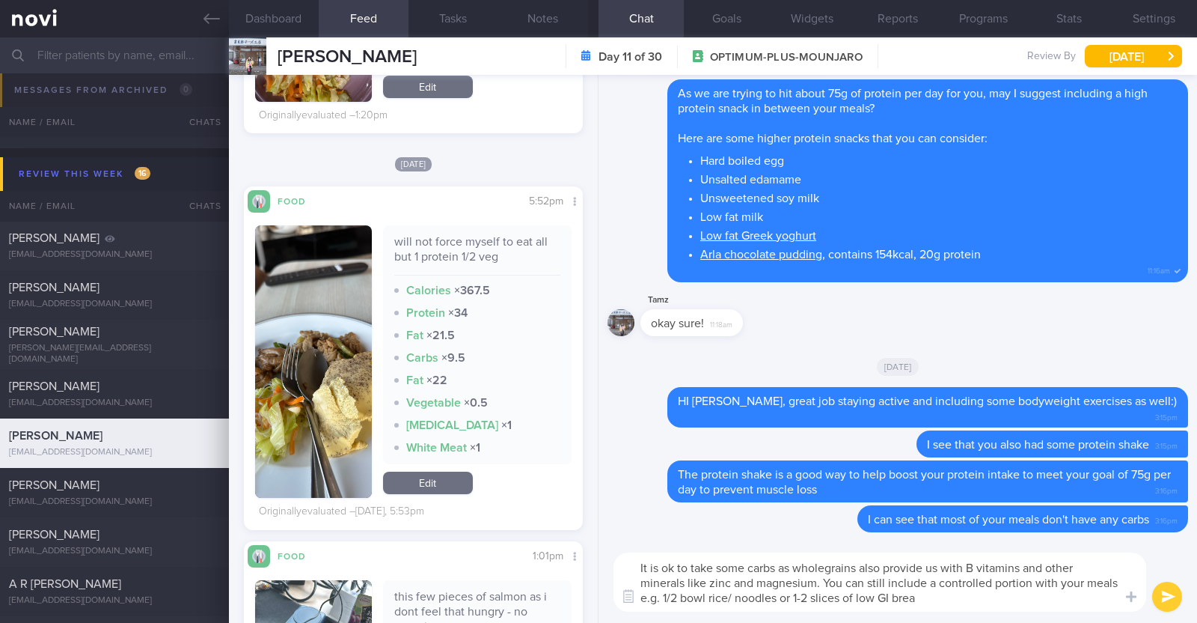
type textarea "It is ok to take some carbs as wholegrains also provide us with B vitamins and …"
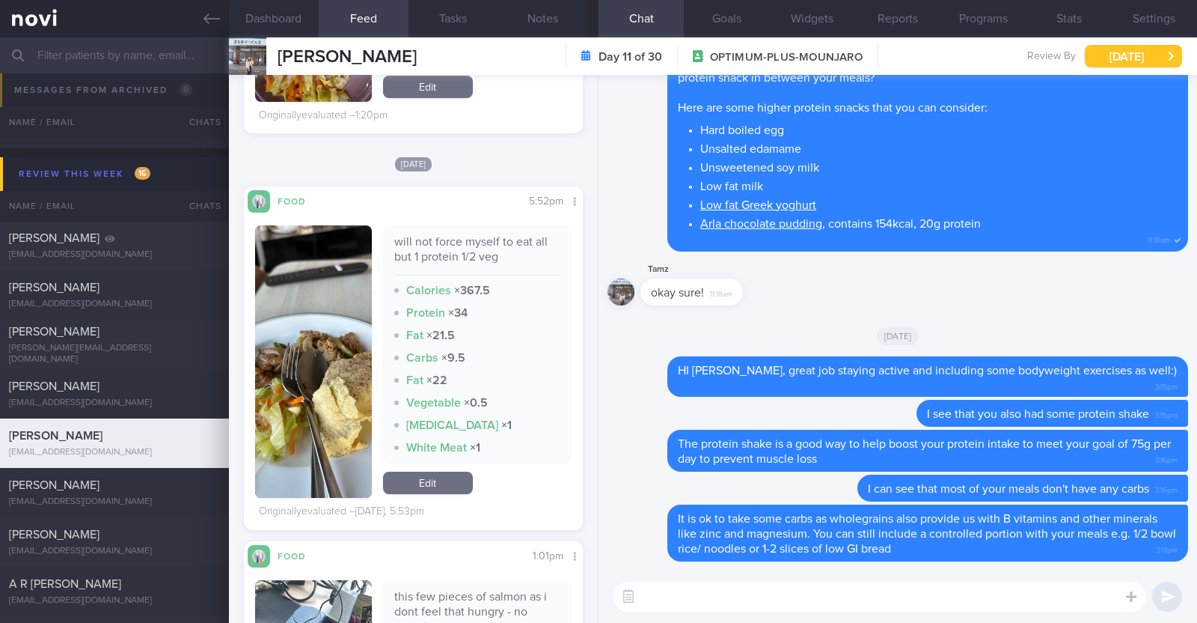
click at [1118, 54] on button "[DATE]" at bounding box center [1133, 56] width 97 height 22
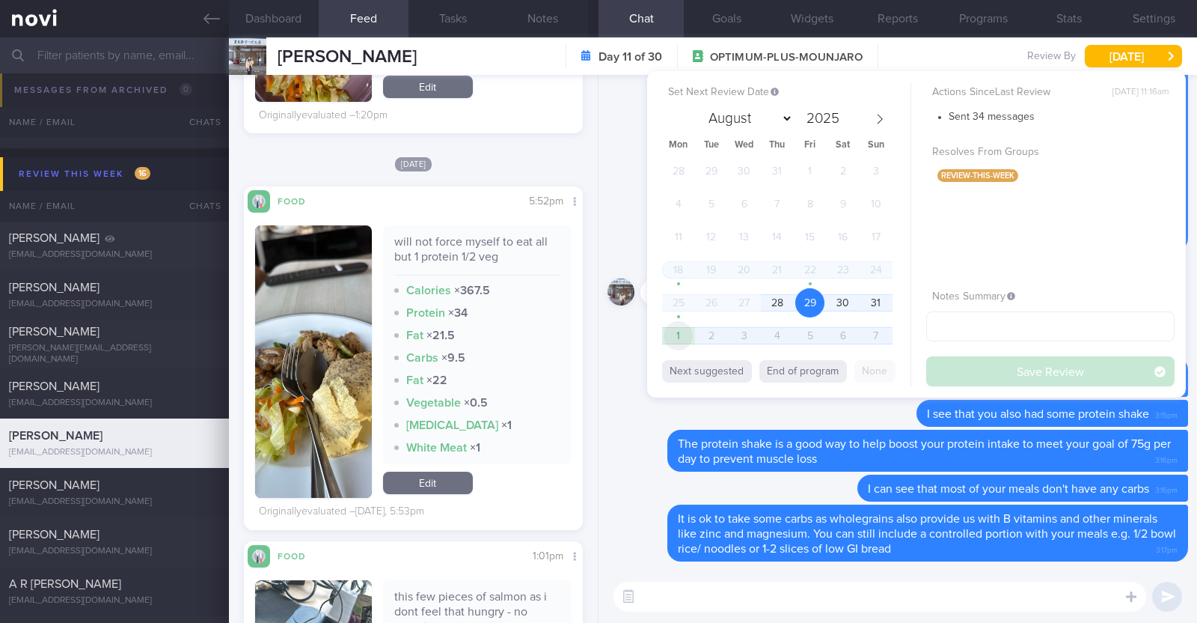
click at [678, 340] on span "1" at bounding box center [678, 335] width 29 height 29
select select "8"
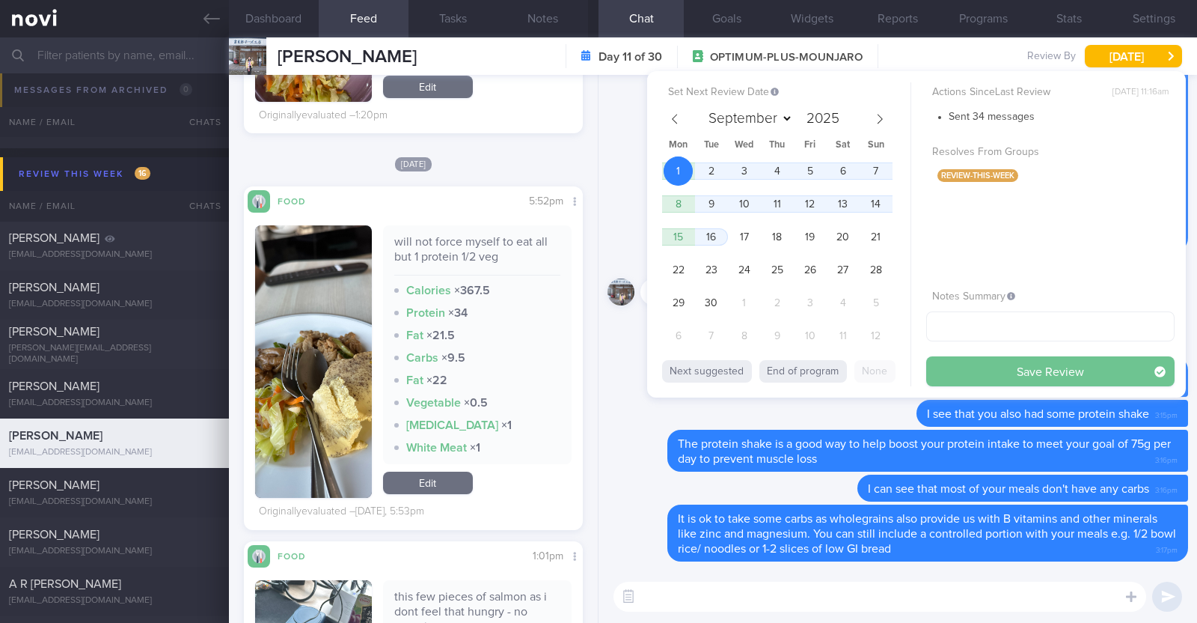
click at [977, 372] on button "Save Review" at bounding box center [1051, 371] width 248 height 30
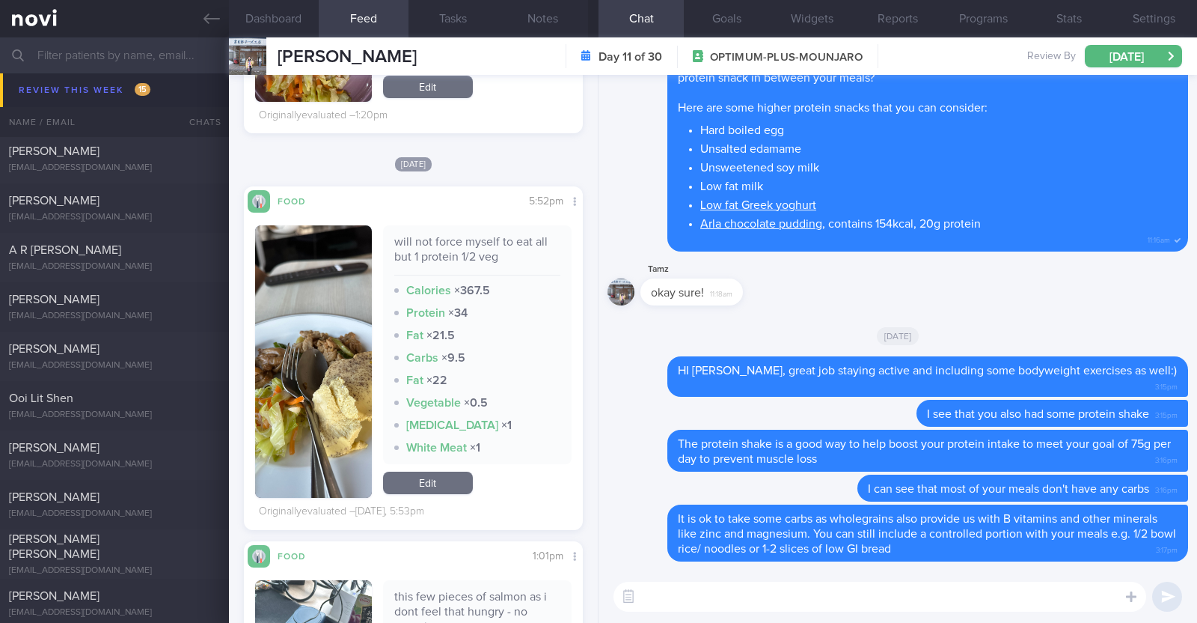
scroll to position [828, 0]
click at [126, 300] on div "Chian Boon Chai" at bounding box center [112, 300] width 207 height 15
type textarea "46M Nil PMHx/ meds Slow jog x 1 week (30min)"
select select "7"
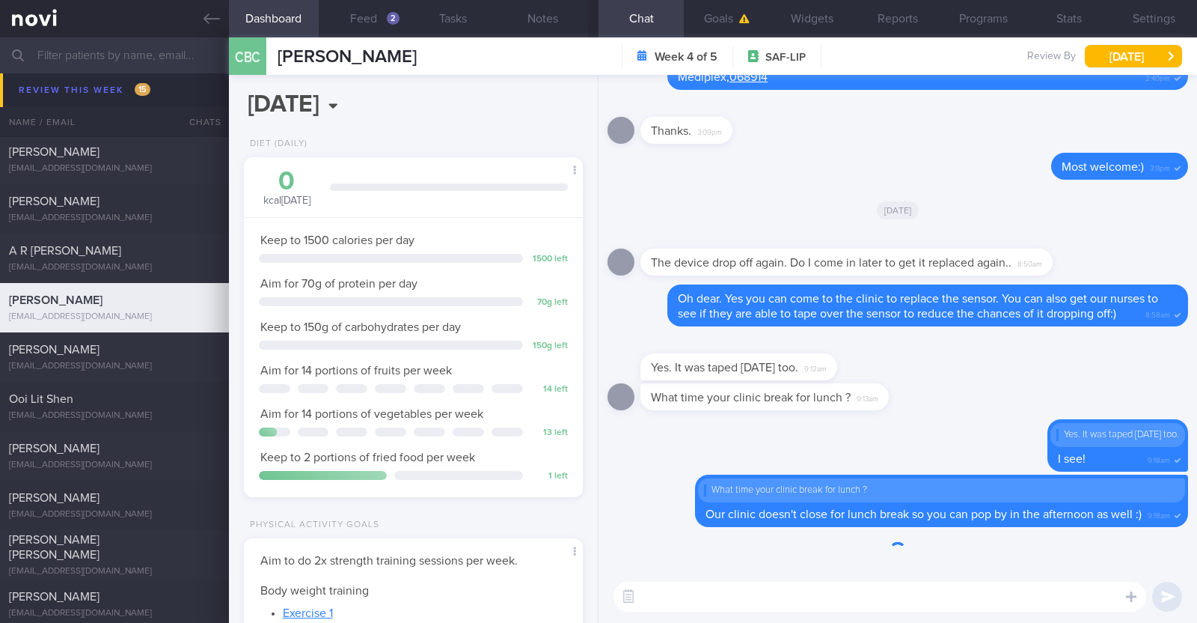
scroll to position [151, 303]
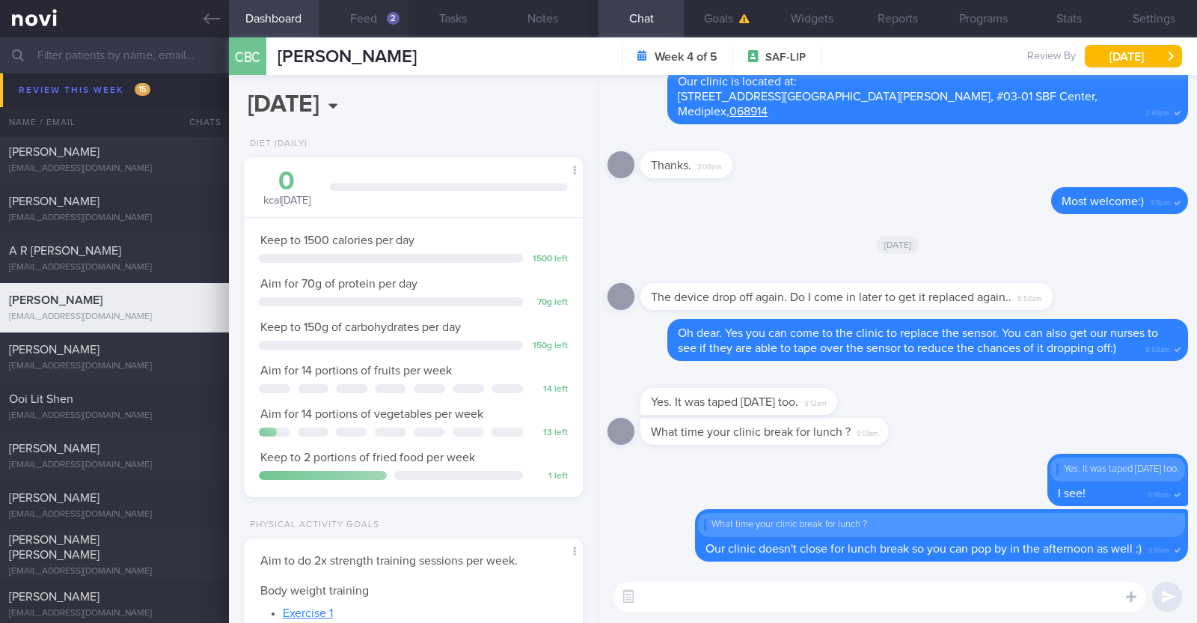
click at [378, 15] on button "Feed 2" at bounding box center [364, 18] width 90 height 37
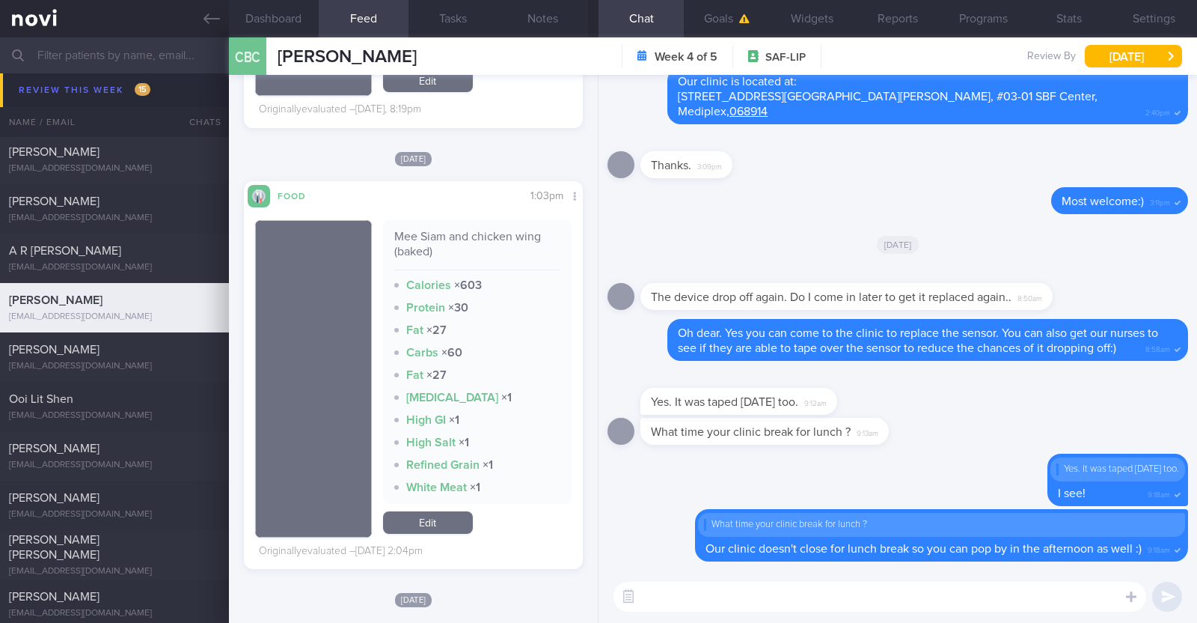
scroll to position [825, 0]
click at [781, 590] on textarea at bounding box center [880, 596] width 533 height 30
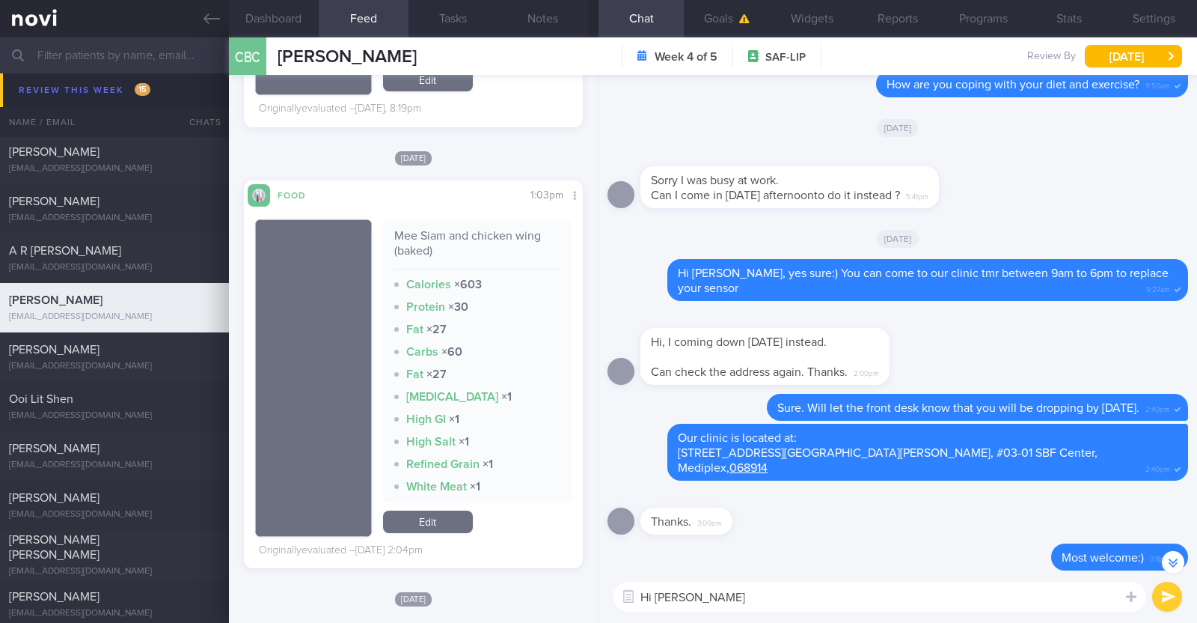
scroll to position [0, 0]
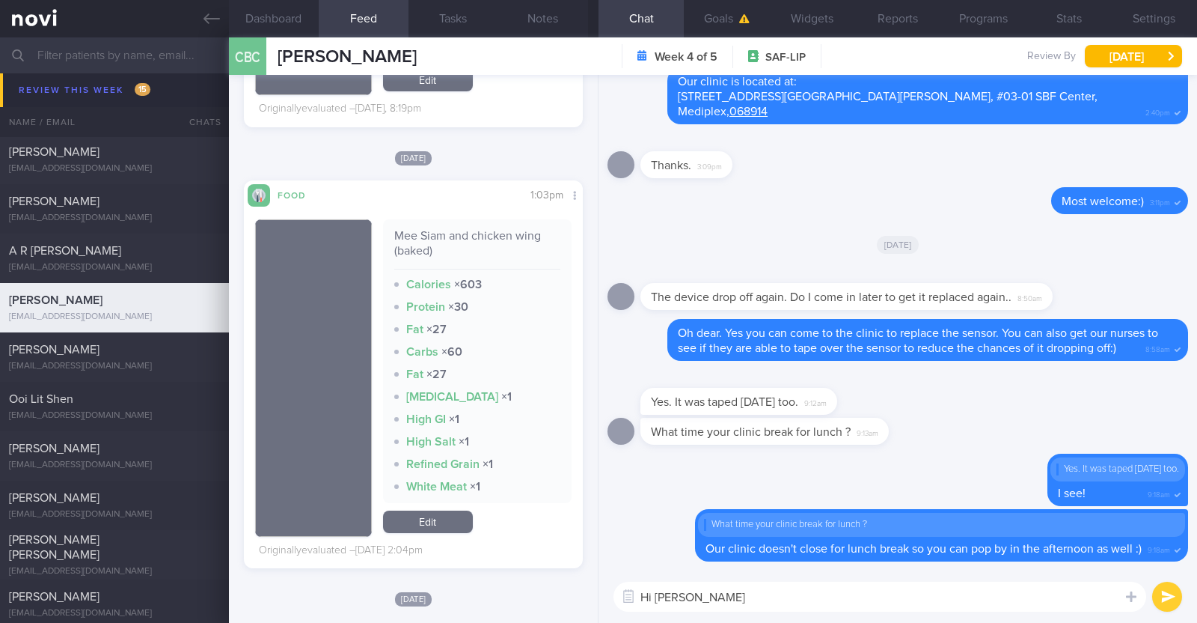
click at [786, 599] on textarea "Hi Chian Boon" at bounding box center [880, 596] width 533 height 30
type textarea "Hi Chian Boon, did you manage to get your sensor replaced?"
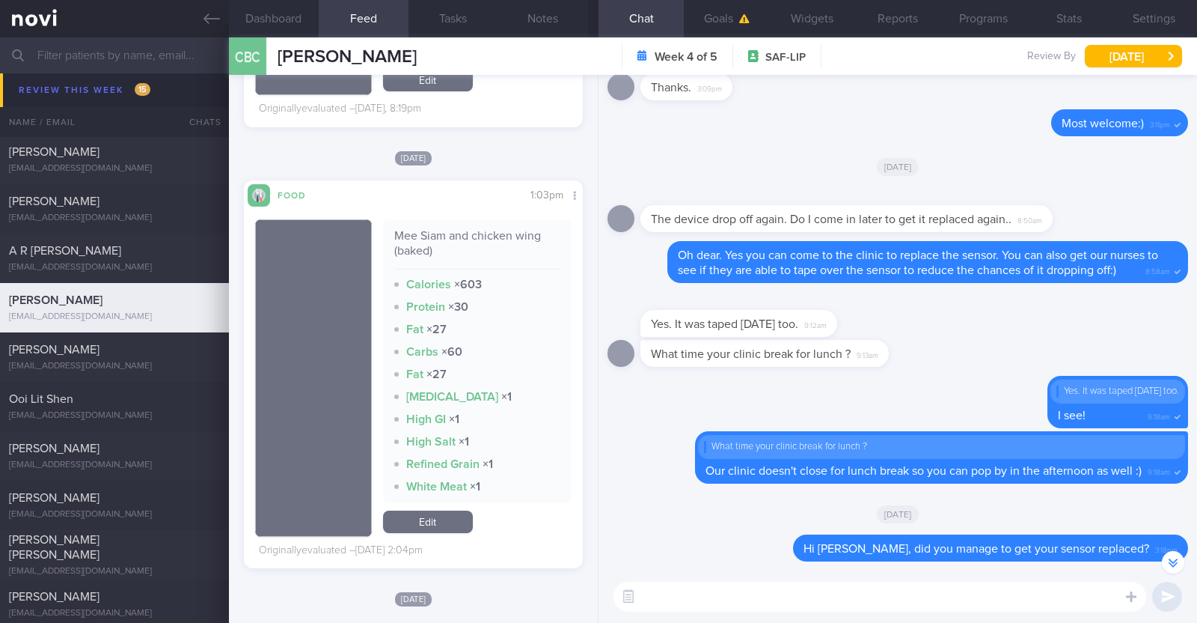
scroll to position [-76, 0]
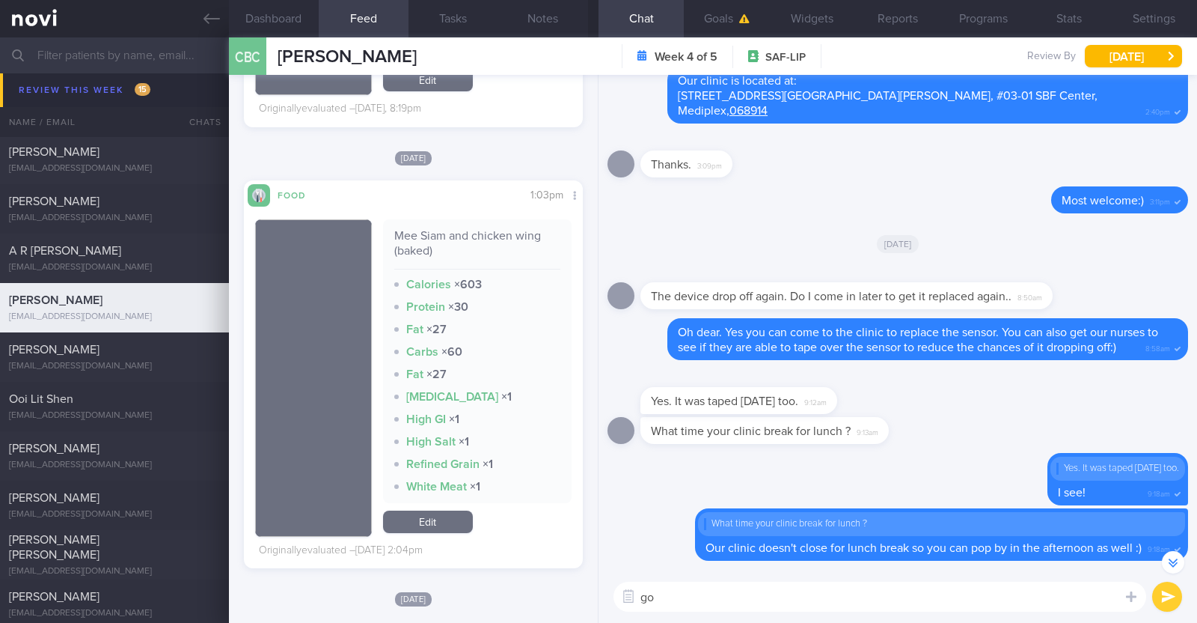
type textarea "g"
type textarea "Good job trying to opt for healthier cooking methods like baked chicken wings"
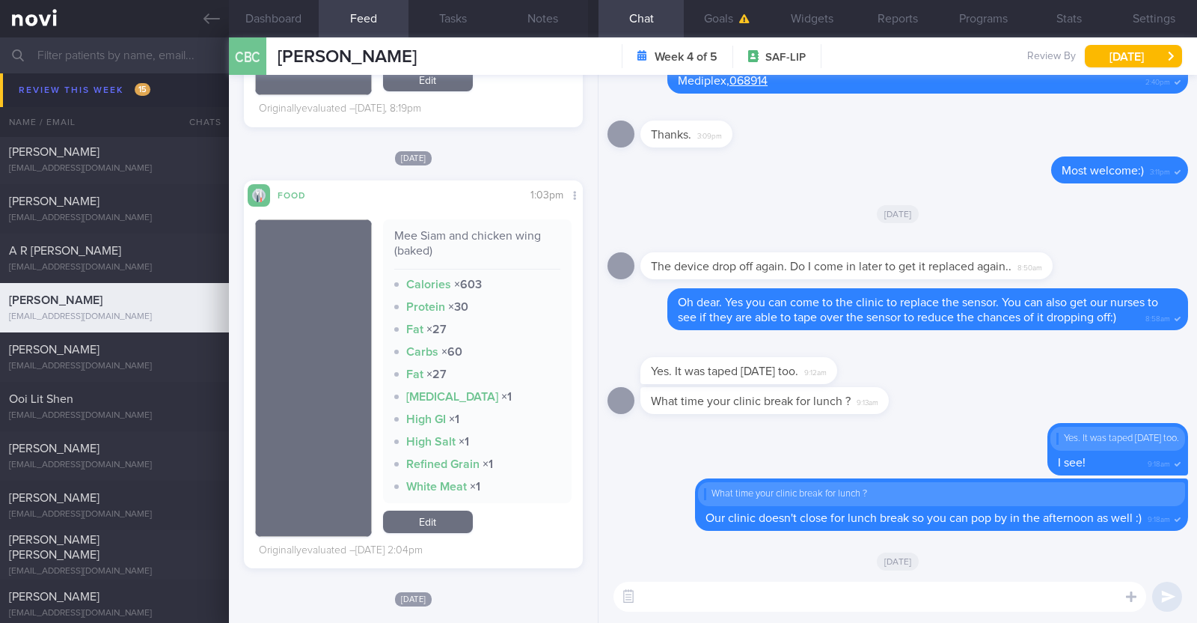
scroll to position [0, 0]
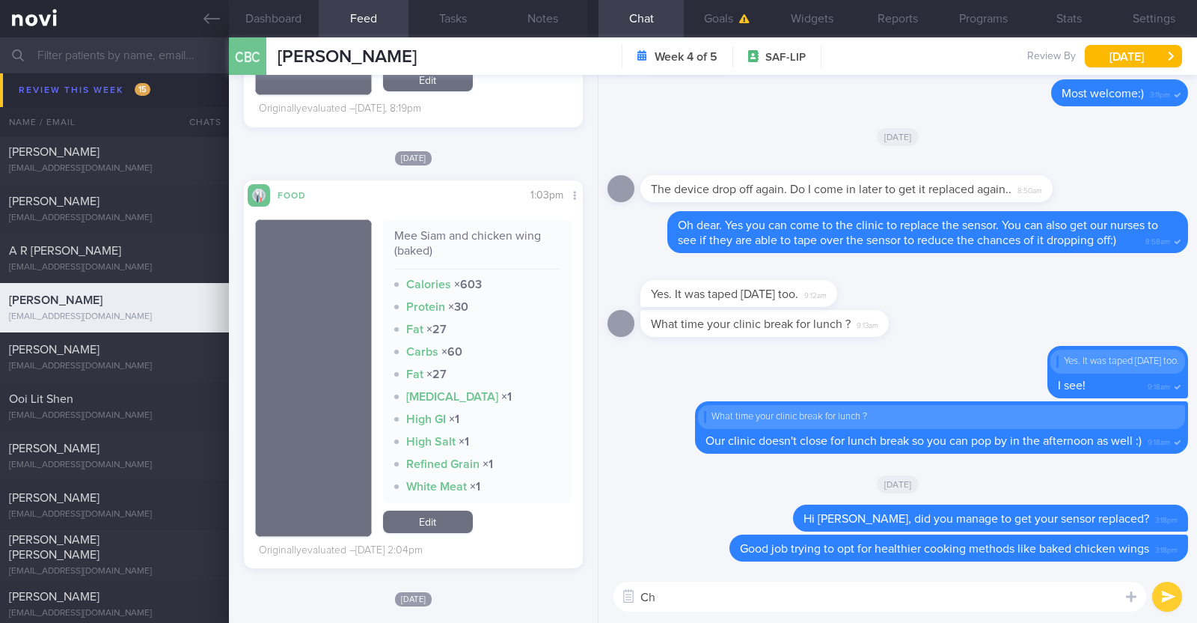
type textarea "C"
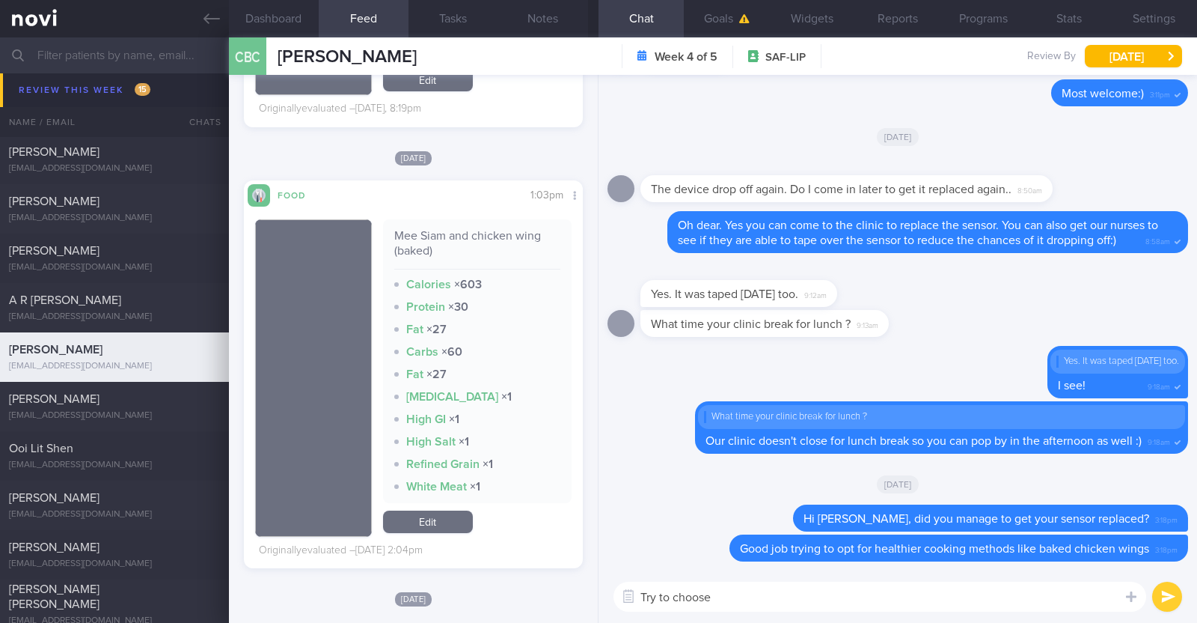
drag, startPoint x: 730, startPoint y: 596, endPoint x: 554, endPoint y: 593, distance: 175.9
click at [554, 593] on div "Dashboard Feed 2 Tasks Notes Chat Goals Widgets Reports Programs Stats Settings…" at bounding box center [713, 329] width 968 height 585
paste textarea "lean proteins over fried/breaded/saucy/oily/processed/fatty forms of proteins e…"
type textarea "Try to choose lean proteins over fried/breaded/saucy/oily/processed/fatty forms…"
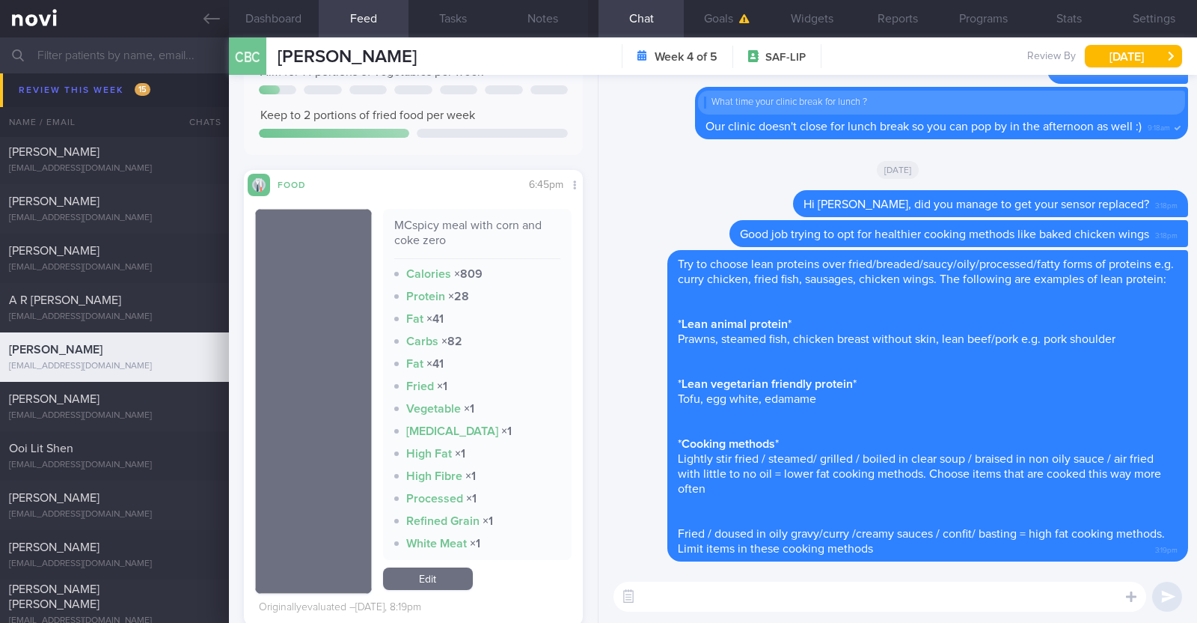
scroll to position [327, 0]
click at [980, 593] on textarea at bounding box center [880, 596] width 533 height 30
type textarea "F"
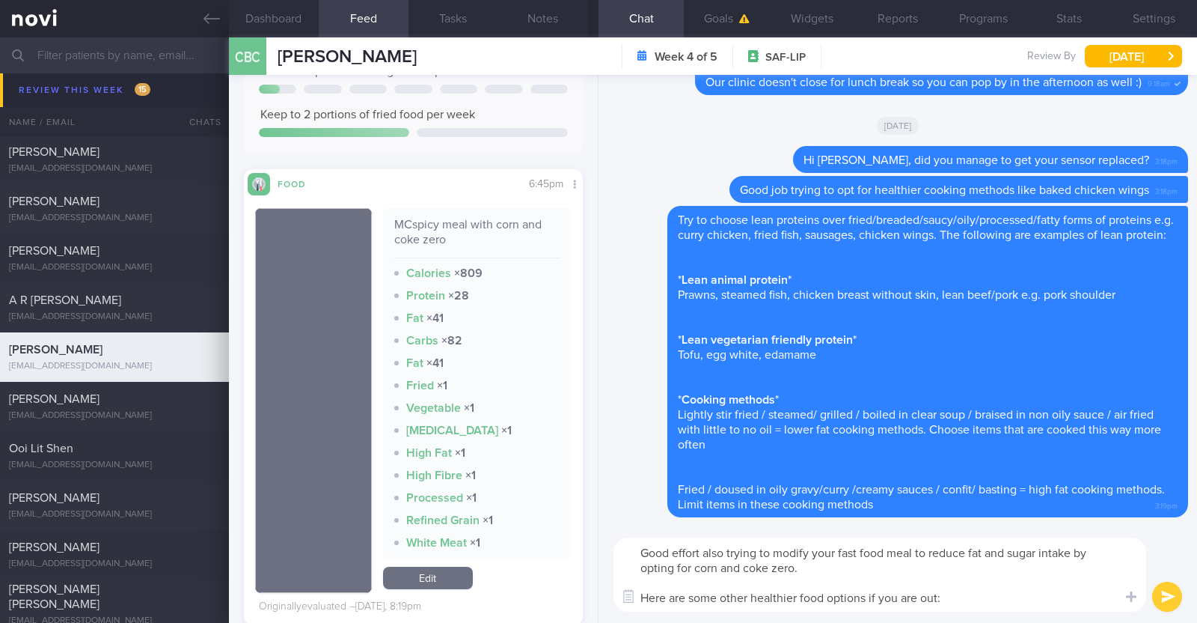
scroll to position [0, 0]
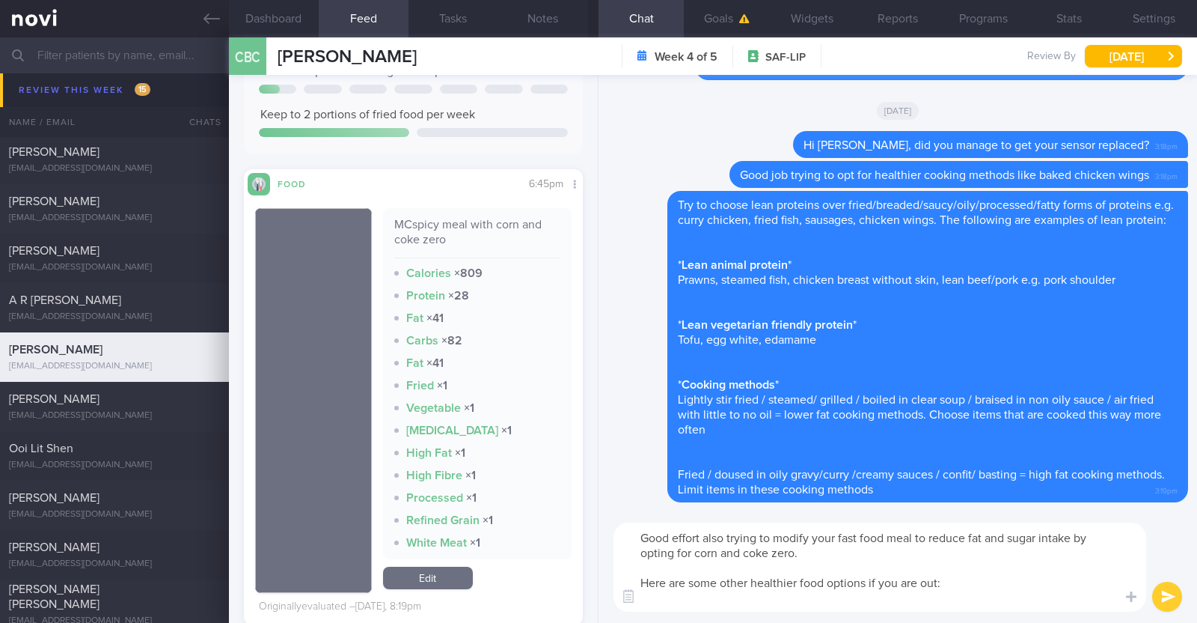
paste textarea "*Guzman* - Quesadilla/Salad with Grilled Chicken/Pan-seared Baramundi. Take hig…"
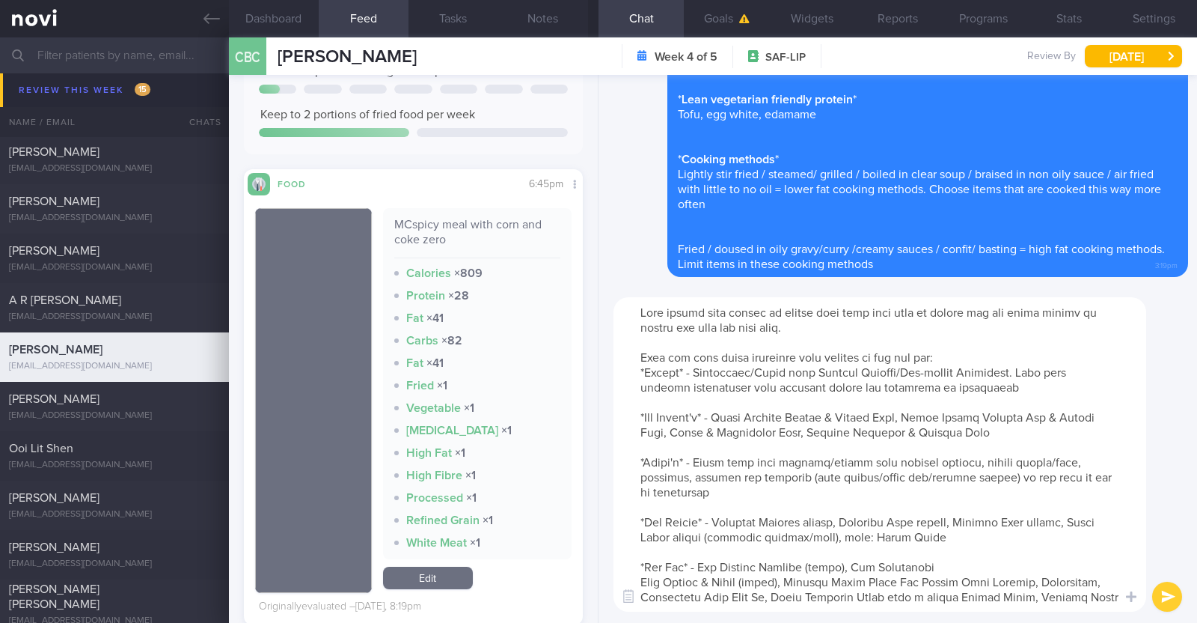
drag, startPoint x: 635, startPoint y: 418, endPoint x: 1052, endPoint y: 436, distance: 417.2
click at [1052, 436] on textarea at bounding box center [880, 454] width 533 height 314
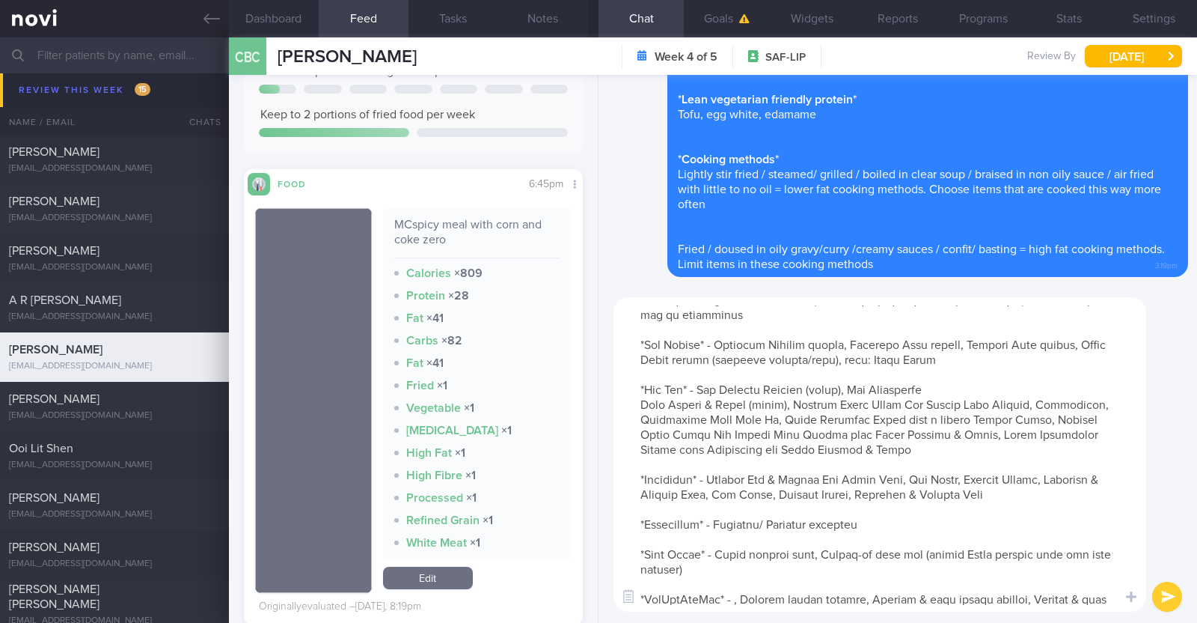
scroll to position [134, 0]
drag, startPoint x: 626, startPoint y: 388, endPoint x: 939, endPoint y: 459, distance: 320.6
click at [939, 459] on textarea at bounding box center [880, 454] width 533 height 314
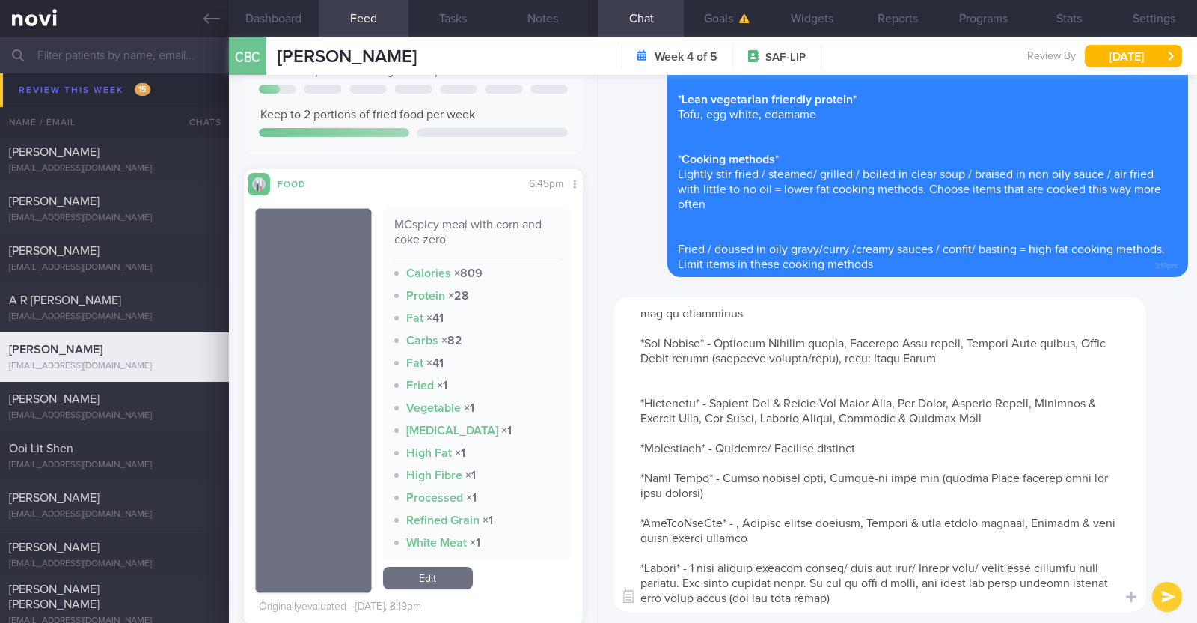
type textarea "Good effort also trying to modify your fast food meal to reduce fat and sugar i…"
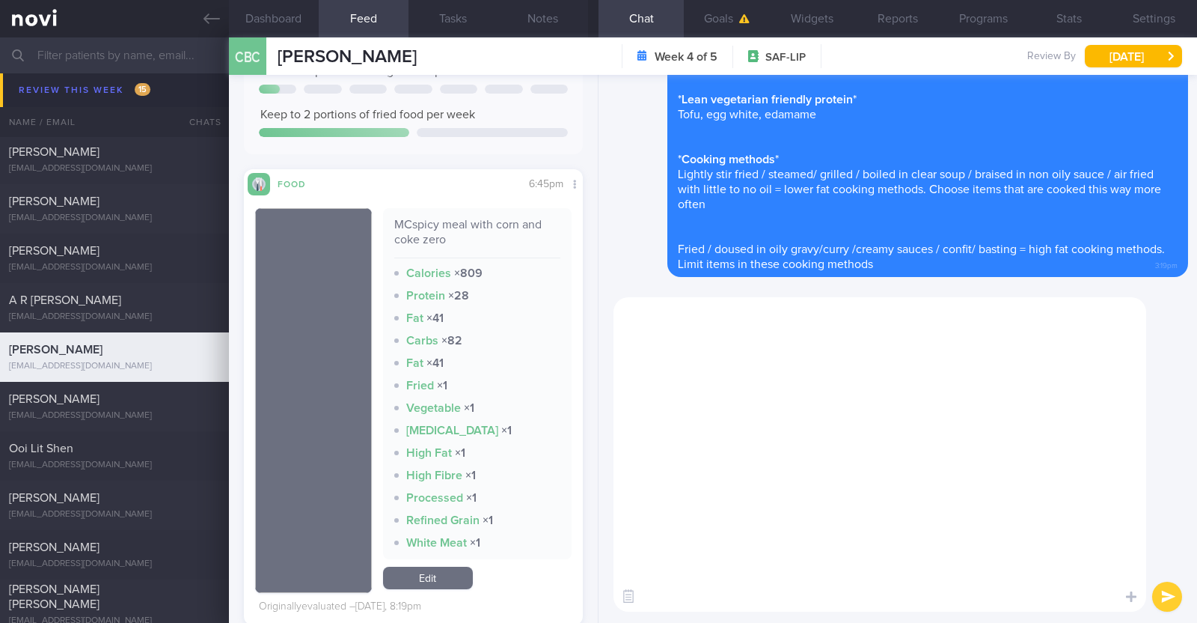
scroll to position [0, 0]
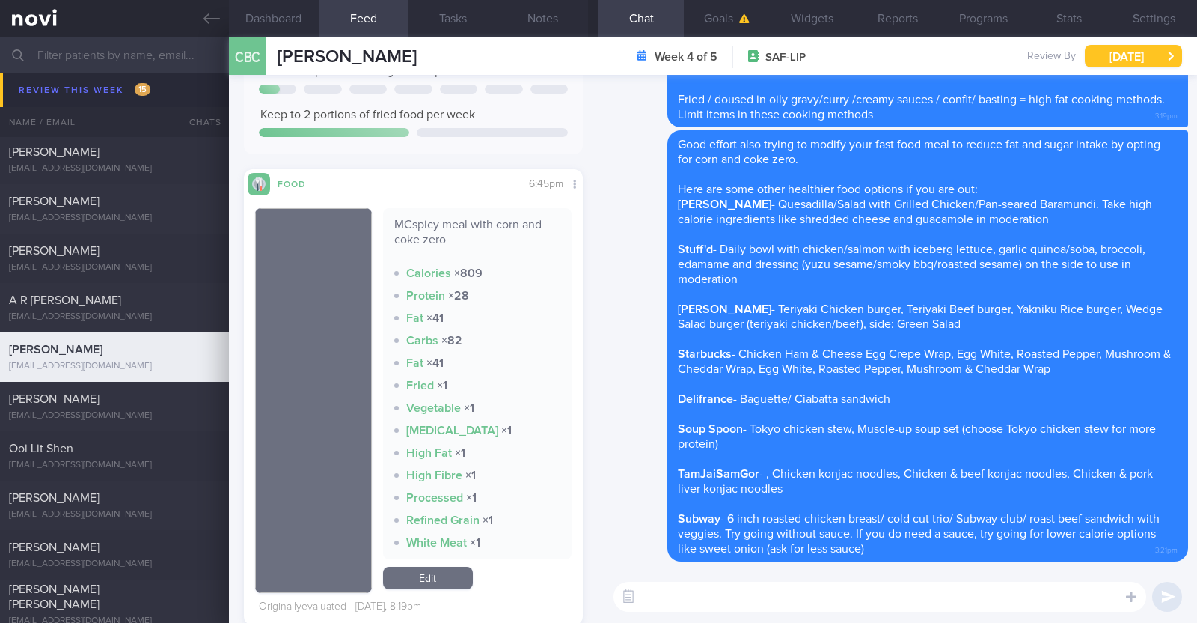
click at [1126, 54] on button "[DATE]" at bounding box center [1133, 56] width 97 height 22
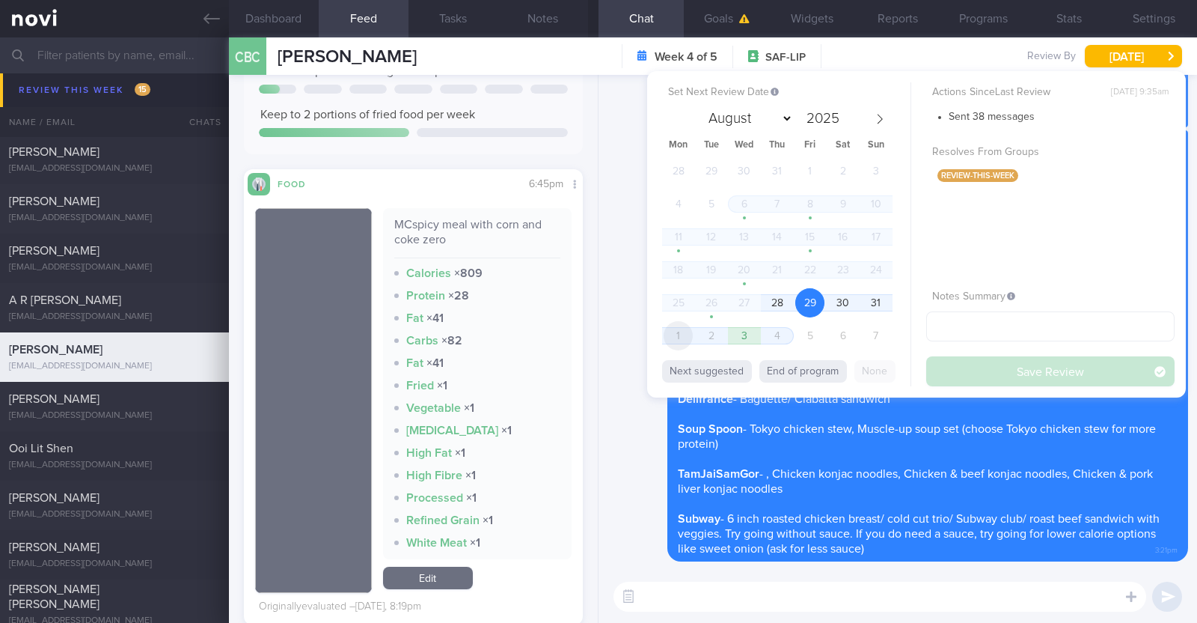
click at [684, 330] on span "1" at bounding box center [678, 335] width 29 height 29
select select "8"
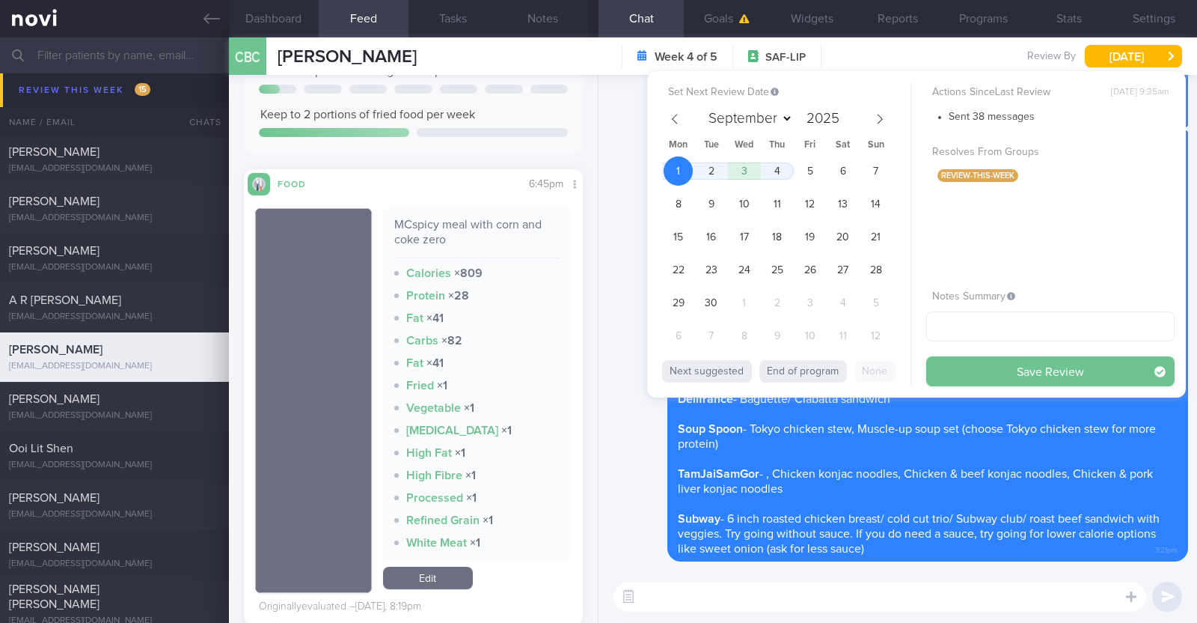
click at [1007, 365] on button "Save Review" at bounding box center [1051, 371] width 248 height 30
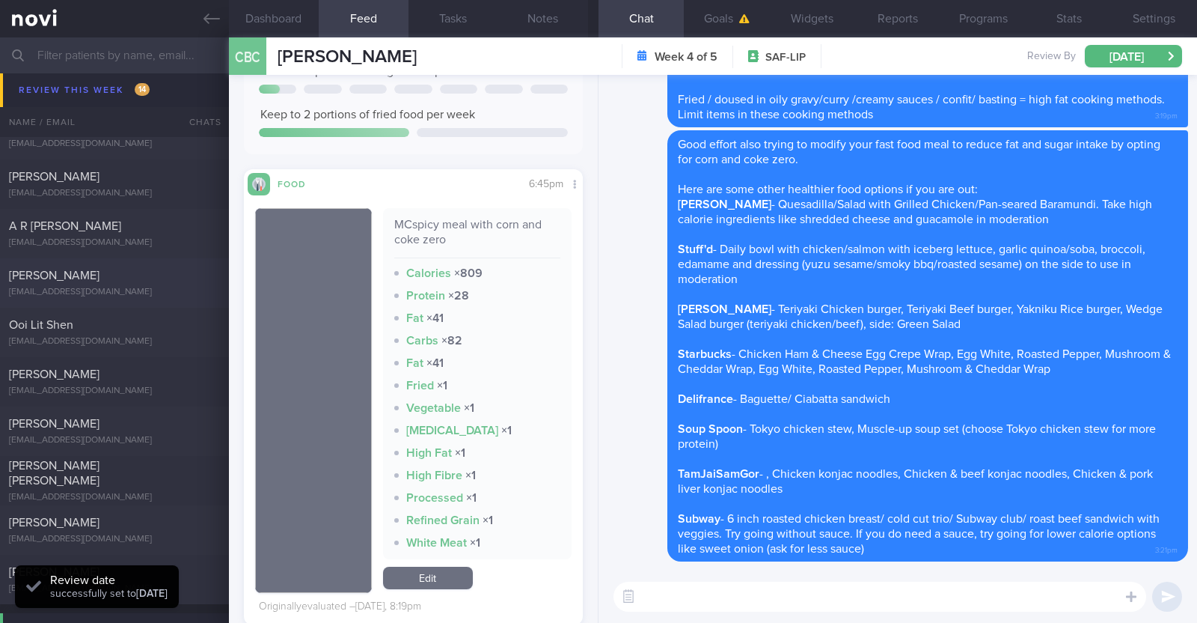
scroll to position [903, 0]
click at [138, 336] on div "[EMAIL_ADDRESS][DOMAIN_NAME]" at bounding box center [114, 340] width 211 height 11
type textarea "22M Nil PMHx/ meds Running x 3/week (30 mins), strength training (upper body) x…"
select select "7"
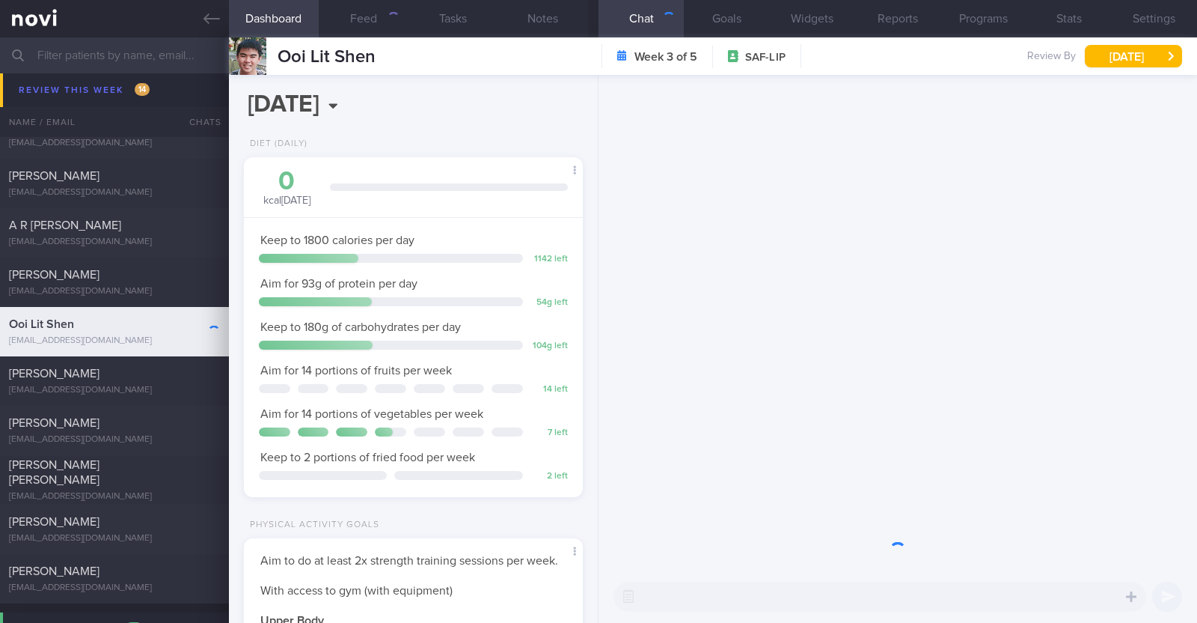
scroll to position [151, 303]
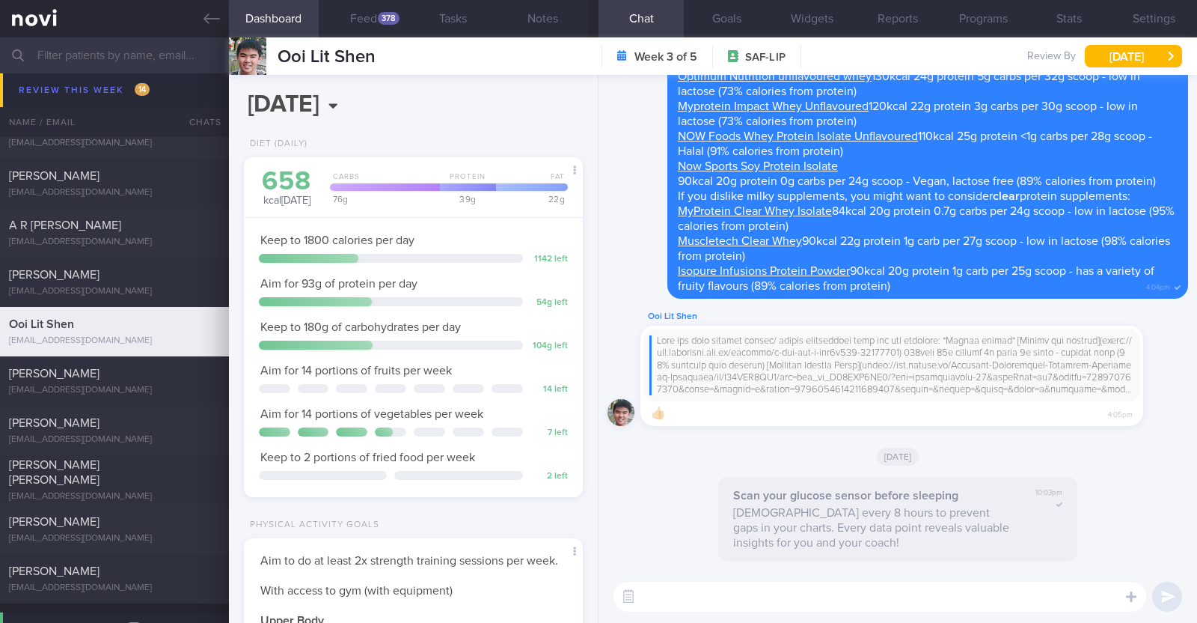
scroll to position [191, 303]
click at [373, 11] on button "Feed 378" at bounding box center [364, 18] width 90 height 37
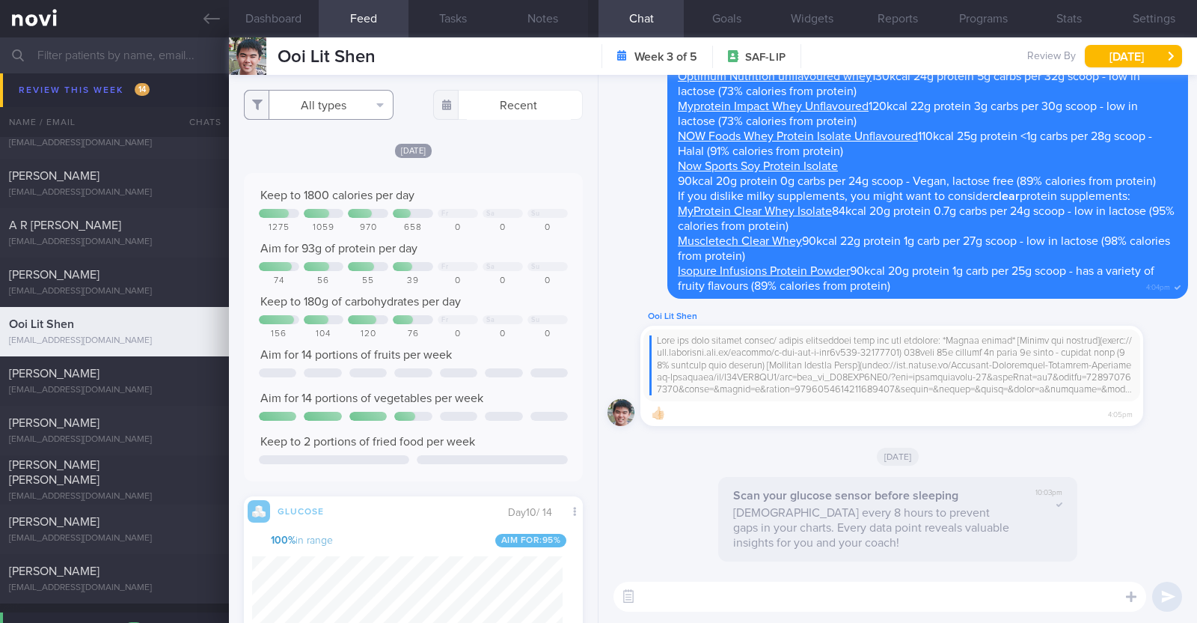
click at [365, 103] on button "All types" at bounding box center [319, 105] width 150 height 30
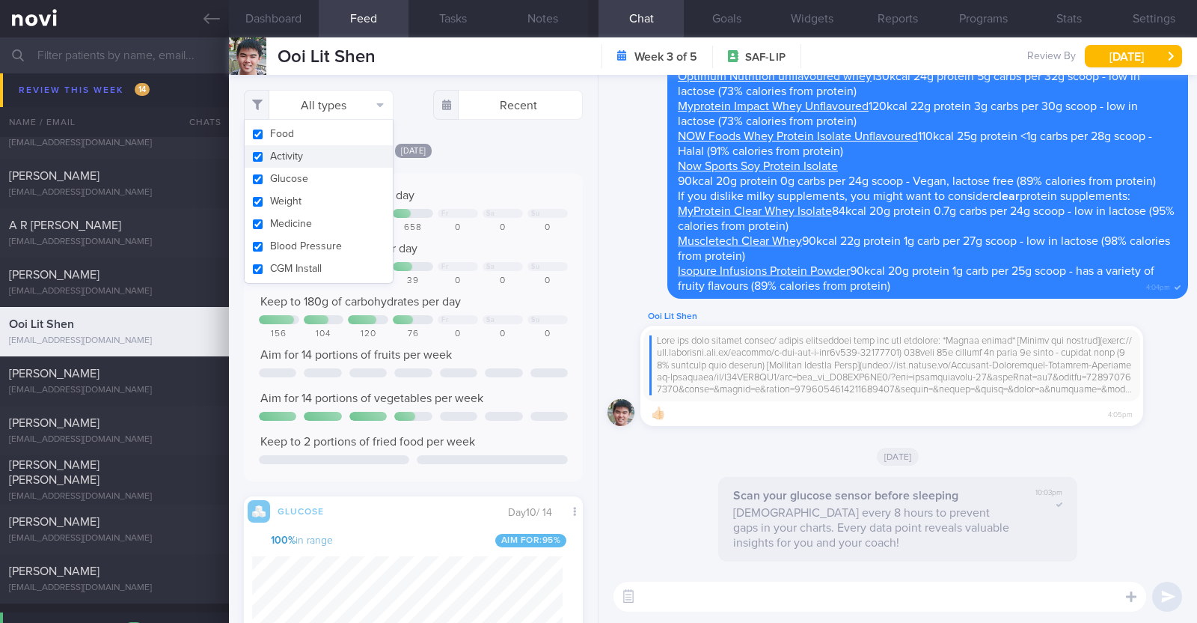
click at [332, 153] on button "Activity" at bounding box center [319, 156] width 148 height 22
checkbox input "false"
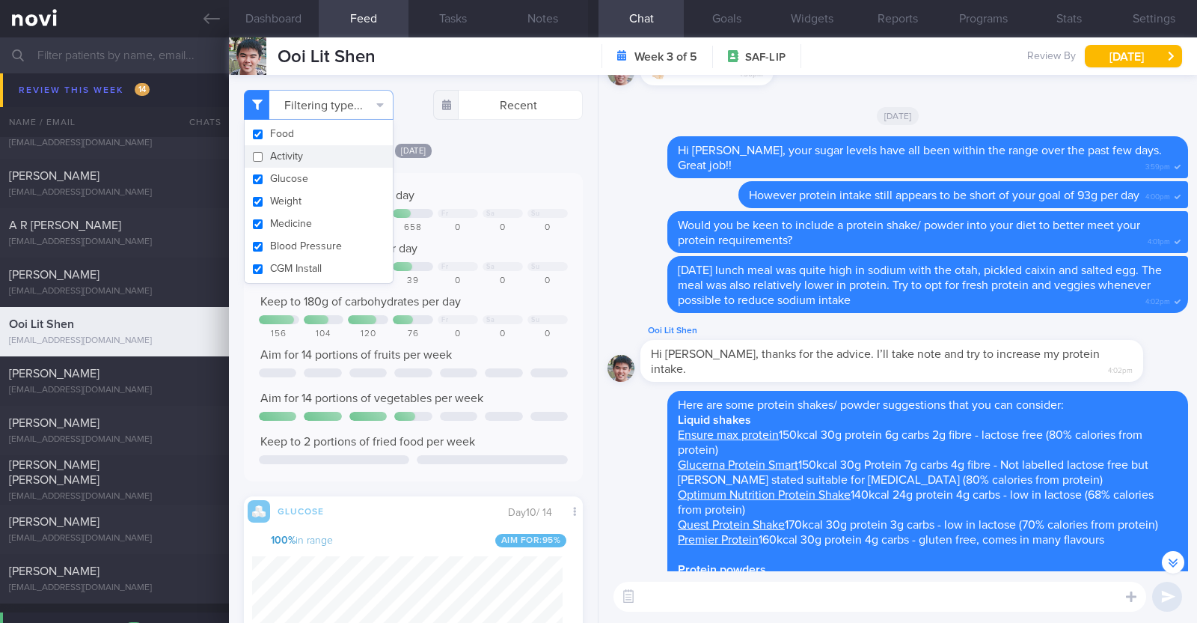
scroll to position [-705, 0]
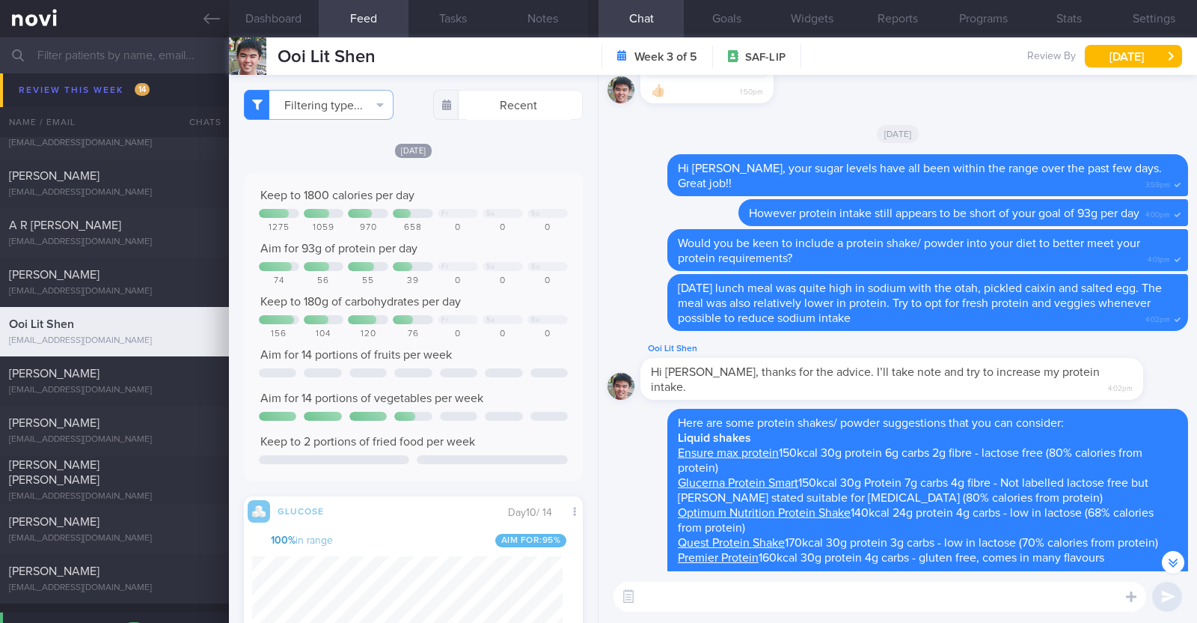
click at [576, 463] on div "Filtering type... Food Activity Glucose Weight Medicine Blood Pressure [MEDICAL…" at bounding box center [413, 349] width 369 height 548
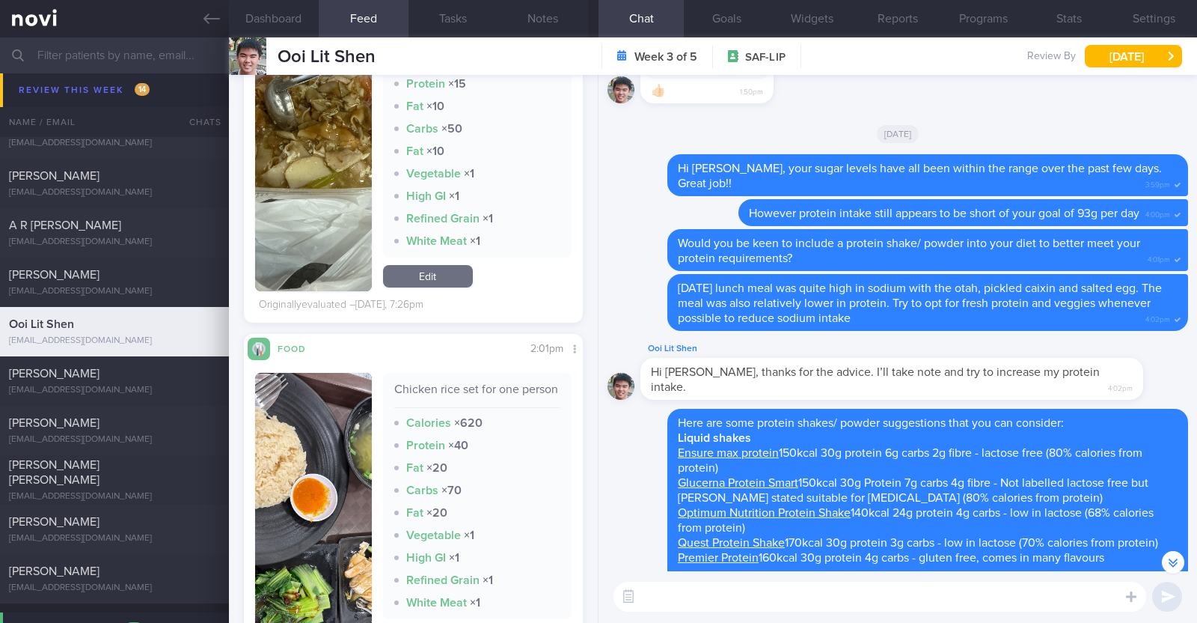
scroll to position [1043, 0]
click at [322, 447] on button "button" at bounding box center [313, 511] width 117 height 280
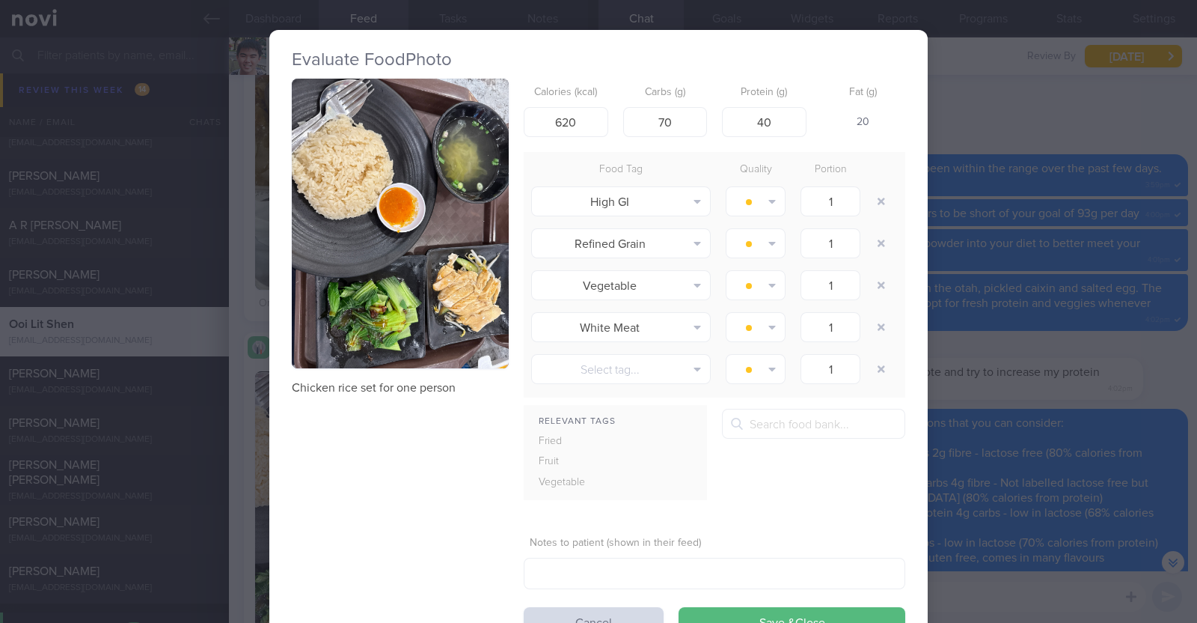
click at [236, 432] on div "Evaluate Food Photo Chicken rice set for one person Calories (kcal) 620 Carbs (…" at bounding box center [598, 311] width 1197 height 623
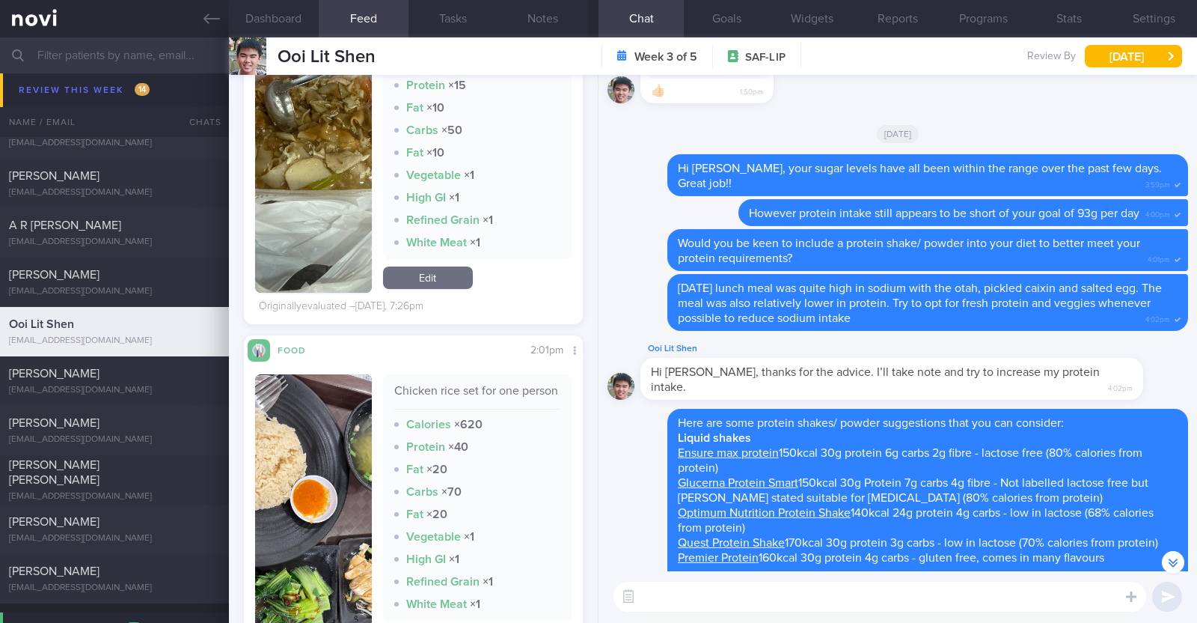
scroll to position [1041, 0]
click at [763, 600] on textarea at bounding box center [880, 596] width 533 height 30
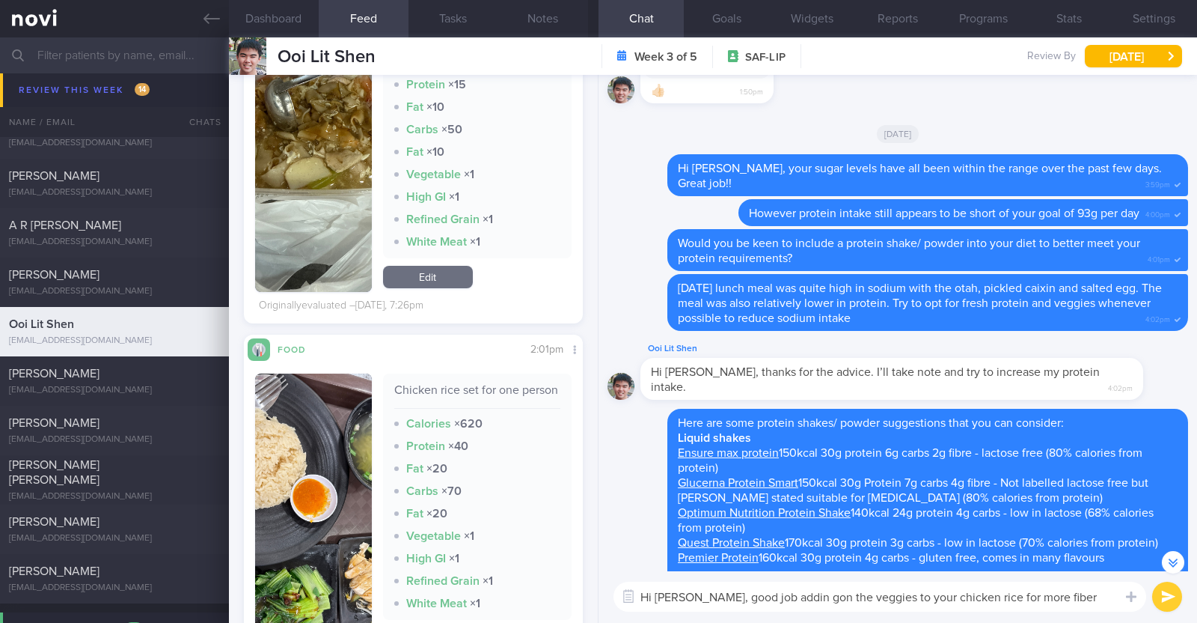
scroll to position [-718, 0]
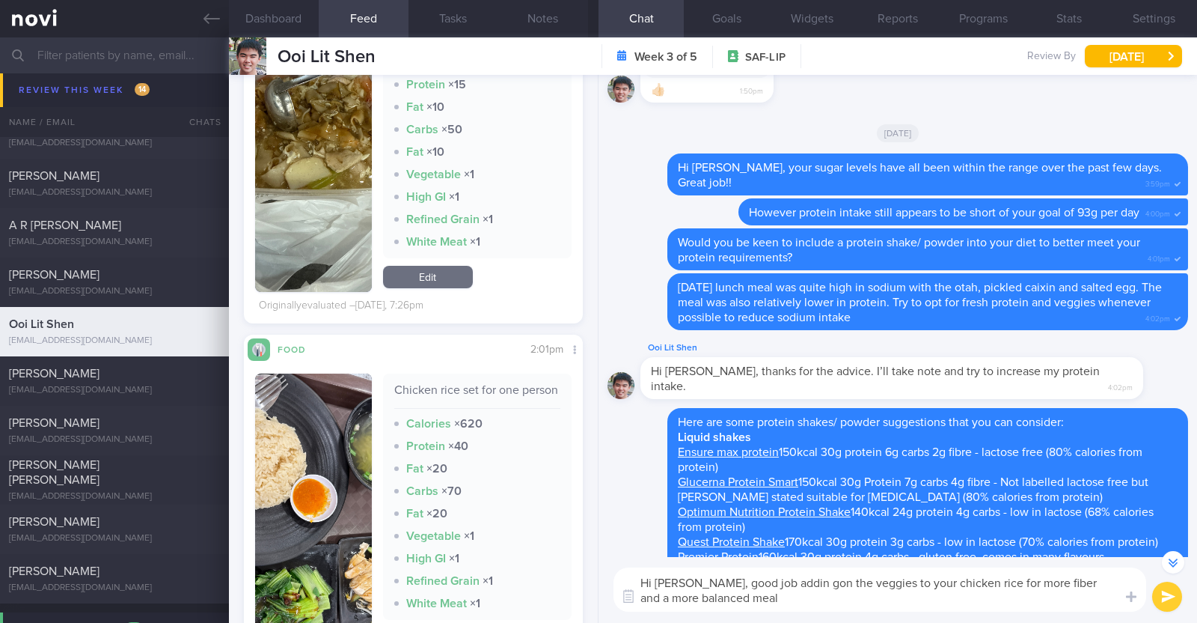
click at [790, 583] on textarea "Hi Lit Shen, good job addin gon the veggies to your chicken rice for more fiber…" at bounding box center [880, 589] width 533 height 44
type textarea "Hi [PERSON_NAME], good job adding on the veggies to your chicken rice for more …"
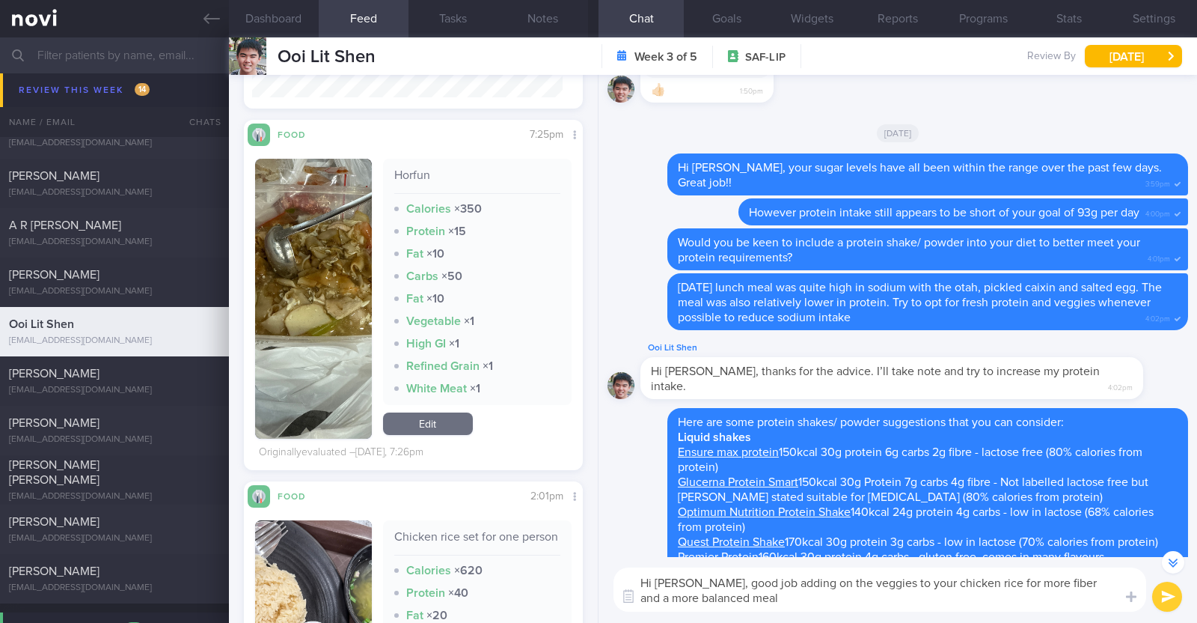
scroll to position [876, 0]
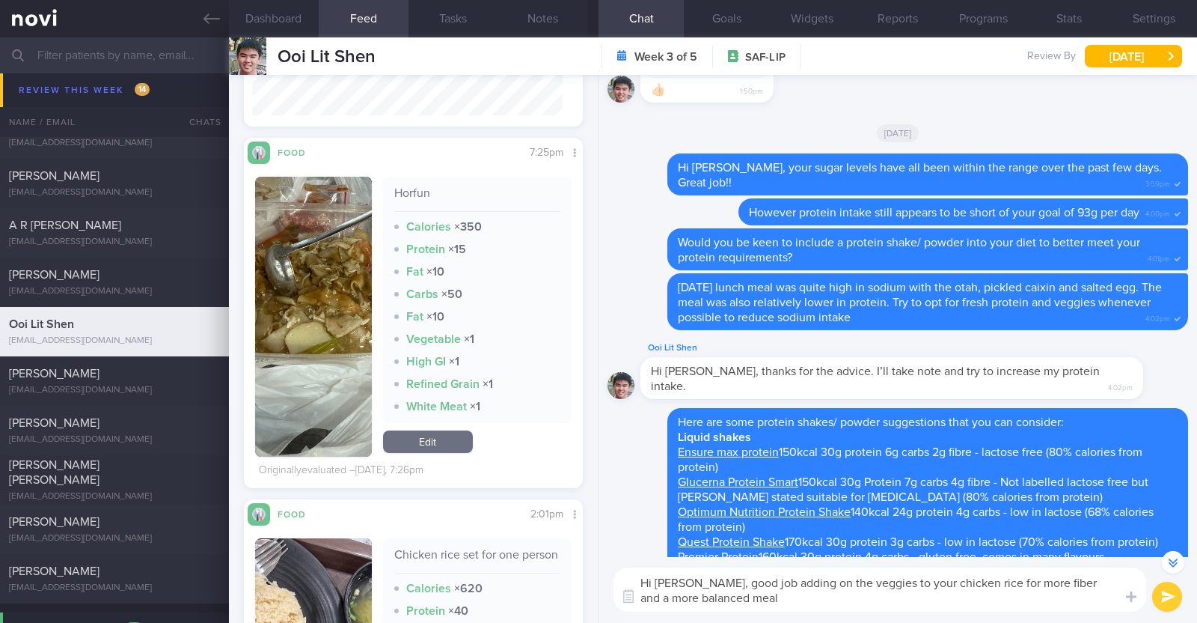
click at [720, 598] on textarea "Hi [PERSON_NAME], good job adding on the veggies to your chicken rice for more …" at bounding box center [880, 589] width 533 height 44
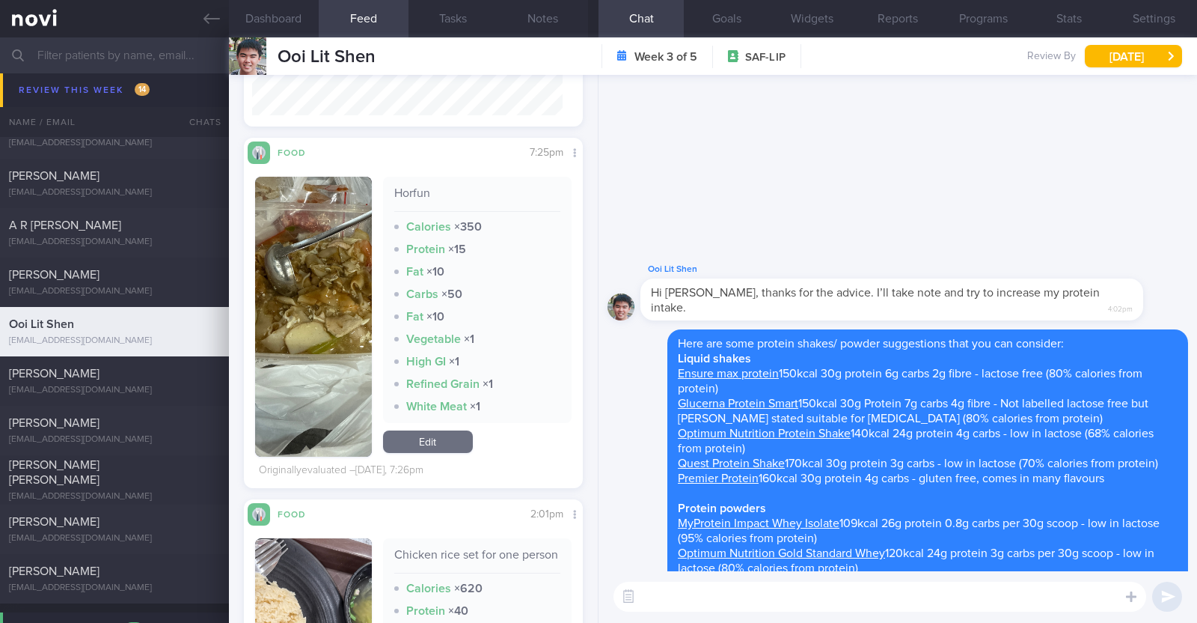
scroll to position [0, 0]
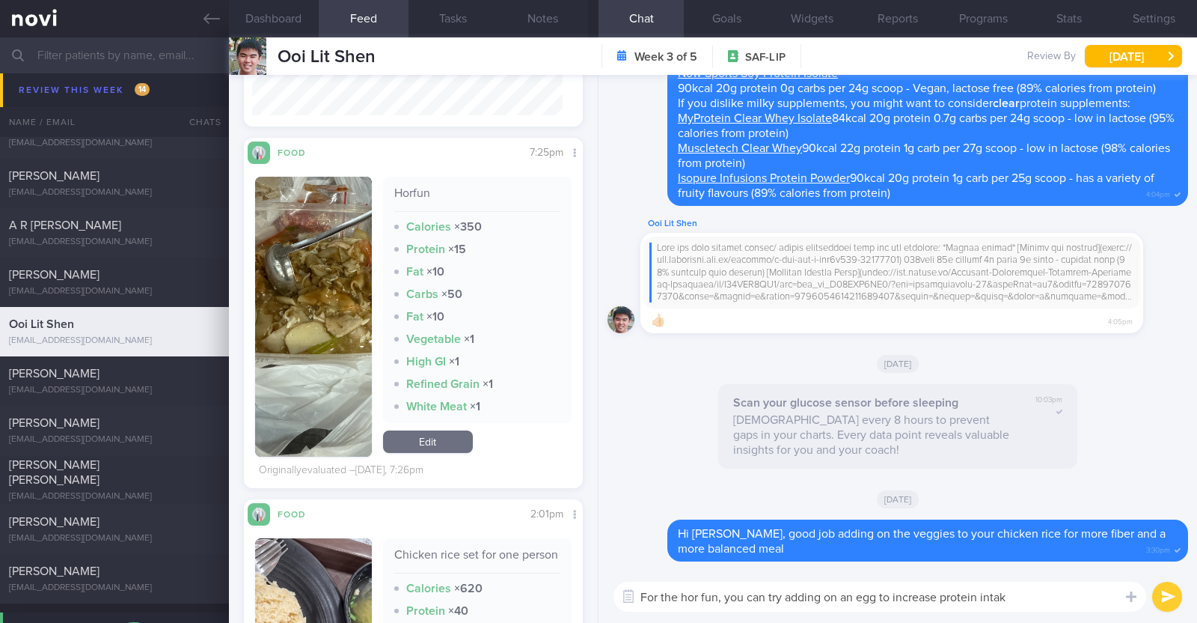
type textarea "For the hor fun, you can try adding on an egg to increase protein intake"
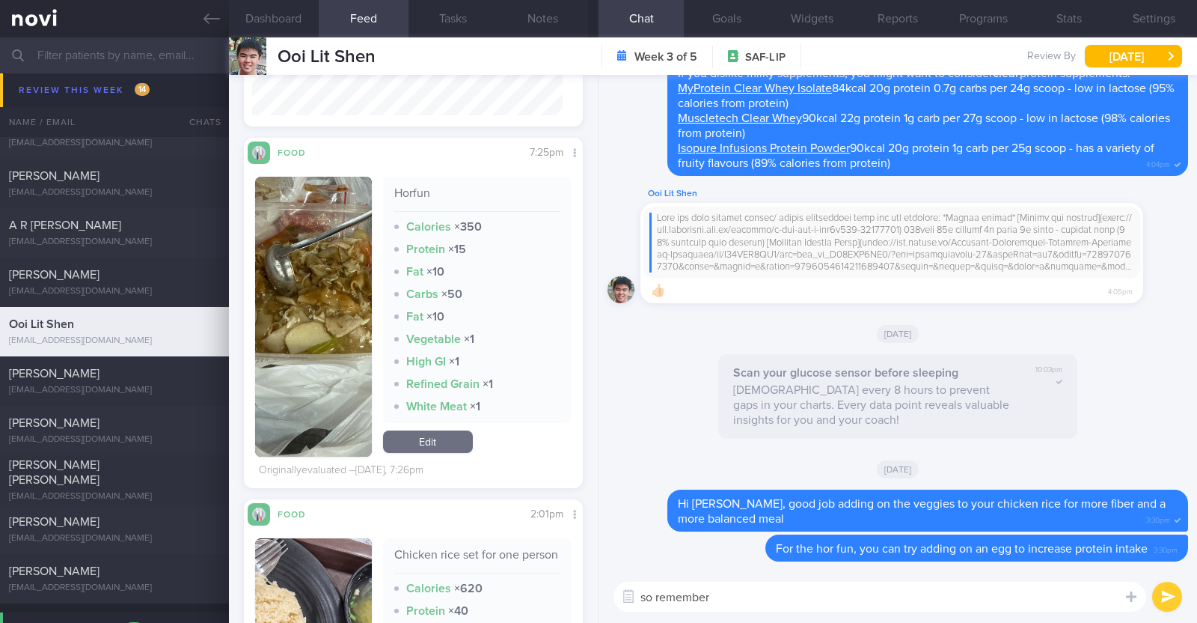
type textarea "so remember t"
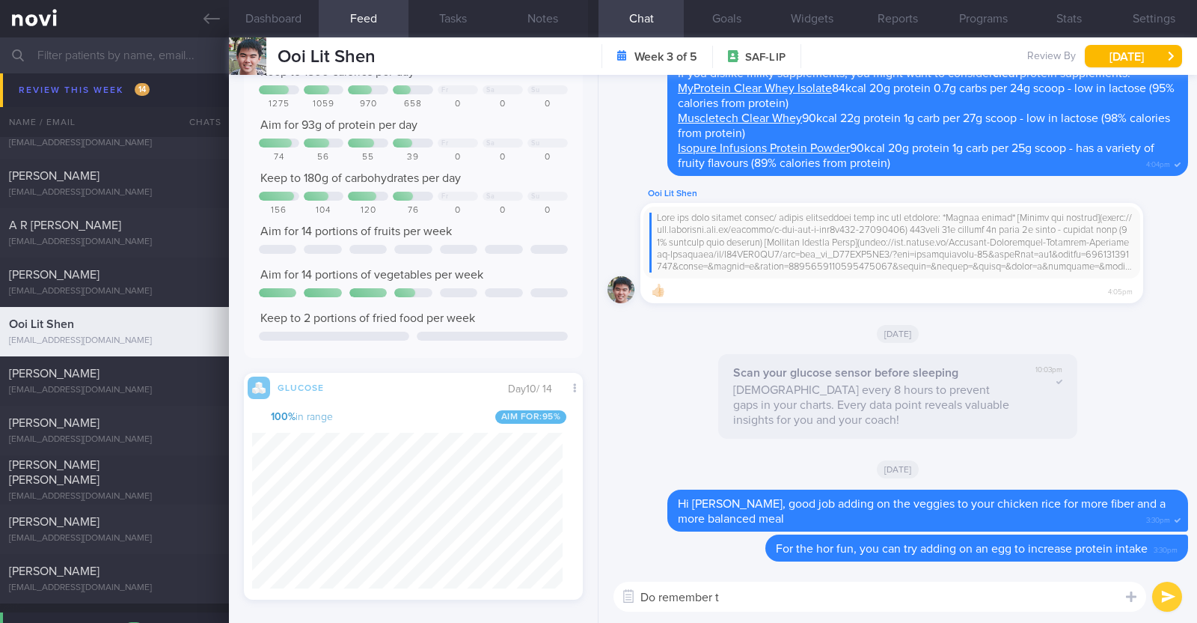
scroll to position [123, 0]
click at [733, 593] on textarea "Do remember t" at bounding box center [880, 596] width 533 height 30
type textarea "Do remember to also aim for 2 serving of fruits daily:)"
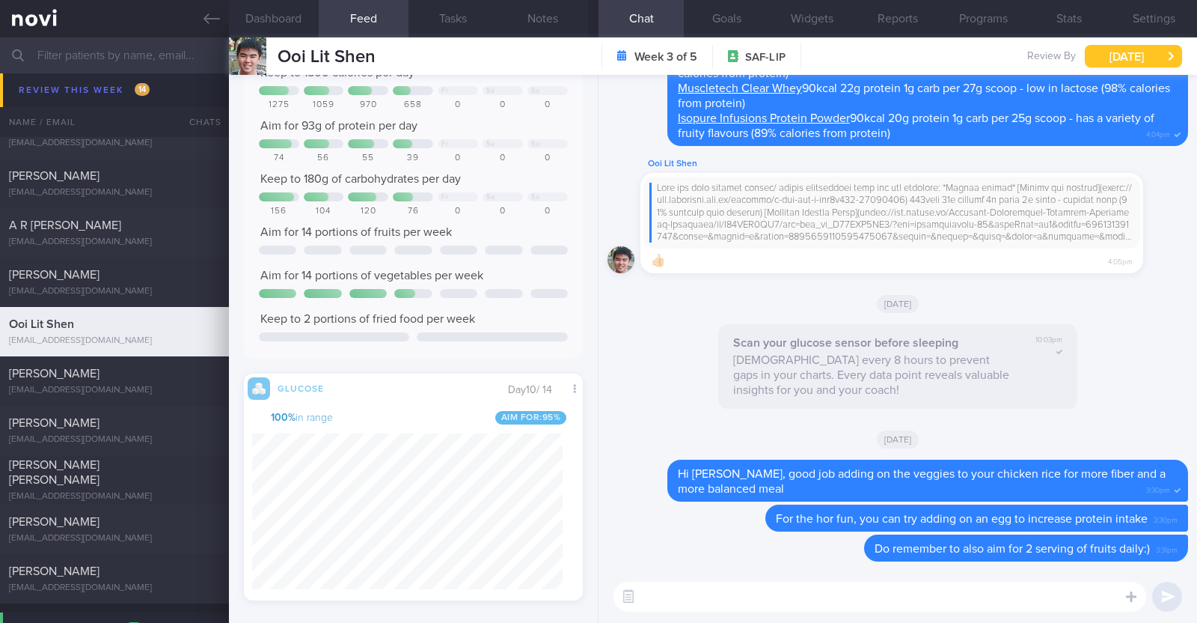
click at [1114, 54] on button "[DATE]" at bounding box center [1133, 56] width 97 height 22
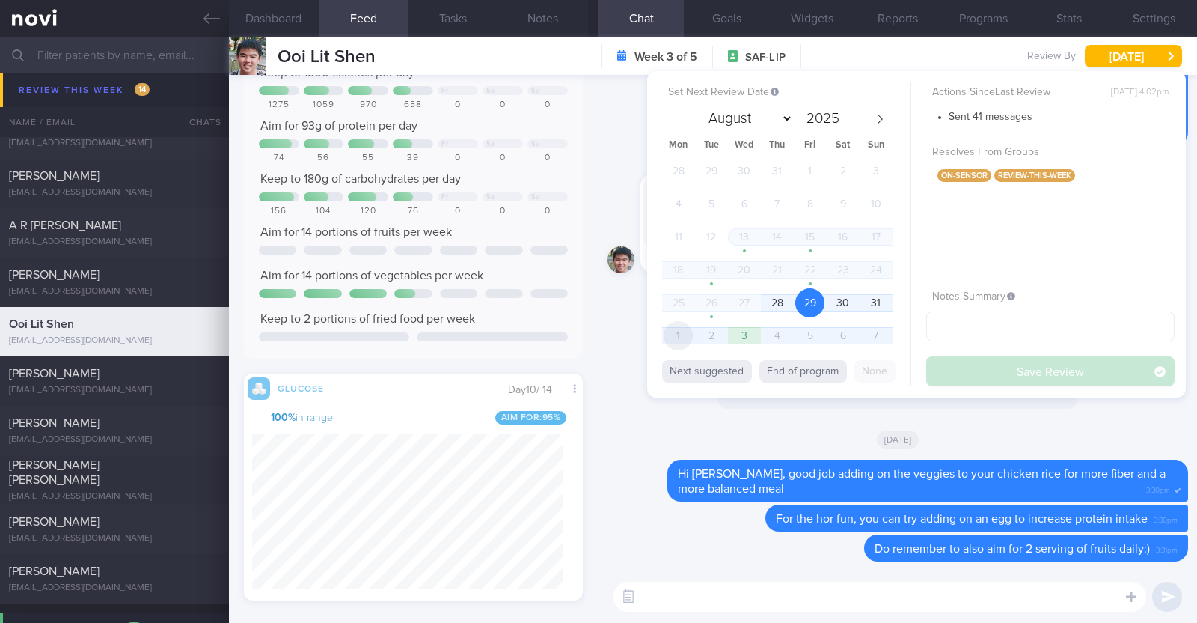
click at [690, 337] on span "1" at bounding box center [678, 335] width 29 height 29
select select "8"
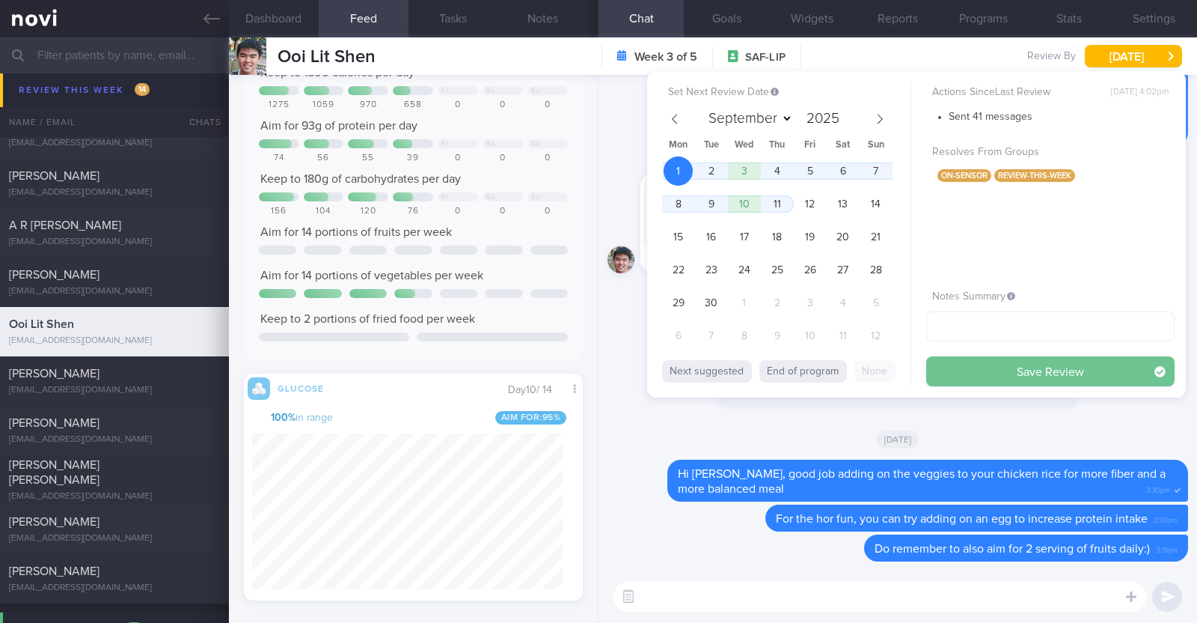
click at [960, 361] on button "Save Review" at bounding box center [1051, 371] width 248 height 30
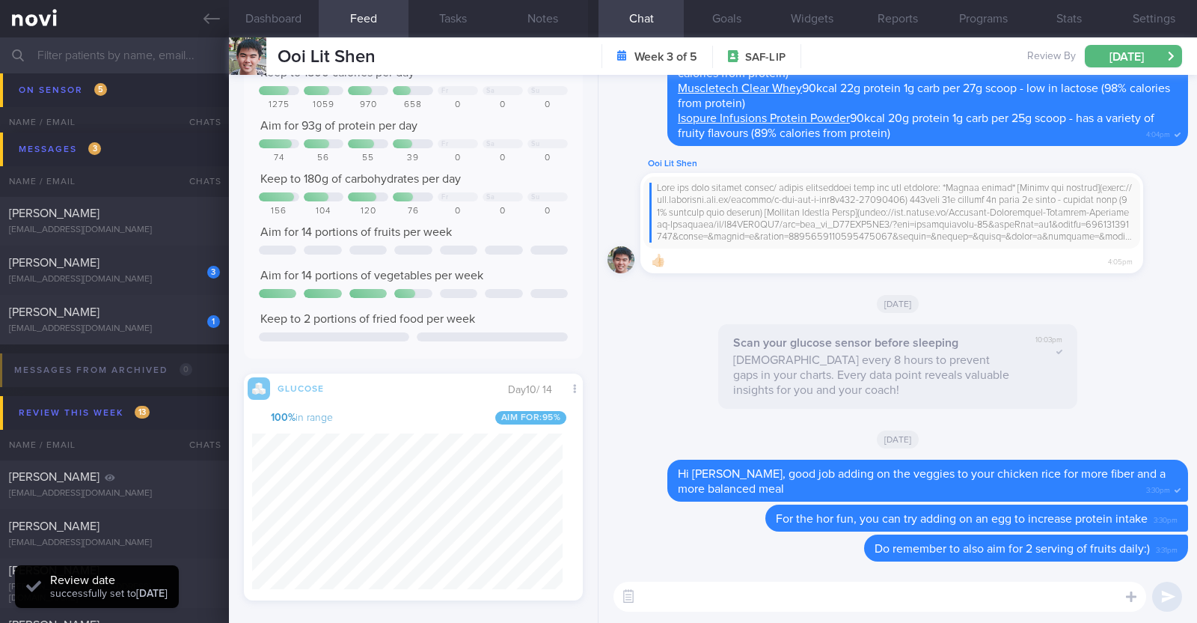
scroll to position [342, 0]
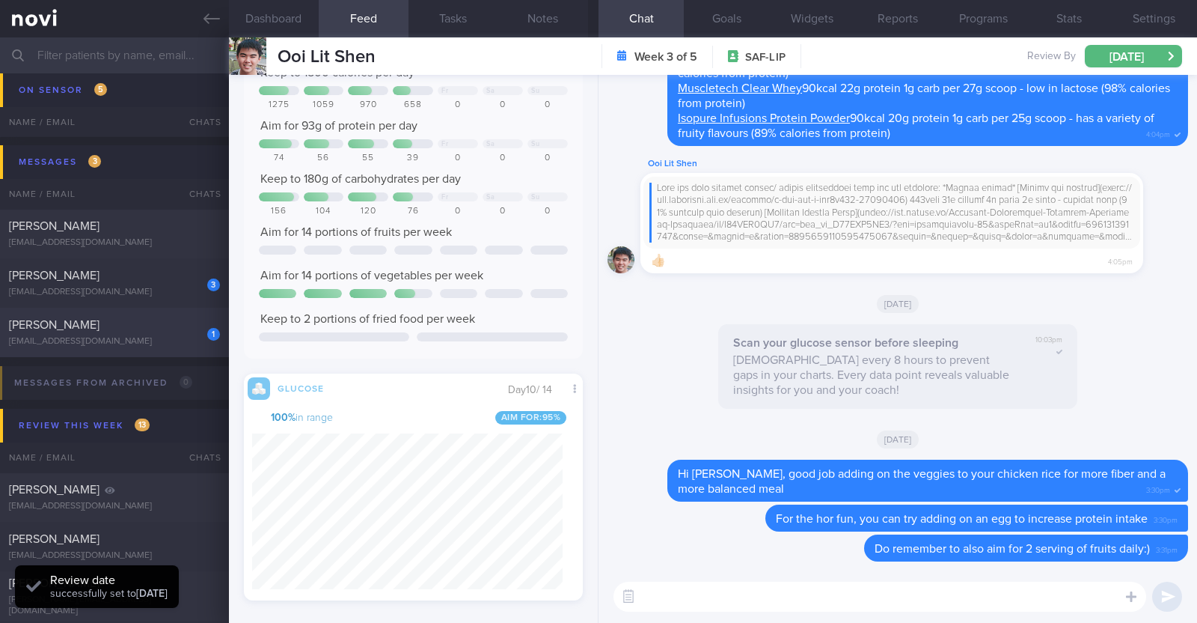
click at [131, 338] on div "[EMAIL_ADDRESS][DOMAIN_NAME]" at bounding box center [114, 341] width 211 height 11
checkbox input "true"
type textarea "24F Comorbidities: Insulin resistance (was diagnosed in May 2024) did a 6 month…"
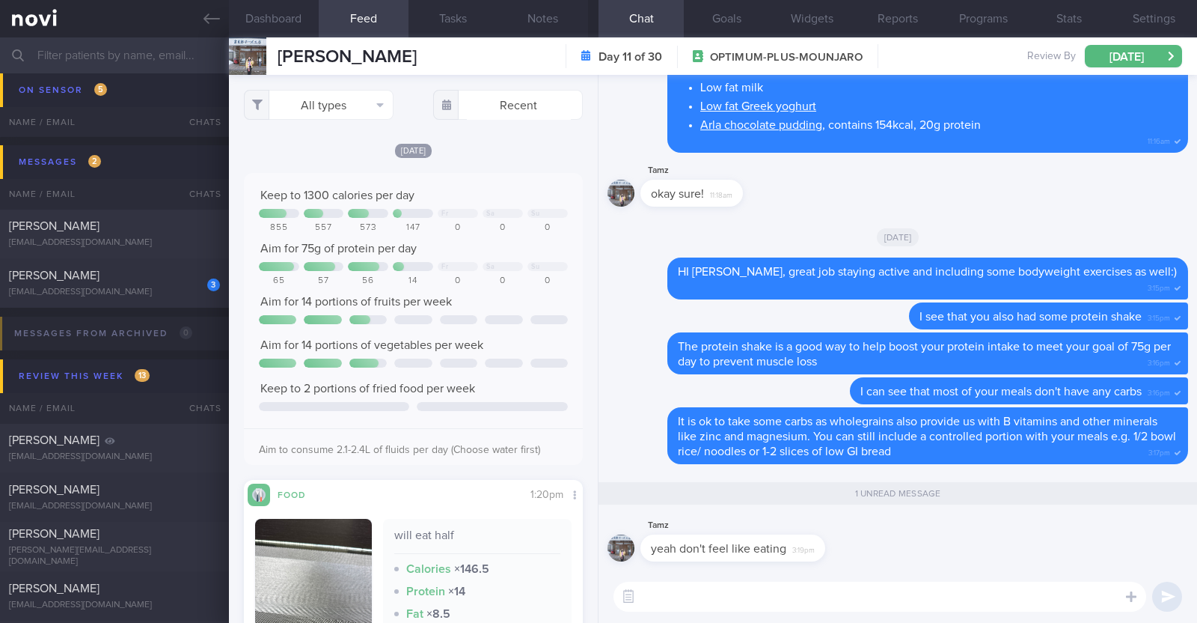
click at [687, 604] on textarea at bounding box center [880, 596] width 533 height 30
paste textarea "If it is quite hard to eat due to the nausea, try taking some protein-containin…"
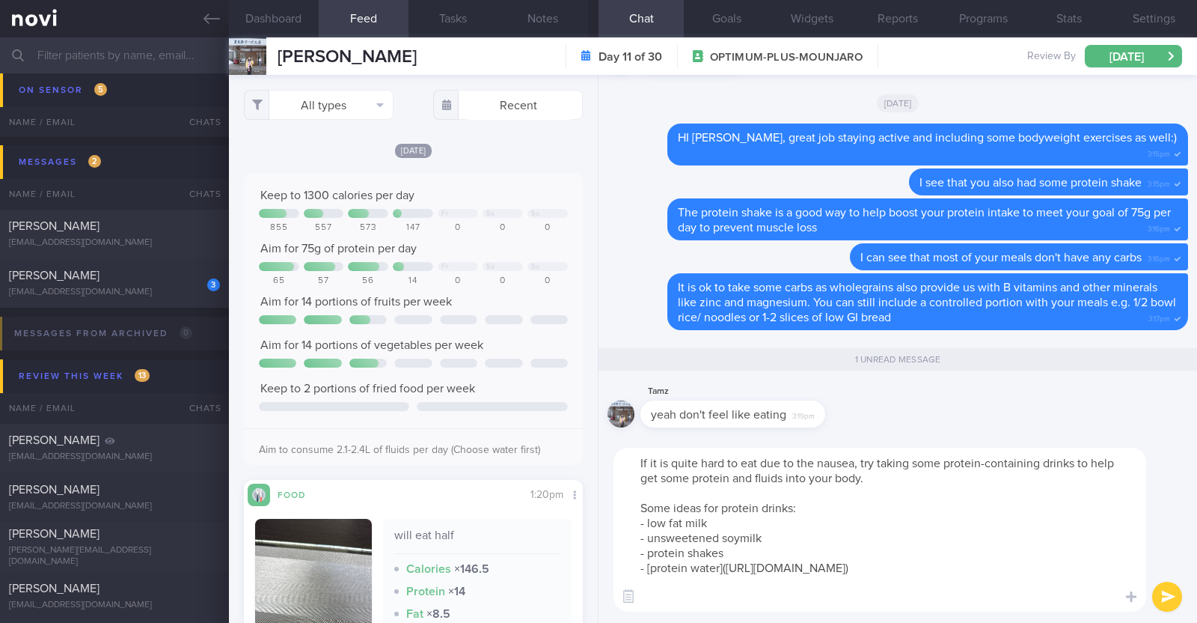
click at [797, 464] on textarea "If it is quite hard to eat due to the nausea, try taking some protein-containin…" at bounding box center [880, 530] width 533 height 164
type textarea "If it is quite hard to eat due to poor appetite, try taking some protein-contai…"
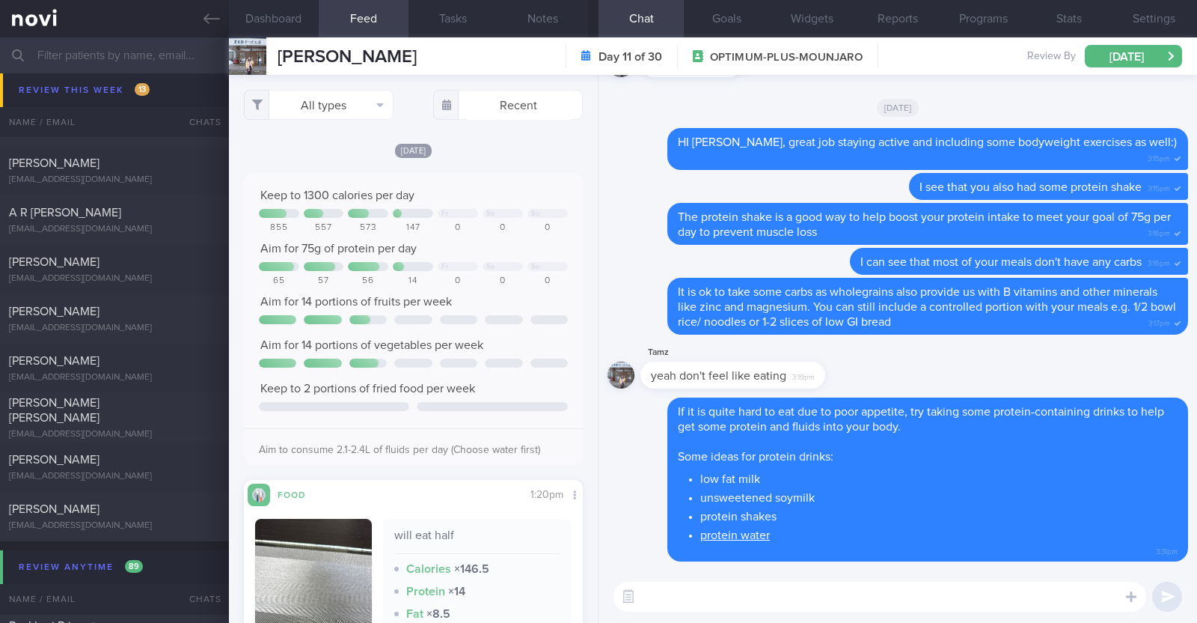
scroll to position [795, 0]
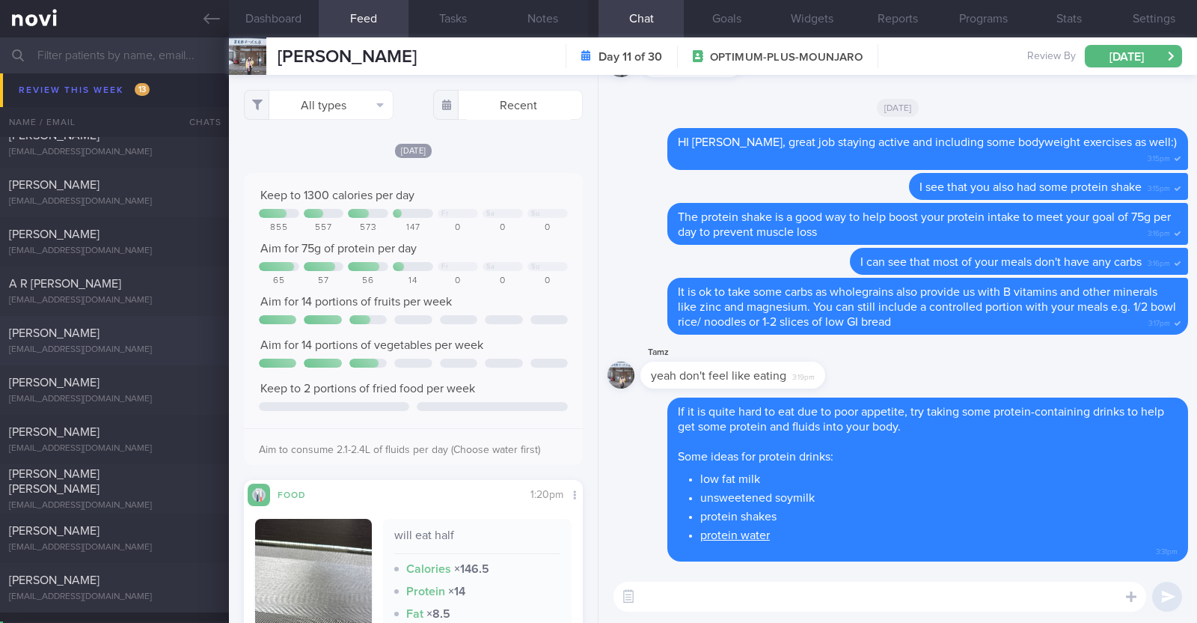
click at [163, 327] on div "[PERSON_NAME]" at bounding box center [112, 333] width 207 height 15
type textarea "48M Nil PMHx/Meds Walking x 3/week (60min) Jogging x 1/week (30min)"
select select "7"
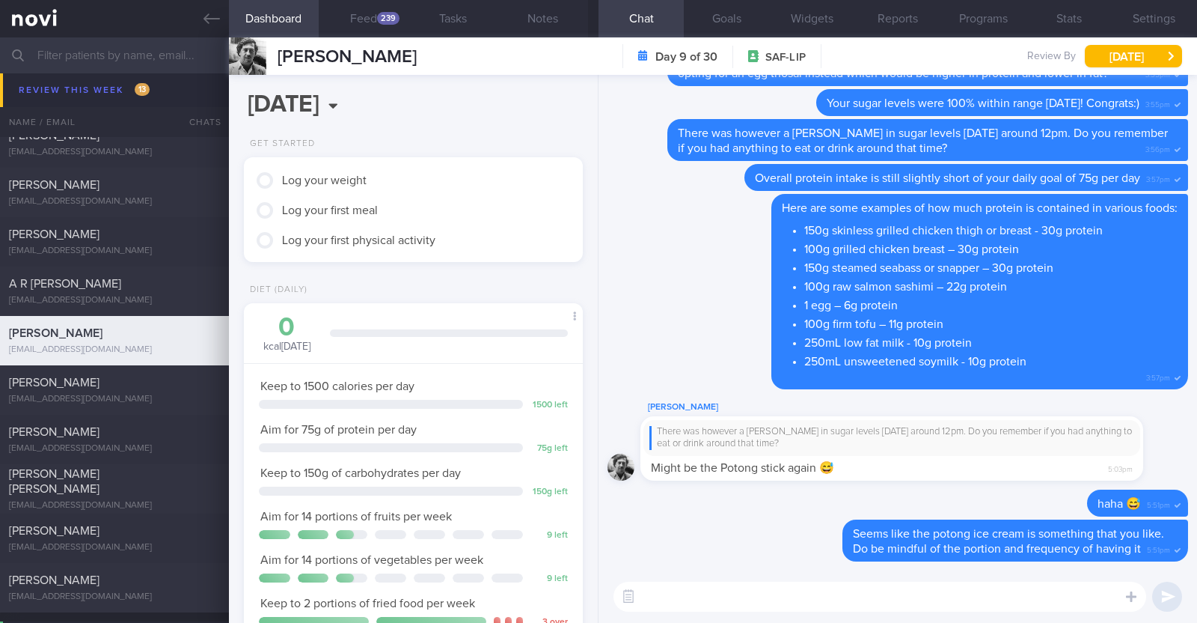
scroll to position [191, 303]
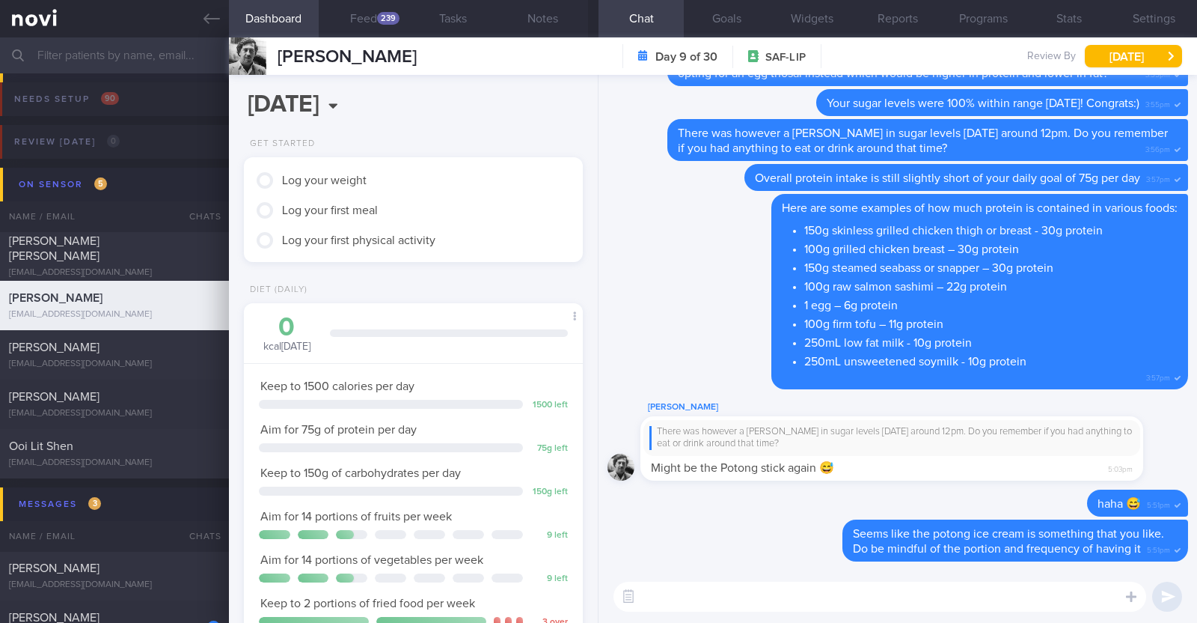
scroll to position [170, 298]
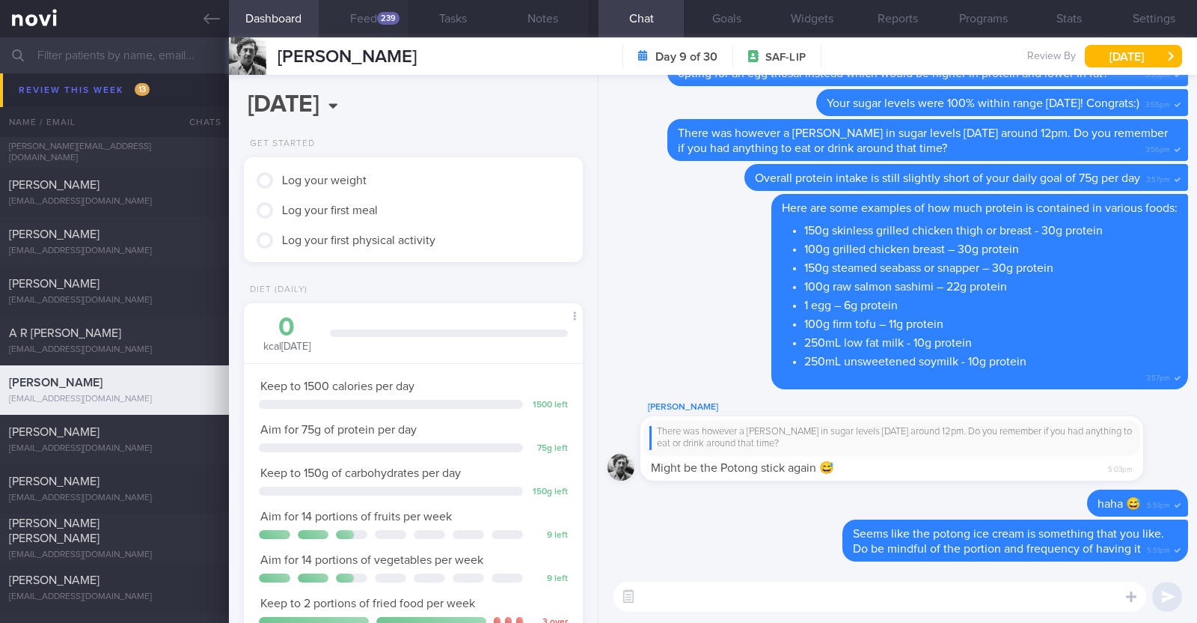
click at [359, 22] on button "Feed 239" at bounding box center [364, 18] width 90 height 37
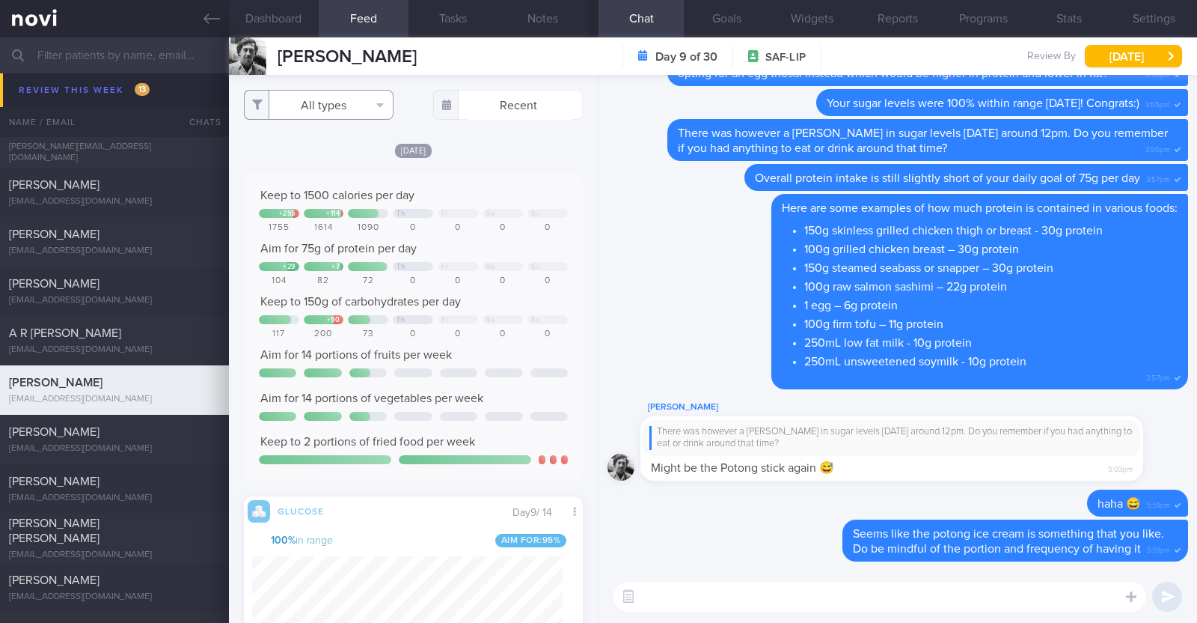
click at [366, 97] on button "All types" at bounding box center [319, 105] width 150 height 30
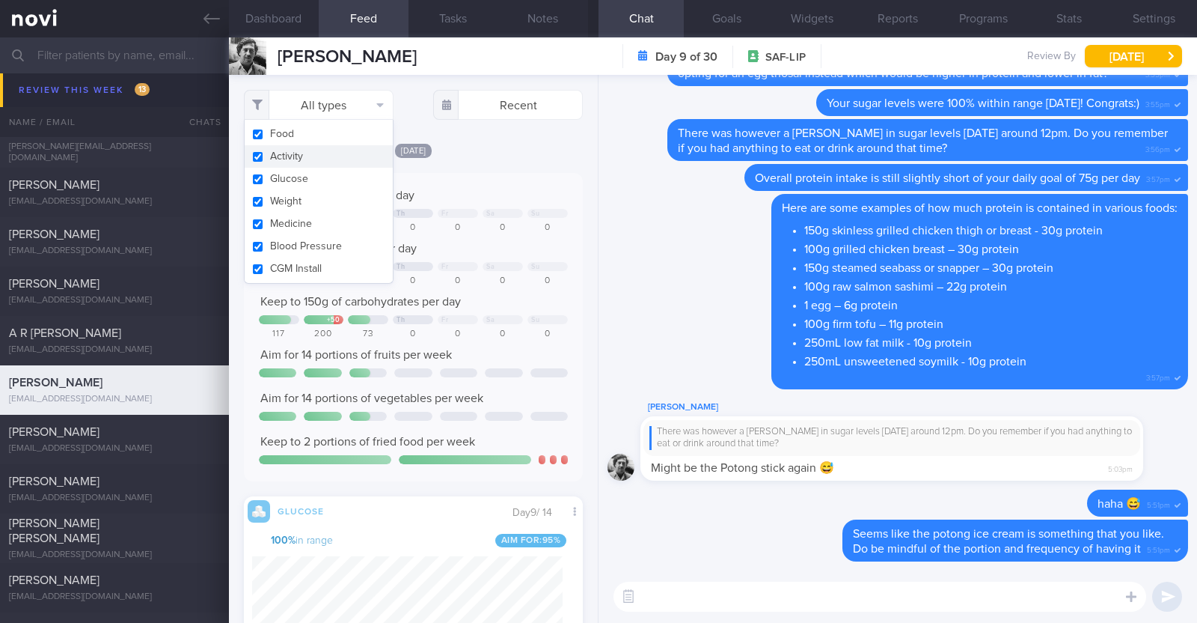
click at [303, 154] on button "Activity" at bounding box center [319, 156] width 148 height 22
checkbox input "false"
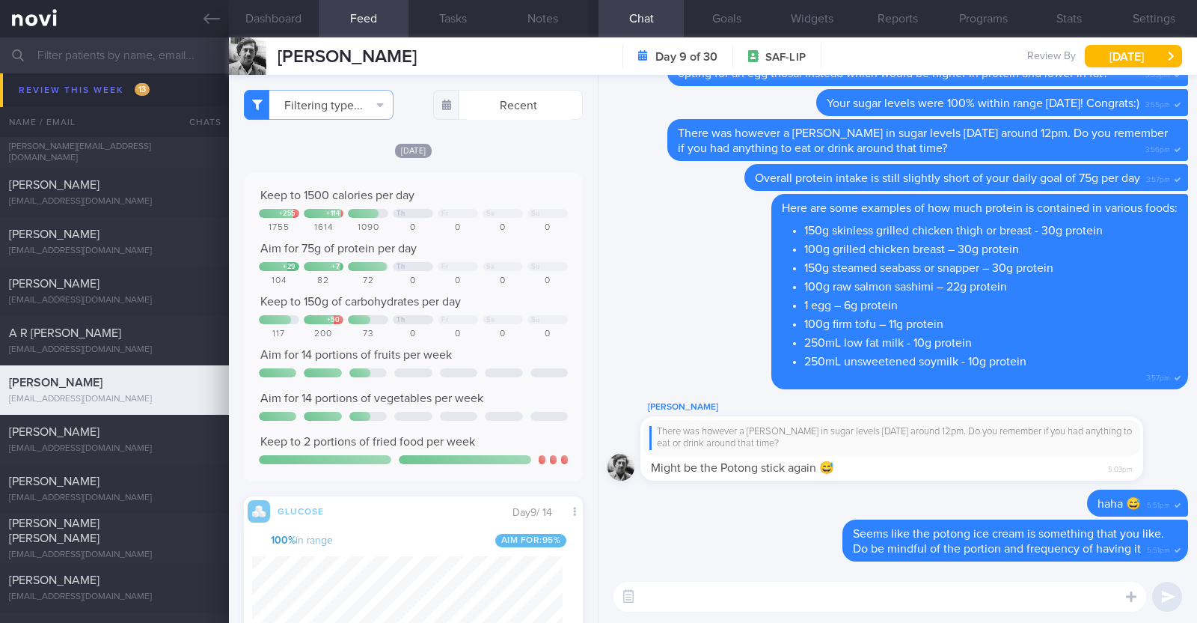
click at [489, 156] on div "[DATE]" at bounding box center [413, 150] width 339 height 16
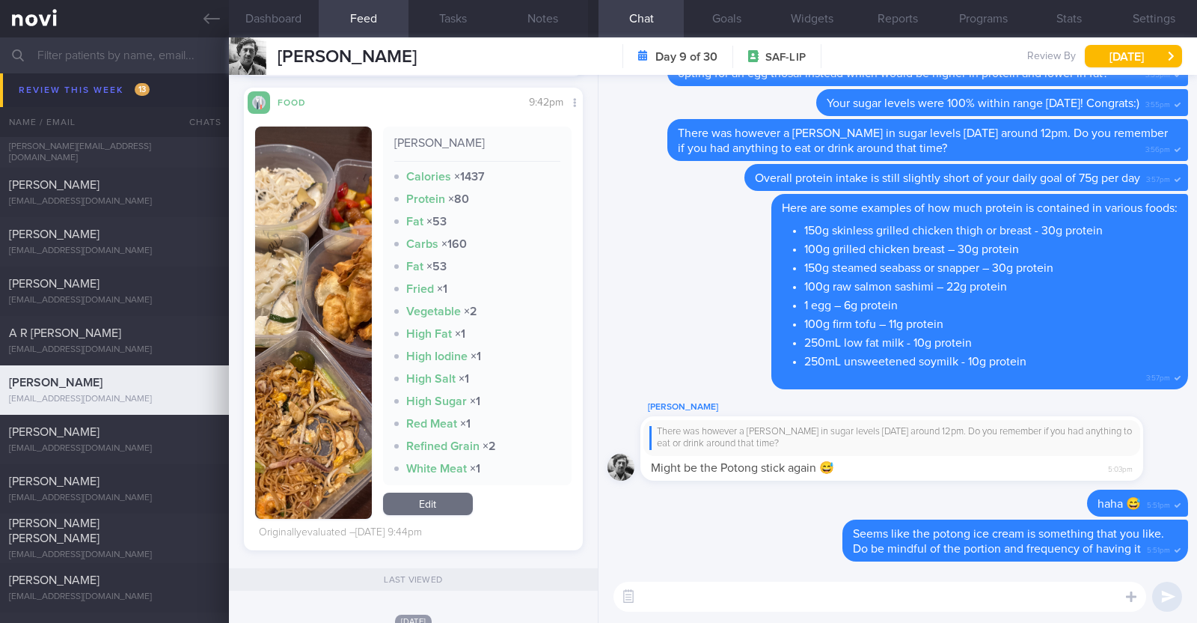
scroll to position [2793, 0]
click at [775, 593] on textarea at bounding box center [880, 596] width 533 height 30
click at [650, 592] on textarea "HI David," at bounding box center [880, 596] width 533 height 30
click at [708, 598] on textarea "Hi David," at bounding box center [880, 596] width 533 height 30
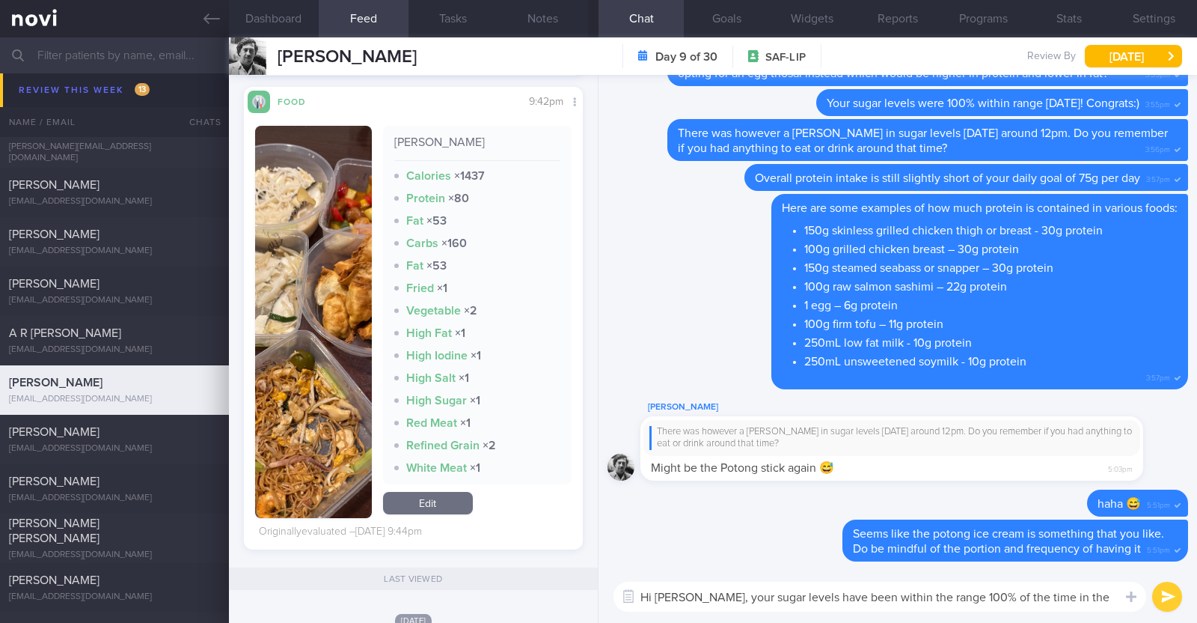
scroll to position [-13, 0]
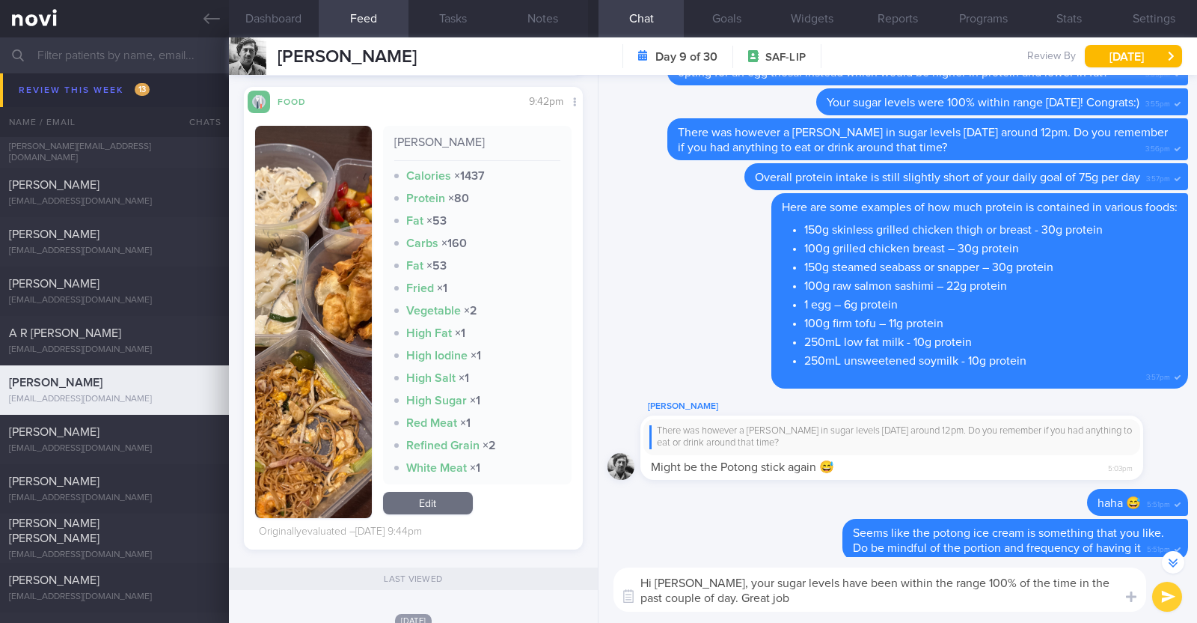
type textarea "Hi David, your sugar levels have been within the range 100% of the time in the …"
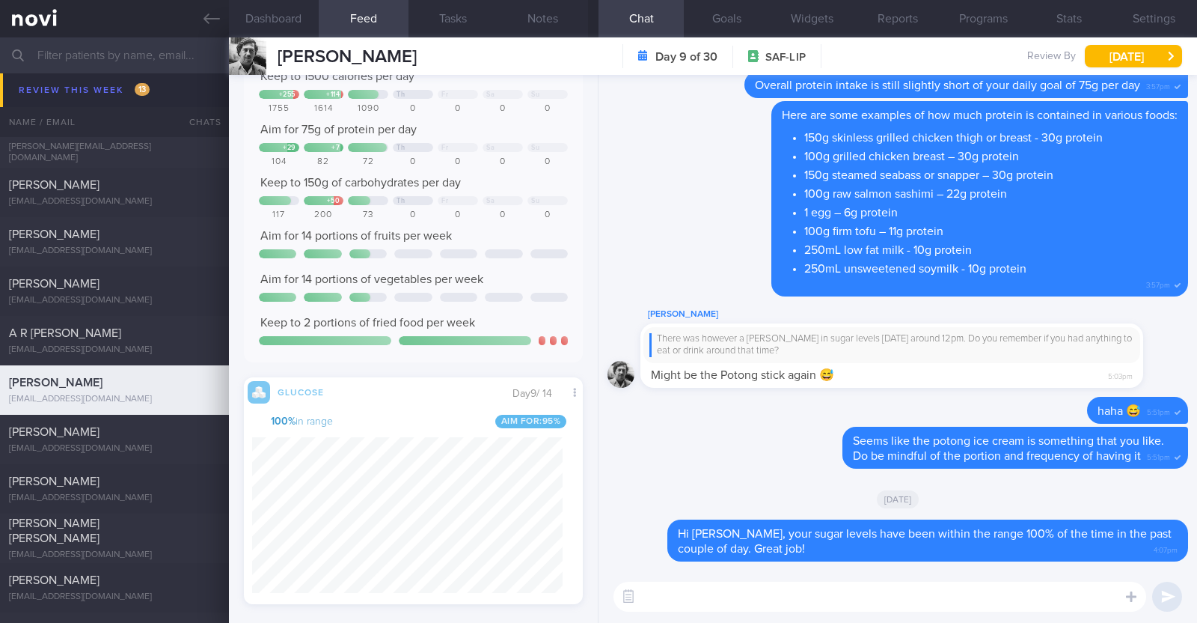
scroll to position [0, 0]
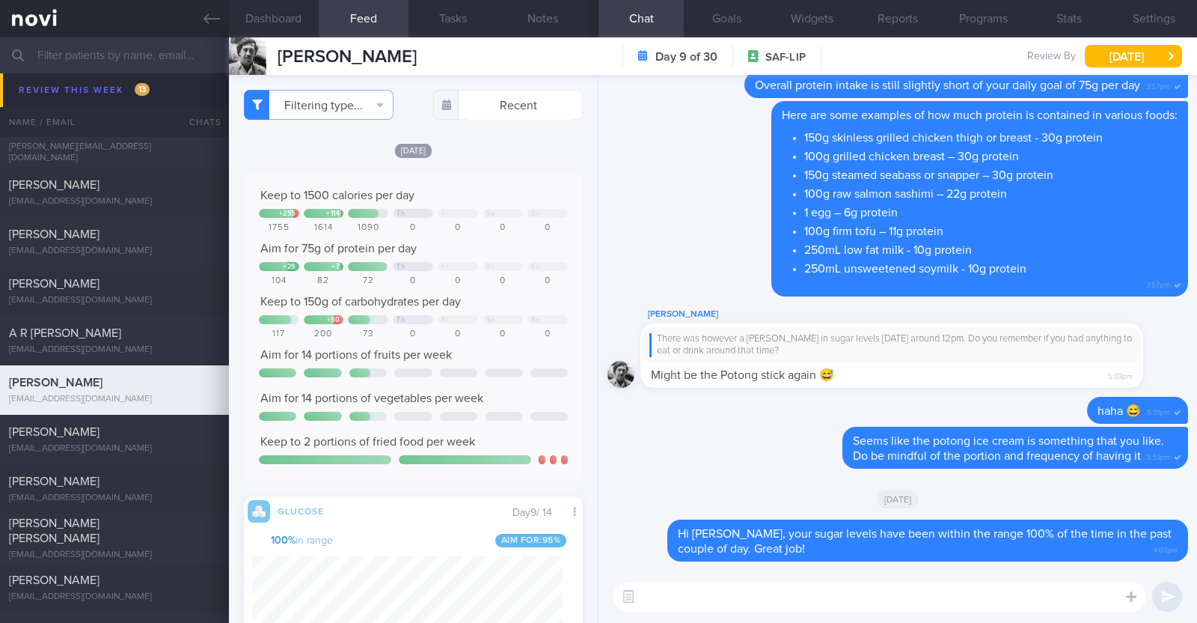
click at [771, 587] on textarea at bounding box center [880, 596] width 533 height 30
type textarea "T"
type textarea "y"
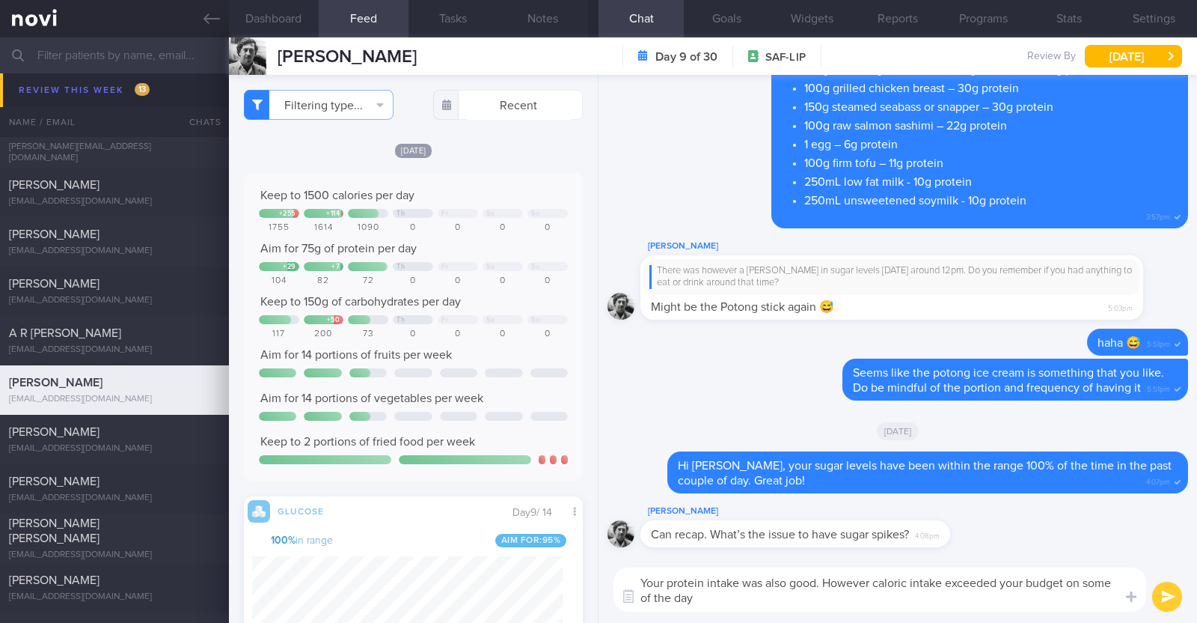
type textarea "Your protein intake was also good. However caloric intake exceeded your budget …"
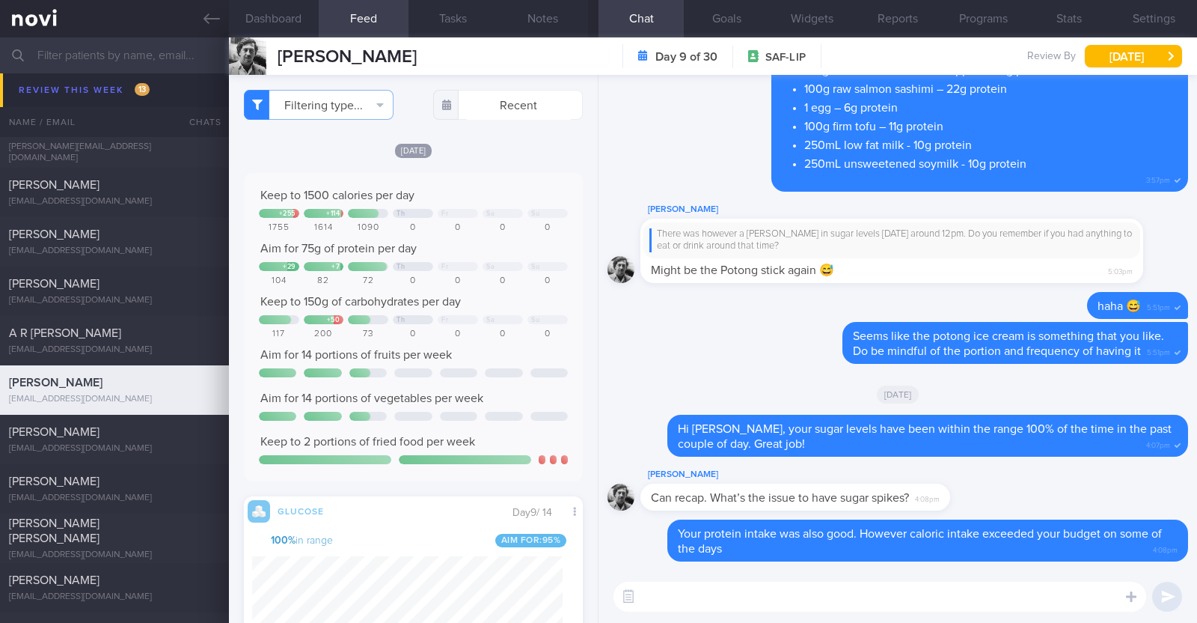
scroll to position [745, 0]
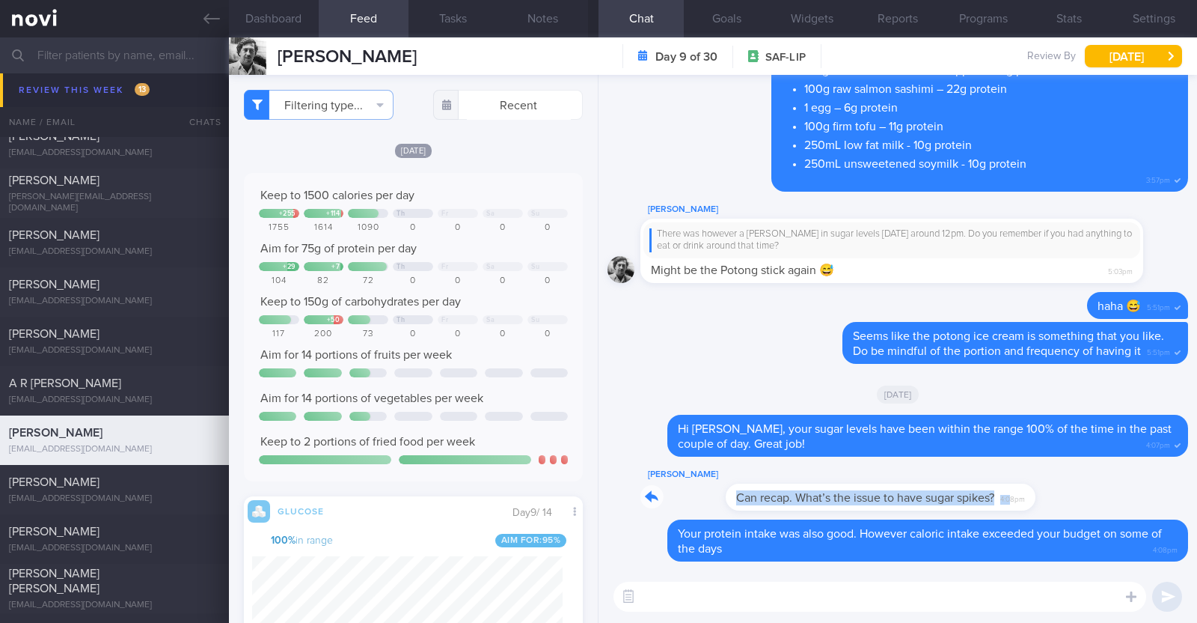
drag, startPoint x: 927, startPoint y: 507, endPoint x: 1175, endPoint y: 495, distance: 248.0
click at [1175, 495] on div "Delete Your protein intake was also good. However caloric intake exceeded your …" at bounding box center [898, 322] width 599 height 495
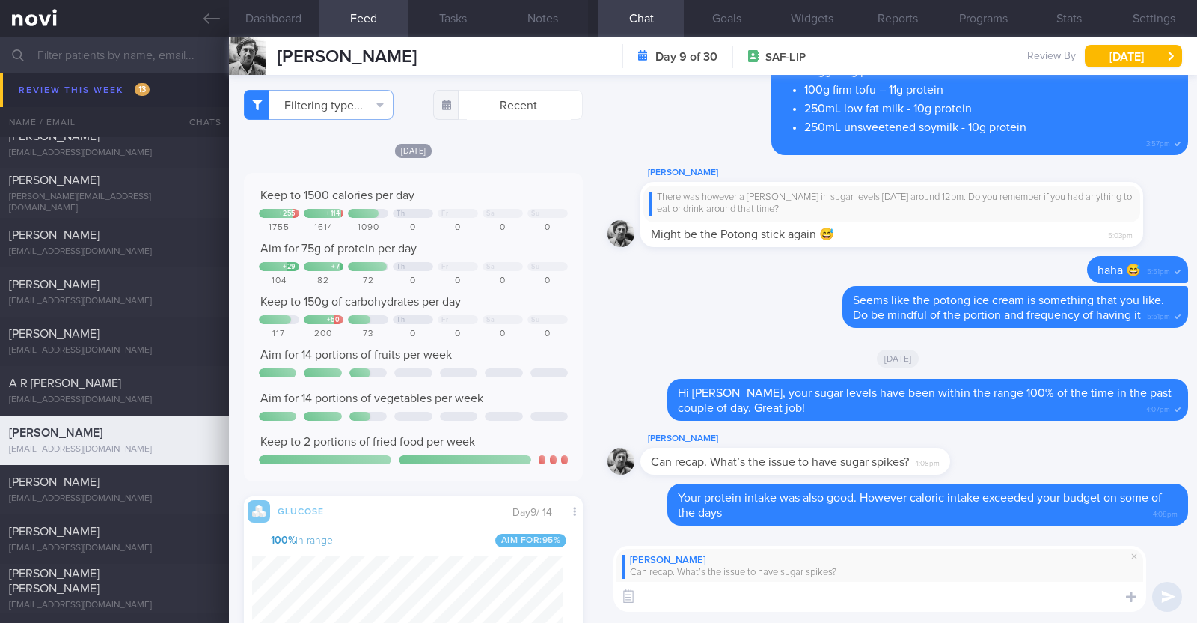
click at [932, 604] on textarea at bounding box center [880, 596] width 533 height 30
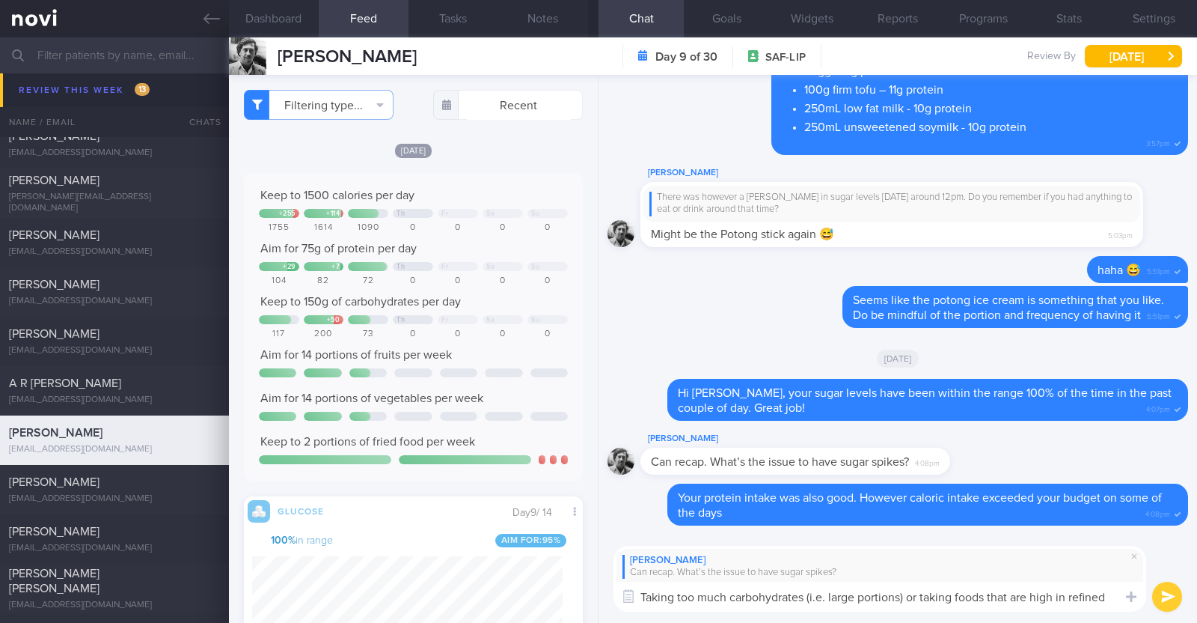
scroll to position [0, 0]
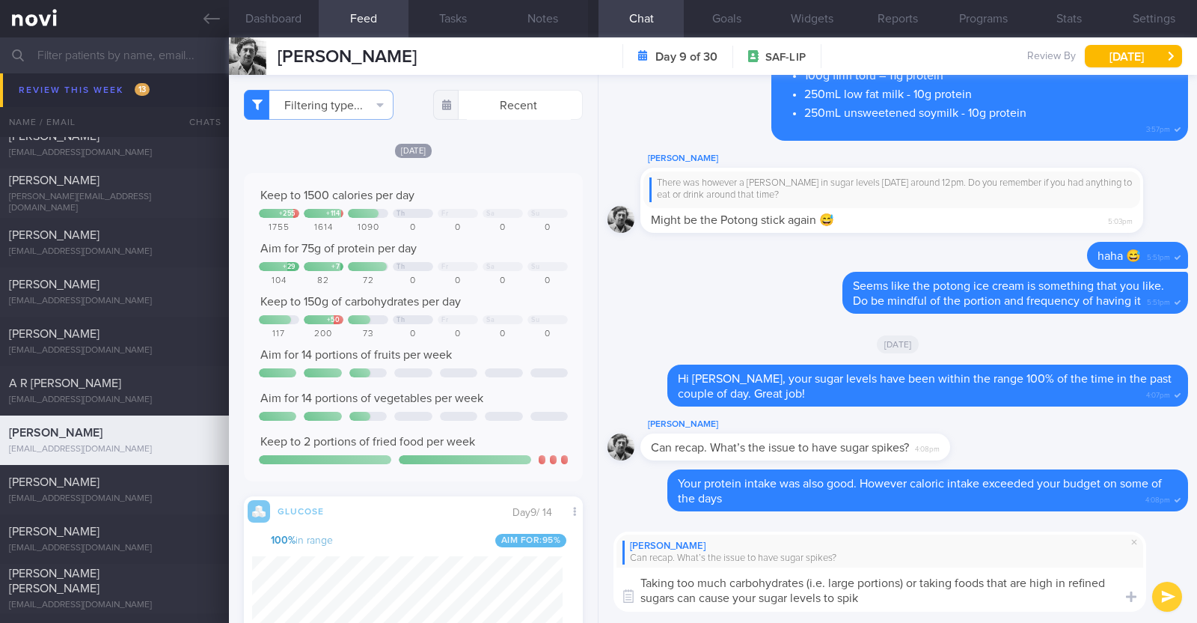
type textarea "Taking too much carbohydrates (i.e. large portions) or taking foods that are hi…"
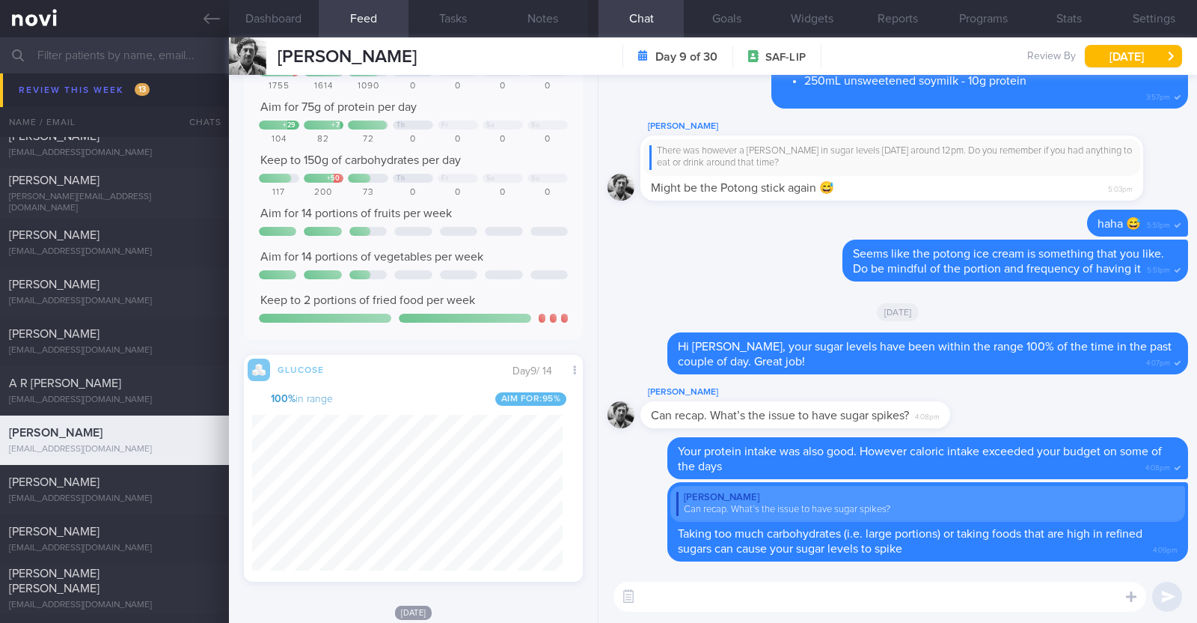
scroll to position [142, 0]
paste textarea "🙂"
type textarea "Your fruit intake has been excellent. Keep it up 🙂"
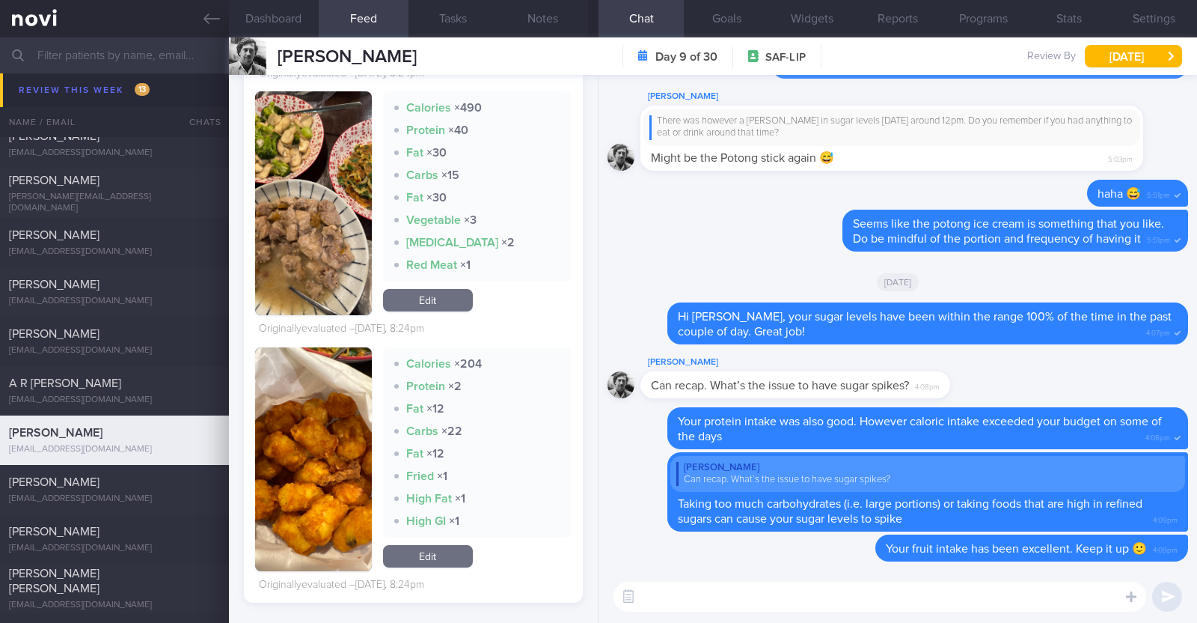
scroll to position [1679, 0]
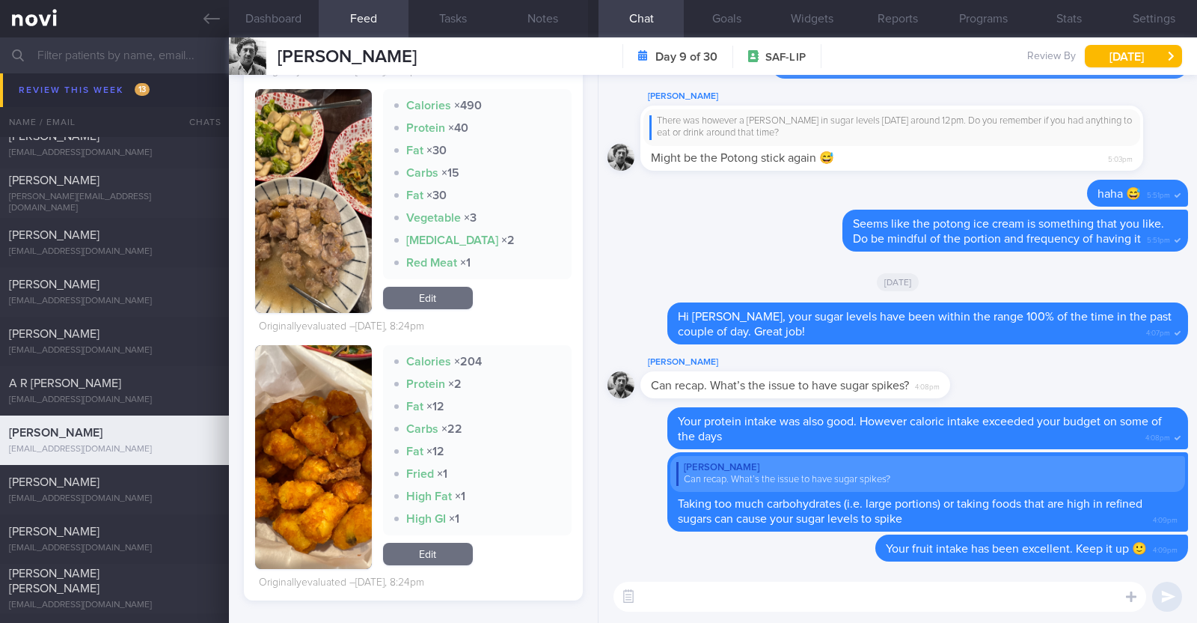
click at [344, 421] on button "button" at bounding box center [313, 457] width 117 height 224
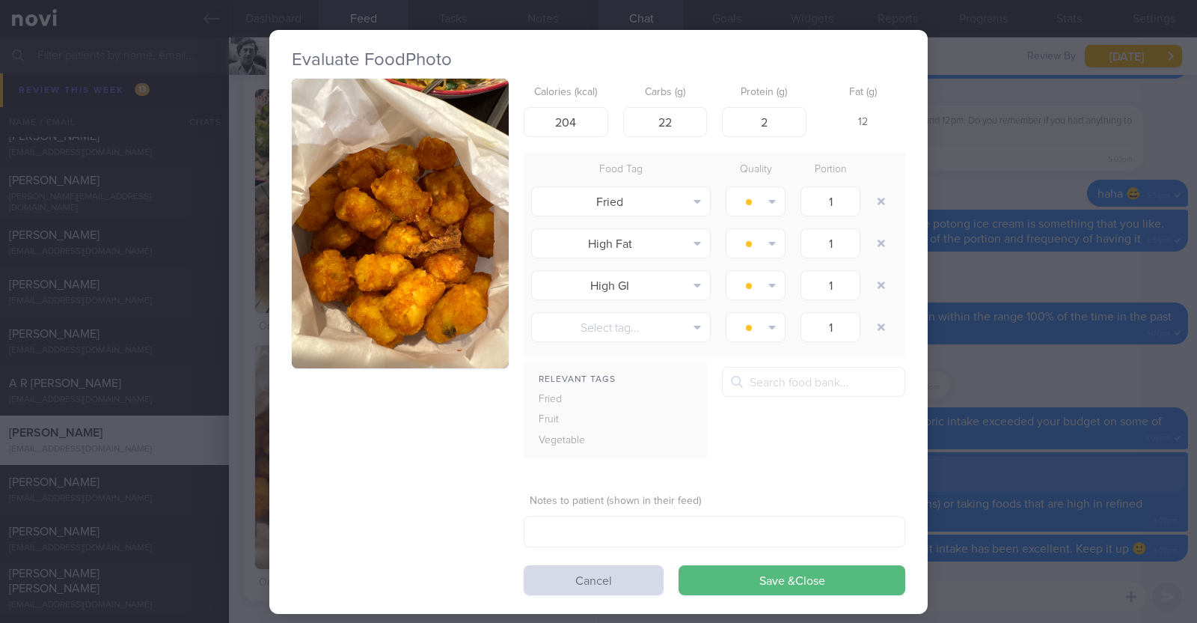
click at [237, 458] on div "Evaluate Food Photo Calories (kcal) 204 Carbs (g) 22 Protein (g) 2 Fat (g) 12 F…" at bounding box center [598, 311] width 1197 height 623
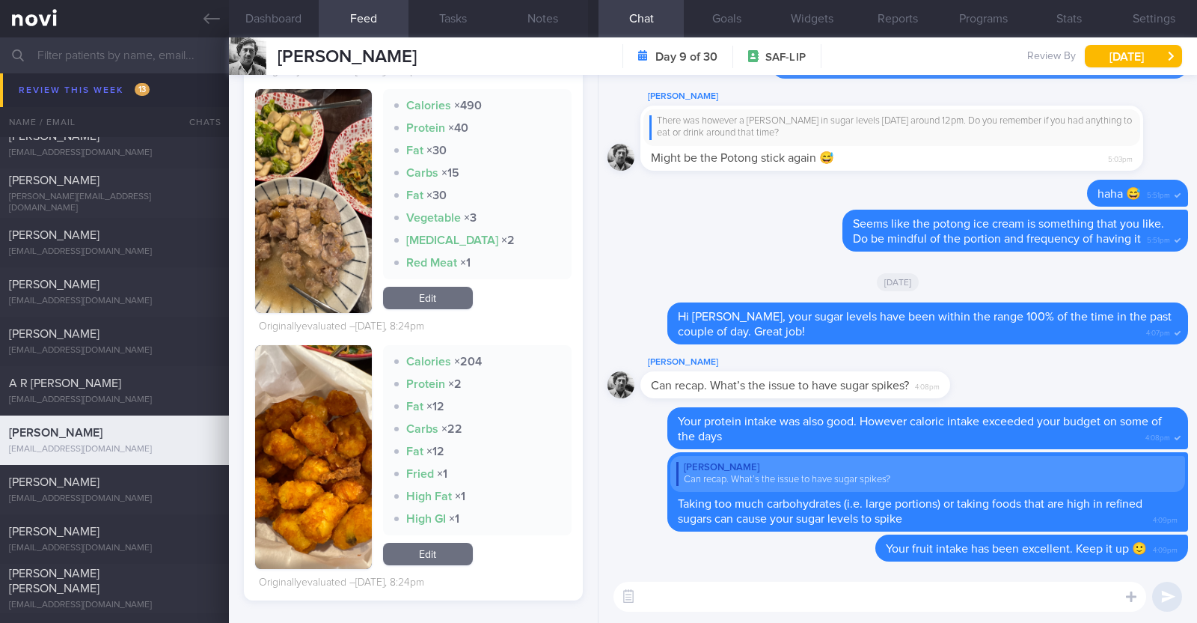
click at [778, 589] on textarea at bounding box center [880, 596] width 533 height 30
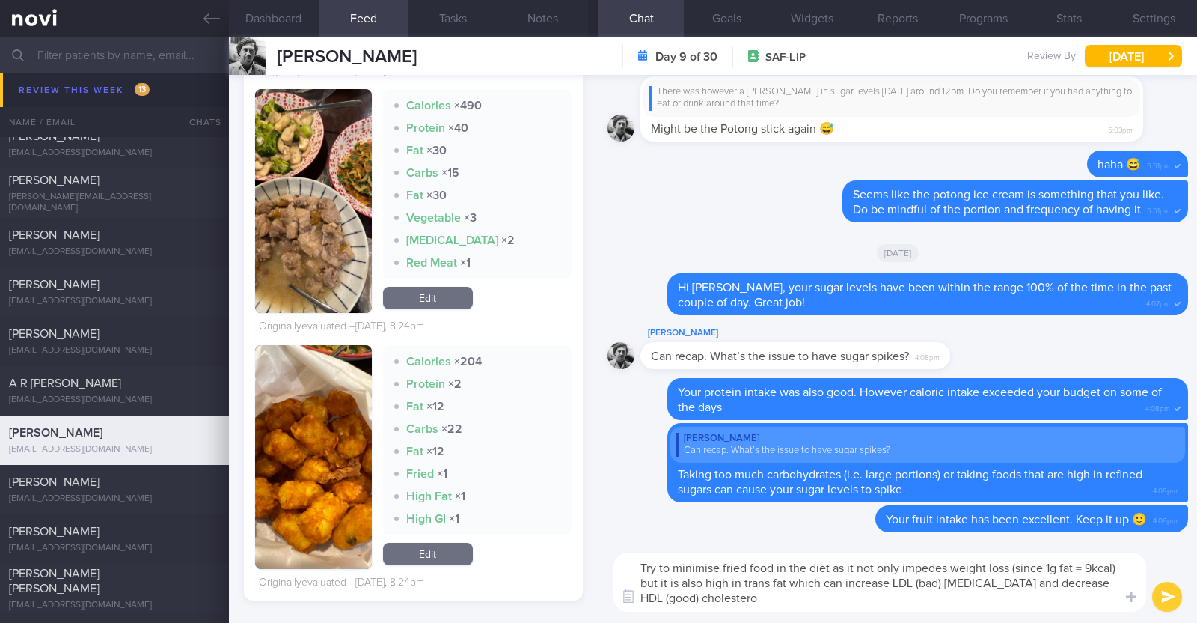
type textarea "Try to minimise fried food in the diet as it not only impedes weight loss (sinc…"
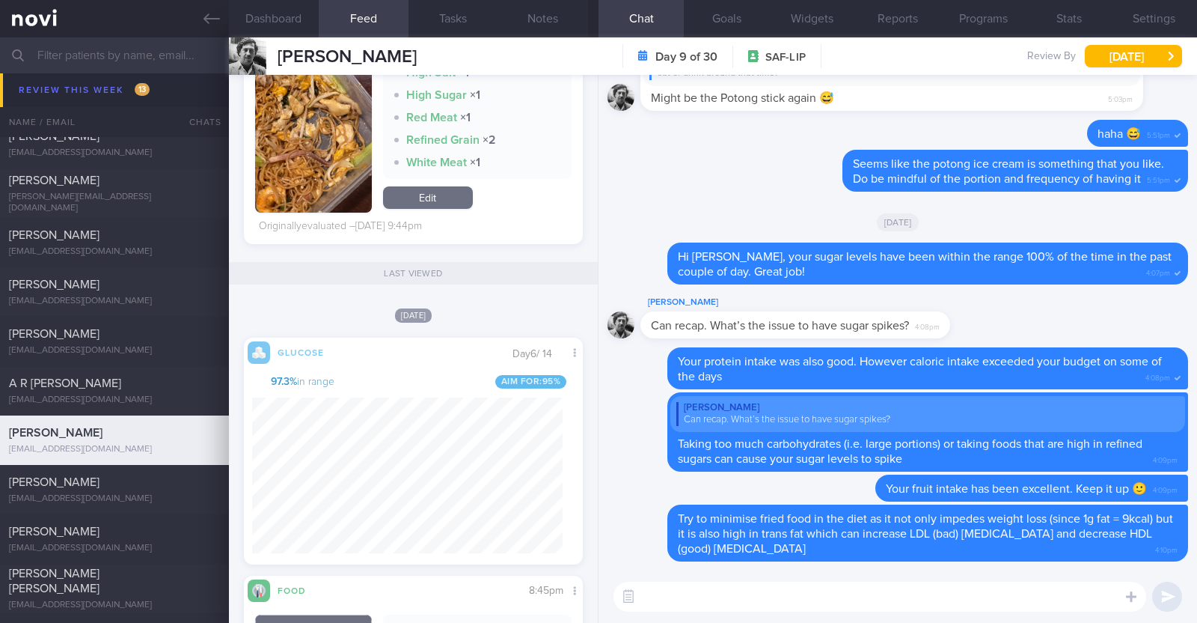
scroll to position [3099, 0]
click at [1102, 52] on button "[DATE]" at bounding box center [1133, 56] width 97 height 22
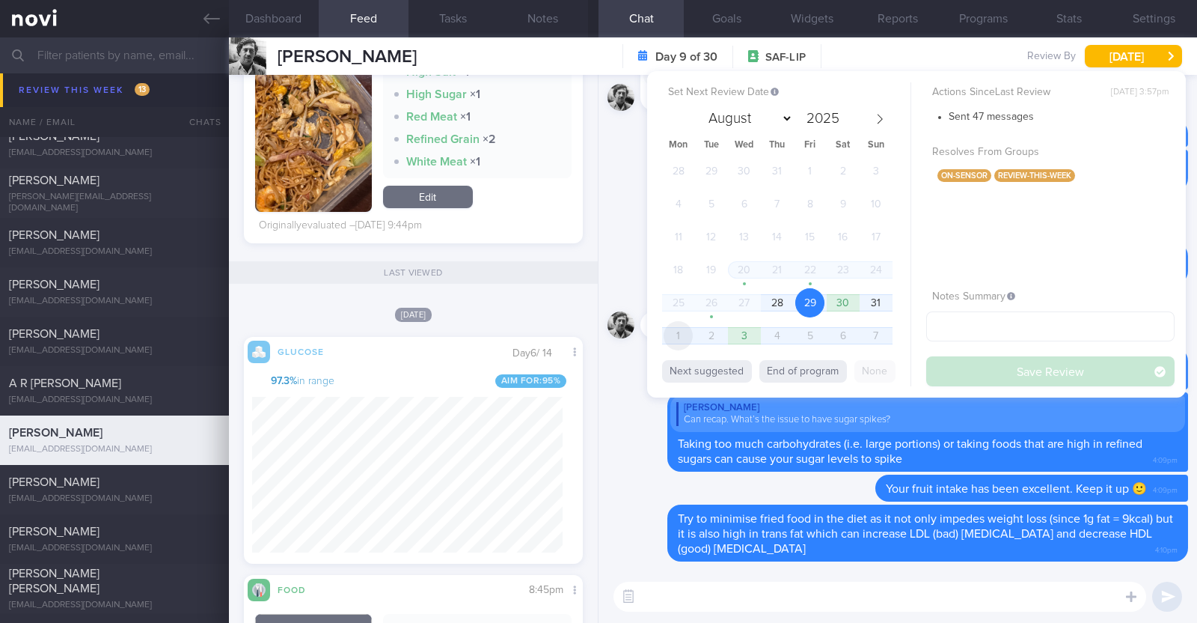
click at [678, 341] on span "1" at bounding box center [678, 335] width 29 height 29
select select "8"
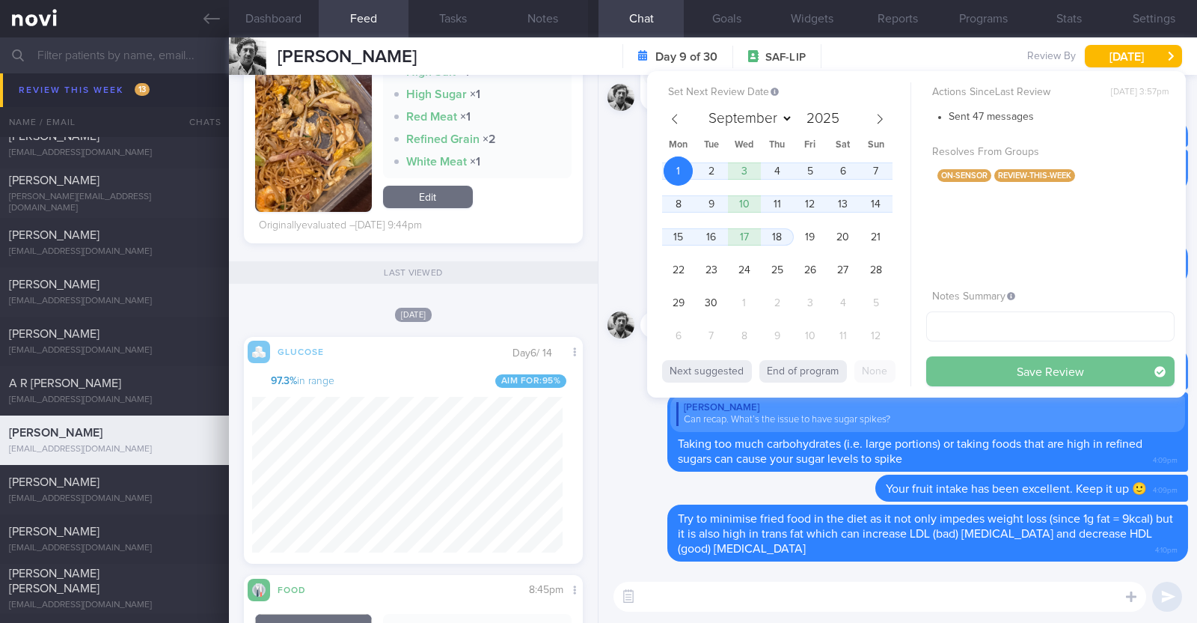
click at [955, 378] on button "Save Review" at bounding box center [1051, 371] width 248 height 30
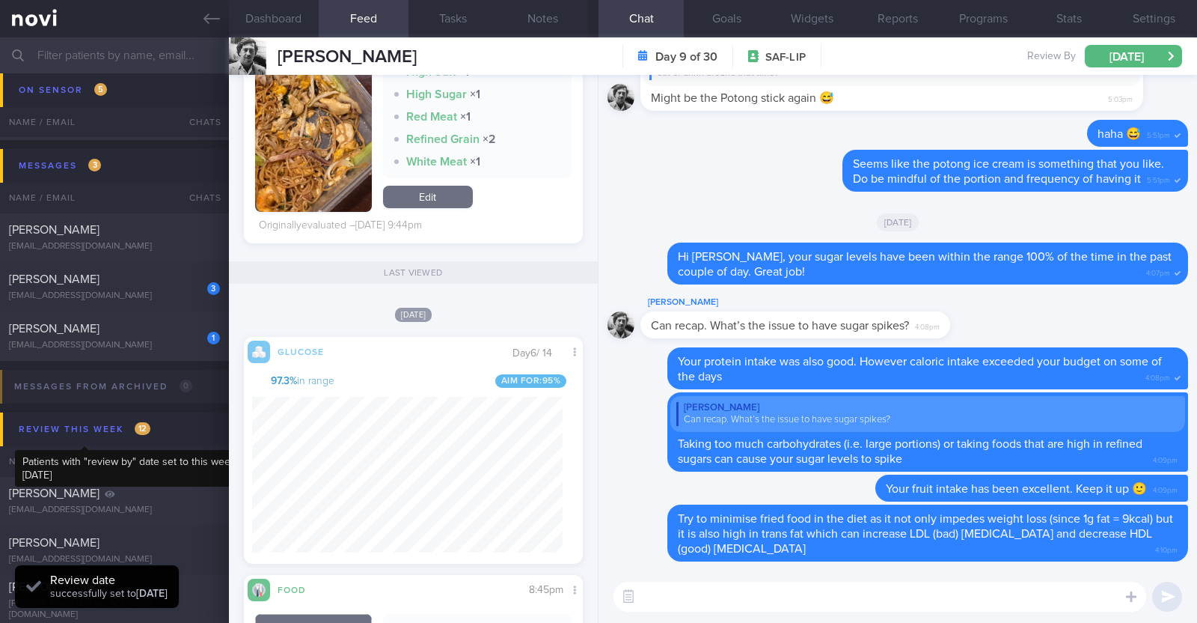
scroll to position [335, 0]
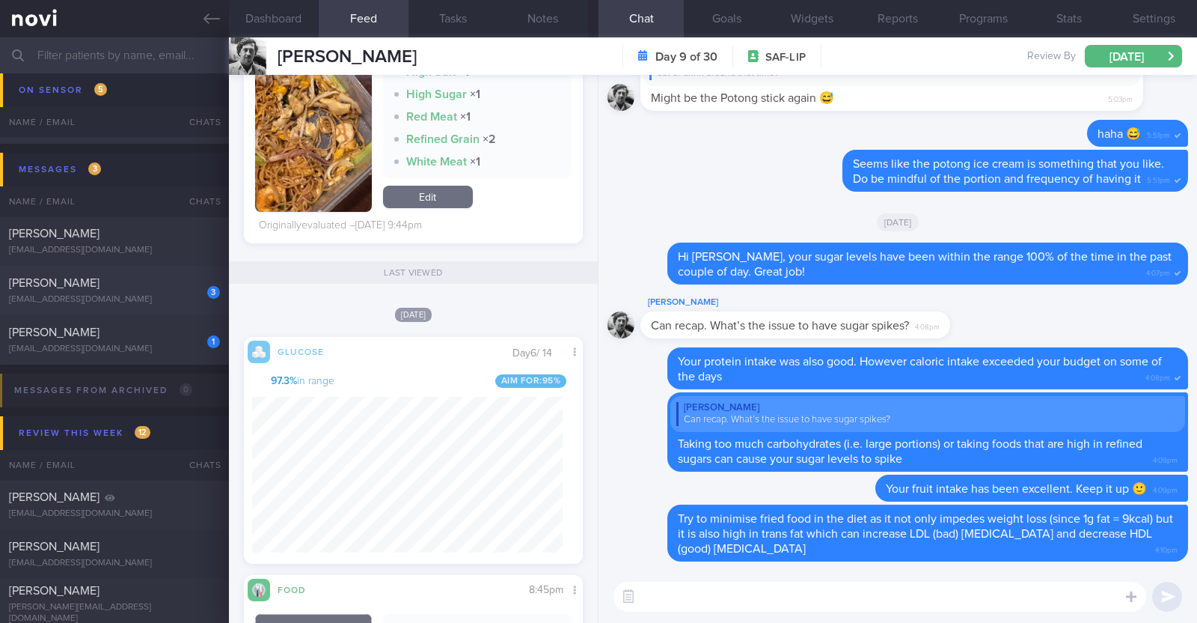
click at [139, 298] on div "[EMAIL_ADDRESS][DOMAIN_NAME]" at bounding box center [114, 299] width 211 height 11
type textarea "46F Co-morbidities HTN HLD Nil meds [MEDICAL_DATA] 0.25mg wkly Sedentary"
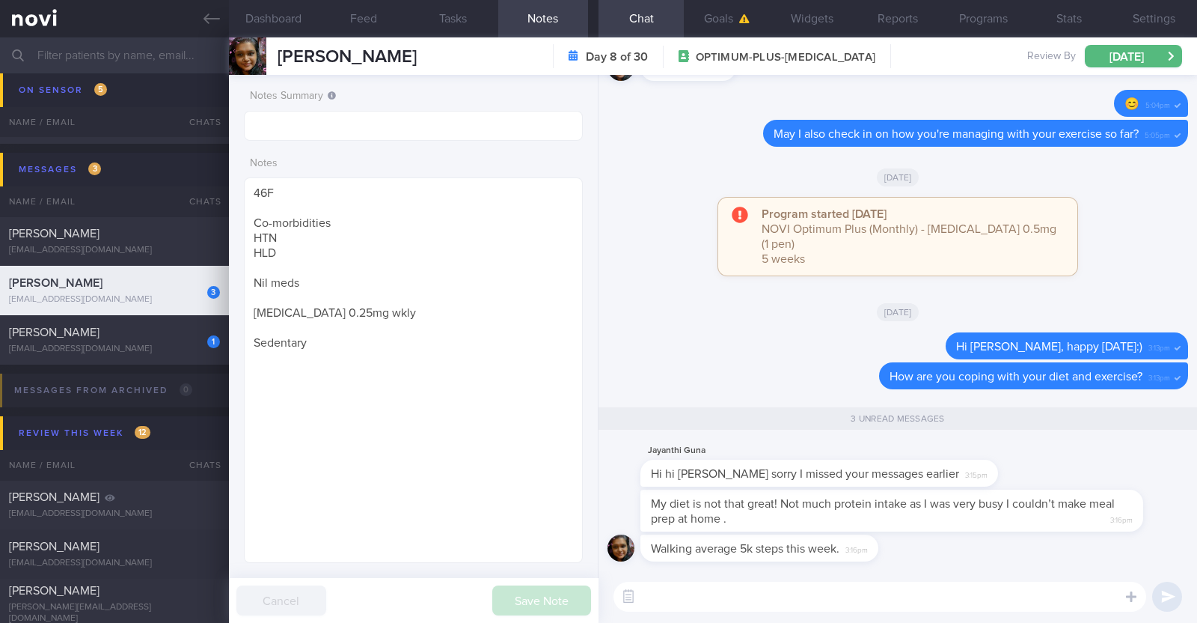
click at [891, 600] on textarea at bounding box center [880, 596] width 533 height 30
type textarea "Thank you for sharing your challenges [PERSON_NAME]"
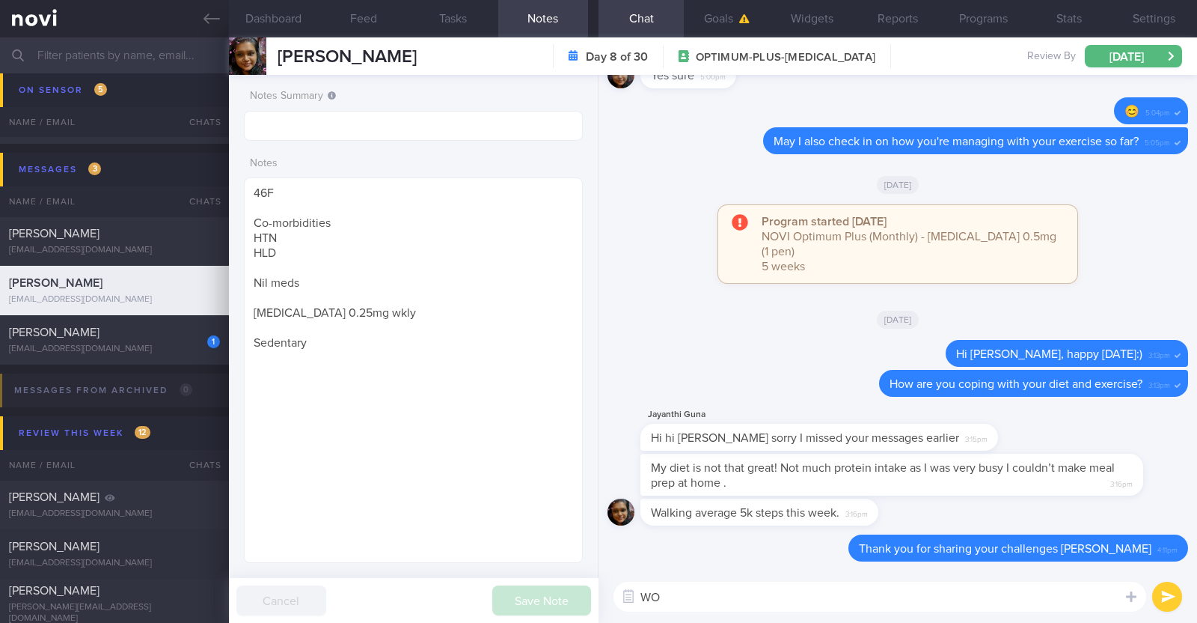
type textarea "W"
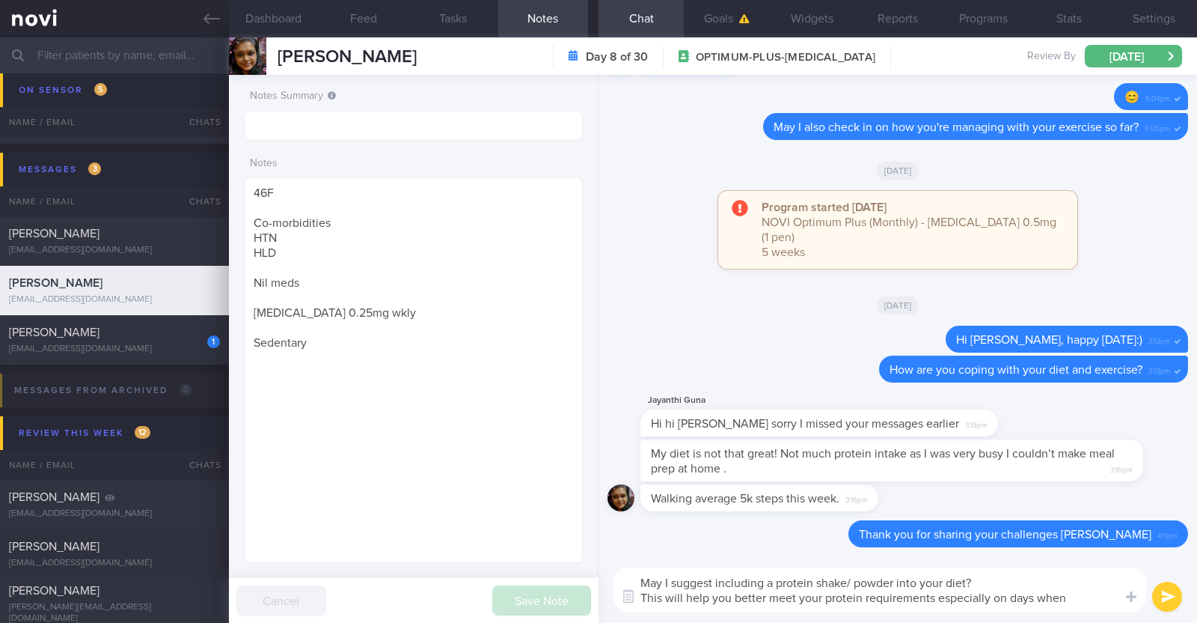
click at [1094, 584] on textarea "May I suggest including a protein shake/ powder into your diet? This will help …" at bounding box center [880, 589] width 533 height 44
click at [1076, 593] on textarea "May I suggest including a protein shake/ powder into your diet? This will help …" at bounding box center [880, 589] width 533 height 44
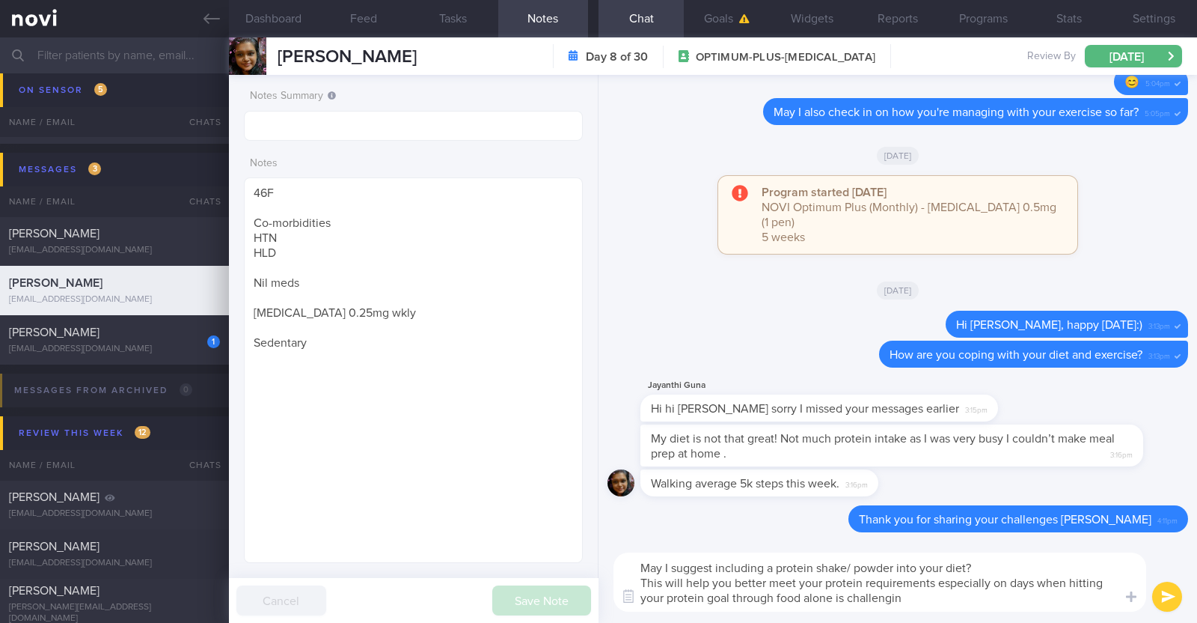
type textarea "May I suggest including a protein shake/ powder into your diet? This will help …"
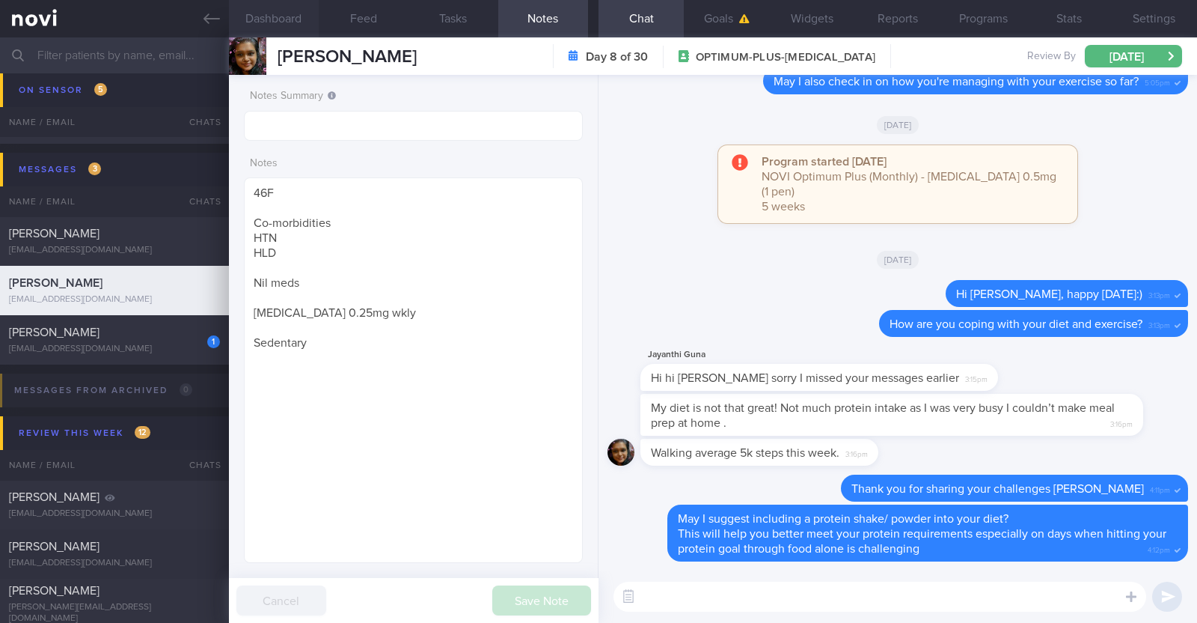
paste textarea "Protein is of utmost importance for muscle health and glucose control for these…"
type textarea "Protein is of utmost importance for muscle health and glucose control for these…"
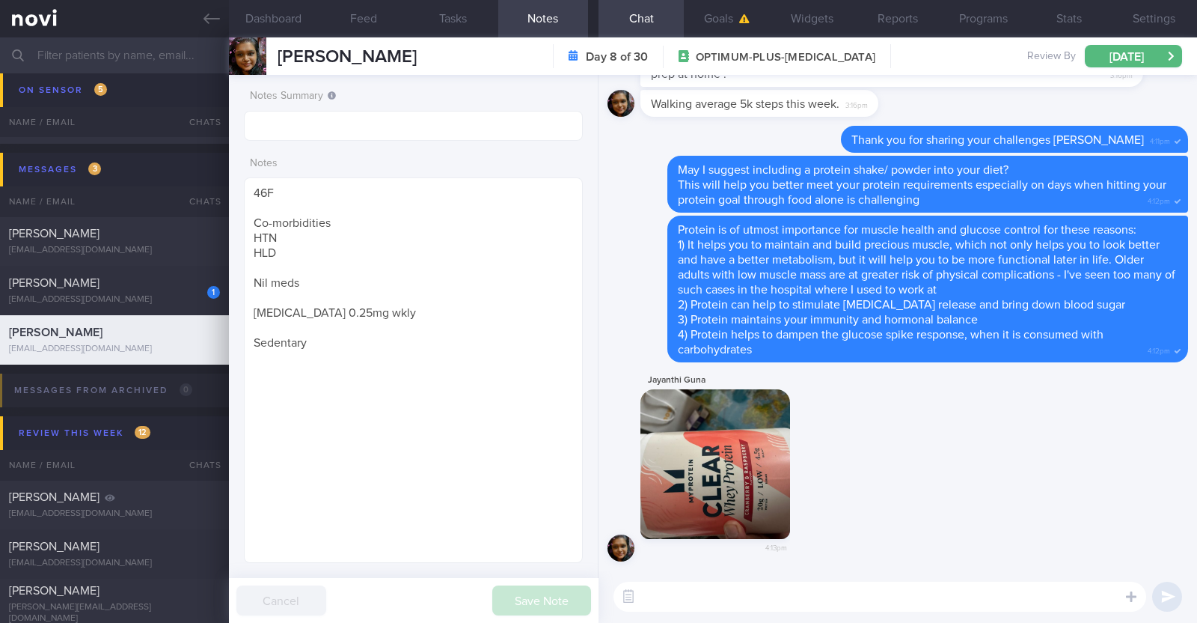
click at [750, 451] on button "button" at bounding box center [716, 464] width 150 height 150
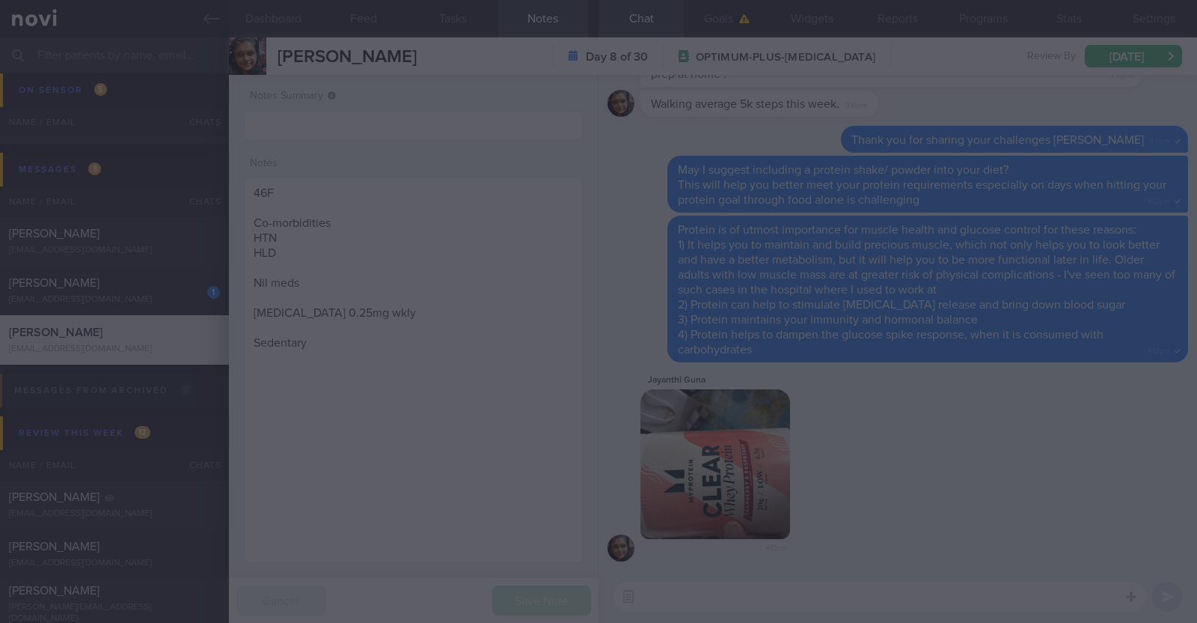
scroll to position [744, 0]
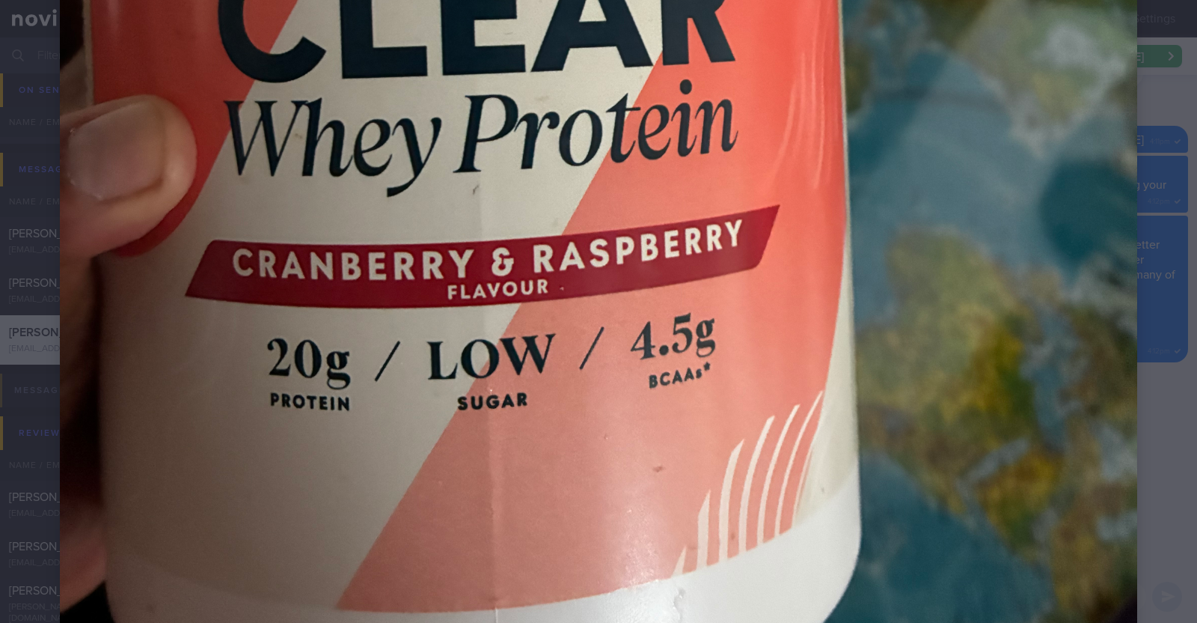
click at [1123, 397] on div at bounding box center [598, 34] width 1197 height 1557
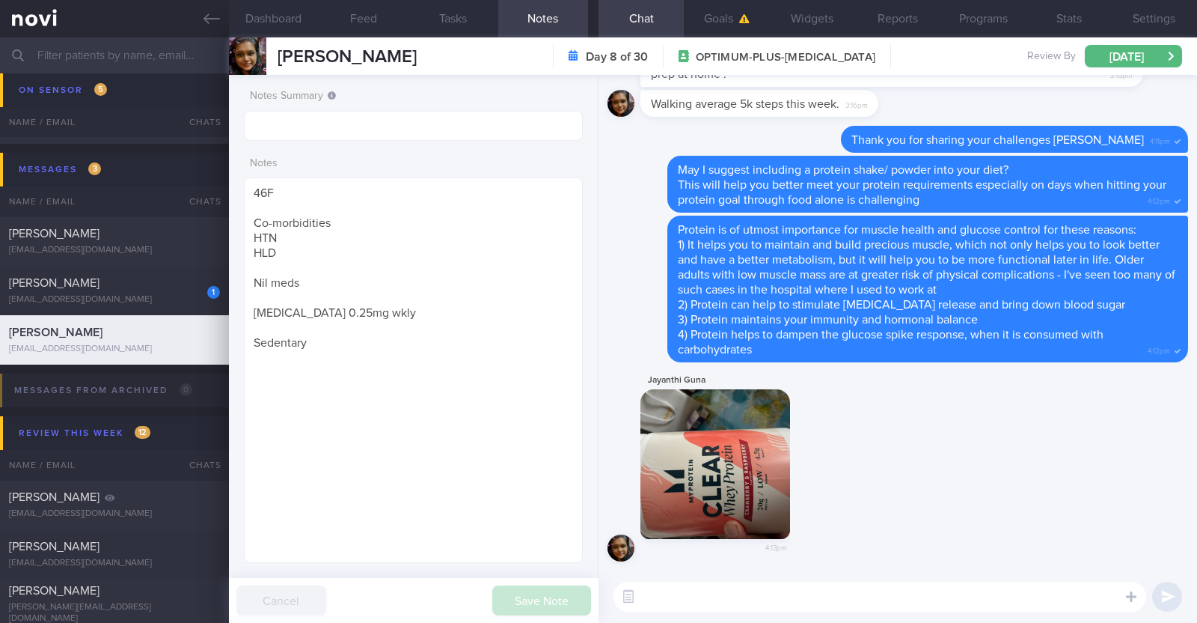
click at [906, 592] on textarea at bounding box center [880, 596] width 533 height 30
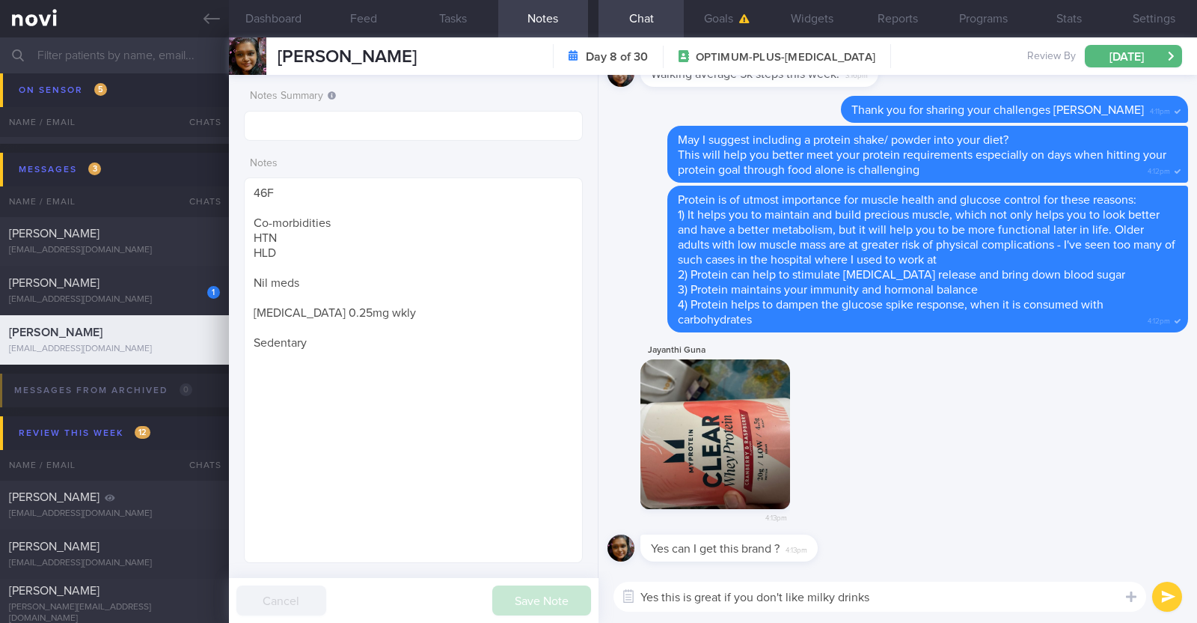
type textarea "Yes this is great if you don't like milky drinks!"
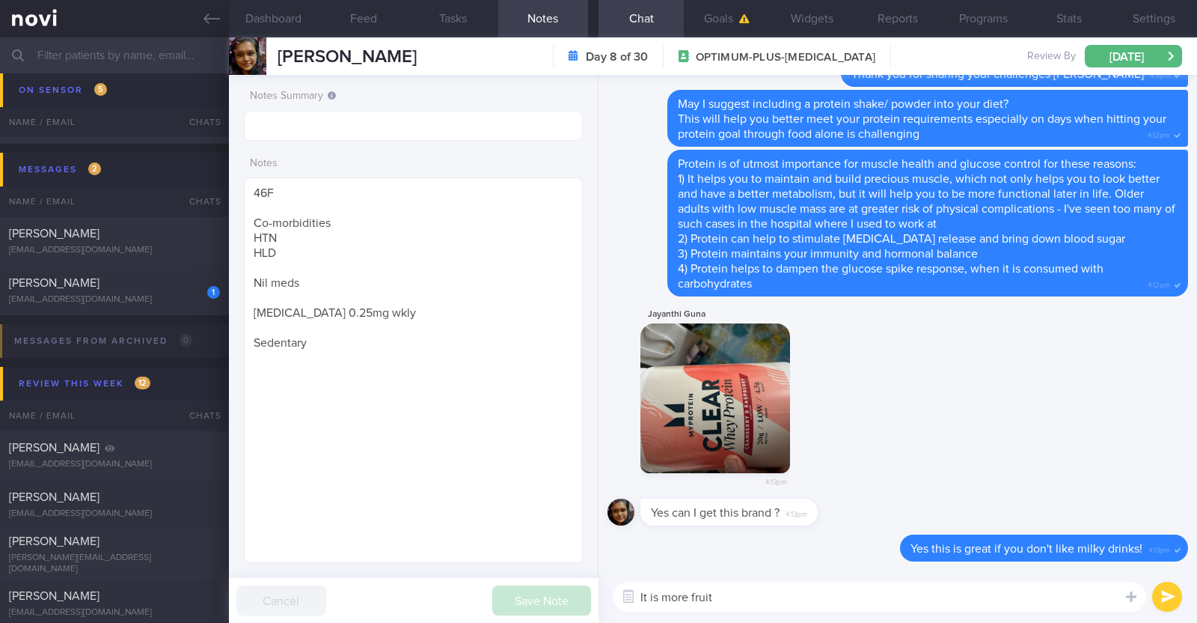
type textarea "It is more fruity"
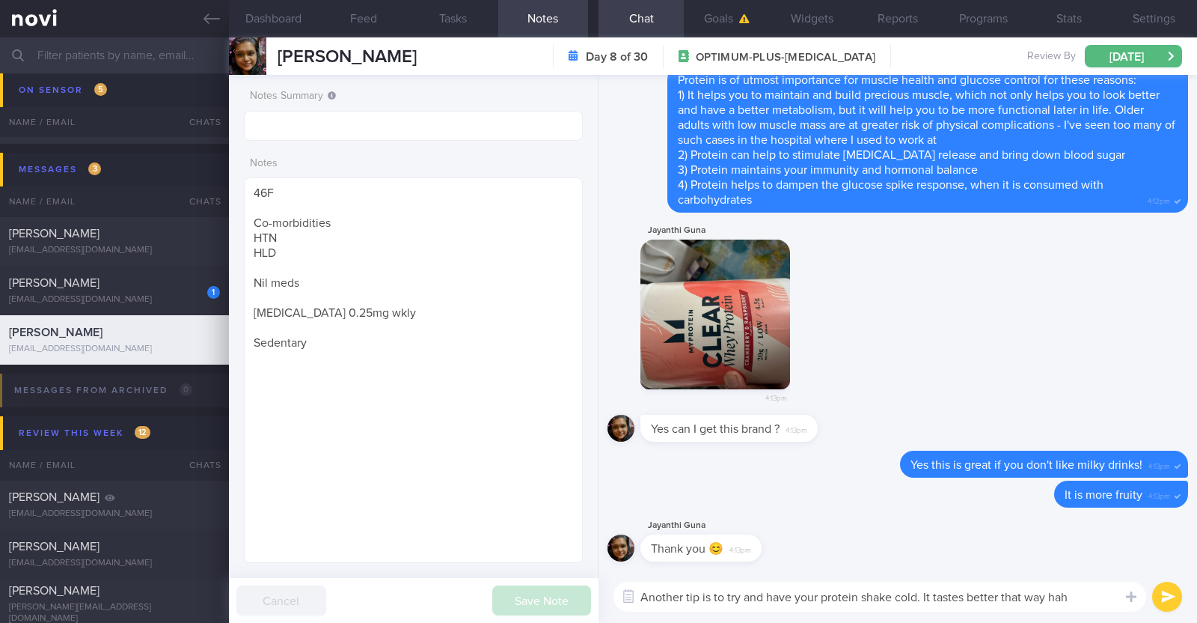
type textarea "Another tip is to try and have your protein shake cold. It tastes better that w…"
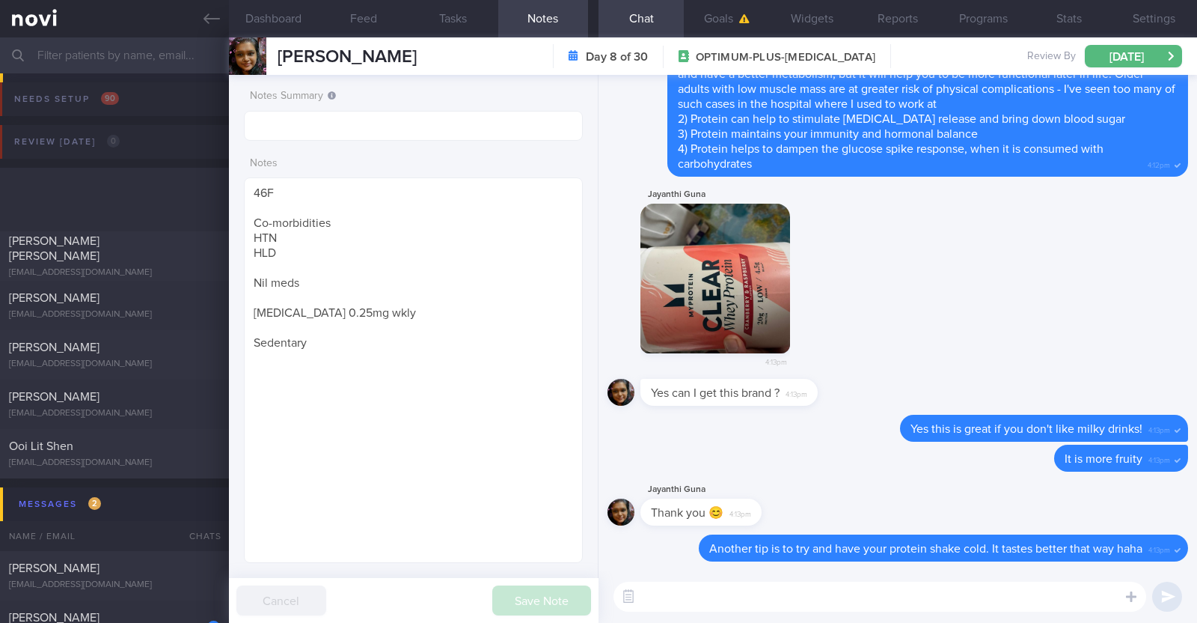
select select "8"
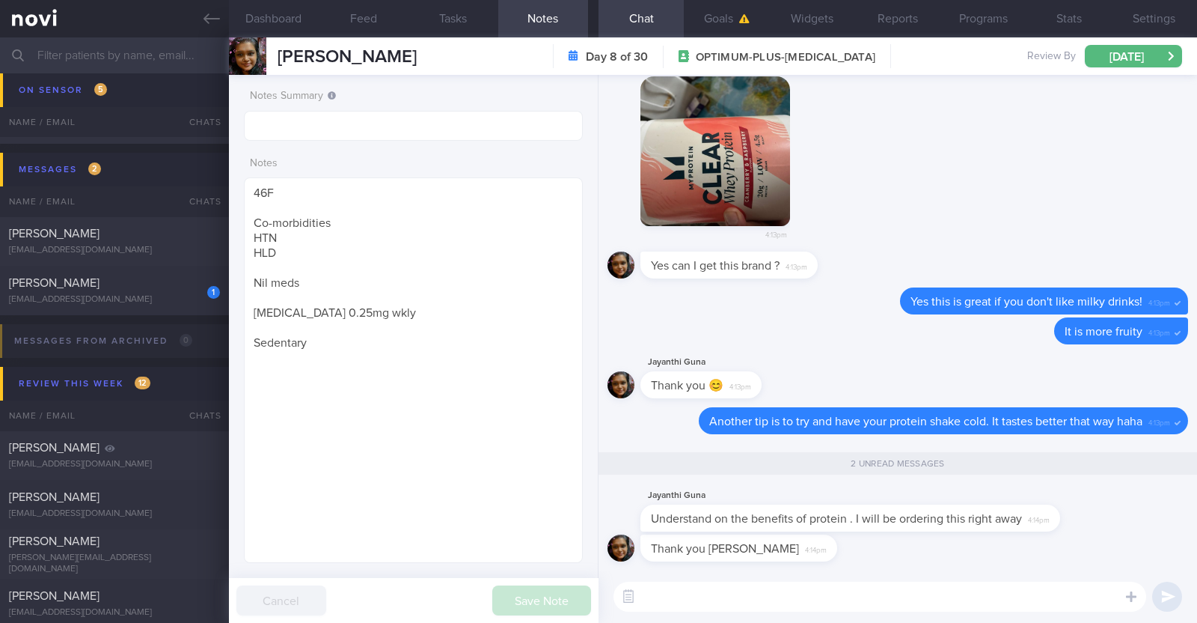
click at [954, 593] on textarea at bounding box center [880, 596] width 533 height 30
type textarea "You're most welcome"
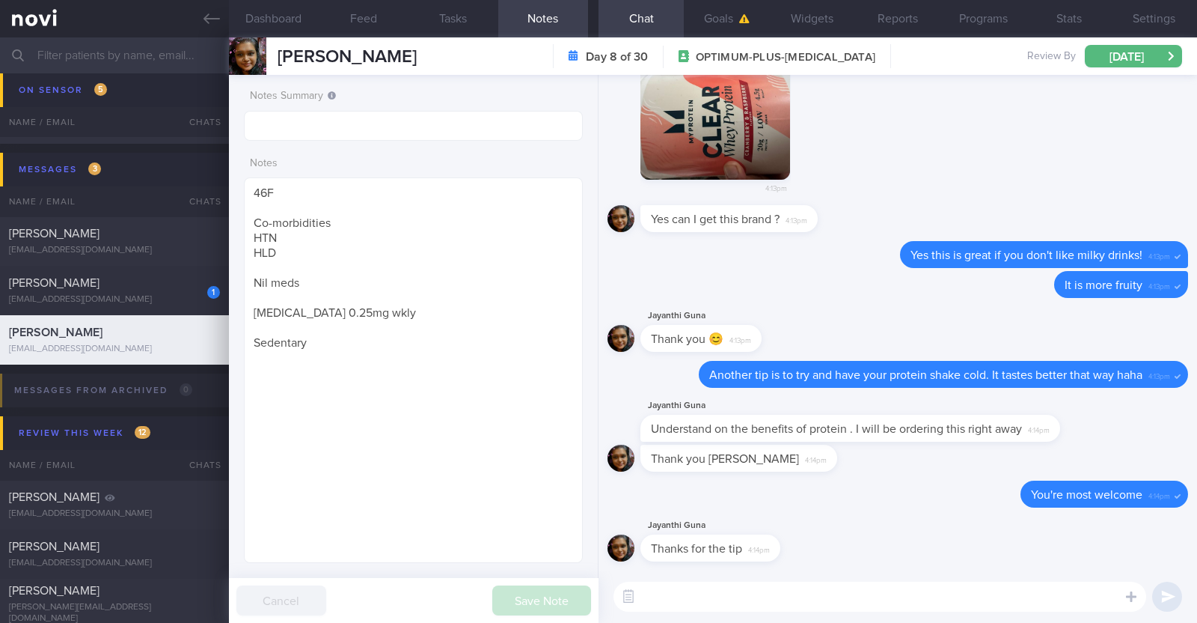
click at [820, 589] on textarea at bounding box center [880, 596] width 533 height 30
paste textarea "If time is an issue, you can also try incorporating 'exercise snacks'—short bur…"
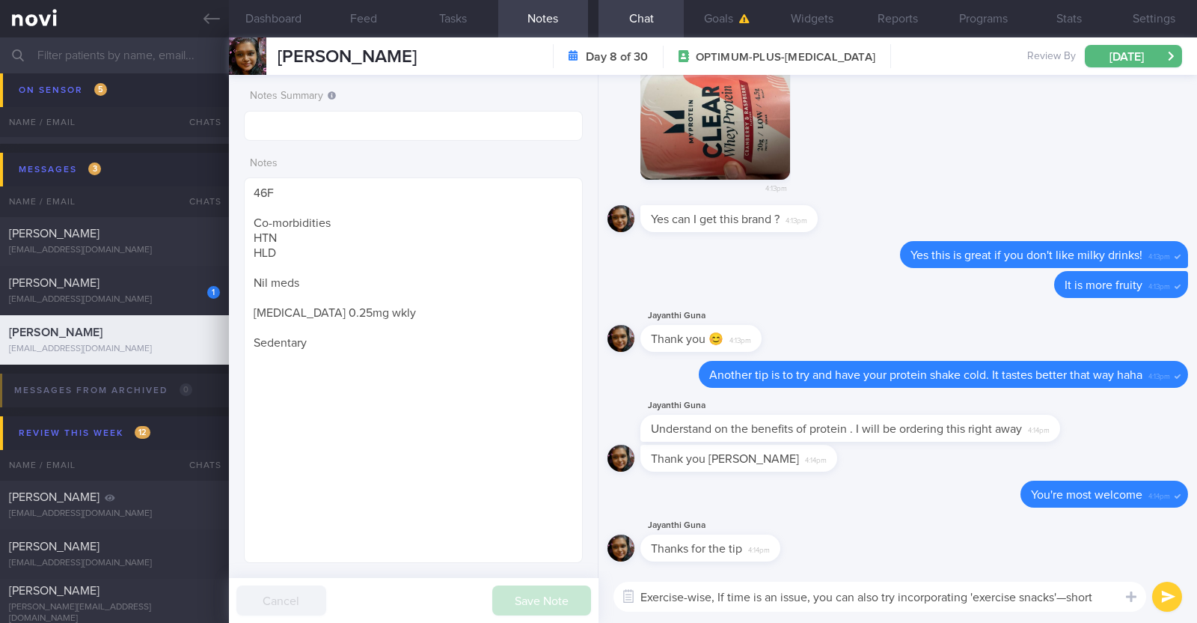
scroll to position [-268, 0]
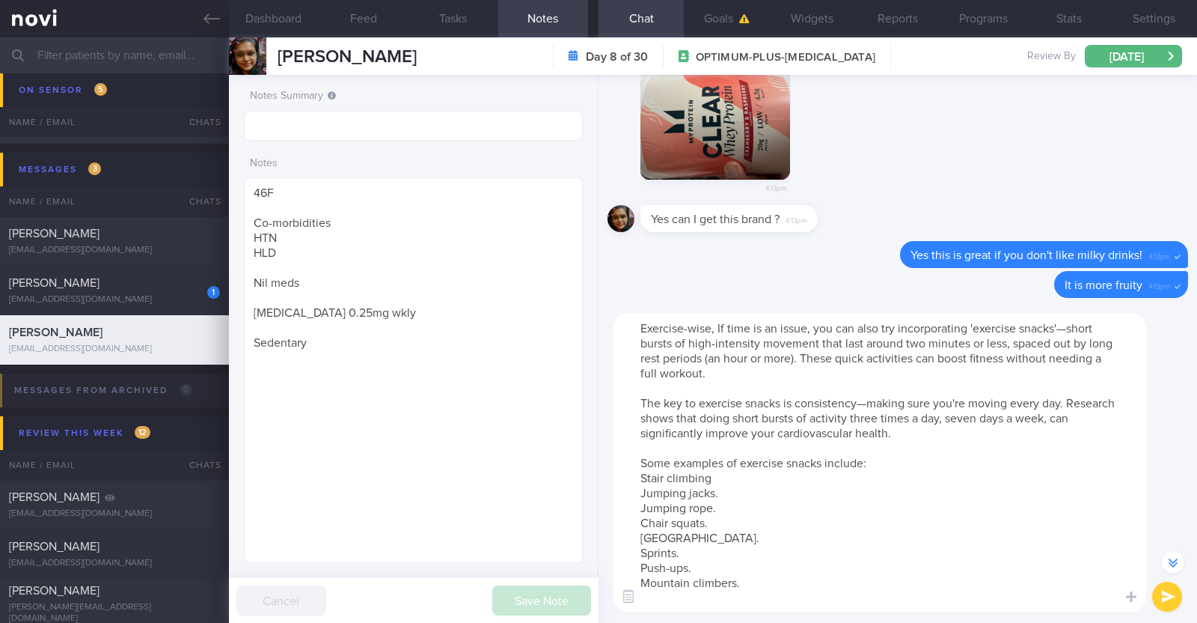
click at [720, 328] on textarea "Exercise-wise, If time is an issue, you can also try incorporating 'exercise sn…" at bounding box center [880, 462] width 533 height 299
type textarea "Exercise-wise, if time is an issue, you can also try incorporating 'exercise sn…"
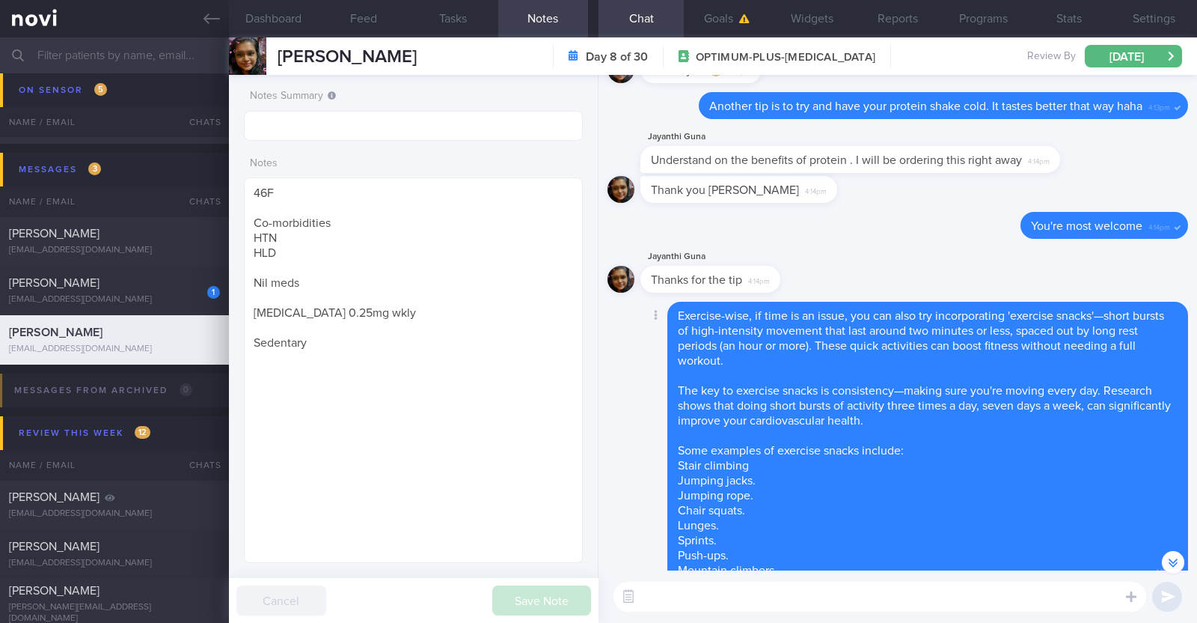
scroll to position [0, 0]
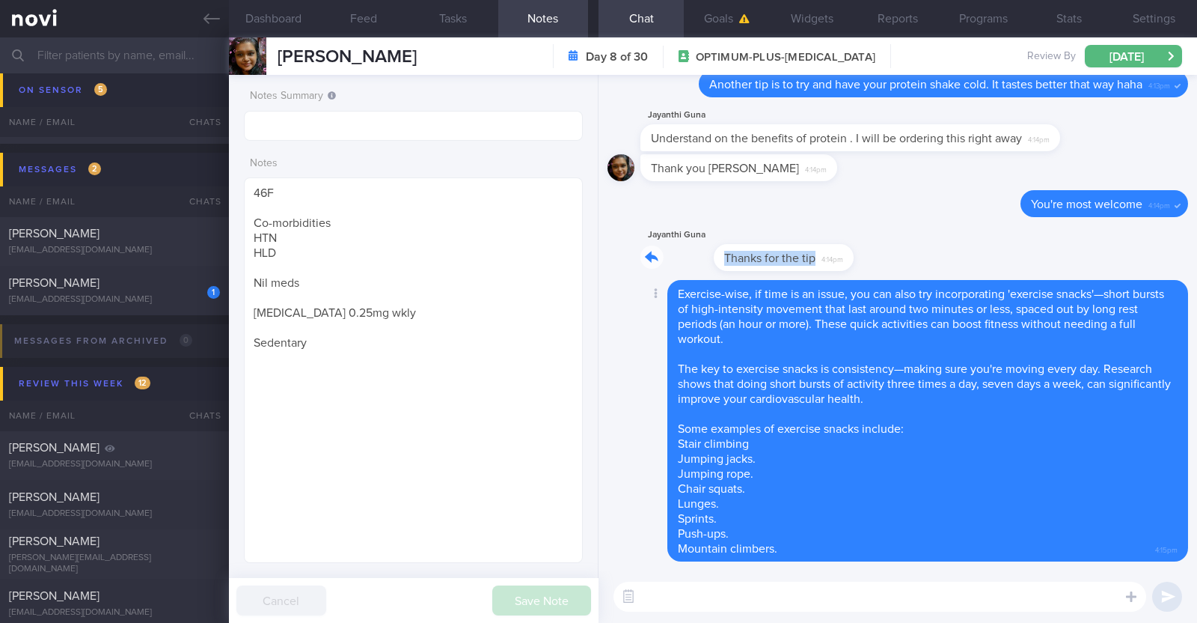
drag, startPoint x: 775, startPoint y: 258, endPoint x: 965, endPoint y: 249, distance: 190.3
click at [965, 249] on div "Jayanthi Guna Thanks for the tip 4:14pm" at bounding box center [898, 253] width 581 height 54
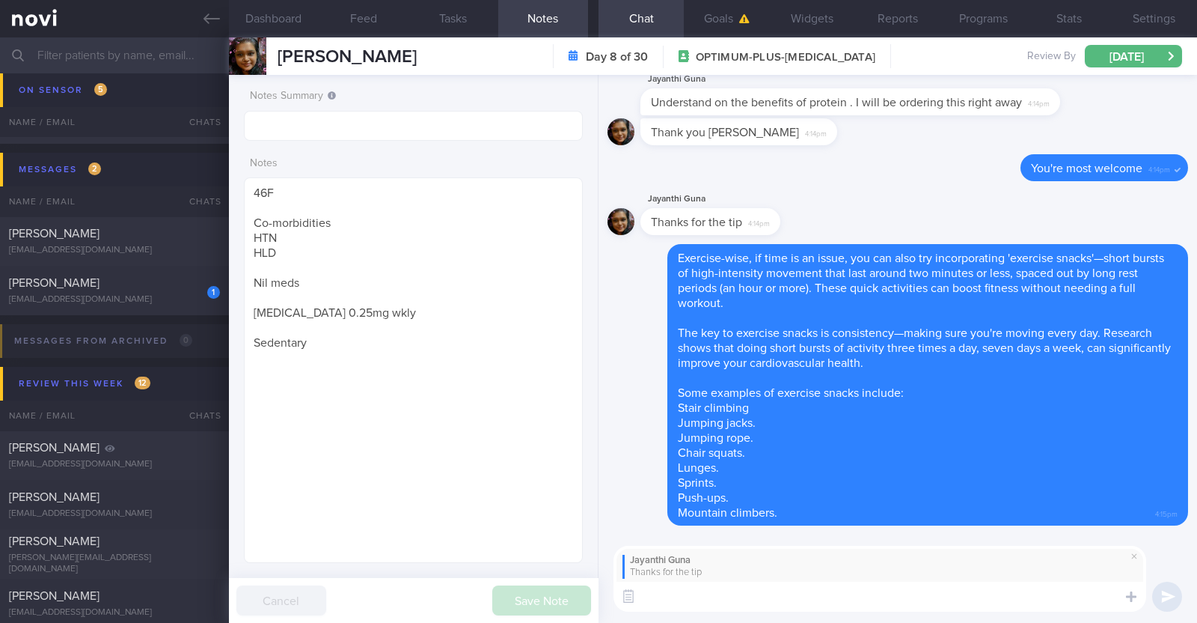
paste textarea "🤗"
type textarea "🤗"
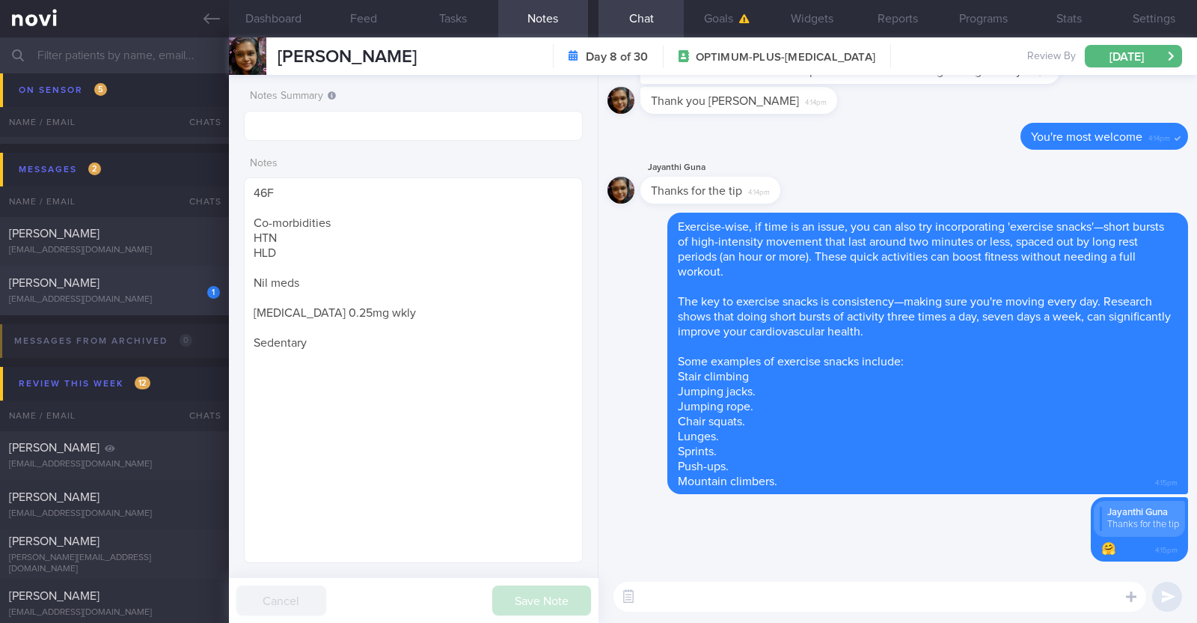
click at [49, 294] on div "tammyng550@gmail.com" at bounding box center [114, 299] width 211 height 11
type textarea "24F Comorbidities: Insulin resistance (was diagnosed in May 2024) did a 6 month…"
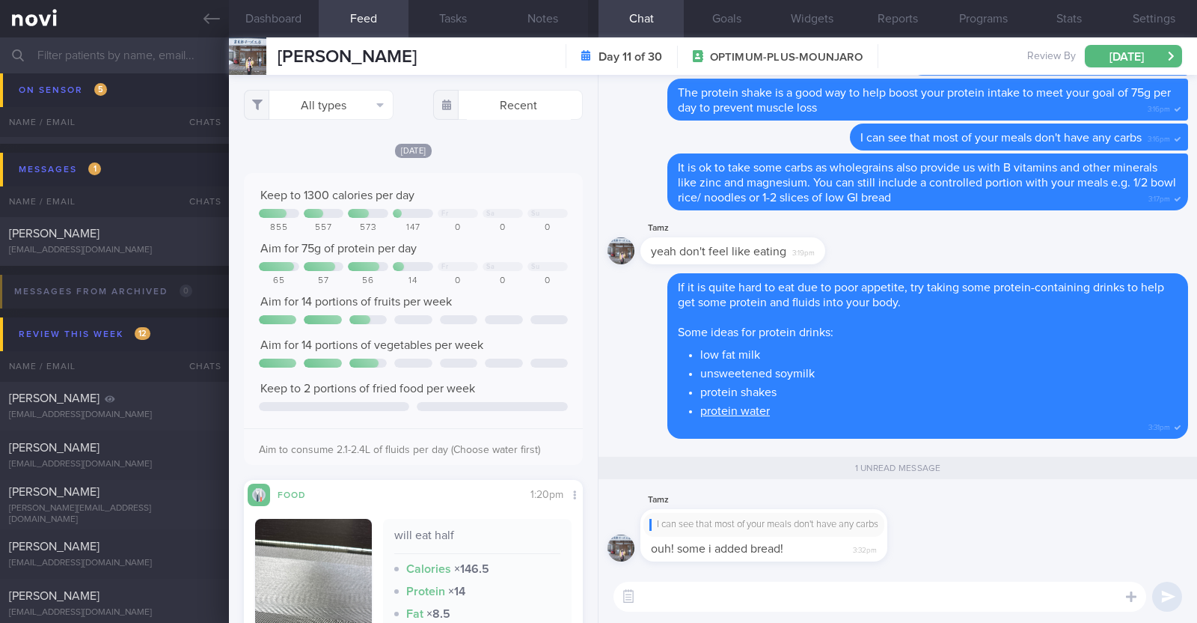
click at [705, 603] on textarea at bounding box center [880, 596] width 533 height 30
type textarea "A"
type textarea "That's great! :)"
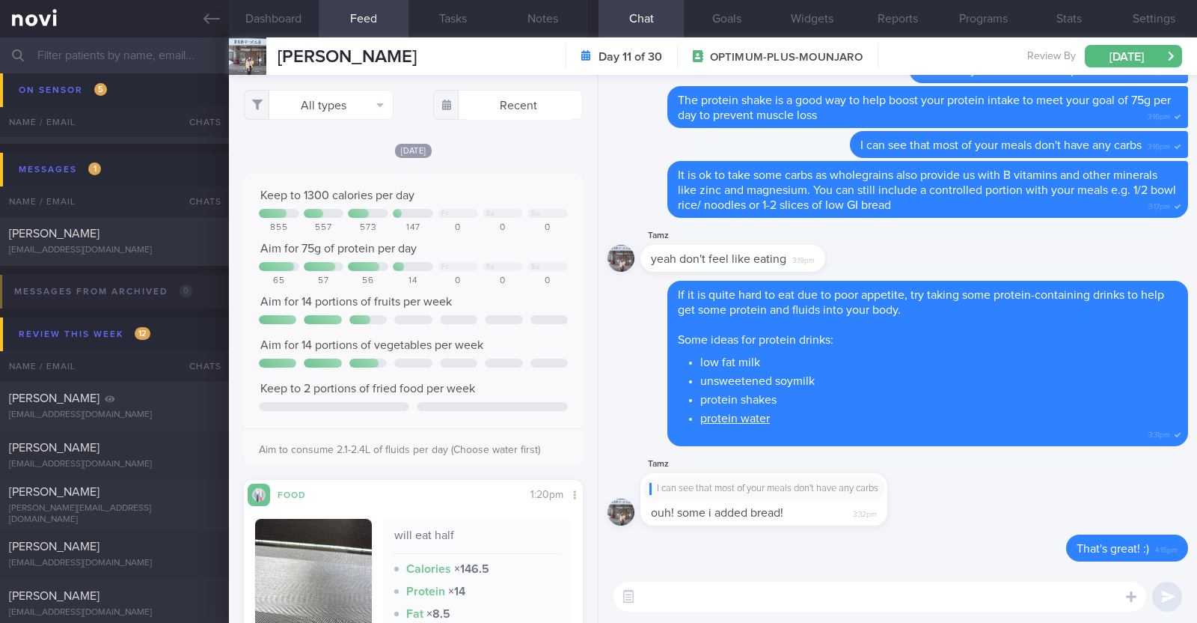
paste textarea "🤗"
type textarea "🤗"
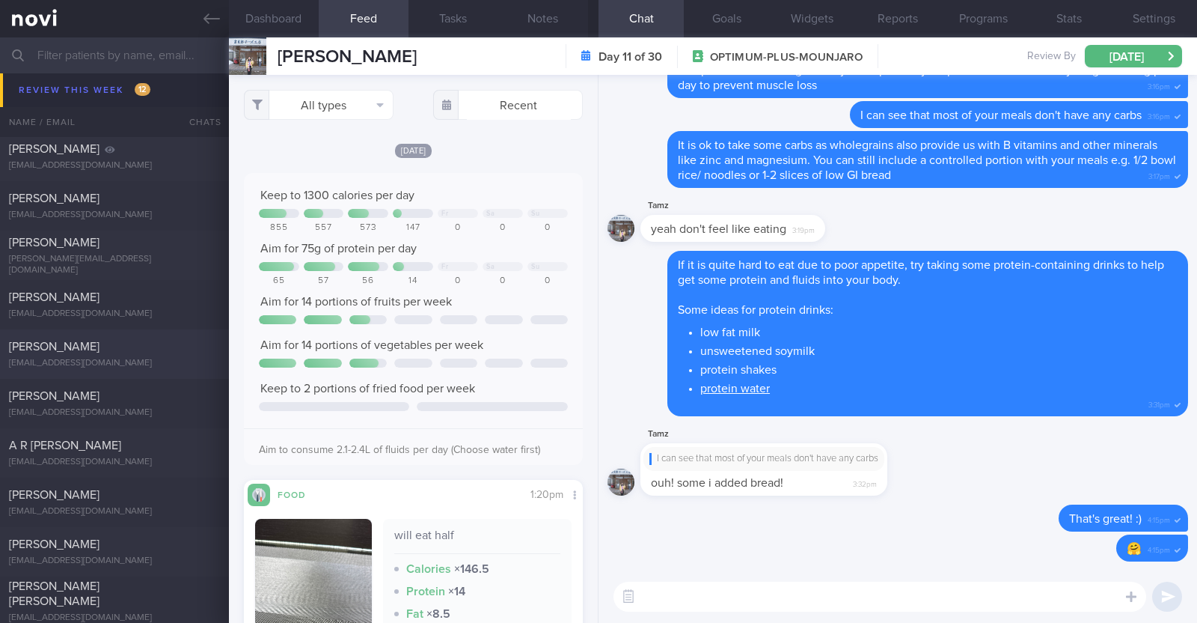
scroll to position [583, 0]
click at [137, 293] on div "[PERSON_NAME]" at bounding box center [112, 297] width 207 height 15
type textarea "34M Co-morbidities: [MEDICAL_DATA] [MEDICAL_DATA] Nil meds Mounjaro 2.5mg wkly …"
select select "7"
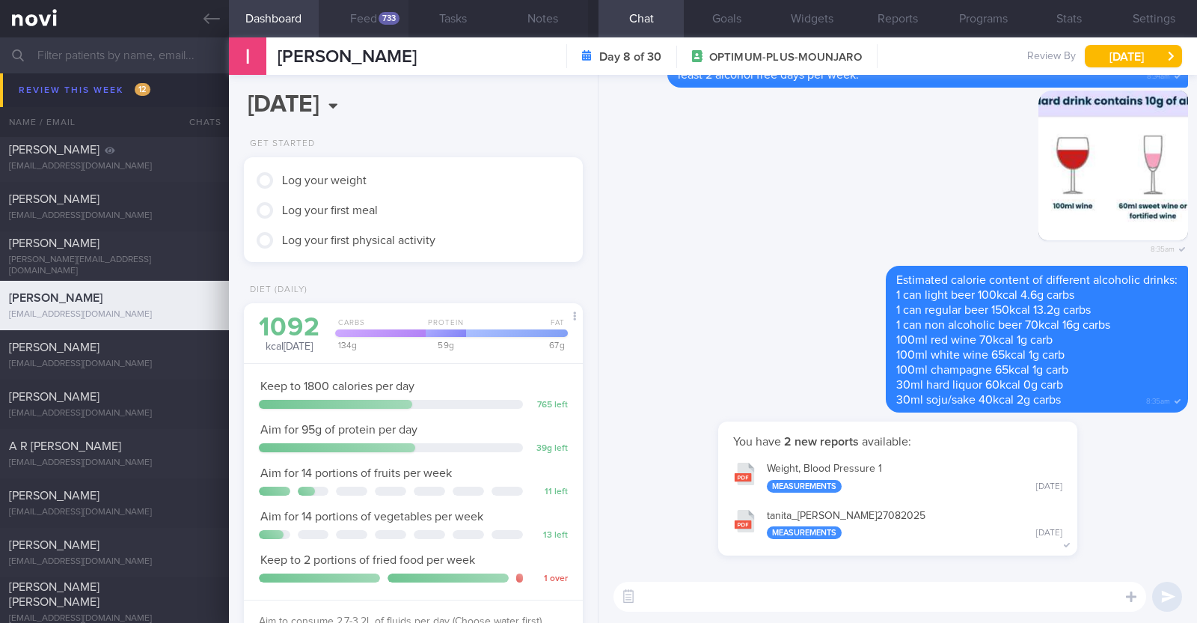
click at [387, 24] on div "733" at bounding box center [389, 18] width 21 height 13
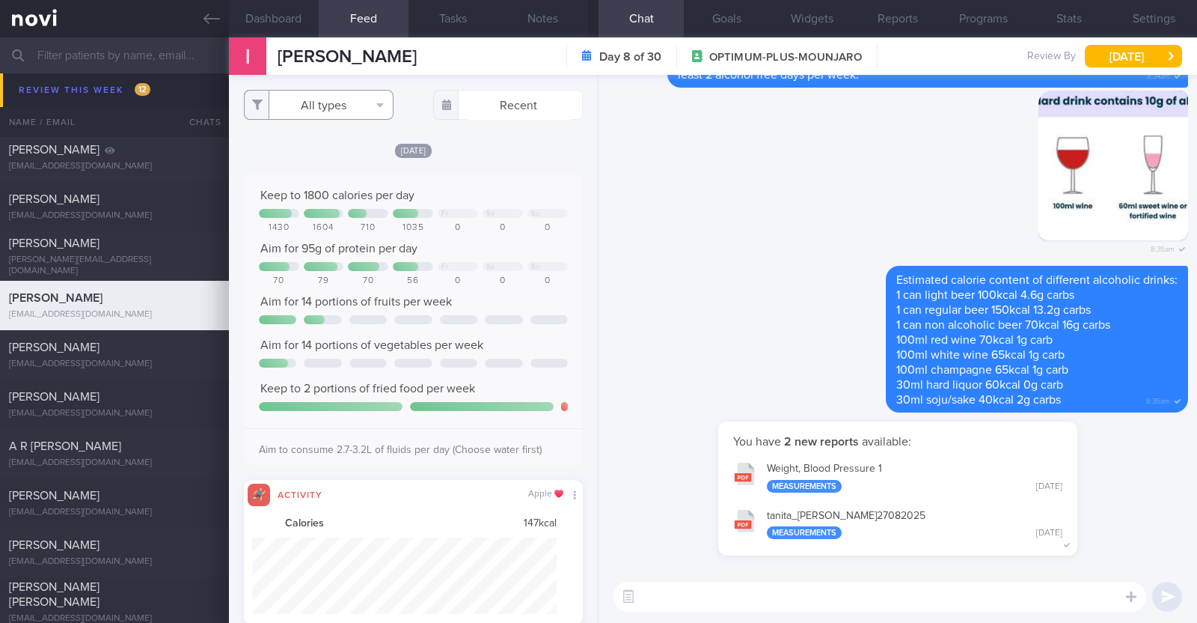
click at [335, 106] on button "All types" at bounding box center [319, 105] width 150 height 30
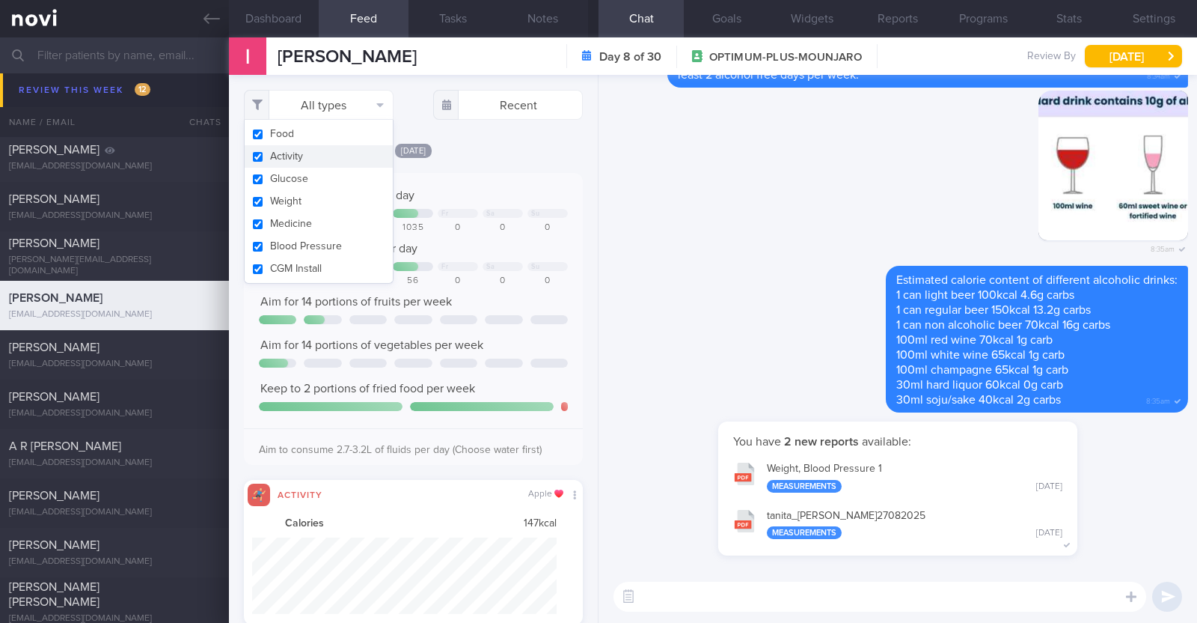
click at [320, 158] on button "Activity" at bounding box center [319, 156] width 148 height 22
checkbox input "false"
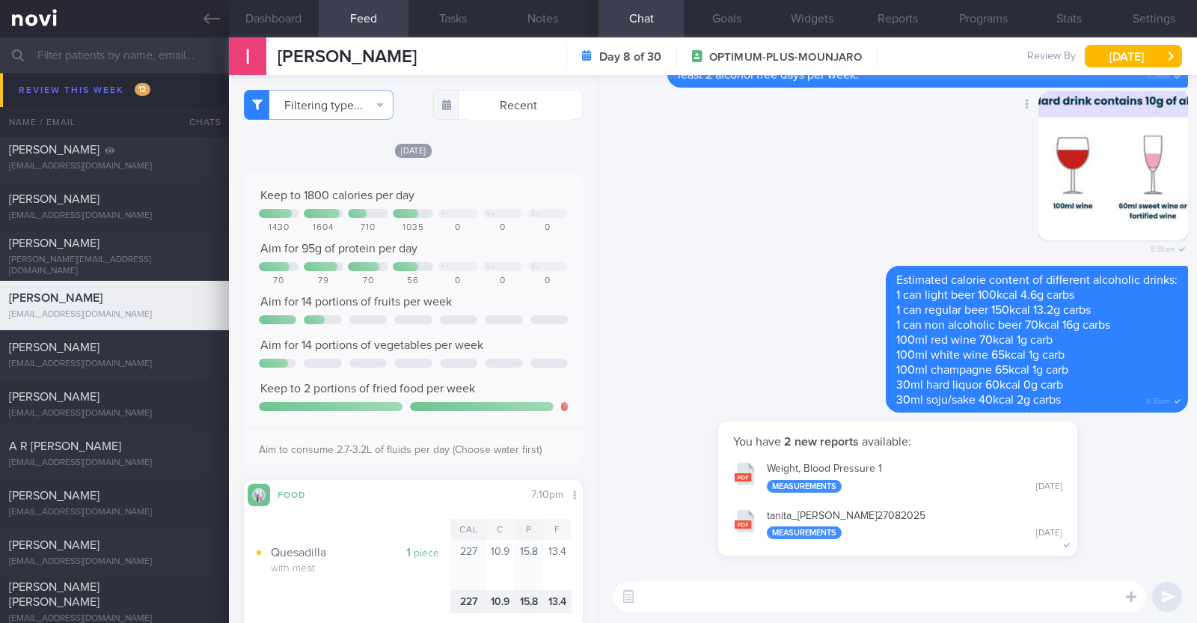
click at [663, 222] on div "Delete 8:35am" at bounding box center [898, 179] width 581 height 176
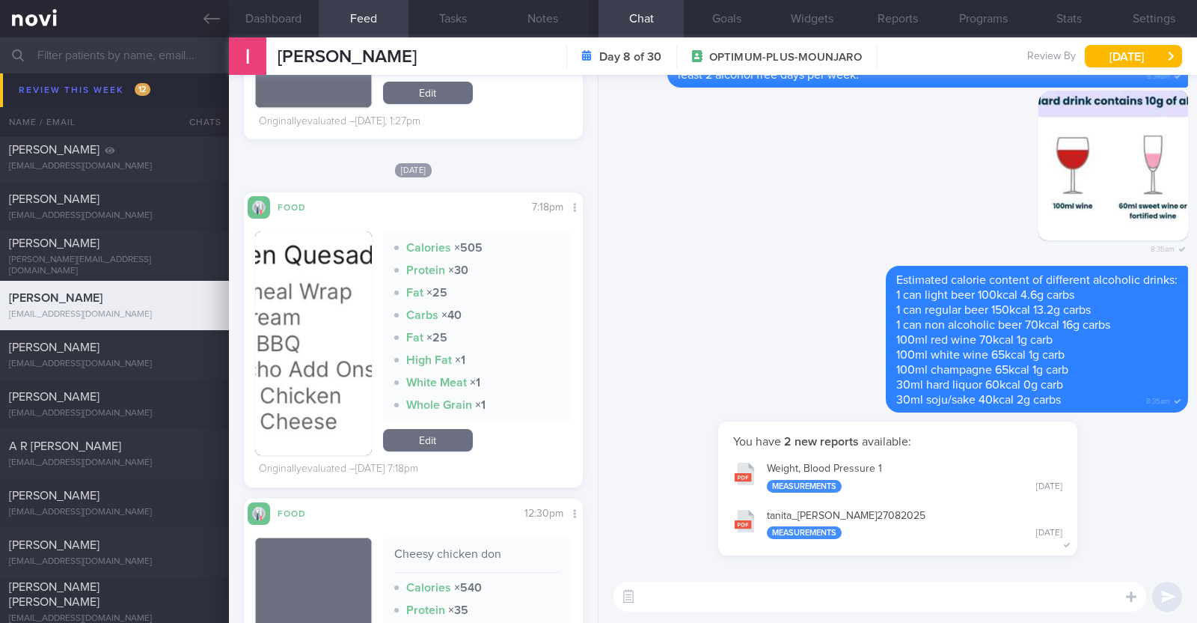
click at [335, 325] on button "button" at bounding box center [313, 343] width 117 height 224
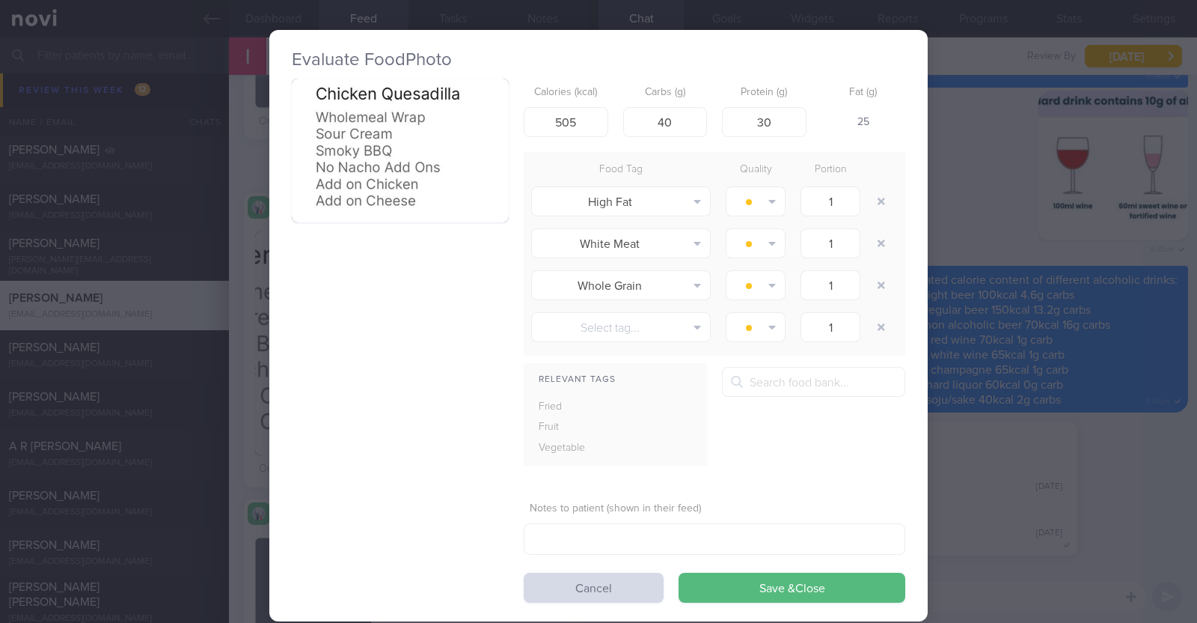
click at [226, 372] on div "Evaluate Food Photo Calories (kcal) 505 Carbs (g) 40 Protein (g) 30 Fat (g) 25 …" at bounding box center [598, 311] width 1197 height 623
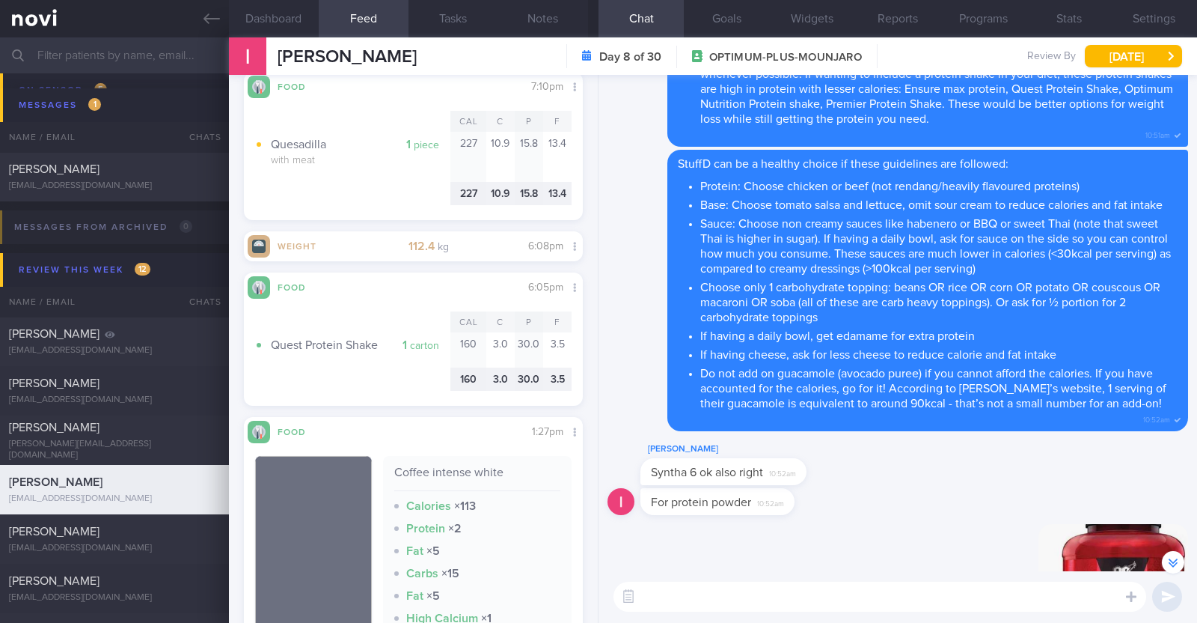
scroll to position [503, 0]
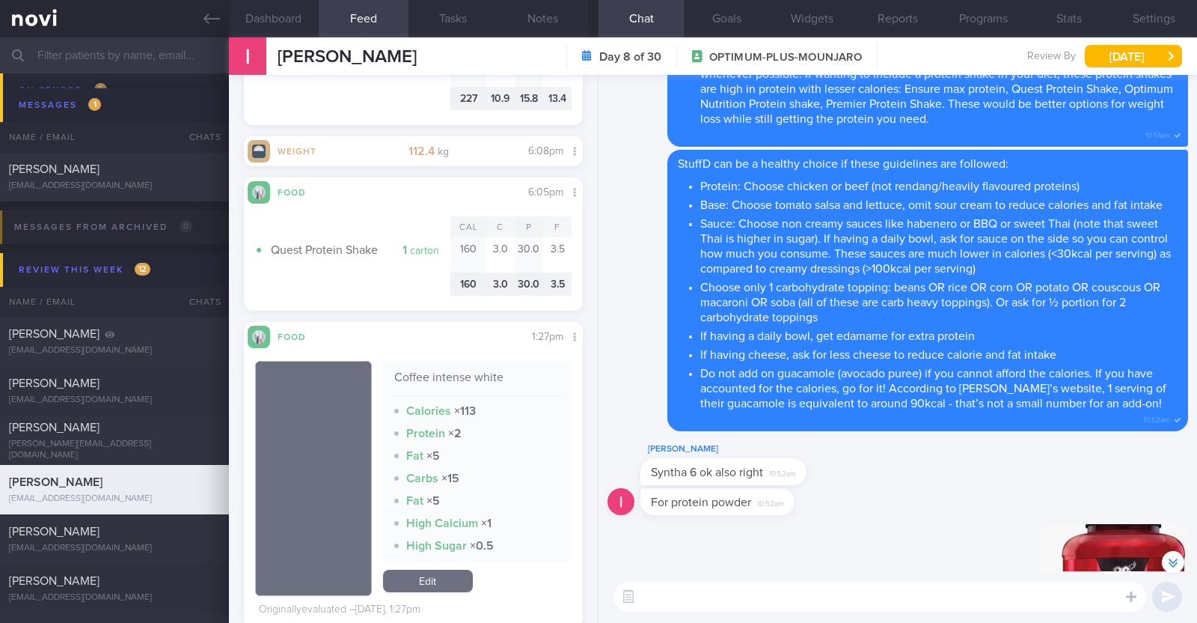
click at [695, 596] on textarea at bounding box center [880, 596] width 533 height 30
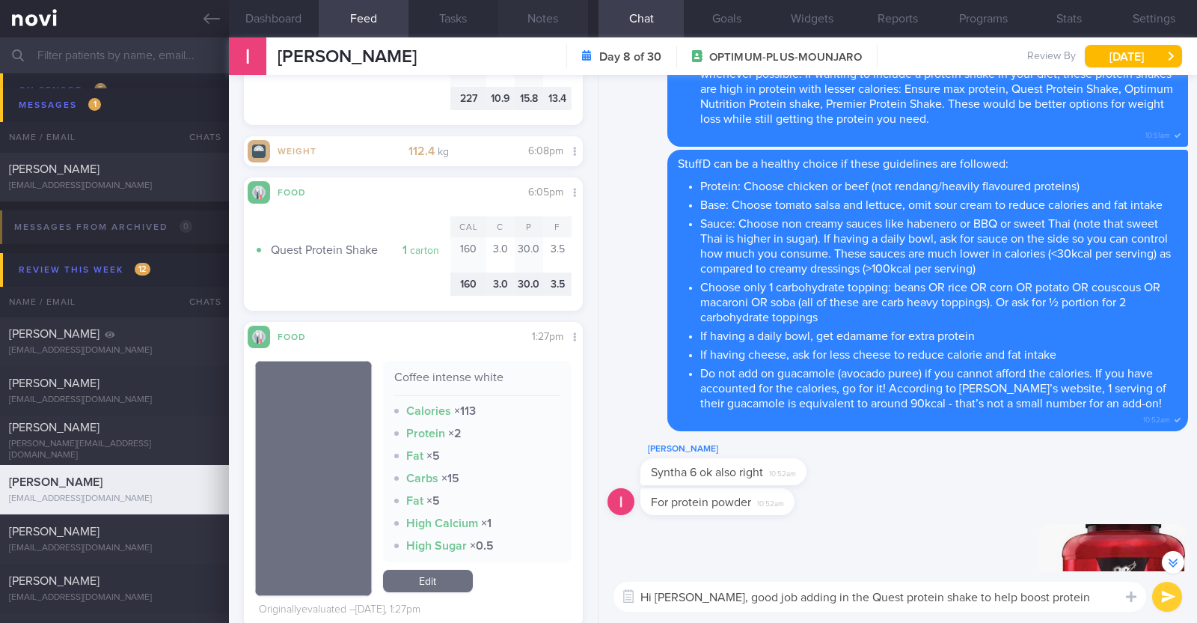
paste textarea "👍"
type textarea "Hi [PERSON_NAME], good job adding in the Quest protein shake to help boost prot…"
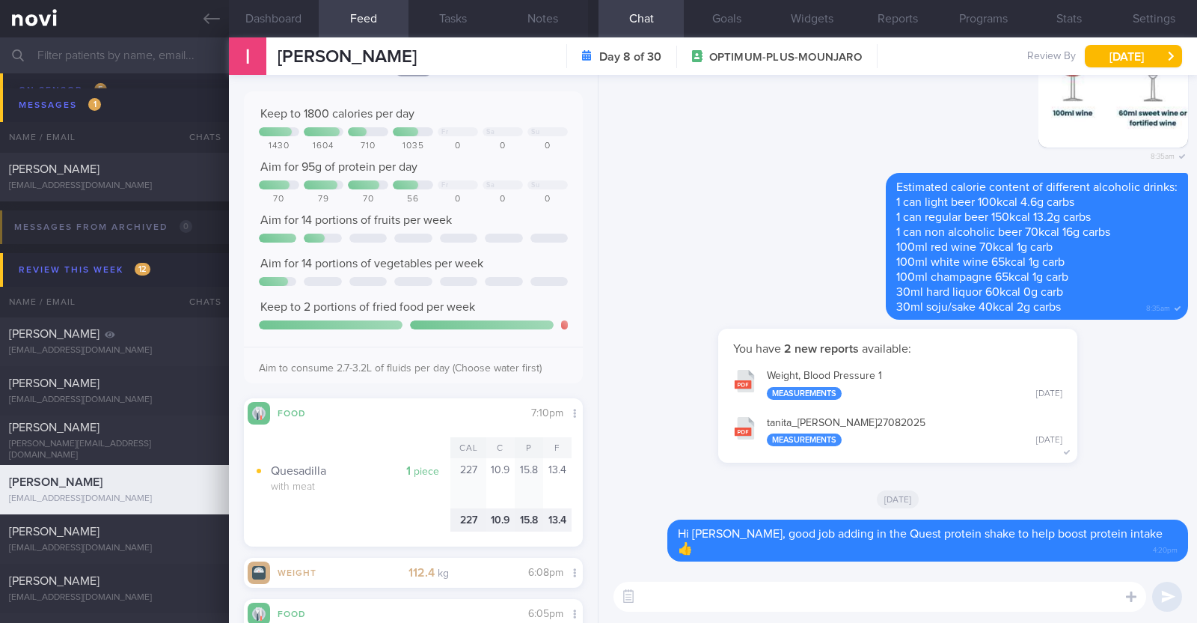
scroll to position [0, 0]
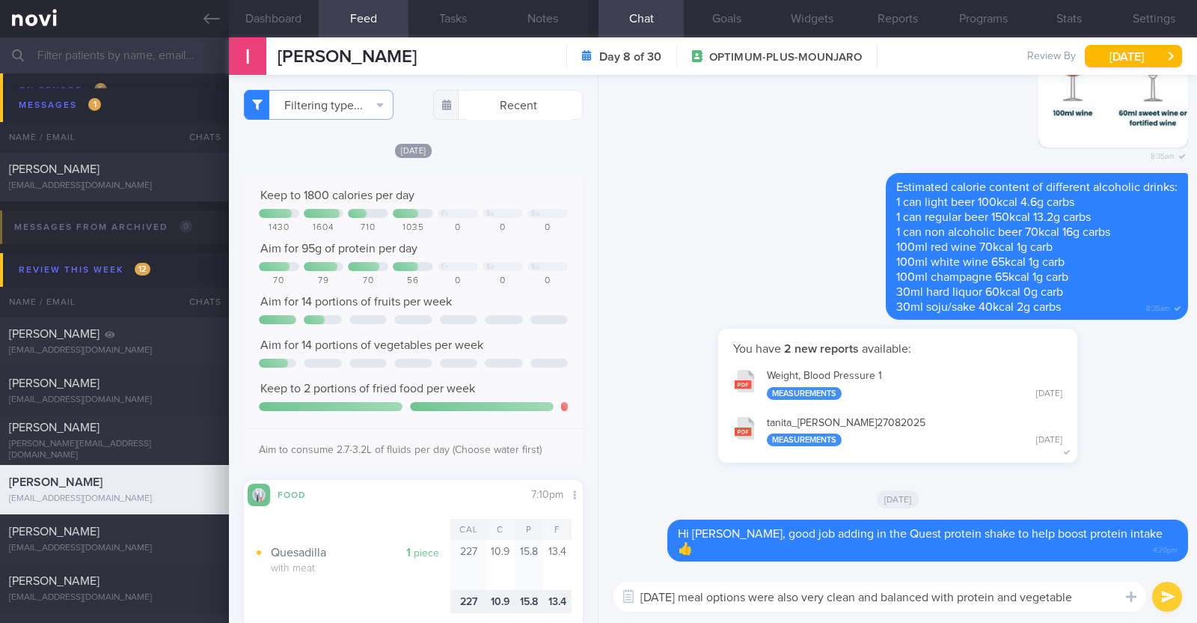
type textarea "Yesterday's meal options were also very clean and balanced with protein and veg…"
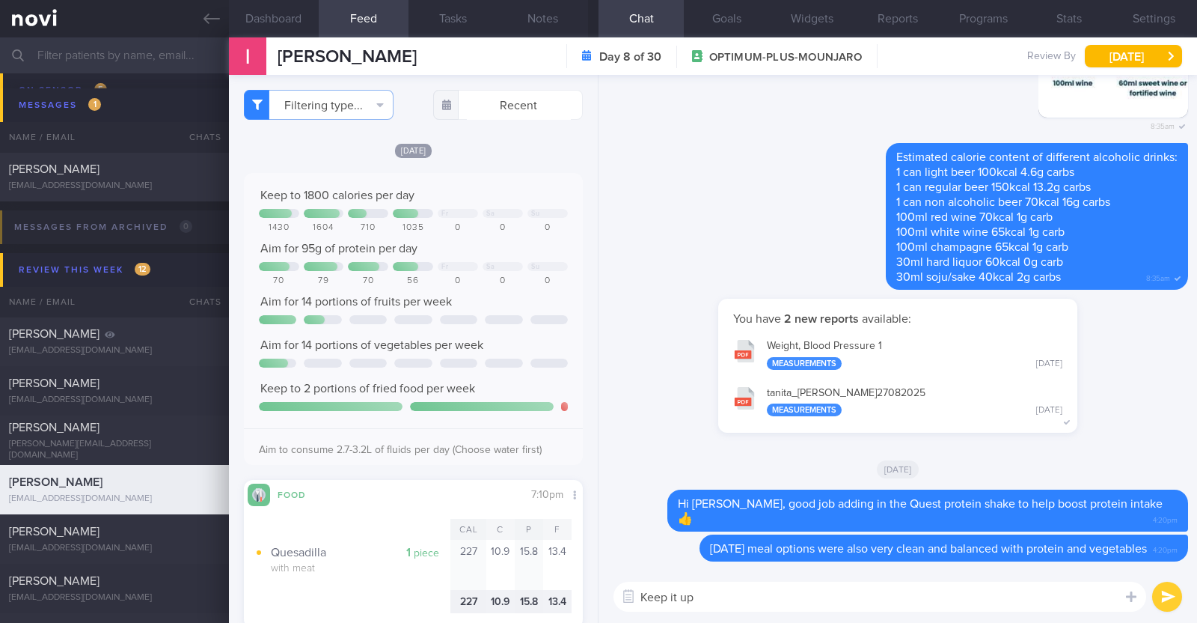
type textarea "Keep it up!"
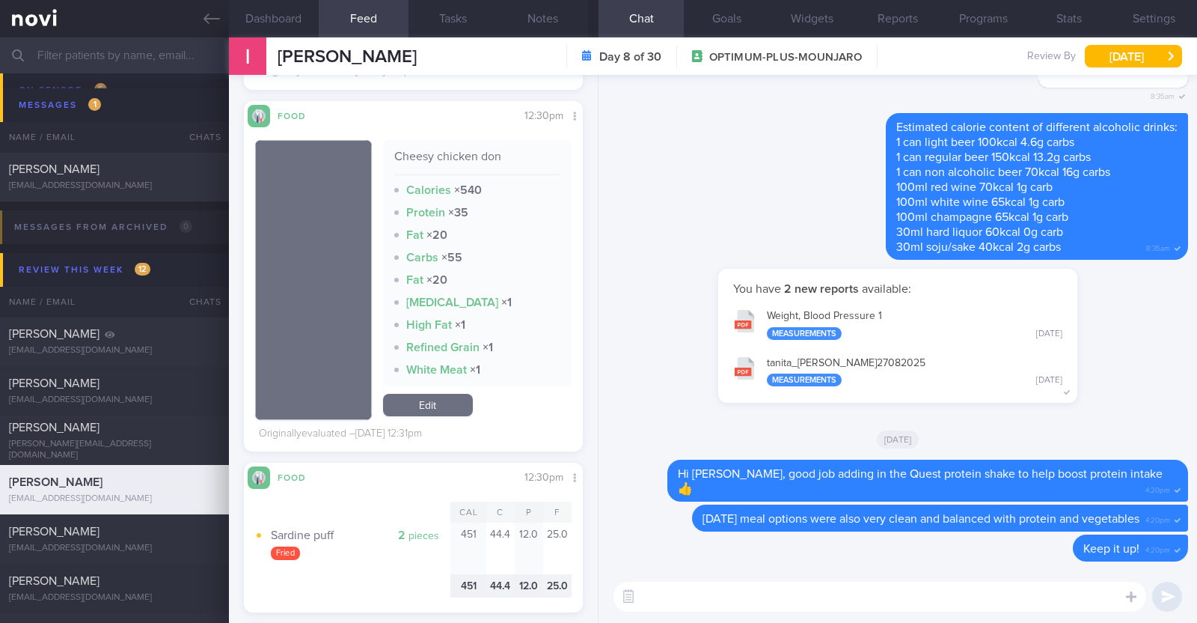
scroll to position [1744, 0]
click at [689, 602] on textarea at bounding box center [880, 596] width 533 height 30
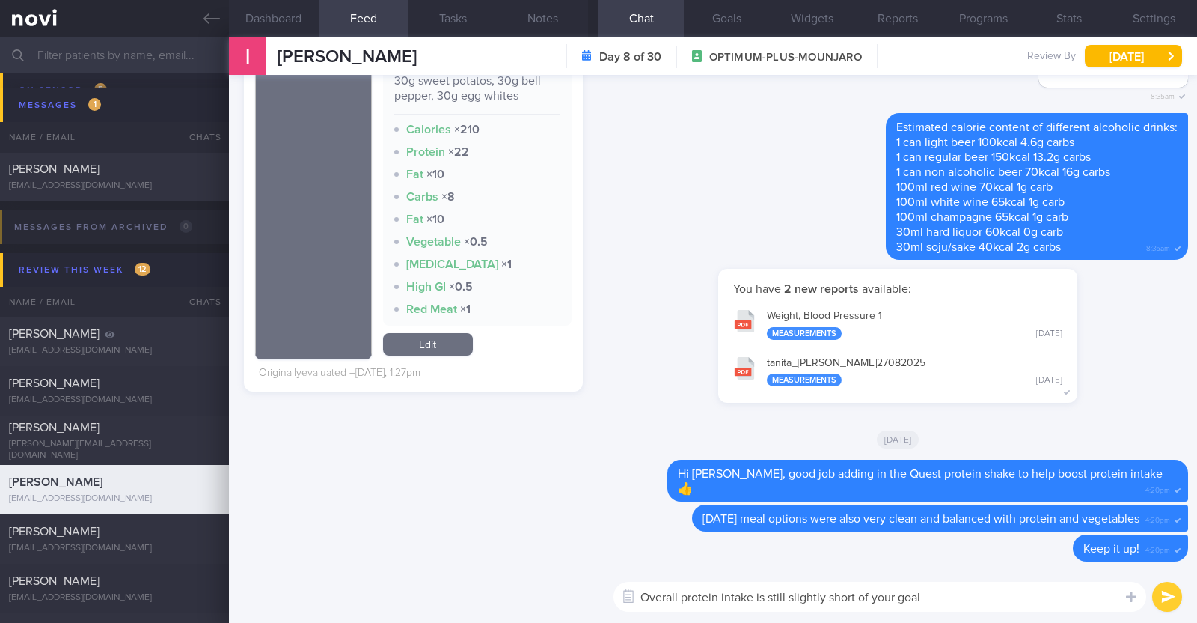
scroll to position [0, 0]
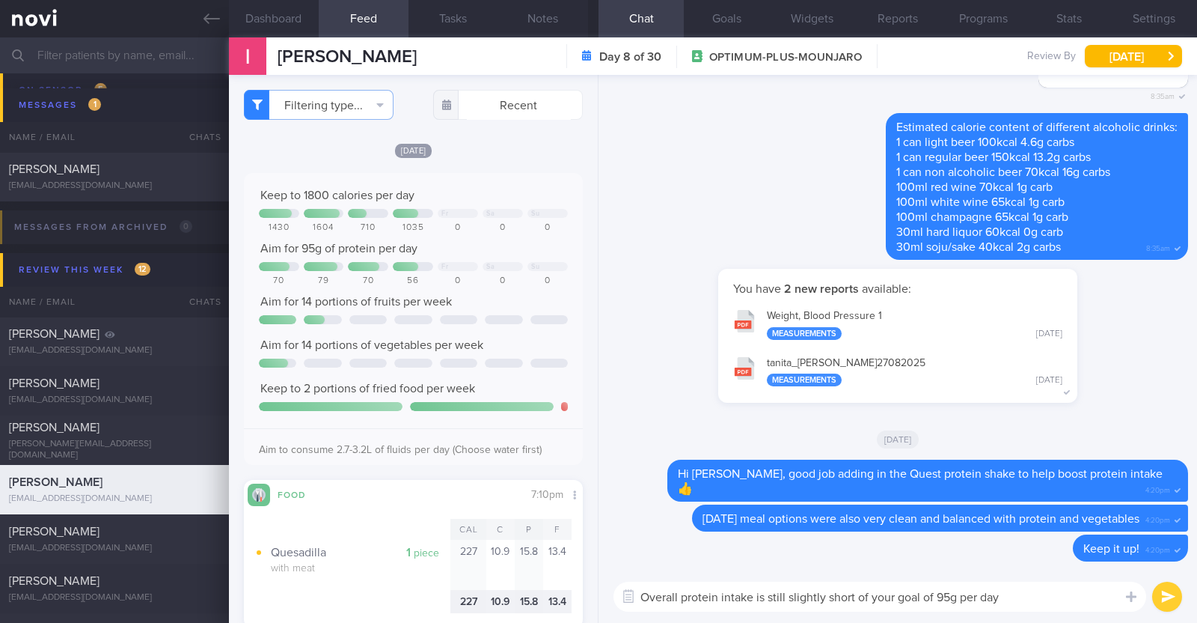
type textarea "Overall protein intake is still slightly short of your goal of 95g per day."
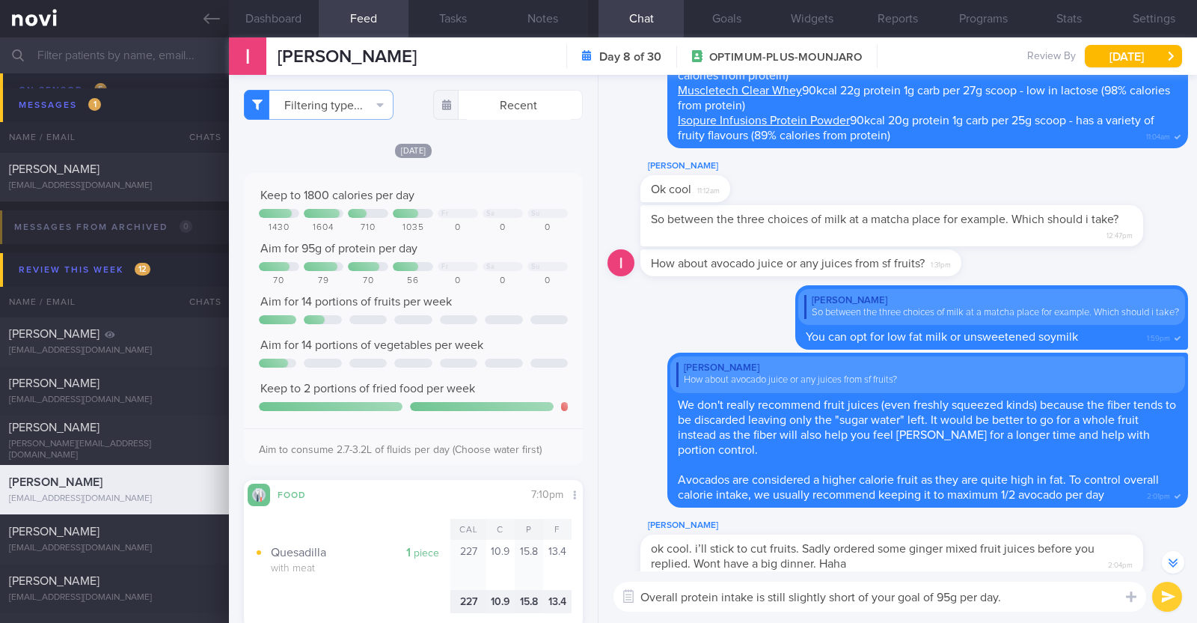
scroll to position [-921, 0]
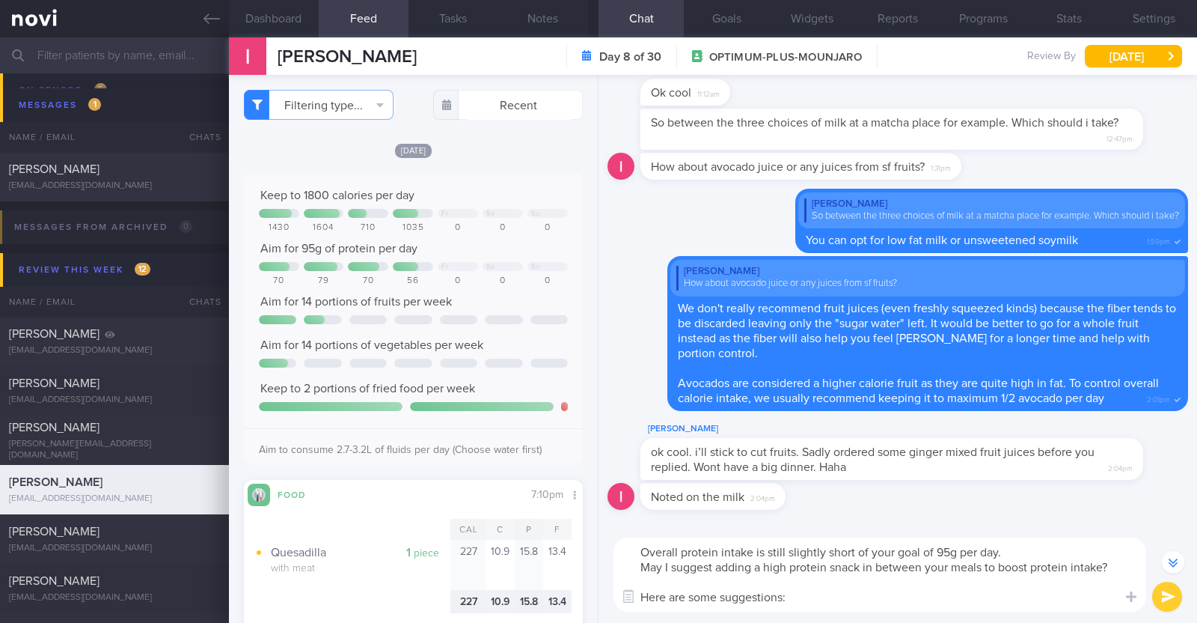
scroll to position [-879, 0]
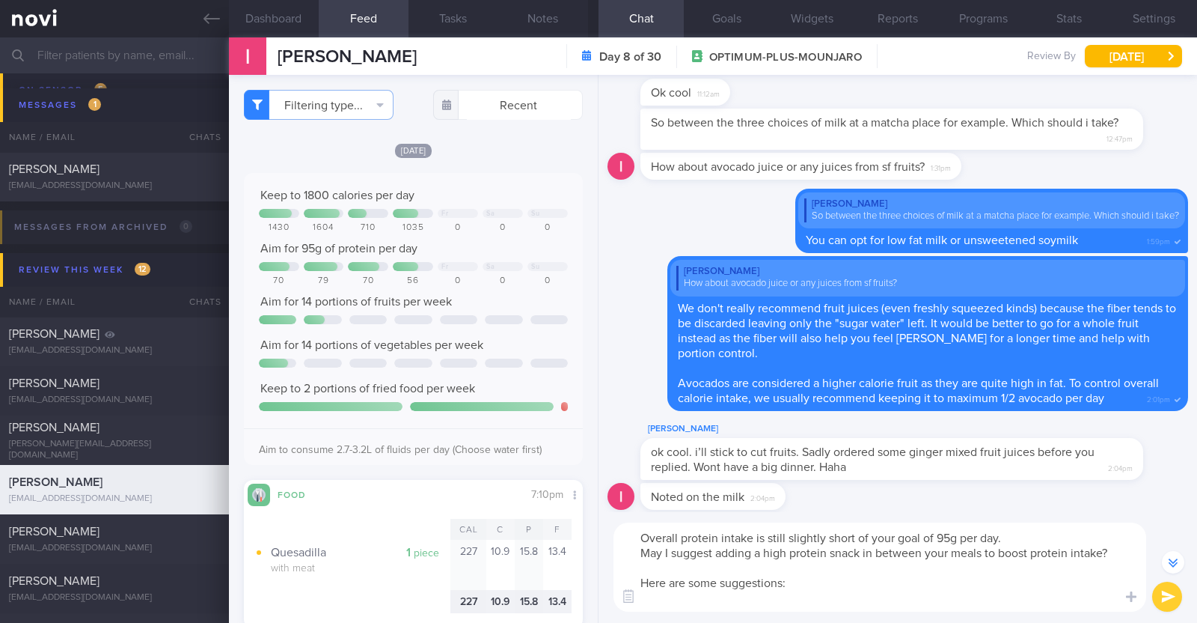
paste textarea "higher protein snacks like - Hard boiled egg - Unsalted edamame - Unsweetened s…"
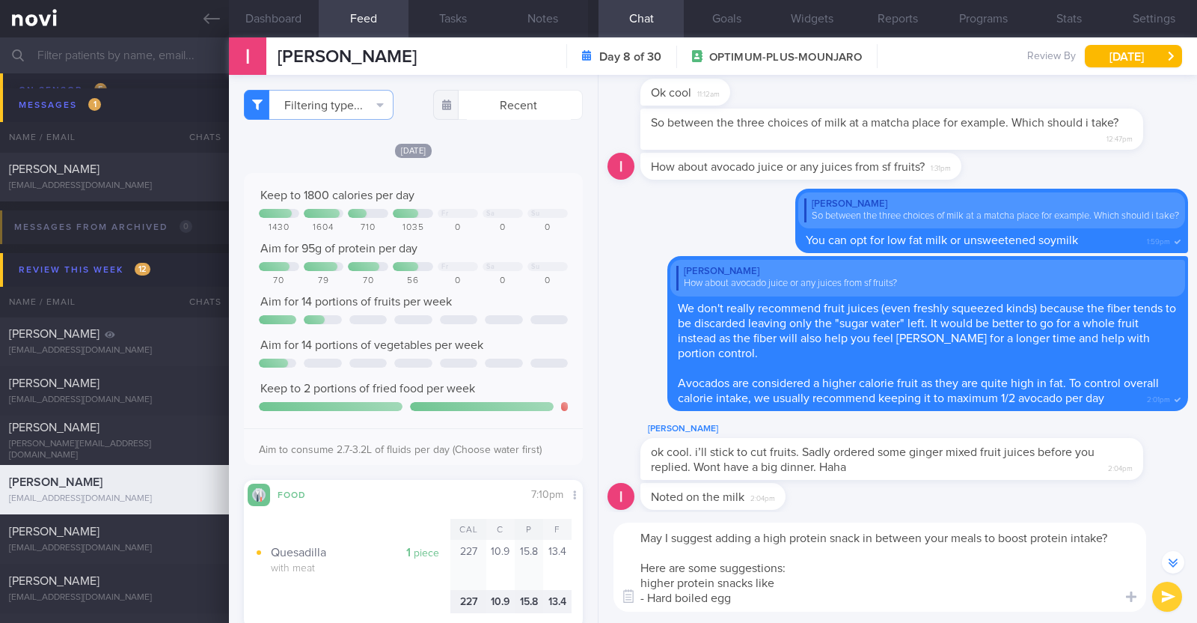
scroll to position [-1044, 0]
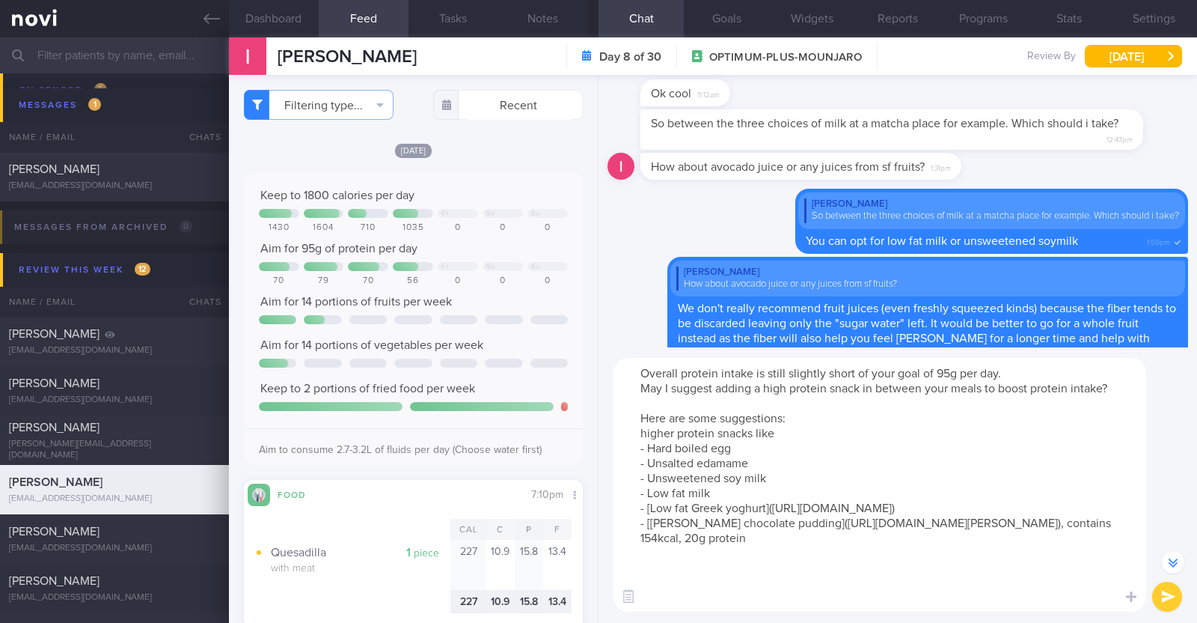
drag, startPoint x: 641, startPoint y: 431, endPoint x: 793, endPoint y: 424, distance: 152.8
click at [793, 424] on textarea "Overall protein intake is still slightly short of your goal of 95g per day. May…" at bounding box center [880, 485] width 533 height 254
drag, startPoint x: 786, startPoint y: 430, endPoint x: 632, endPoint y: 436, distance: 154.3
click at [632, 436] on textarea "Overall protein intake is still slightly short of your goal of 95g per day. May…" at bounding box center [880, 485] width 533 height 254
type textarea "Overall protein intake is still slightly short of your goal of 95g per day. May…"
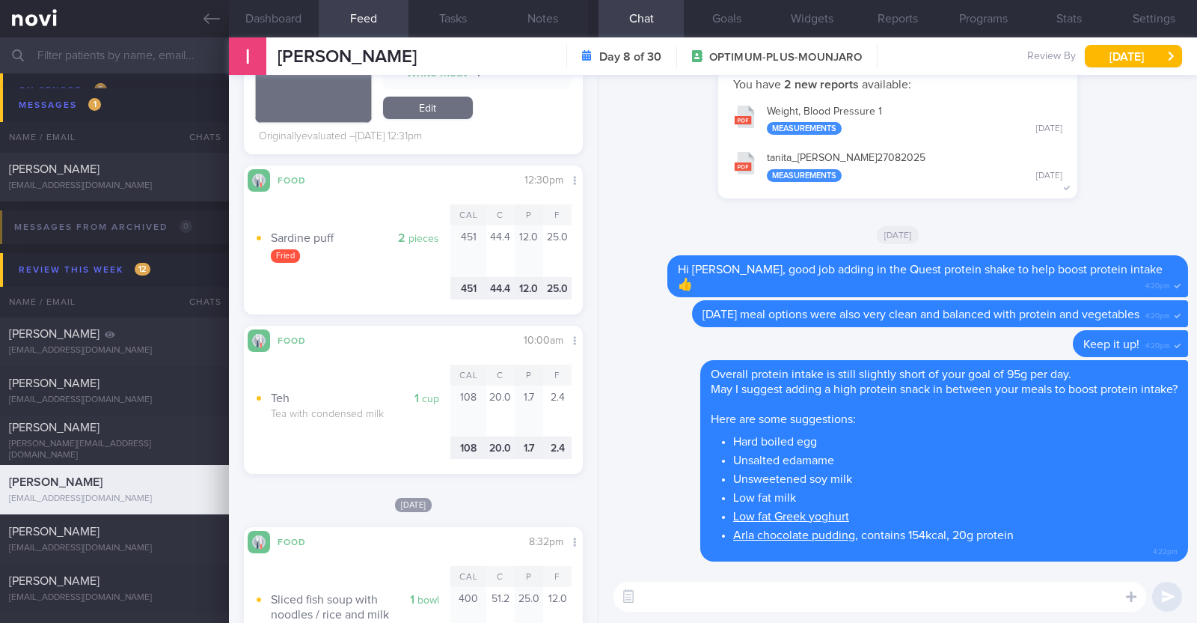
scroll to position [2027, 0]
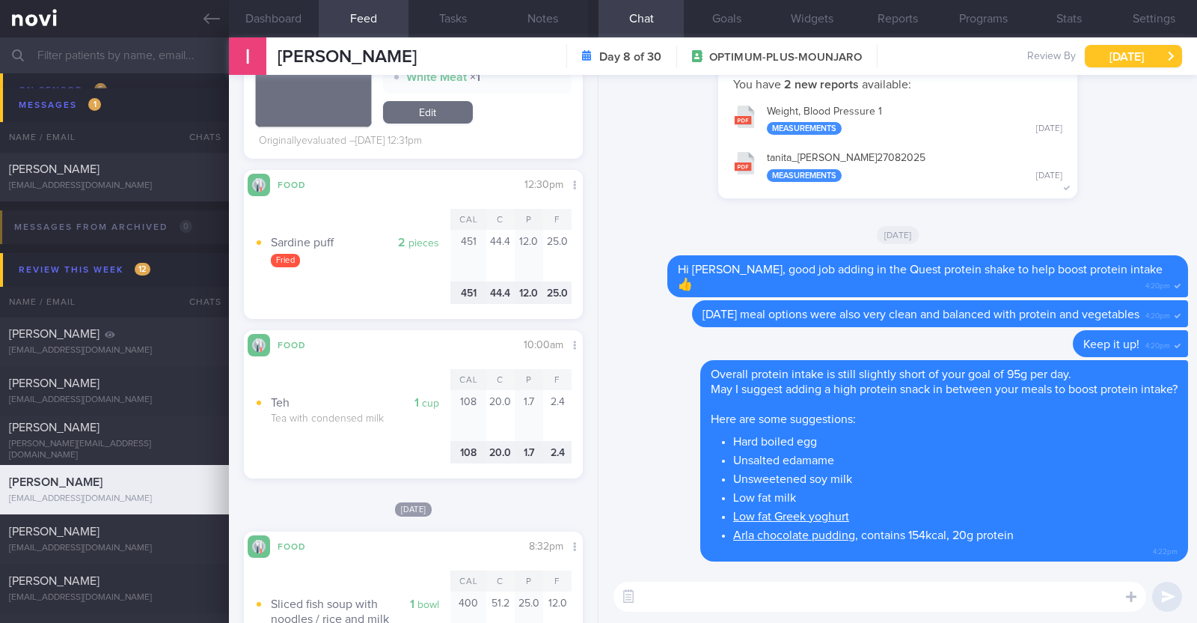
click at [1095, 59] on button "[DATE]" at bounding box center [1133, 56] width 97 height 22
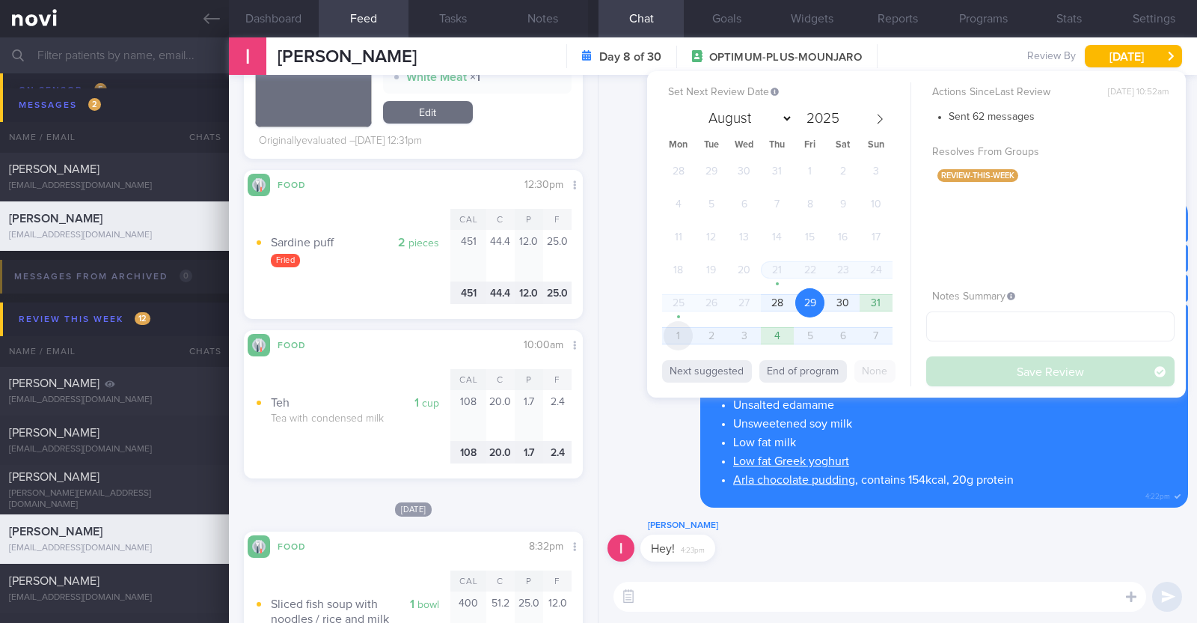
click at [692, 334] on span "1" at bounding box center [678, 335] width 29 height 29
select select "8"
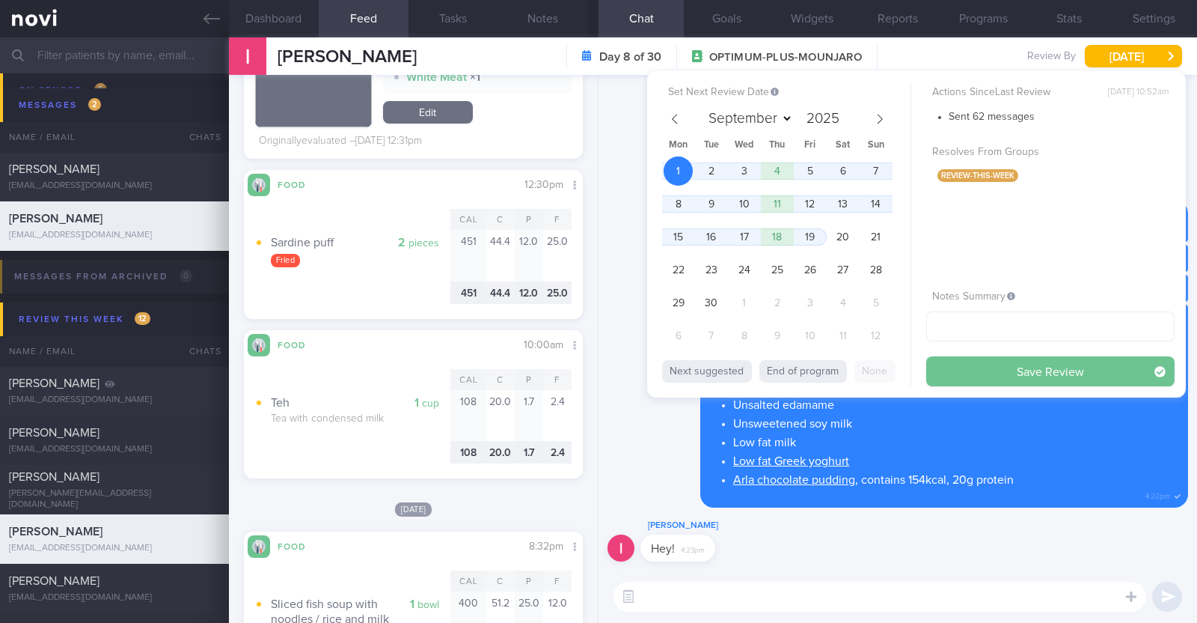
click at [978, 368] on button "Save Review" at bounding box center [1051, 371] width 248 height 30
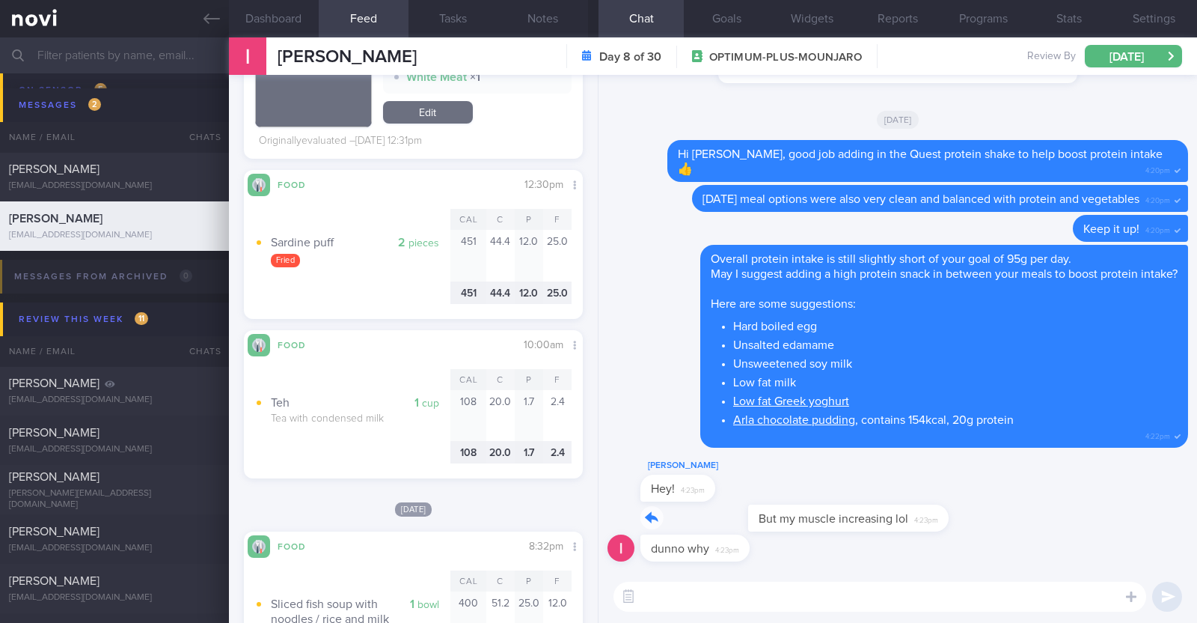
drag, startPoint x: 837, startPoint y: 519, endPoint x: 1194, endPoint y: 511, distance: 357.1
click at [1194, 511] on div "dunno why 4:23pm But my muscle increasing lol 4:23pm [PERSON_NAME] Hey! 4:23pm …" at bounding box center [898, 322] width 599 height 495
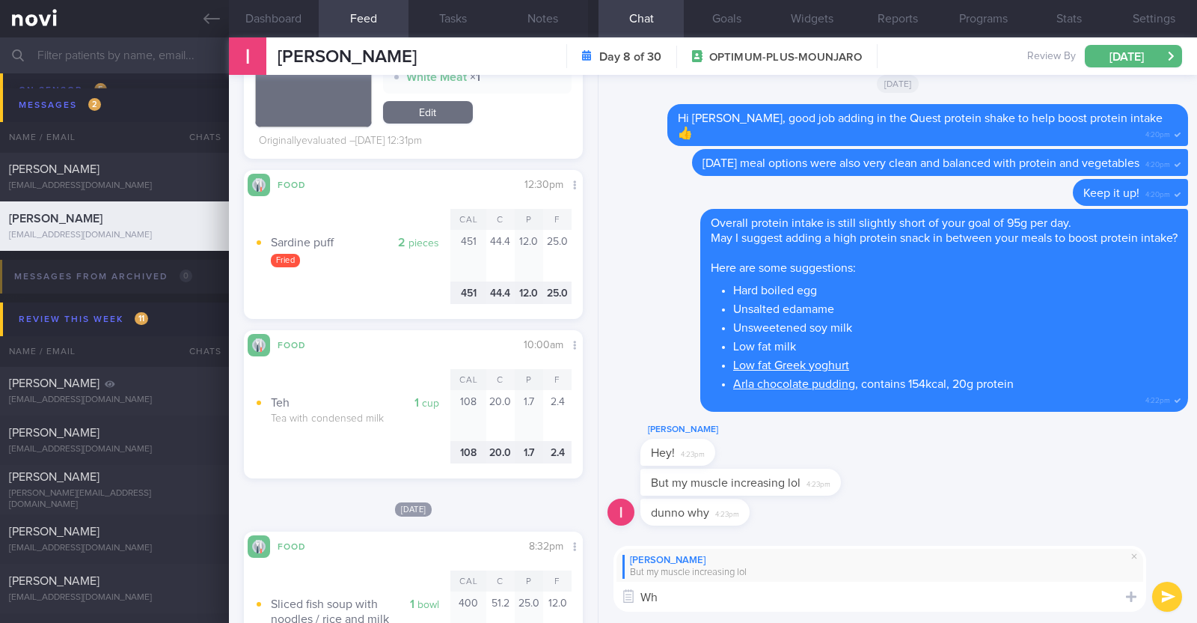
type textarea "W"
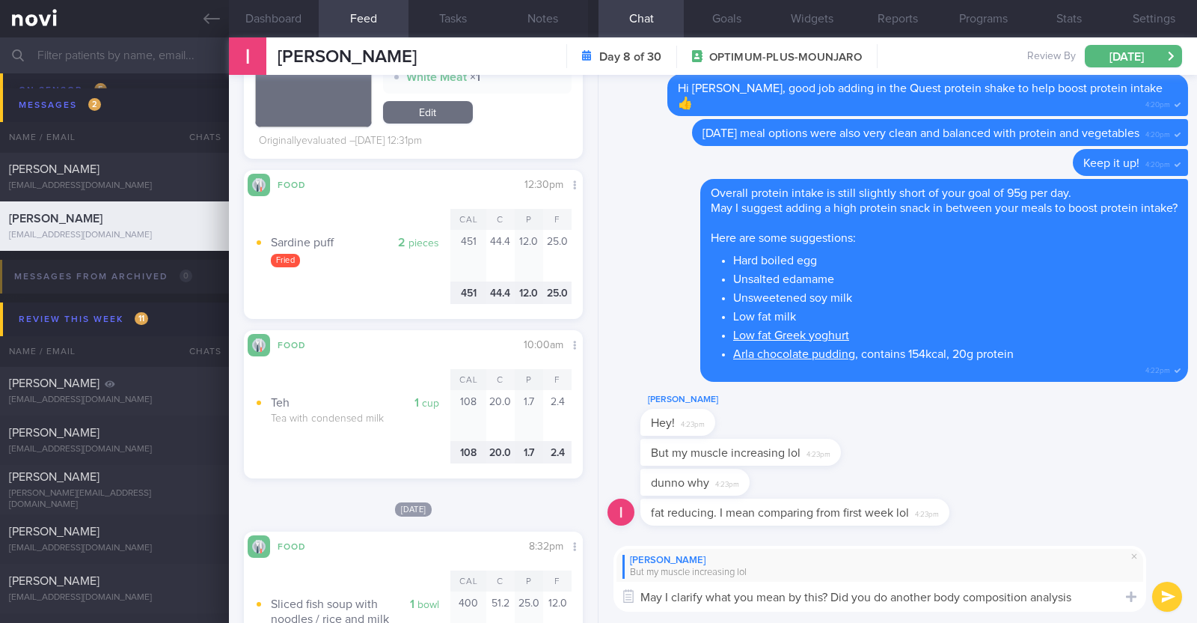
type textarea "May I clarify what you mean by this? Did you do another body composition analys…"
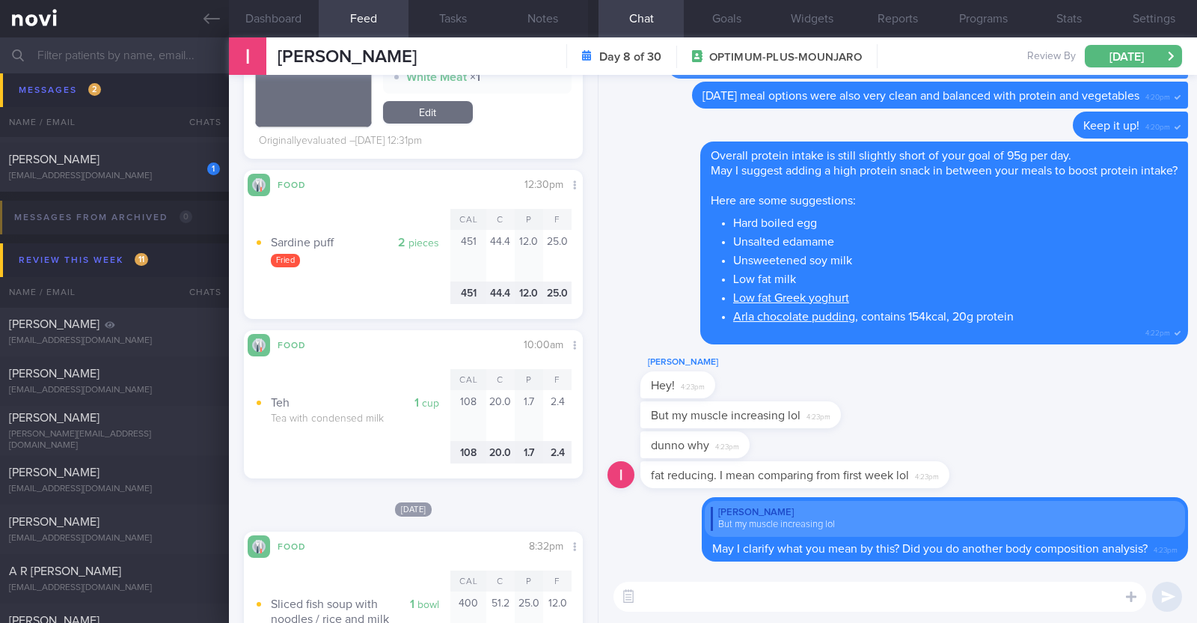
scroll to position [372, 0]
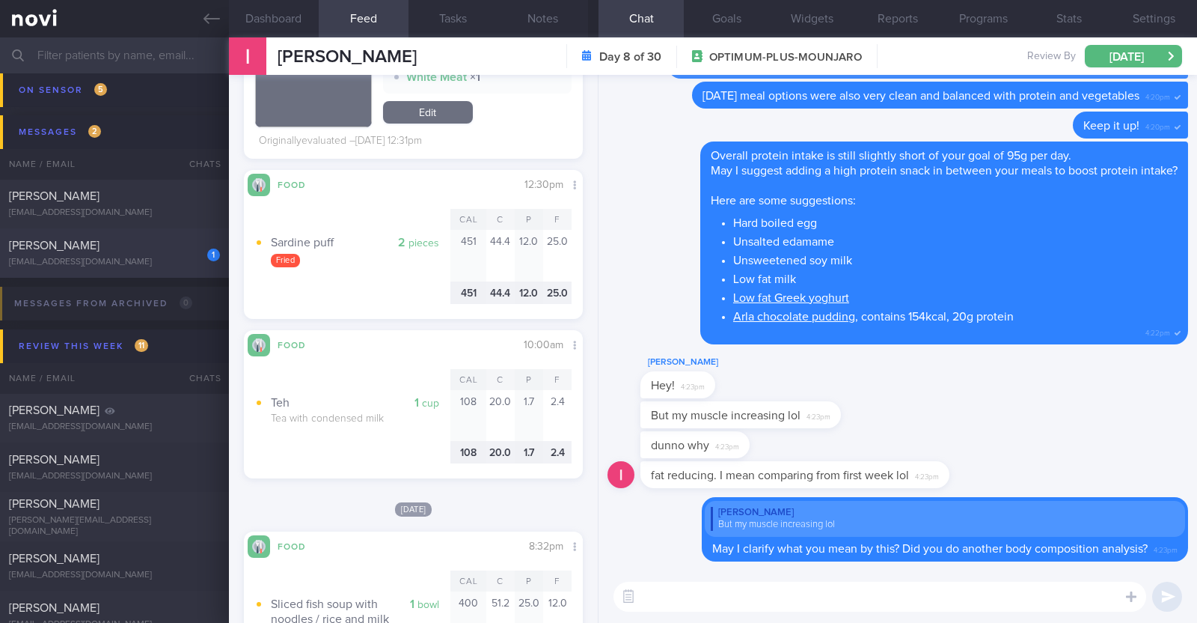
click at [100, 249] on span "[PERSON_NAME]" at bounding box center [54, 245] width 91 height 12
type textarea "46F Co-morbidities HTN HLD Nil meds [MEDICAL_DATA] 0.25mg wkly Sedentary"
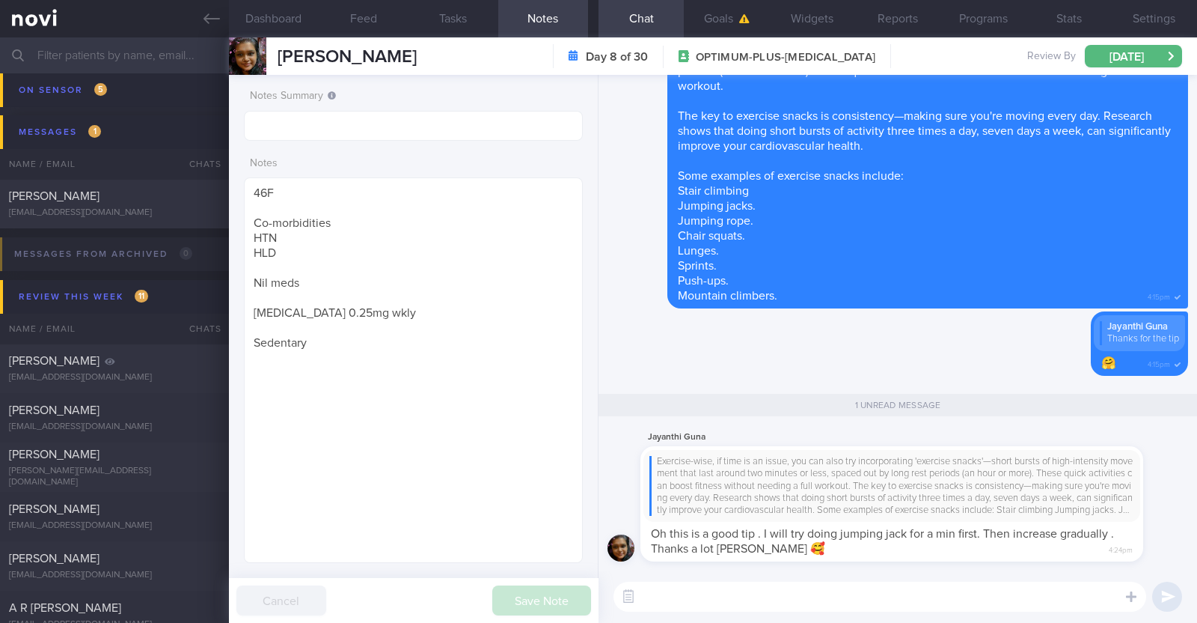
click at [683, 596] on textarea at bounding box center [880, 596] width 533 height 30
click at [655, 600] on textarea "SOunds good!" at bounding box center [880, 596] width 533 height 30
type textarea "Sounds good!"
click at [756, 593] on textarea "Sounds good!" at bounding box center [880, 596] width 533 height 30
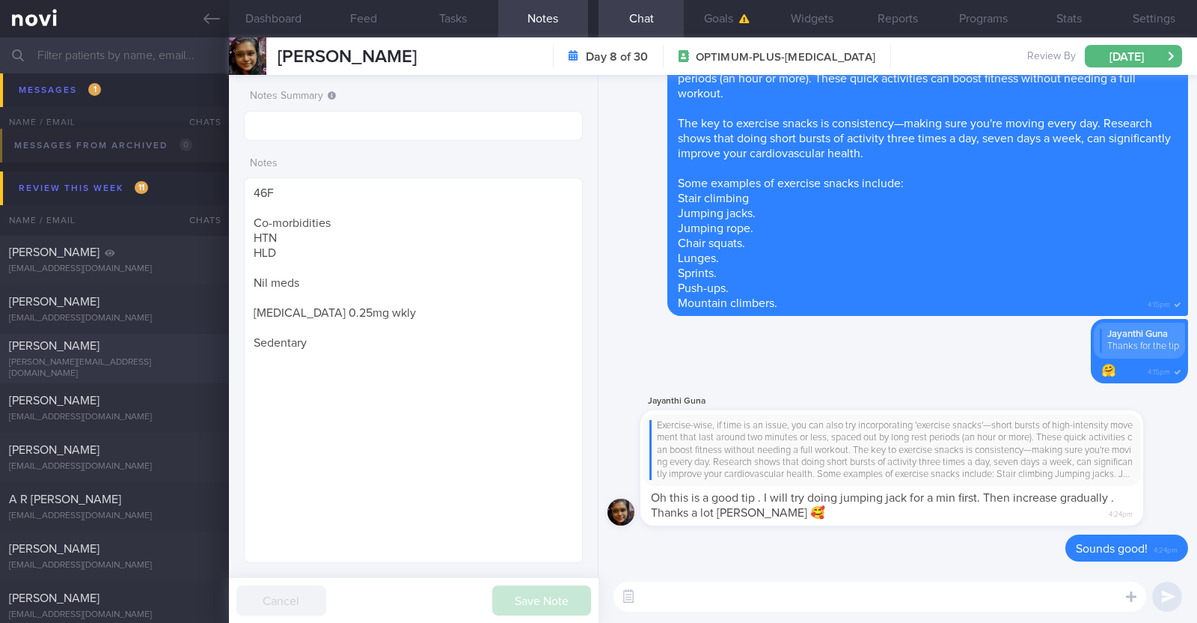
scroll to position [499, 0]
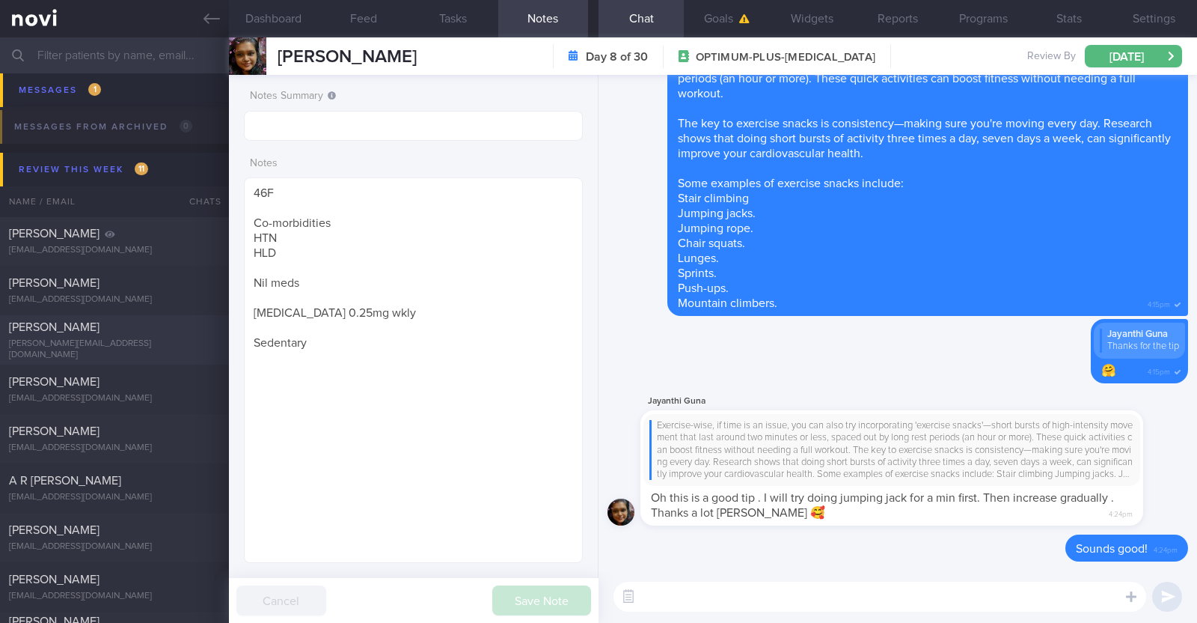
click at [167, 445] on div "[EMAIL_ADDRESS][DOMAIN_NAME]" at bounding box center [114, 447] width 211 height 11
type textarea "46F Nil PMHx/ meds Mounjaro 5mg Strength training 2x a week"
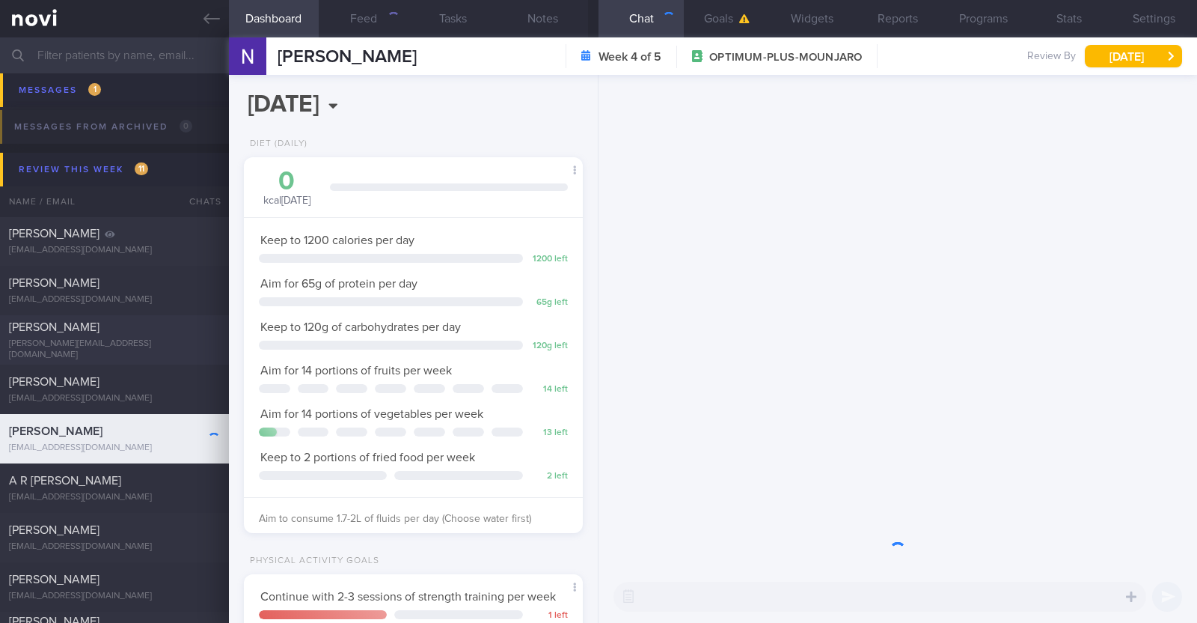
scroll to position [170, 298]
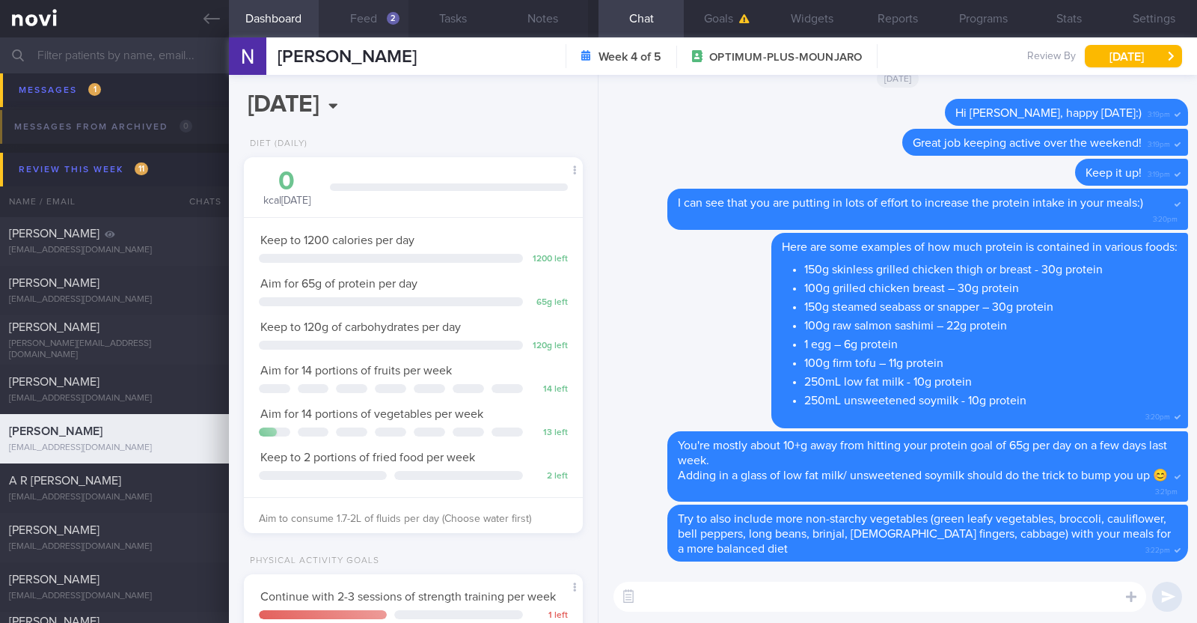
click at [363, 25] on button "Feed 2" at bounding box center [364, 18] width 90 height 37
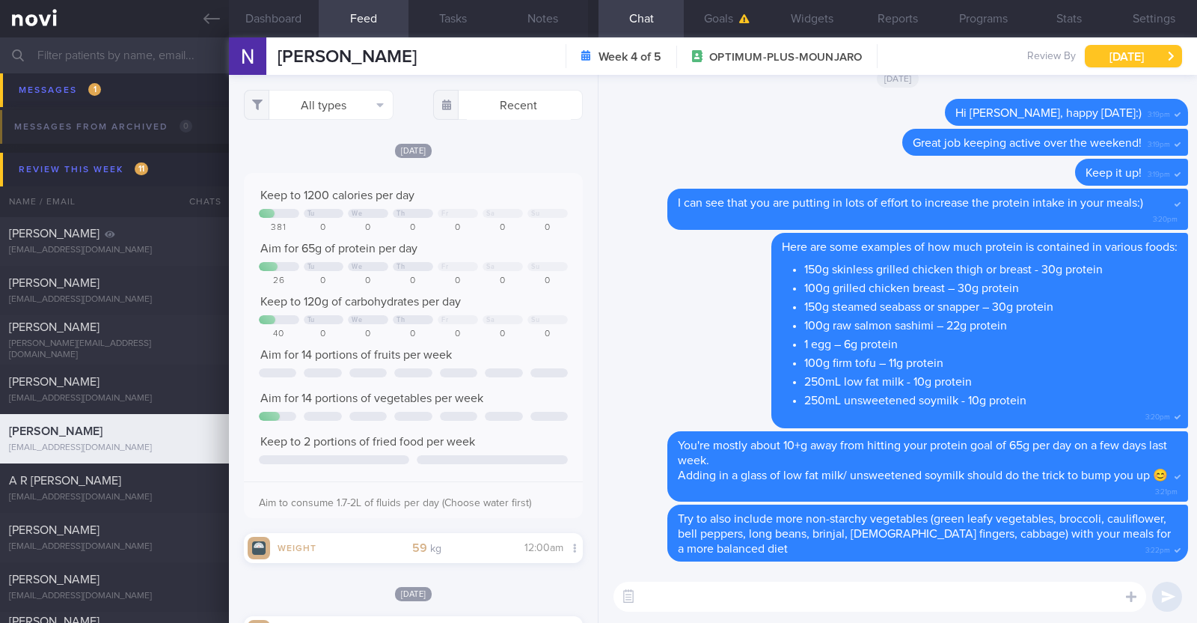
click at [1130, 52] on button "[DATE]" at bounding box center [1133, 56] width 97 height 22
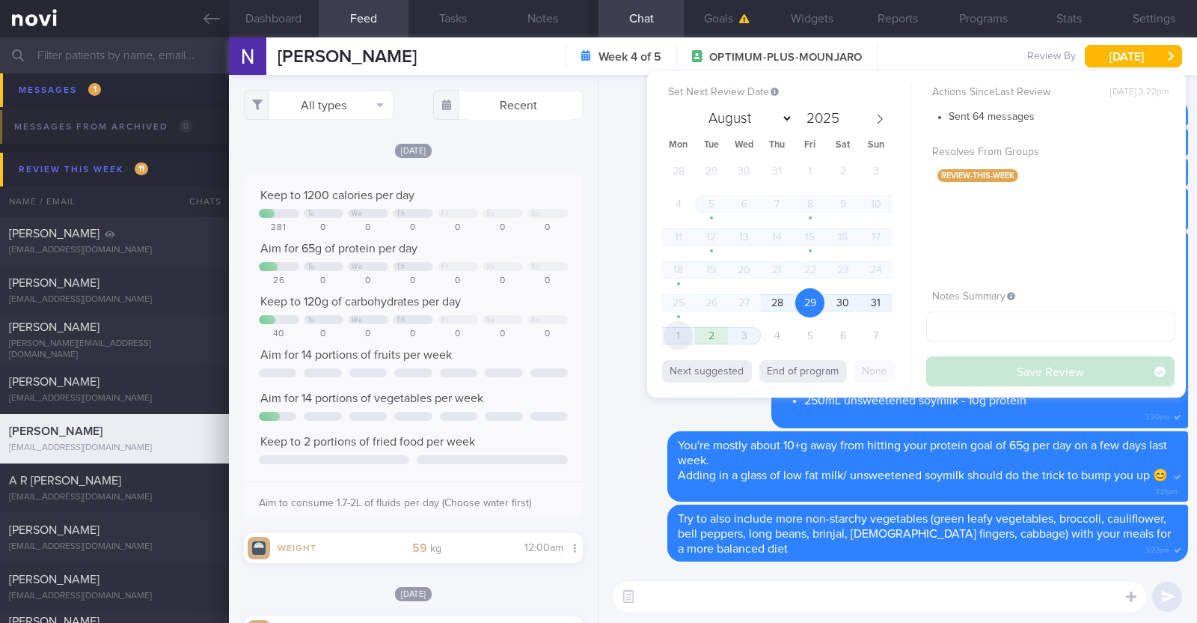
click at [674, 338] on span "1" at bounding box center [678, 335] width 29 height 29
select select "8"
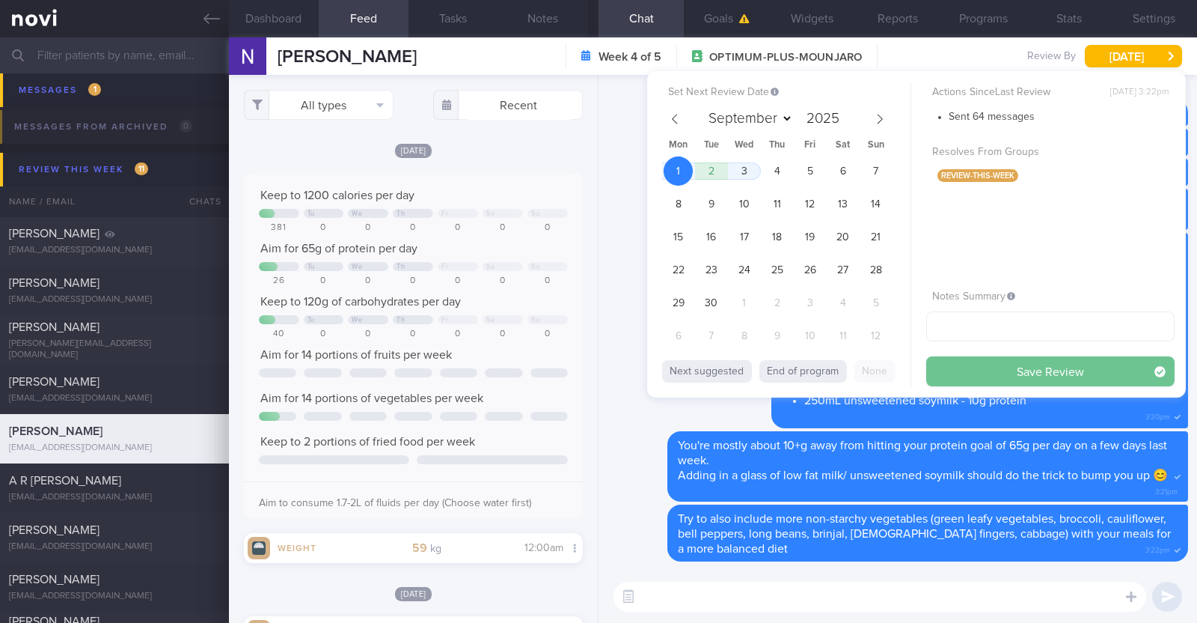
click at [984, 379] on button "Save Review" at bounding box center [1051, 371] width 248 height 30
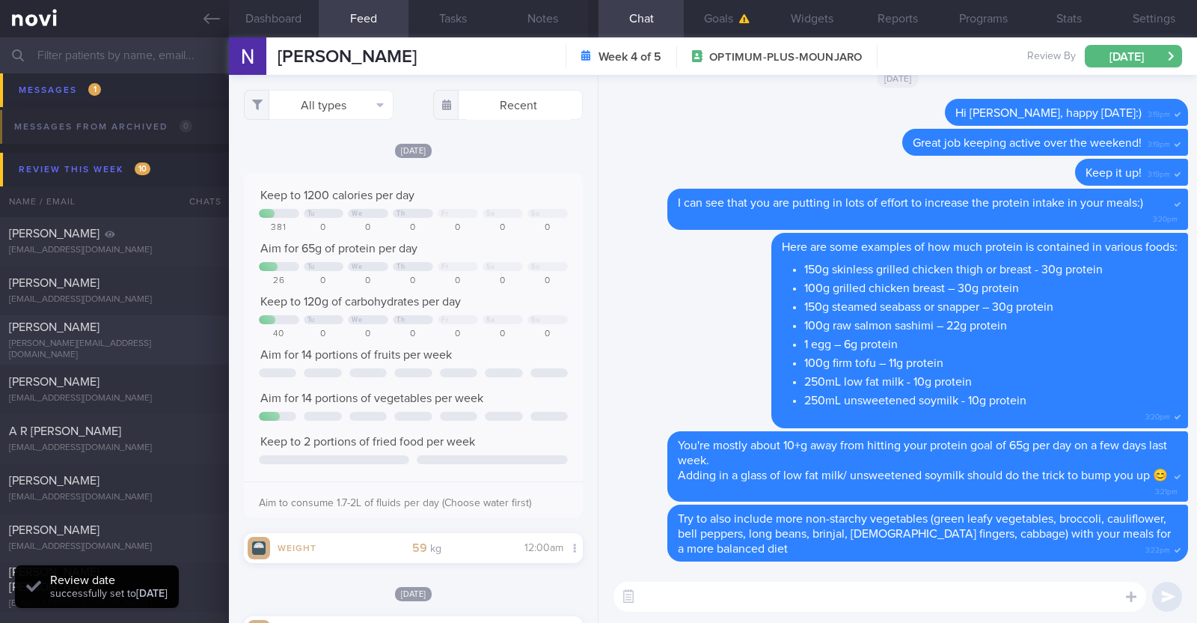
click at [75, 346] on div "[PERSON_NAME][EMAIL_ADDRESS][DOMAIN_NAME]" at bounding box center [114, 349] width 211 height 22
type textarea "44F Comorbidities: Fatty Liver HLD Psoriasis (2-3 weekly injections) Nil meds W…"
select select "7"
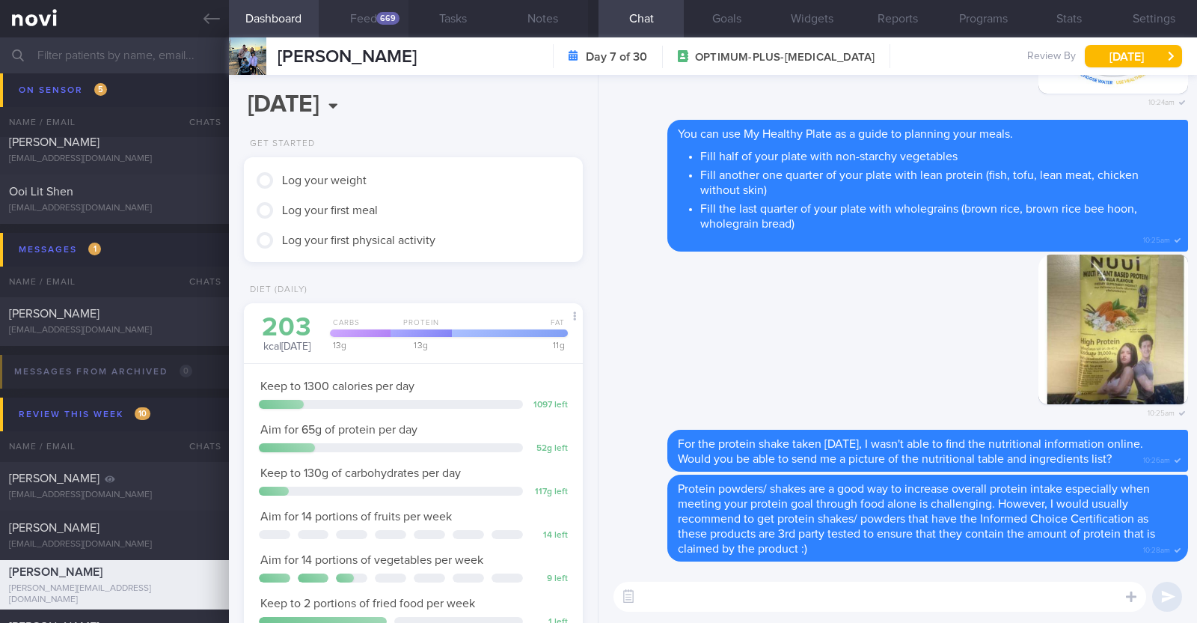
click at [367, 28] on button "Feed 669" at bounding box center [364, 18] width 90 height 37
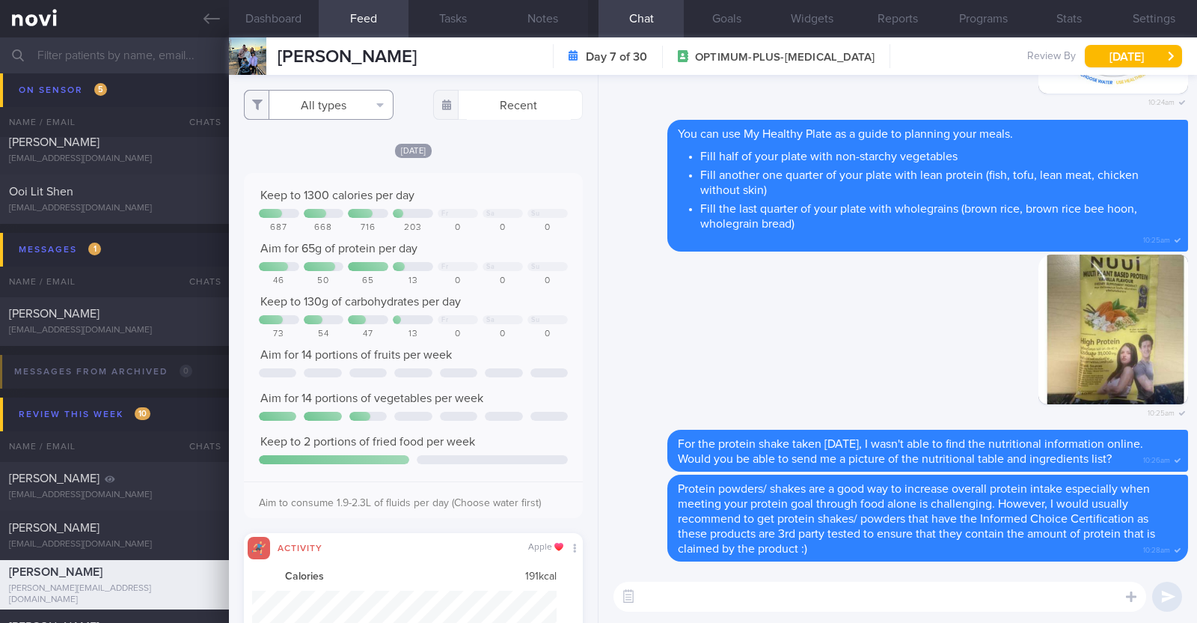
click at [352, 106] on button "All types" at bounding box center [319, 105] width 150 height 30
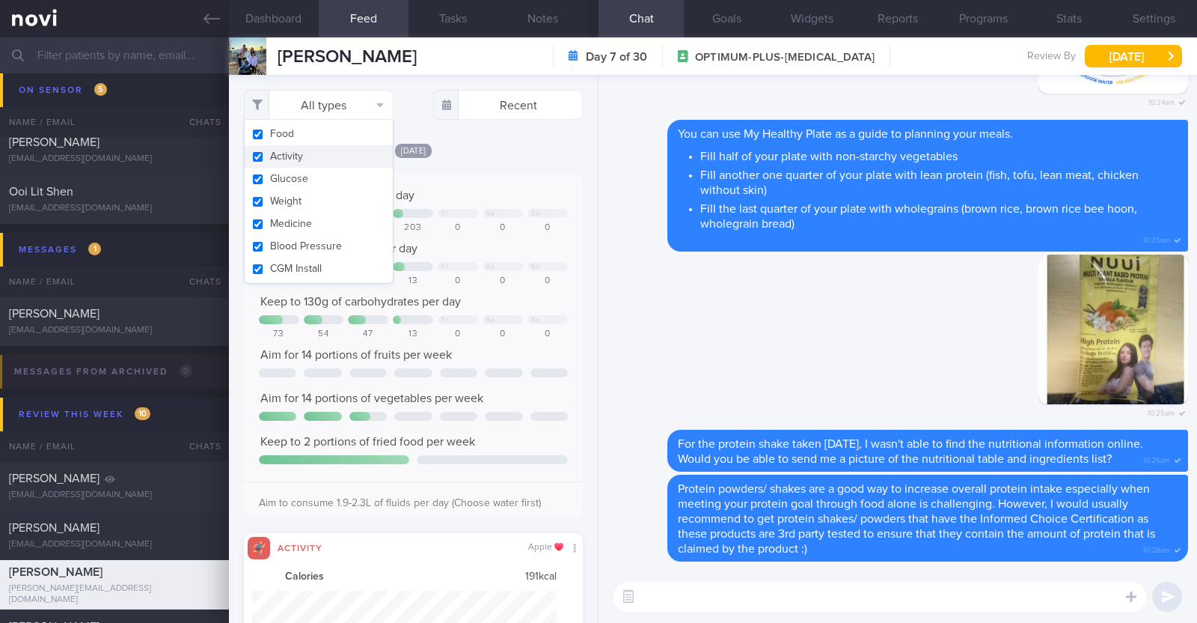
click at [319, 157] on button "Activity" at bounding box center [319, 156] width 148 height 22
checkbox input "false"
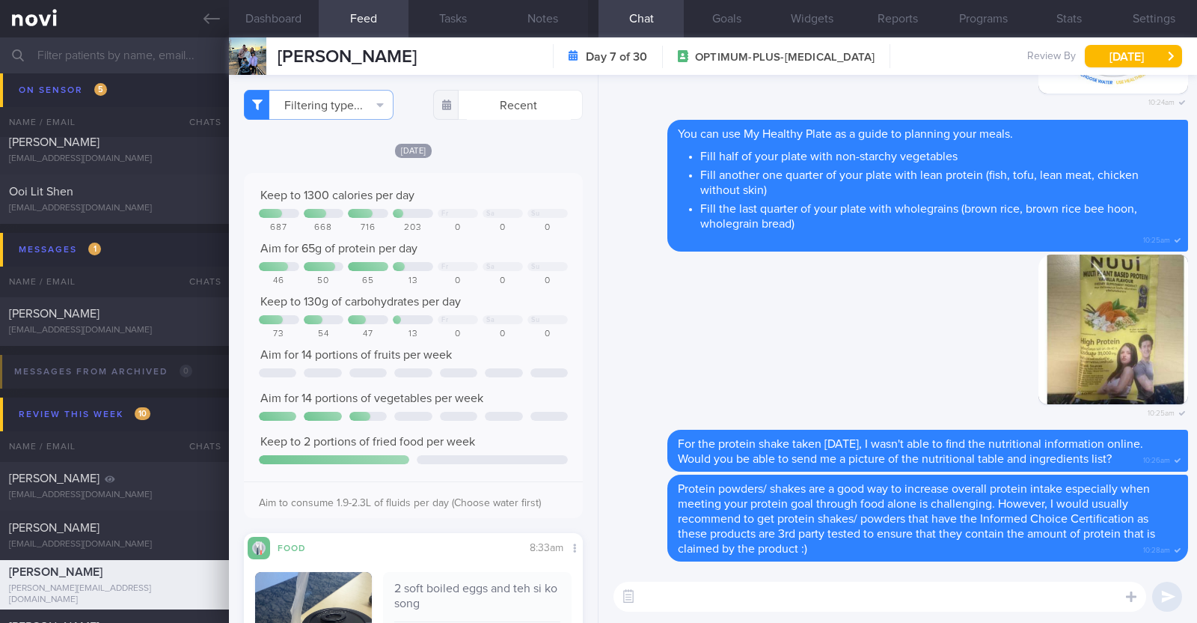
click at [466, 147] on div "[DATE]" at bounding box center [413, 150] width 339 height 16
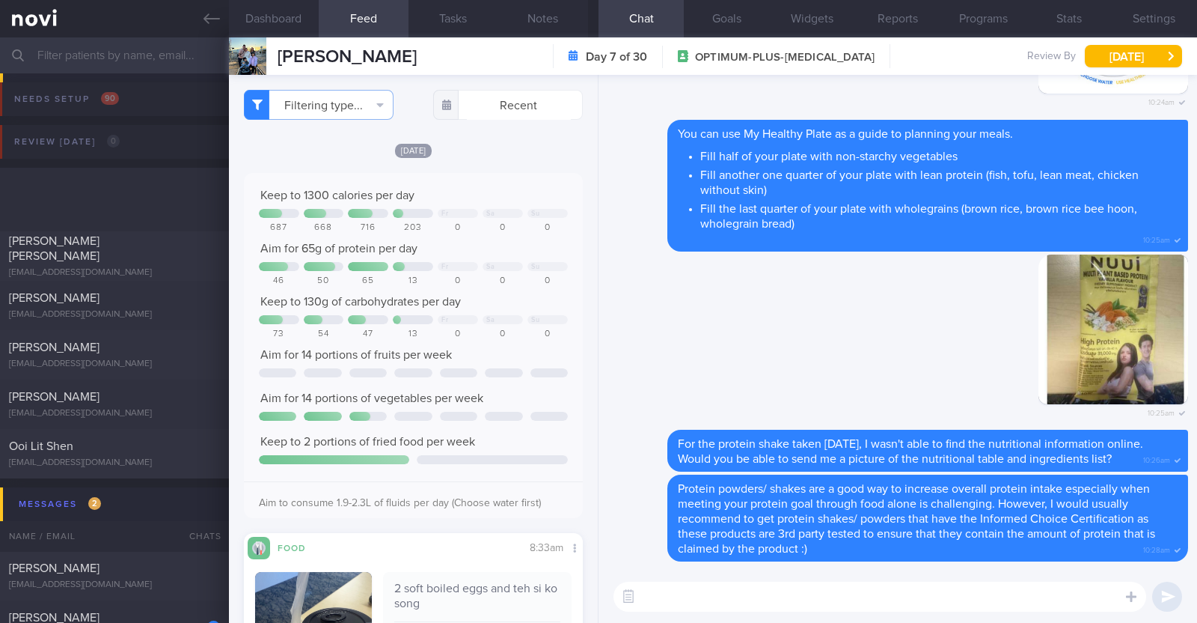
scroll to position [170, 298]
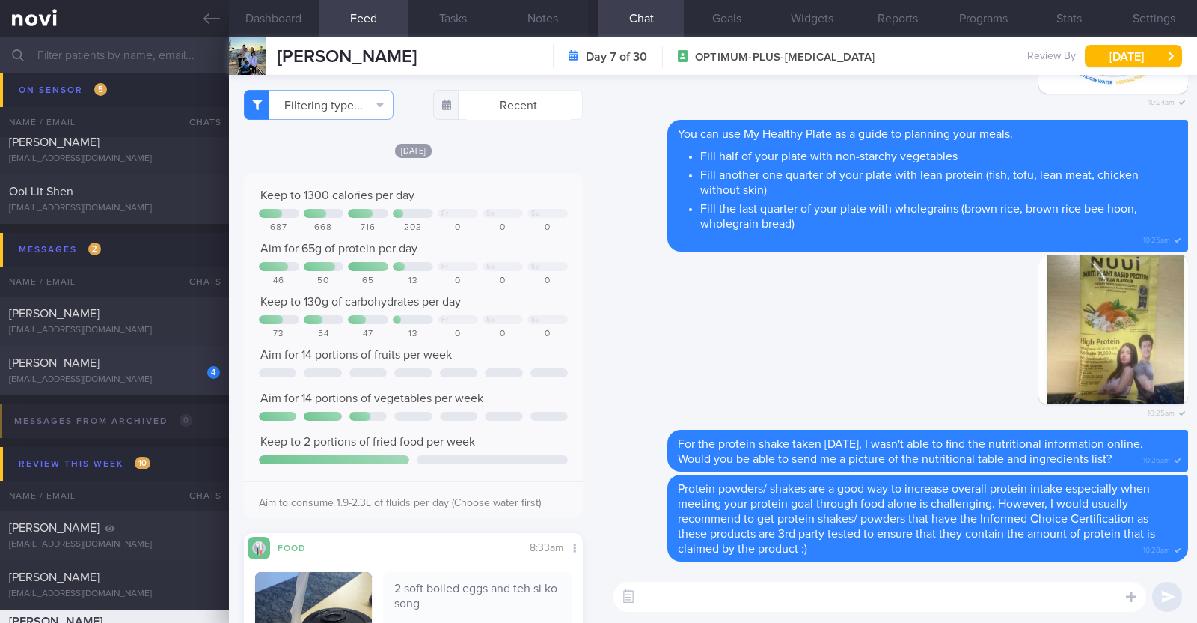
click at [172, 376] on div "[EMAIL_ADDRESS][DOMAIN_NAME]" at bounding box center [114, 379] width 211 height 11
type textarea "34M Co-morbidities: [MEDICAL_DATA] [MEDICAL_DATA] Nil meds Mounjaro 2.5mg wkly …"
select select "8"
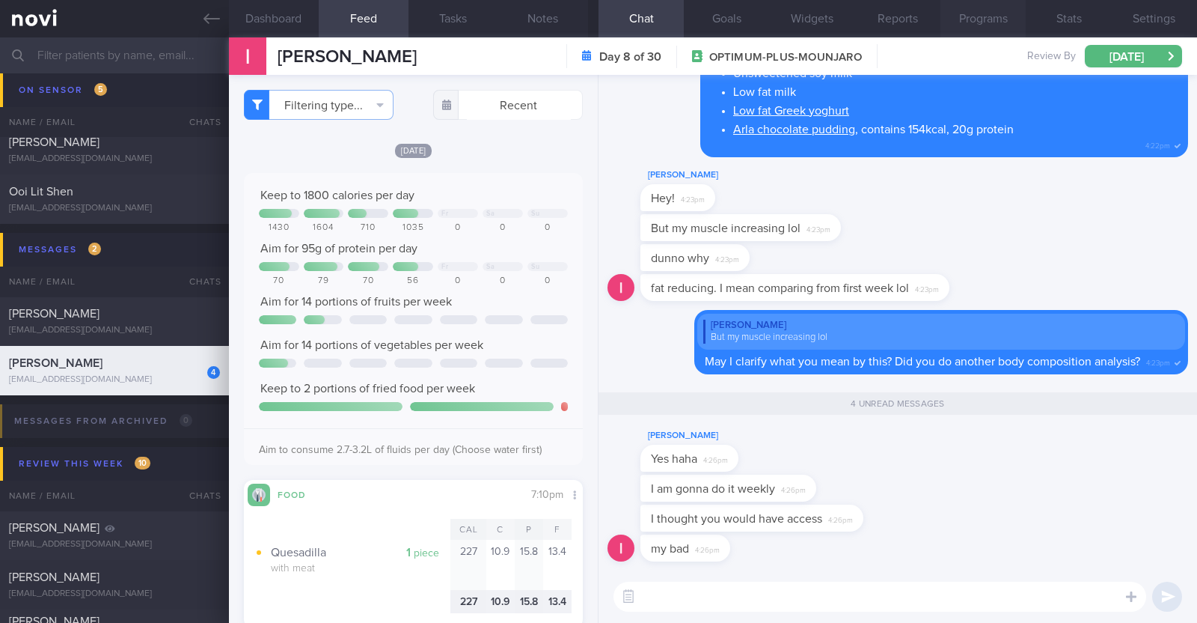
click at [992, 20] on button "Programs" at bounding box center [983, 18] width 85 height 37
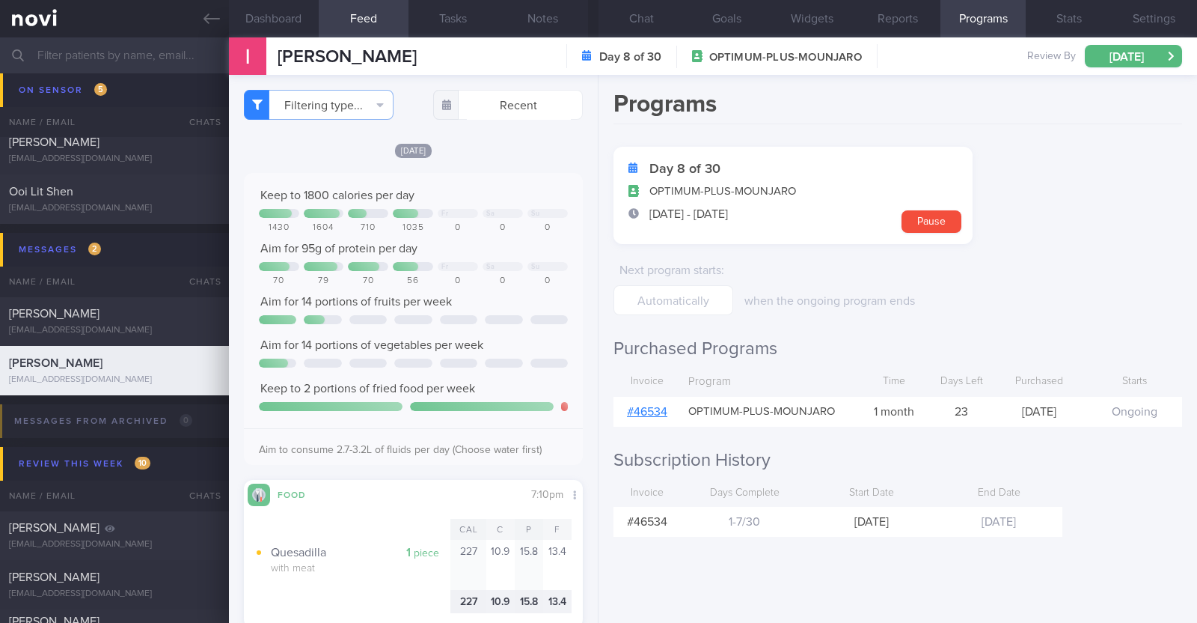
click at [653, 407] on link "# 46534" at bounding box center [647, 412] width 40 height 12
click at [614, 16] on button "Chat" at bounding box center [641, 18] width 85 height 37
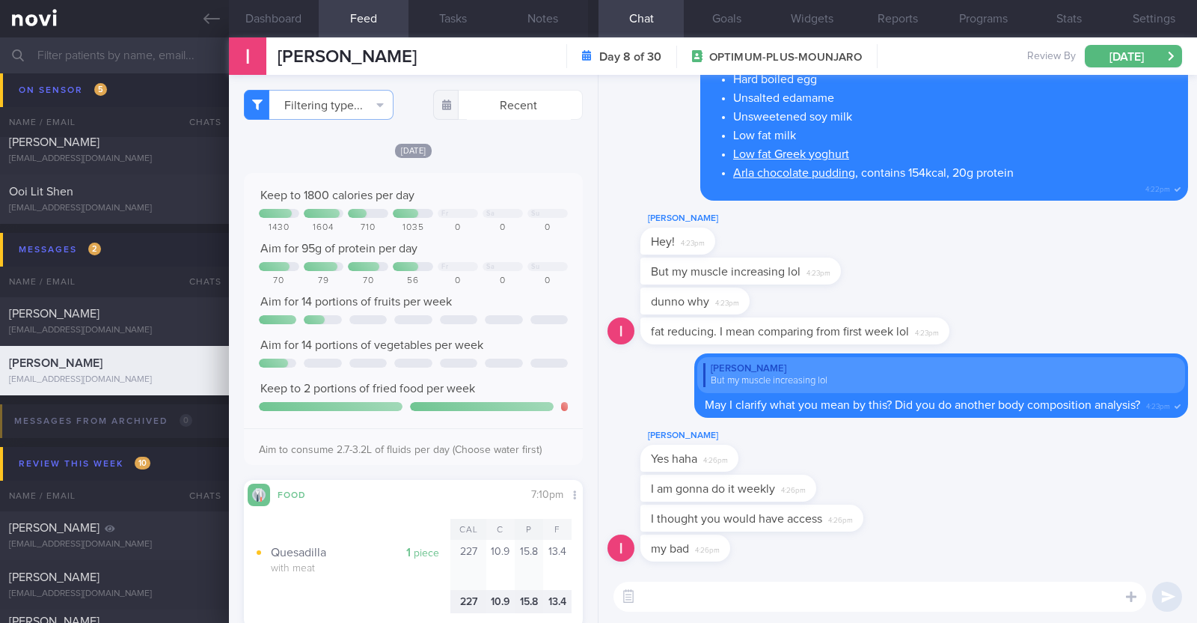
click at [648, 196] on div "Delete Overall protein intake is still slightly short of your goal of 95g per d…" at bounding box center [915, 99] width 548 height 203
drag, startPoint x: 747, startPoint y: 616, endPoint x: 733, endPoint y: 596, distance: 23.7
click at [733, 596] on div "​ ​" at bounding box center [898, 596] width 599 height 52
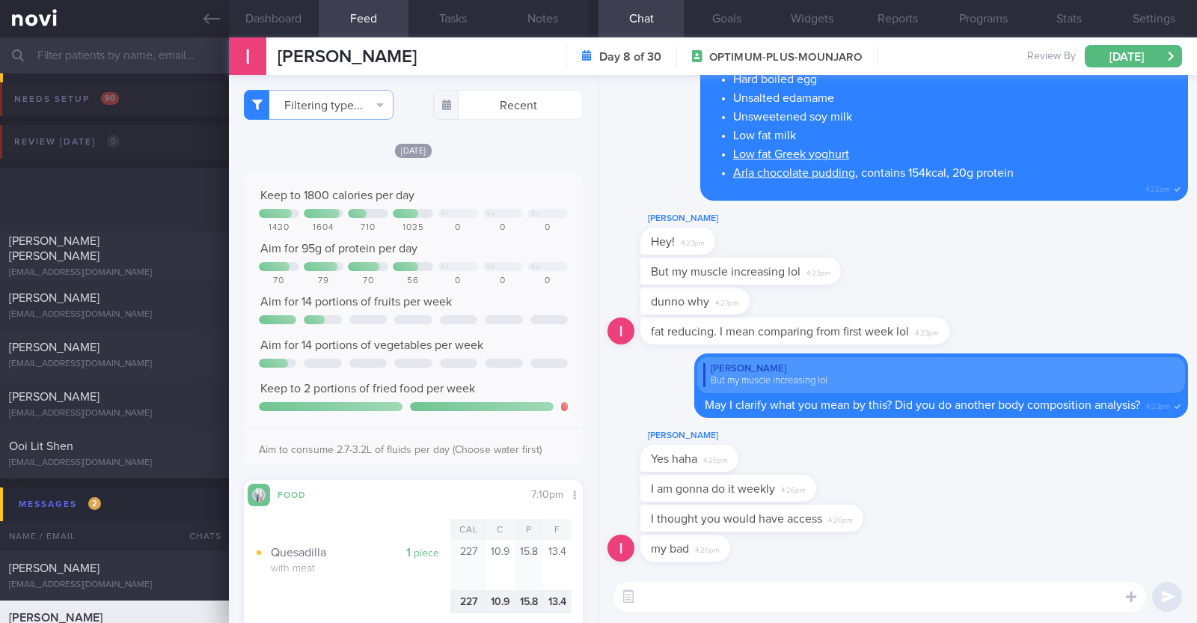
select select "8"
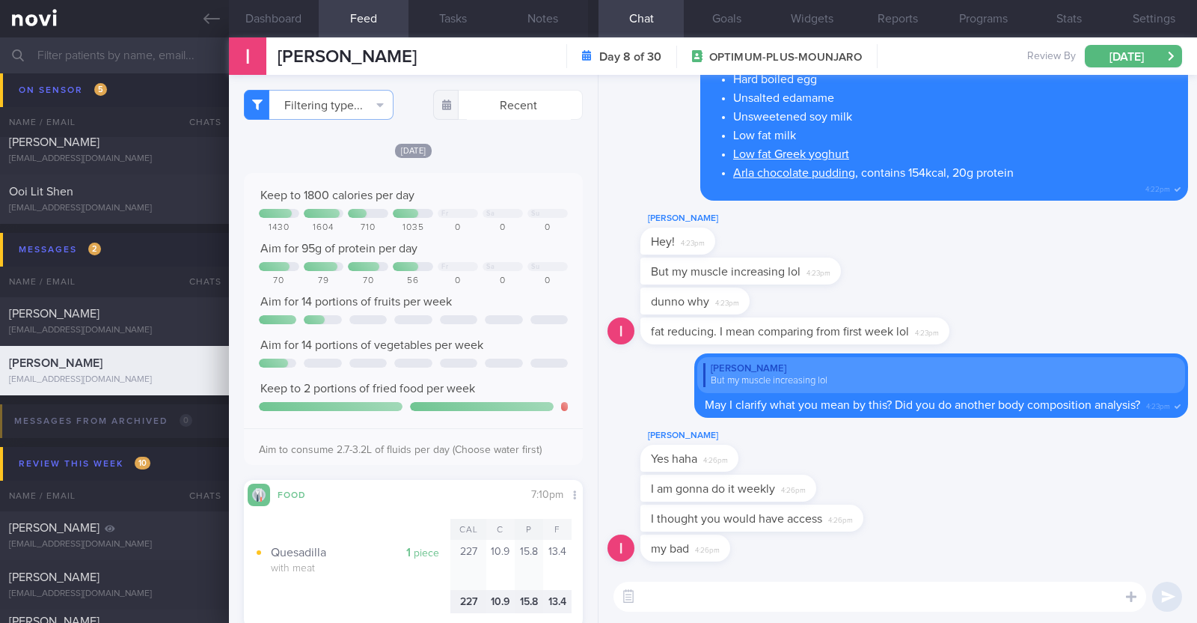
click at [733, 596] on textarea at bounding box center [880, 596] width 533 height 30
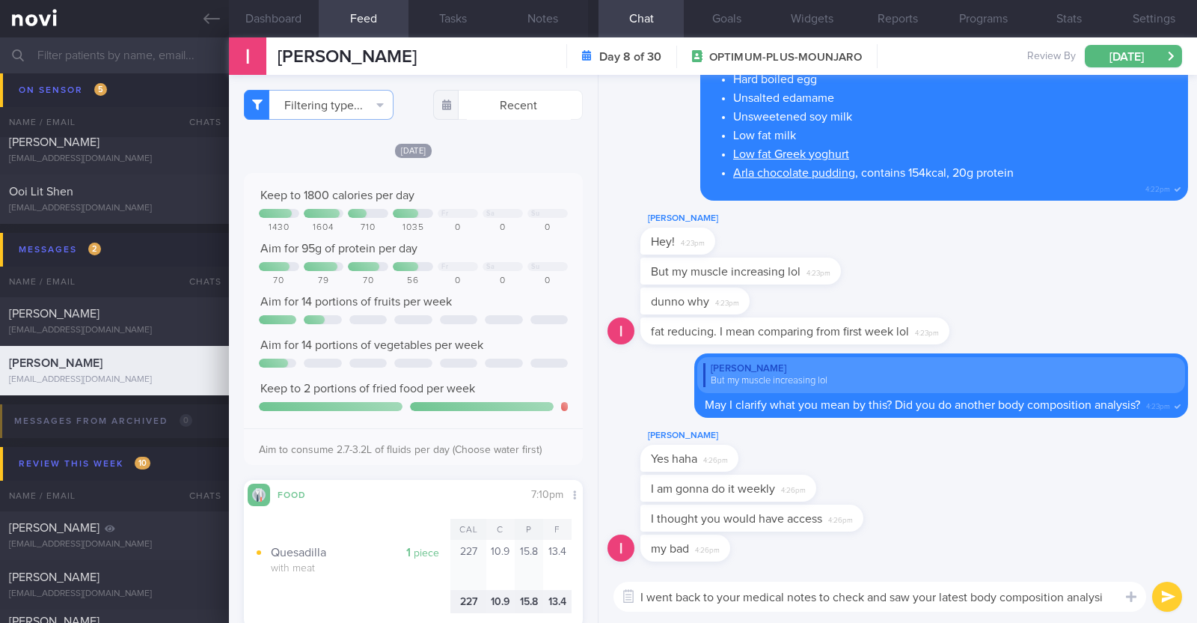
type textarea "I went back to your medical notes to check and saw your latest body composition…"
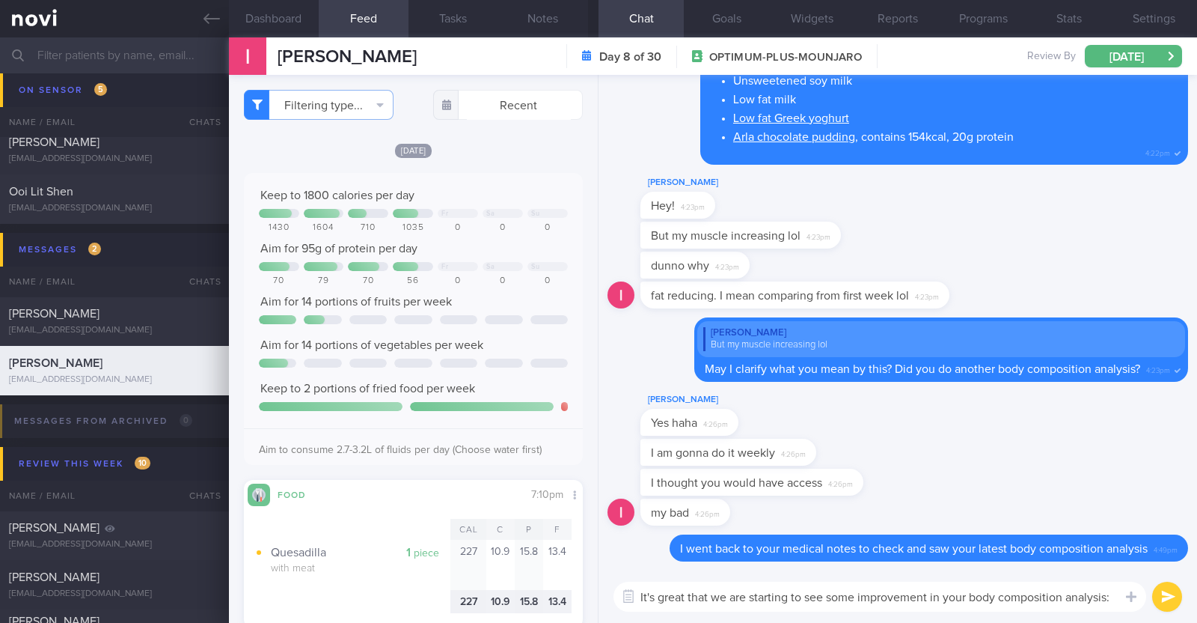
type textarea "It's great that we are starting to see some improvement in your body compositio…"
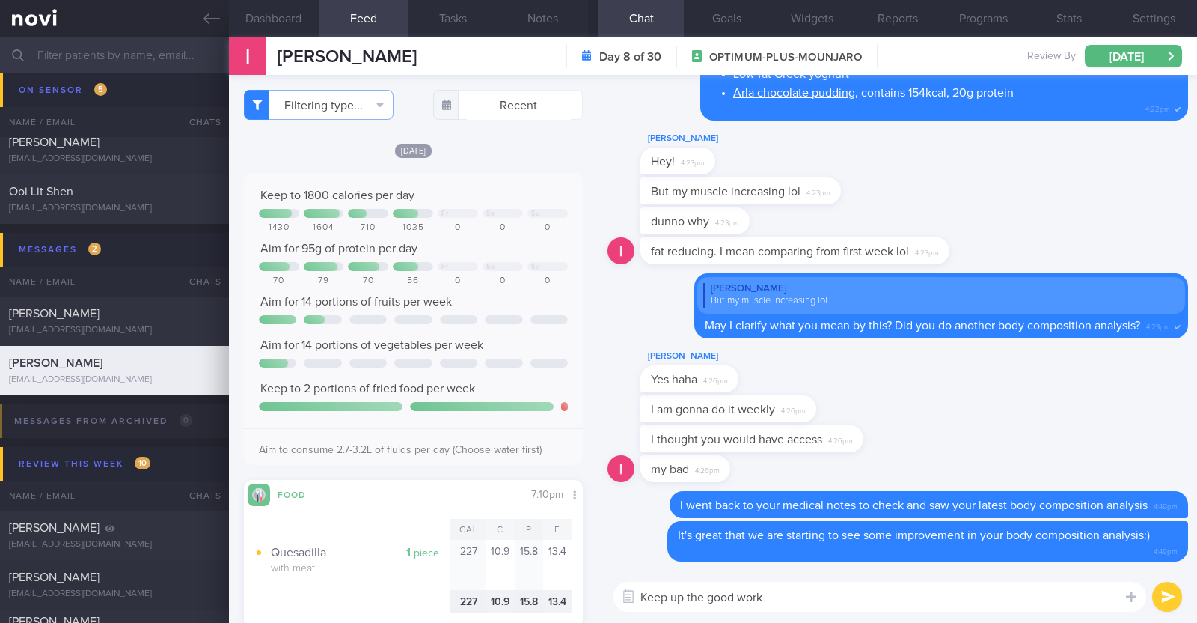
type textarea "Keep up the good work!"
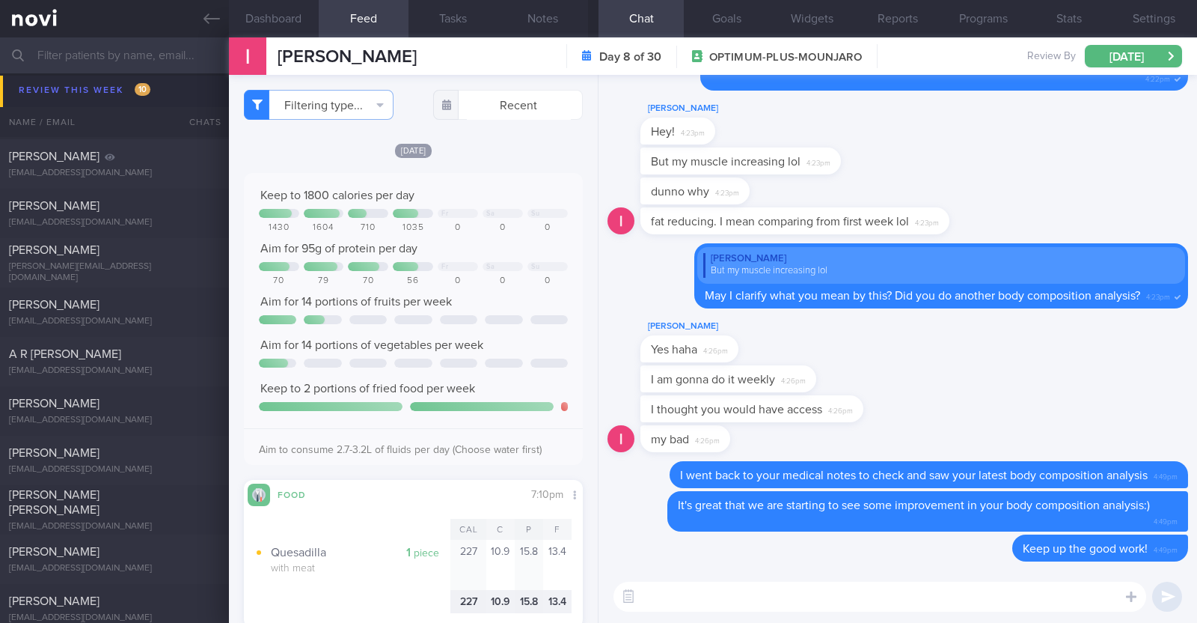
scroll to position [665, 0]
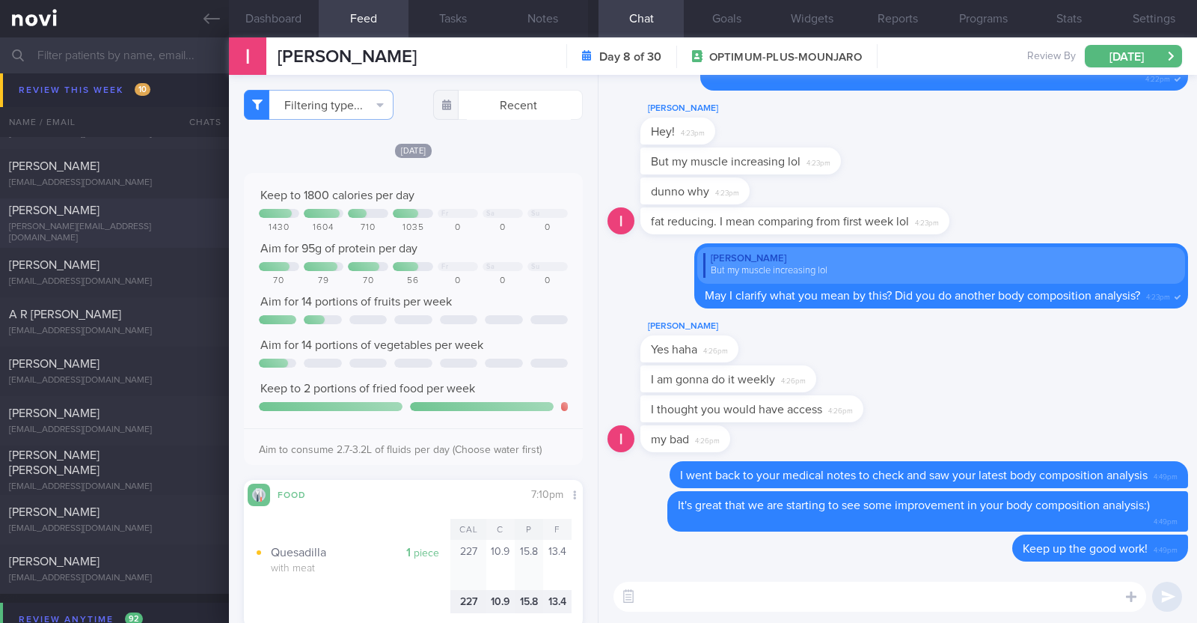
click at [141, 216] on div "[PERSON_NAME]" at bounding box center [112, 210] width 207 height 15
type textarea "44F Comorbidities: Fatty Liver HLD Psoriasis (2-3 weekly injections) Nil meds W…"
select select "7"
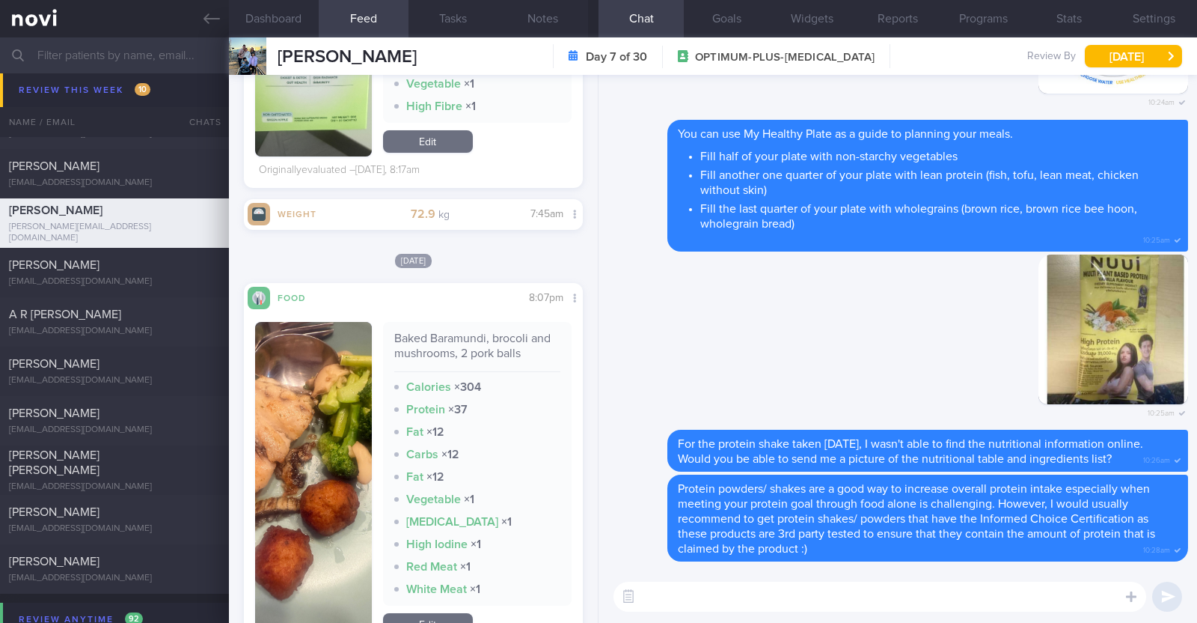
scroll to position [2002, 0]
click at [310, 421] on button "button" at bounding box center [313, 479] width 117 height 317
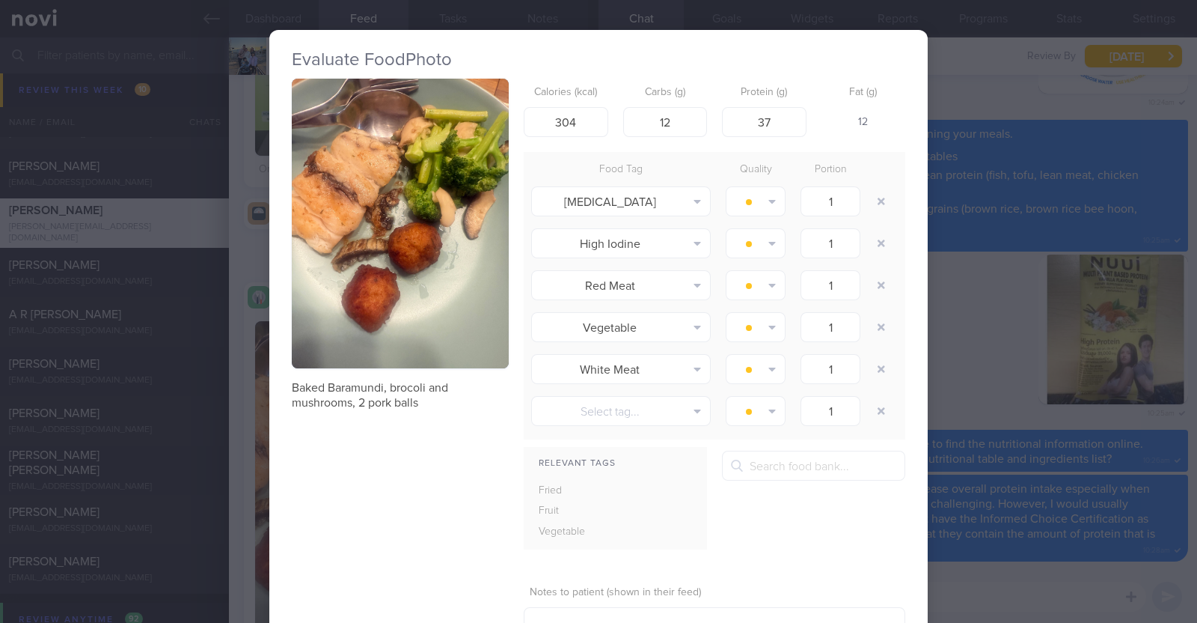
click at [241, 426] on div "Evaluate Food Photo Baked Baramundi, brocoli and mushrooms, 2 pork balls Calori…" at bounding box center [598, 311] width 1197 height 623
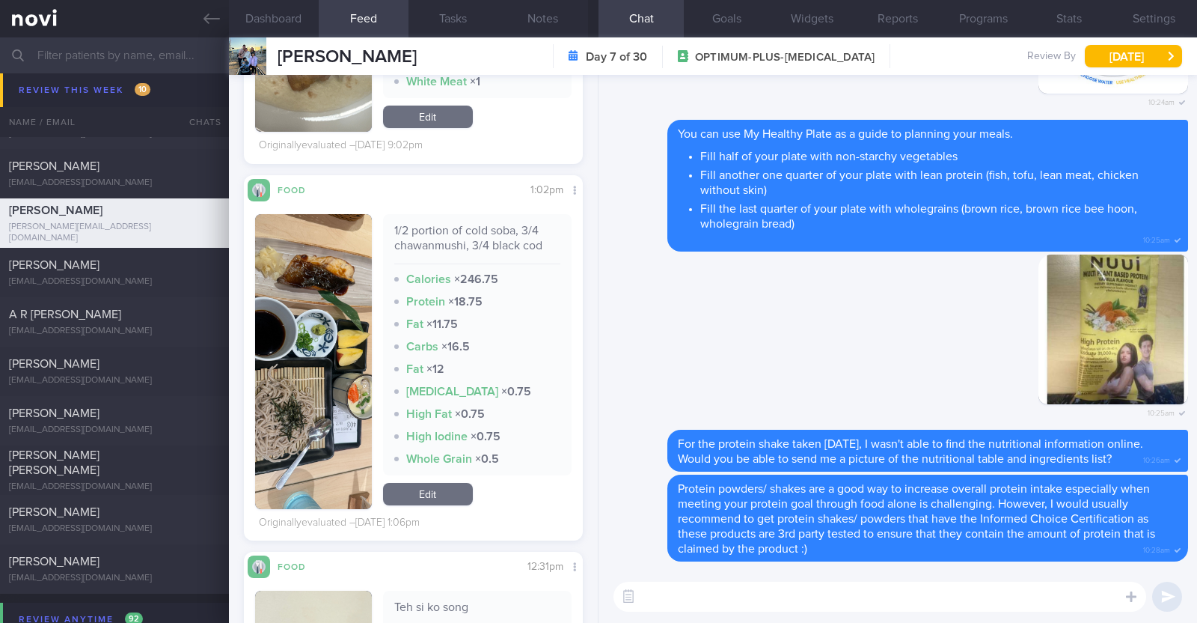
scroll to position [3521, 0]
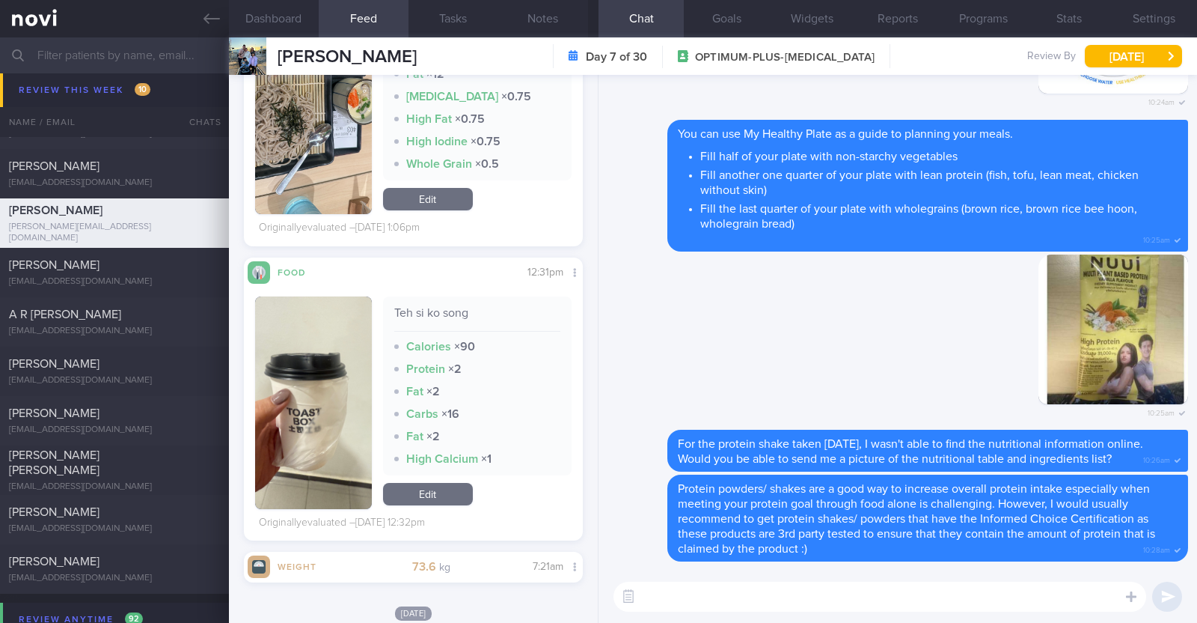
click at [689, 606] on textarea at bounding box center [880, 596] width 533 height 30
type textarea "Hi Michell, great job with your meals over the past few days"
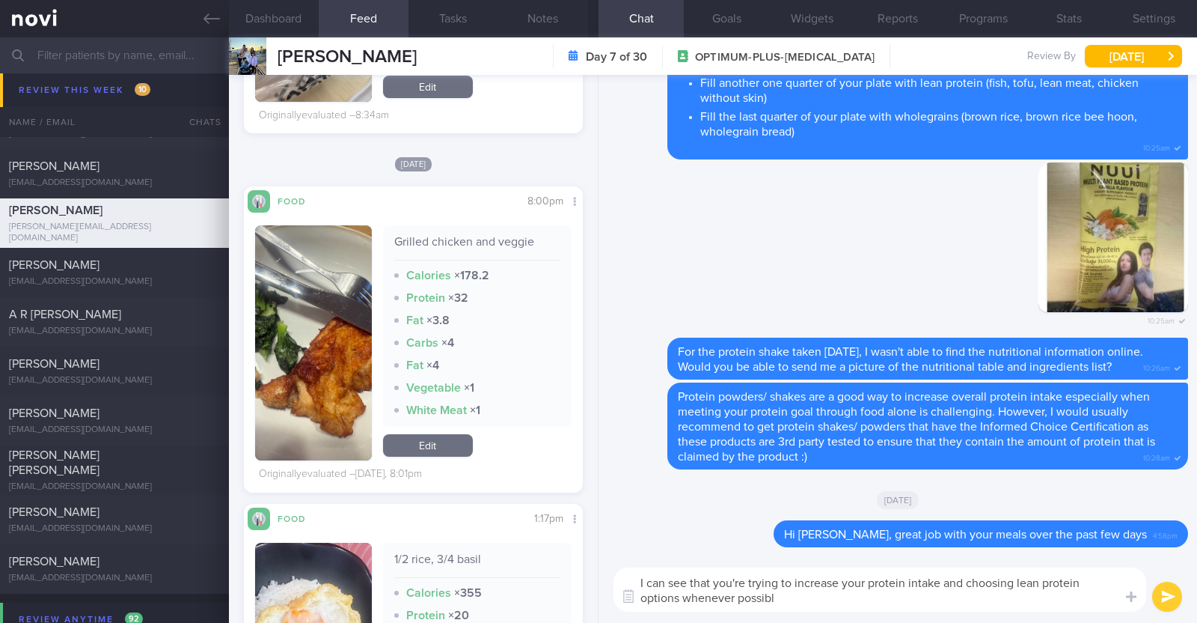
type textarea "I can see that you're trying to increase your protein intake and choosing lean …"
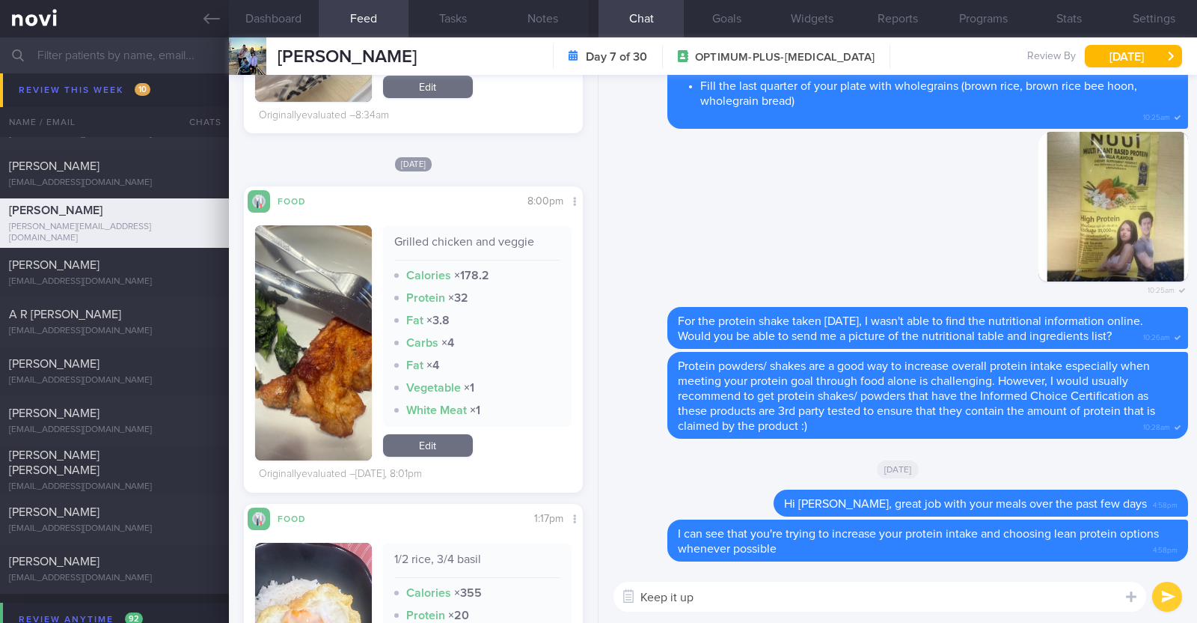
type textarea "Keep it up!"
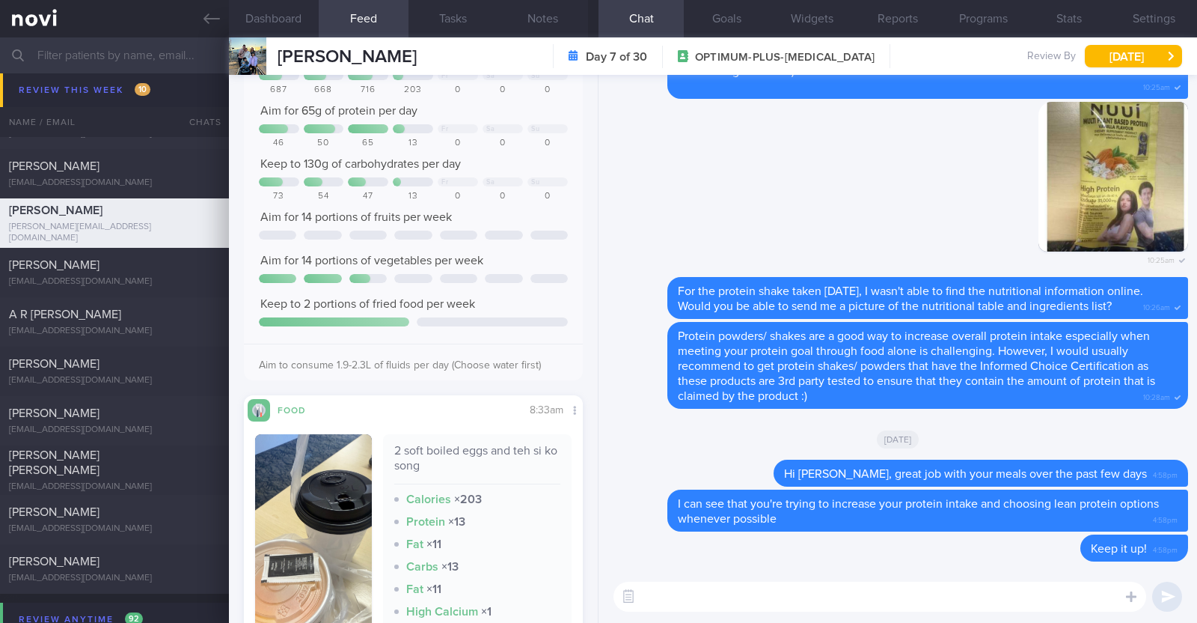
click at [712, 601] on textarea at bounding box center [880, 596] width 533 height 30
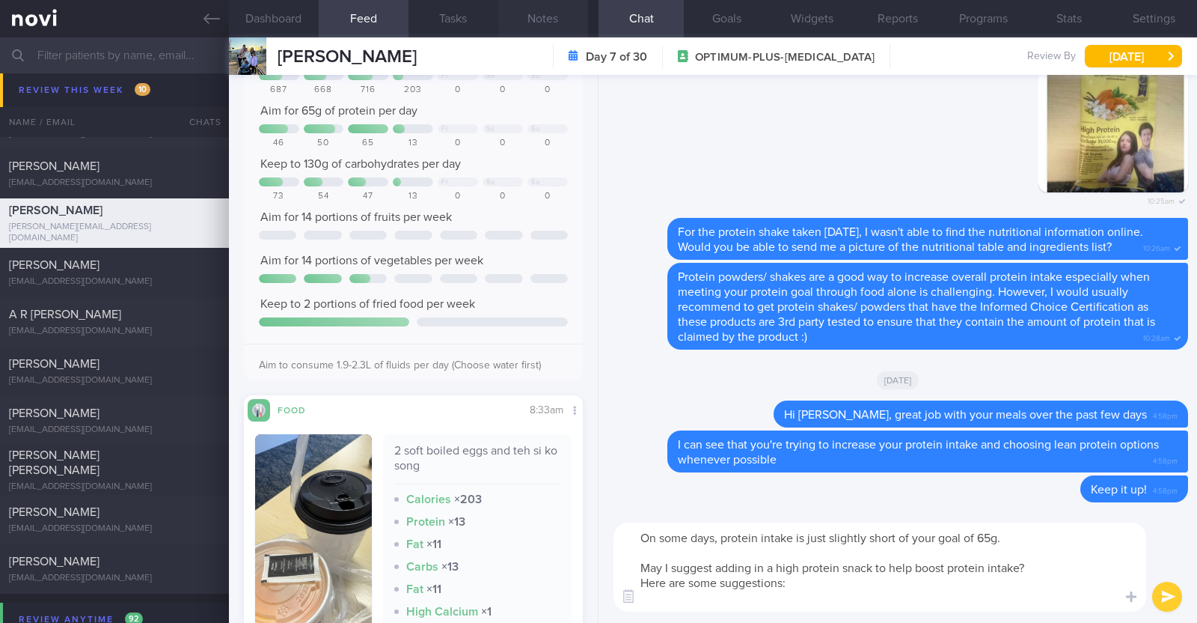
paste textarea "- Hard boiled egg - Unsalted edamame - Unsweetened soy milk - Low fat milk - [L…"
type textarea "On some days, protein intake is just slightly short of your goal of 65g. May I …"
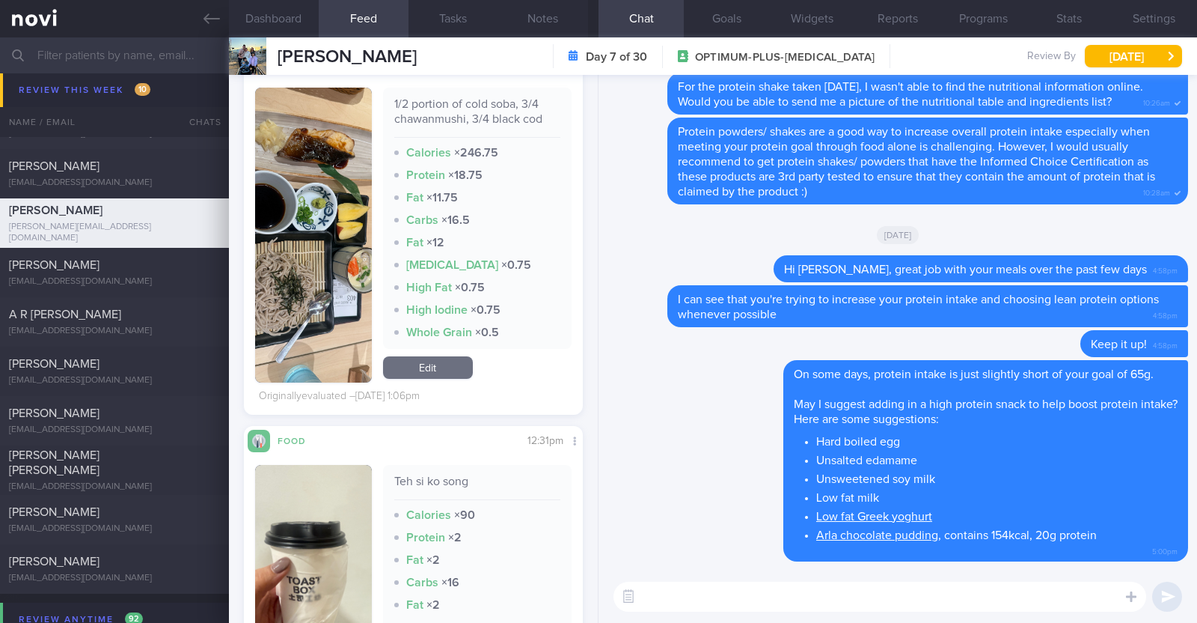
scroll to position [3630, 0]
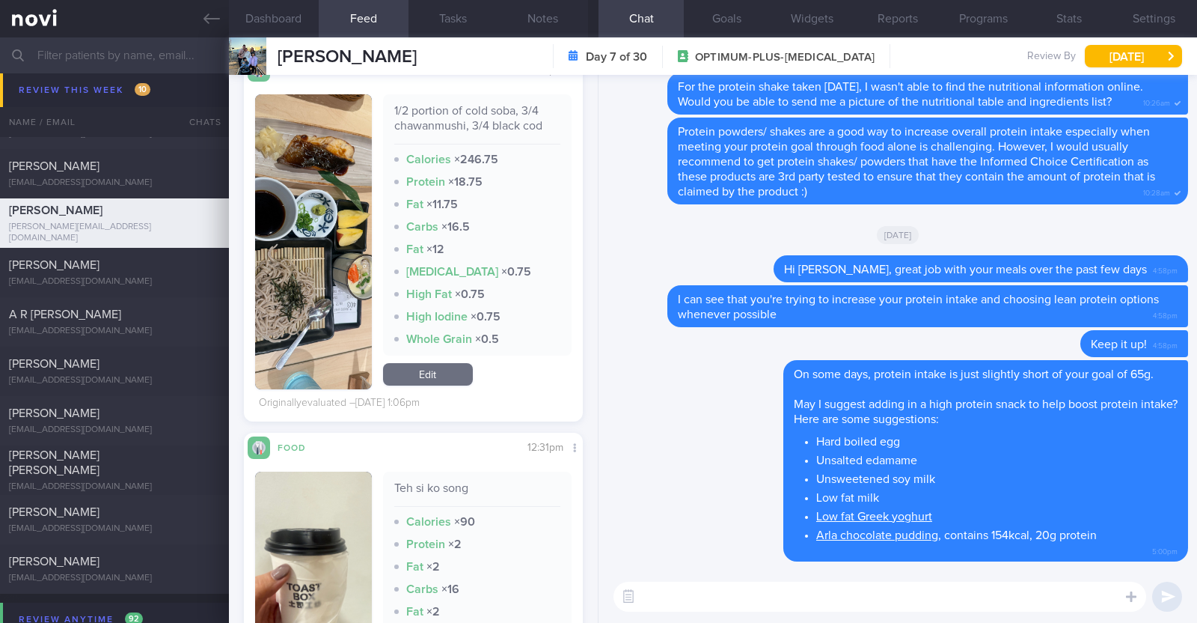
click at [302, 293] on button "button" at bounding box center [313, 241] width 117 height 295
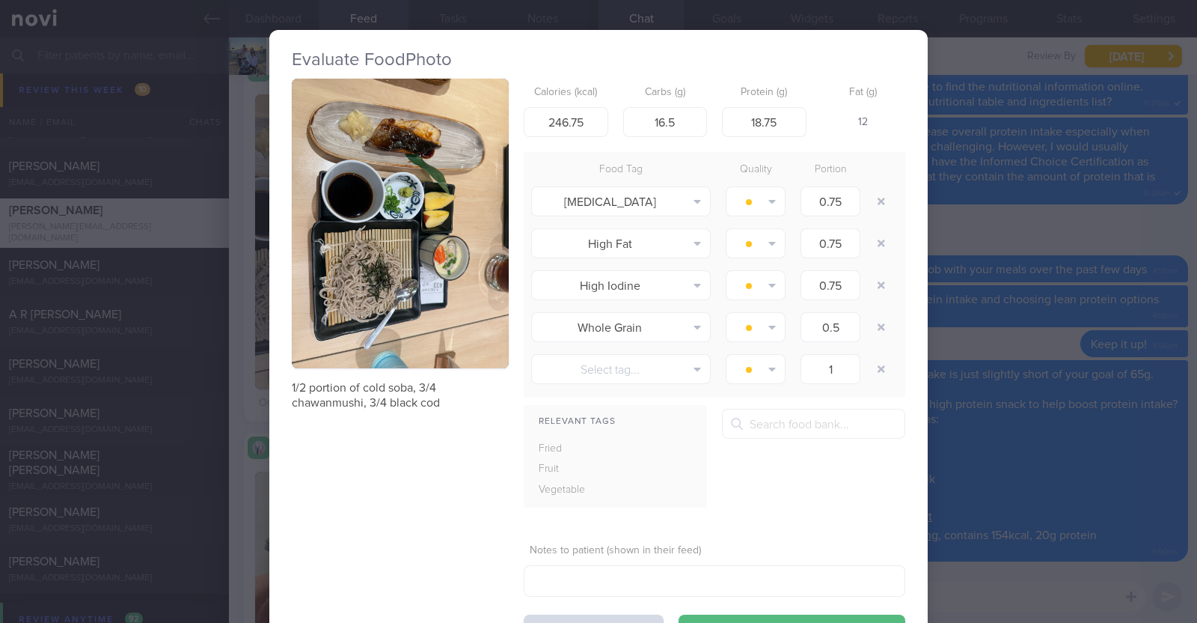
click at [231, 353] on div "Evaluate Food Photo 1/2 portion of cold soba, 3/4 chawanmushi, 3/4 black cod Ca…" at bounding box center [598, 311] width 1197 height 623
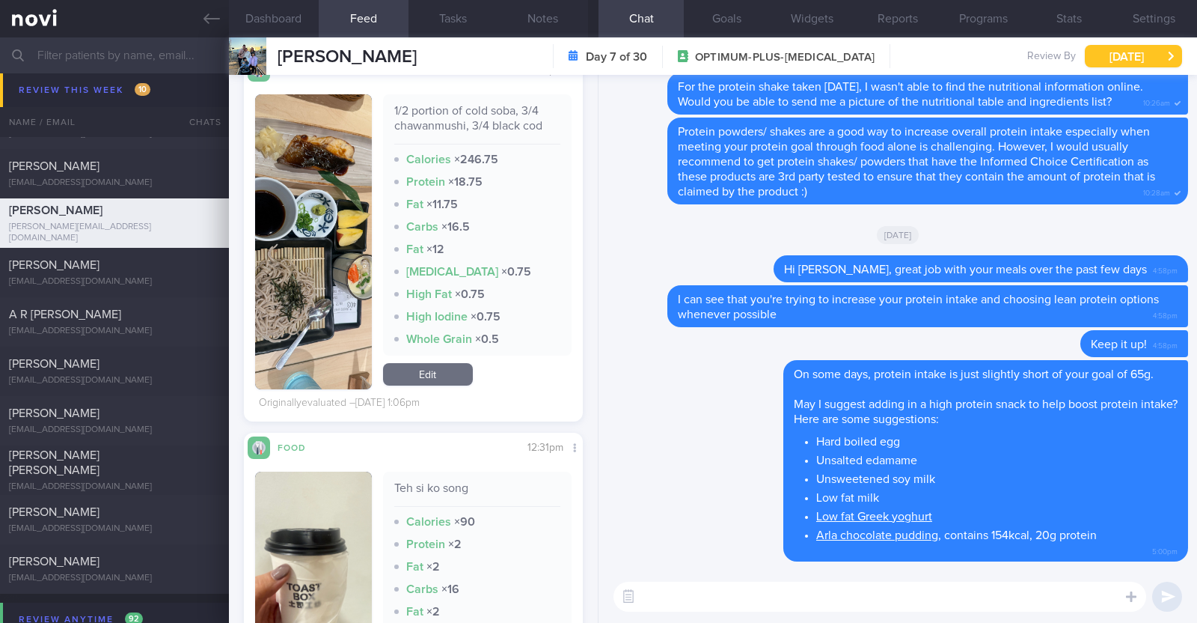
click at [1152, 48] on button "[DATE]" at bounding box center [1133, 56] width 97 height 22
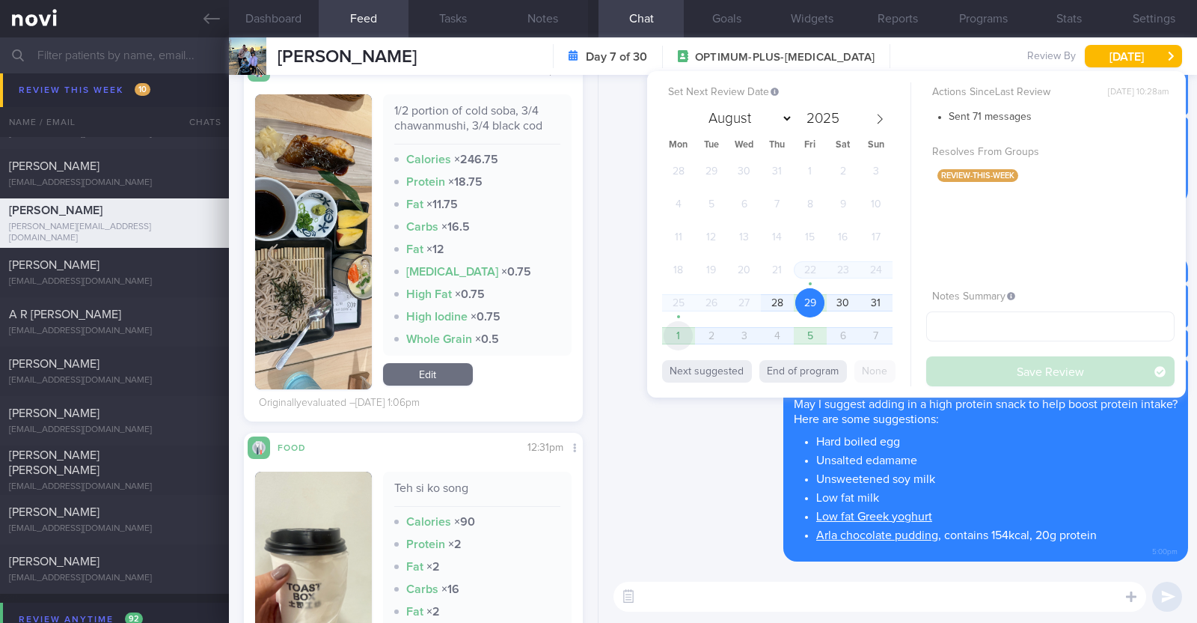
click at [688, 332] on span "1" at bounding box center [678, 335] width 29 height 29
select select "8"
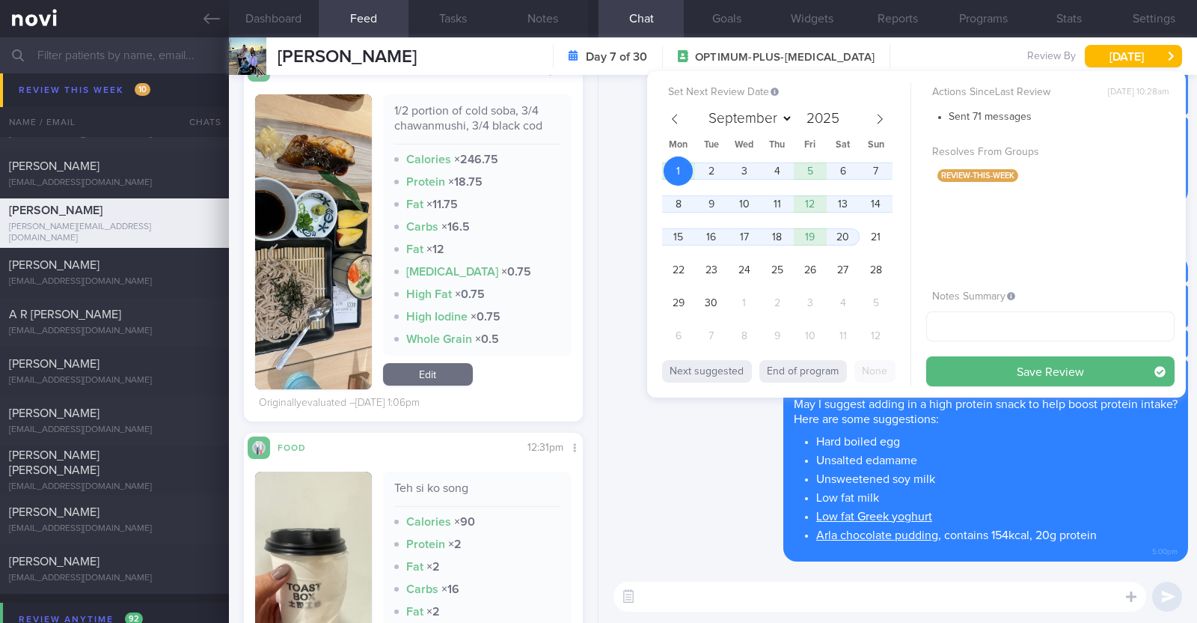
click at [1101, 354] on div "Actions Since Last Review Mon, 25 Aug, 10:28am Sent 71 messages Resolves From G…" at bounding box center [1051, 234] width 248 height 304
click at [1096, 370] on button "Save Review" at bounding box center [1051, 371] width 248 height 30
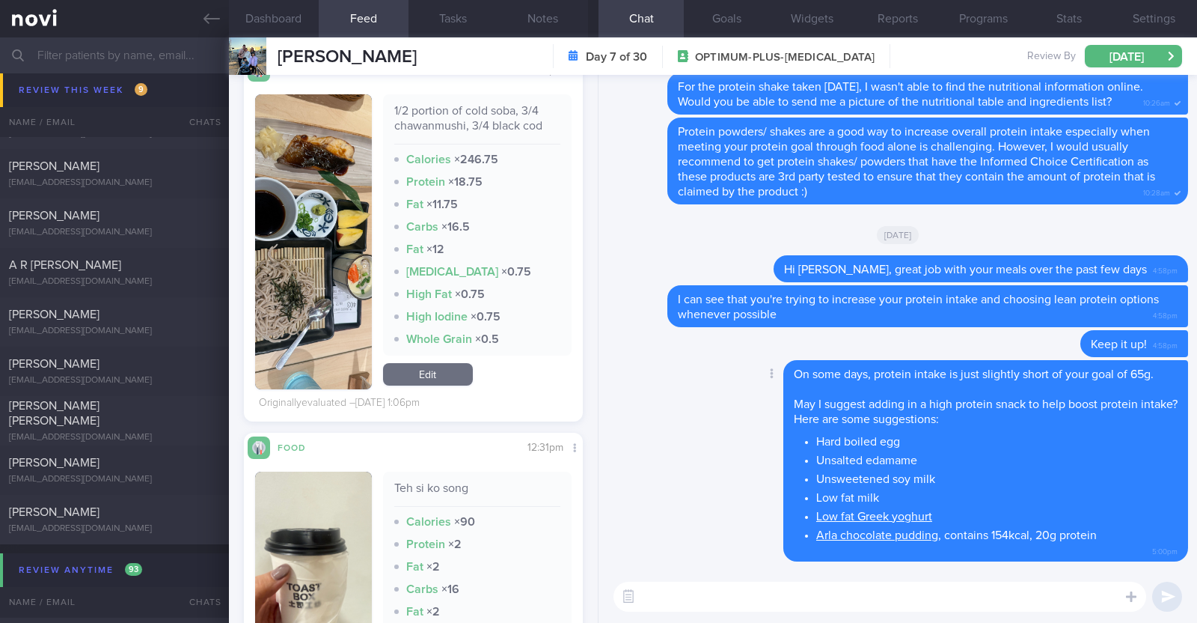
click at [653, 401] on div "Delete On some days, protein intake is just slightly short of your goal of 65g.…" at bounding box center [898, 465] width 581 height 211
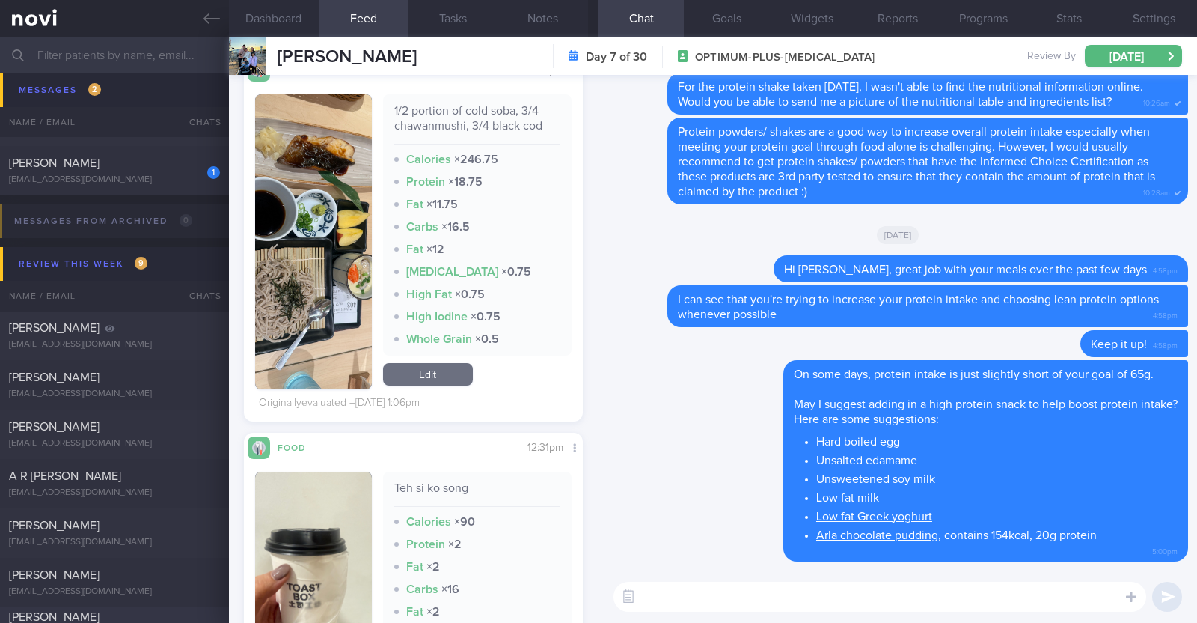
scroll to position [454, 0]
click at [132, 189] on div "1 Irshah Iraimi heyirshah@gmail.com Today OPTIMUM-PLUS-MOUNJARO" at bounding box center [598, 171] width 1197 height 49
type textarea "34M Co-morbidities: Dyslipidemia Hyperuricemia Nil meds Mounjaro 2.5mg wkly Sed…"
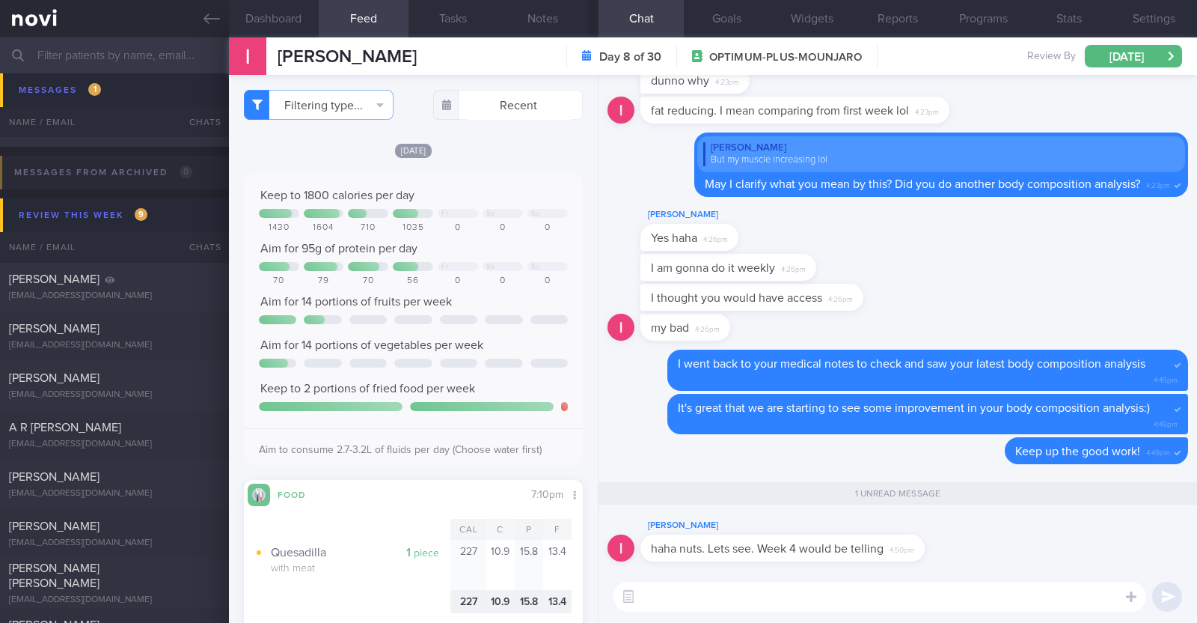
click at [971, 533] on div "Irshah Iraimi haha nuts. Lets see. Week 4 would be telling 4:50pm" at bounding box center [898, 543] width 581 height 54
click at [953, 594] on textarea at bounding box center [880, 596] width 533 height 30
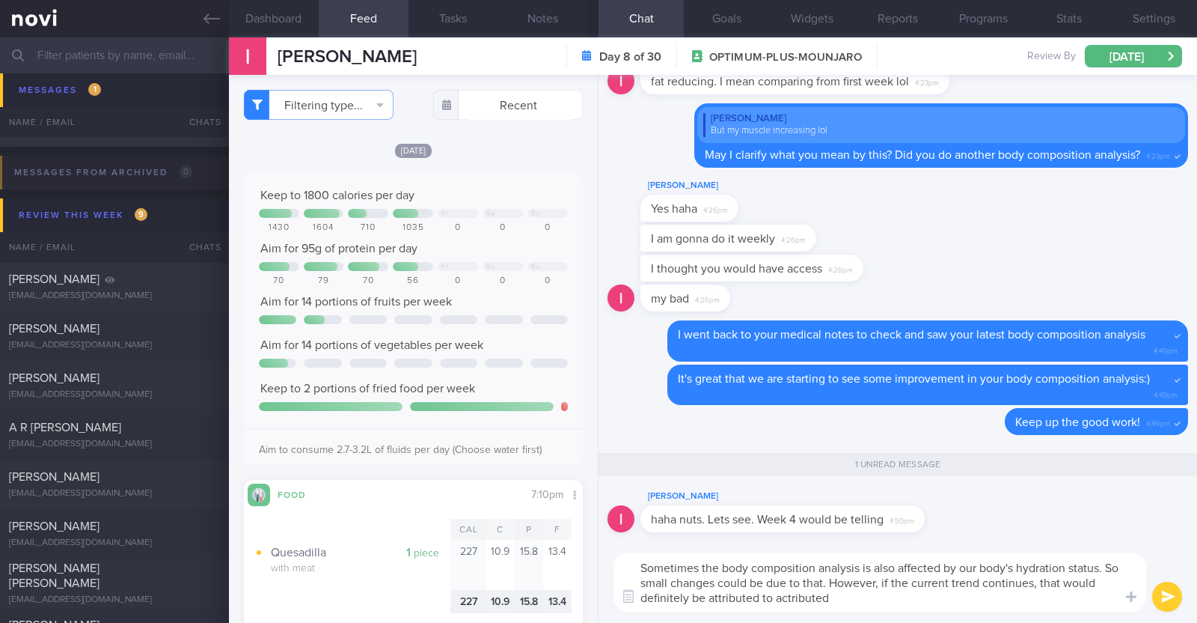
click at [1051, 585] on textarea "Sometimes the body composition analysis is also affected by our body's hydratio…" at bounding box center [880, 581] width 533 height 59
click at [958, 602] on textarea "Sometimes the body composition analysis is also affected by our body's hydratio…" at bounding box center [880, 581] width 533 height 59
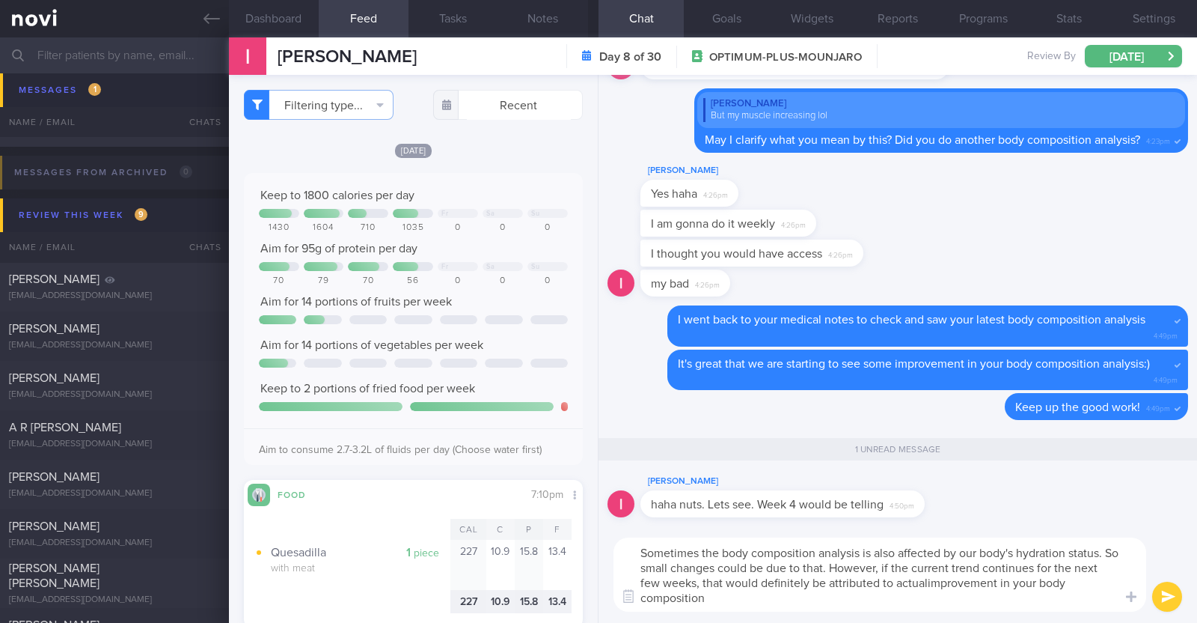
click at [933, 587] on textarea "Sometimes the body composition analysis is also affected by our body's hydratio…" at bounding box center [880, 574] width 533 height 74
click at [913, 596] on textarea "Sometimes the body composition analysis is also affected by our body's hydratio…" at bounding box center [880, 574] width 533 height 74
paste textarea "💪"
type textarea "Sometimes the body composition analysis is also affected by our body's hydratio…"
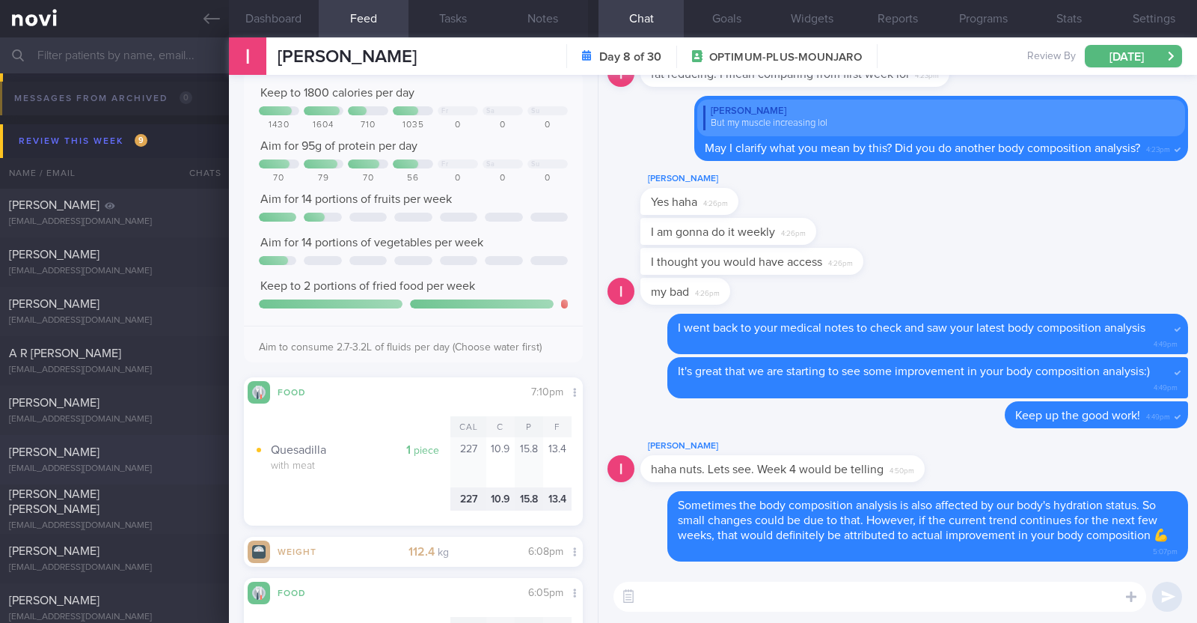
scroll to position [525, 0]
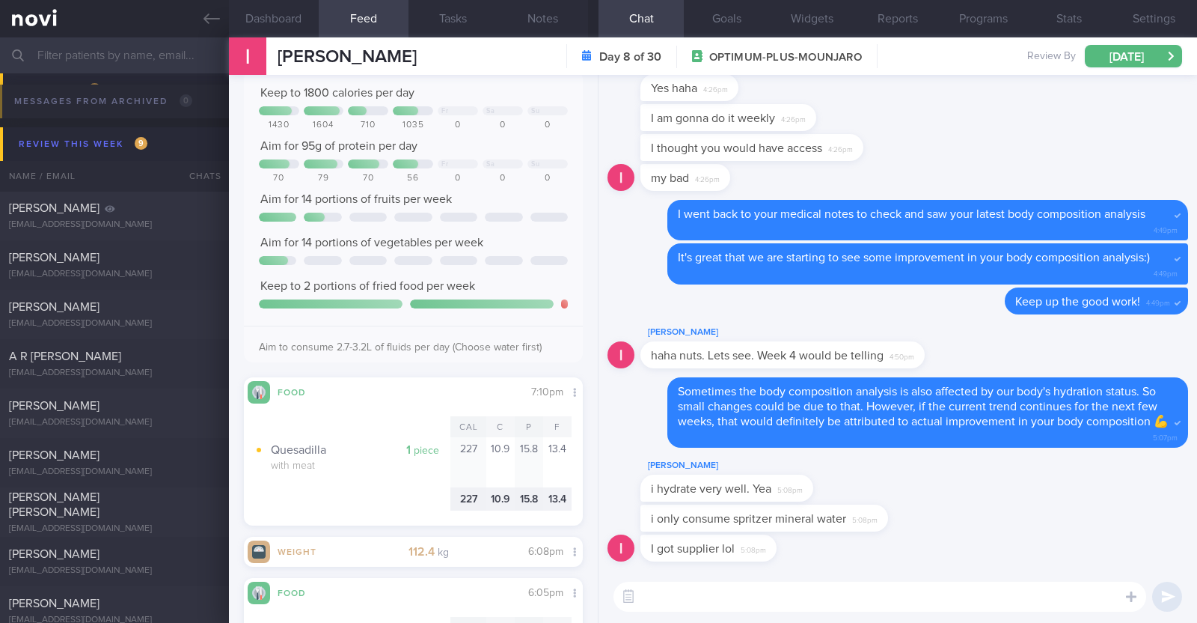
click at [784, 593] on textarea at bounding box center [880, 596] width 533 height 30
paste textarea "👍"
type textarea "Haha!! 👍👍👍"
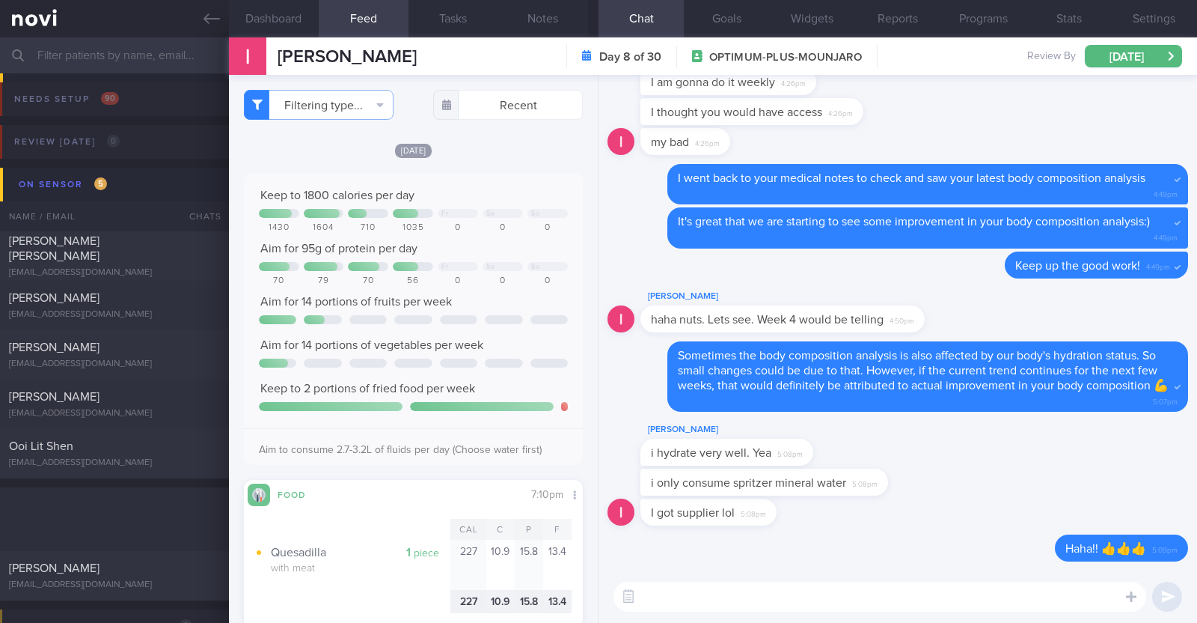
select select "8"
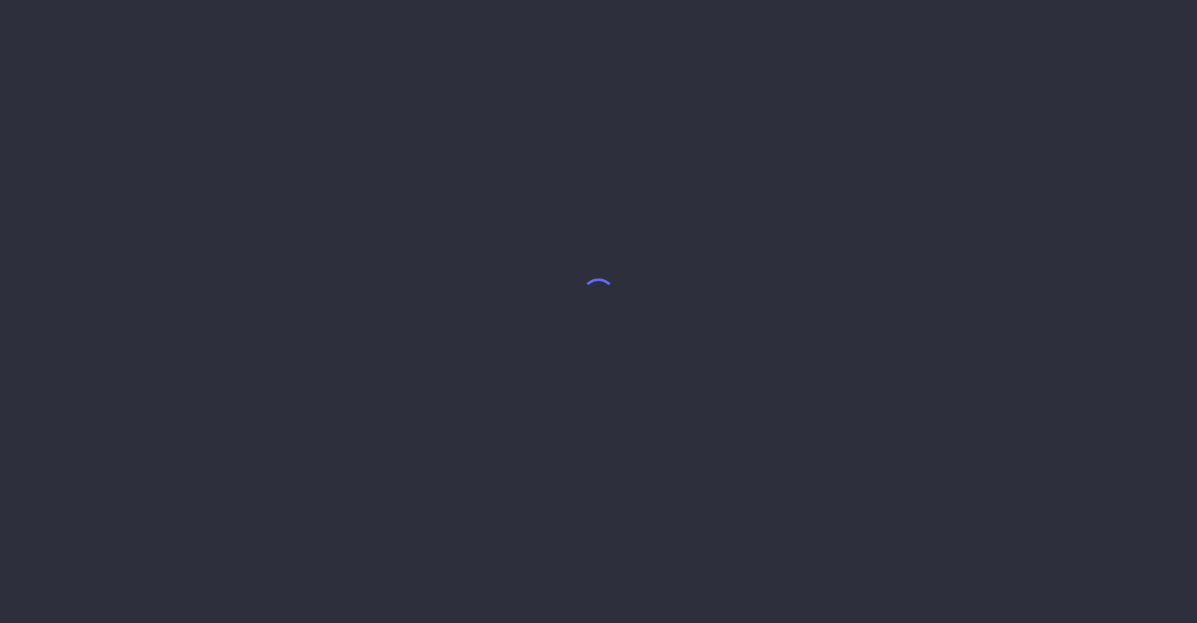
select select "8"
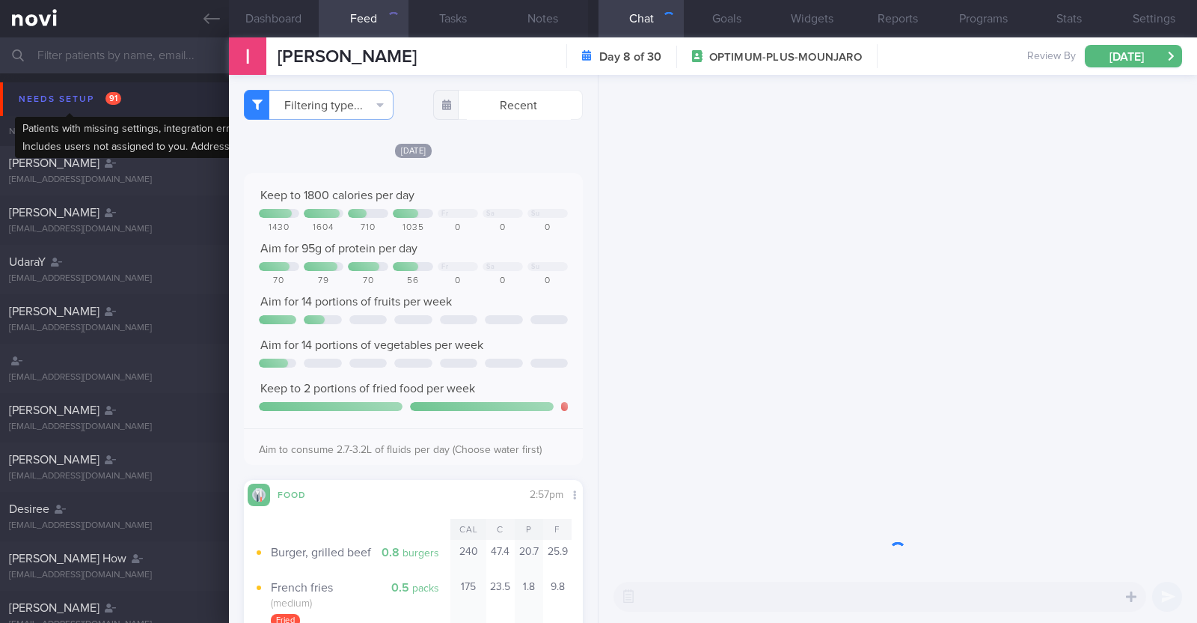
click at [48, 95] on div "Needs setup 91" at bounding box center [70, 99] width 110 height 20
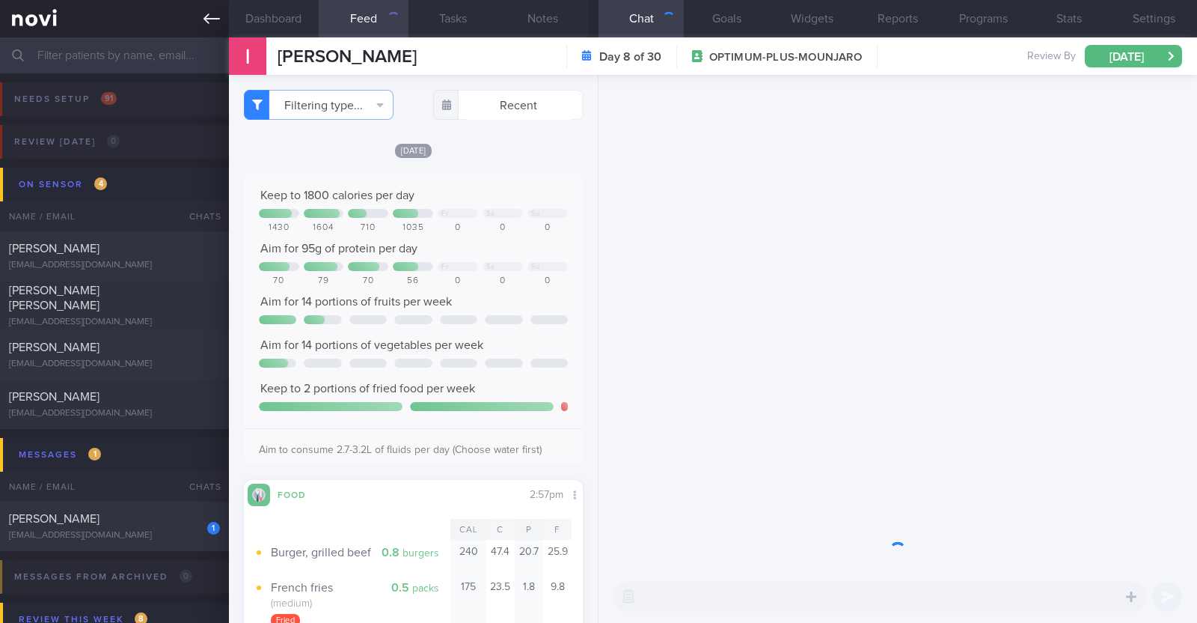
click at [219, 24] on icon at bounding box center [212, 18] width 16 height 16
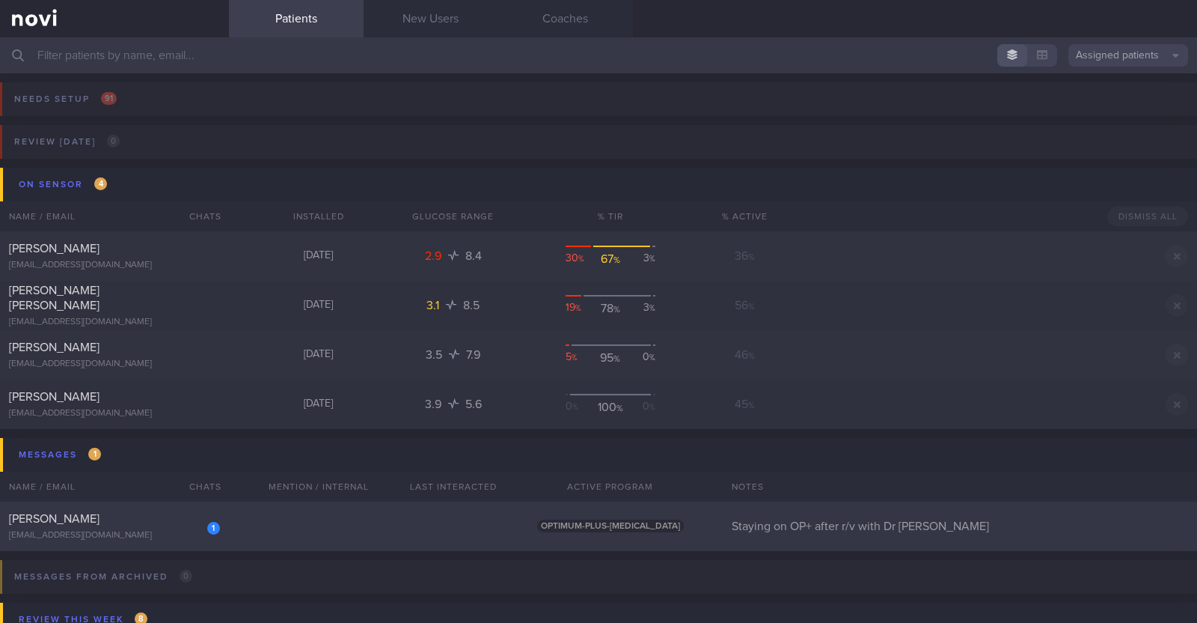
click at [93, 533] on div "[EMAIL_ADDRESS][DOMAIN_NAME]" at bounding box center [114, 535] width 211 height 11
select select "8"
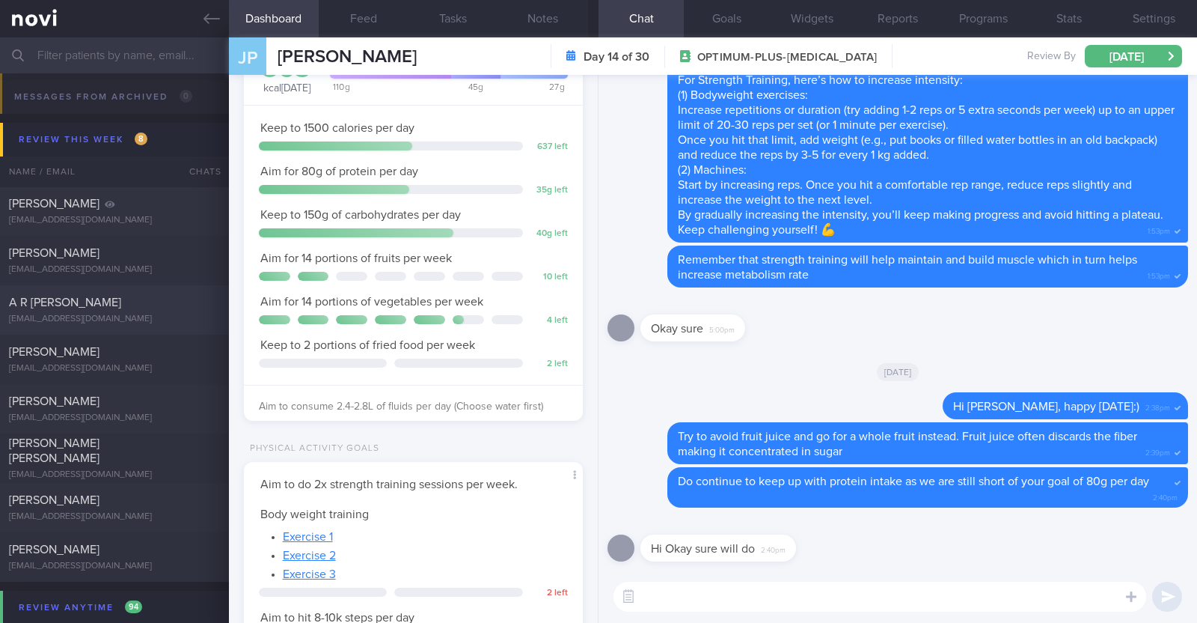
scroll to position [398, 0]
click at [174, 196] on div "[PERSON_NAME] [EMAIL_ADDRESS][DOMAIN_NAME] [DATE] [DATE] R/v with Dr [PERSON_NA…" at bounding box center [598, 213] width 1197 height 49
type input "R/v with Dr [PERSON_NAME] on 15/5. KIV convert to digital support"
select select "7"
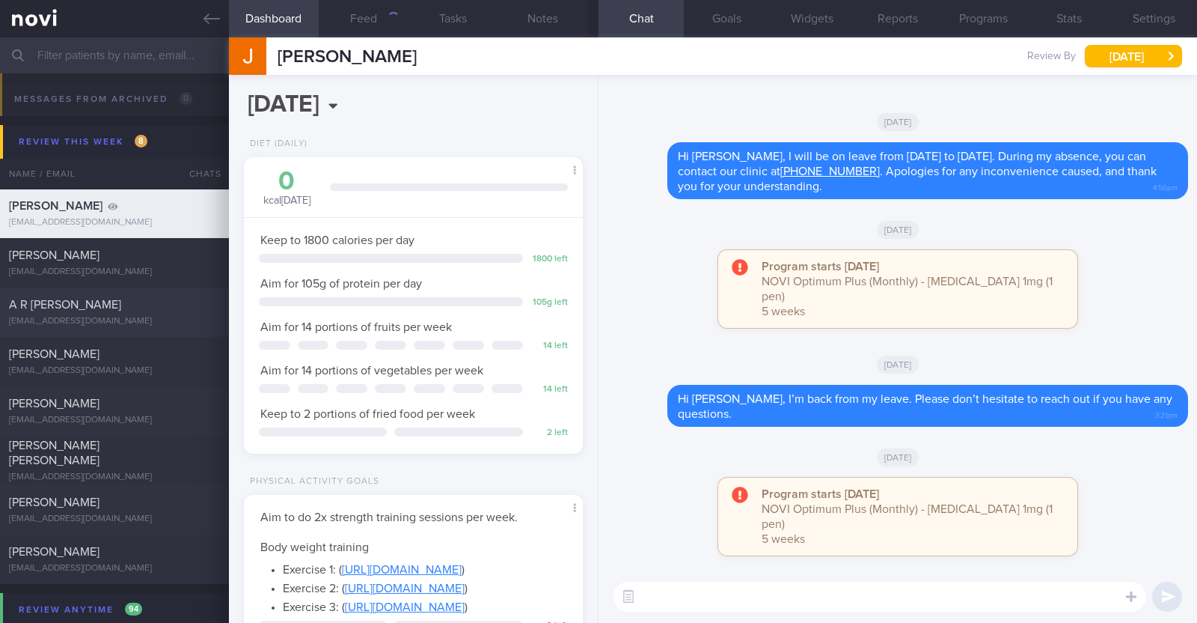
scroll to position [170, 298]
click at [550, 23] on button "Notes" at bounding box center [543, 18] width 90 height 37
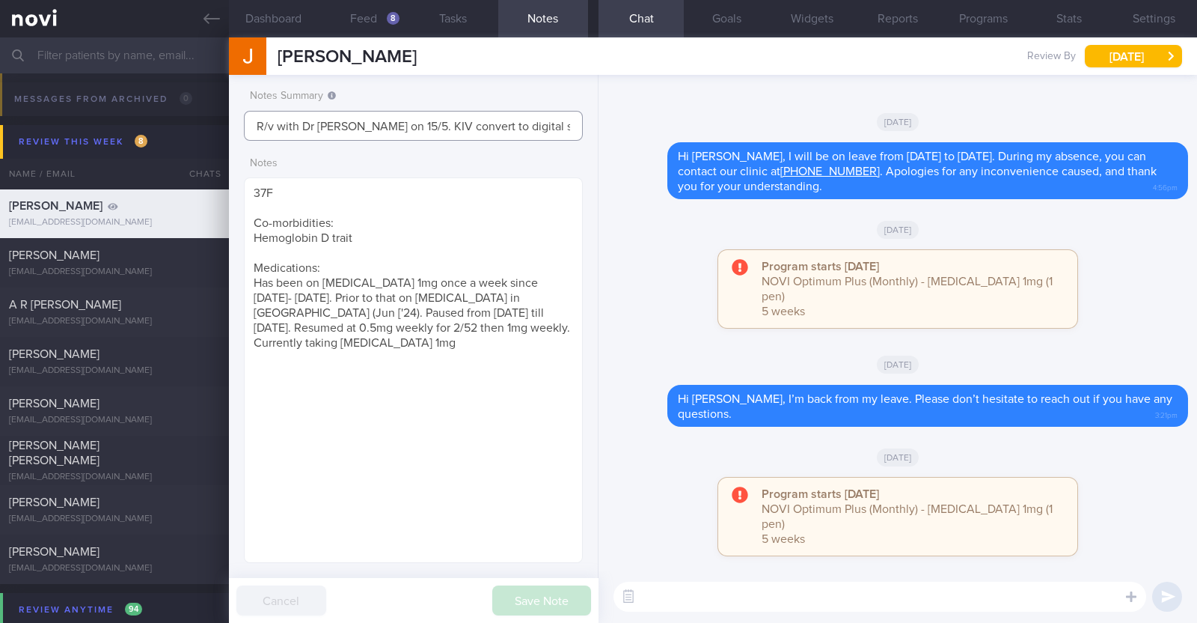
drag, startPoint x: 534, startPoint y: 117, endPoint x: 237, endPoint y: 105, distance: 297.3
click at [237, 105] on div "Notes Summary R/v with Dr [PERSON_NAME] on 15/5. KIV convert to digital support…" at bounding box center [414, 349] width 370 height 548
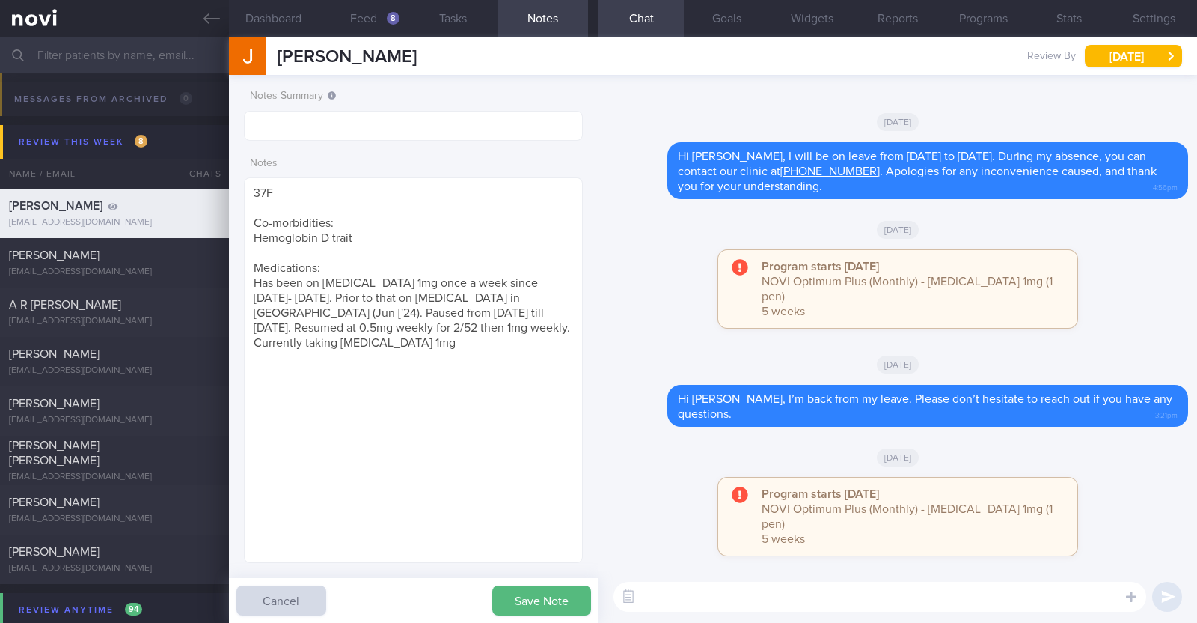
click at [638, 132] on div "[DATE]" at bounding box center [898, 121] width 581 height 42
click at [1164, 16] on button "Settings" at bounding box center [1154, 18] width 85 height 37
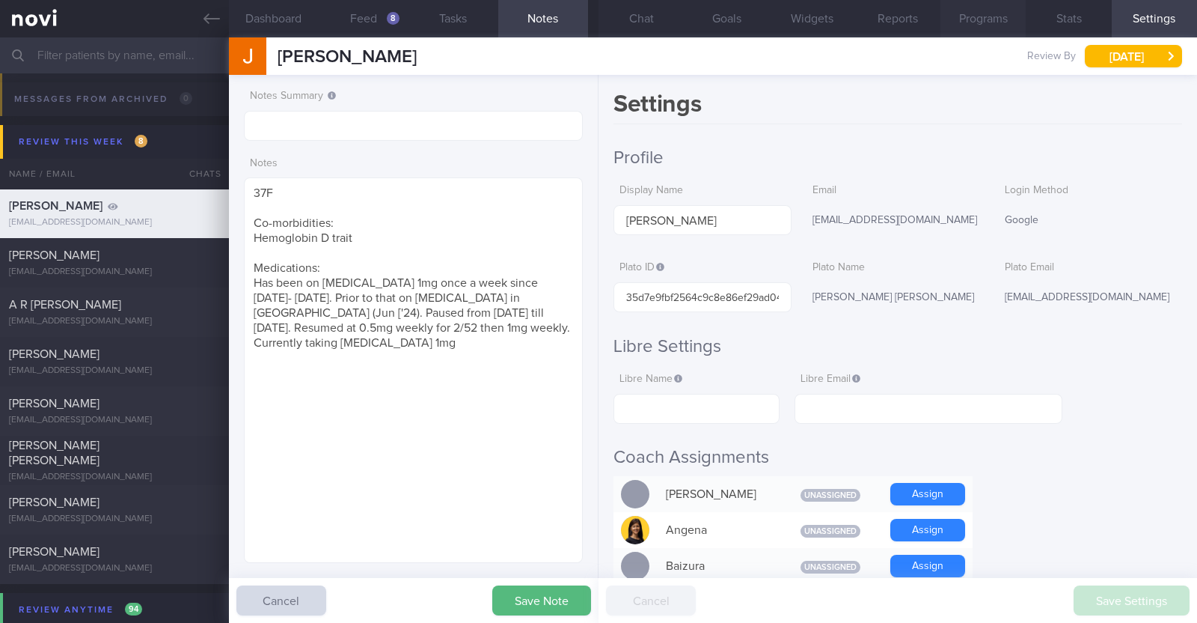
click at [969, 4] on button "Programs" at bounding box center [983, 18] width 85 height 37
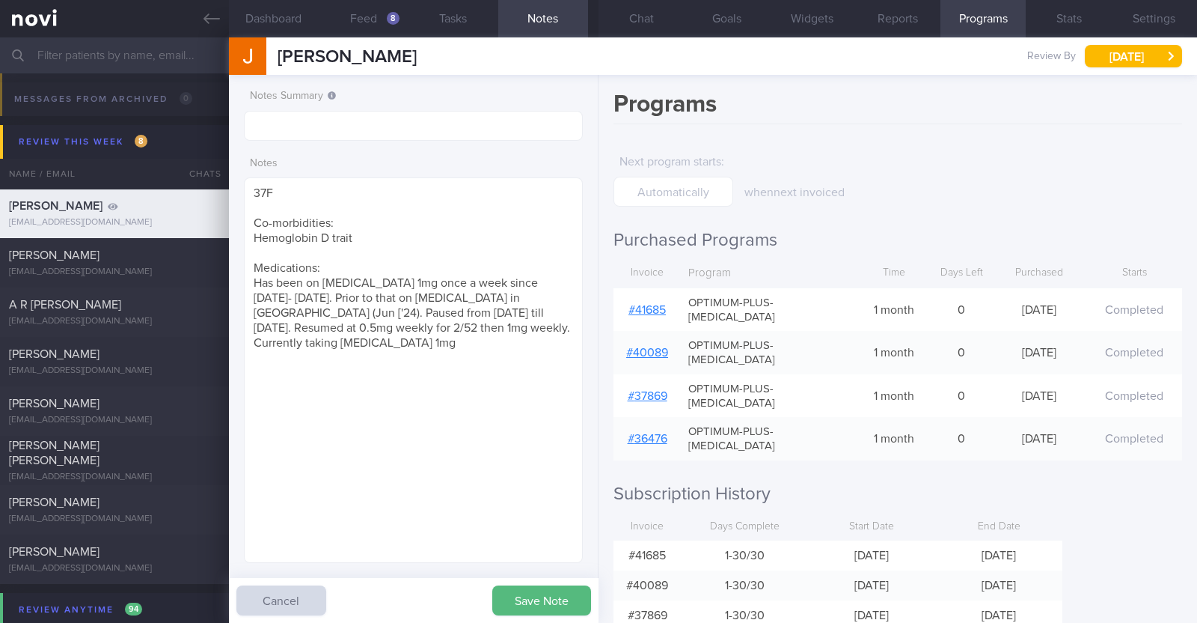
scroll to position [22, 0]
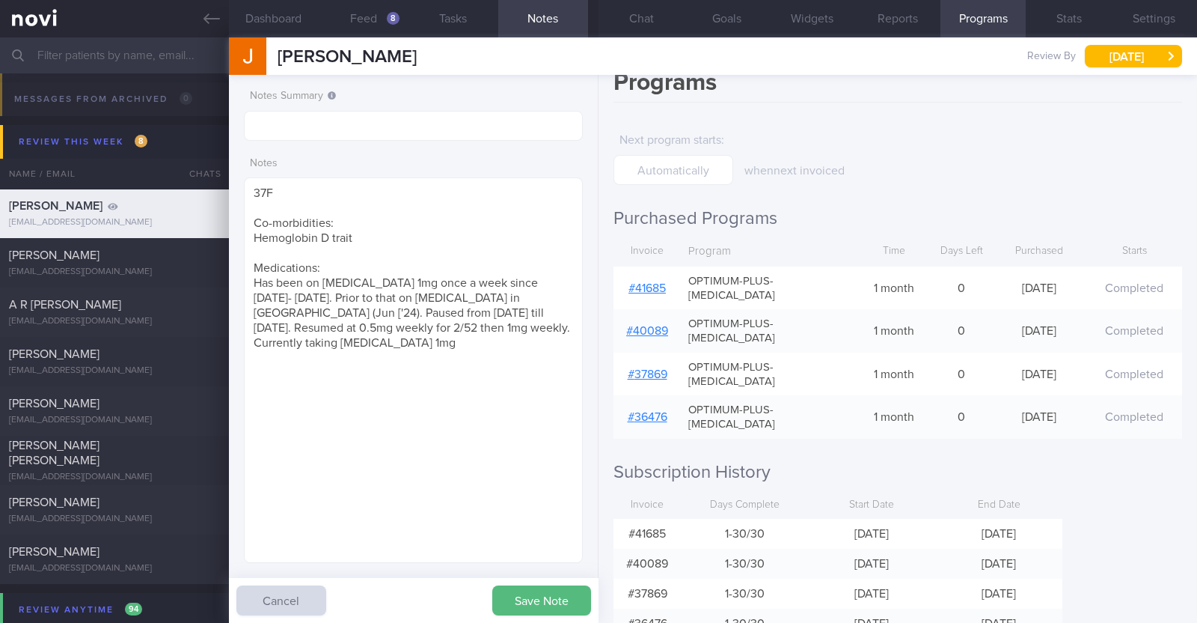
drag, startPoint x: 427, startPoint y: 57, endPoint x: 273, endPoint y: 47, distance: 154.5
click at [273, 47] on div "[PERSON_NAME] [PERSON_NAME] [PERSON_NAME][EMAIL_ADDRESS][DOMAIN_NAME] Review By…" at bounding box center [713, 55] width 968 height 37
copy span "[PERSON_NAME]"
click at [99, 267] on div "[EMAIL_ADDRESS][DOMAIN_NAME]" at bounding box center [114, 271] width 211 height 11
type input "R/v with Dr [PERSON_NAME] 28/8. R/v 29/8"
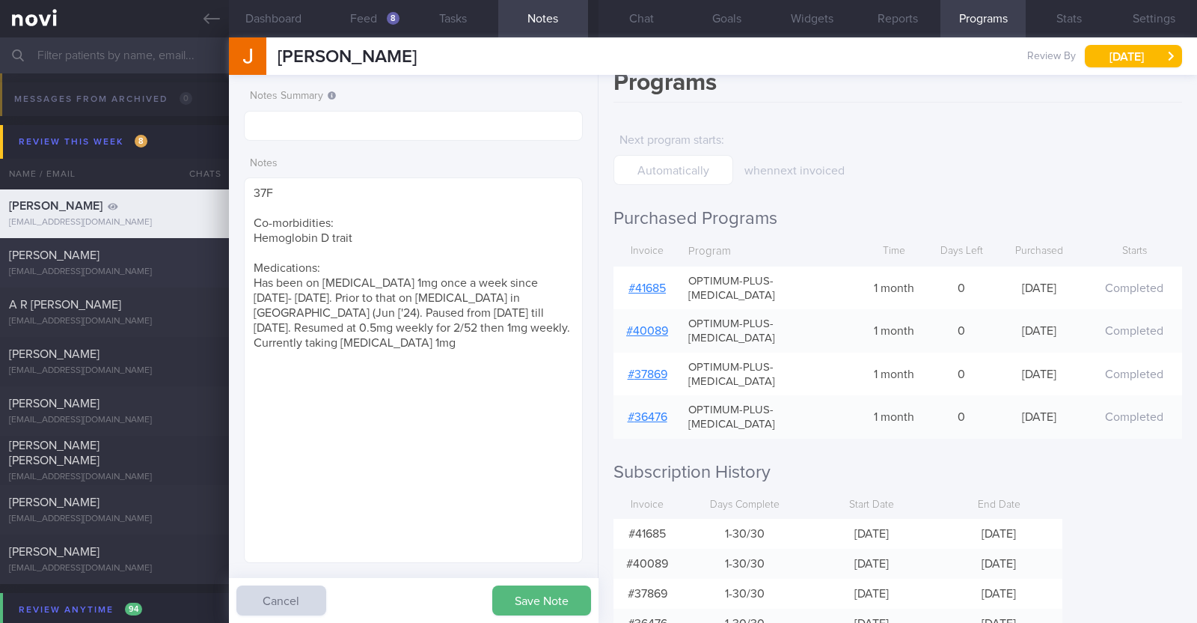
type input "R/v with Dr [PERSON_NAME] 28/8. R/v 29/8"
type textarea "52M Co-morbidities: DM dx 2019 HTN HLD [MEDICAL_DATA] [MEDICAL_DATA] s/p surger…"
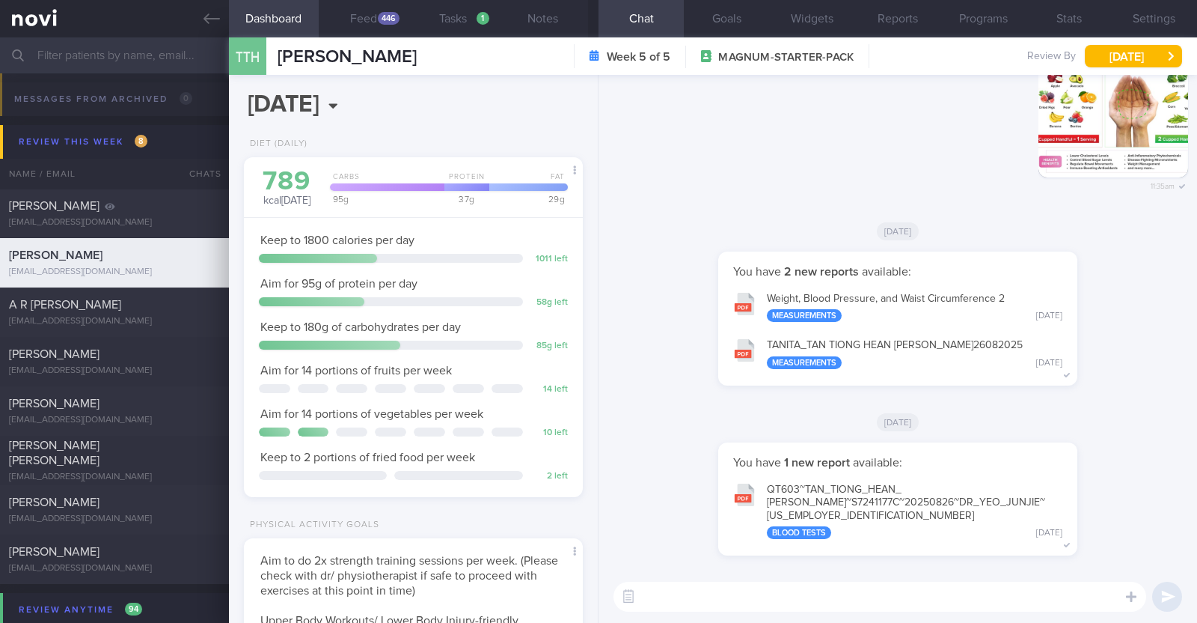
scroll to position [151, 303]
click at [216, 23] on icon at bounding box center [212, 18] width 16 height 16
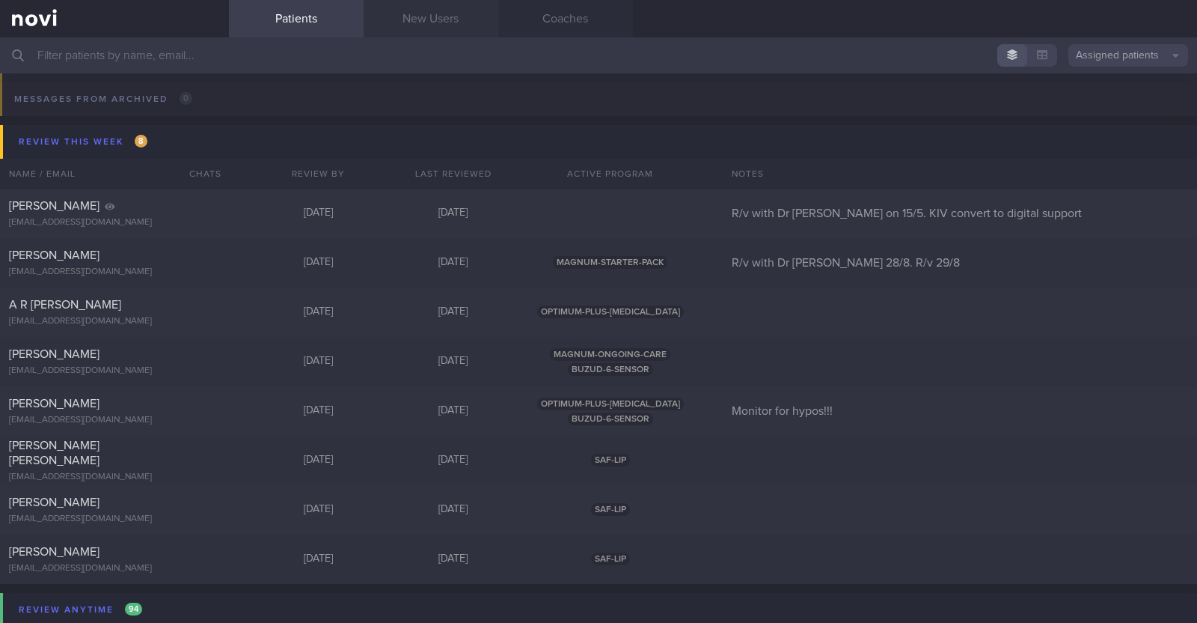
click at [412, 18] on link "New Users" at bounding box center [431, 18] width 135 height 37
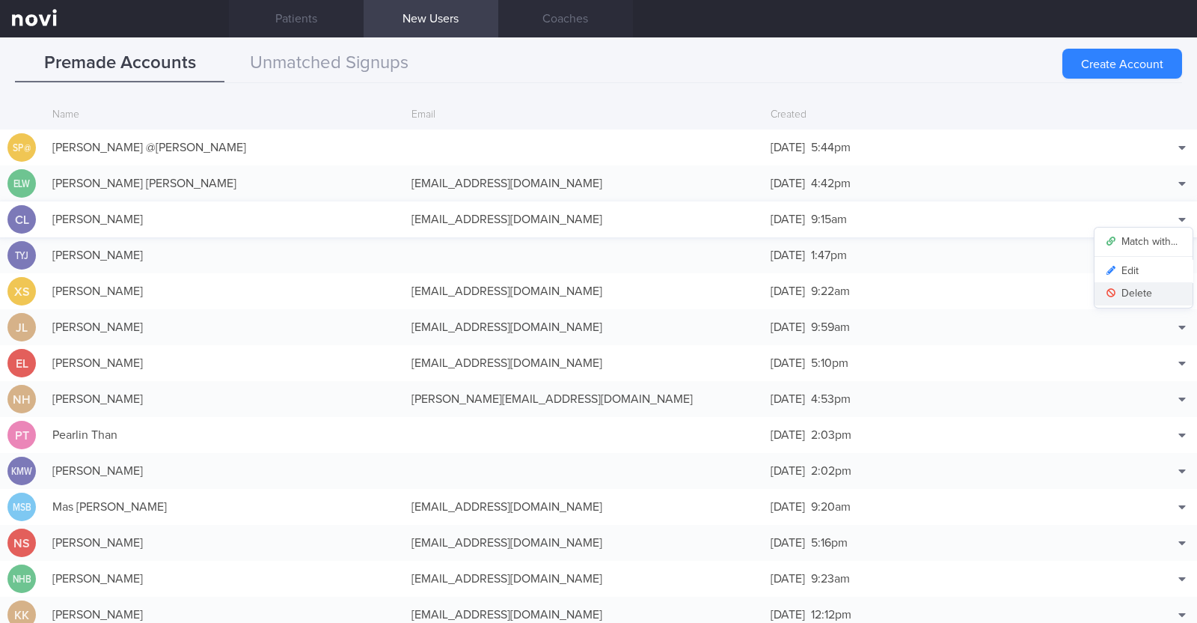
click at [1126, 291] on button "Delete" at bounding box center [1144, 293] width 98 height 22
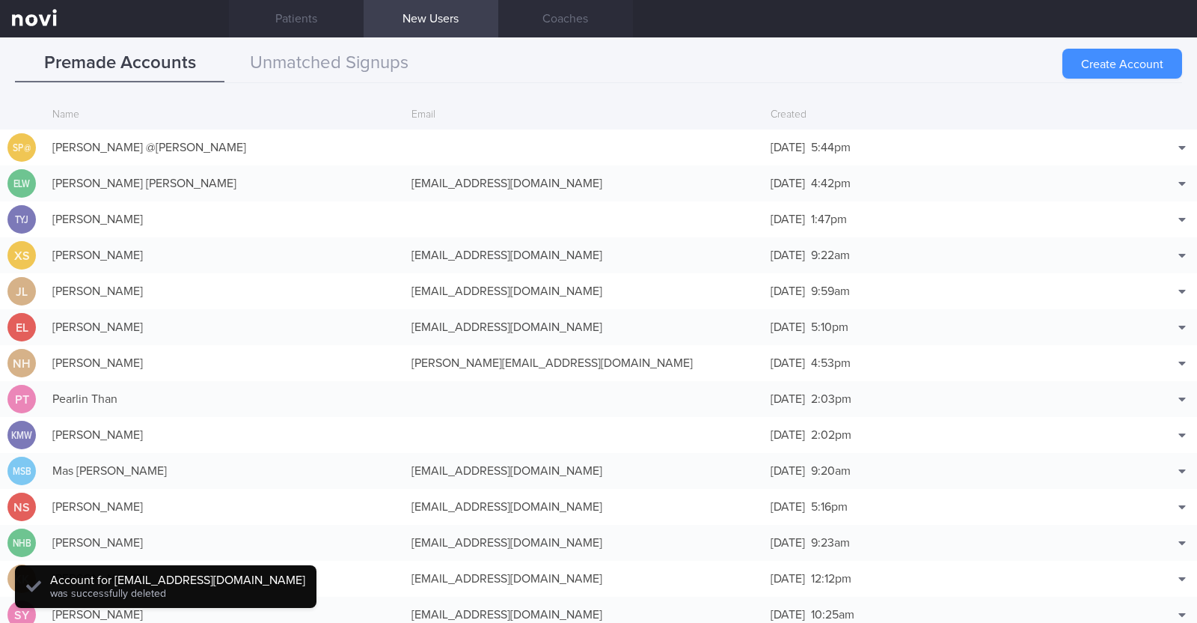
click at [1081, 63] on button "Create Account" at bounding box center [1123, 64] width 120 height 30
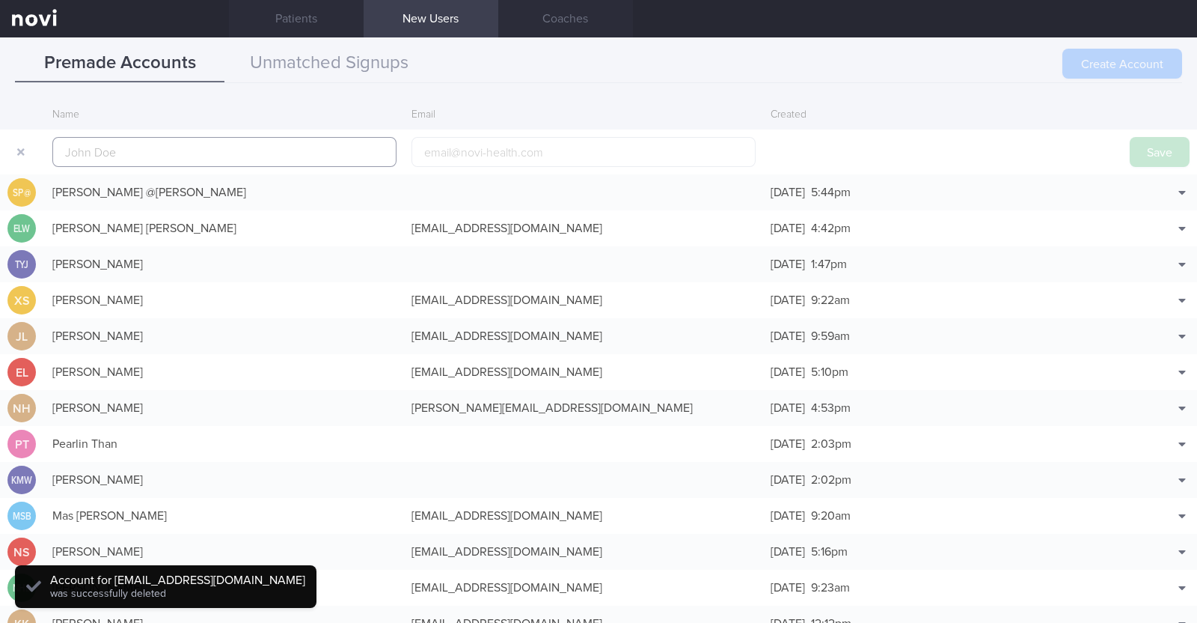
scroll to position [36, 0]
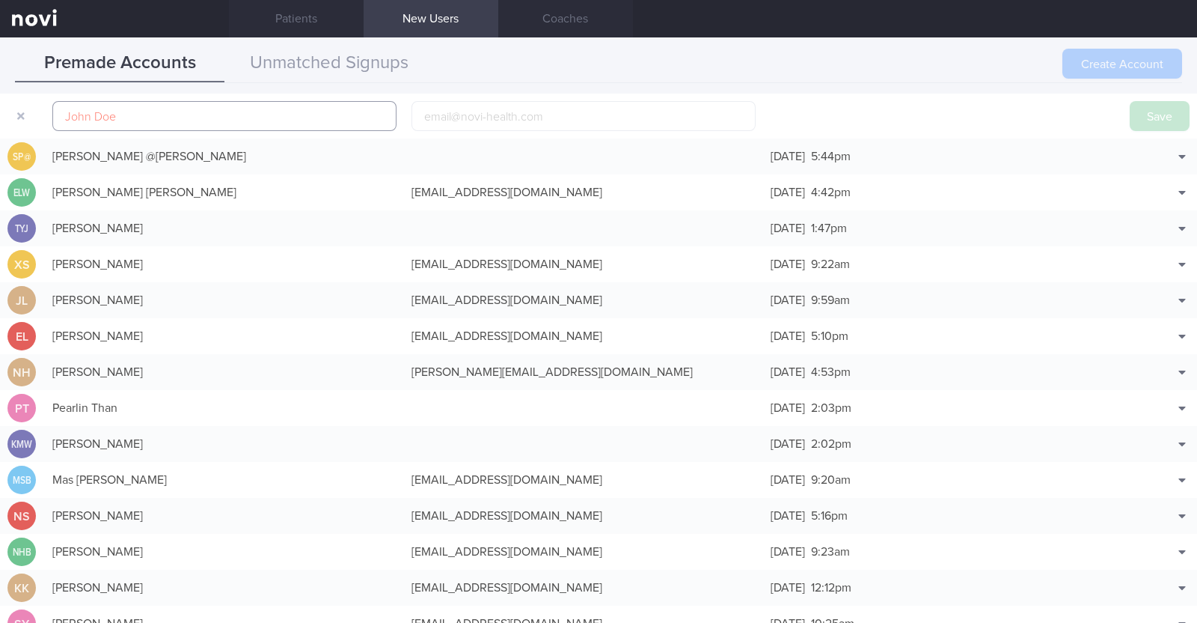
paste input "[PERSON_NAME]"
type input "[PERSON_NAME]"
click at [471, 121] on input "email" at bounding box center [584, 116] width 344 height 30
paste input "[EMAIL_ADDRESS][DOMAIN_NAME]"
click at [475, 114] on input "[EMAIL_ADDRESS][DOMAIN_NAME]" at bounding box center [584, 116] width 344 height 30
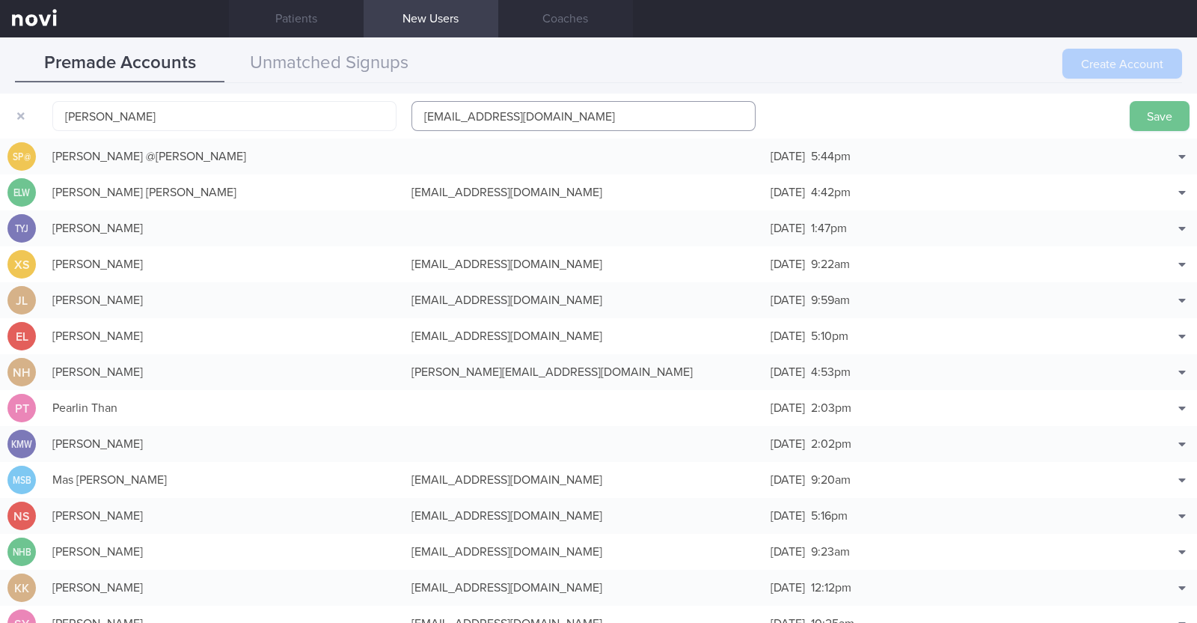
type input "[EMAIL_ADDRESS][DOMAIN_NAME]"
click at [1159, 111] on button "Save" at bounding box center [1160, 116] width 60 height 30
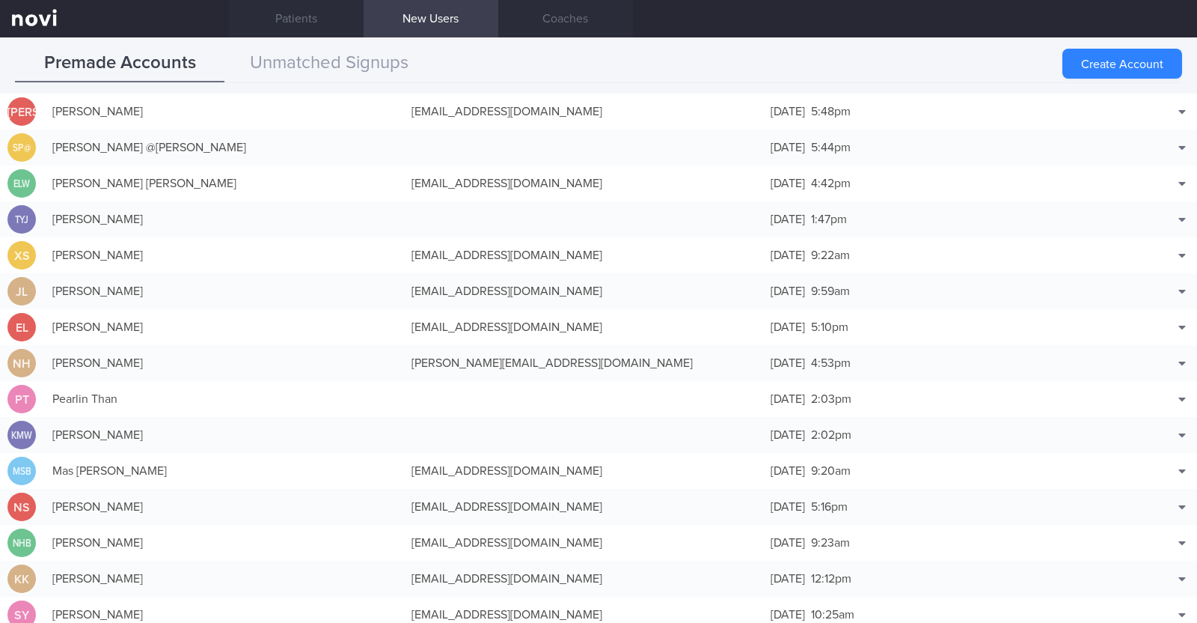
click at [961, 49] on div "Premade Accounts Unmatched Signups" at bounding box center [598, 64] width 1167 height 38
click at [305, 22] on link "Patients" at bounding box center [296, 18] width 135 height 37
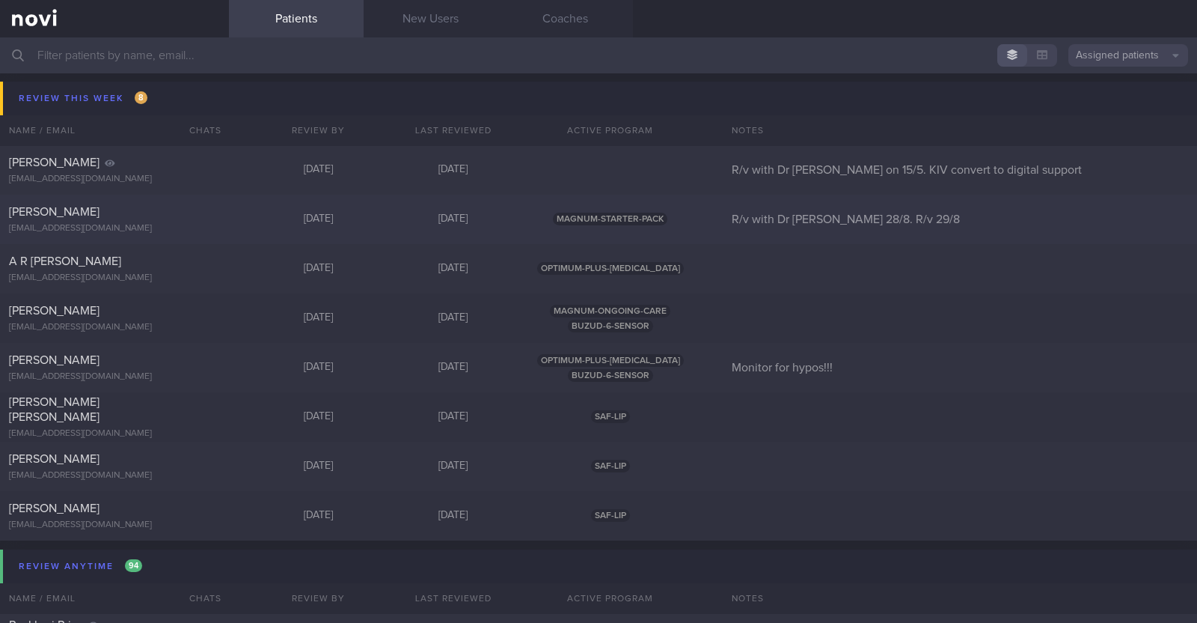
scroll to position [398, 0]
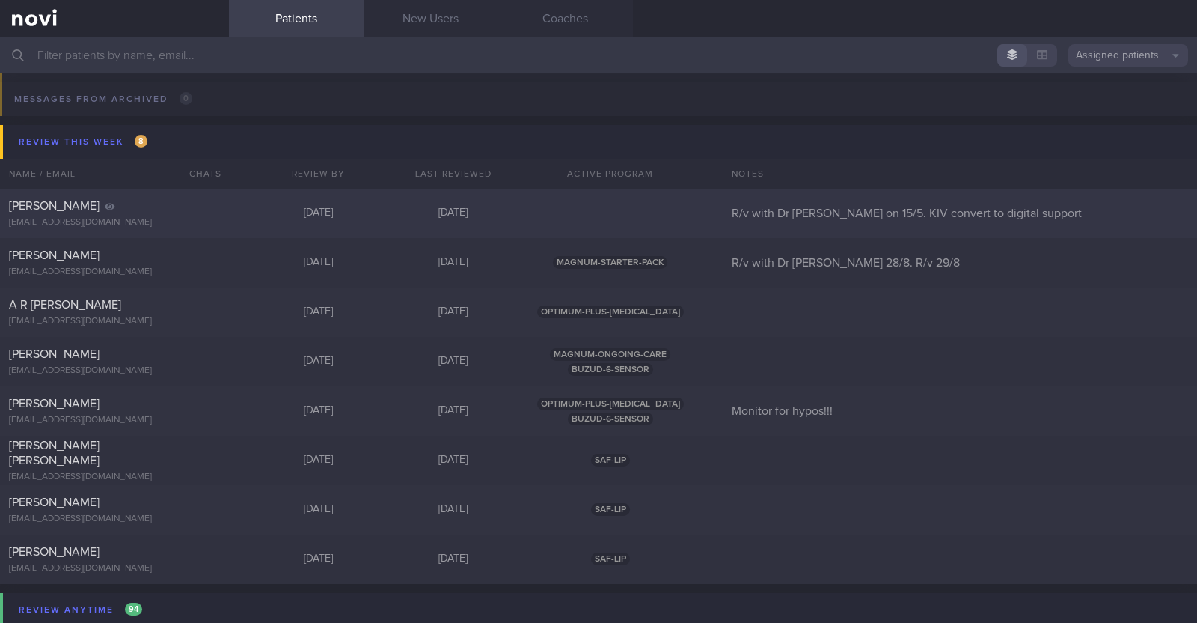
click at [150, 213] on div "[PERSON_NAME] [EMAIL_ADDRESS][DOMAIN_NAME]" at bounding box center [114, 213] width 229 height 30
select select "7"
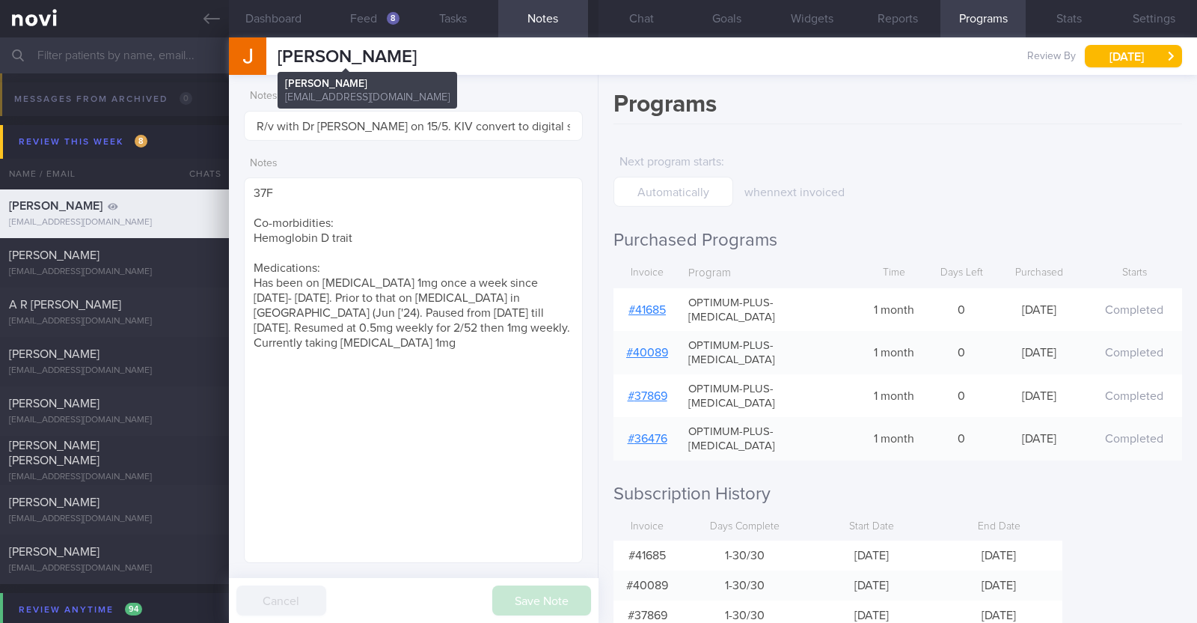
drag, startPoint x: 413, startPoint y: 61, endPoint x: 278, endPoint y: 49, distance: 135.2
click at [278, 49] on div "[PERSON_NAME] [PERSON_NAME] [PERSON_NAME][EMAIL_ADDRESS][DOMAIN_NAME] Review By…" at bounding box center [713, 55] width 968 height 37
copy span "[PERSON_NAME]"
click at [644, 304] on link "# 41685" at bounding box center [647, 310] width 37 height 12
click at [637, 24] on button "Chat" at bounding box center [641, 18] width 85 height 37
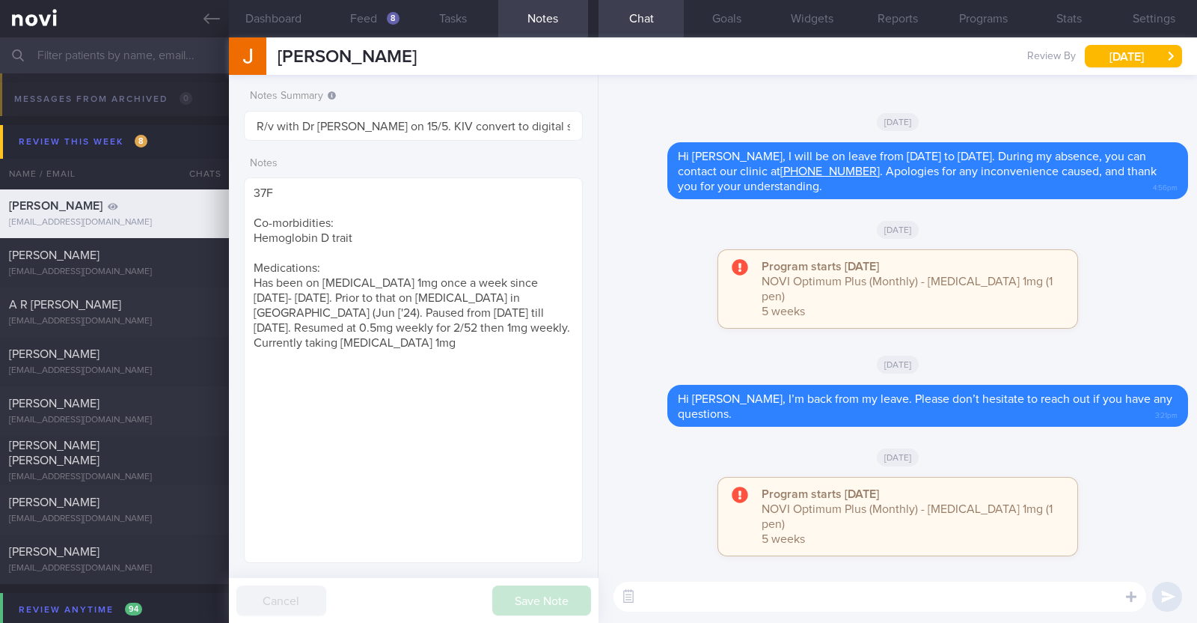
click at [733, 588] on textarea at bounding box center [880, 596] width 533 height 30
paste textarea "Hi [Patient's Name], We noticed your Optimum Plus programme has ended, and ther…"
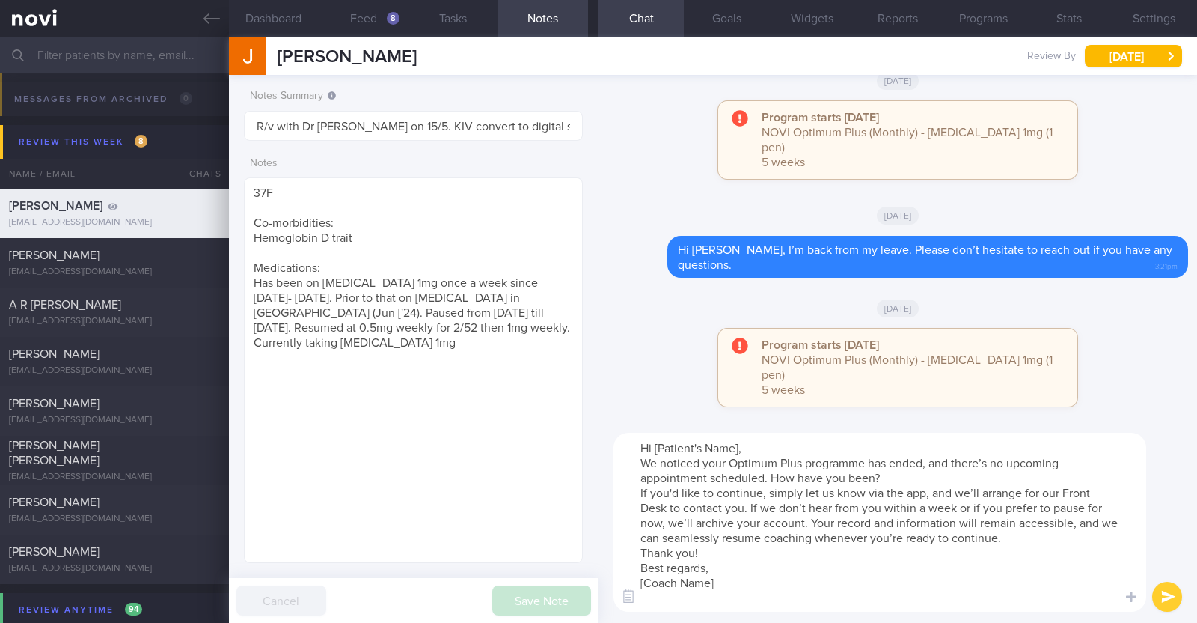
click at [739, 448] on textarea "Hi [Patient's Name], We noticed your Optimum Plus programme has ended, and ther…" at bounding box center [880, 522] width 533 height 179
click at [708, 556] on textarea "Hi [PERSON_NAME], We noticed your Optimum Plus programme has ended, and there’s…" at bounding box center [880, 522] width 533 height 179
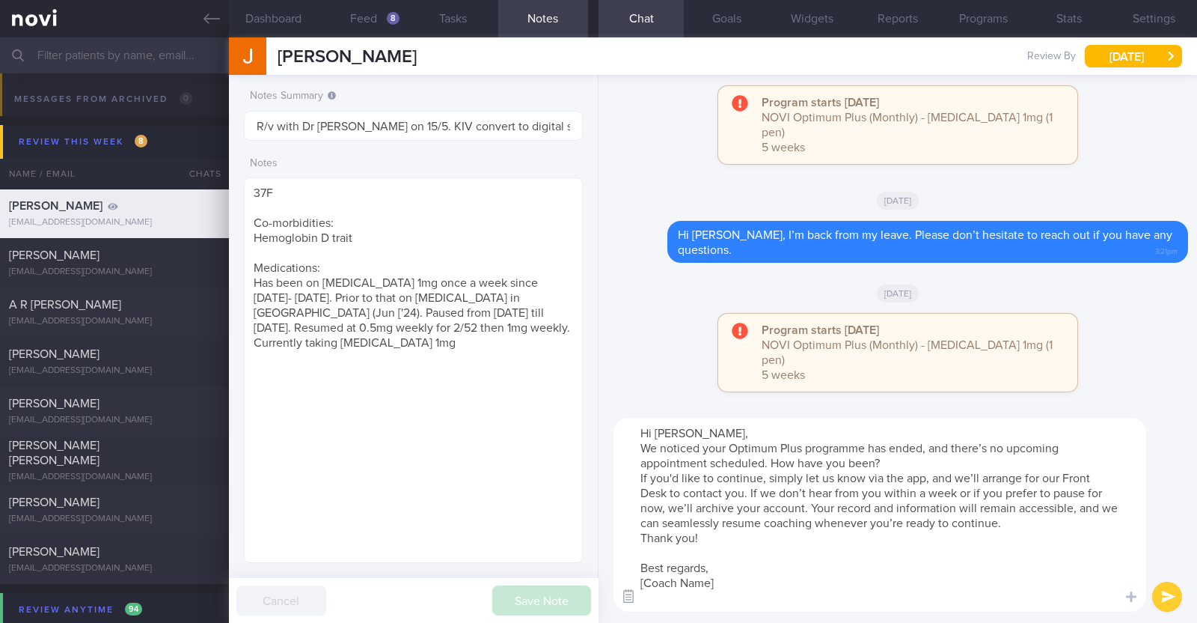
drag, startPoint x: 722, startPoint y: 584, endPoint x: 629, endPoint y: 585, distance: 93.6
click at [629, 585] on div "Chat Templates Admin [MEDICAL_DATA] Weight Nutrition Physical Activity Infograp…" at bounding box center [898, 514] width 599 height 216
type textarea "Hi [PERSON_NAME], We noticed your Optimum Plus programme has ended, and there’s…"
click at [1161, 601] on button "submit" at bounding box center [1168, 596] width 30 height 30
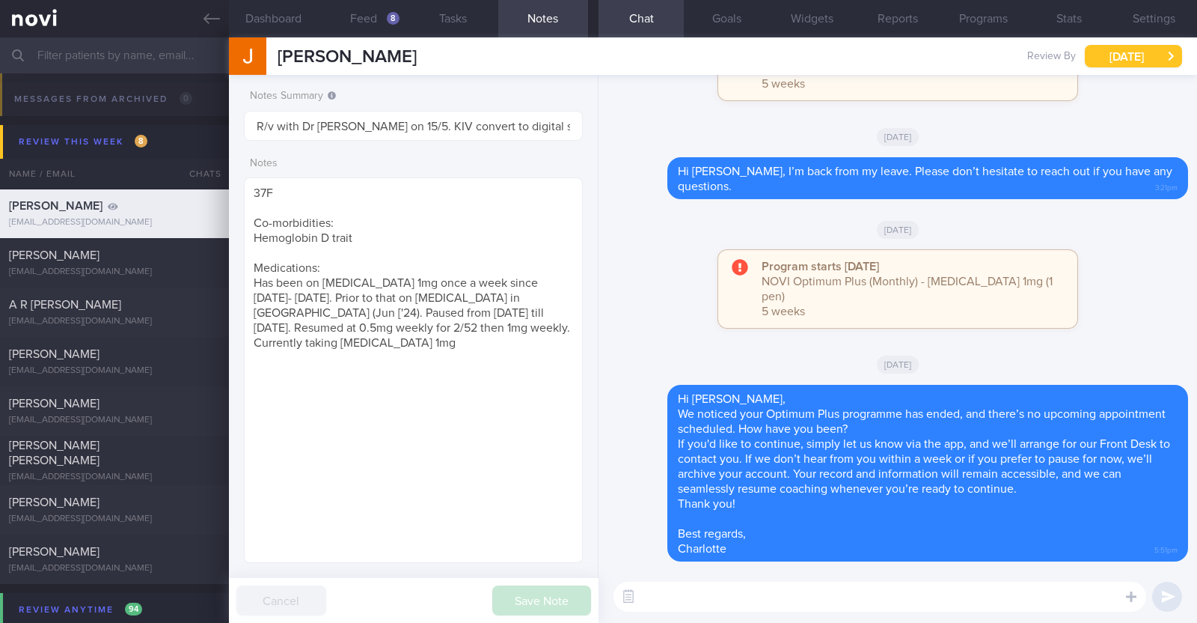
click at [1125, 47] on button "[DATE]" at bounding box center [1133, 56] width 97 height 22
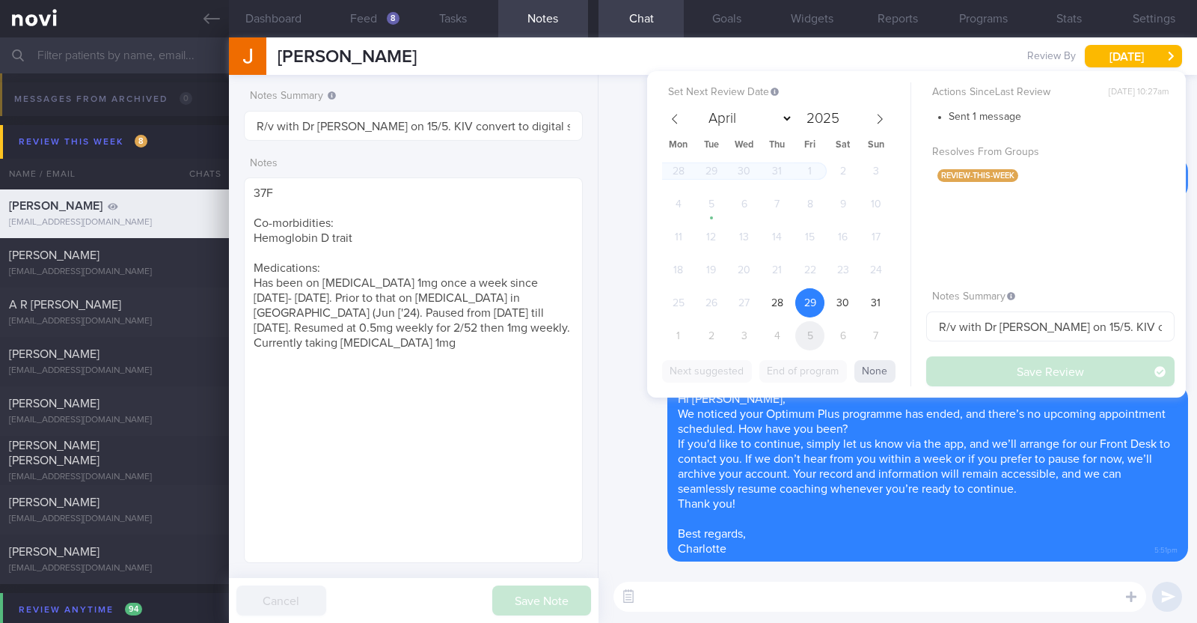
click at [809, 333] on span "5" at bounding box center [810, 335] width 29 height 29
select select "8"
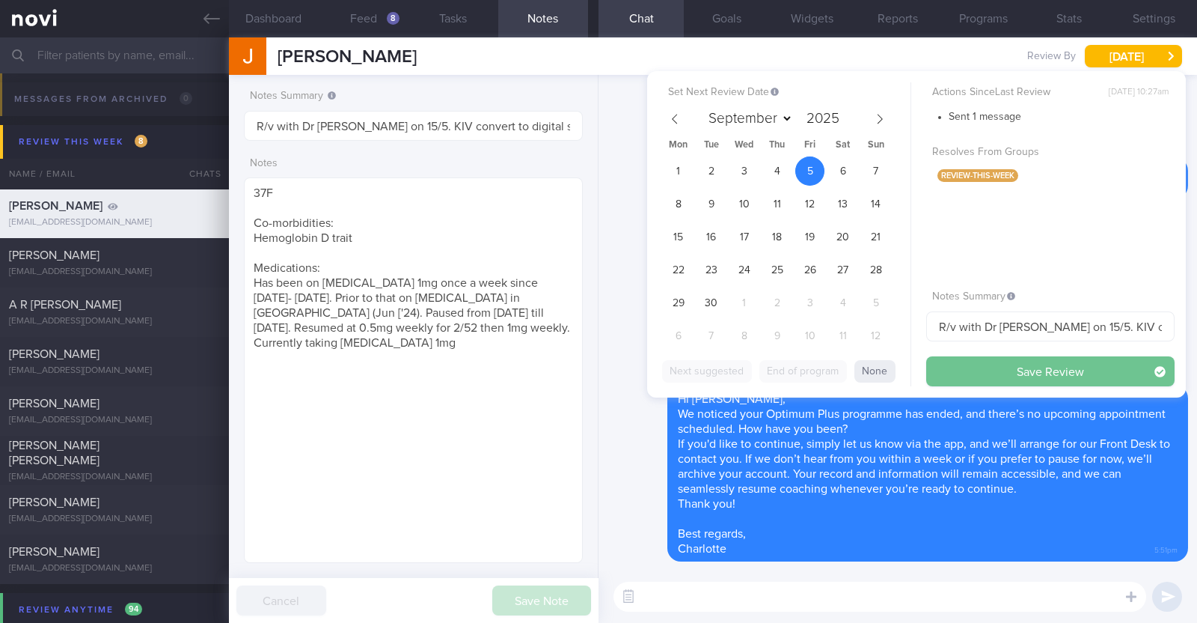
click at [989, 364] on button "Save Review" at bounding box center [1051, 371] width 248 height 30
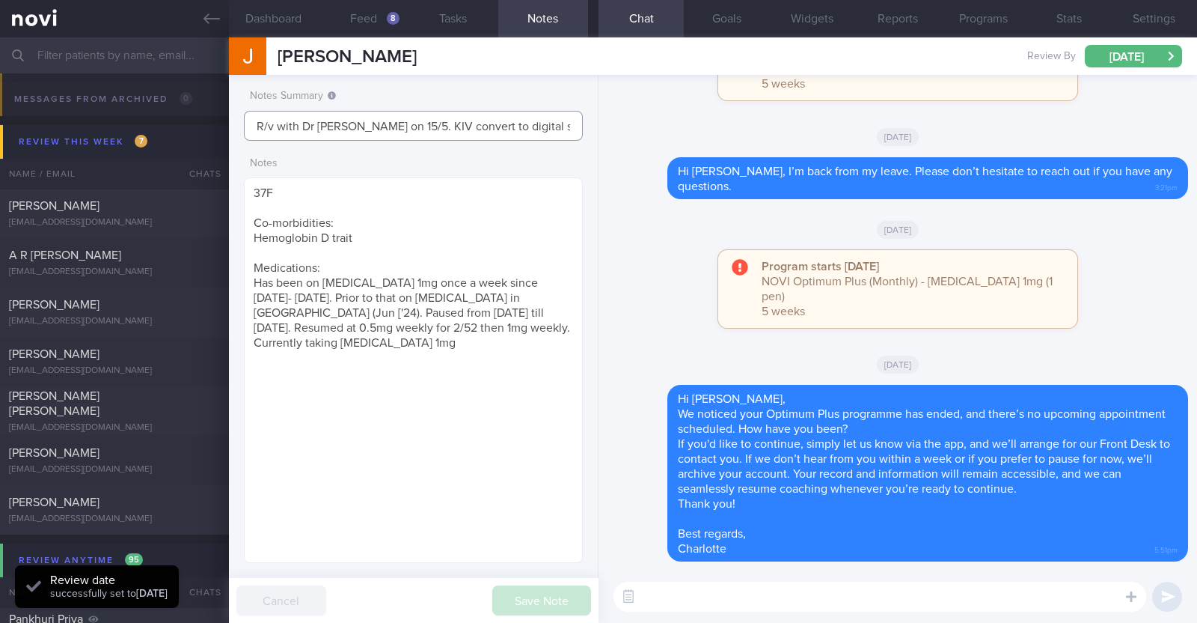
drag, startPoint x: 534, startPoint y: 124, endPoint x: 59, endPoint y: 114, distance: 474.6
click at [59, 114] on div "Patients New Users Coaches Assigned patients Assigned patients All active patie…" at bounding box center [598, 329] width 1197 height 585
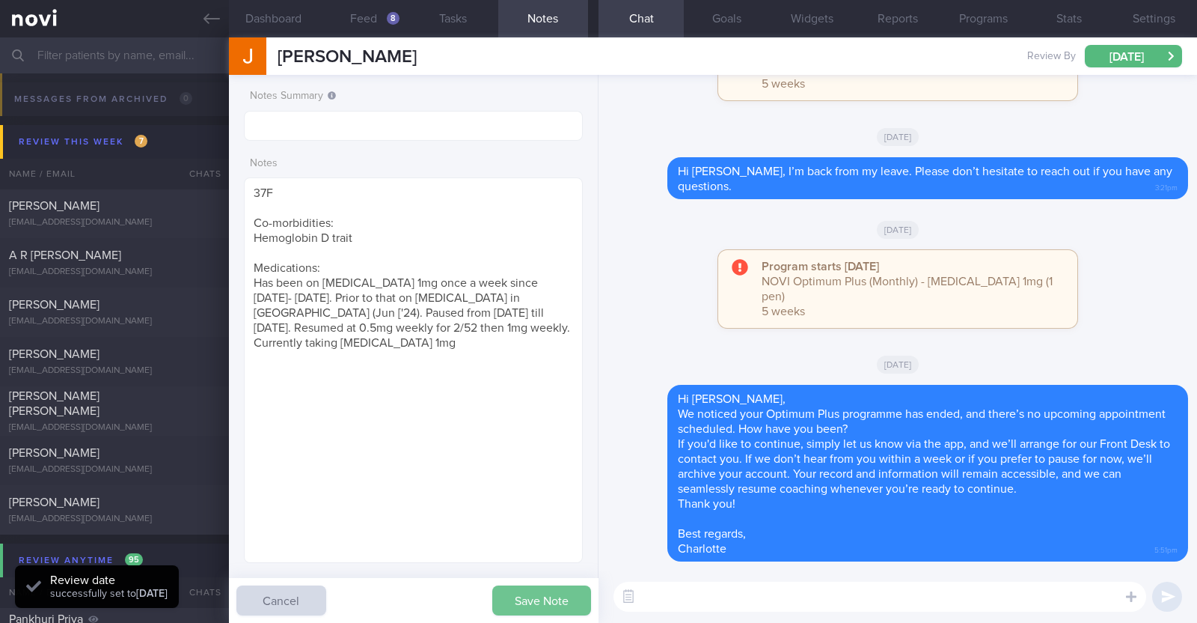
click at [509, 599] on button "Save Note" at bounding box center [541, 600] width 99 height 30
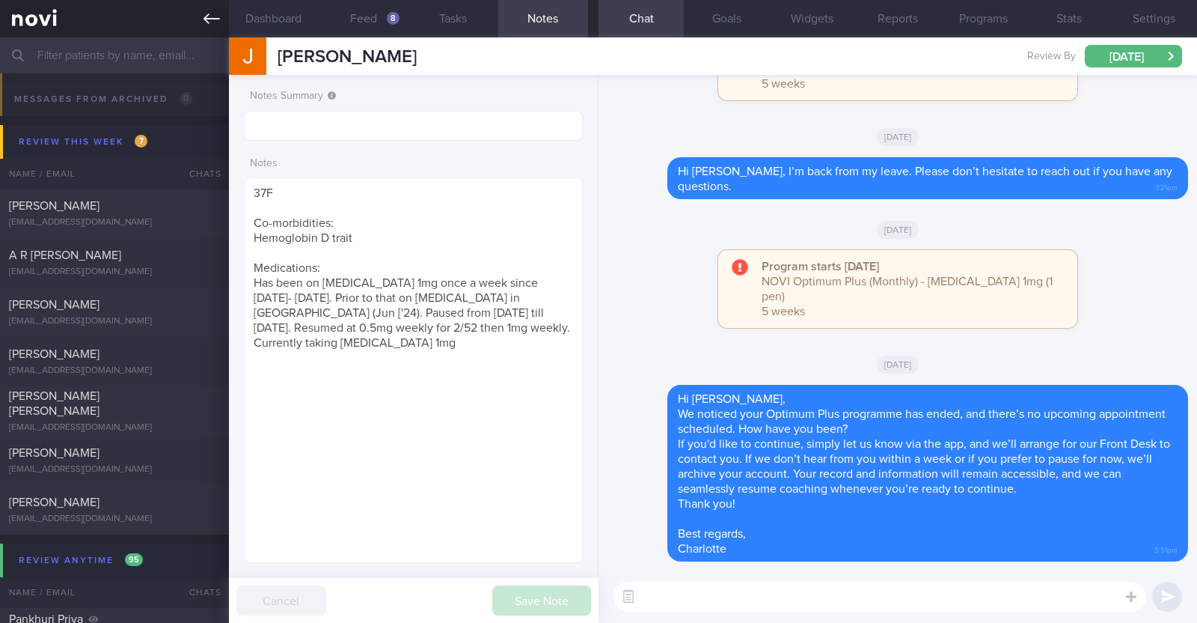
click at [211, 30] on link at bounding box center [114, 18] width 229 height 37
